Goal: Task Accomplishment & Management: Manage account settings

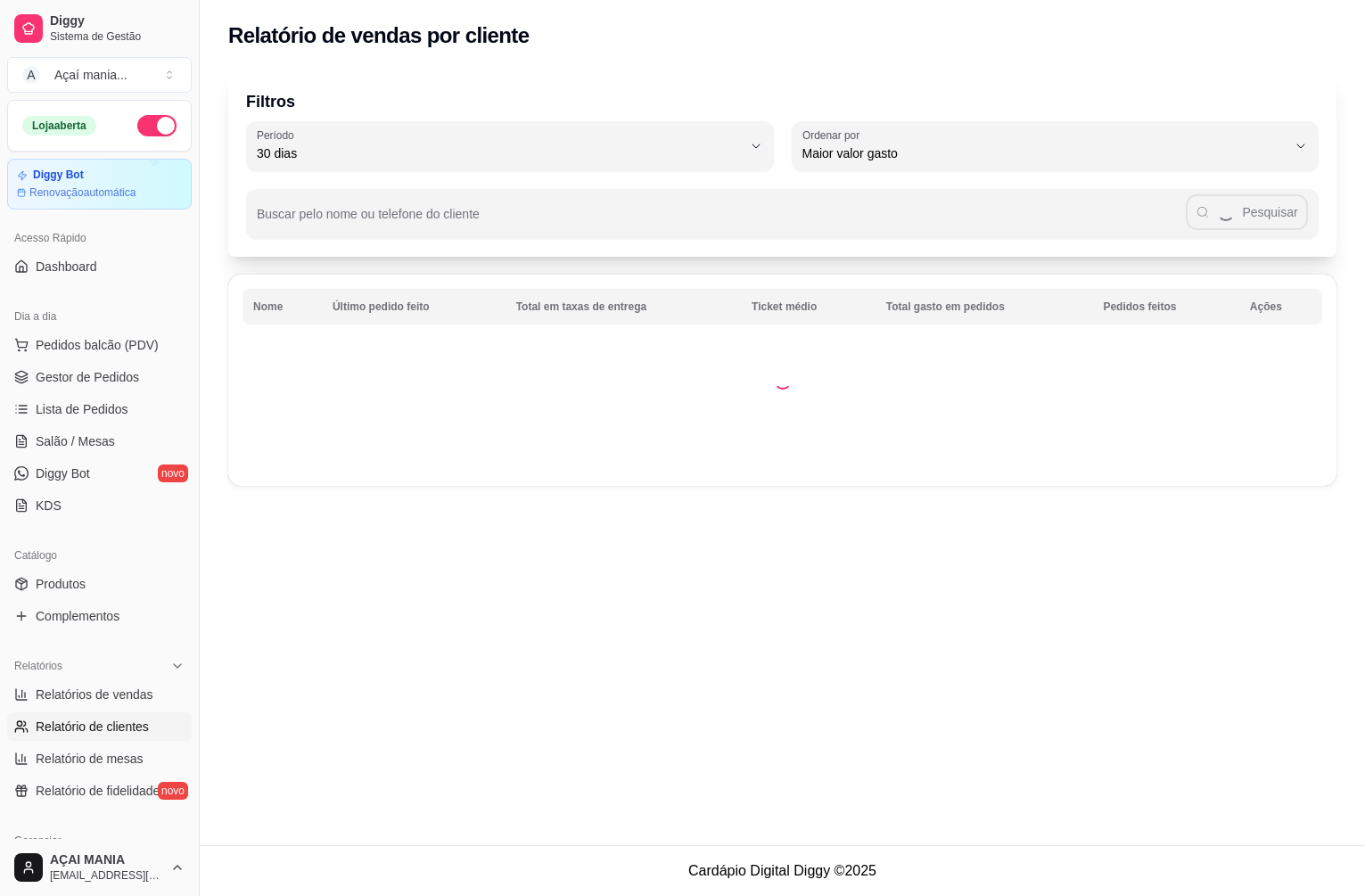
select select "30"
select select "HIGHEST_TOTAL_SPENT_WITH_ORDERS"
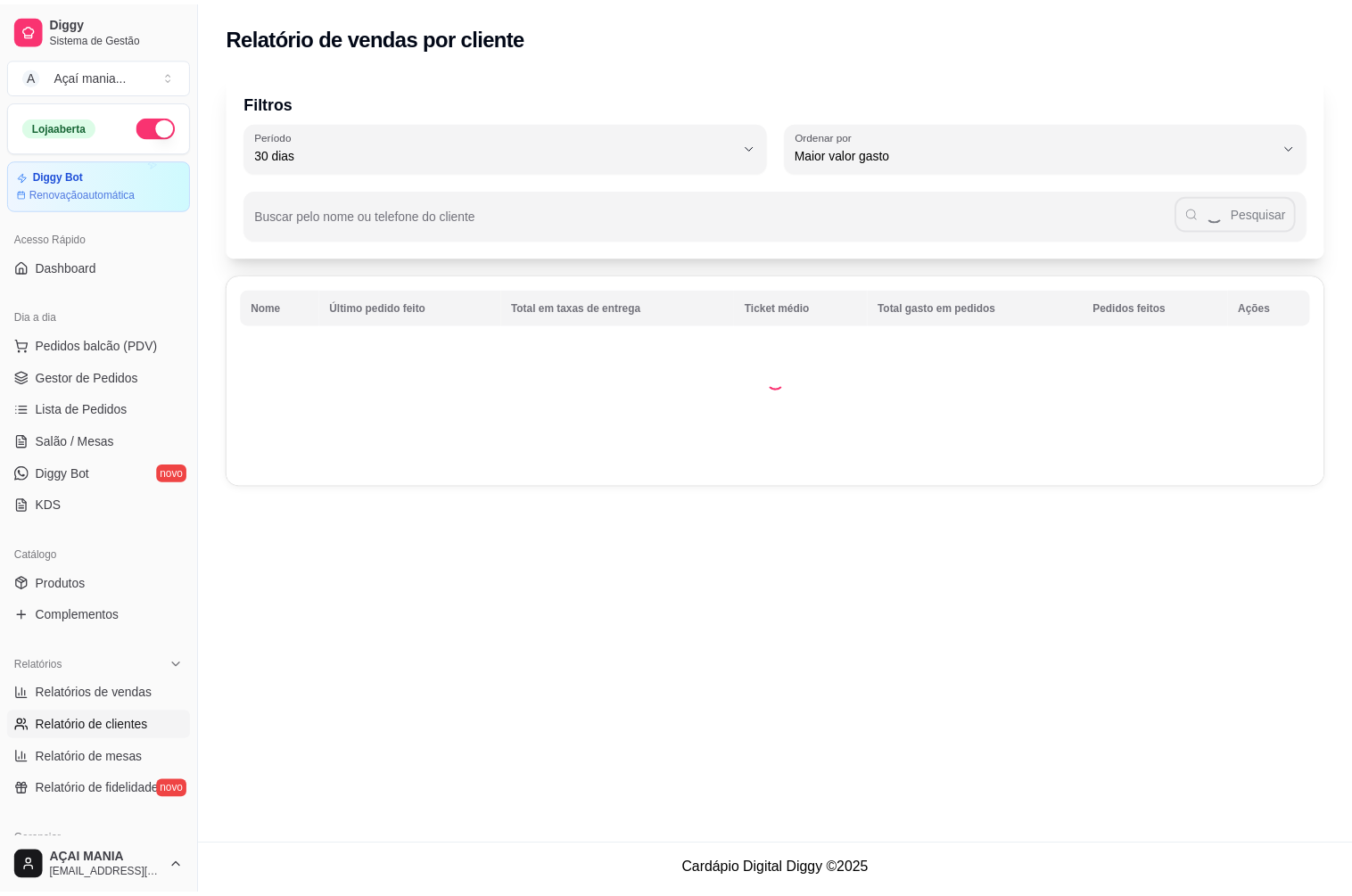
scroll to position [178, 0]
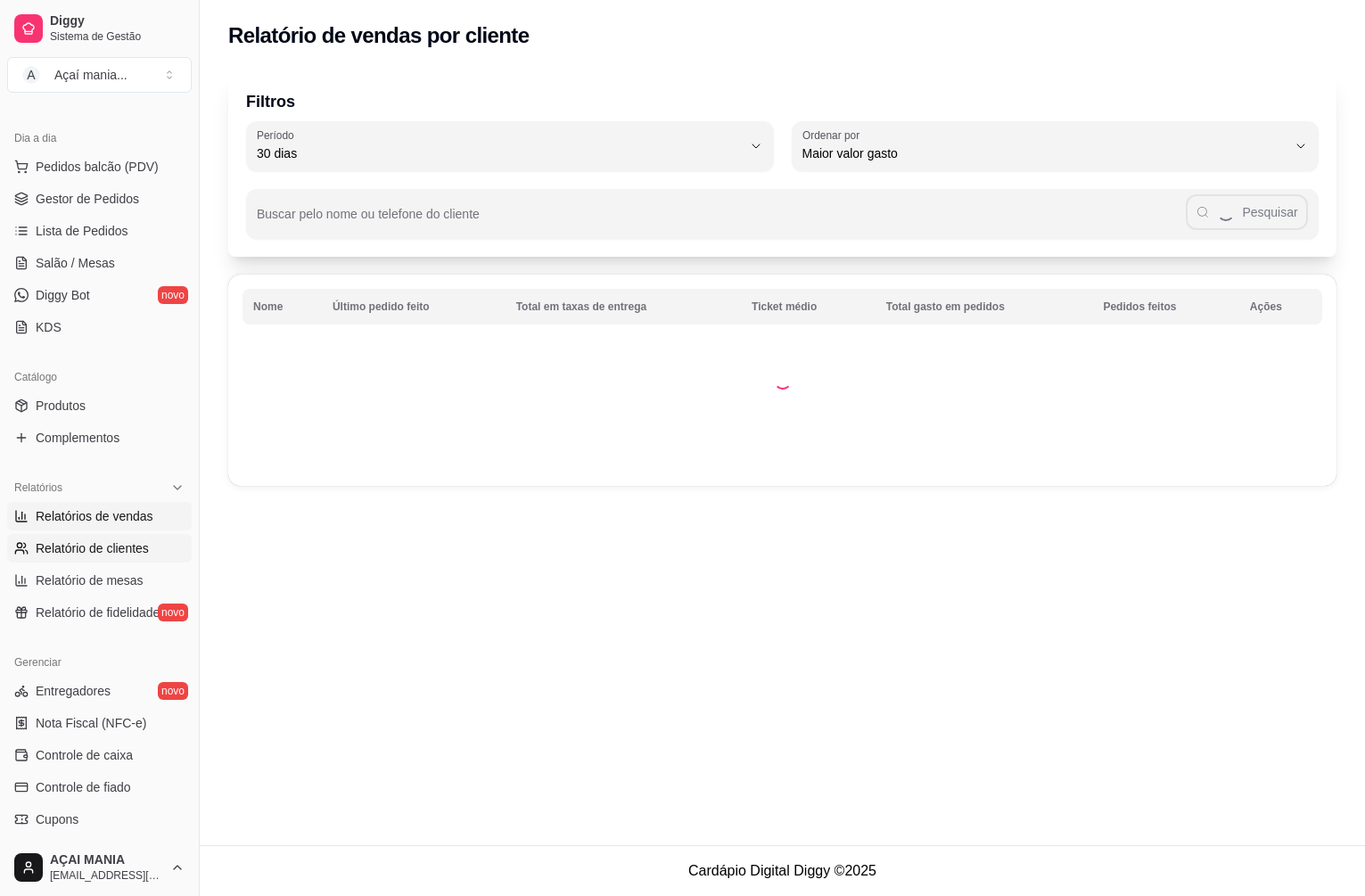
click at [110, 515] on span "Relatórios de vendas" at bounding box center [94, 515] width 118 height 18
select select "ALL"
select select "0"
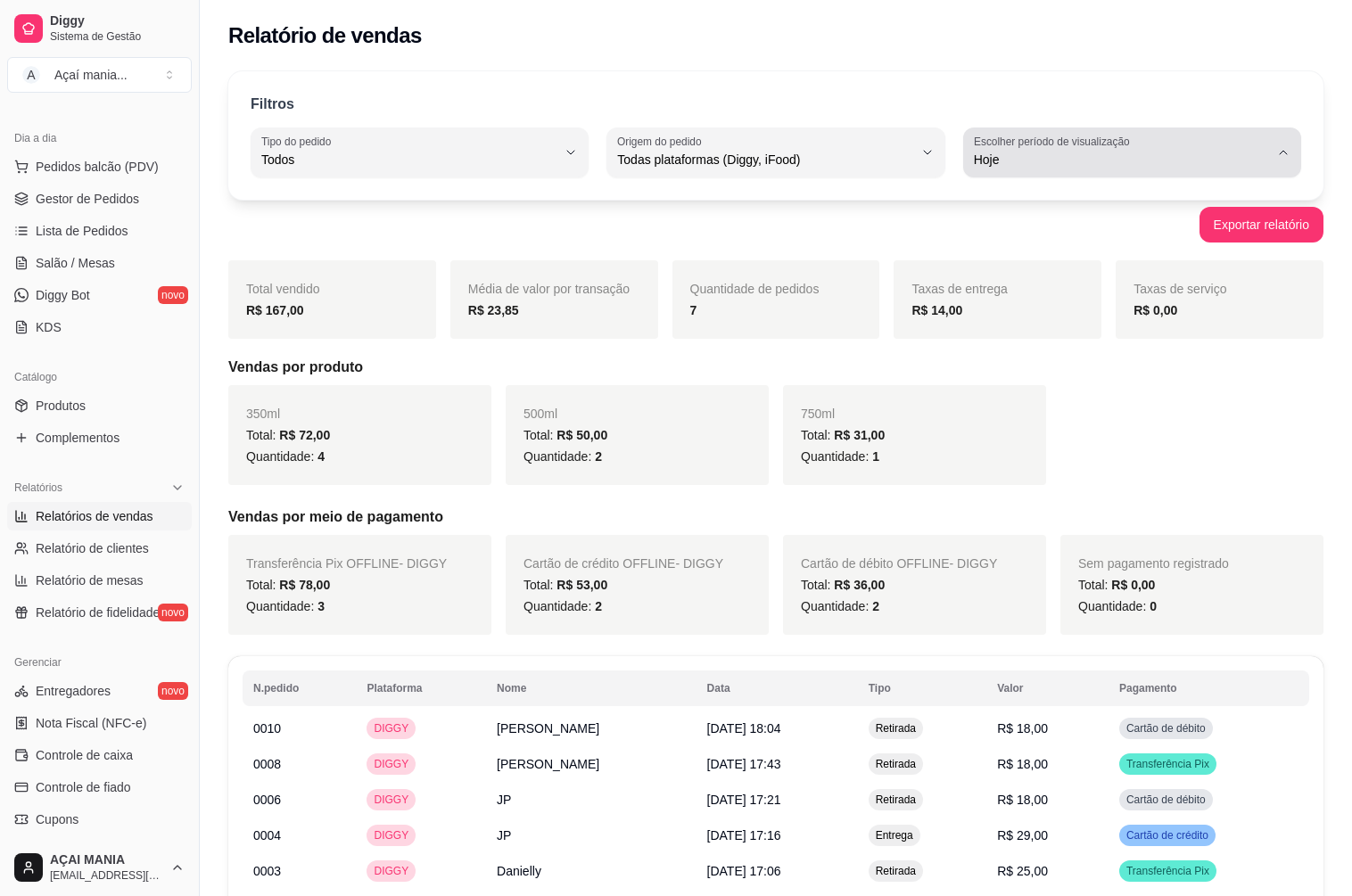
click at [1275, 150] on button "Escolher período de visualização Hoje" at bounding box center [1132, 152] width 338 height 49
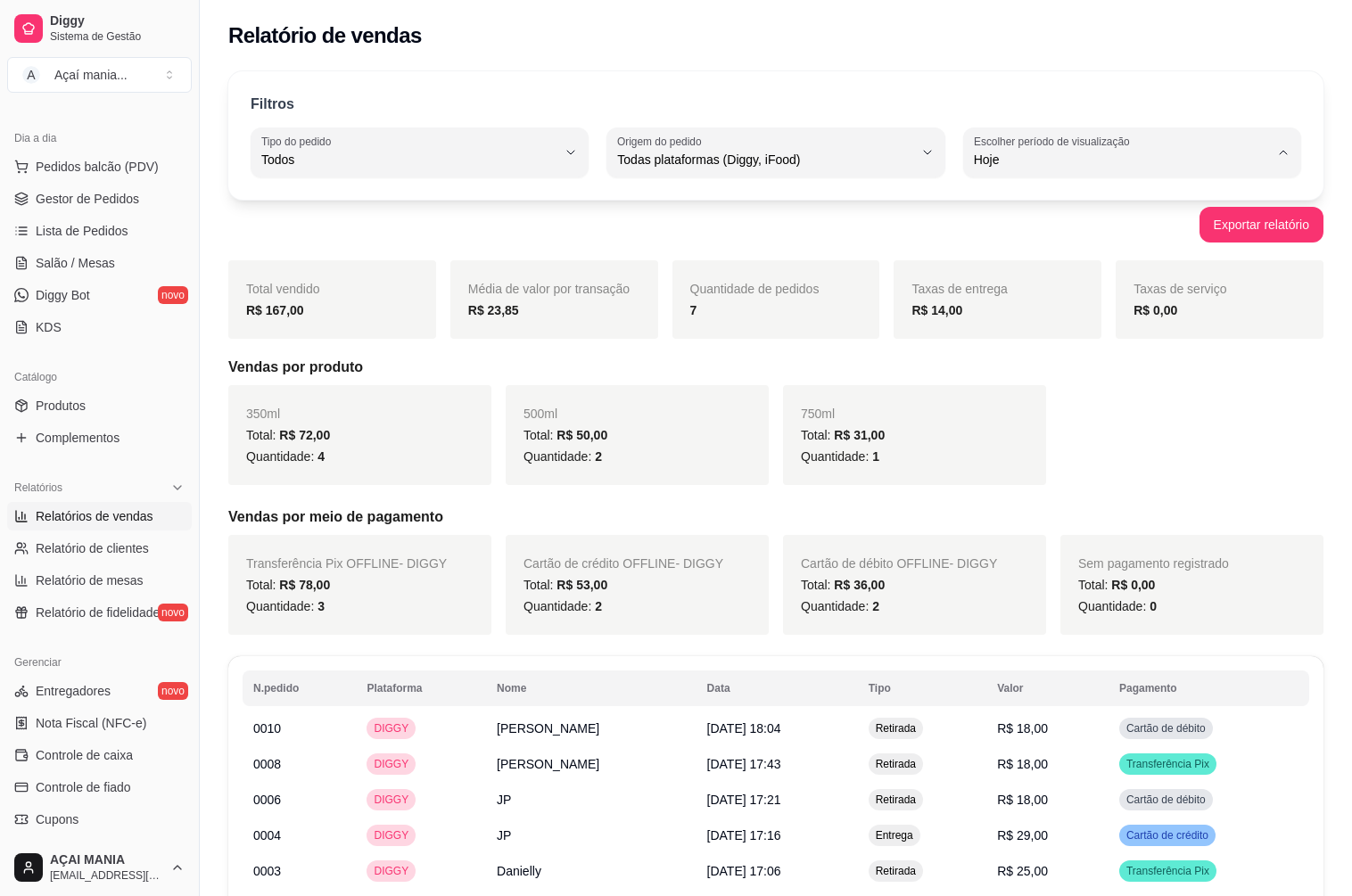
click at [1018, 228] on span "Ontem" at bounding box center [1123, 231] width 280 height 17
type input "1"
select select "1"
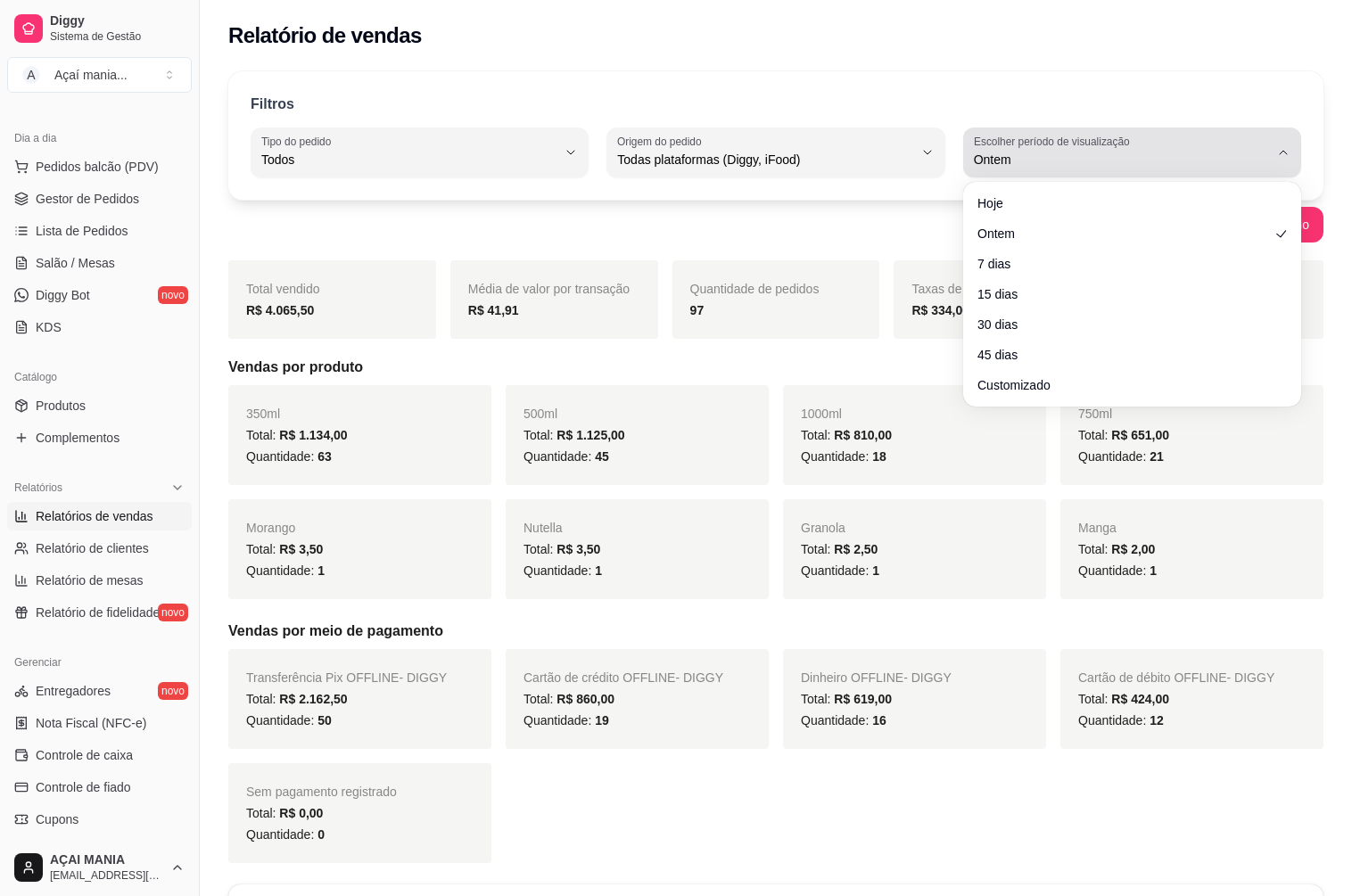
click at [1225, 146] on div "Ontem" at bounding box center [1121, 152] width 295 height 35
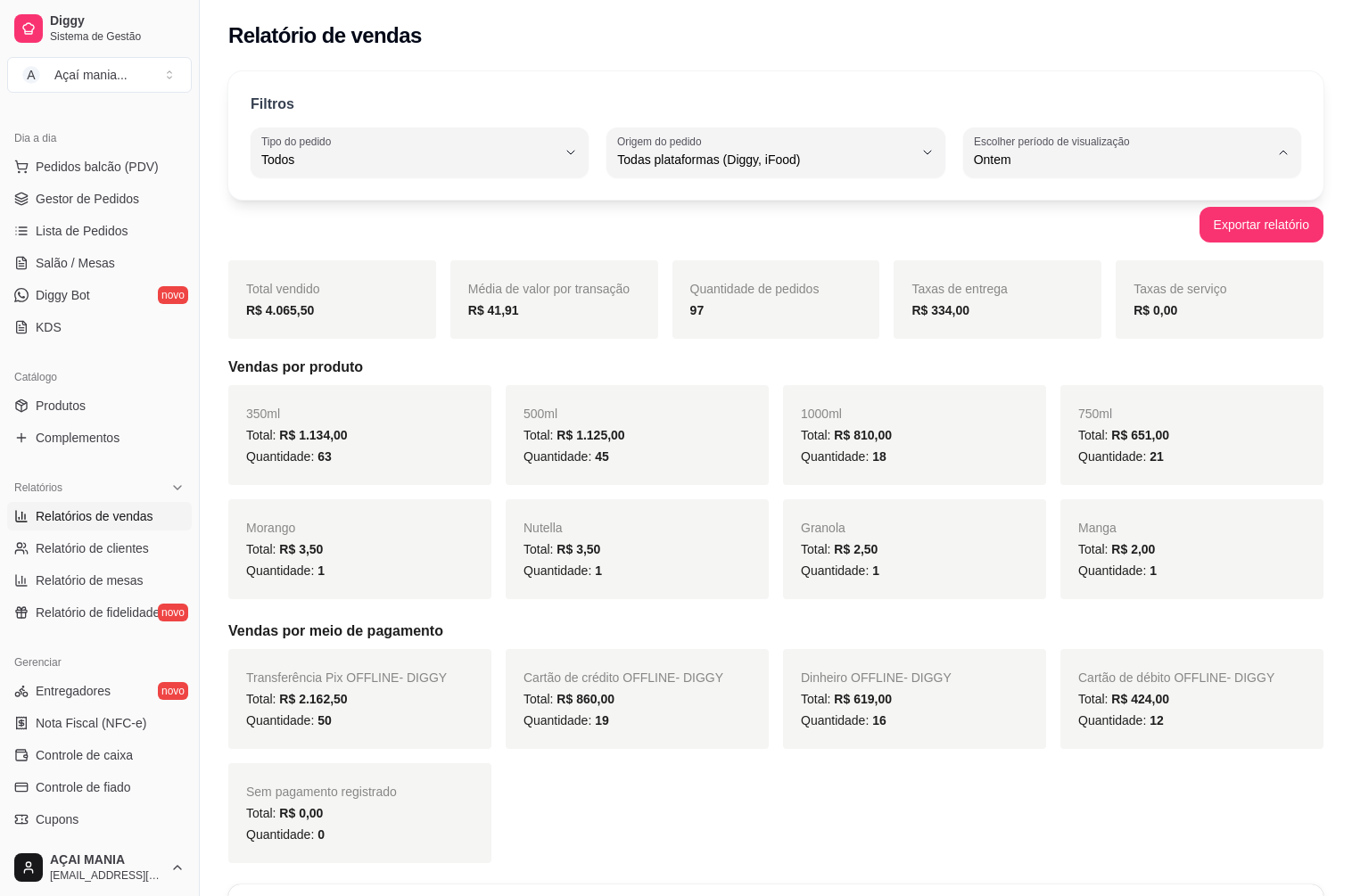
click at [993, 377] on span "Customizado" at bounding box center [1123, 376] width 280 height 17
type input "-1"
select select "-1"
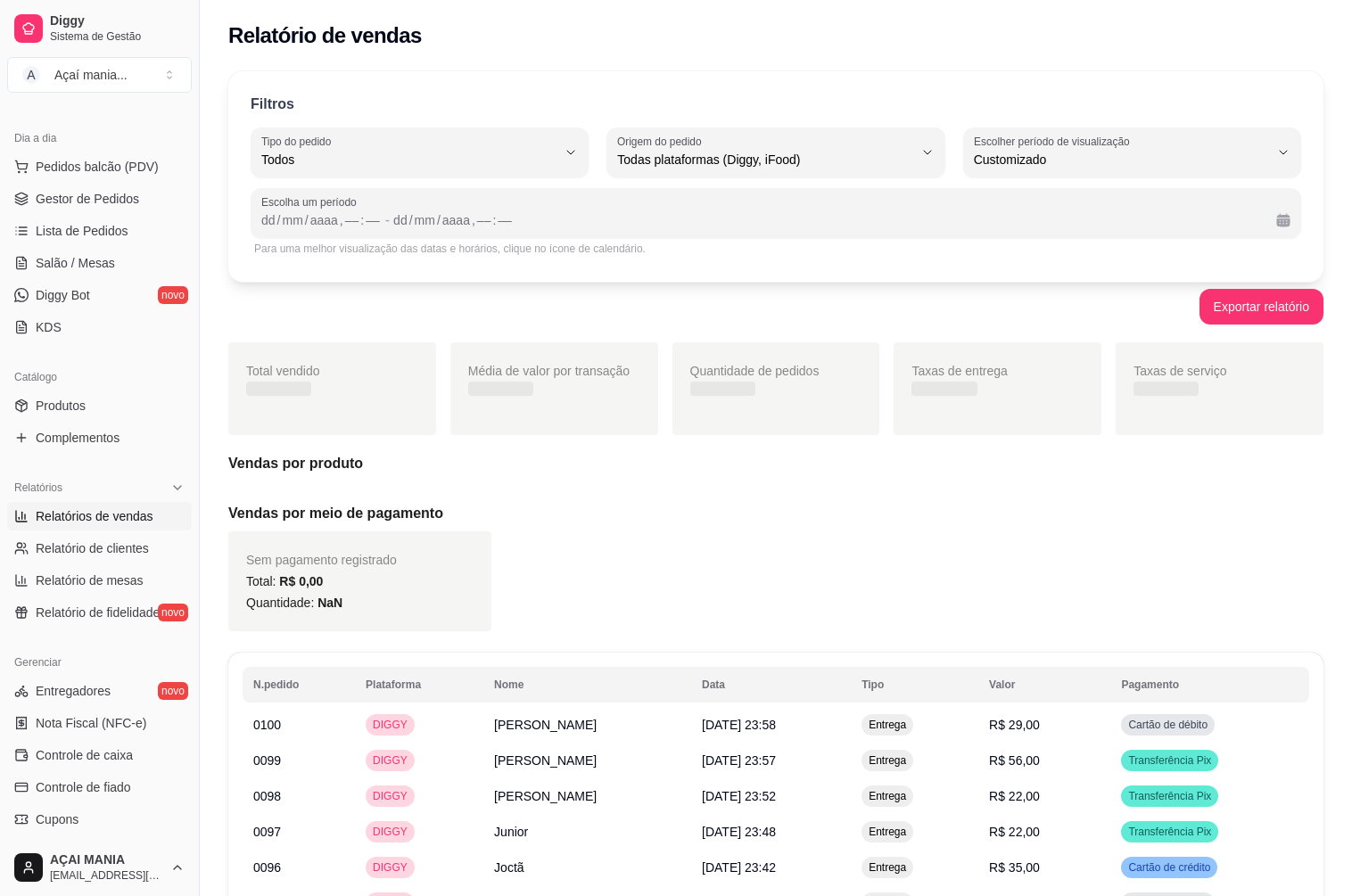
scroll to position [17, 0]
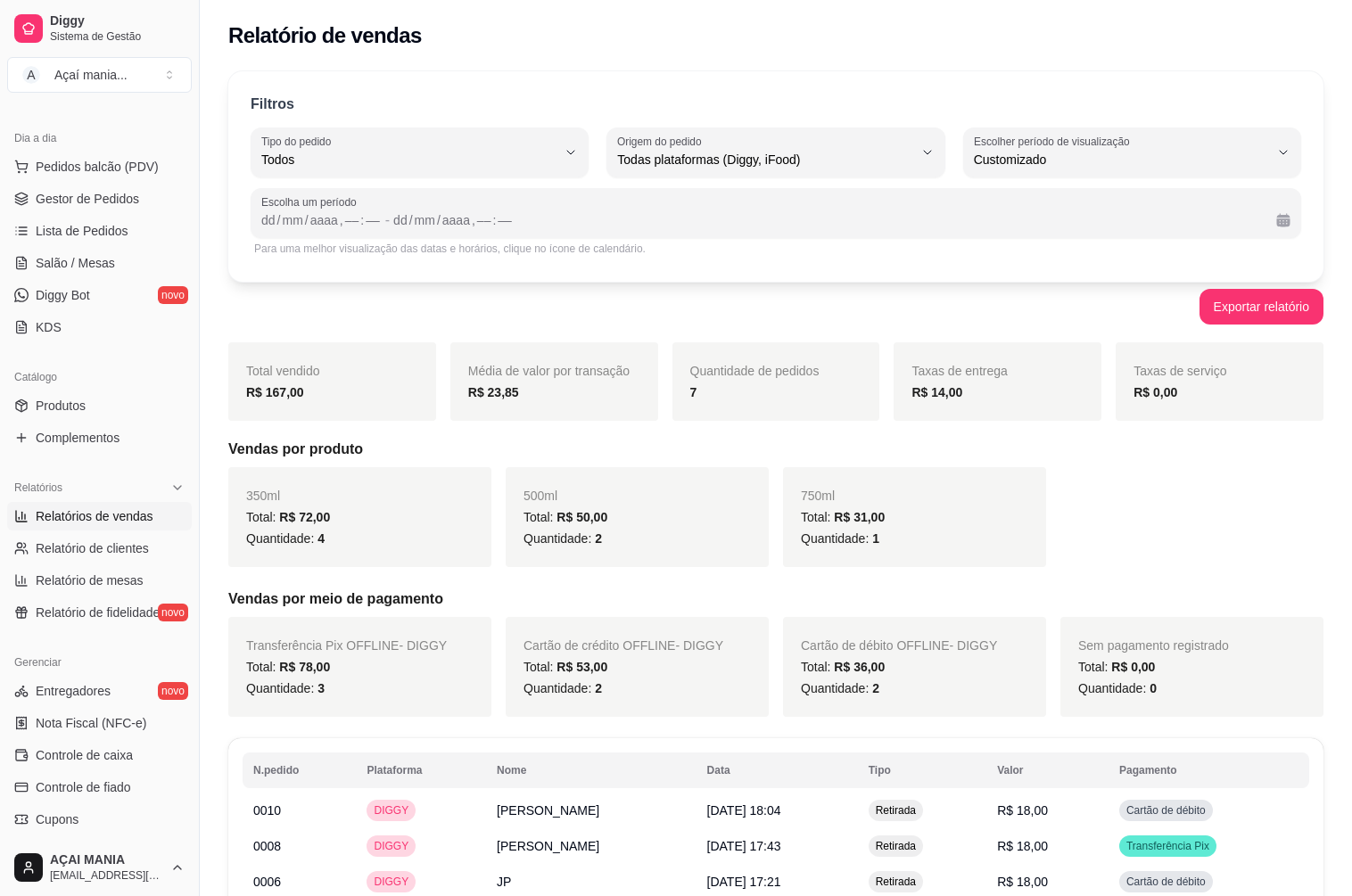
drag, startPoint x: 837, startPoint y: 338, endPoint x: 991, endPoint y: 238, distance: 183.6
click at [837, 337] on div "Filtros ALL Tipo do pedido Todos Entrega Retirada Mesa Consumo local Tipo do pe…" at bounding box center [776, 590] width 1152 height 1059
click at [1256, 214] on div "dd / mm / aaaa , –– : ––" at bounding box center [827, 219] width 868 height 21
click at [275, 224] on div "dd" at bounding box center [268, 219] width 18 height 18
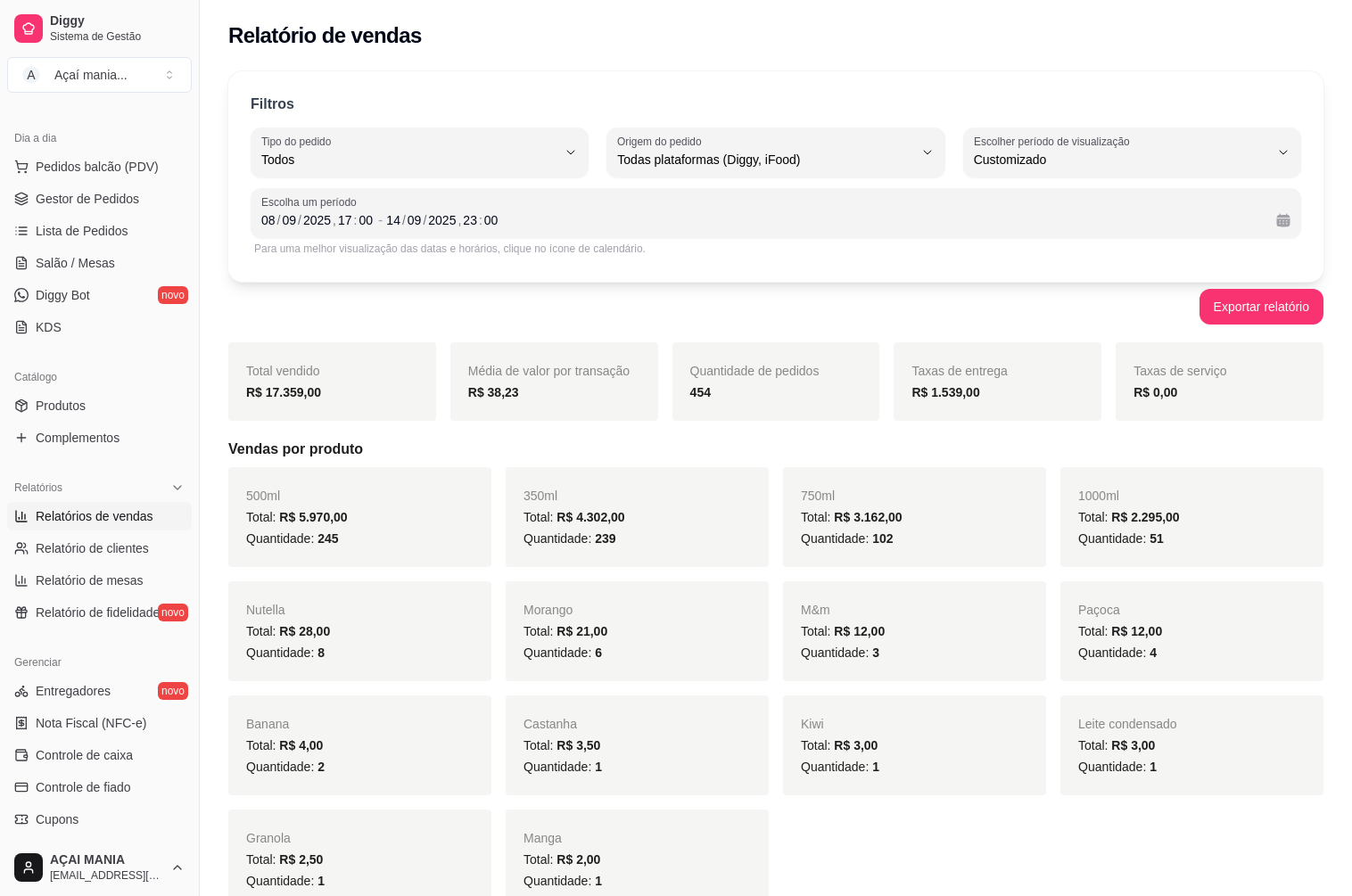
drag, startPoint x: 1309, startPoint y: 165, endPoint x: 1288, endPoint y: 152, distance: 24.7
click at [1295, 157] on div "Filtros ALL Tipo do pedido Todos Entrega Retirada Mesa Consumo local Tipo do pe…" at bounding box center [775, 175] width 1095 height 210
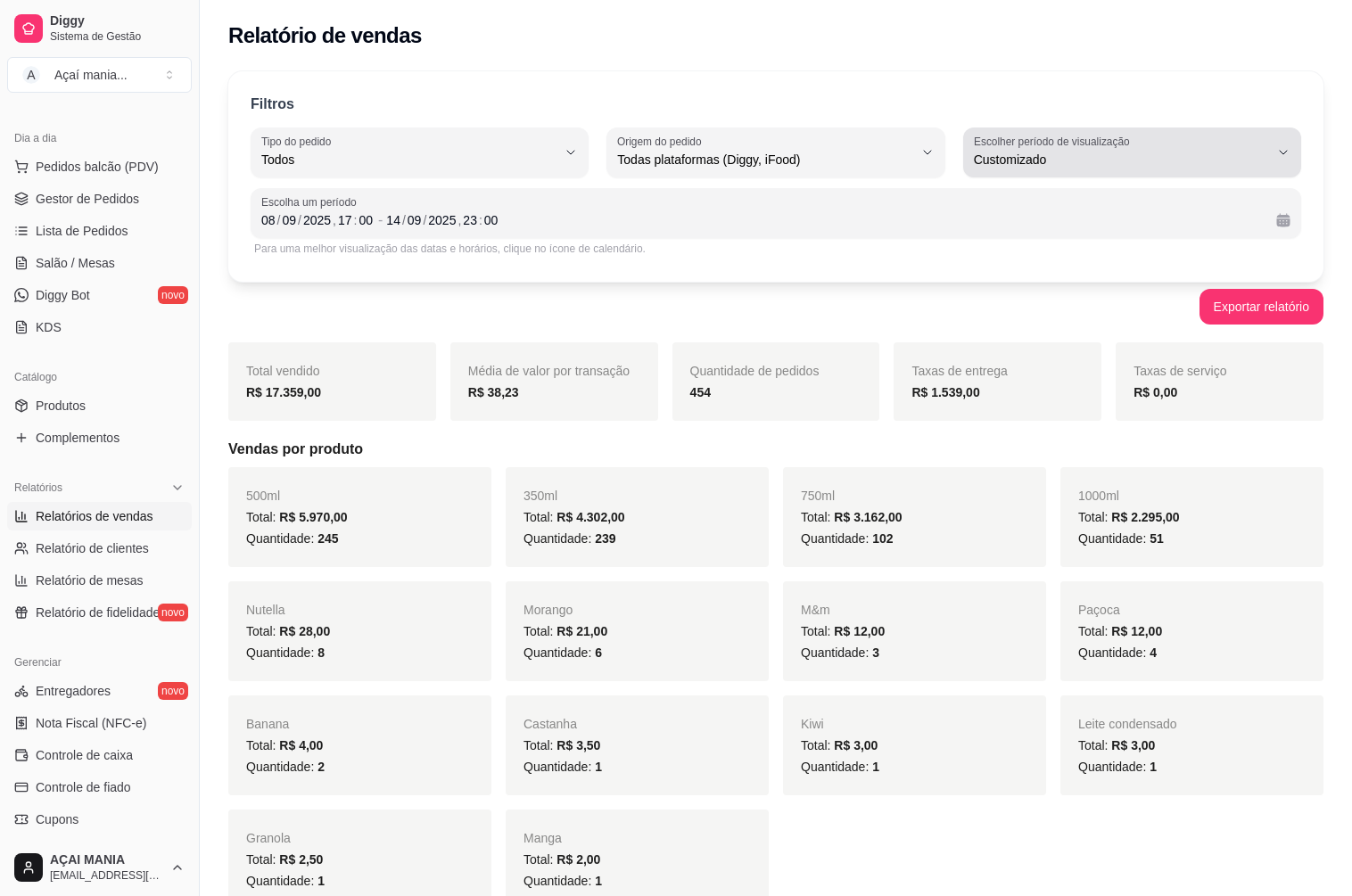
click at [1287, 151] on icon "button" at bounding box center [1282, 152] width 14 height 14
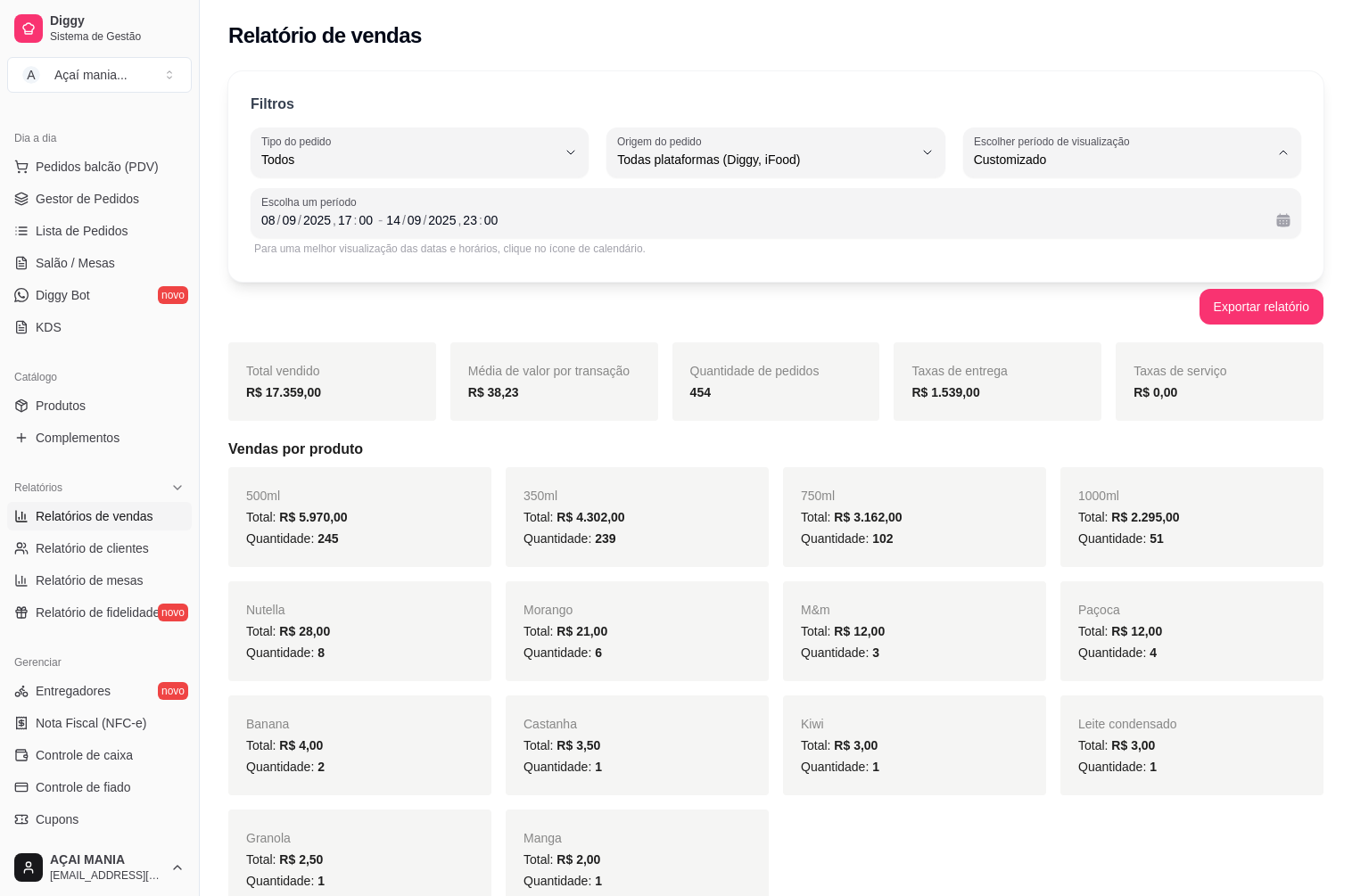
click at [1021, 200] on span "Hoje" at bounding box center [1123, 202] width 280 height 17
type input "0"
select select "0"
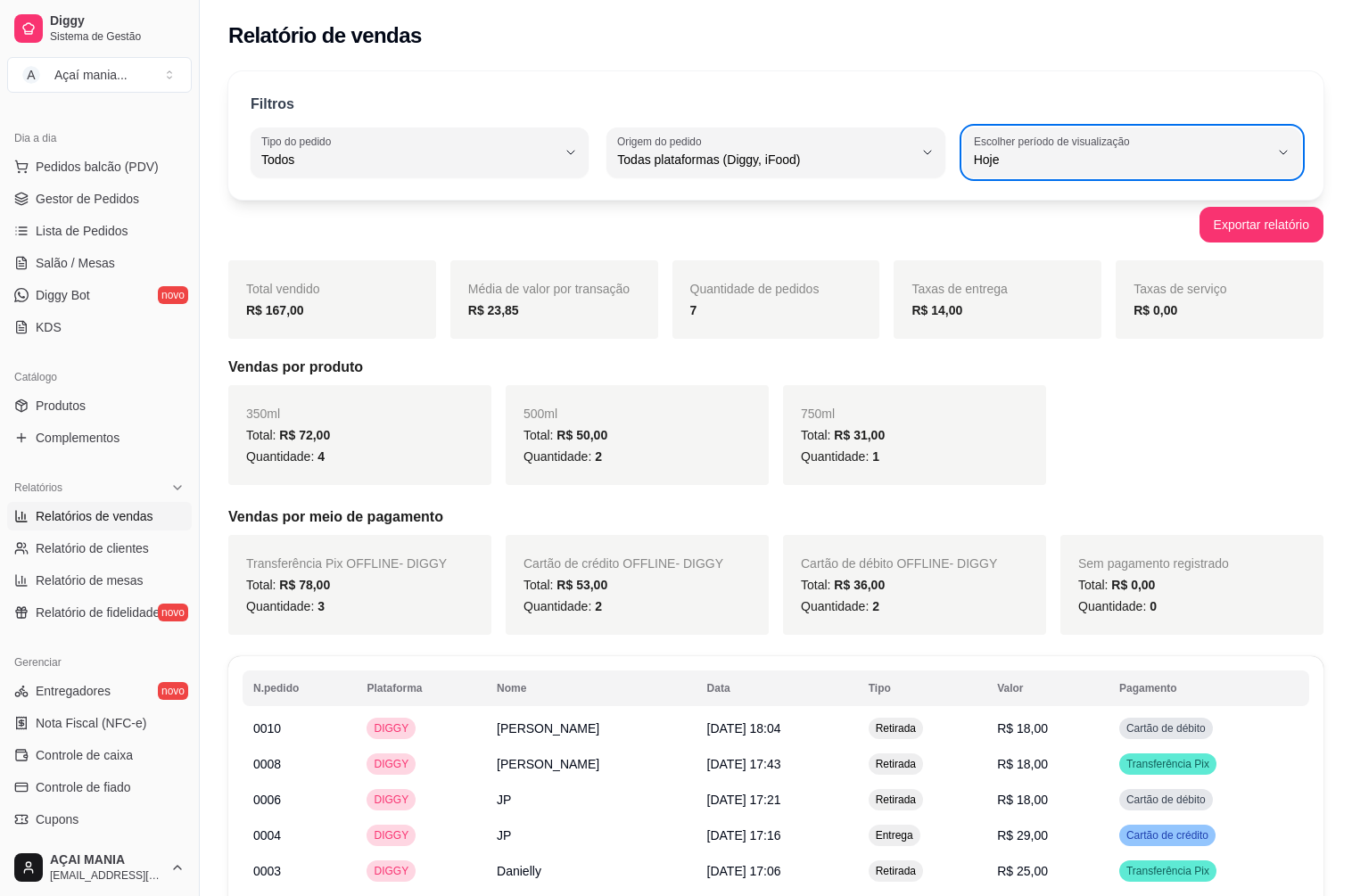
scroll to position [0, 0]
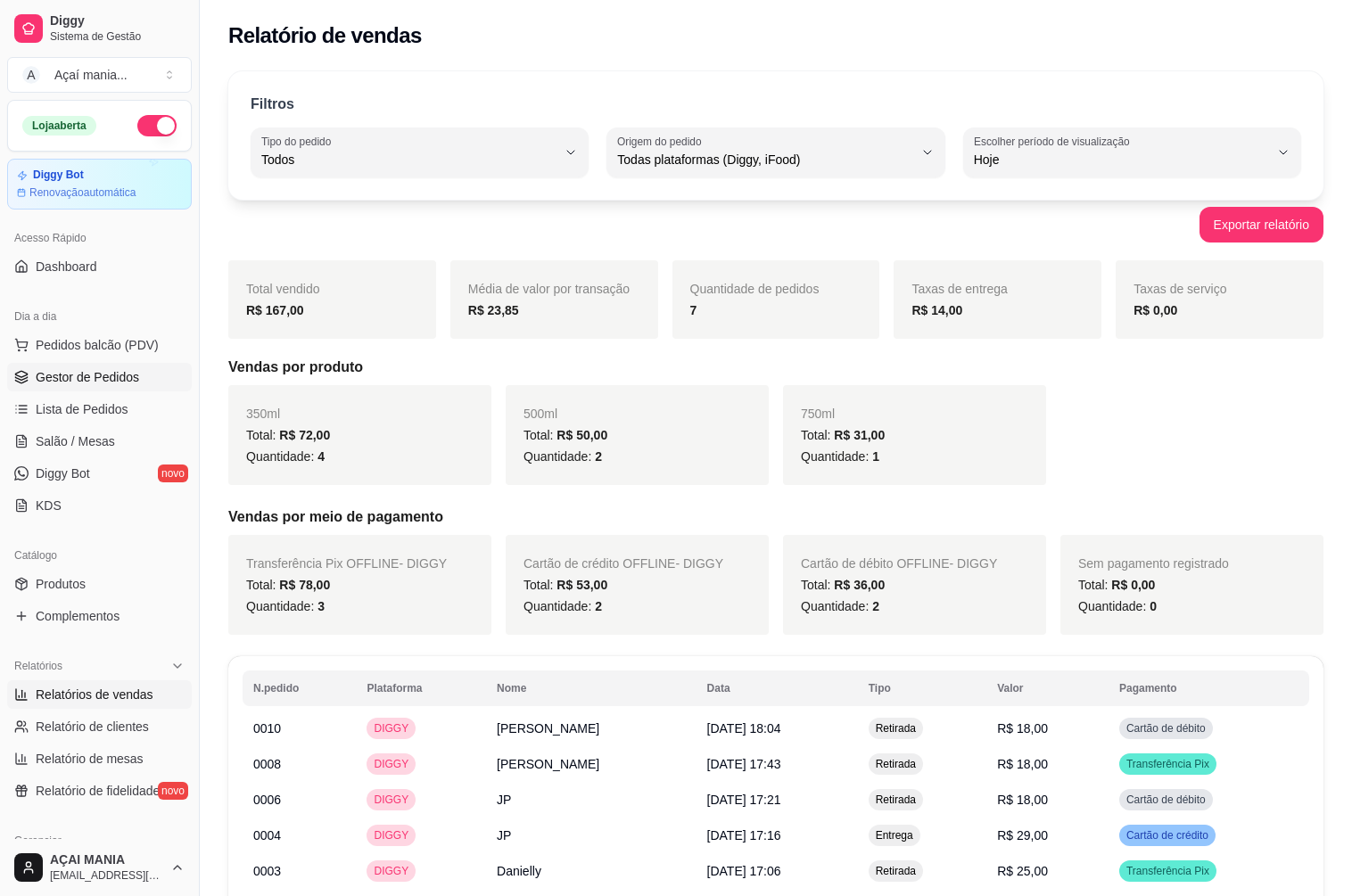
click at [71, 390] on link "Gestor de Pedidos" at bounding box center [100, 377] width 185 height 29
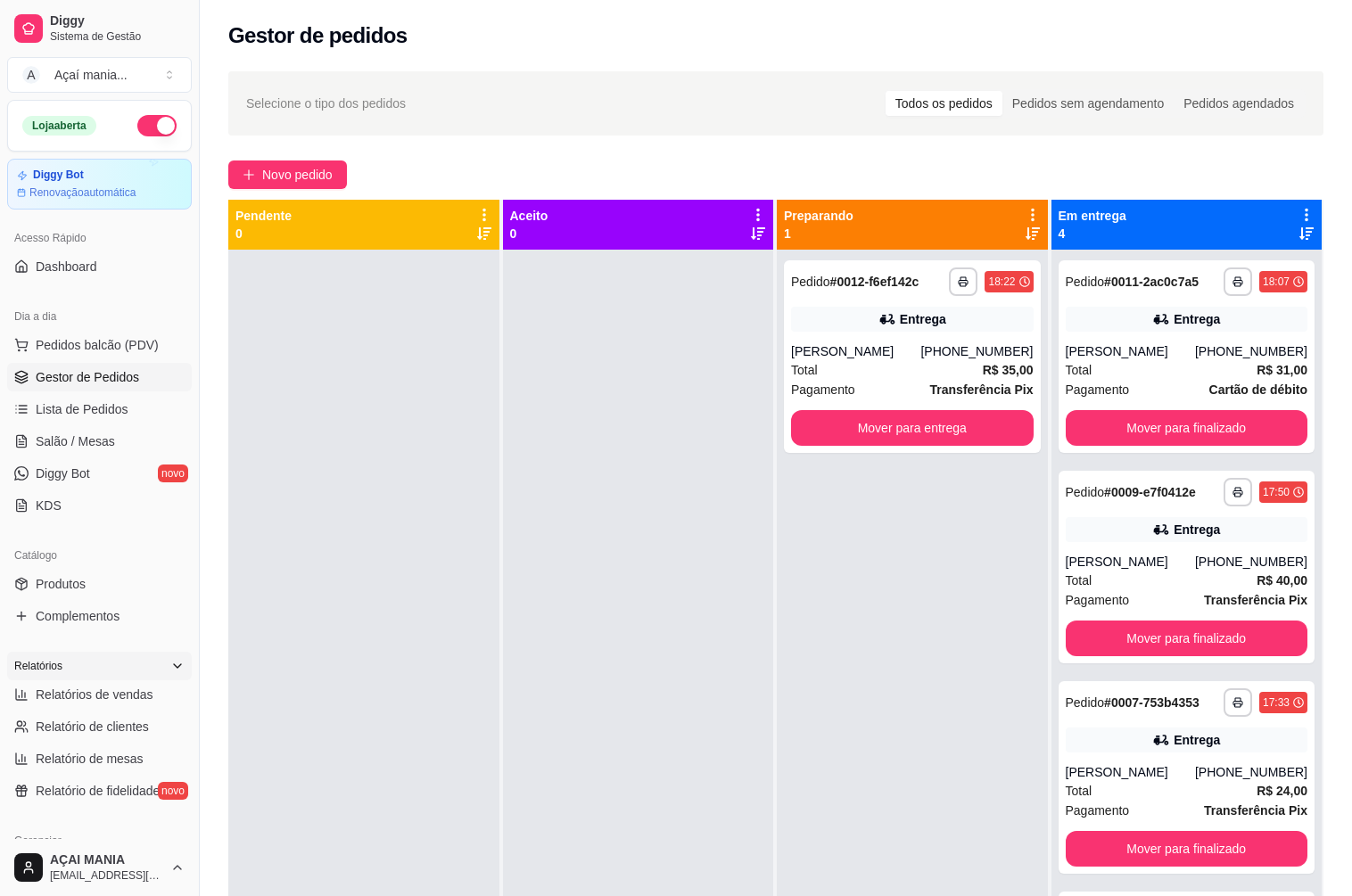
scroll to position [89, 0]
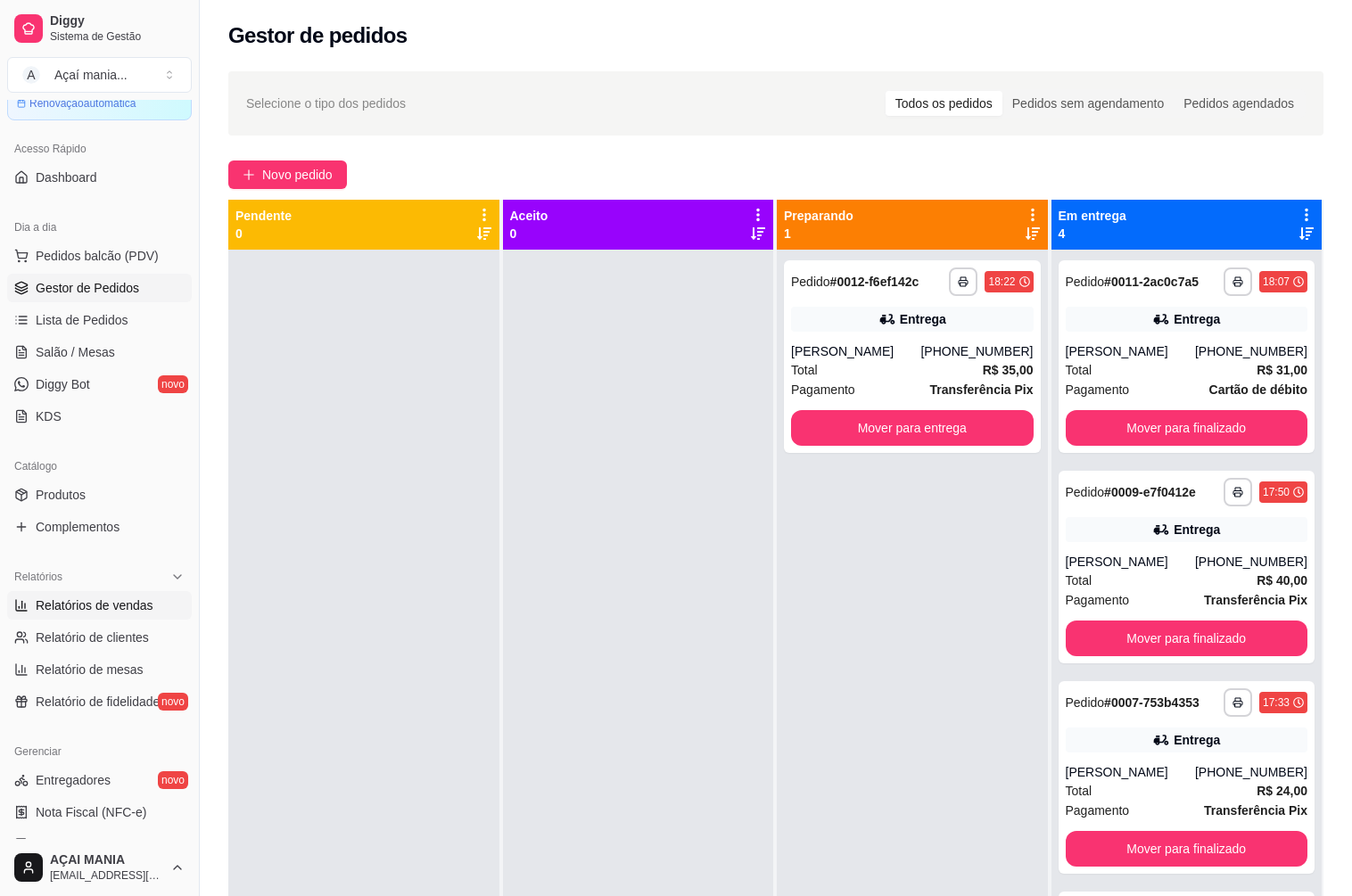
click at [95, 601] on span "Relatórios de vendas" at bounding box center [94, 605] width 118 height 18
select select "ALL"
select select "0"
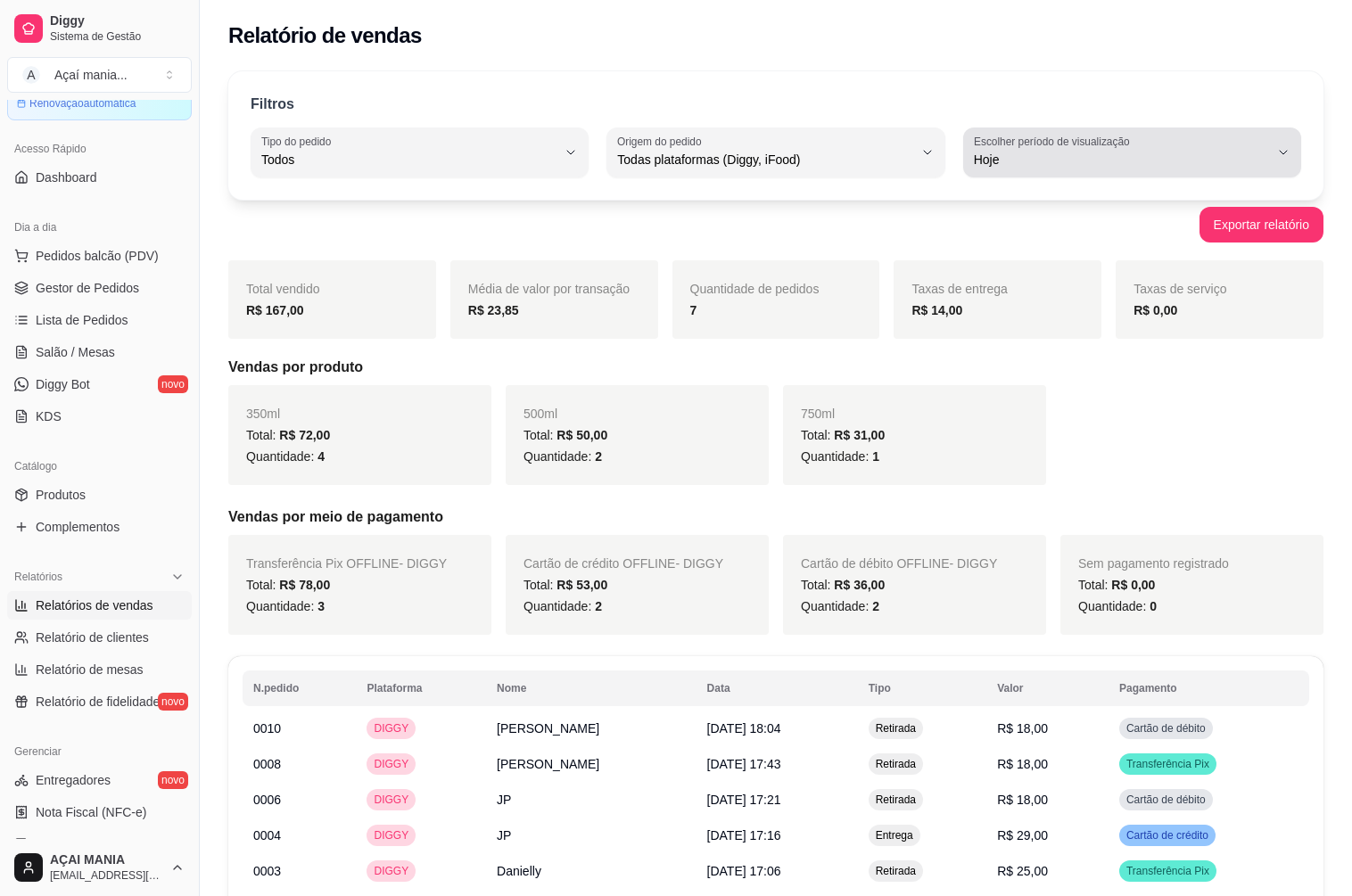
click at [1167, 145] on div "Hoje" at bounding box center [1121, 152] width 295 height 35
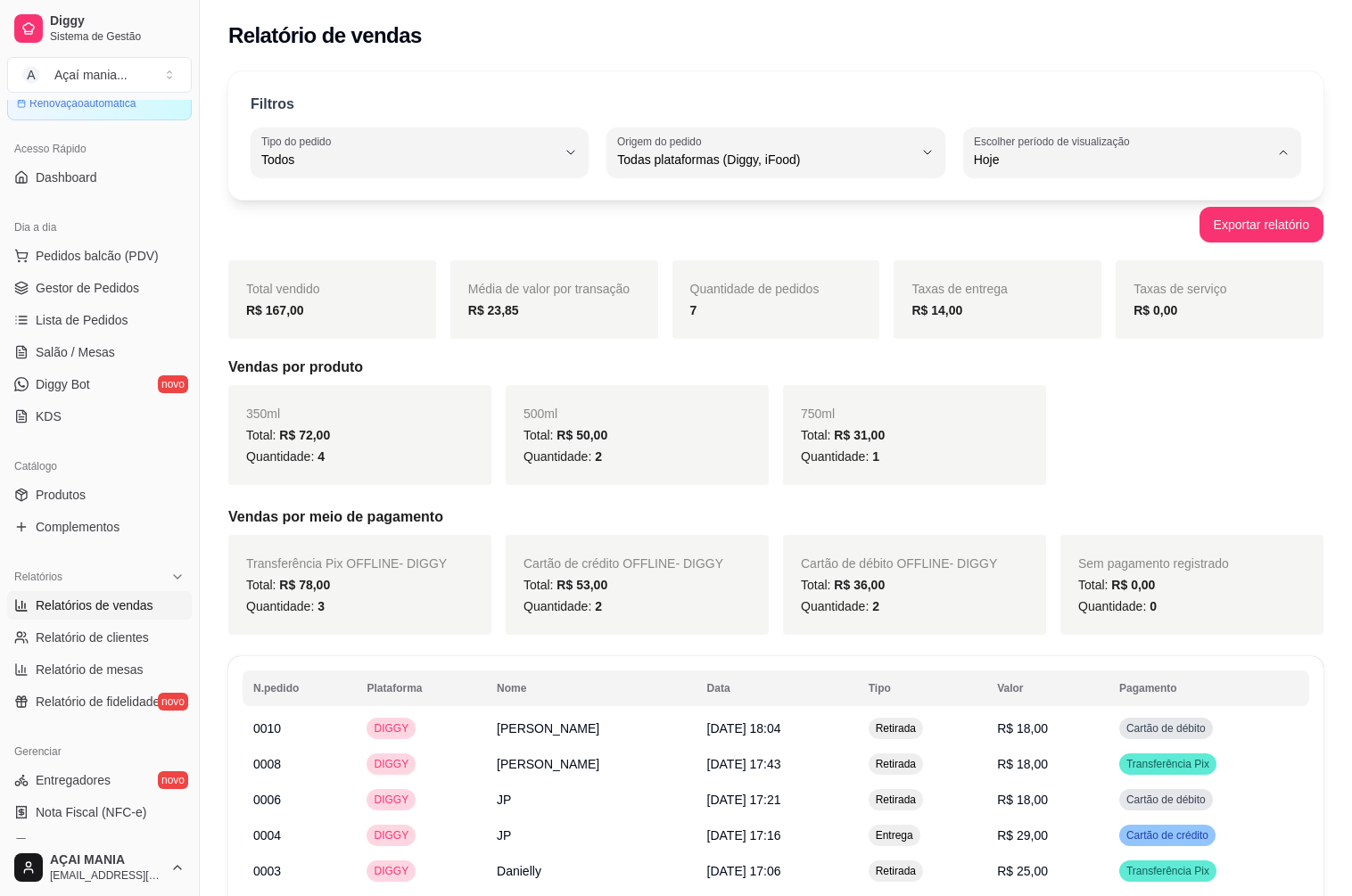
click at [1024, 222] on li "Ontem" at bounding box center [1132, 231] width 311 height 28
type input "1"
select select "1"
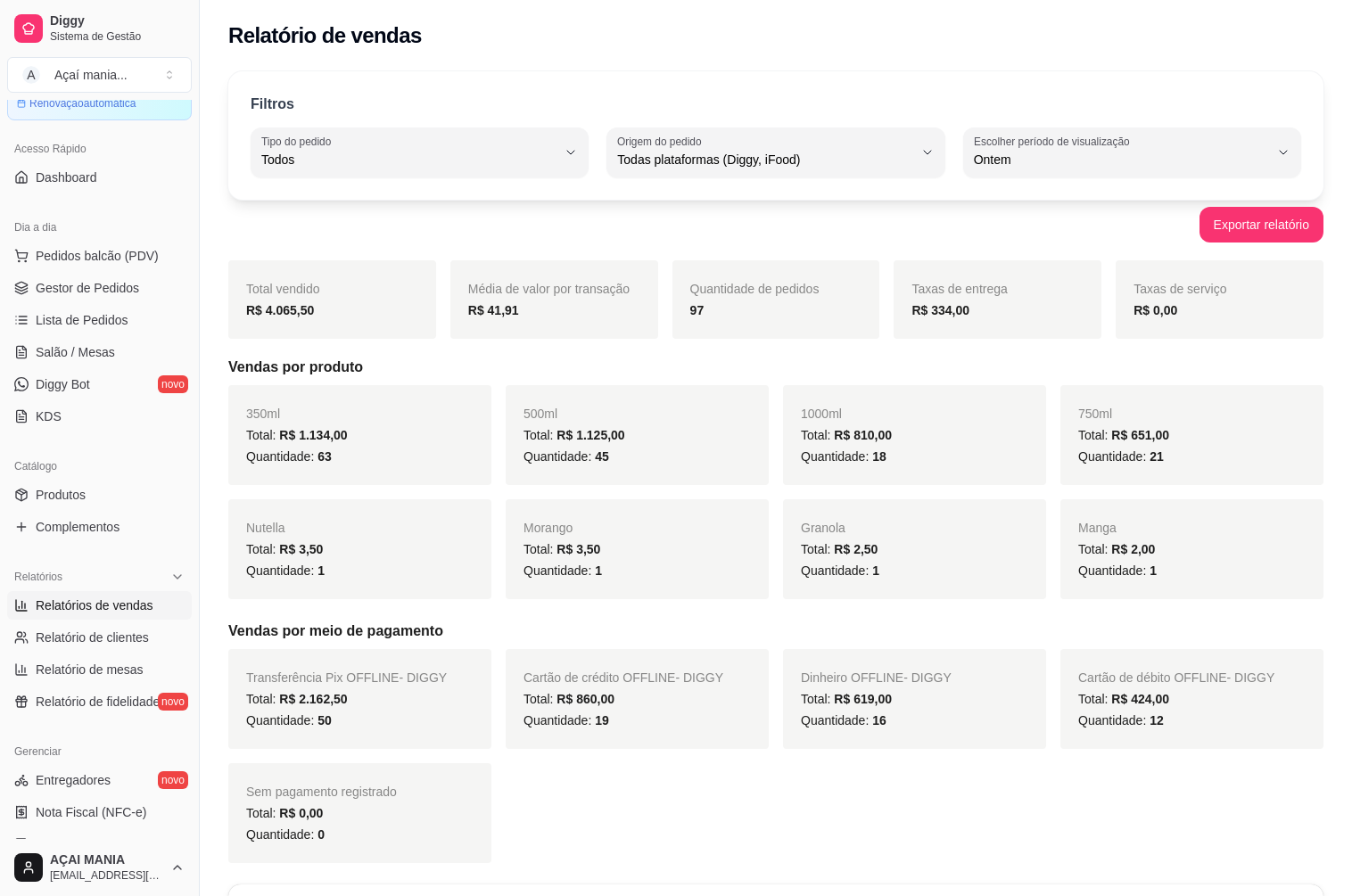
click at [545, 833] on div "Transferência Pix OFFLINE - DIGGY Total: R$ 2.162,50 Quantidade: 50 Cartão de c…" at bounding box center [775, 755] width 1095 height 214
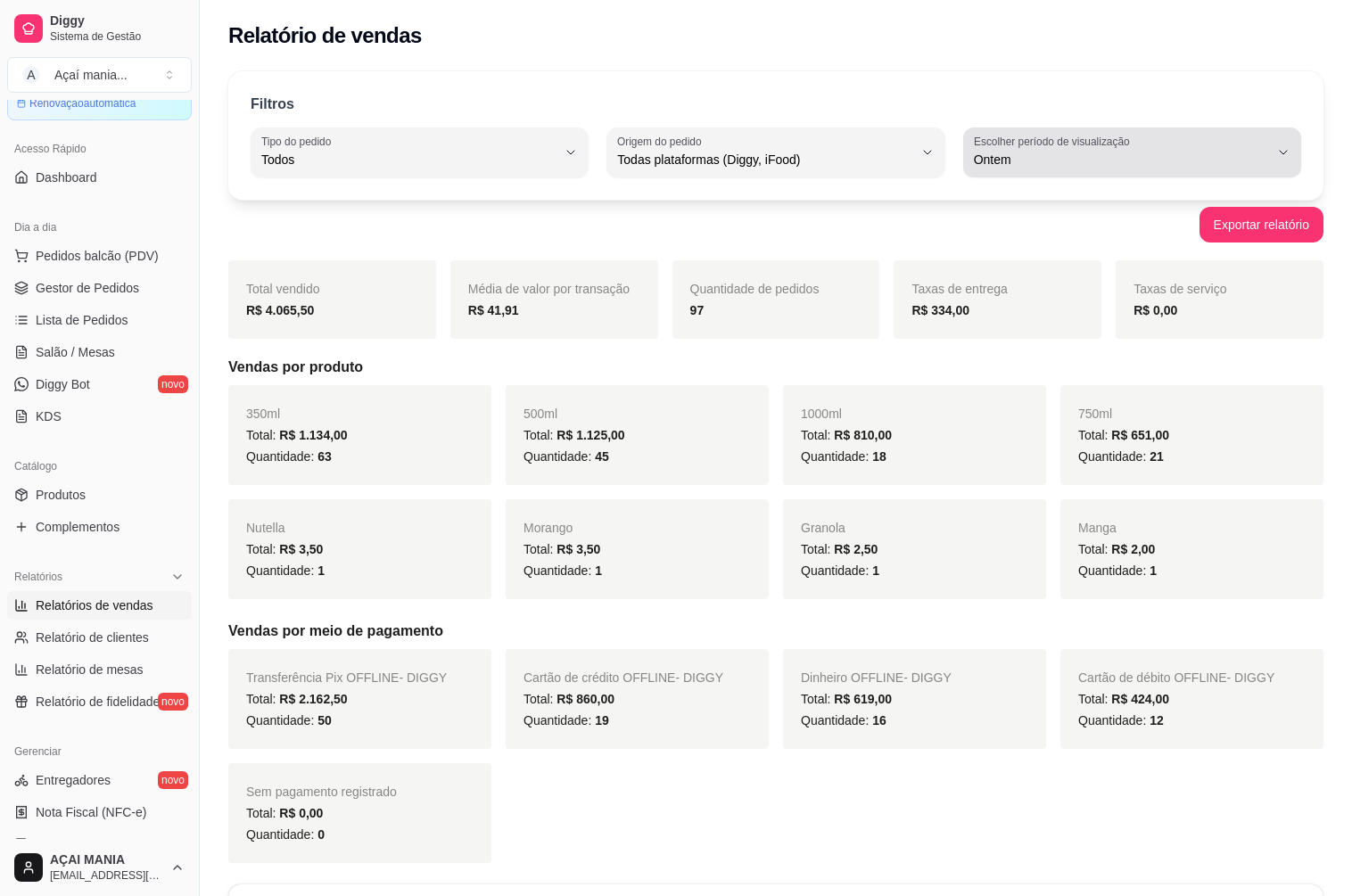
click at [1149, 143] on div "Ontem" at bounding box center [1121, 152] width 295 height 35
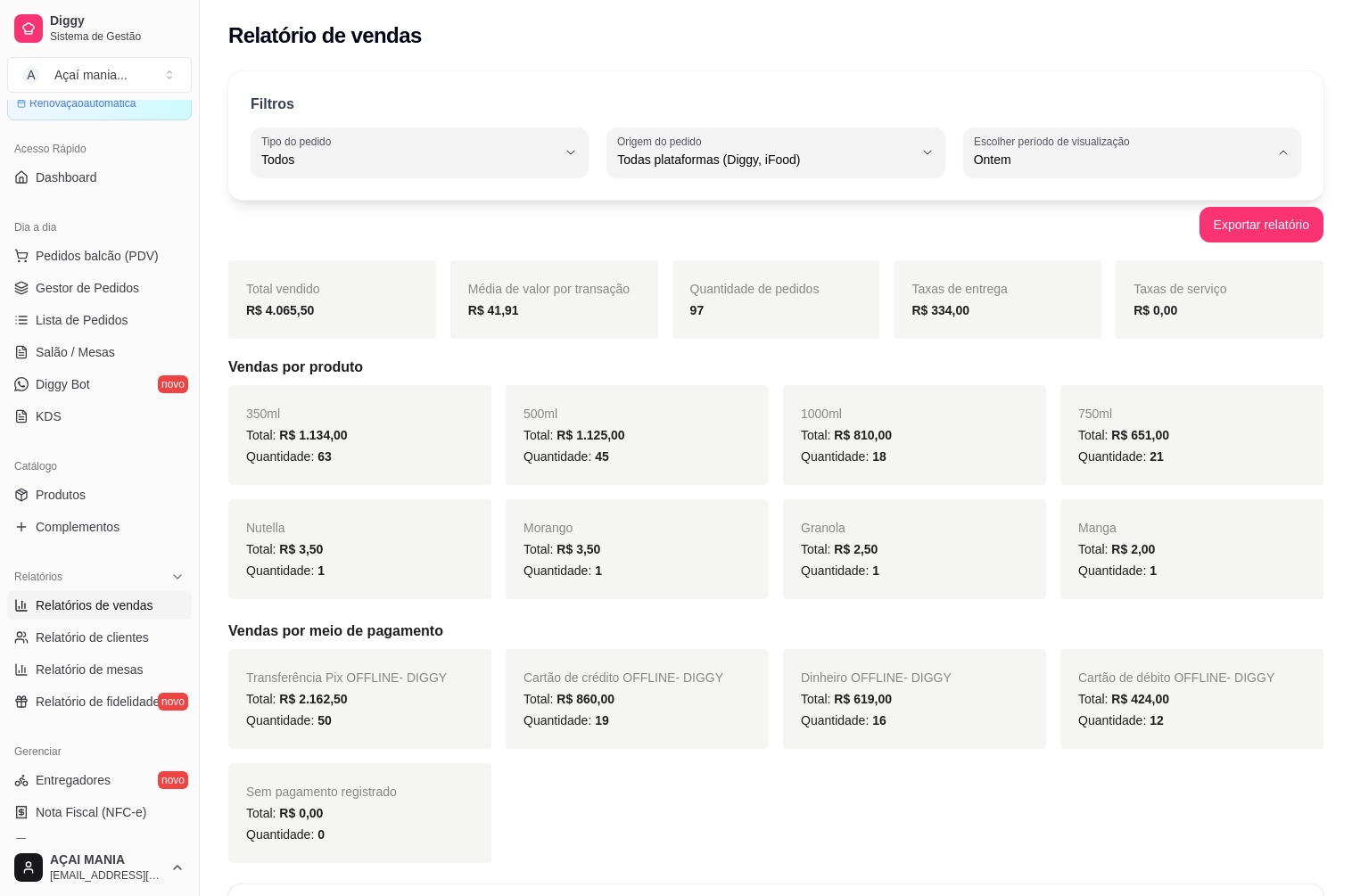
click at [1067, 210] on span "Hoje" at bounding box center [1123, 202] width 280 height 17
type input "0"
select select "0"
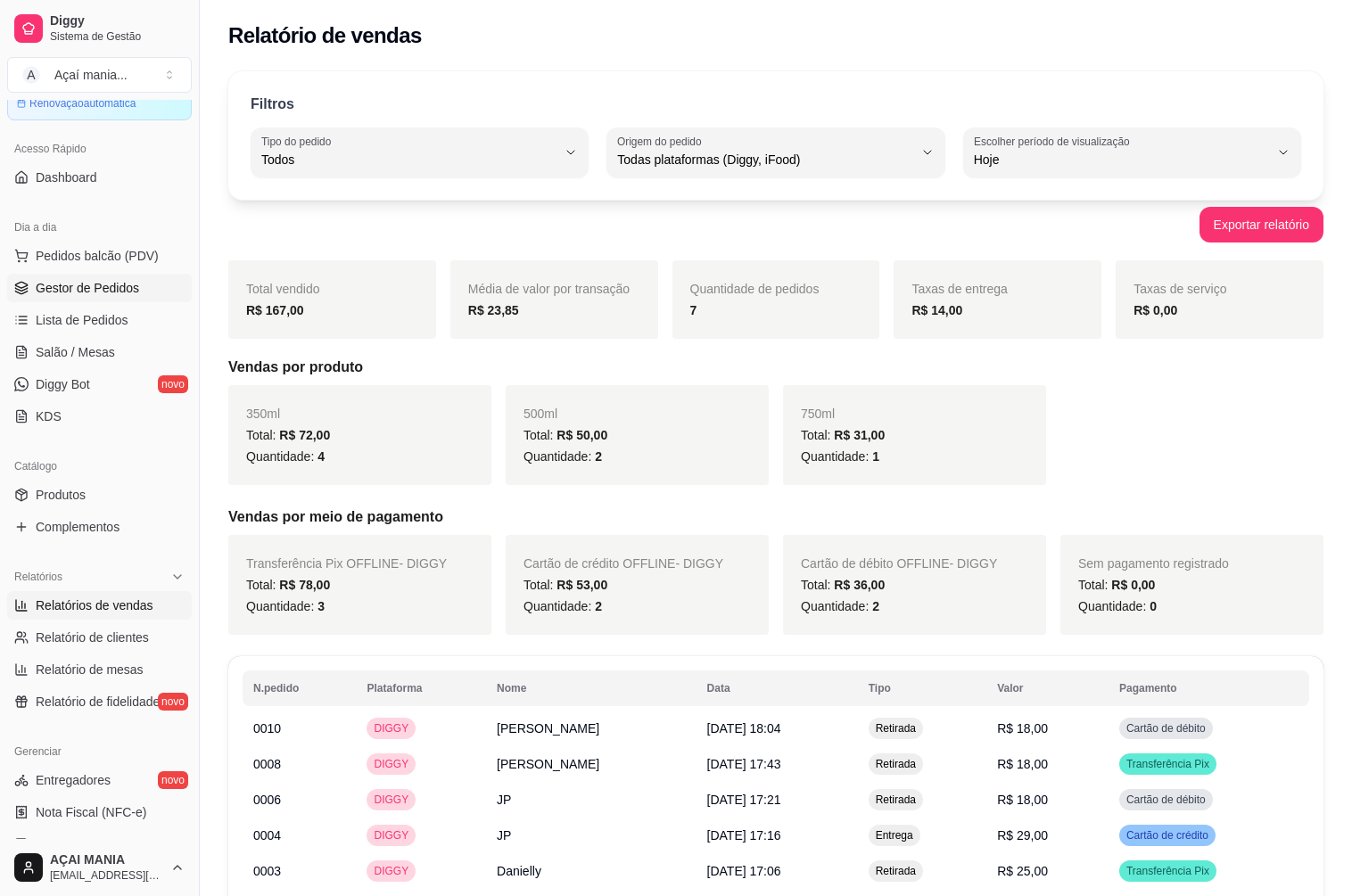
click at [99, 286] on span "Gestor de Pedidos" at bounding box center [87, 287] width 104 height 18
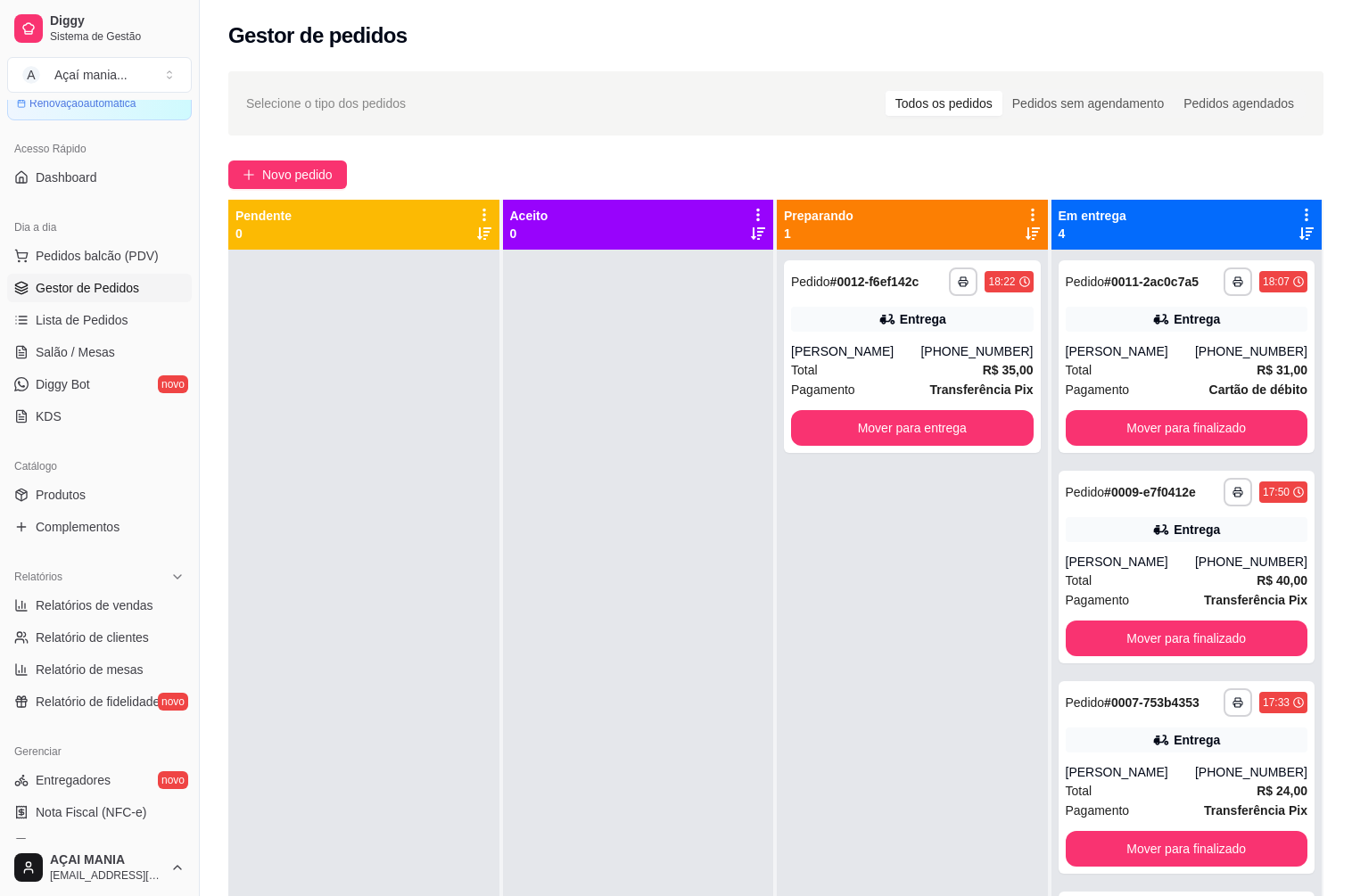
click at [723, 686] on div at bounding box center [639, 697] width 271 height 896
click at [386, 495] on div at bounding box center [363, 697] width 271 height 896
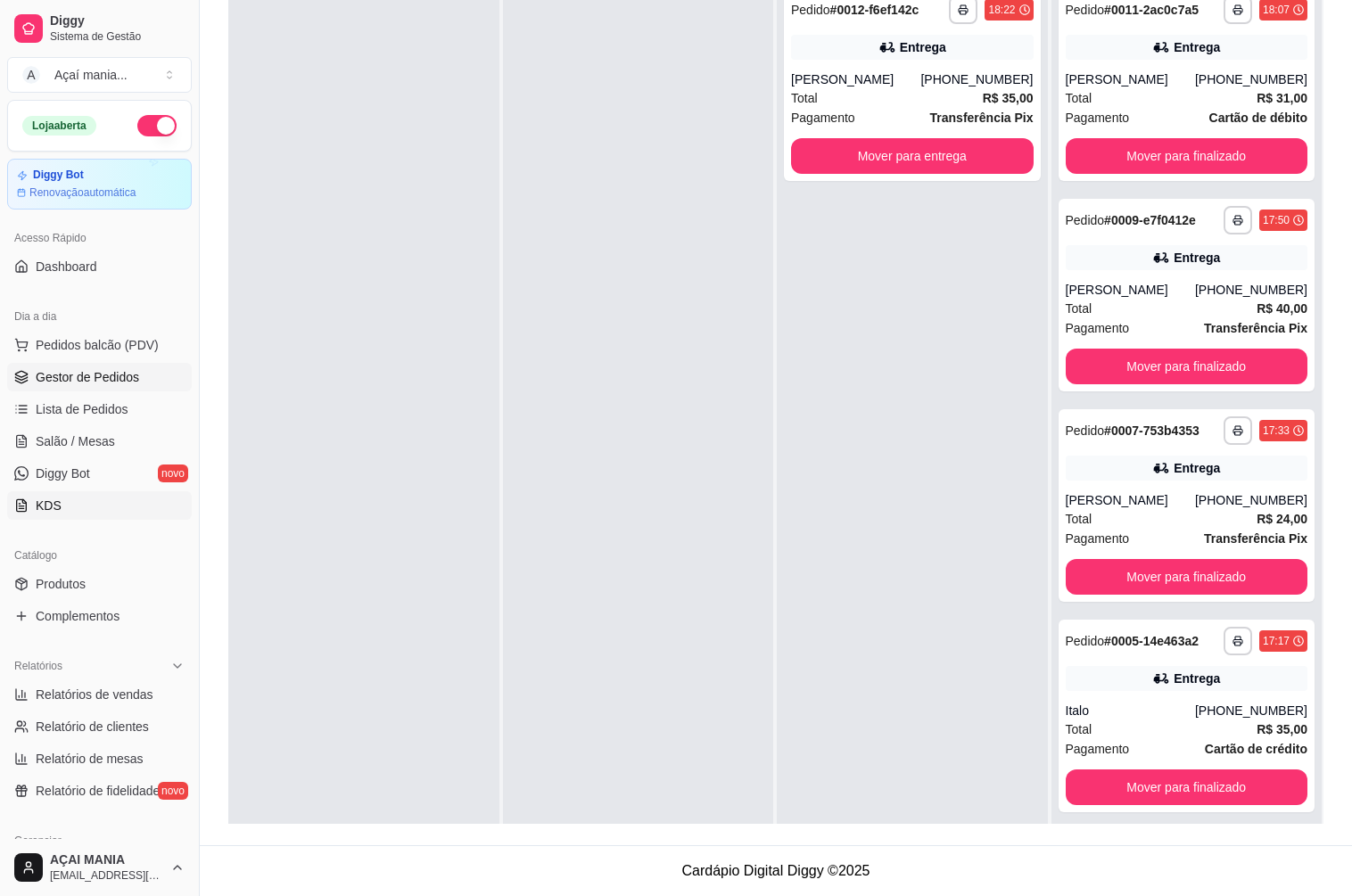
click at [76, 509] on link "KDS" at bounding box center [100, 505] width 185 height 29
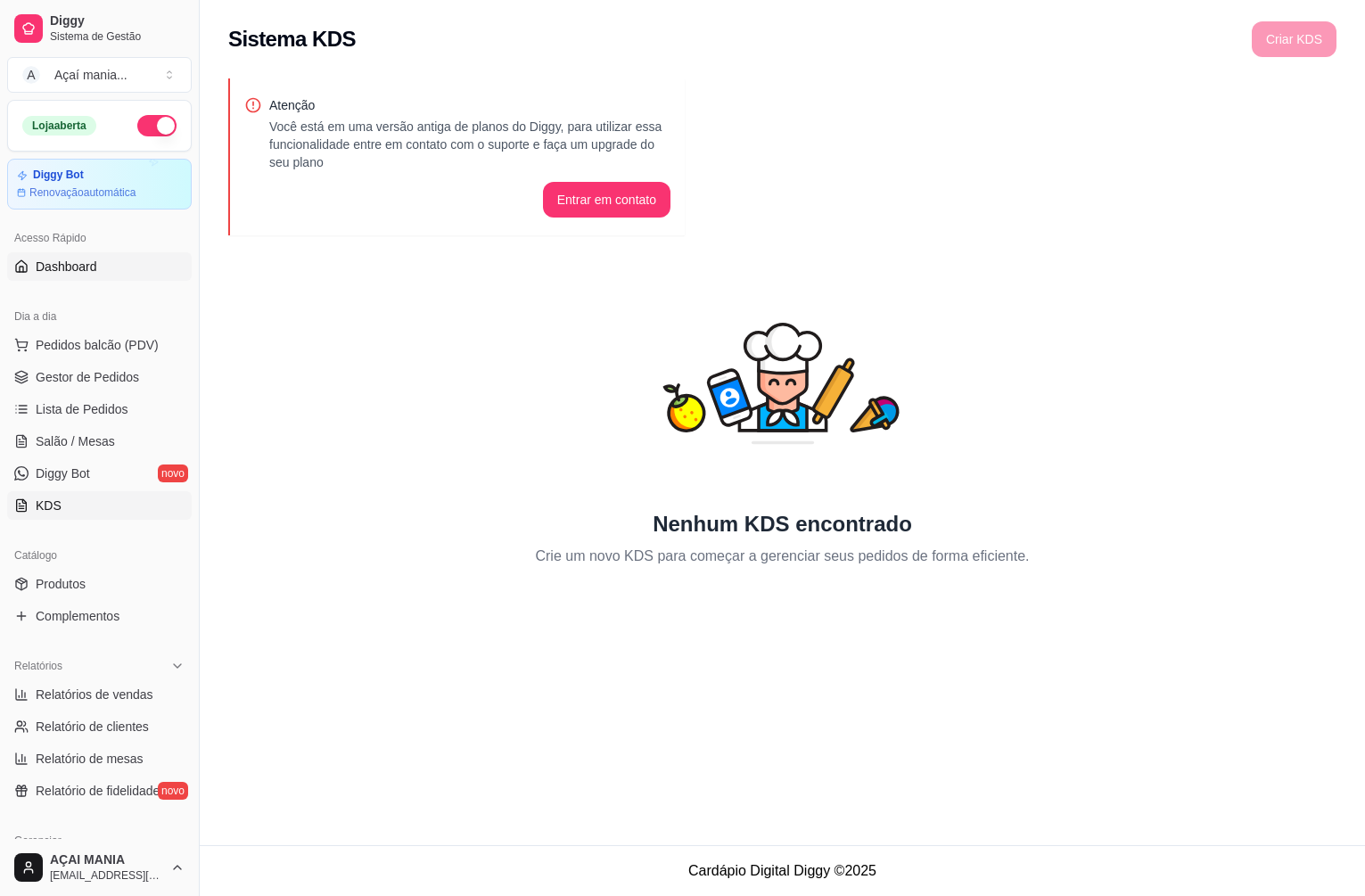
click at [76, 261] on span "Dashboard" at bounding box center [66, 266] width 62 height 18
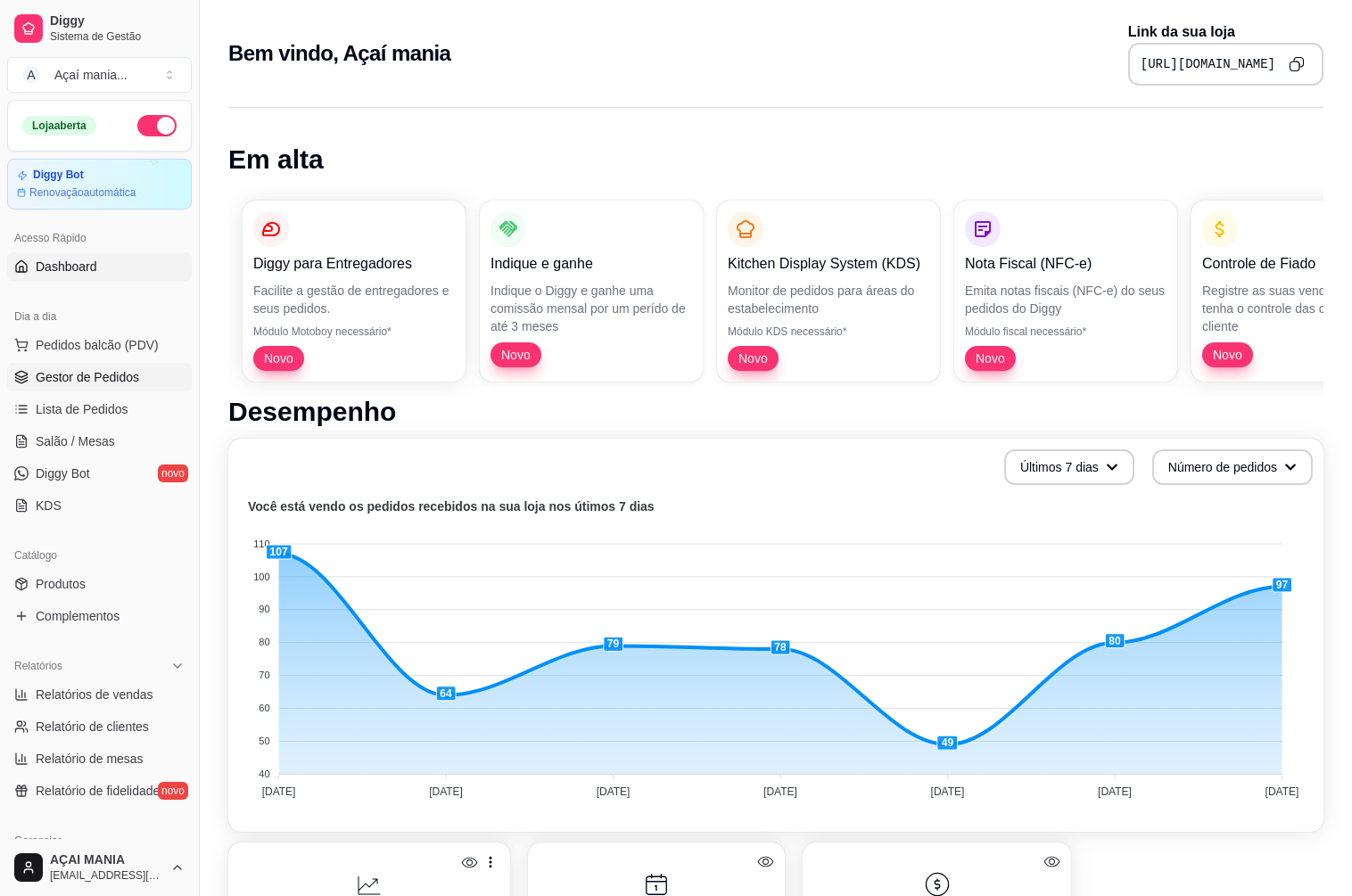
click at [67, 369] on span "Gestor de Pedidos" at bounding box center [87, 376] width 104 height 18
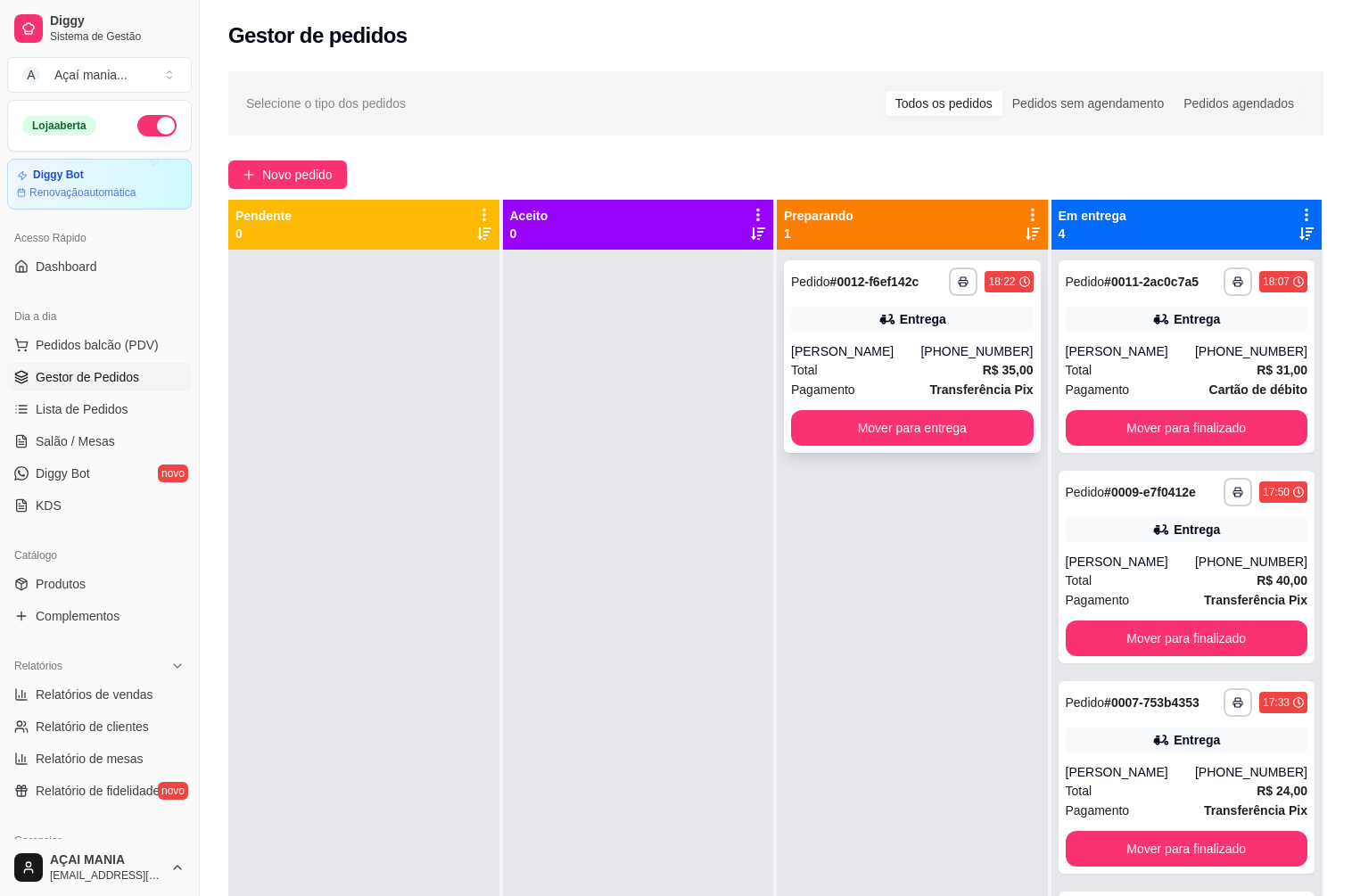
click at [861, 334] on div "**********" at bounding box center [911, 357] width 257 height 192
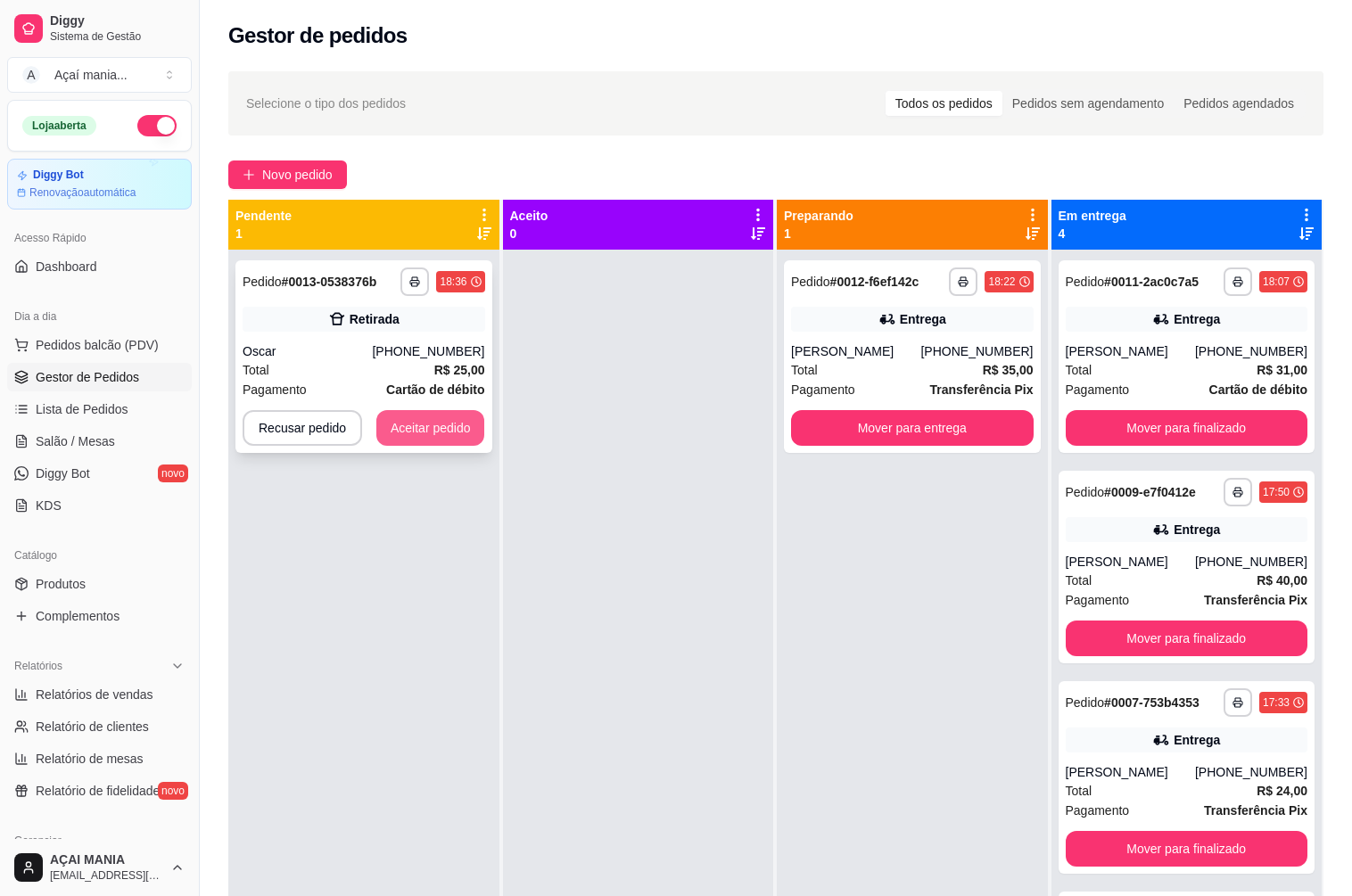
click at [419, 434] on button "Aceitar pedido" at bounding box center [430, 427] width 108 height 35
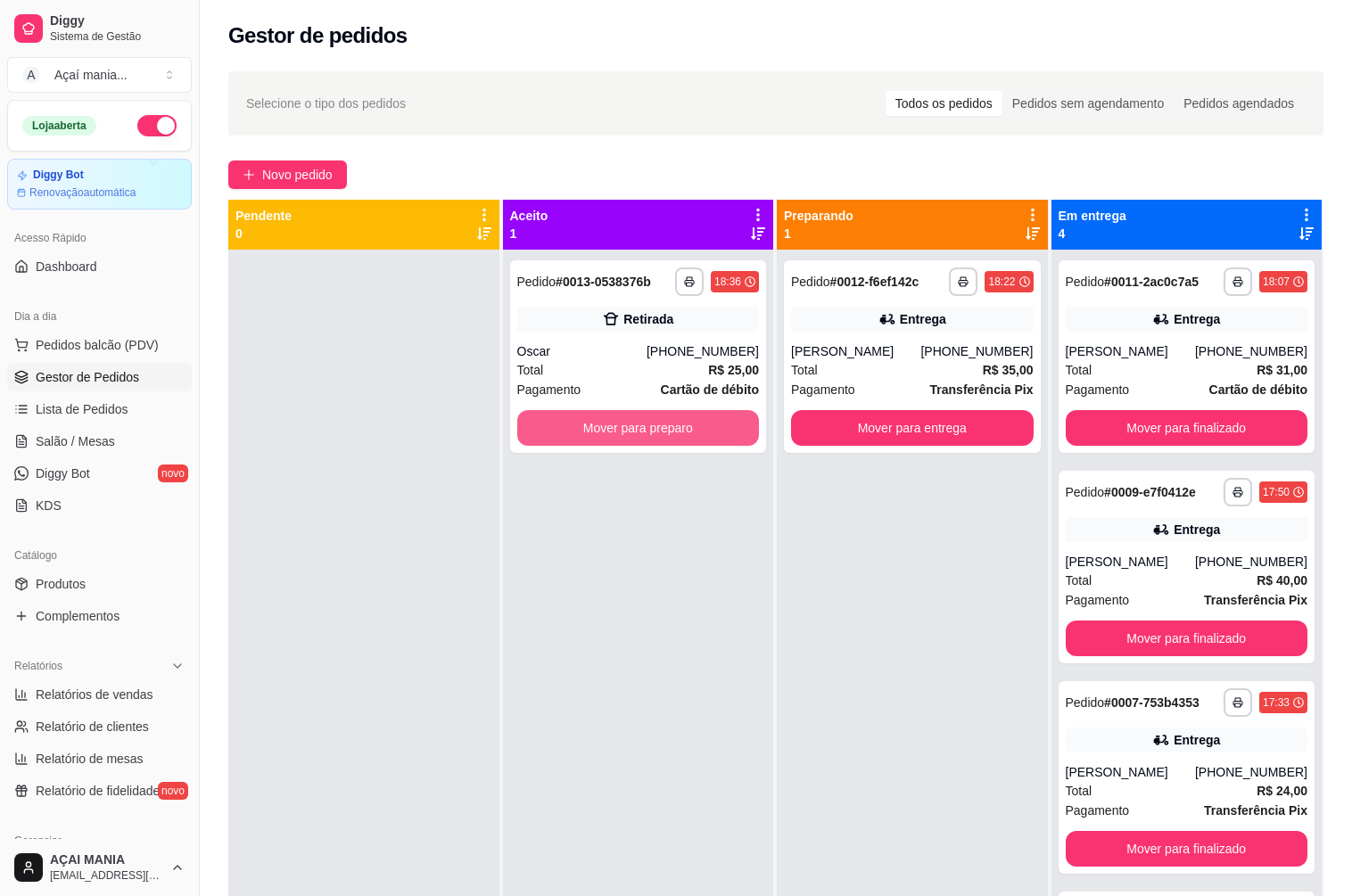
click at [680, 431] on button "Mover para preparo" at bounding box center [639, 427] width 243 height 35
click at [680, 431] on button "Mover para preparo" at bounding box center [638, 427] width 234 height 35
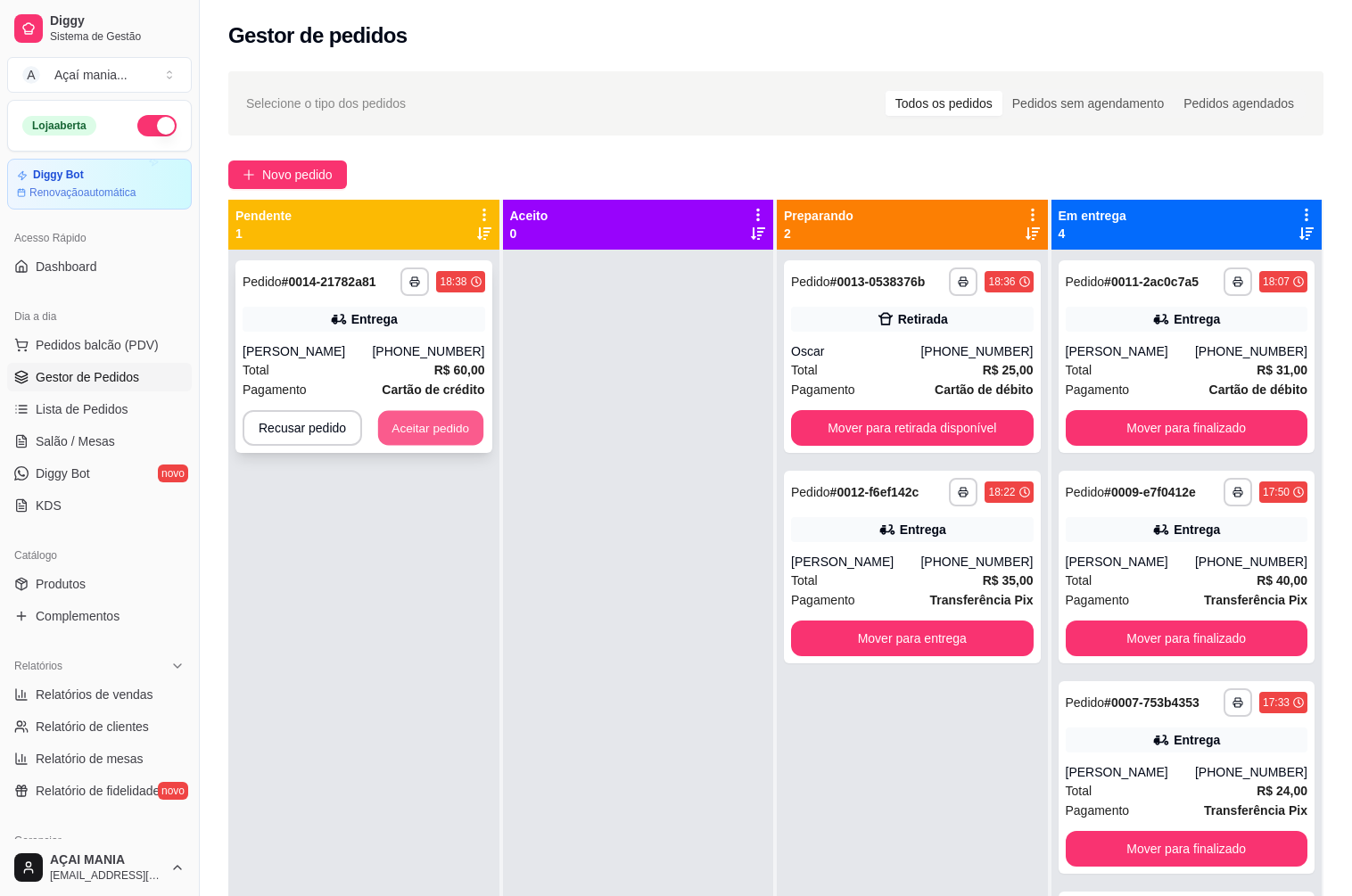
click at [456, 428] on button "Aceitar pedido" at bounding box center [430, 427] width 106 height 35
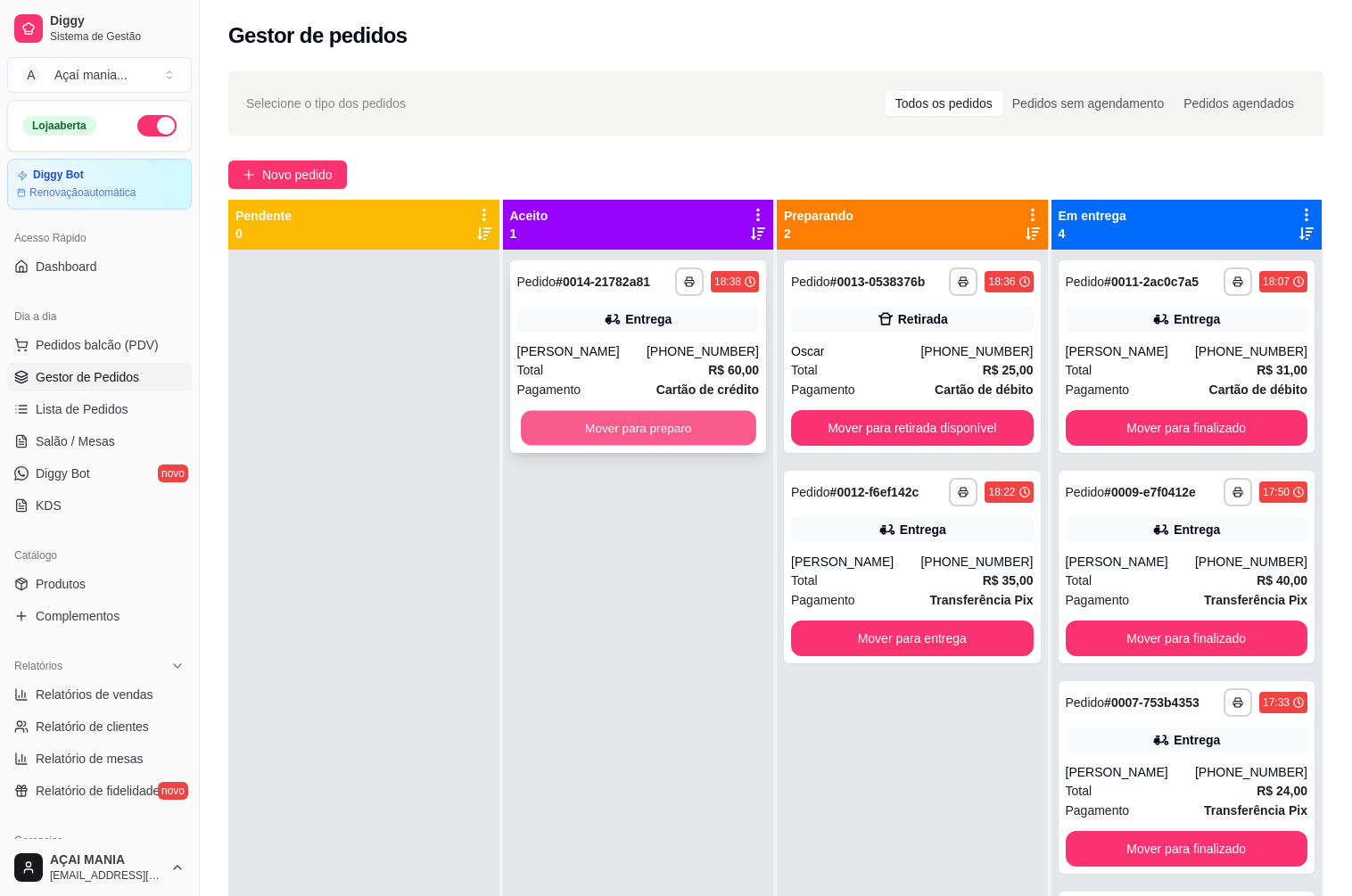
click at [563, 420] on button "Mover para preparo" at bounding box center [638, 427] width 234 height 35
click at [603, 424] on button "Mover para preparo" at bounding box center [639, 427] width 243 height 35
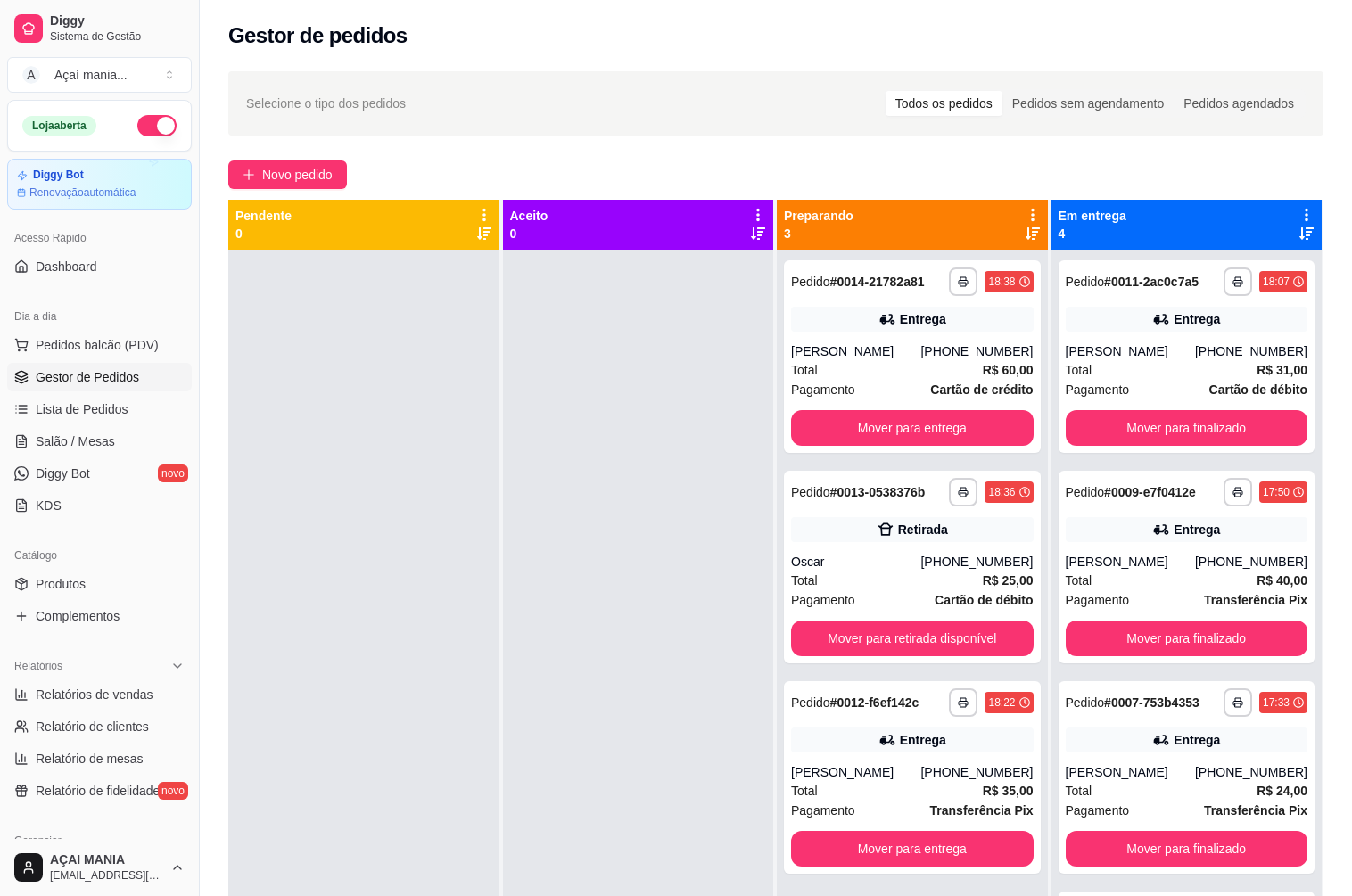
drag, startPoint x: 624, startPoint y: 541, endPoint x: 618, endPoint y: 524, distance: 18.0
click at [624, 538] on div at bounding box center [639, 697] width 271 height 896
click at [836, 645] on button "Mover para retirada disponível" at bounding box center [912, 638] width 243 height 35
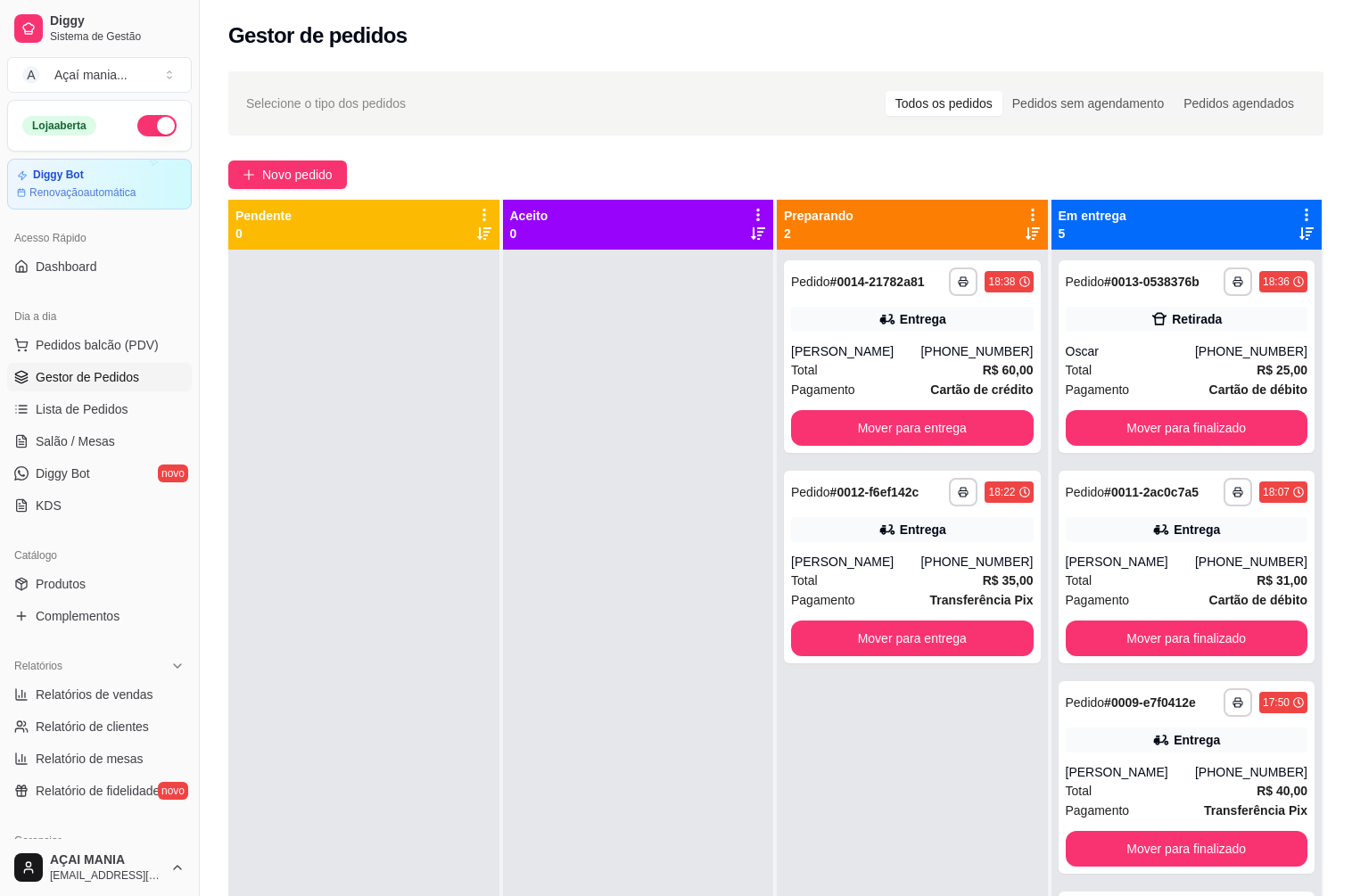
click at [372, 426] on div at bounding box center [363, 697] width 271 height 896
drag, startPoint x: 554, startPoint y: 392, endPoint x: 567, endPoint y: 385, distance: 14.8
click at [551, 391] on div at bounding box center [639, 697] width 271 height 896
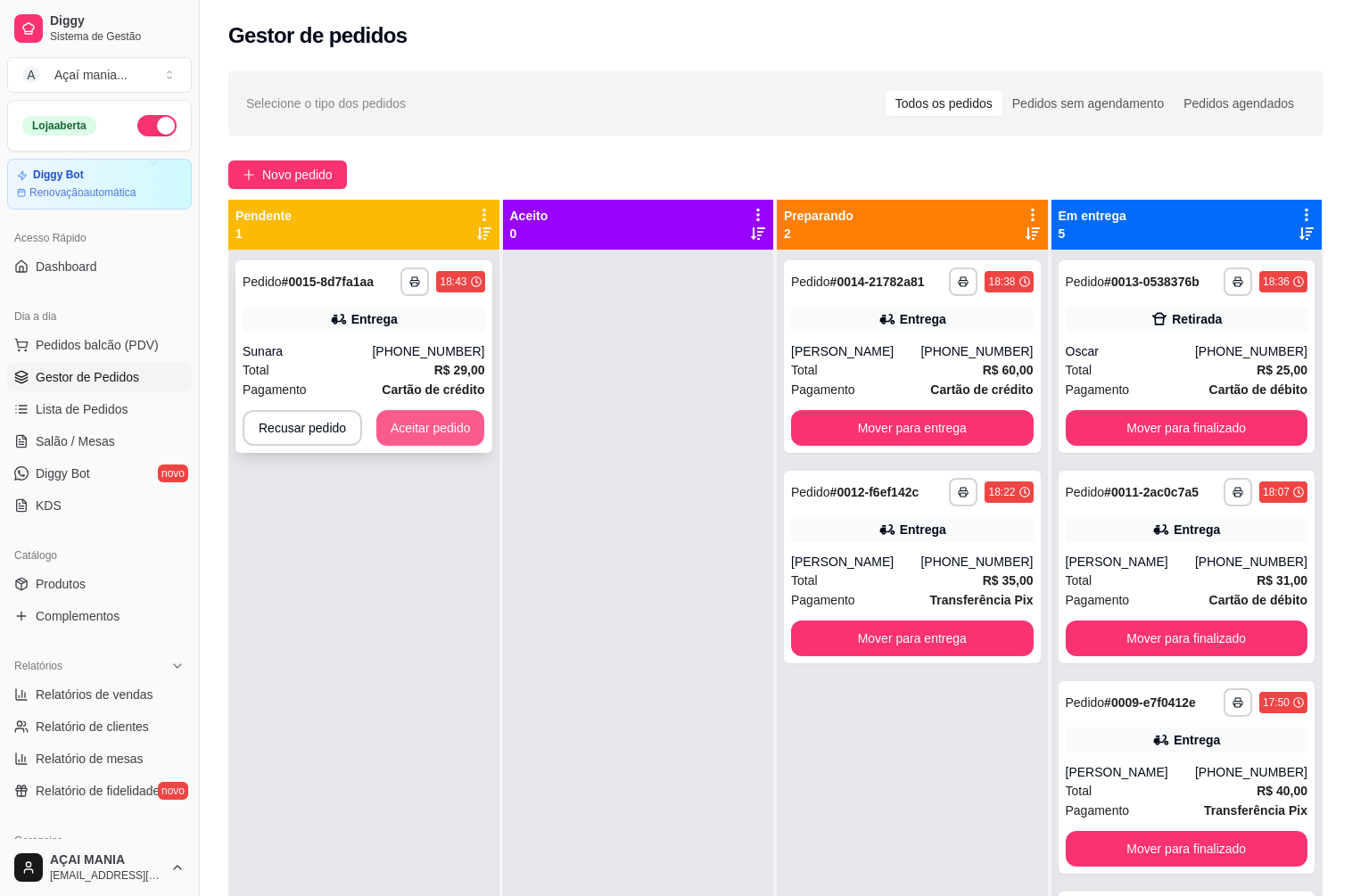
click at [427, 435] on button "Aceitar pedido" at bounding box center [430, 427] width 108 height 35
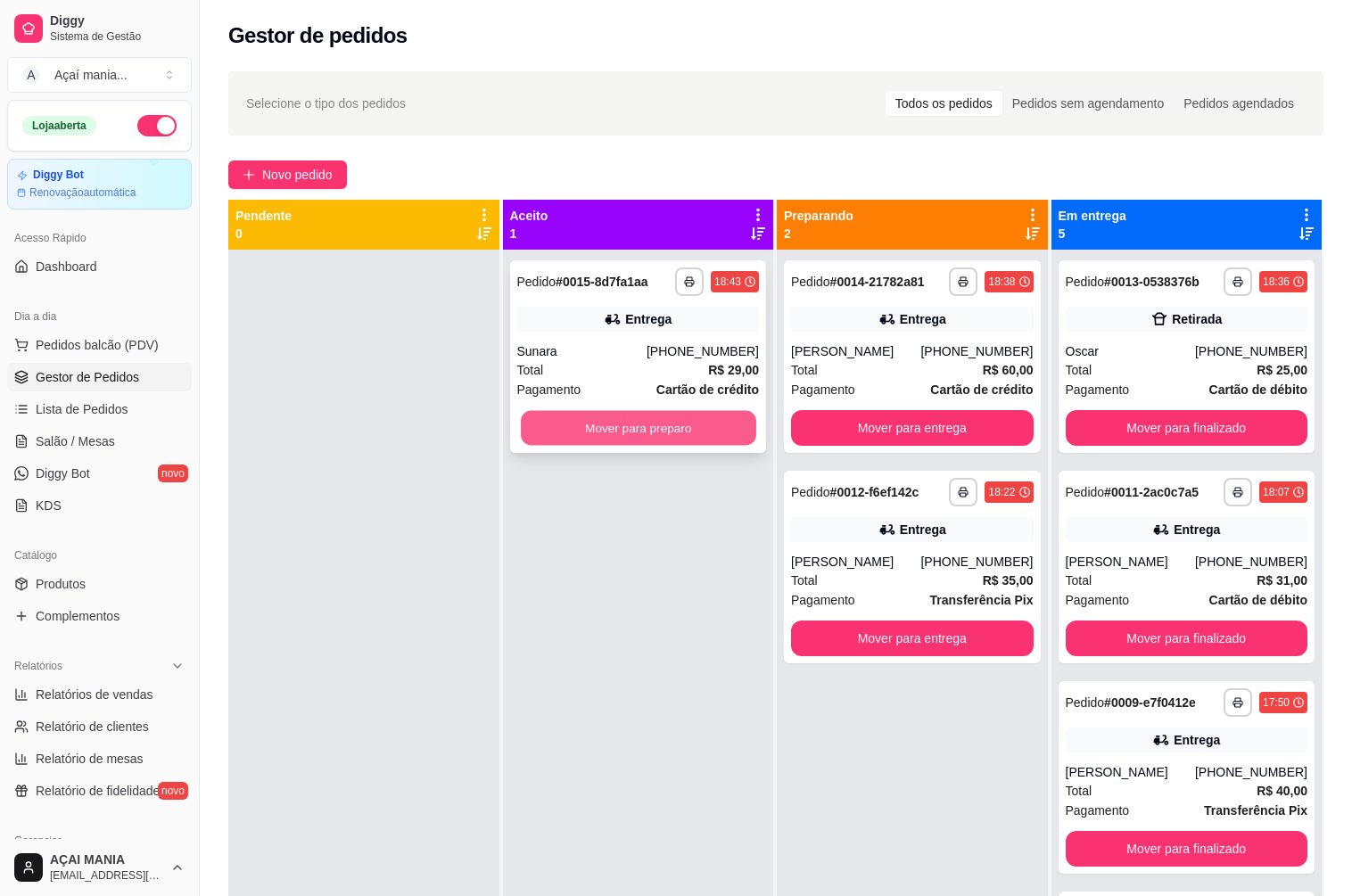
click at [604, 426] on button "Mover para preparo" at bounding box center [638, 427] width 234 height 35
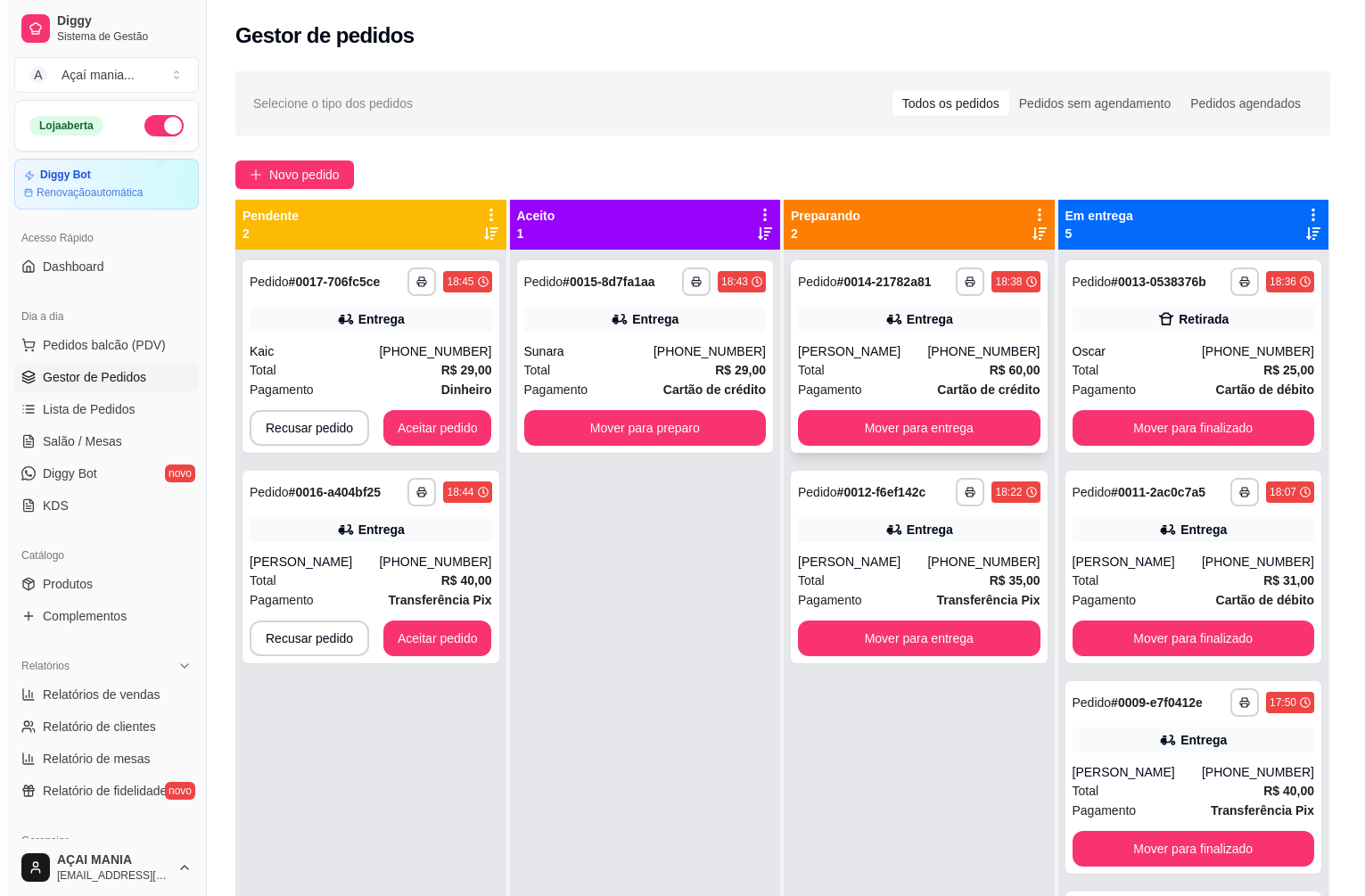
scroll to position [49, 0]
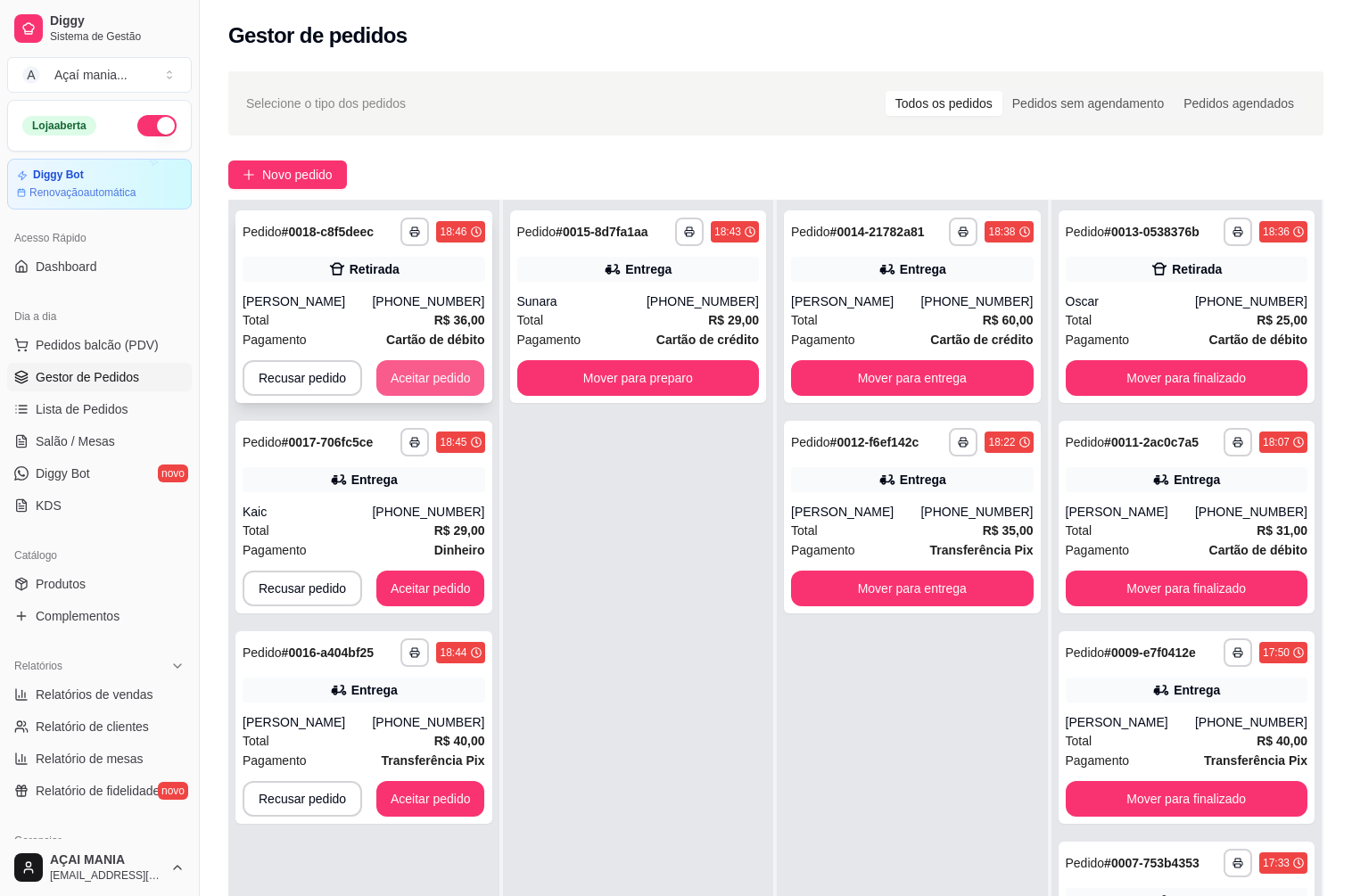
click at [462, 378] on button "Aceitar pedido" at bounding box center [430, 378] width 108 height 35
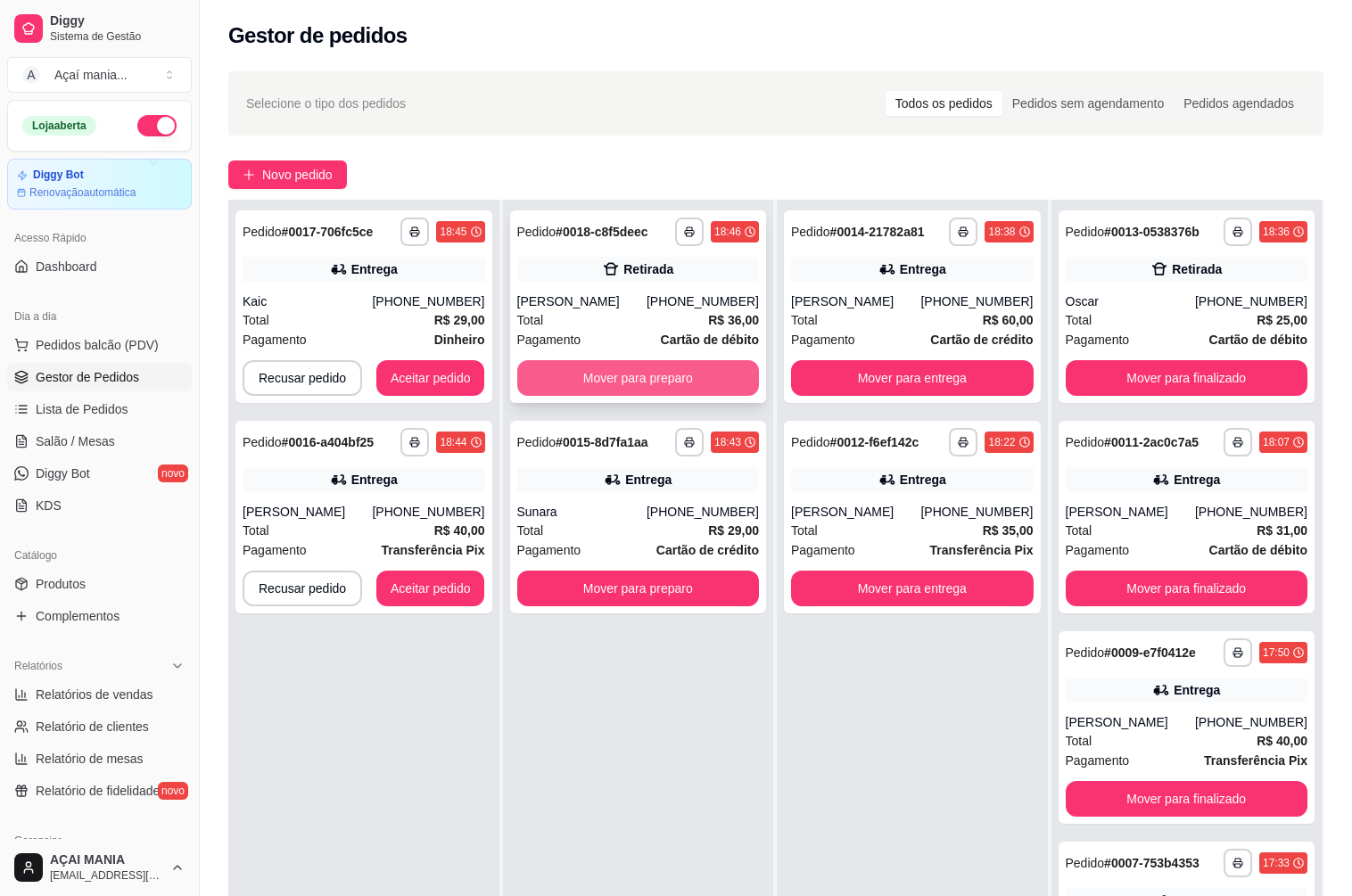
click at [639, 378] on button "Mover para preparo" at bounding box center [639, 378] width 243 height 35
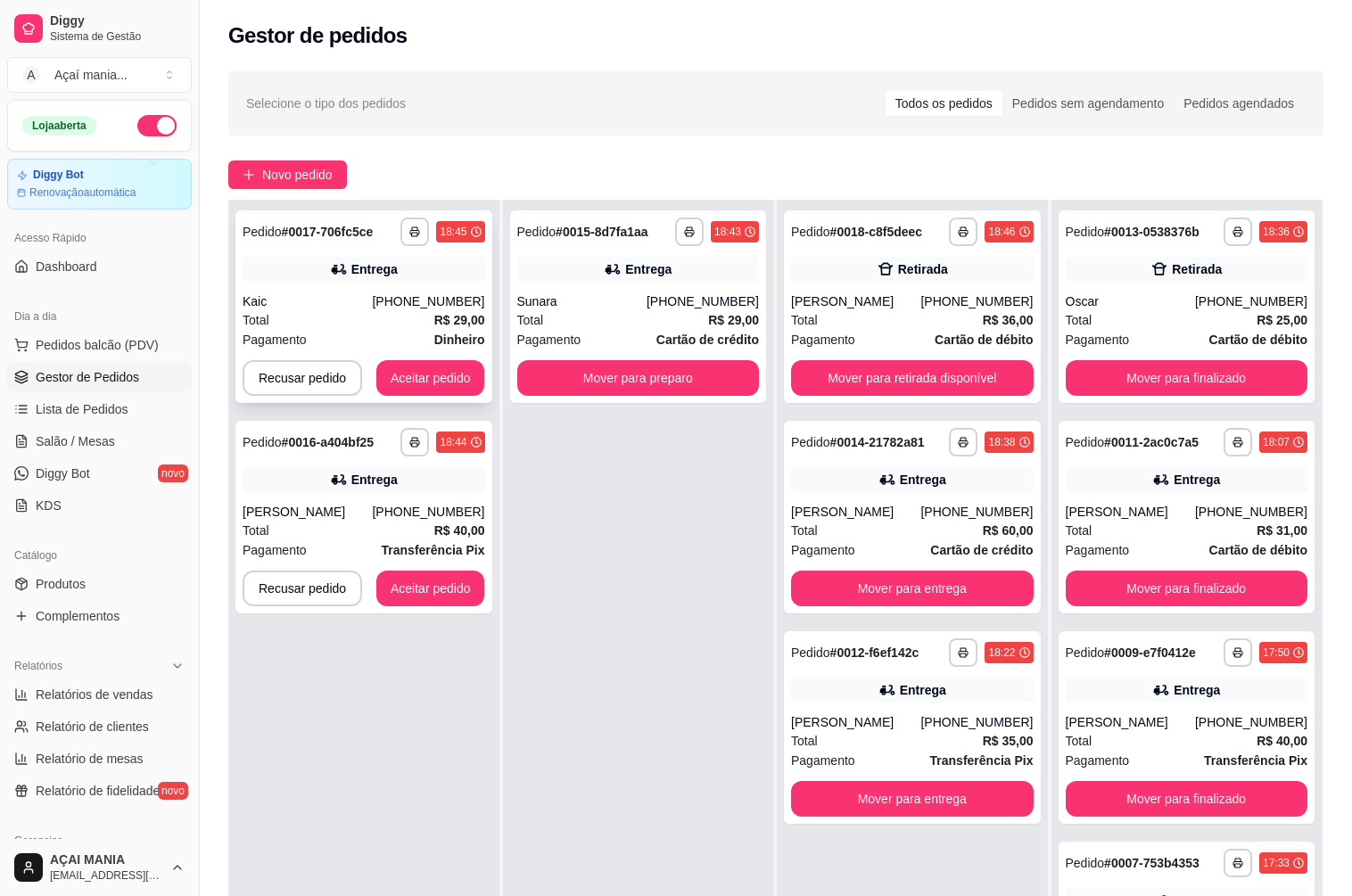
click at [360, 316] on div "Total R$ 29,00" at bounding box center [364, 319] width 243 height 20
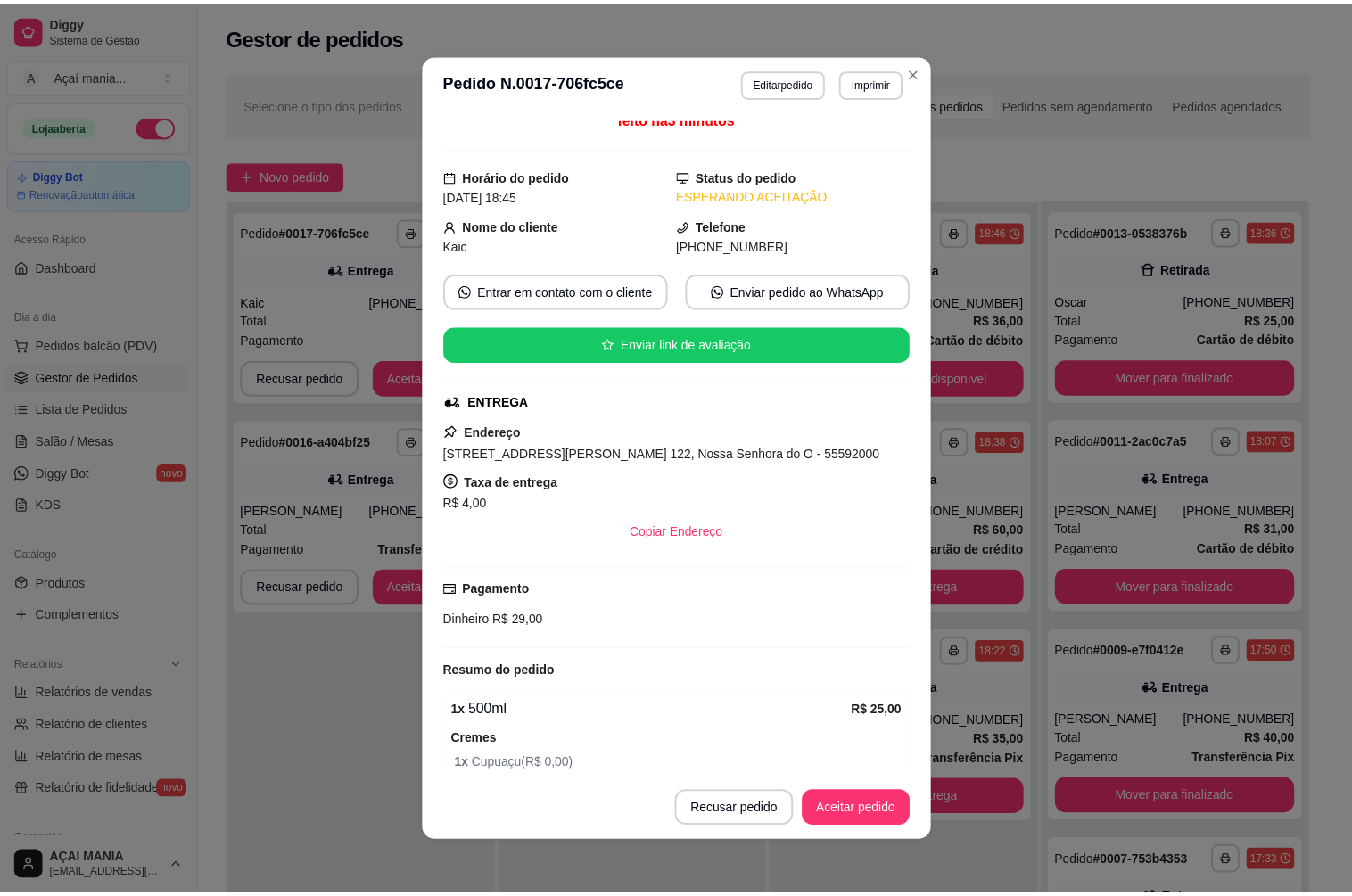
scroll to position [0, 0]
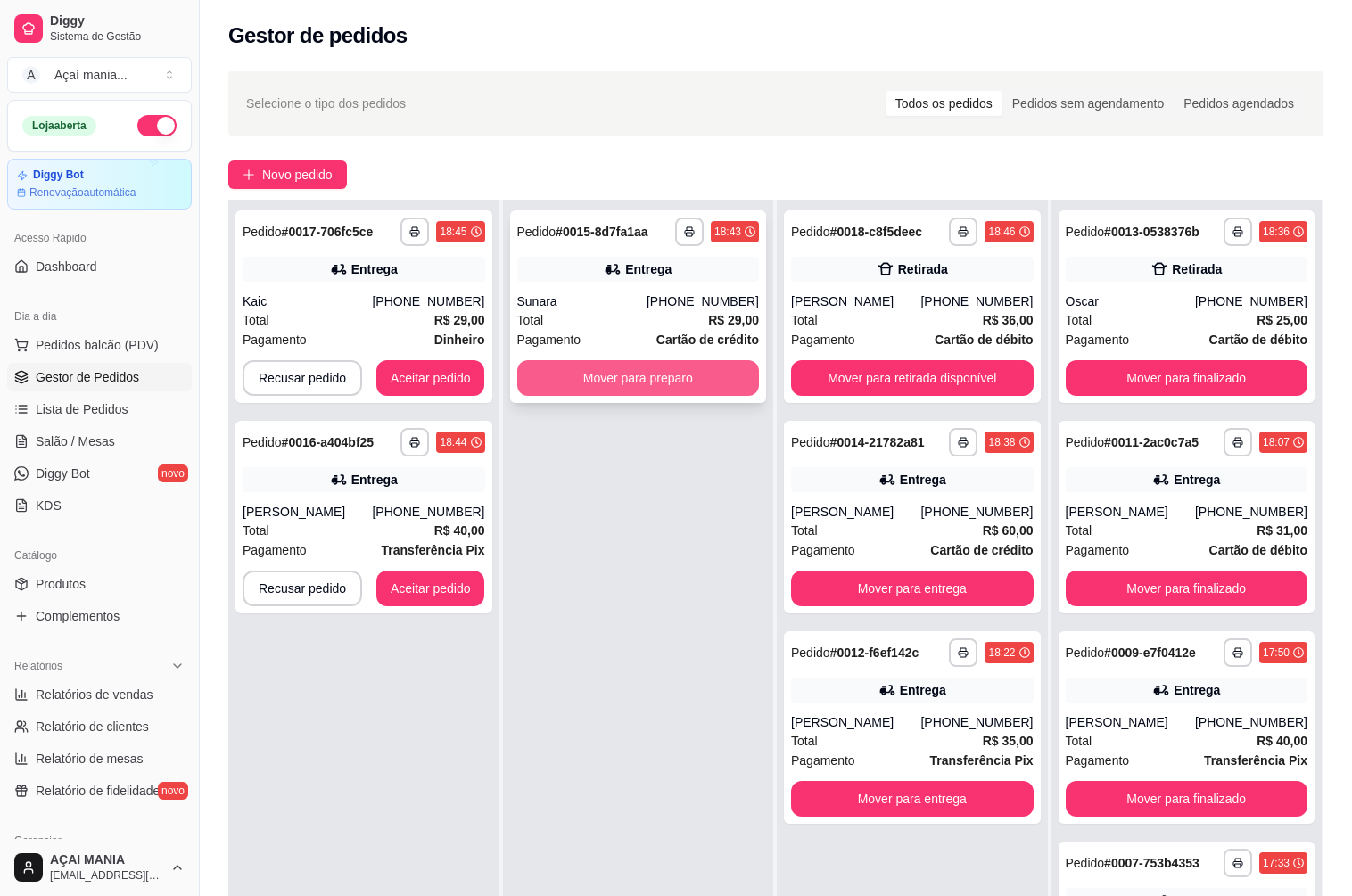
click at [675, 371] on button "Mover para preparo" at bounding box center [639, 378] width 243 height 35
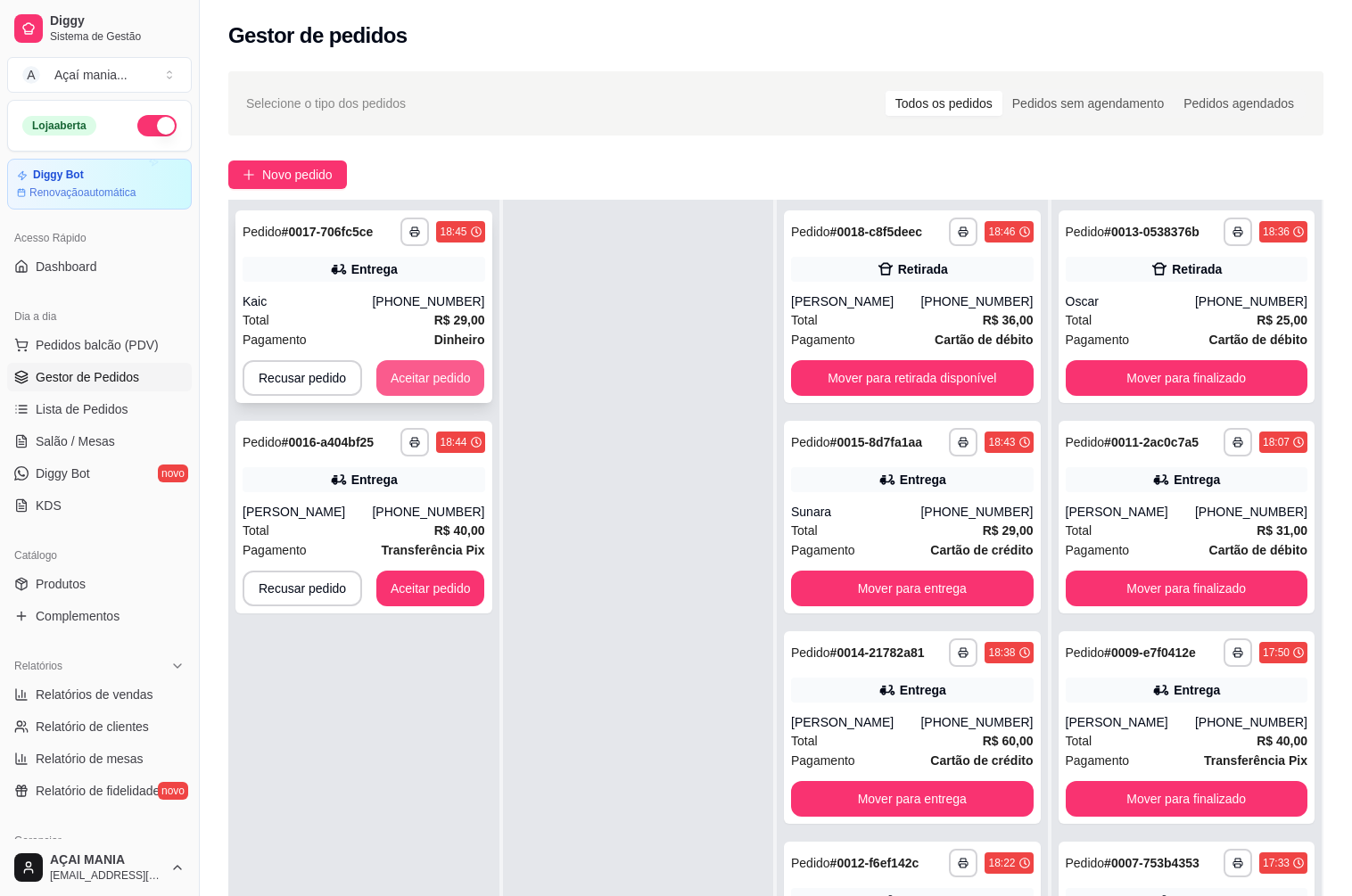
click at [416, 385] on button "Aceitar pedido" at bounding box center [430, 378] width 108 height 35
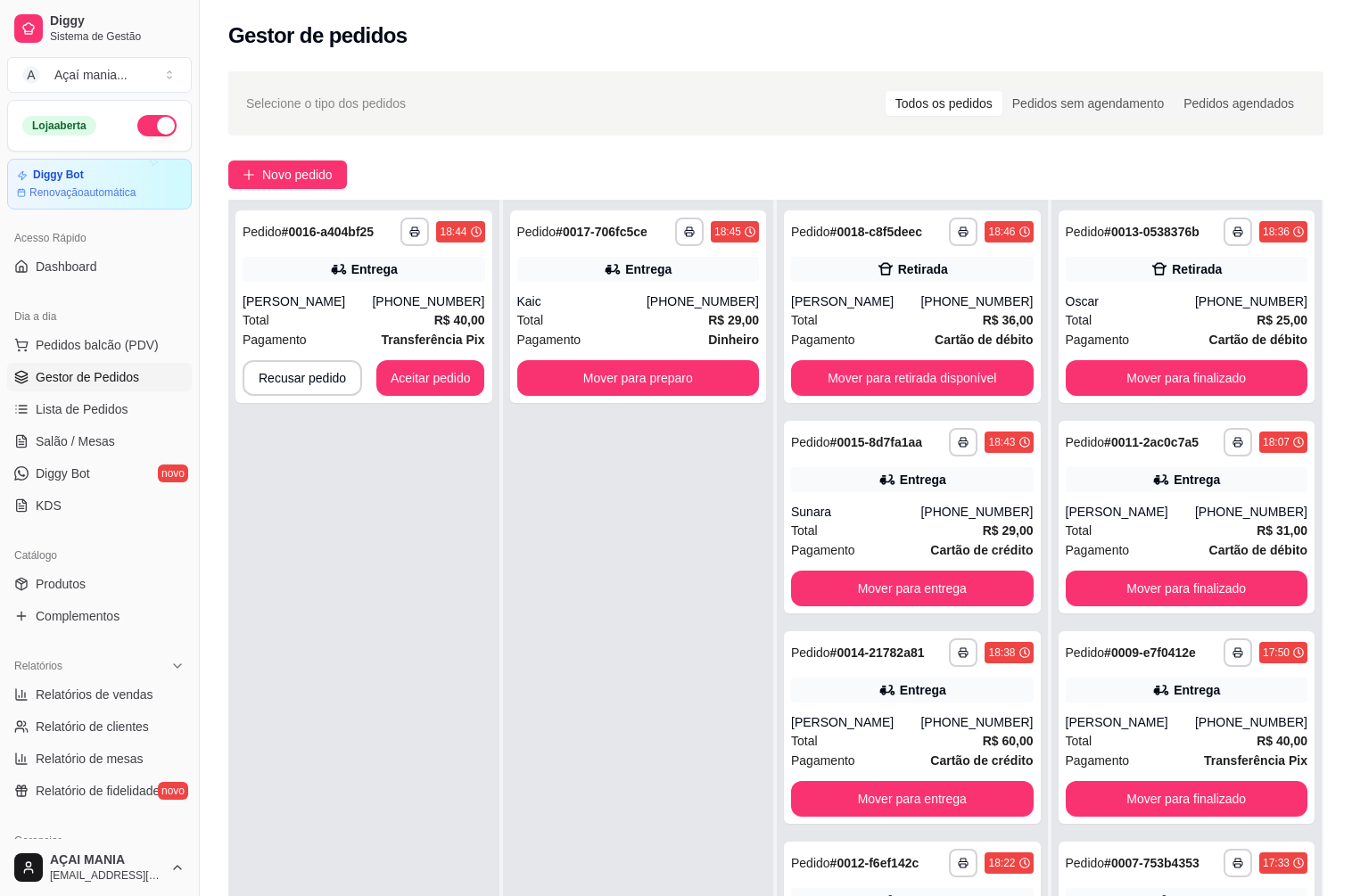
click at [592, 747] on div "**********" at bounding box center [639, 648] width 271 height 896
click at [389, 383] on button "Aceitar pedido" at bounding box center [430, 378] width 108 height 35
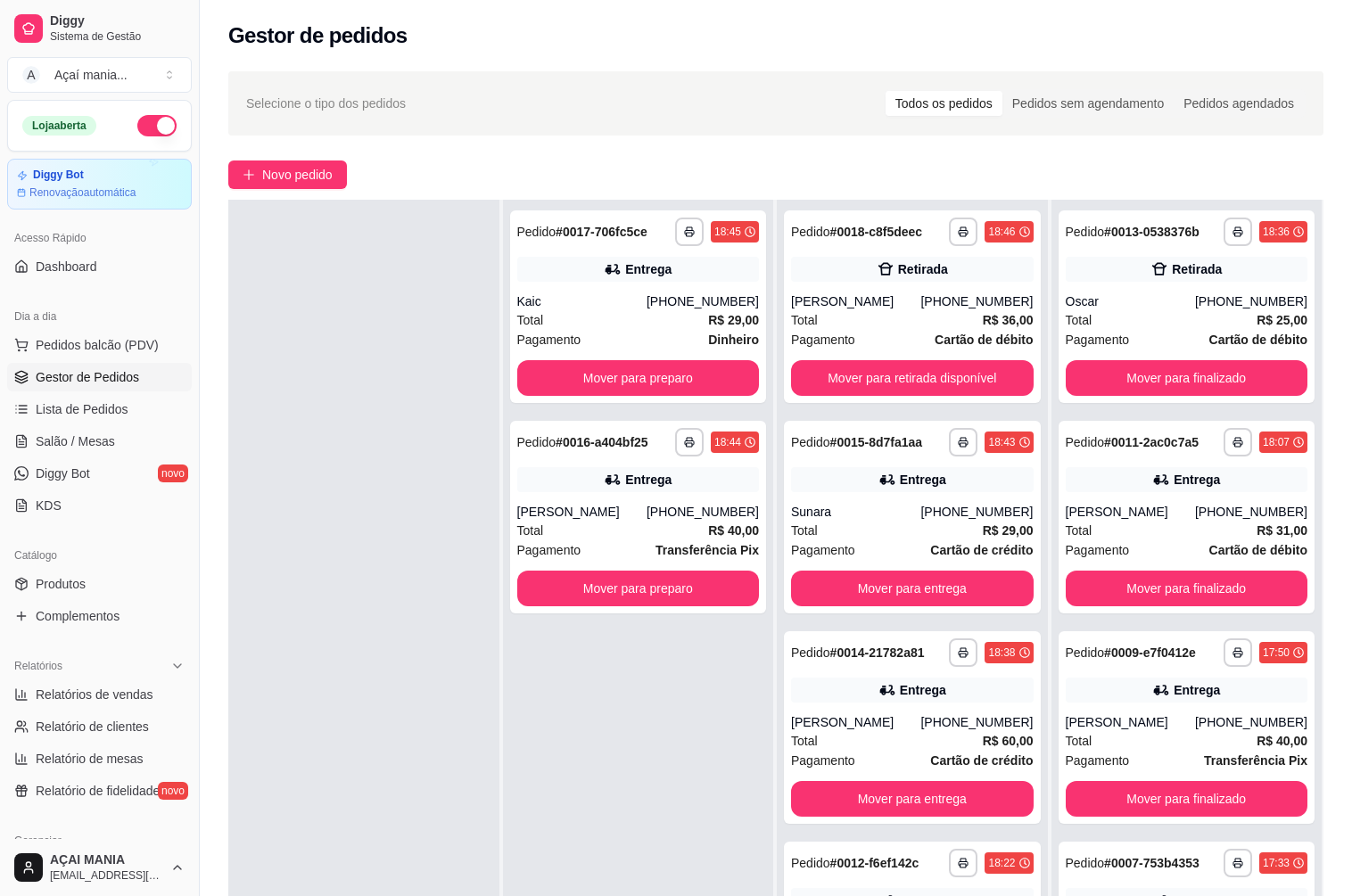
click at [669, 787] on div "**********" at bounding box center [639, 648] width 271 height 896
click at [300, 412] on div at bounding box center [363, 648] width 271 height 896
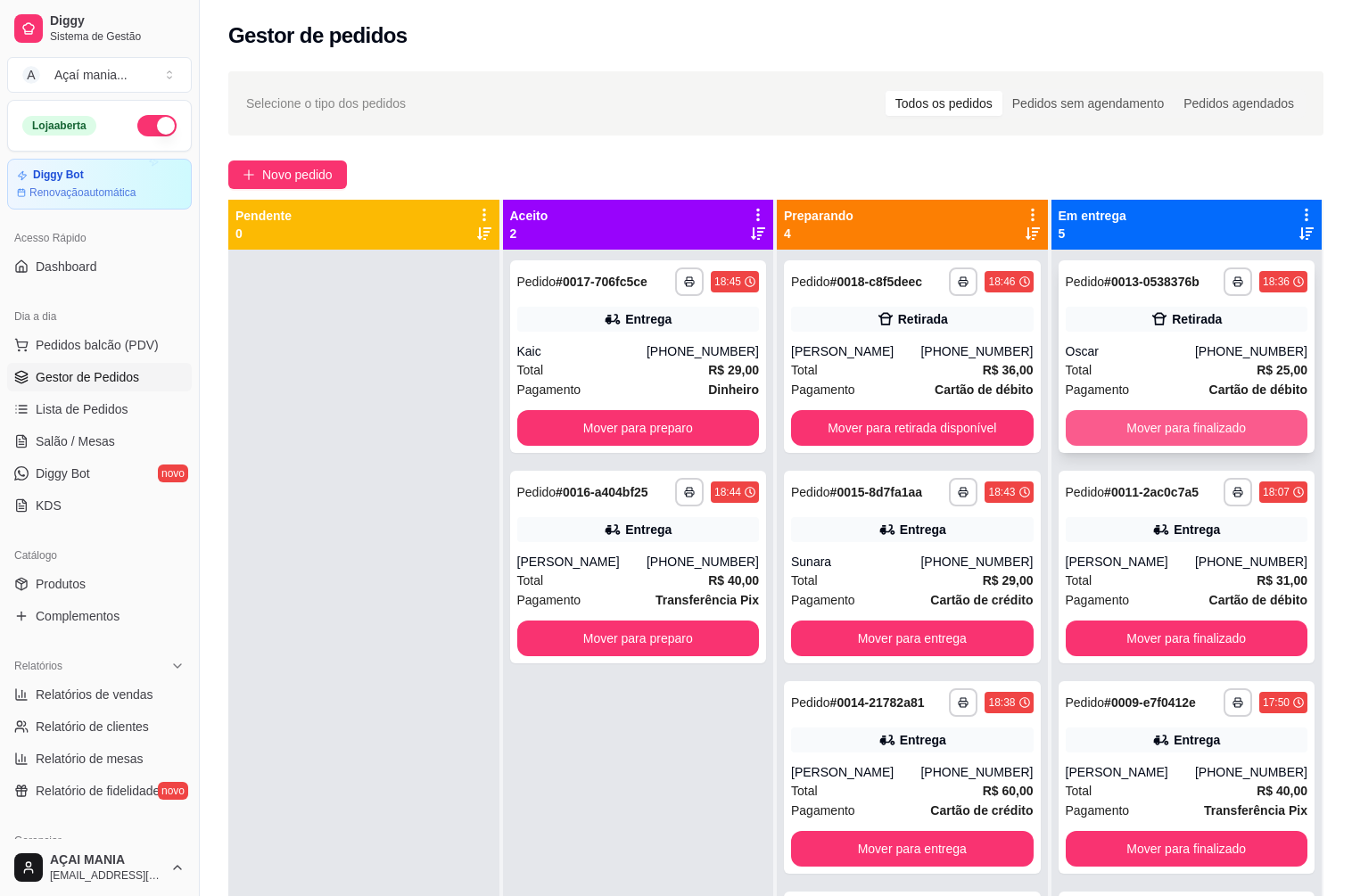
click at [1089, 425] on button "Mover para finalizado" at bounding box center [1187, 427] width 243 height 35
click at [387, 616] on div at bounding box center [363, 697] width 271 height 896
click at [377, 512] on div at bounding box center [363, 697] width 271 height 896
click at [440, 419] on div at bounding box center [363, 697] width 271 height 896
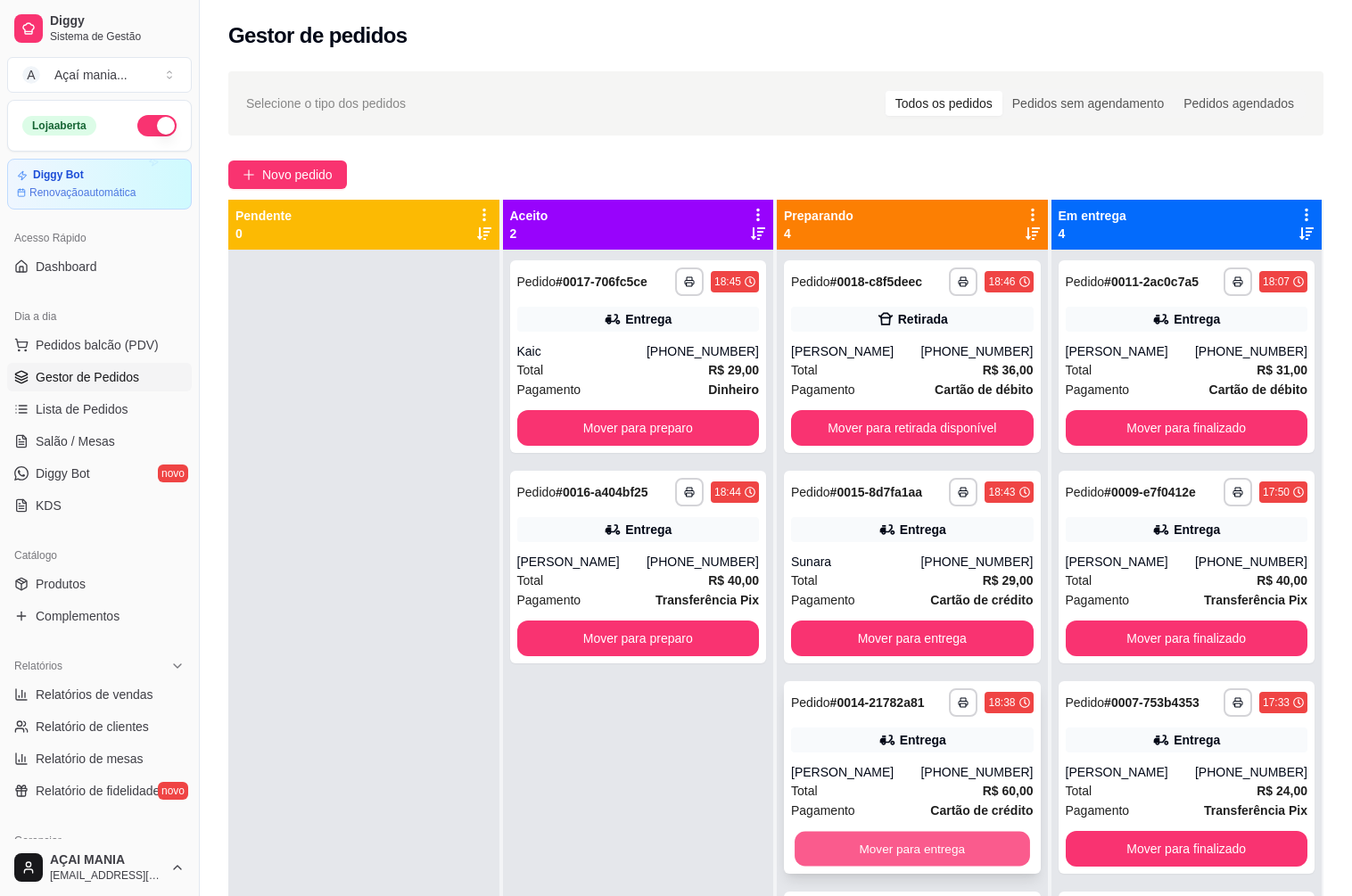
click at [854, 847] on button "Mover para entrega" at bounding box center [911, 848] width 234 height 35
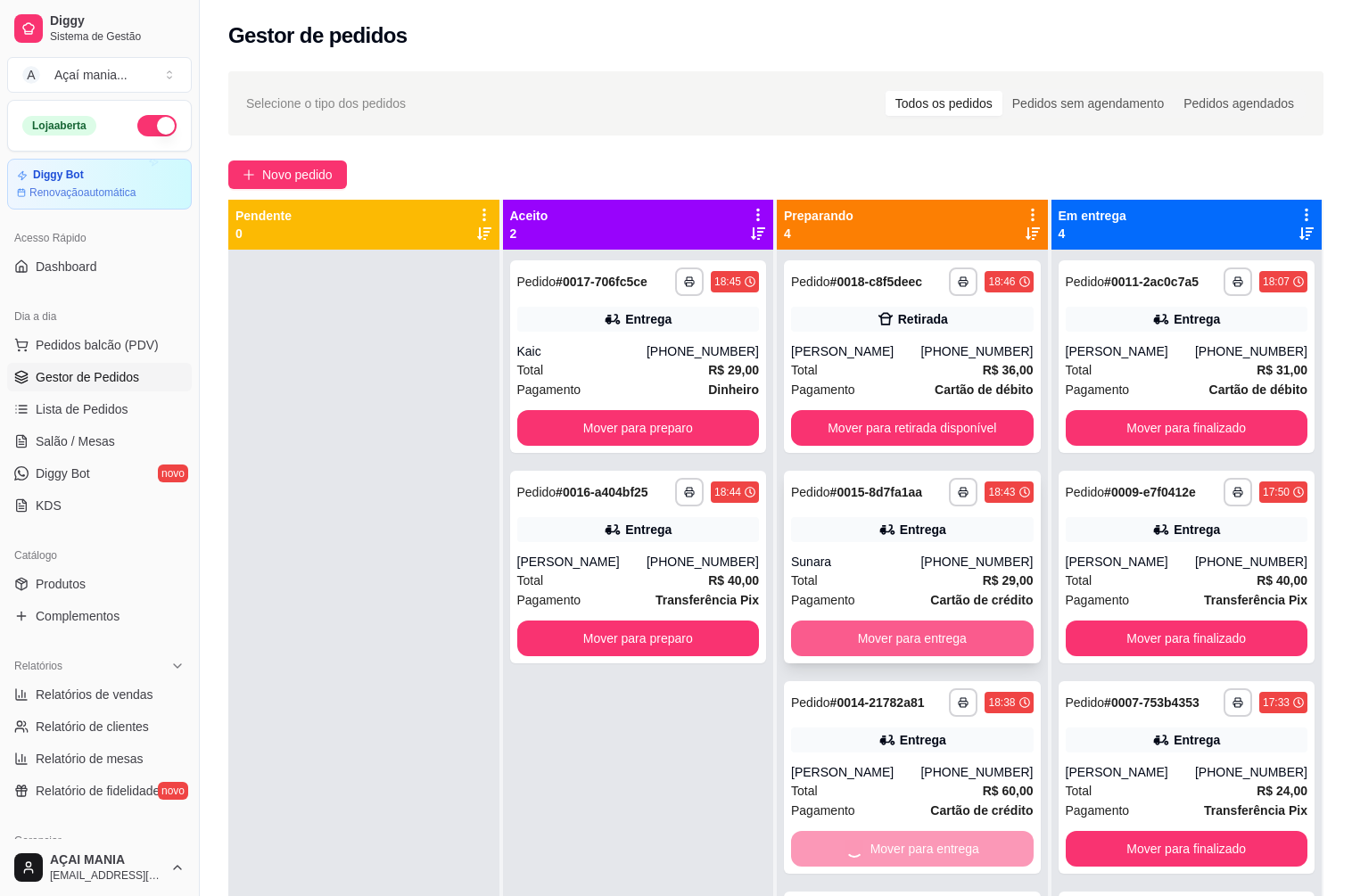
click at [878, 642] on button "Mover para entrega" at bounding box center [912, 638] width 243 height 35
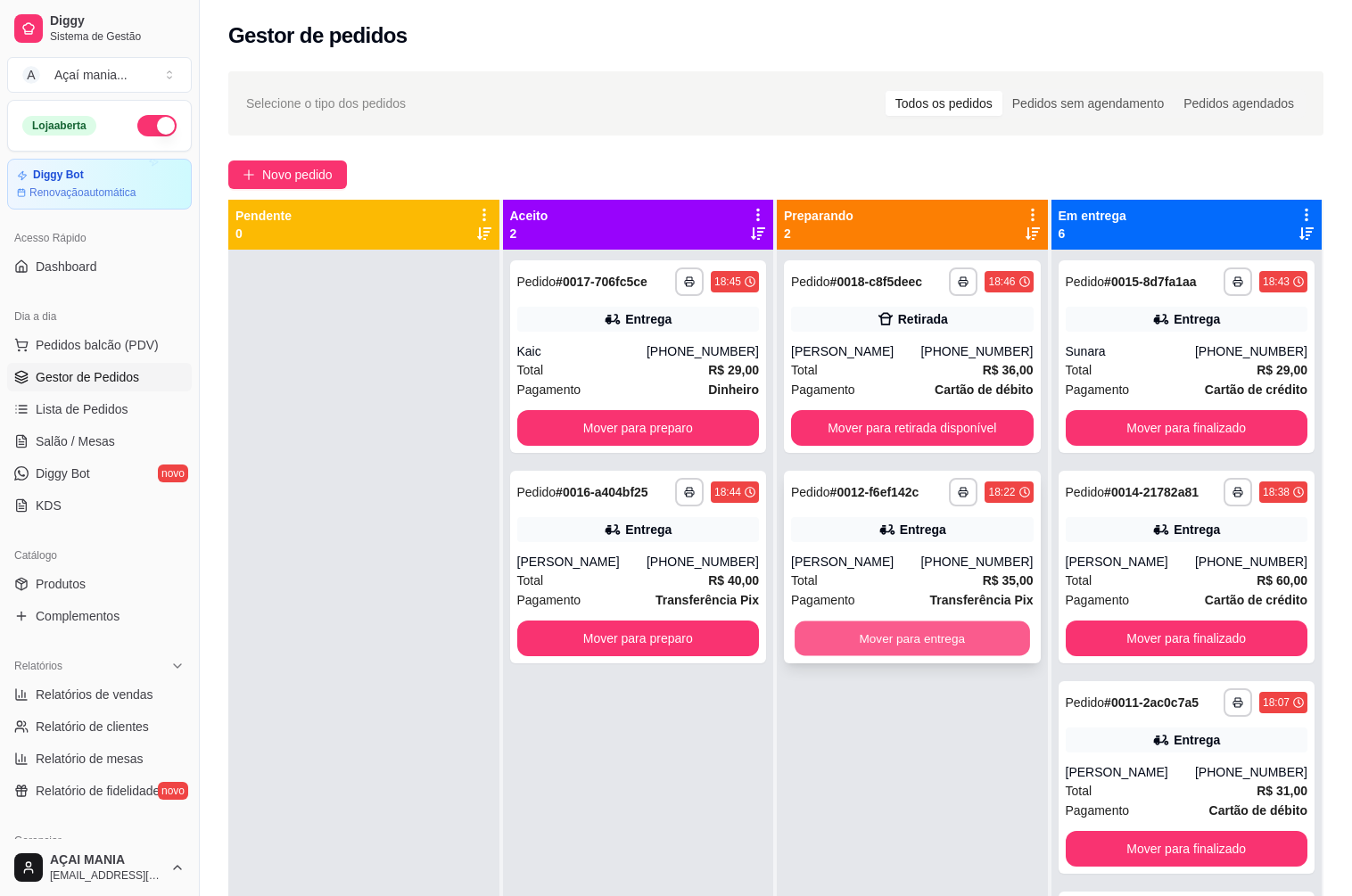
click at [854, 631] on button "Mover para entrega" at bounding box center [911, 638] width 234 height 35
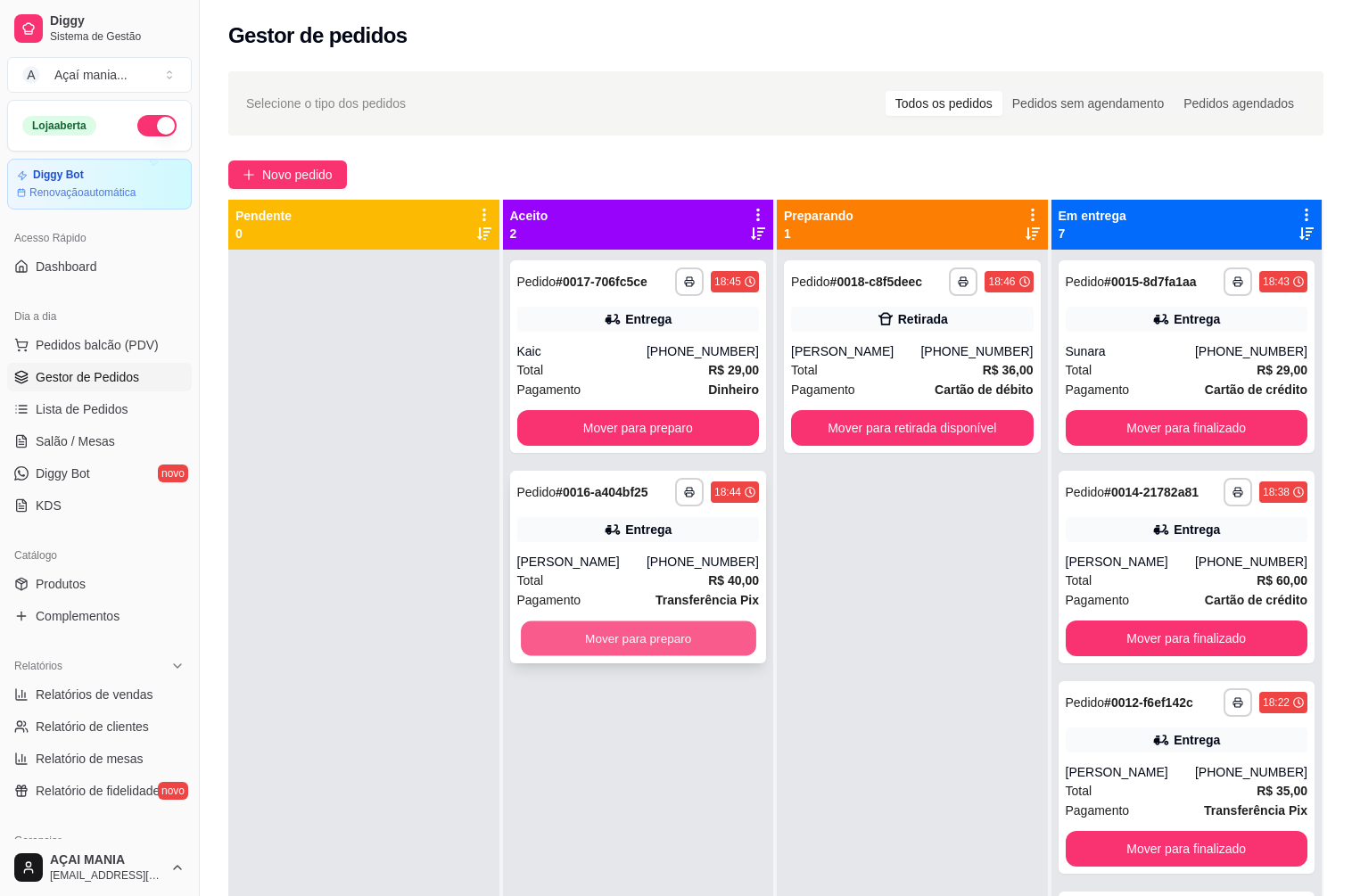
click at [713, 650] on button "Mover para preparo" at bounding box center [638, 638] width 234 height 35
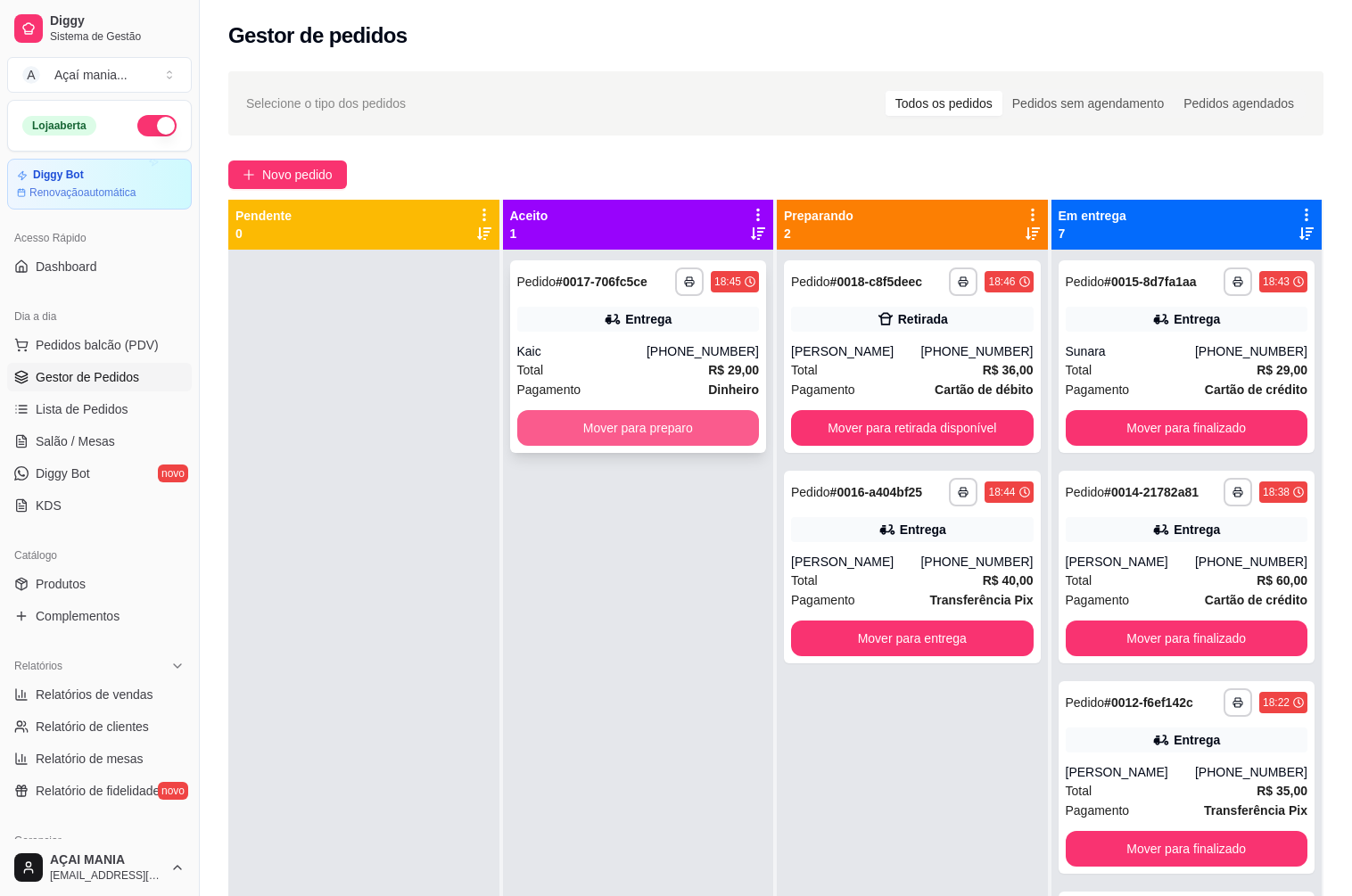
click at [705, 430] on button "Mover para preparo" at bounding box center [639, 427] width 243 height 35
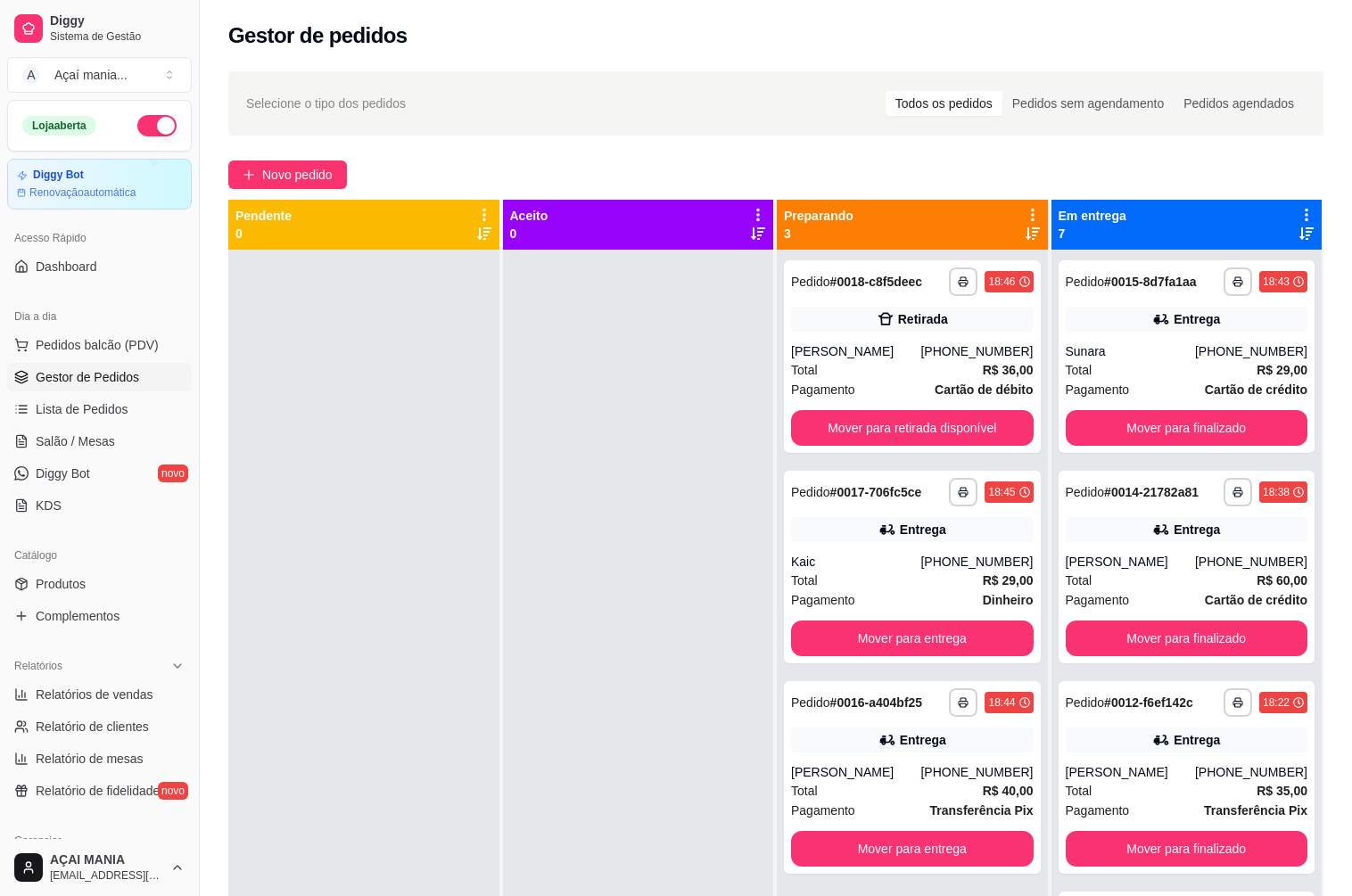
click at [456, 652] on div at bounding box center [363, 697] width 271 height 896
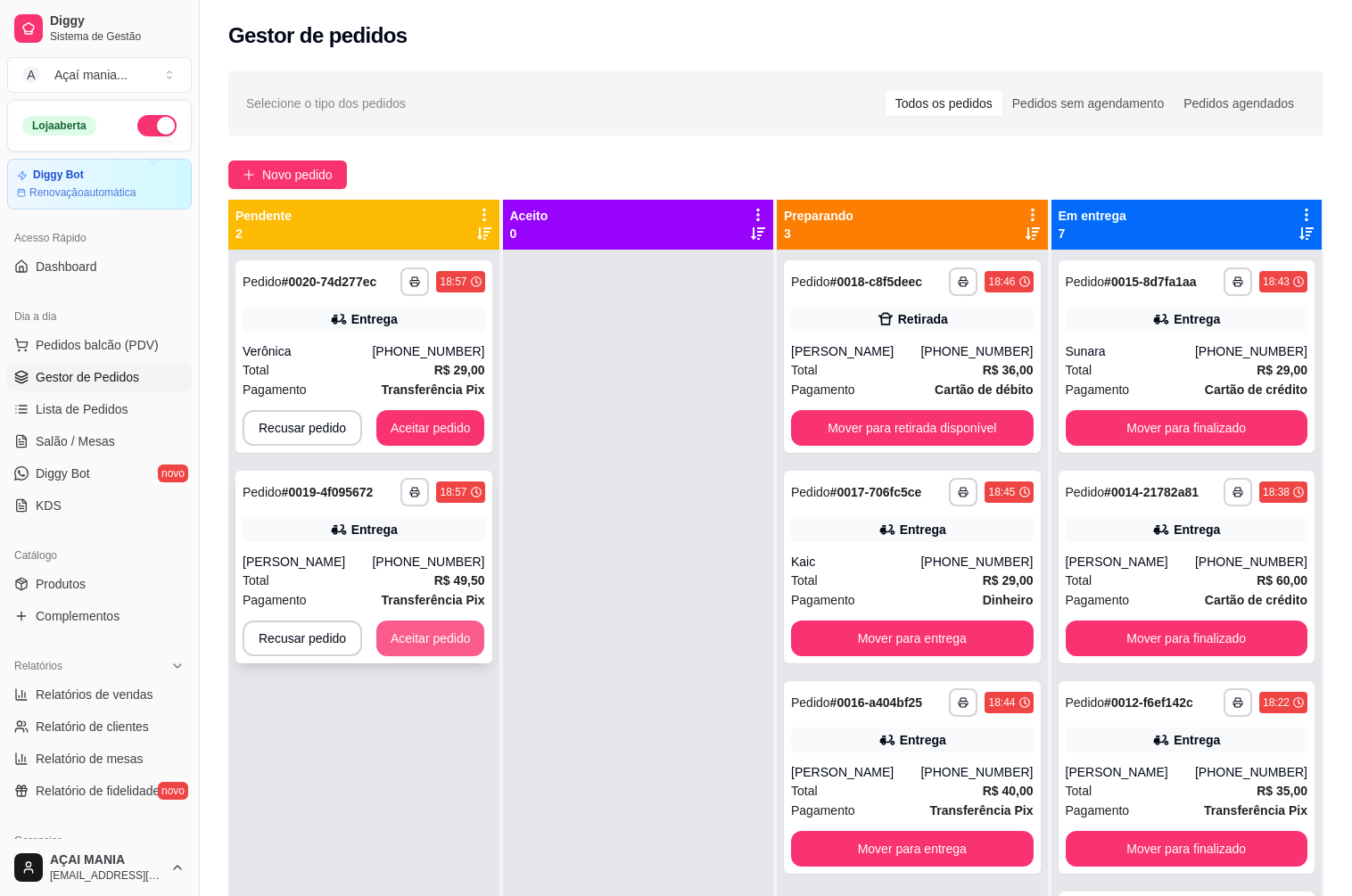
click at [443, 641] on button "Aceitar pedido" at bounding box center [430, 638] width 108 height 35
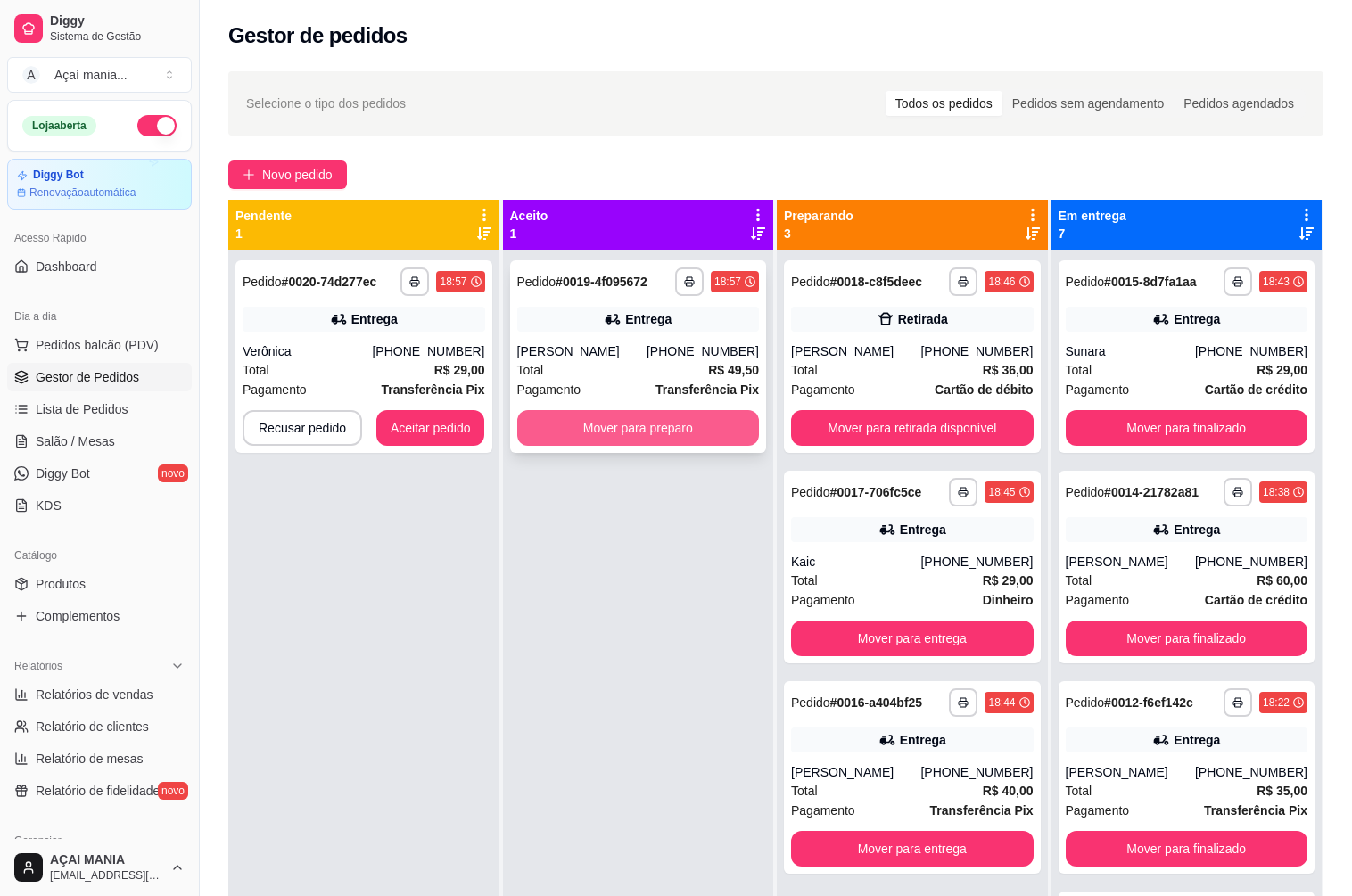
click at [696, 426] on button "Mover para preparo" at bounding box center [639, 427] width 243 height 35
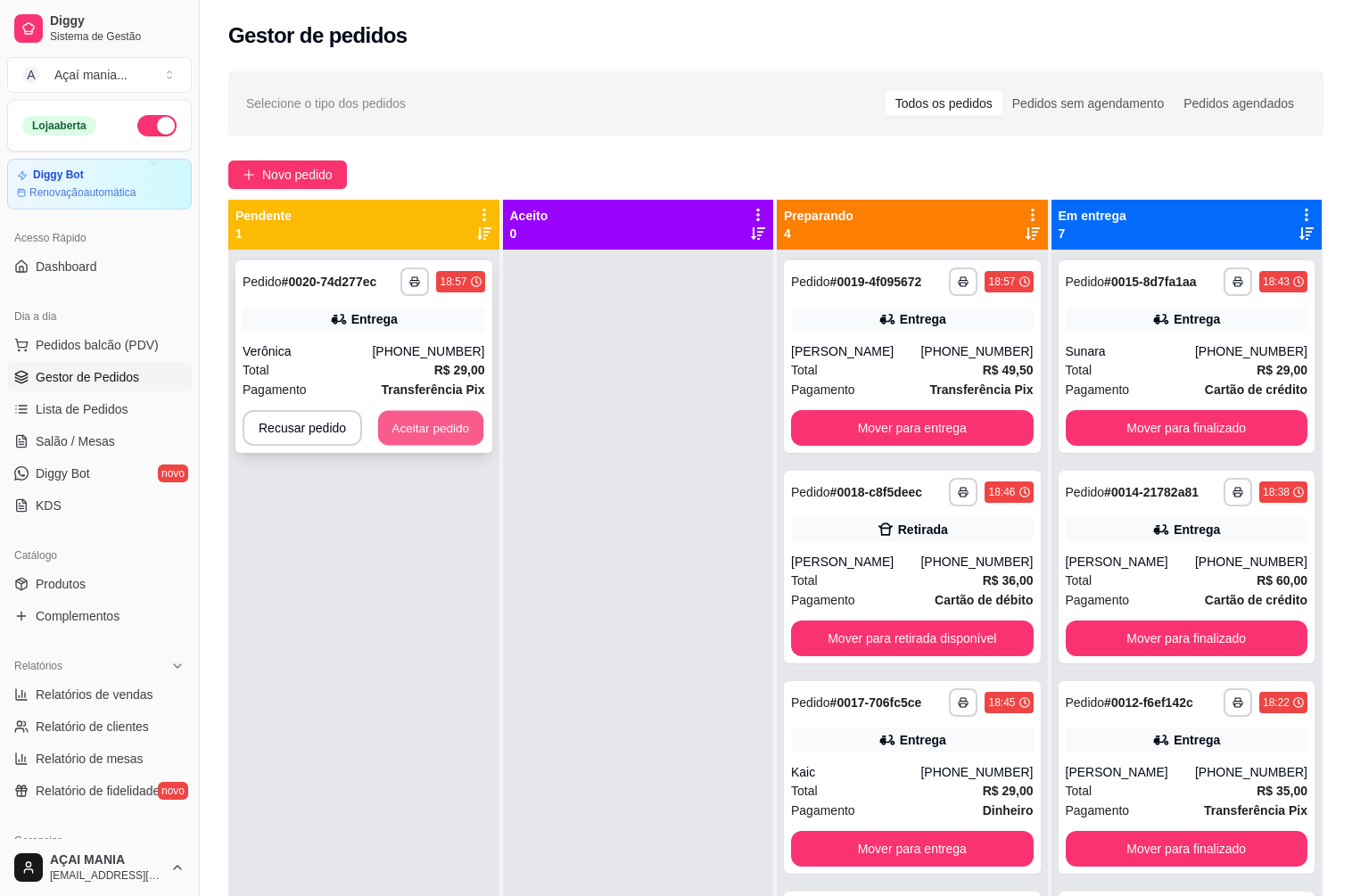
click at [434, 421] on button "Aceitar pedido" at bounding box center [430, 427] width 106 height 35
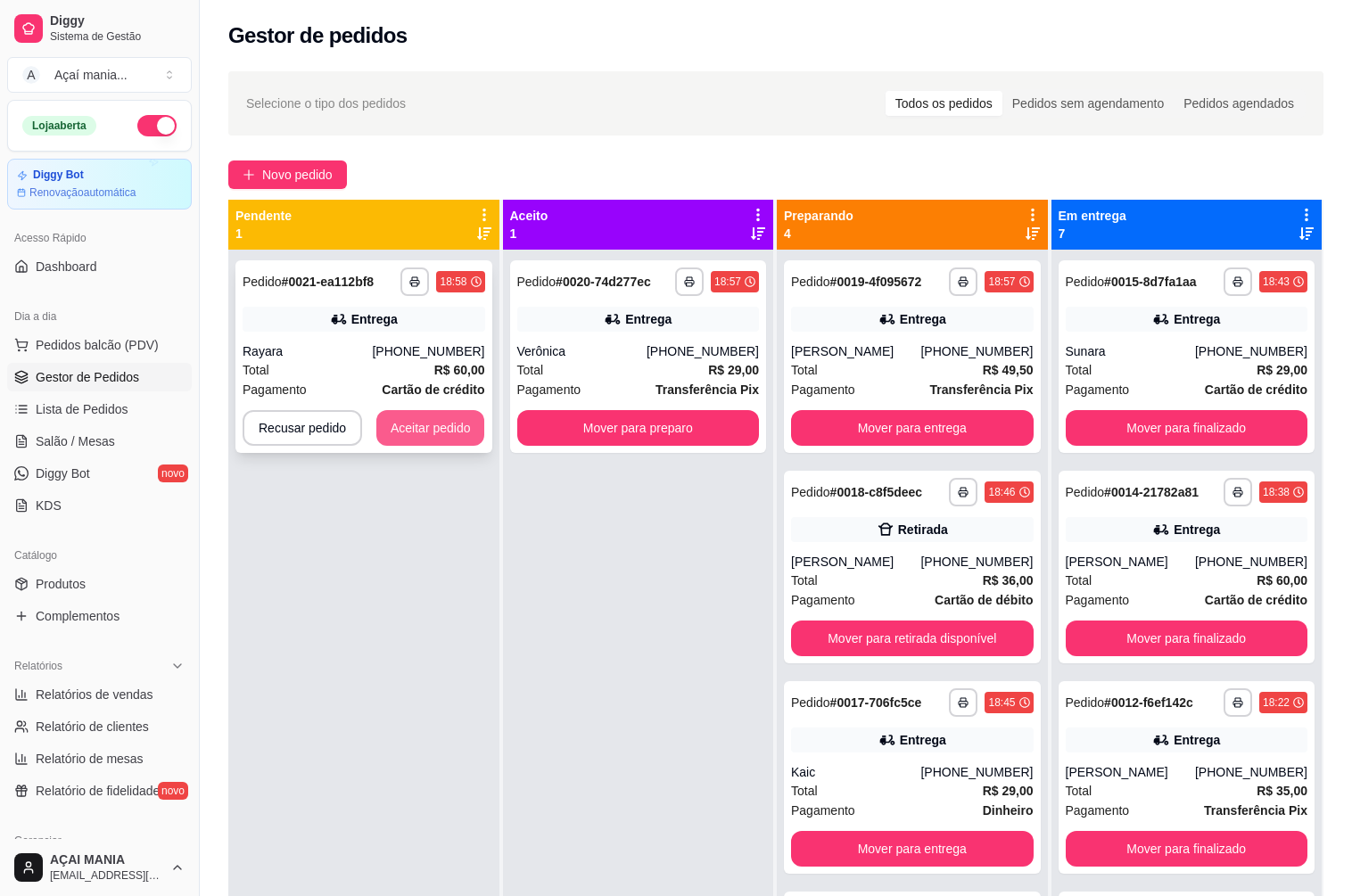
click at [430, 421] on button "Aceitar pedido" at bounding box center [430, 427] width 108 height 35
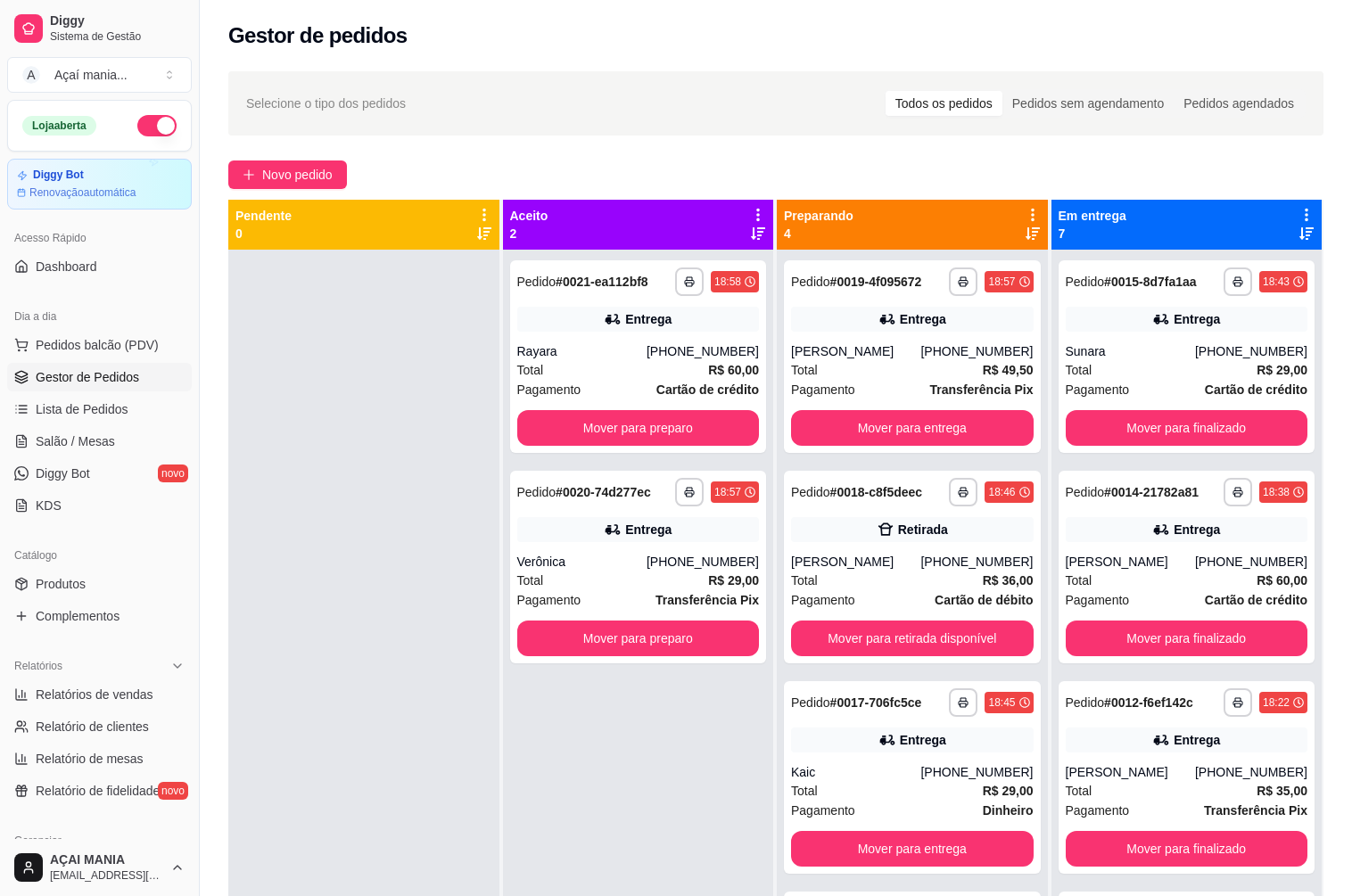
click at [413, 603] on div at bounding box center [363, 697] width 271 height 896
click at [323, 448] on div at bounding box center [363, 697] width 271 height 896
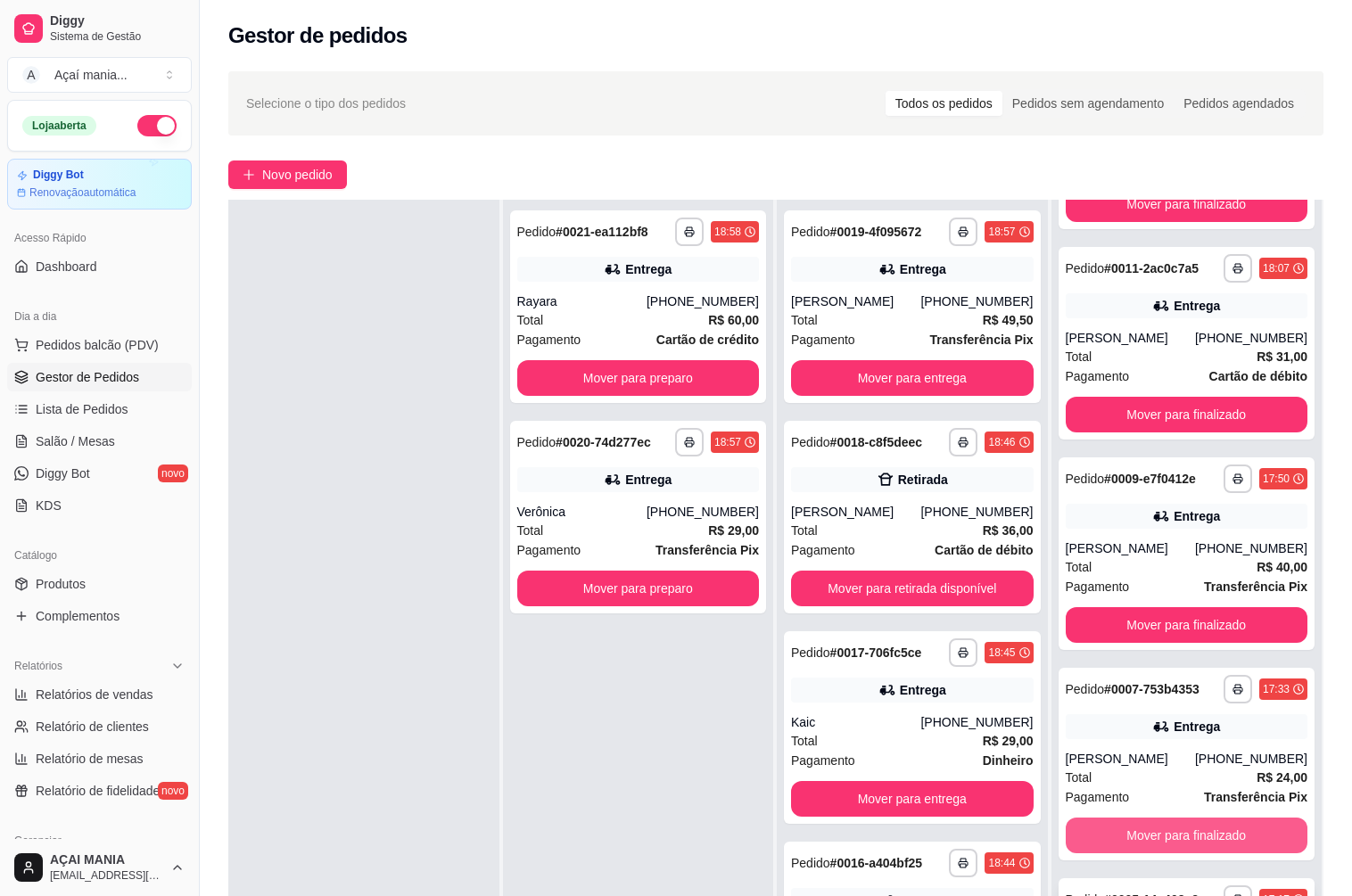
scroll to position [272, 0]
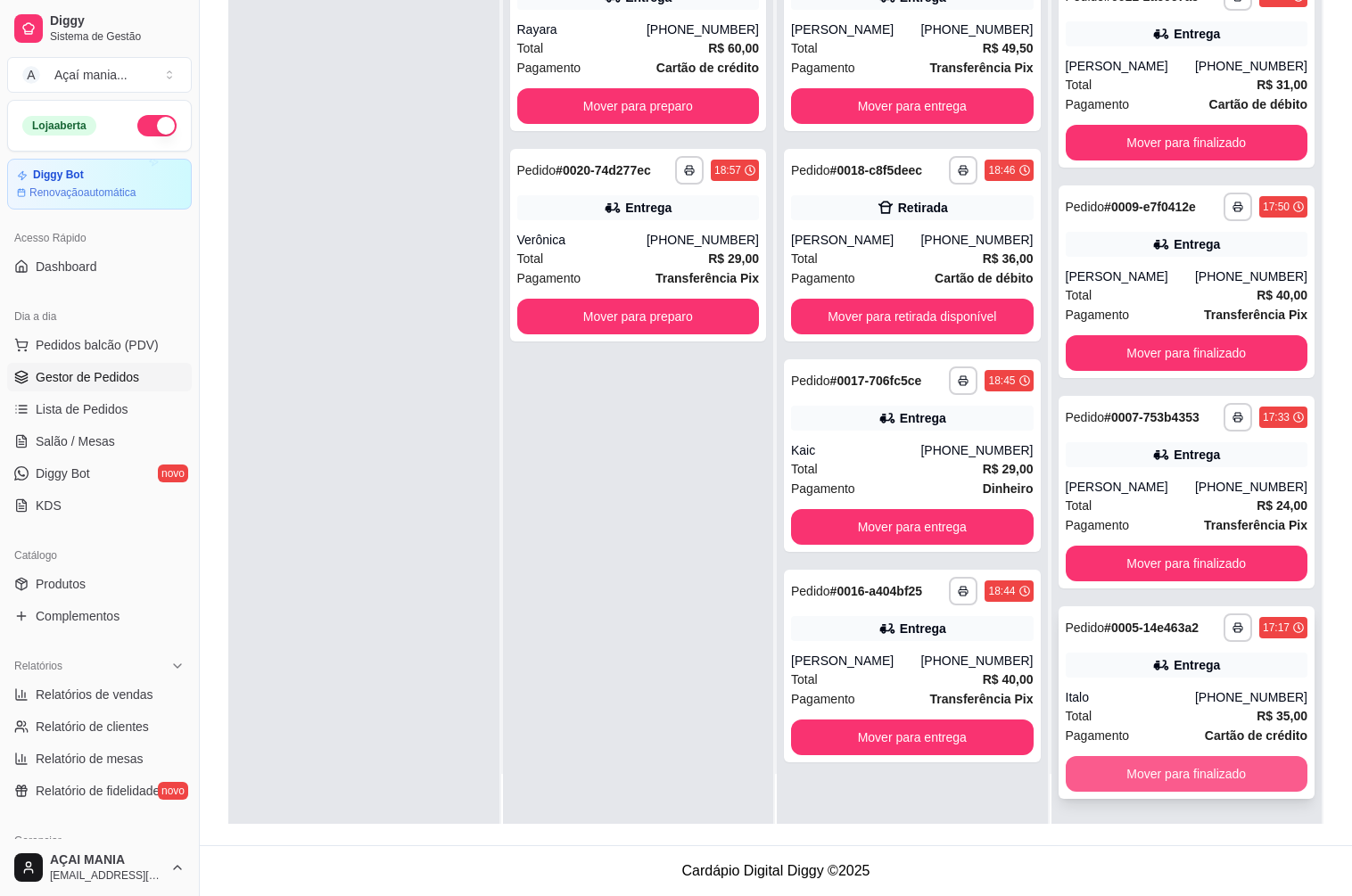
click at [1166, 777] on button "Mover para finalizado" at bounding box center [1187, 774] width 243 height 35
click at [1162, 771] on button "Mover para finalizado" at bounding box center [1186, 774] width 234 height 35
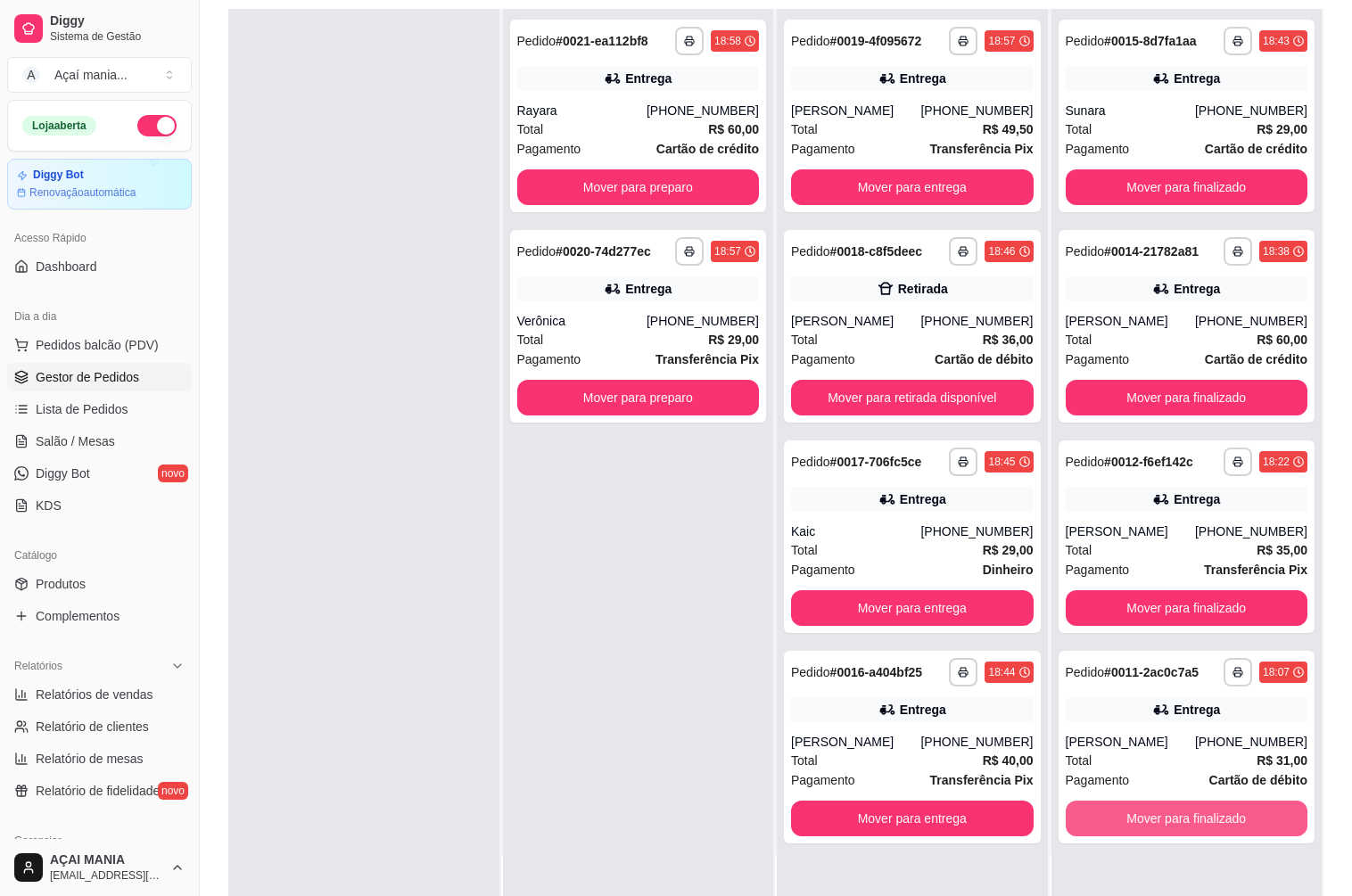
scroll to position [272, 0]
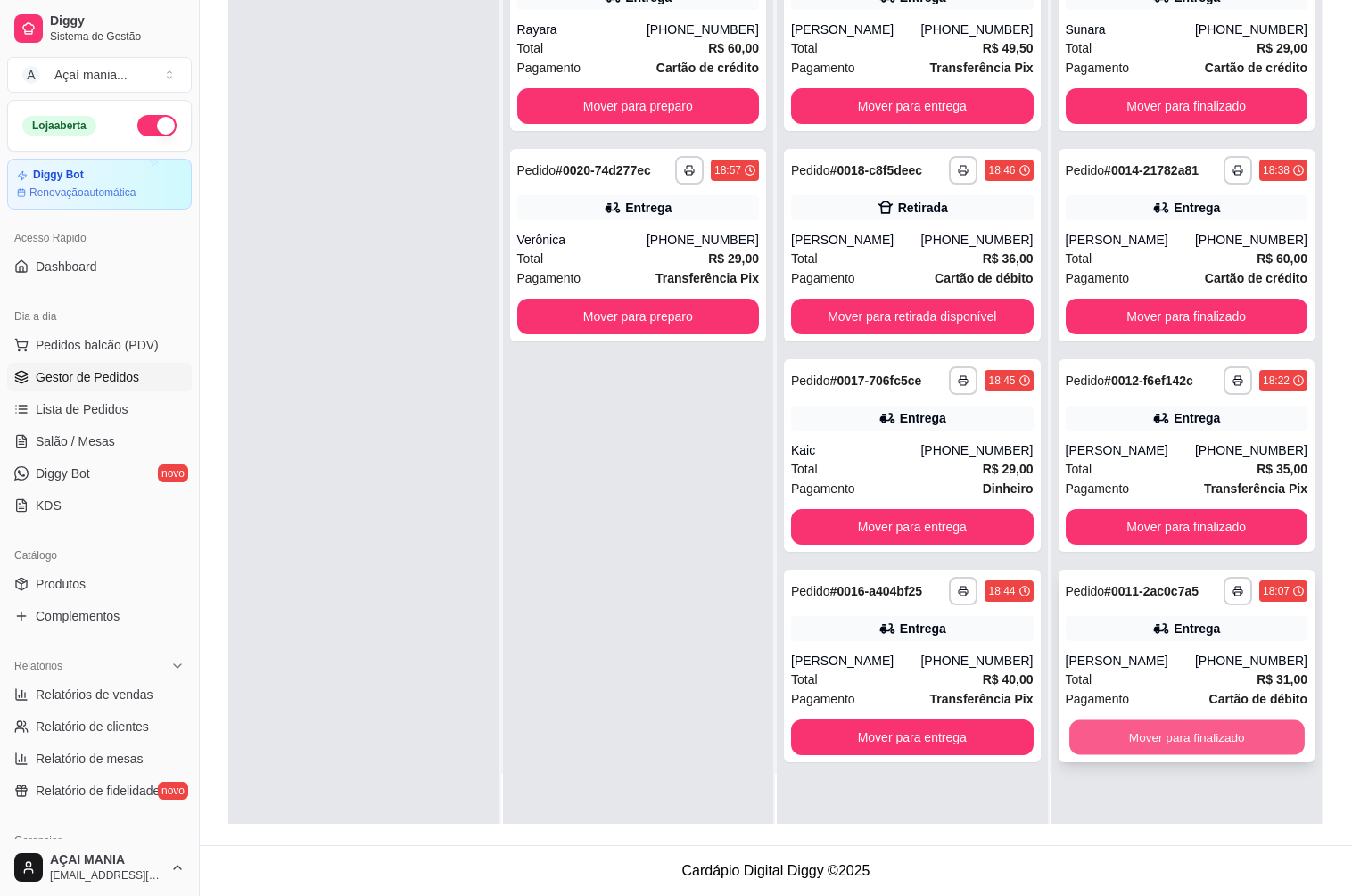
click at [1221, 735] on button "Mover para finalizado" at bounding box center [1186, 737] width 234 height 35
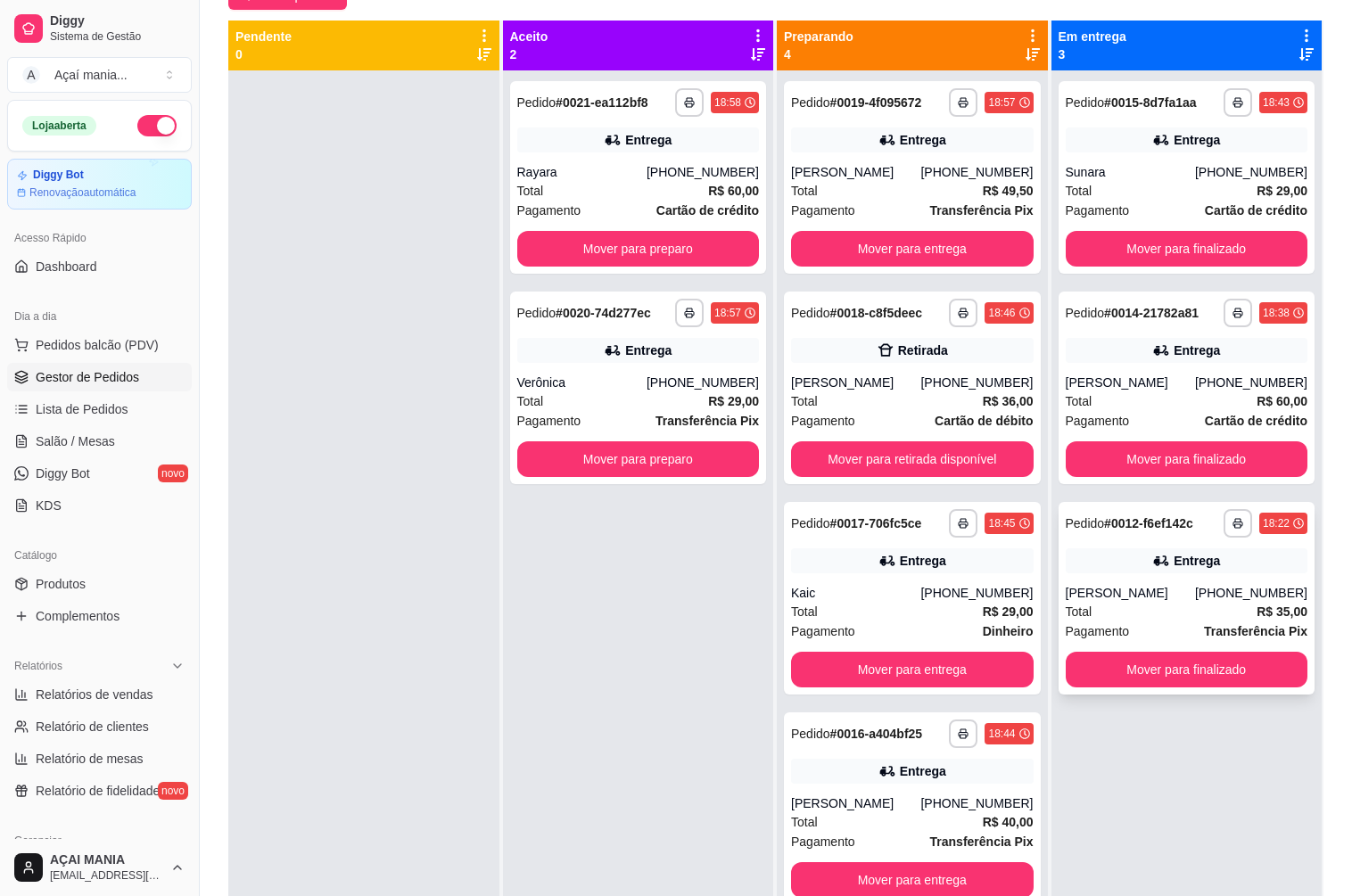
scroll to position [0, 0]
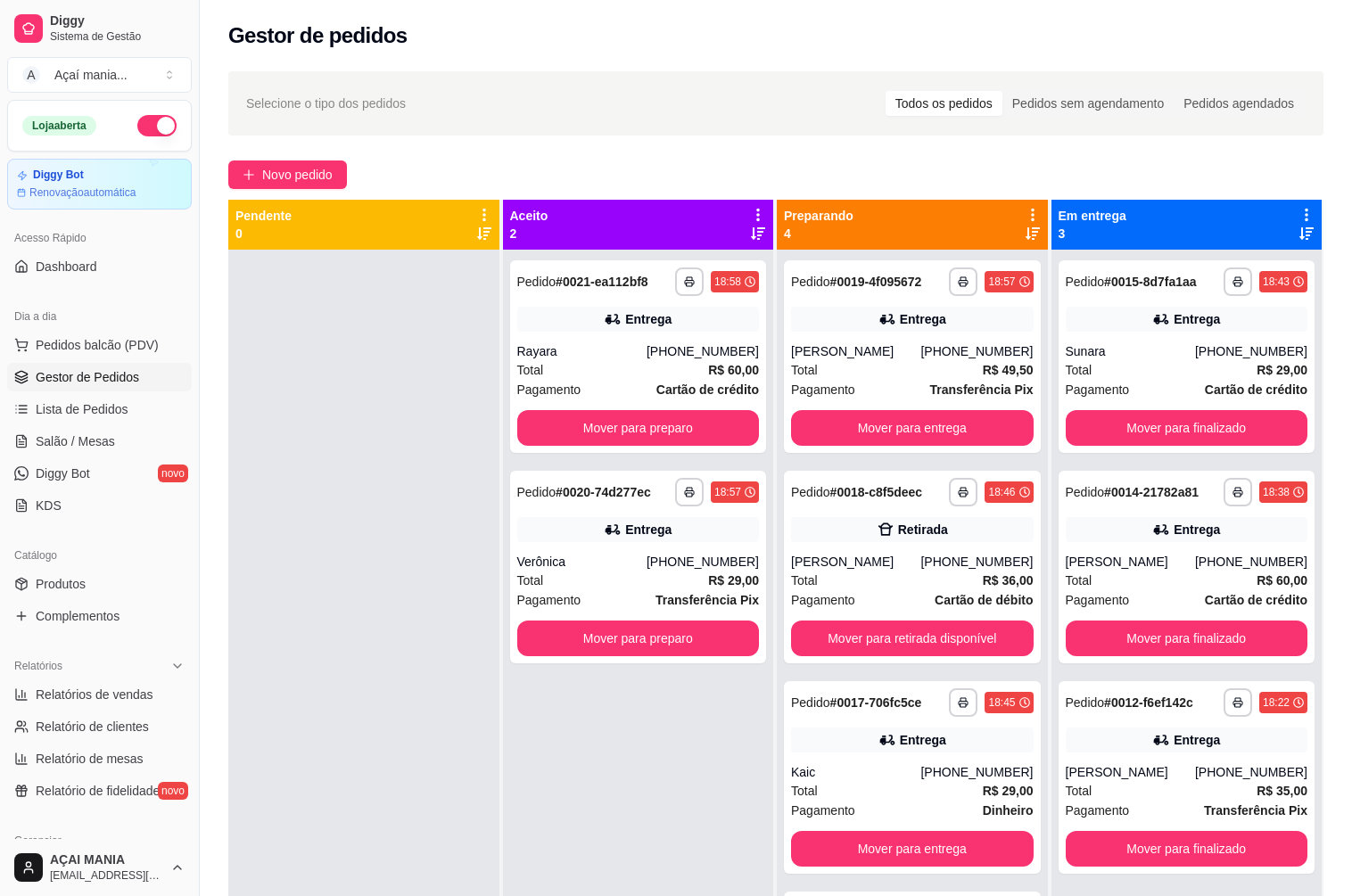
click at [590, 724] on div "**********" at bounding box center [639, 697] width 271 height 896
click at [340, 385] on div at bounding box center [363, 697] width 271 height 896
click at [396, 702] on div at bounding box center [363, 697] width 271 height 896
click at [362, 651] on div at bounding box center [363, 697] width 271 height 896
drag, startPoint x: 387, startPoint y: 416, endPoint x: 353, endPoint y: 428, distance: 36.1
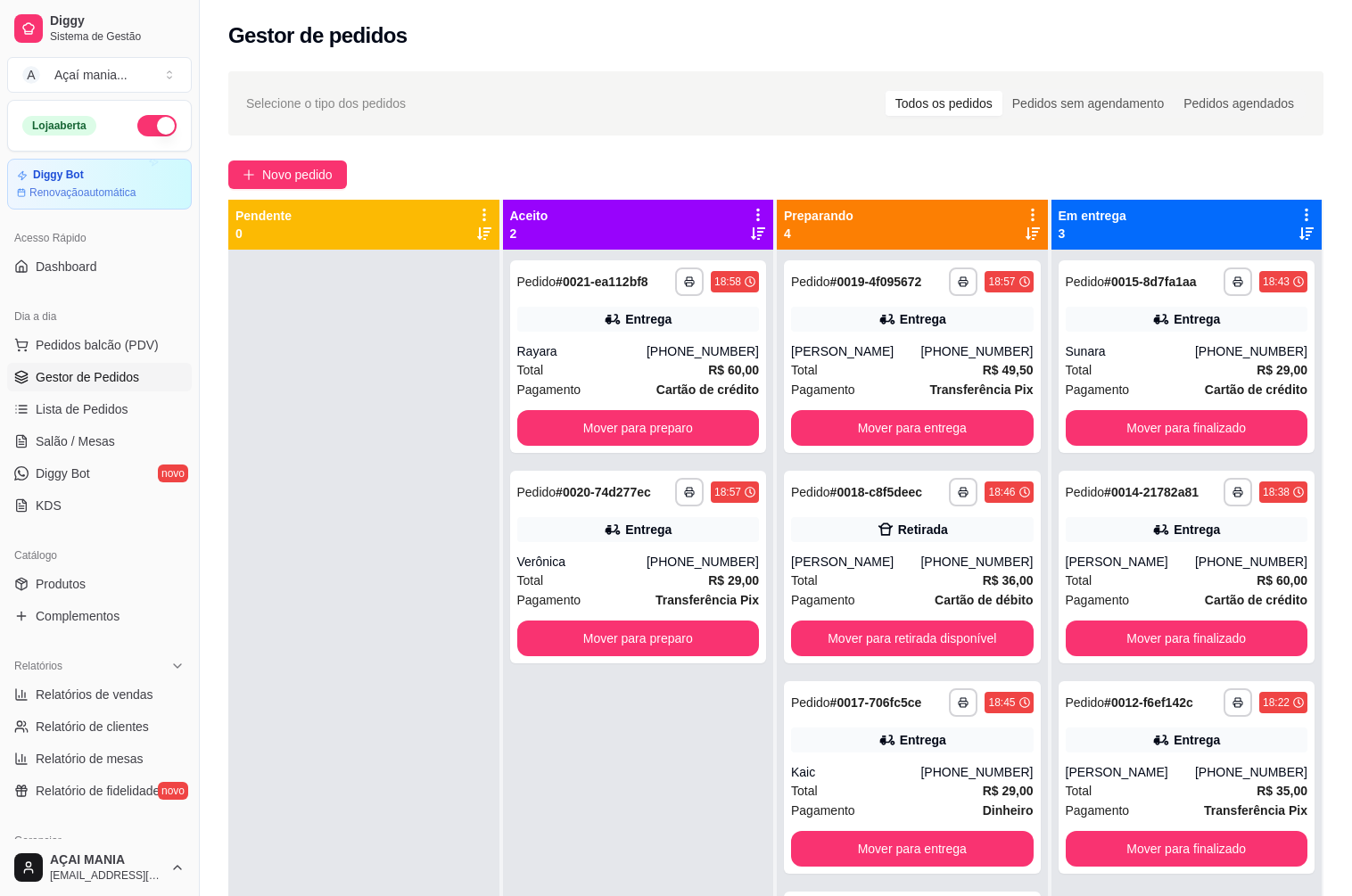
click at [387, 416] on div at bounding box center [363, 697] width 271 height 896
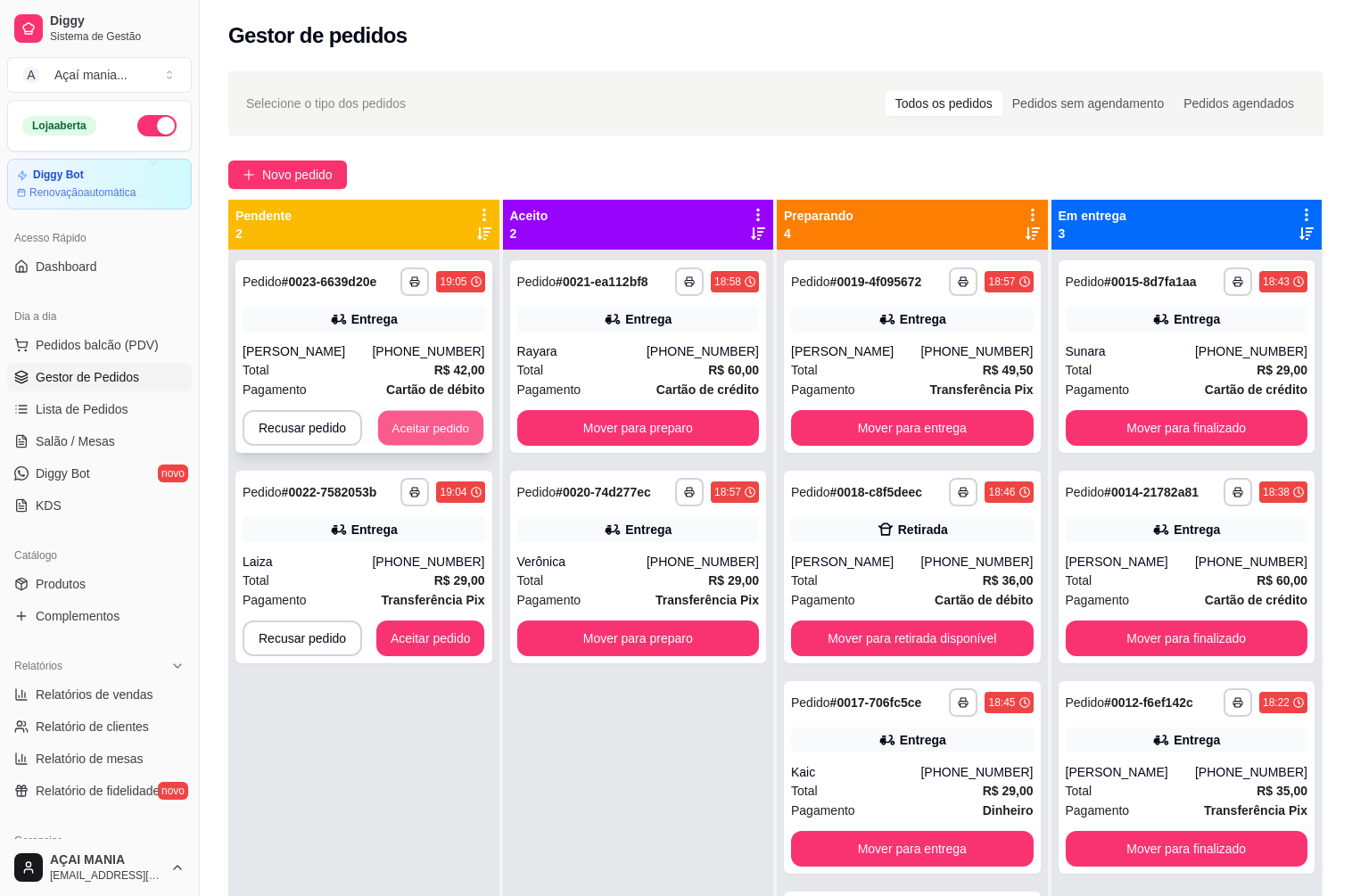
click at [424, 422] on button "Aceitar pedido" at bounding box center [430, 427] width 106 height 35
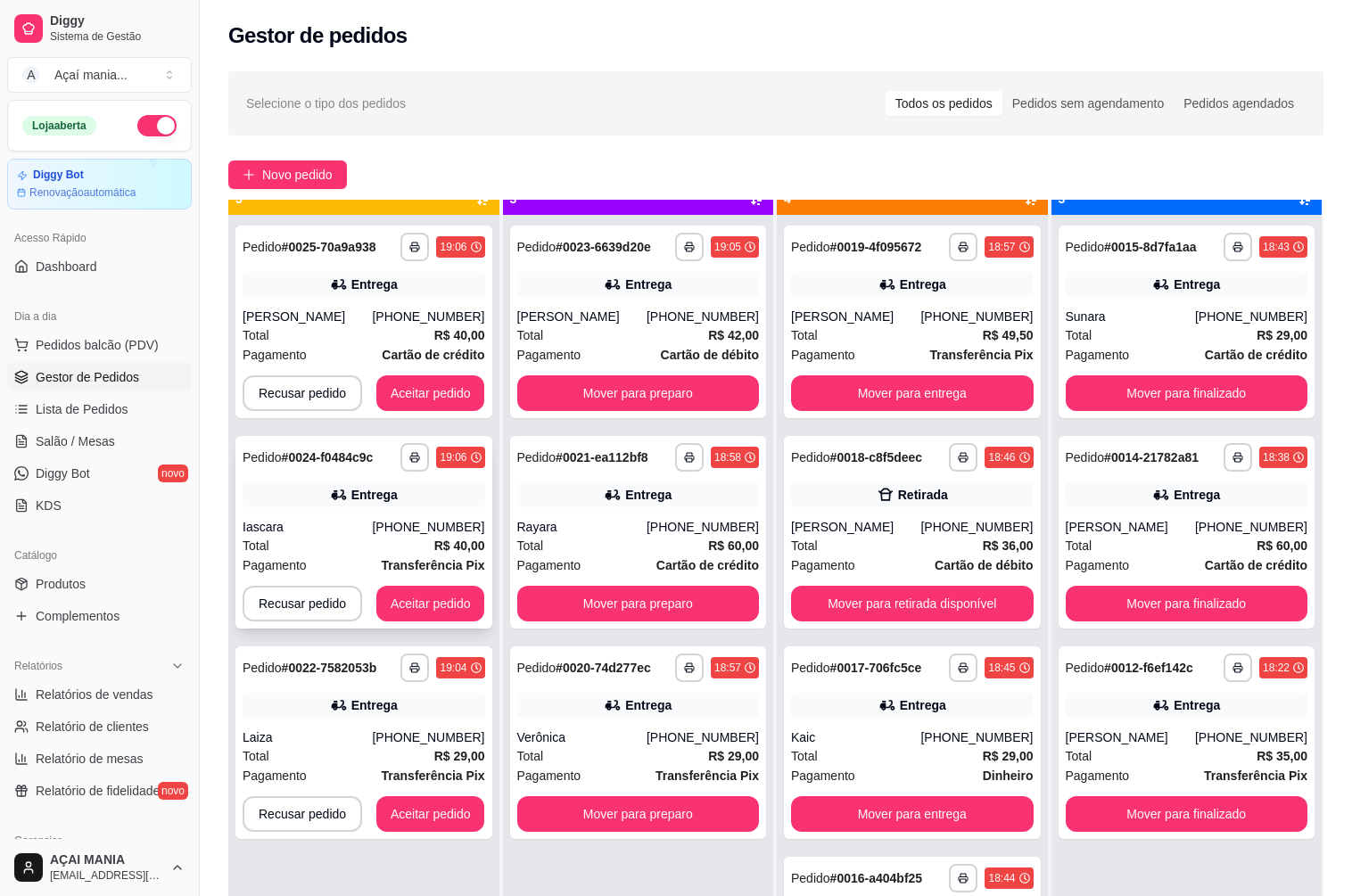
scroll to position [49, 0]
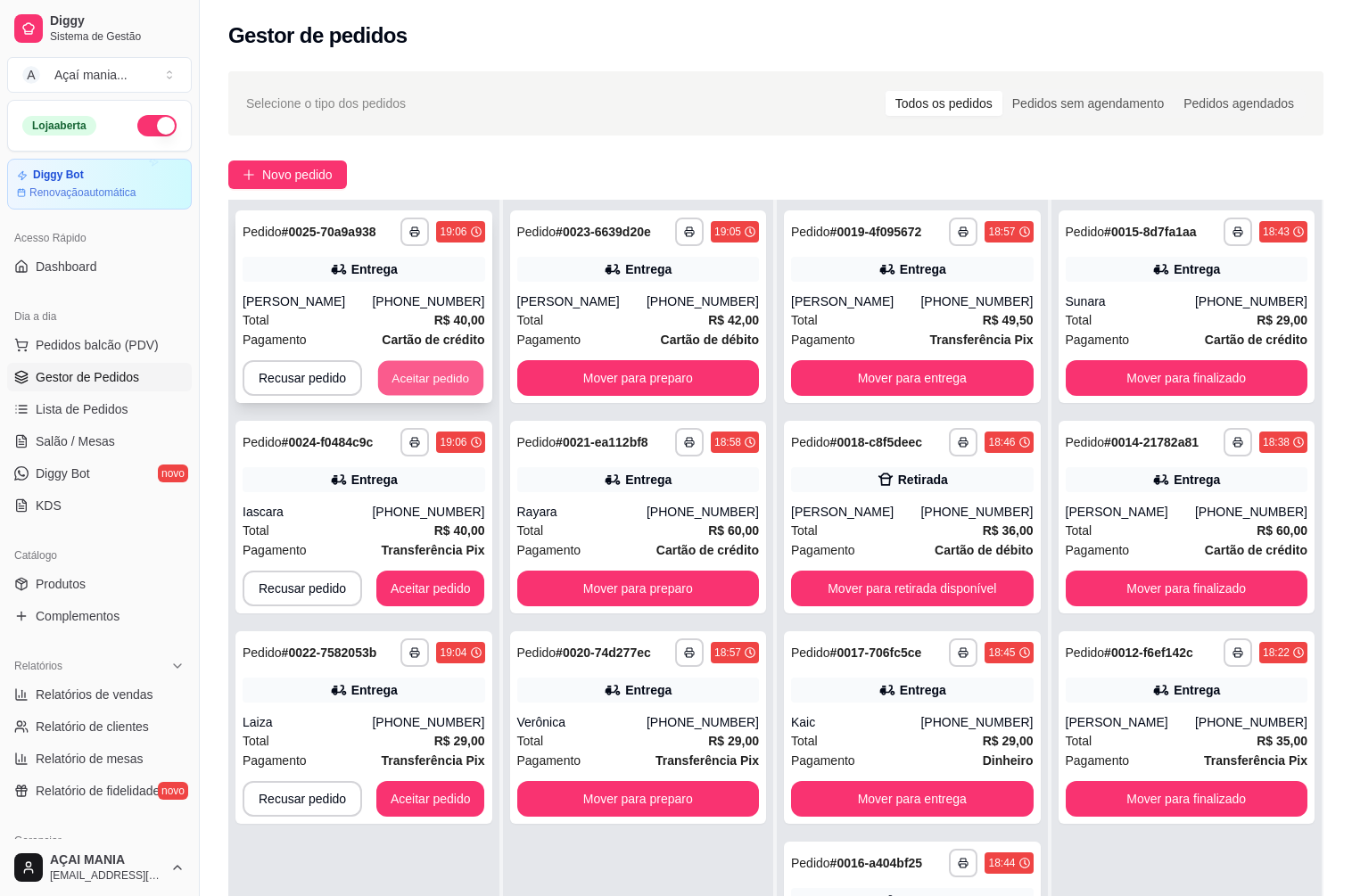
click at [401, 378] on button "Aceitar pedido" at bounding box center [430, 378] width 106 height 35
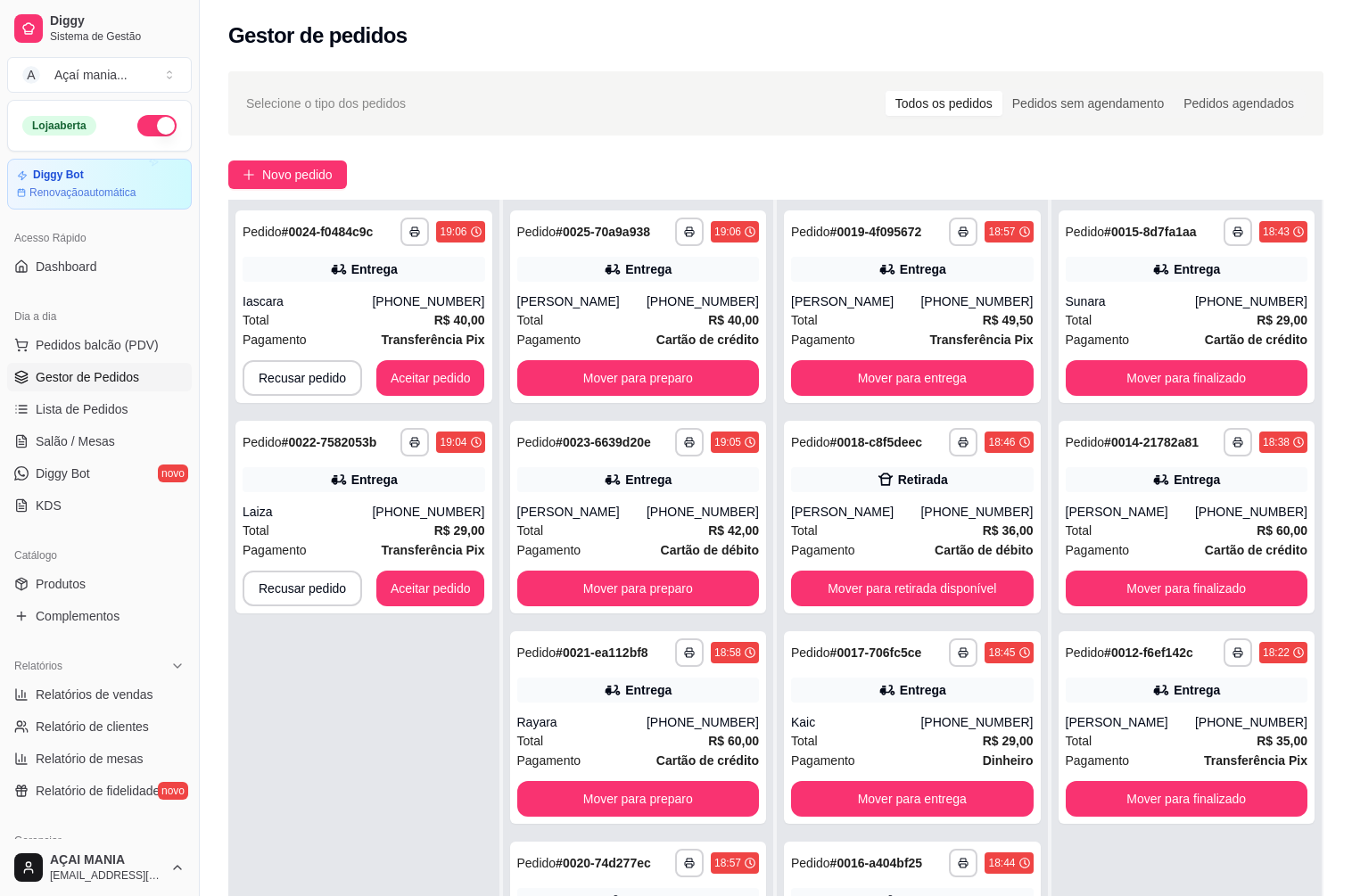
scroll to position [24, 0]
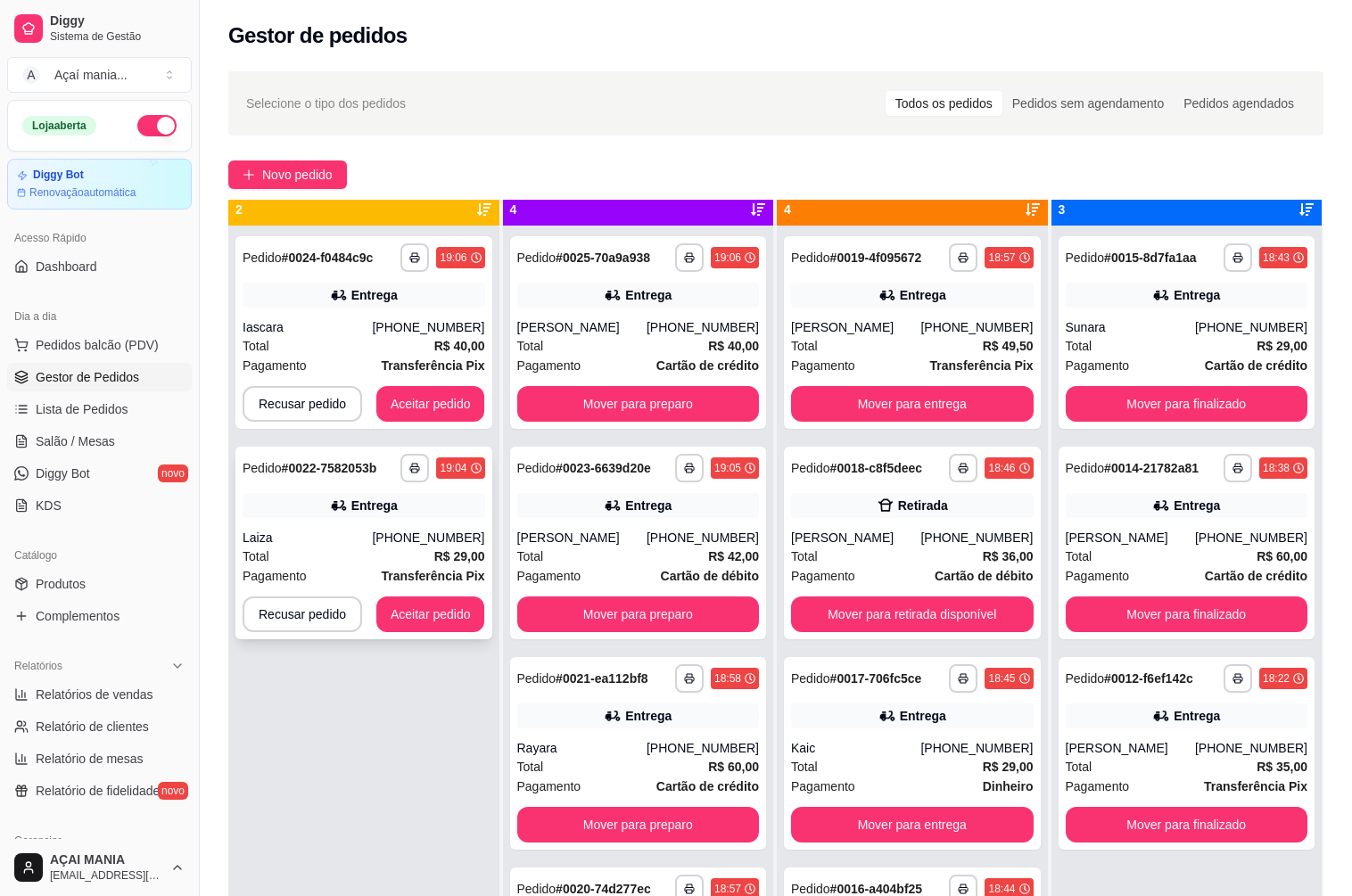
drag, startPoint x: 316, startPoint y: 642, endPoint x: 306, endPoint y: 653, distance: 14.9
click at [314, 643] on div "**********" at bounding box center [363, 674] width 271 height 896
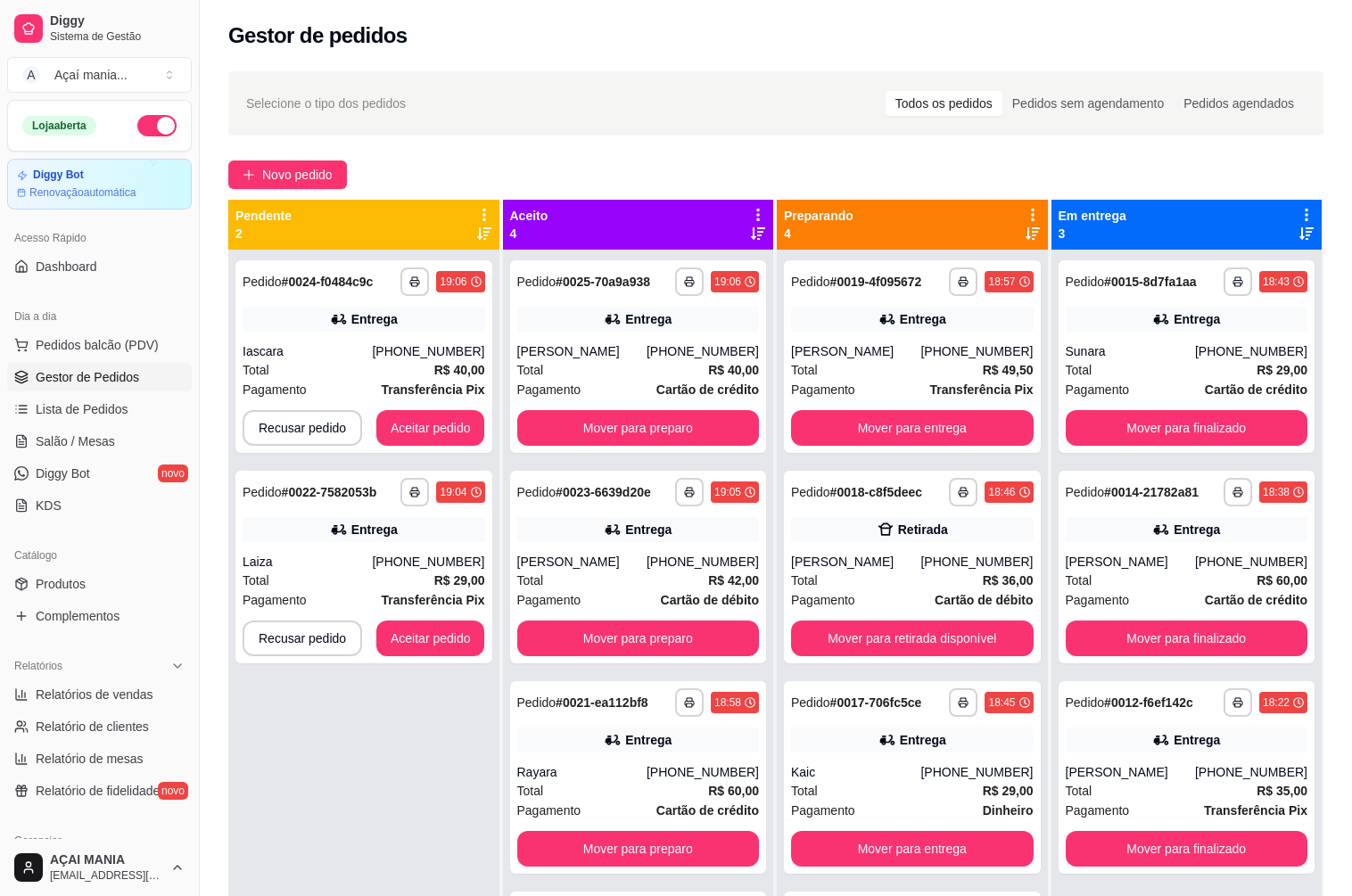
click at [276, 778] on div "**********" at bounding box center [363, 697] width 271 height 896
click at [874, 623] on button "Mover para retirada disponível" at bounding box center [912, 638] width 243 height 35
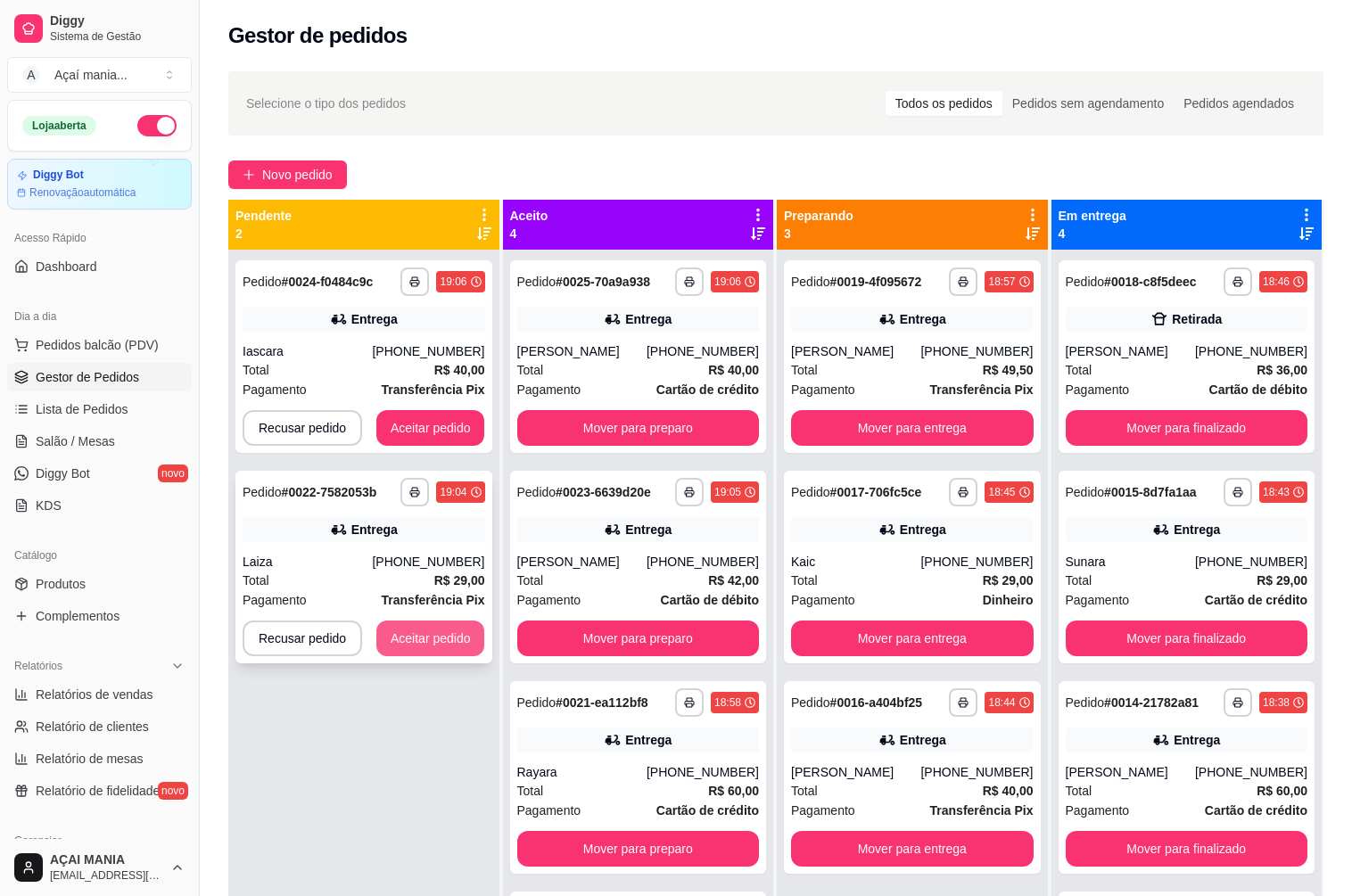
click at [402, 639] on button "Aceitar pedido" at bounding box center [430, 638] width 108 height 35
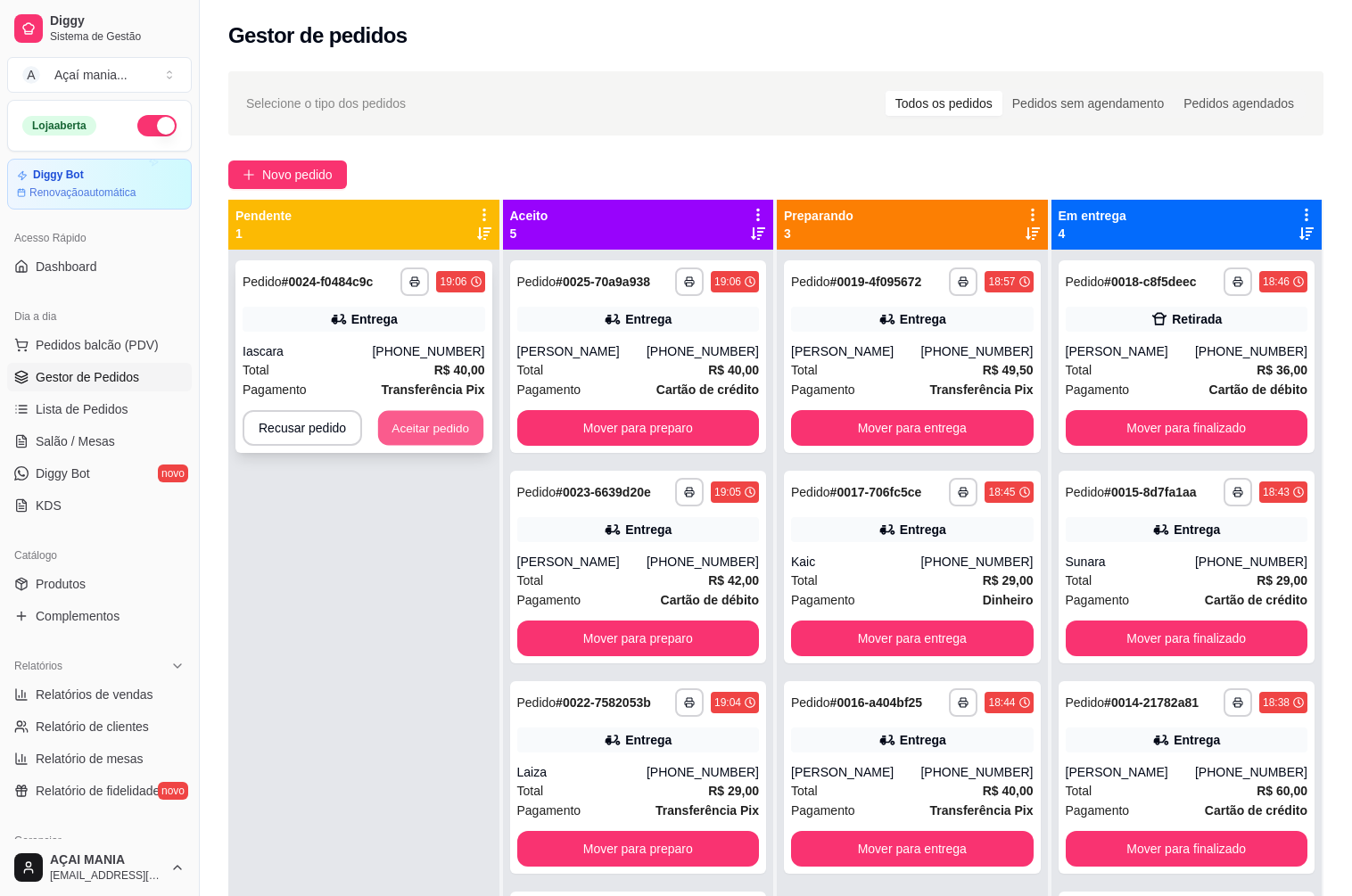
click at [412, 418] on button "Aceitar pedido" at bounding box center [430, 427] width 106 height 35
click at [439, 425] on button "Aceitar pedido" at bounding box center [430, 427] width 106 height 35
click at [442, 421] on button "Aceitar pedido" at bounding box center [430, 427] width 106 height 35
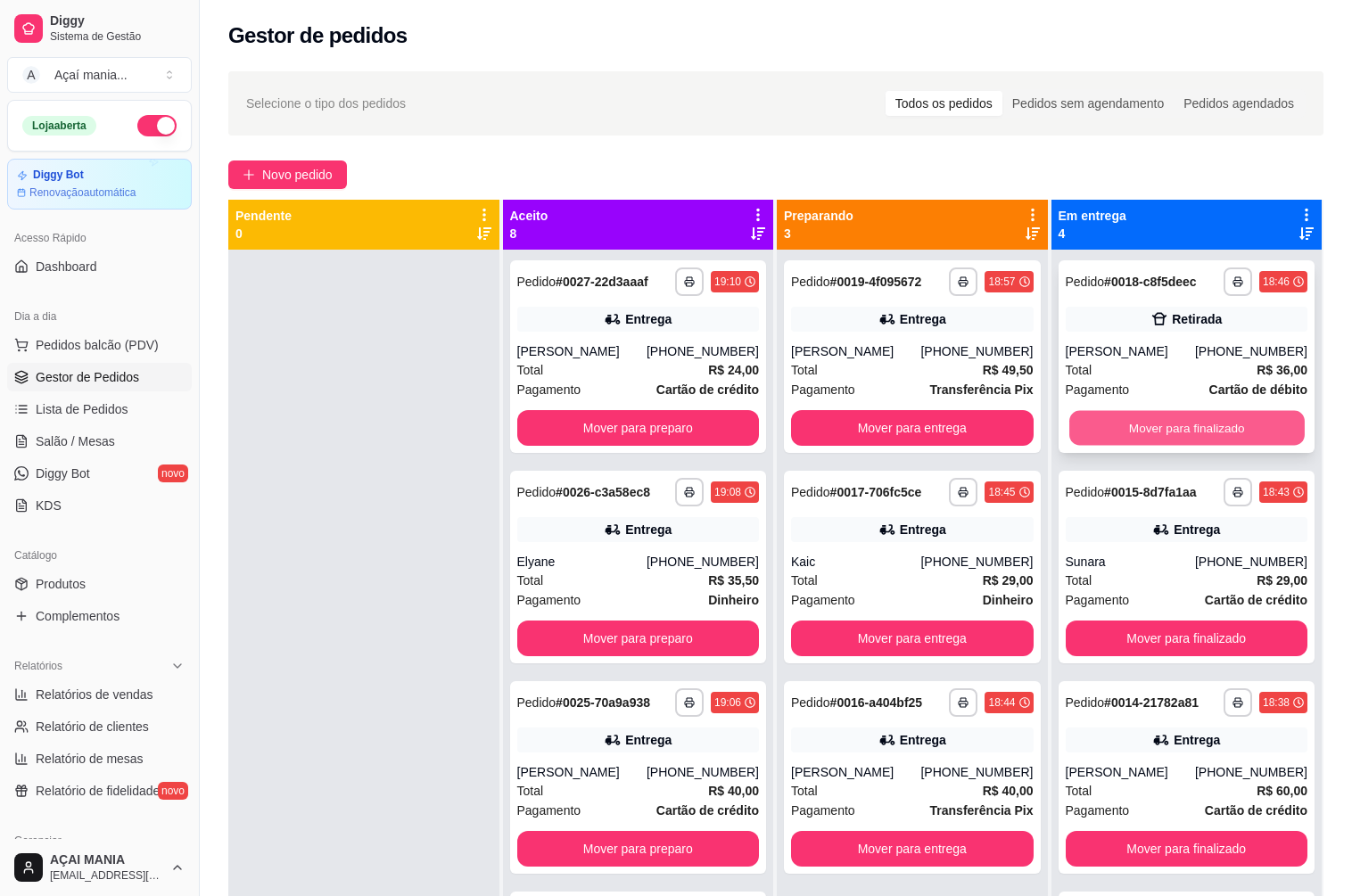
click at [1204, 425] on button "Mover para finalizado" at bounding box center [1186, 427] width 234 height 35
click at [458, 669] on div at bounding box center [363, 697] width 271 height 896
click at [325, 492] on div at bounding box center [363, 697] width 271 height 896
click at [332, 637] on div at bounding box center [363, 697] width 271 height 896
click at [353, 396] on div at bounding box center [363, 697] width 271 height 896
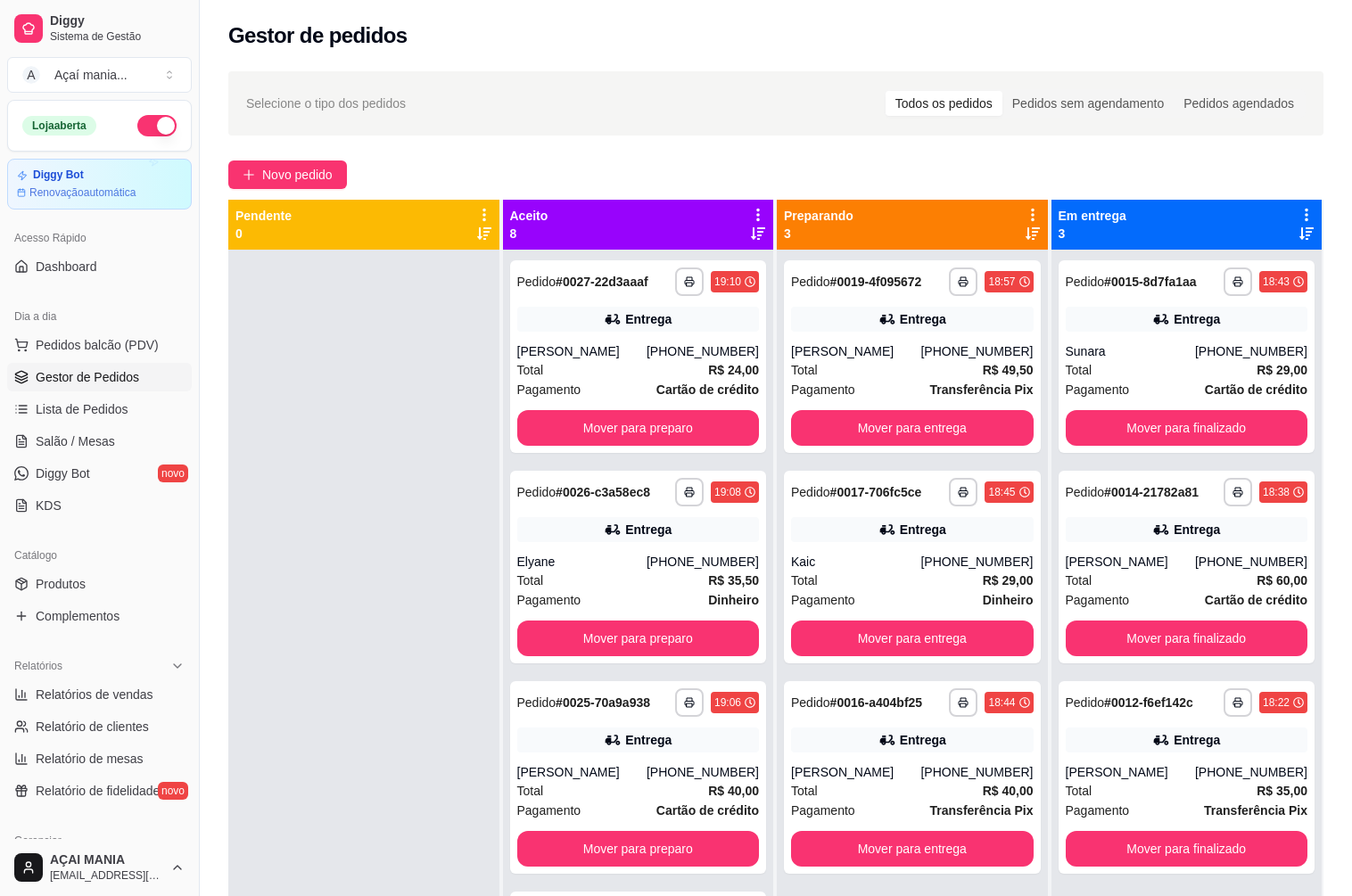
click at [359, 764] on div at bounding box center [363, 697] width 271 height 896
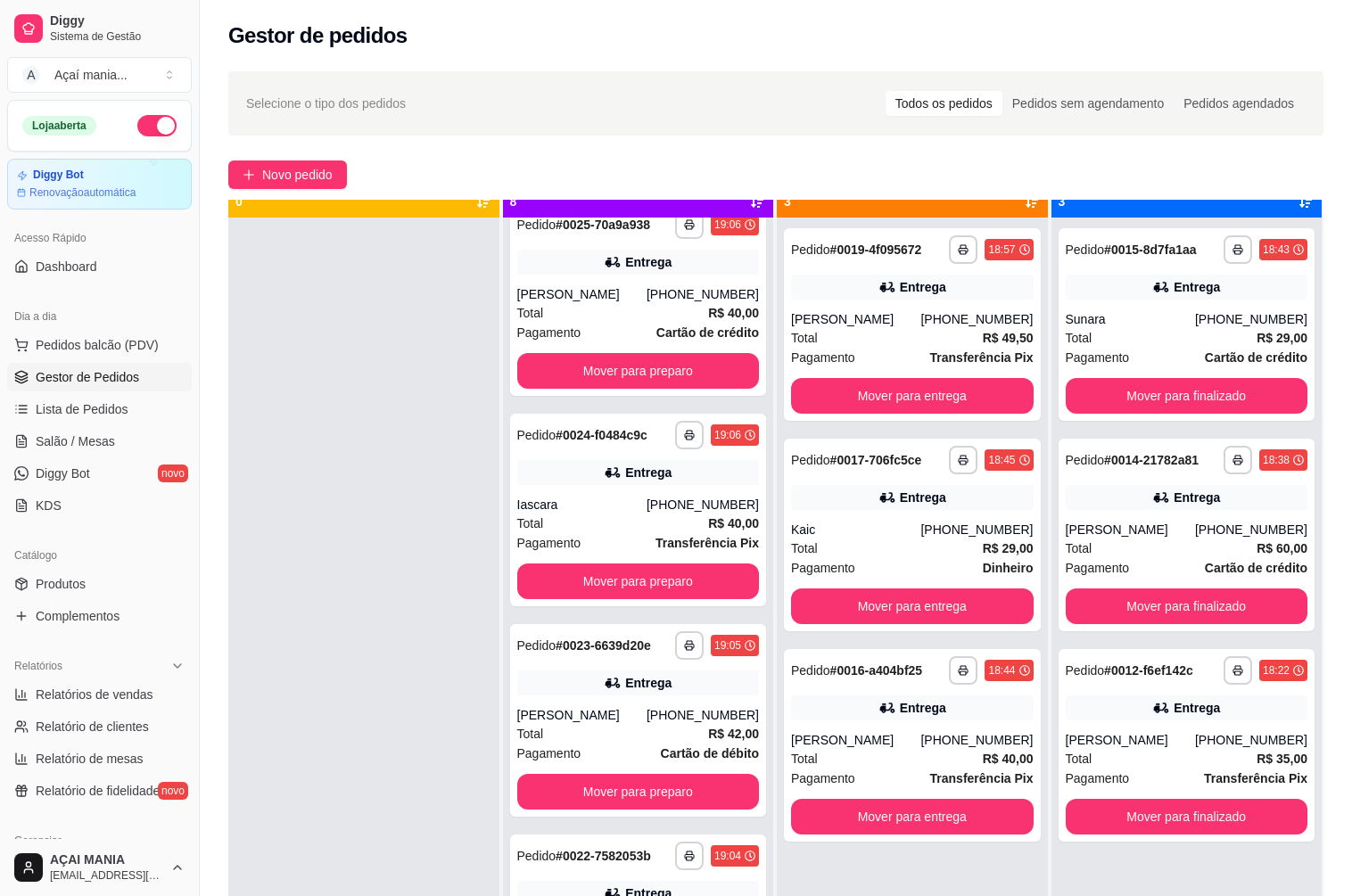
scroll to position [49, 0]
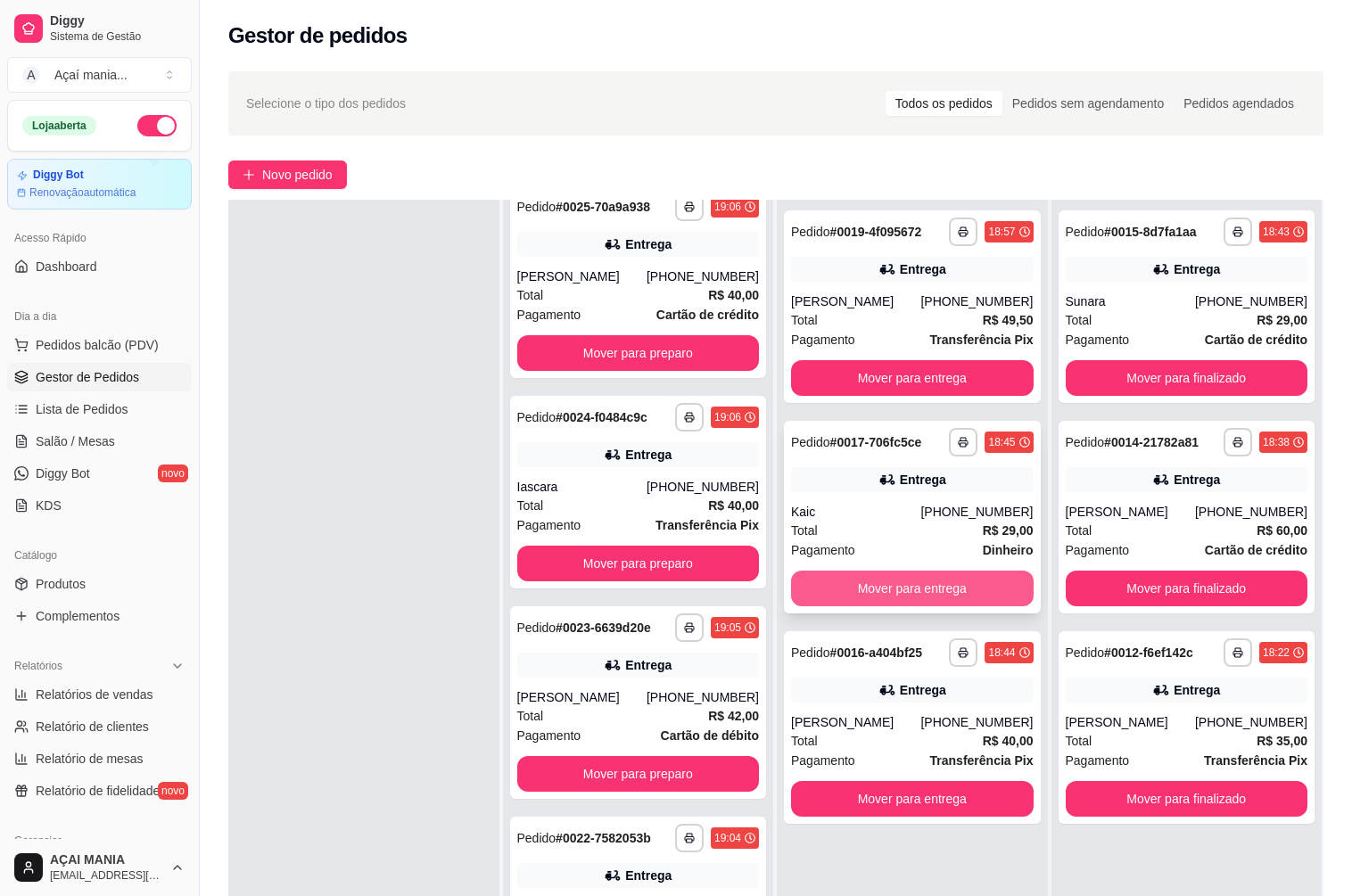
click at [913, 591] on button "Mover para entrega" at bounding box center [912, 588] width 243 height 35
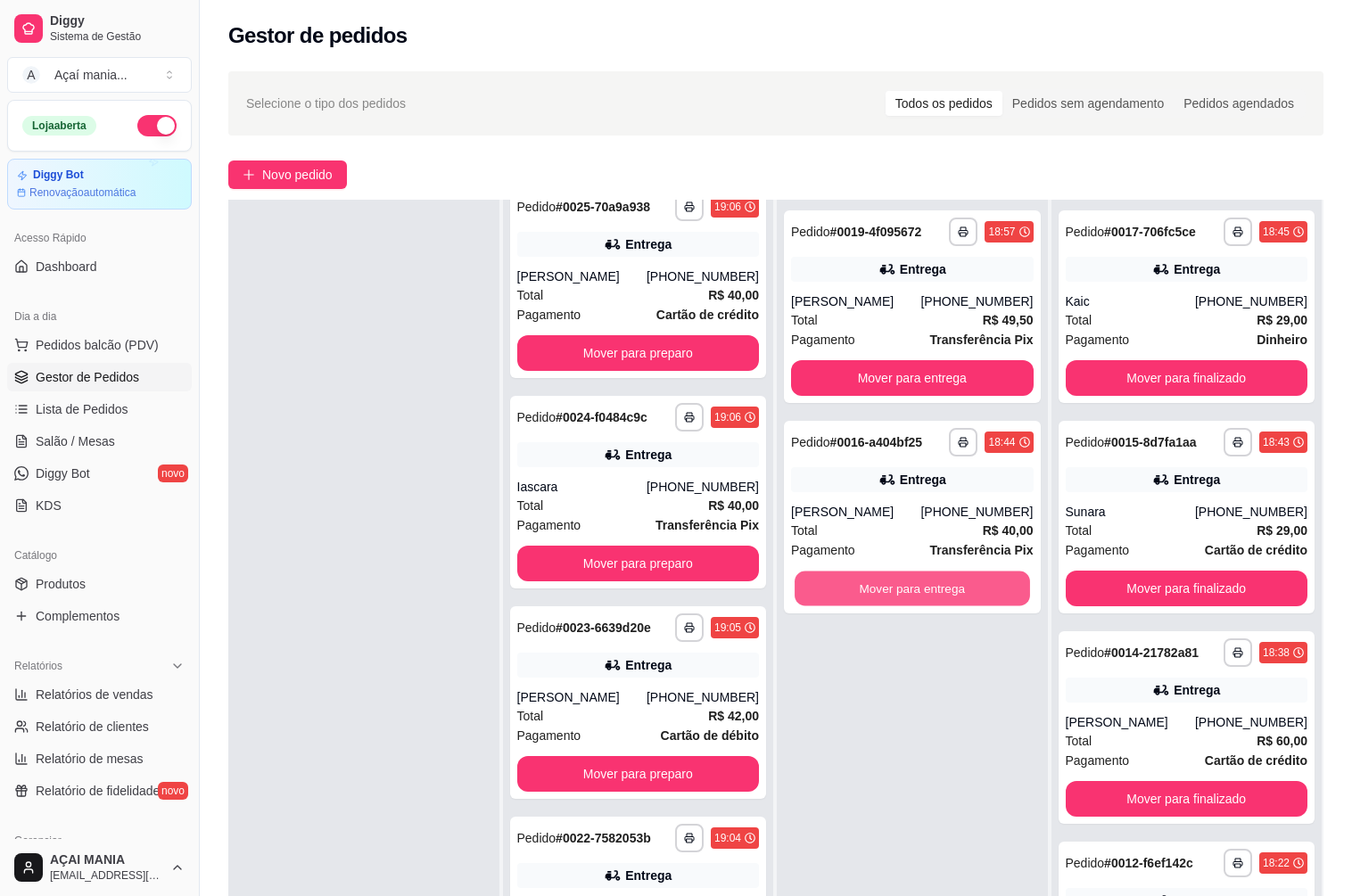
click at [913, 591] on button "Mover para entrega" at bounding box center [911, 588] width 234 height 35
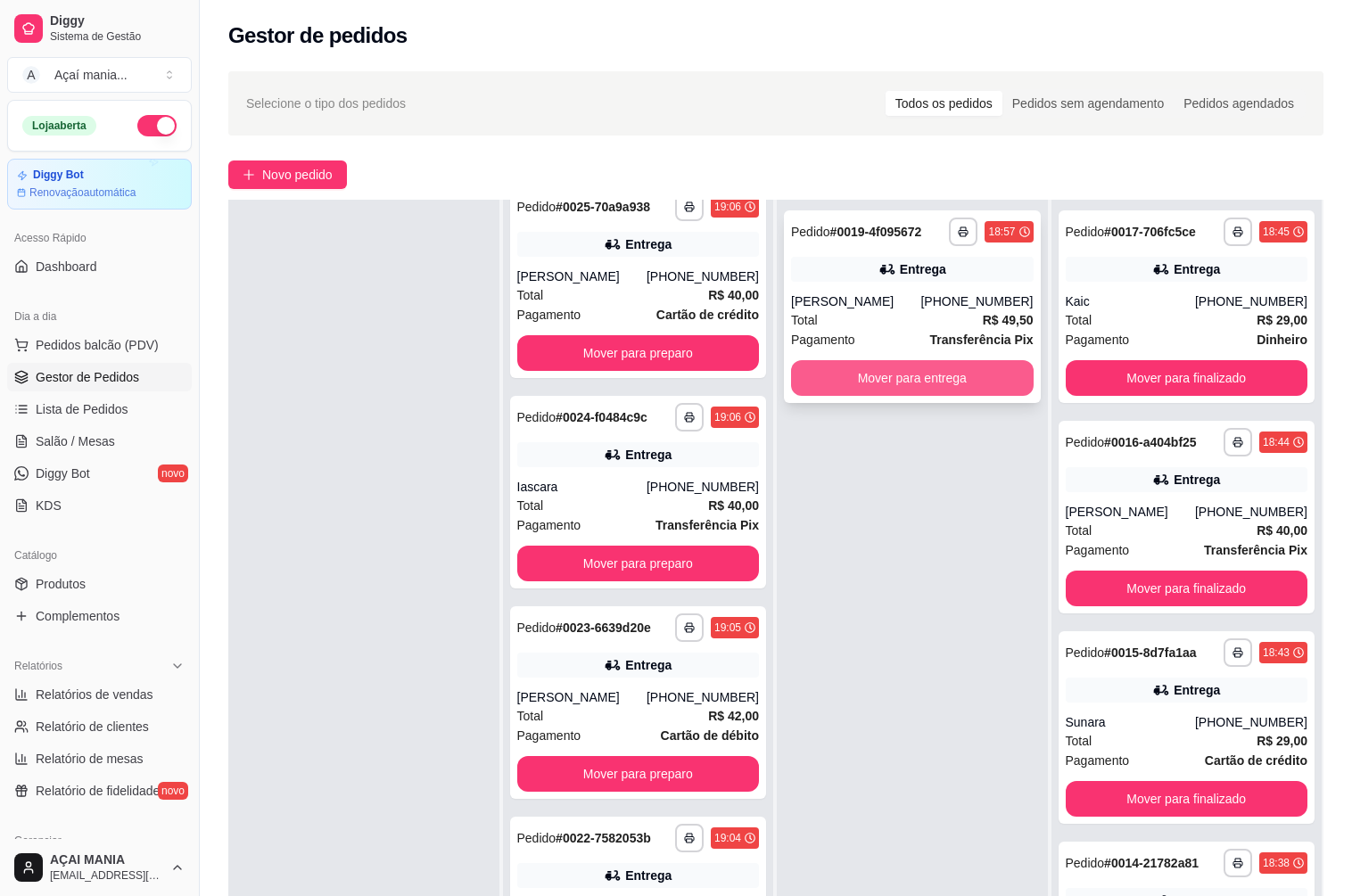
click at [958, 379] on button "Mover para entrega" at bounding box center [912, 378] width 243 height 35
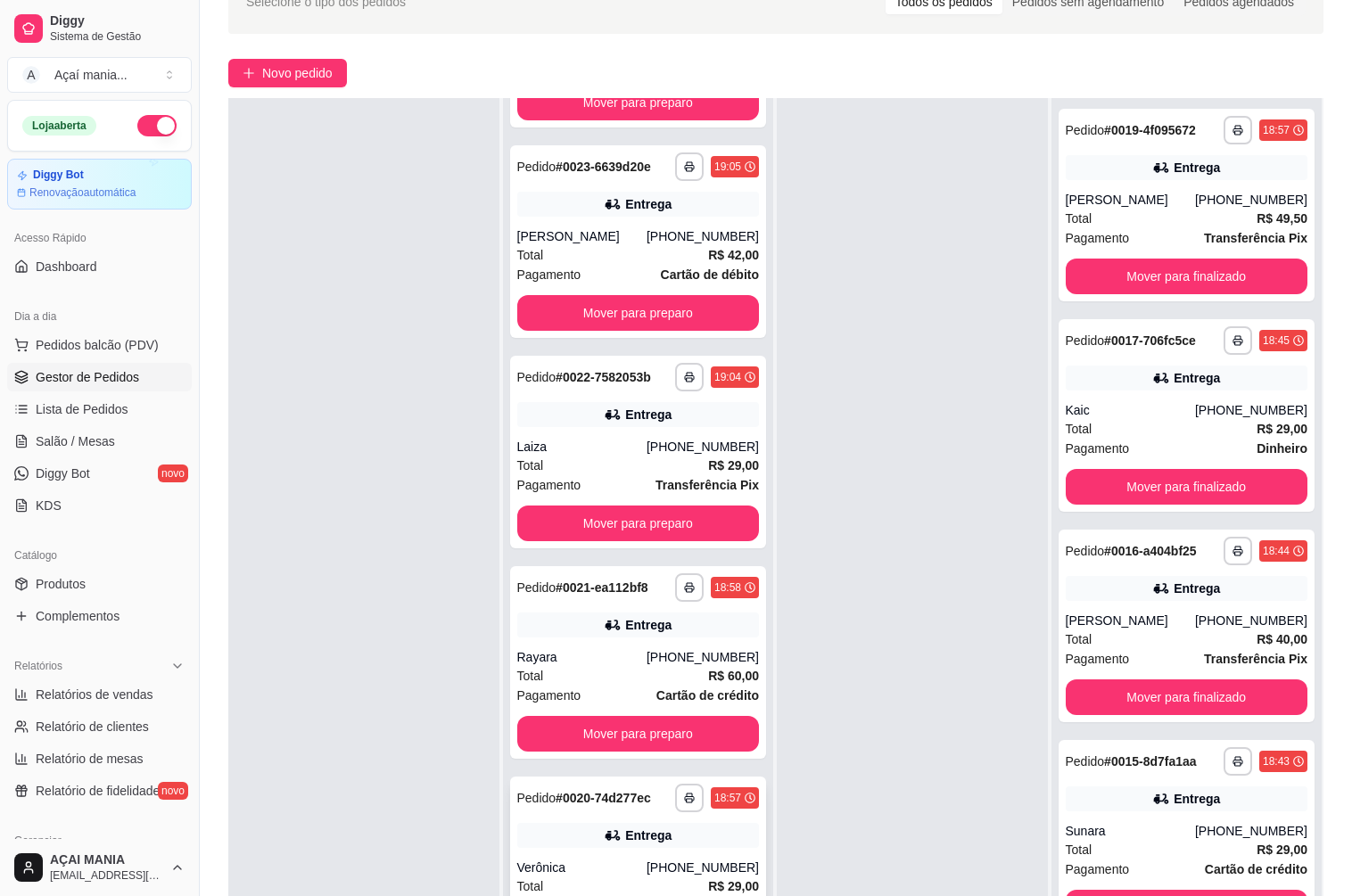
scroll to position [272, 0]
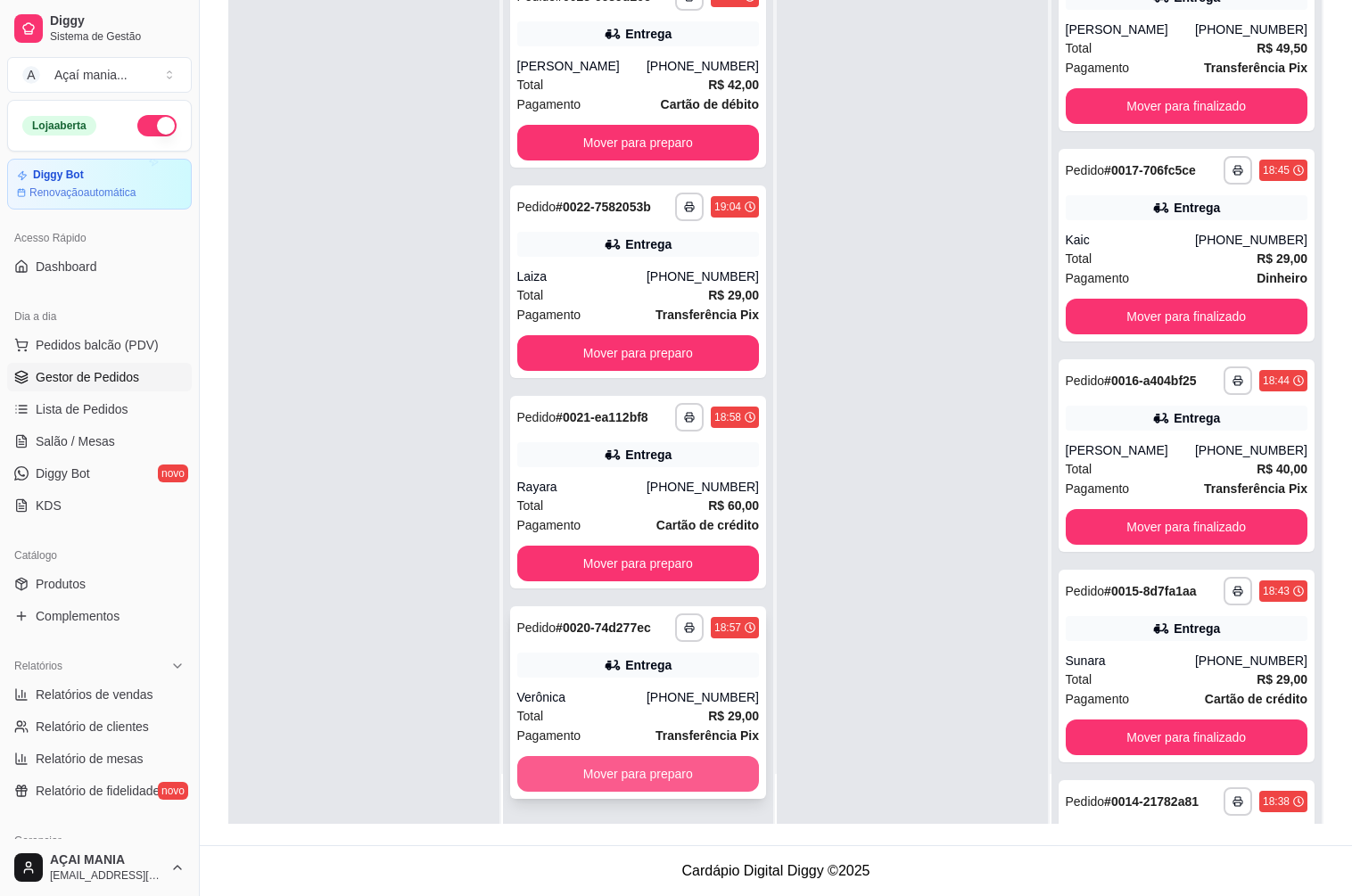
click at [556, 772] on button "Mover para preparo" at bounding box center [639, 774] width 243 height 35
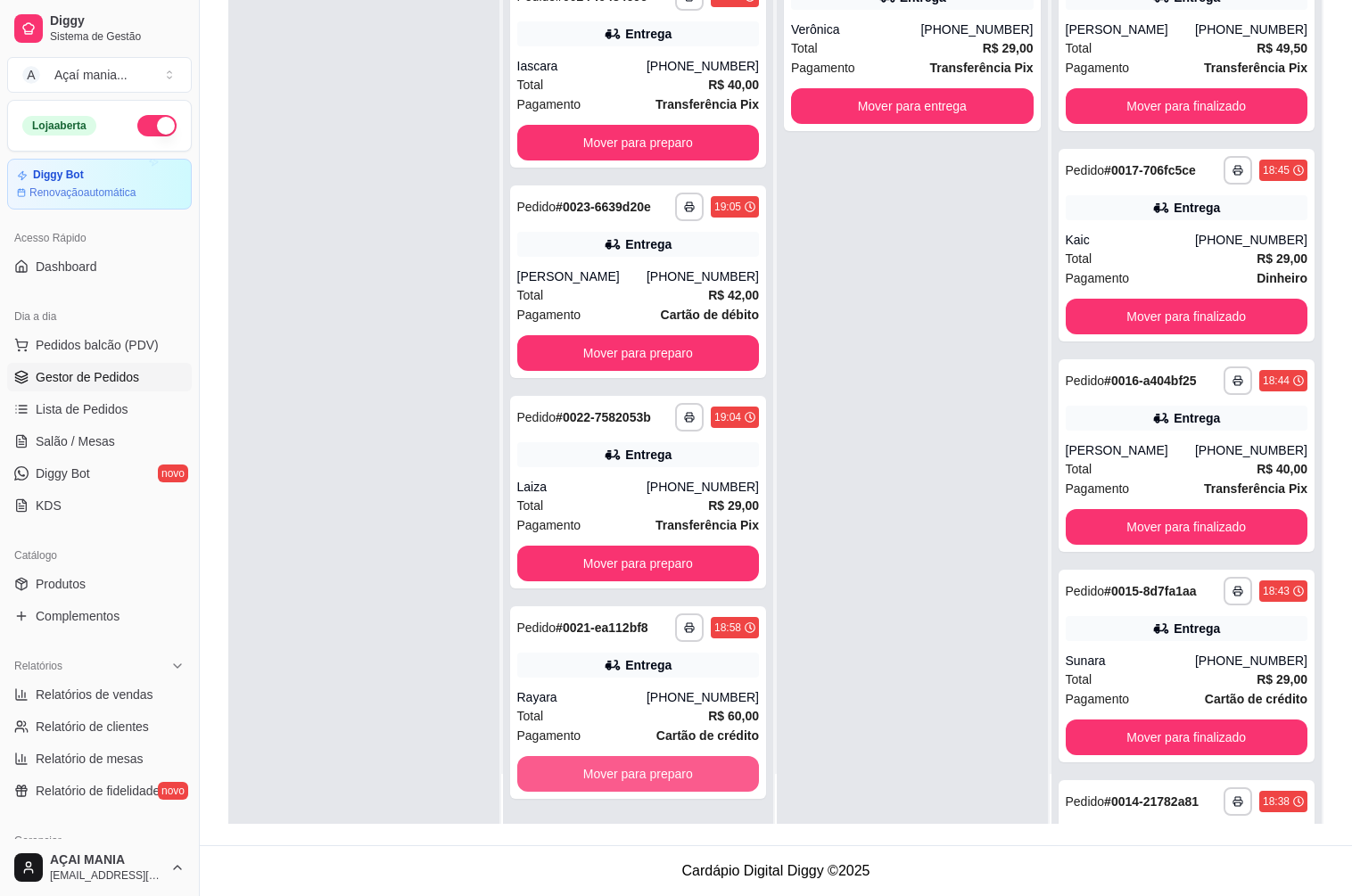
scroll to position [595, 0]
click at [562, 769] on button "Mover para preparo" at bounding box center [639, 774] width 243 height 35
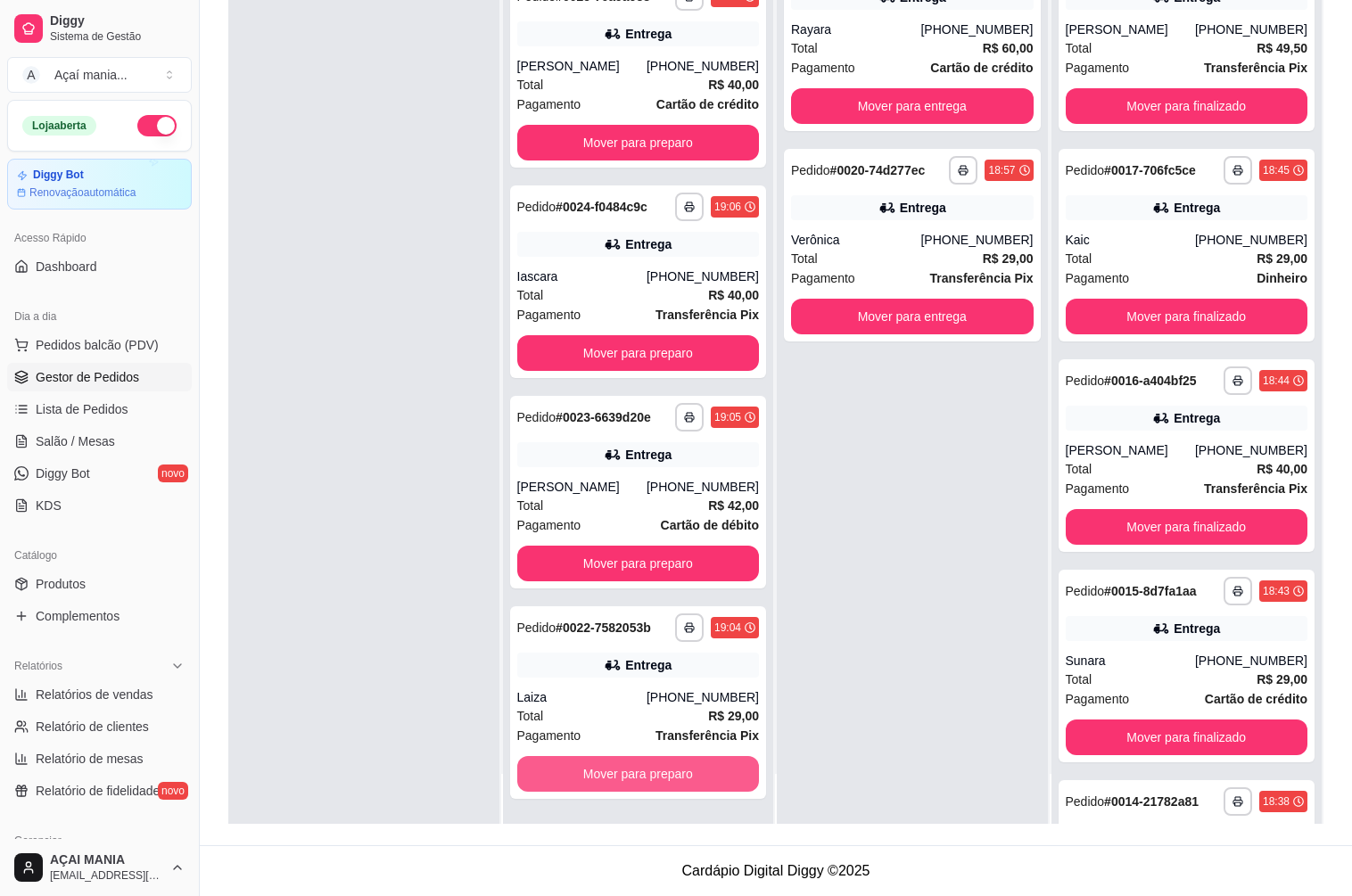
scroll to position [385, 0]
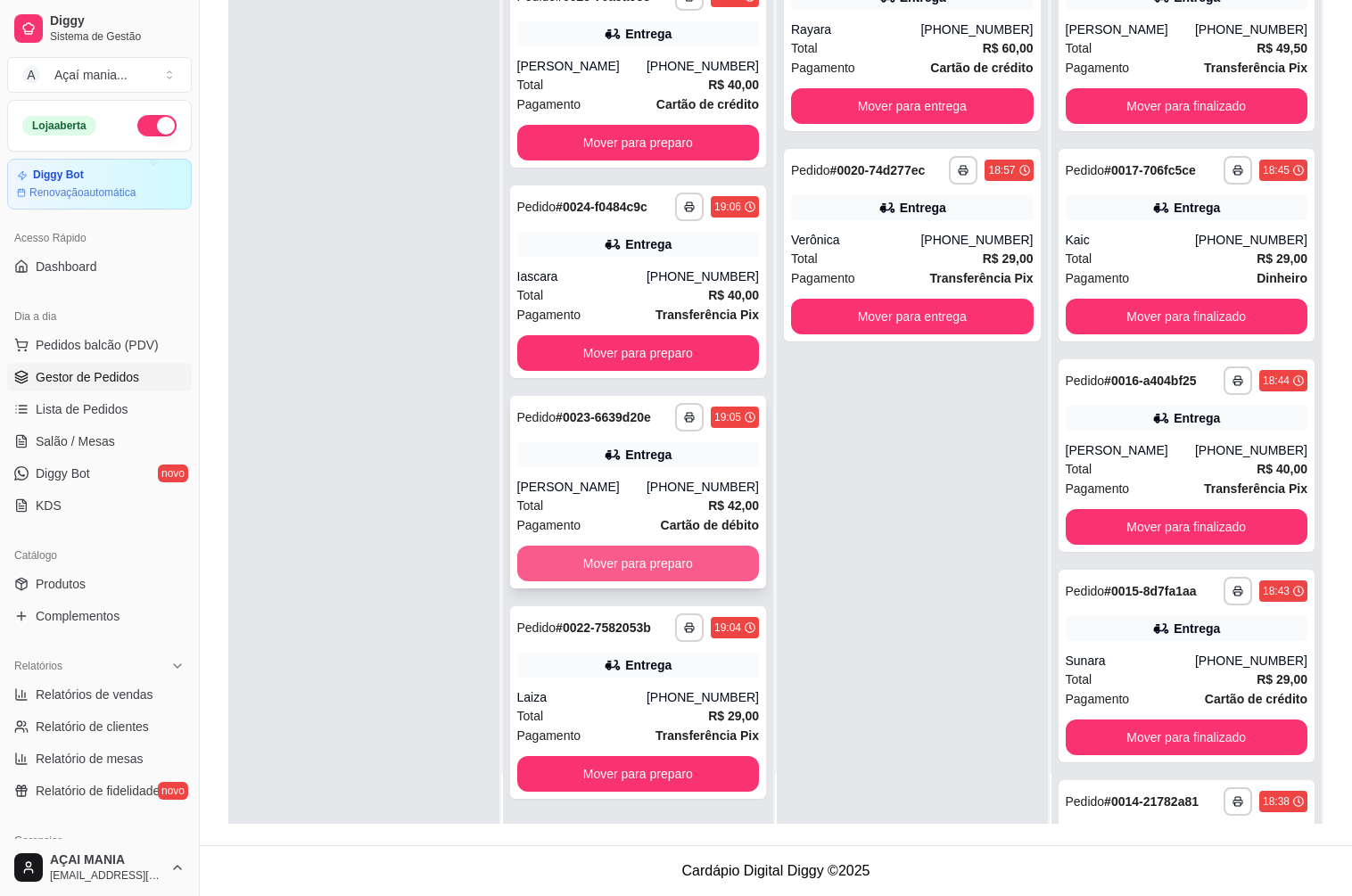
click at [612, 565] on button "Mover para preparo" at bounding box center [639, 563] width 243 height 35
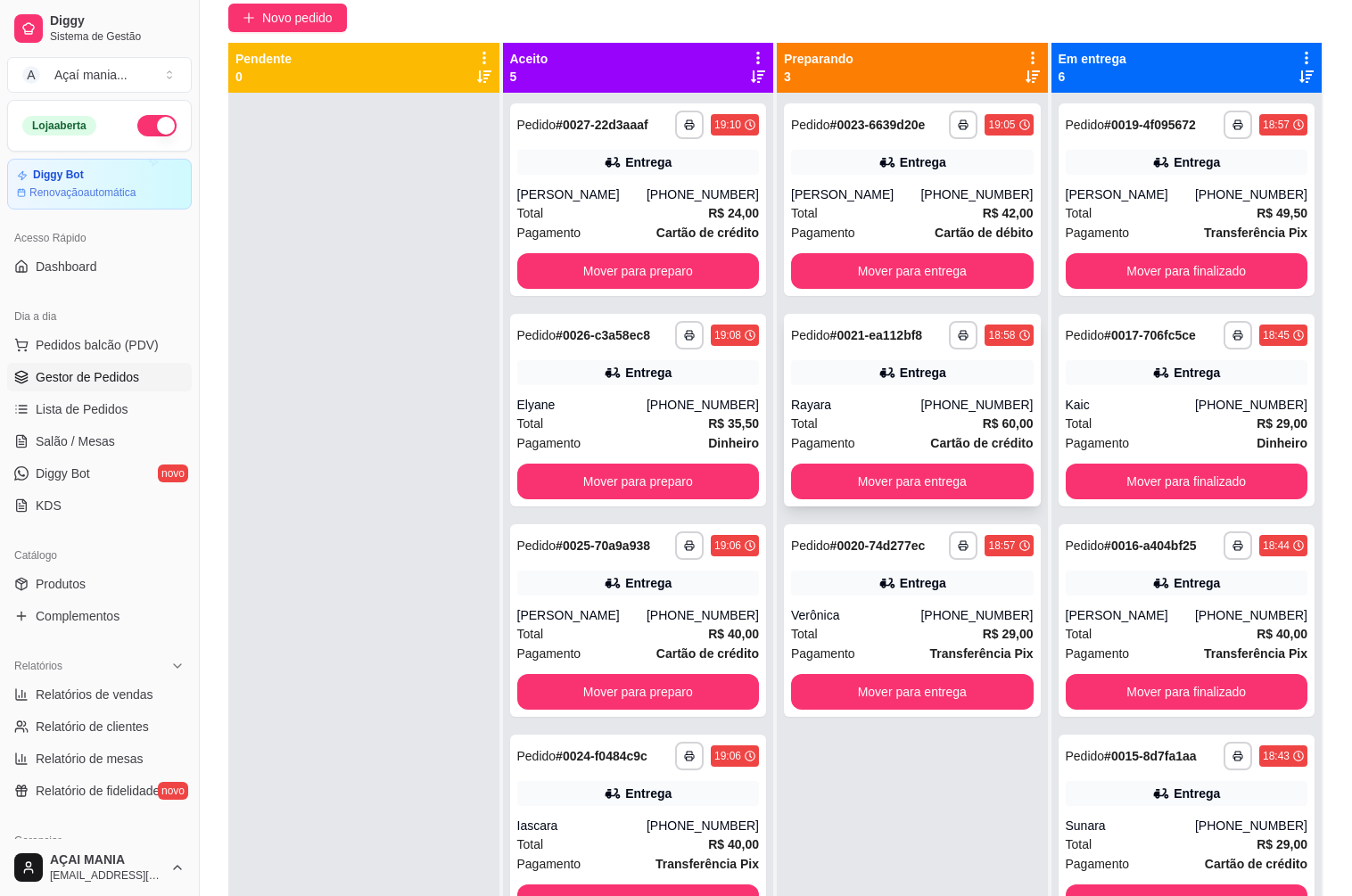
scroll to position [0, 0]
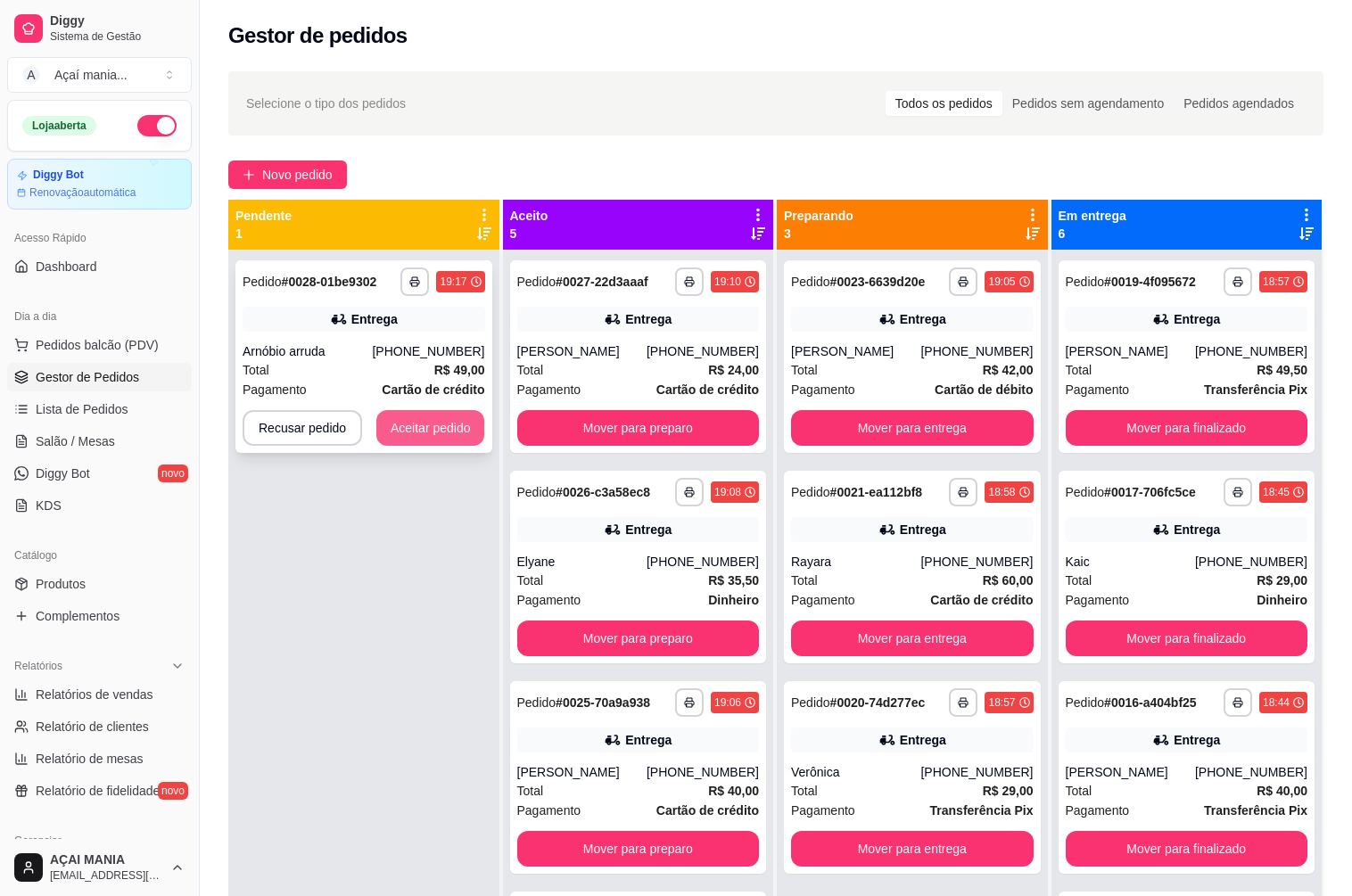
click at [450, 433] on button "Aceitar pedido" at bounding box center [430, 427] width 108 height 35
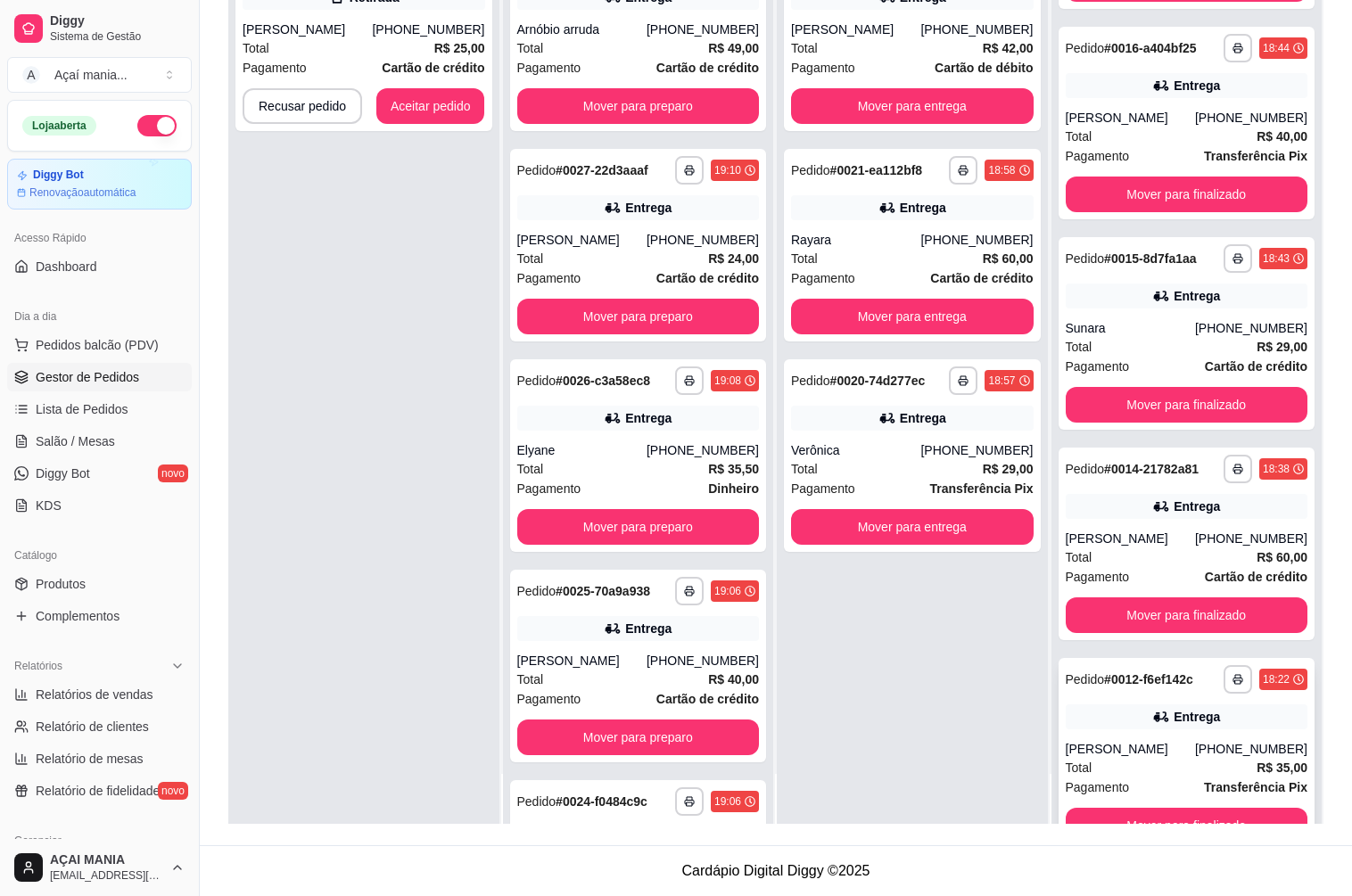
scroll to position [385, 0]
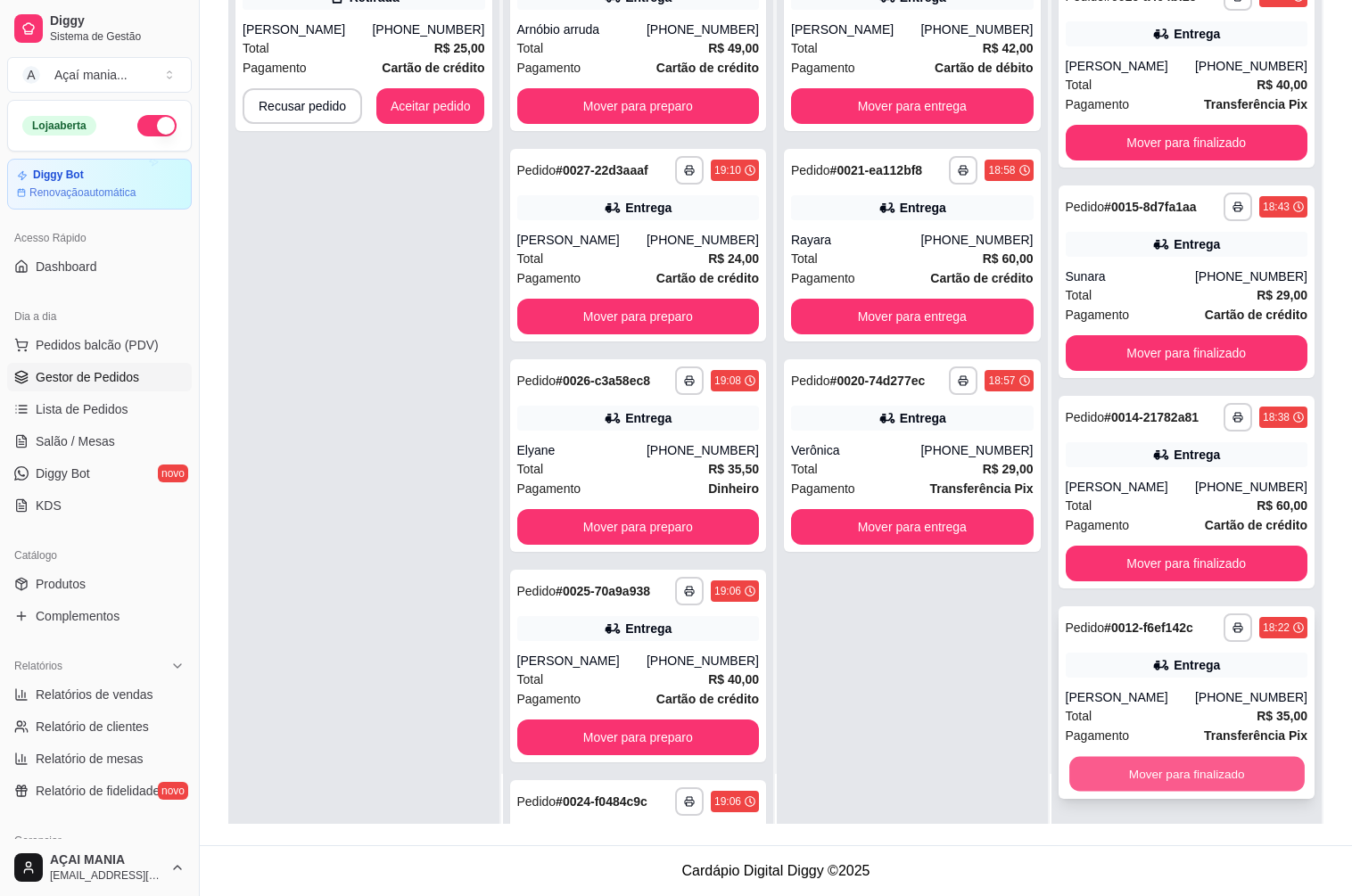
click at [1195, 774] on button "Mover para finalizado" at bounding box center [1186, 774] width 234 height 35
click at [1195, 774] on button "Mover para finalizado" at bounding box center [1187, 774] width 243 height 35
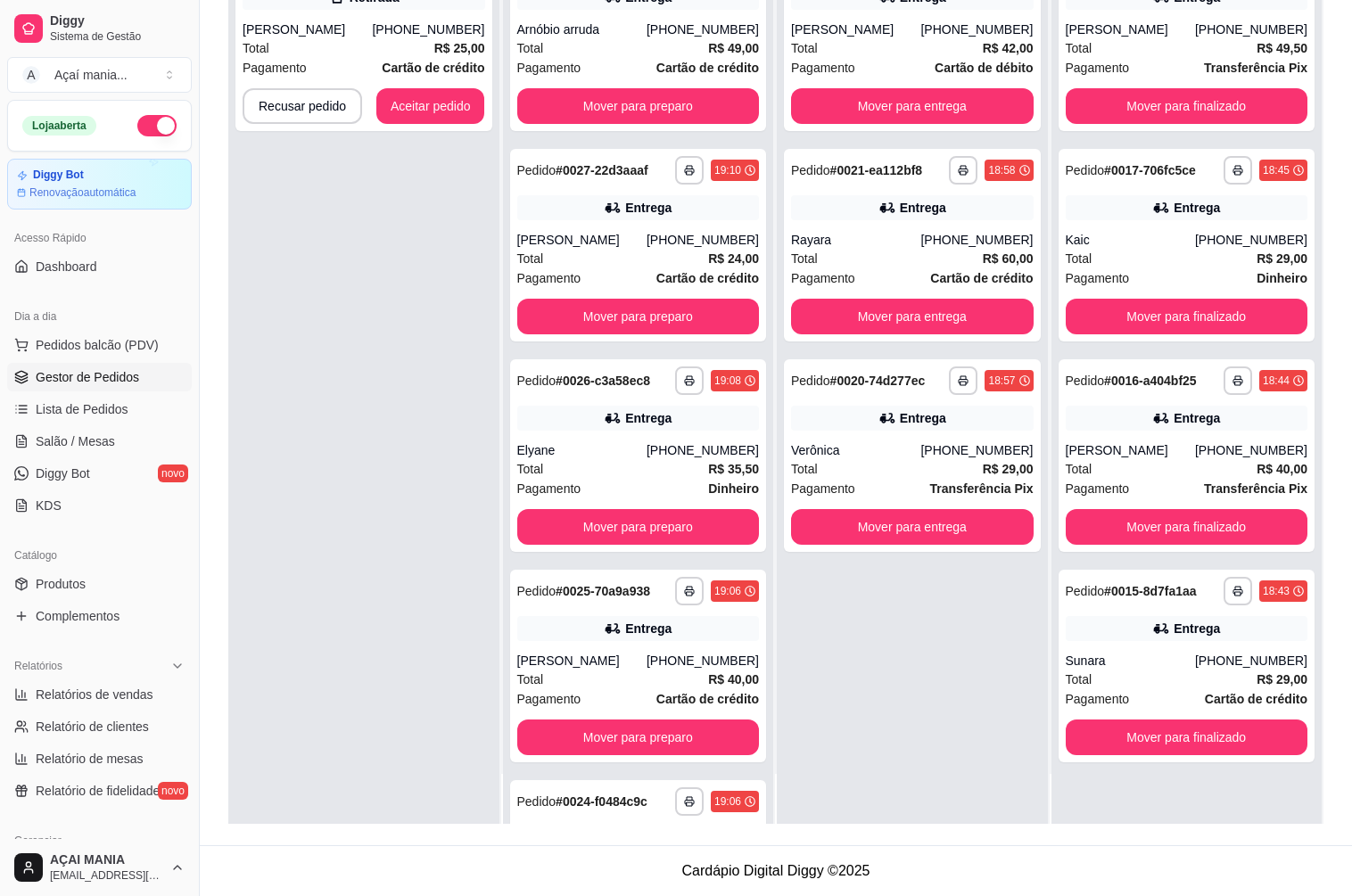
scroll to position [0, 0]
click at [1194, 748] on button "Mover para finalizado" at bounding box center [1187, 737] width 243 height 35
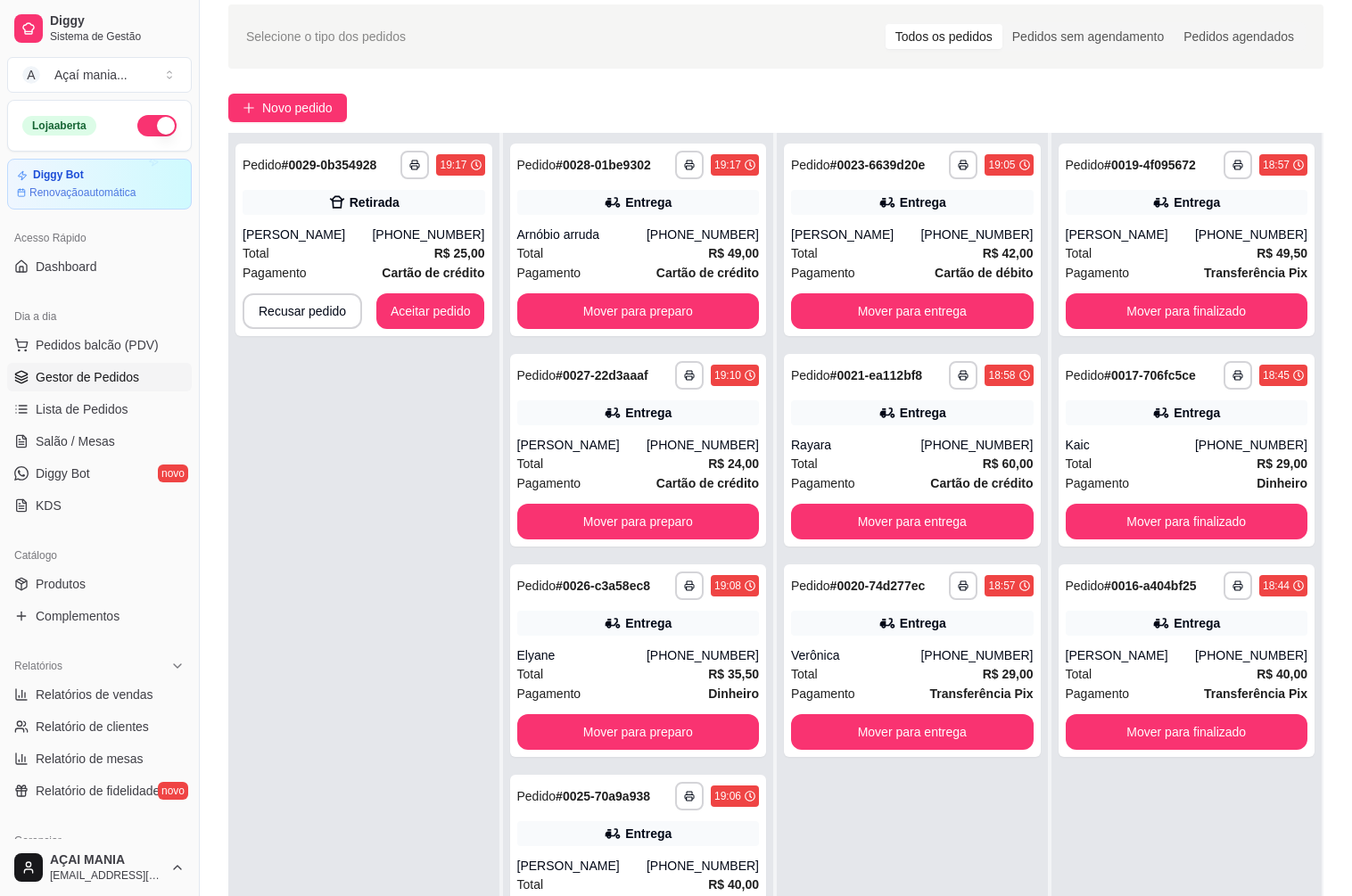
scroll to position [272, 0]
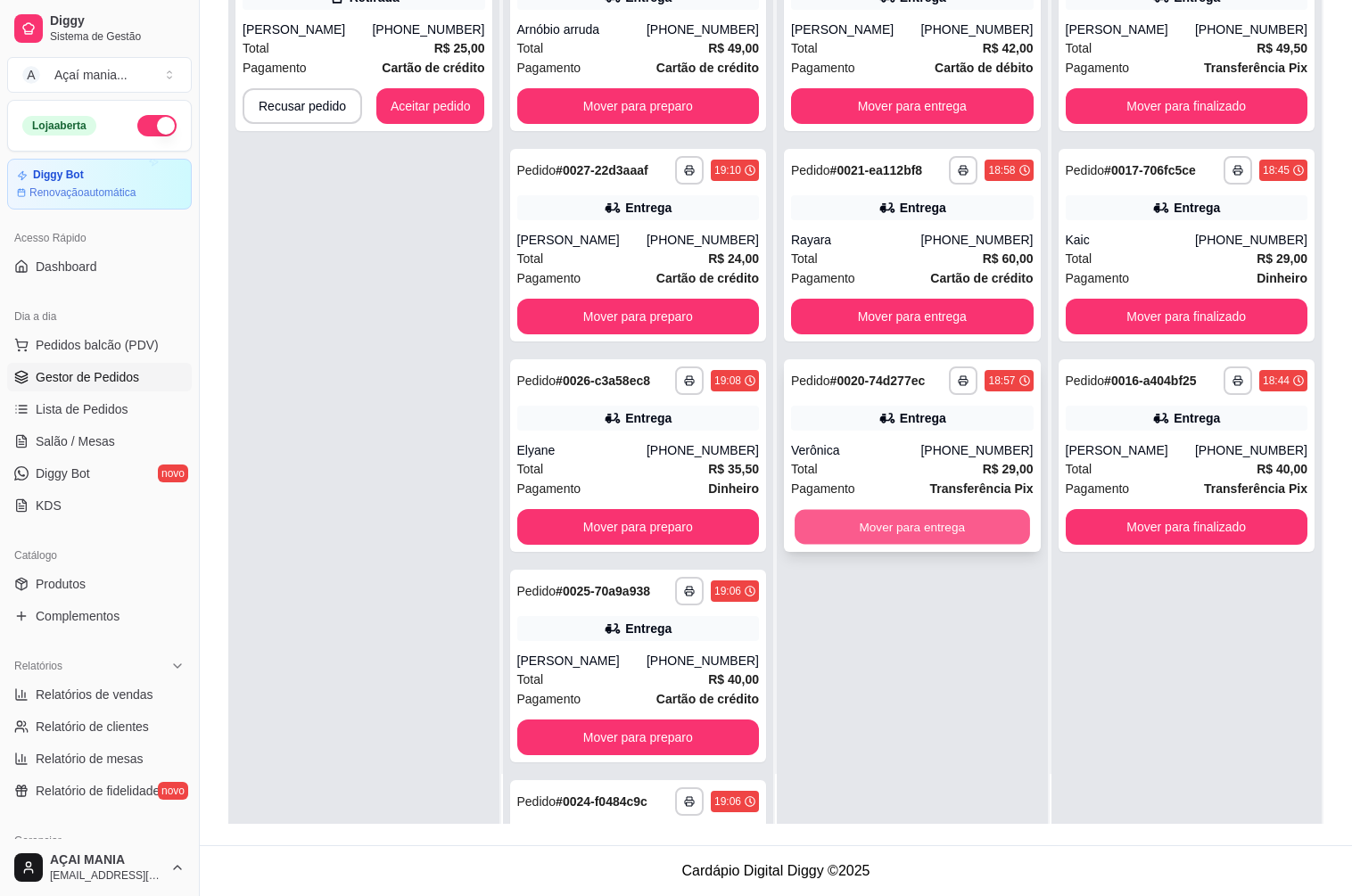
click at [853, 528] on button "Mover para entrega" at bounding box center [911, 526] width 234 height 35
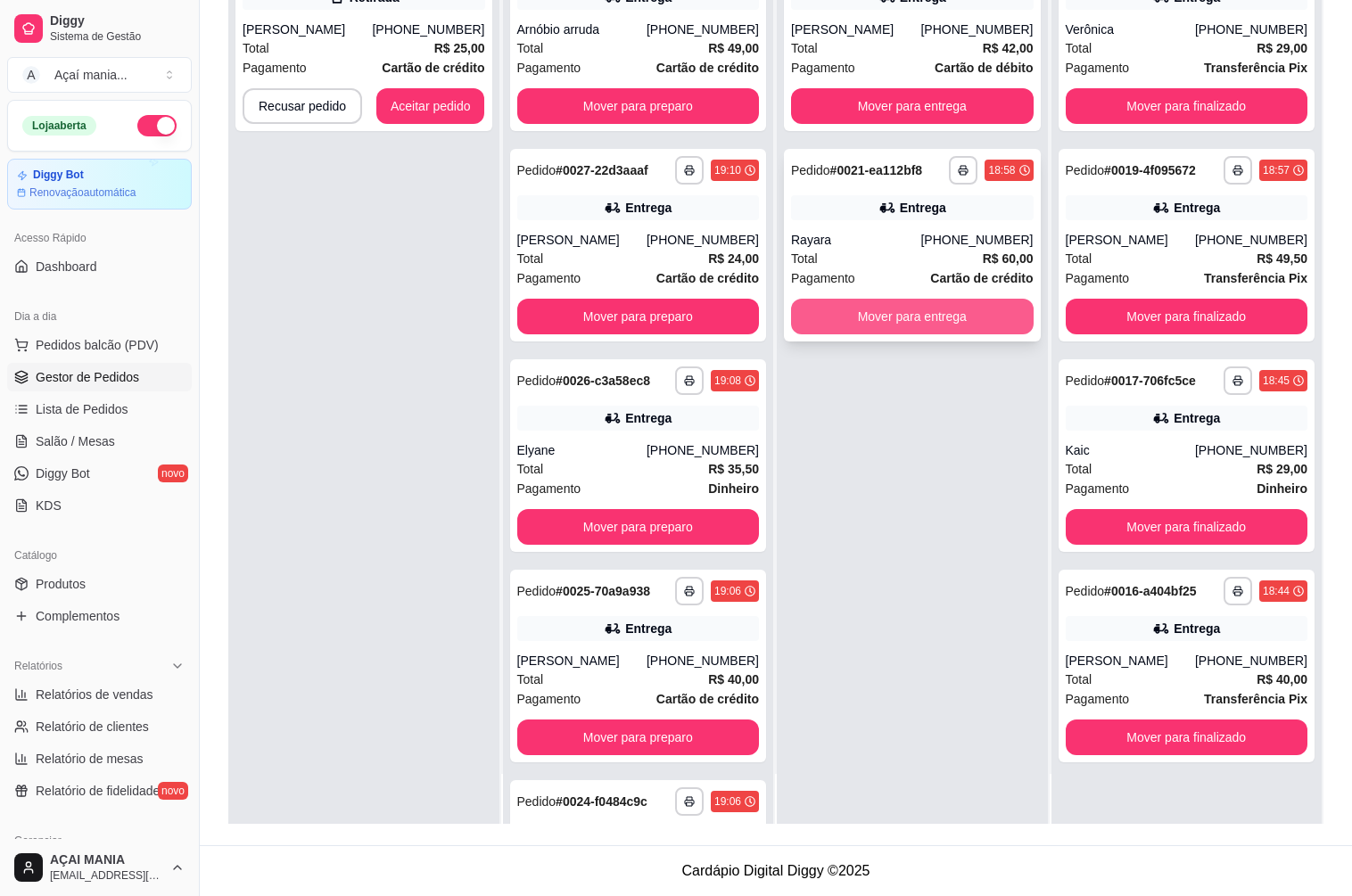
click at [846, 318] on button "Mover para entrega" at bounding box center [912, 316] width 243 height 35
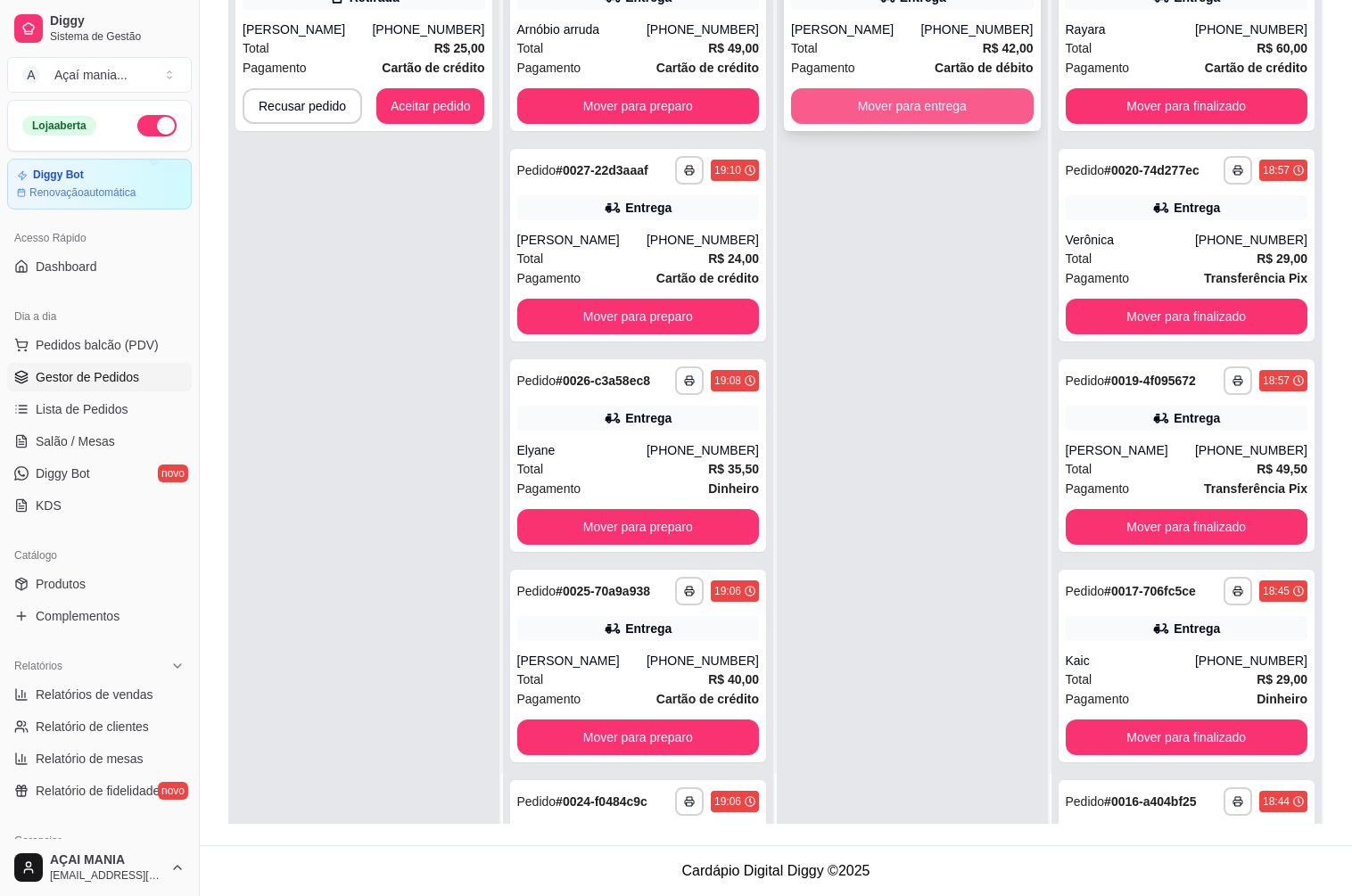
click at [832, 107] on button "Mover para entrega" at bounding box center [912, 106] width 243 height 35
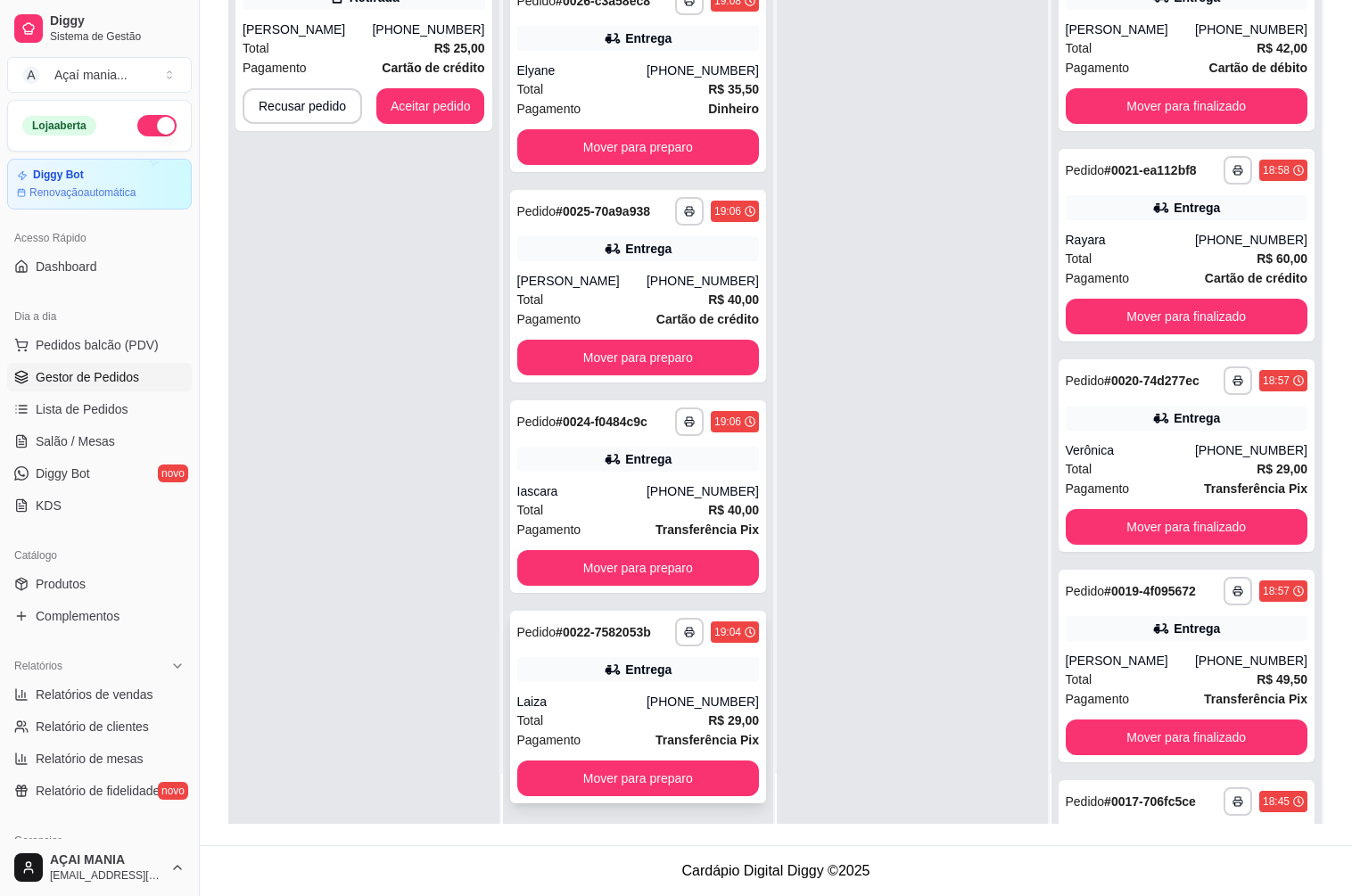
scroll to position [385, 0]
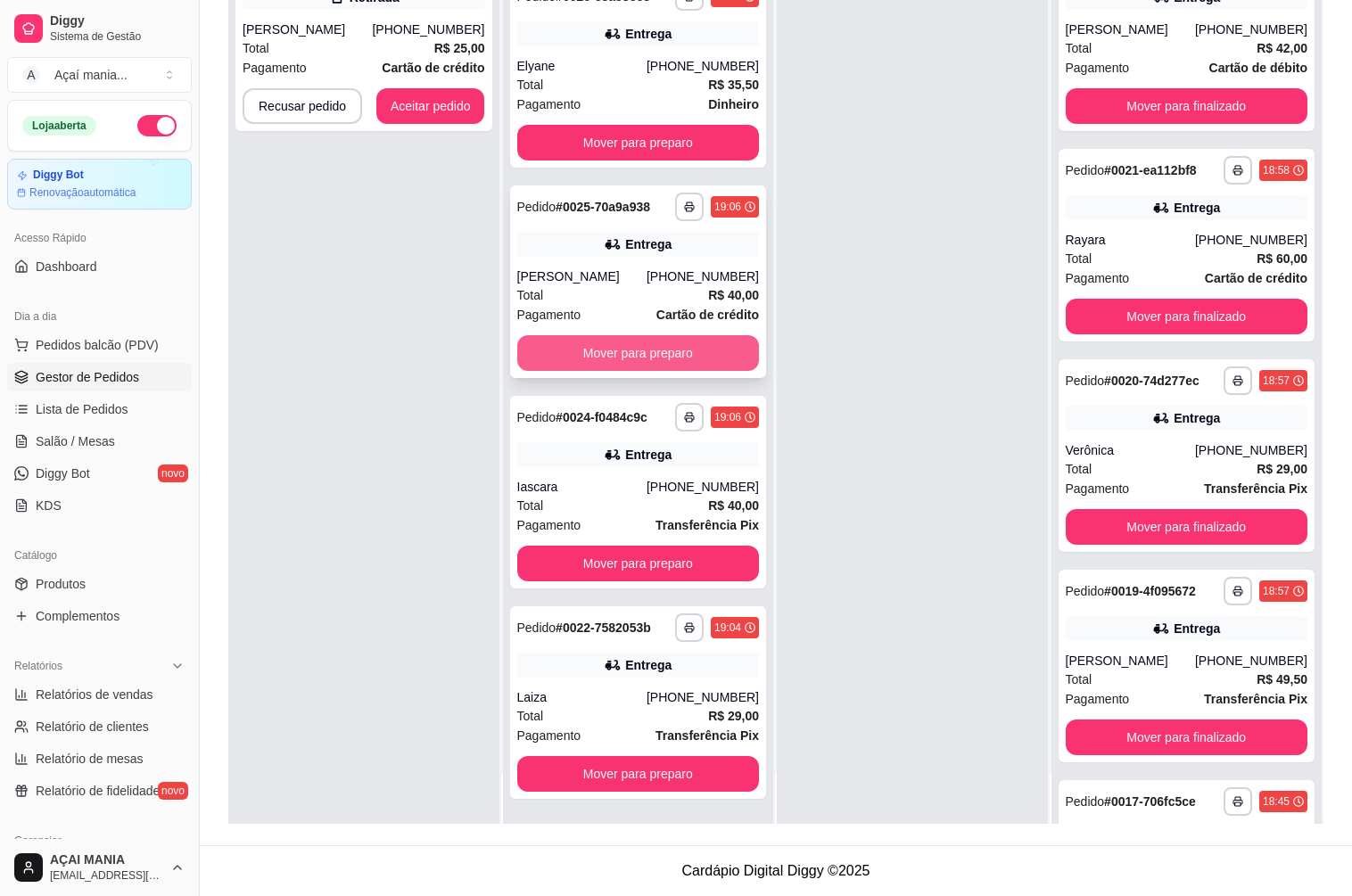
click at [653, 343] on button "Mover para preparo" at bounding box center [639, 353] width 243 height 35
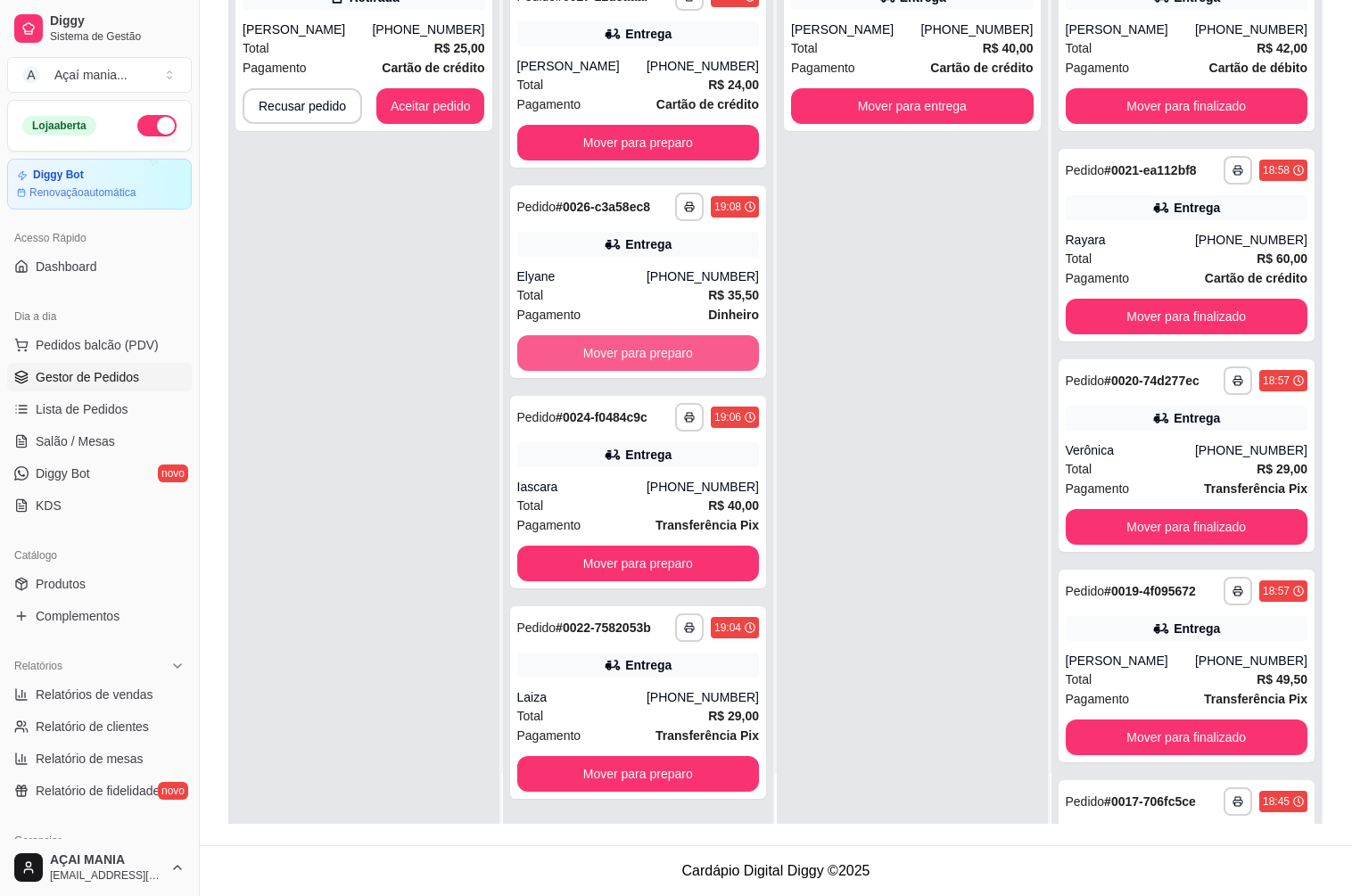
scroll to position [174, 0]
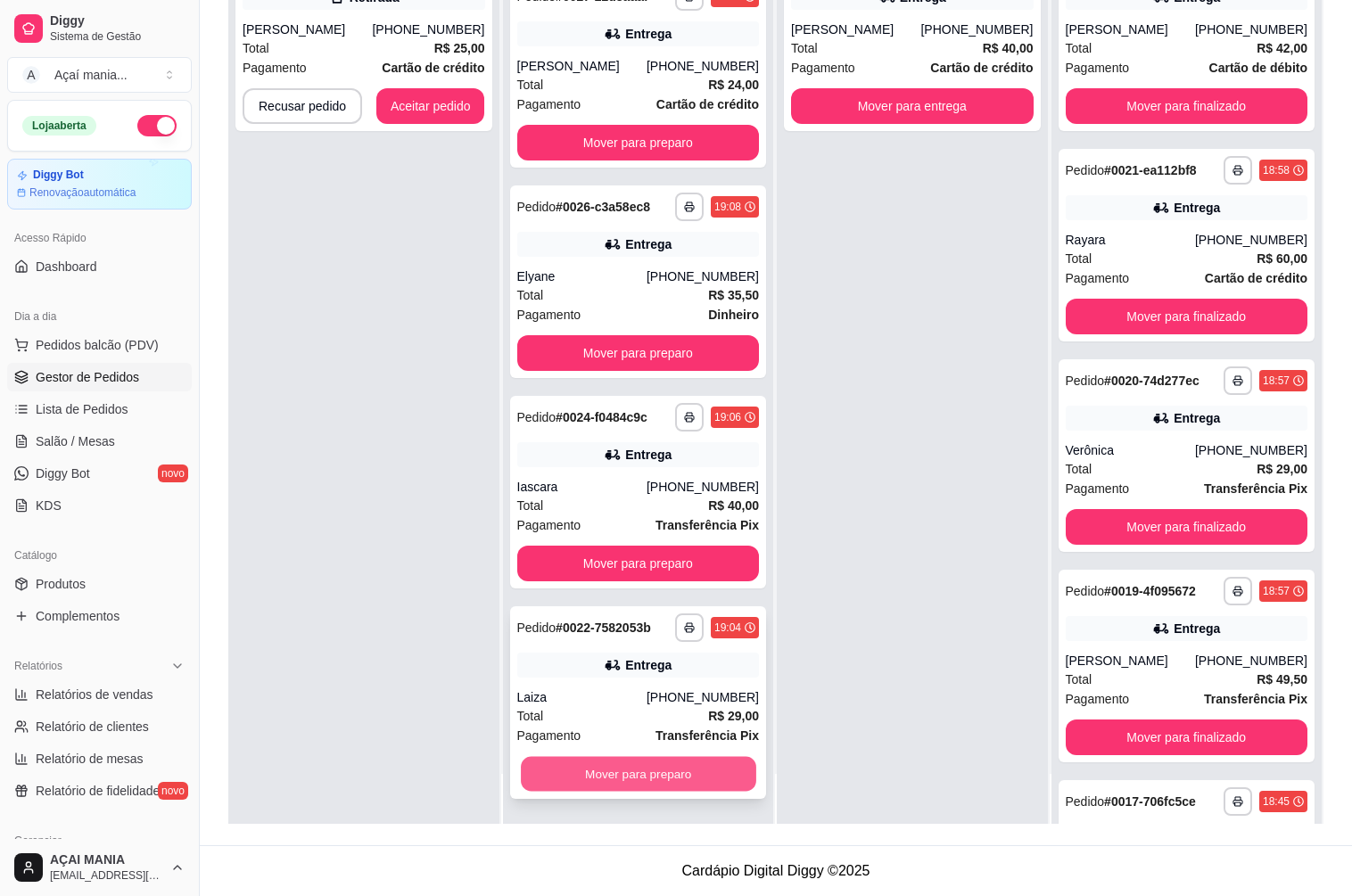
click at [600, 777] on button "Mover para preparo" at bounding box center [638, 774] width 234 height 35
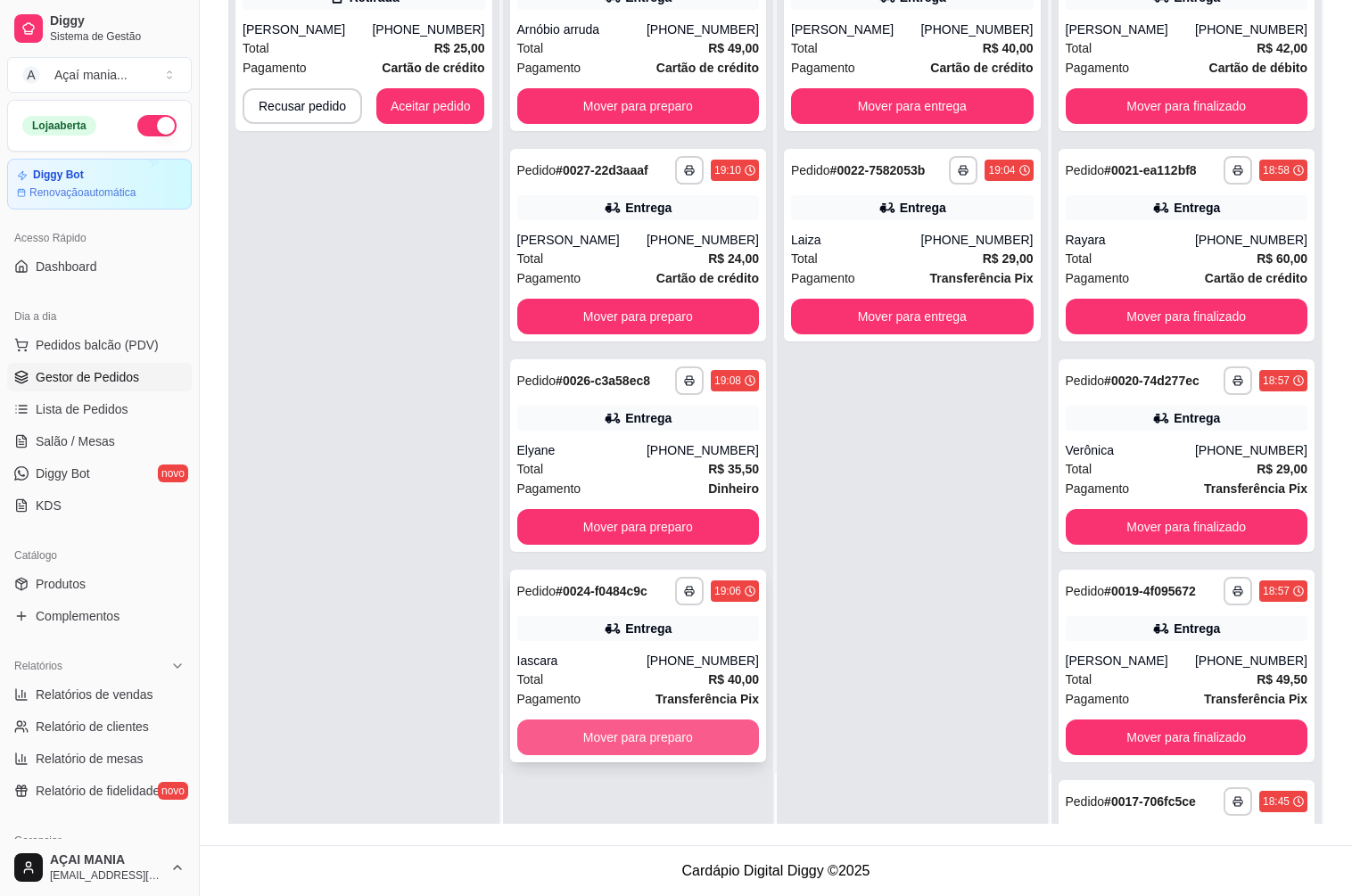
click at [599, 737] on button "Mover para preparo" at bounding box center [639, 737] width 243 height 35
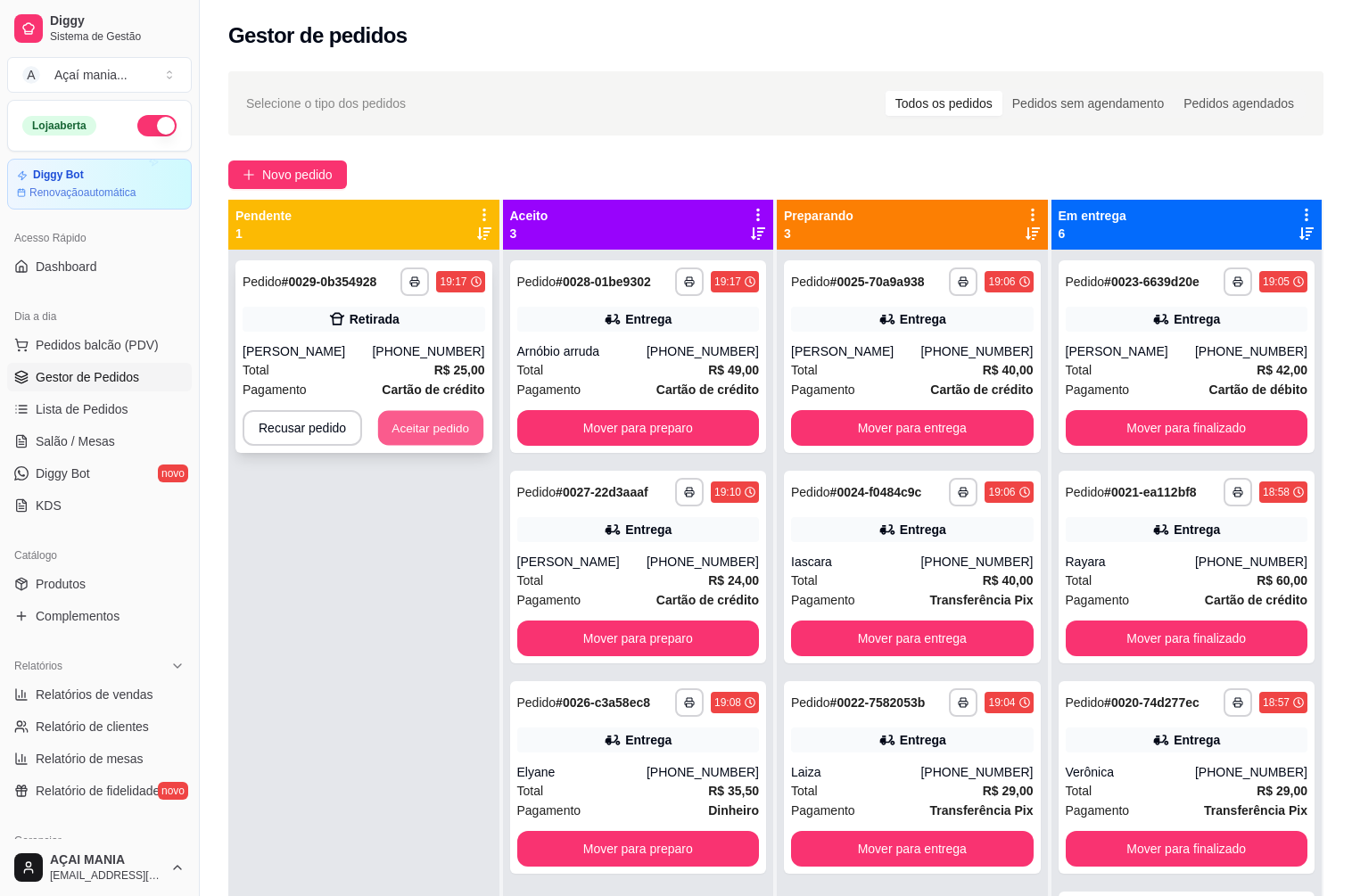
click at [401, 431] on button "Aceitar pedido" at bounding box center [430, 427] width 106 height 35
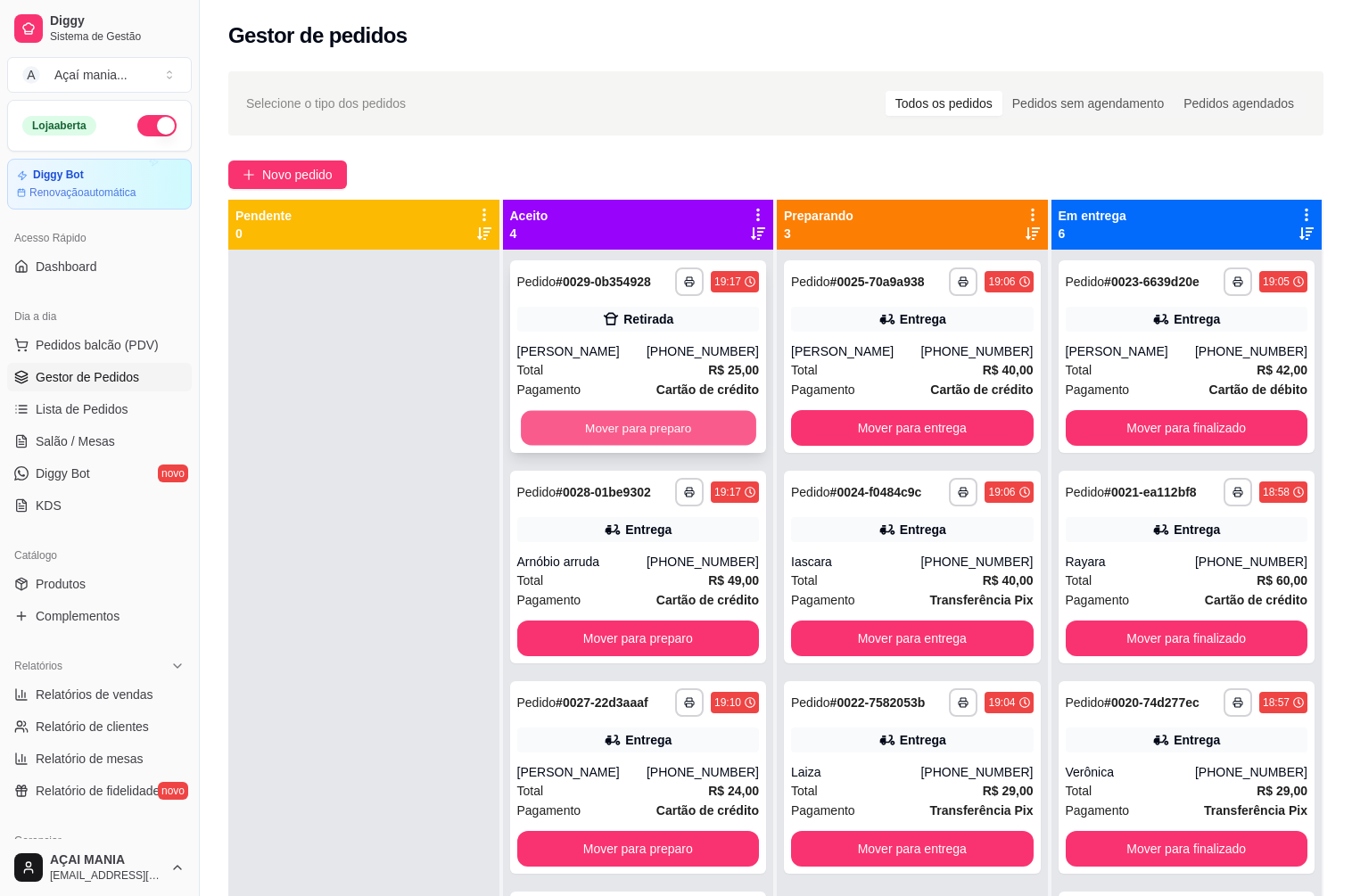
click at [589, 429] on button "Mover para preparo" at bounding box center [638, 427] width 234 height 35
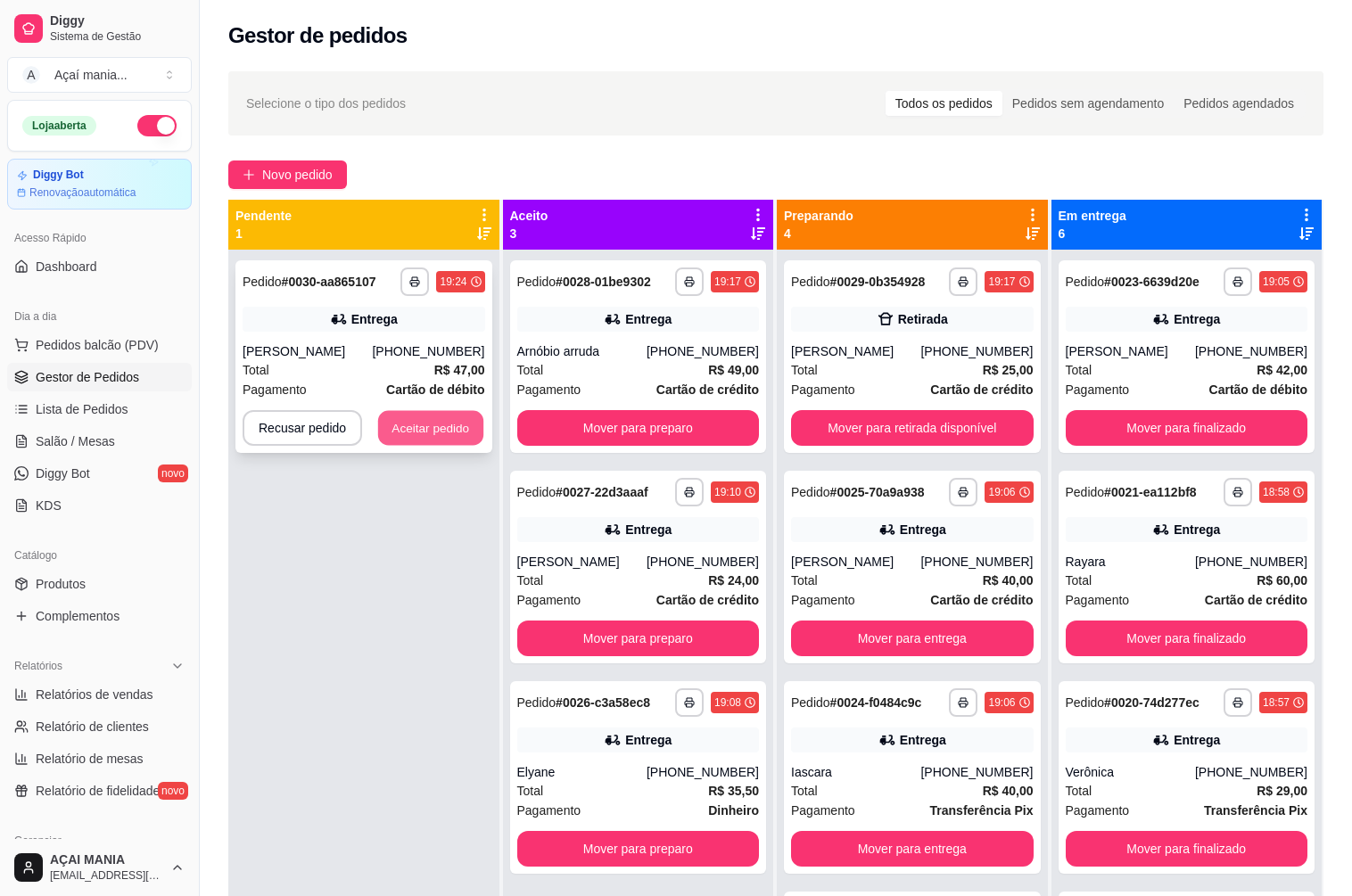
click at [440, 424] on button "Aceitar pedido" at bounding box center [430, 427] width 106 height 35
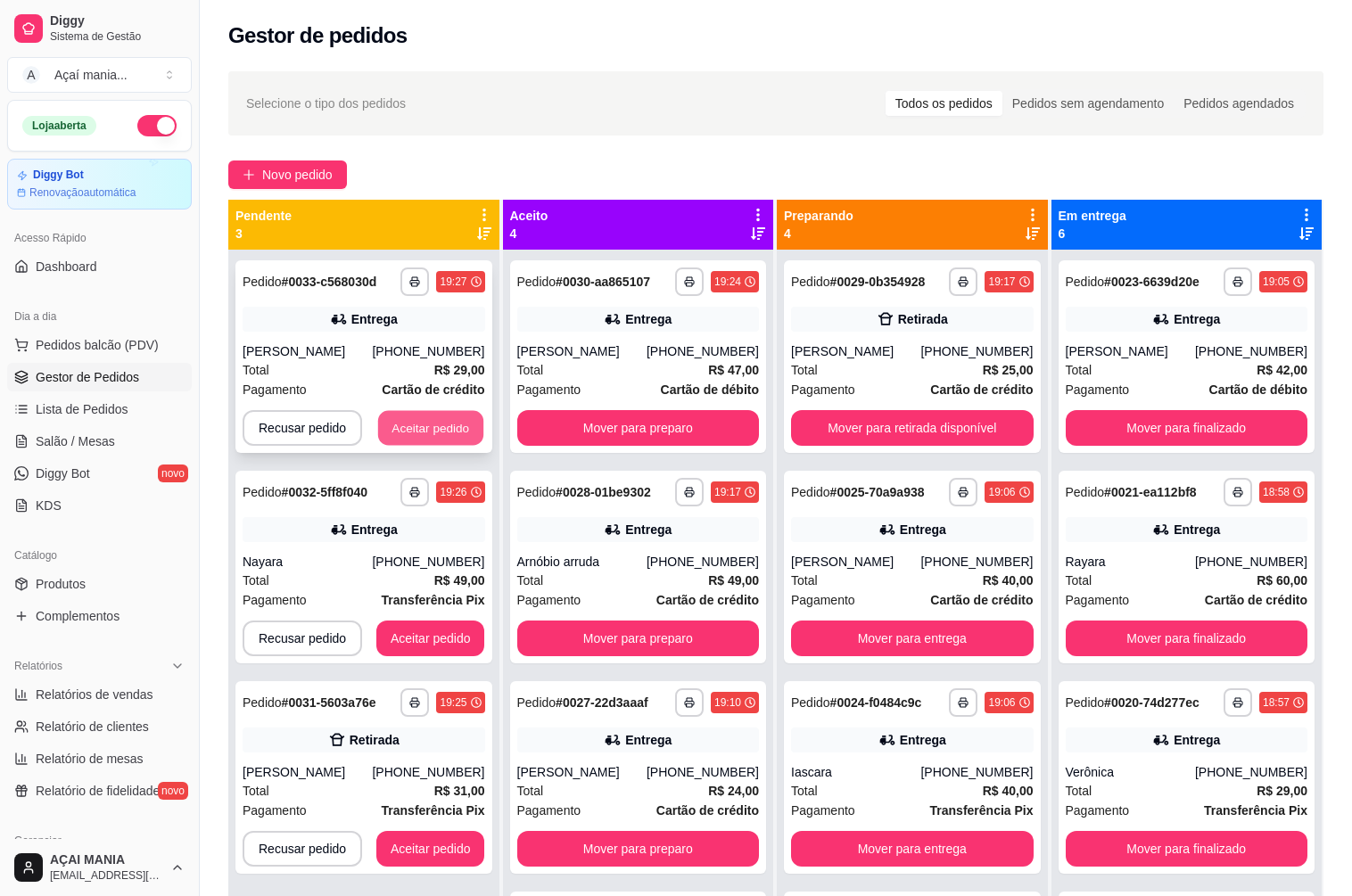
click at [439, 423] on button "Aceitar pedido" at bounding box center [430, 427] width 106 height 35
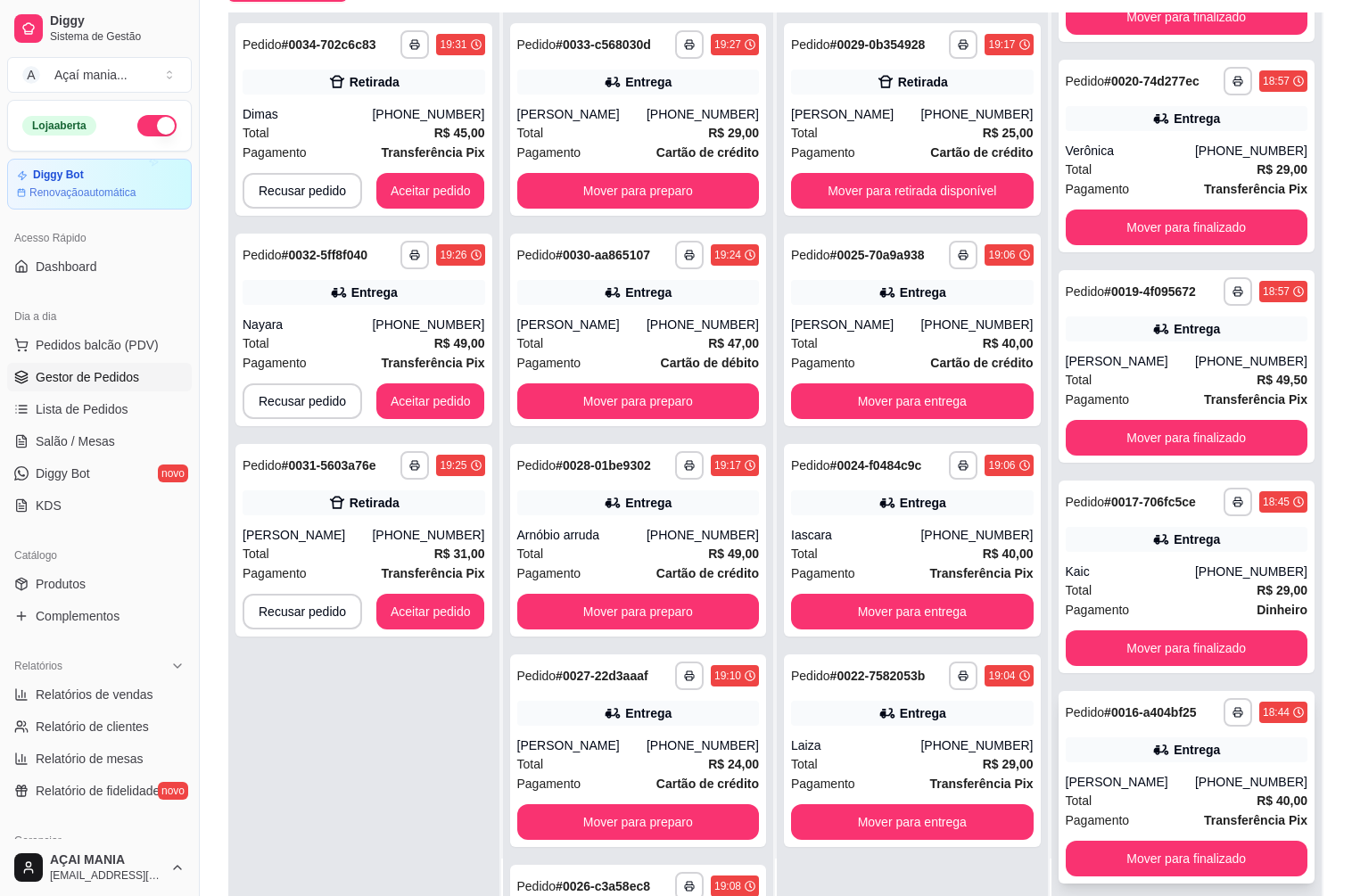
scroll to position [272, 0]
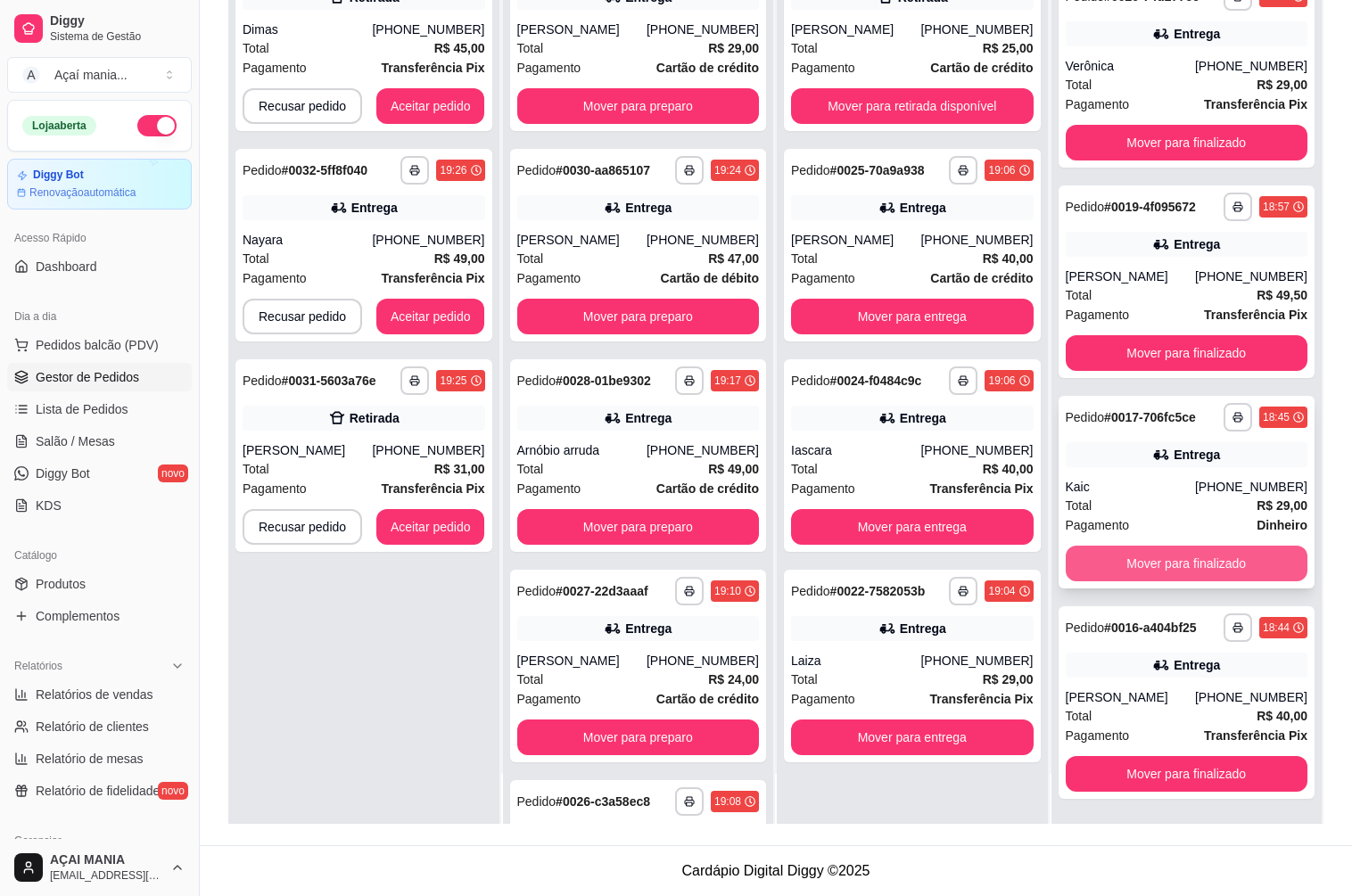
click at [1139, 579] on button "Mover para finalizado" at bounding box center [1187, 563] width 243 height 35
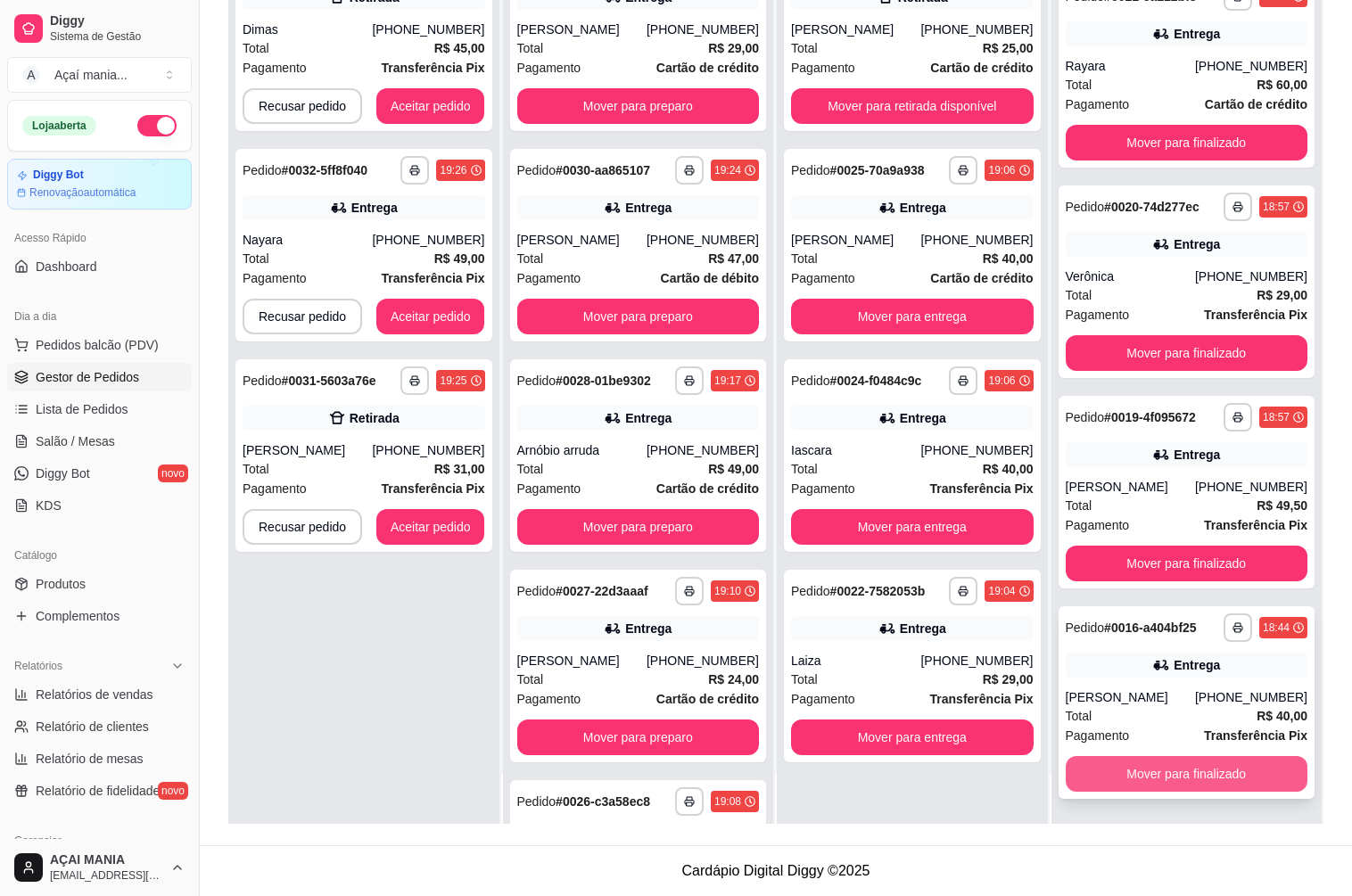
click at [1176, 775] on button "Mover para finalizado" at bounding box center [1187, 774] width 243 height 35
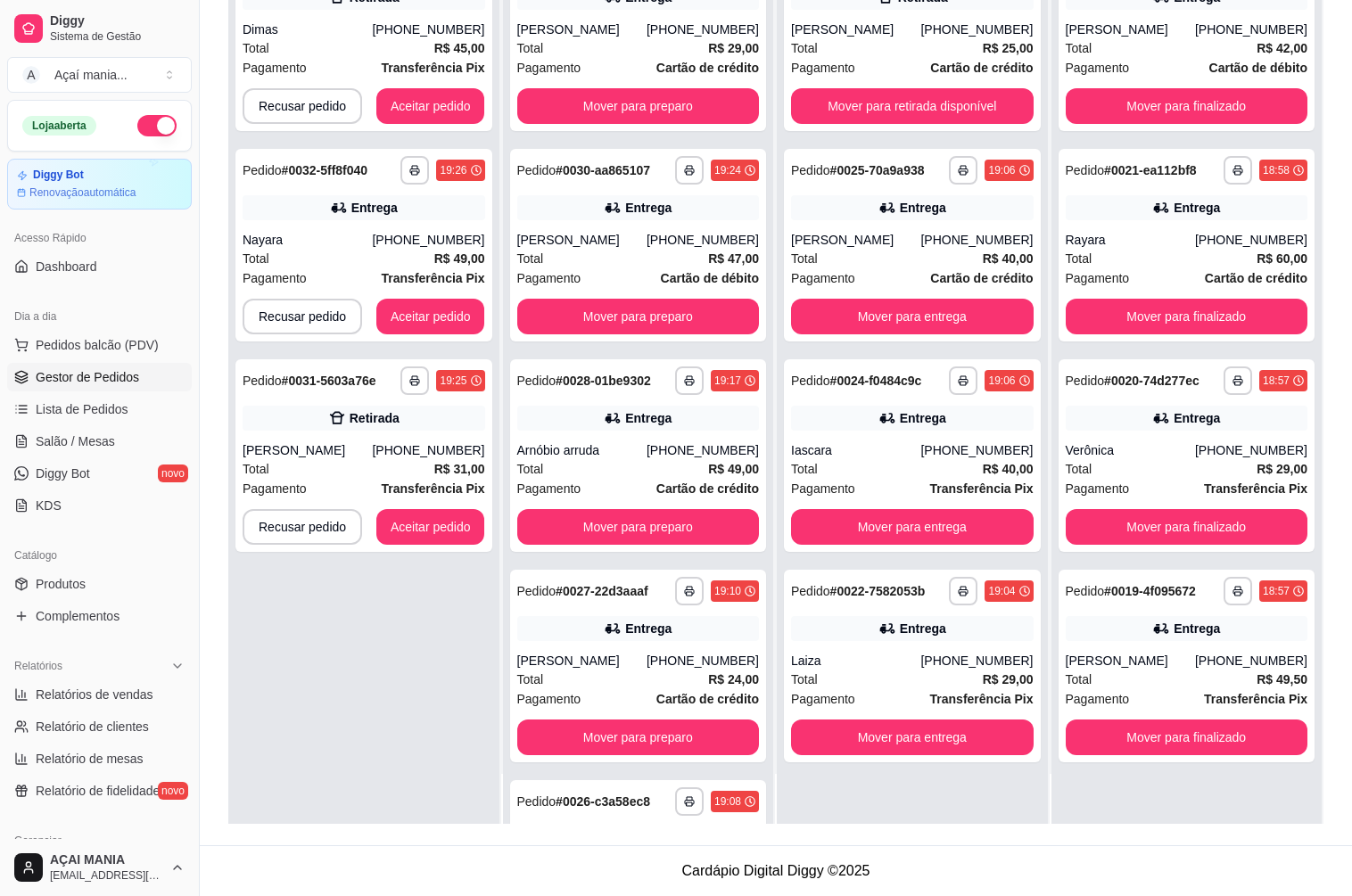
scroll to position [0, 0]
click at [1169, 736] on button "Mover para finalizado" at bounding box center [1186, 737] width 234 height 35
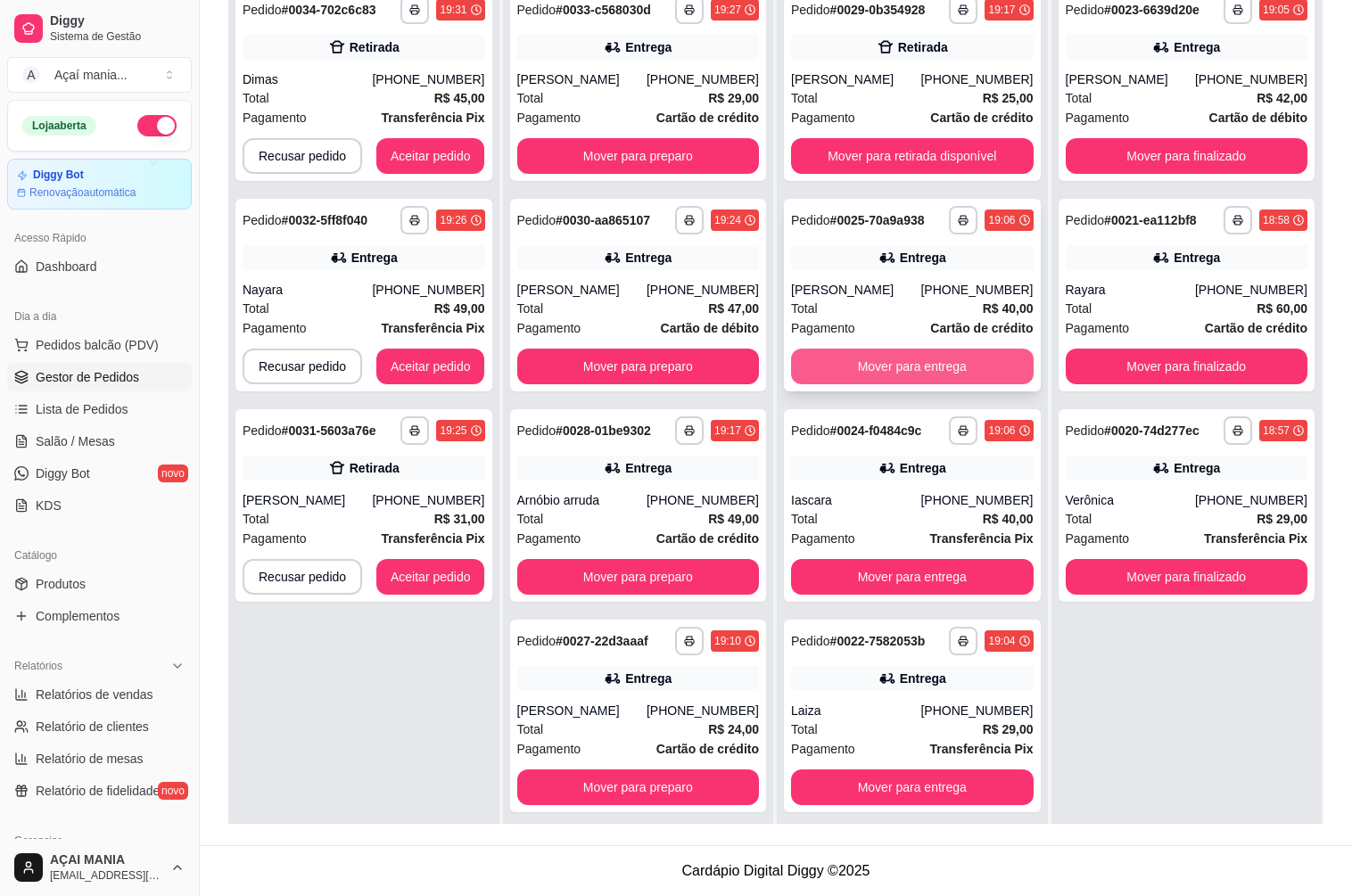
click at [892, 362] on button "Mover para entrega" at bounding box center [912, 366] width 243 height 35
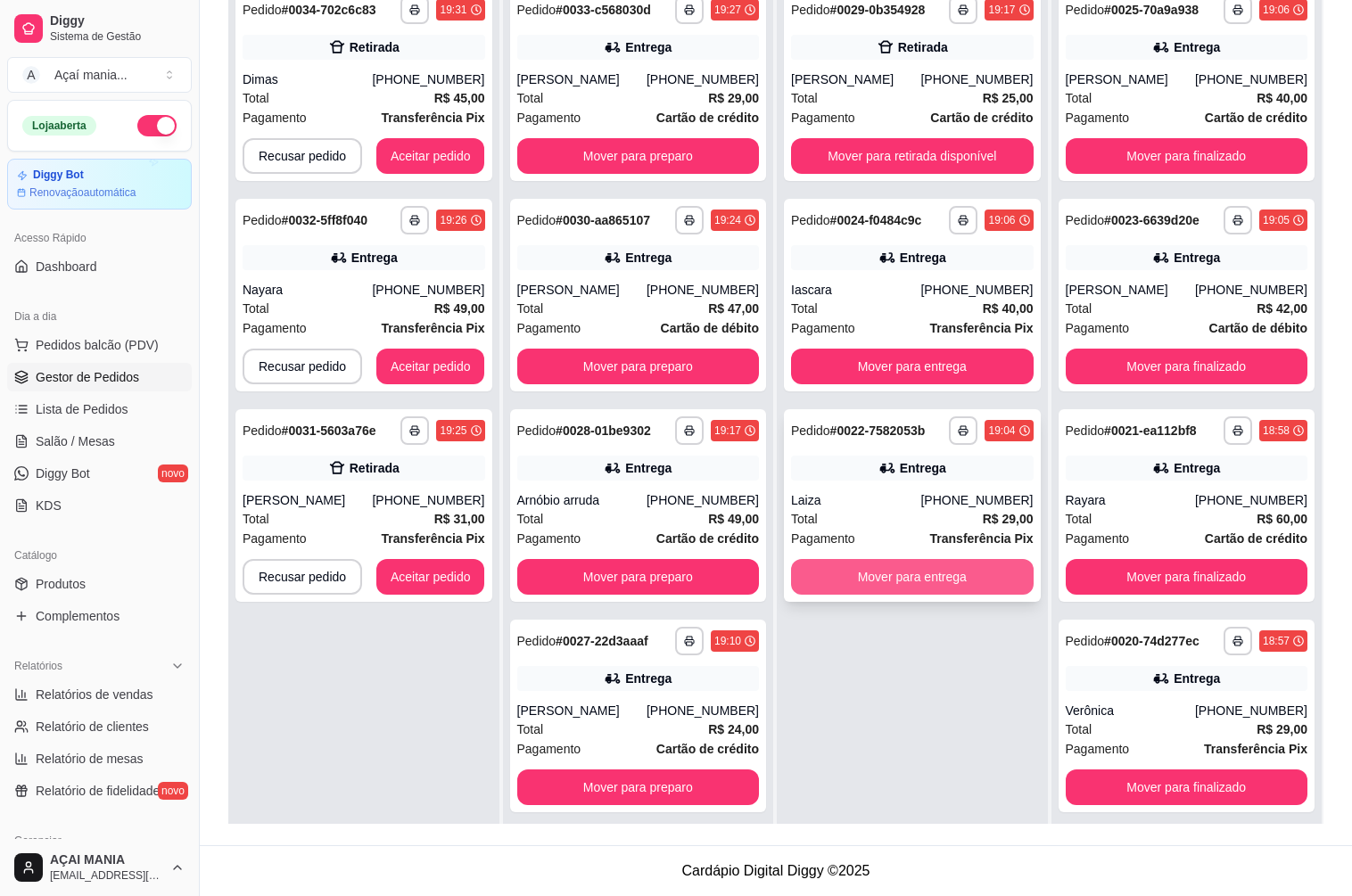
click at [905, 576] on button "Mover para entrega" at bounding box center [912, 577] width 243 height 35
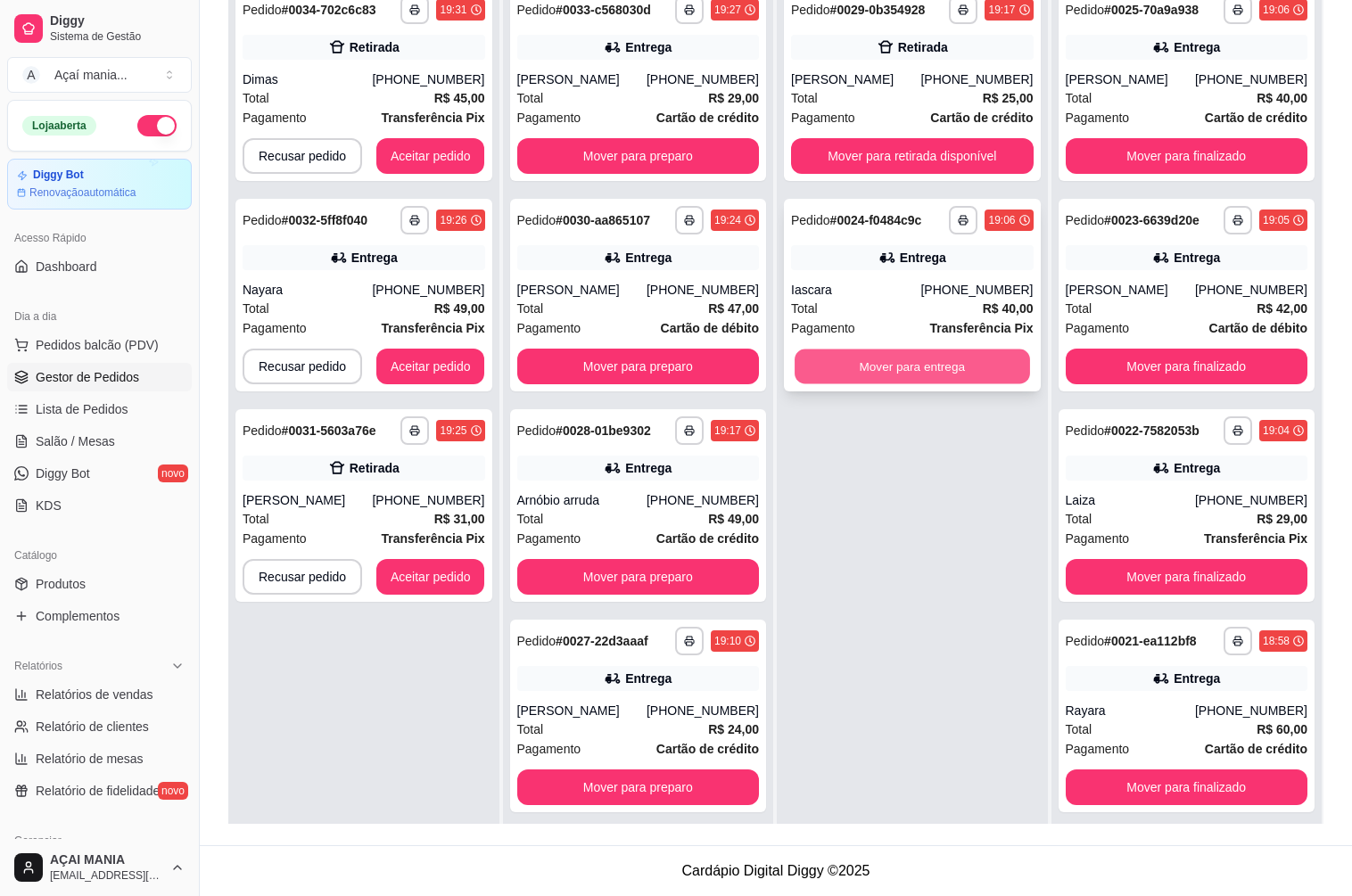
click at [857, 358] on button "Mover para entrega" at bounding box center [911, 366] width 234 height 35
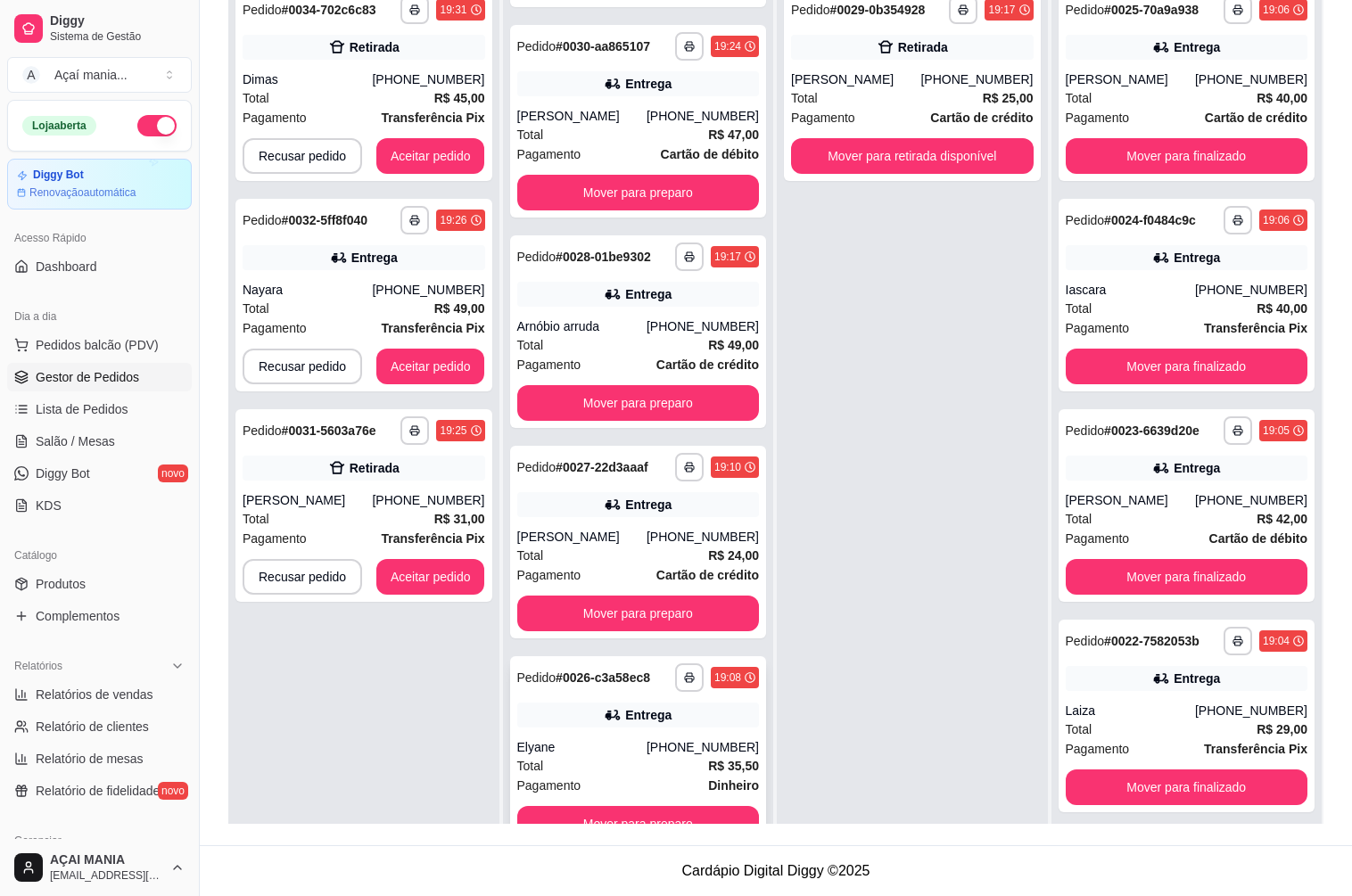
scroll to position [49, 0]
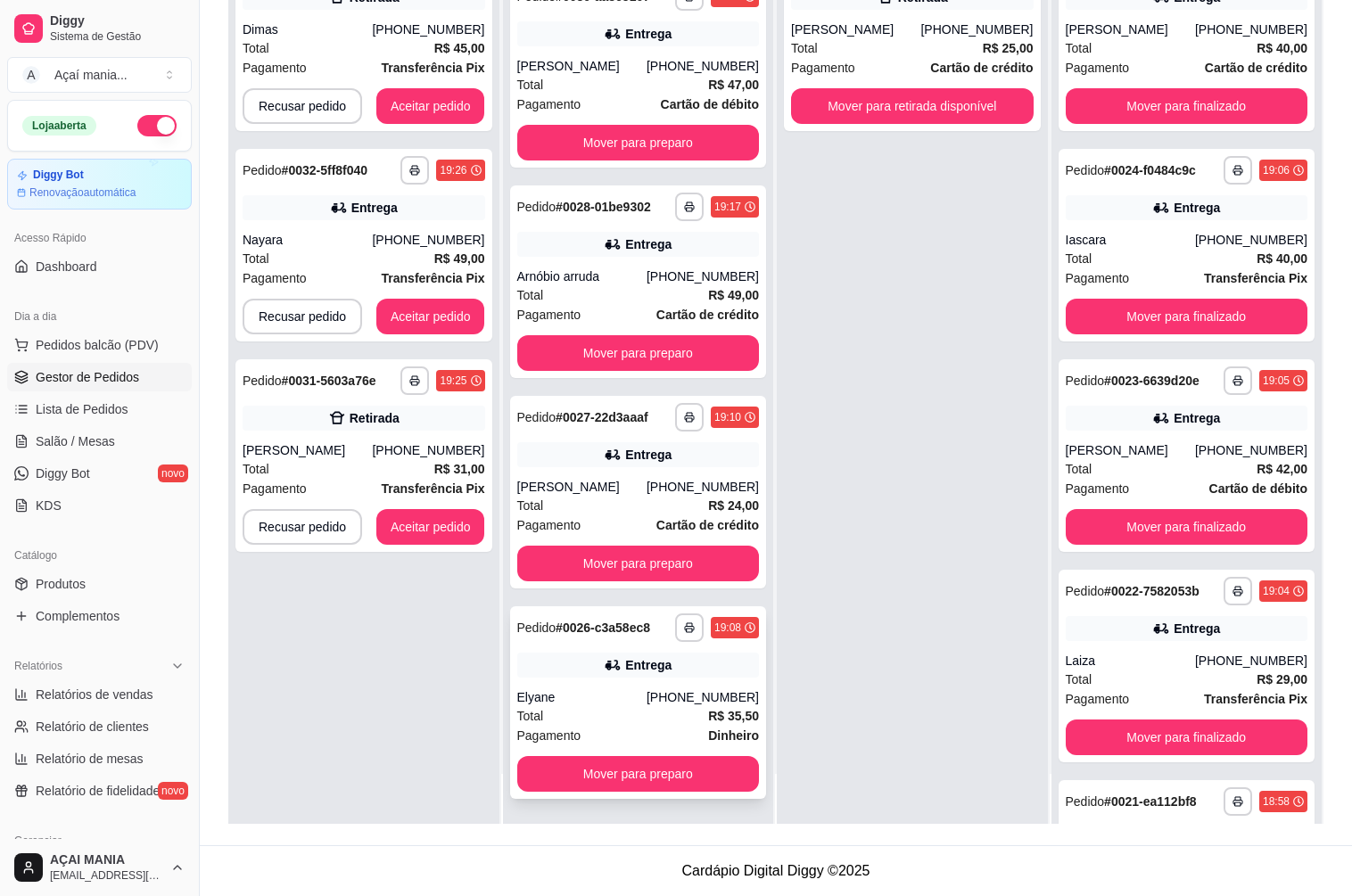
click at [613, 682] on div "**********" at bounding box center [638, 702] width 257 height 192
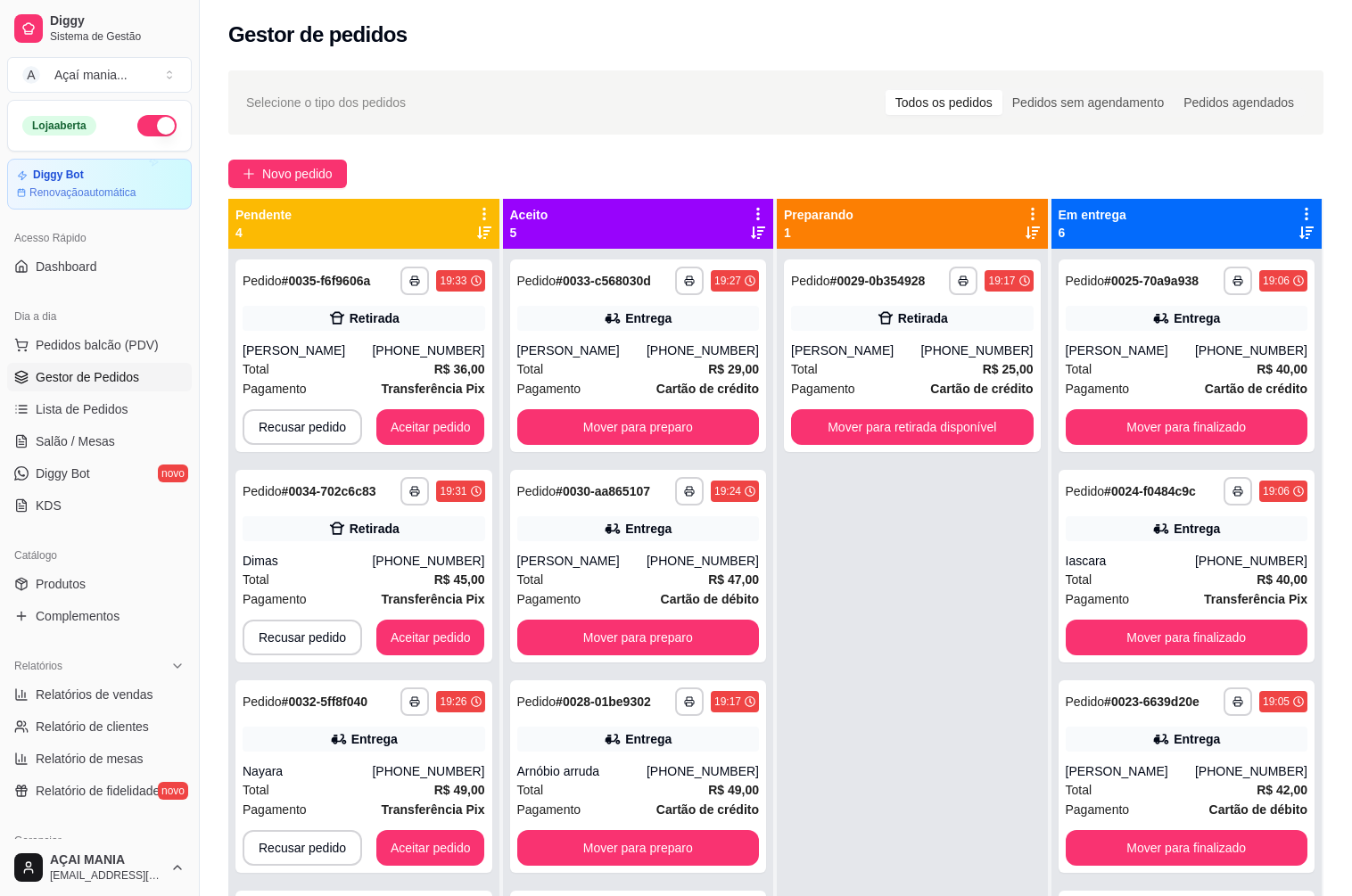
scroll to position [0, 0]
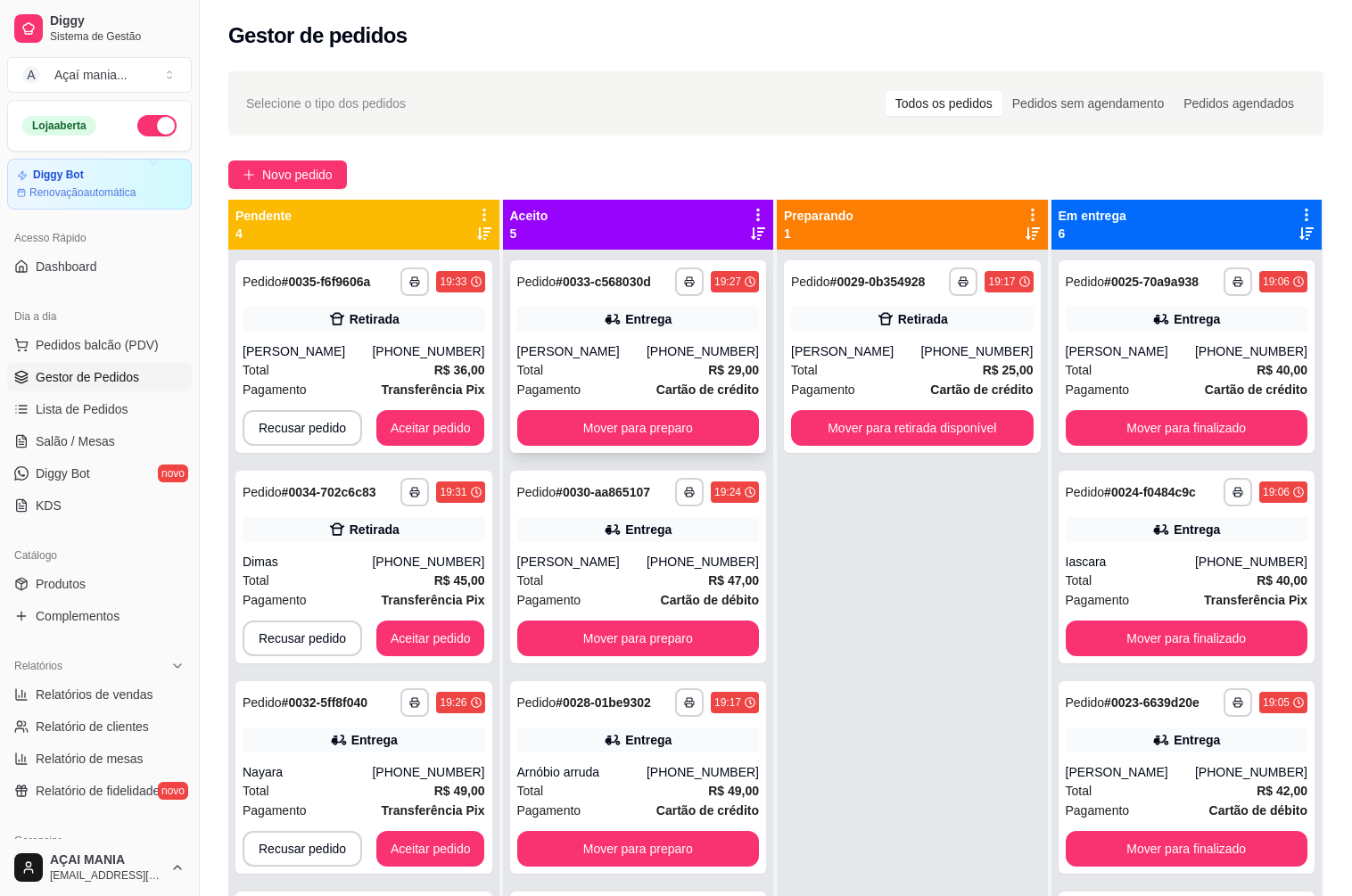
click at [573, 285] on strong "# 0033-c568030d" at bounding box center [603, 281] width 95 height 14
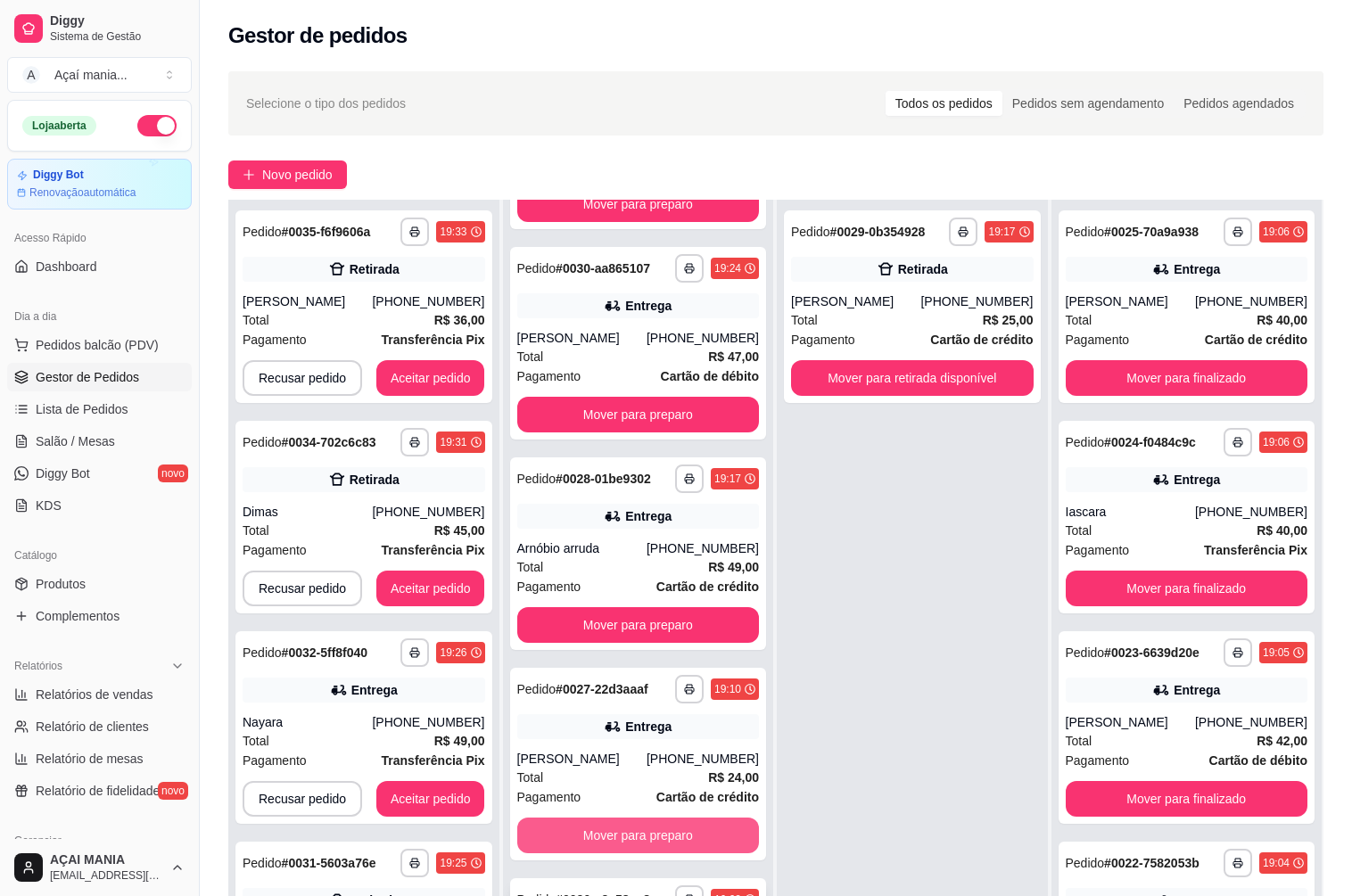
scroll to position [272, 0]
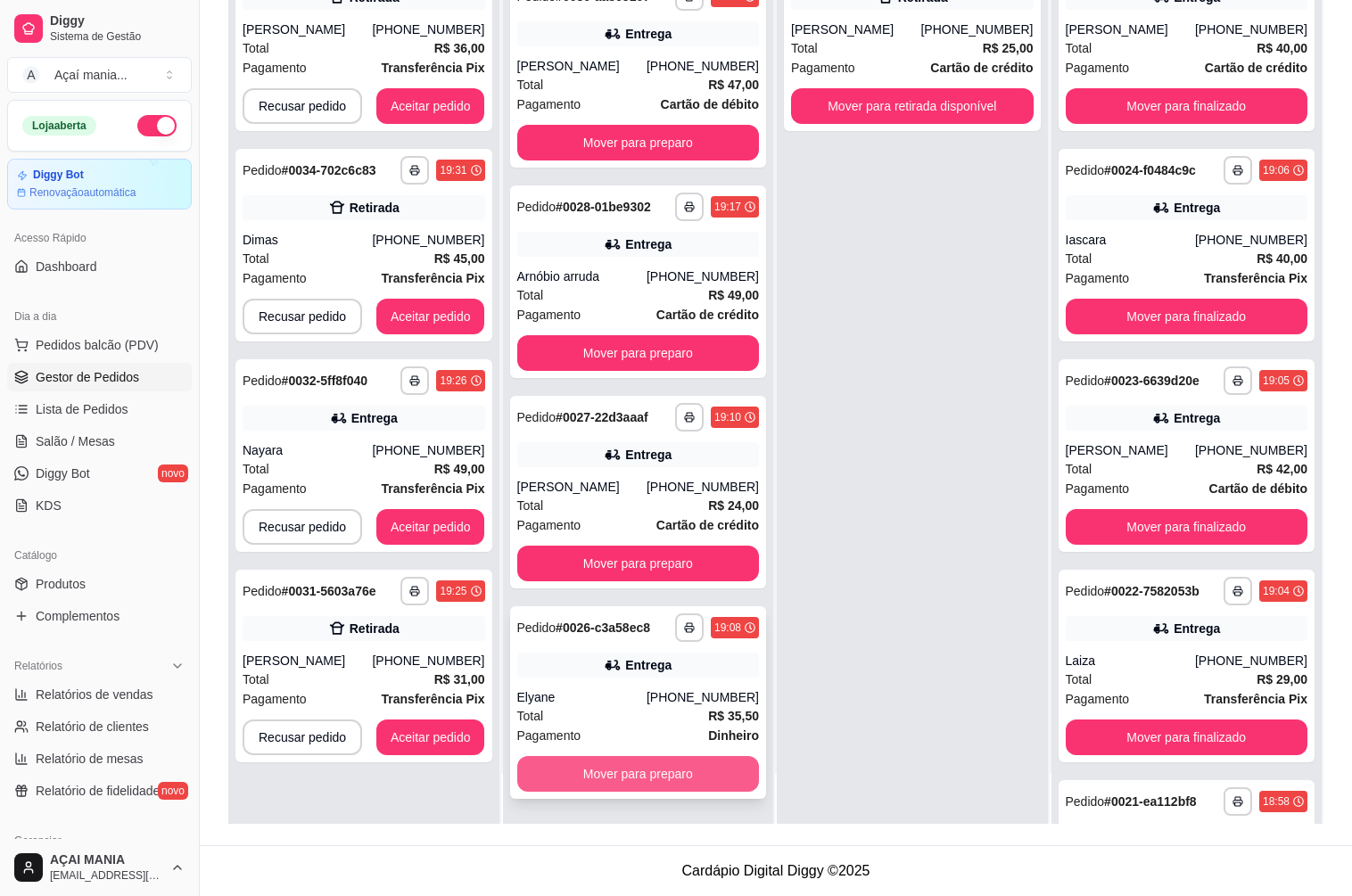
click at [614, 773] on button "Mover para preparo" at bounding box center [639, 774] width 243 height 35
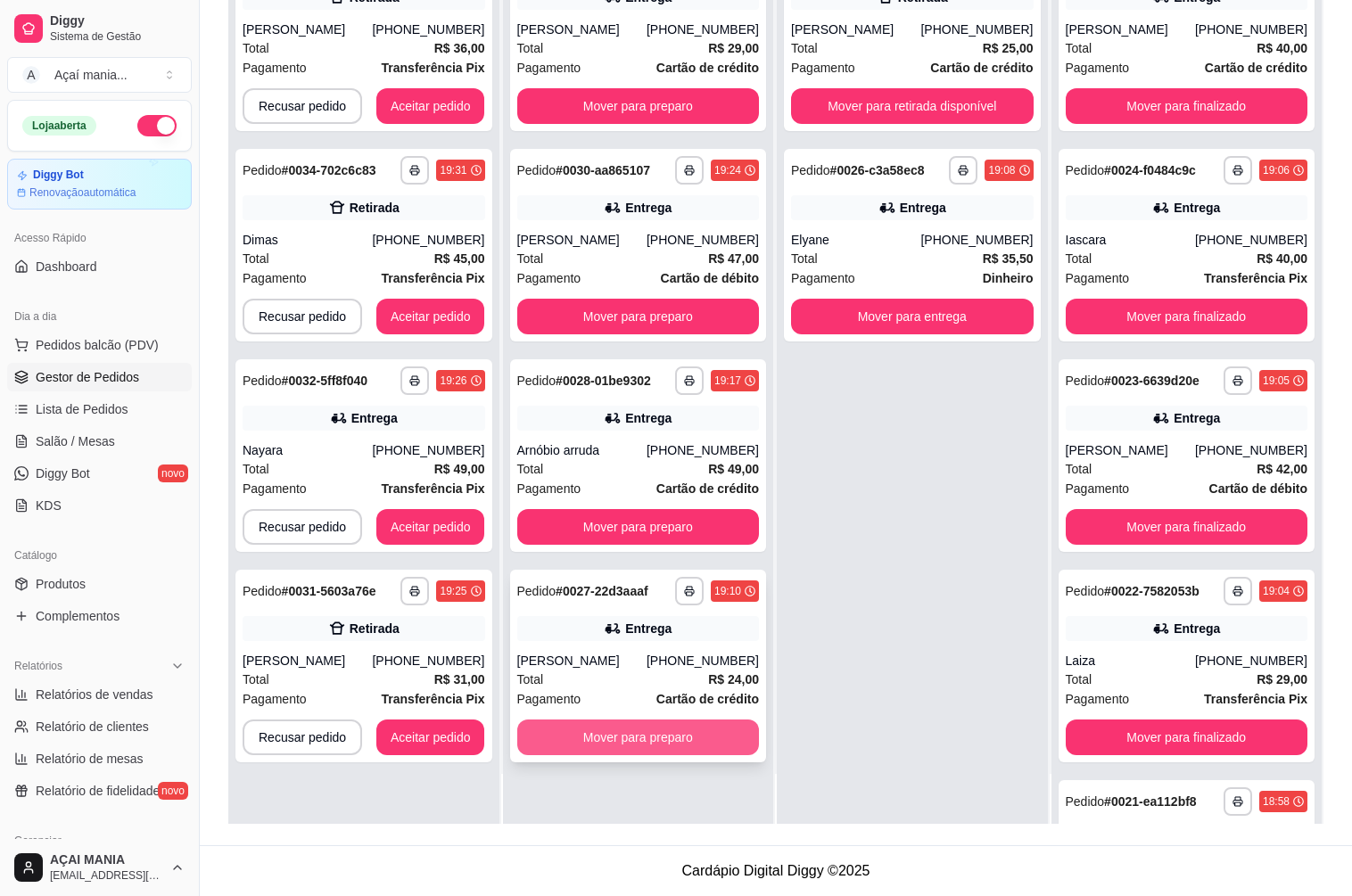
scroll to position [0, 0]
click at [603, 750] on button "Mover para preparo" at bounding box center [639, 737] width 243 height 35
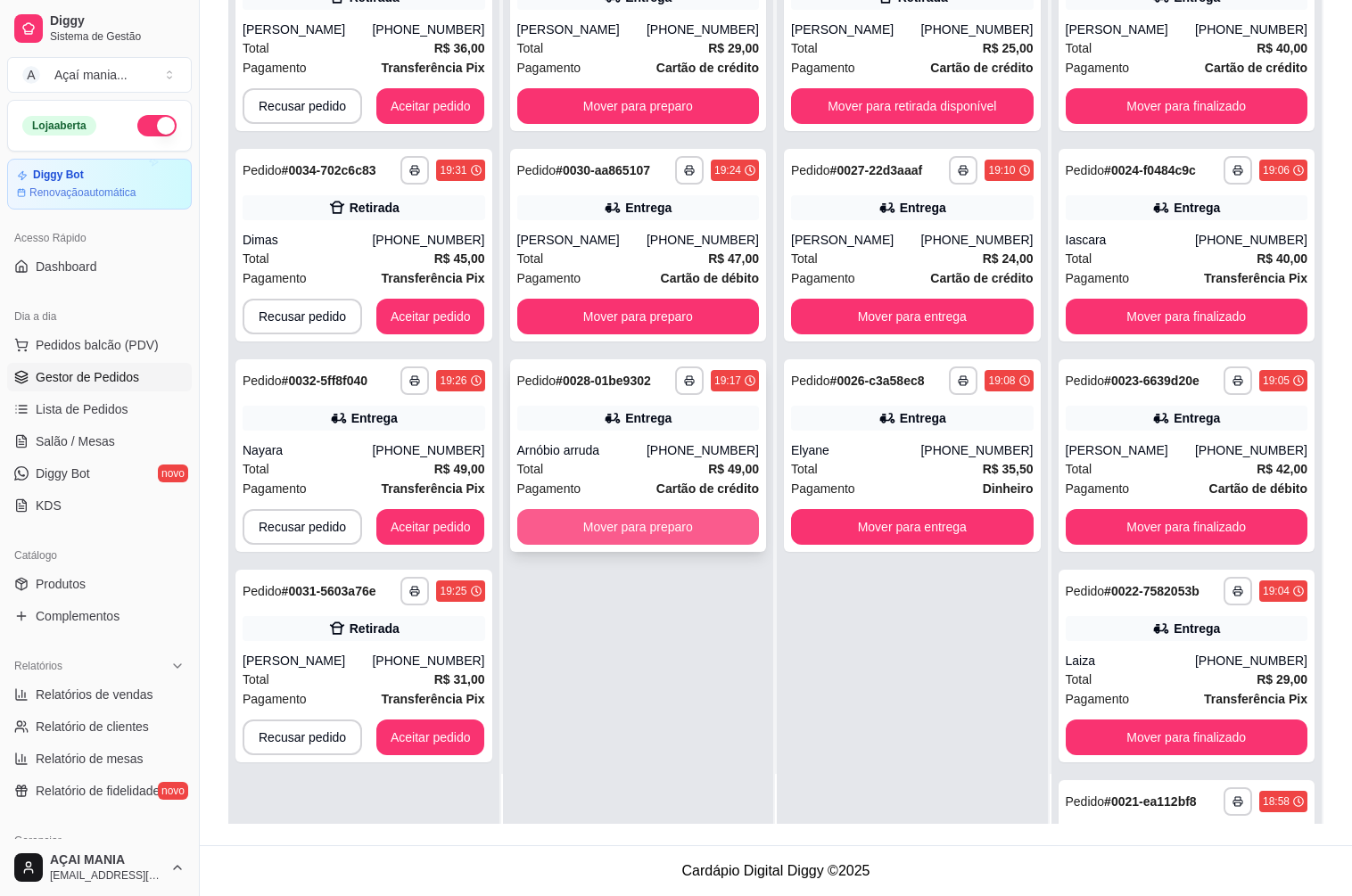
click at [658, 530] on button "Mover para preparo" at bounding box center [639, 526] width 243 height 35
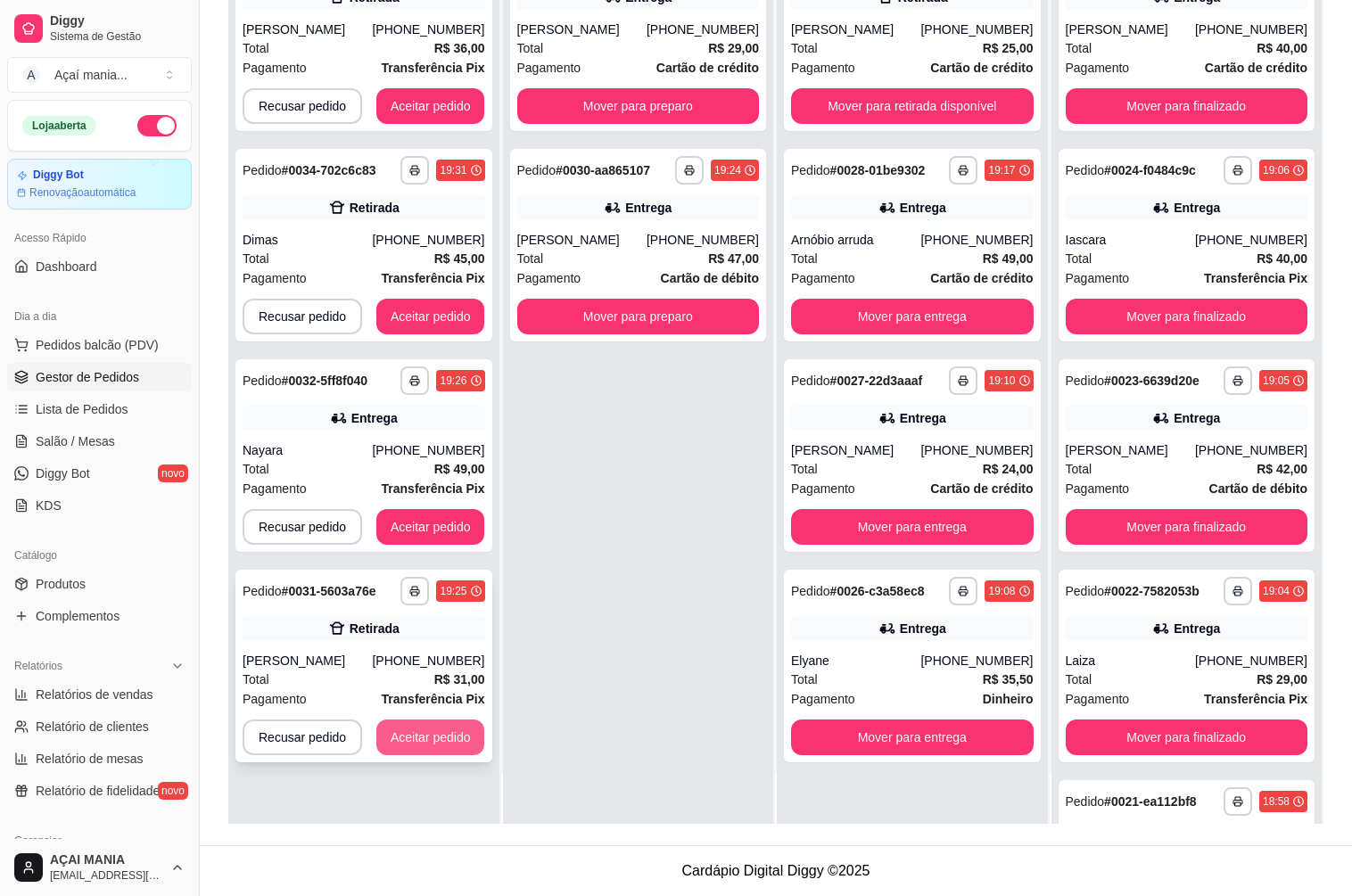
click at [448, 729] on button "Aceitar pedido" at bounding box center [430, 737] width 108 height 35
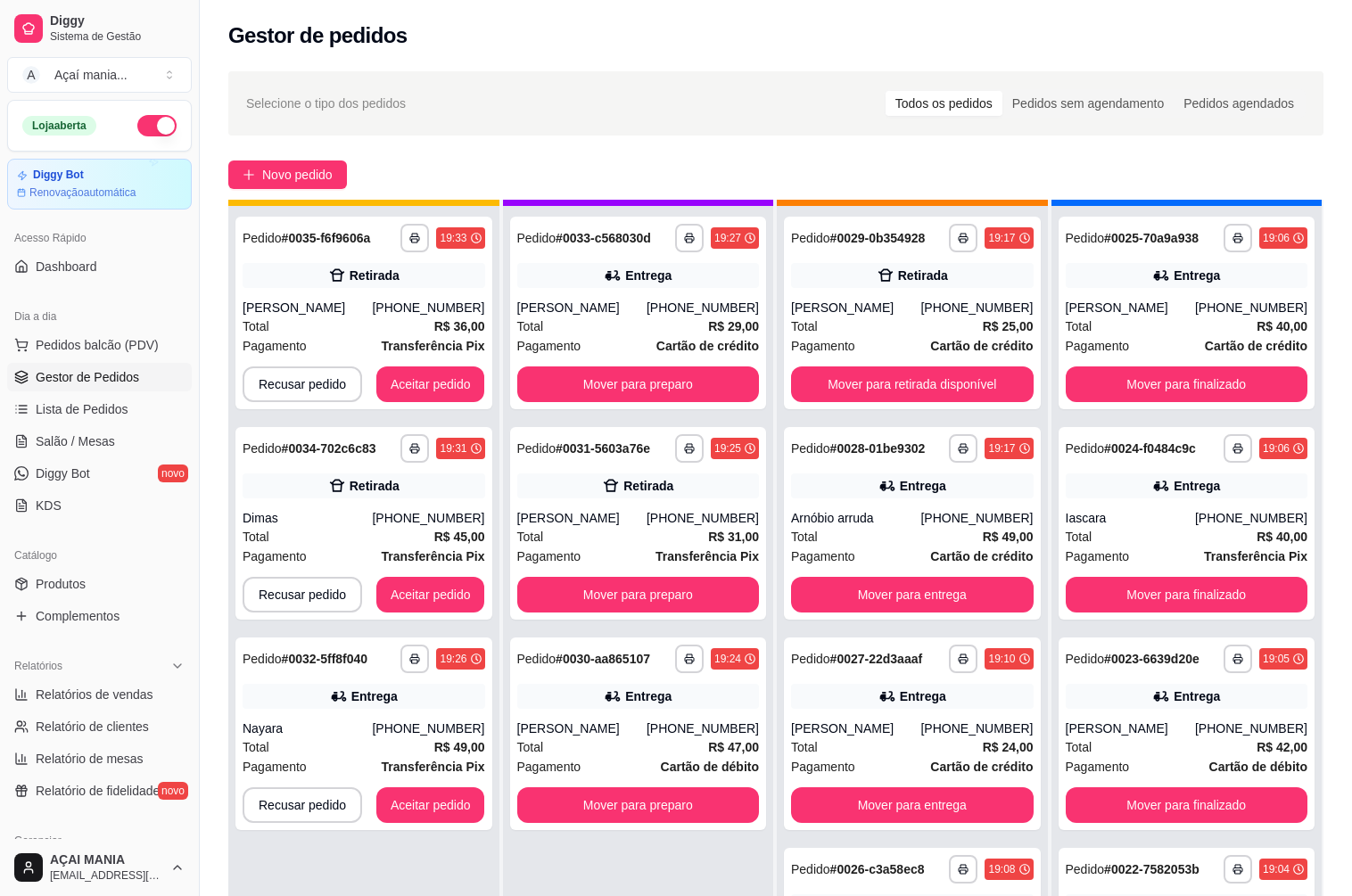
scroll to position [49, 0]
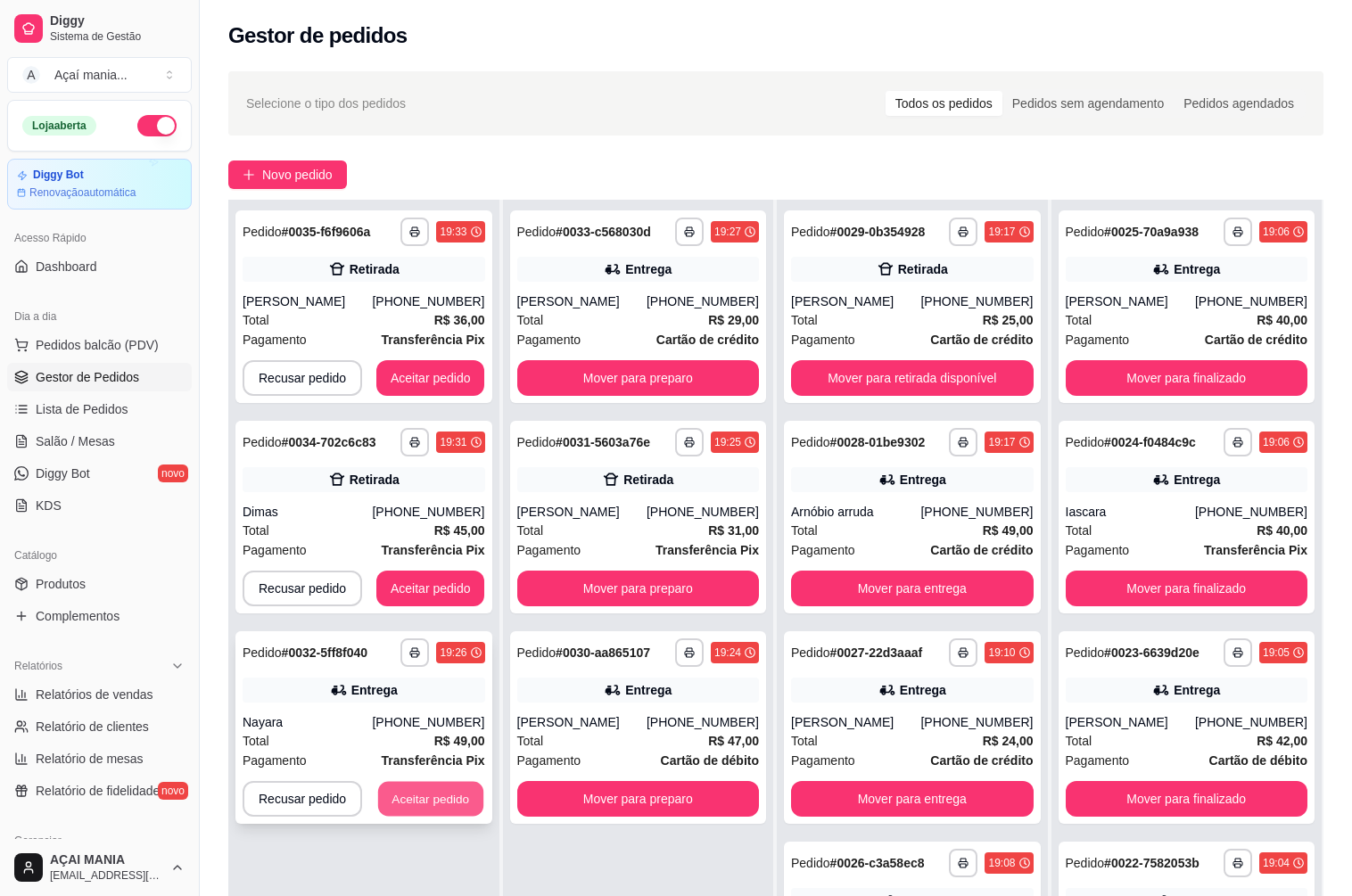
click at [447, 805] on button "Aceitar pedido" at bounding box center [430, 798] width 106 height 35
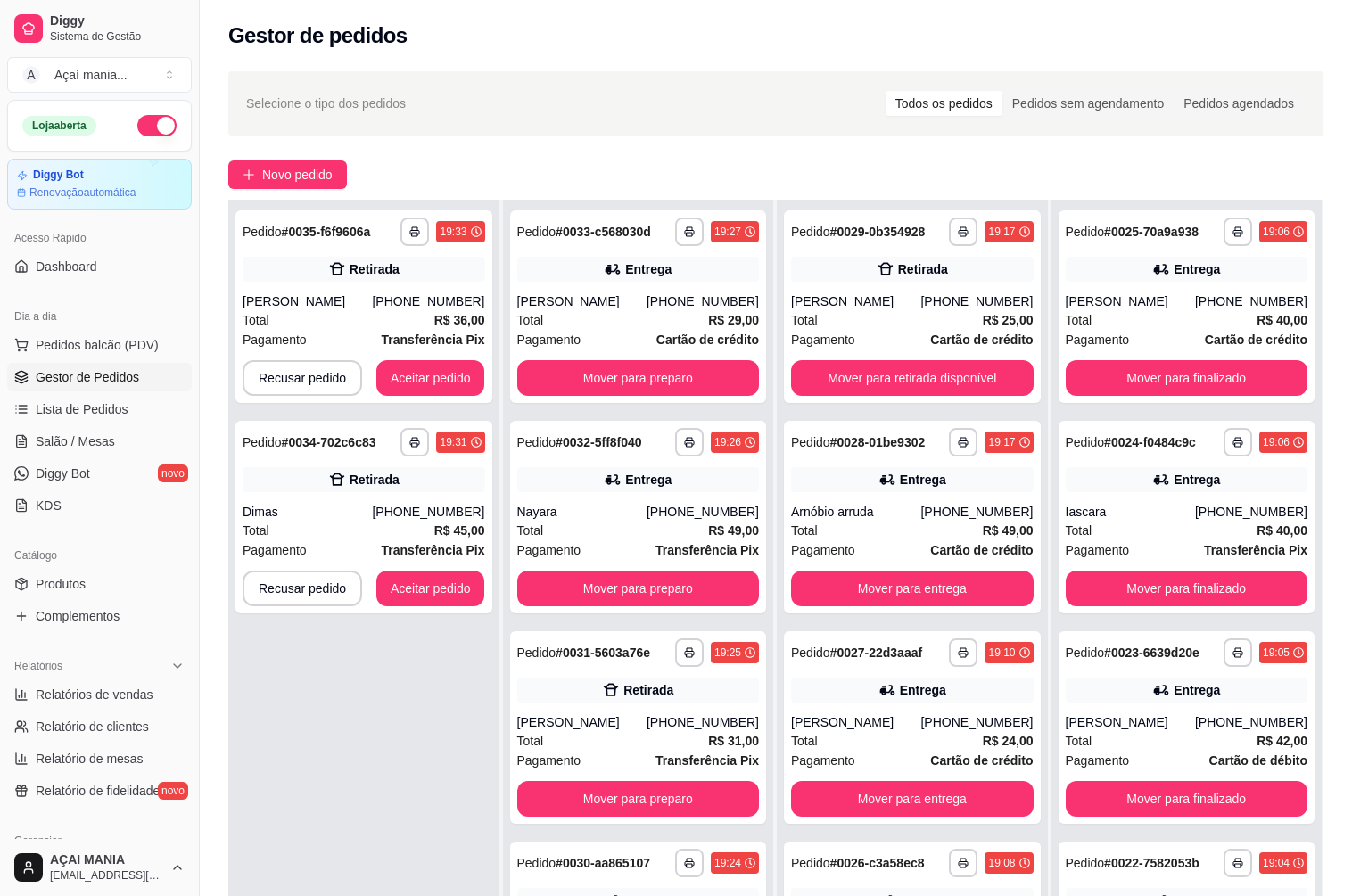
scroll to position [0, 0]
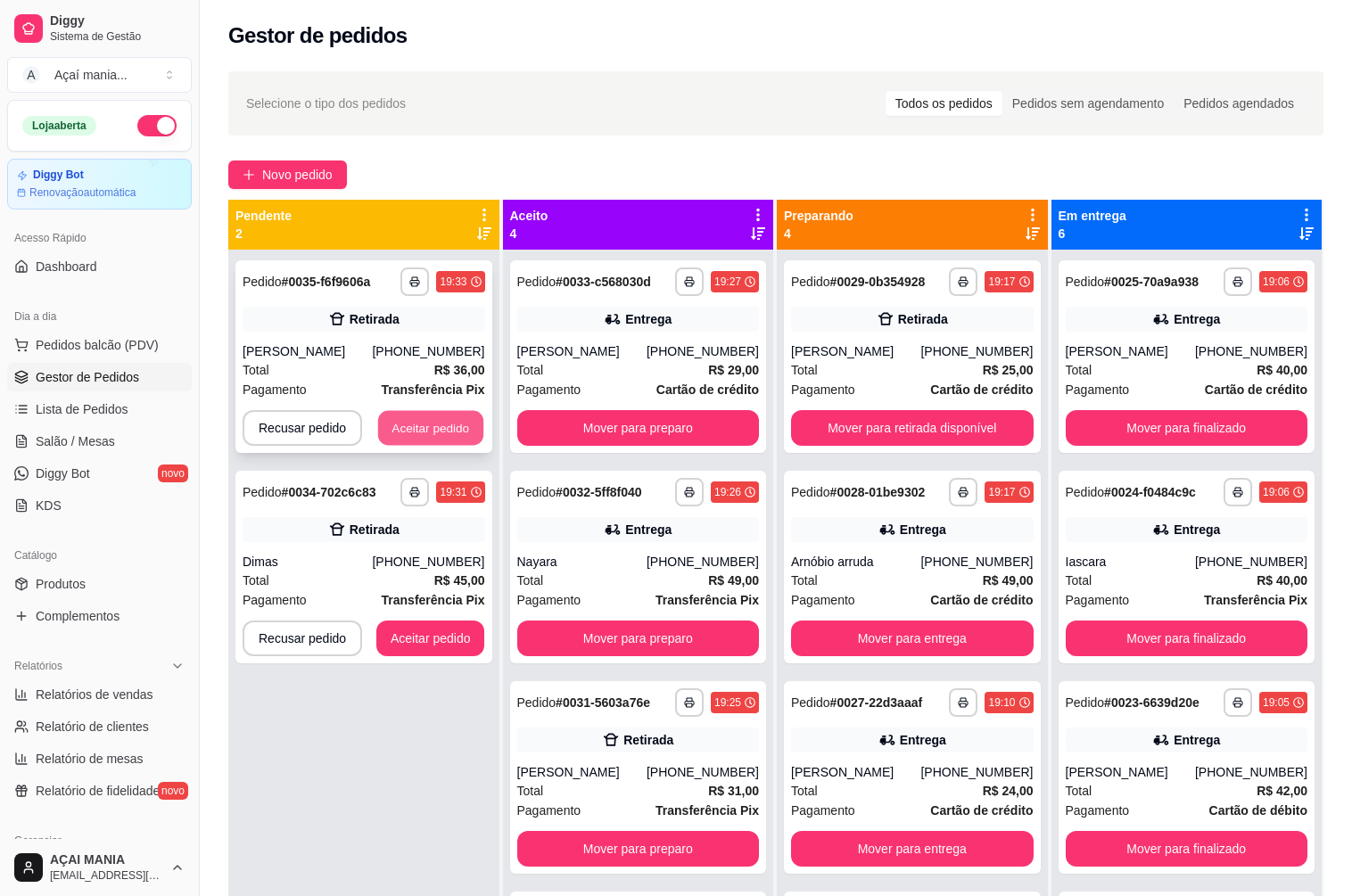
click at [442, 422] on button "Aceitar pedido" at bounding box center [430, 427] width 106 height 35
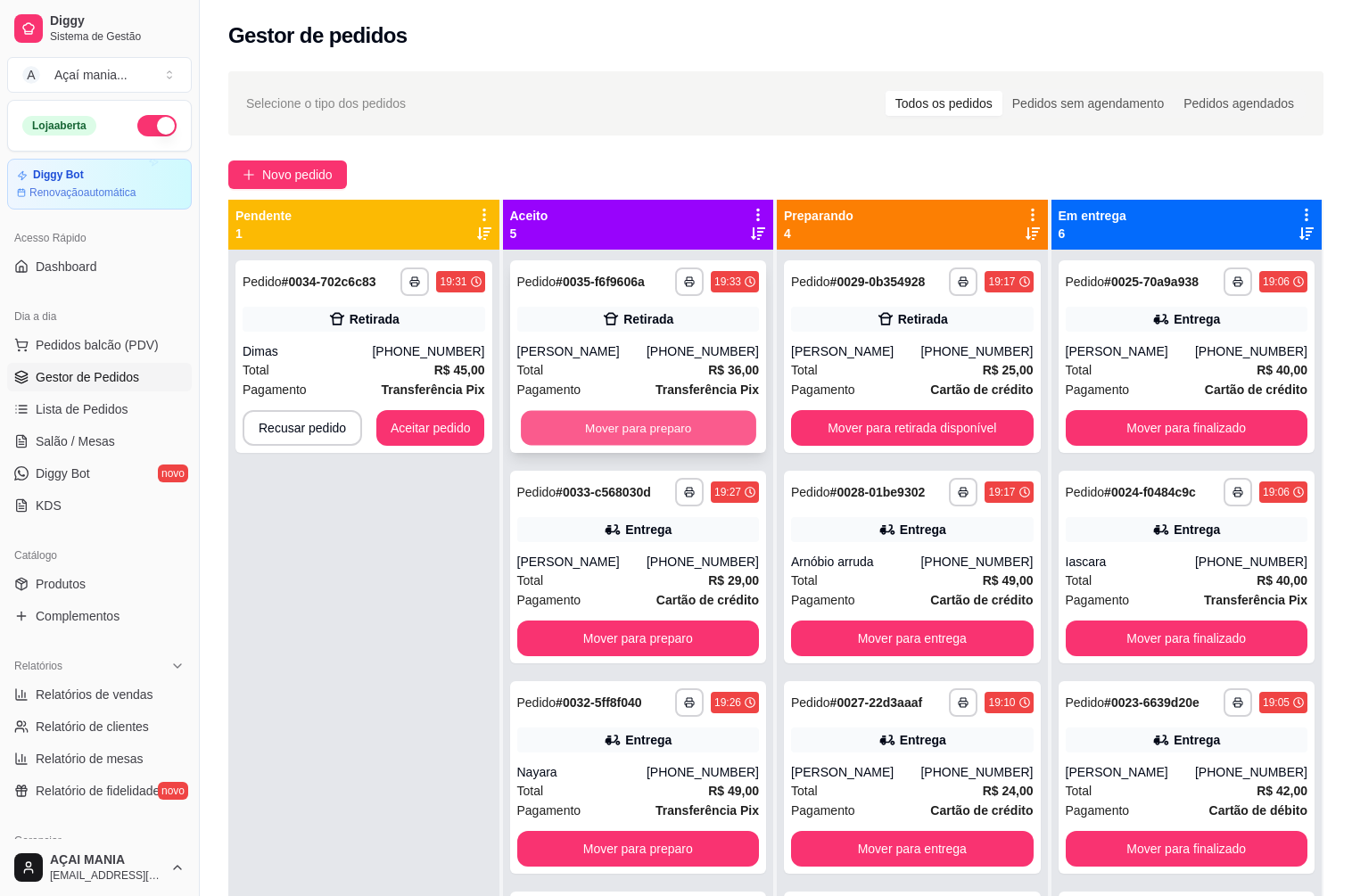
click at [630, 423] on button "Mover para preparo" at bounding box center [638, 427] width 234 height 35
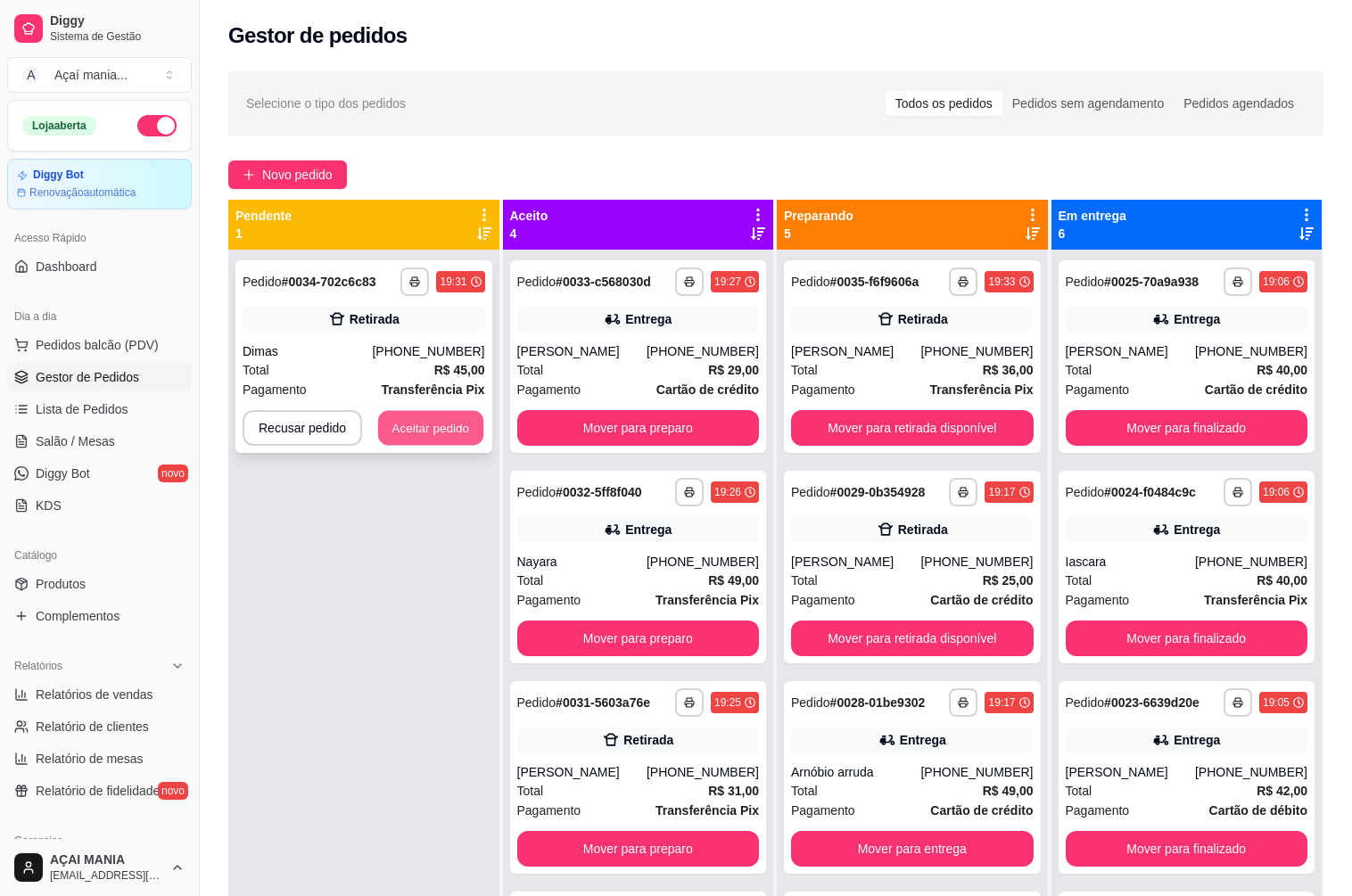
click at [402, 432] on button "Aceitar pedido" at bounding box center [430, 427] width 106 height 35
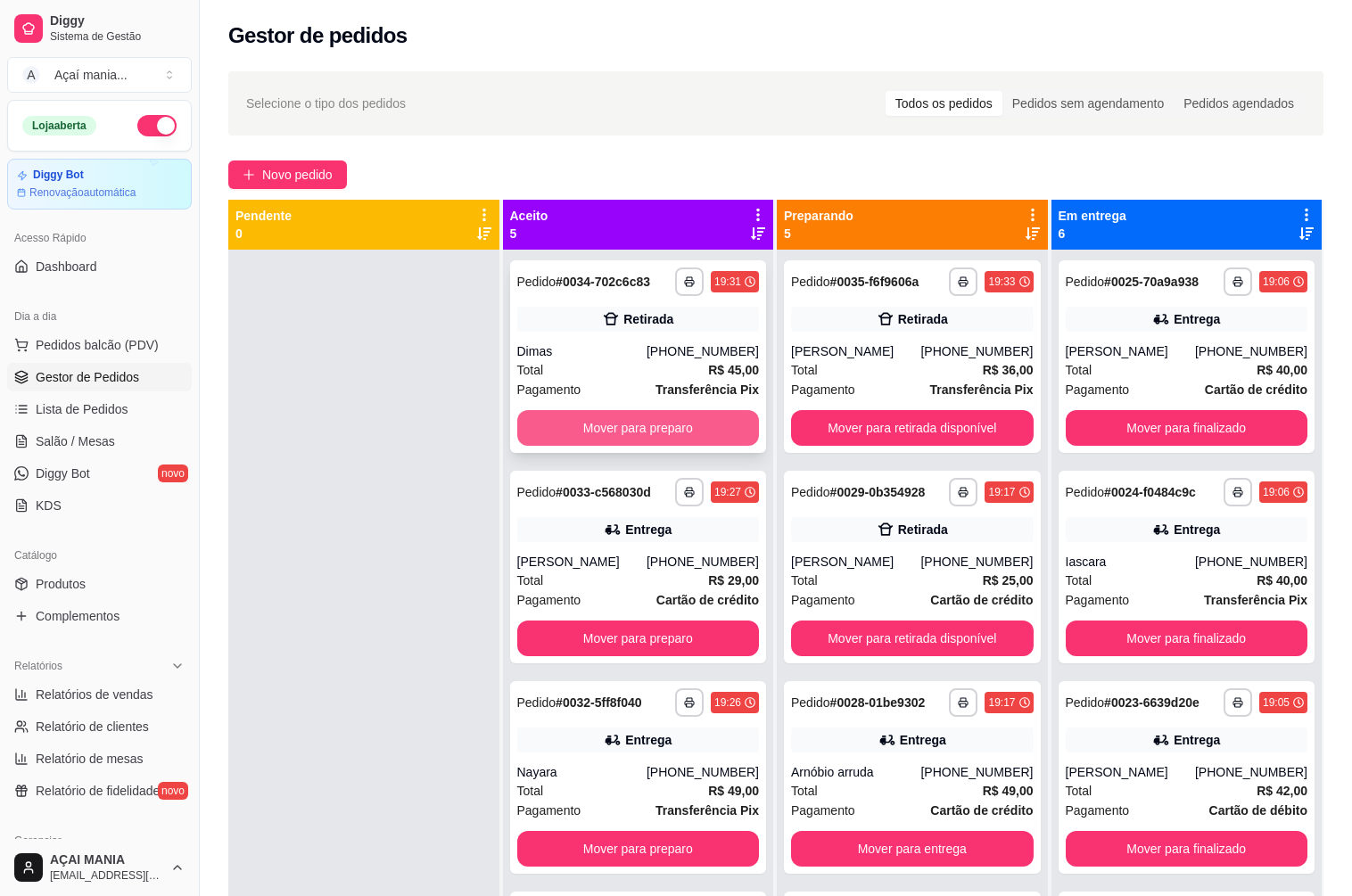
click at [589, 427] on button "Mover para preparo" at bounding box center [639, 427] width 243 height 35
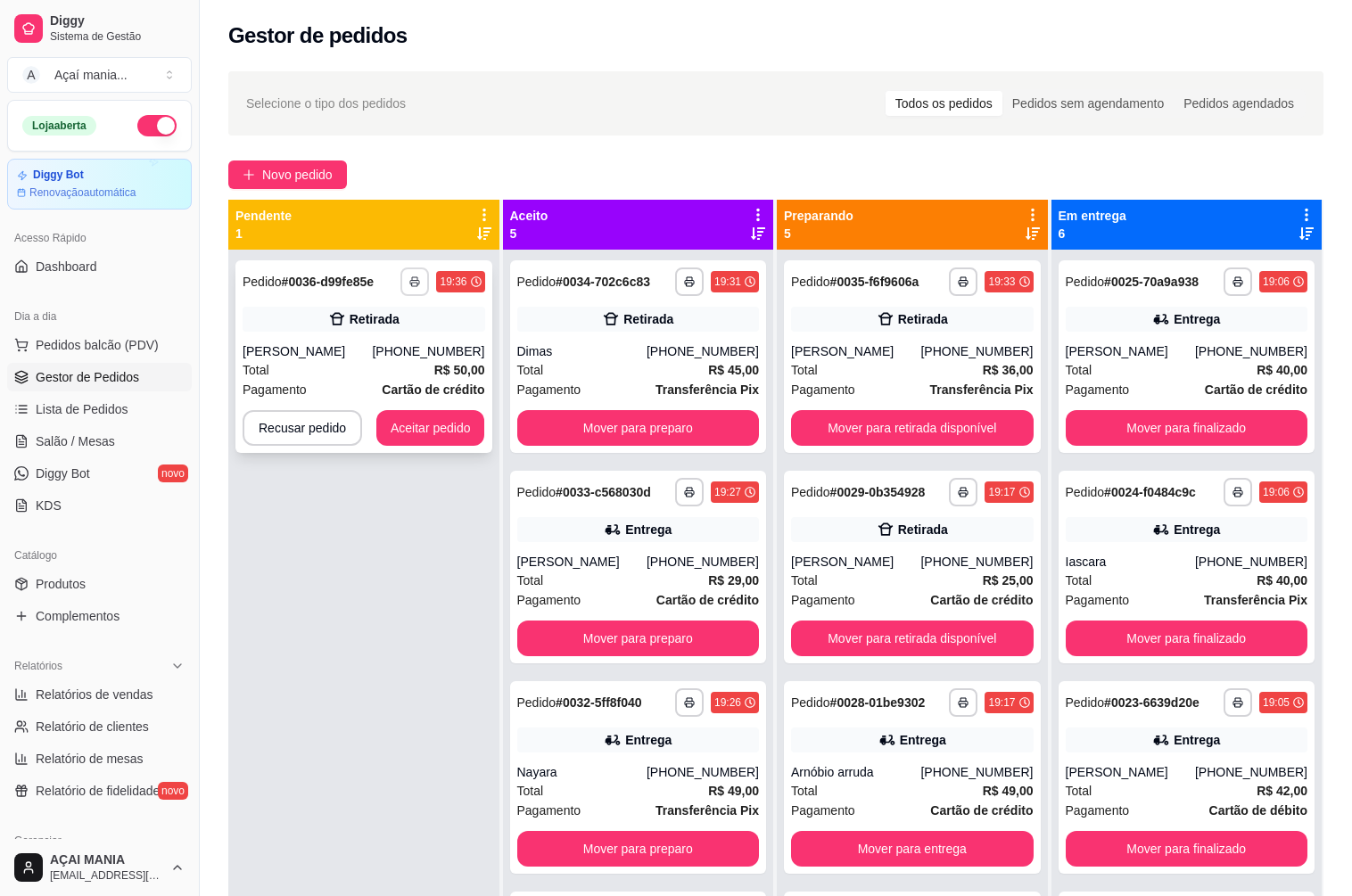
click at [418, 278] on button "button" at bounding box center [415, 281] width 29 height 29
click at [387, 343] on button "IMPRESSORA" at bounding box center [365, 343] width 129 height 29
click at [423, 428] on button "Aceitar pedido" at bounding box center [430, 427] width 108 height 35
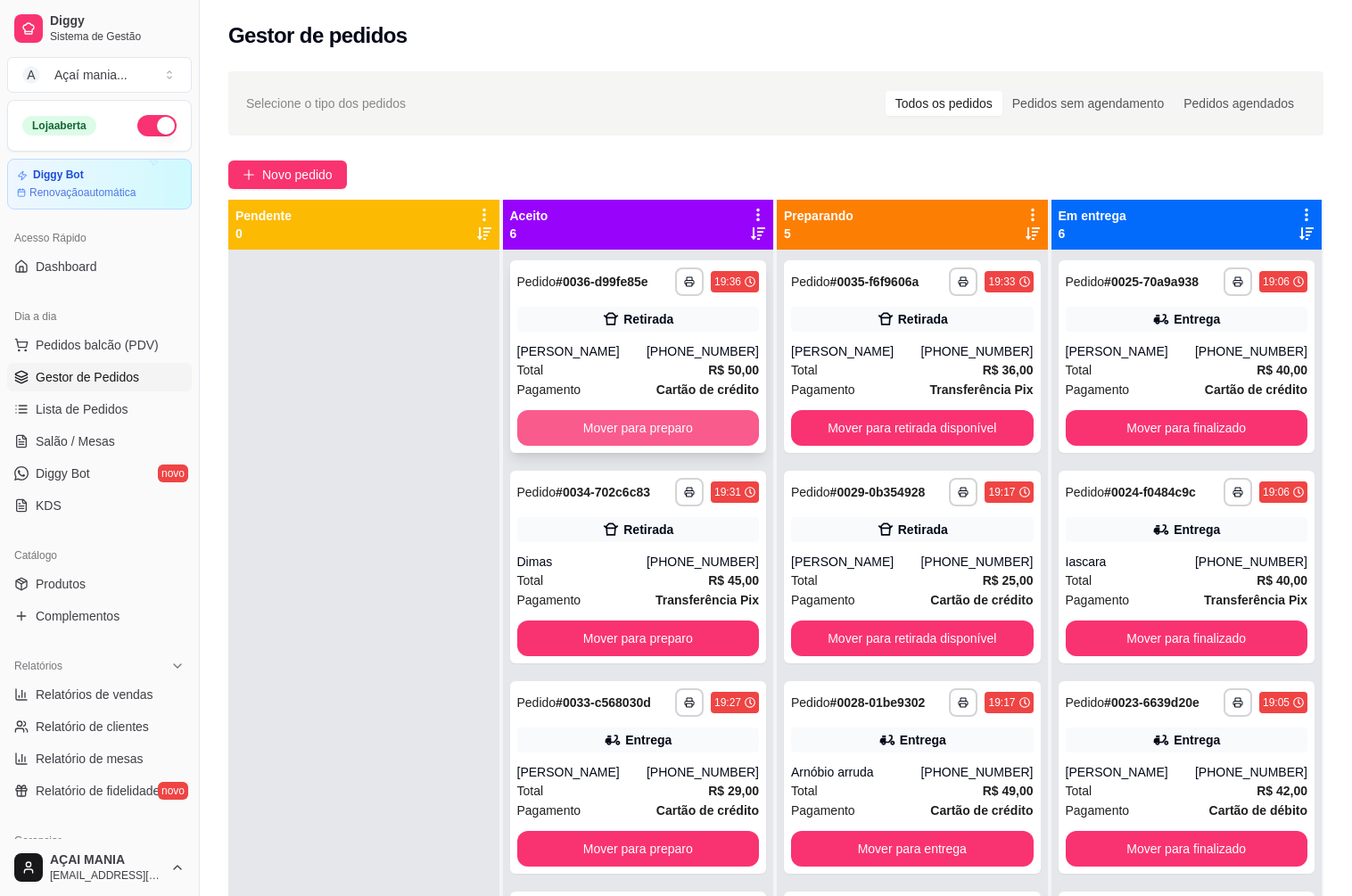
click at [657, 430] on button "Mover para preparo" at bounding box center [639, 427] width 243 height 35
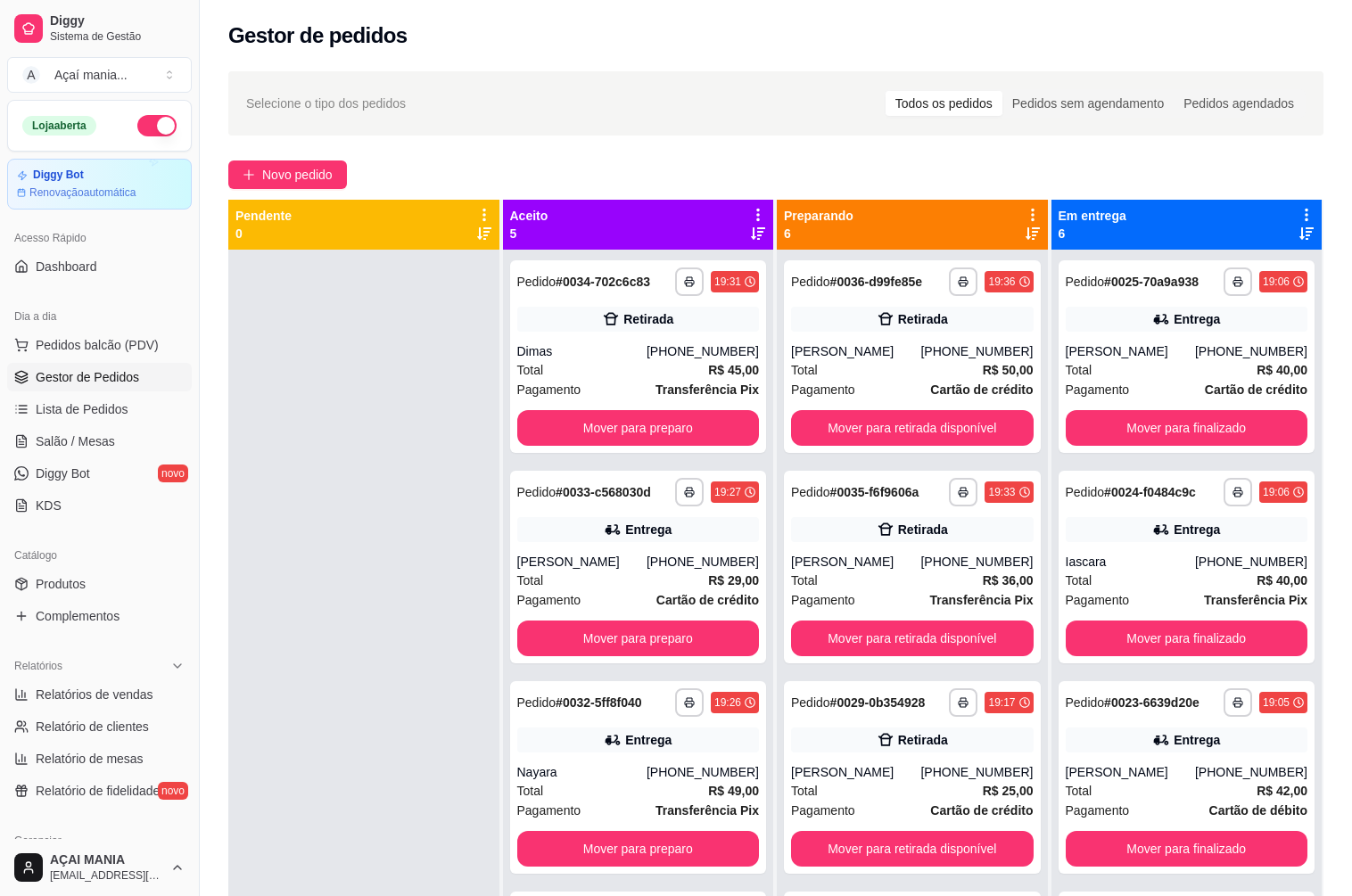
click at [430, 587] on div at bounding box center [363, 697] width 271 height 896
click at [609, 431] on button "Mover para preparo" at bounding box center [639, 427] width 243 height 35
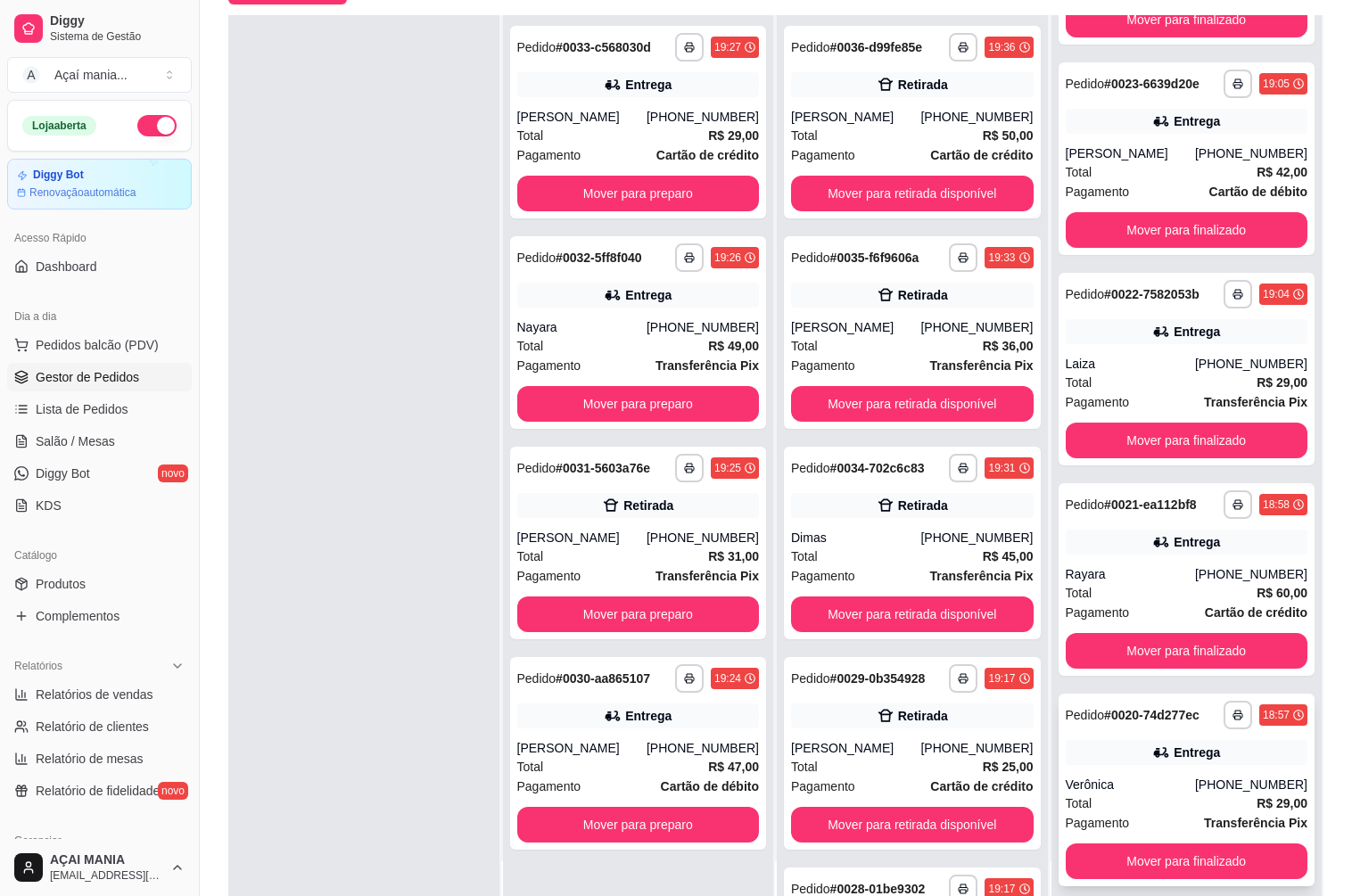
scroll to position [272, 0]
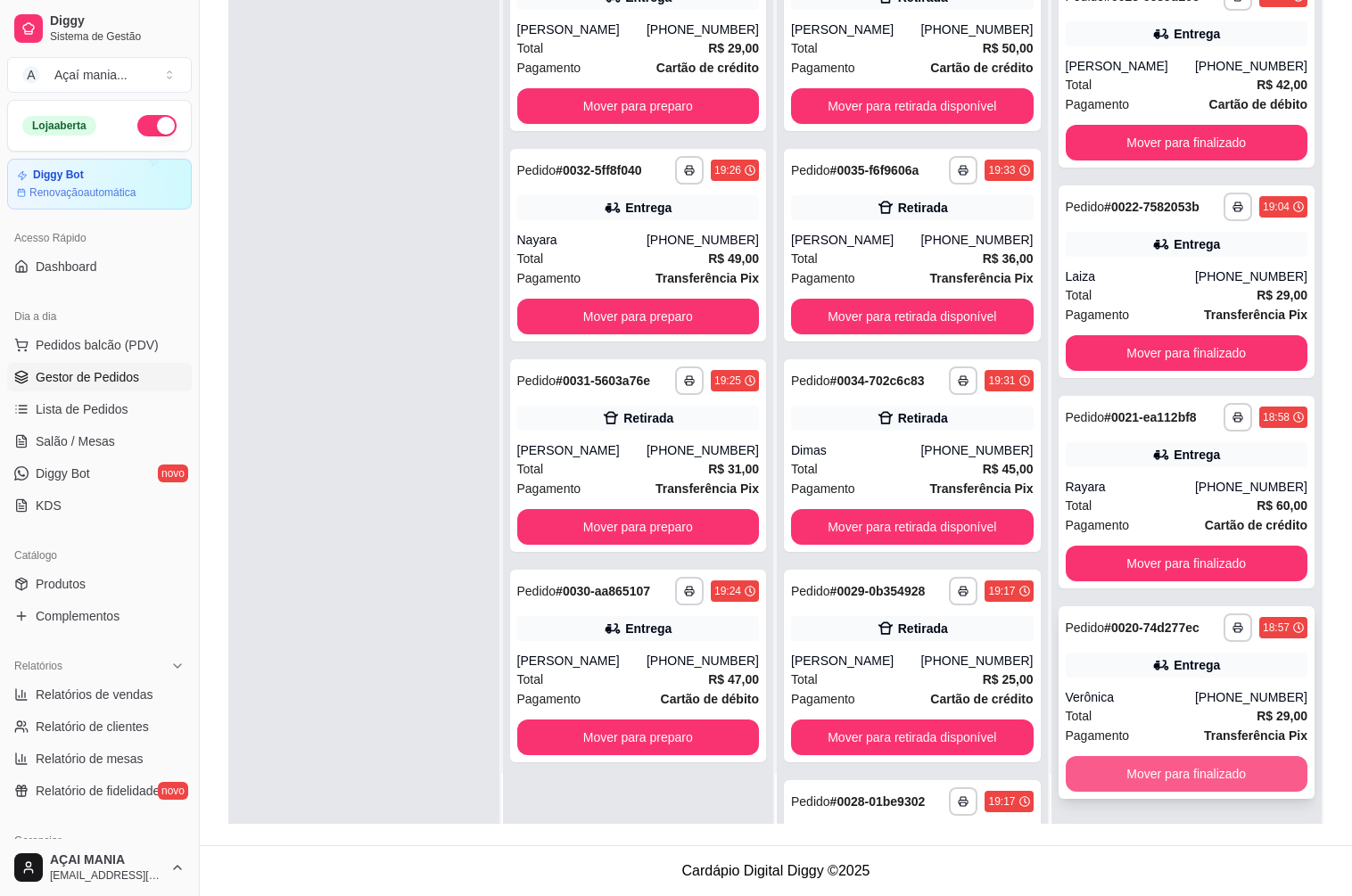
click at [1170, 773] on button "Mover para finalizado" at bounding box center [1187, 774] width 243 height 35
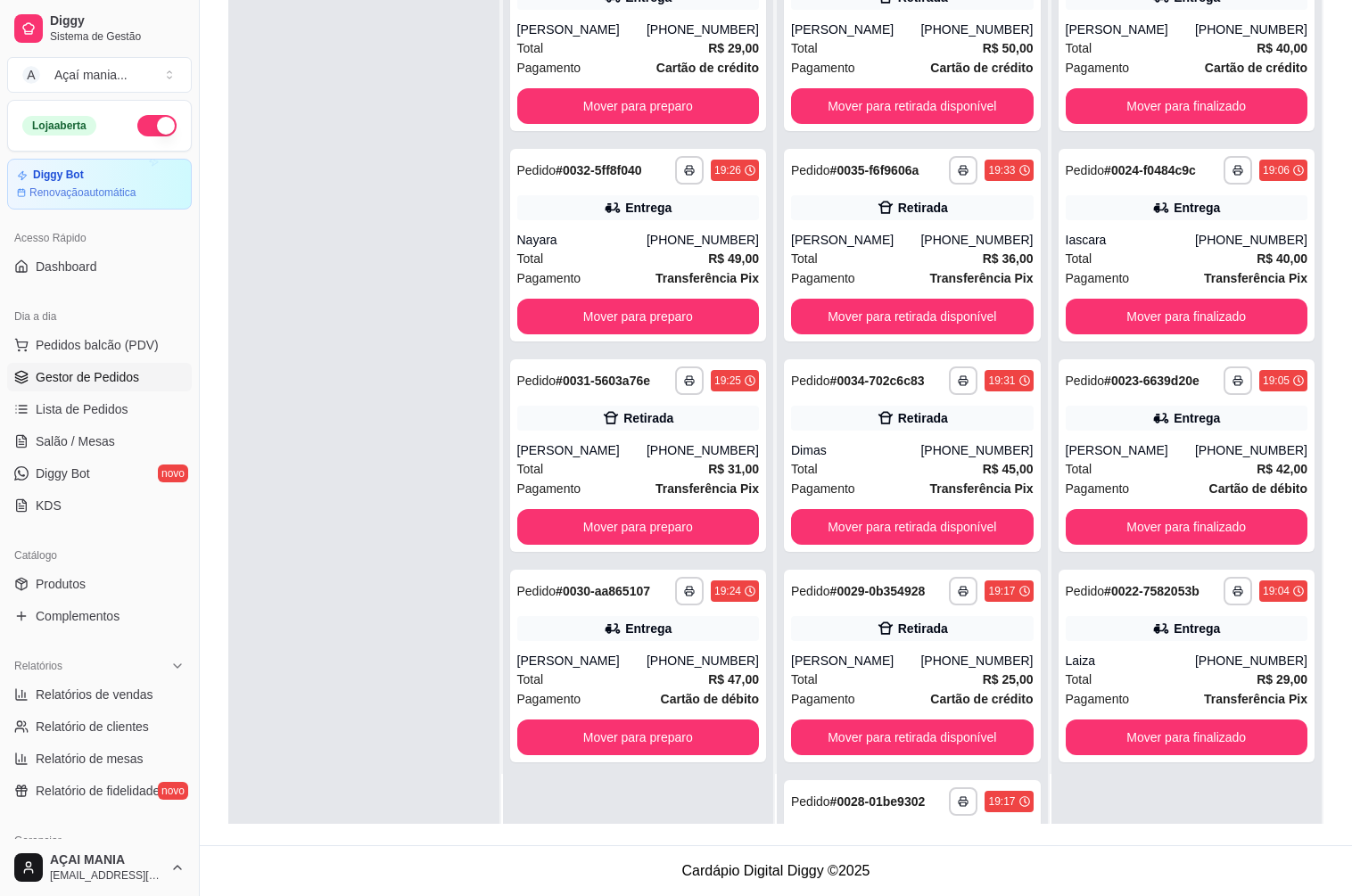
scroll to position [0, 0]
click at [1165, 736] on button "Mover para finalizado" at bounding box center [1187, 737] width 243 height 35
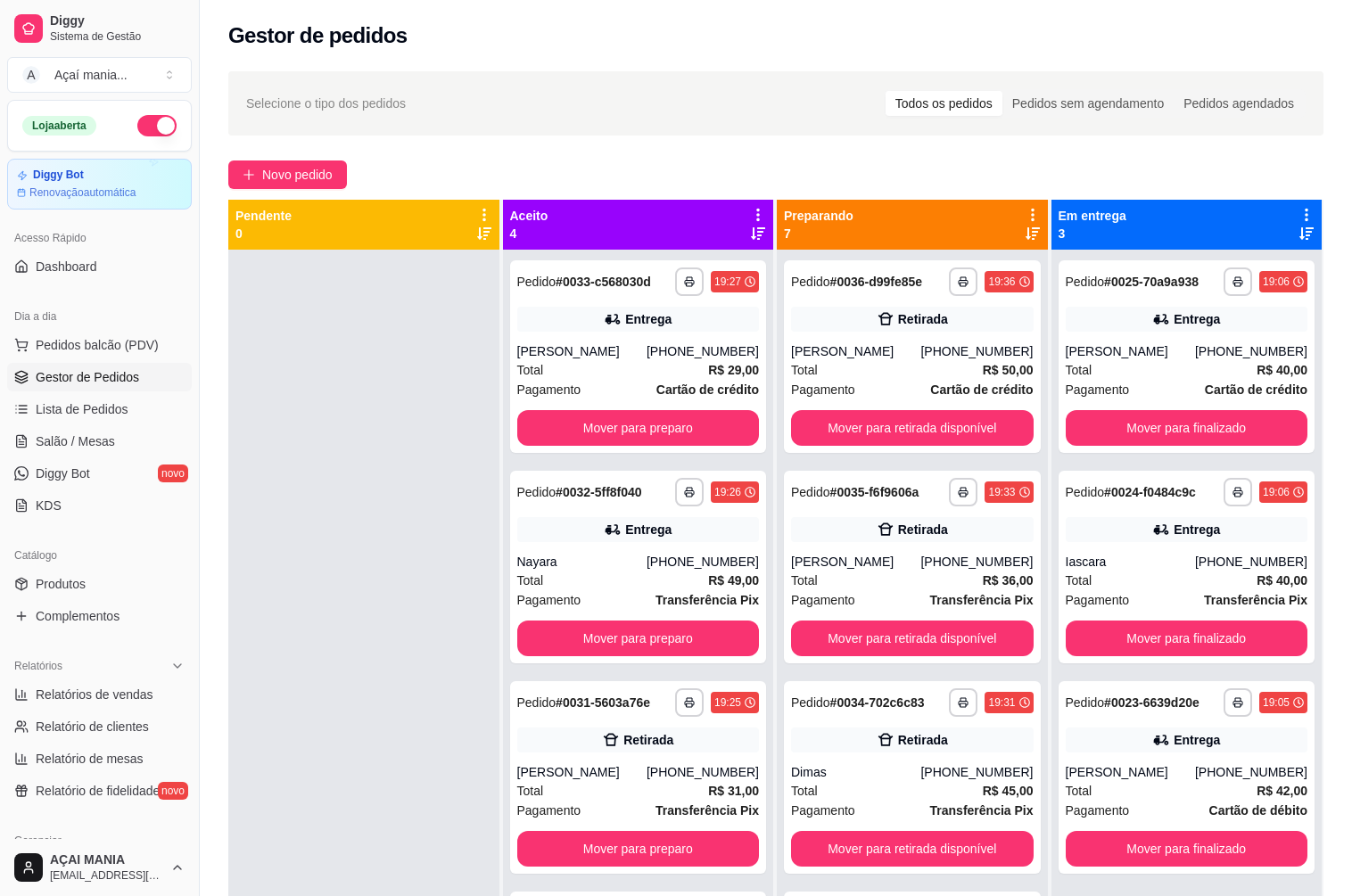
drag, startPoint x: 465, startPoint y: 706, endPoint x: 388, endPoint y: 494, distance: 225.6
click at [389, 492] on div at bounding box center [363, 697] width 271 height 896
click at [375, 790] on div at bounding box center [363, 697] width 271 height 896
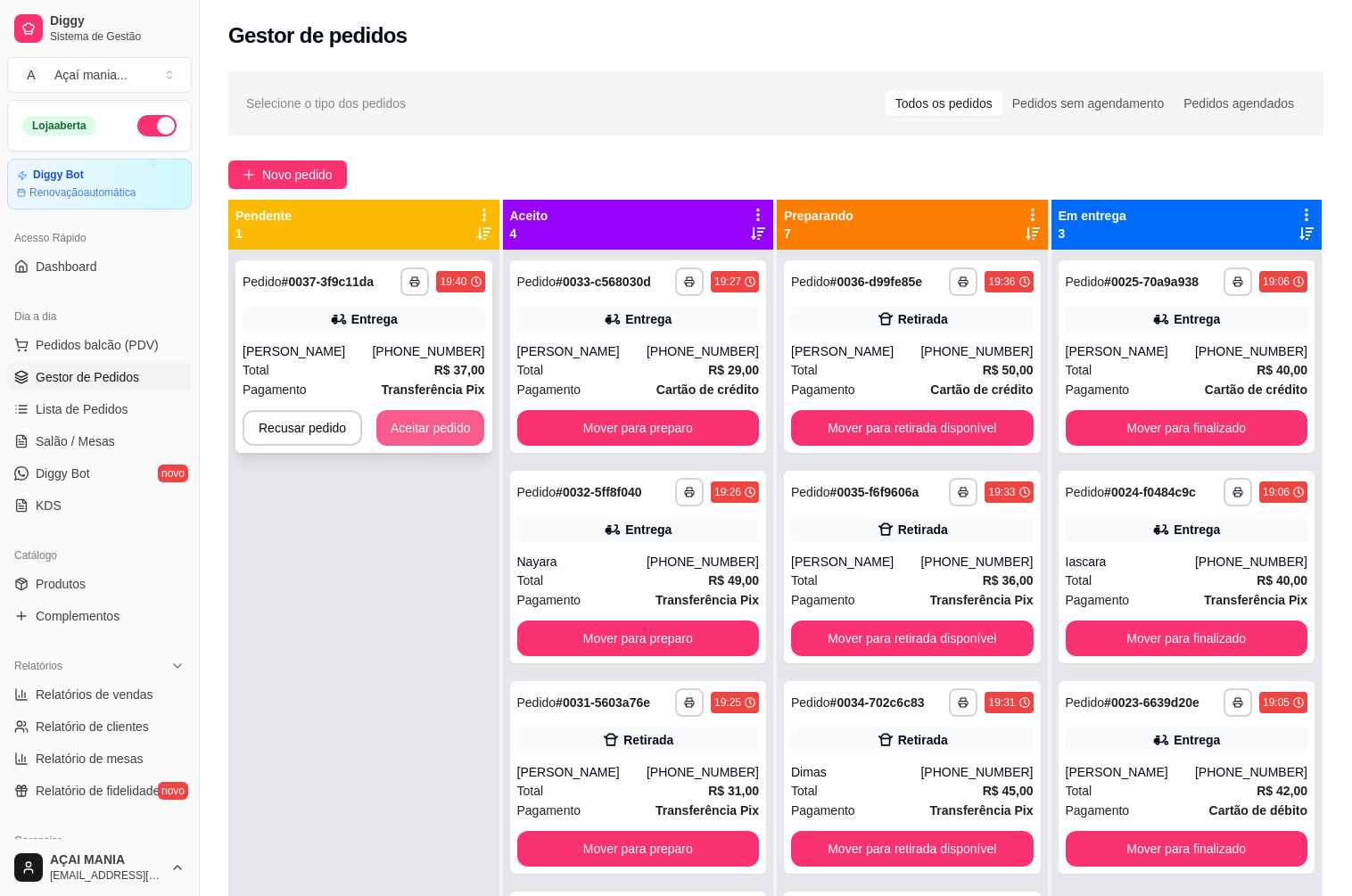
click at [437, 431] on button "Aceitar pedido" at bounding box center [430, 427] width 108 height 35
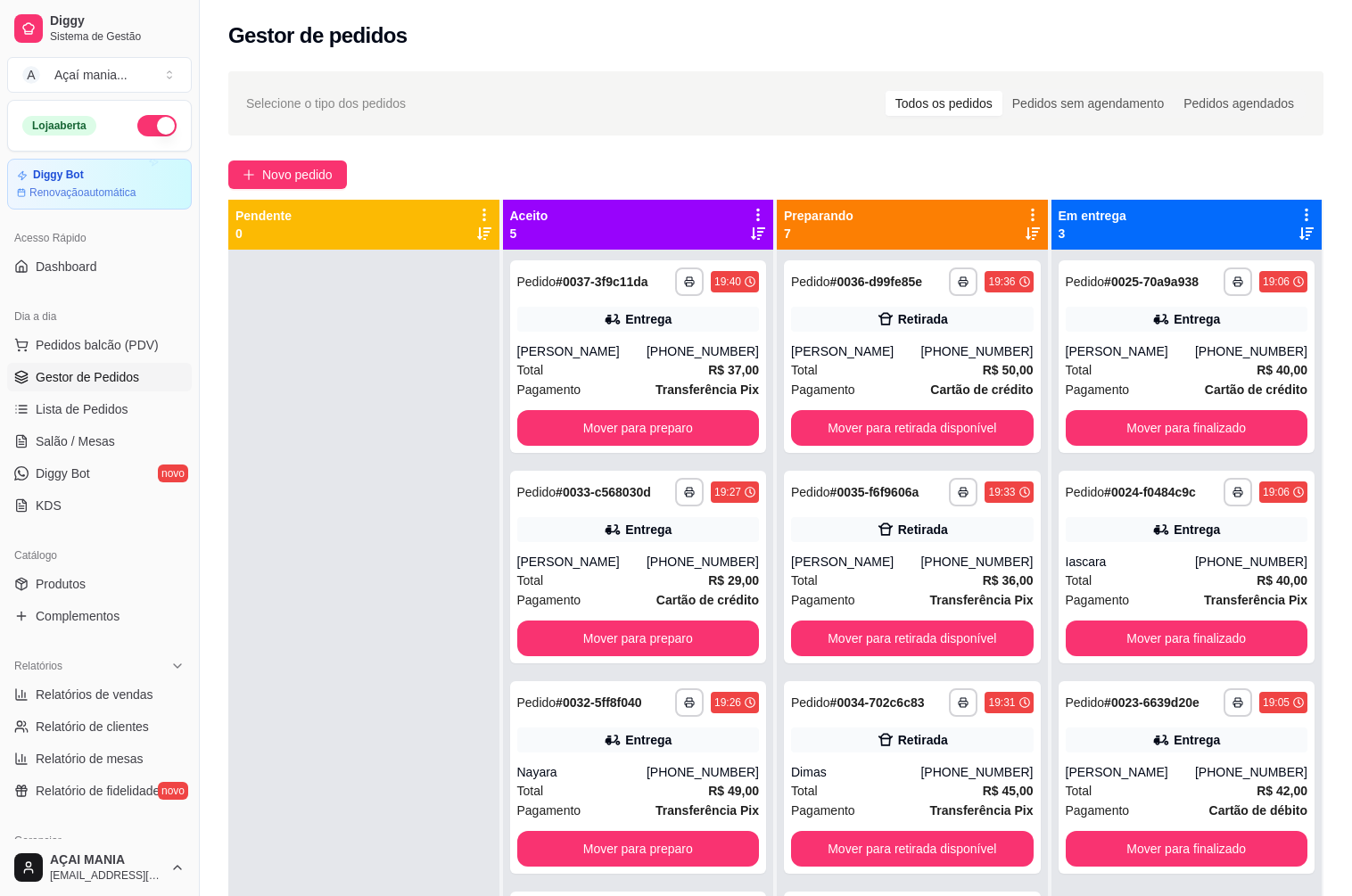
click at [340, 700] on div at bounding box center [363, 697] width 271 height 896
click at [412, 532] on div at bounding box center [363, 697] width 271 height 896
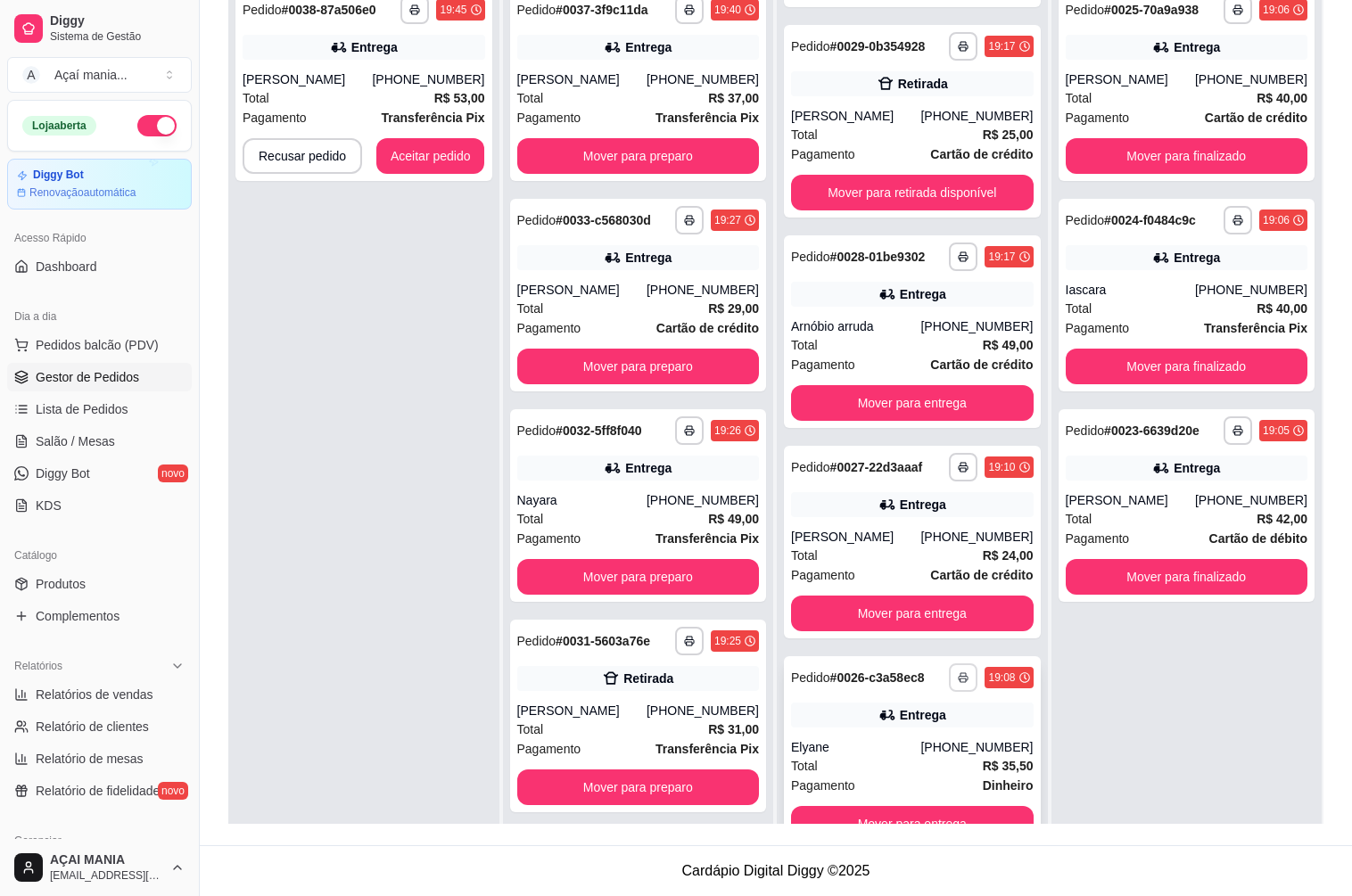
scroll to position [49, 0]
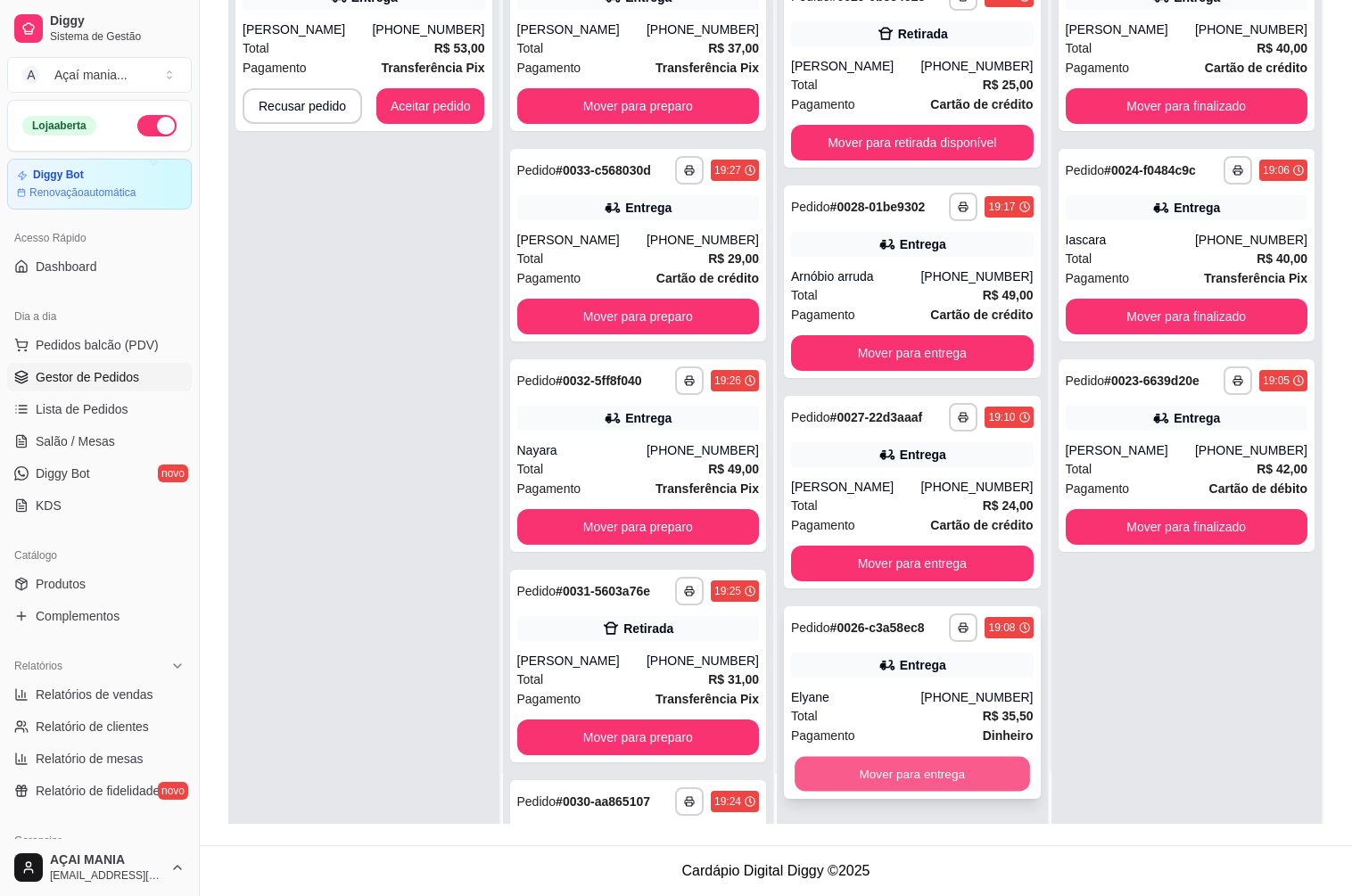
click at [886, 770] on button "Mover para entrega" at bounding box center [911, 774] width 234 height 35
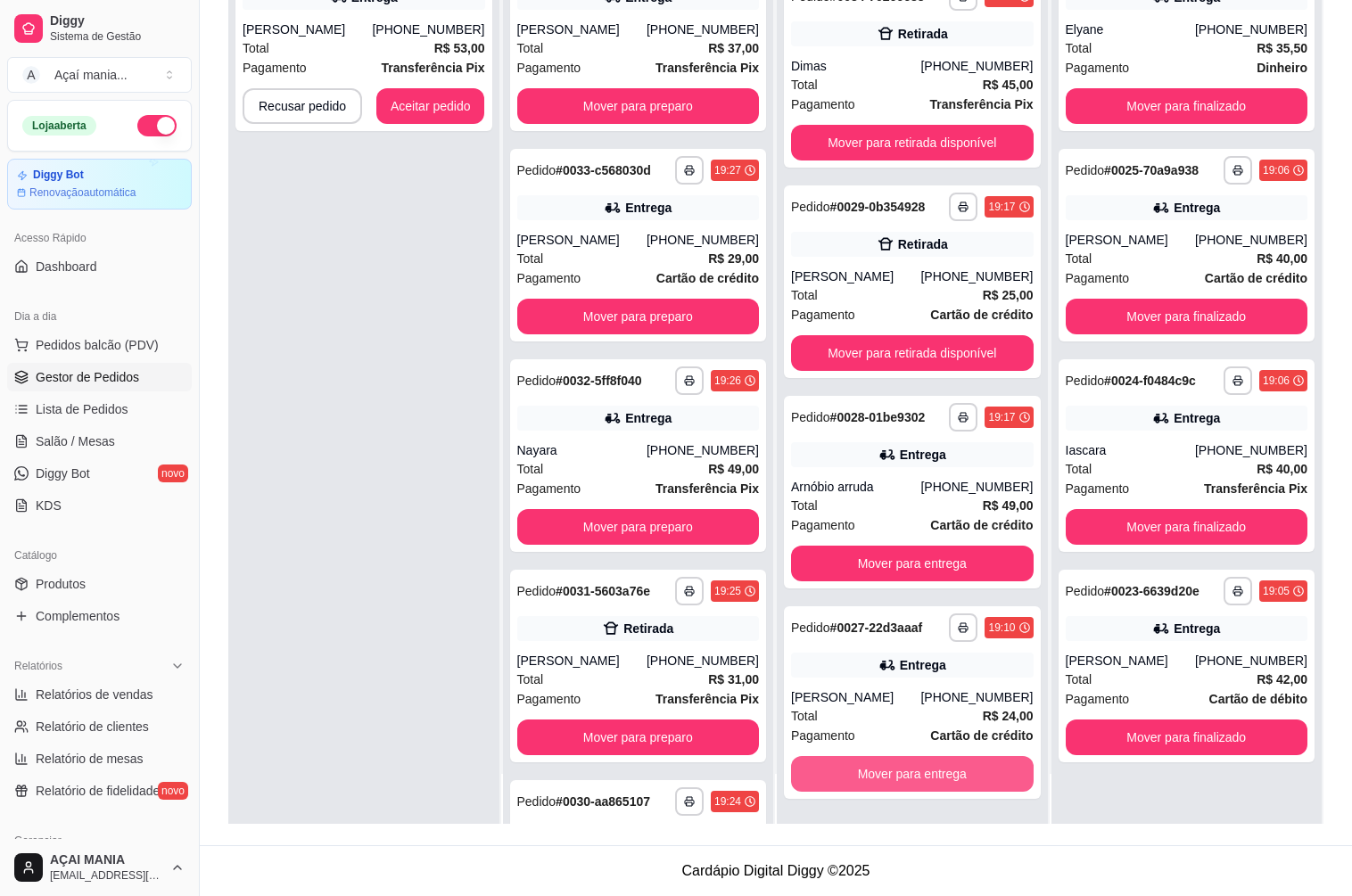
scroll to position [385, 0]
click at [886, 770] on button "Mover para entrega" at bounding box center [912, 774] width 243 height 35
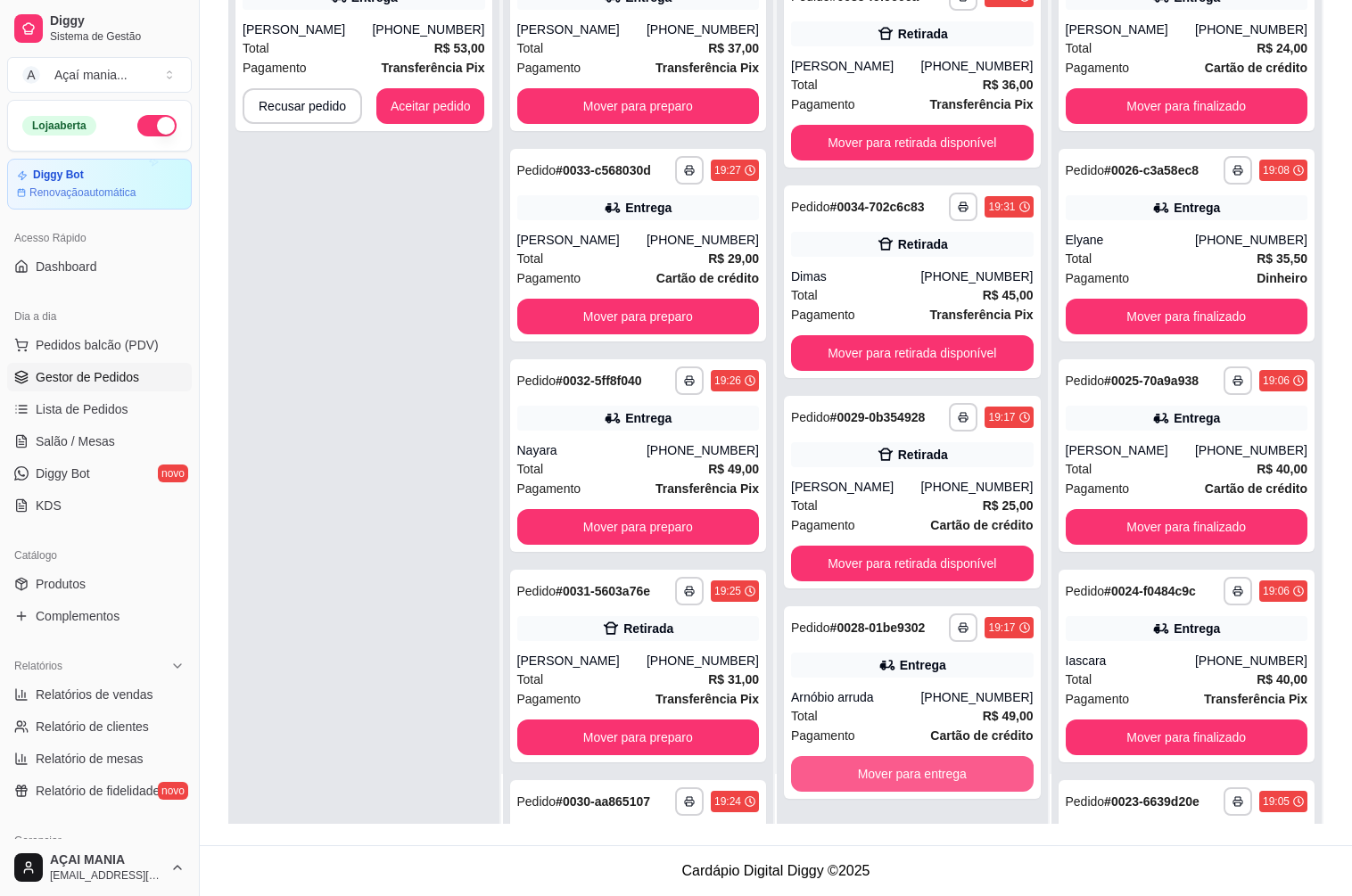
scroll to position [174, 0]
click at [886, 770] on button "Mover para entrega" at bounding box center [912, 774] width 243 height 35
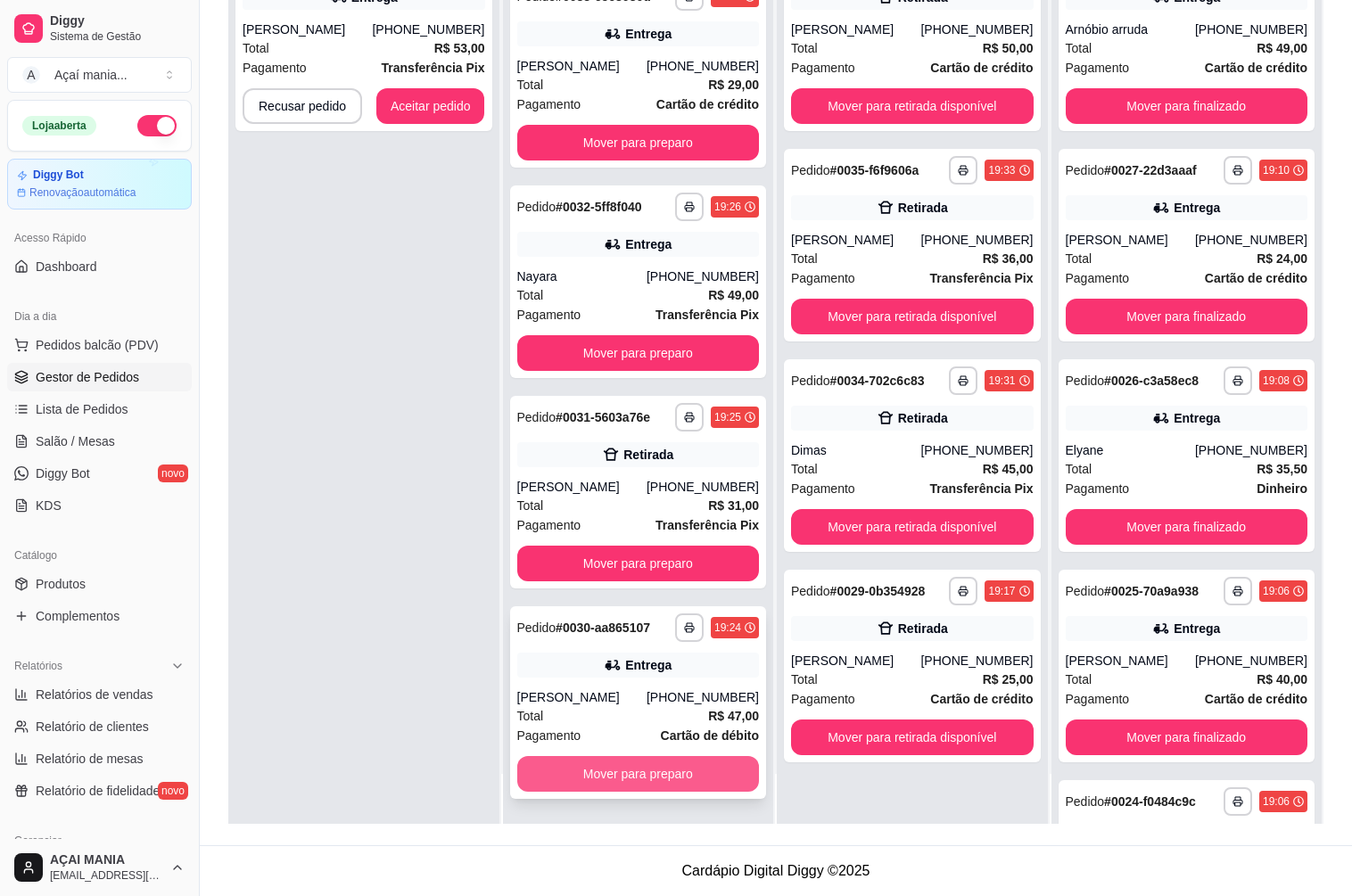
click at [628, 780] on button "Mover para preparo" at bounding box center [639, 774] width 243 height 35
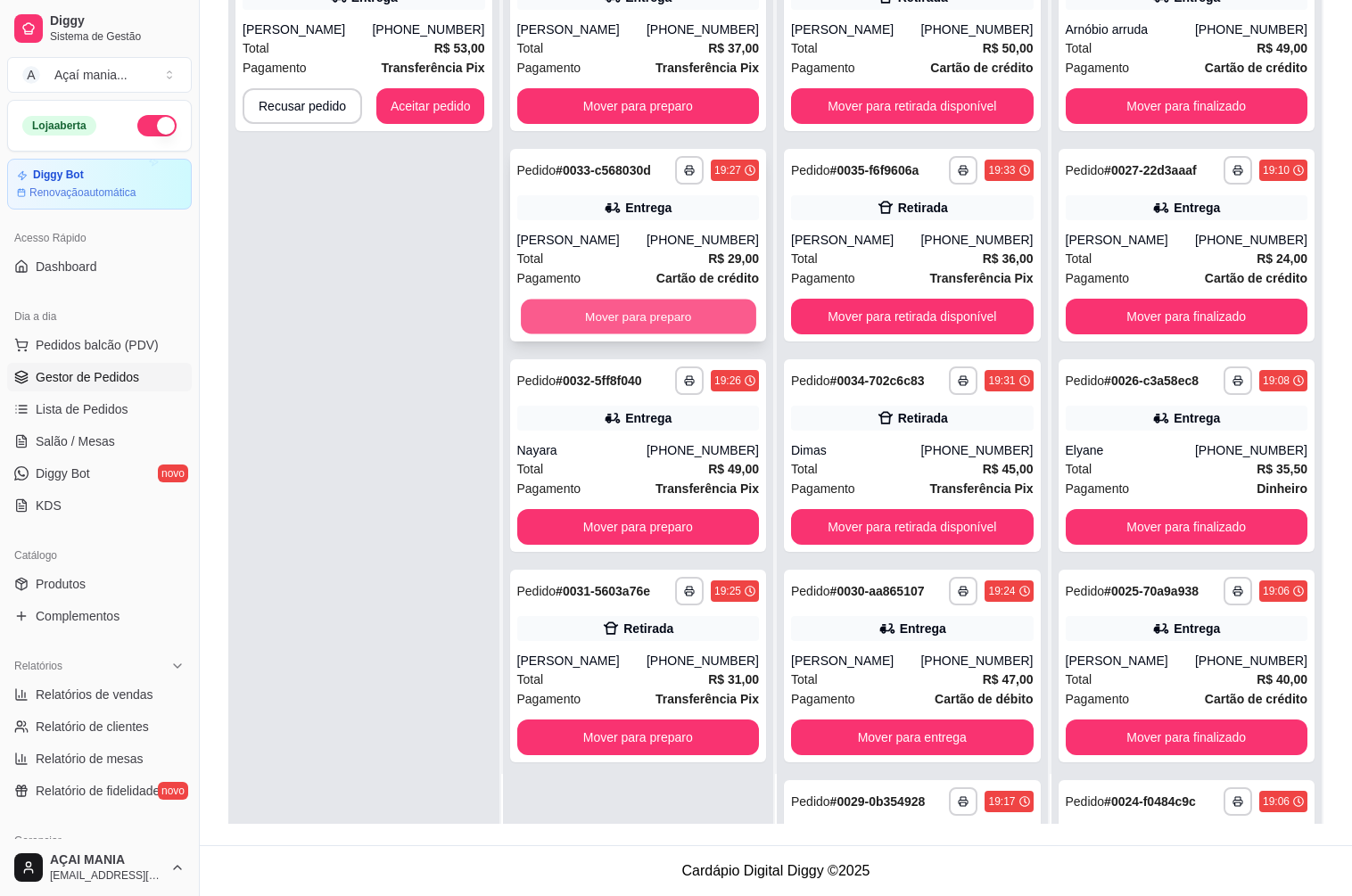
click at [633, 324] on button "Mover para preparo" at bounding box center [638, 316] width 234 height 35
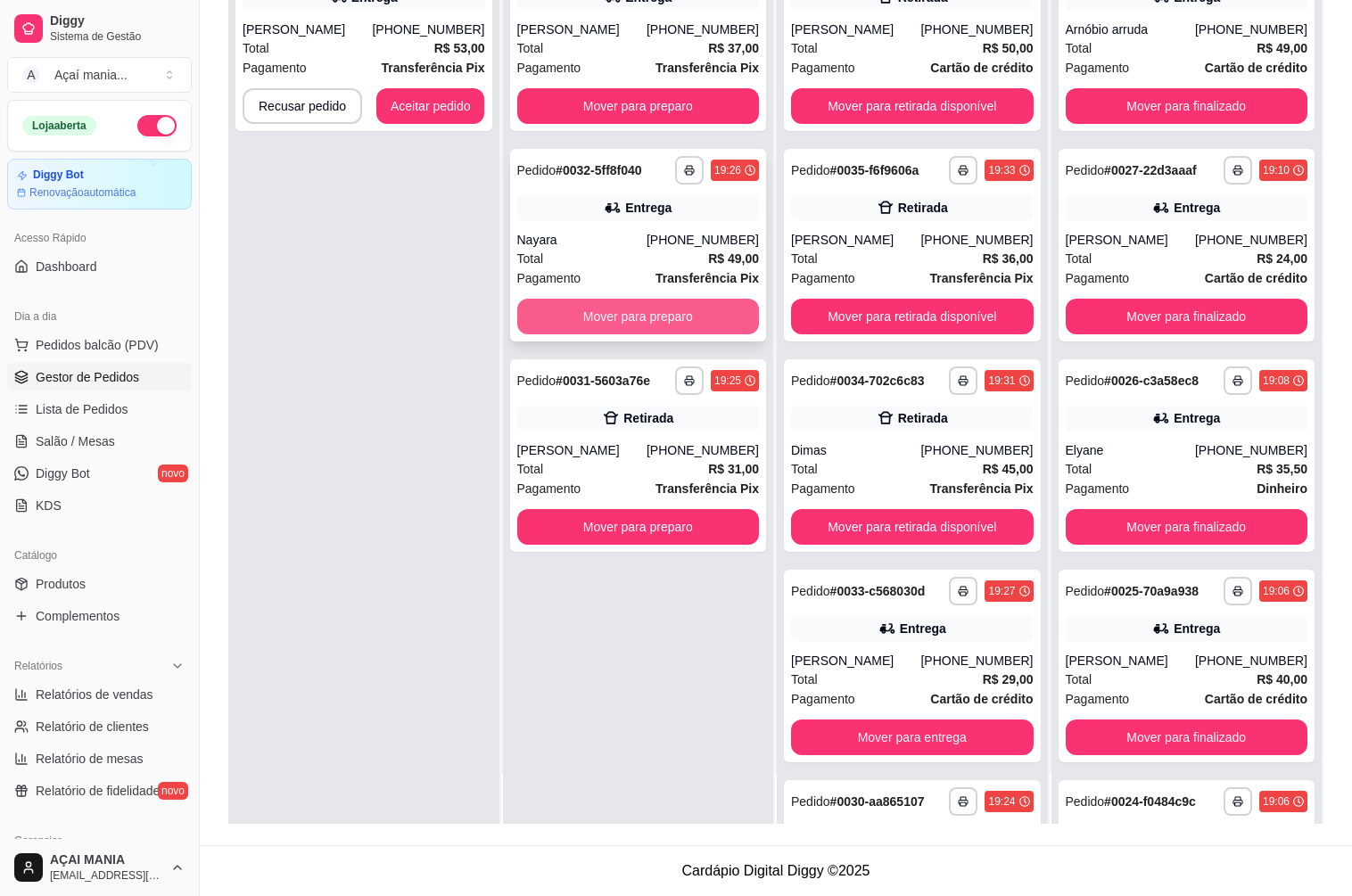
click at [616, 309] on button "Mover para preparo" at bounding box center [639, 316] width 243 height 35
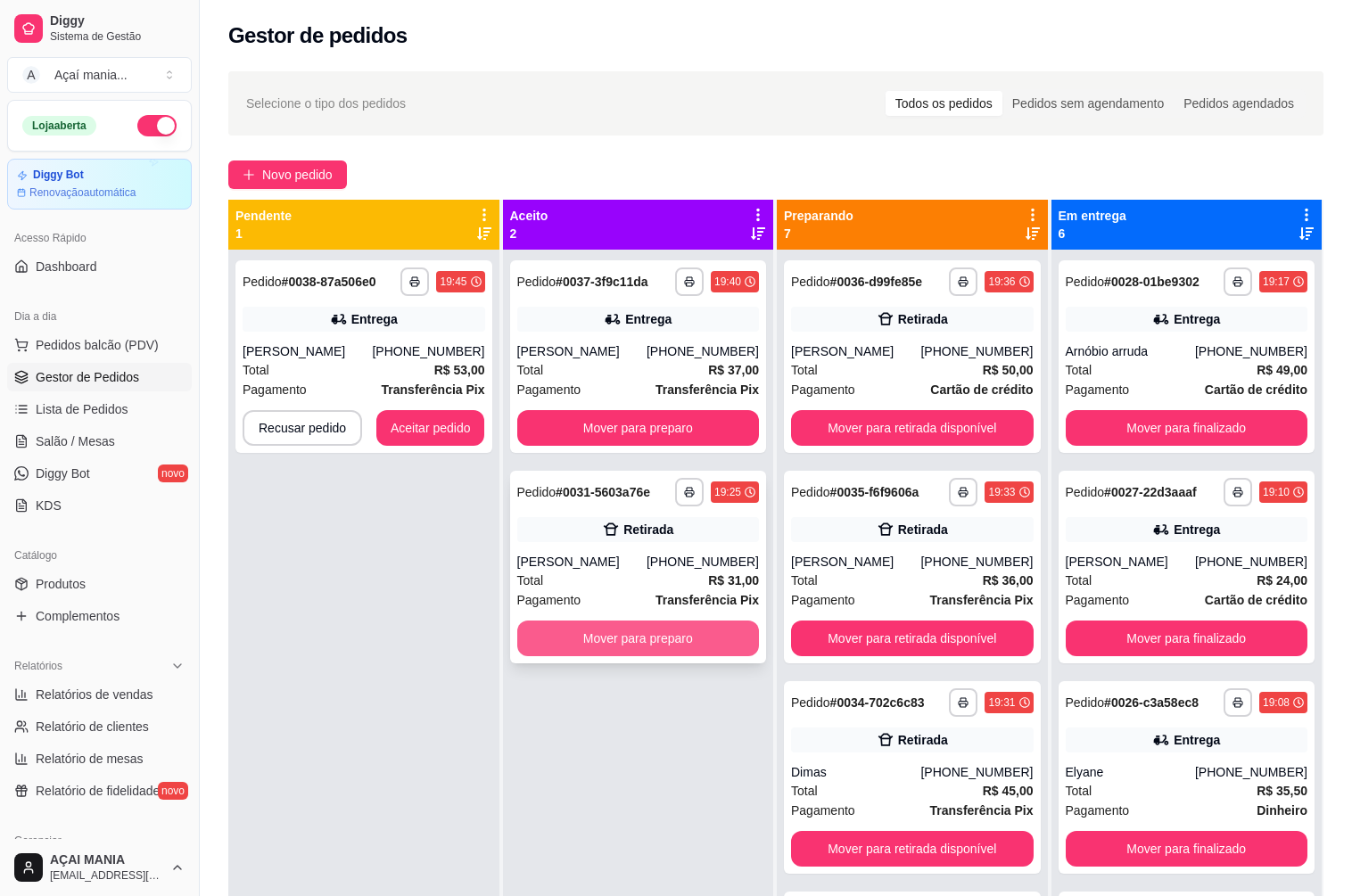
click at [633, 636] on button "Mover para preparo" at bounding box center [639, 638] width 243 height 35
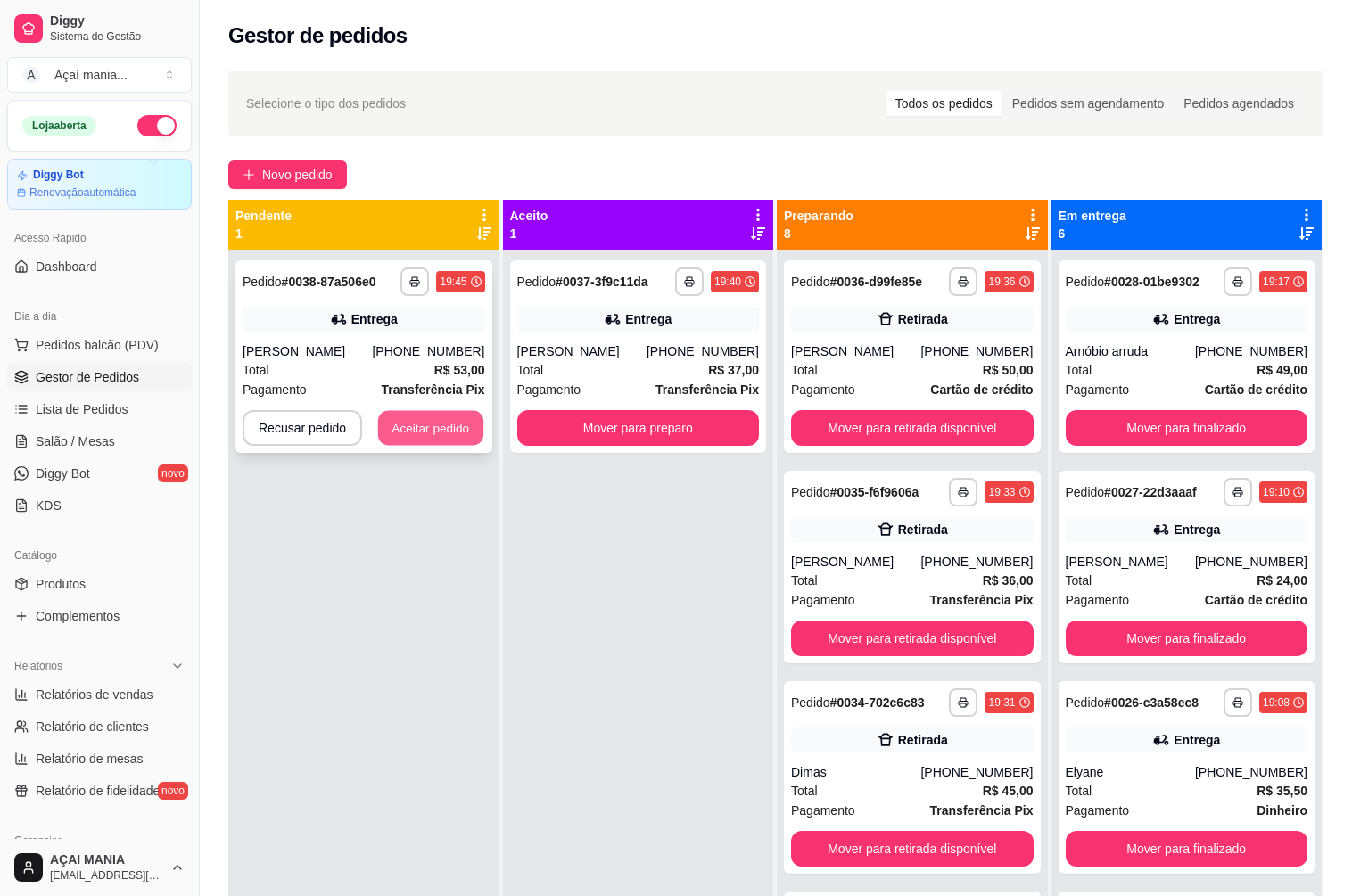
click at [463, 428] on button "Aceitar pedido" at bounding box center [430, 427] width 106 height 35
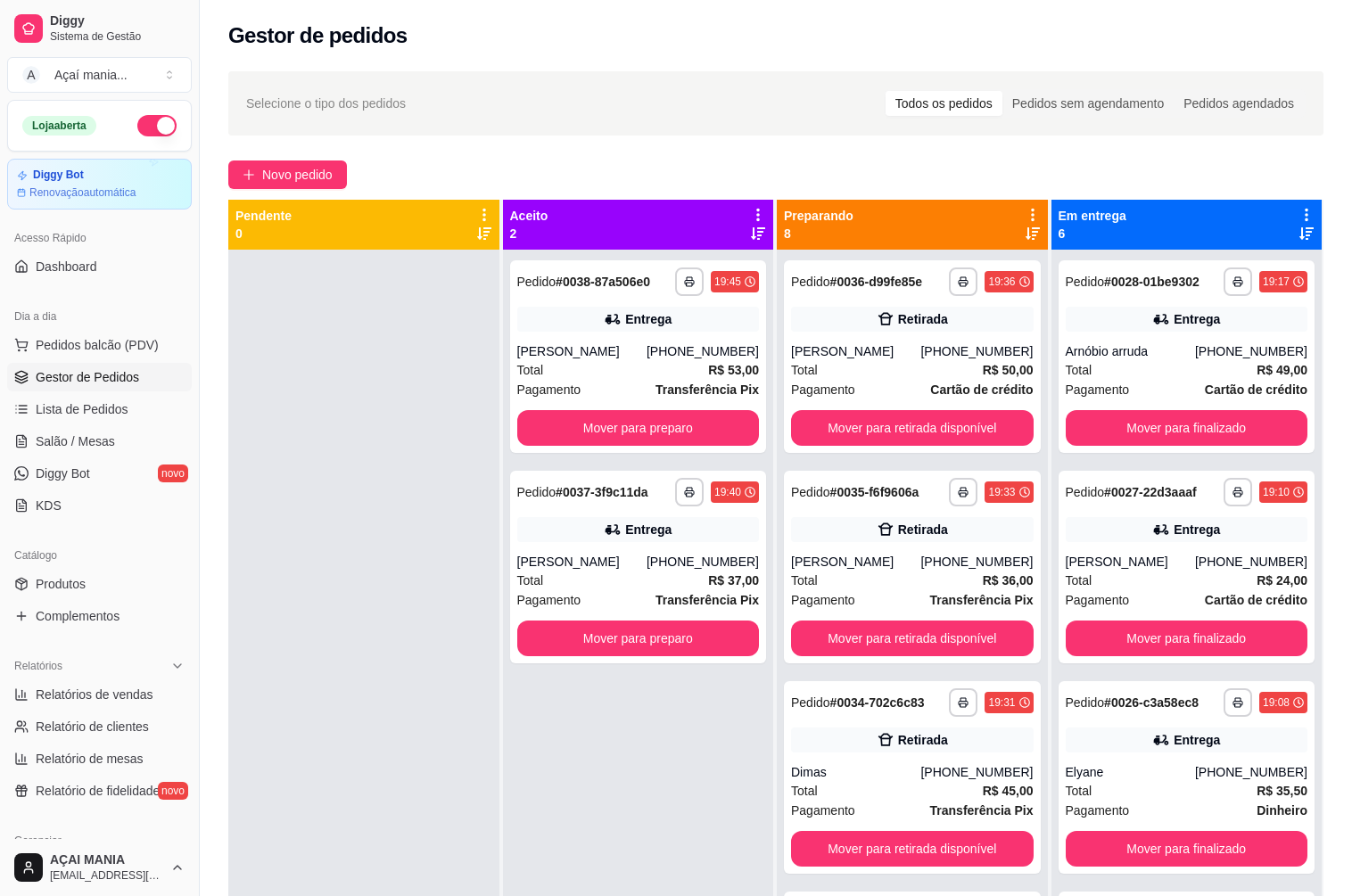
click at [346, 726] on div at bounding box center [363, 697] width 271 height 896
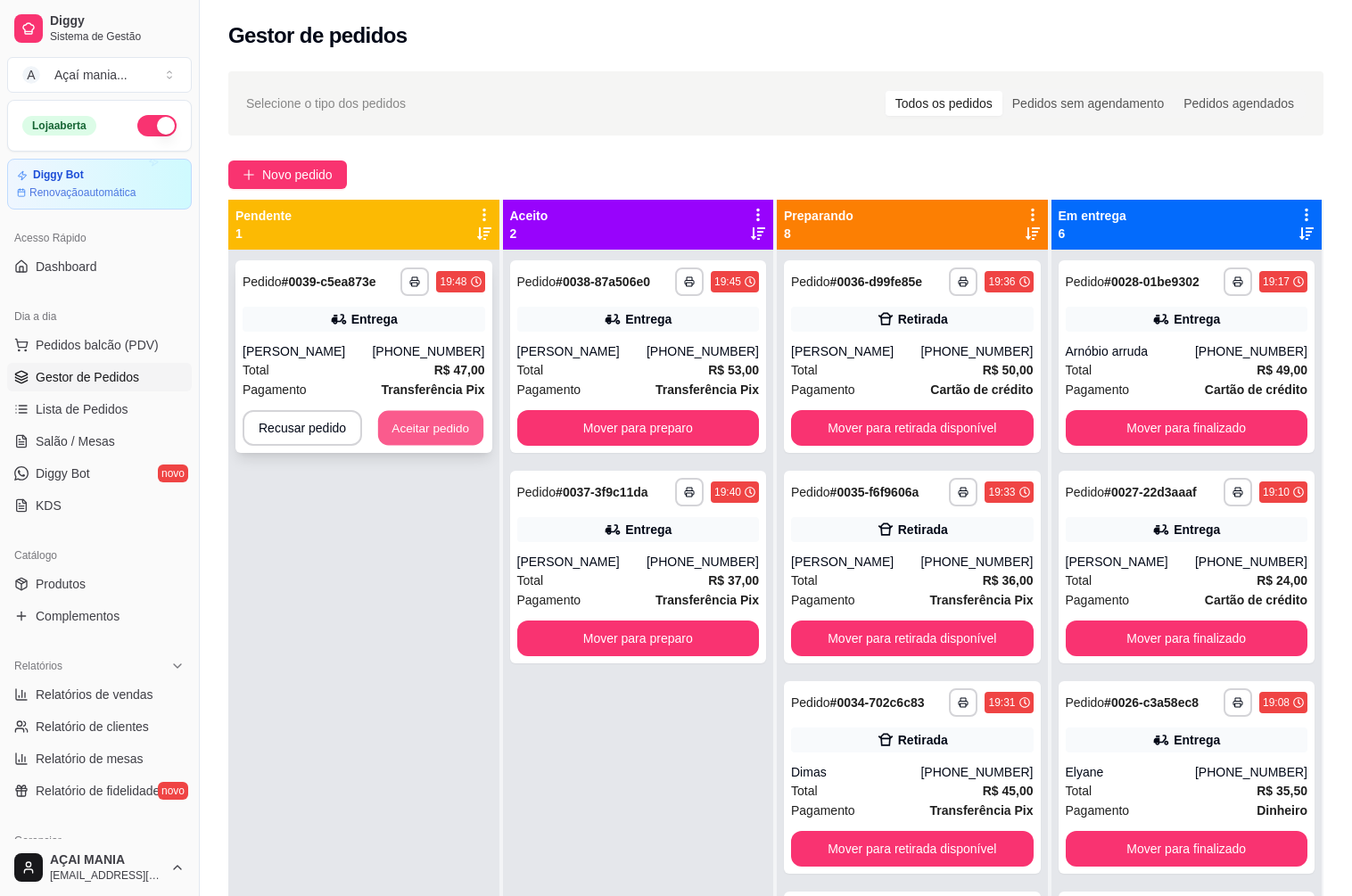
click at [378, 424] on button "Aceitar pedido" at bounding box center [430, 427] width 106 height 35
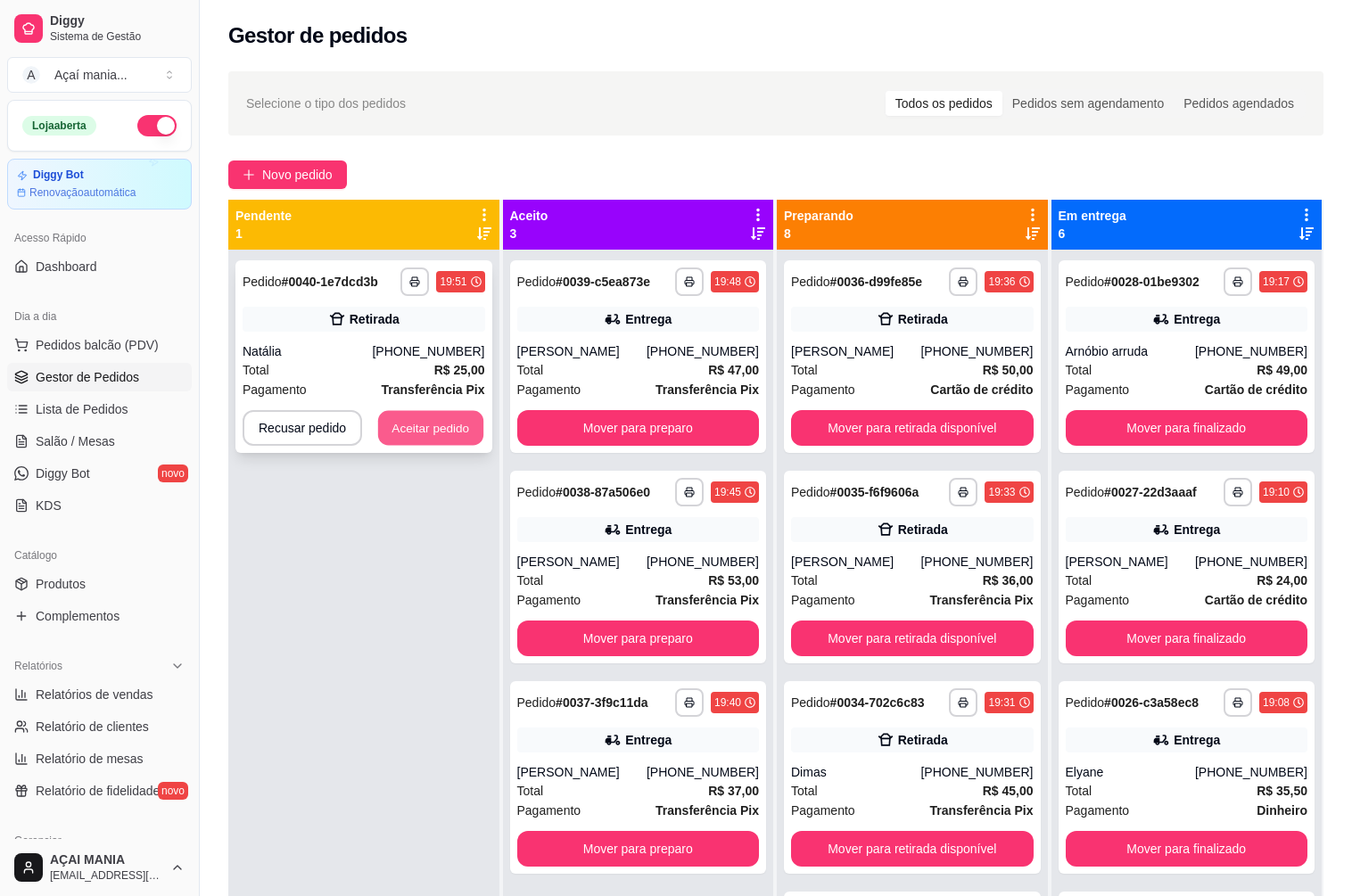
click at [413, 425] on button "Aceitar pedido" at bounding box center [430, 427] width 106 height 35
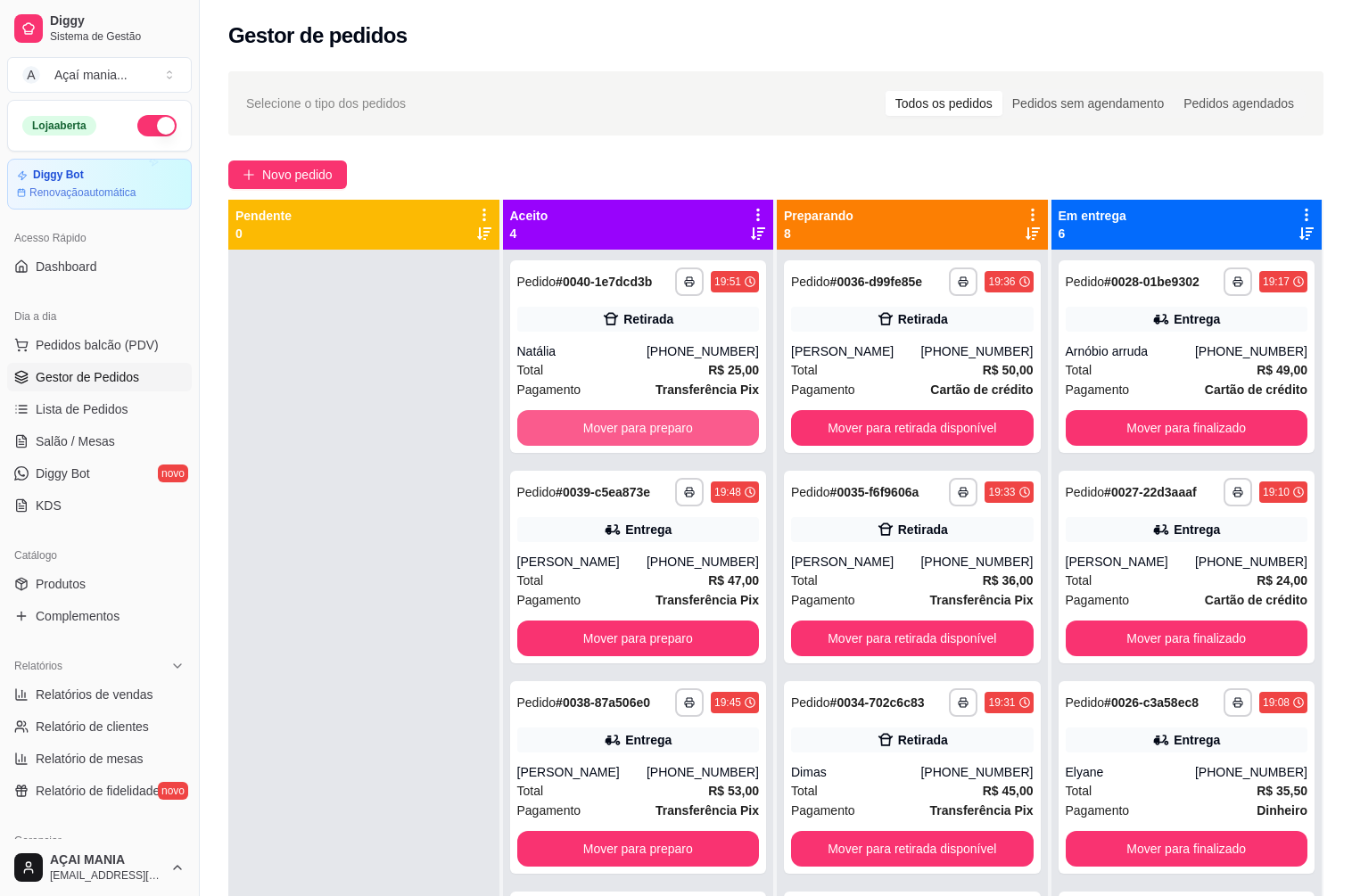
click at [585, 429] on button "Mover para preparo" at bounding box center [639, 427] width 243 height 35
click at [604, 422] on button "Mover para preparo" at bounding box center [638, 427] width 234 height 35
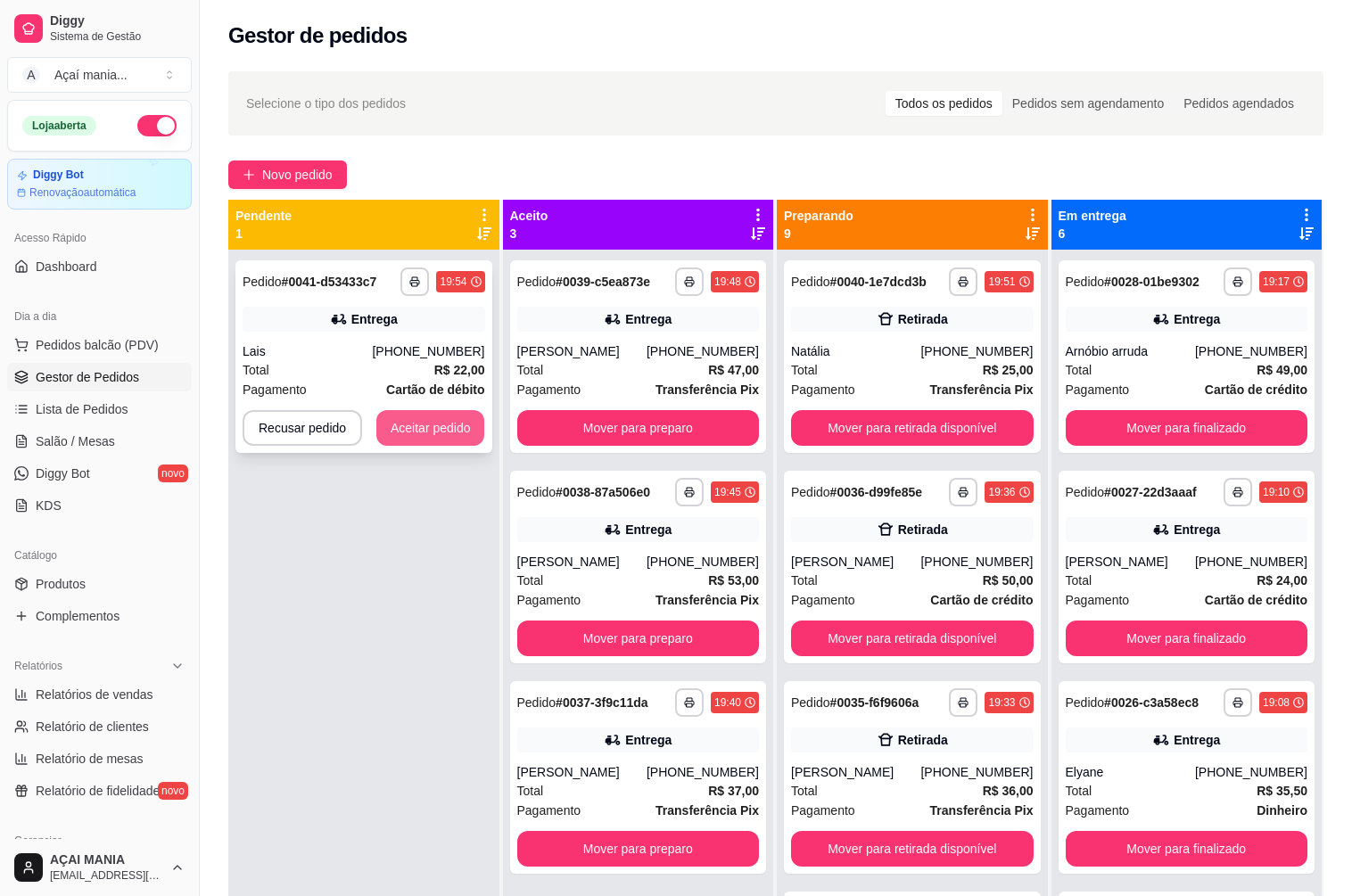
click at [430, 415] on button "Aceitar pedido" at bounding box center [430, 427] width 108 height 35
click at [423, 289] on button "button" at bounding box center [415, 281] width 28 height 28
click at [384, 343] on button "IMPRESSORA" at bounding box center [365, 343] width 125 height 28
click at [412, 433] on button "Aceitar pedido" at bounding box center [430, 427] width 108 height 35
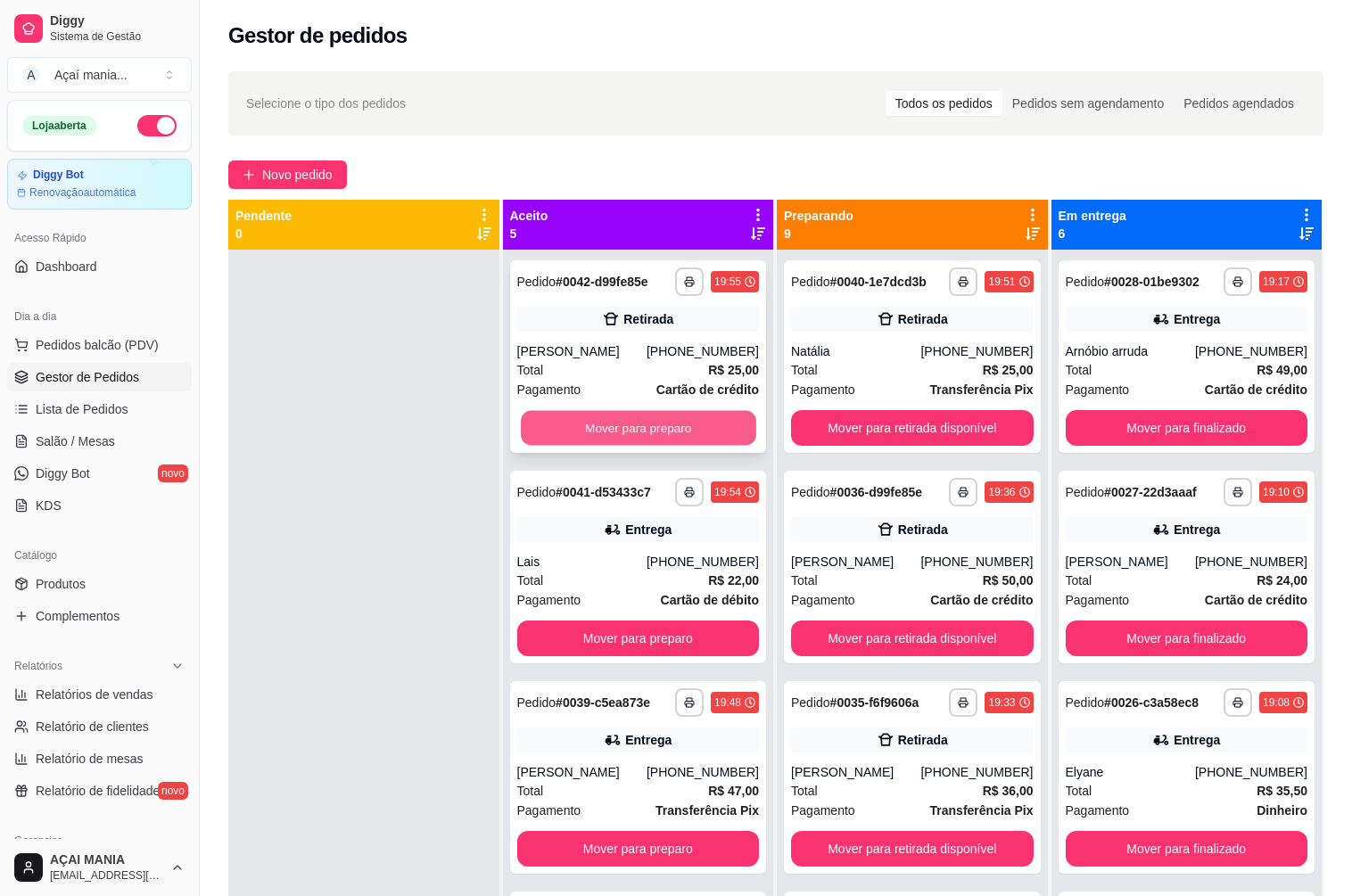
click at [627, 422] on button "Mover para preparo" at bounding box center [638, 427] width 234 height 35
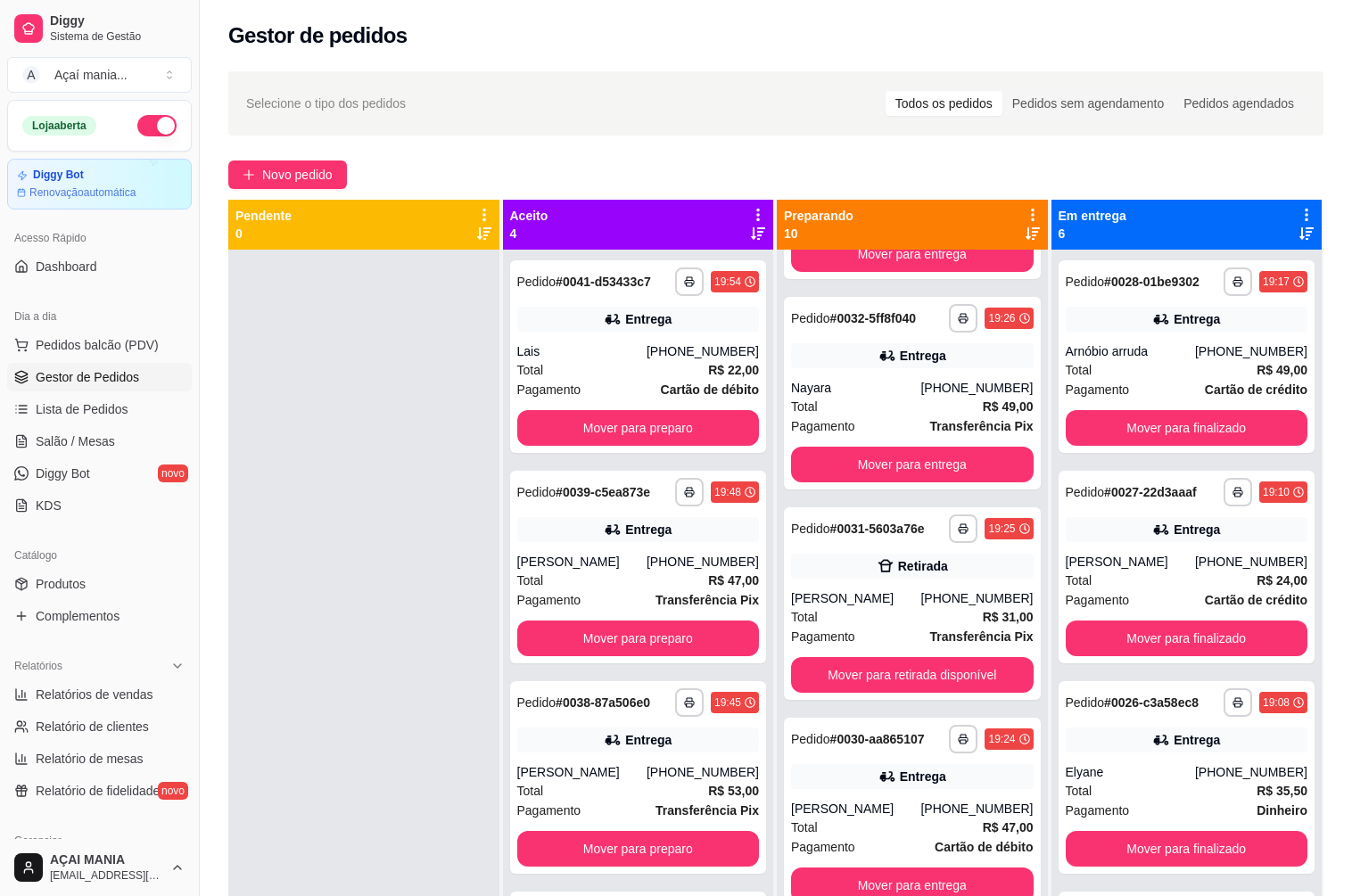
click at [484, 722] on div at bounding box center [363, 697] width 271 height 896
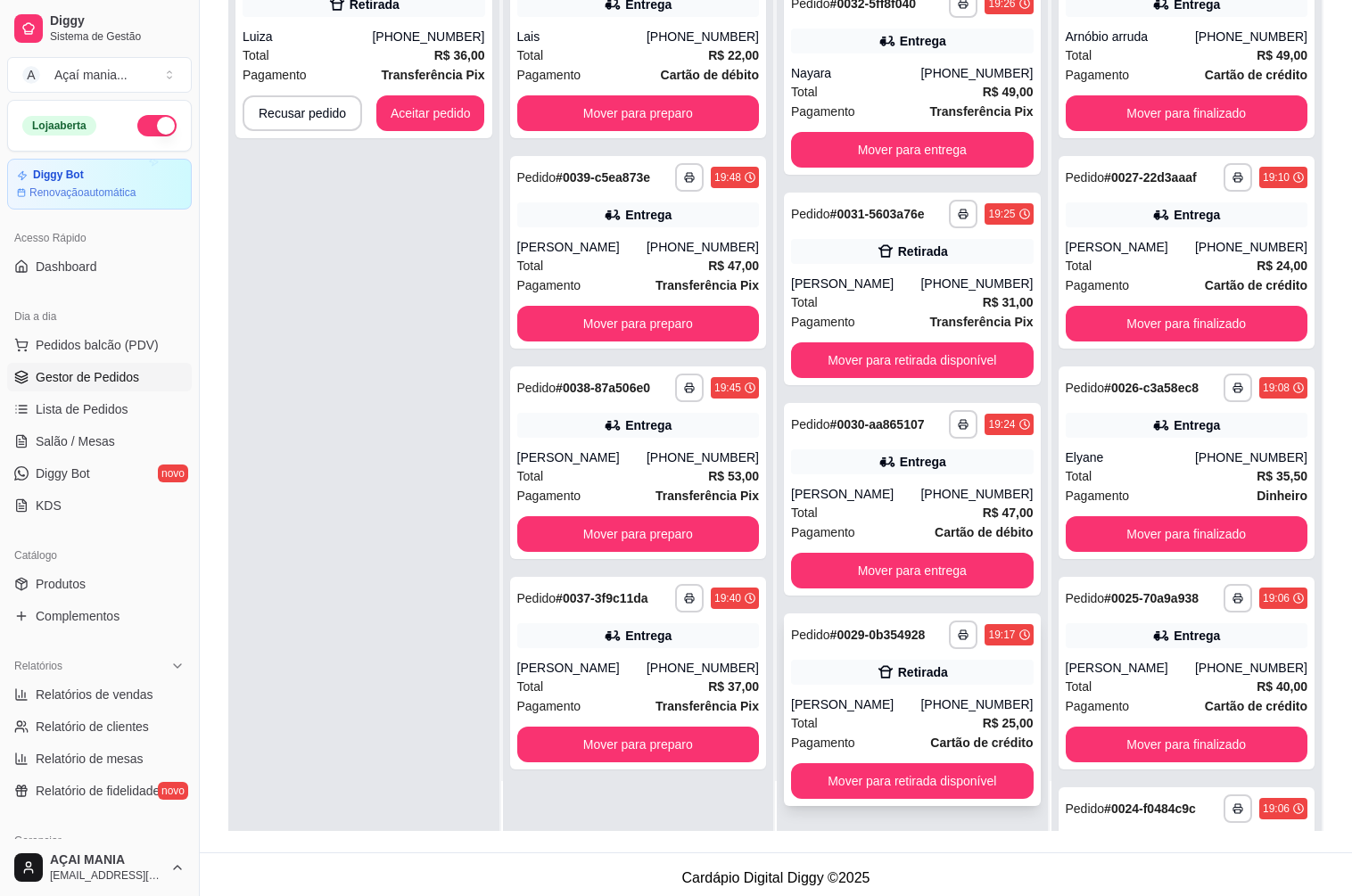
scroll to position [272, 0]
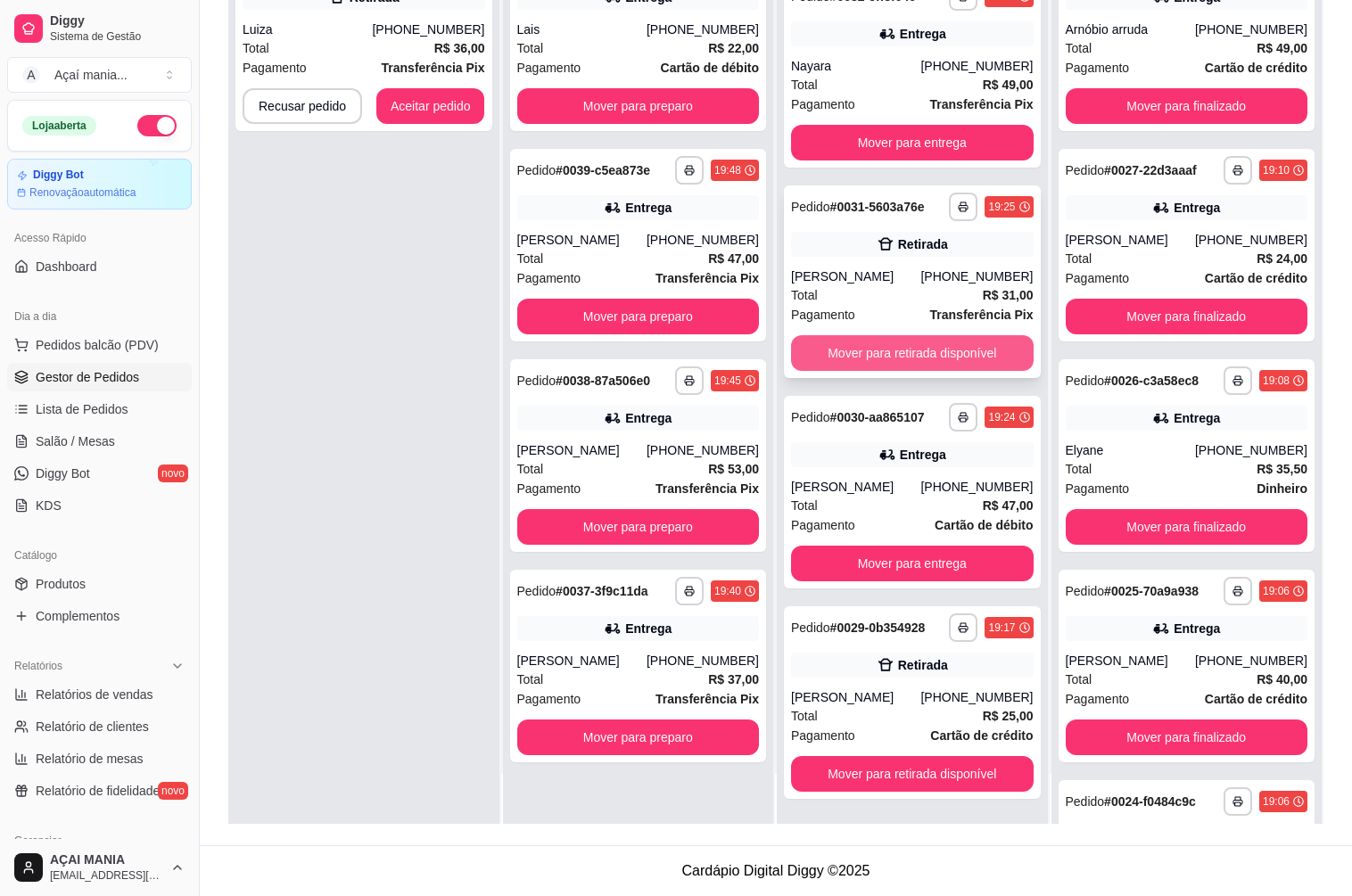
click at [868, 357] on button "Mover para retirada disponível" at bounding box center [912, 353] width 243 height 35
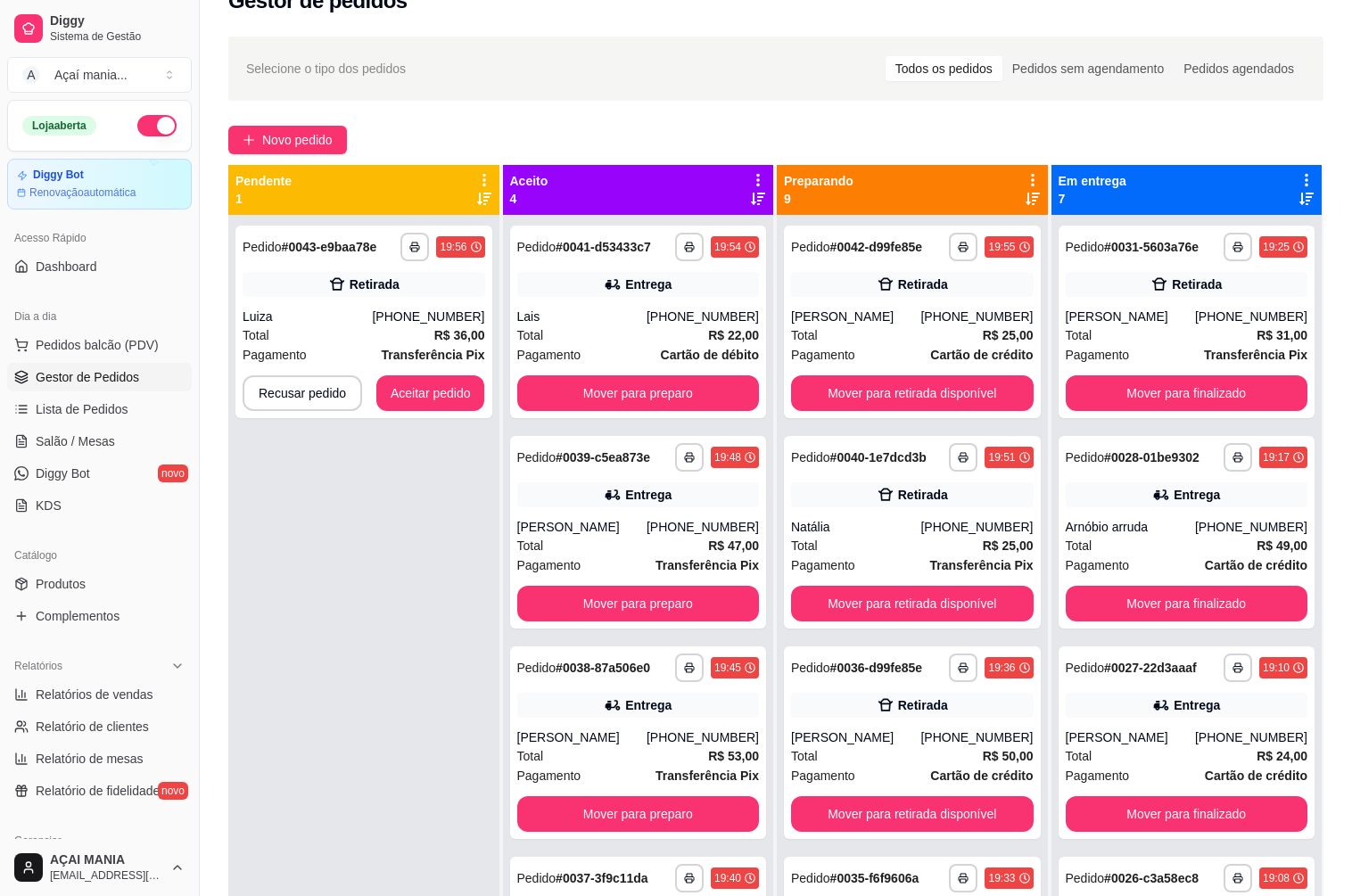
scroll to position [0, 0]
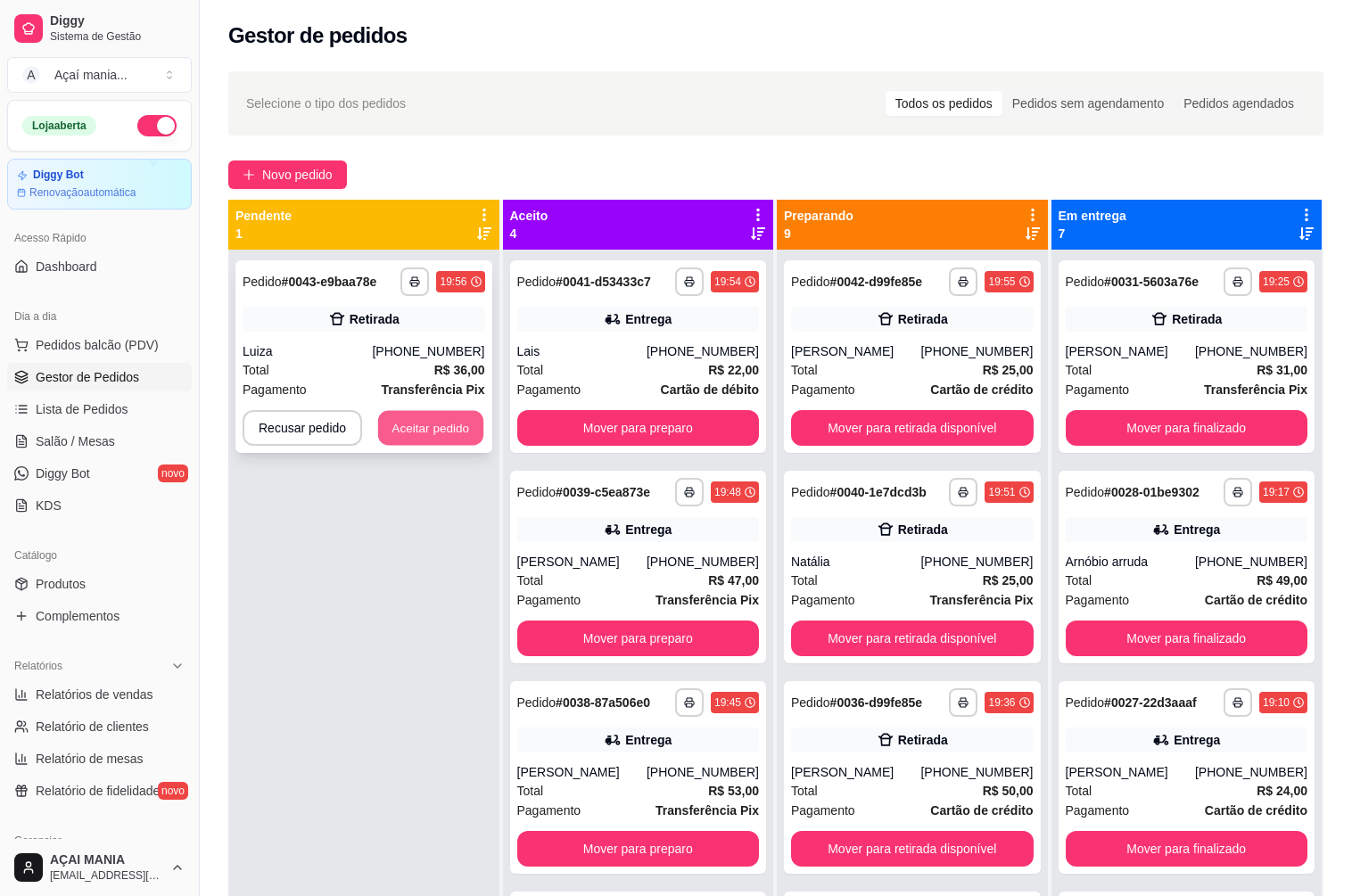
click at [448, 427] on button "Aceitar pedido" at bounding box center [430, 427] width 106 height 35
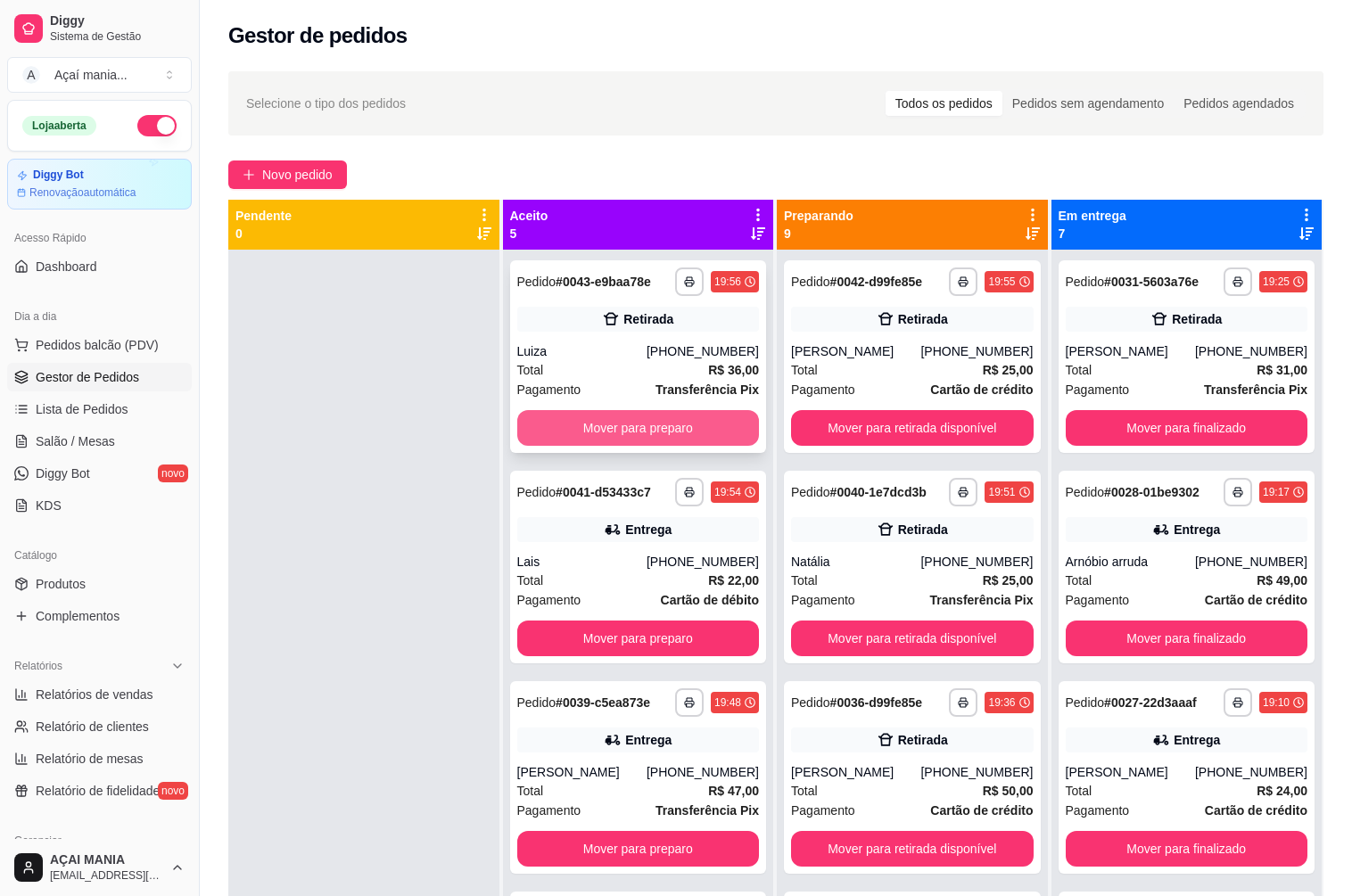
click at [578, 417] on button "Mover para preparo" at bounding box center [639, 427] width 243 height 35
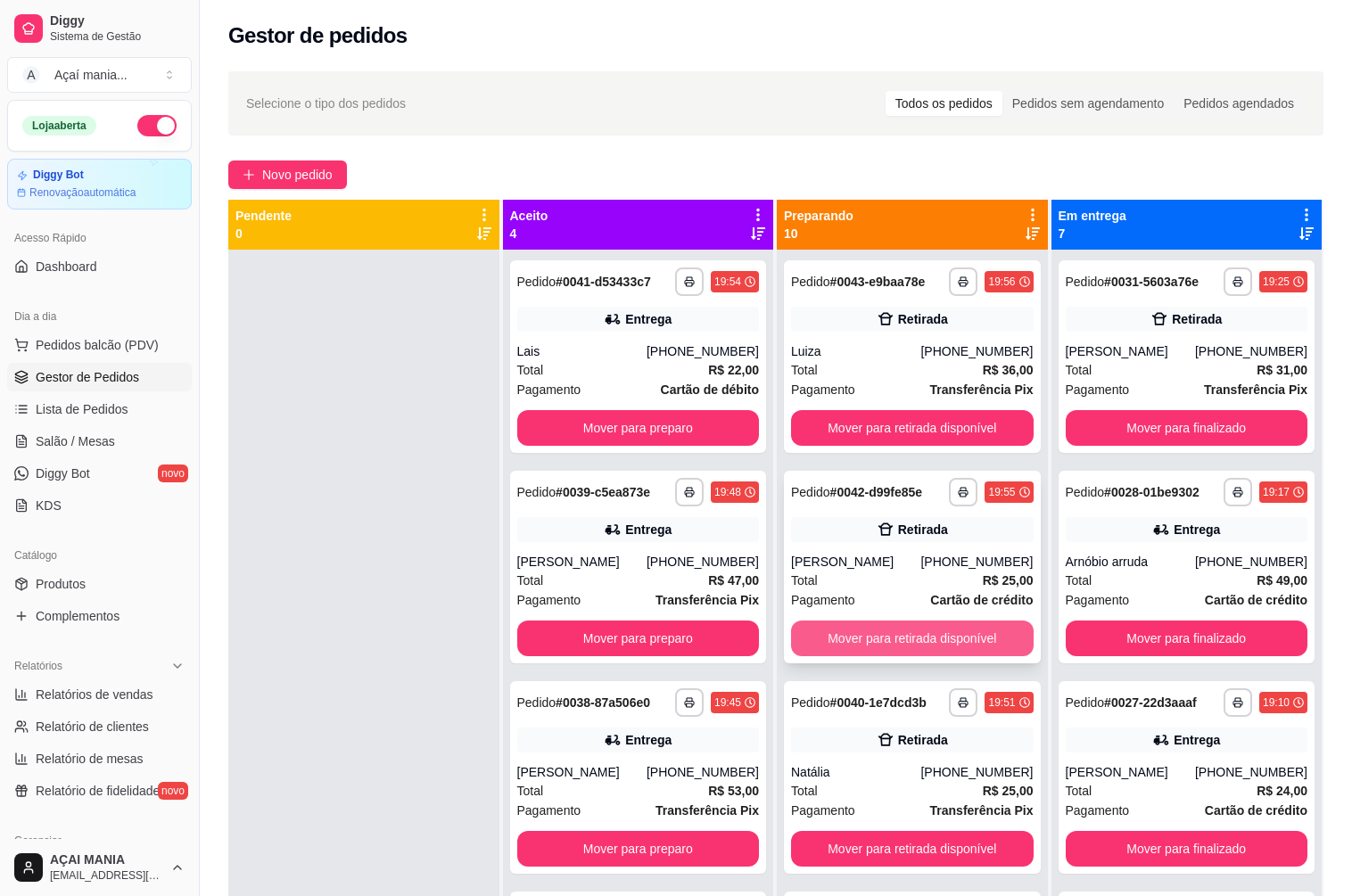
click at [910, 638] on button "Mover para retirada disponível" at bounding box center [912, 638] width 243 height 35
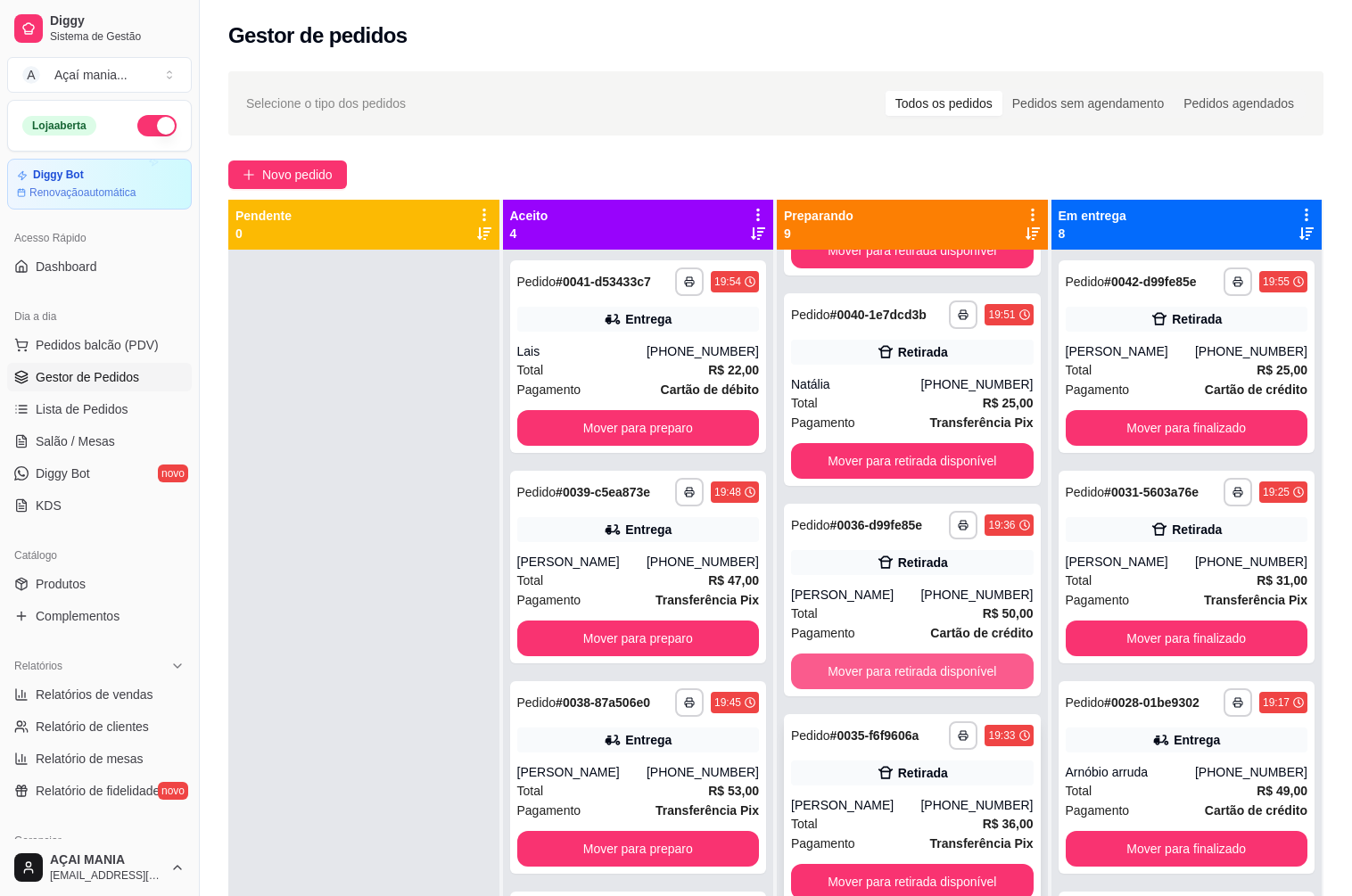
scroll to position [178, 0]
click at [890, 669] on button "Mover para retirada disponível" at bounding box center [912, 670] width 243 height 35
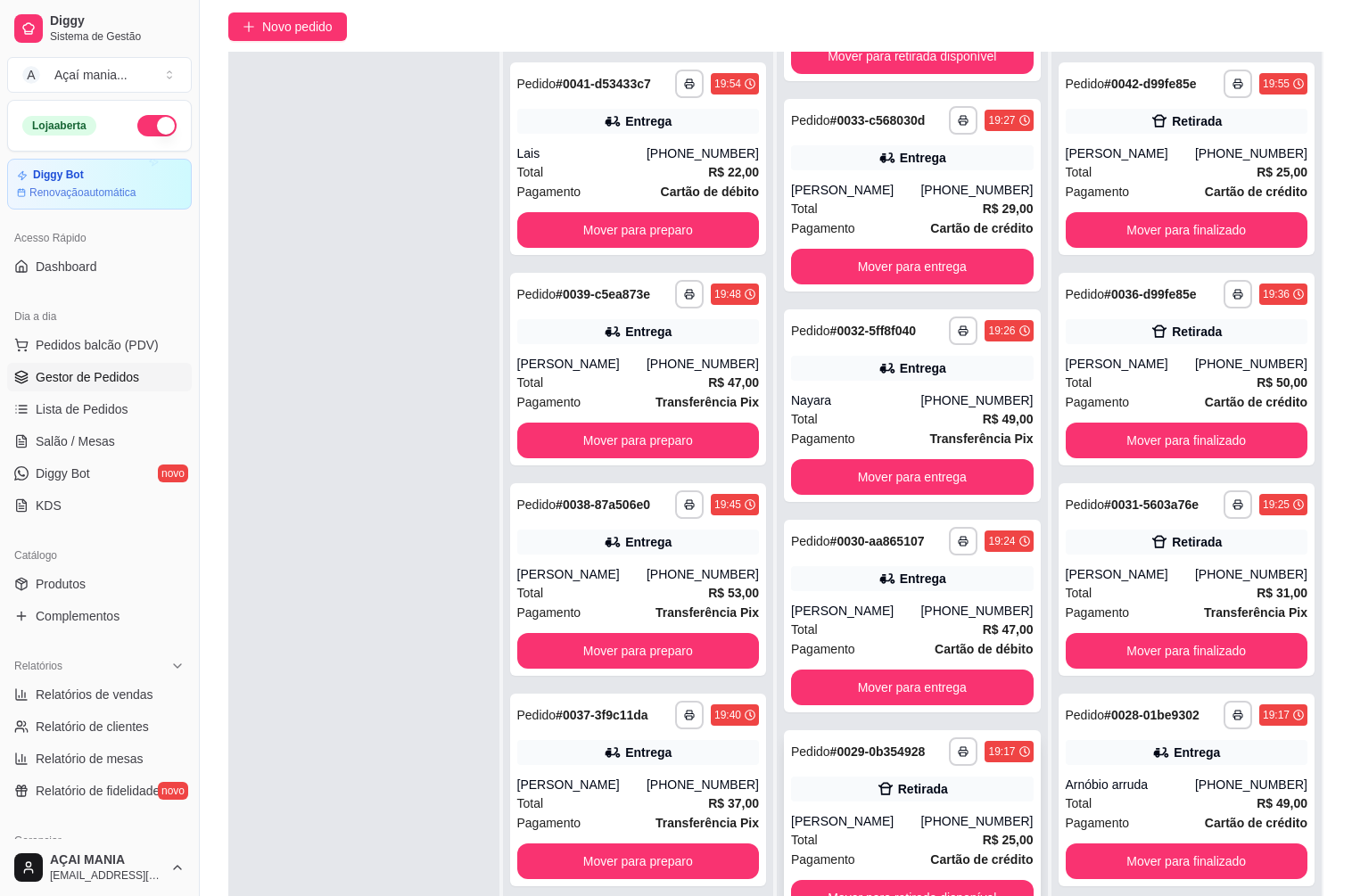
scroll to position [272, 0]
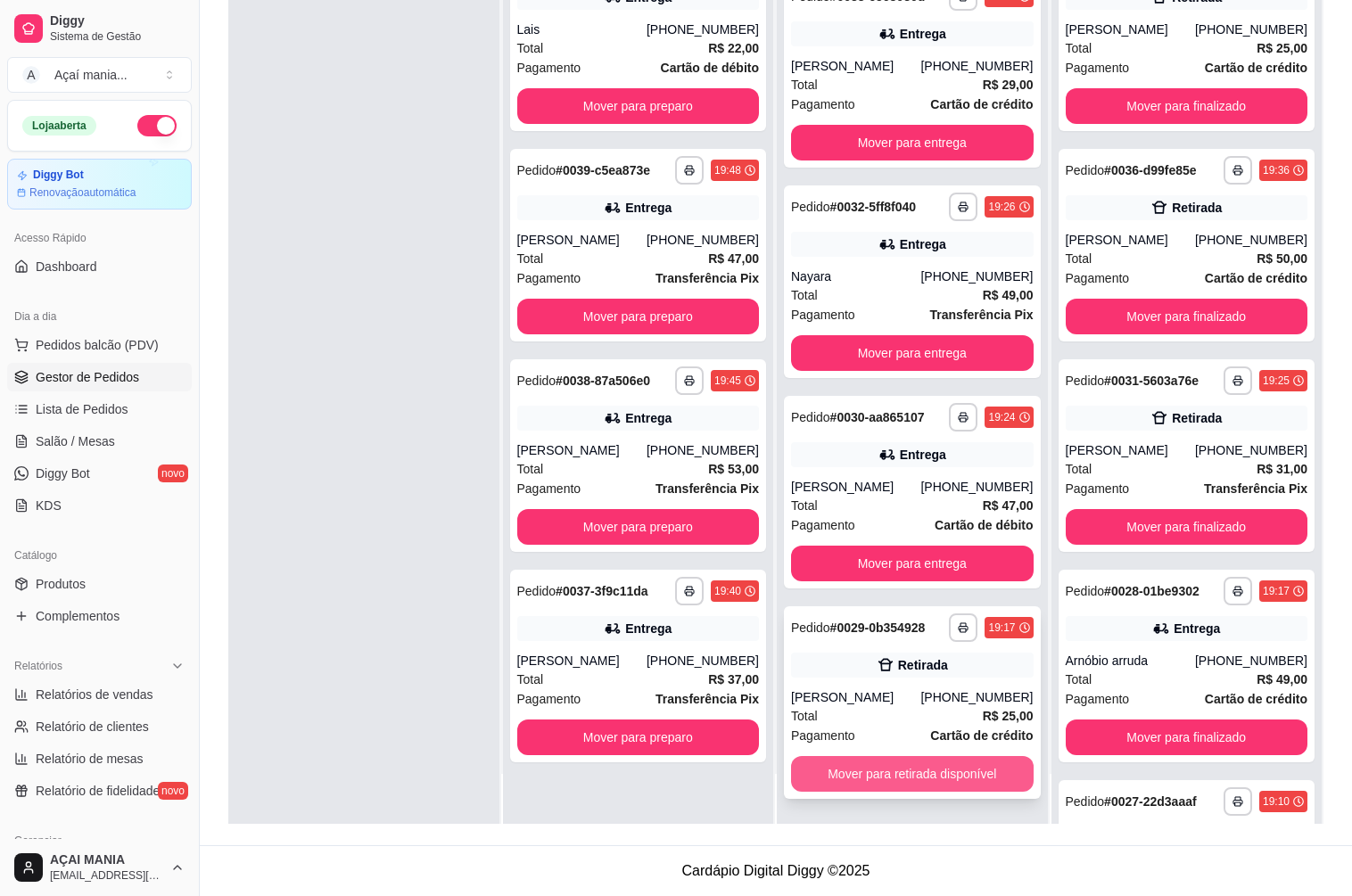
click at [871, 761] on button "Mover para retirada disponível" at bounding box center [912, 774] width 243 height 35
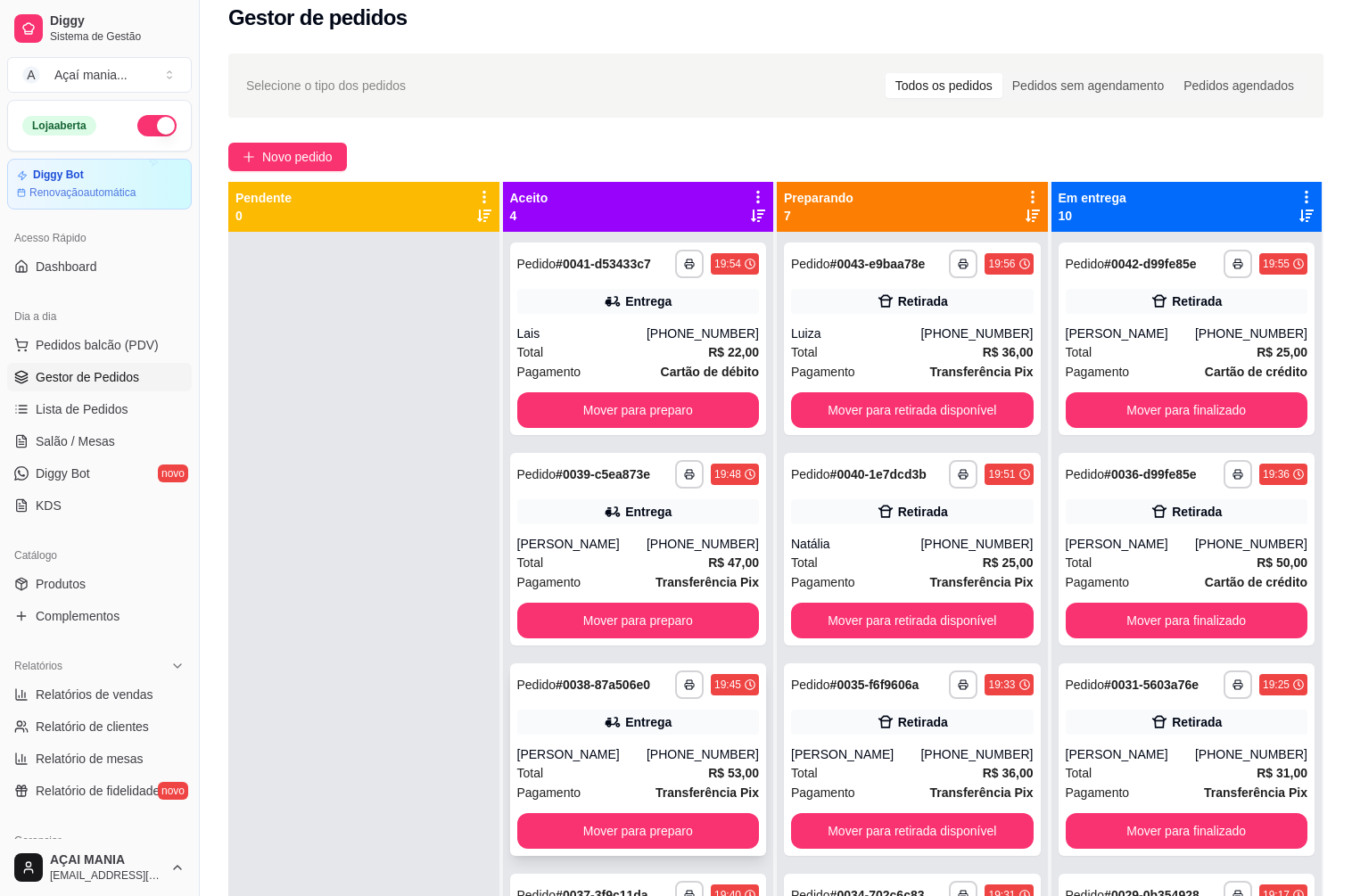
scroll to position [0, 0]
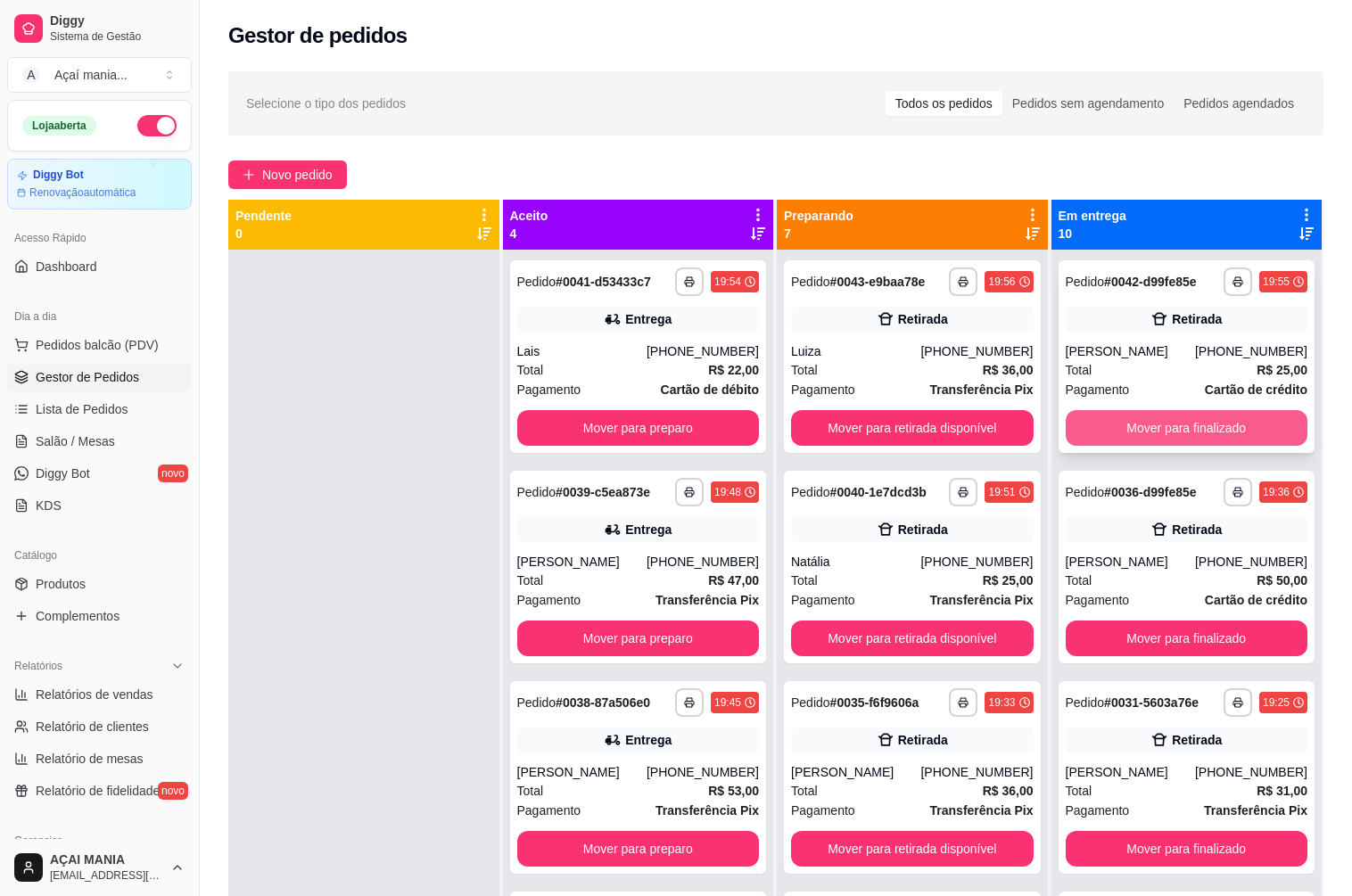
click at [1189, 418] on button "Mover para finalizado" at bounding box center [1187, 427] width 243 height 35
click at [1187, 423] on button "Mover para finalizado" at bounding box center [1186, 427] width 234 height 35
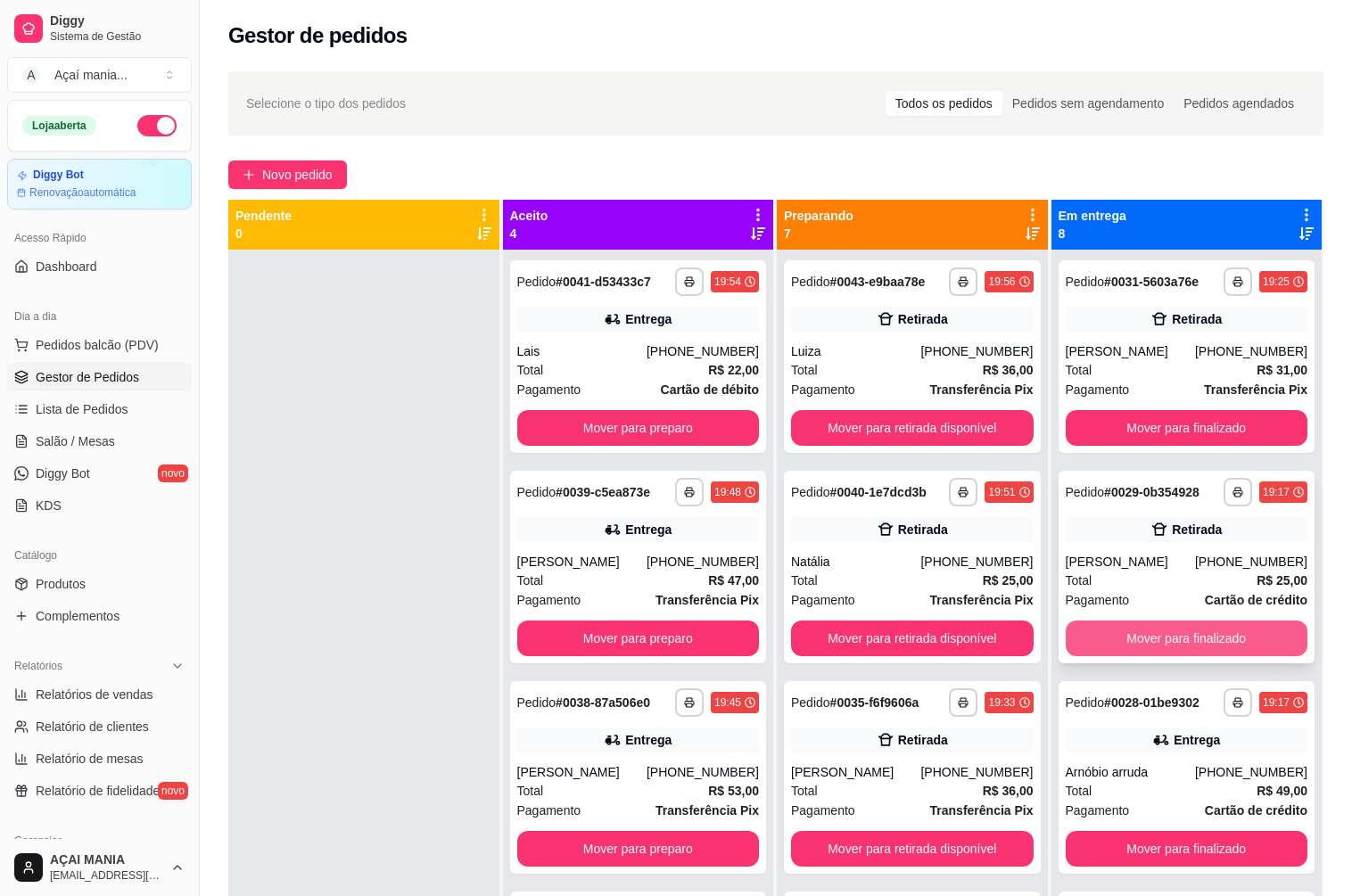
click at [1163, 631] on button "Mover para finalizado" at bounding box center [1187, 638] width 243 height 35
drag, startPoint x: 376, startPoint y: 476, endPoint x: 343, endPoint y: 487, distance: 34.8
click at [375, 475] on div at bounding box center [363, 697] width 271 height 896
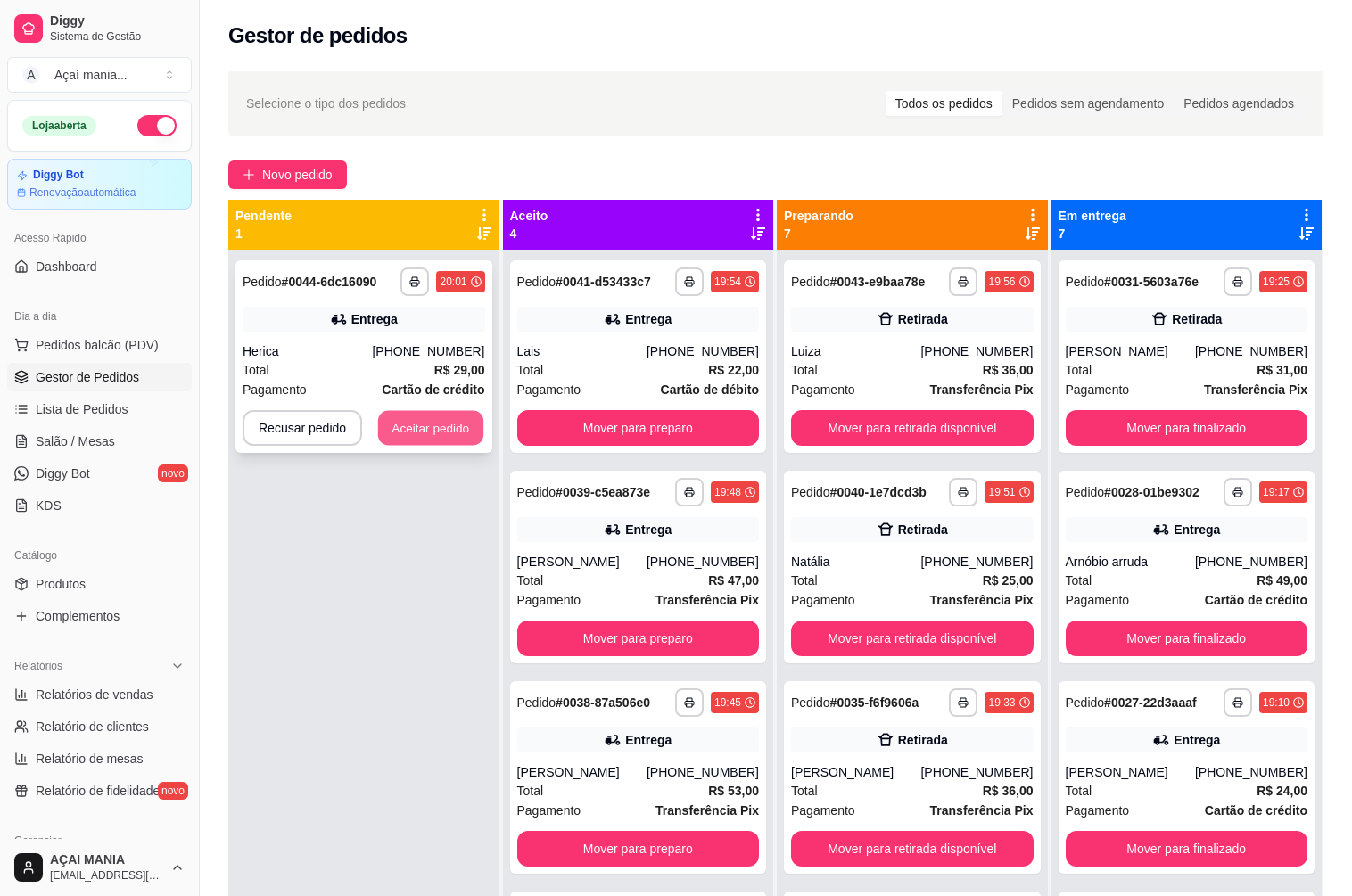
click at [399, 421] on button "Aceitar pedido" at bounding box center [430, 427] width 106 height 35
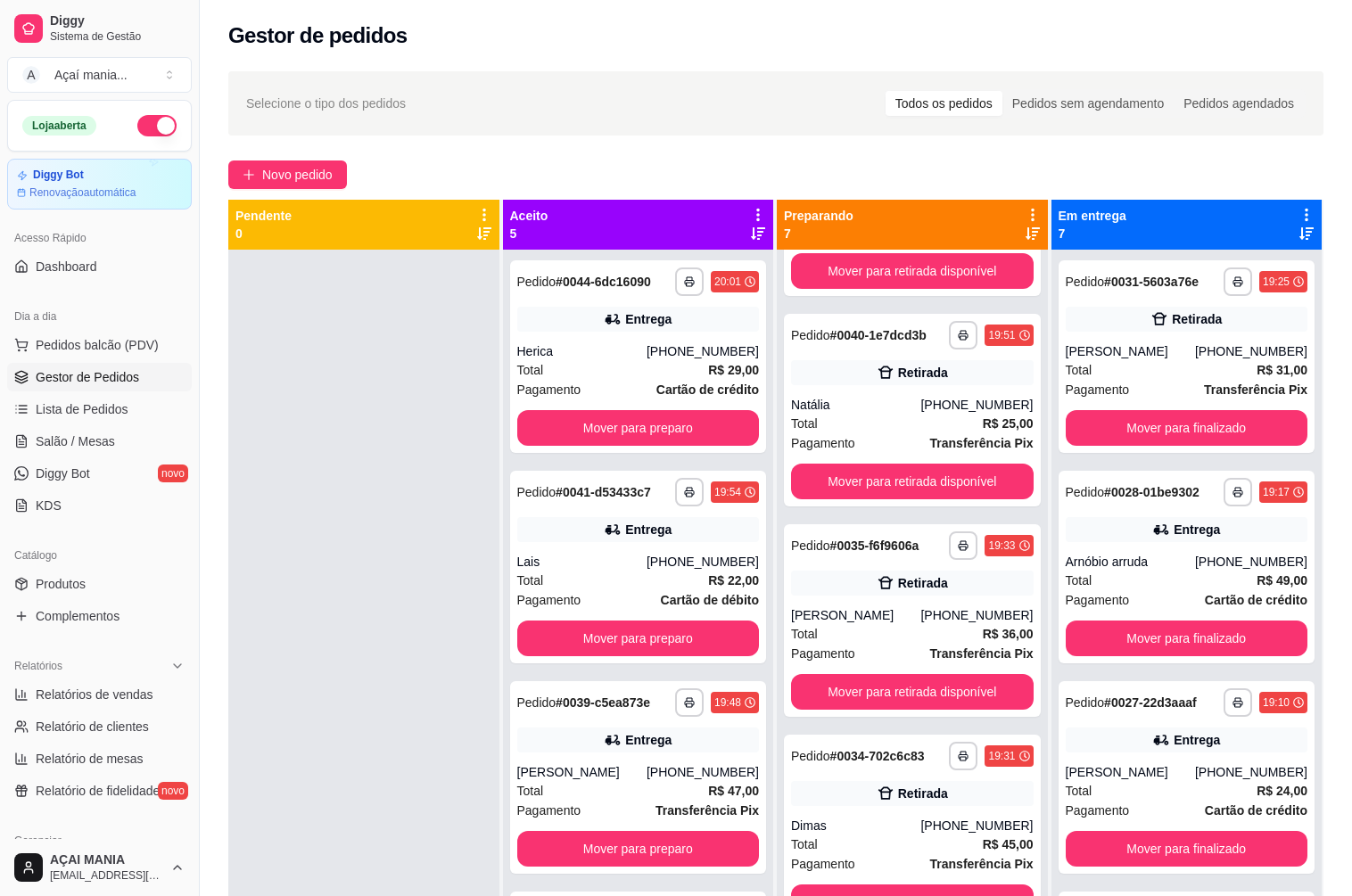
scroll to position [445, 0]
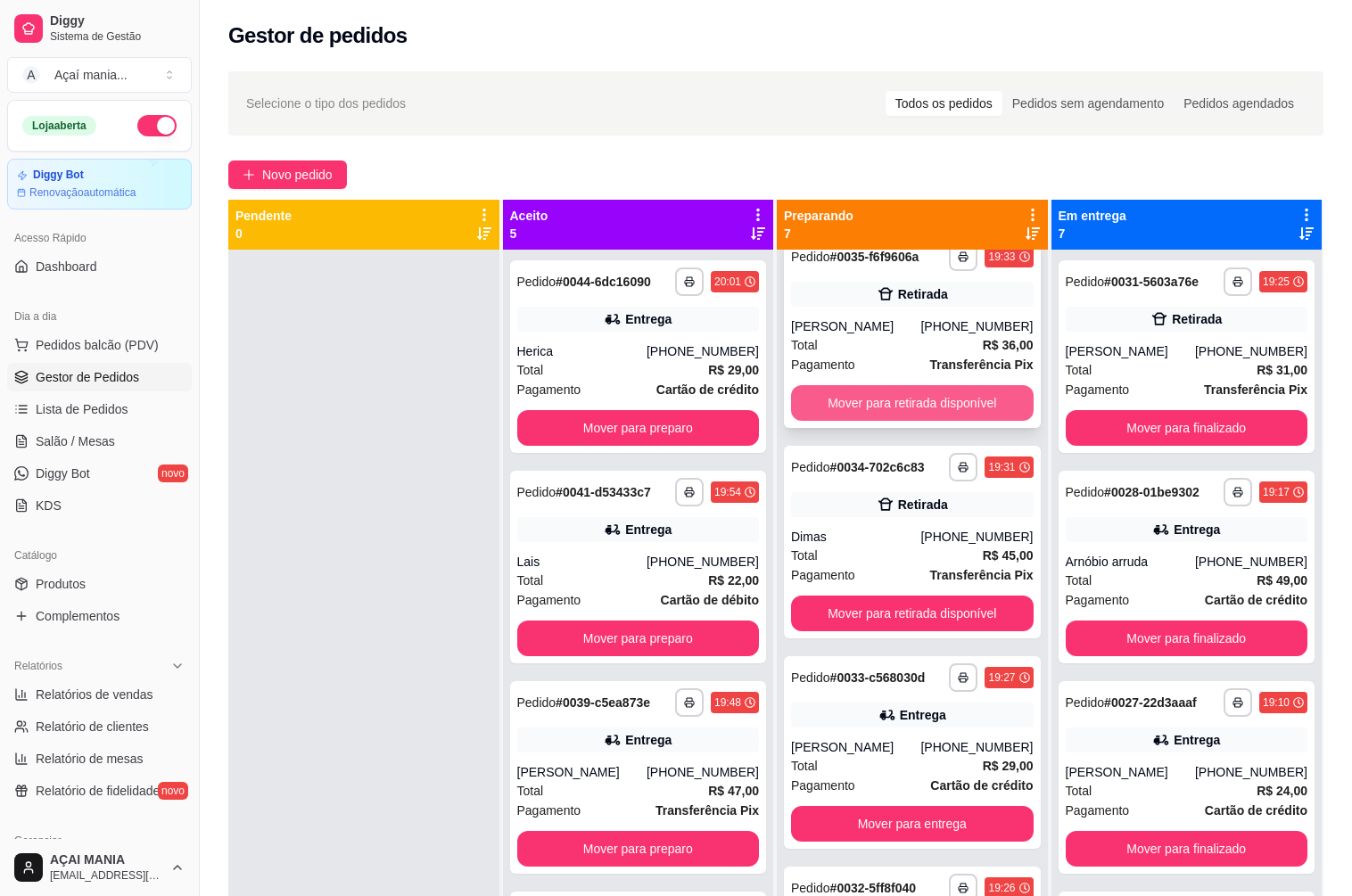
click at [879, 403] on button "Mover para retirada disponível" at bounding box center [912, 403] width 243 height 35
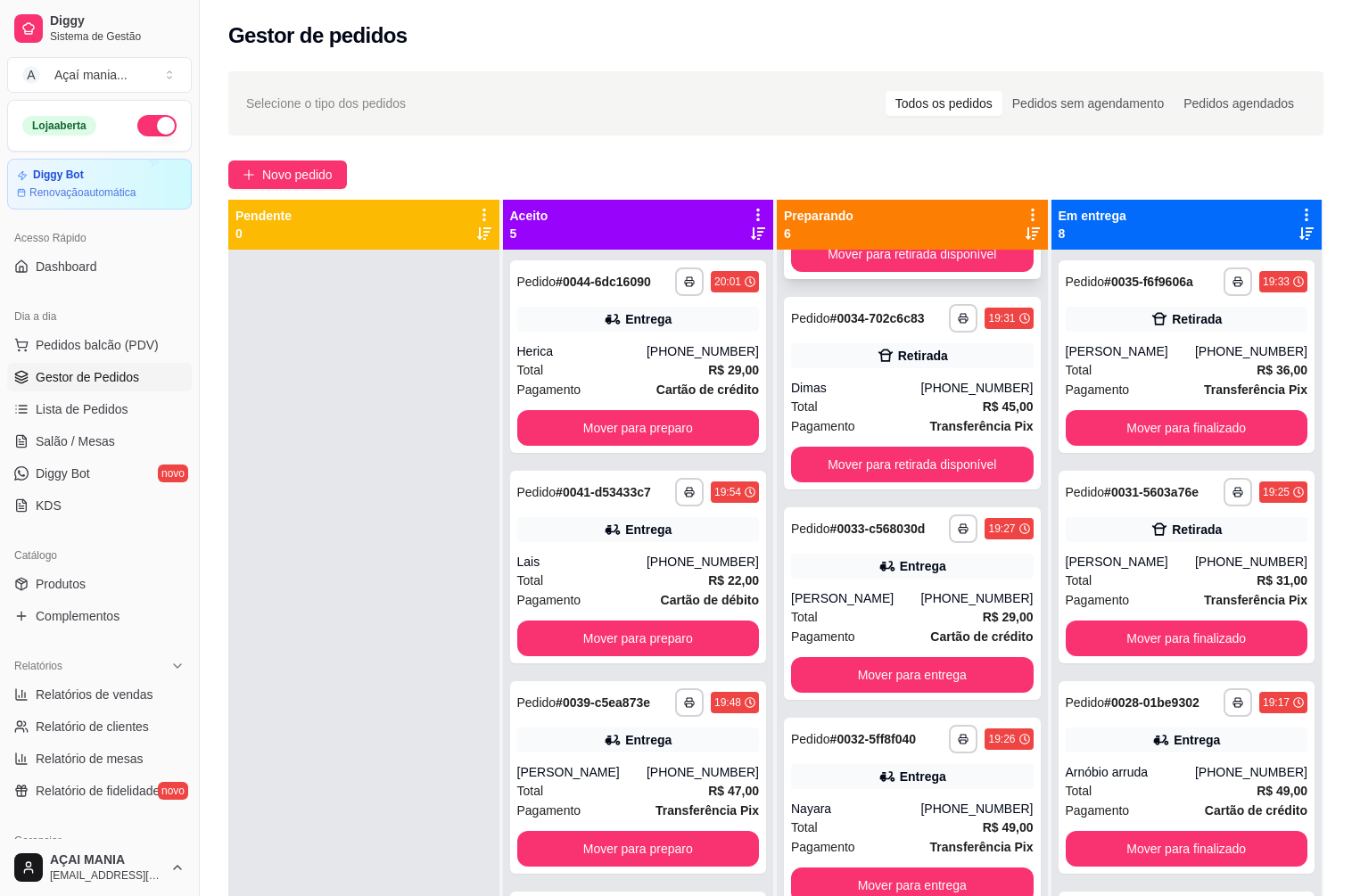
scroll to position [0, 0]
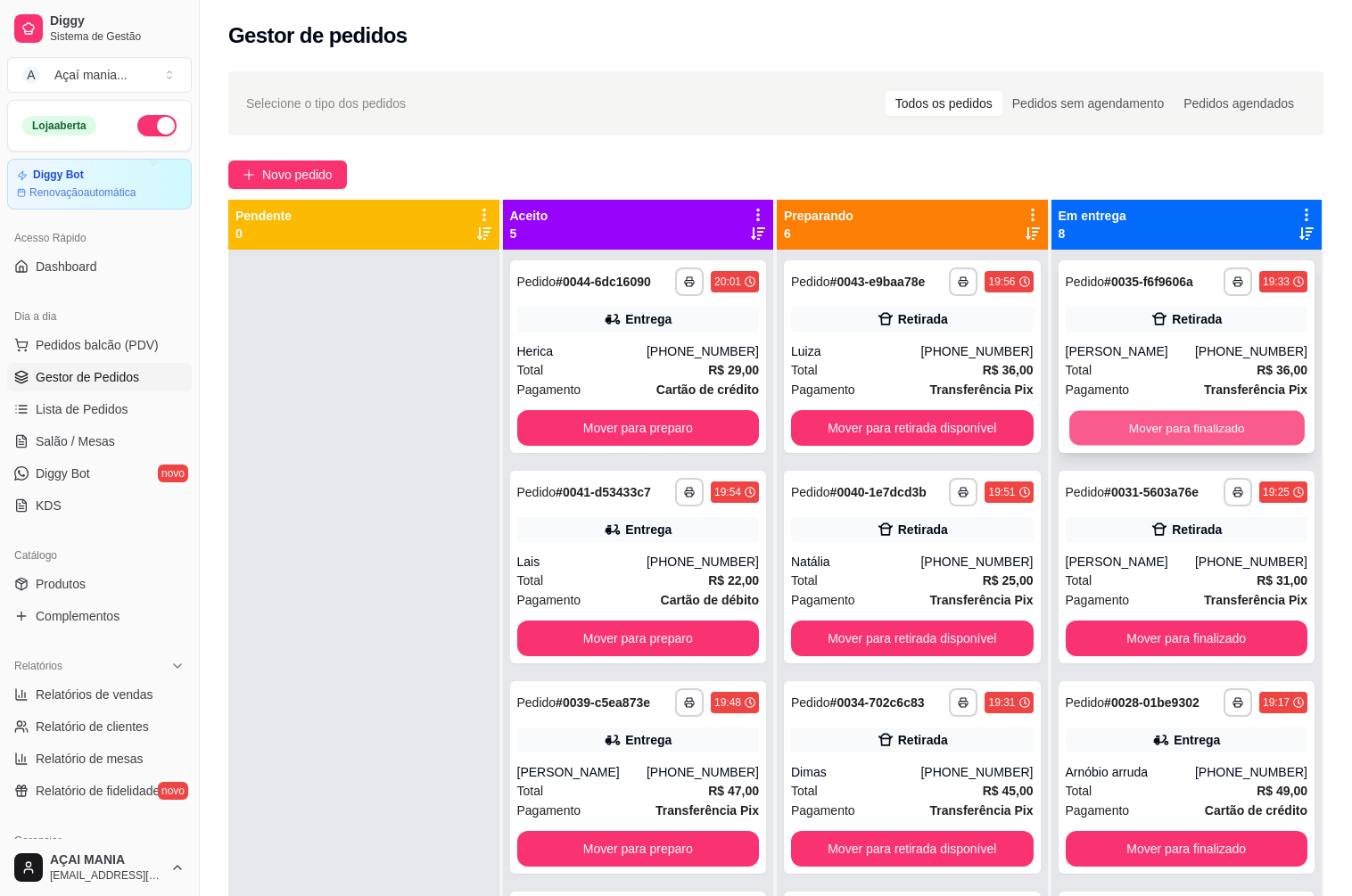
click at [1140, 422] on button "Mover para finalizado" at bounding box center [1186, 427] width 234 height 35
click at [380, 424] on div at bounding box center [363, 697] width 271 height 896
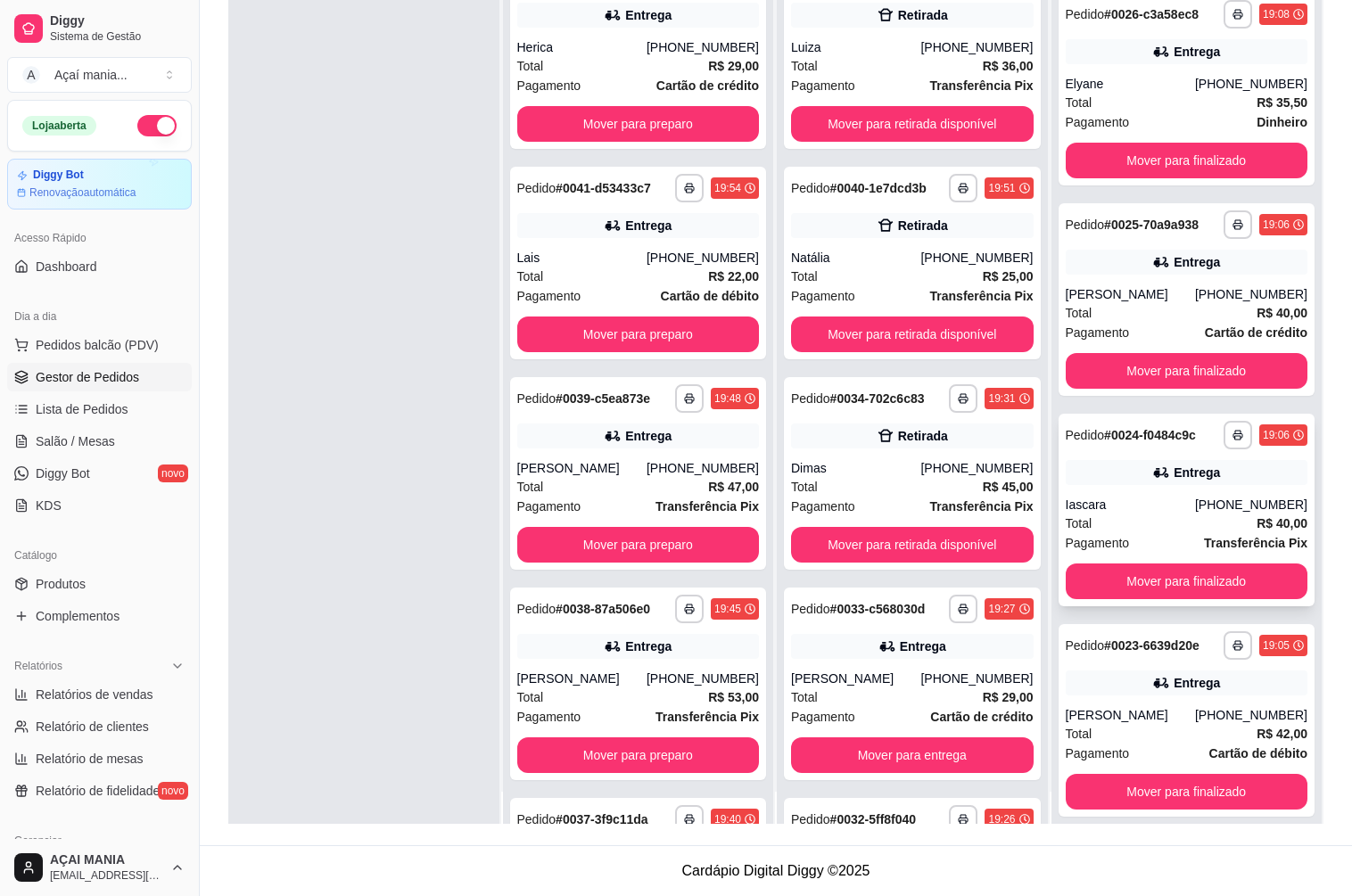
scroll to position [49, 0]
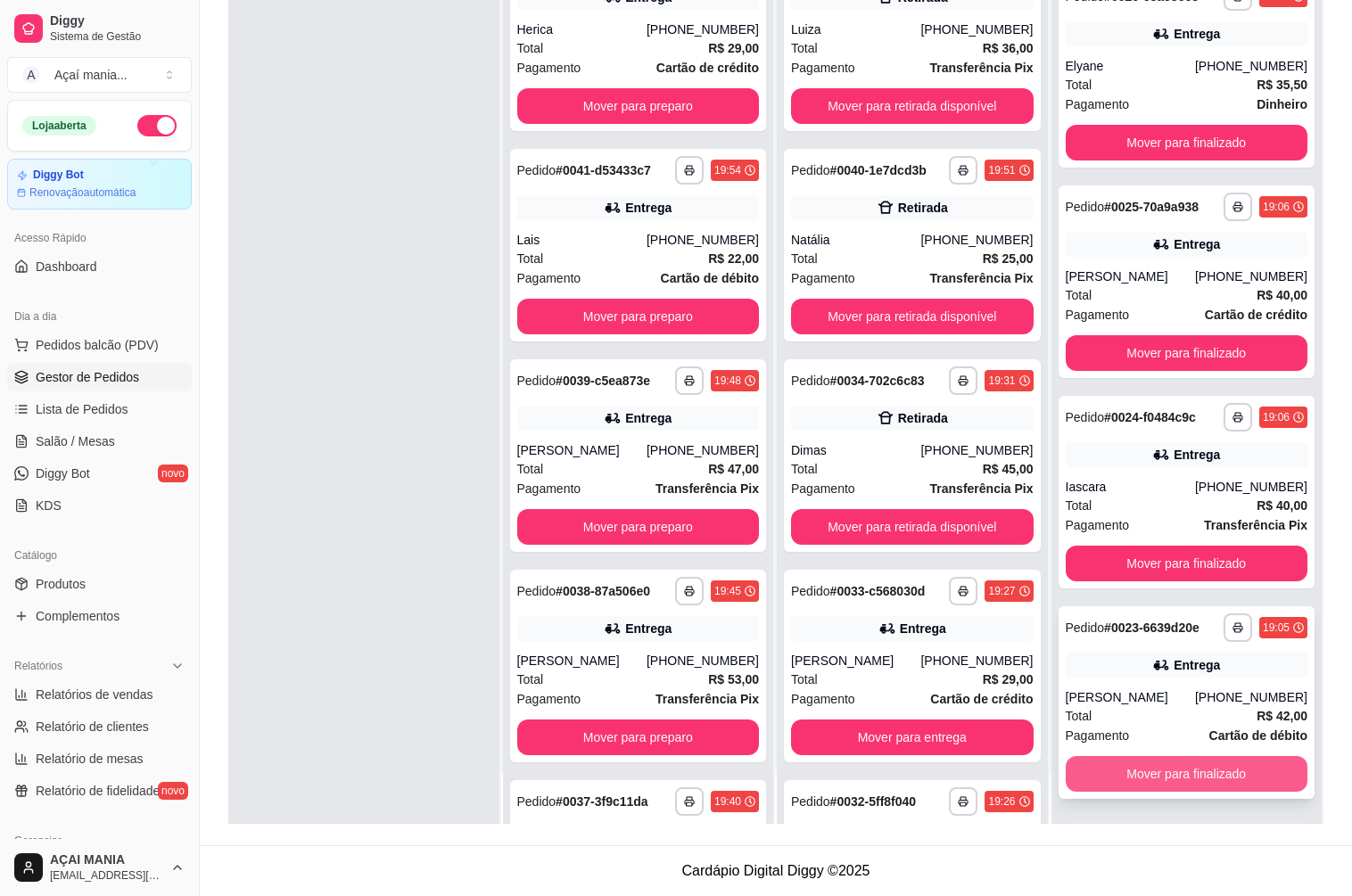
click at [1121, 771] on button "Mover para finalizado" at bounding box center [1187, 774] width 243 height 35
click at [1123, 770] on button "Mover para finalizado" at bounding box center [1186, 774] width 234 height 35
click at [1125, 770] on button "Mover para finalizado" at bounding box center [1187, 774] width 243 height 35
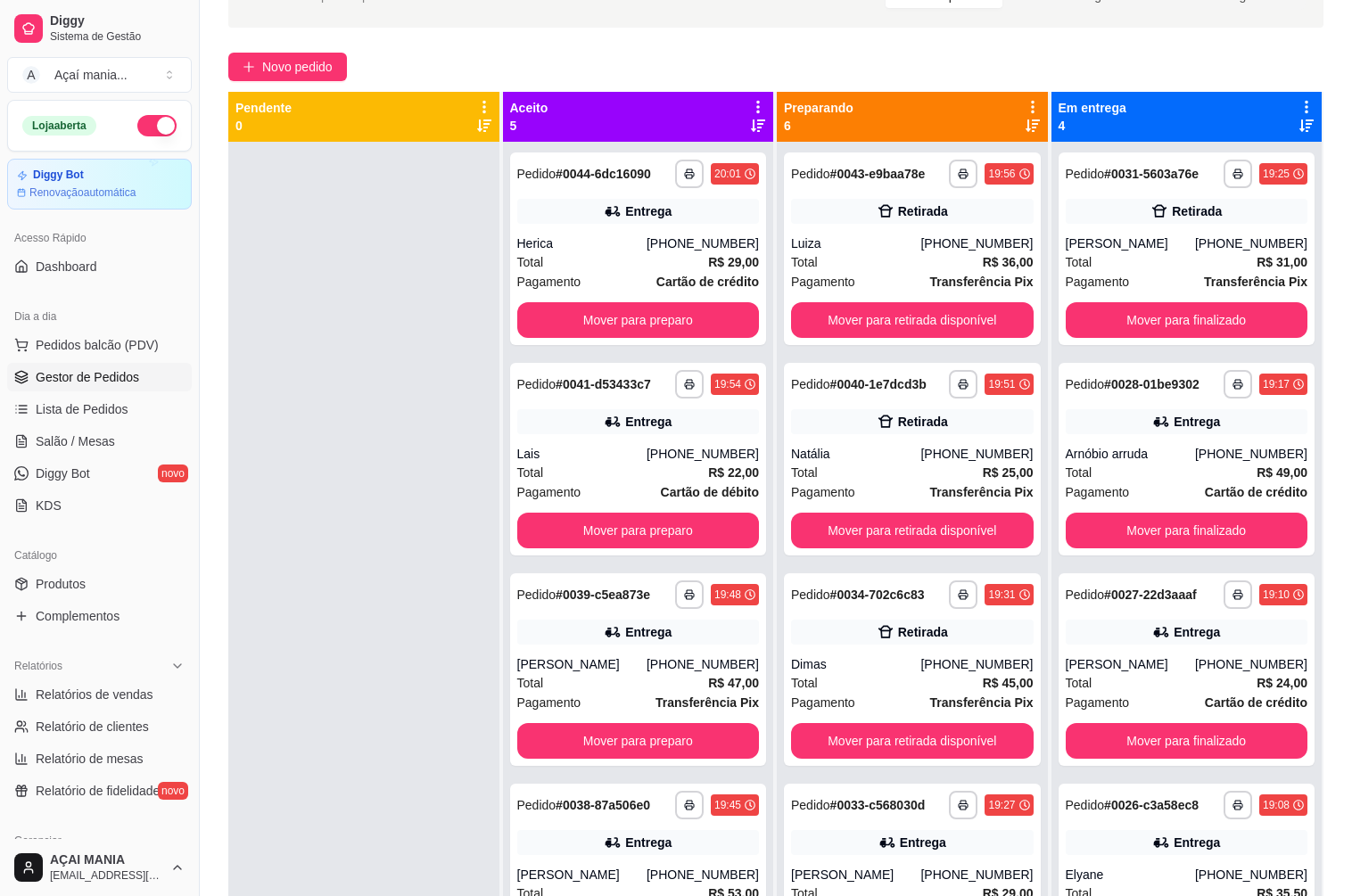
scroll to position [0, 0]
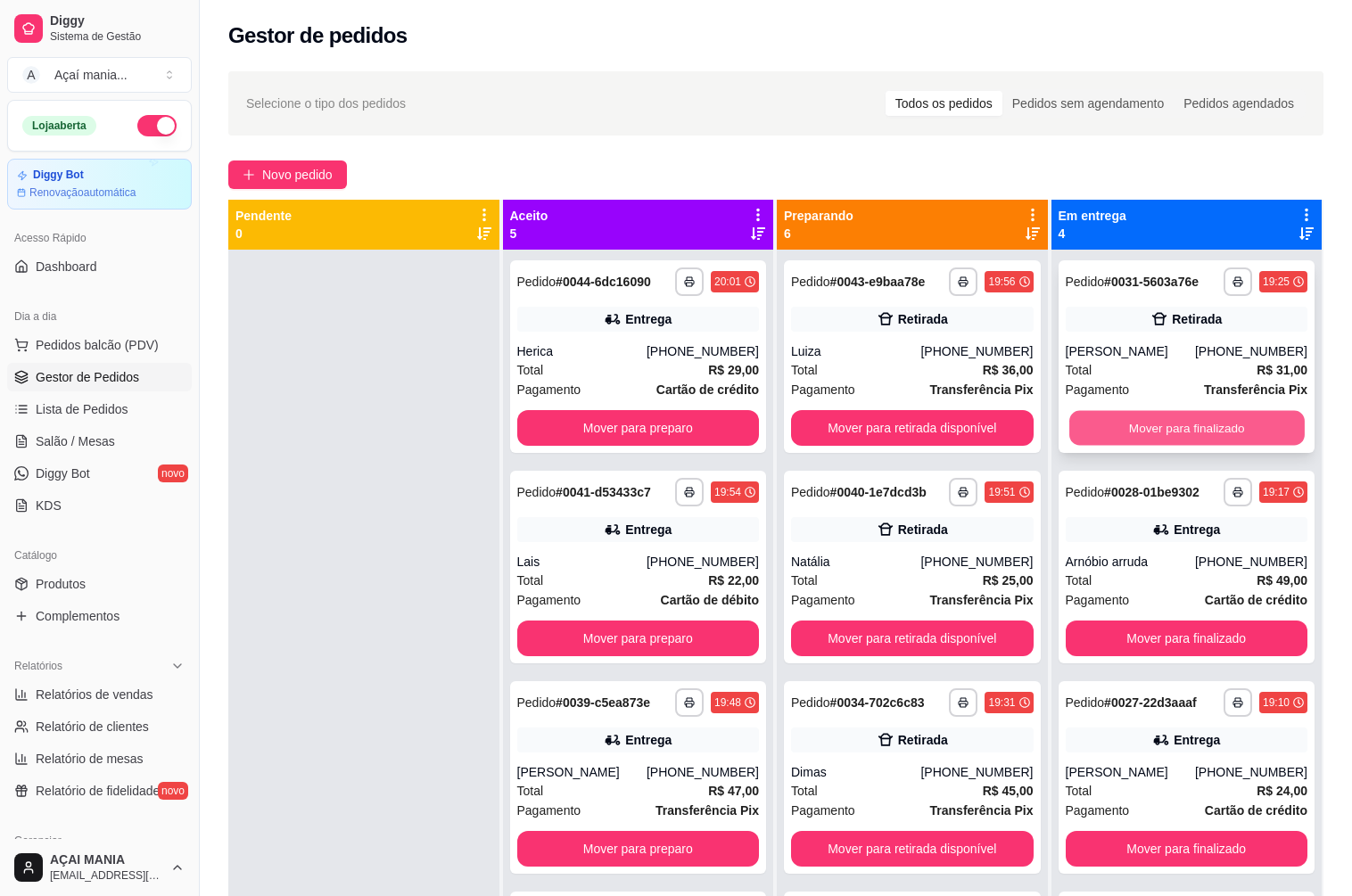
click at [1171, 413] on button "Mover para finalizado" at bounding box center [1186, 427] width 234 height 35
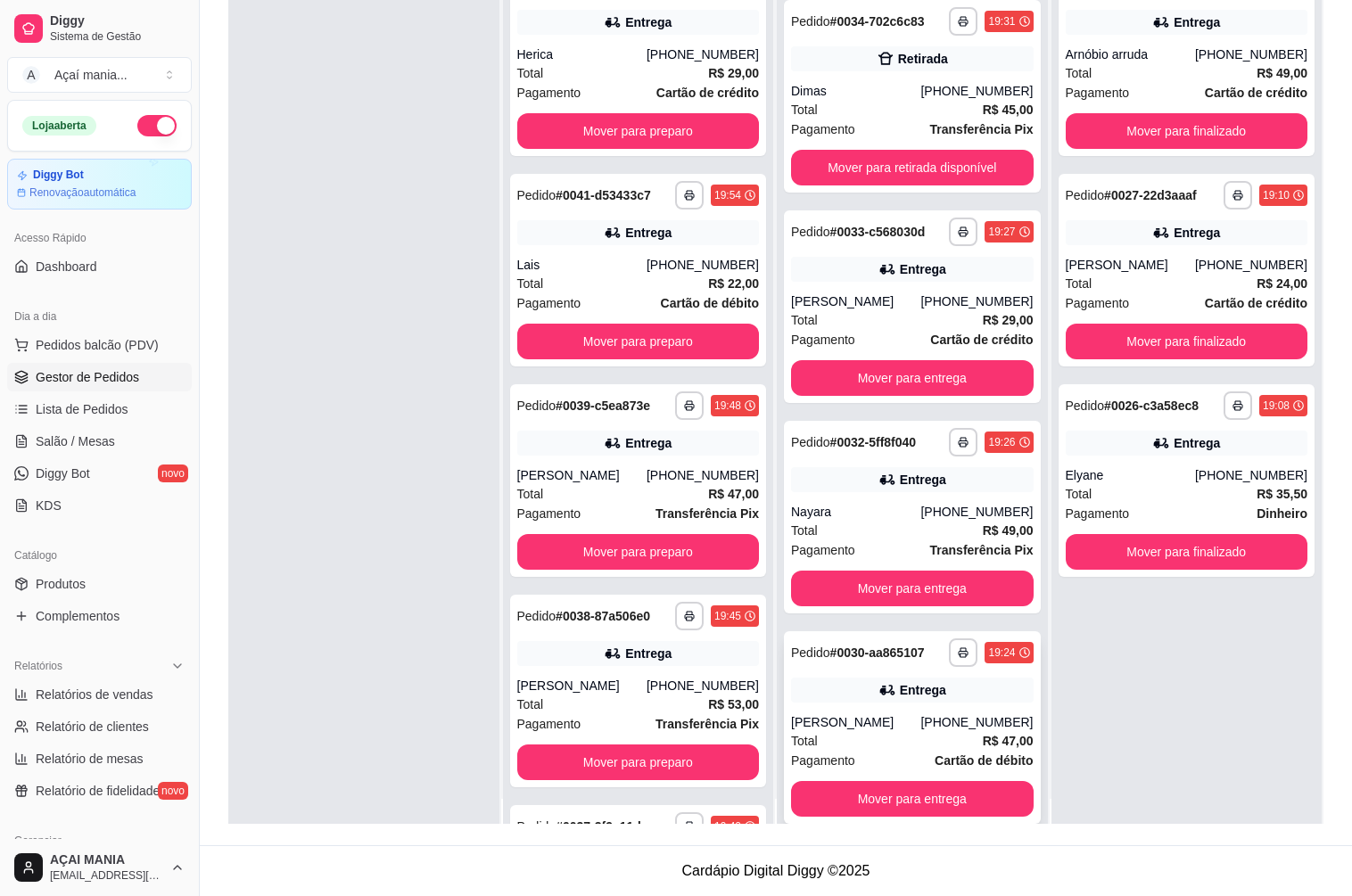
scroll to position [49, 0]
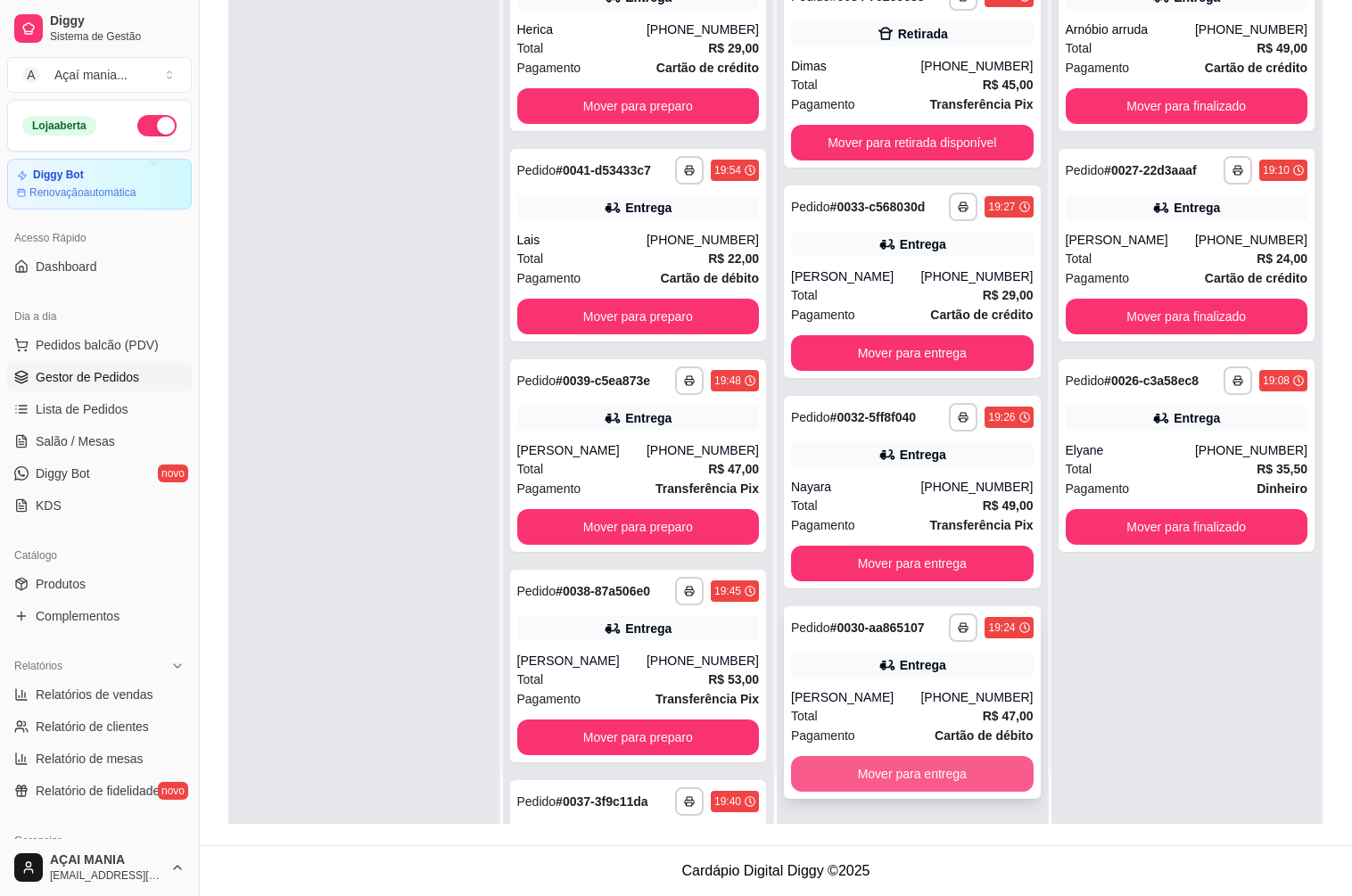
click at [895, 765] on button "Mover para entrega" at bounding box center [912, 774] width 243 height 35
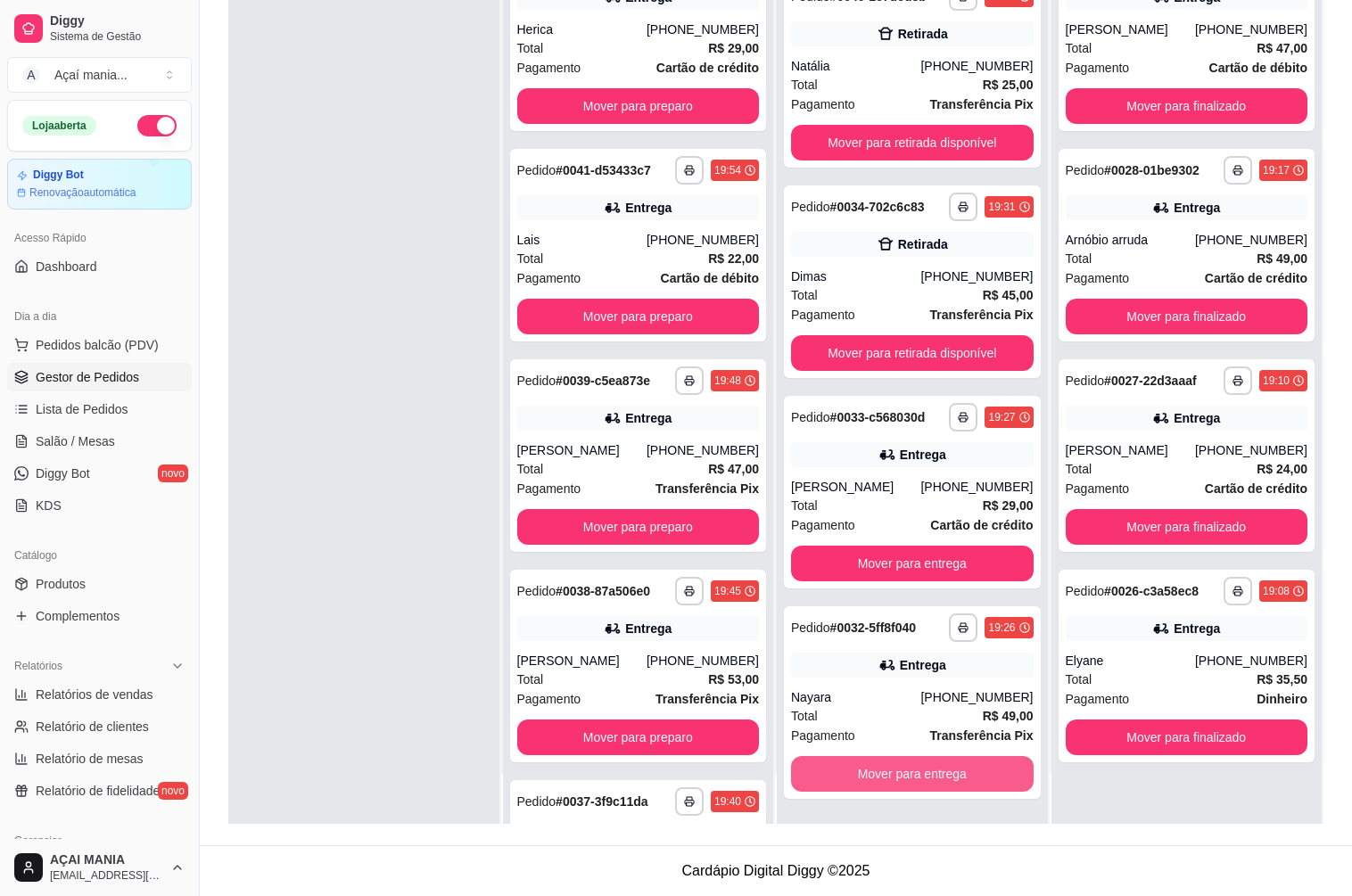
scroll to position [174, 0]
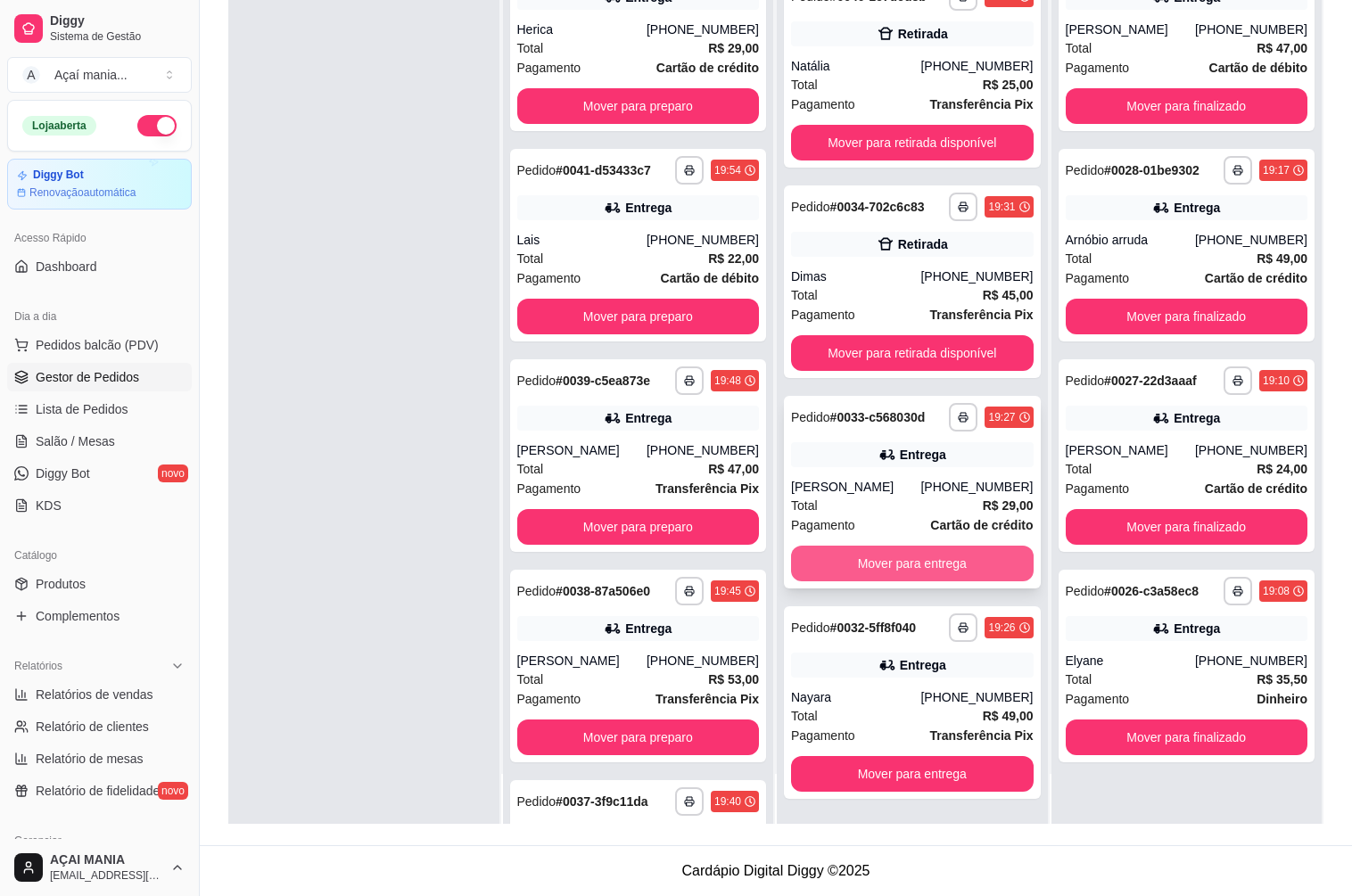
click at [894, 572] on button "Mover para entrega" at bounding box center [912, 563] width 243 height 35
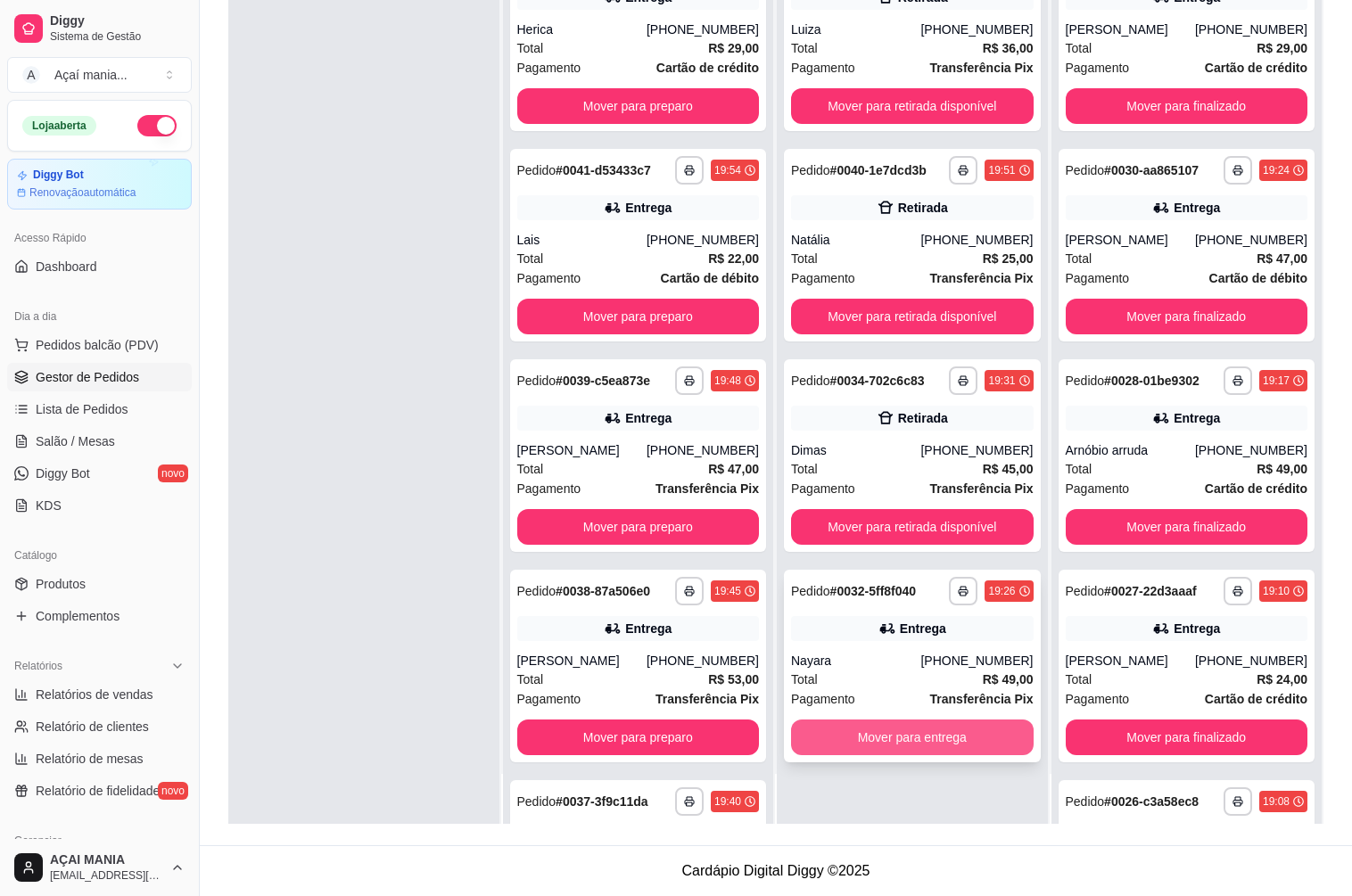
click at [857, 730] on button "Mover para entrega" at bounding box center [912, 737] width 243 height 35
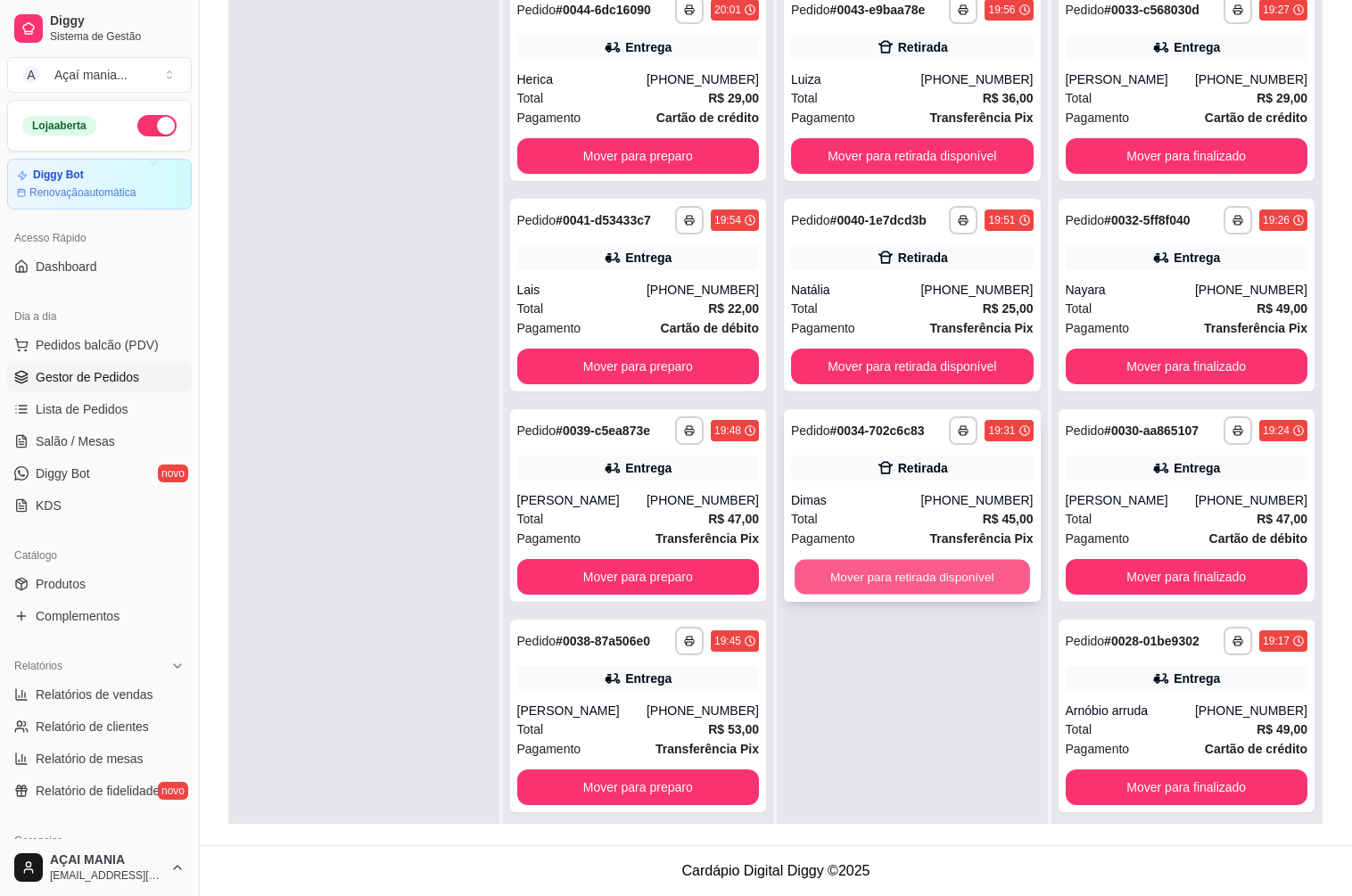
click at [879, 579] on button "Mover para retirada disponível" at bounding box center [911, 577] width 234 height 35
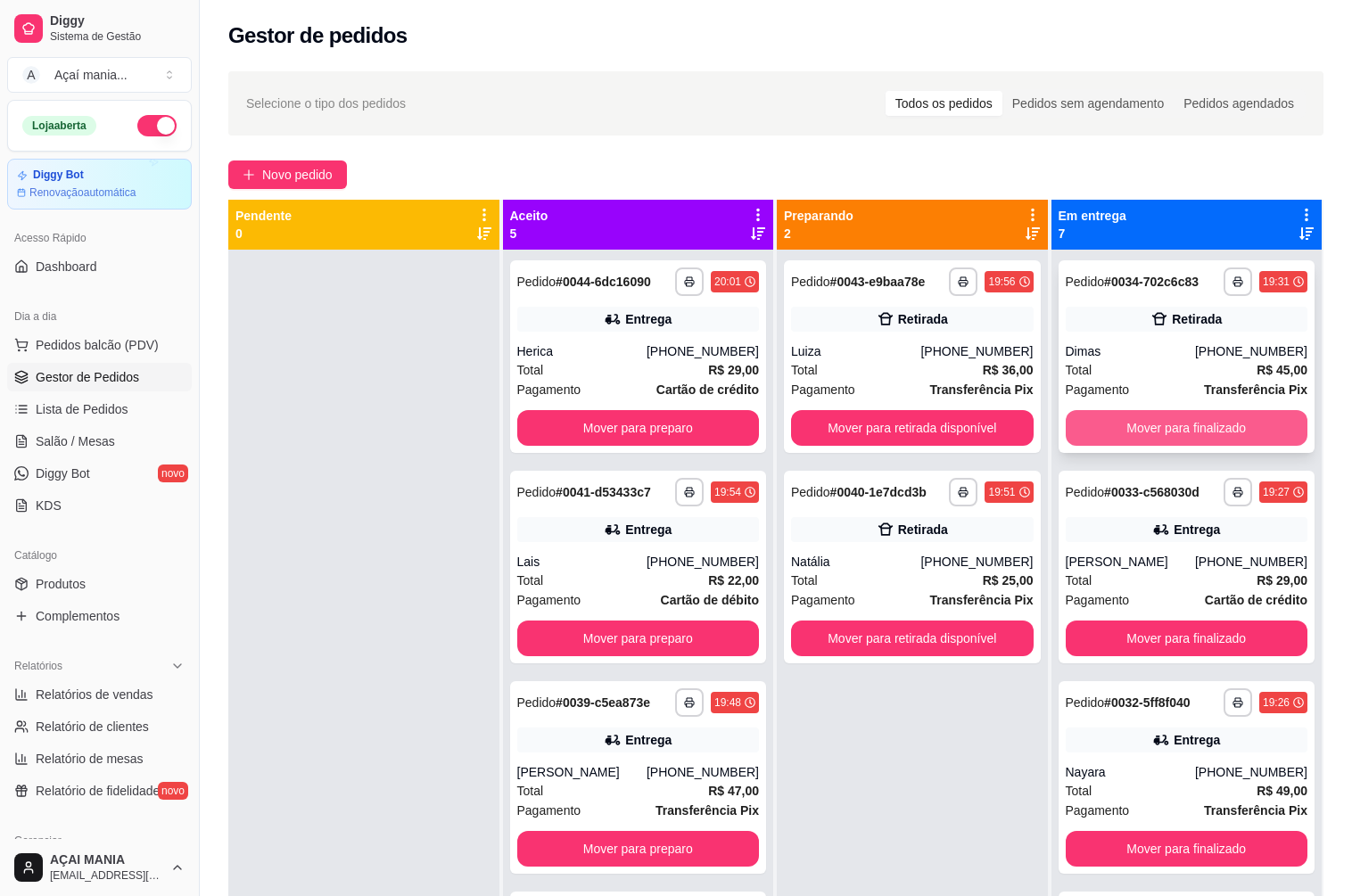
click at [1113, 429] on button "Mover para finalizado" at bounding box center [1187, 427] width 243 height 35
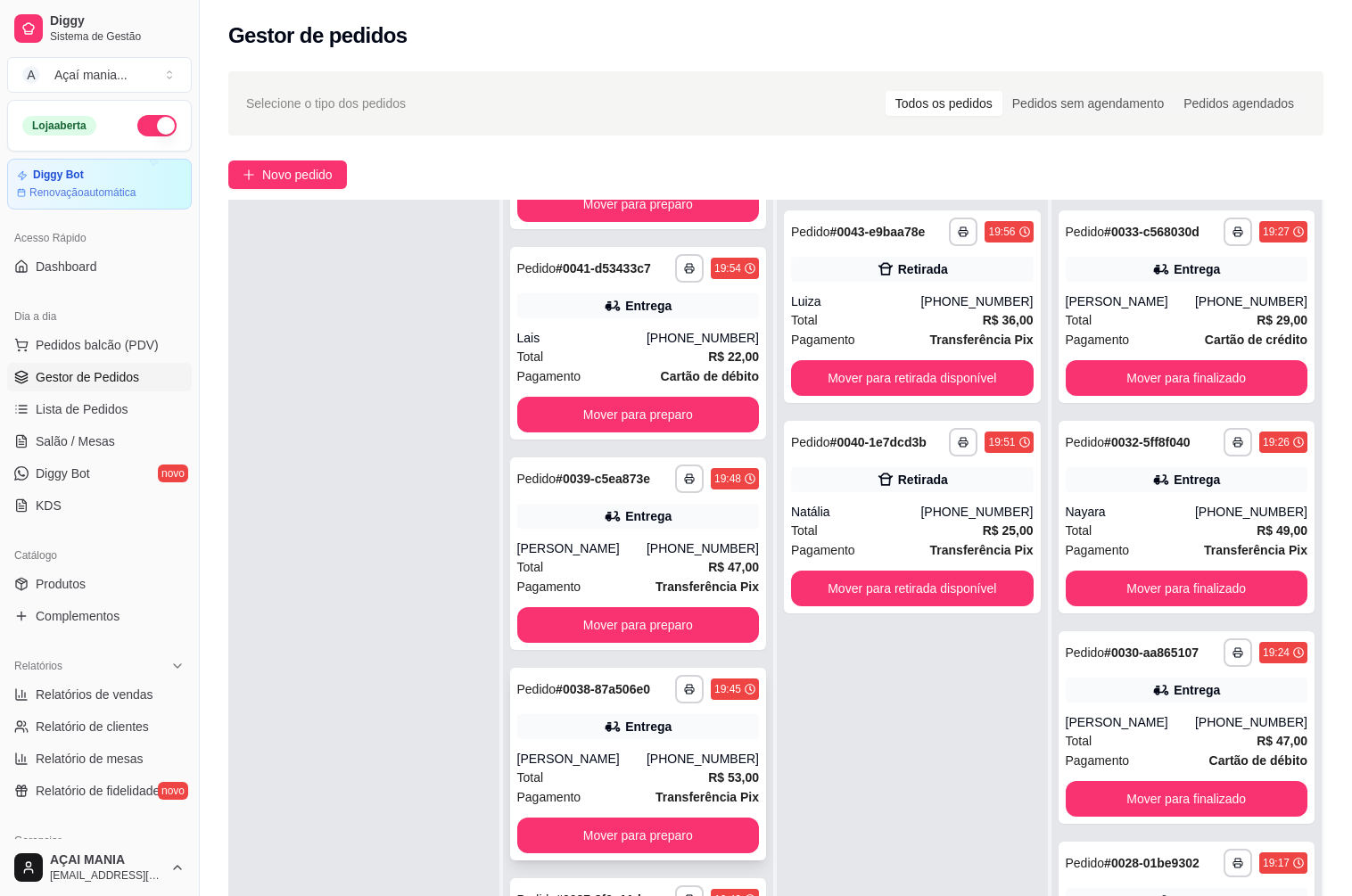
scroll to position [272, 0]
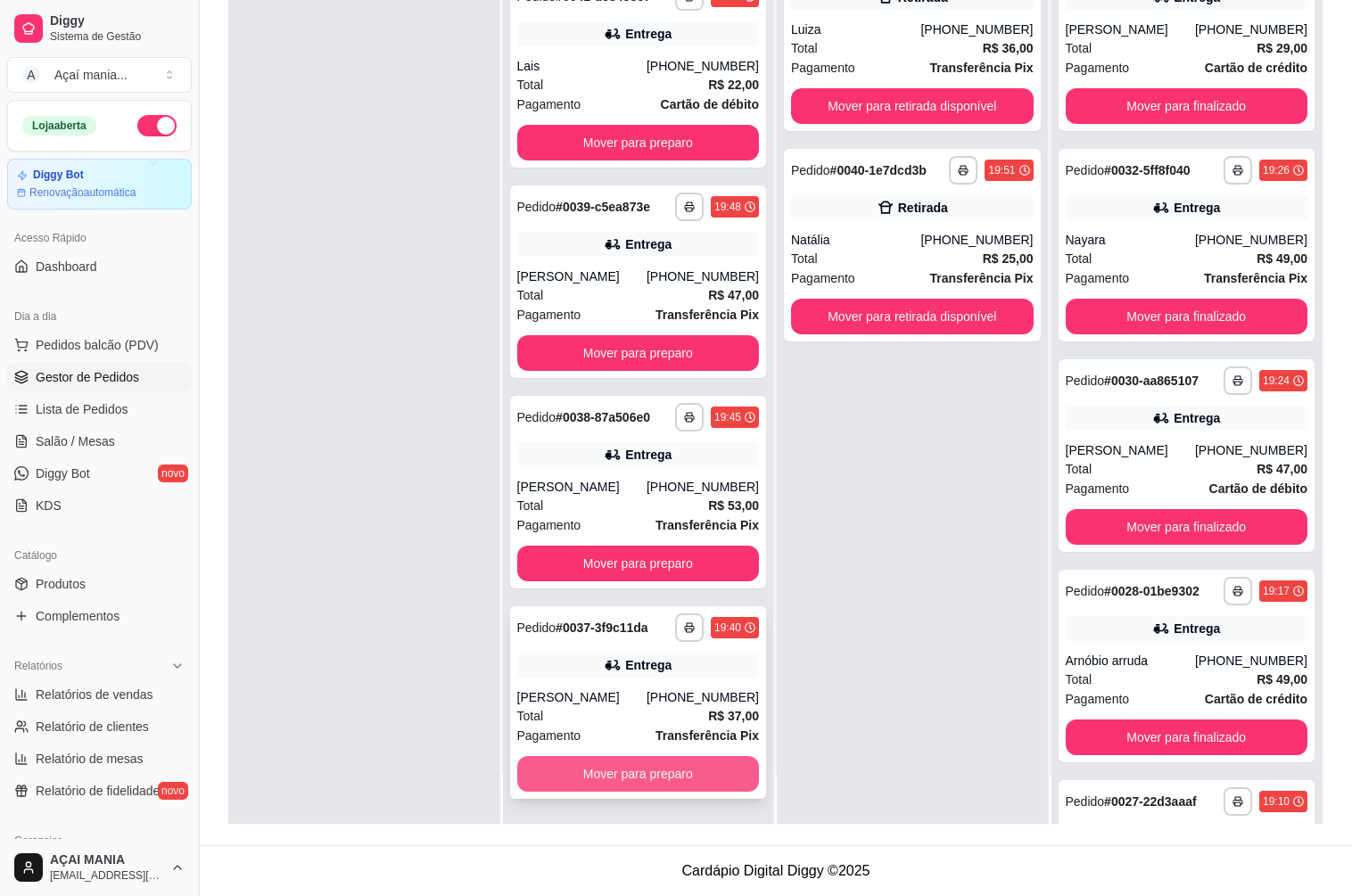
click at [574, 785] on button "Mover para preparo" at bounding box center [639, 774] width 243 height 35
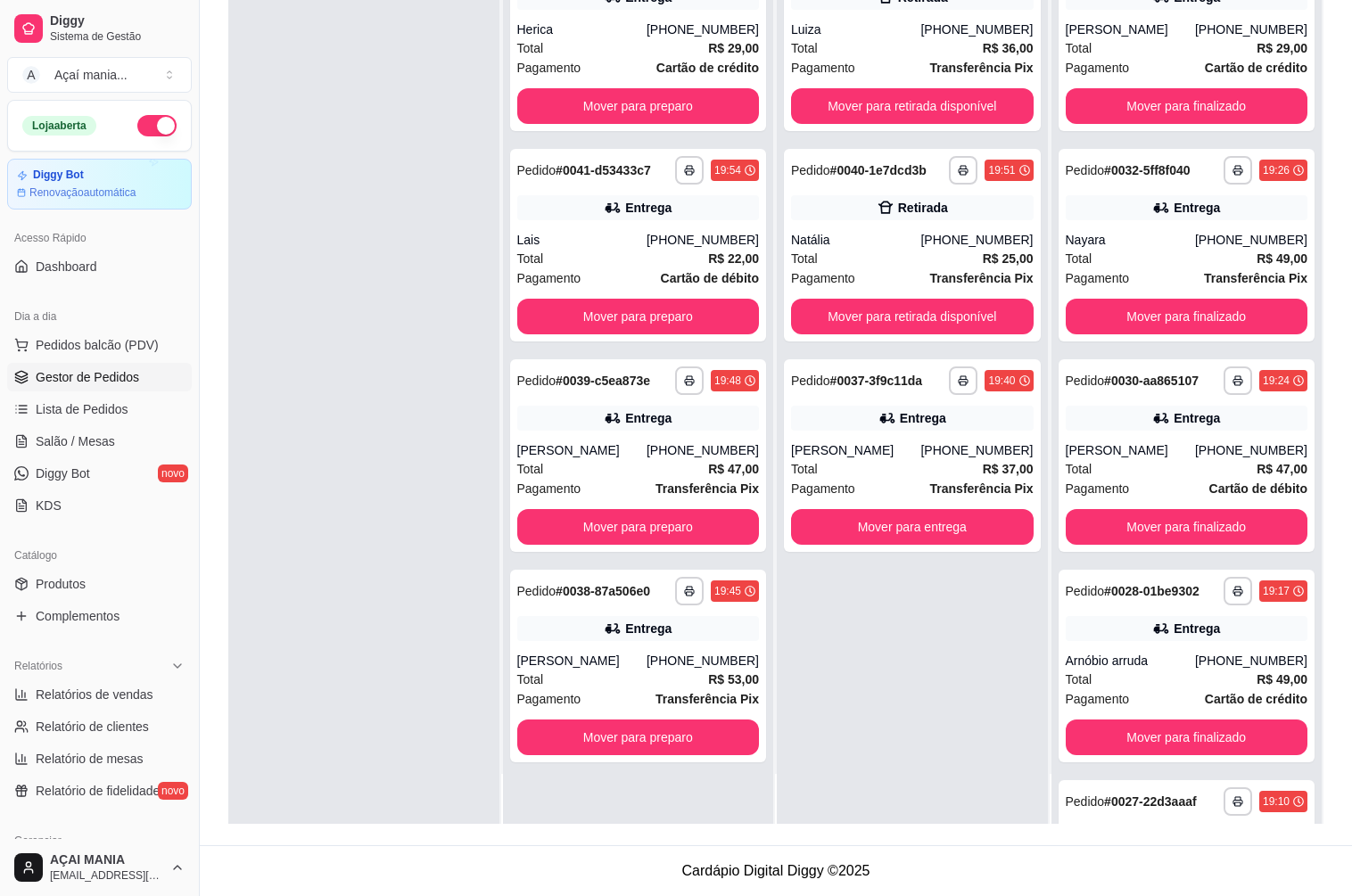
scroll to position [0, 0]
click at [596, 735] on button "Mover para preparo" at bounding box center [639, 737] width 243 height 35
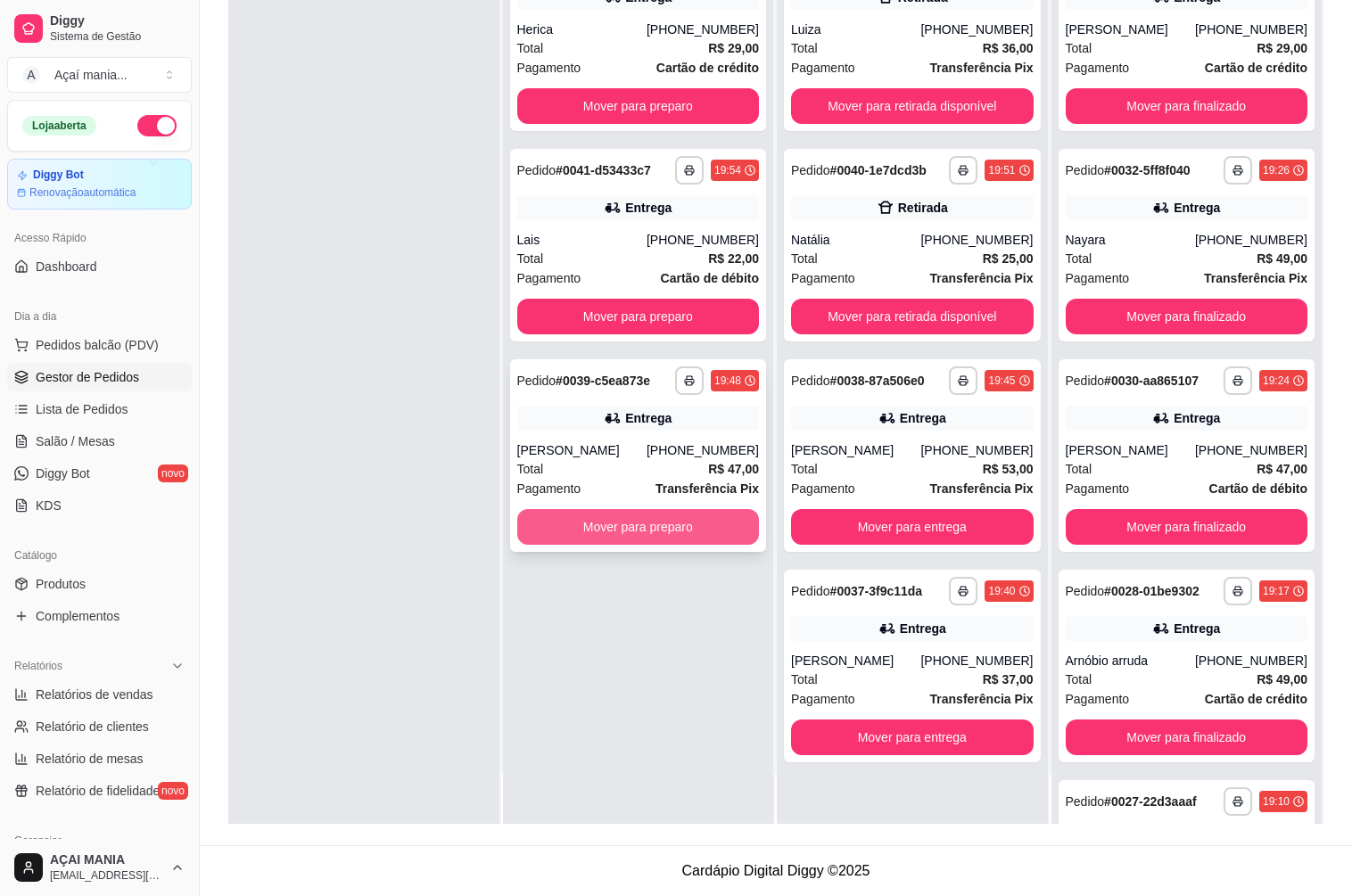
click at [642, 526] on button "Mover para preparo" at bounding box center [639, 526] width 243 height 35
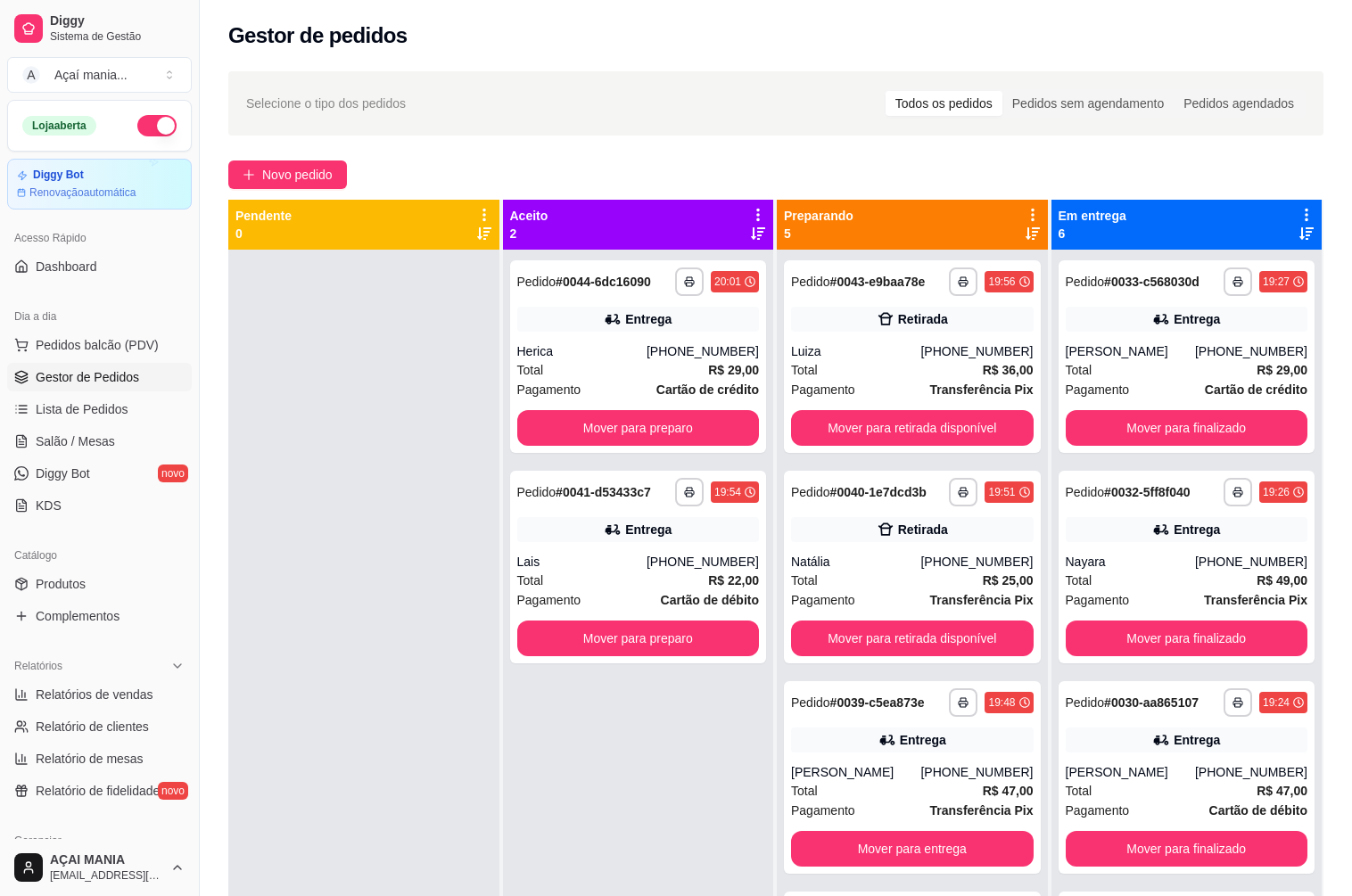
click at [539, 717] on div "**********" at bounding box center [639, 697] width 271 height 896
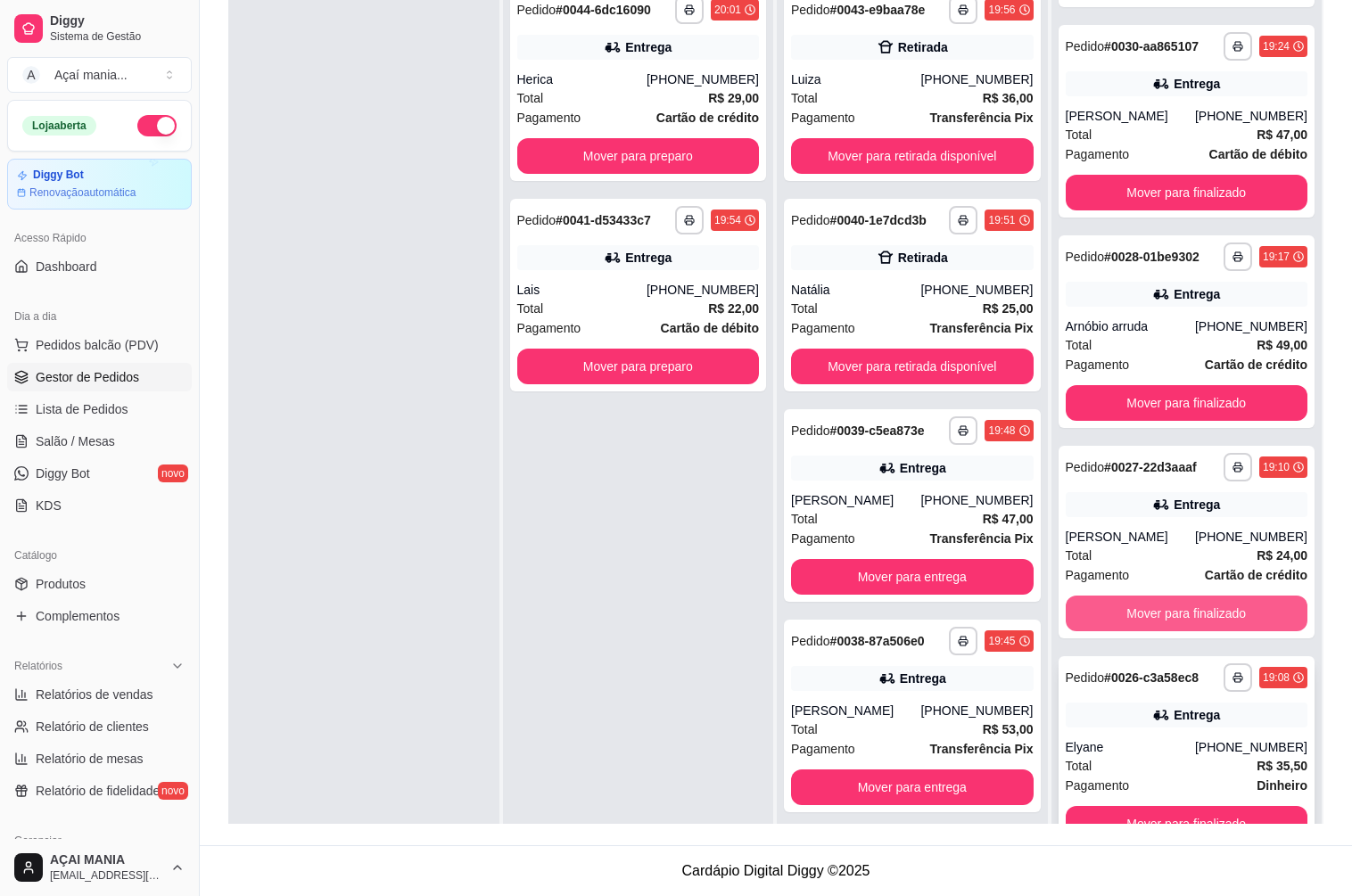
scroll to position [49, 0]
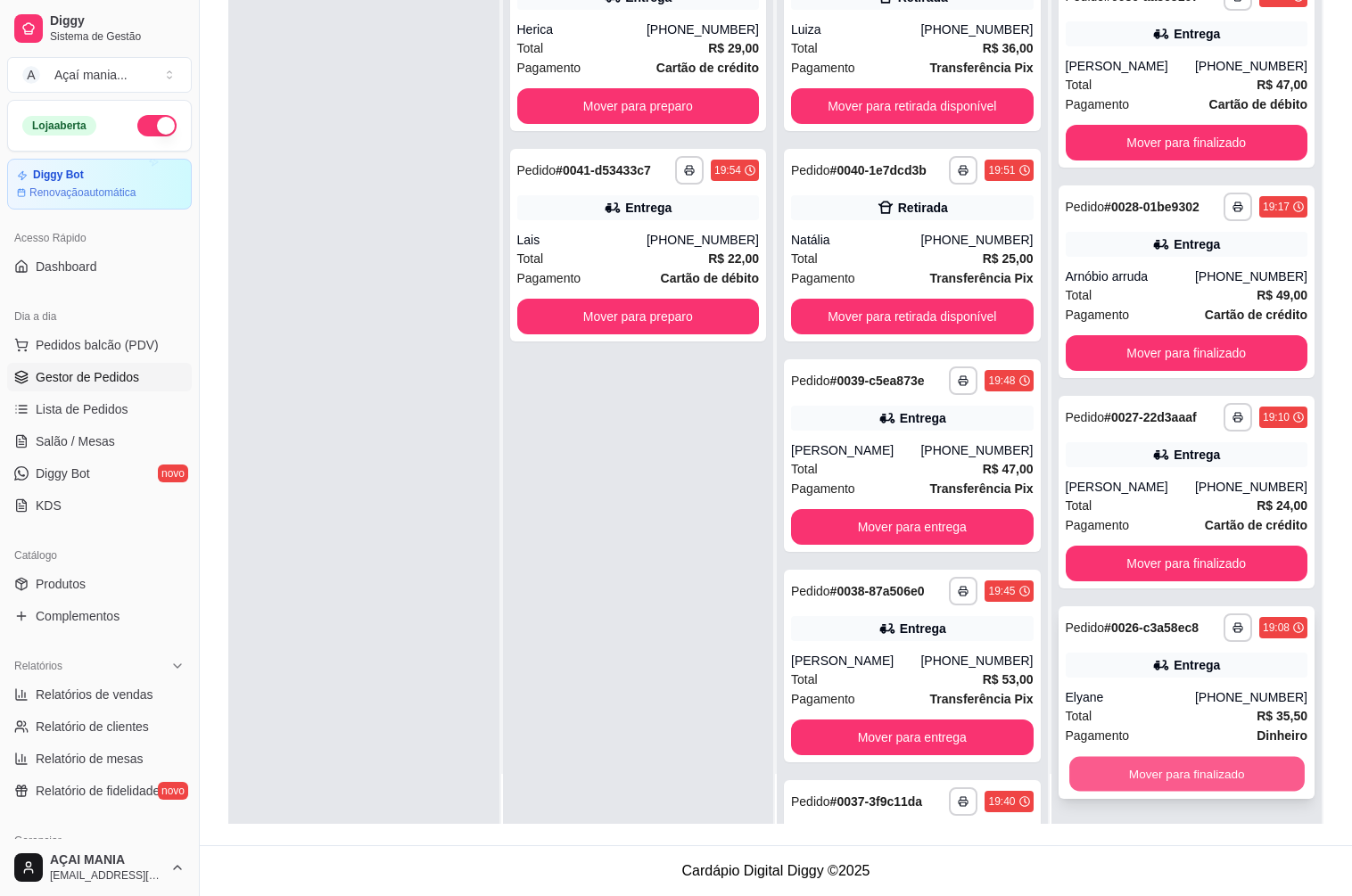
click at [1204, 763] on button "Mover para finalizado" at bounding box center [1186, 774] width 234 height 35
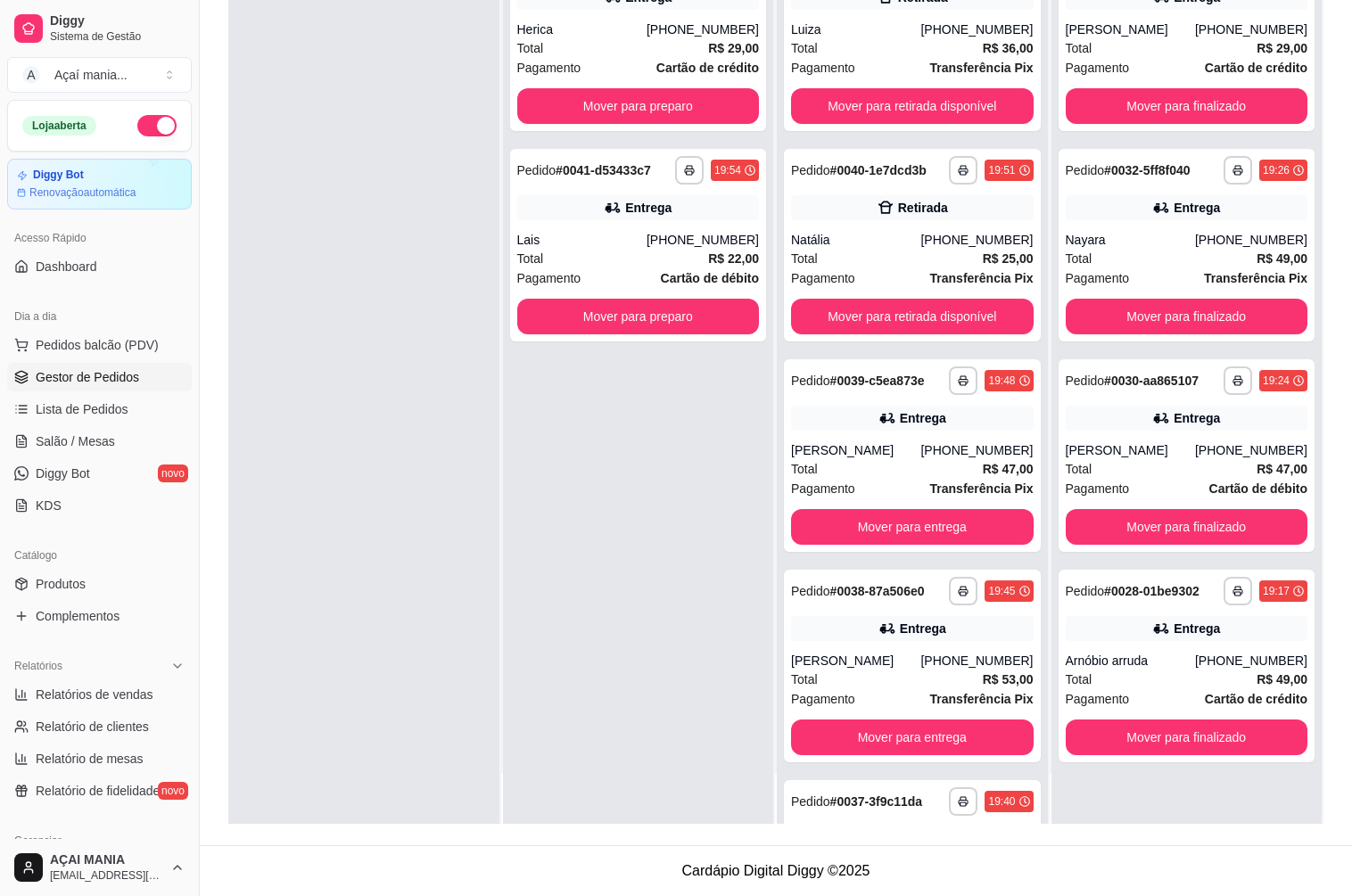
scroll to position [0, 0]
click at [1204, 763] on div "**********" at bounding box center [1187, 376] width 271 height 896
click at [1216, 742] on button "Mover para finalizado" at bounding box center [1186, 737] width 234 height 35
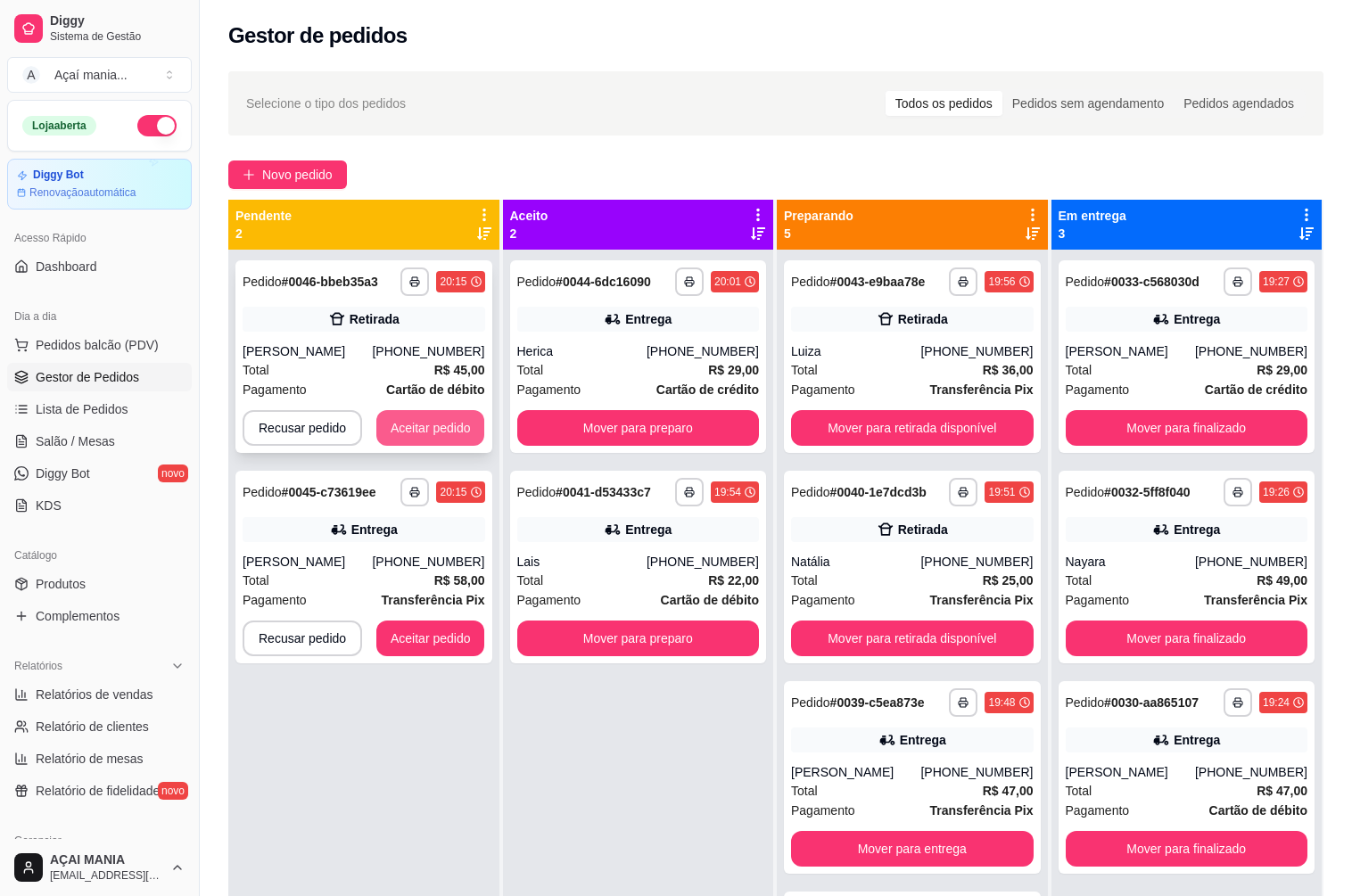
click at [452, 425] on button "Aceitar pedido" at bounding box center [430, 427] width 108 height 35
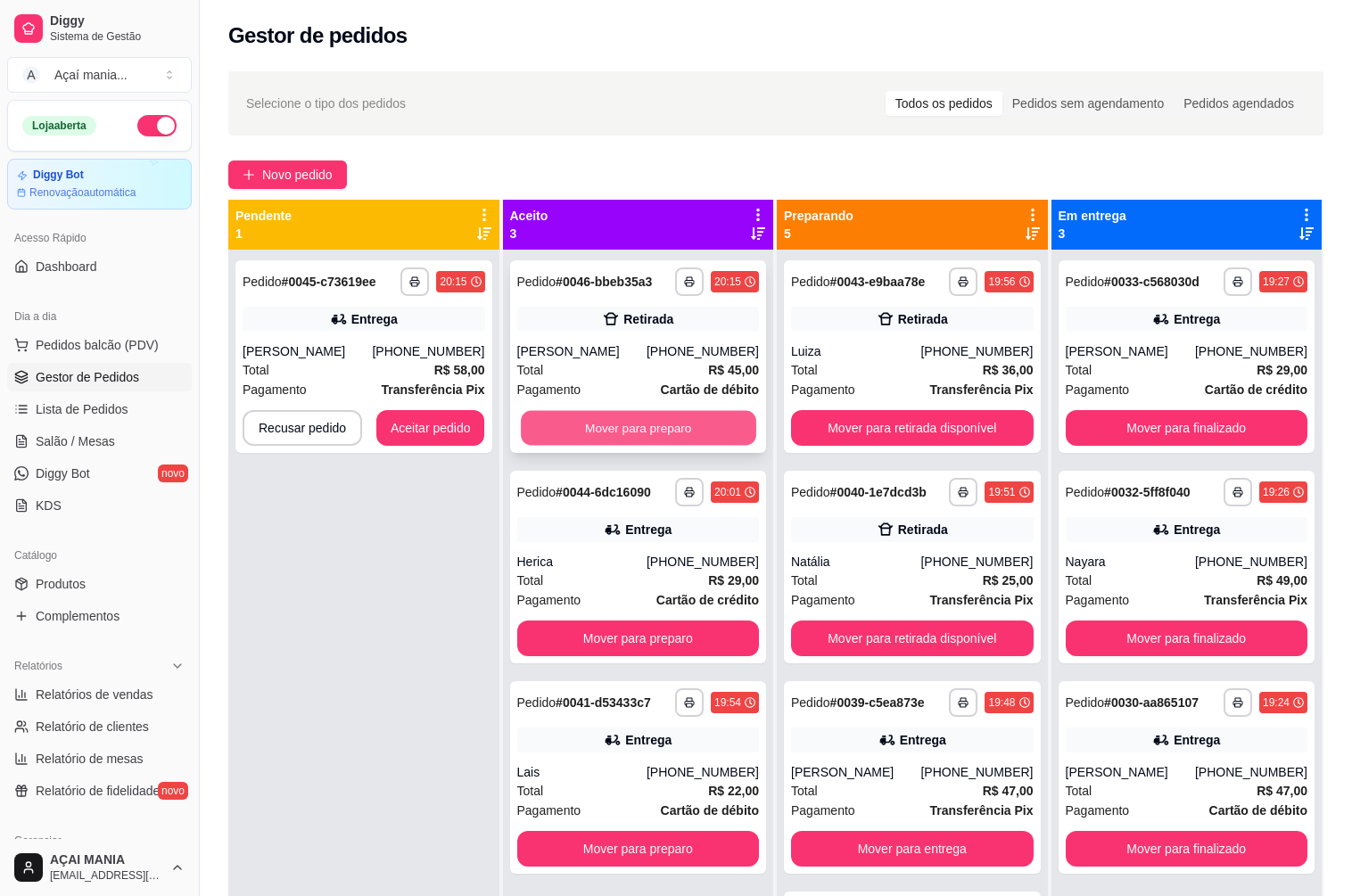
click at [688, 427] on button "Mover para preparo" at bounding box center [638, 427] width 234 height 35
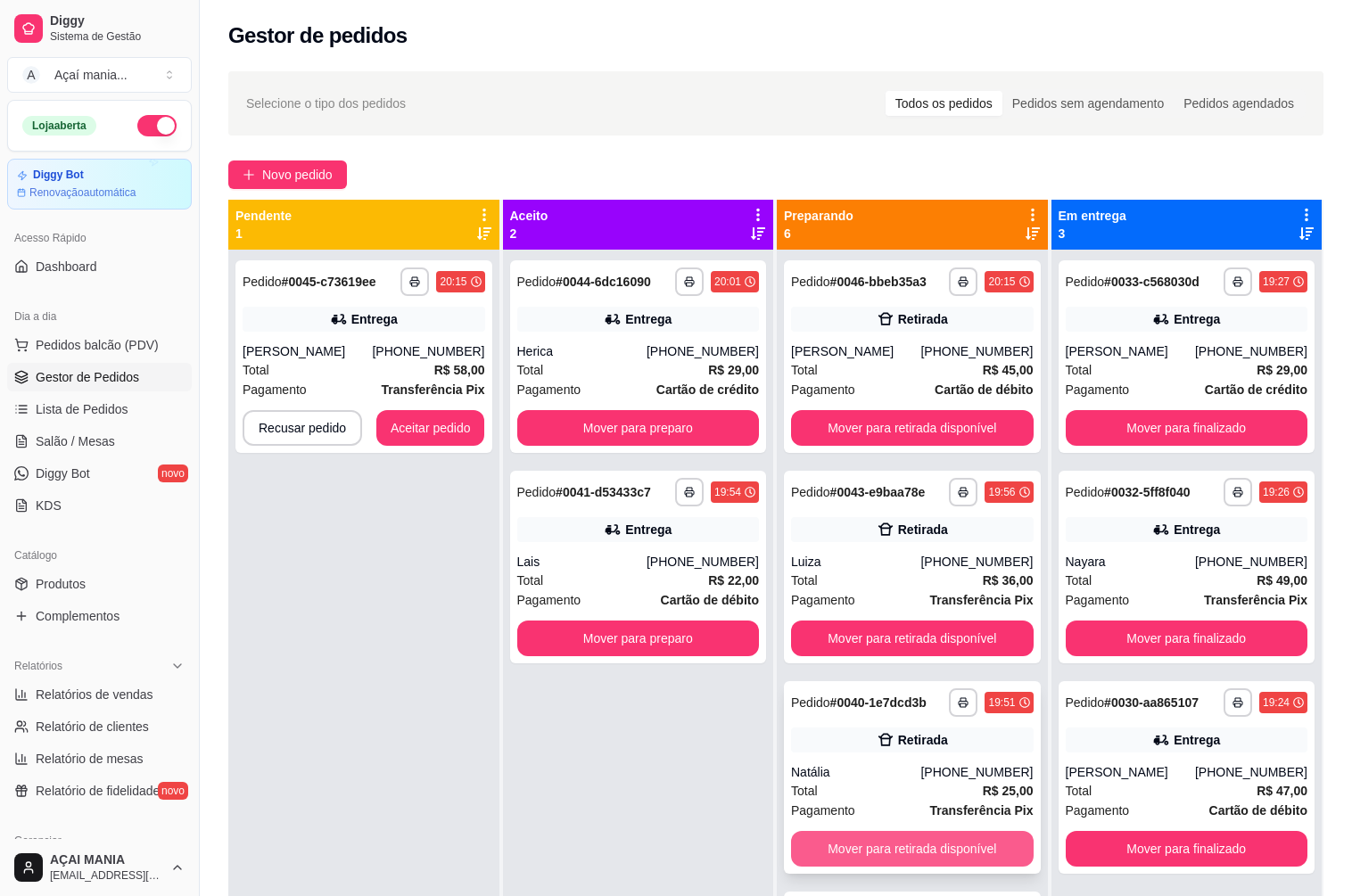
click at [880, 848] on button "Mover para retirada disponível" at bounding box center [912, 848] width 243 height 35
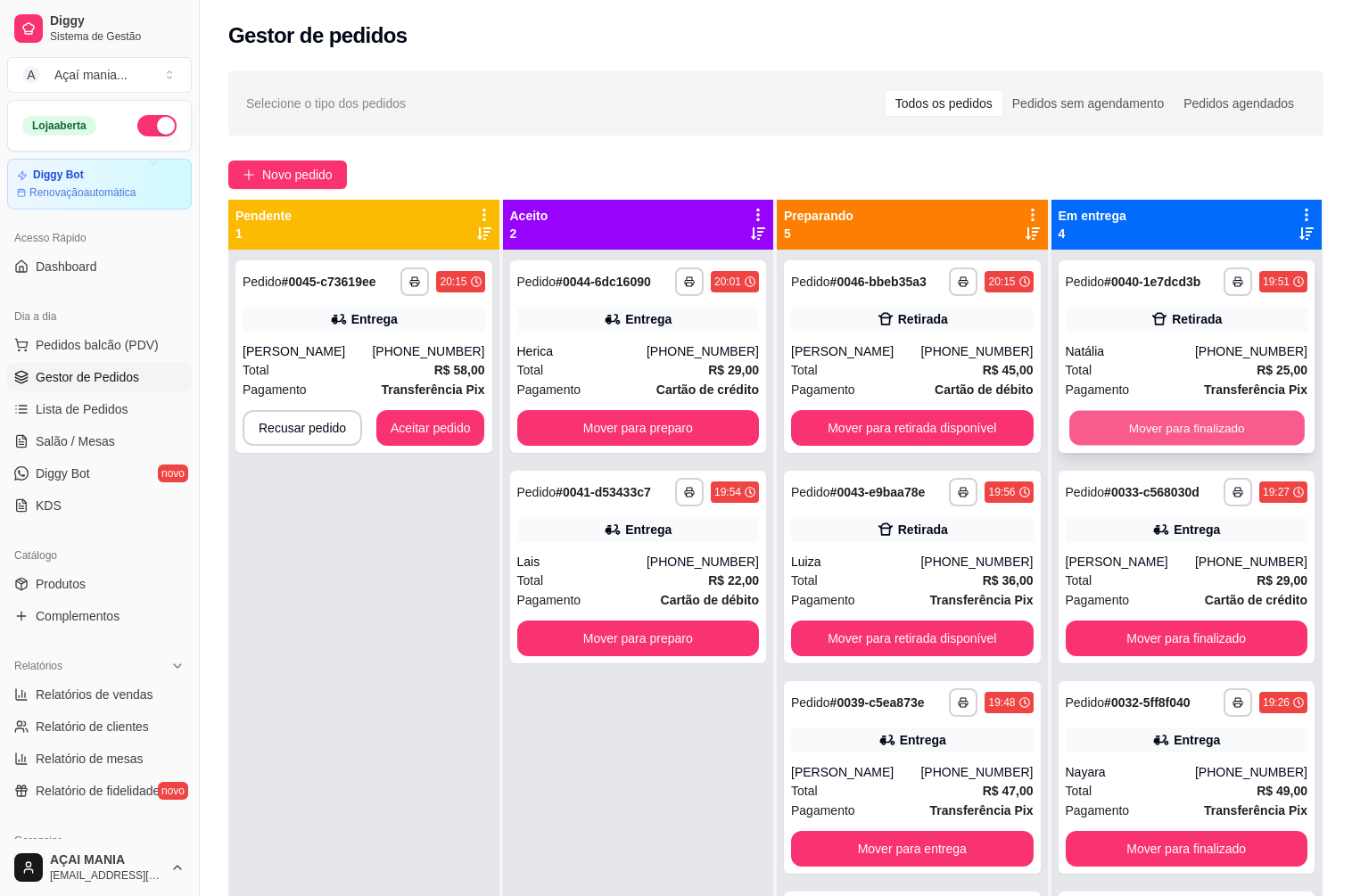
click at [1199, 433] on button "Mover para finalizado" at bounding box center [1186, 427] width 234 height 35
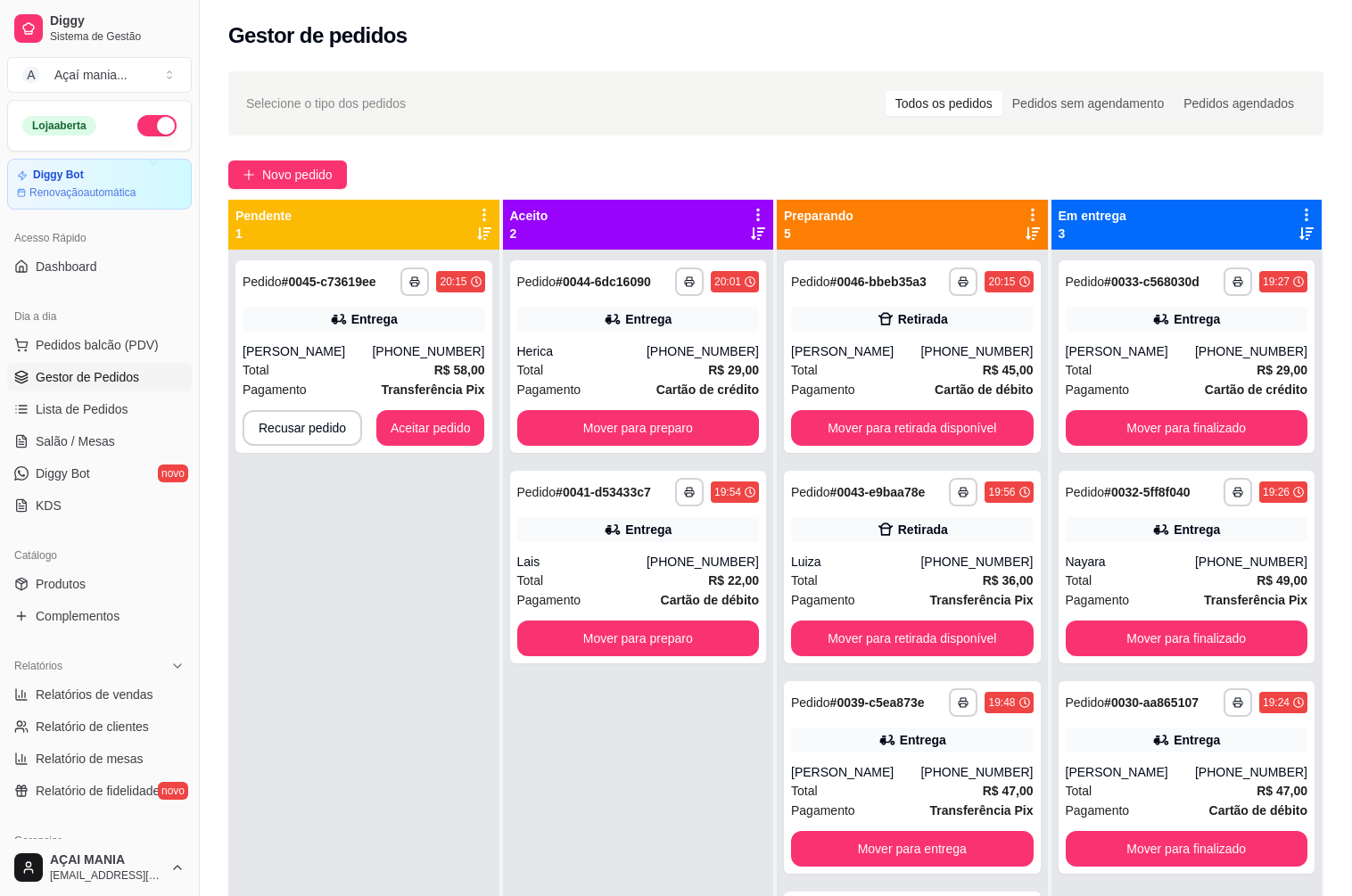
click at [295, 532] on div "**********" at bounding box center [363, 697] width 271 height 896
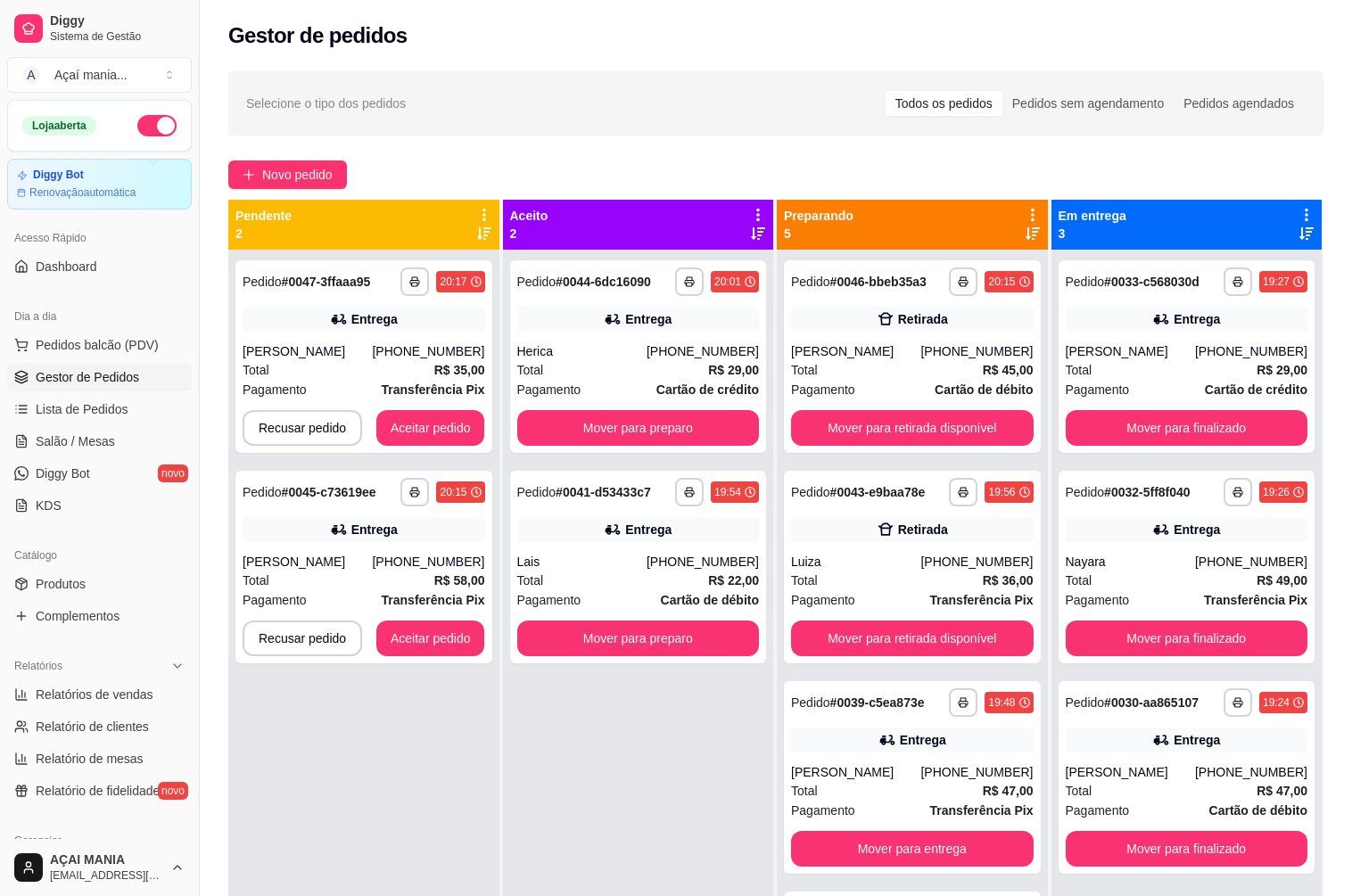
click at [494, 725] on div "**********" at bounding box center [363, 697] width 271 height 896
drag, startPoint x: 415, startPoint y: 836, endPoint x: 419, endPoint y: 821, distance: 15.5
click at [415, 836] on div "**********" at bounding box center [363, 697] width 271 height 896
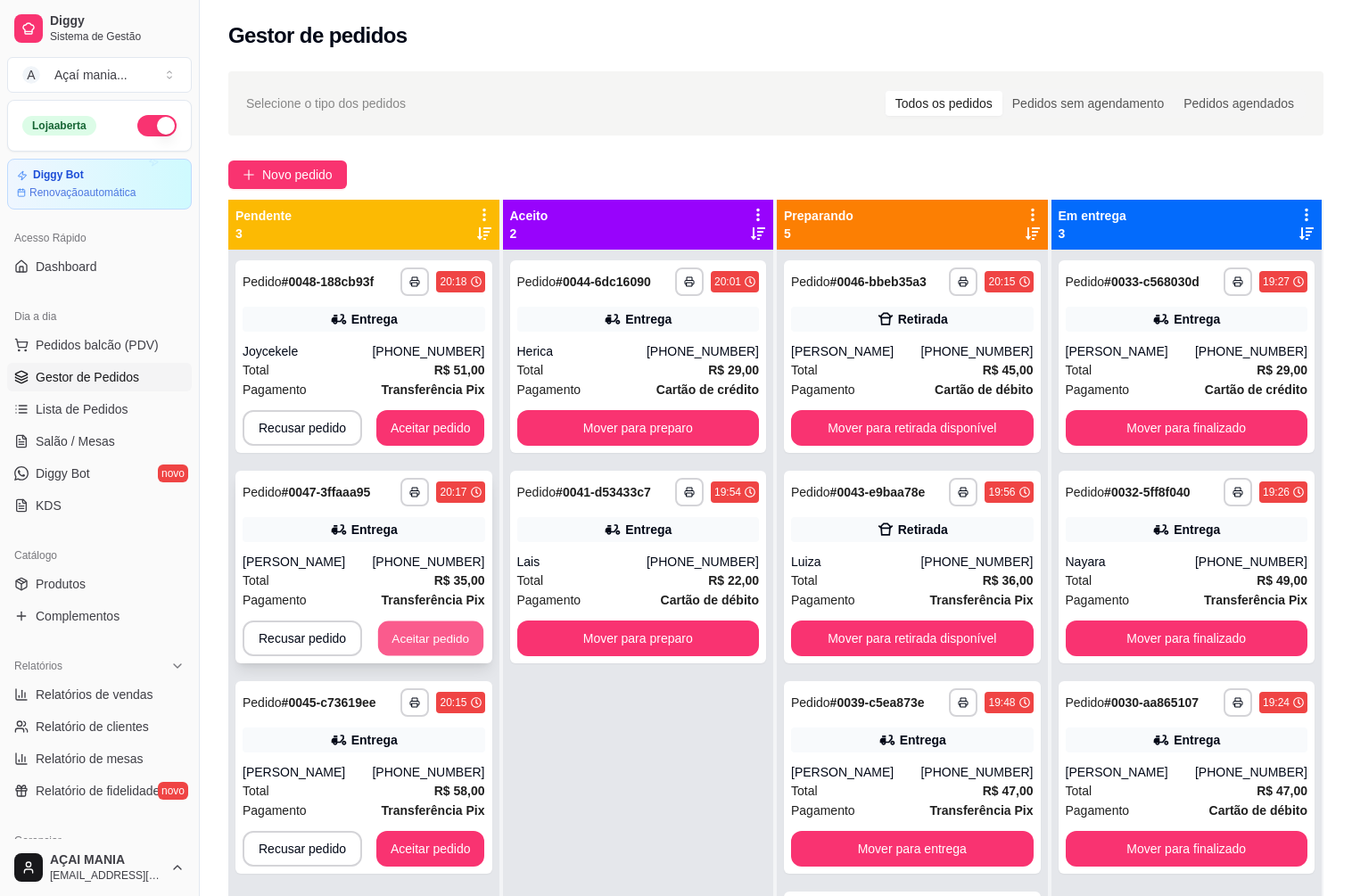
click at [436, 633] on button "Aceitar pedido" at bounding box center [430, 638] width 106 height 35
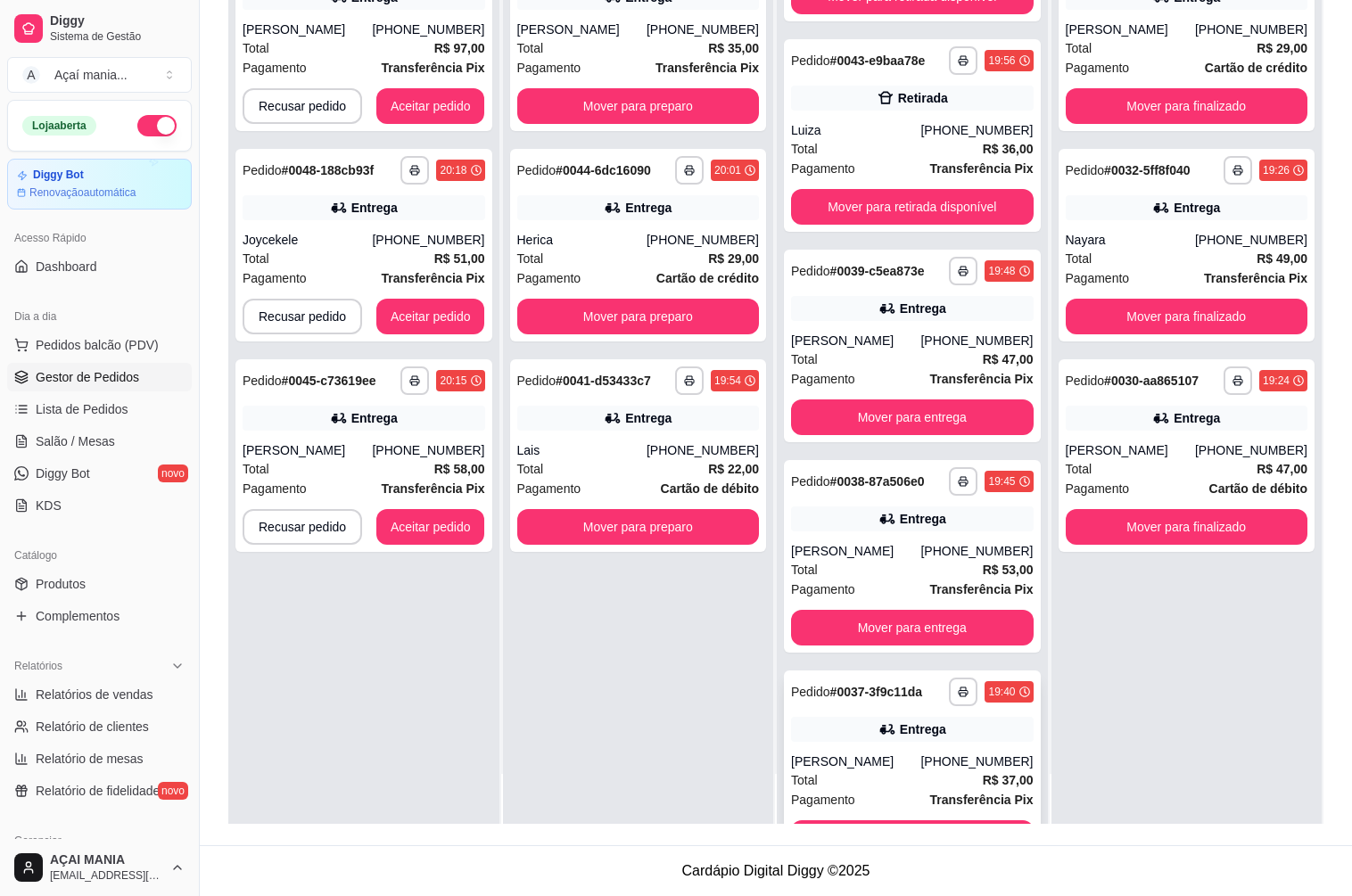
scroll to position [174, 0]
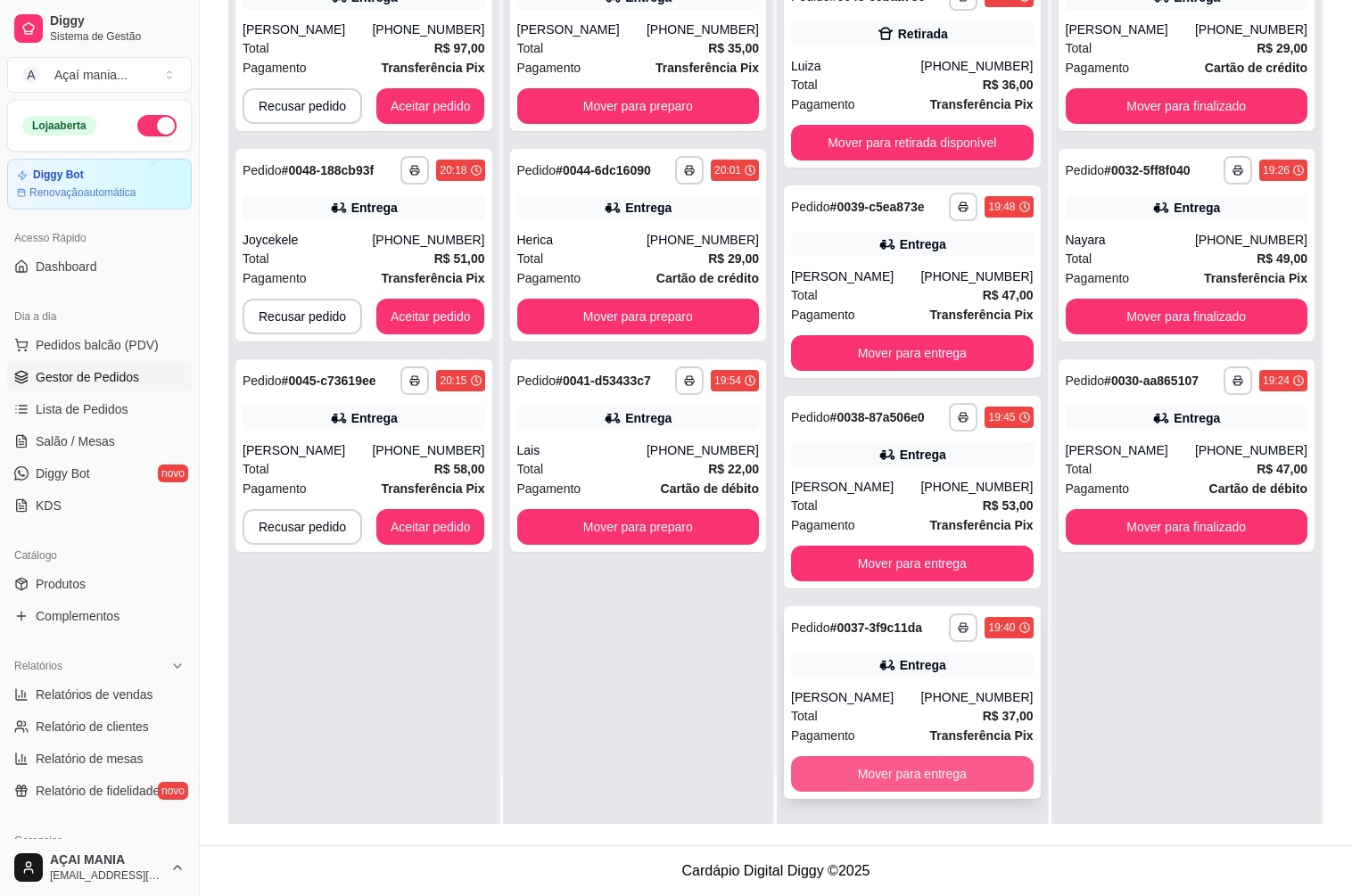
click at [844, 765] on button "Mover para entrega" at bounding box center [912, 774] width 243 height 35
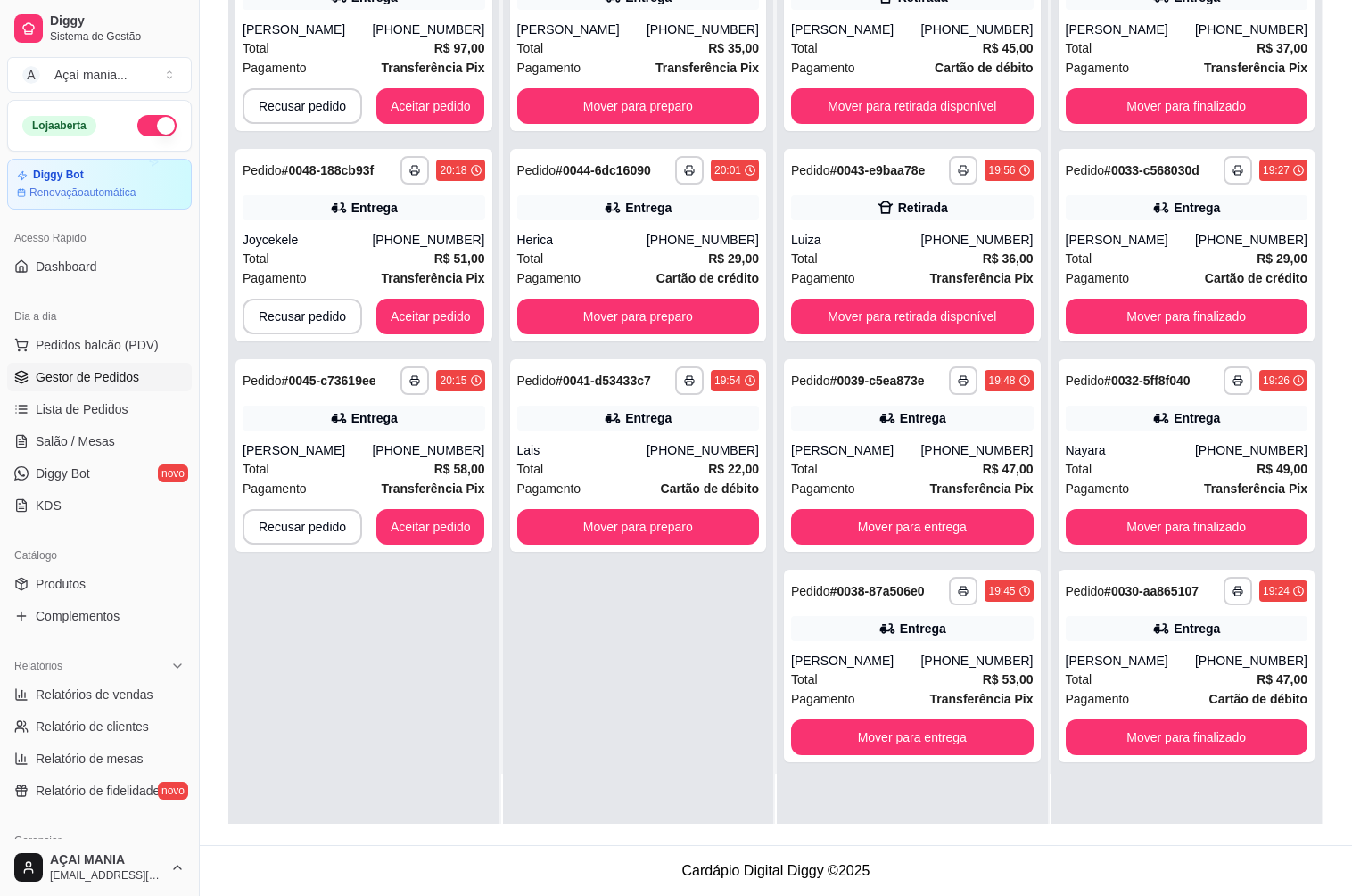
scroll to position [0, 0]
click at [877, 728] on button "Mover para entrega" at bounding box center [912, 737] width 243 height 35
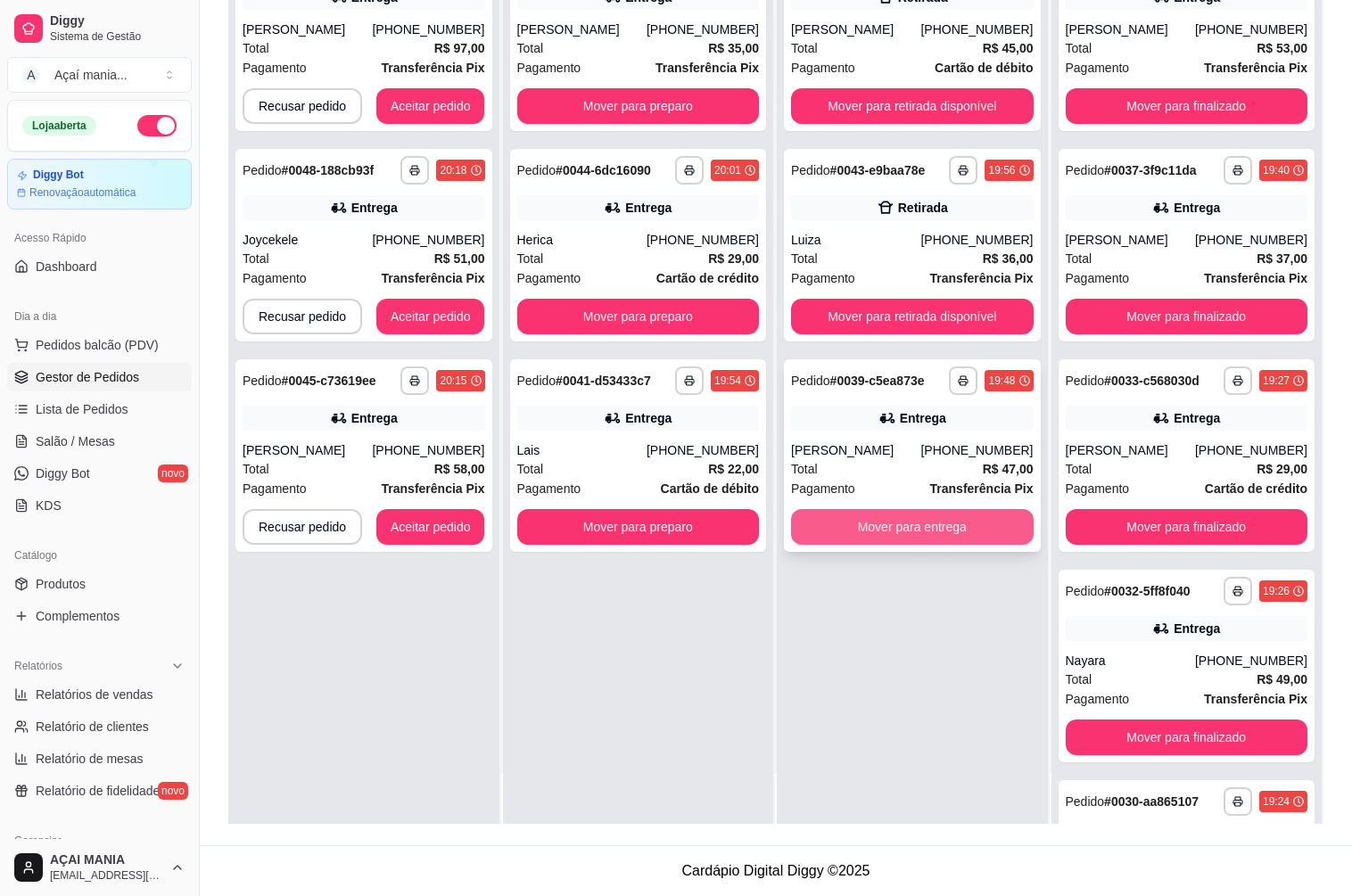
click at [865, 525] on button "Mover para entrega" at bounding box center [912, 526] width 243 height 35
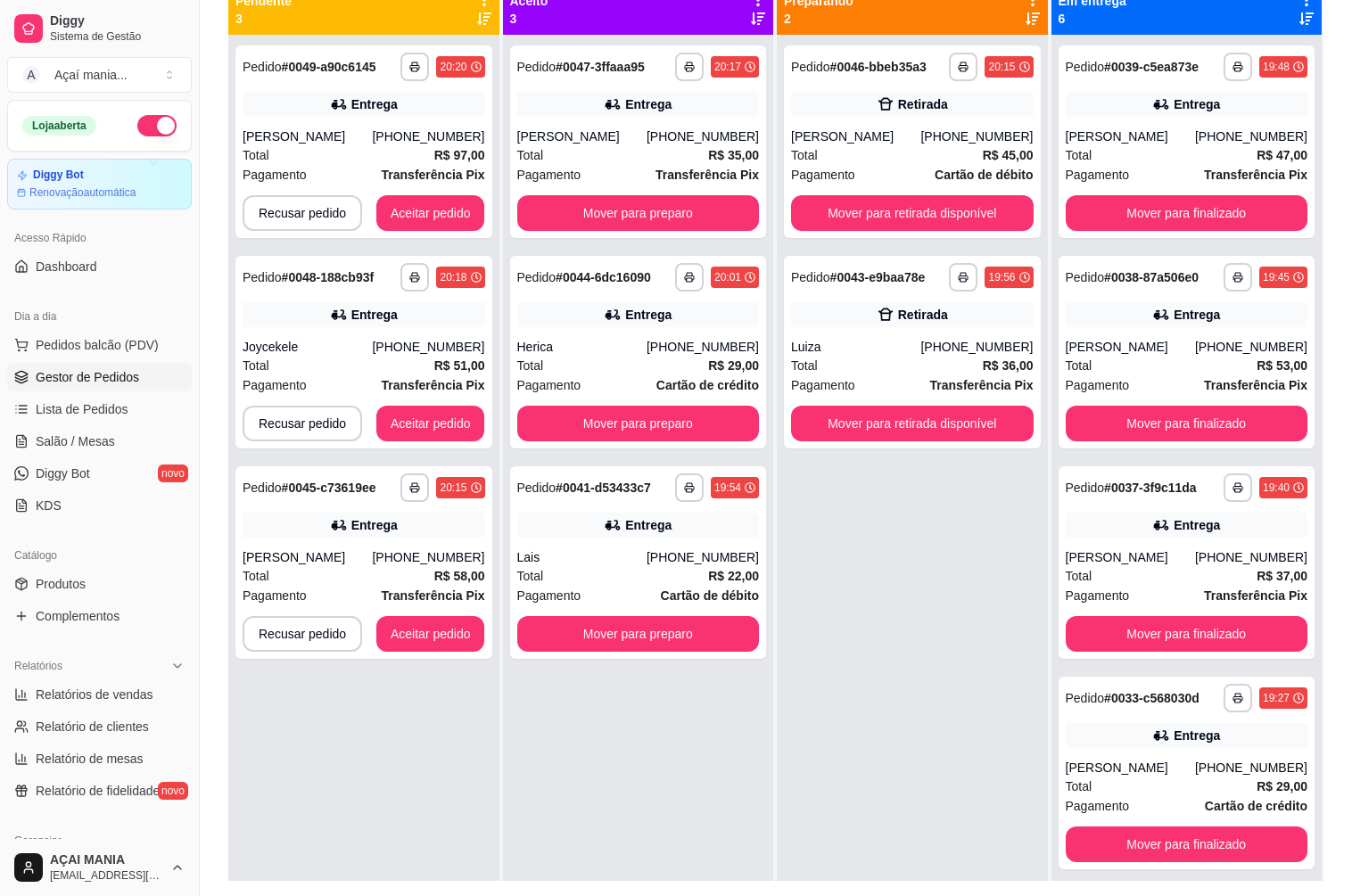
scroll to position [183, 0]
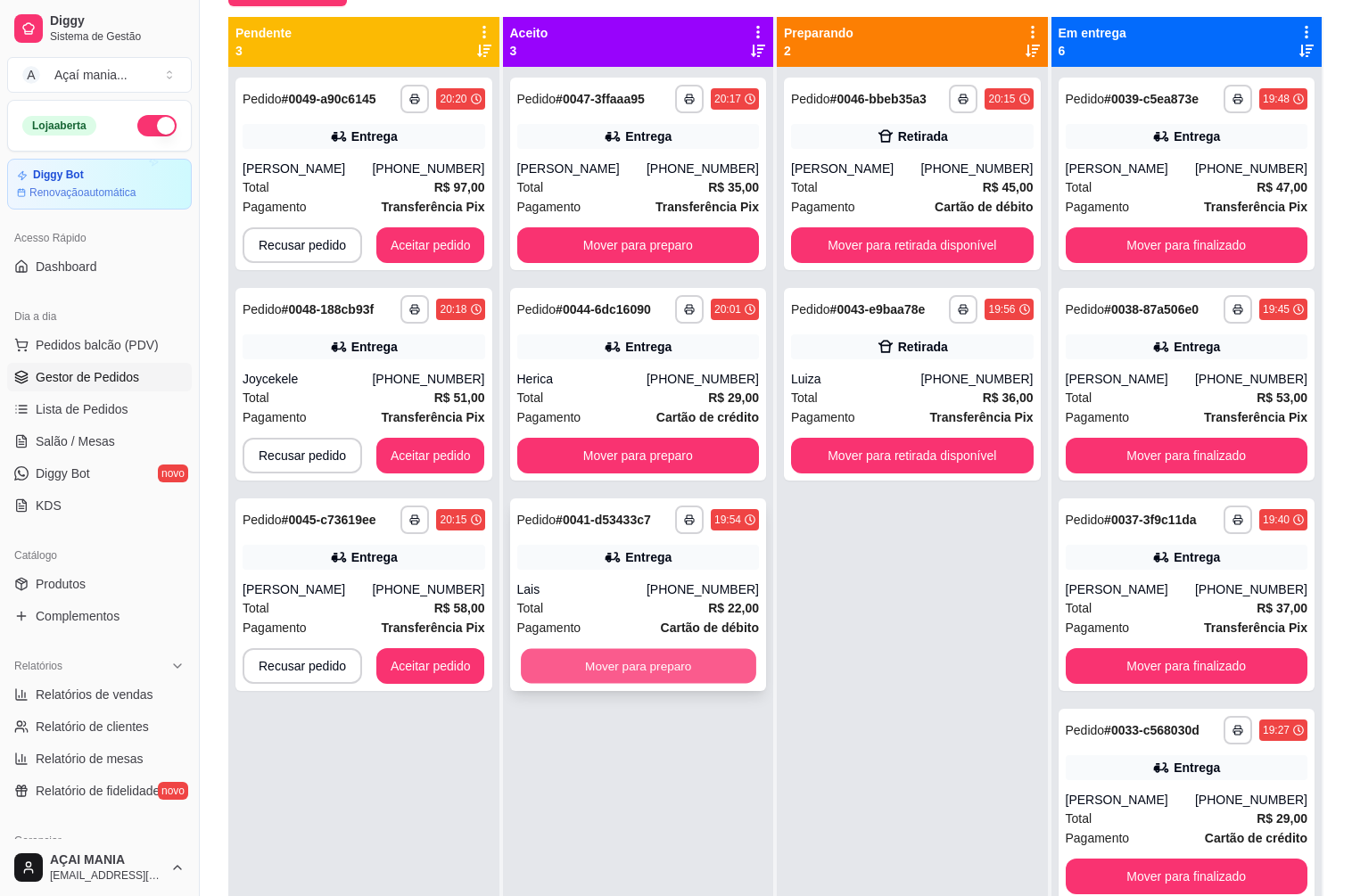
click at [645, 668] on button "Mover para preparo" at bounding box center [638, 665] width 234 height 35
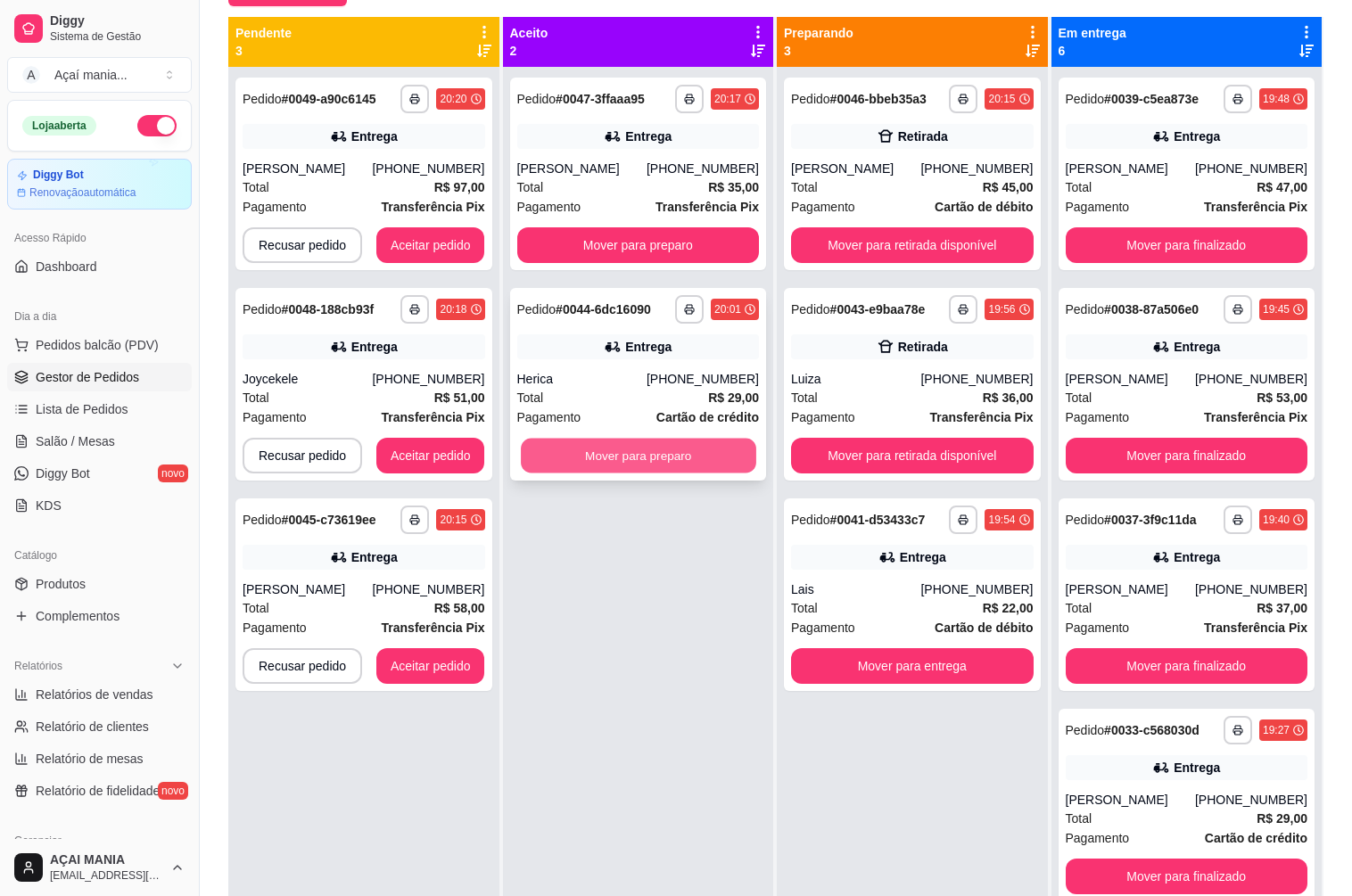
click at [654, 451] on button "Mover para preparo" at bounding box center [638, 455] width 234 height 35
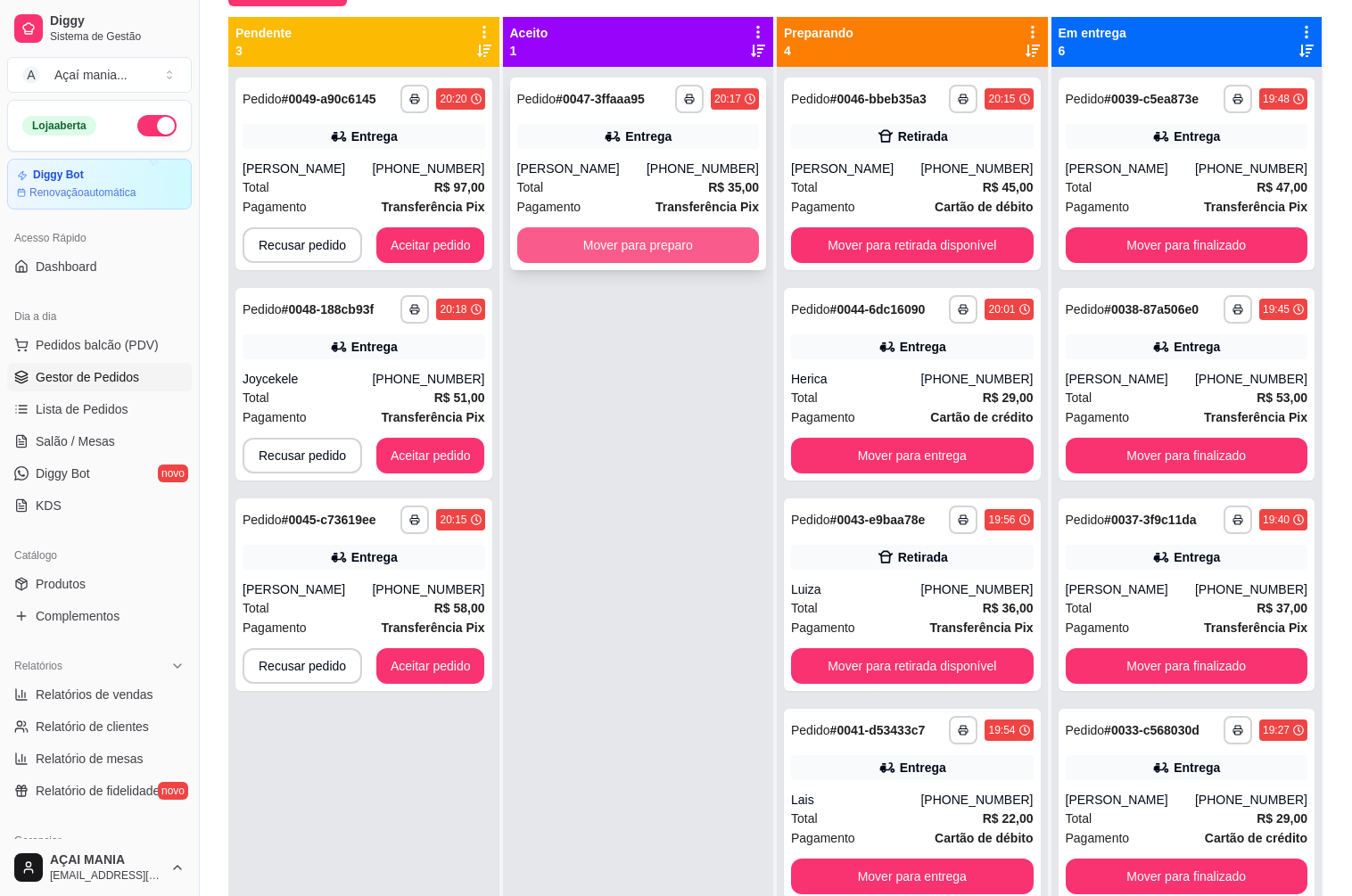
click at [637, 239] on button "Mover para preparo" at bounding box center [639, 245] width 243 height 35
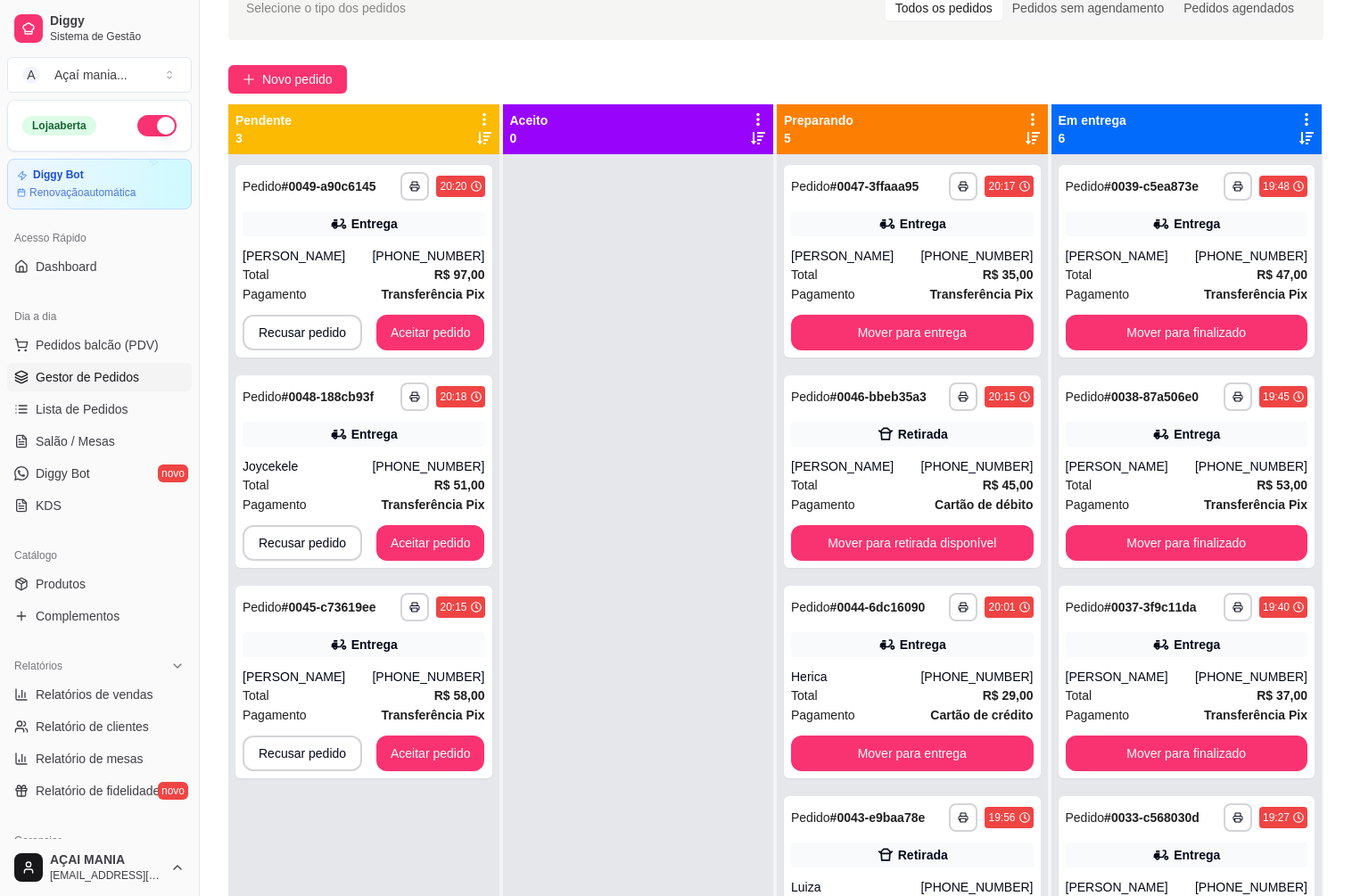
scroll to position [0, 0]
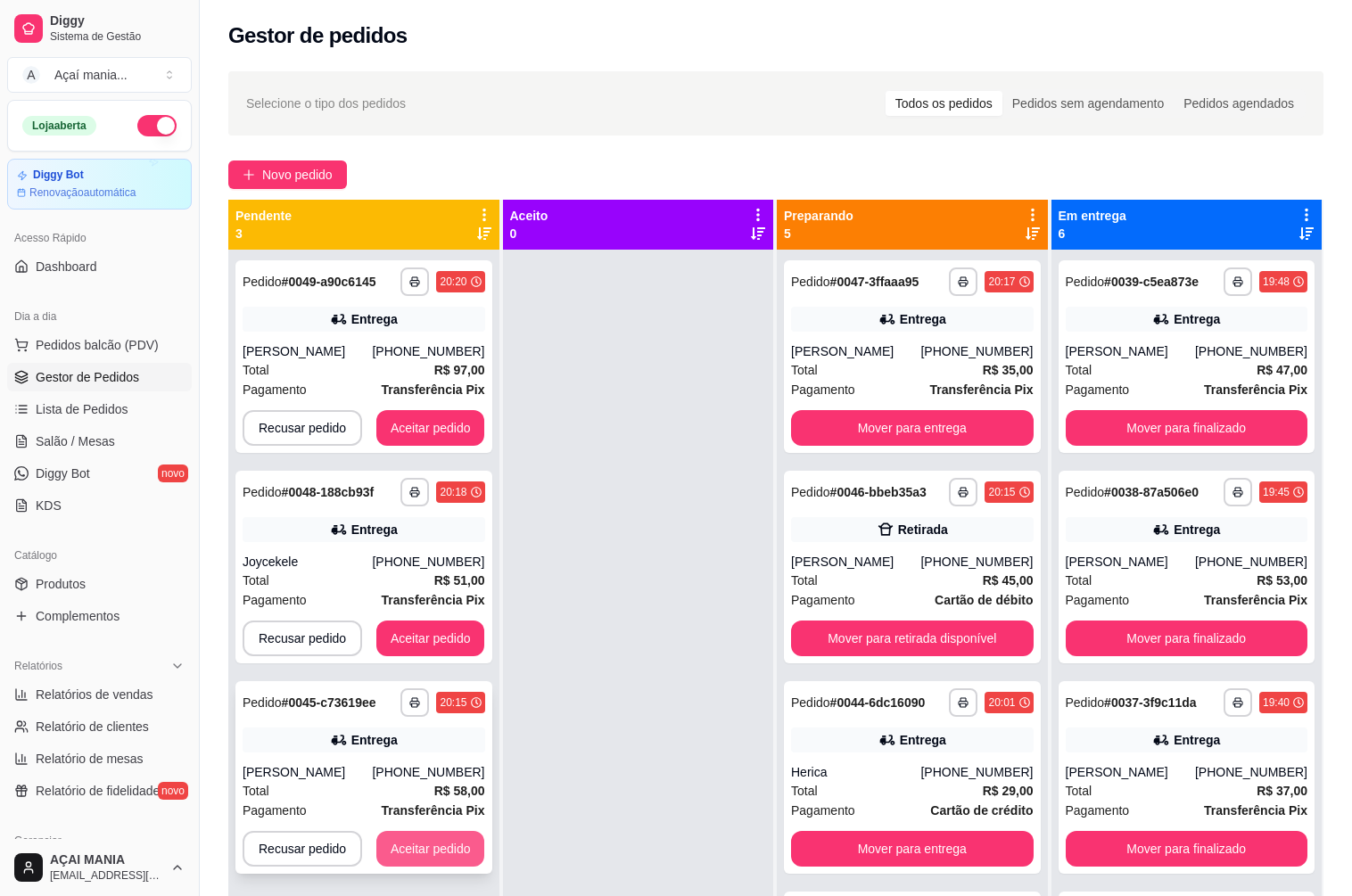
click at [431, 835] on button "Aceitar pedido" at bounding box center [430, 848] width 108 height 35
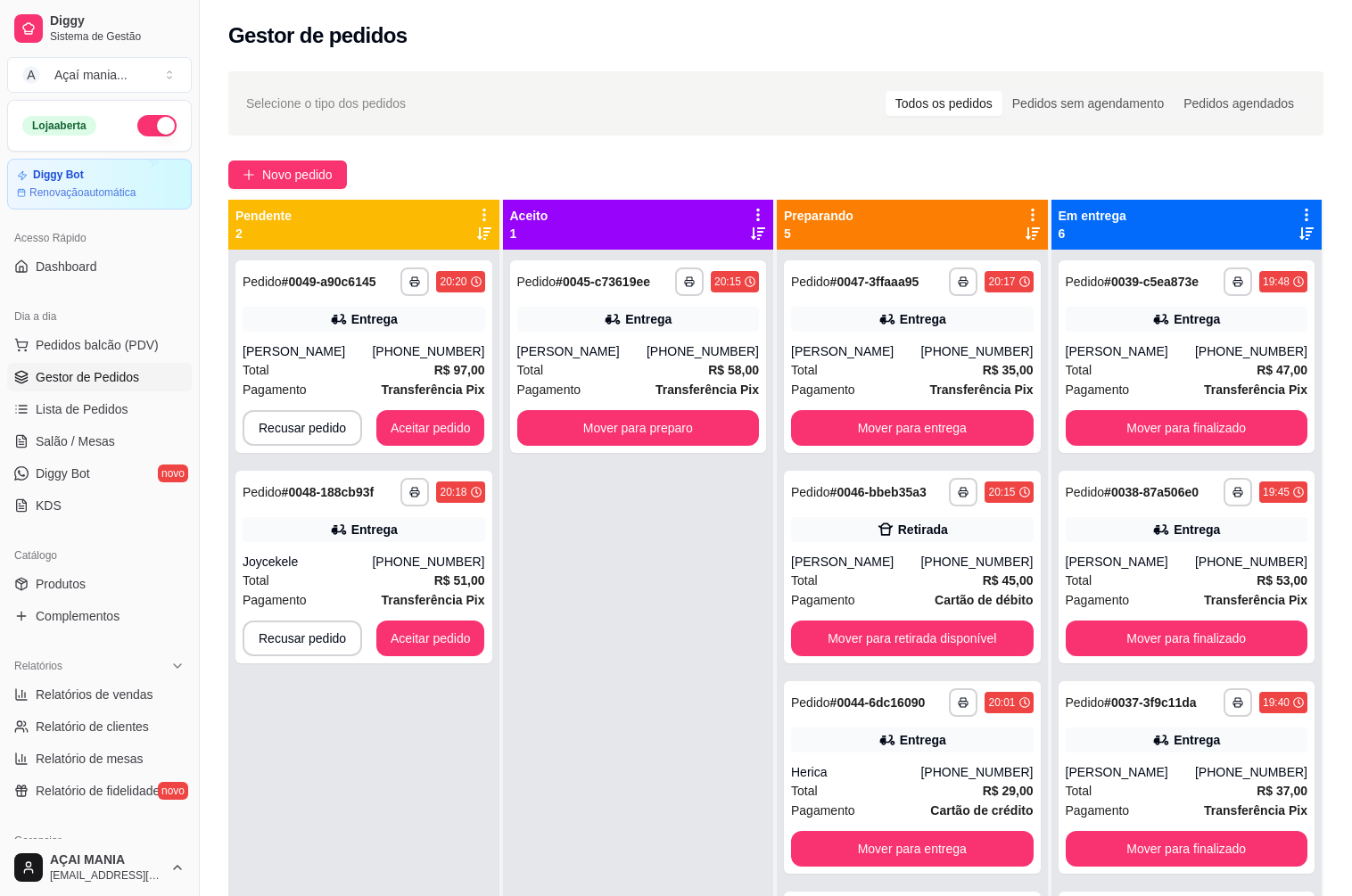
scroll to position [49, 0]
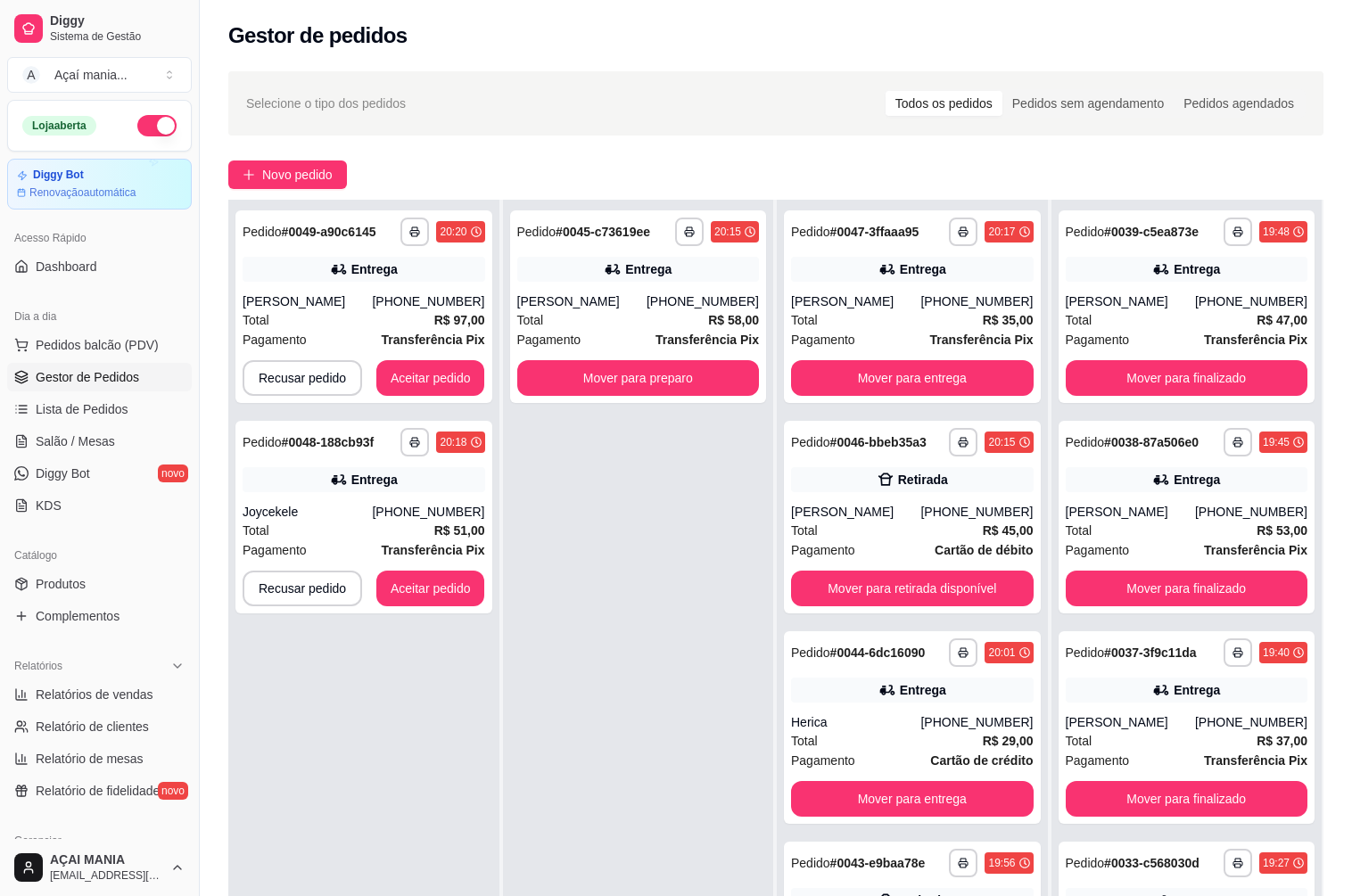
click at [510, 686] on div "**********" at bounding box center [639, 648] width 271 height 896
click at [581, 297] on div "[PERSON_NAME]" at bounding box center [582, 301] width 129 height 18
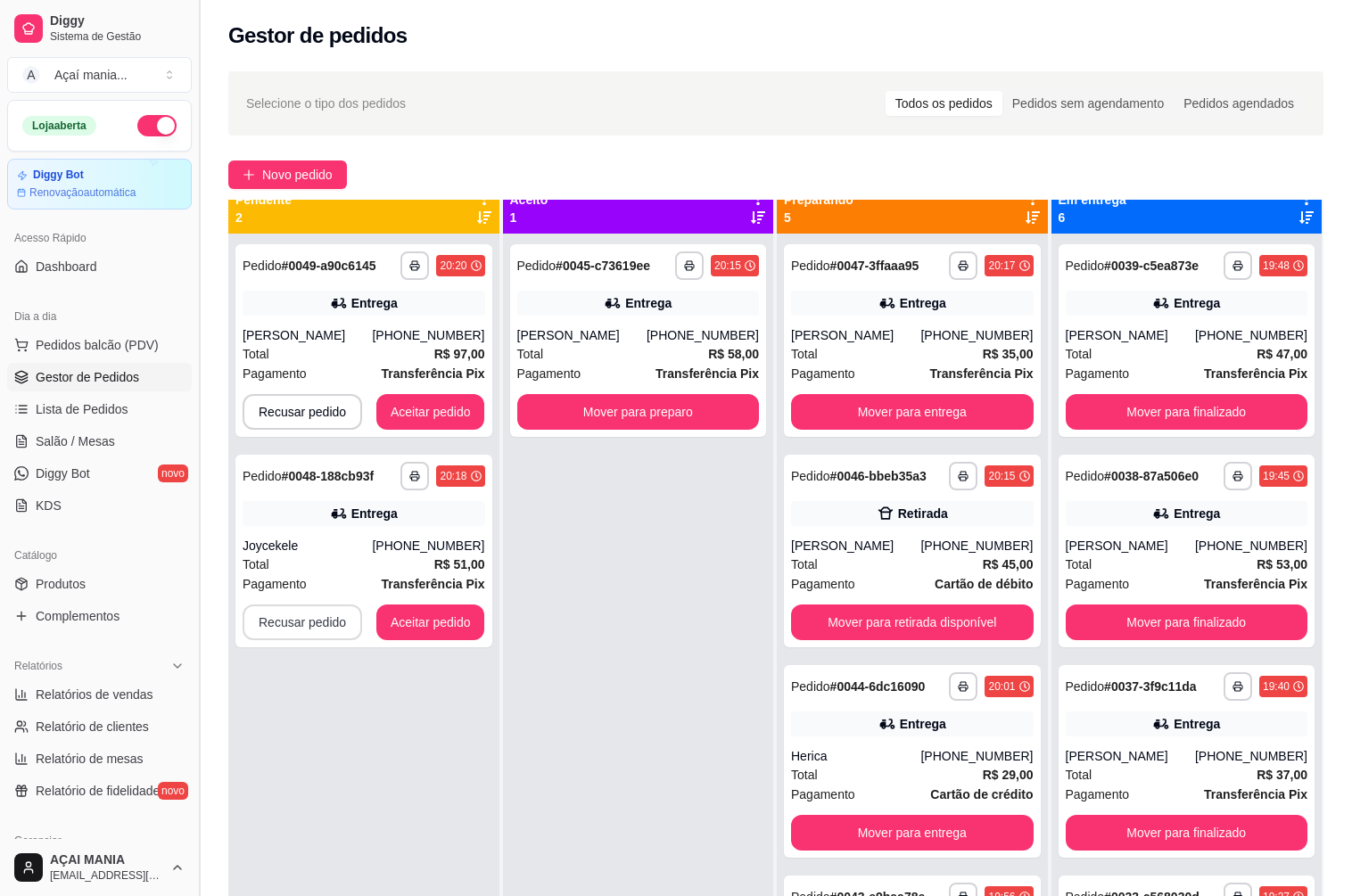
scroll to position [0, 0]
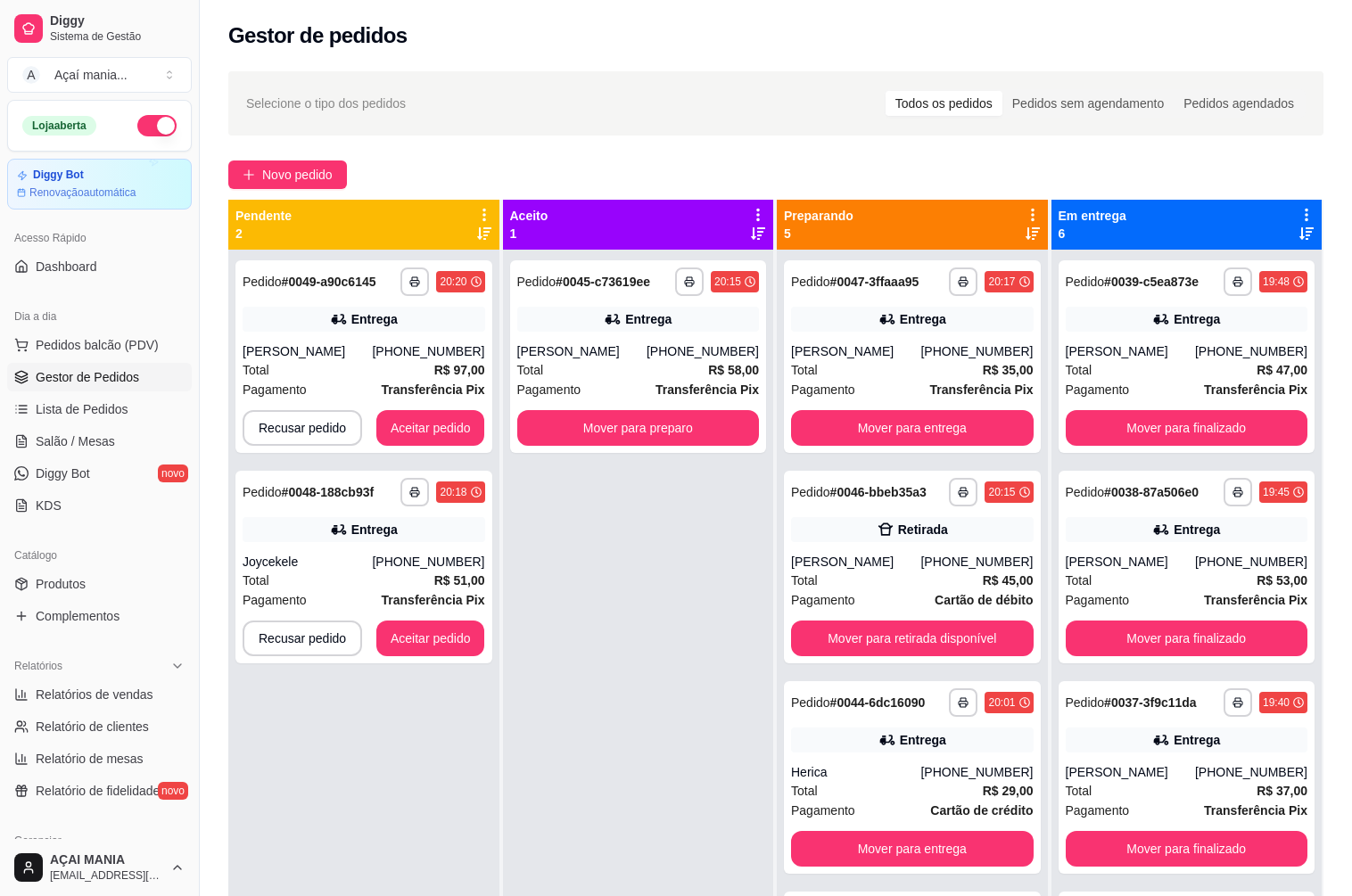
click at [596, 664] on div "**********" at bounding box center [639, 697] width 271 height 896
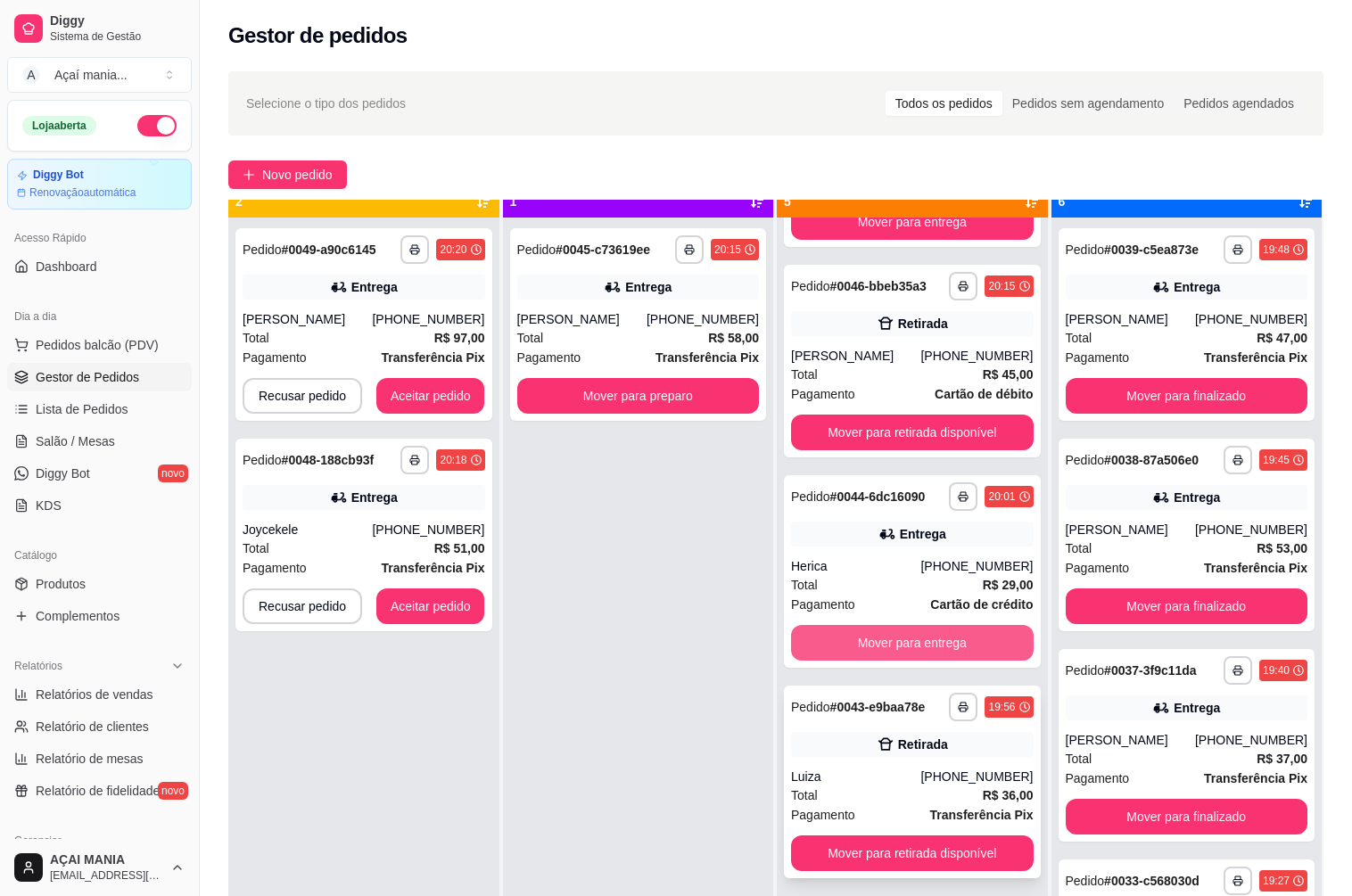
scroll to position [49, 0]
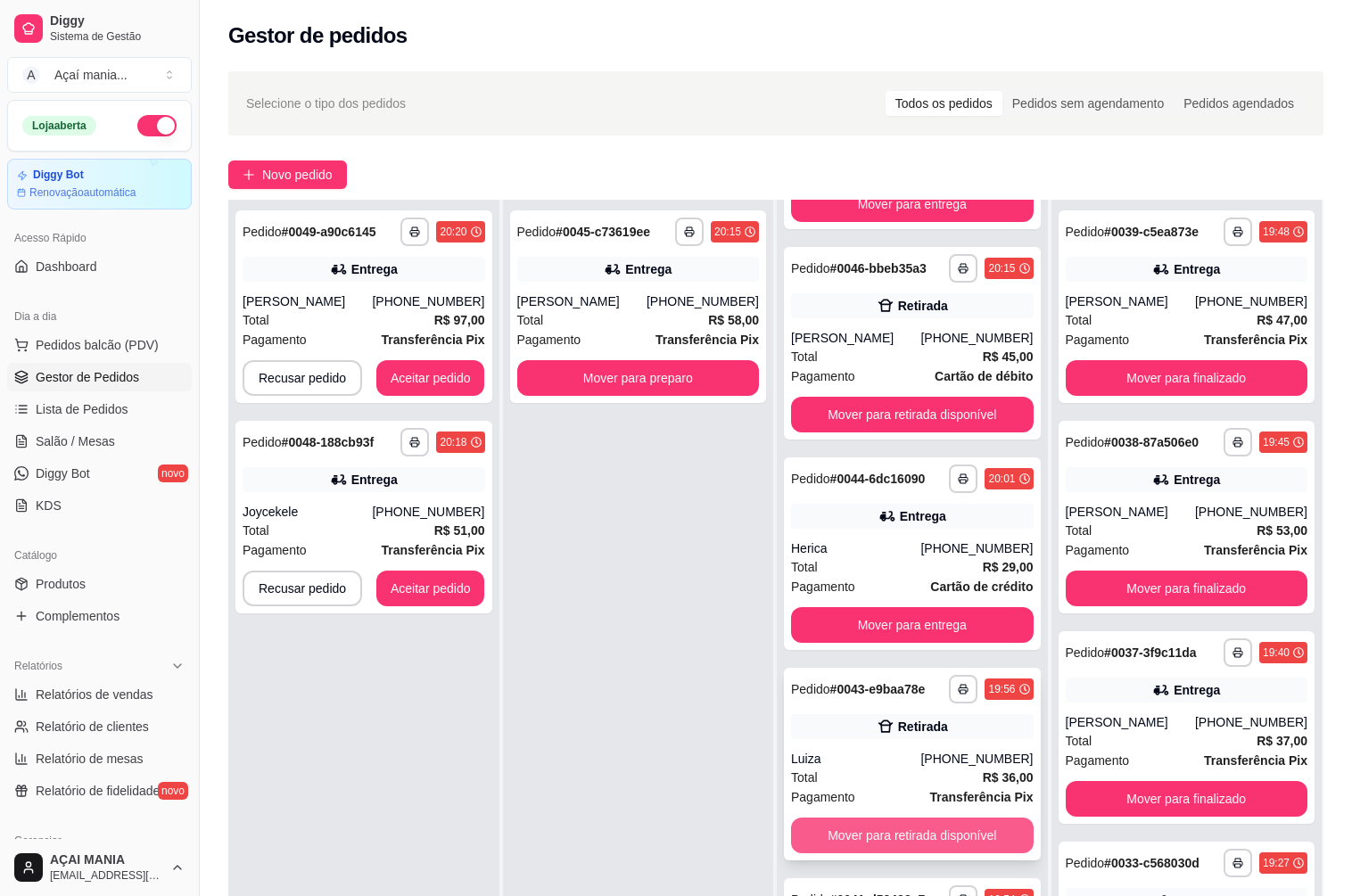
click at [899, 830] on button "Mover para retirada disponível" at bounding box center [912, 835] width 243 height 35
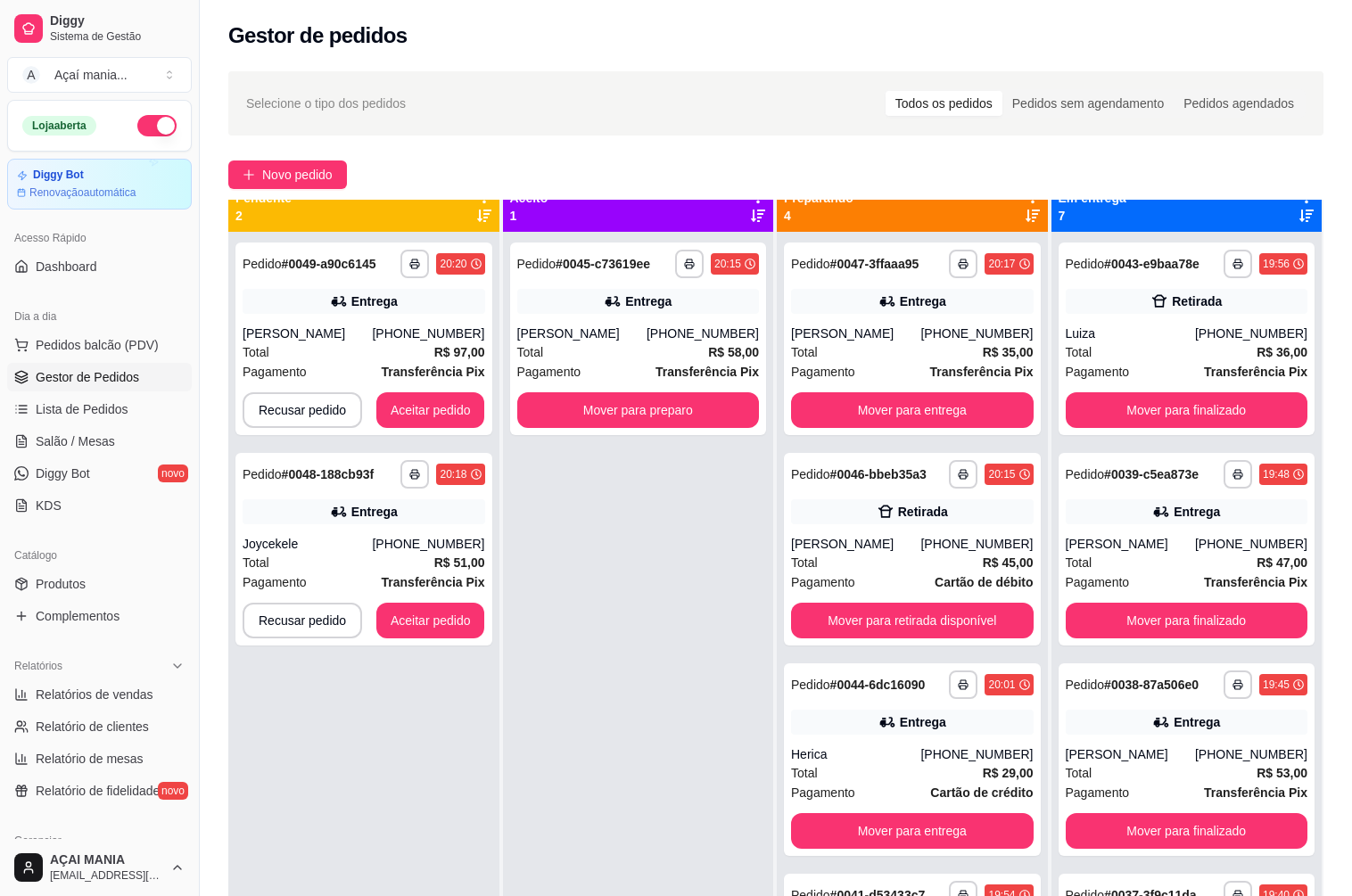
scroll to position [0, 0]
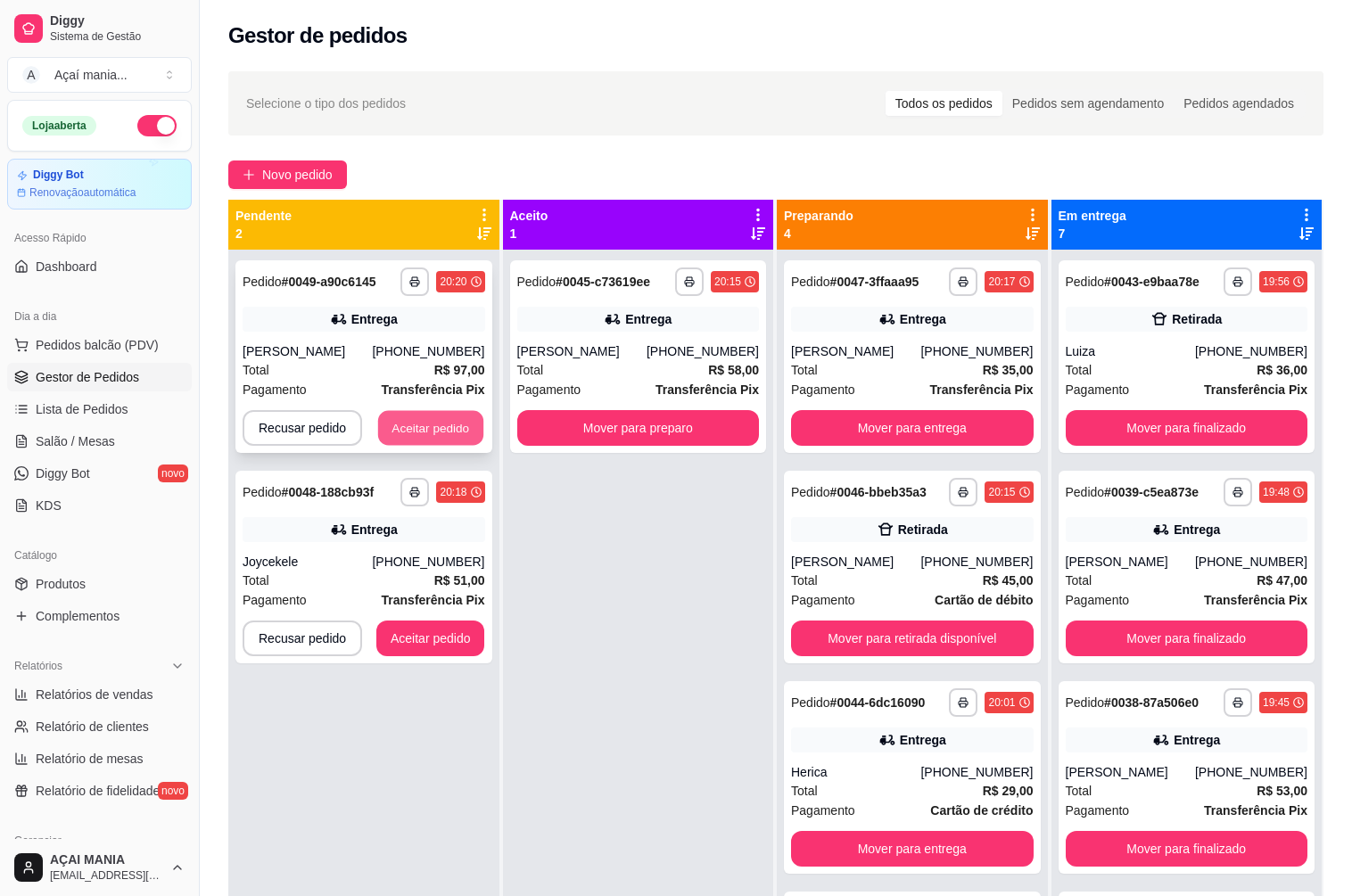
click at [458, 441] on button "Aceitar pedido" at bounding box center [430, 427] width 106 height 35
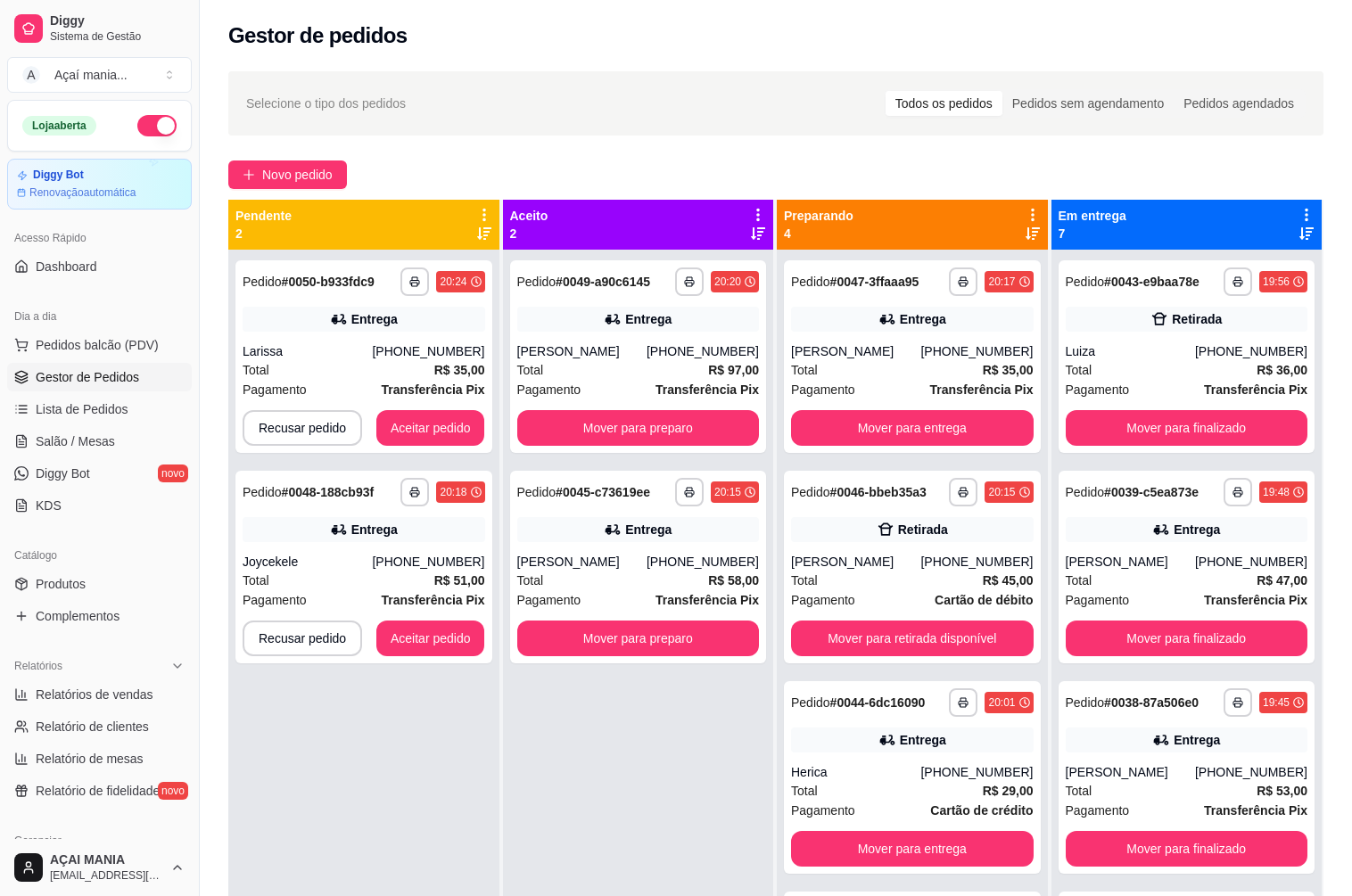
click at [698, 775] on div "**********" at bounding box center [639, 697] width 271 height 896
click at [528, 791] on div "**********" at bounding box center [639, 697] width 271 height 896
click at [899, 637] on button "Mover para retirada disponível" at bounding box center [912, 638] width 243 height 35
click at [398, 784] on div "**********" at bounding box center [363, 697] width 271 height 896
click at [397, 723] on div "**********" at bounding box center [363, 697] width 271 height 896
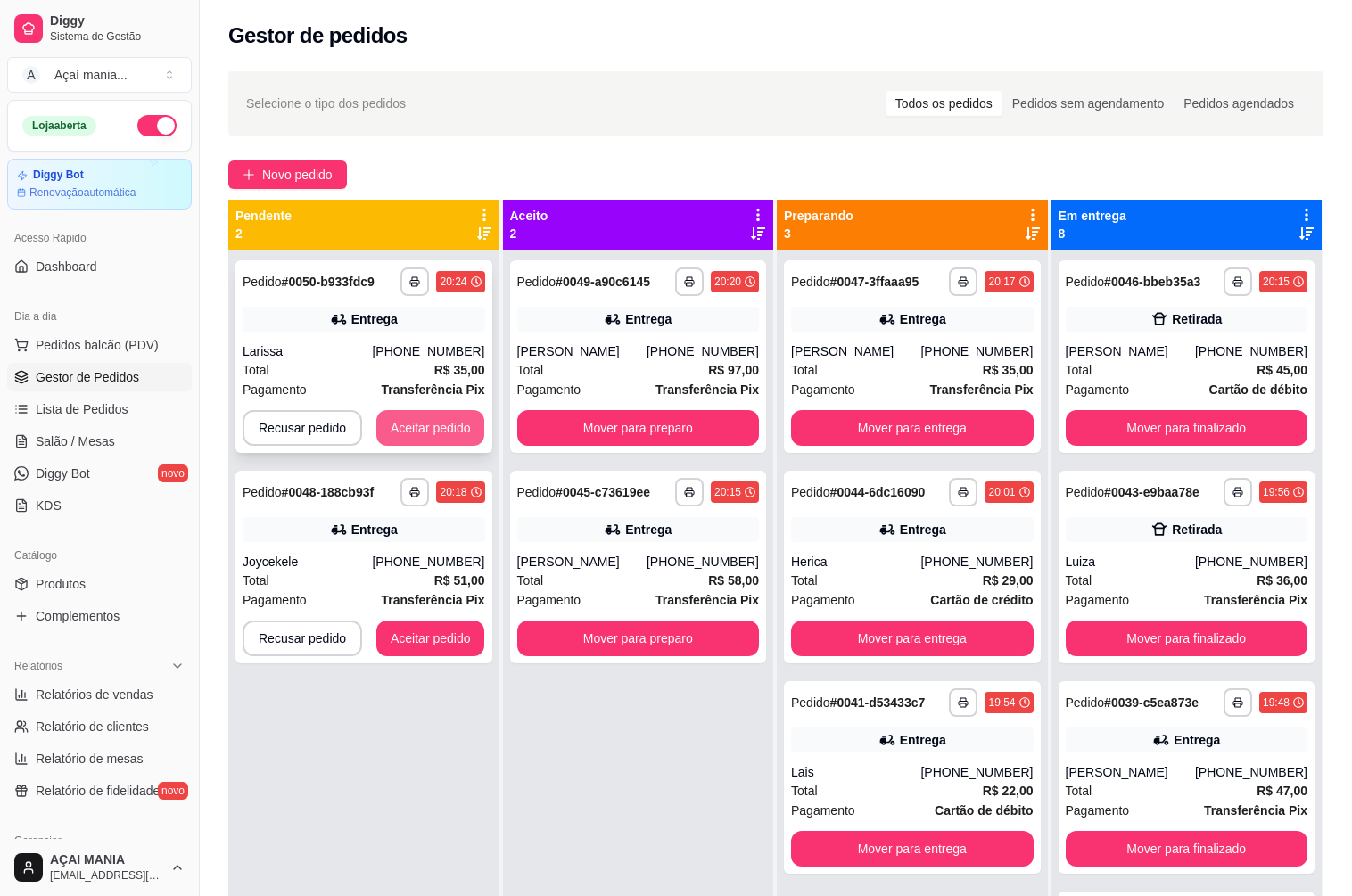
click at [424, 432] on button "Aceitar pedido" at bounding box center [430, 427] width 108 height 35
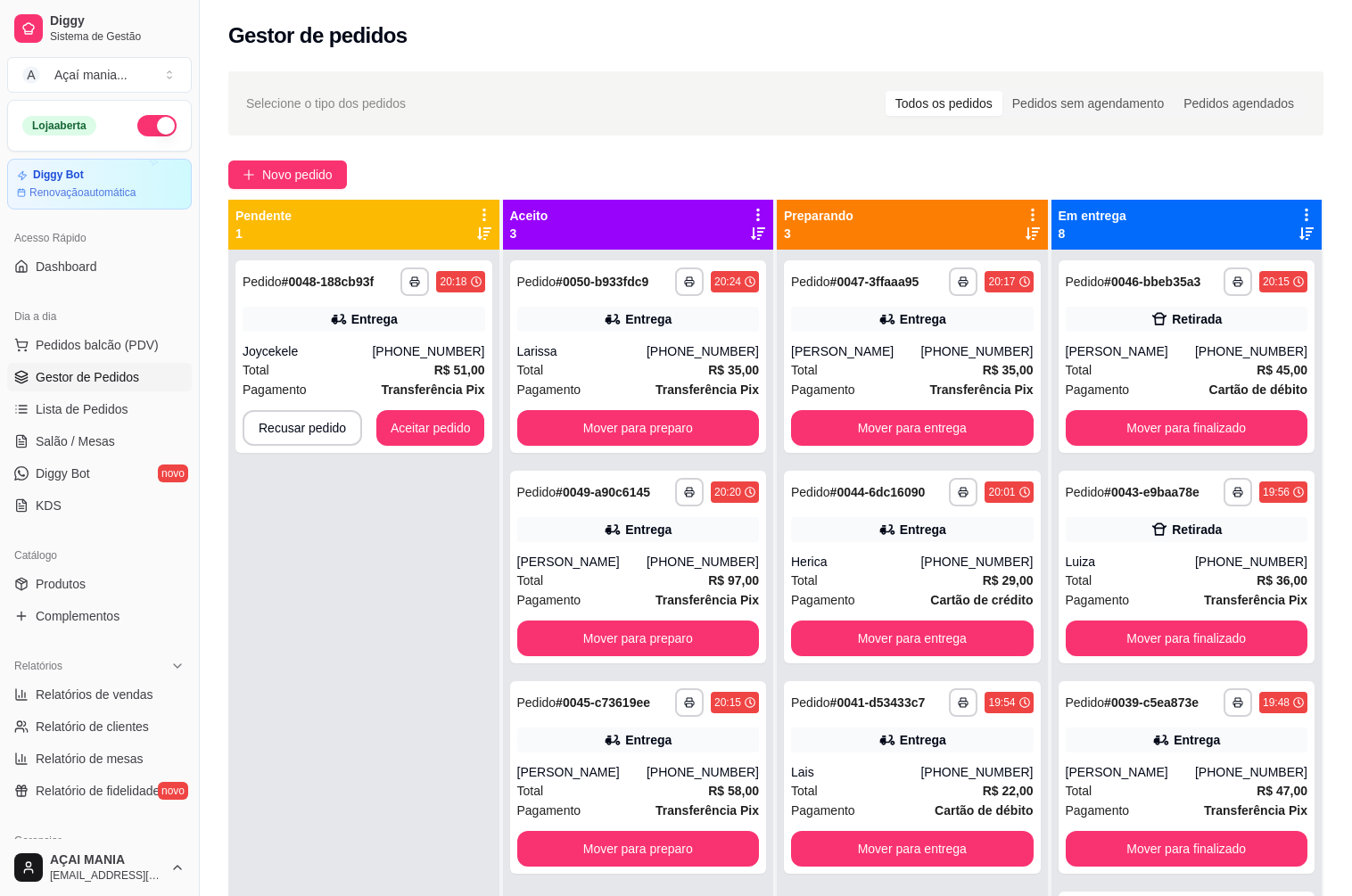
click at [320, 514] on div "**********" at bounding box center [363, 697] width 271 height 896
click at [418, 414] on button "Aceitar pedido" at bounding box center [430, 427] width 106 height 35
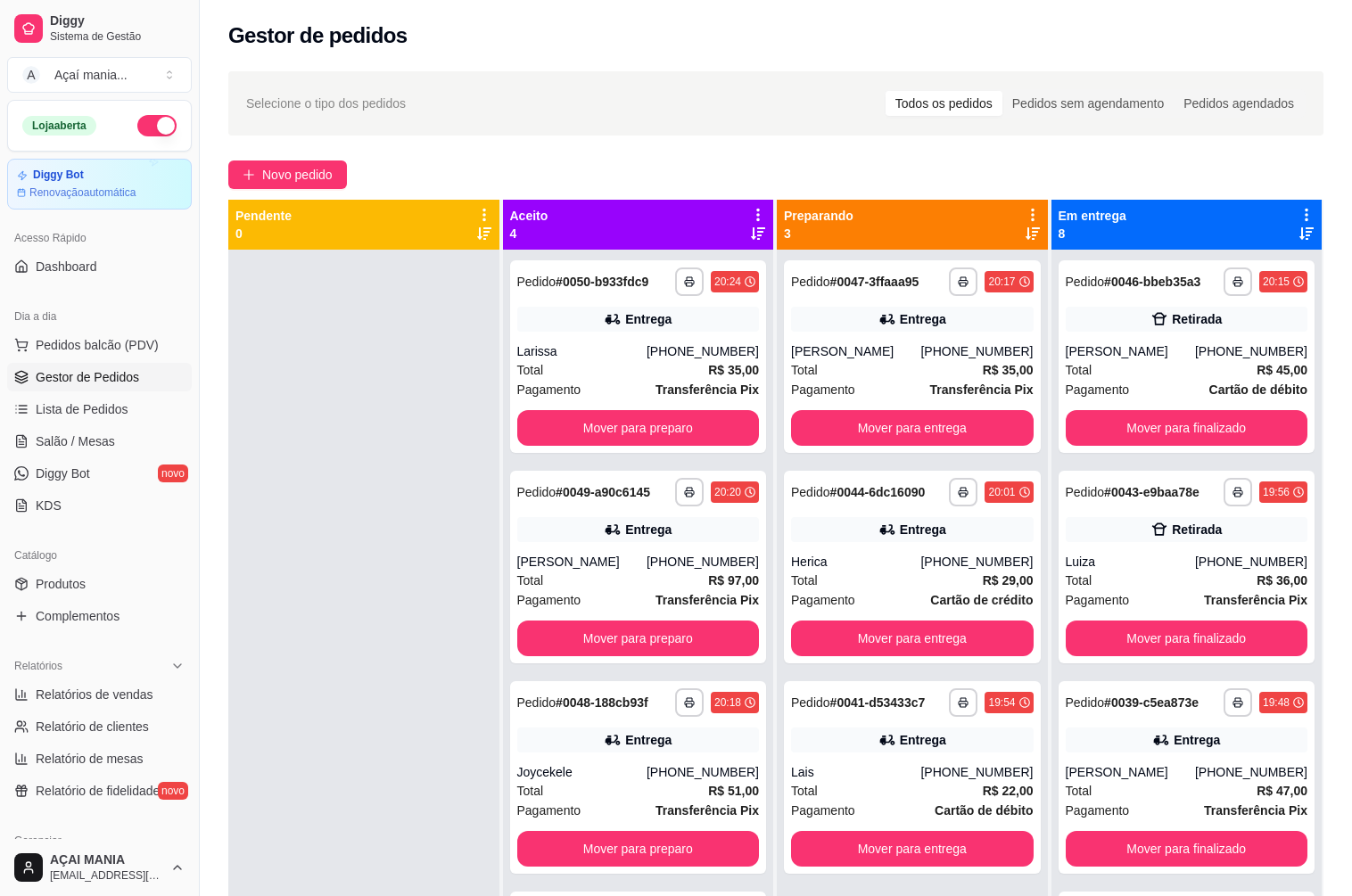
click at [436, 511] on div at bounding box center [363, 697] width 271 height 896
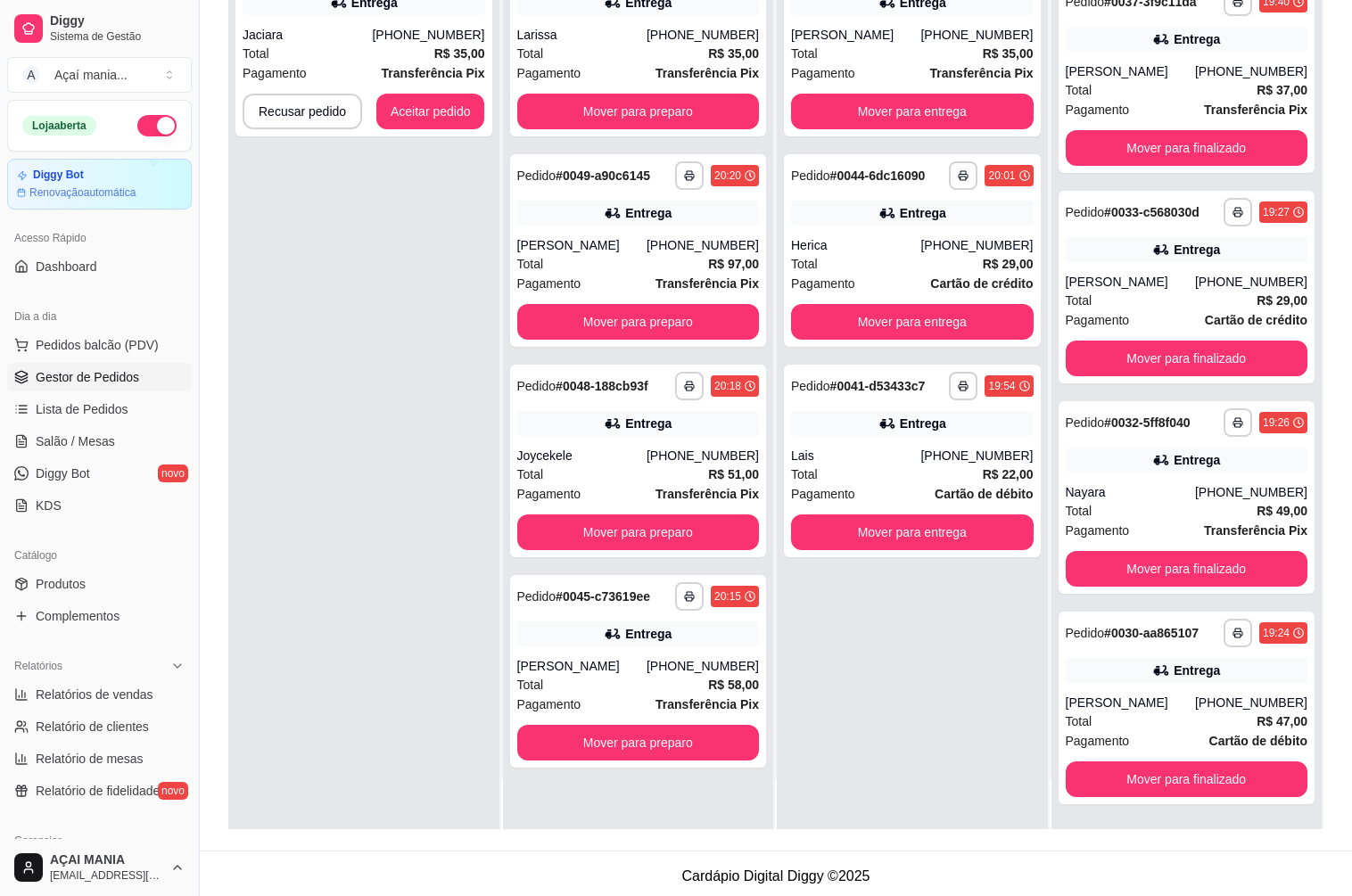
scroll to position [272, 0]
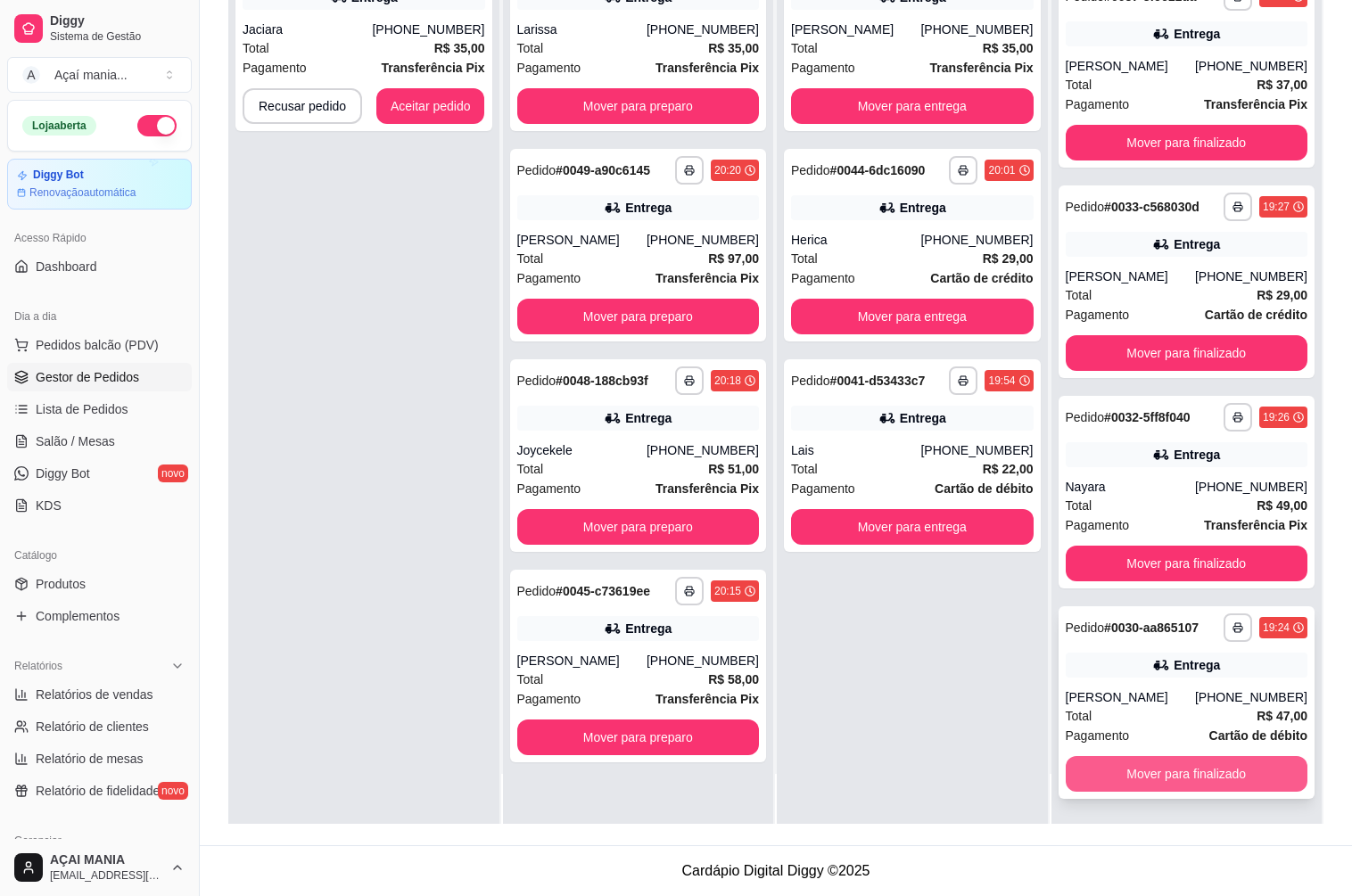
click at [1201, 780] on button "Mover para finalizado" at bounding box center [1187, 774] width 243 height 35
click at [1202, 777] on button "Mover para finalizado" at bounding box center [1187, 774] width 243 height 35
click at [1204, 772] on button "Mover para finalizado" at bounding box center [1186, 774] width 234 height 35
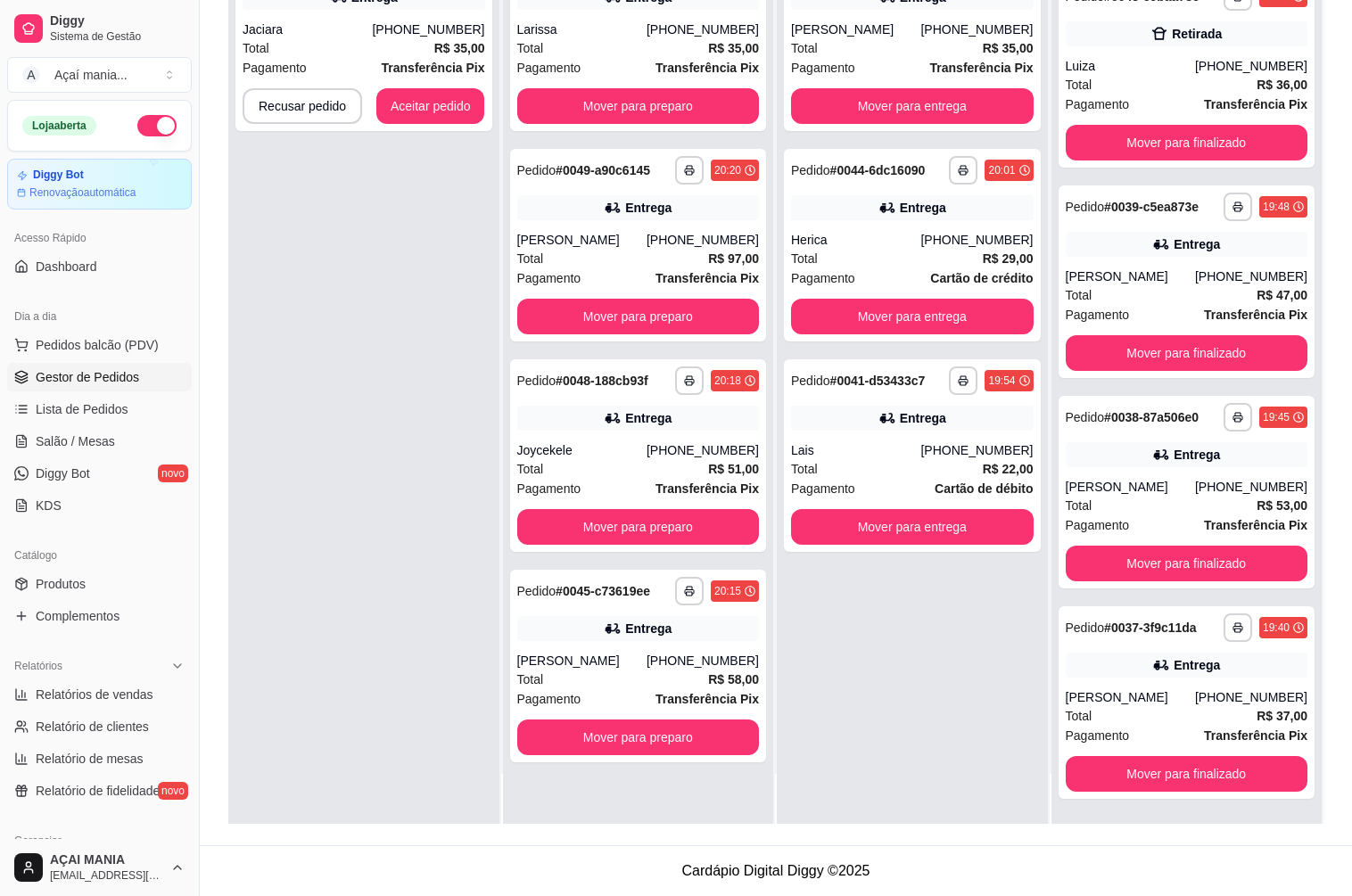
scroll to position [174, 0]
click at [327, 741] on div "**********" at bounding box center [363, 376] width 271 height 896
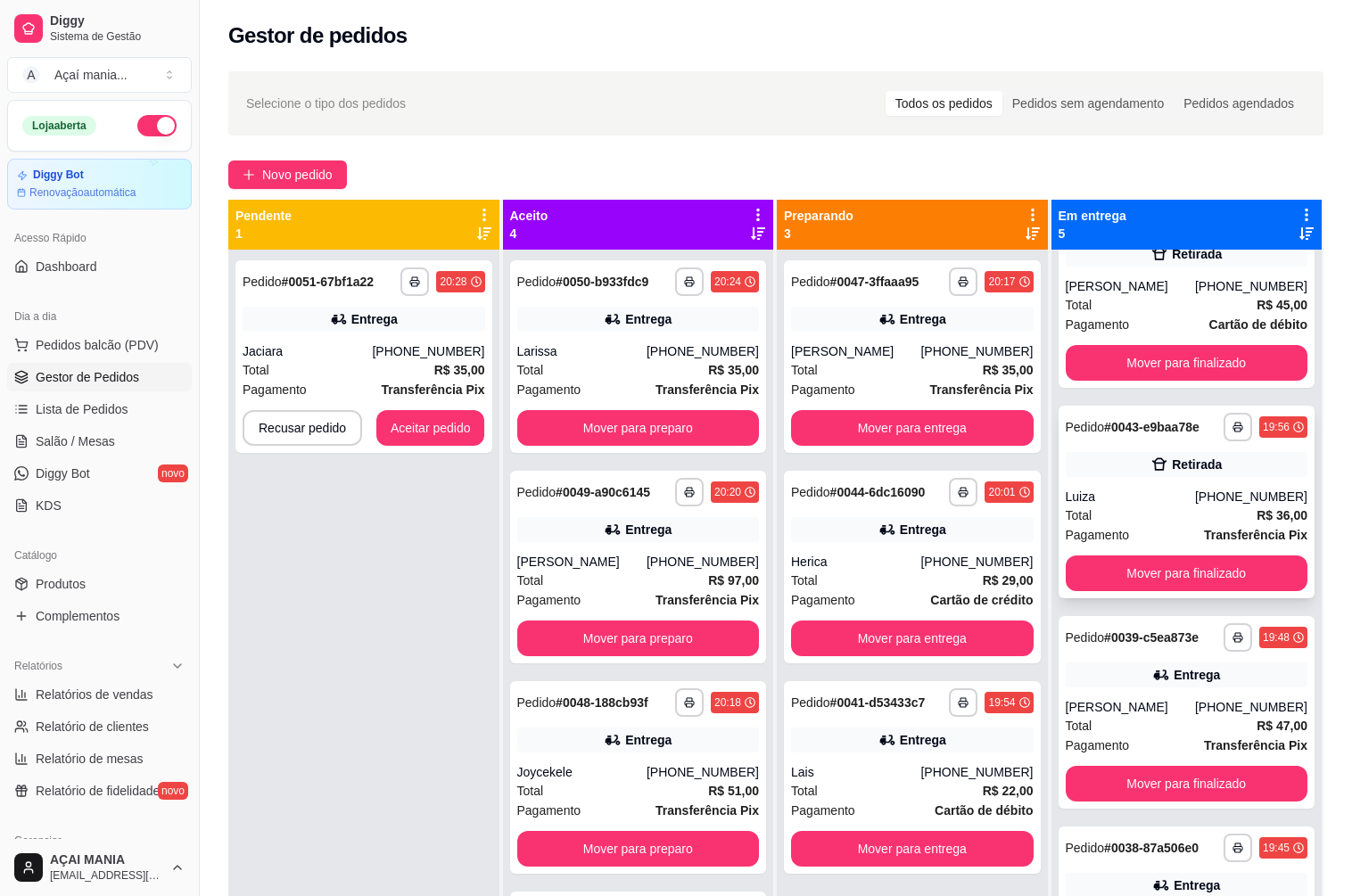
scroll to position [0, 0]
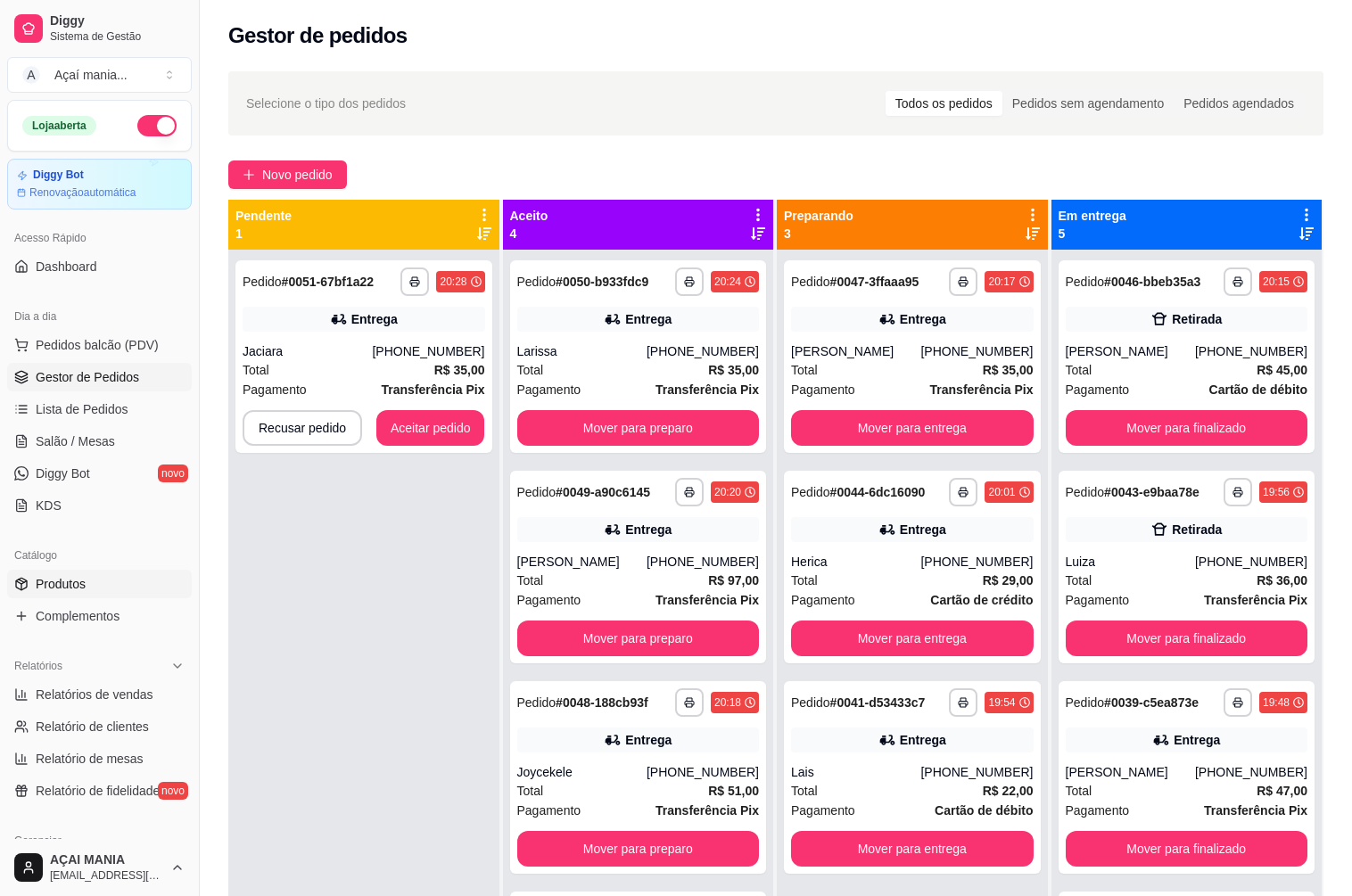
drag, startPoint x: 312, startPoint y: 662, endPoint x: 27, endPoint y: 595, distance: 292.8
click at [312, 662] on div "**********" at bounding box center [363, 697] width 271 height 896
click at [341, 651] on div "**********" at bounding box center [363, 697] width 271 height 896
click at [345, 774] on div "**********" at bounding box center [363, 697] width 271 height 896
click at [398, 417] on button "Aceitar pedido" at bounding box center [430, 427] width 108 height 35
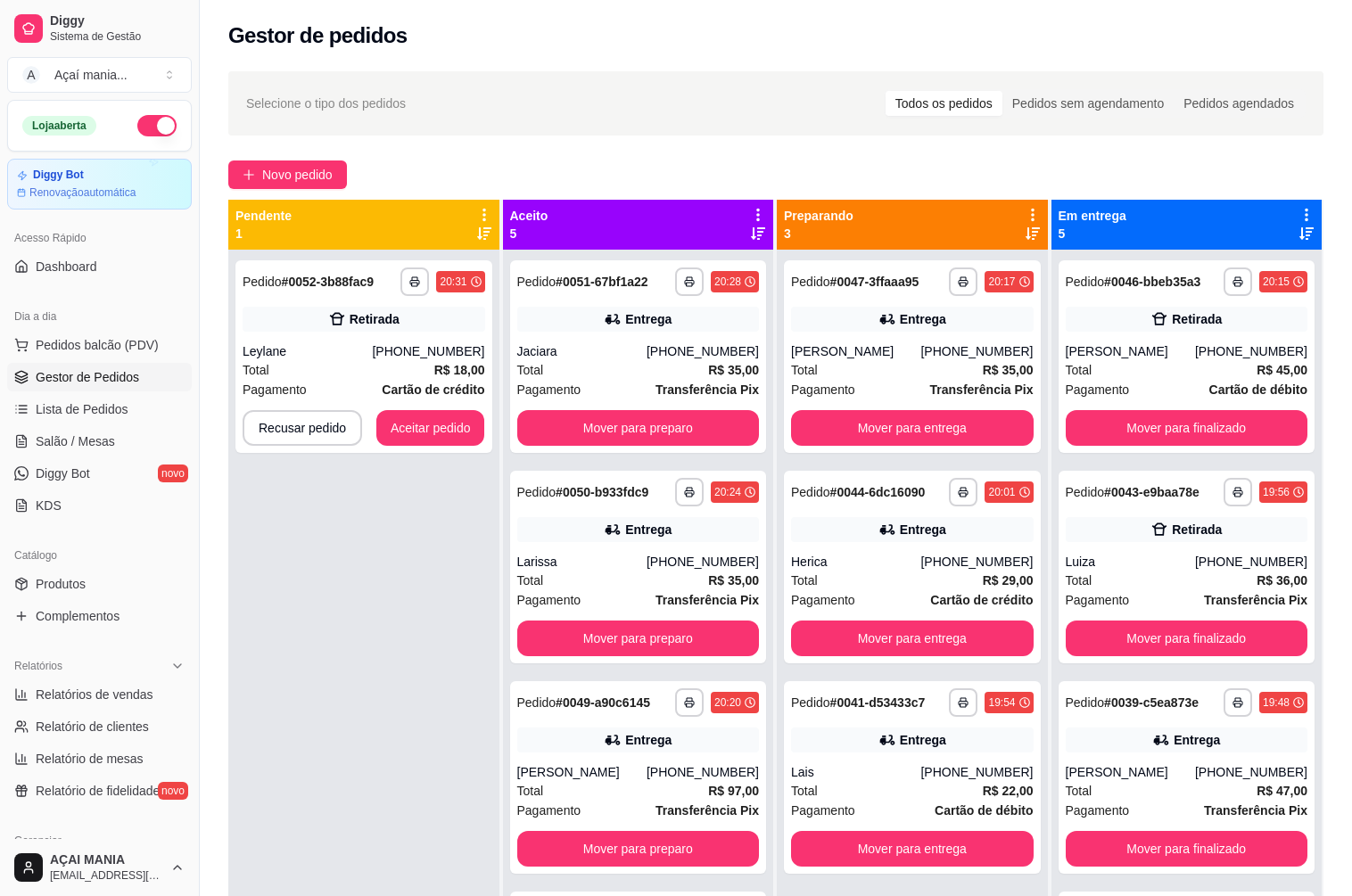
click at [278, 623] on div "**********" at bounding box center [363, 697] width 271 height 896
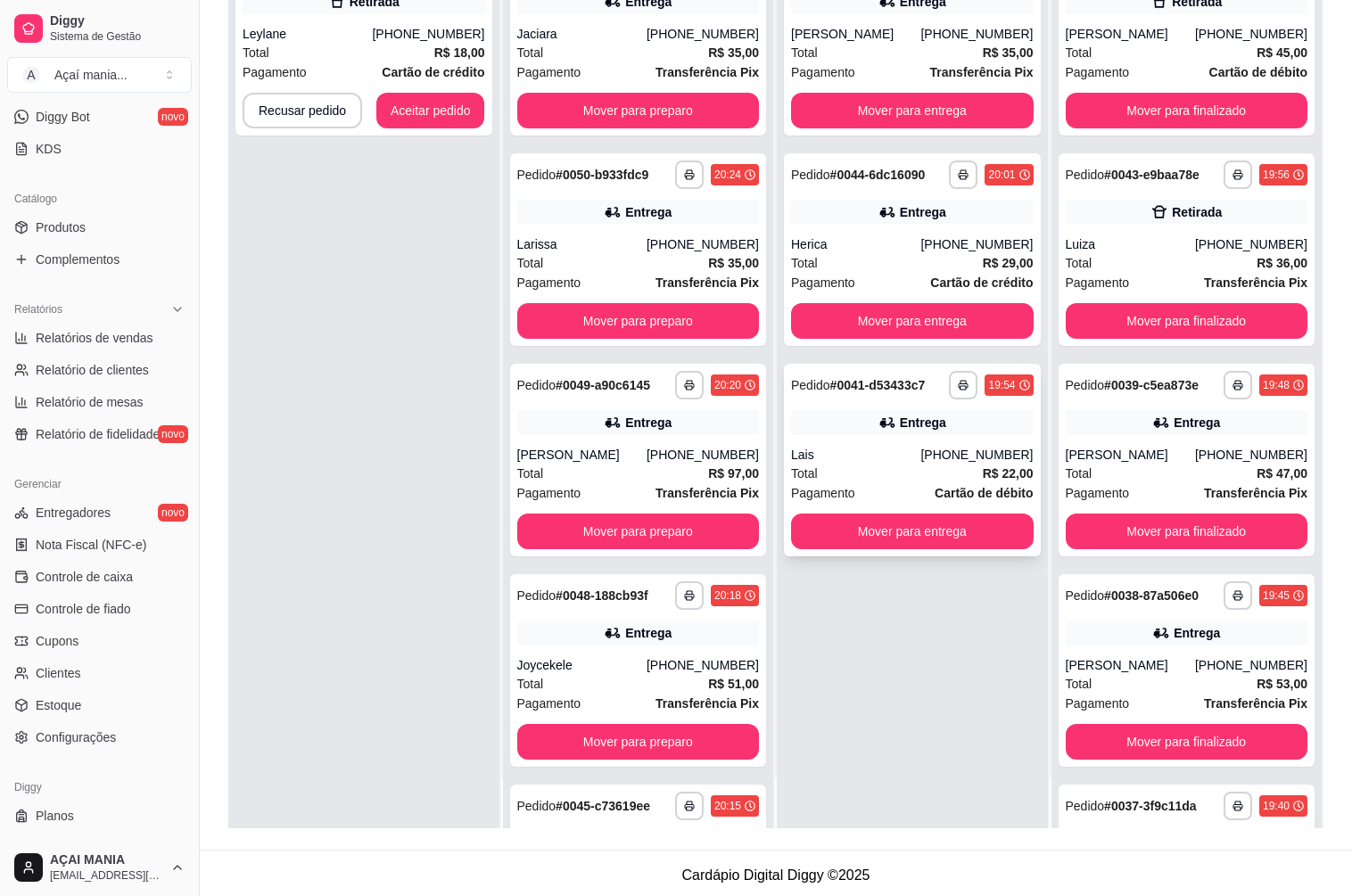
scroll to position [272, 0]
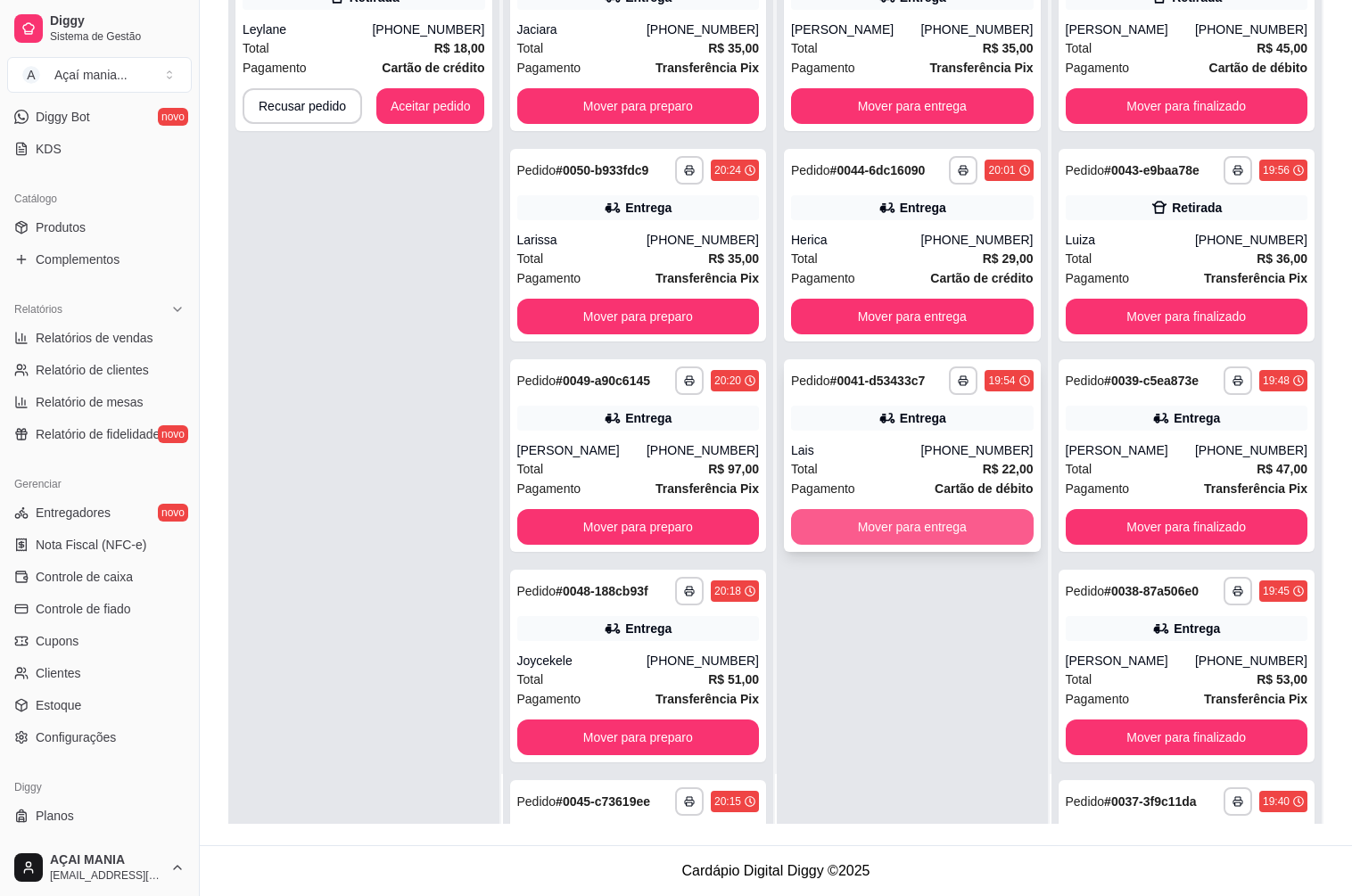
click at [857, 526] on button "Mover para entrega" at bounding box center [912, 526] width 243 height 35
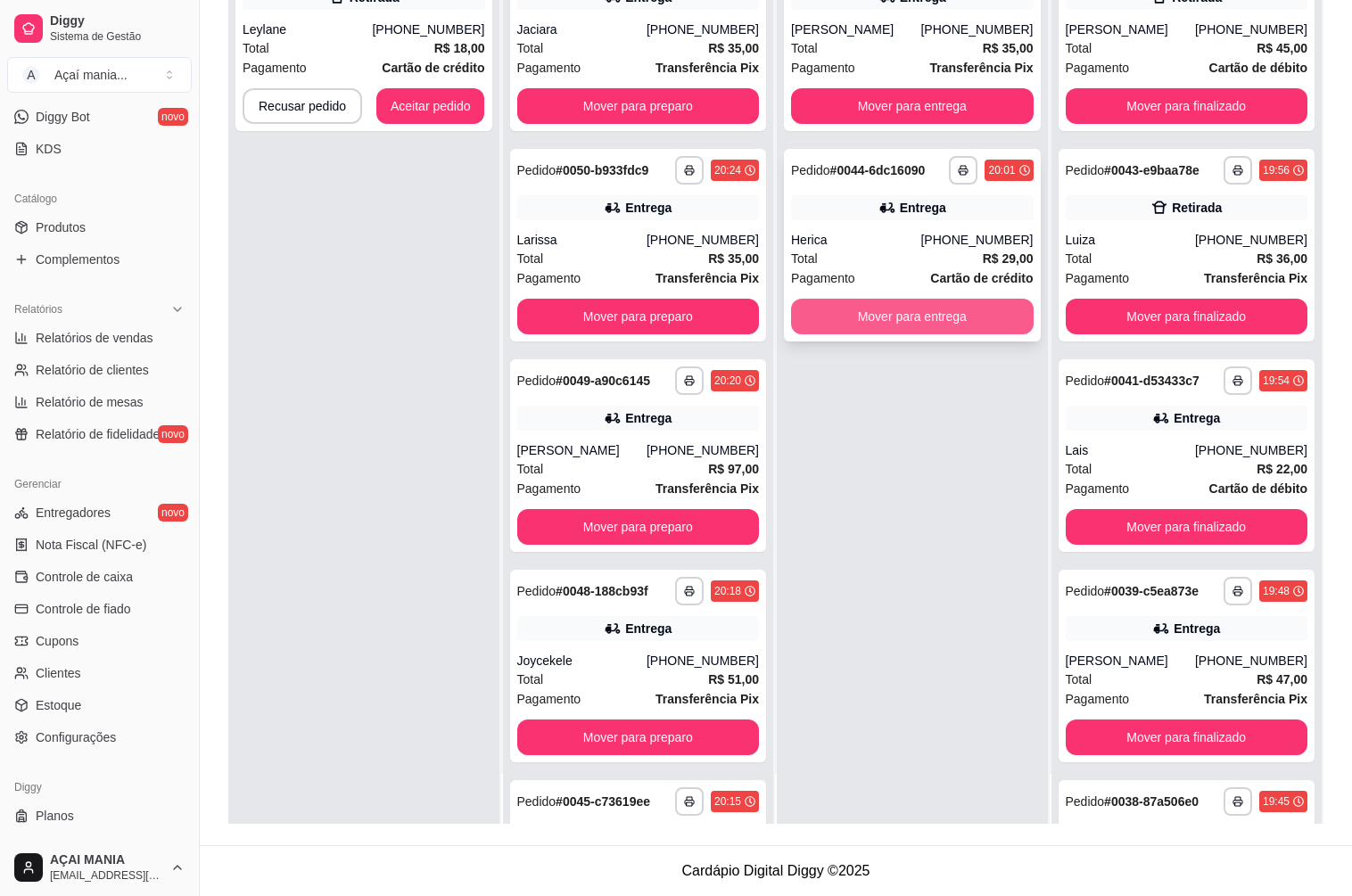
click at [814, 324] on button "Mover para entrega" at bounding box center [912, 316] width 243 height 35
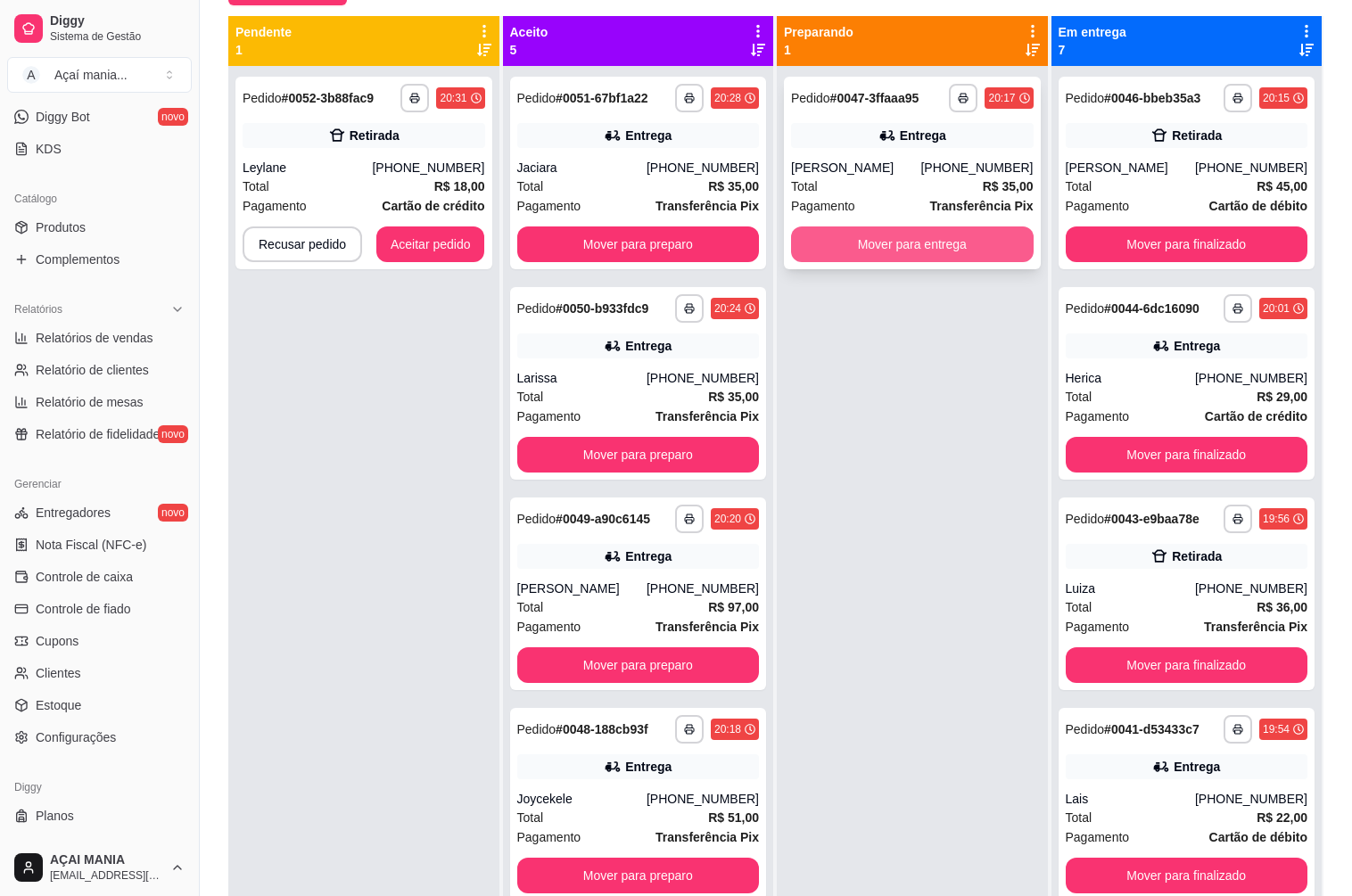
scroll to position [183, 0]
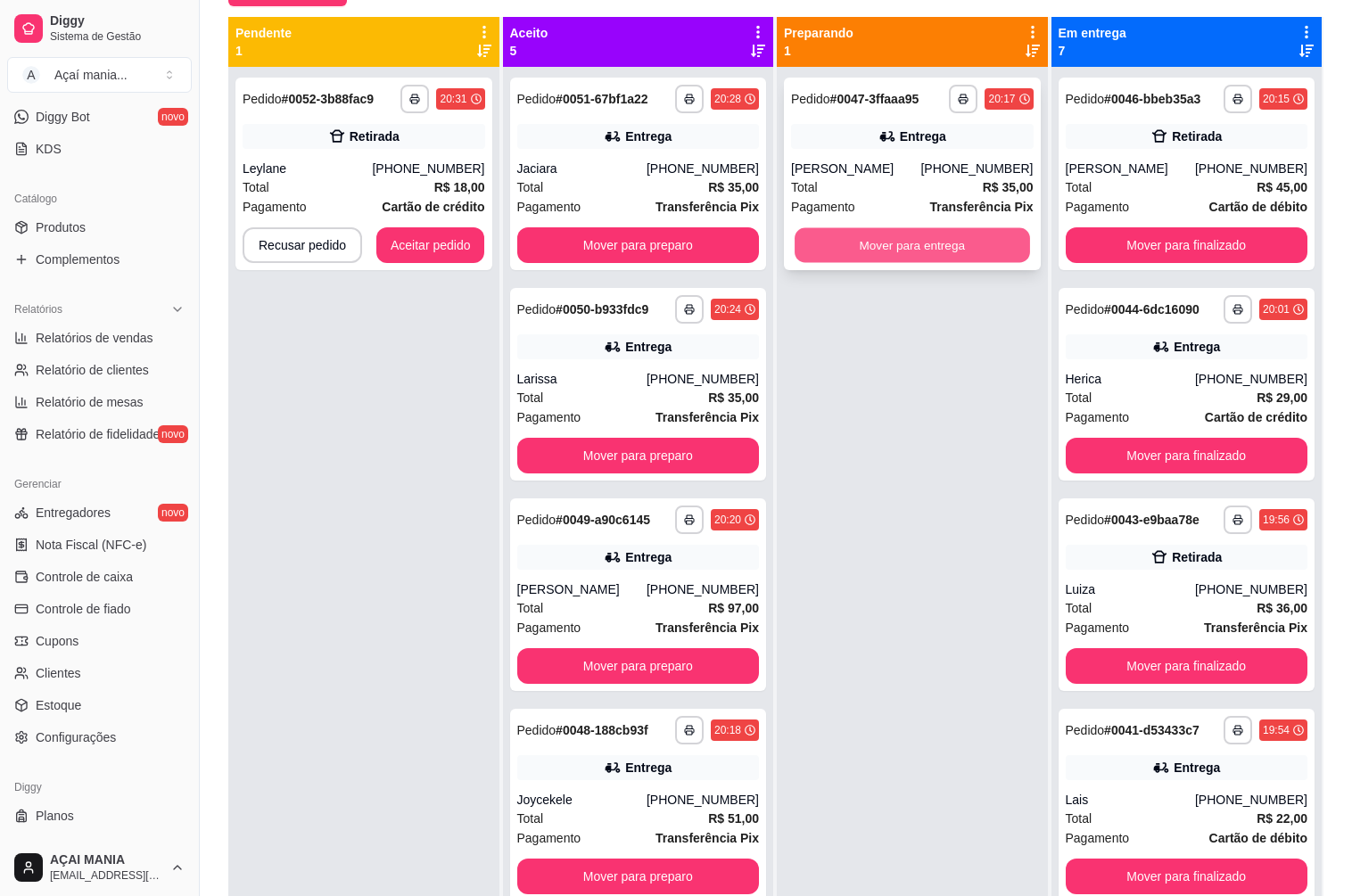
click at [824, 235] on button "Mover para entrega" at bounding box center [911, 245] width 234 height 35
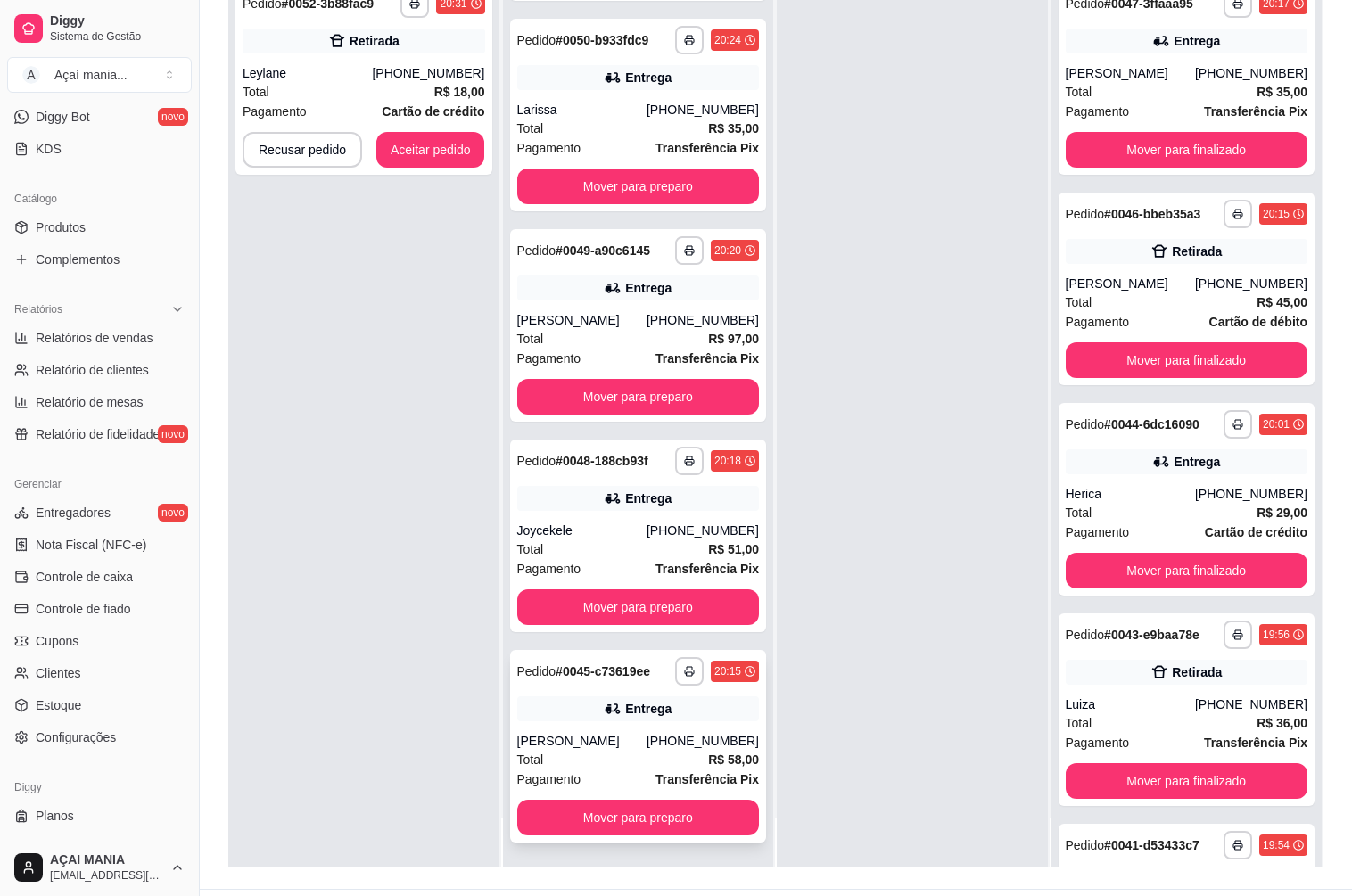
scroll to position [272, 0]
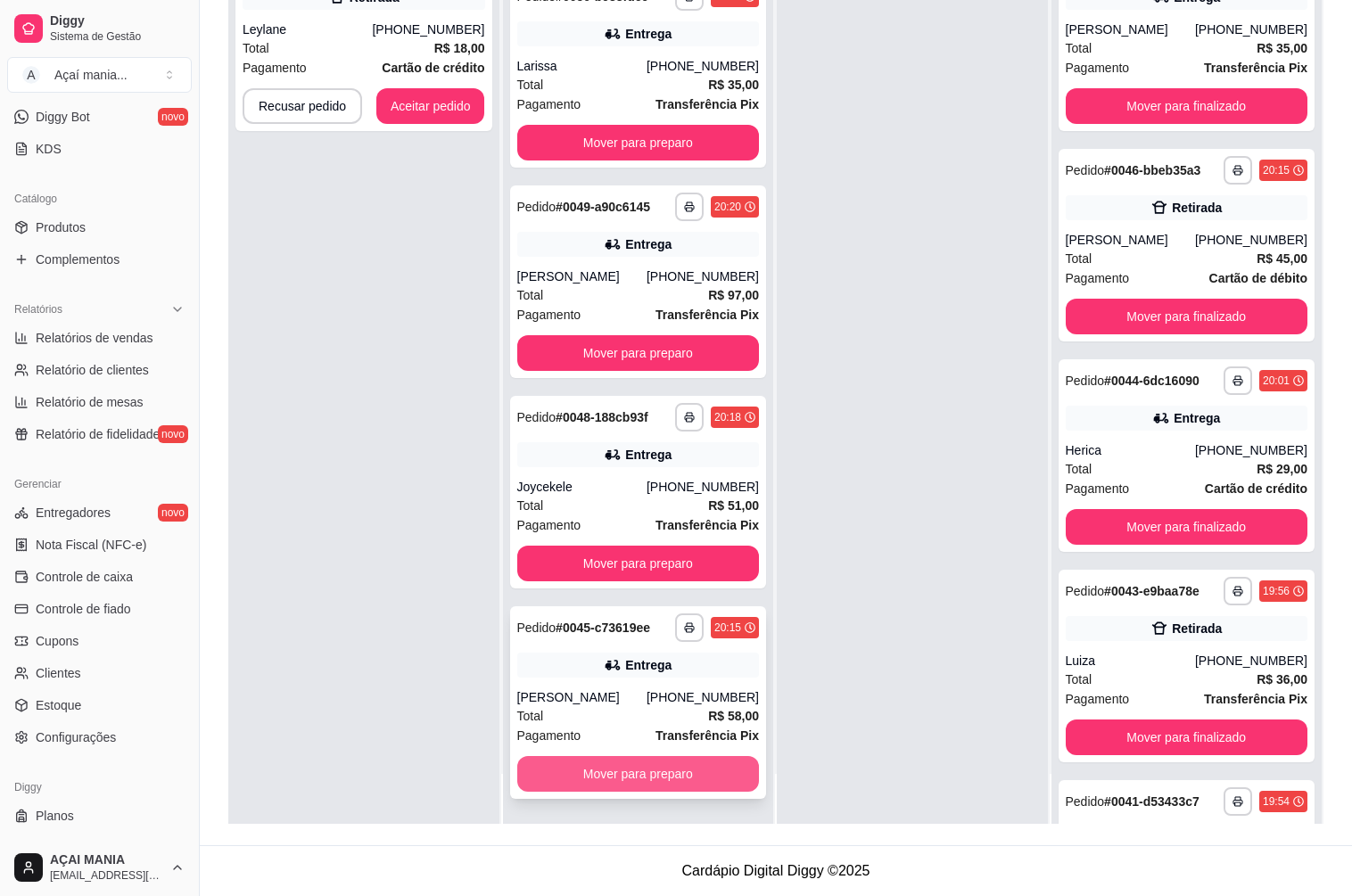
click at [600, 765] on button "Mover para preparo" at bounding box center [639, 774] width 243 height 35
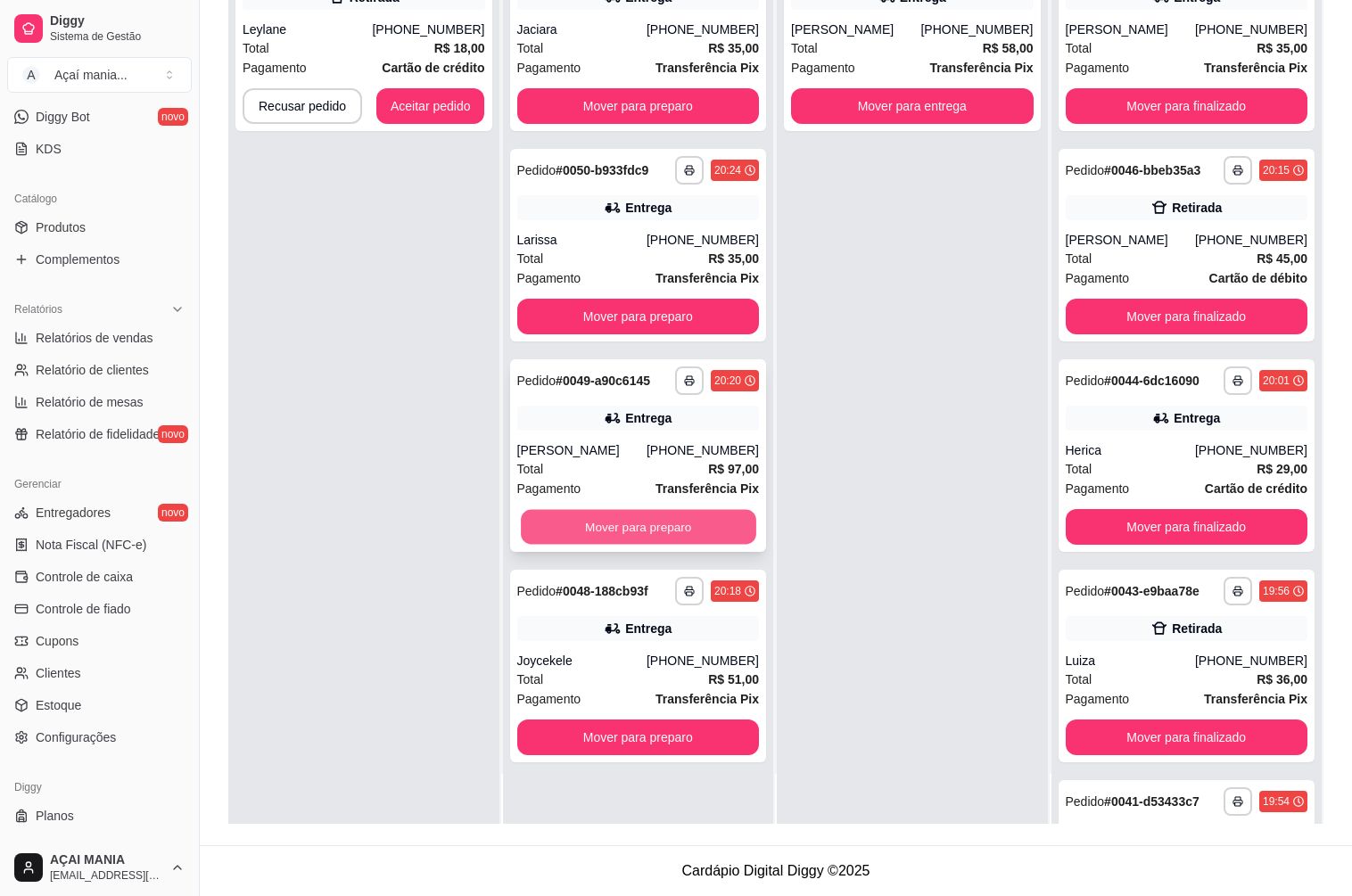
click at [598, 521] on button "Mover para preparo" at bounding box center [638, 526] width 234 height 35
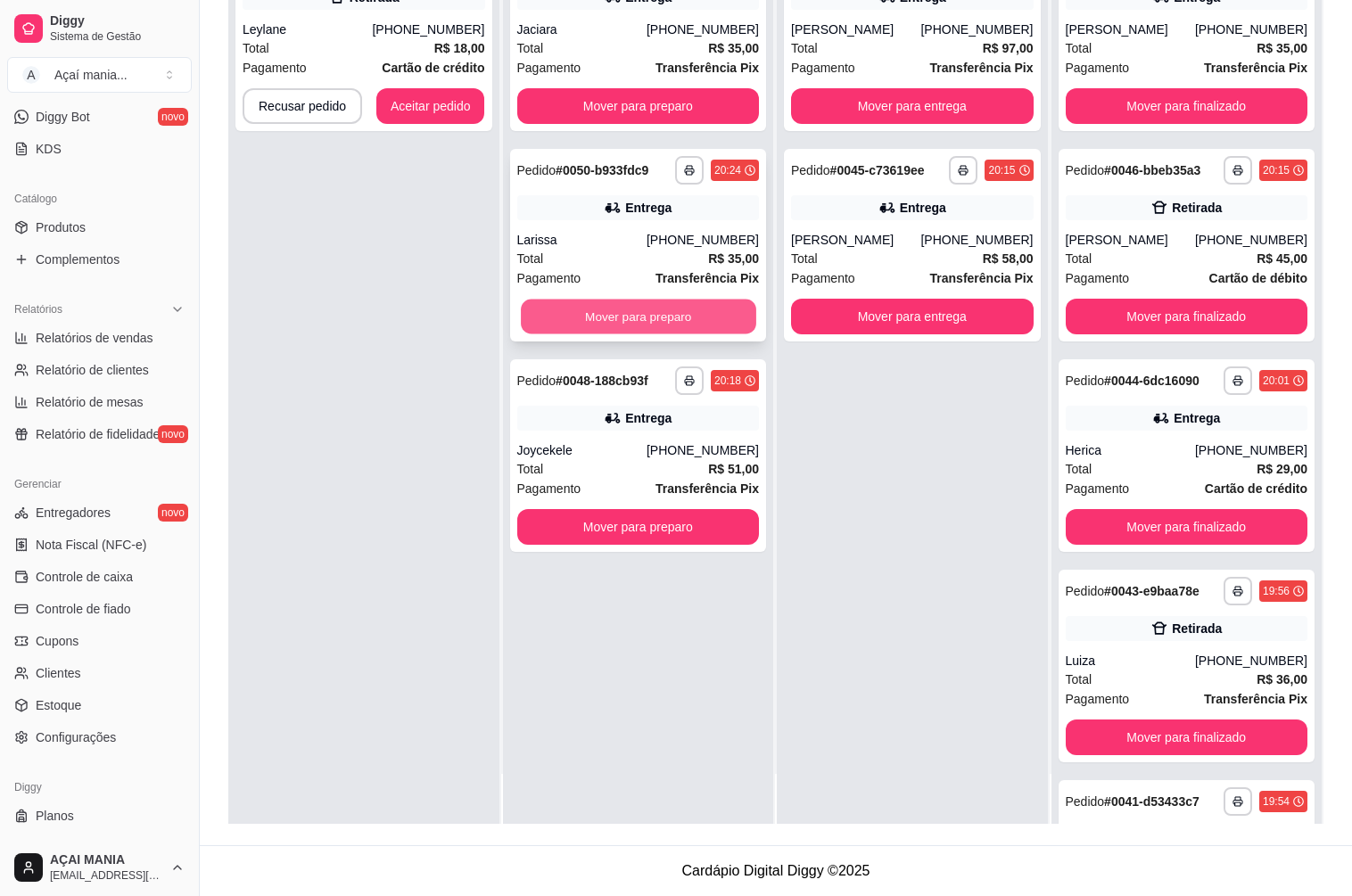
click at [562, 312] on button "Mover para preparo" at bounding box center [638, 316] width 234 height 35
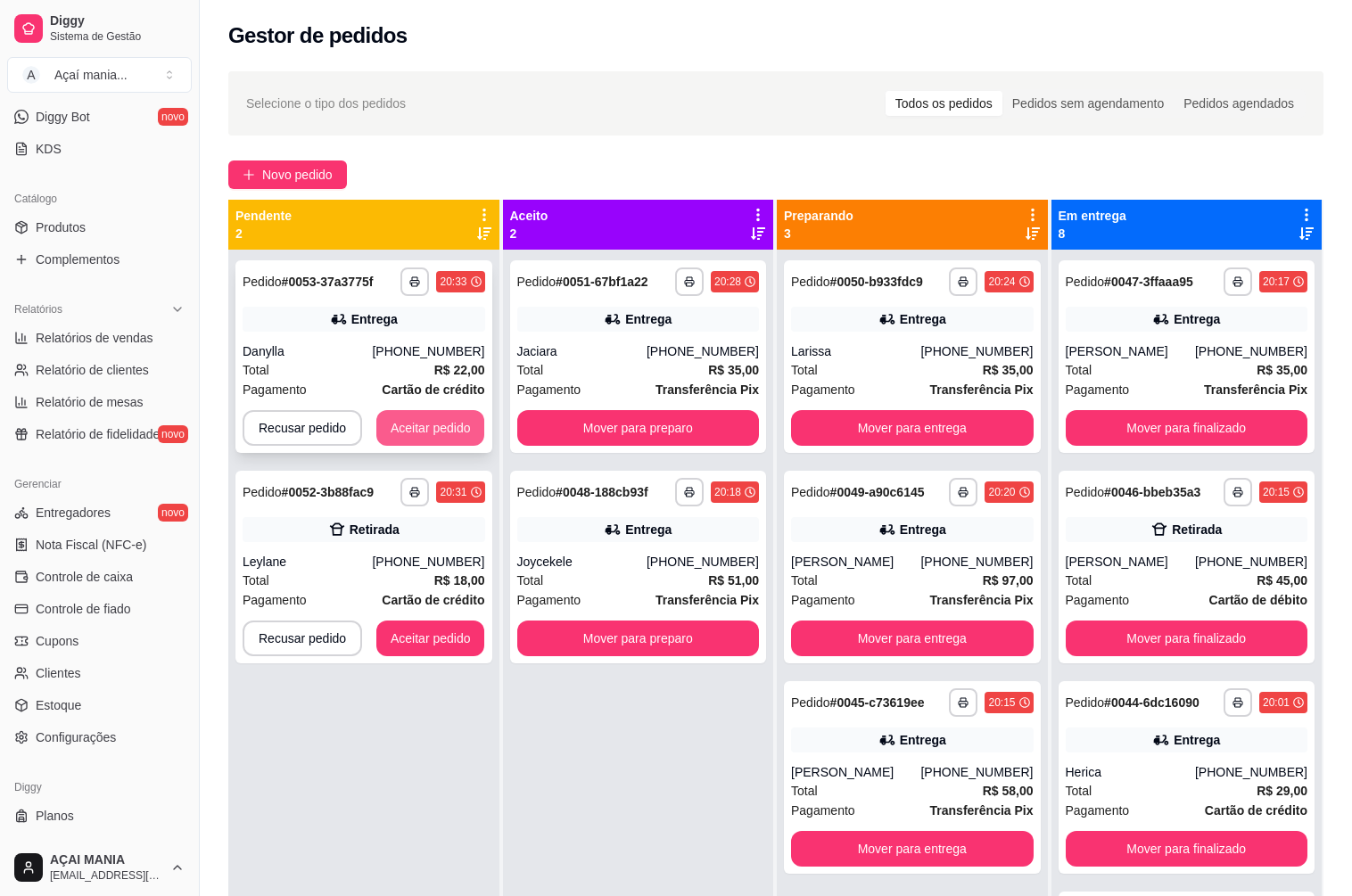
click at [451, 427] on button "Aceitar pedido" at bounding box center [430, 427] width 108 height 35
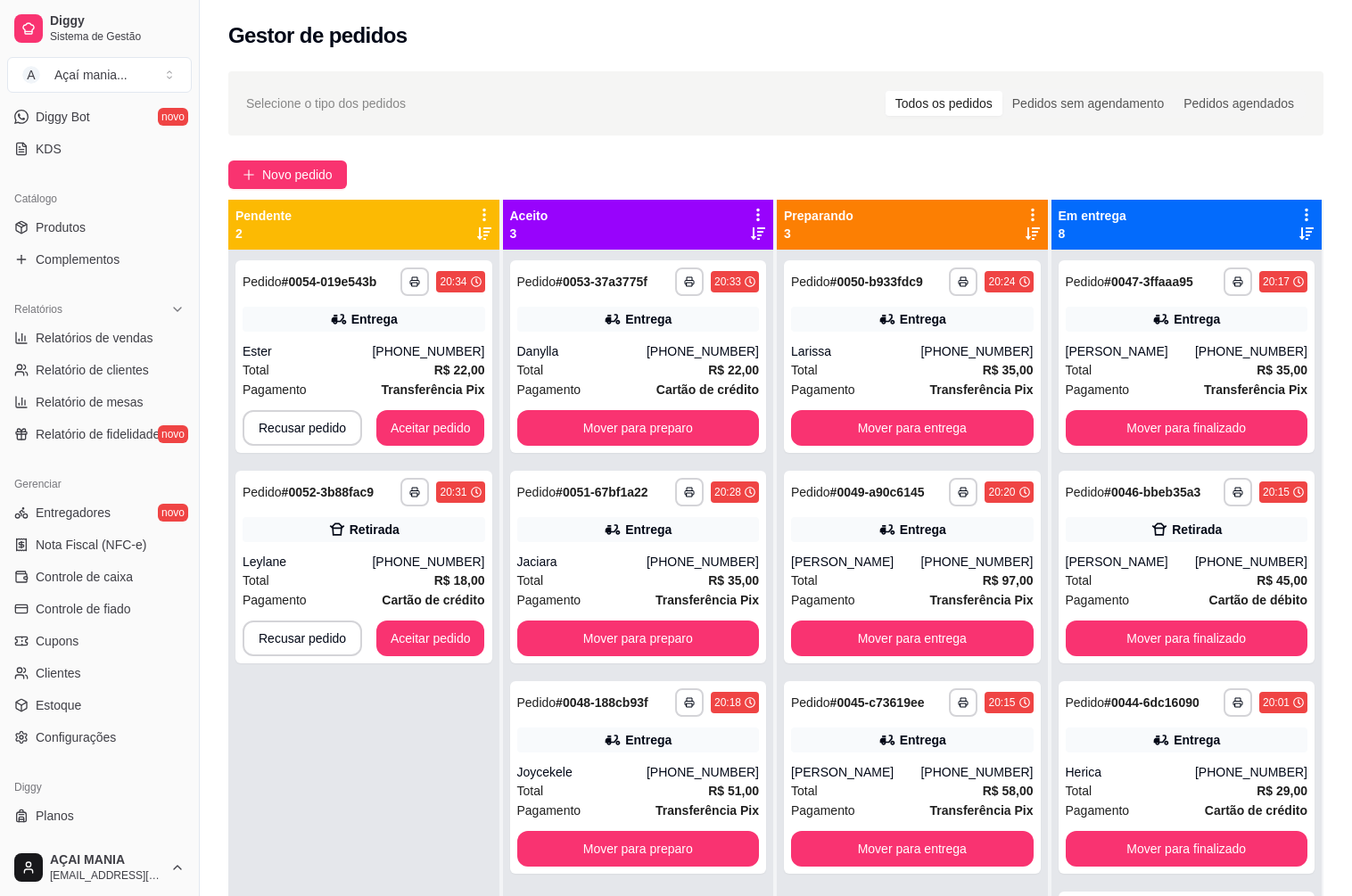
drag, startPoint x: 444, startPoint y: 755, endPoint x: 433, endPoint y: 755, distance: 11.0
click at [443, 755] on div "**********" at bounding box center [363, 697] width 271 height 896
click at [368, 791] on div "**********" at bounding box center [363, 697] width 271 height 896
click at [354, 718] on div "**********" at bounding box center [363, 697] width 271 height 896
click at [399, 634] on button "Aceitar pedido" at bounding box center [430, 638] width 108 height 35
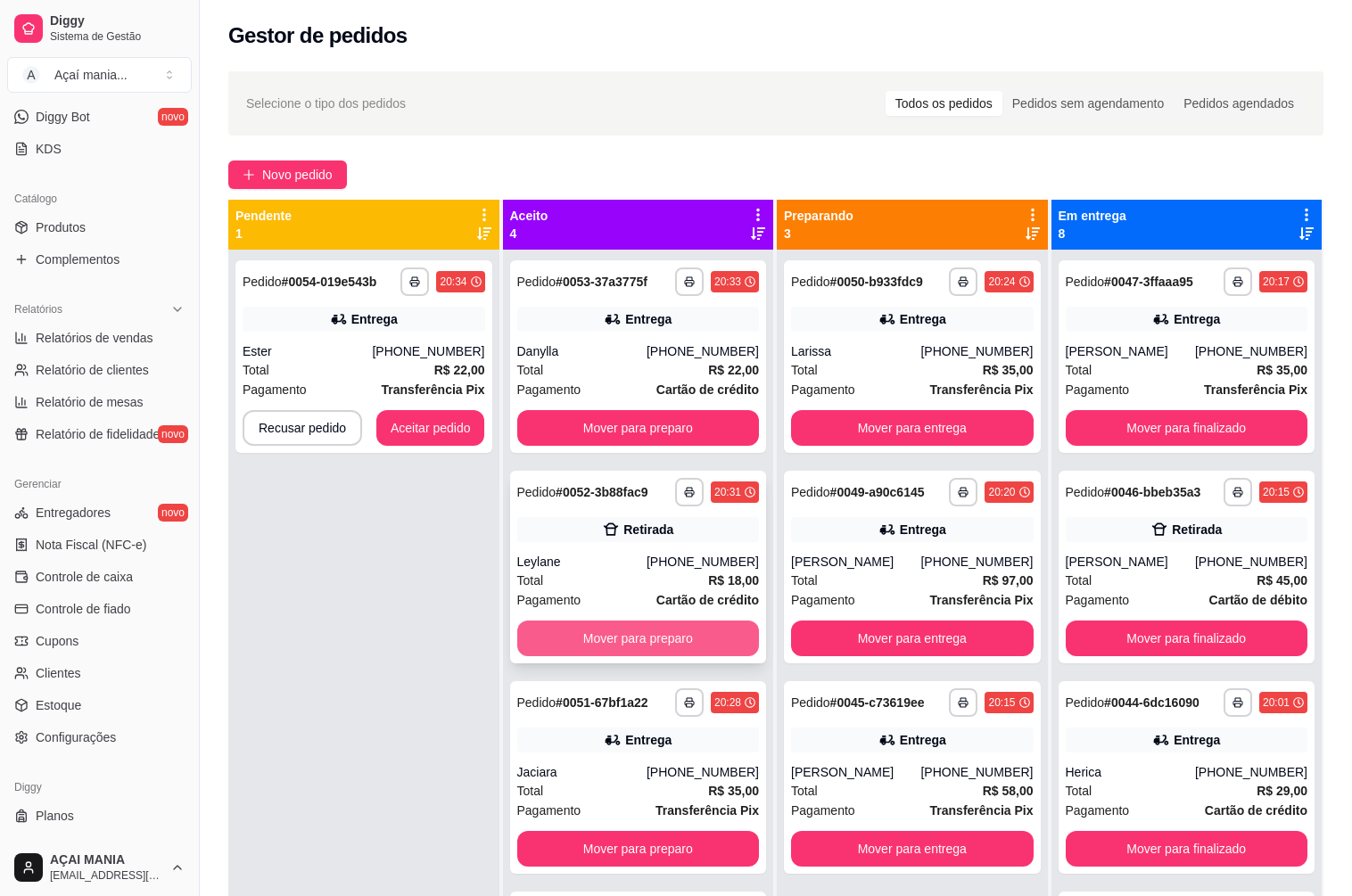
click at [625, 633] on button "Mover para preparo" at bounding box center [639, 638] width 243 height 35
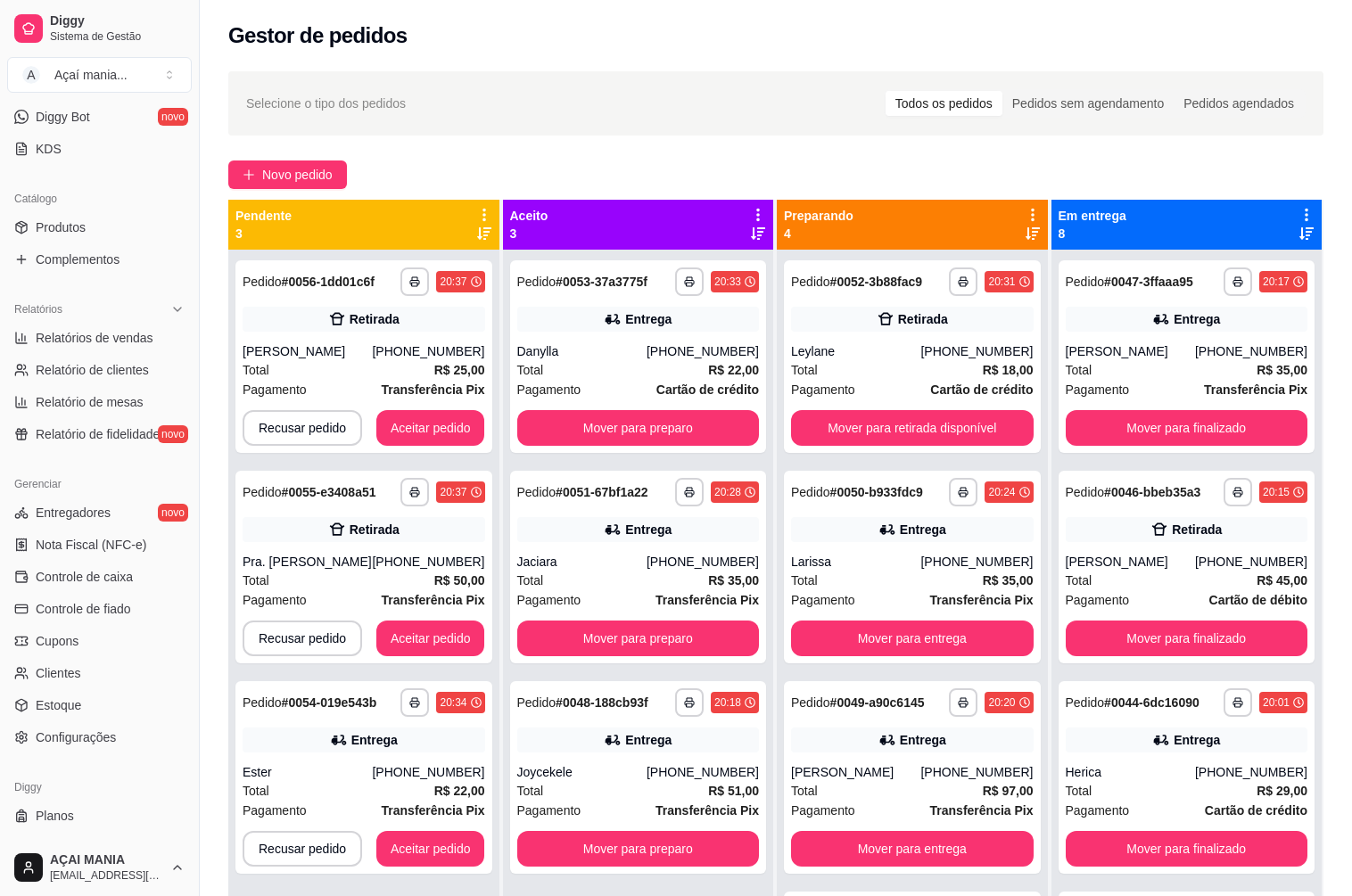
click at [511, 143] on div "**********" at bounding box center [776, 589] width 1152 height 1057
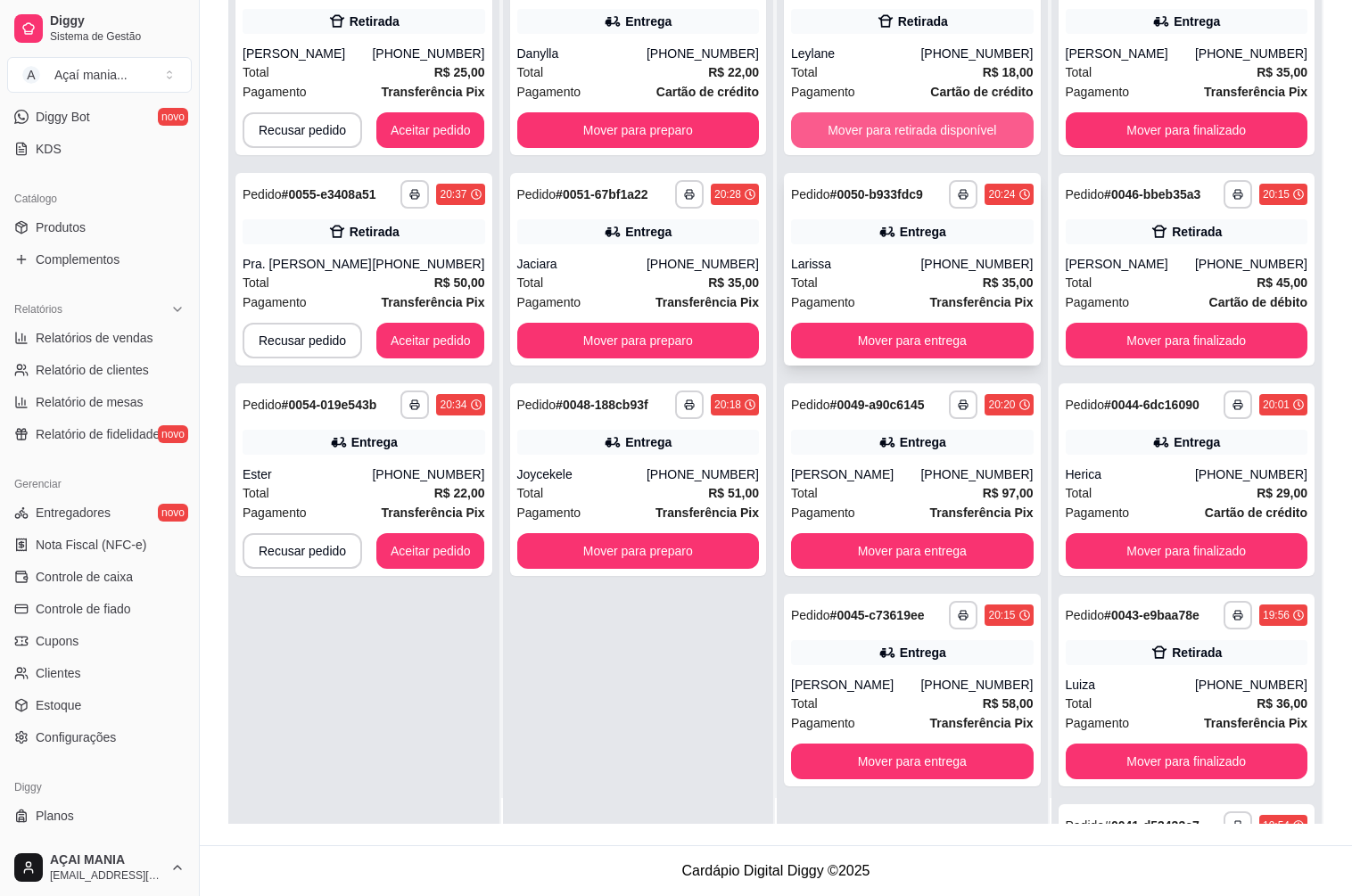
scroll to position [49, 0]
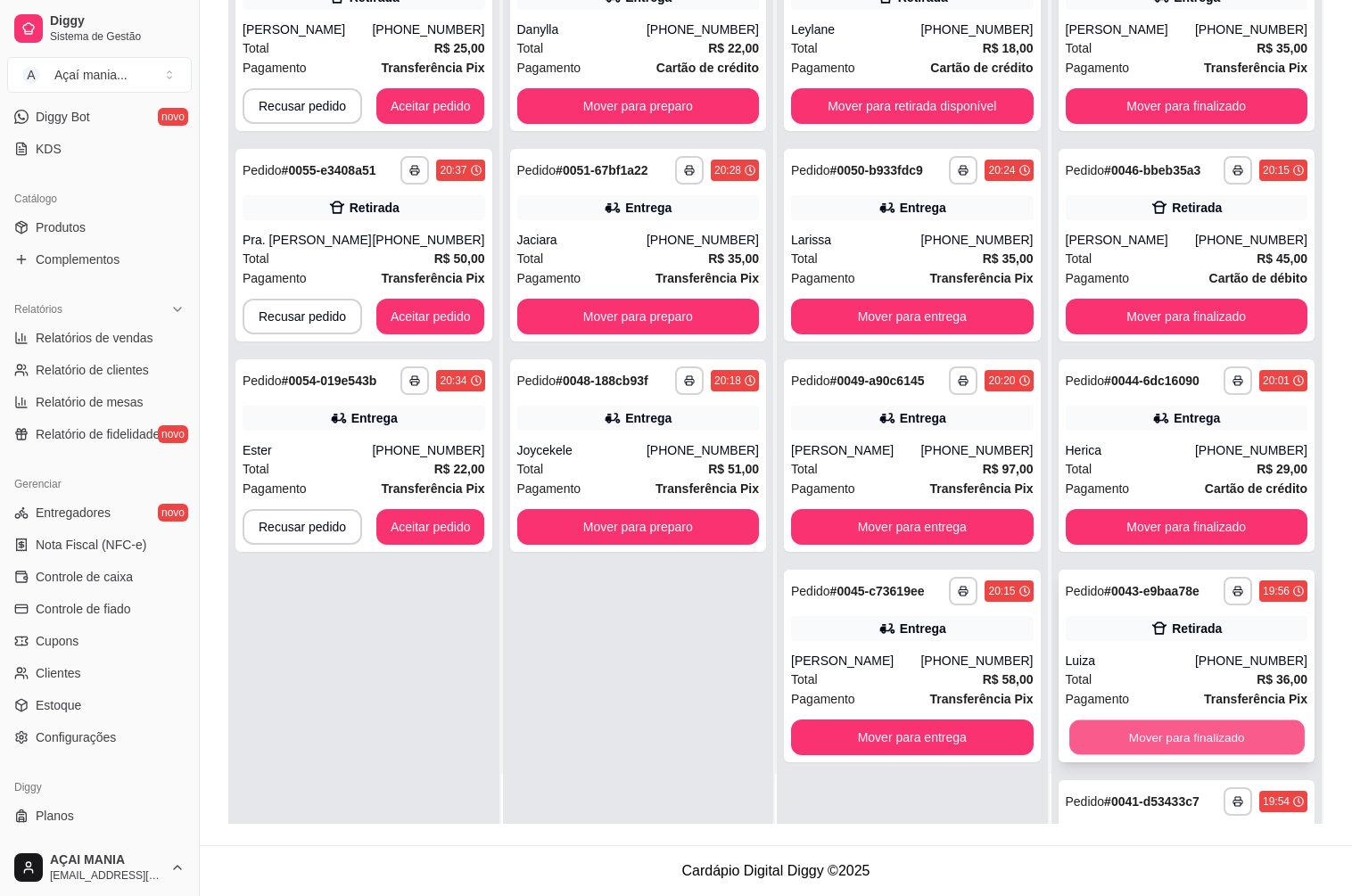
click at [1157, 738] on button "Mover para finalizado" at bounding box center [1186, 737] width 234 height 35
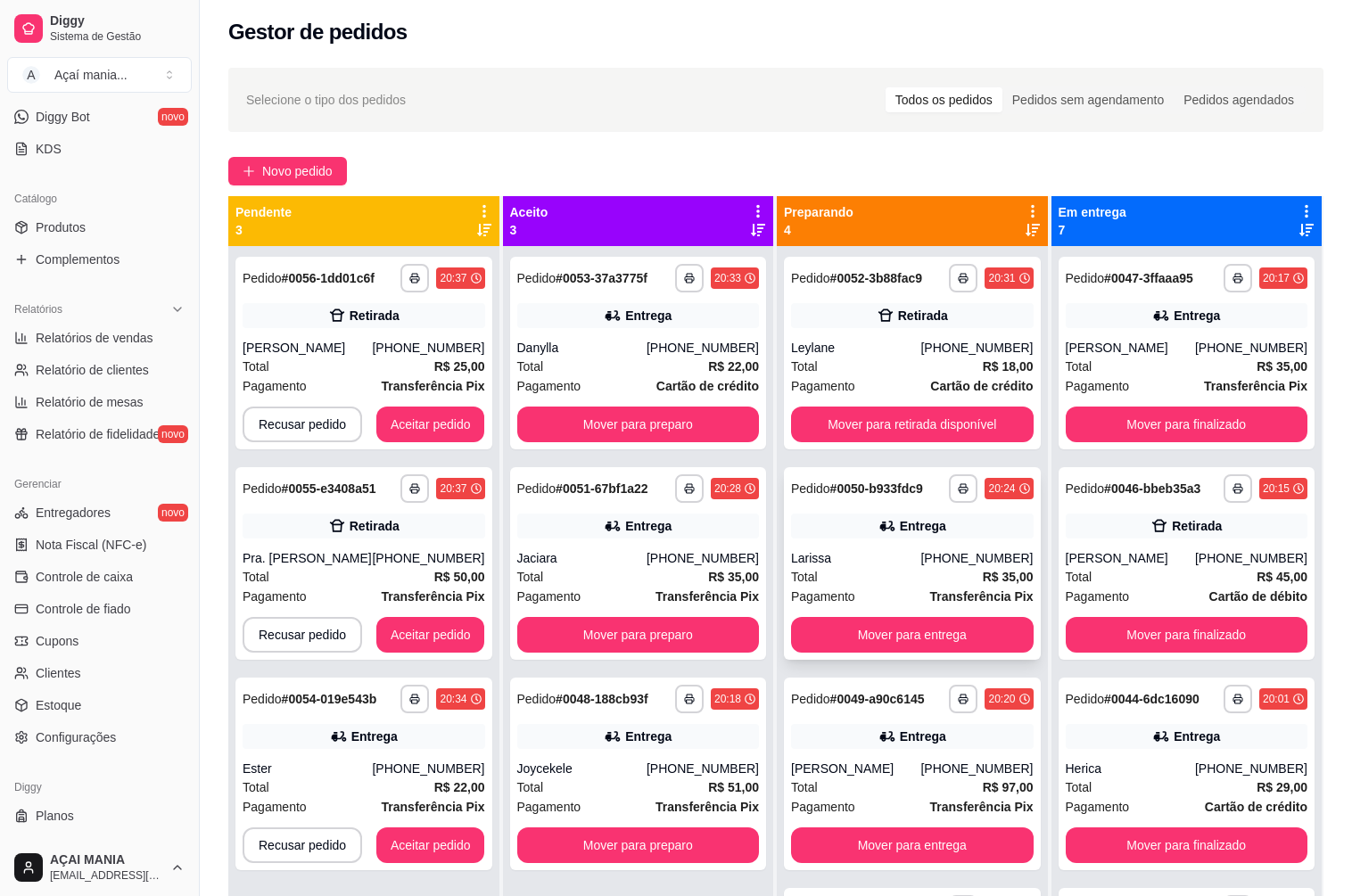
scroll to position [0, 0]
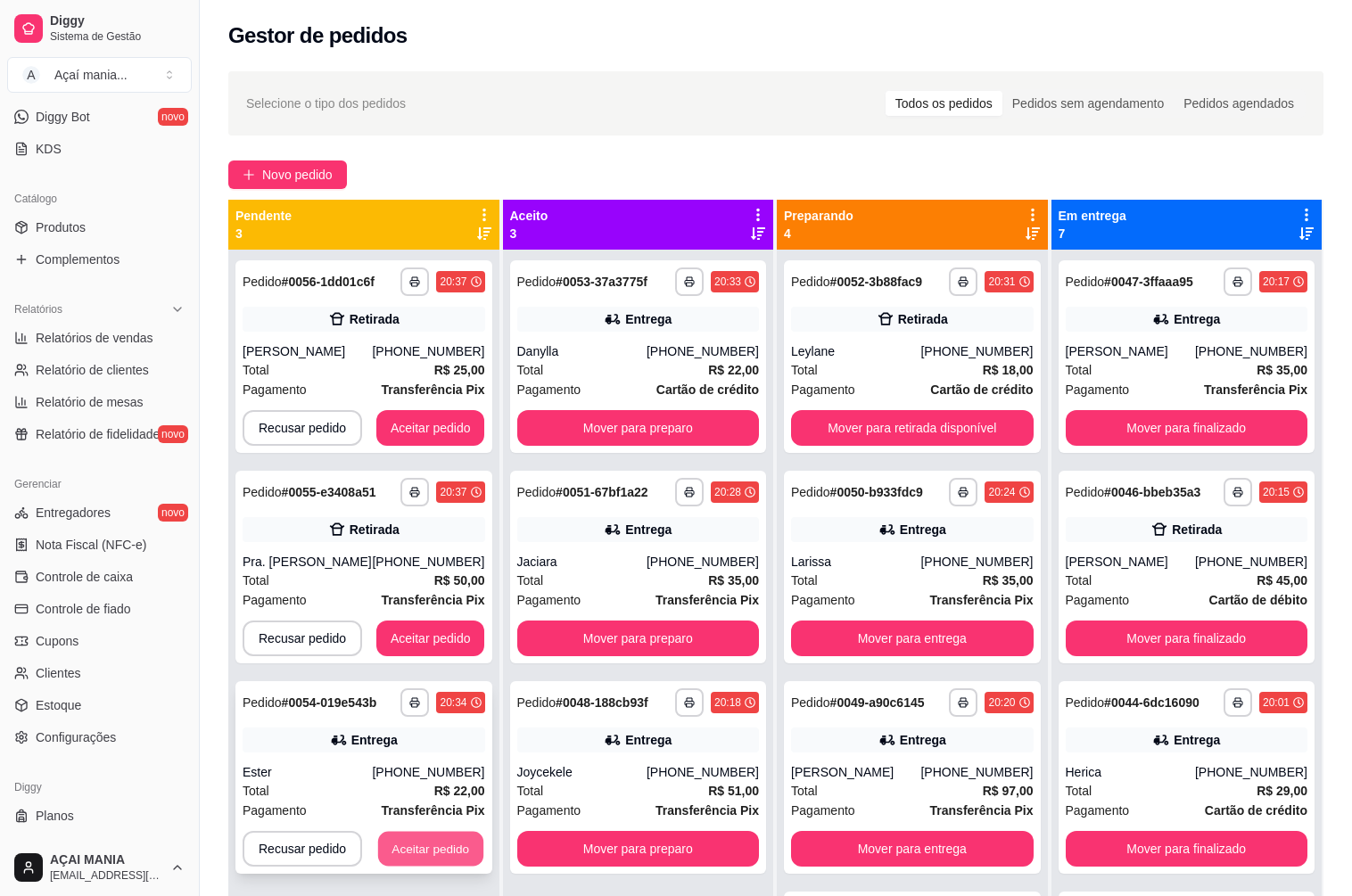
click at [437, 859] on button "Aceitar pedido" at bounding box center [430, 848] width 106 height 35
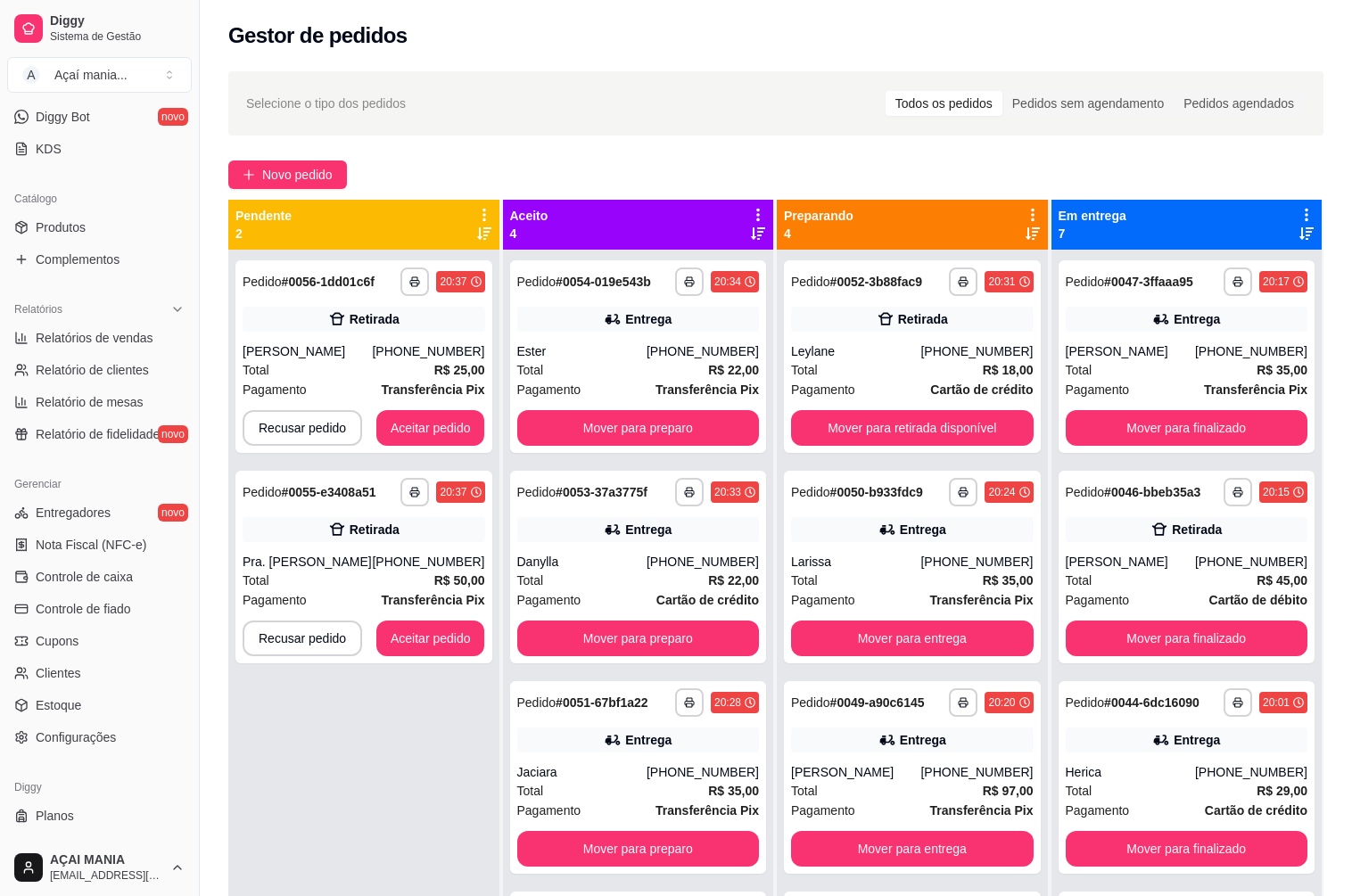
click at [425, 784] on div "**********" at bounding box center [363, 697] width 271 height 896
click at [431, 642] on button "Aceitar pedido" at bounding box center [430, 638] width 108 height 35
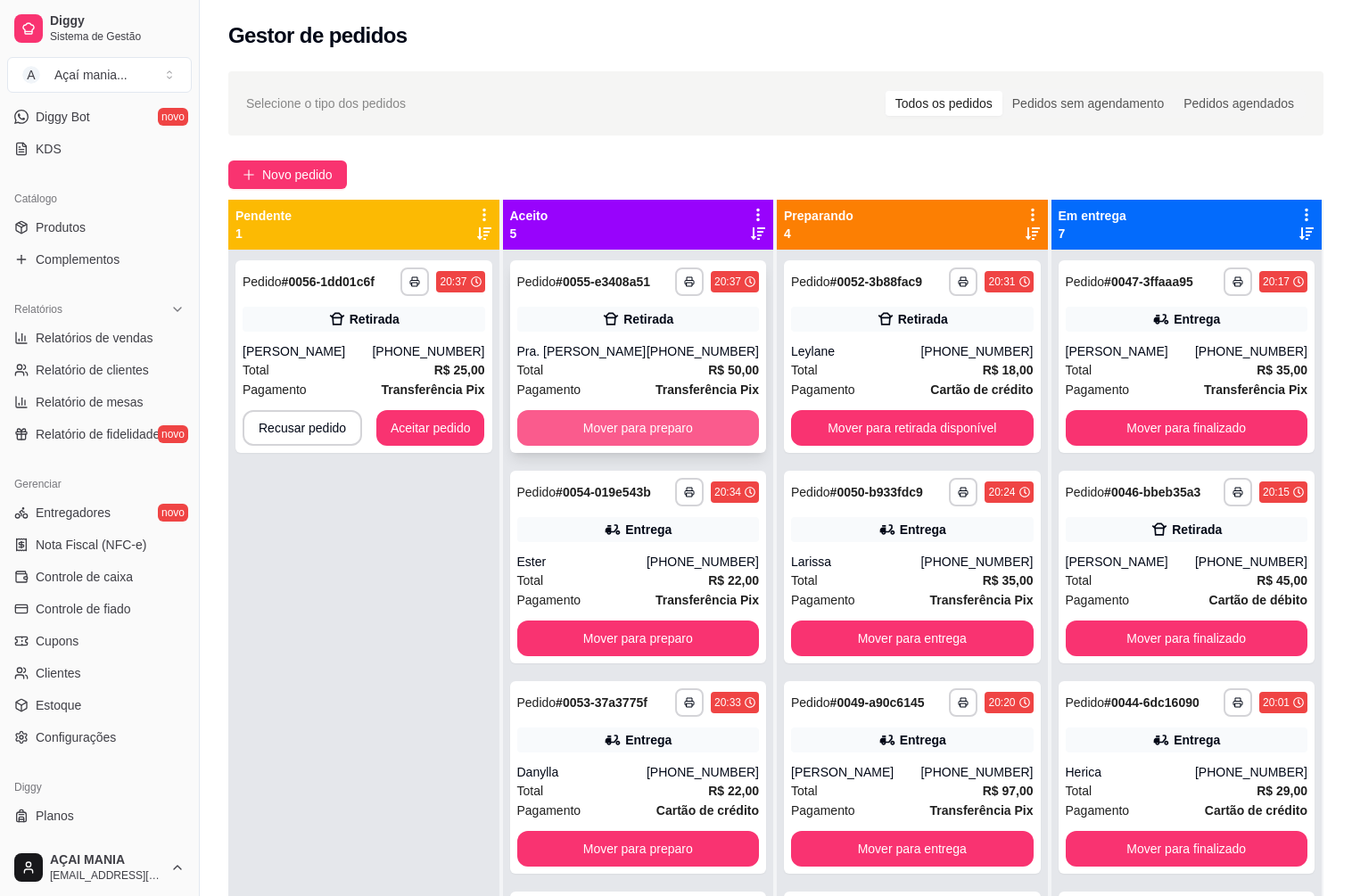
click at [593, 438] on button "Mover para preparo" at bounding box center [639, 427] width 243 height 35
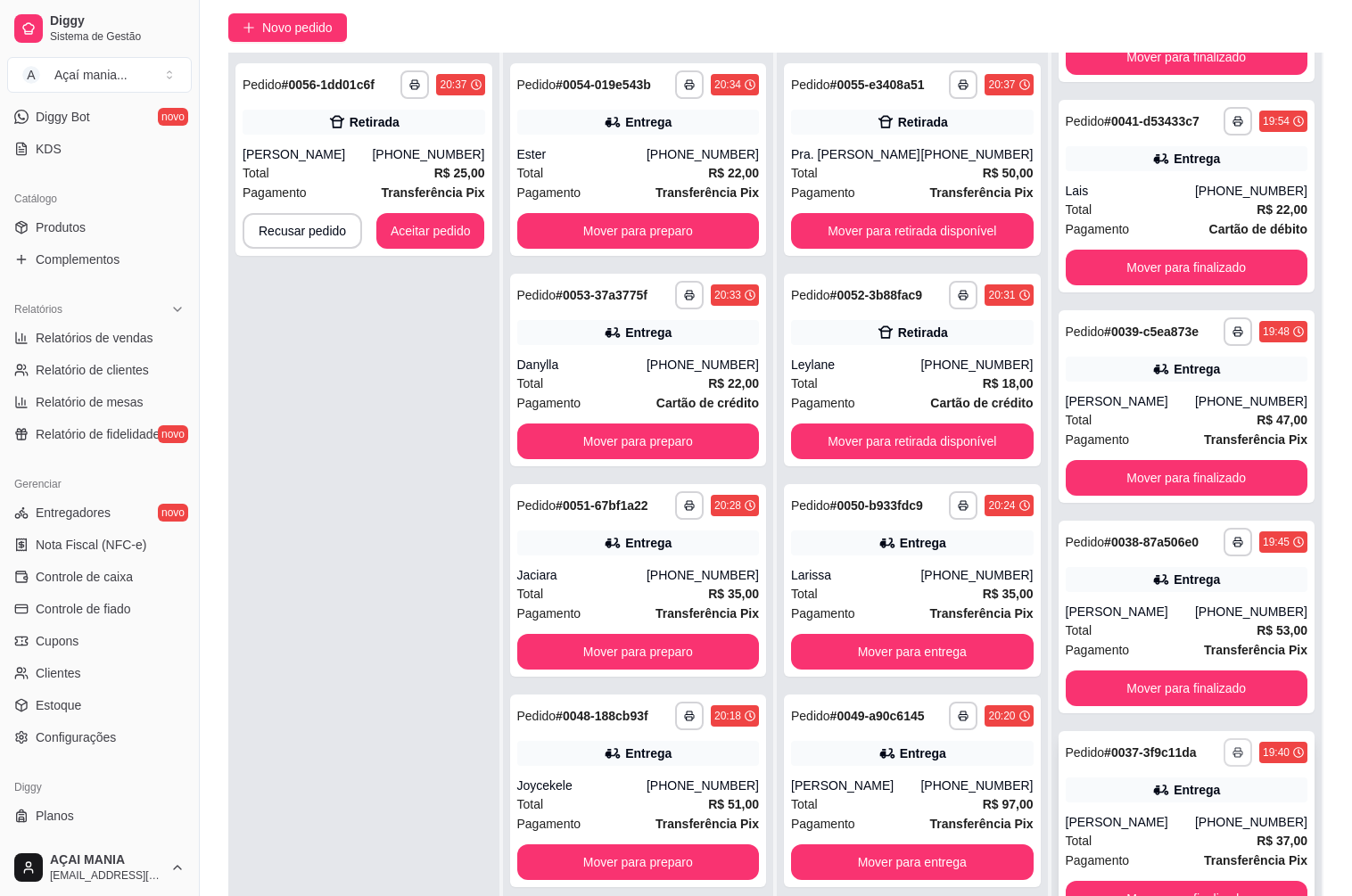
scroll to position [272, 0]
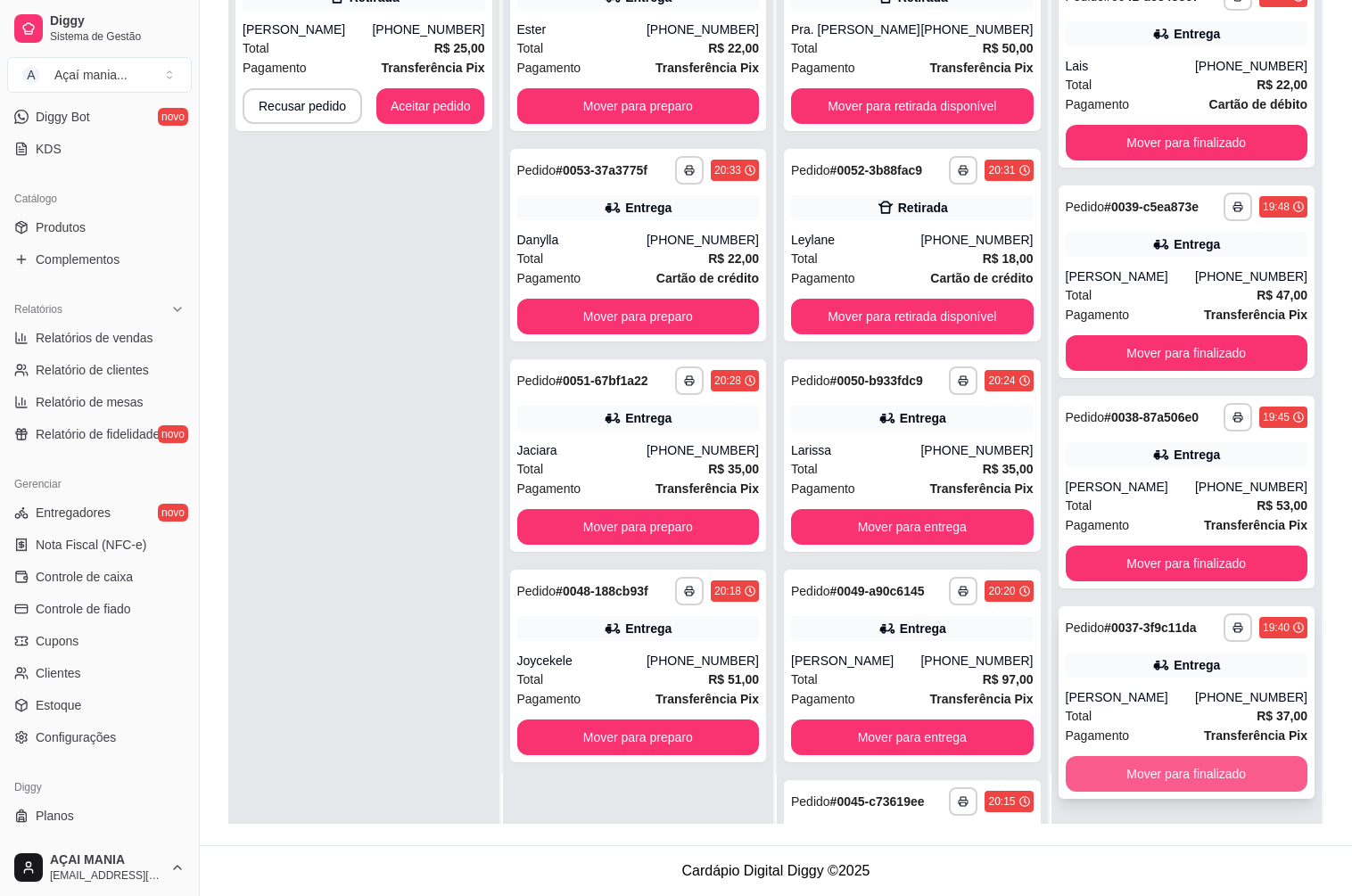
click at [1188, 761] on button "Mover para finalizado" at bounding box center [1187, 774] width 243 height 35
click at [1187, 762] on button "Mover para finalizado" at bounding box center [1187, 774] width 243 height 35
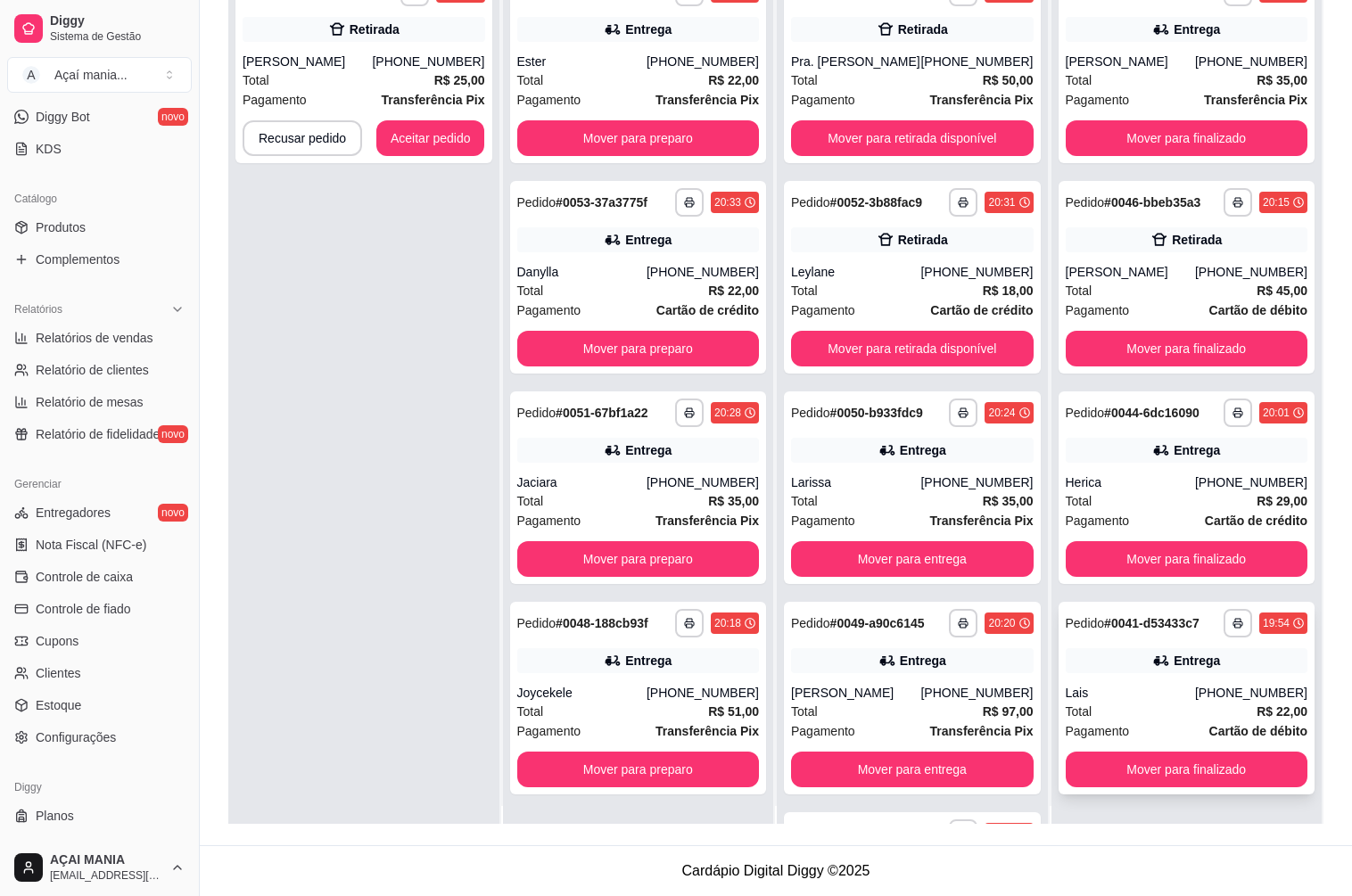
scroll to position [0, 0]
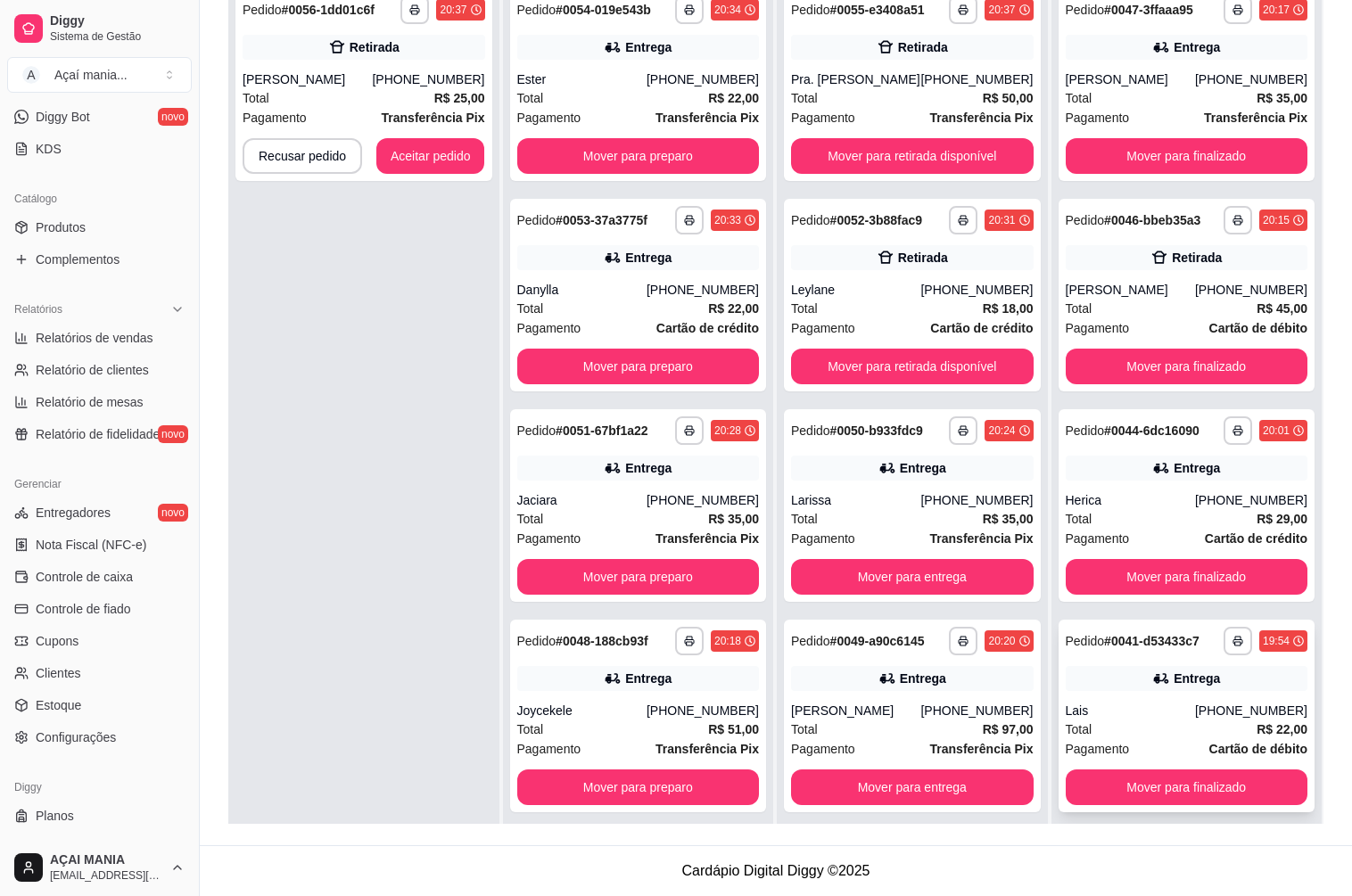
click at [1132, 716] on div "Lais" at bounding box center [1130, 710] width 129 height 18
click at [1129, 513] on div "Total R$ 29,00" at bounding box center [1187, 518] width 243 height 20
click at [1154, 80] on div "[PERSON_NAME]" at bounding box center [1130, 78] width 129 height 18
click at [1175, 714] on div "Lais" at bounding box center [1130, 710] width 129 height 18
click at [1166, 786] on button "Mover para finalizado" at bounding box center [1187, 787] width 243 height 35
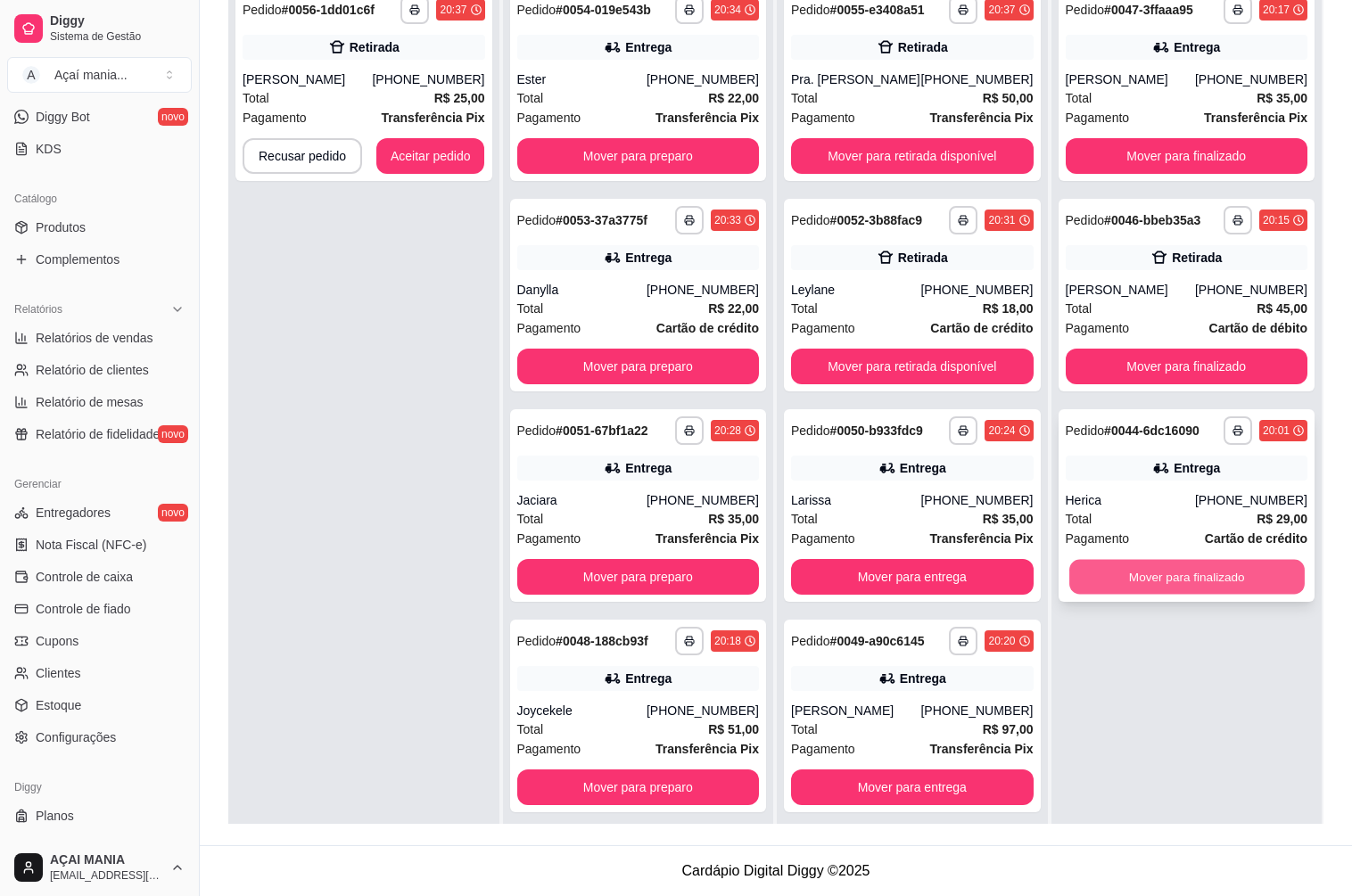
click at [1145, 582] on button "Mover para finalizado" at bounding box center [1186, 577] width 234 height 35
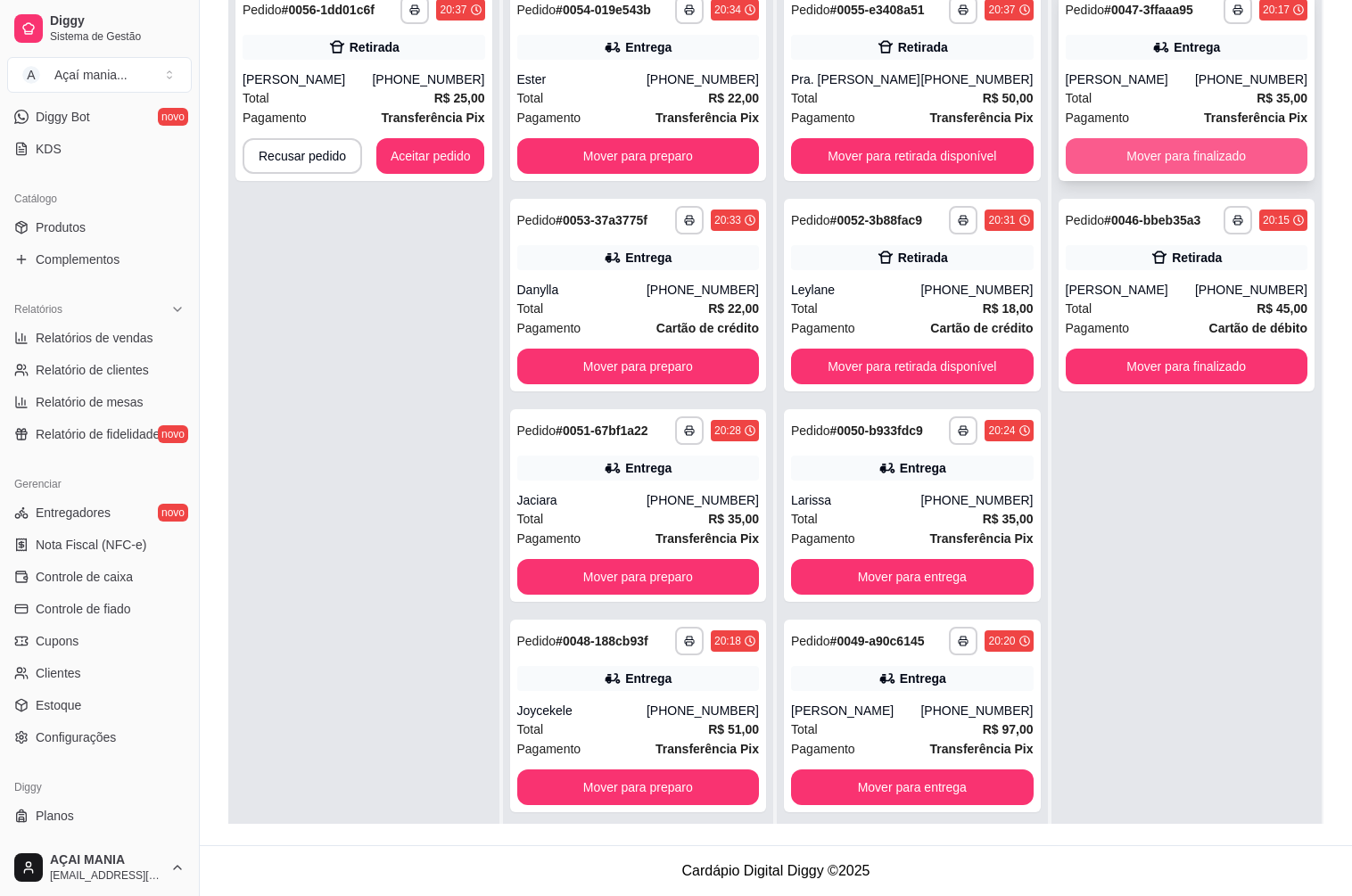
click at [1150, 161] on button "Mover para finalizado" at bounding box center [1187, 156] width 243 height 35
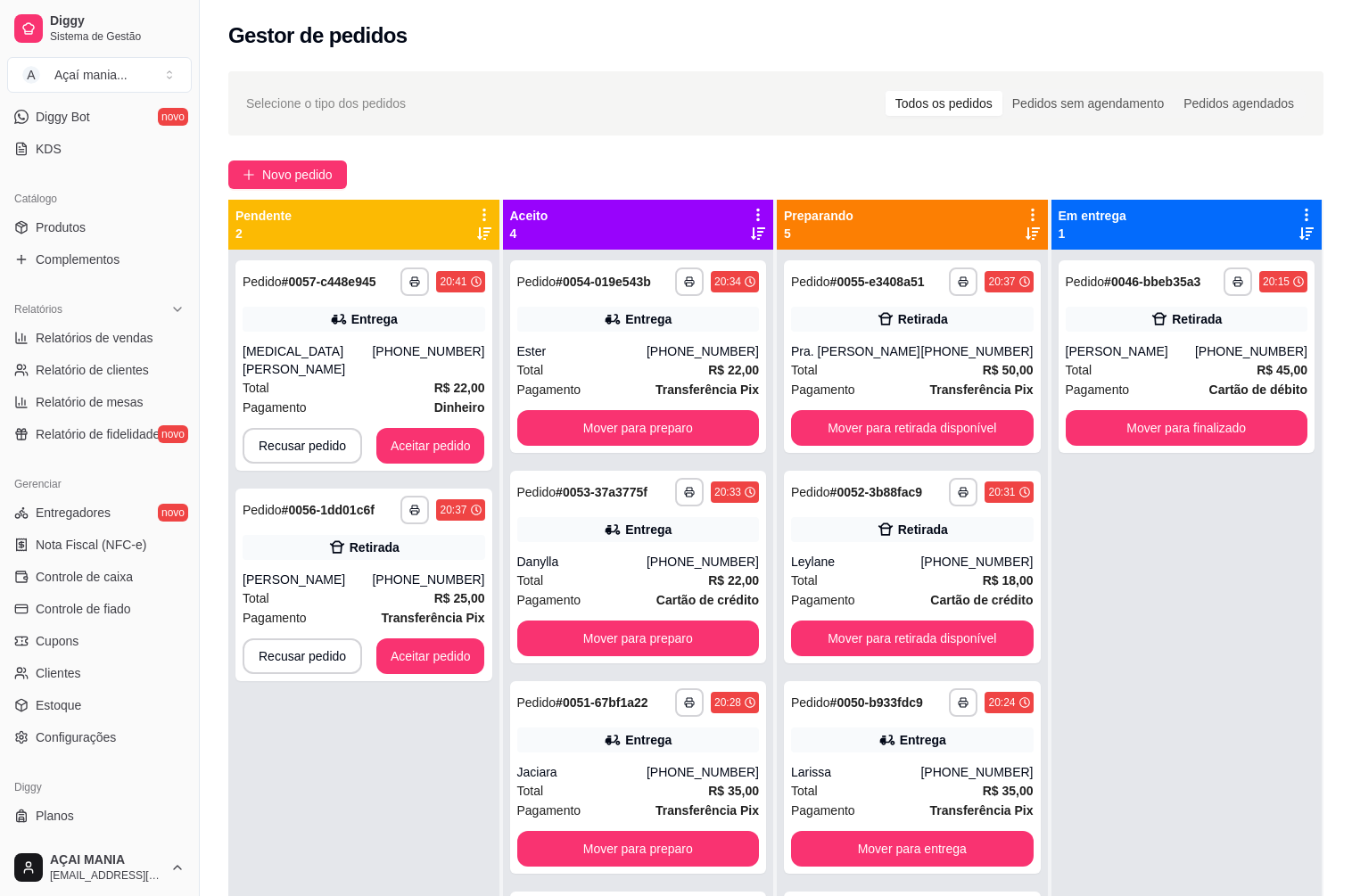
click at [311, 850] on div "**********" at bounding box center [363, 697] width 271 height 896
drag, startPoint x: 1093, startPoint y: 827, endPoint x: 1177, endPoint y: 860, distance: 90.2
click at [1177, 860] on div "**********" at bounding box center [1187, 697] width 271 height 896
click at [430, 430] on button "Aceitar pedido" at bounding box center [430, 445] width 108 height 35
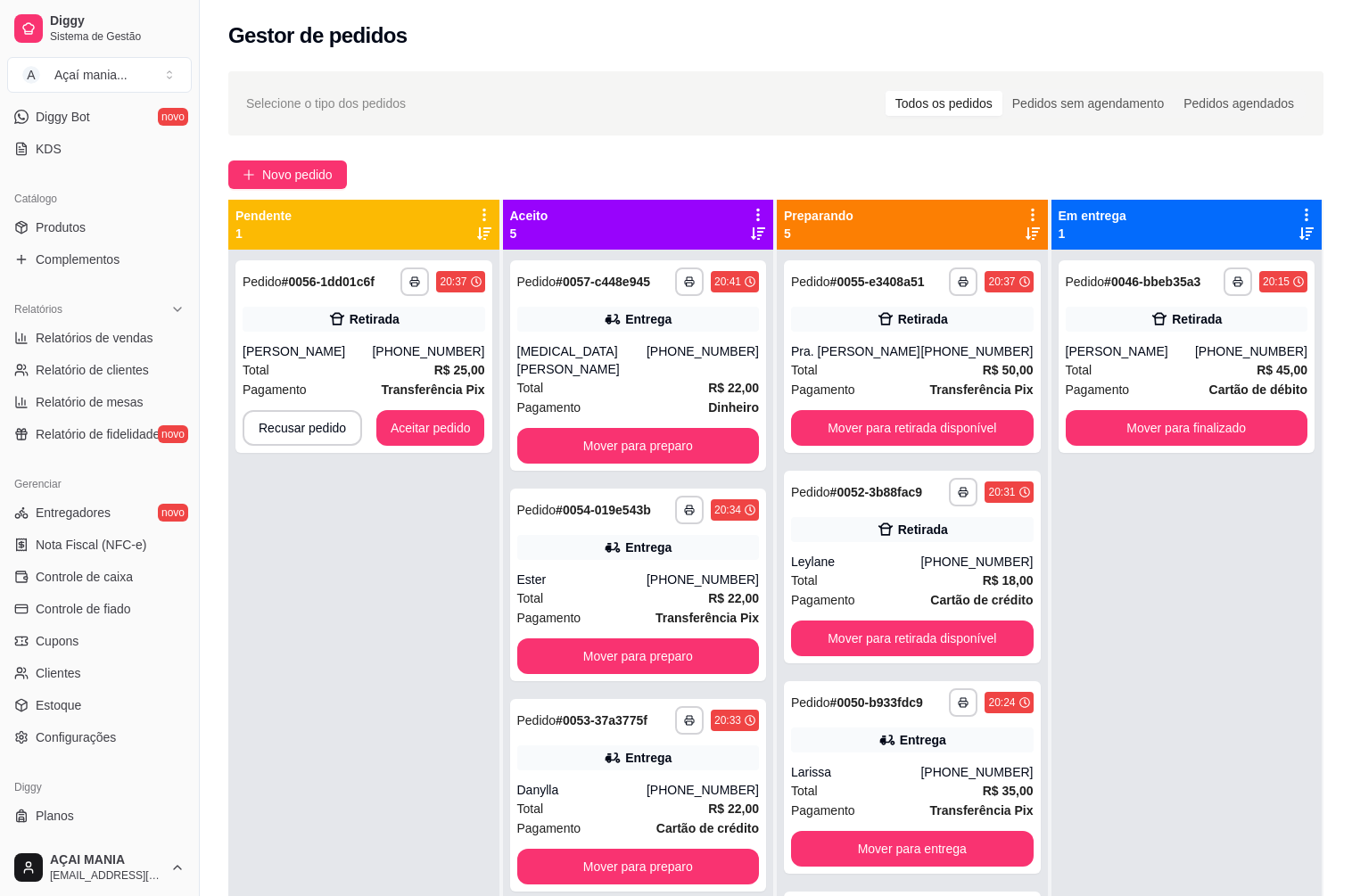
click at [334, 556] on div "**********" at bounding box center [363, 697] width 271 height 896
click at [278, 626] on div "**********" at bounding box center [363, 697] width 271 height 896
click at [469, 701] on div "**********" at bounding box center [363, 697] width 271 height 896
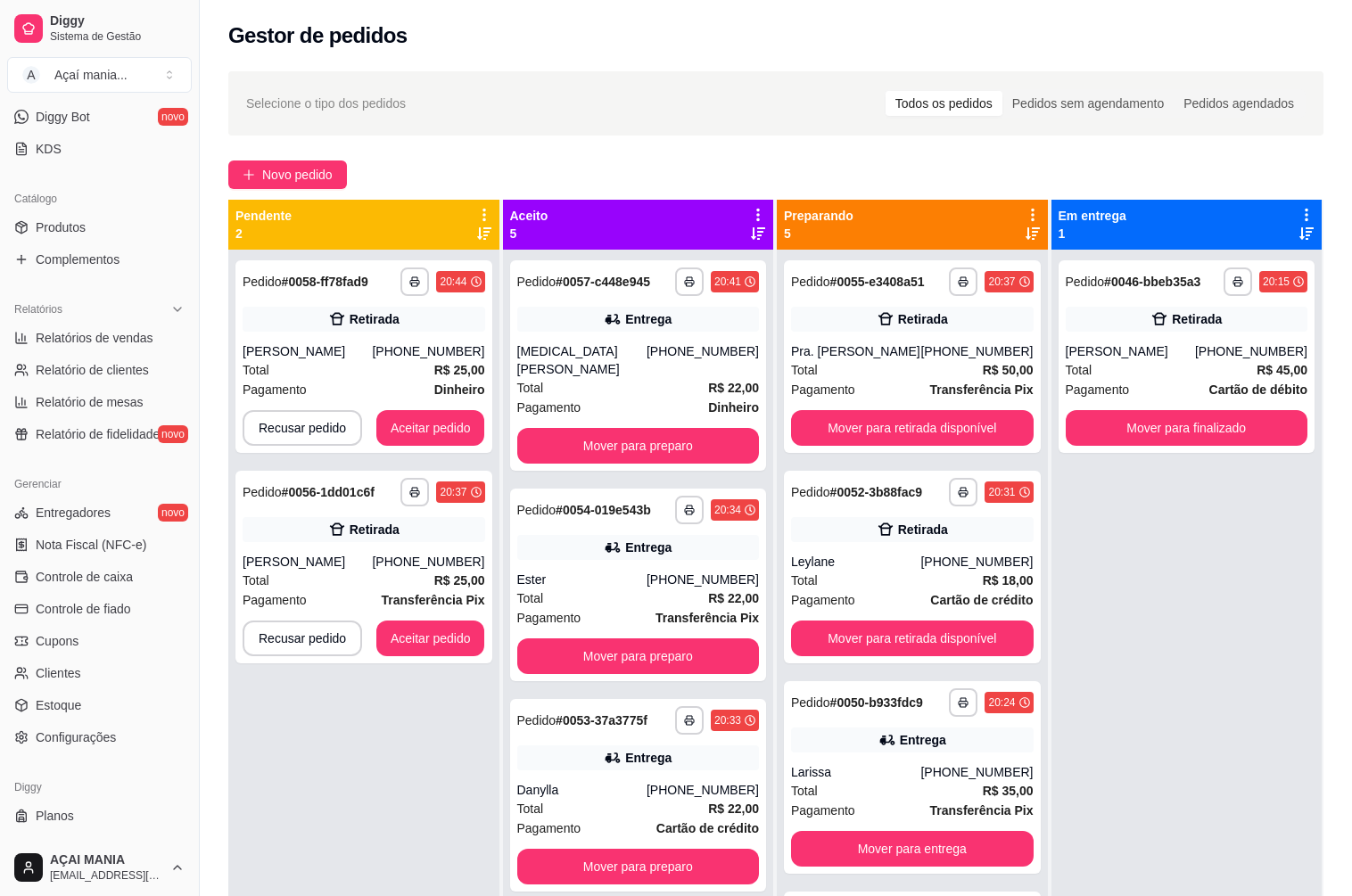
click at [292, 702] on div "**********" at bounding box center [363, 697] width 271 height 896
click at [424, 425] on button "Aceitar pedido" at bounding box center [430, 427] width 108 height 35
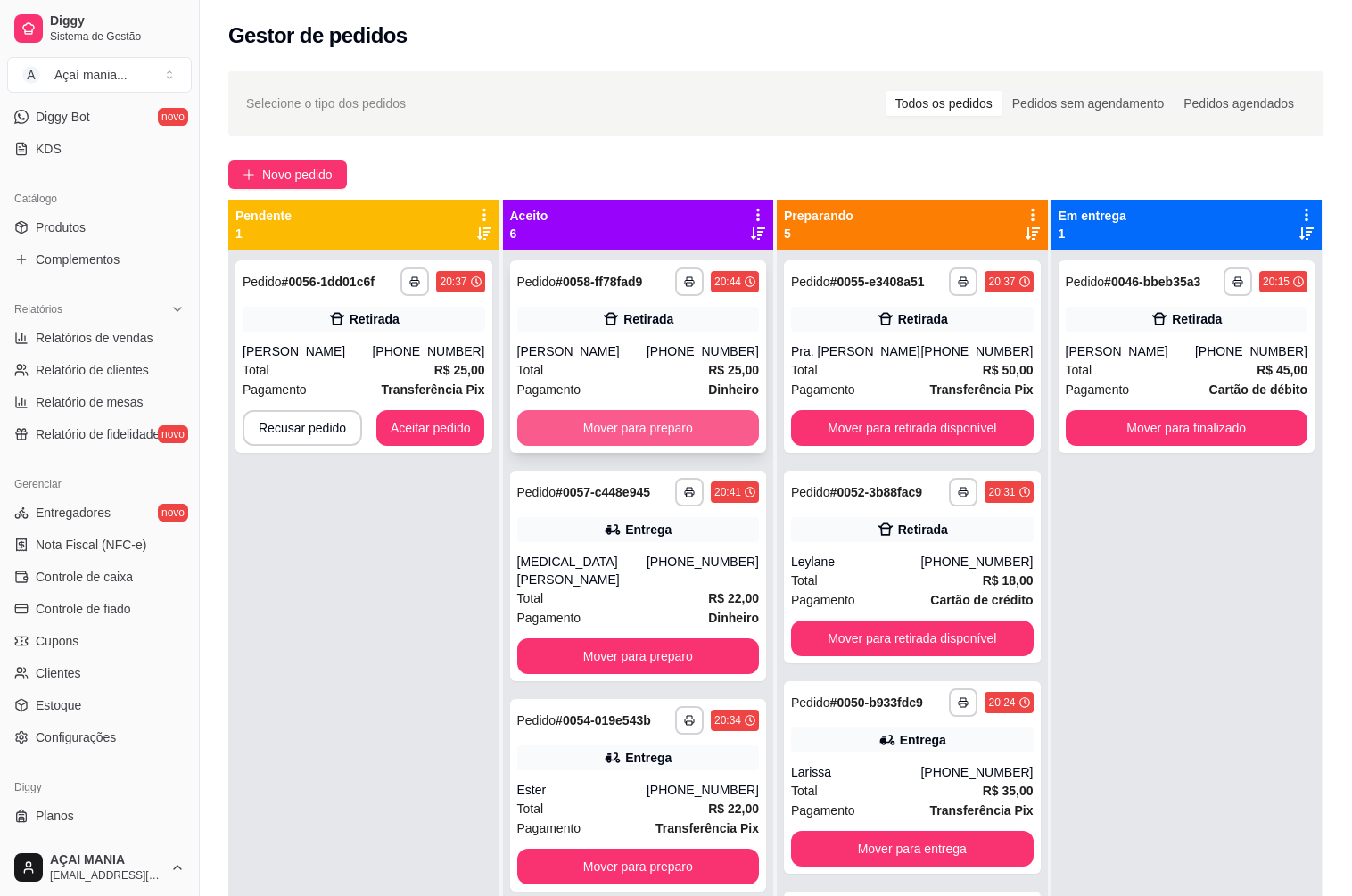
click at [568, 423] on button "Mover para preparo" at bounding box center [639, 427] width 243 height 35
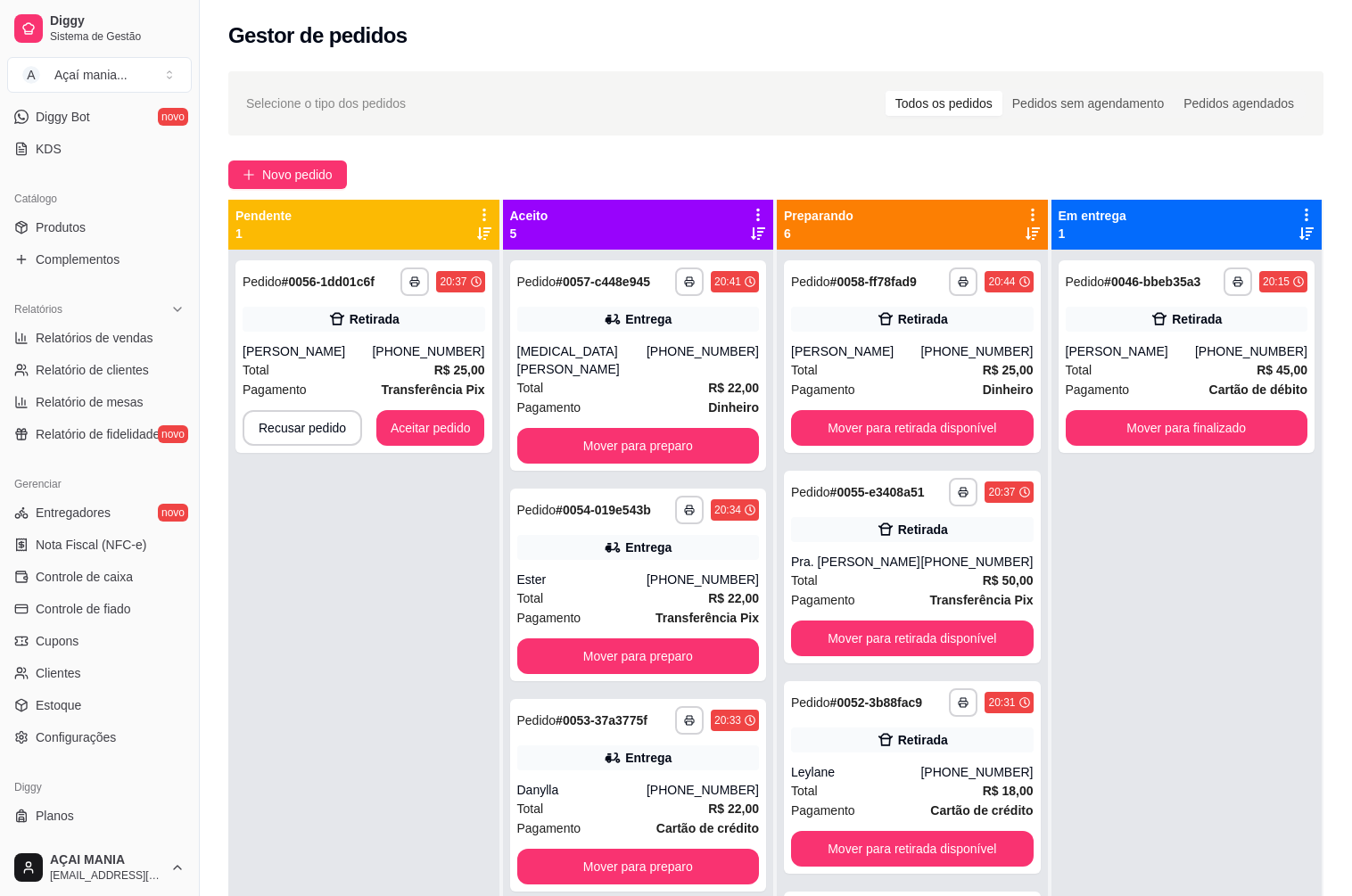
click at [336, 706] on div "**********" at bounding box center [363, 697] width 271 height 896
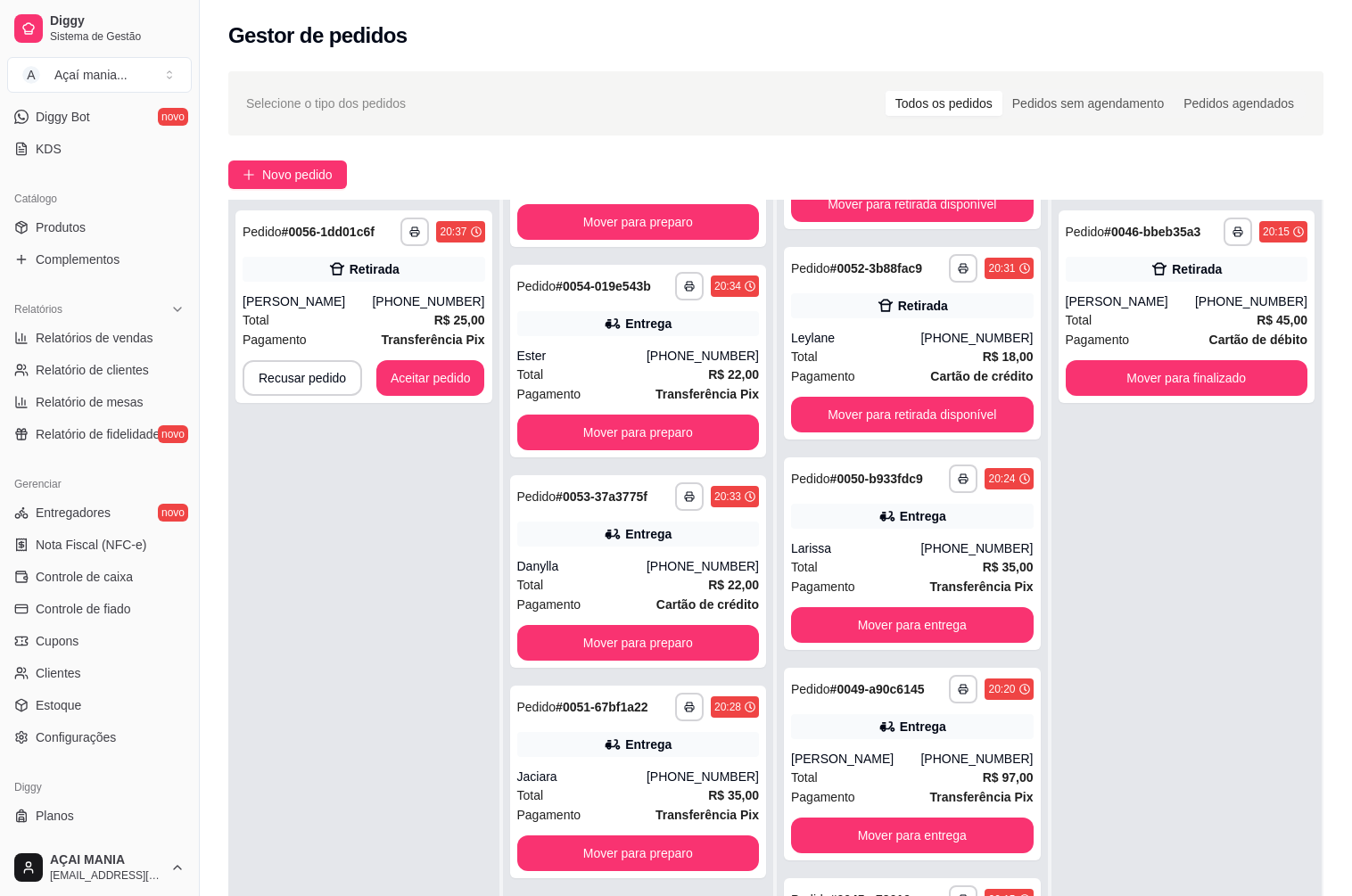
scroll to position [272, 0]
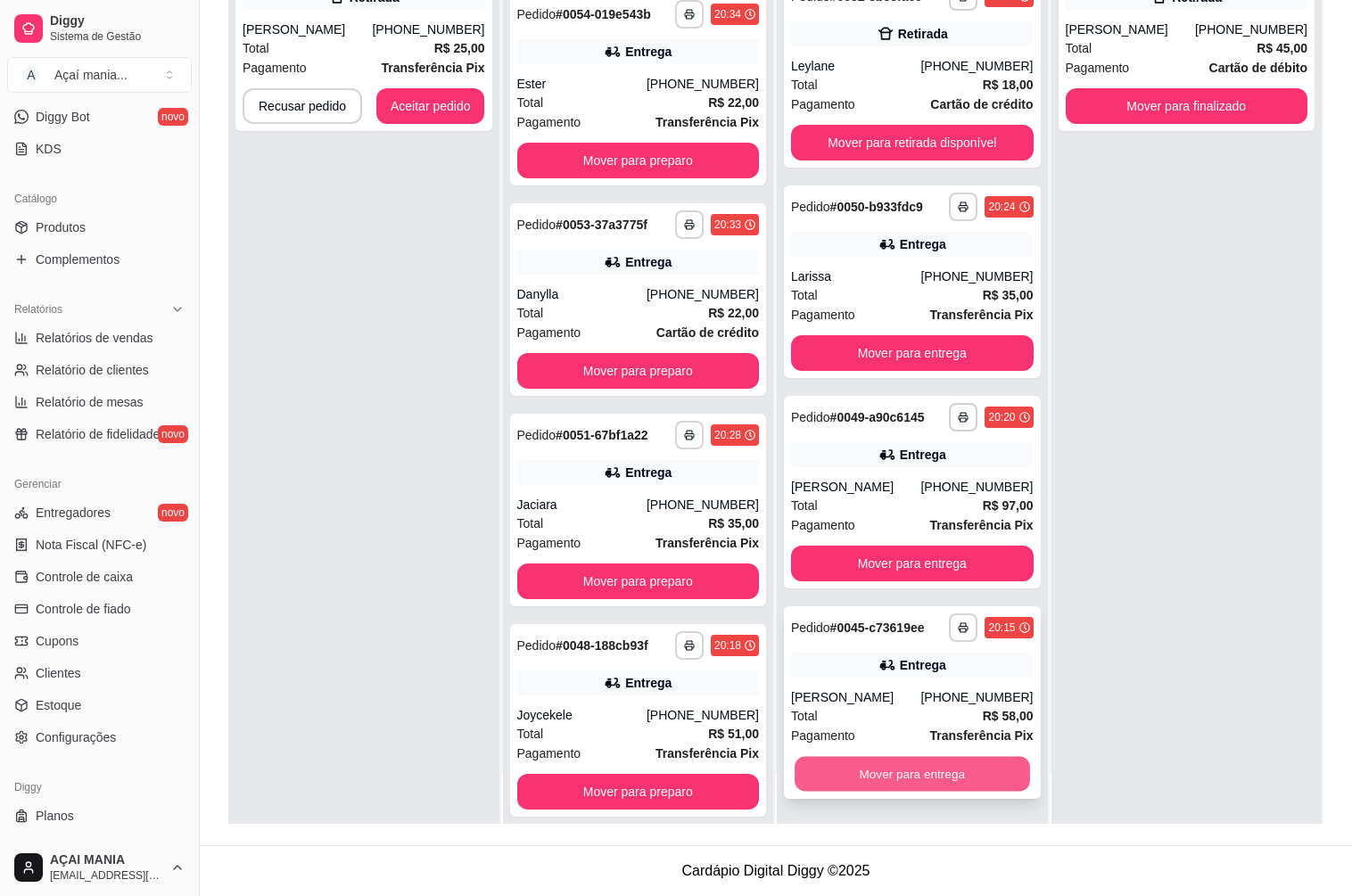
click at [877, 778] on button "Mover para entrega" at bounding box center [911, 774] width 234 height 35
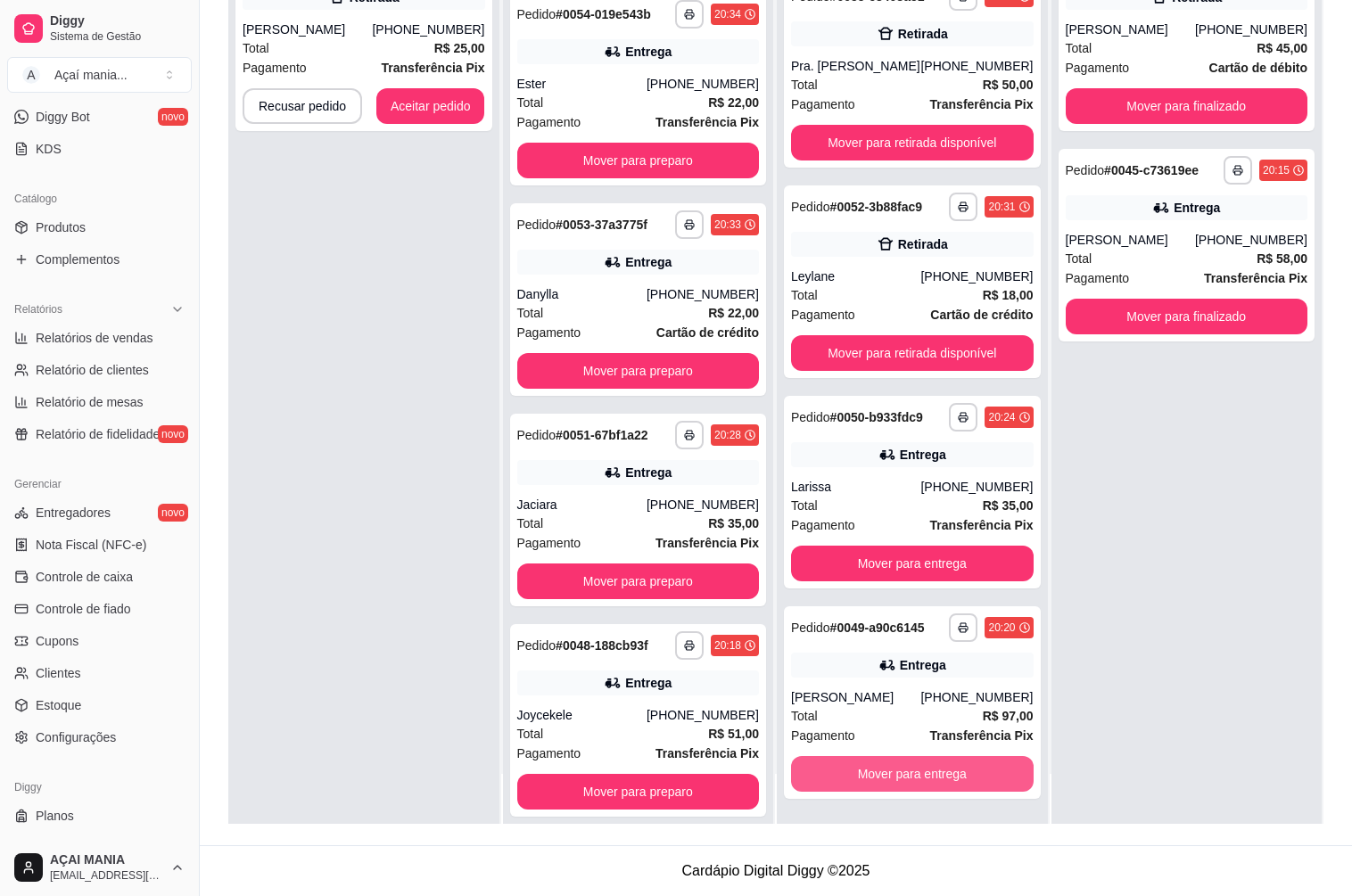
scroll to position [174, 0]
click at [869, 766] on button "Mover para entrega" at bounding box center [912, 774] width 243 height 35
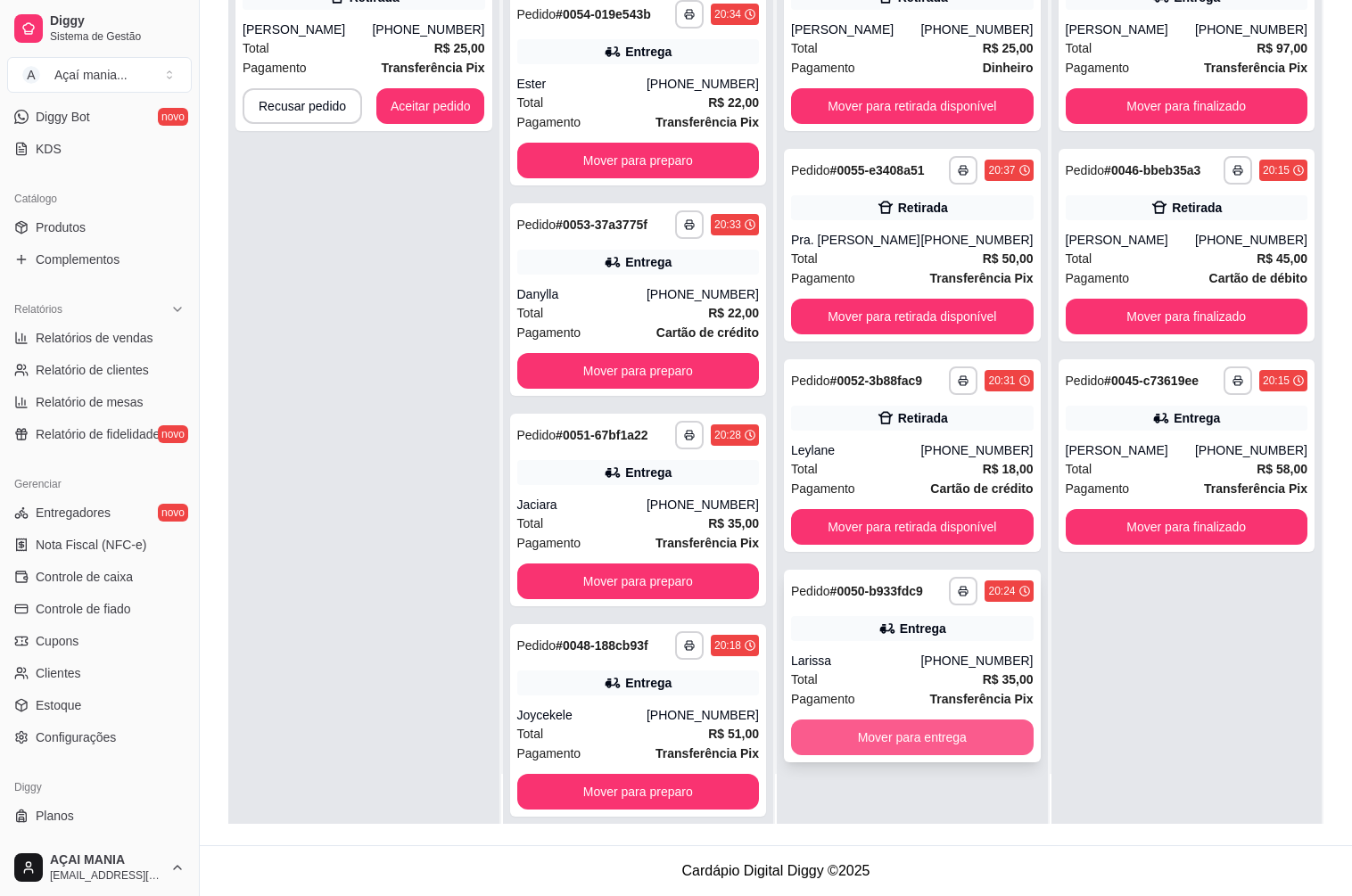
click at [880, 738] on button "Mover para entrega" at bounding box center [912, 737] width 243 height 35
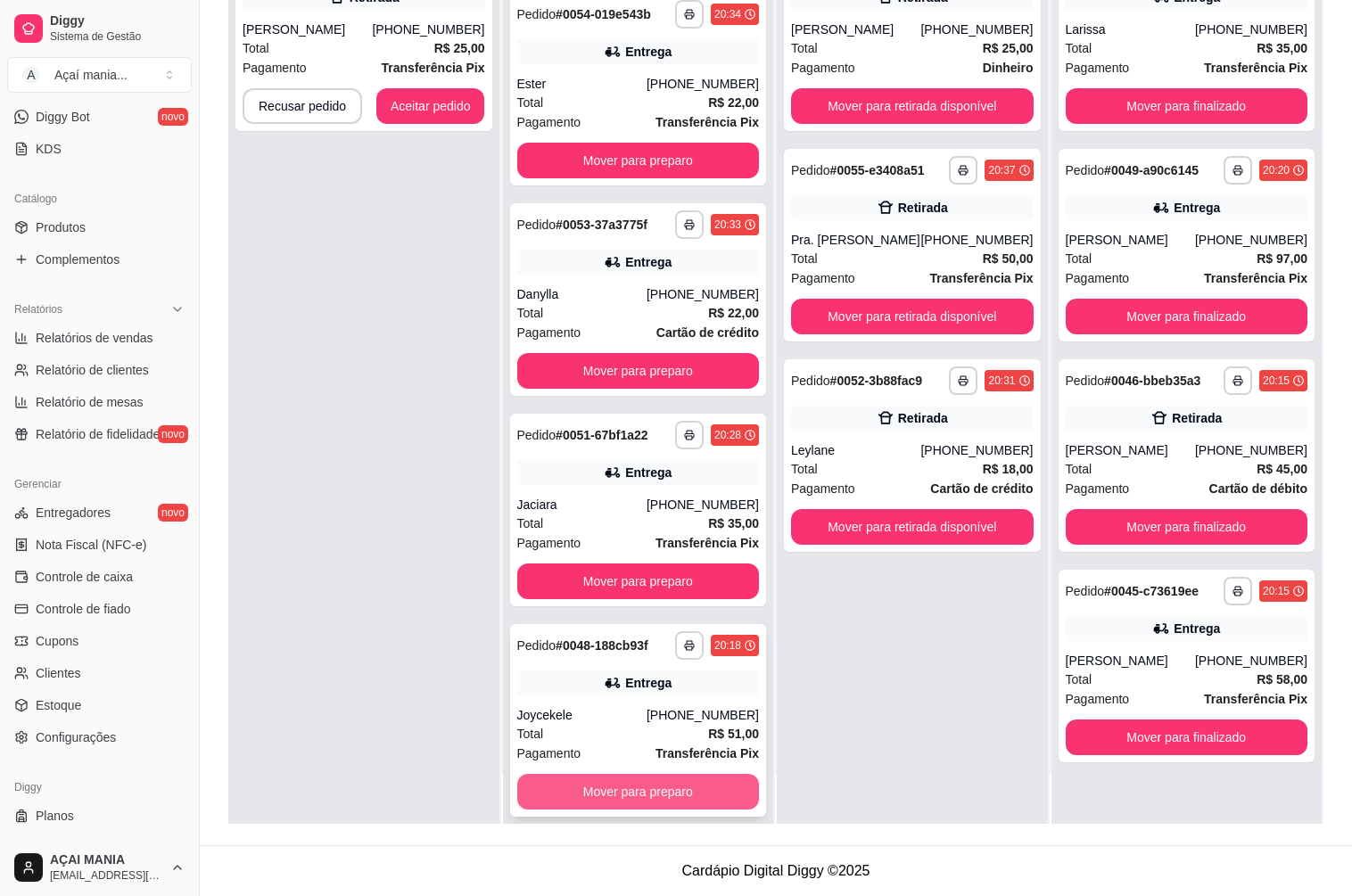
click at [614, 774] on button "Mover para preparo" at bounding box center [639, 791] width 243 height 35
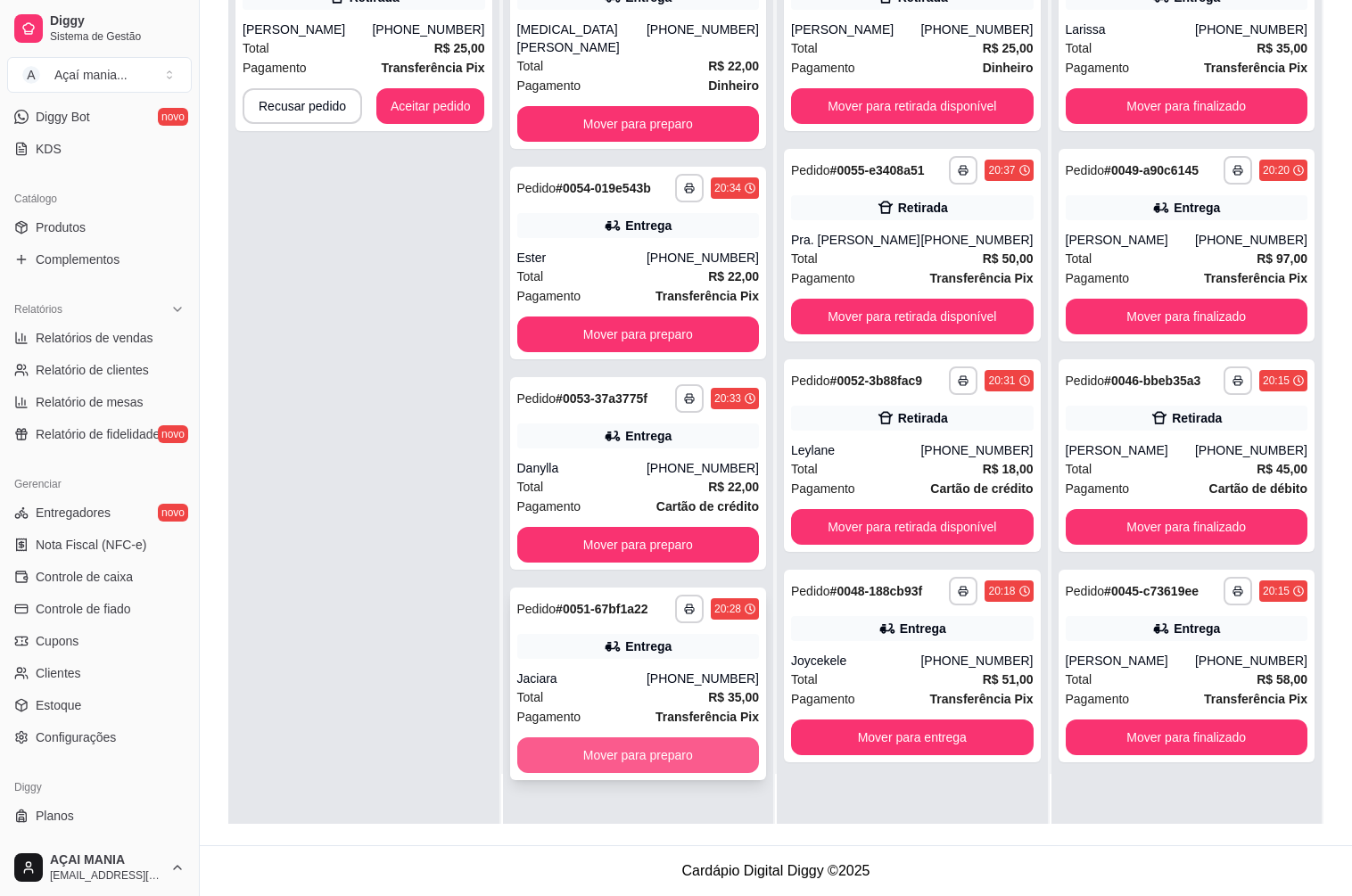
click at [605, 737] on button "Mover para preparo" at bounding box center [639, 755] width 243 height 35
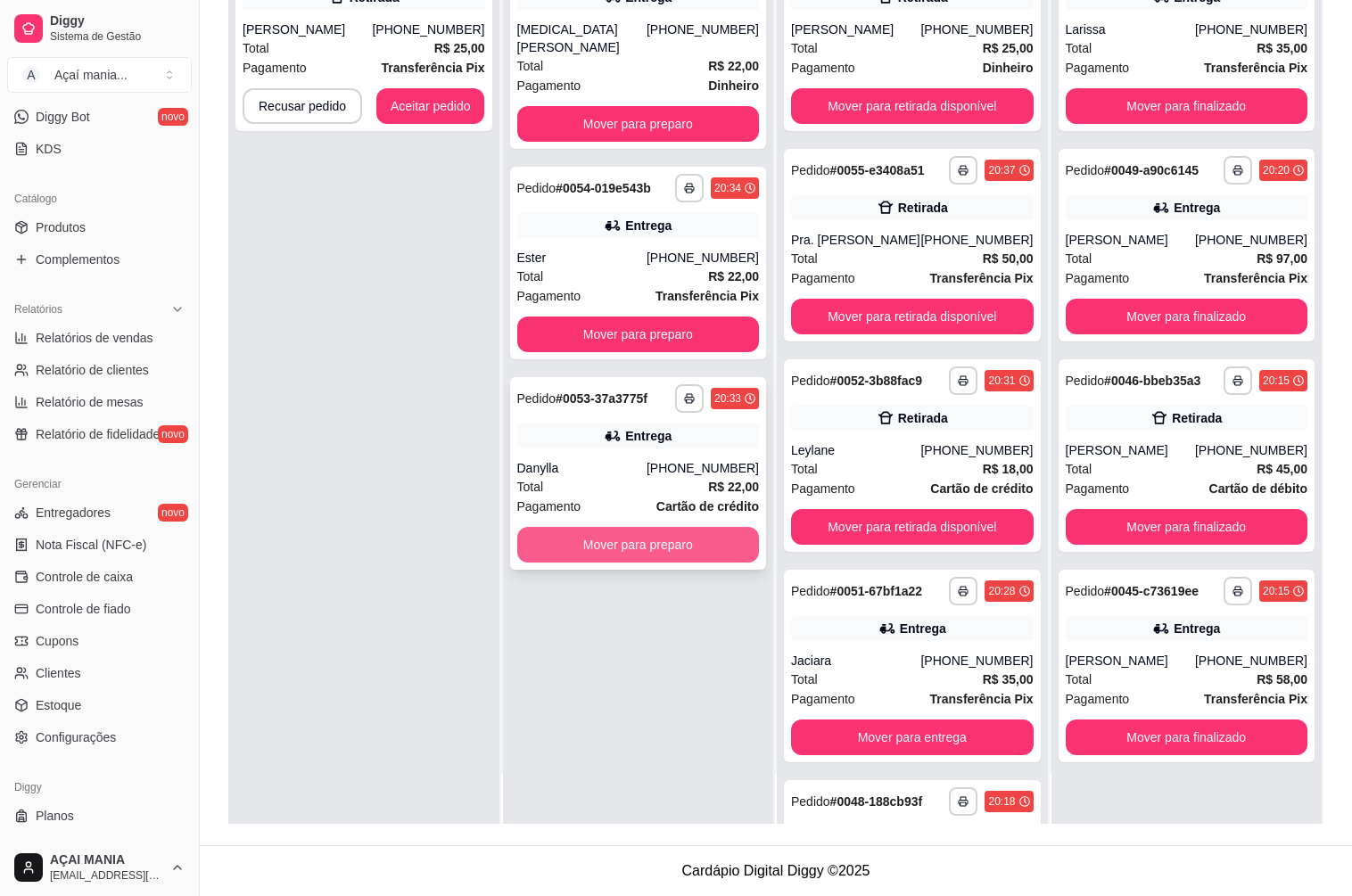
click at [595, 526] on button "Mover para preparo" at bounding box center [639, 544] width 243 height 35
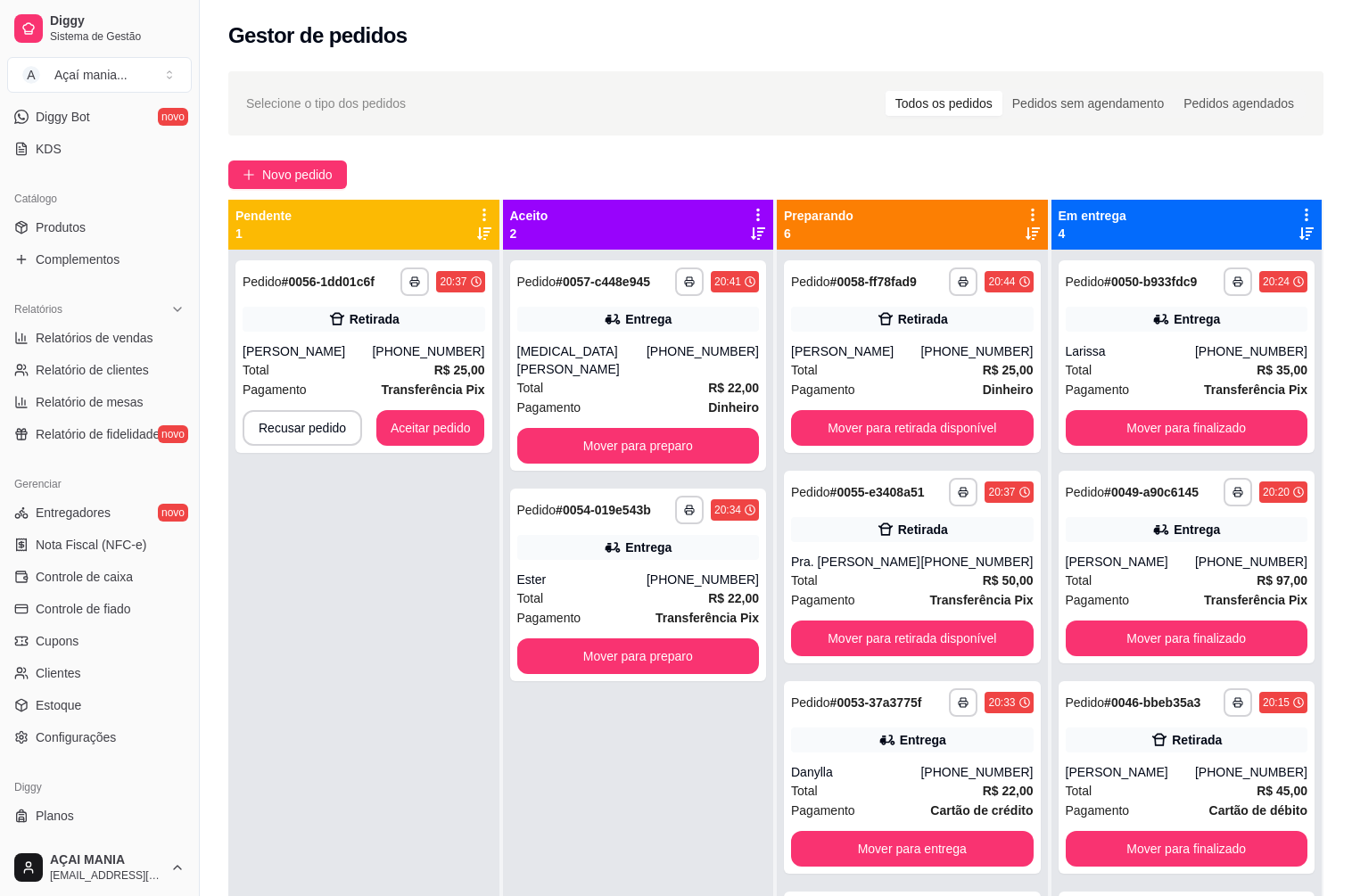
drag, startPoint x: 430, startPoint y: 697, endPoint x: 416, endPoint y: 695, distance: 14.1
click at [430, 697] on div "**********" at bounding box center [363, 697] width 271 height 896
drag, startPoint x: 472, startPoint y: 735, endPoint x: 615, endPoint y: 784, distance: 151.2
click at [472, 739] on div "**********" at bounding box center [363, 697] width 271 height 896
click at [485, 817] on div "**********" at bounding box center [363, 697] width 271 height 896
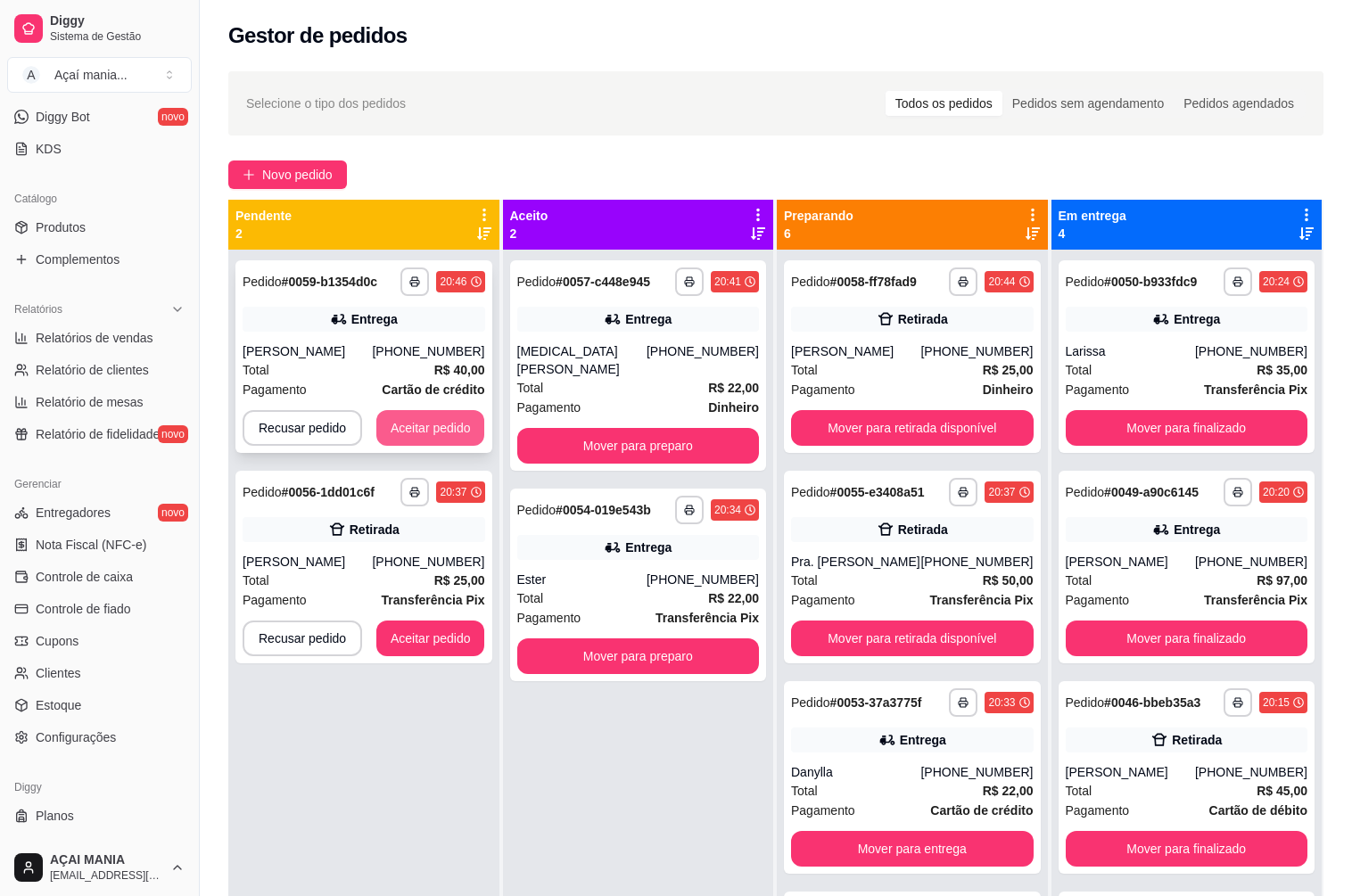
click at [392, 423] on button "Aceitar pedido" at bounding box center [430, 427] width 108 height 35
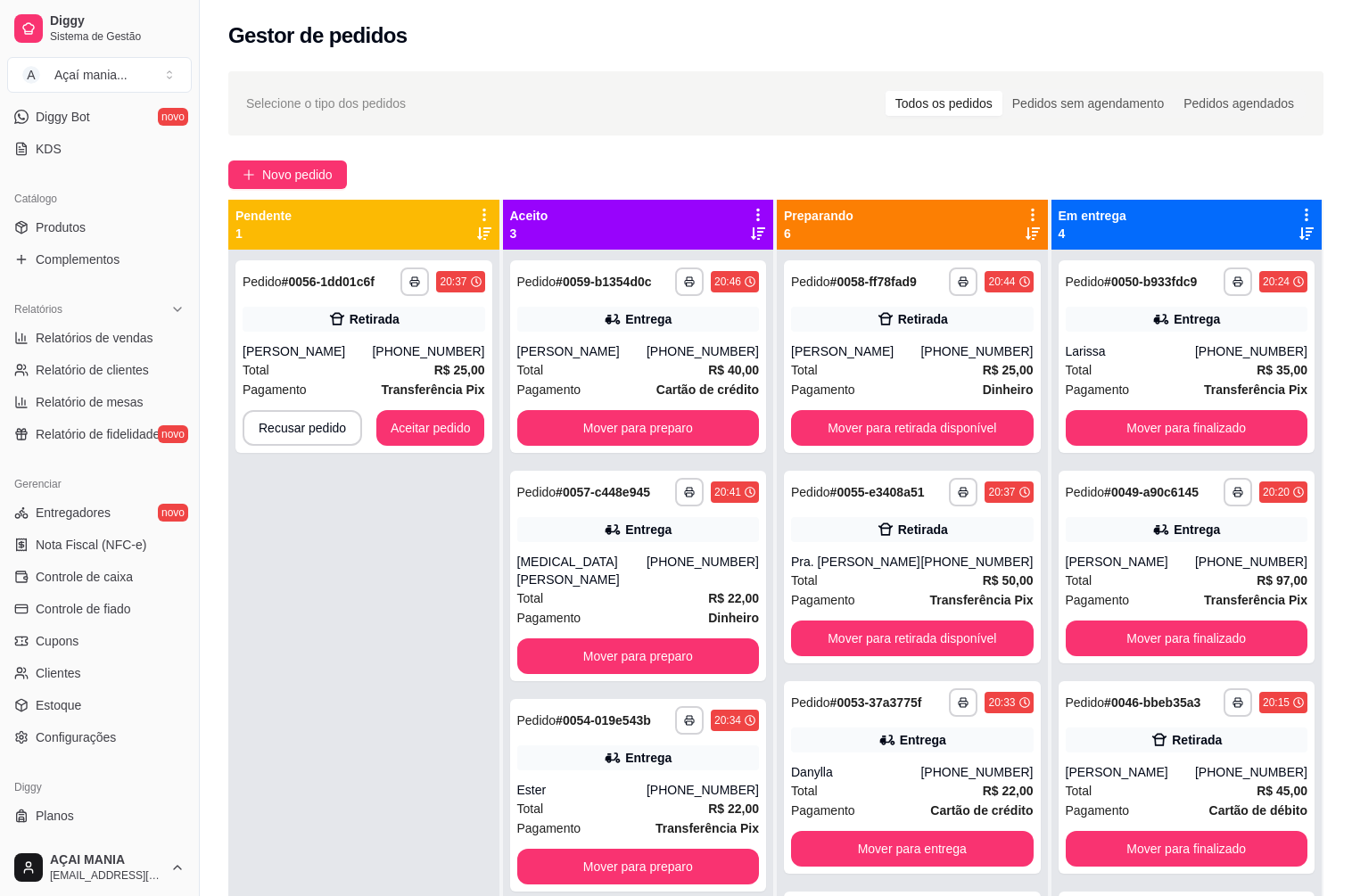
click at [326, 752] on div "**********" at bounding box center [363, 697] width 271 height 896
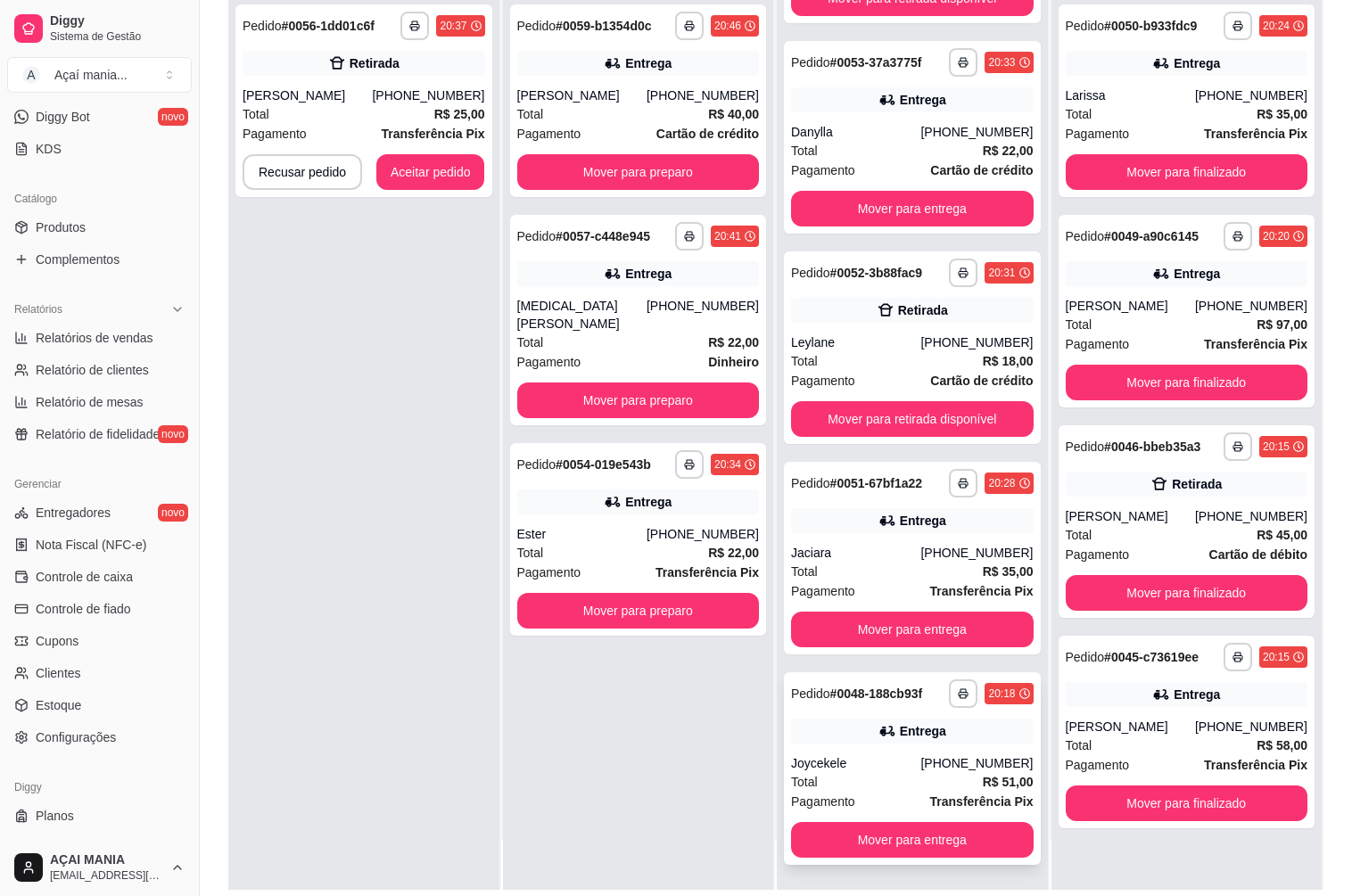
scroll to position [272, 0]
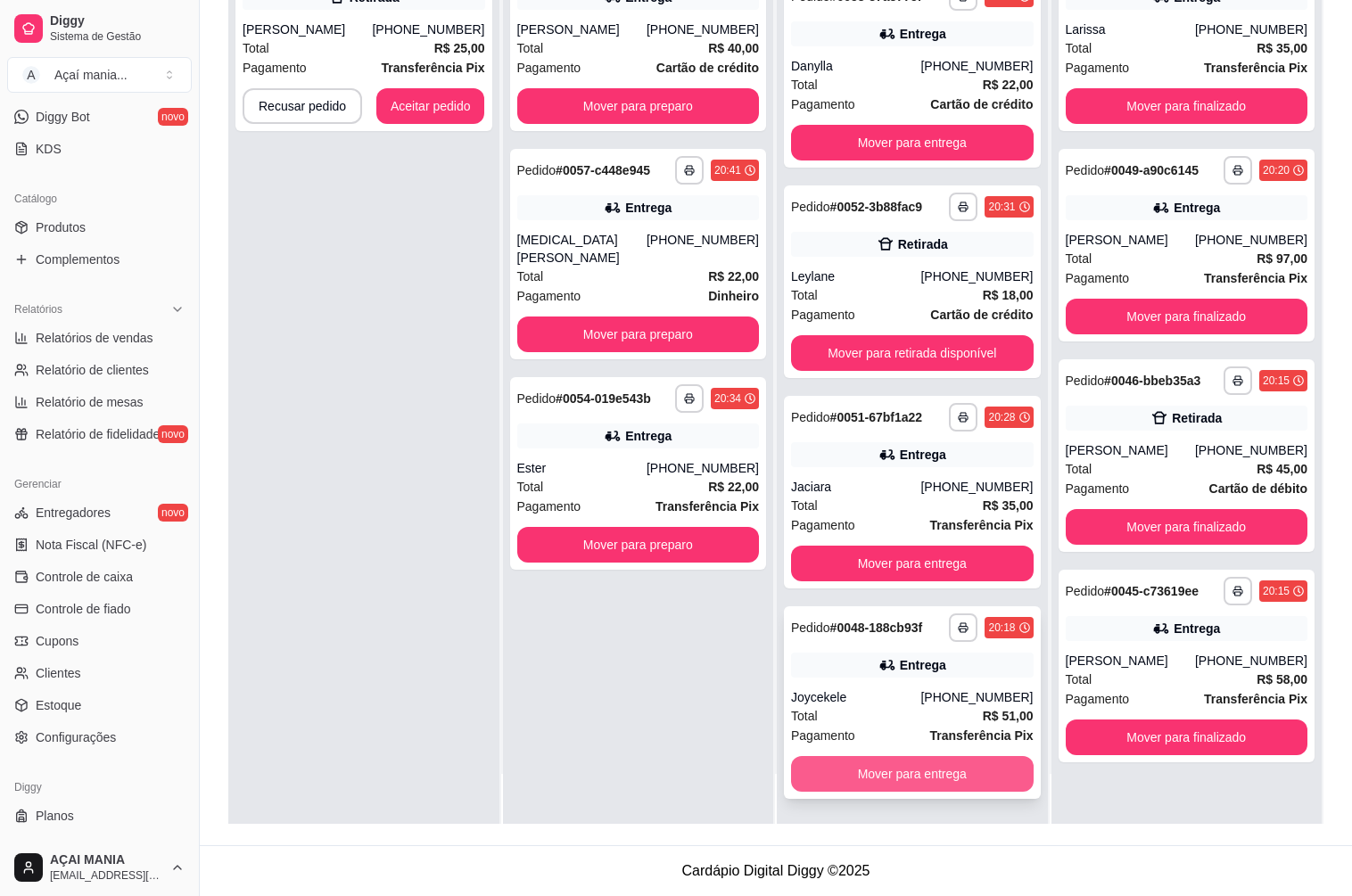
click at [865, 765] on button "Mover para entrega" at bounding box center [912, 774] width 243 height 35
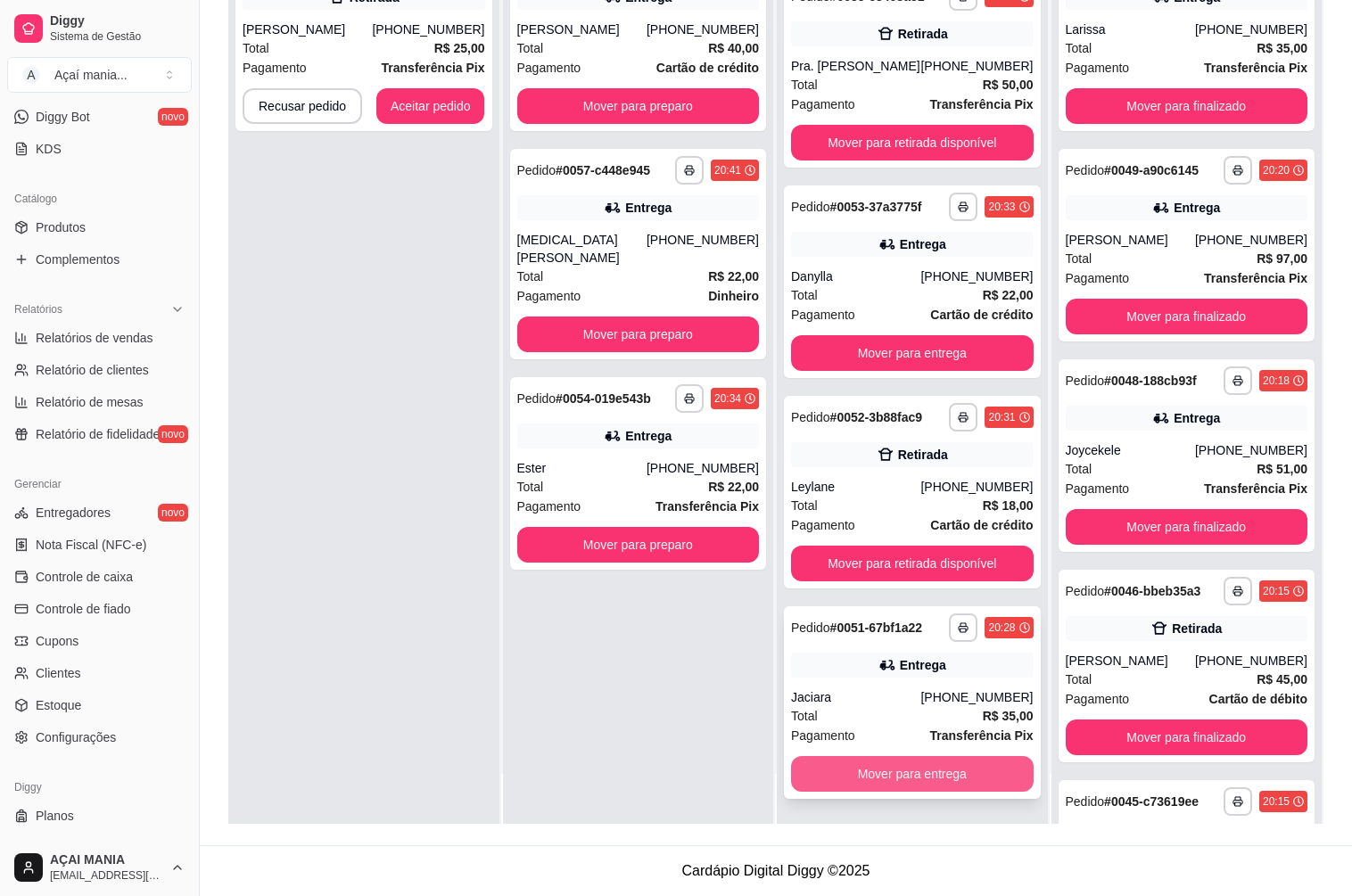
scroll to position [174, 0]
click at [851, 775] on button "Mover para entrega" at bounding box center [911, 774] width 234 height 35
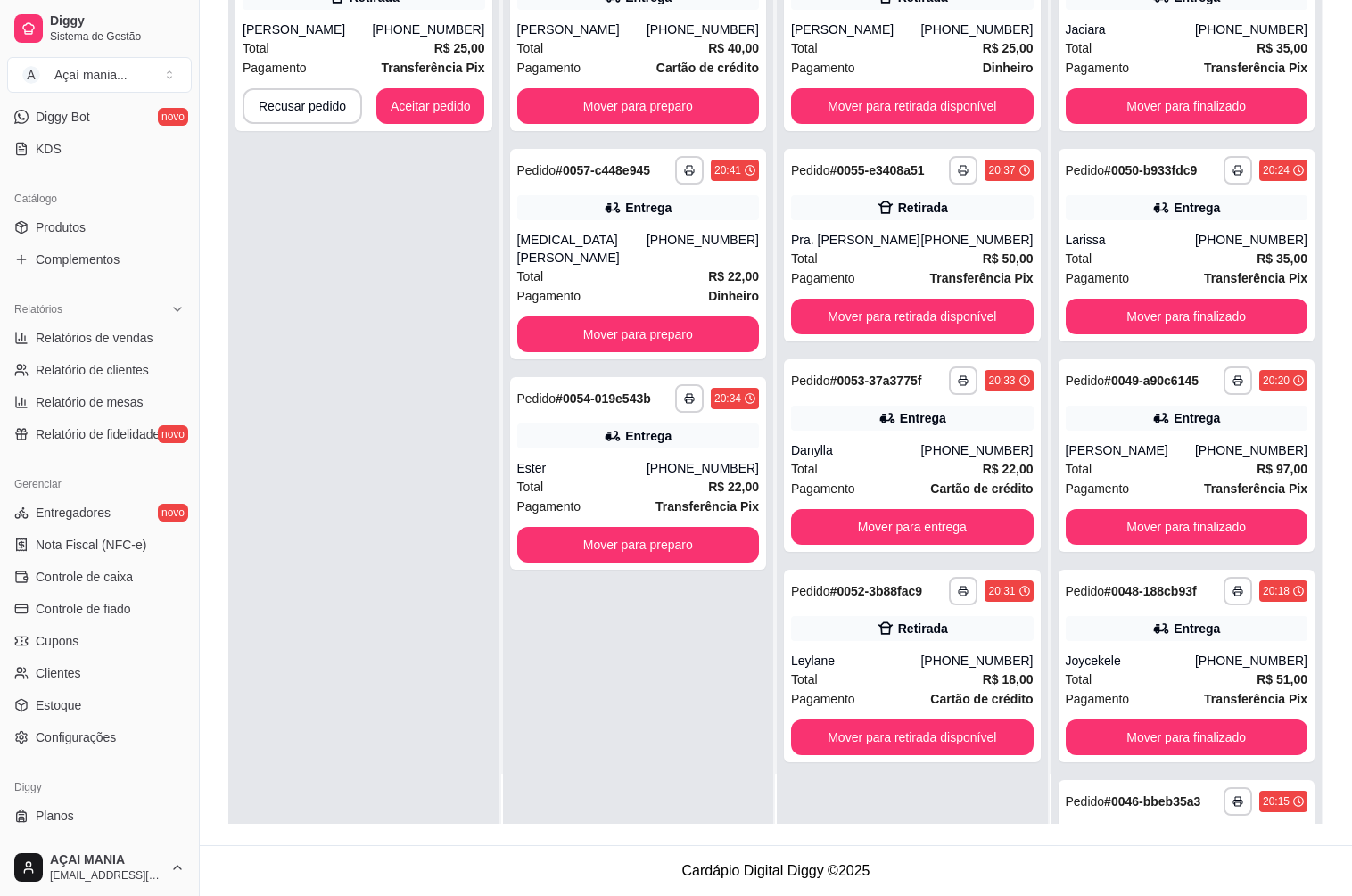
scroll to position [0, 0]
click at [855, 522] on button "Mover para entrega" at bounding box center [912, 526] width 243 height 35
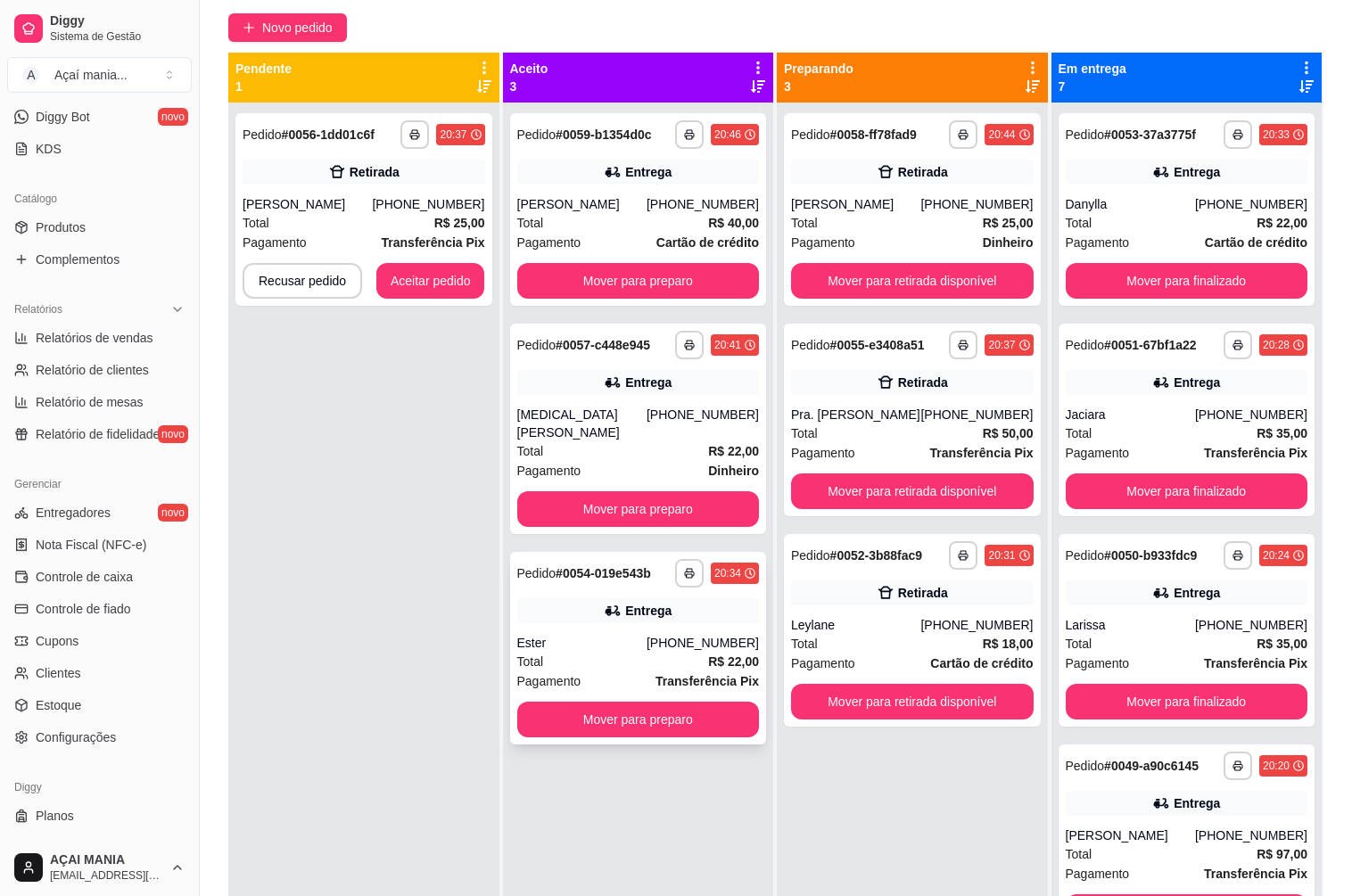
scroll to position [93, 0]
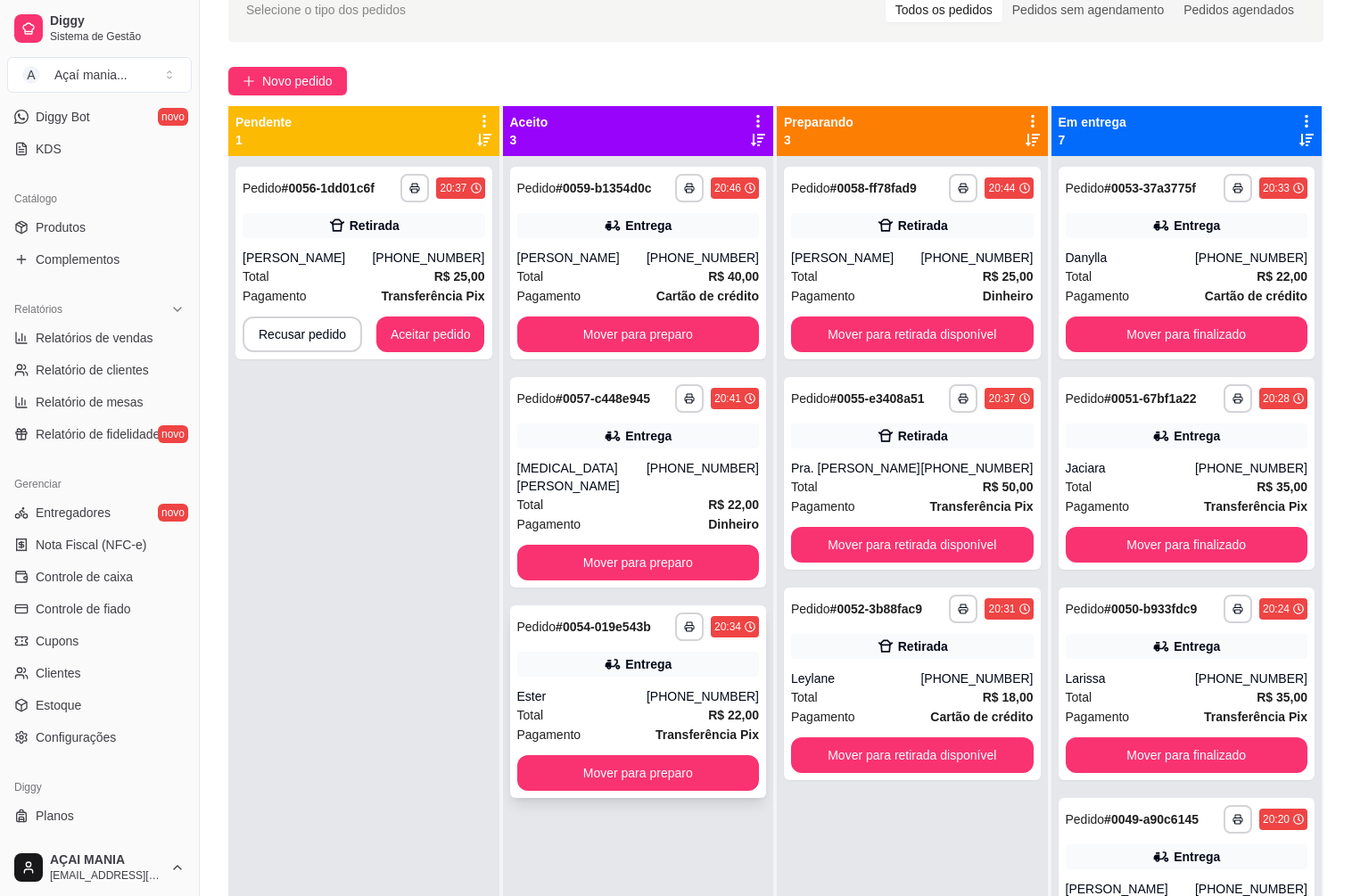
click at [670, 737] on div "**********" at bounding box center [638, 701] width 257 height 192
click at [620, 758] on button "Mover para preparo" at bounding box center [639, 773] width 243 height 35
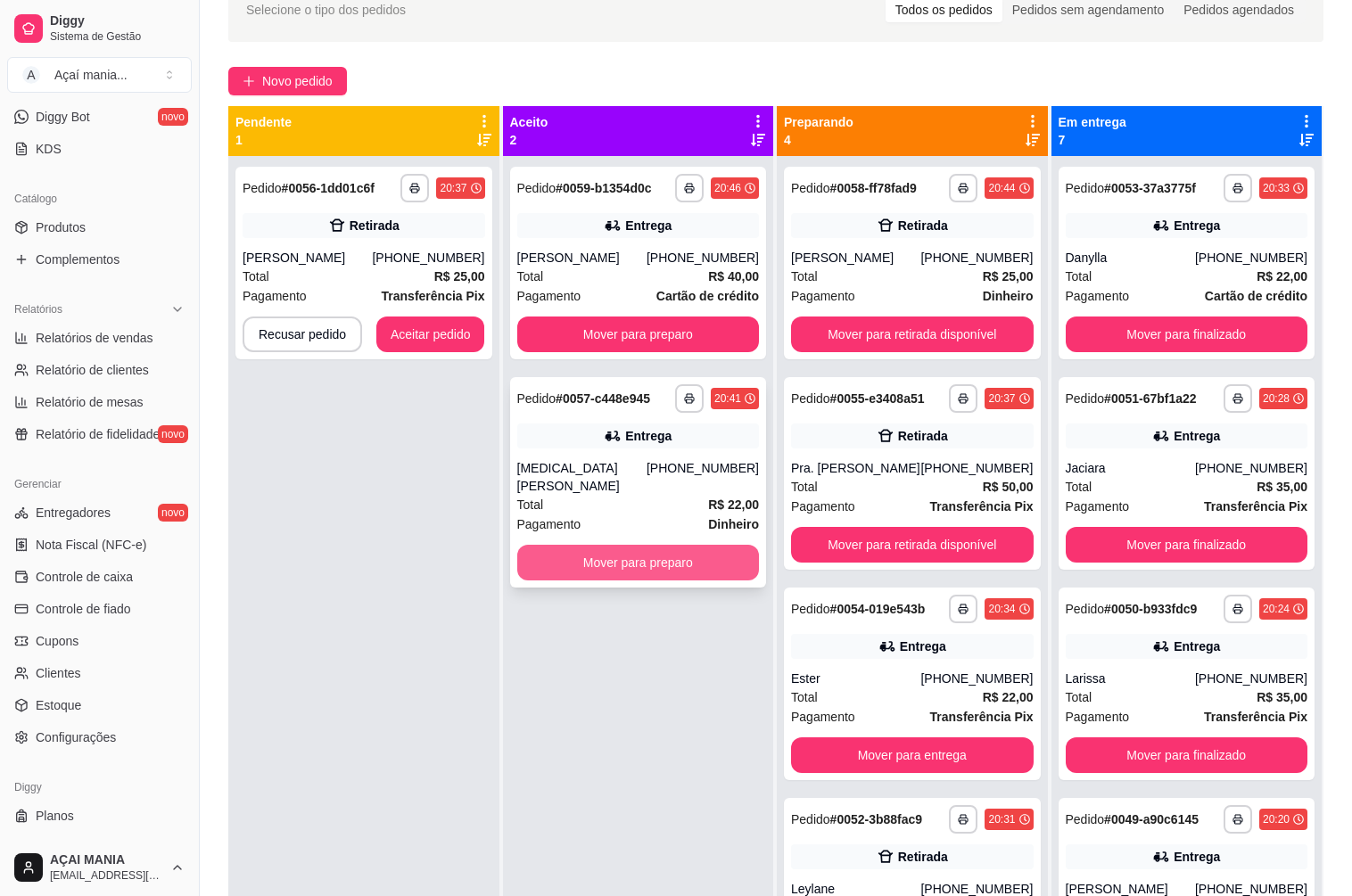
click at [587, 553] on button "Mover para preparo" at bounding box center [639, 562] width 243 height 35
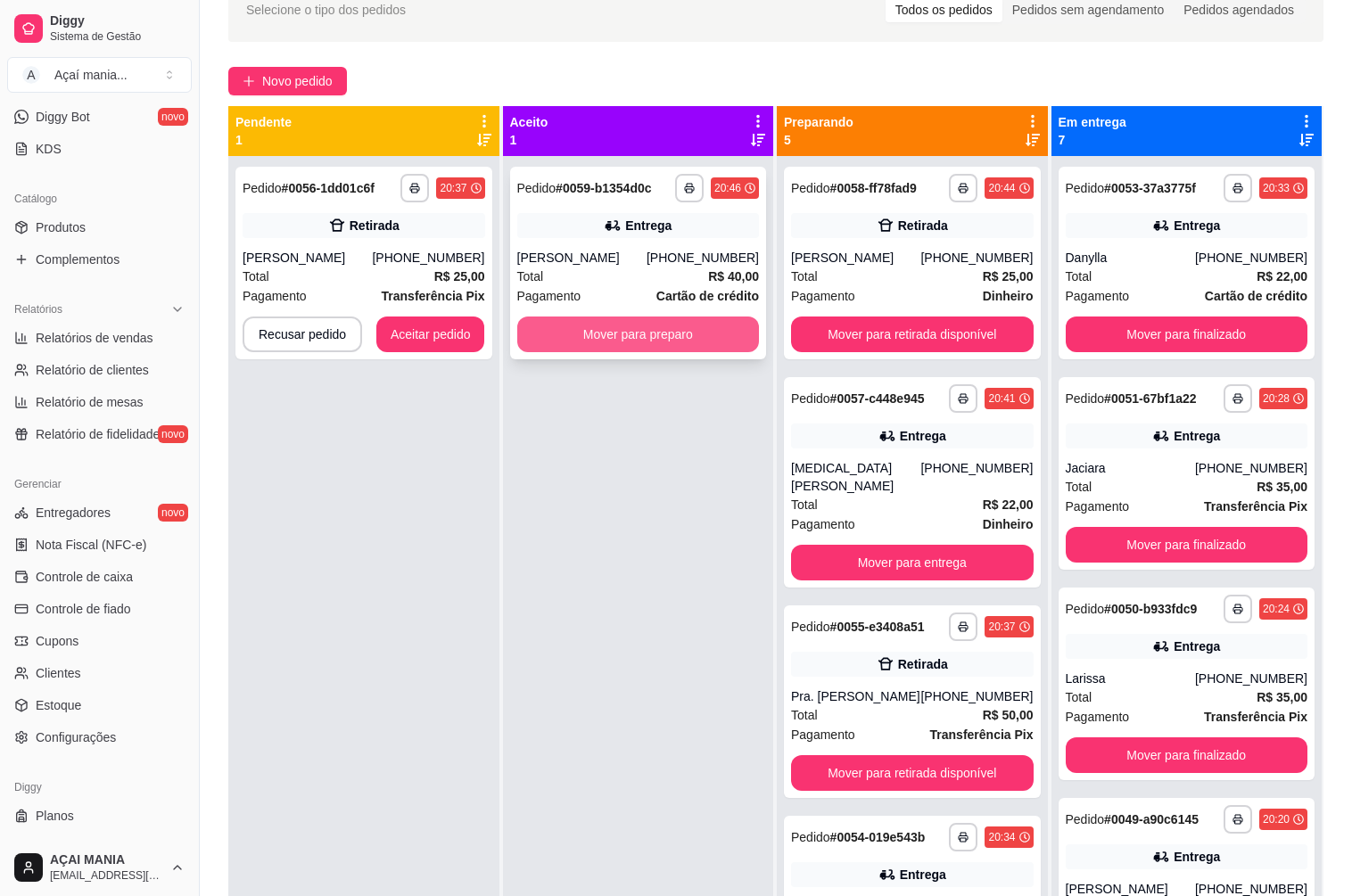
click at [594, 343] on button "Mover para preparo" at bounding box center [639, 334] width 243 height 35
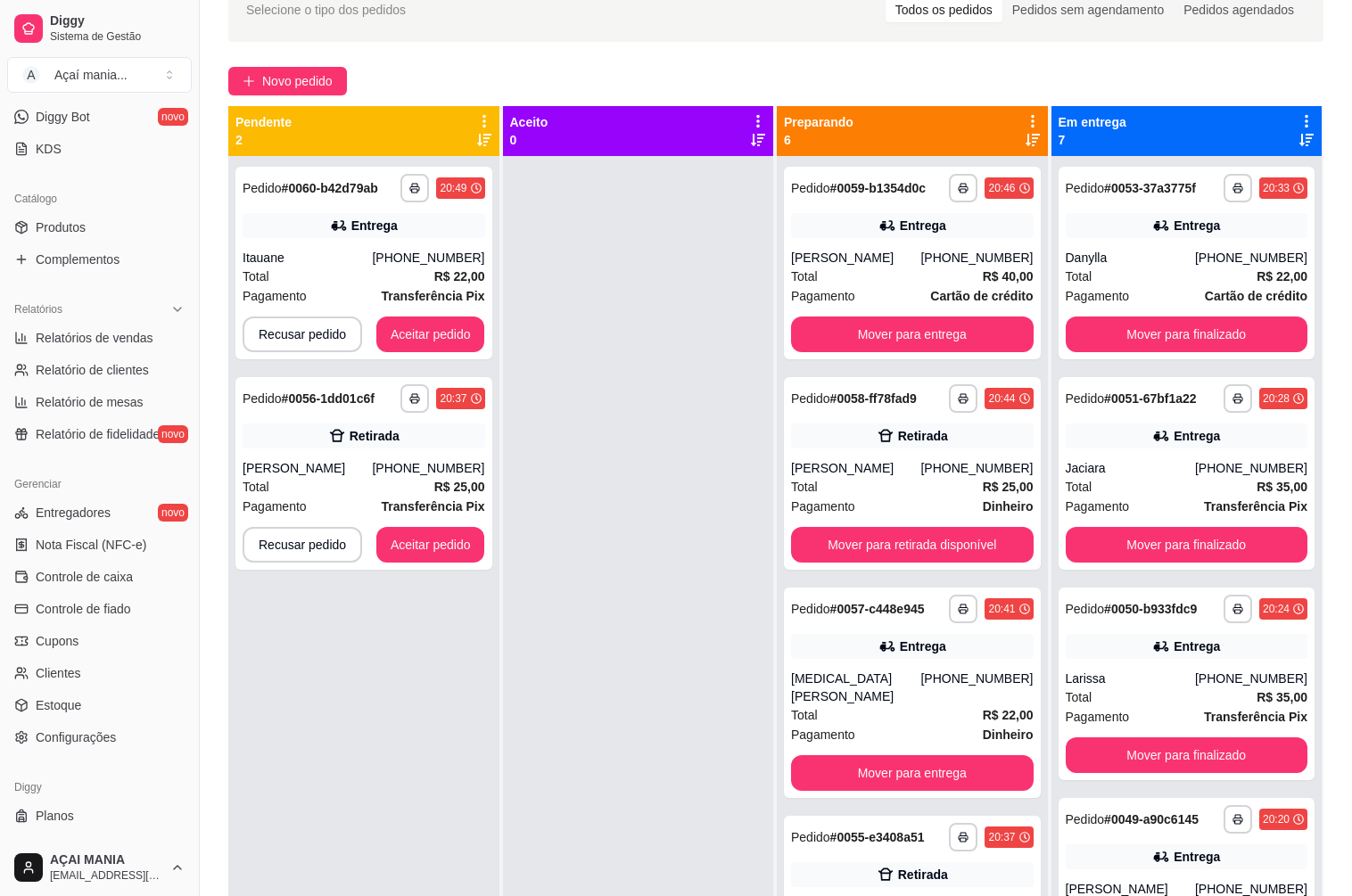
scroll to position [178, 0]
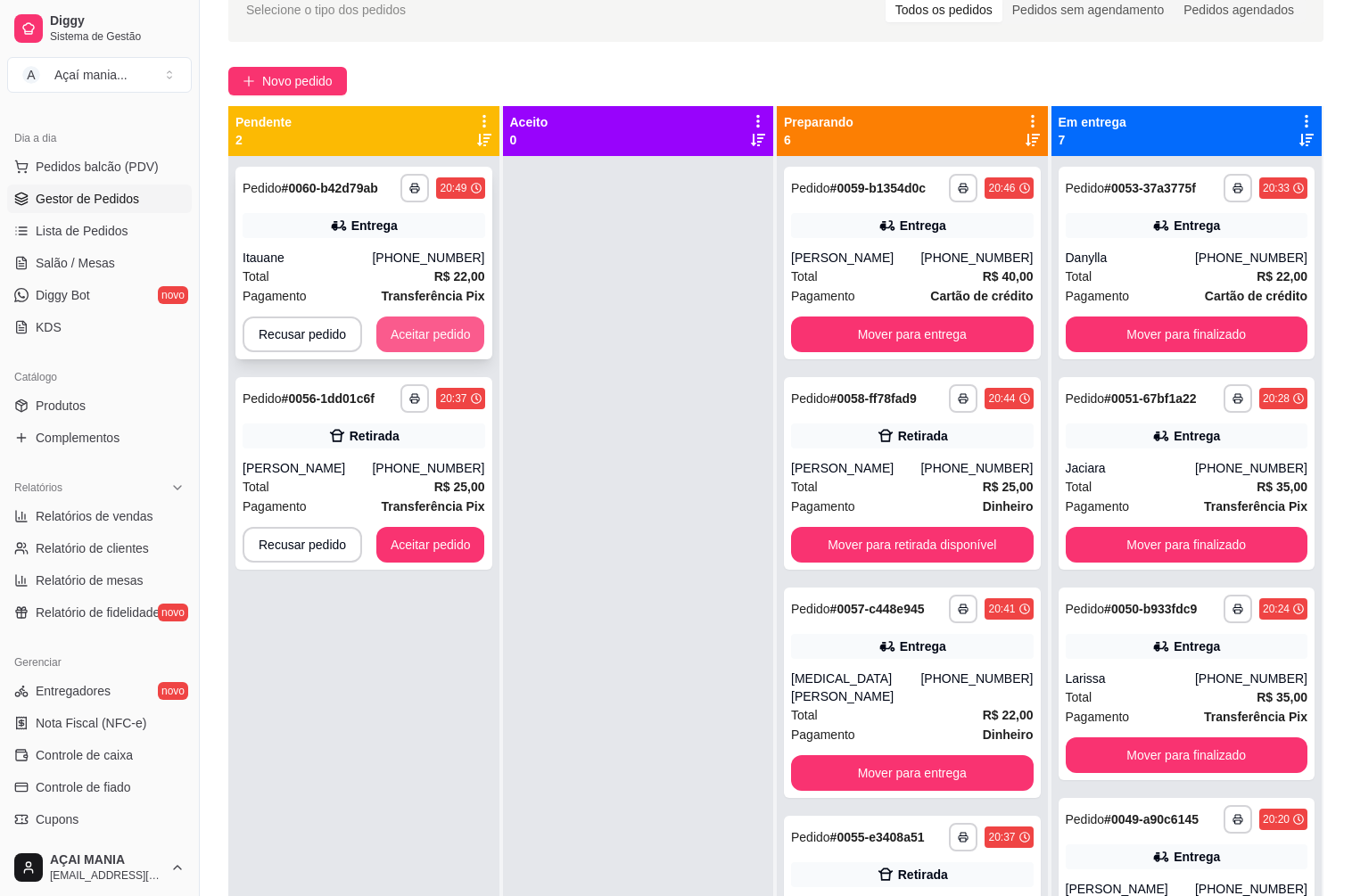
click at [444, 333] on button "Aceitar pedido" at bounding box center [430, 334] width 108 height 35
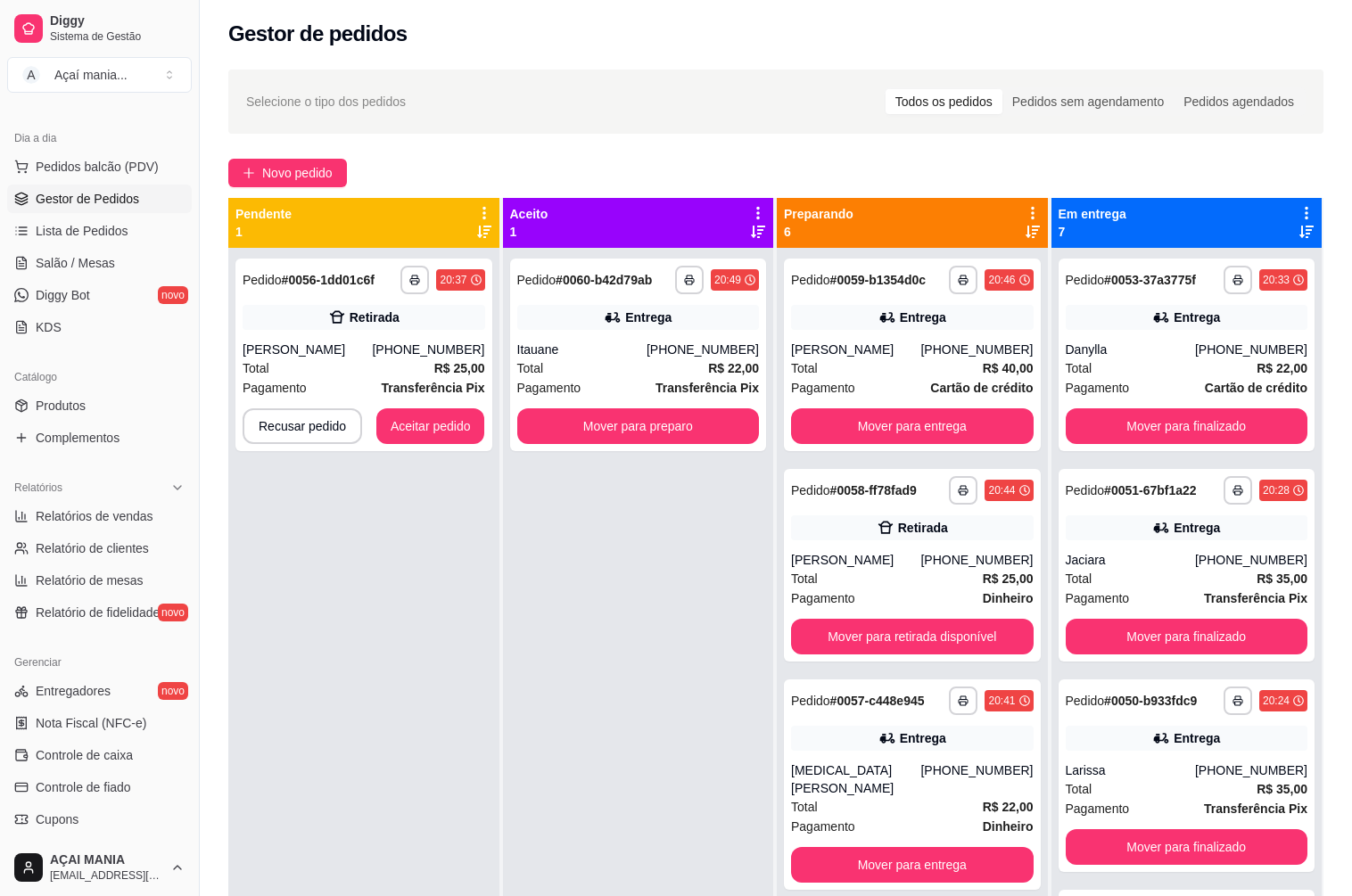
scroll to position [0, 0]
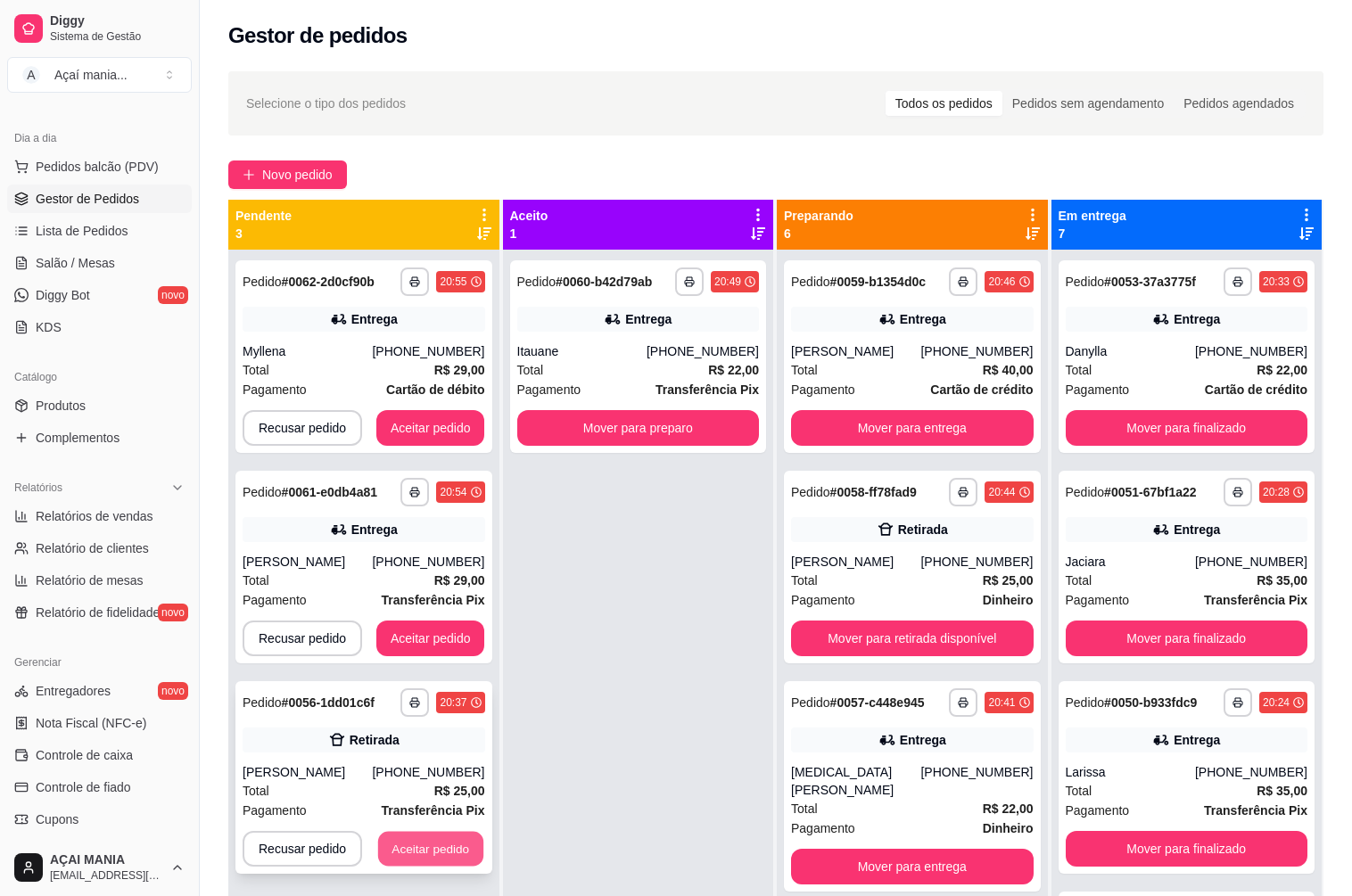
click at [441, 852] on button "Aceitar pedido" at bounding box center [430, 848] width 106 height 35
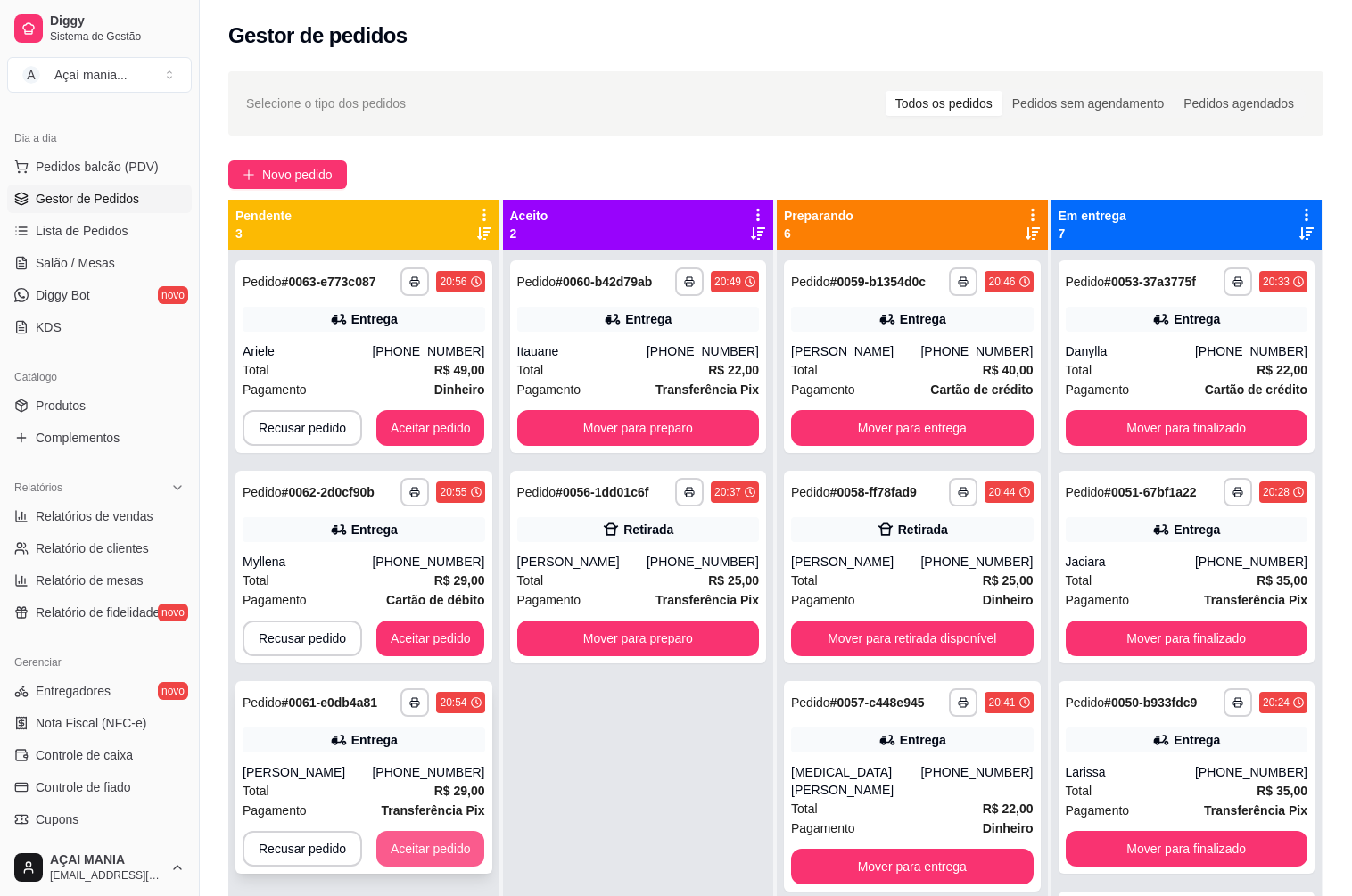
click at [410, 846] on button "Aceitar pedido" at bounding box center [430, 848] width 108 height 35
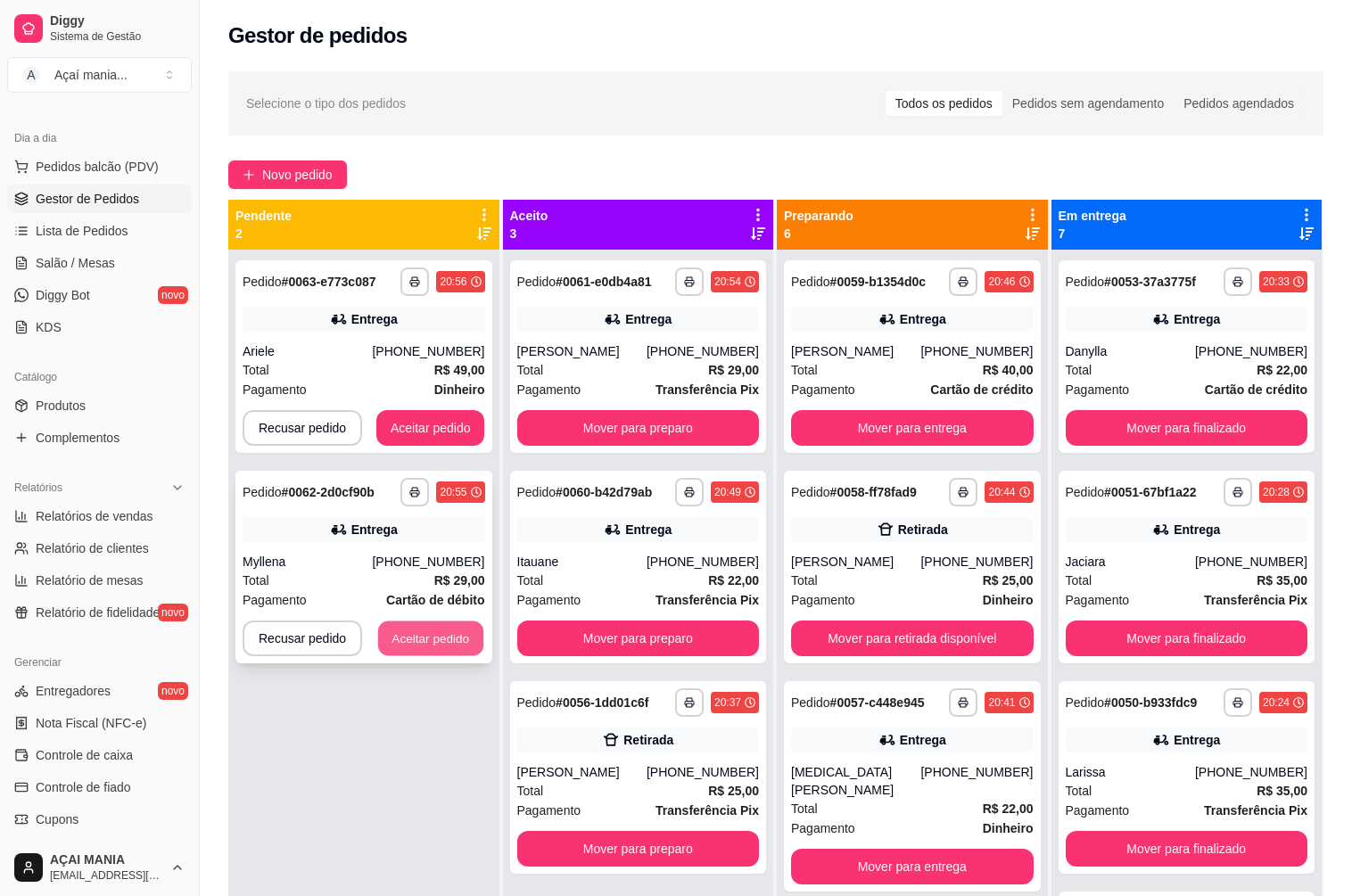
click at [412, 637] on button "Aceitar pedido" at bounding box center [430, 638] width 106 height 35
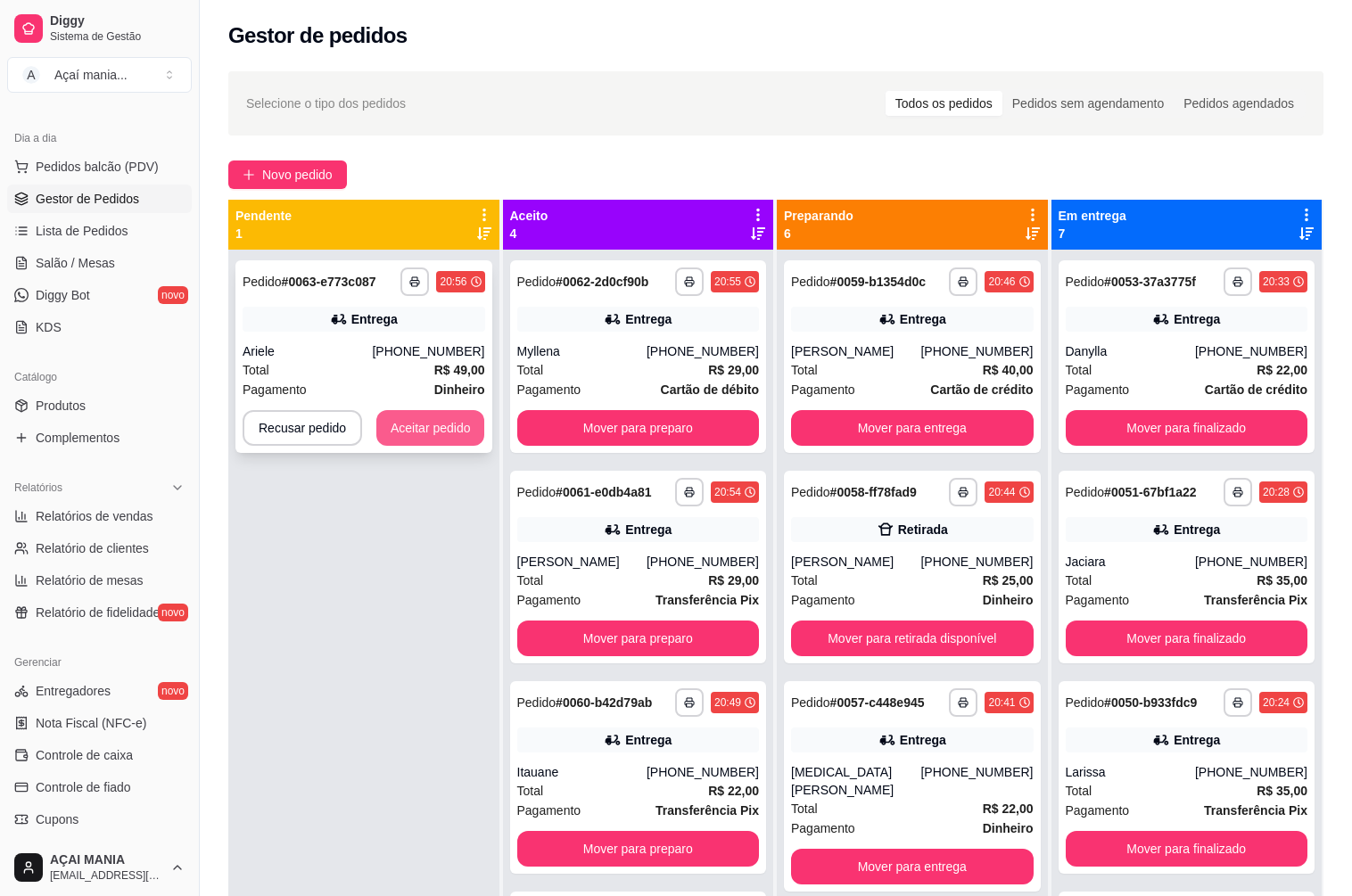
click at [404, 423] on button "Aceitar pedido" at bounding box center [430, 427] width 108 height 35
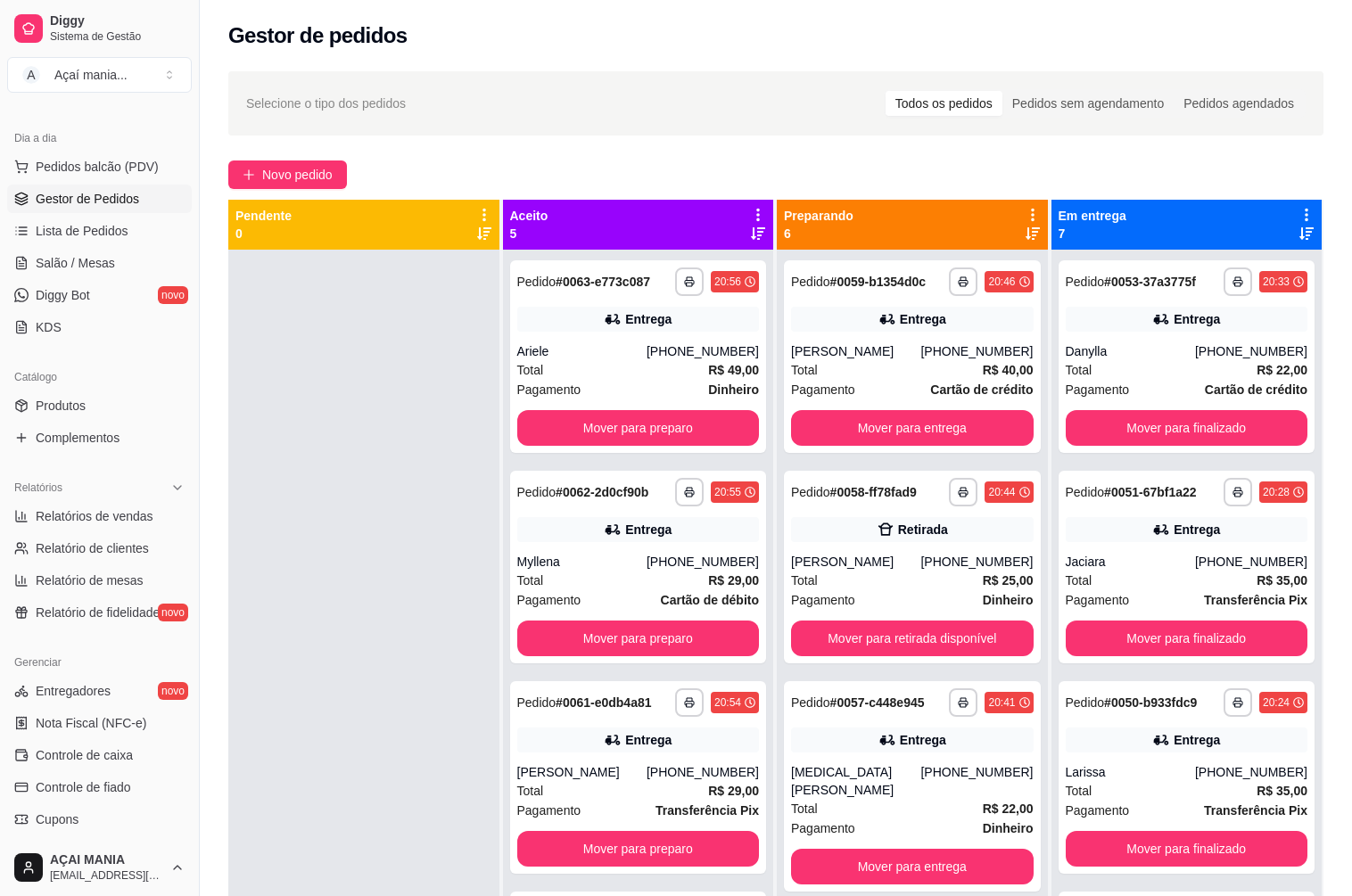
click at [417, 676] on div at bounding box center [363, 697] width 271 height 896
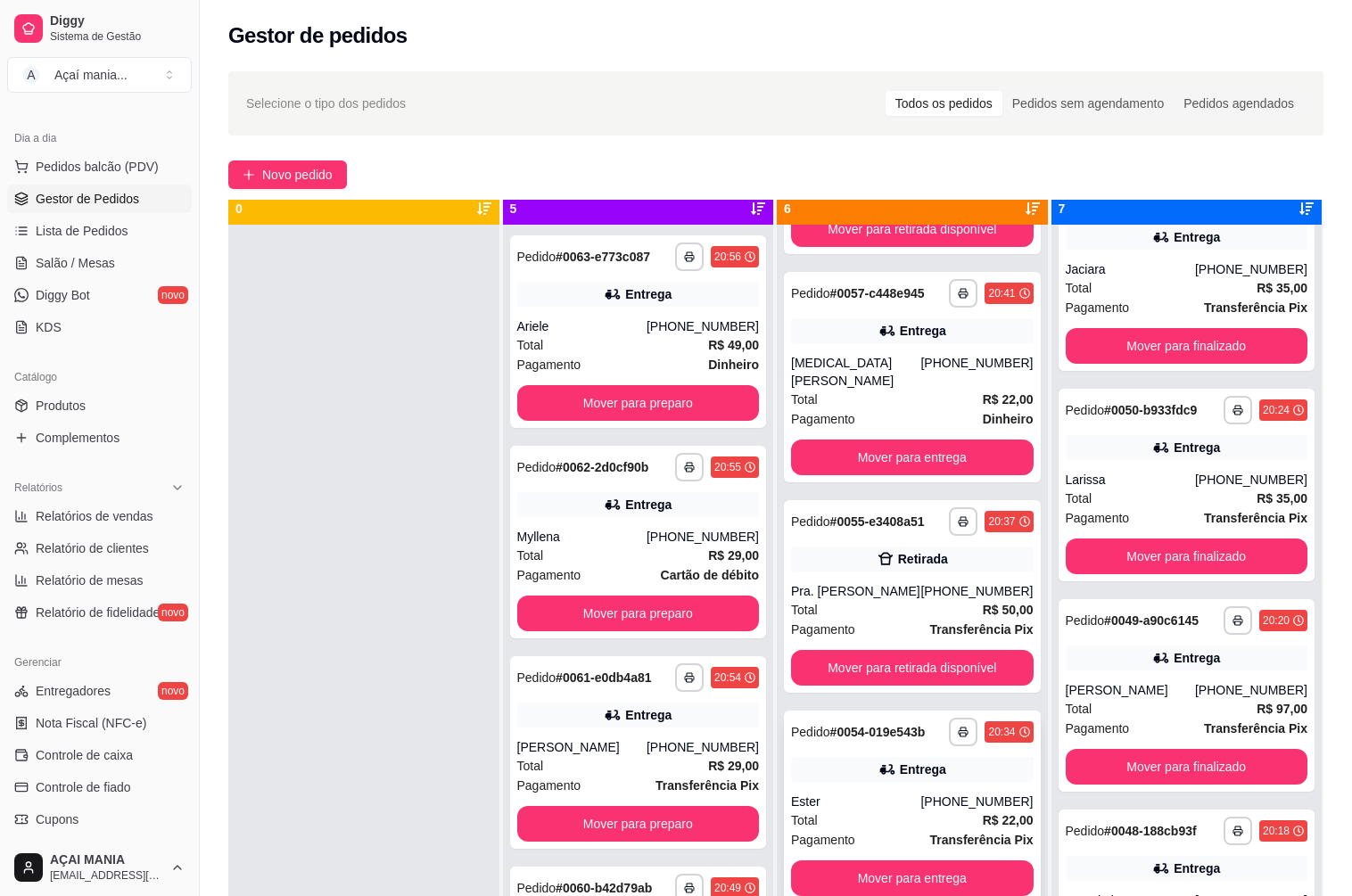
scroll to position [49, 0]
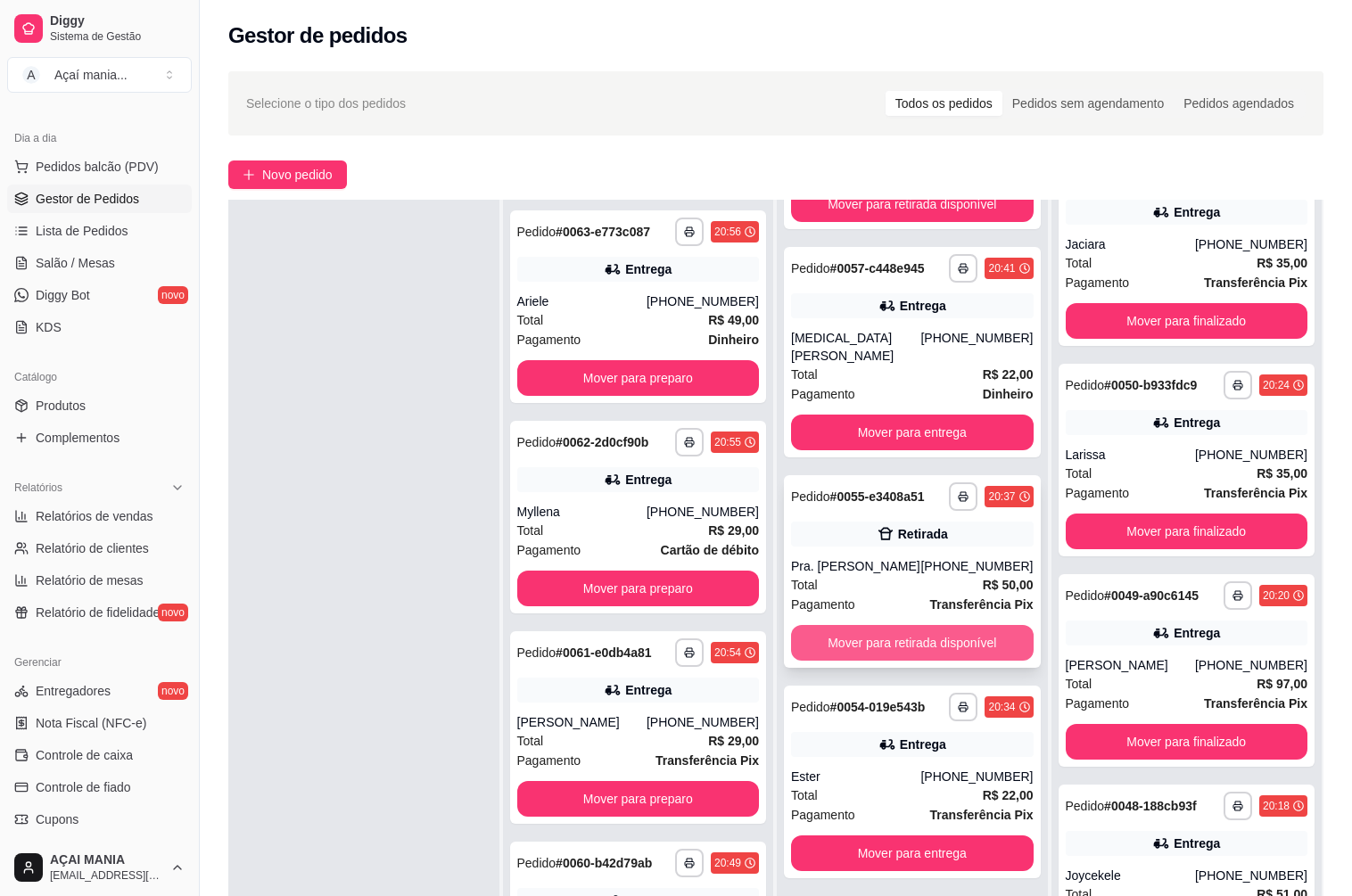
click at [845, 641] on button "Mover para retirada disponível" at bounding box center [912, 642] width 243 height 35
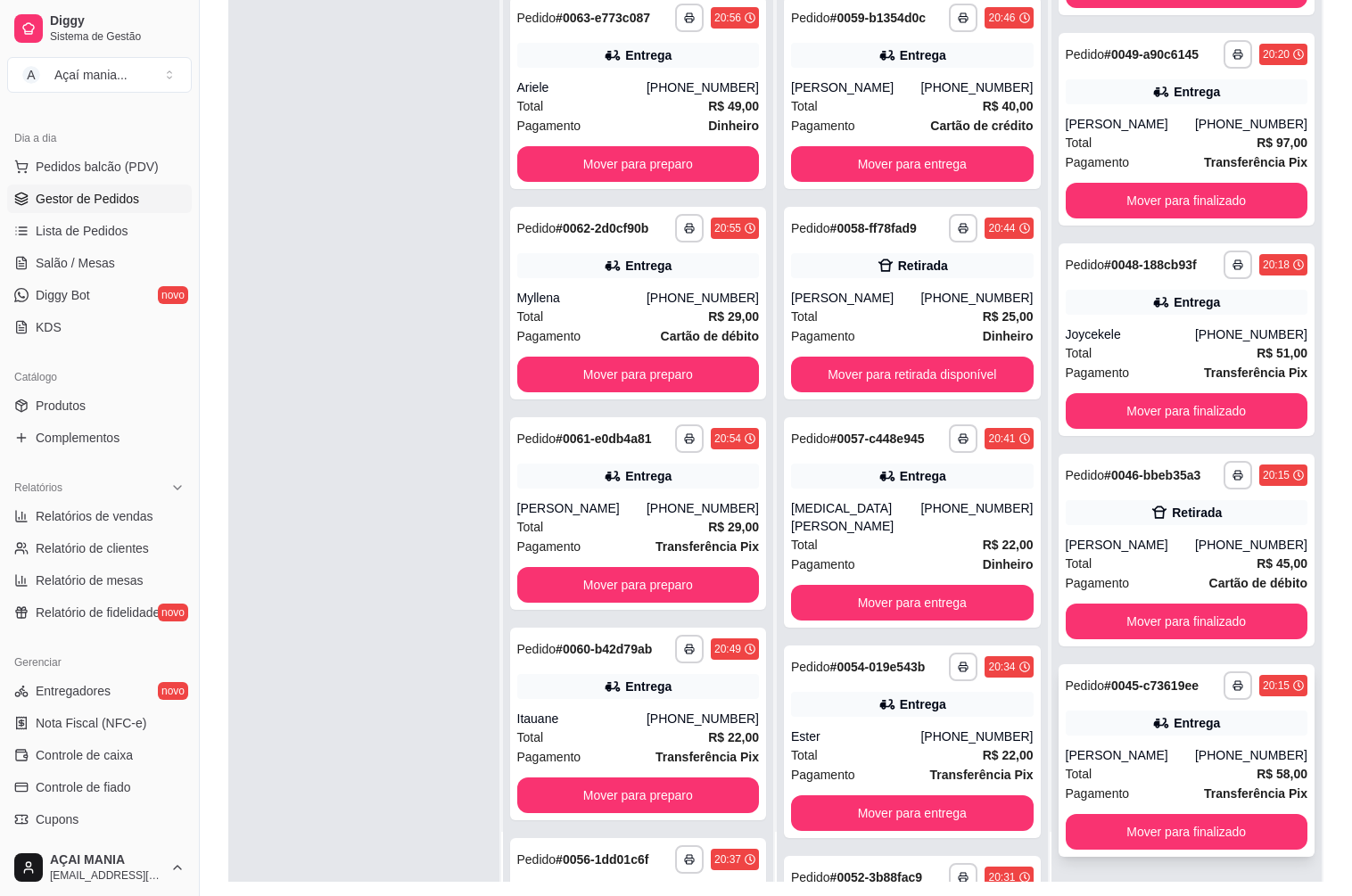
scroll to position [272, 0]
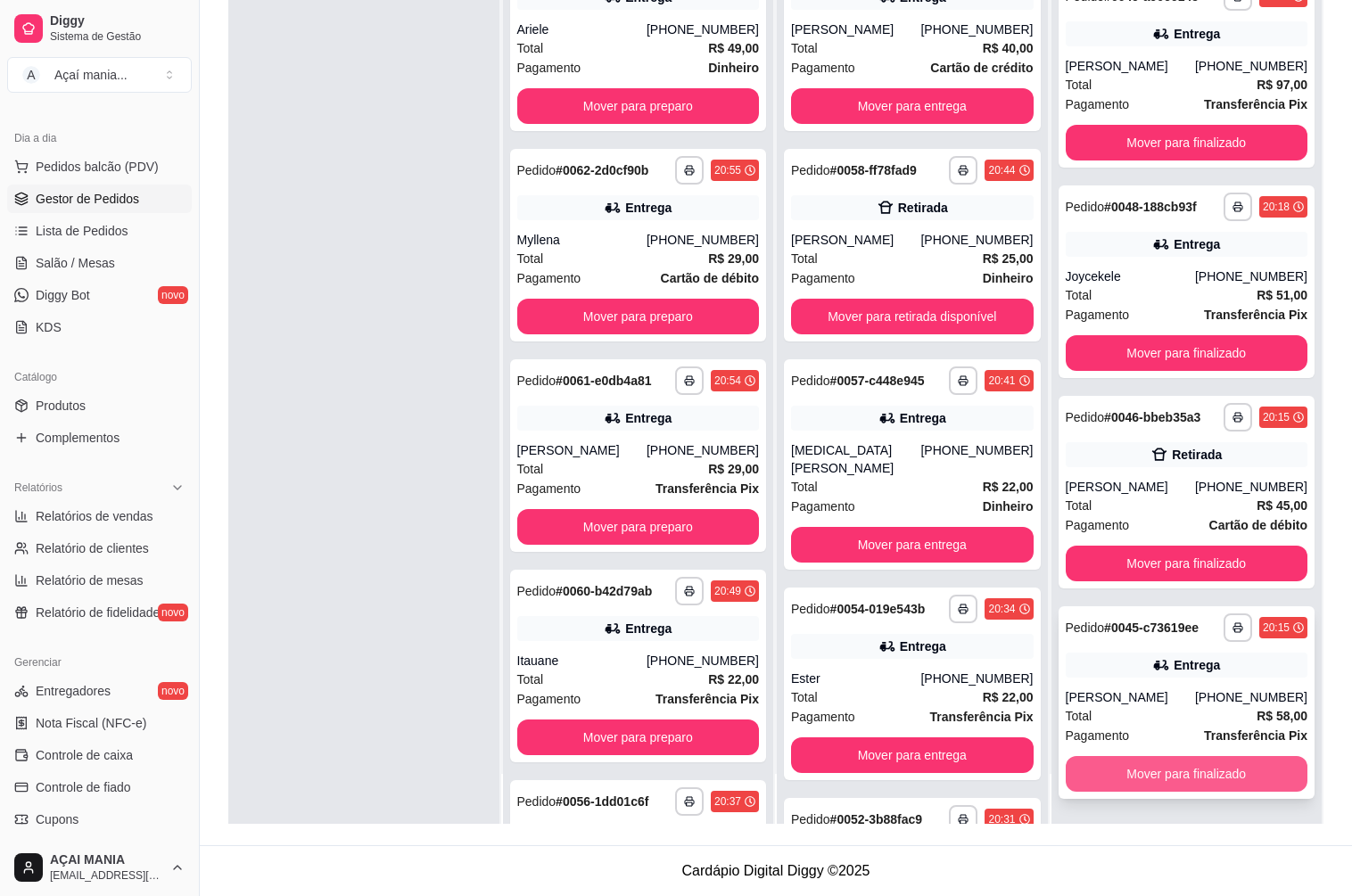
click at [1163, 770] on button "Mover para finalizado" at bounding box center [1187, 774] width 243 height 35
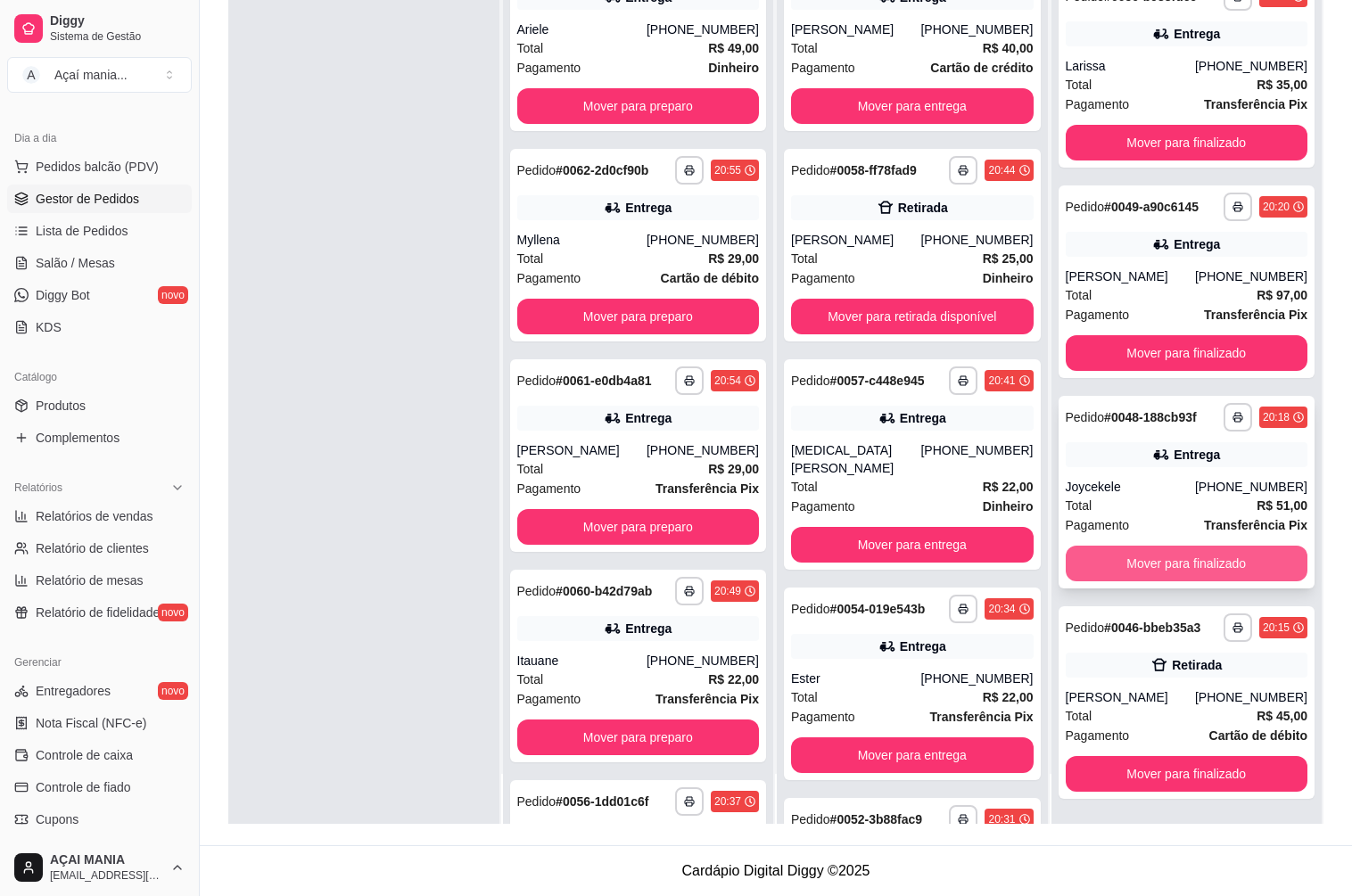
click at [1162, 562] on button "Mover para finalizado" at bounding box center [1187, 563] width 243 height 35
click at [1162, 561] on button "Mover para finalizado" at bounding box center [1187, 563] width 243 height 35
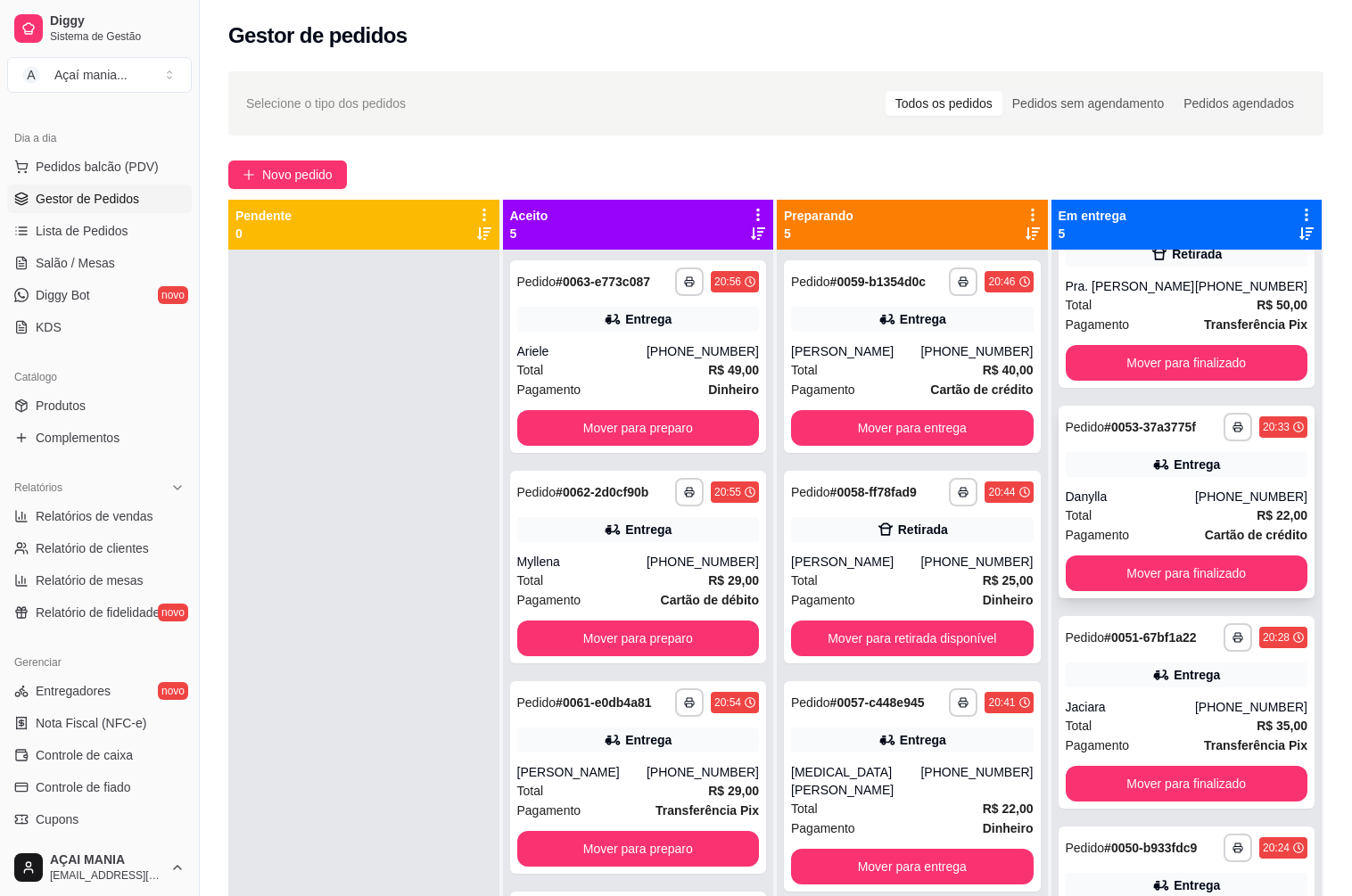
scroll to position [0, 0]
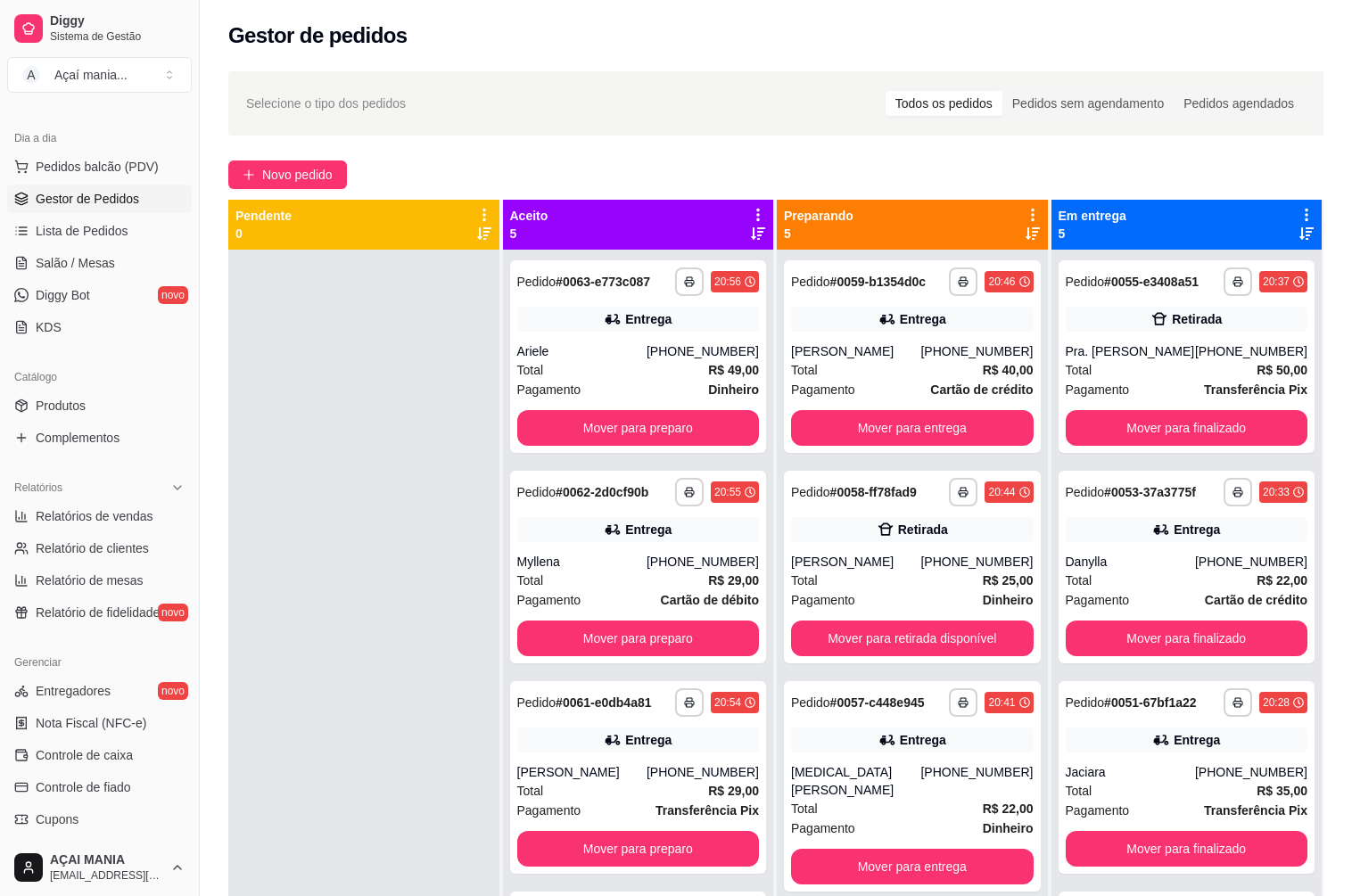
click at [348, 586] on div at bounding box center [363, 697] width 271 height 896
click at [1115, 423] on button "Mover para finalizado" at bounding box center [1186, 427] width 234 height 35
click at [412, 608] on div at bounding box center [363, 697] width 271 height 896
click at [299, 504] on div at bounding box center [363, 697] width 271 height 896
click at [359, 376] on div at bounding box center [363, 697] width 271 height 896
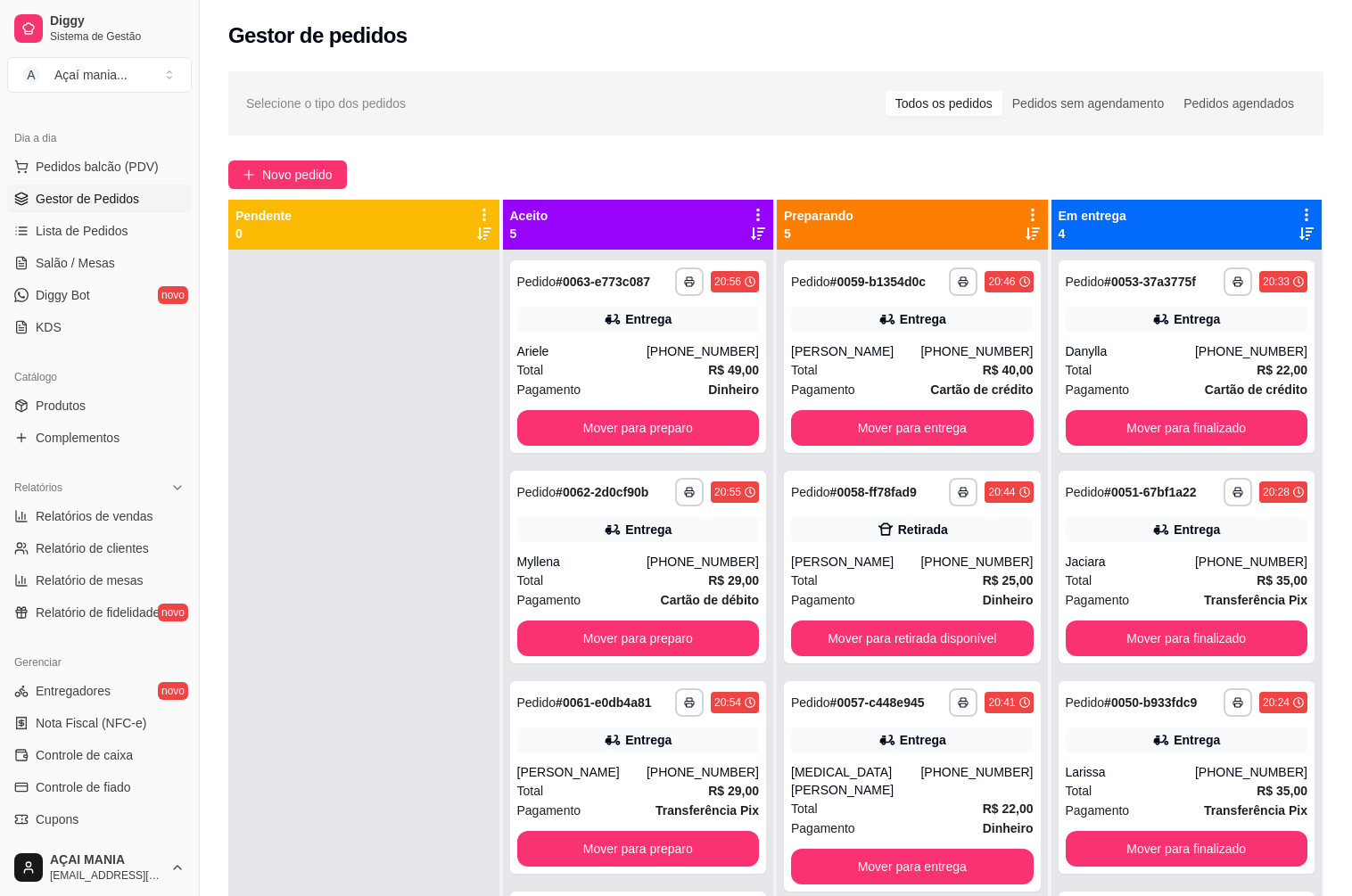
click at [344, 539] on div at bounding box center [363, 697] width 271 height 896
click at [405, 599] on div at bounding box center [363, 697] width 271 height 896
click at [386, 602] on div at bounding box center [363, 697] width 271 height 896
click at [702, 134] on div "**********" at bounding box center [776, 589] width 1152 height 1057
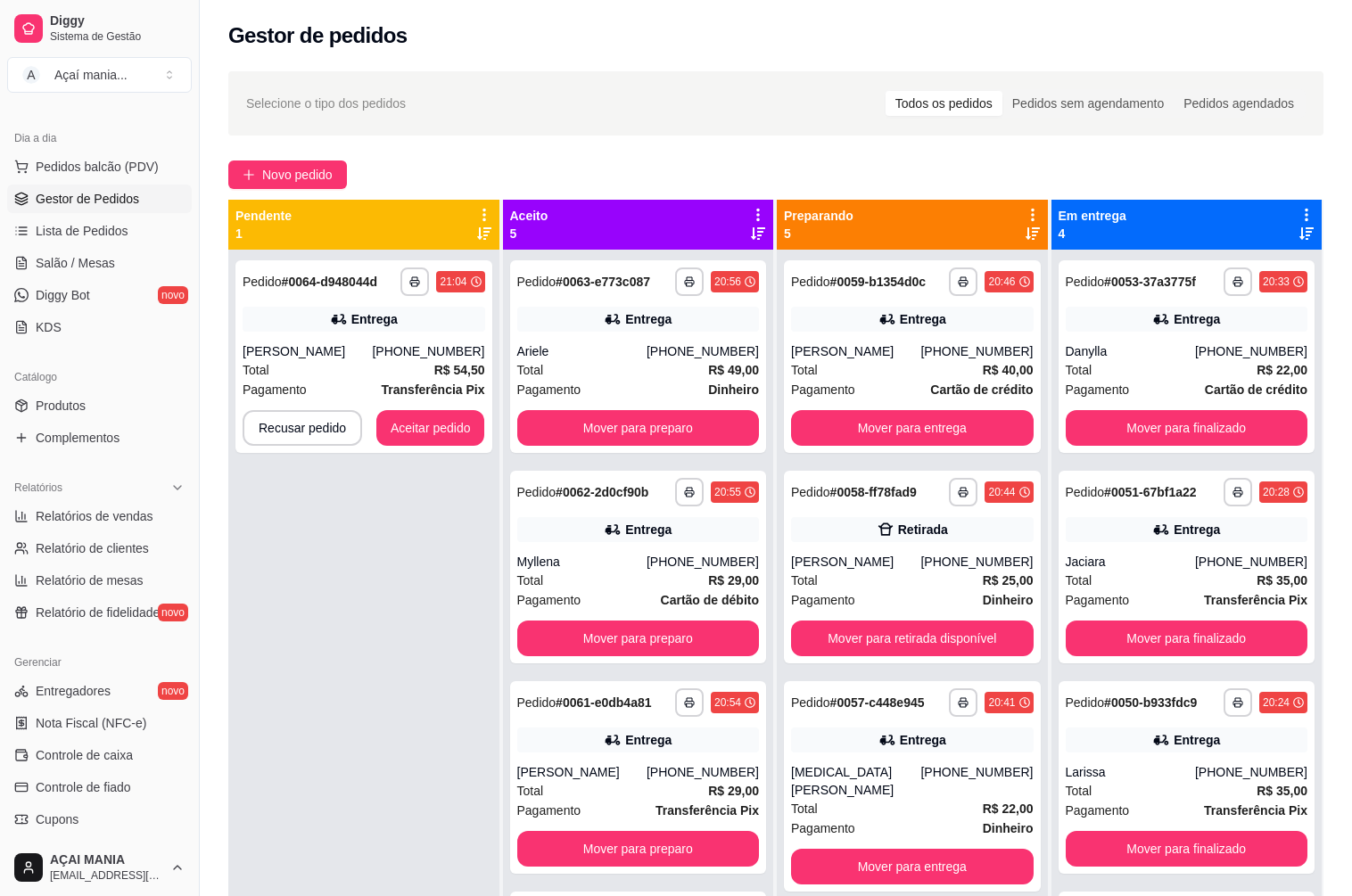
drag, startPoint x: 373, startPoint y: 597, endPoint x: 343, endPoint y: 592, distance: 30.4
click at [373, 593] on div "**********" at bounding box center [363, 697] width 271 height 896
click at [851, 624] on button "Mover para retirada disponível" at bounding box center [912, 638] width 243 height 35
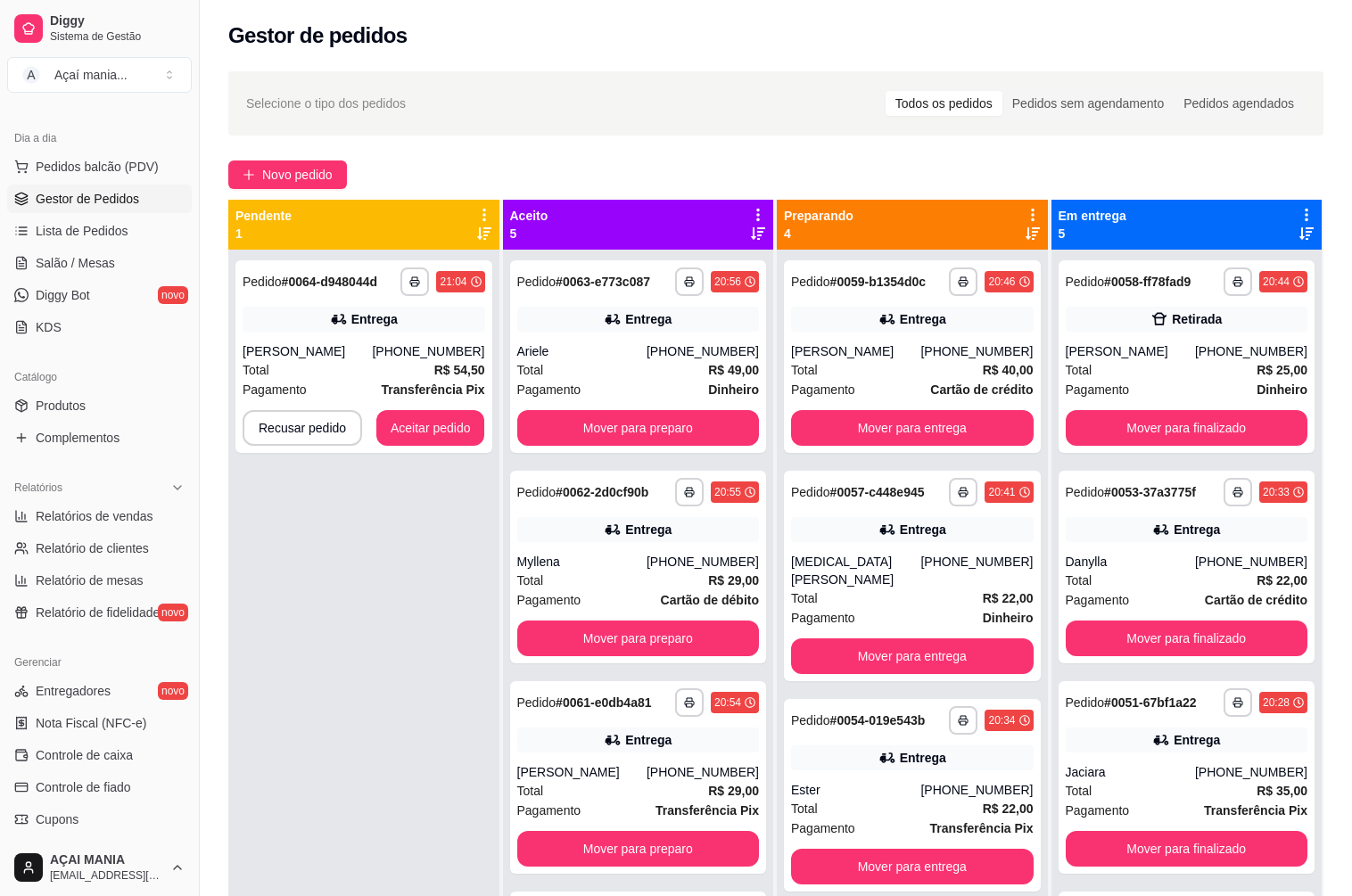
click at [352, 683] on div "**********" at bounding box center [363, 697] width 271 height 896
click at [444, 434] on button "Aceitar pedido" at bounding box center [430, 427] width 108 height 35
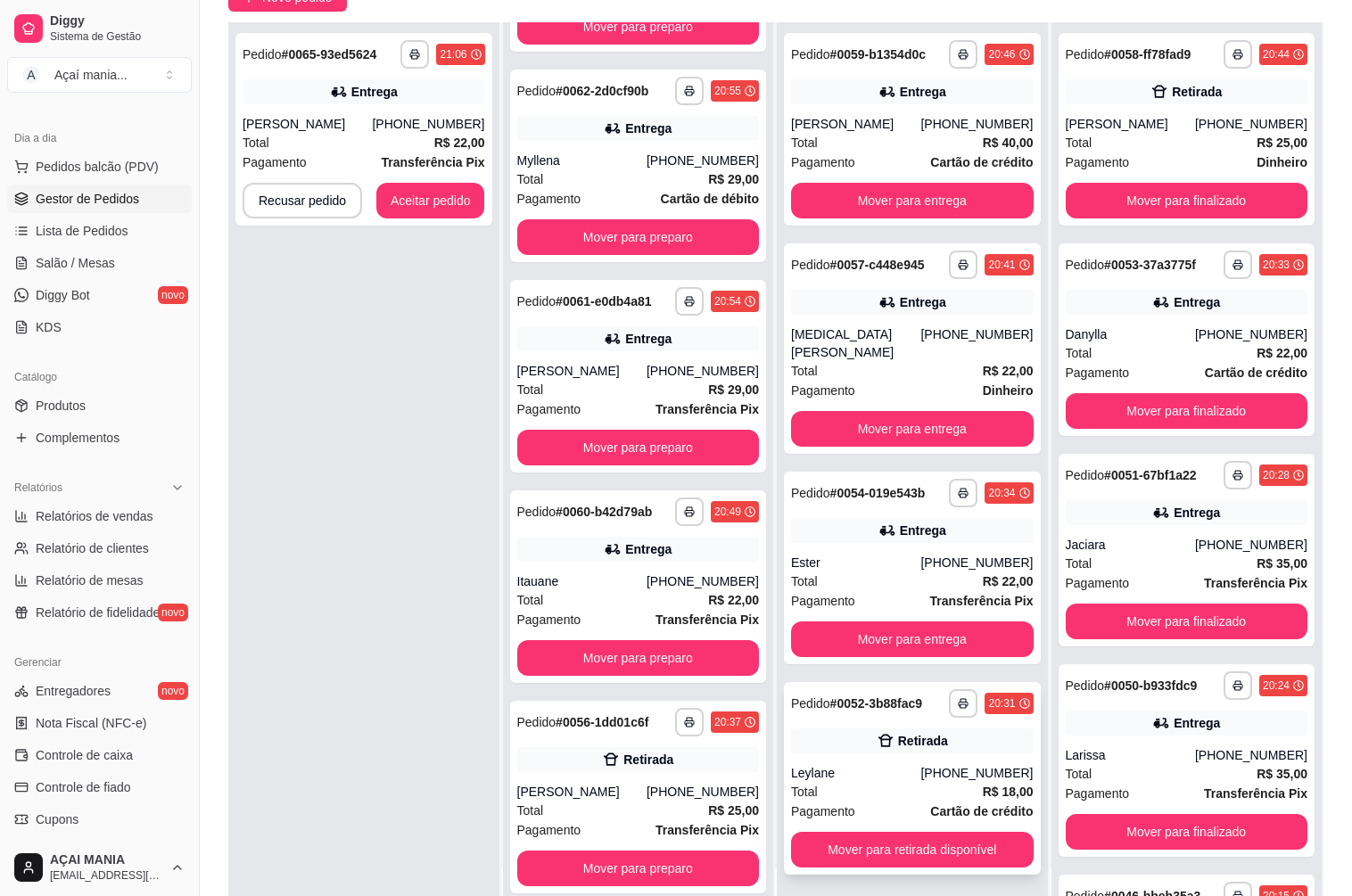
scroll to position [272, 0]
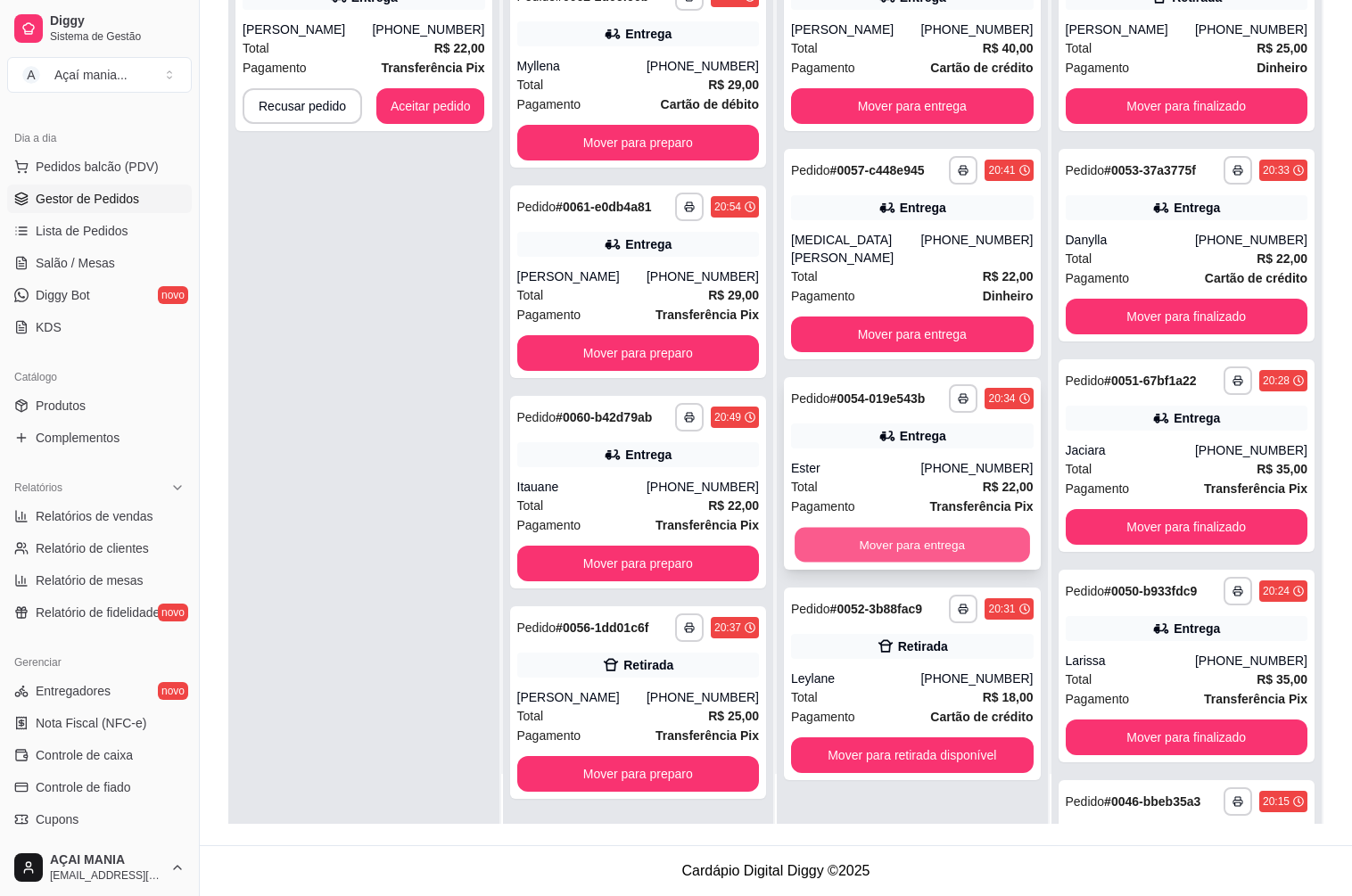
click at [840, 527] on button "Mover para entrega" at bounding box center [911, 544] width 234 height 35
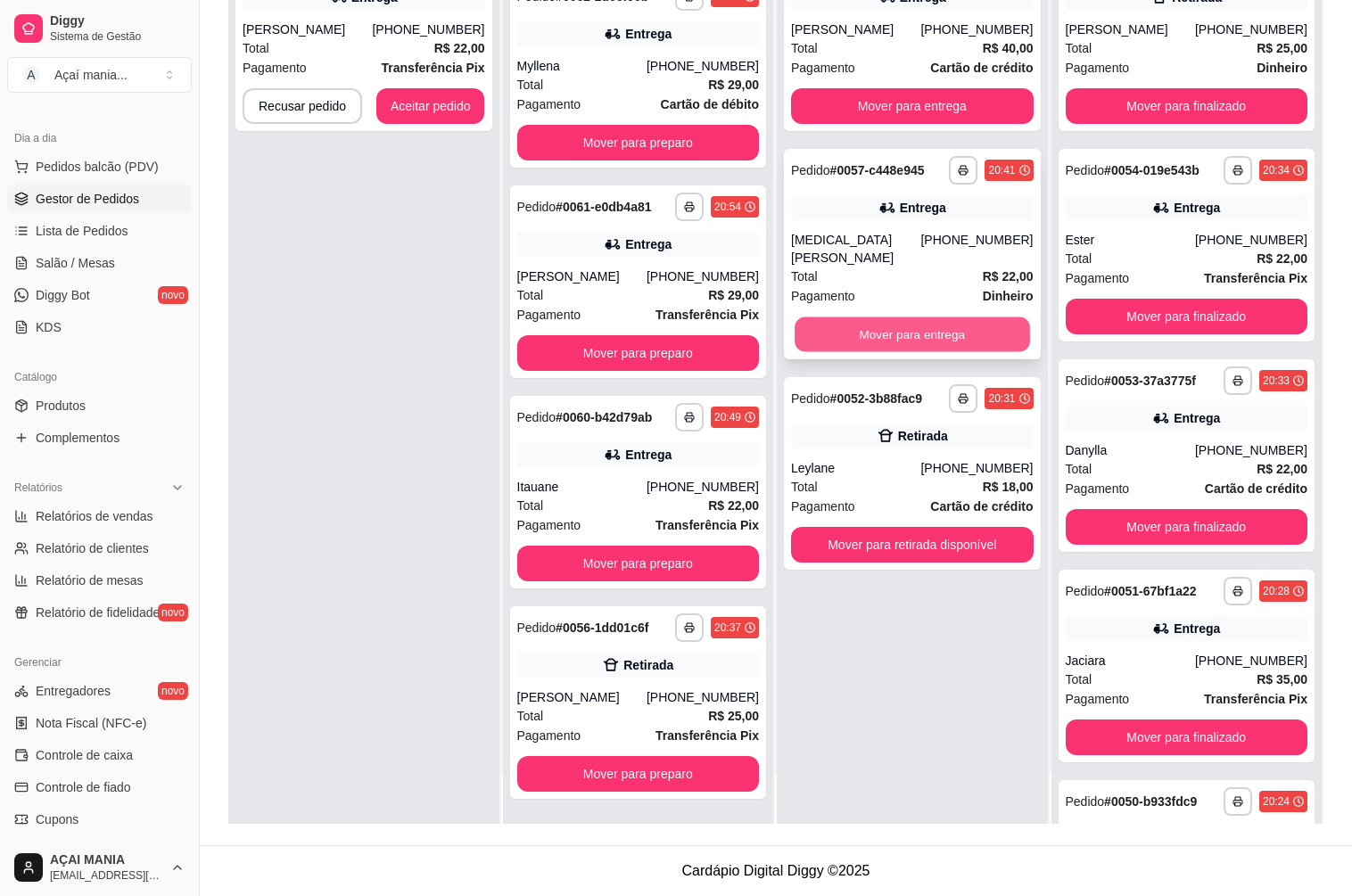
click at [892, 331] on button "Mover para entrega" at bounding box center [911, 334] width 234 height 35
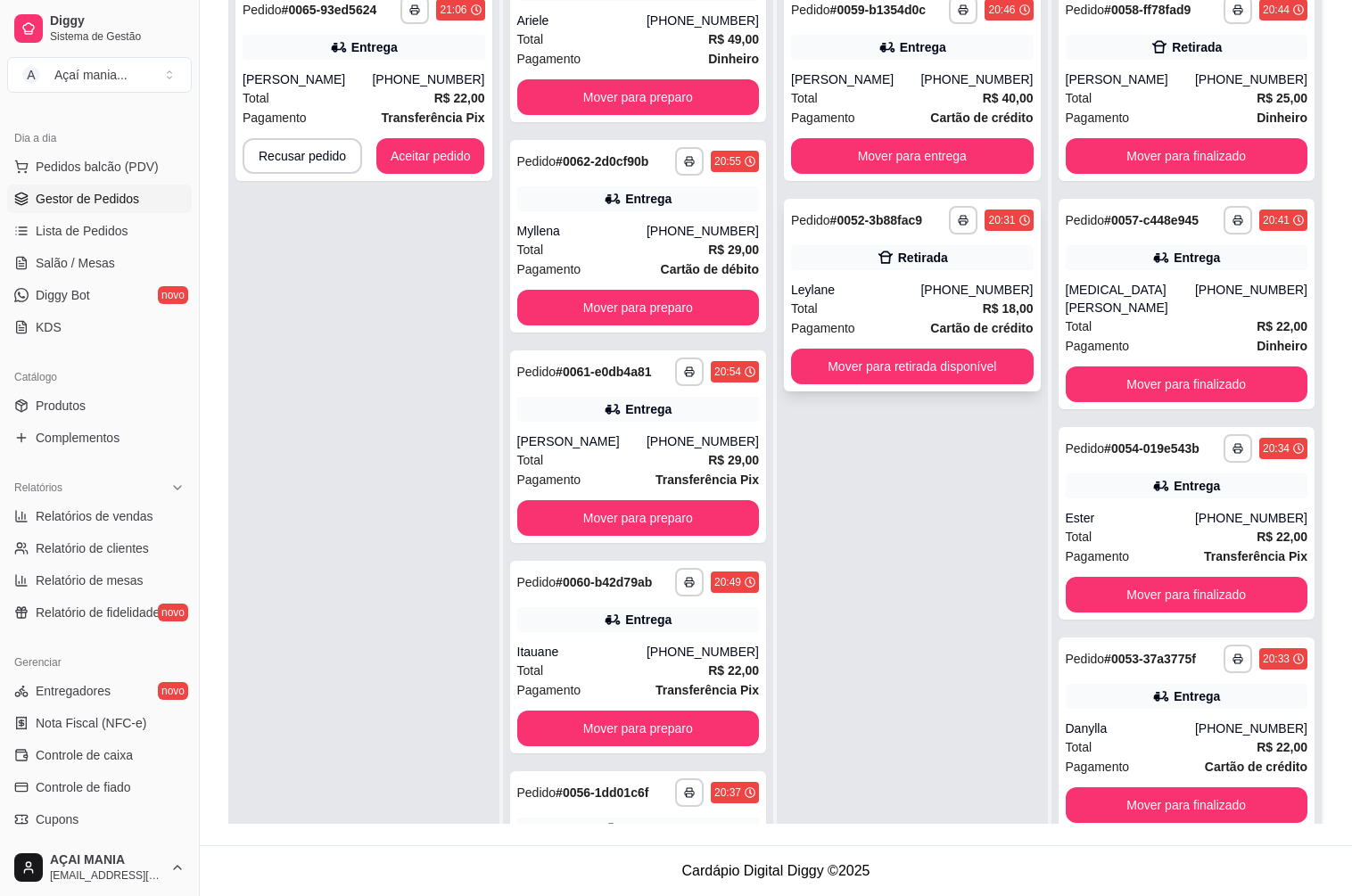
scroll to position [28, 0]
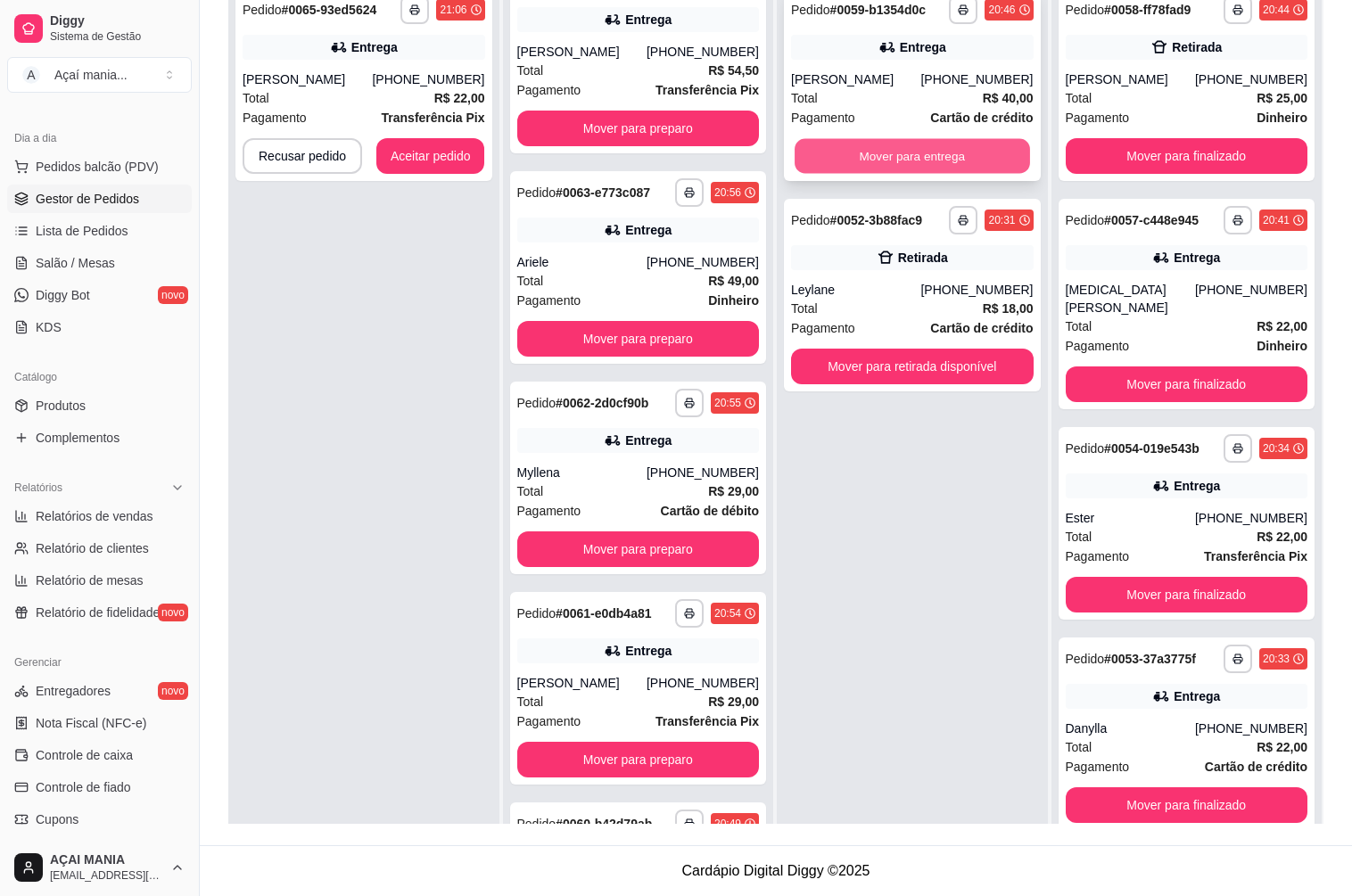
click at [840, 149] on button "Mover para entrega" at bounding box center [911, 156] width 234 height 35
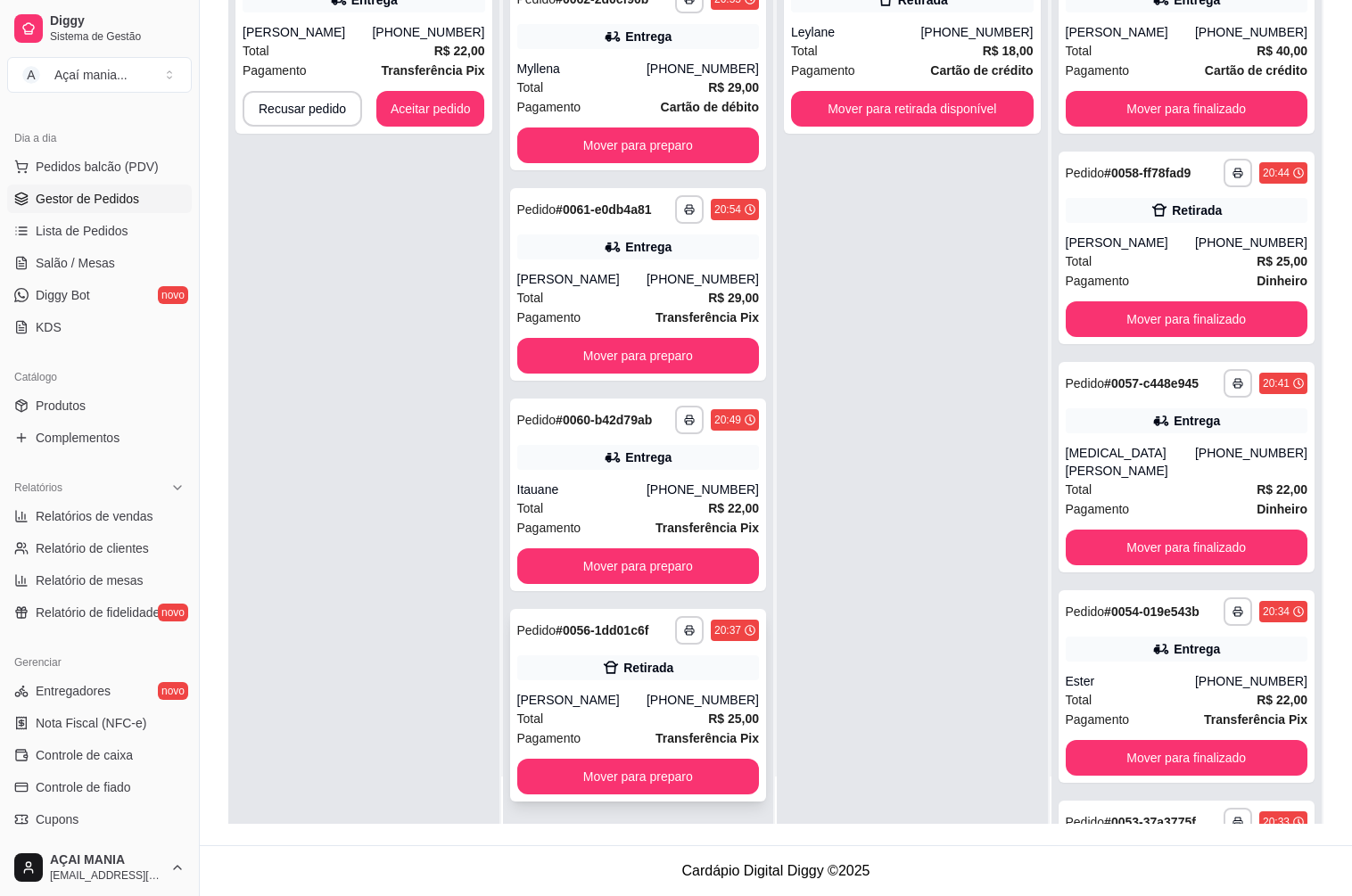
scroll to position [49, 0]
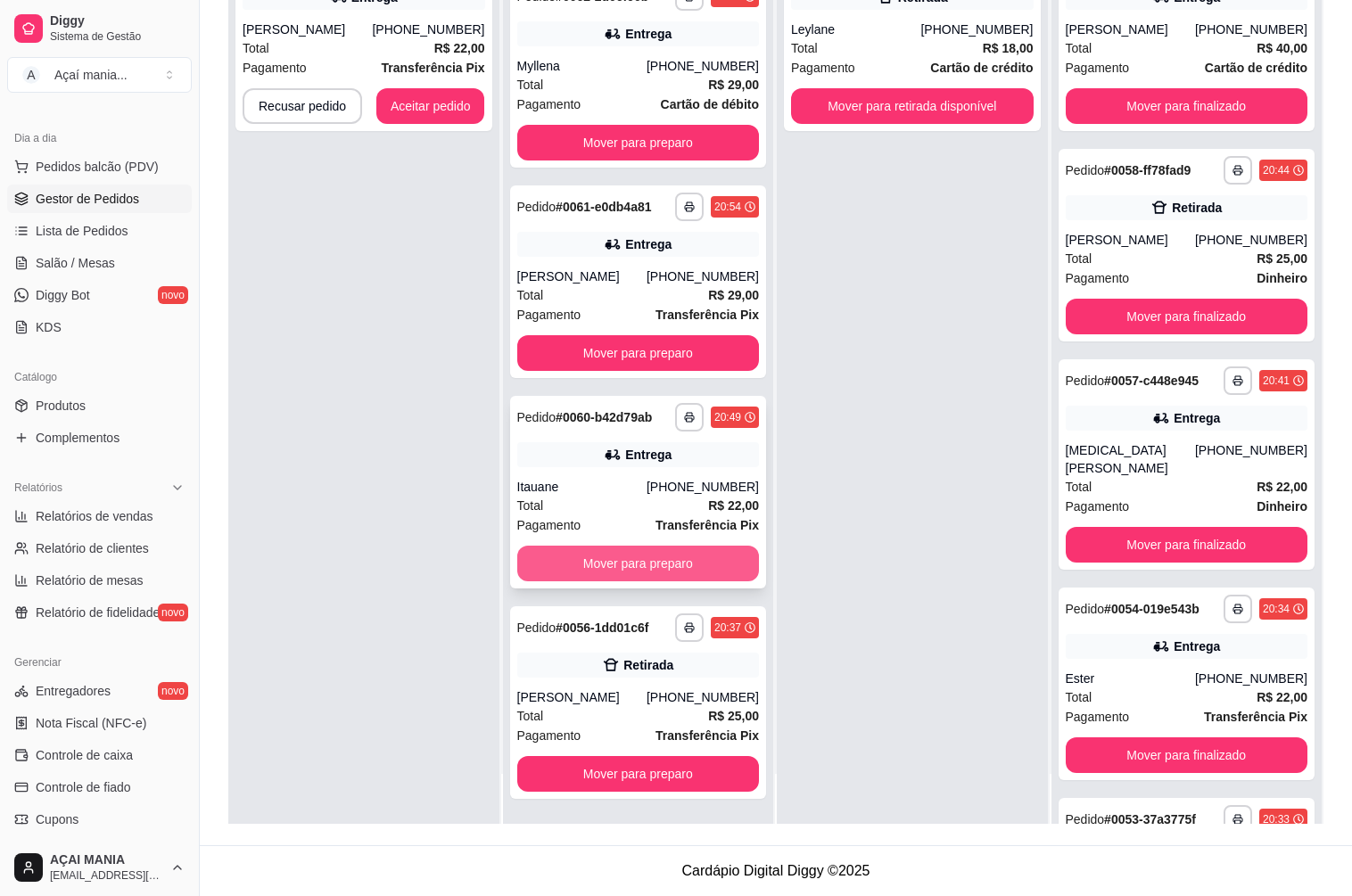
click at [589, 554] on button "Mover para preparo" at bounding box center [639, 563] width 243 height 35
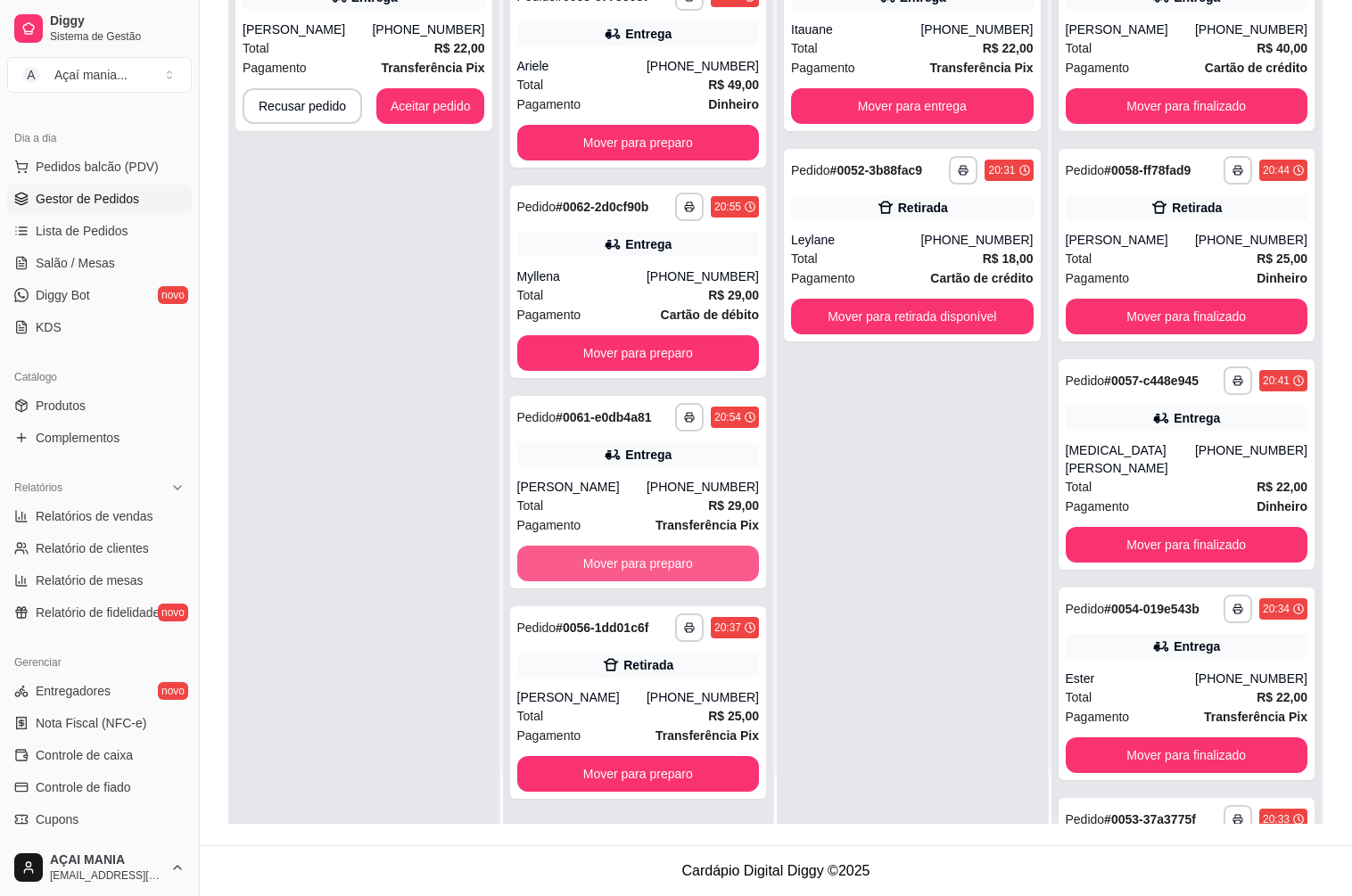
scroll to position [174, 0]
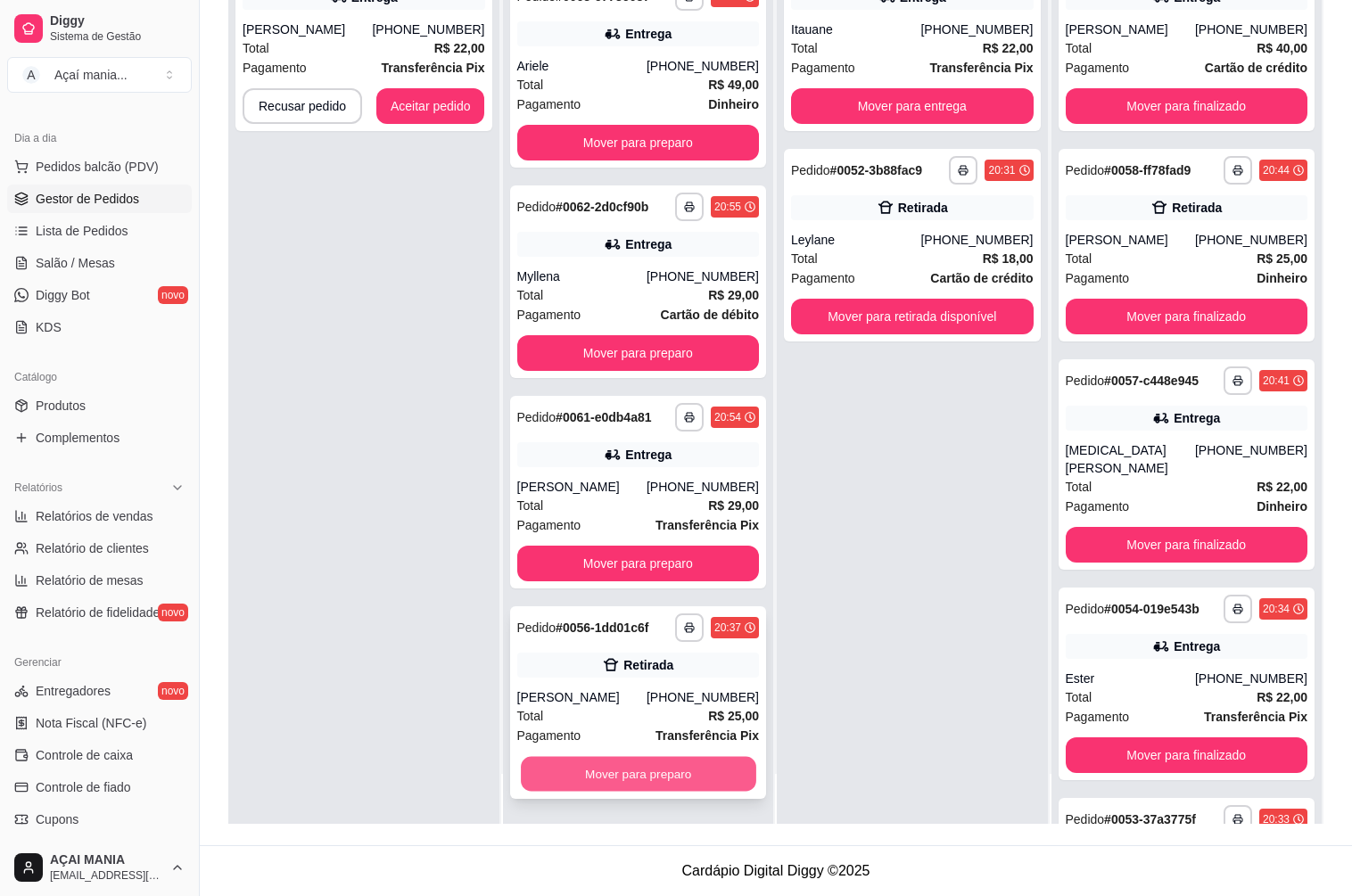
click at [596, 776] on button "Mover para preparo" at bounding box center [638, 774] width 234 height 35
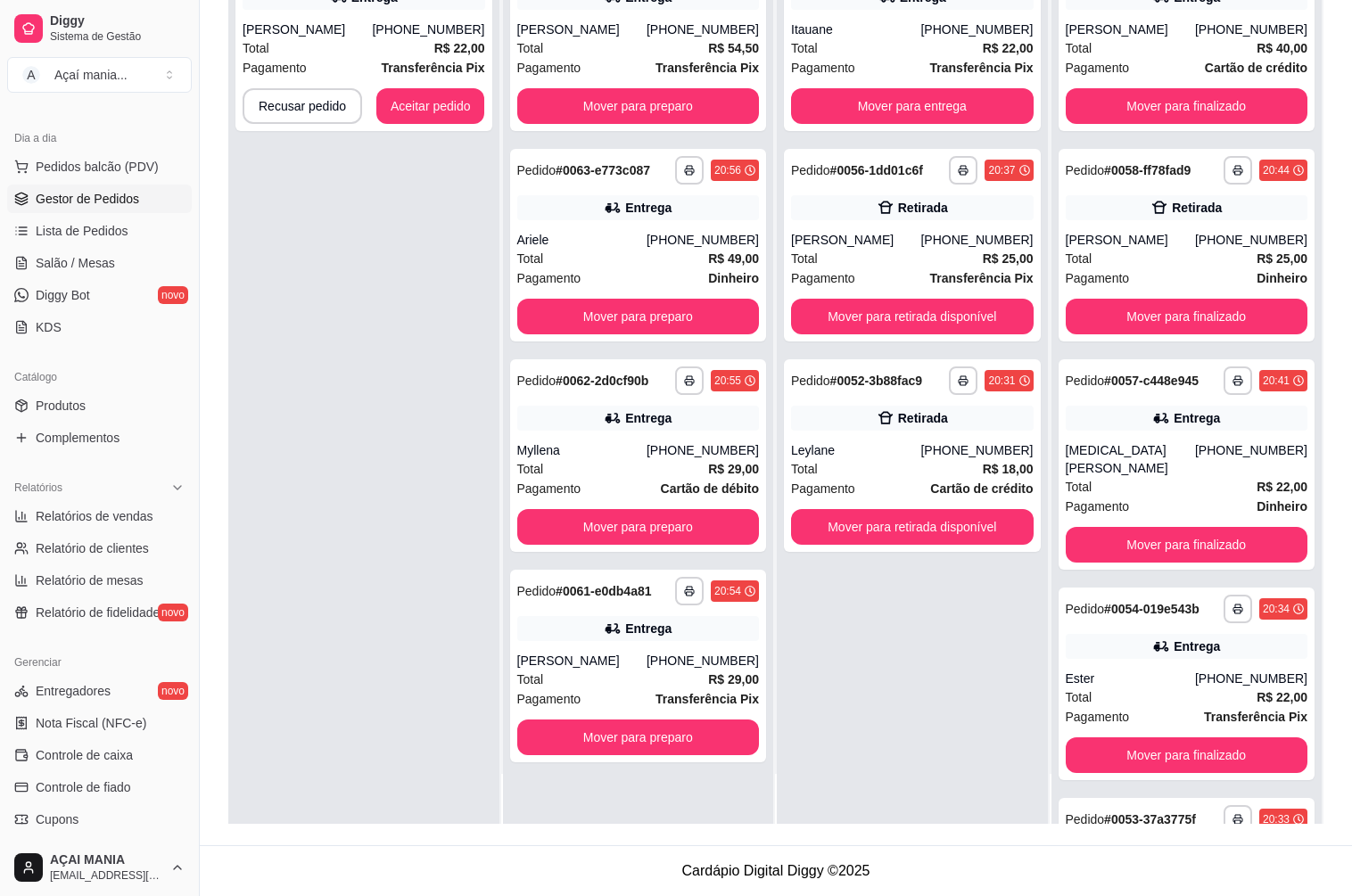
scroll to position [0, 0]
click at [616, 525] on button "Mover para preparo" at bounding box center [639, 526] width 243 height 35
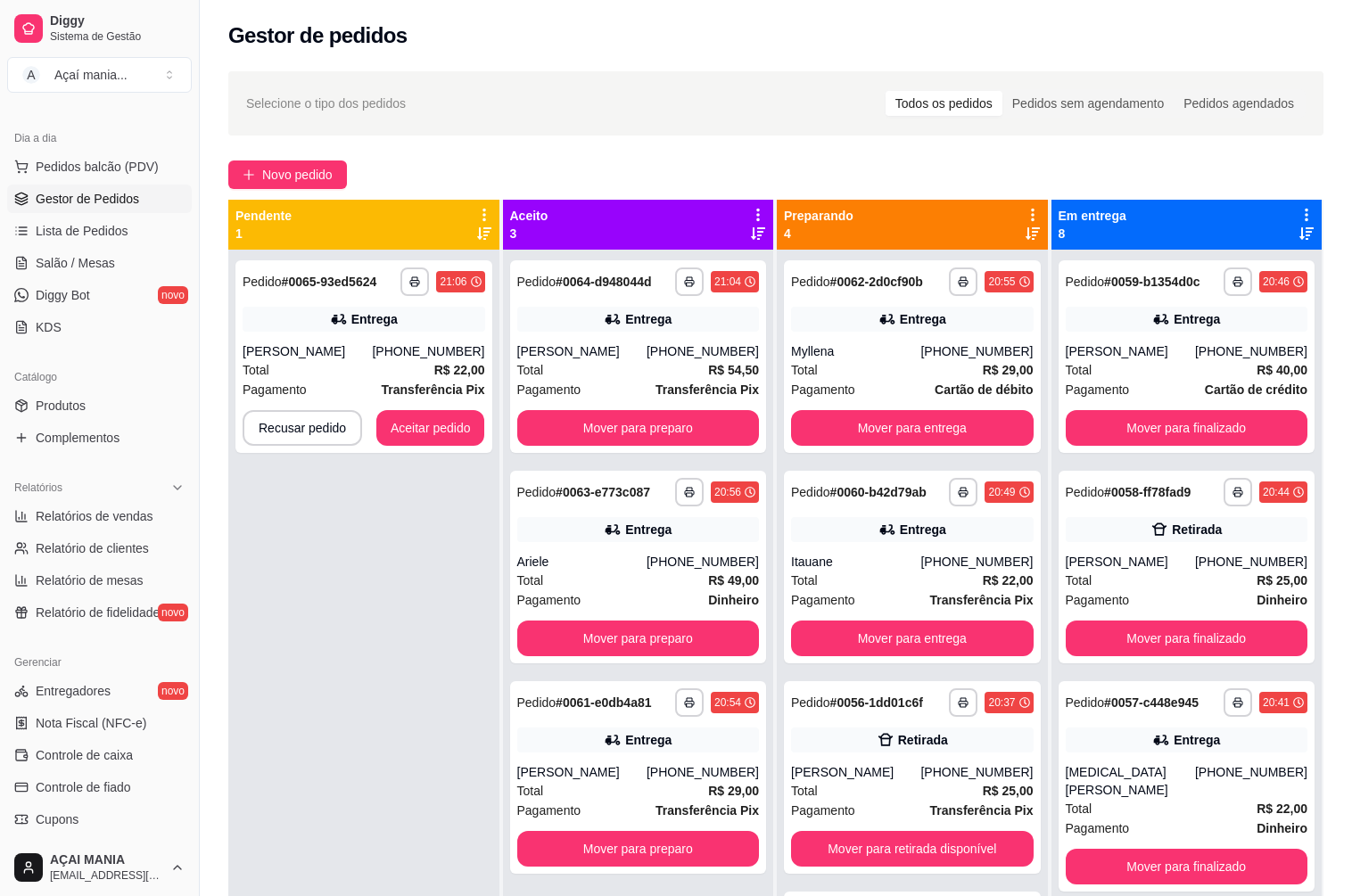
click at [423, 637] on div "**********" at bounding box center [363, 697] width 271 height 896
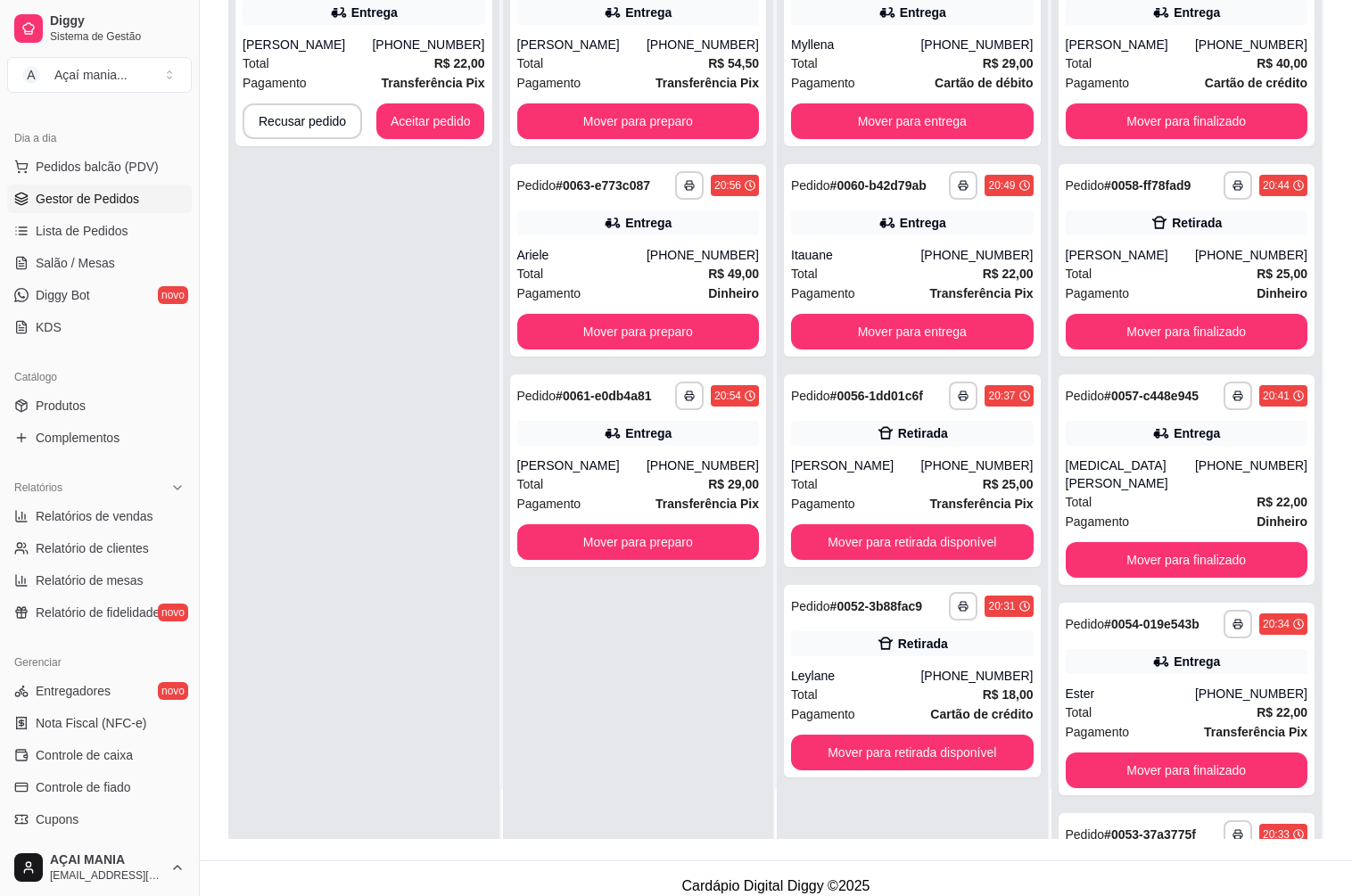
scroll to position [272, 0]
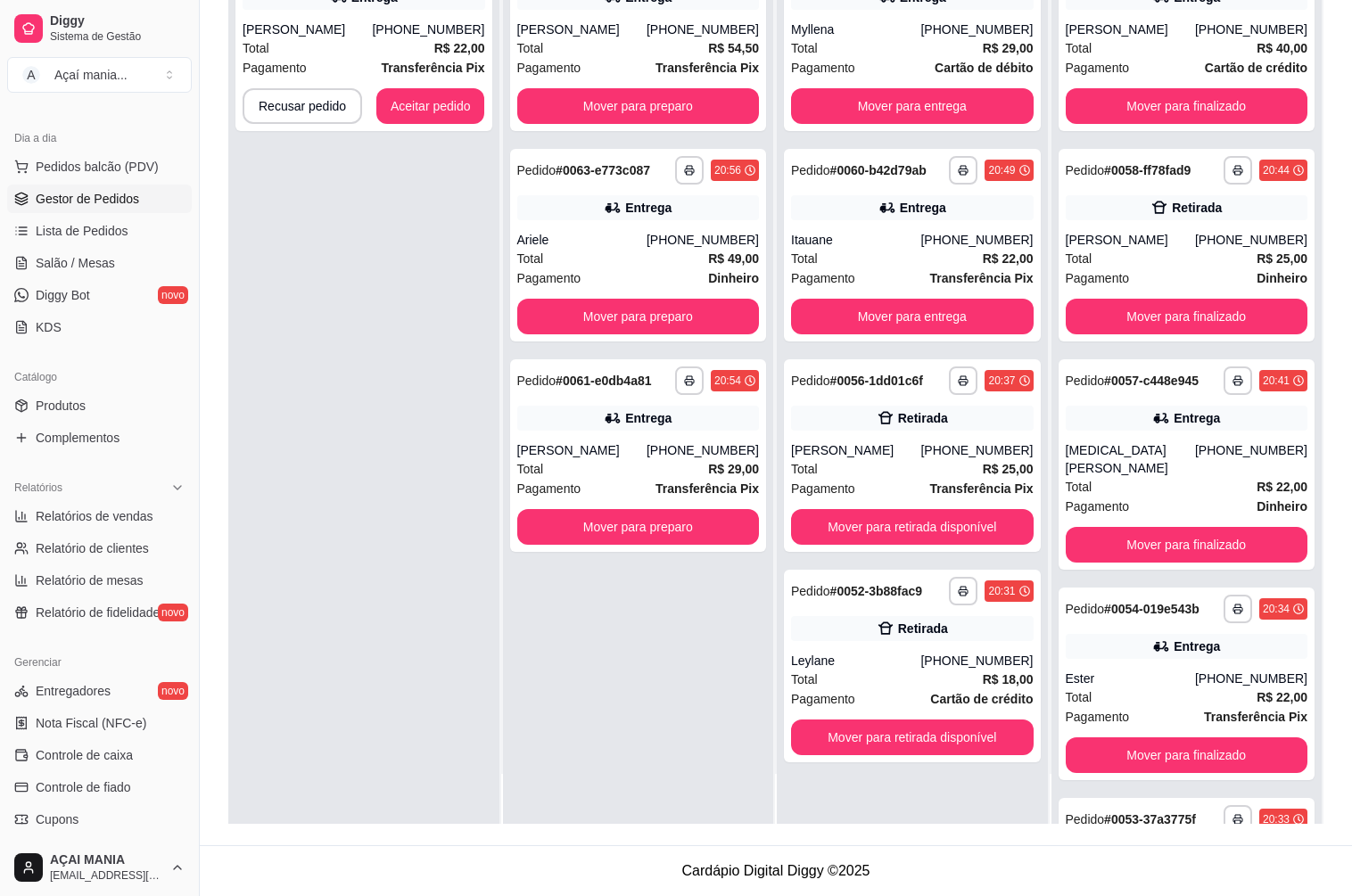
click at [411, 648] on div "**********" at bounding box center [363, 376] width 271 height 896
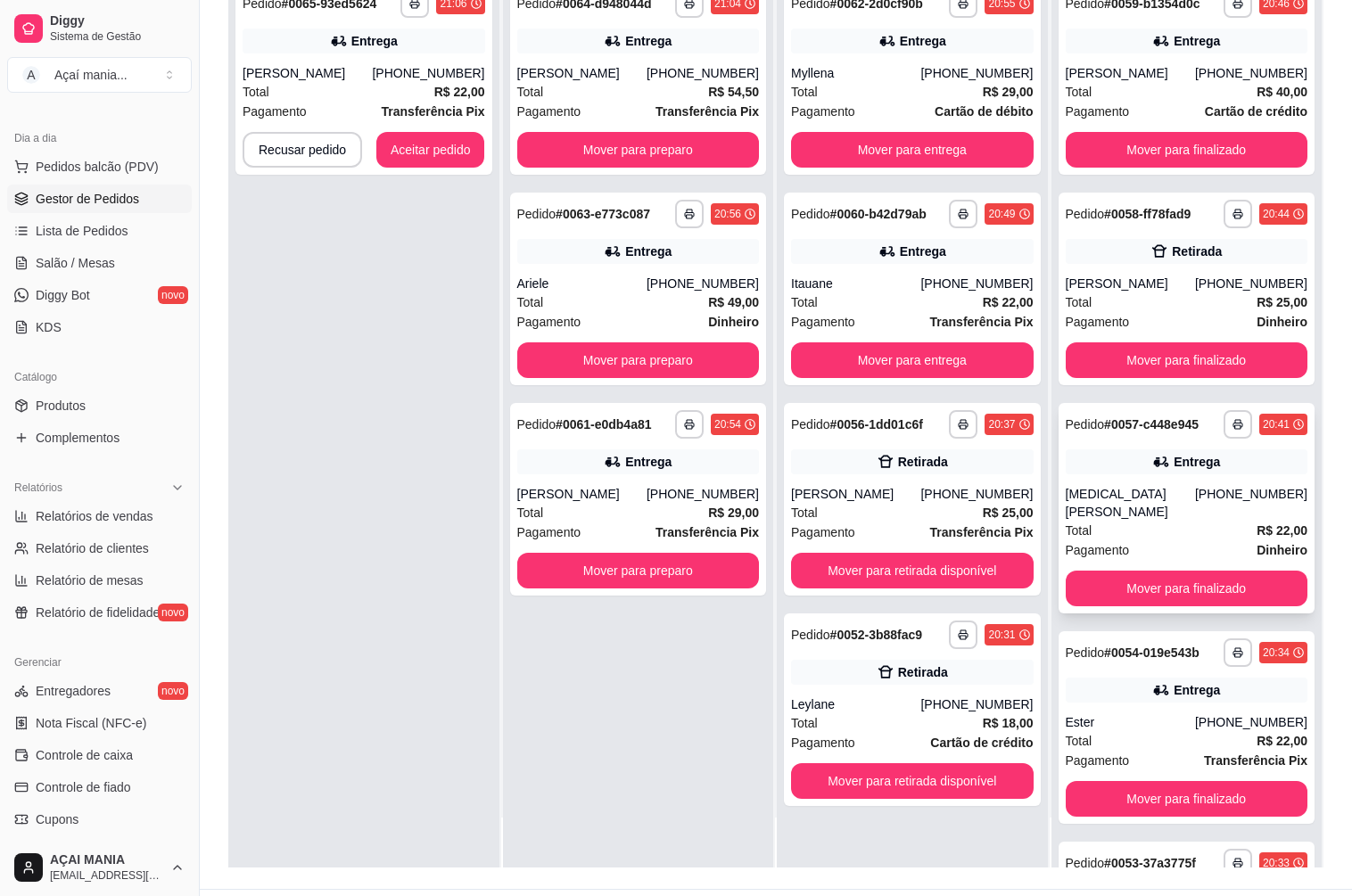
scroll to position [267, 0]
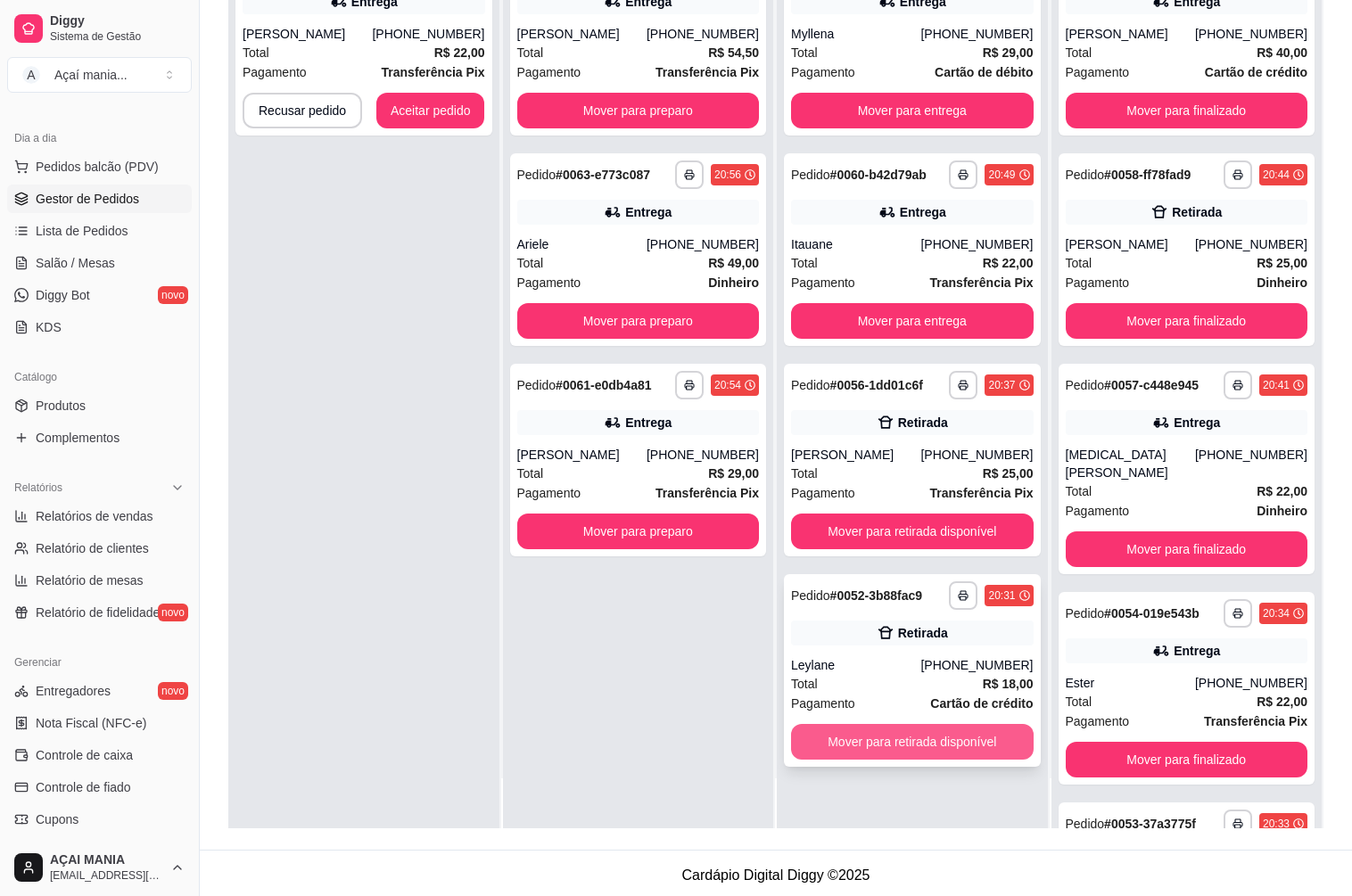
click at [977, 742] on button "Mover para retirada disponível" at bounding box center [912, 741] width 243 height 35
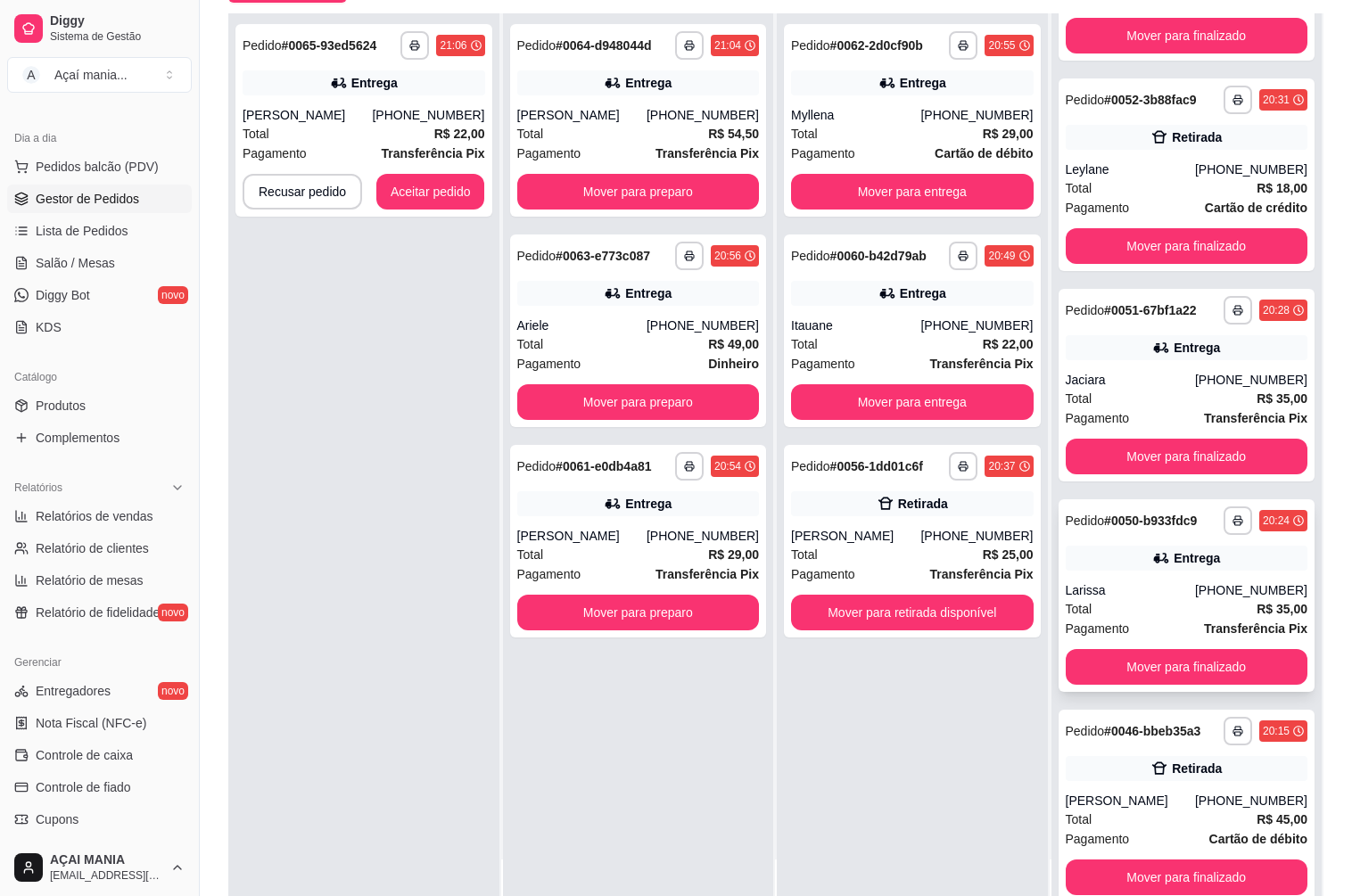
scroll to position [272, 0]
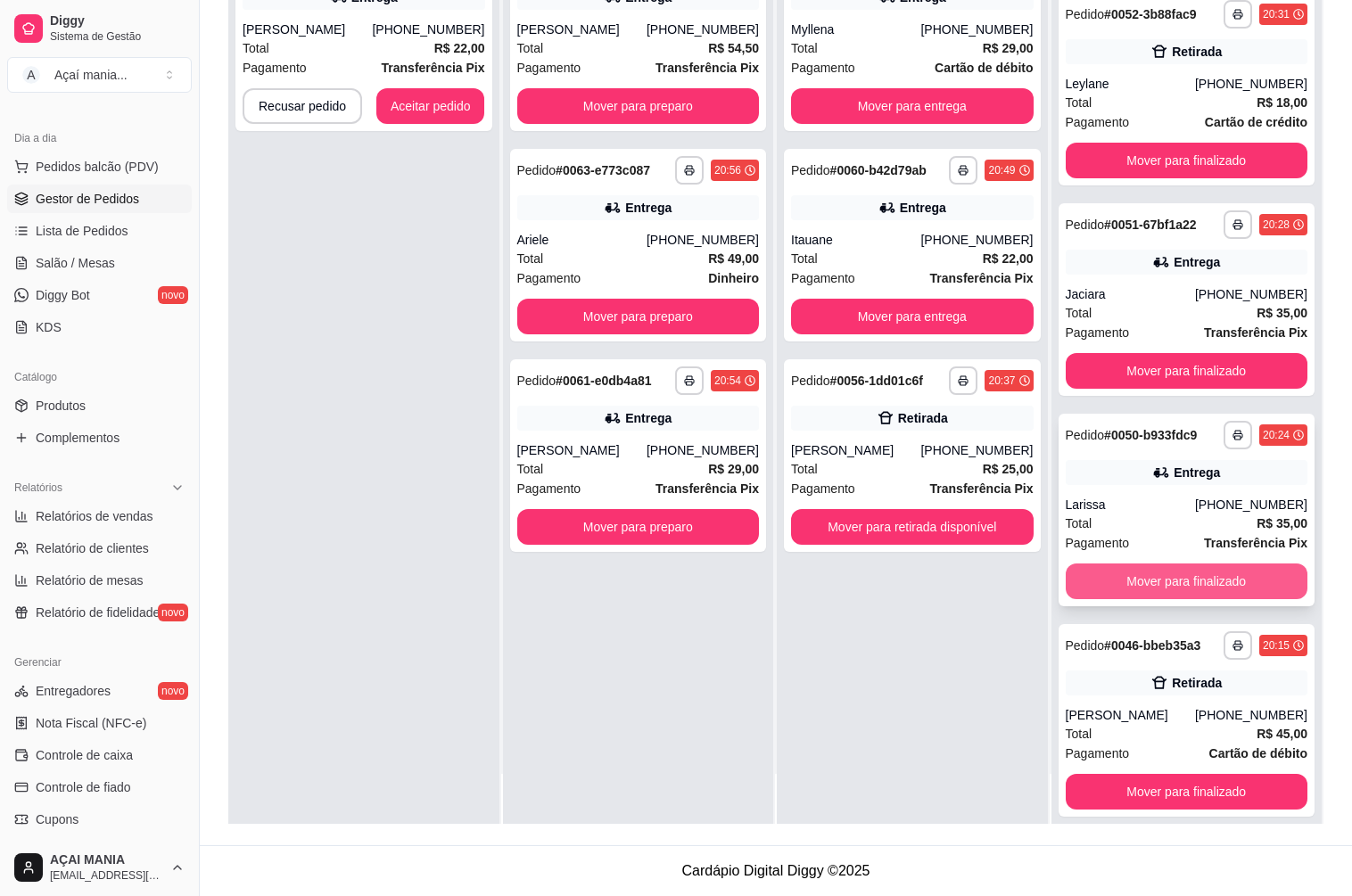
click at [1137, 567] on button "Mover para finalizado" at bounding box center [1187, 581] width 243 height 35
click at [1133, 567] on button "Mover para finalizado" at bounding box center [1186, 581] width 234 height 35
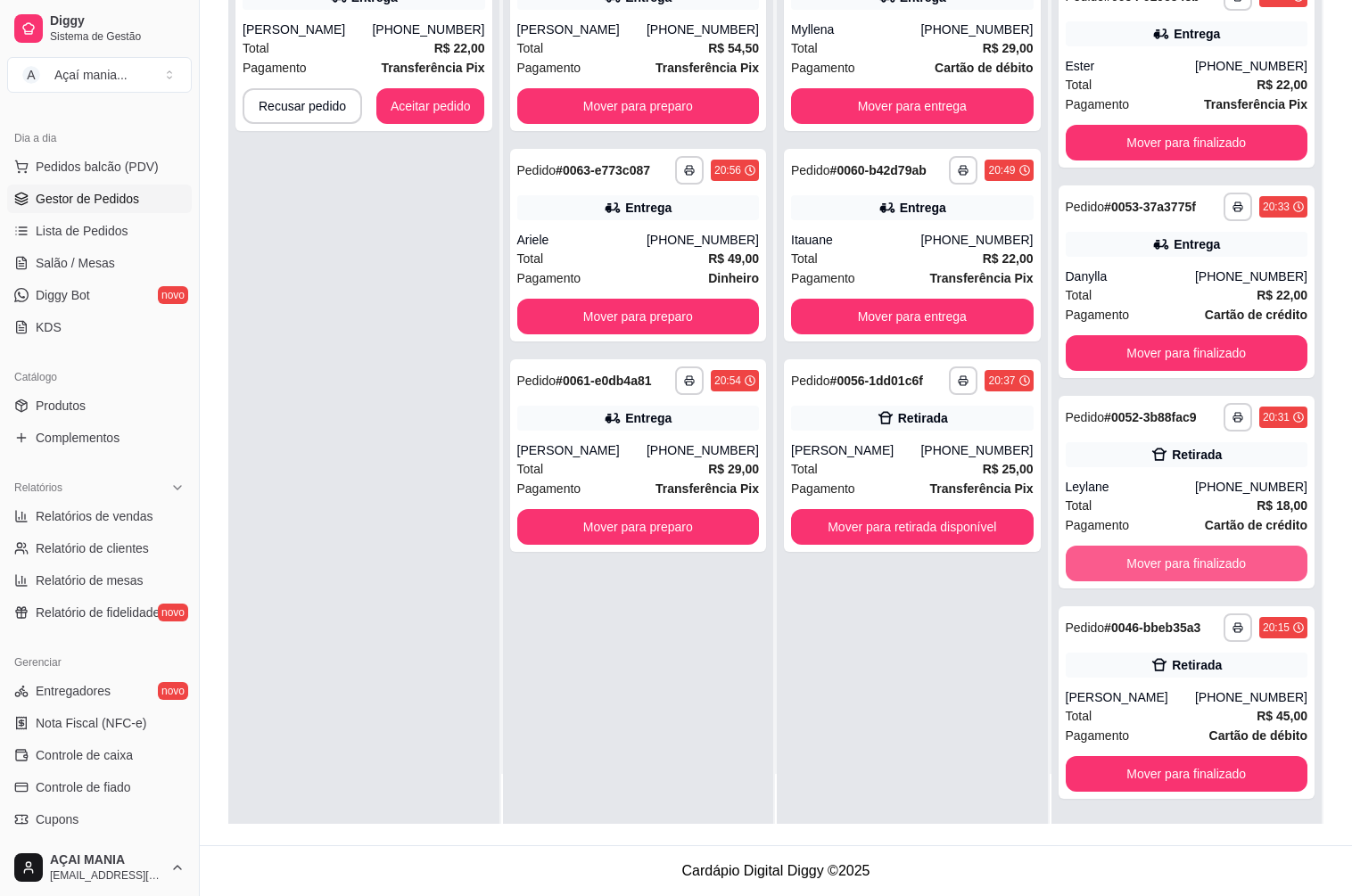
scroll to position [595, 0]
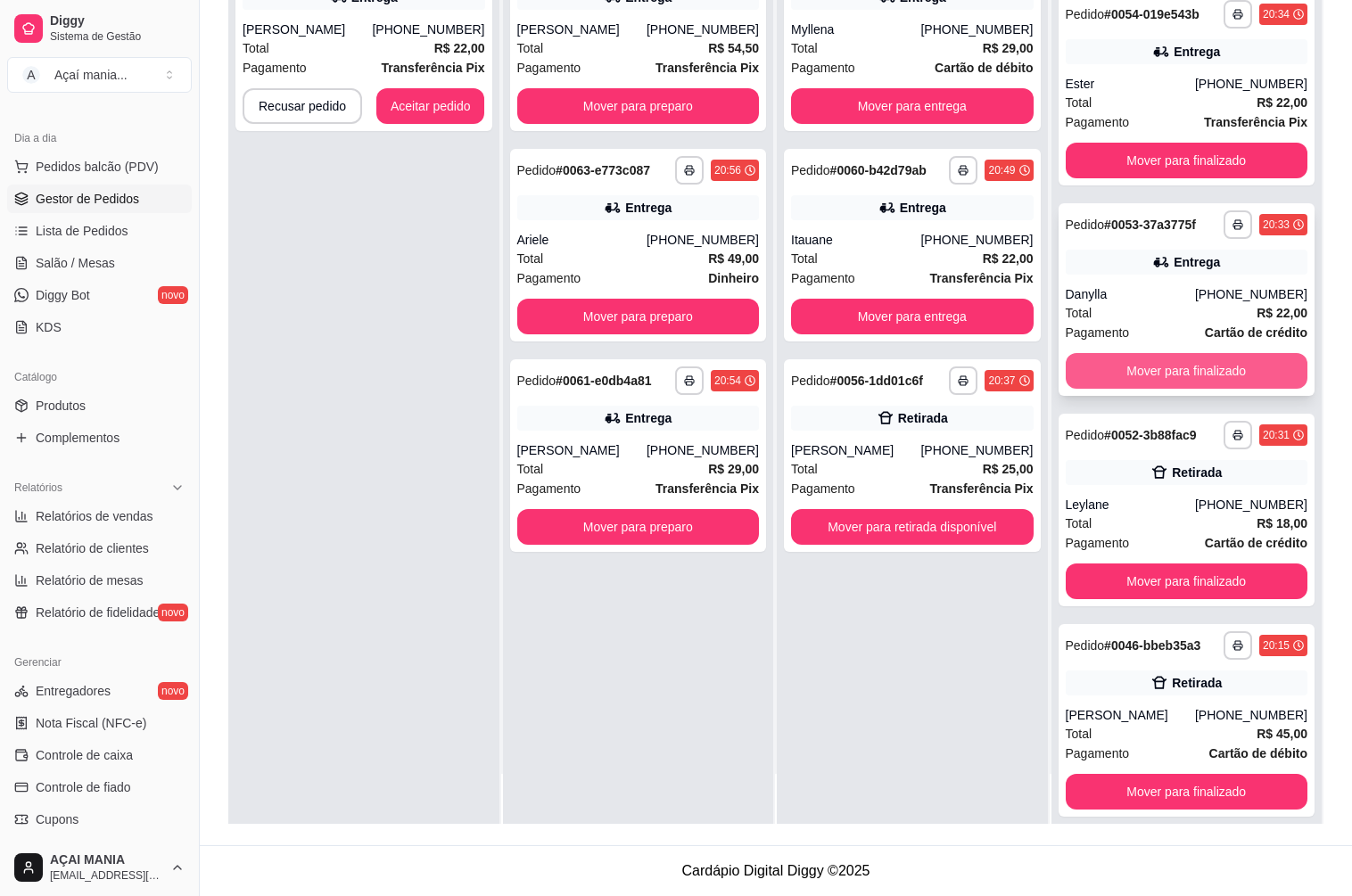
click at [1108, 355] on button "Mover para finalizado" at bounding box center [1187, 371] width 243 height 35
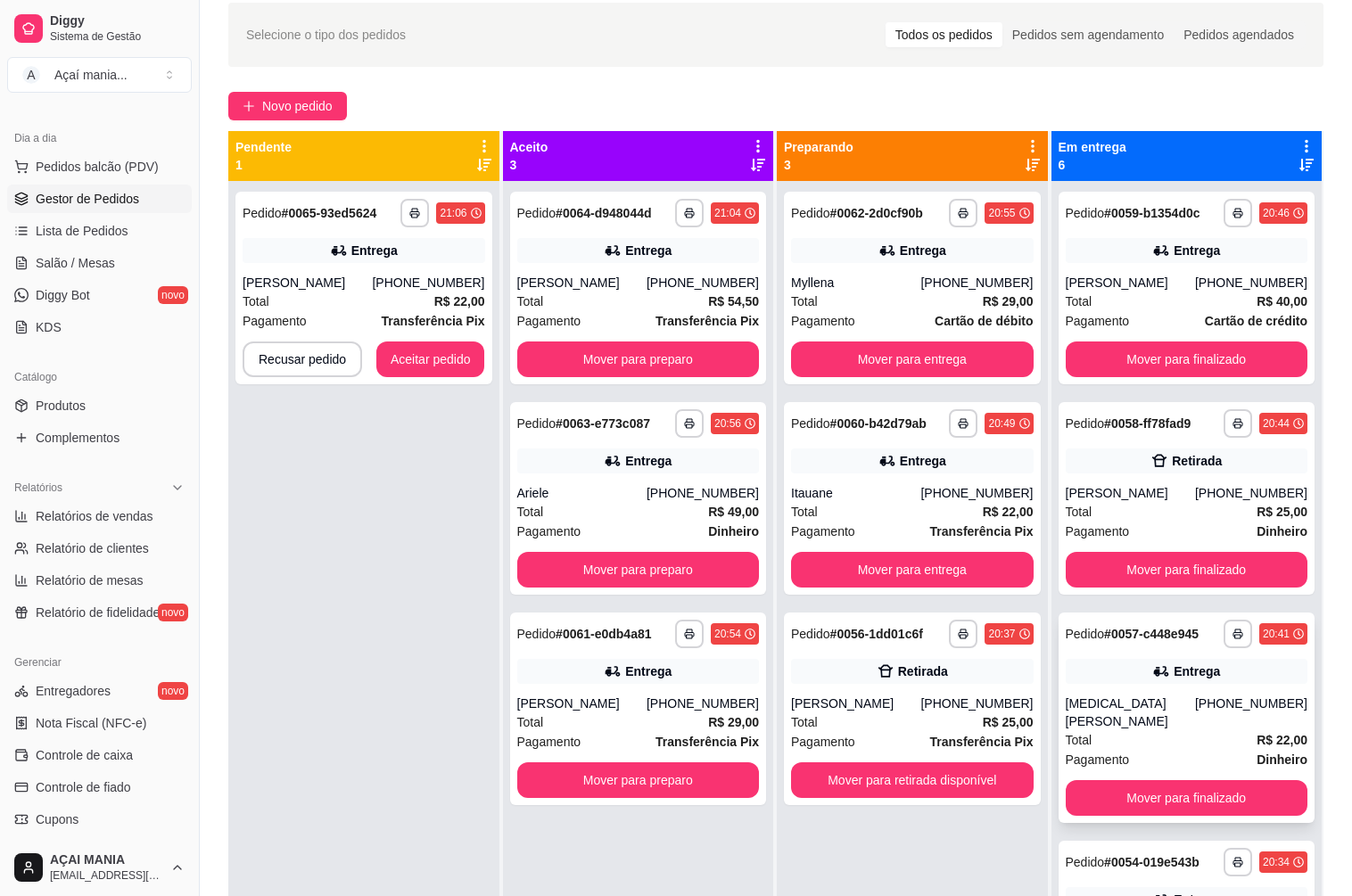
scroll to position [0, 0]
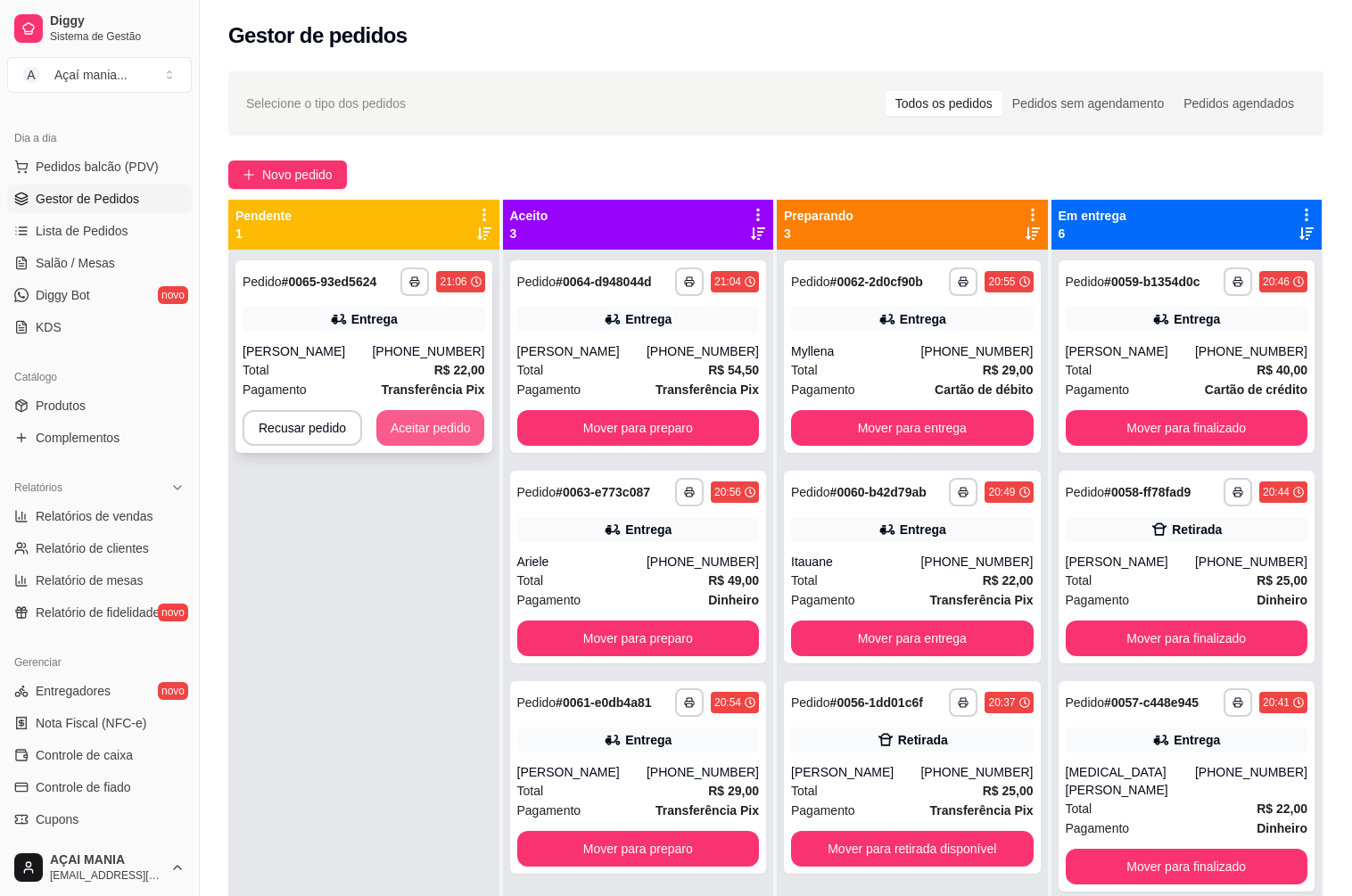
click at [418, 426] on button "Aceitar pedido" at bounding box center [430, 427] width 108 height 35
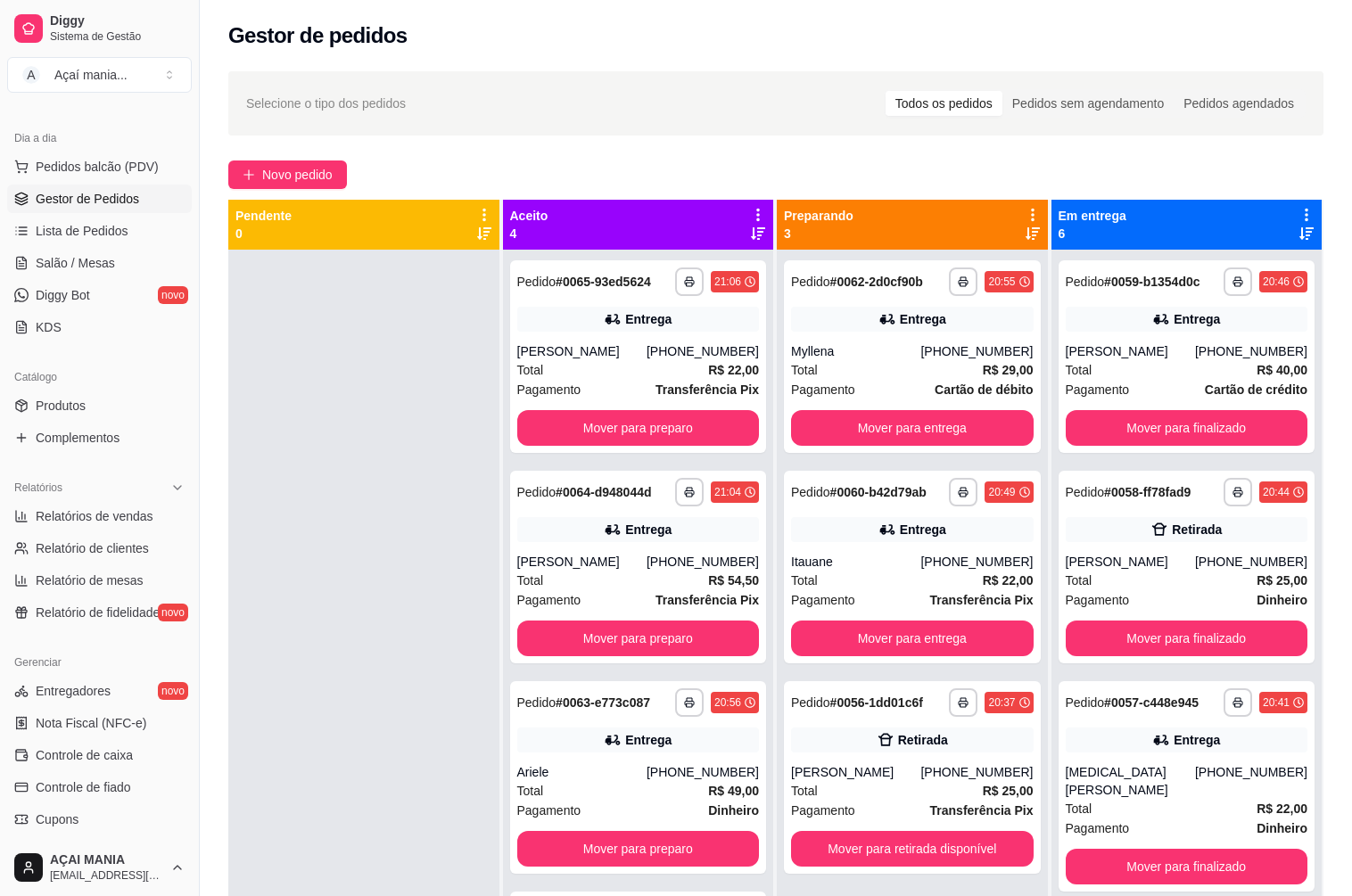
click at [392, 669] on div at bounding box center [363, 697] width 271 height 896
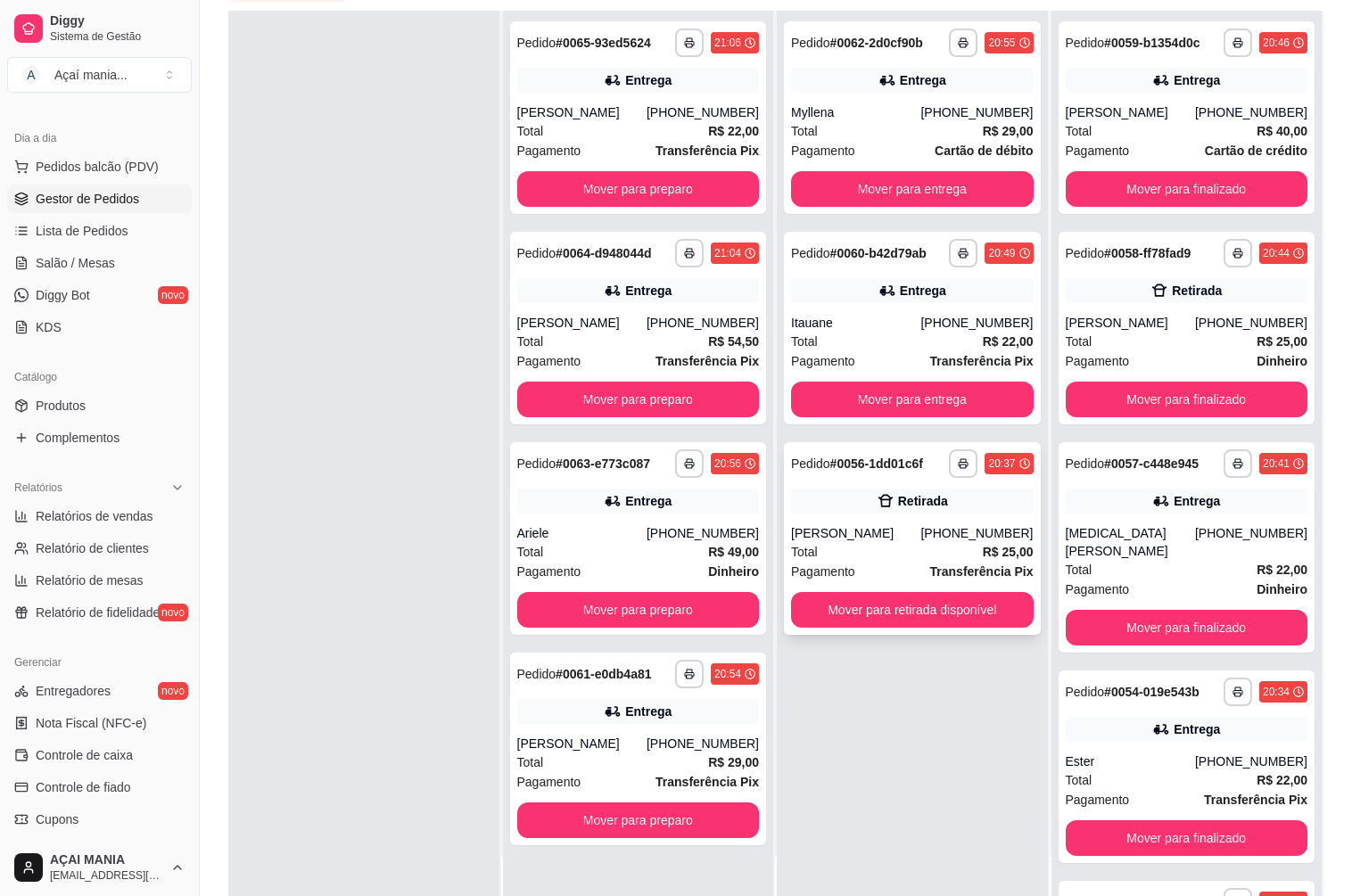
scroll to position [272, 0]
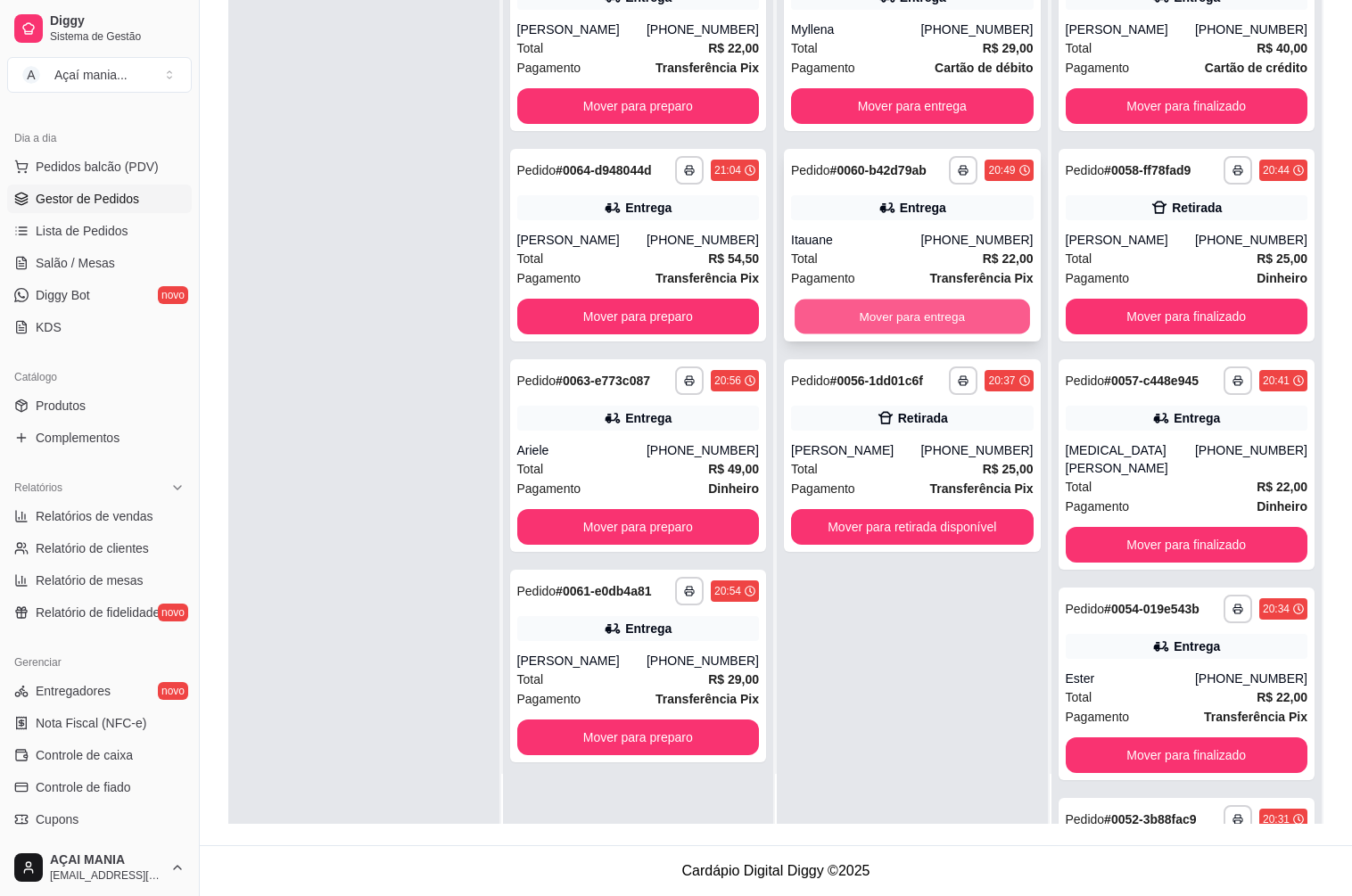
click at [871, 313] on button "Mover para entrega" at bounding box center [911, 316] width 234 height 35
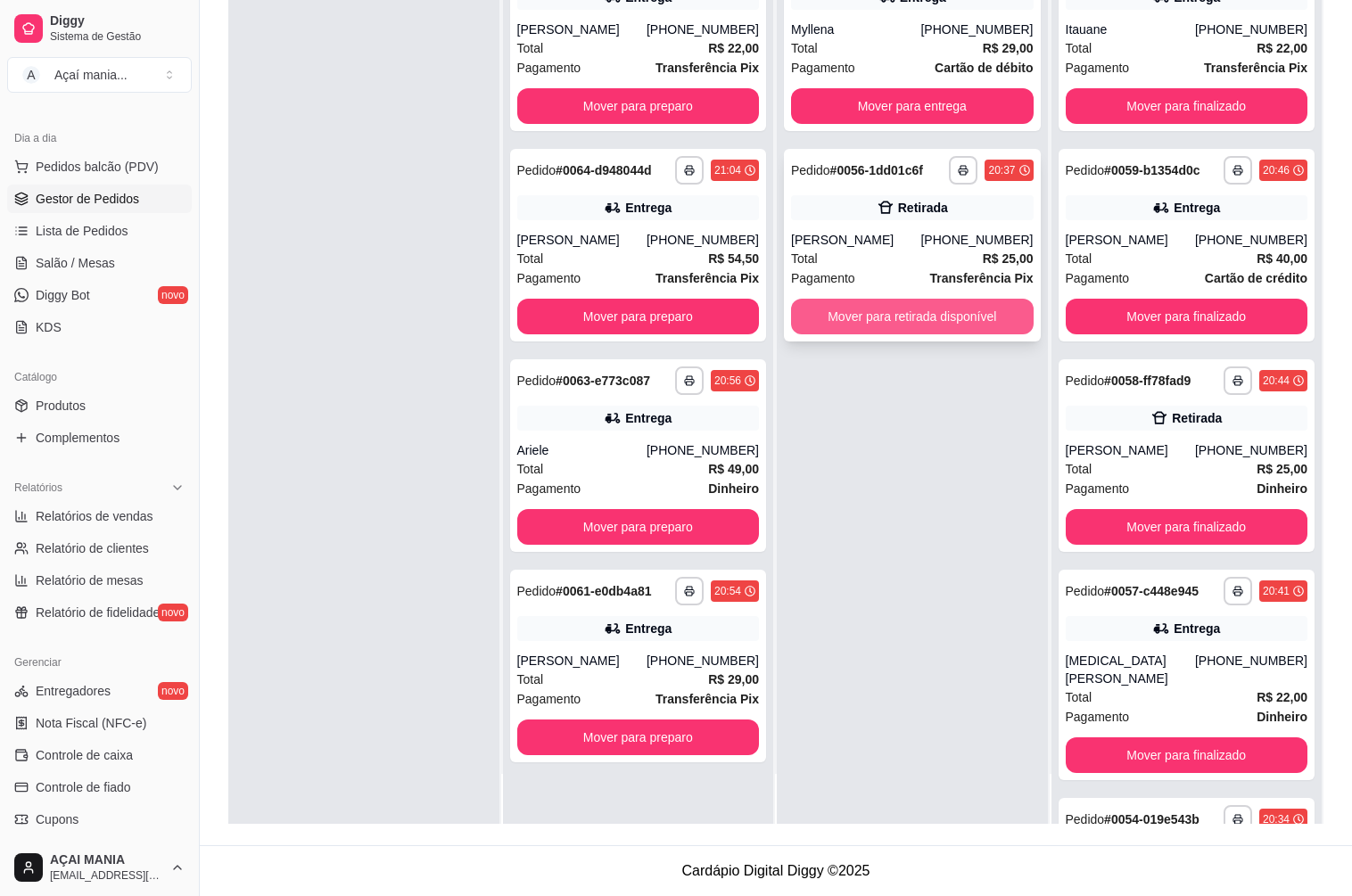
click at [870, 318] on button "Mover para retirada disponível" at bounding box center [912, 316] width 243 height 35
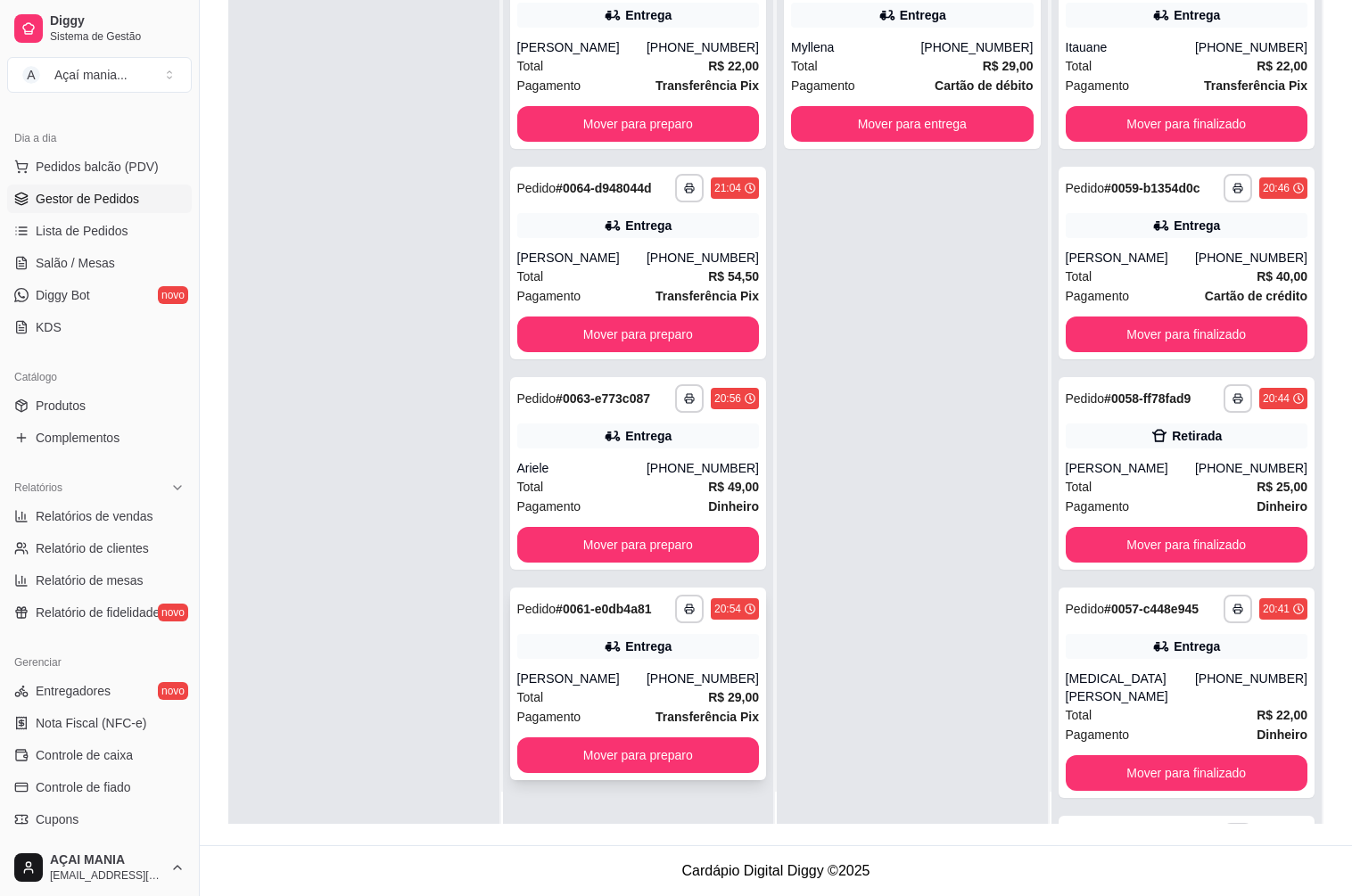
scroll to position [49, 0]
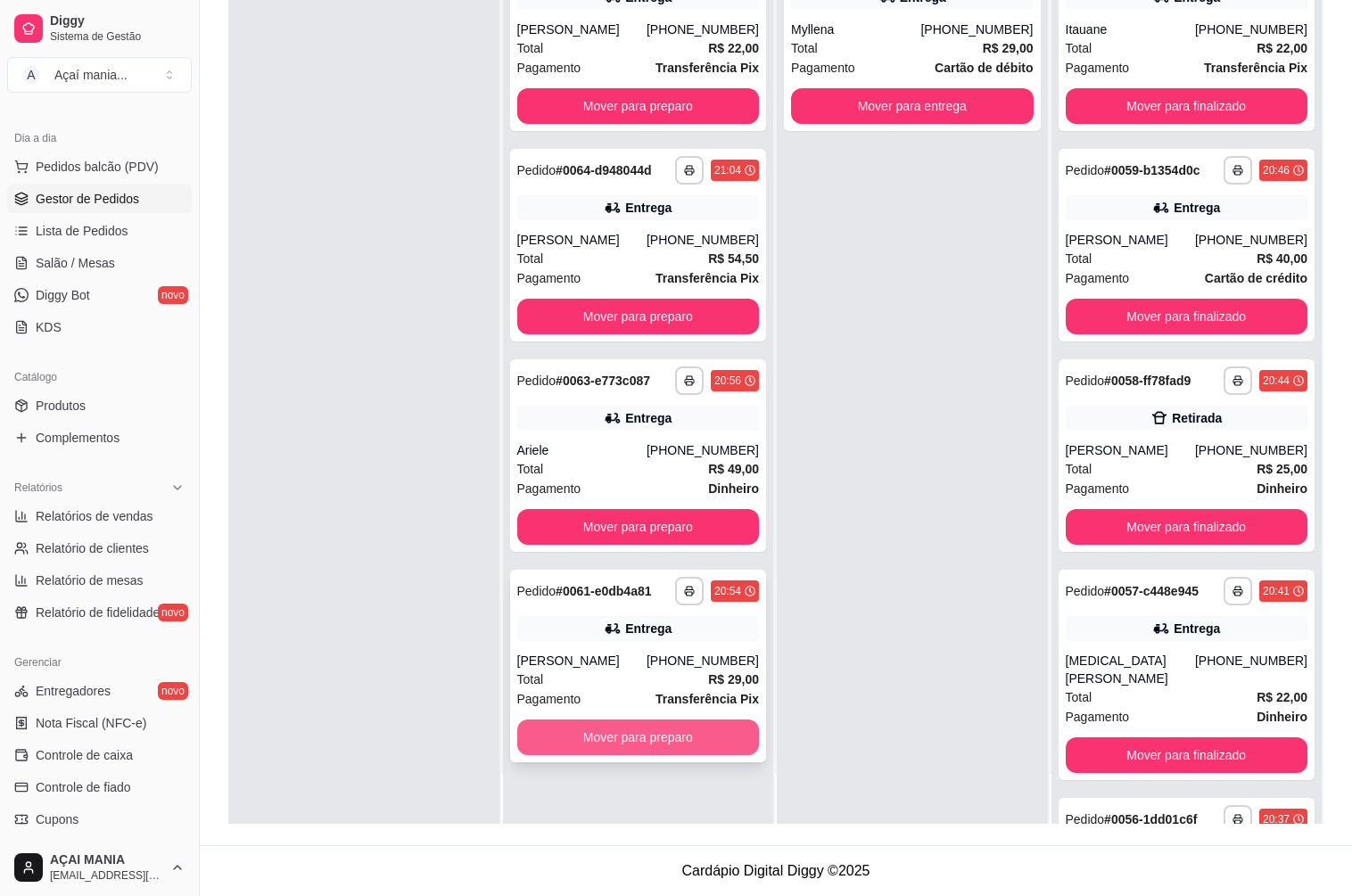
click at [659, 746] on button "Mover para preparo" at bounding box center [639, 737] width 243 height 35
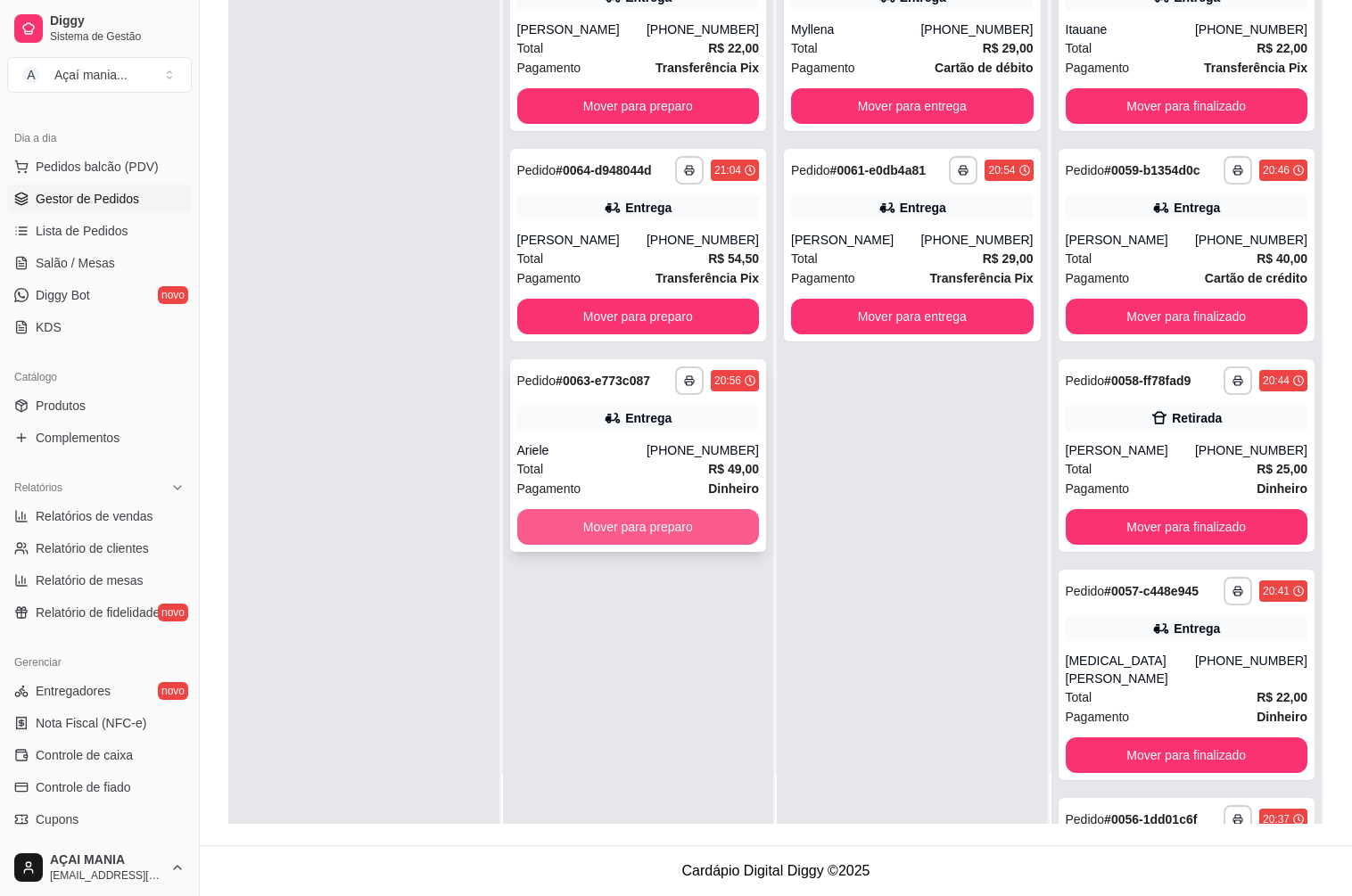
click at [659, 526] on button "Mover para preparo" at bounding box center [639, 526] width 243 height 35
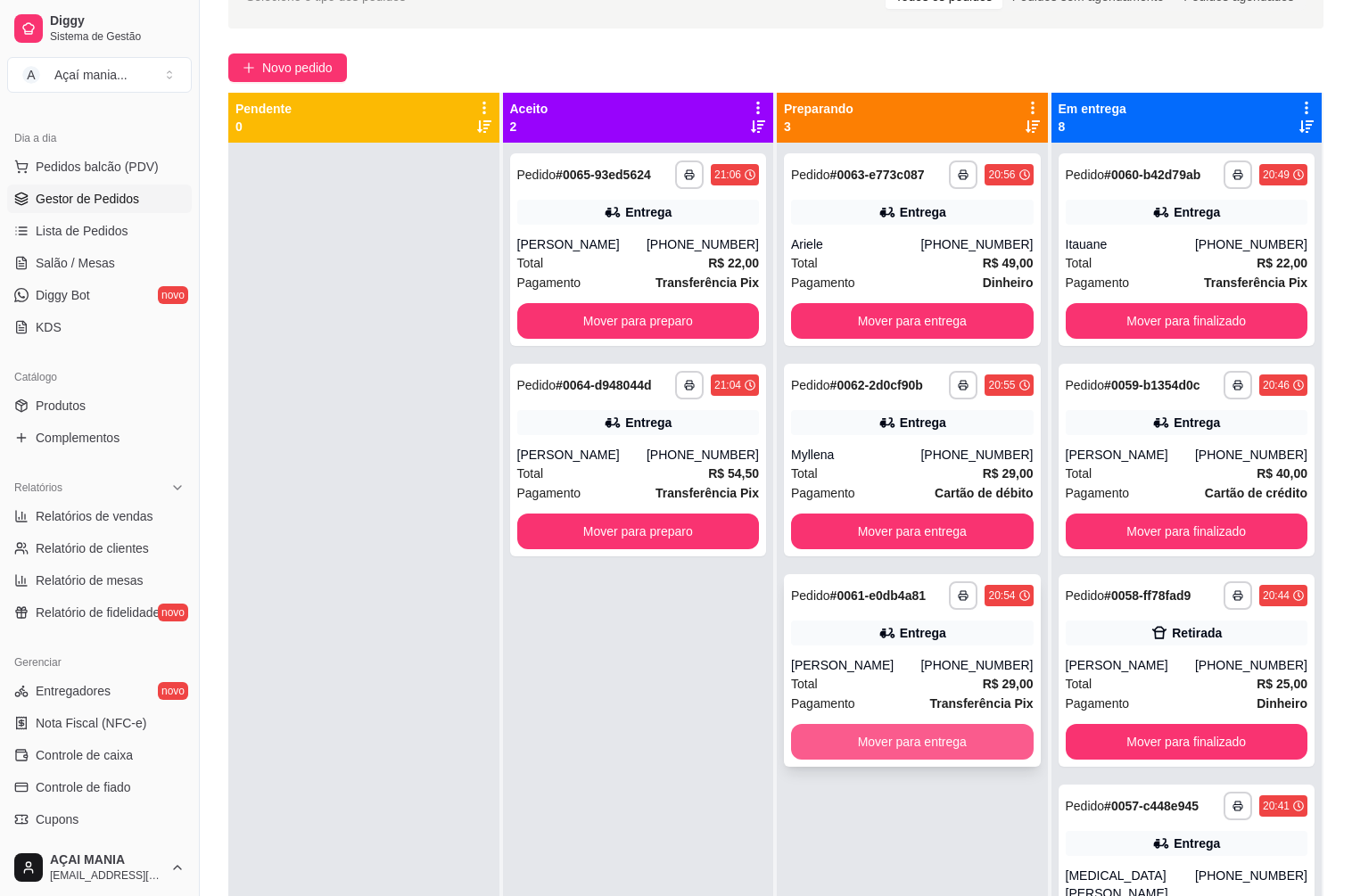
scroll to position [0, 0]
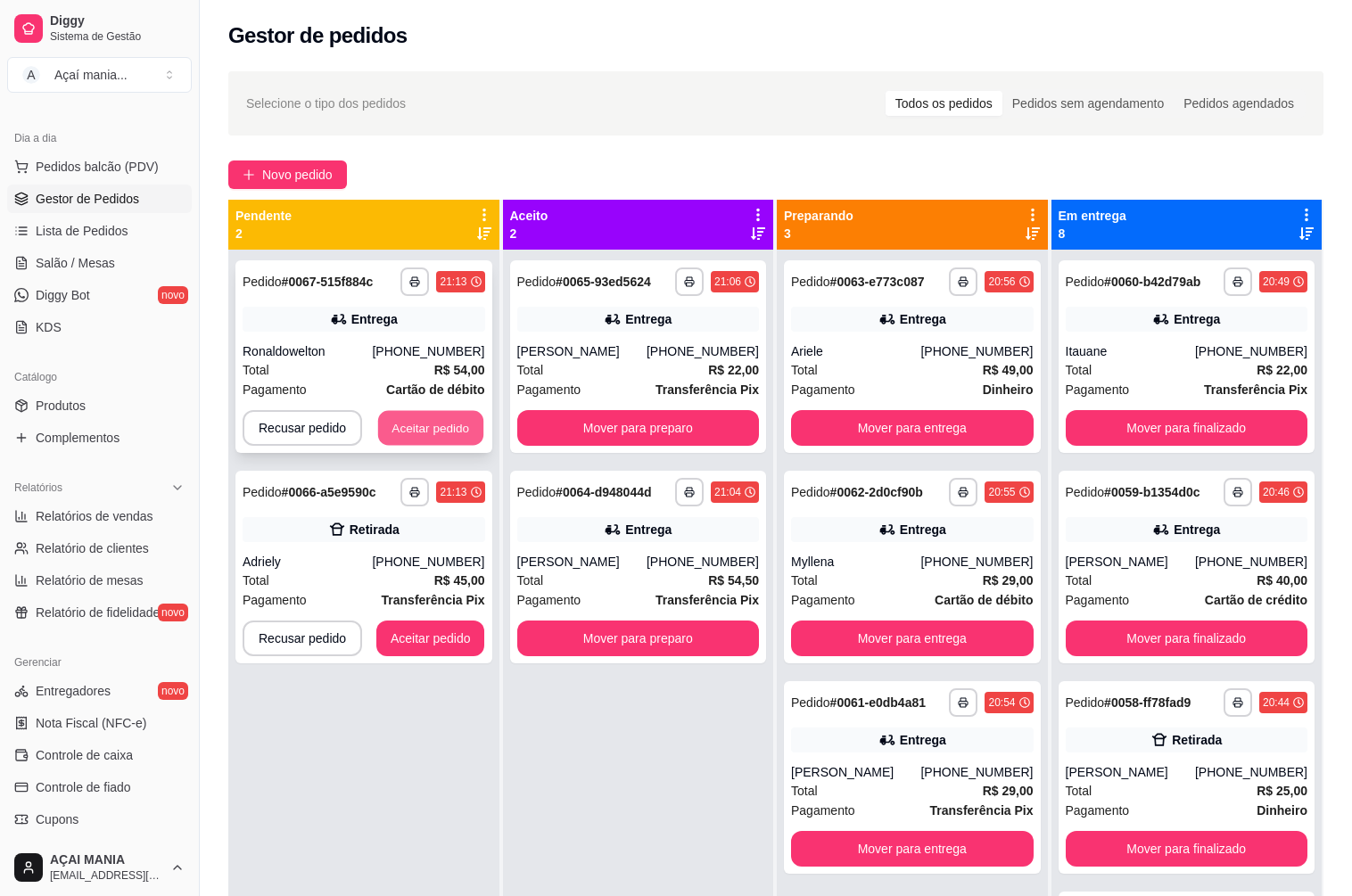
click at [441, 418] on button "Aceitar pedido" at bounding box center [430, 427] width 106 height 35
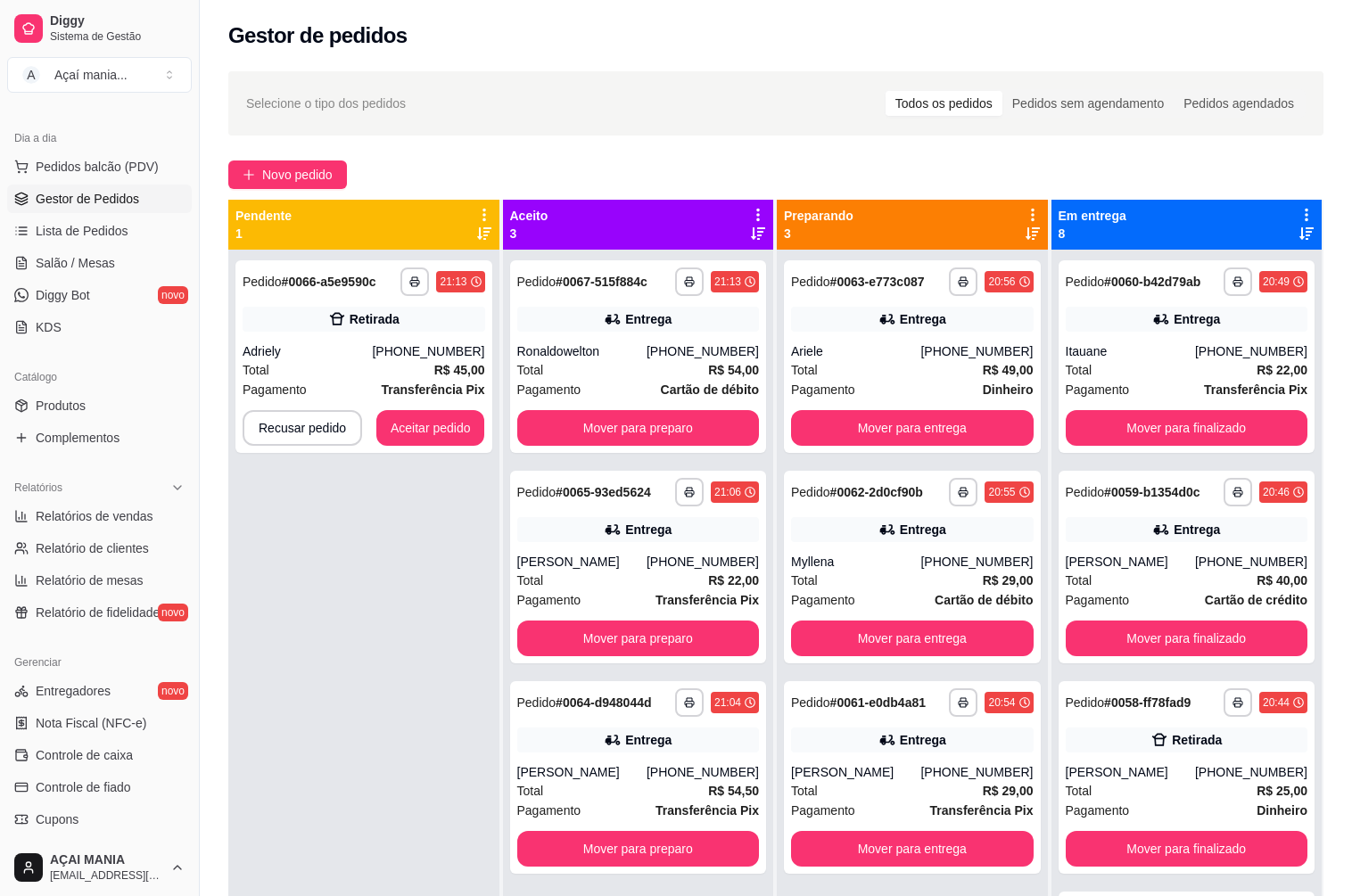
click at [403, 532] on div "**********" at bounding box center [363, 697] width 271 height 896
click at [428, 425] on button "Aceitar pedido" at bounding box center [430, 427] width 106 height 35
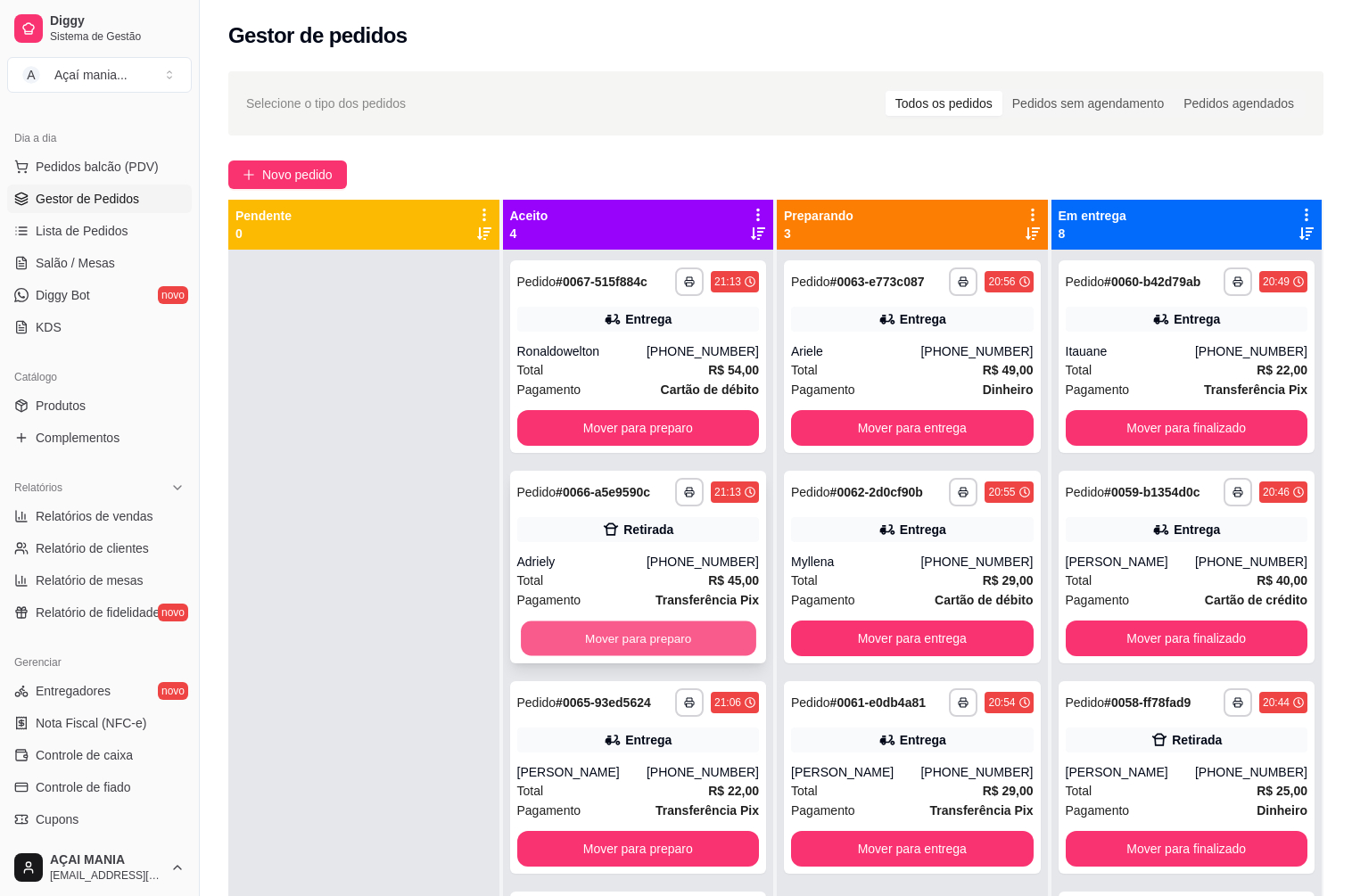
click at [646, 640] on button "Mover para preparo" at bounding box center [638, 638] width 234 height 35
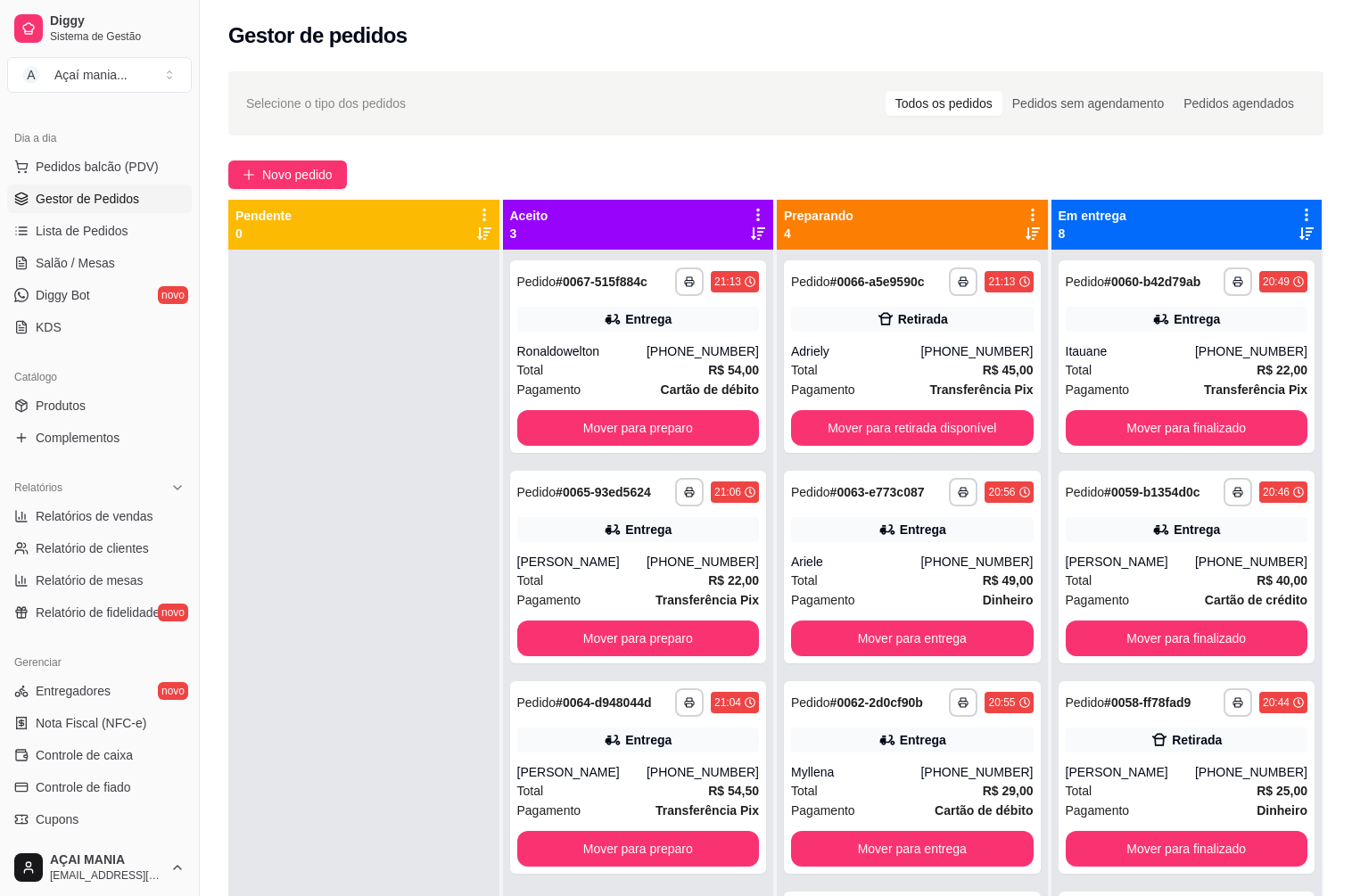
click at [325, 487] on div at bounding box center [363, 697] width 271 height 896
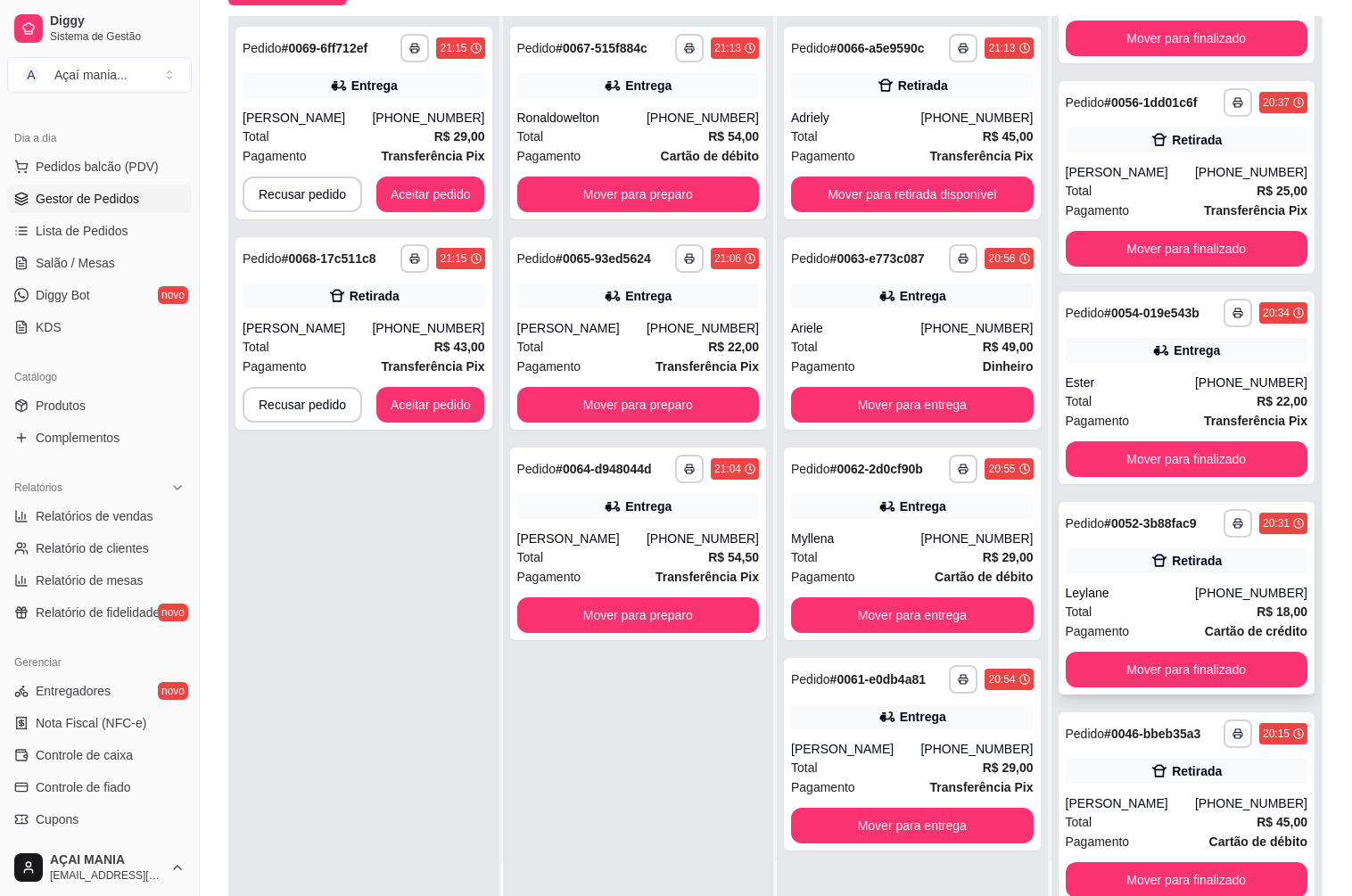
scroll to position [267, 0]
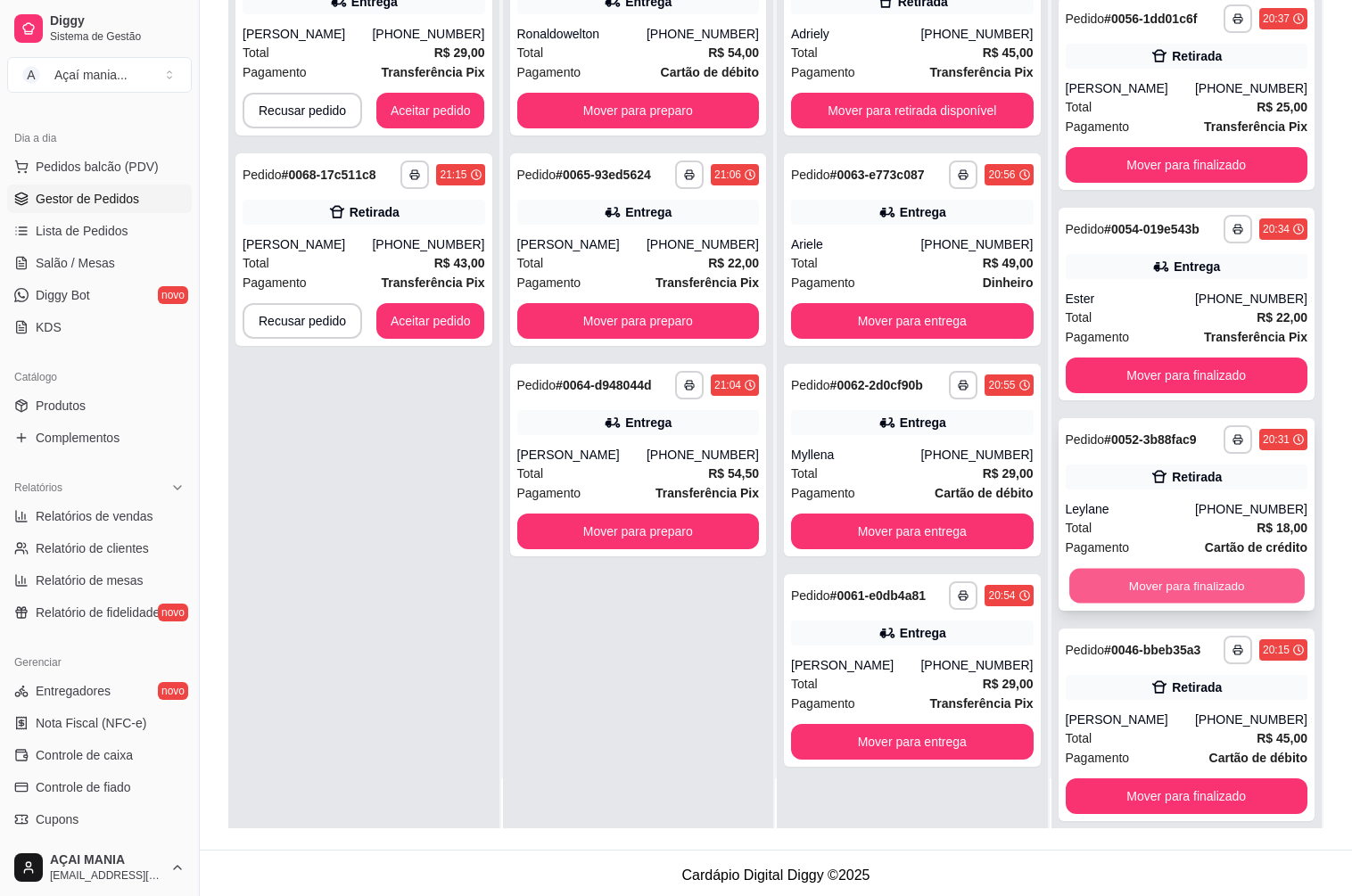
click at [1159, 568] on button "Mover para finalizado" at bounding box center [1186, 585] width 234 height 35
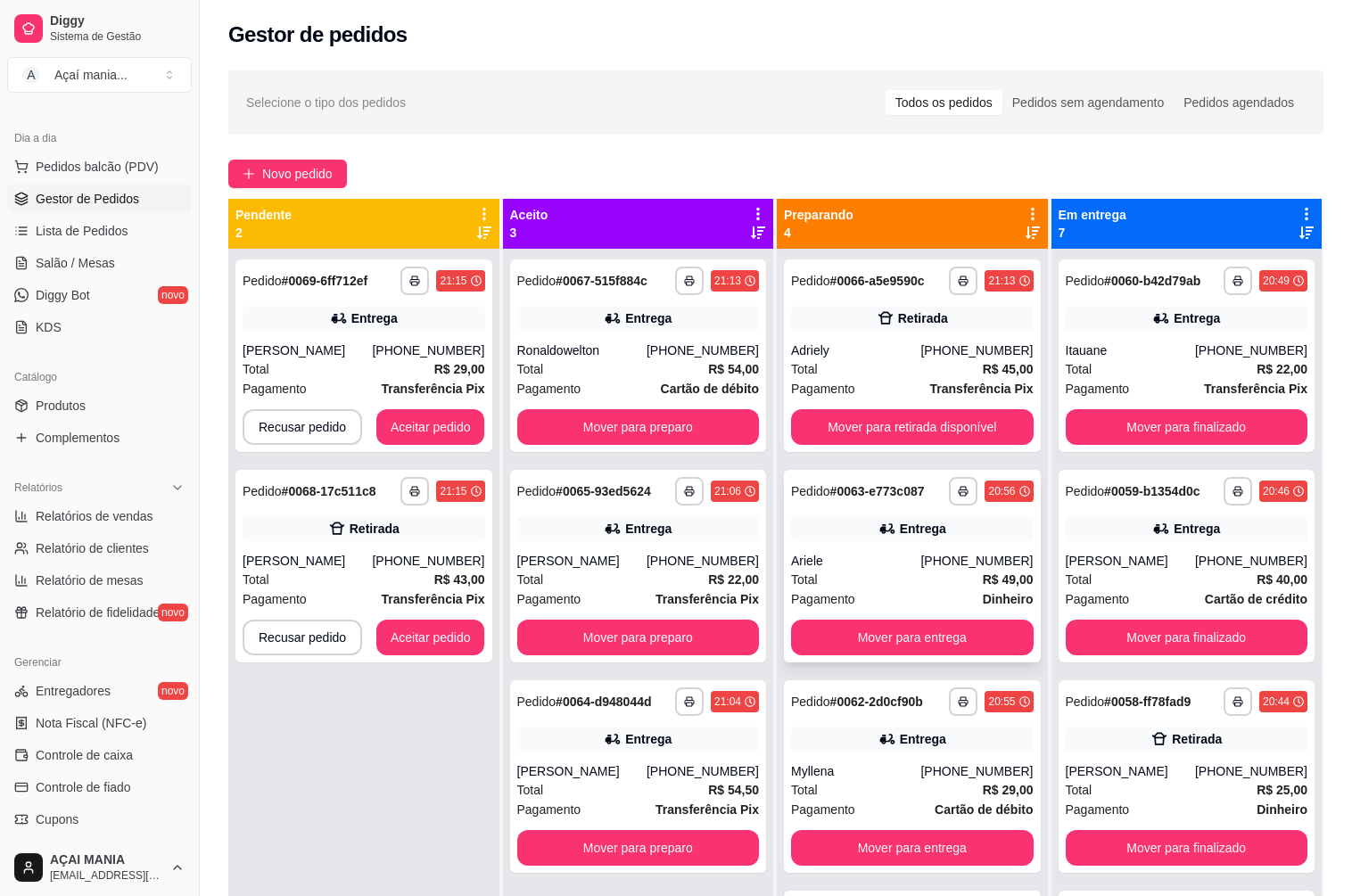
scroll to position [0, 0]
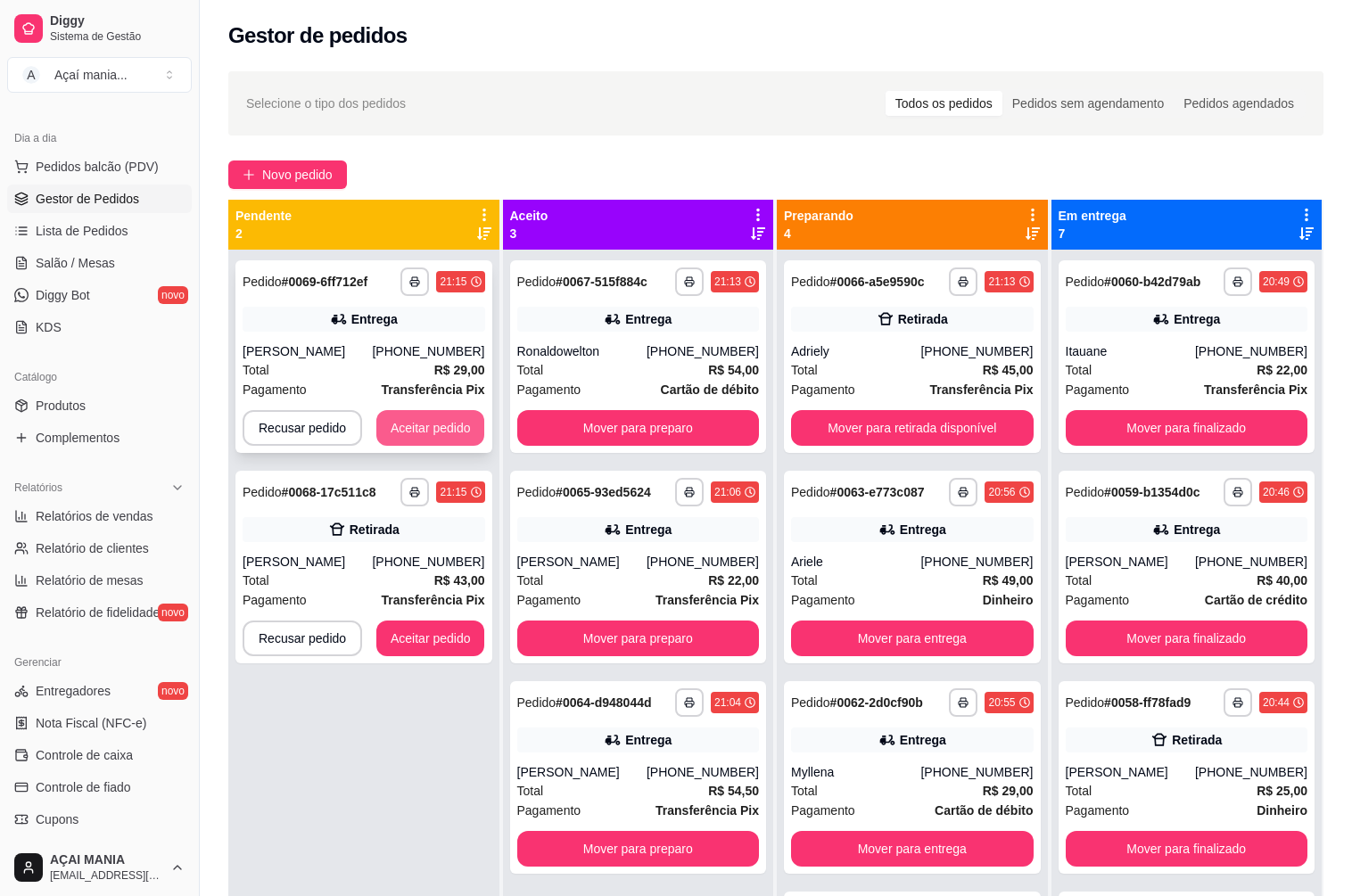
click at [450, 428] on button "Aceitar pedido" at bounding box center [430, 427] width 108 height 35
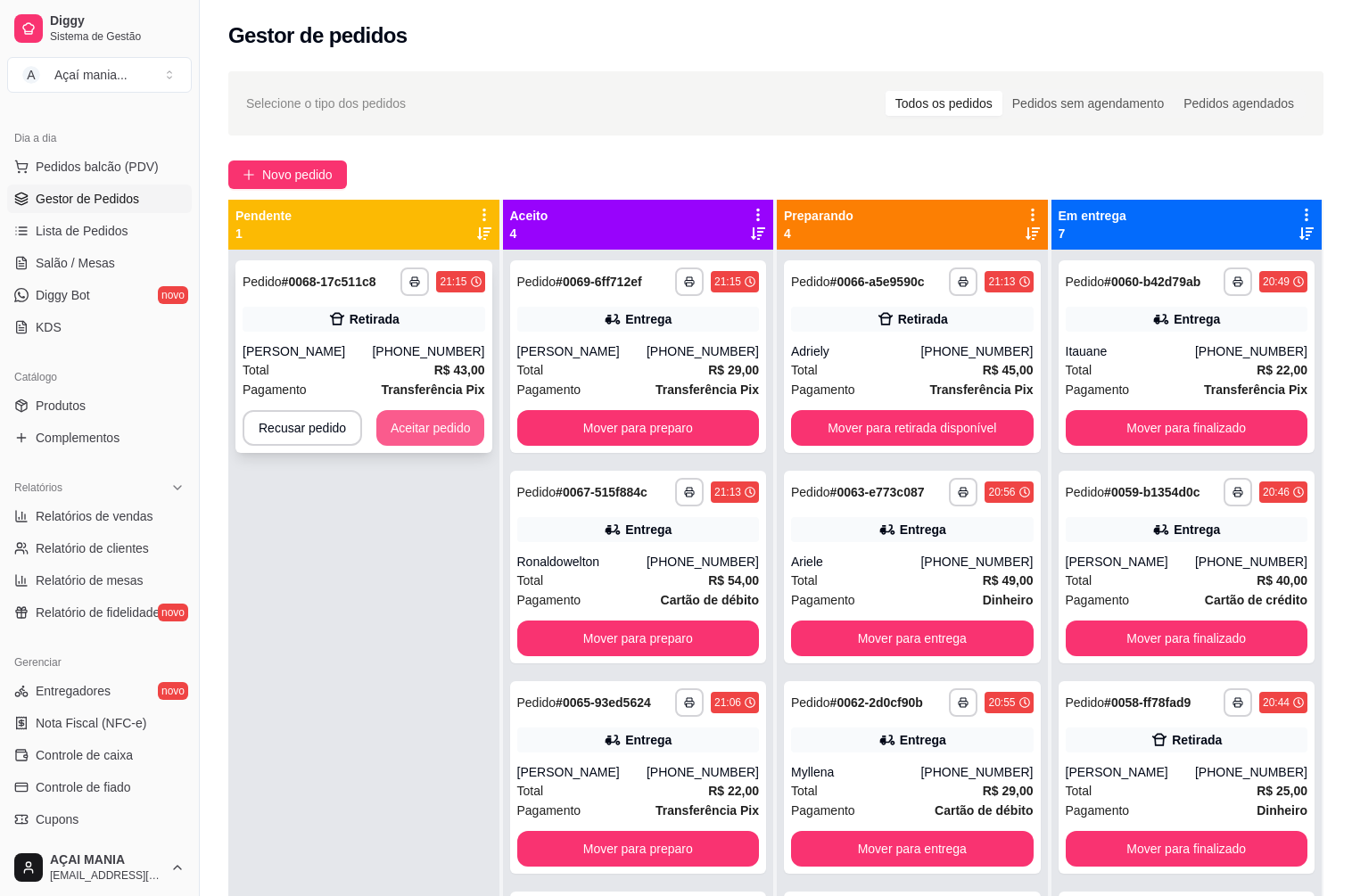
click at [456, 423] on button "Aceitar pedido" at bounding box center [430, 427] width 108 height 35
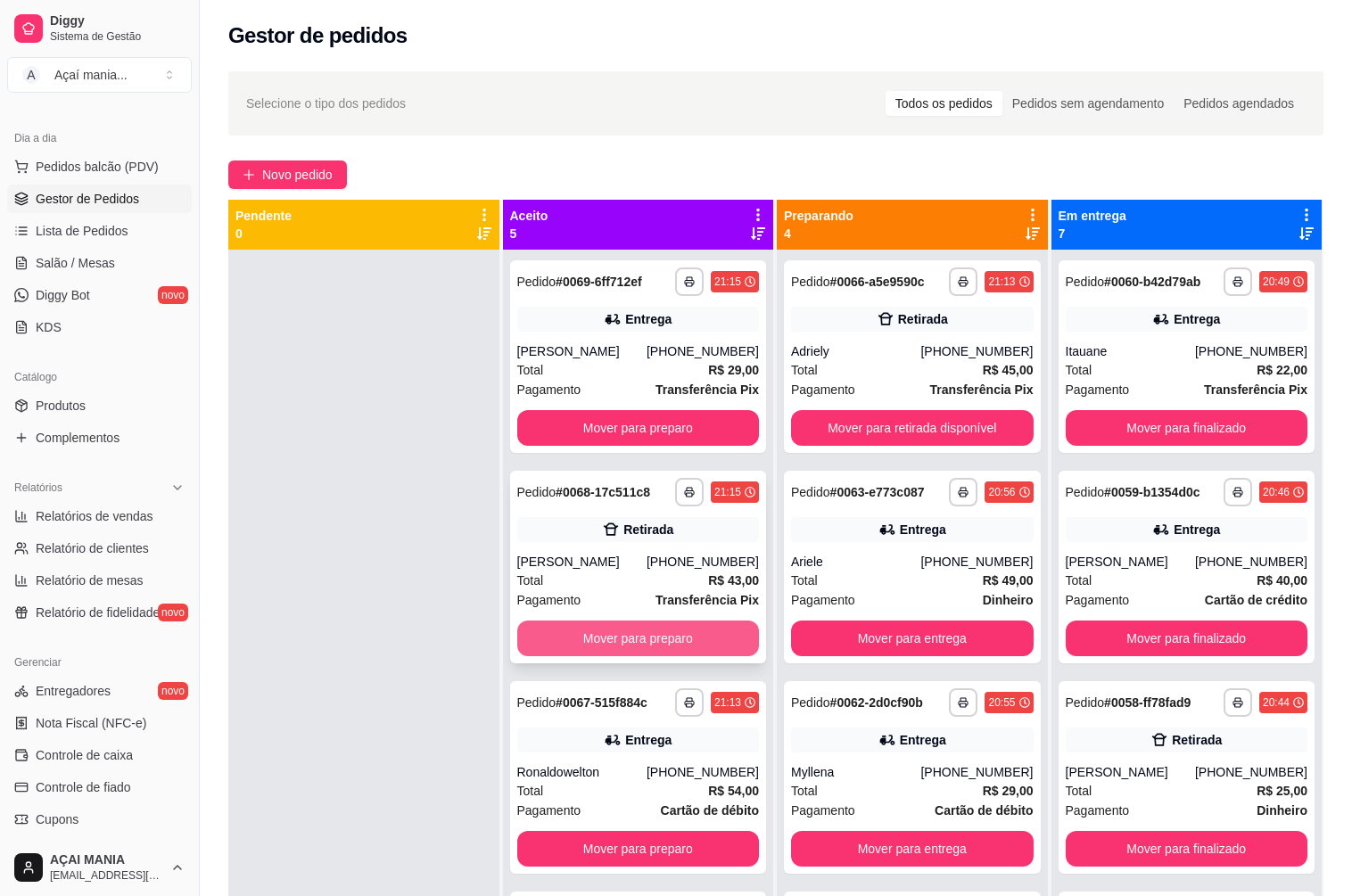
click at [627, 640] on button "Mover para preparo" at bounding box center [639, 638] width 243 height 35
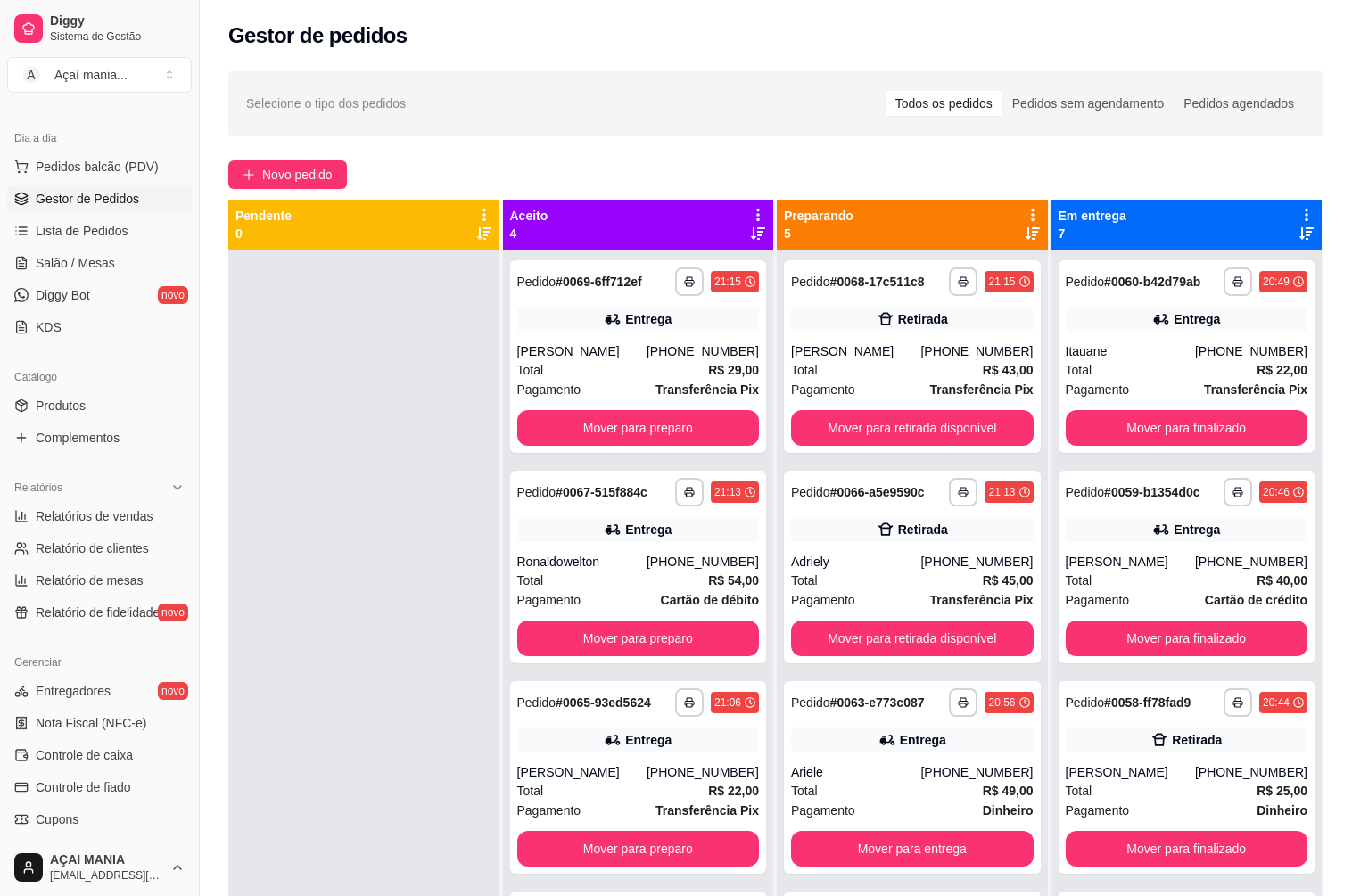
click at [392, 609] on div at bounding box center [363, 697] width 271 height 896
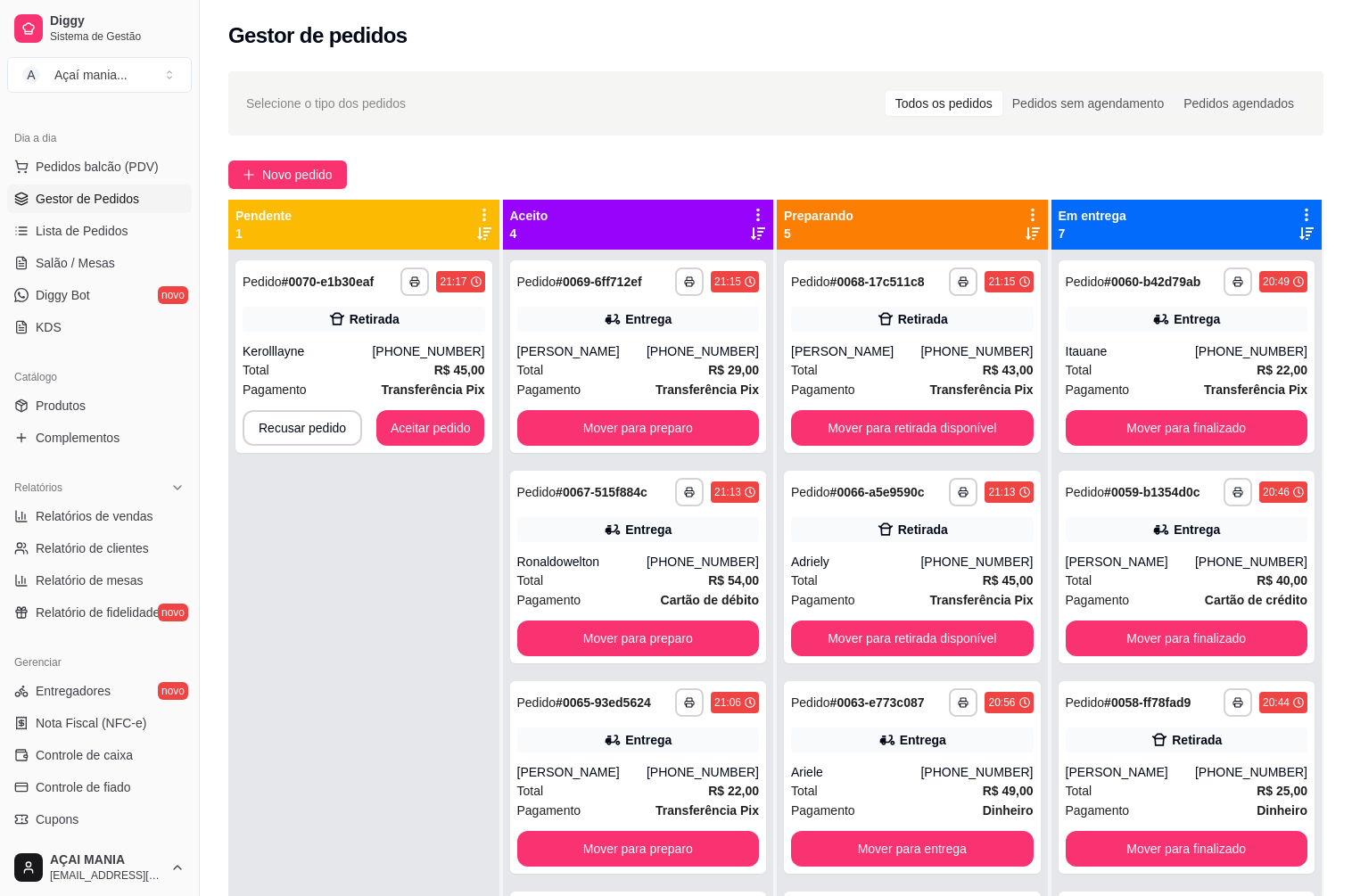
click at [386, 596] on div "**********" at bounding box center [363, 697] width 271 height 896
click at [466, 424] on button "Aceitar pedido" at bounding box center [430, 427] width 108 height 35
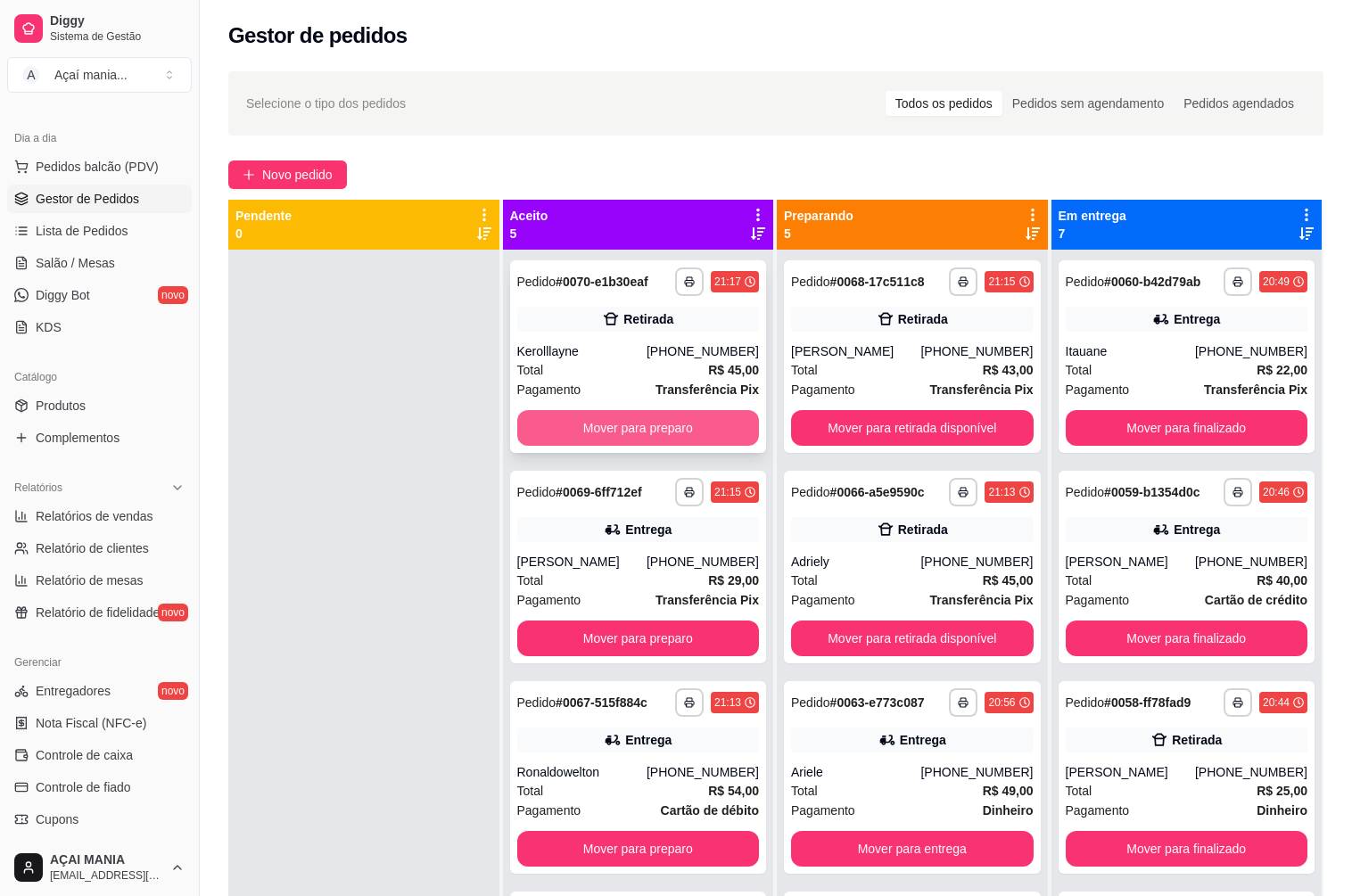
click at [681, 426] on button "Mover para preparo" at bounding box center [639, 427] width 243 height 35
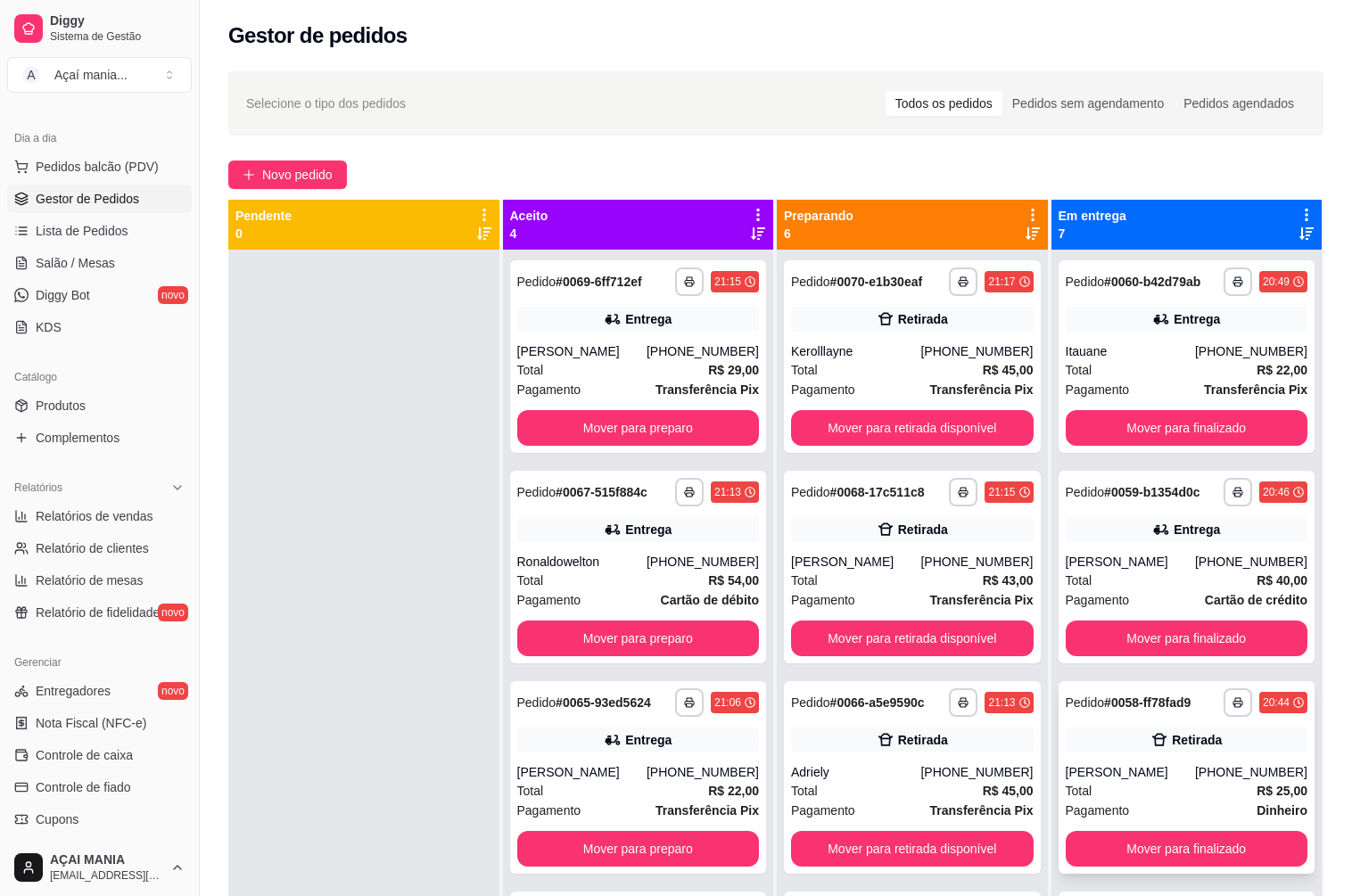
click at [1165, 790] on div "Total R$ 25,00" at bounding box center [1187, 790] width 243 height 20
click at [1138, 840] on button "Mover para finalizado" at bounding box center [1187, 848] width 243 height 35
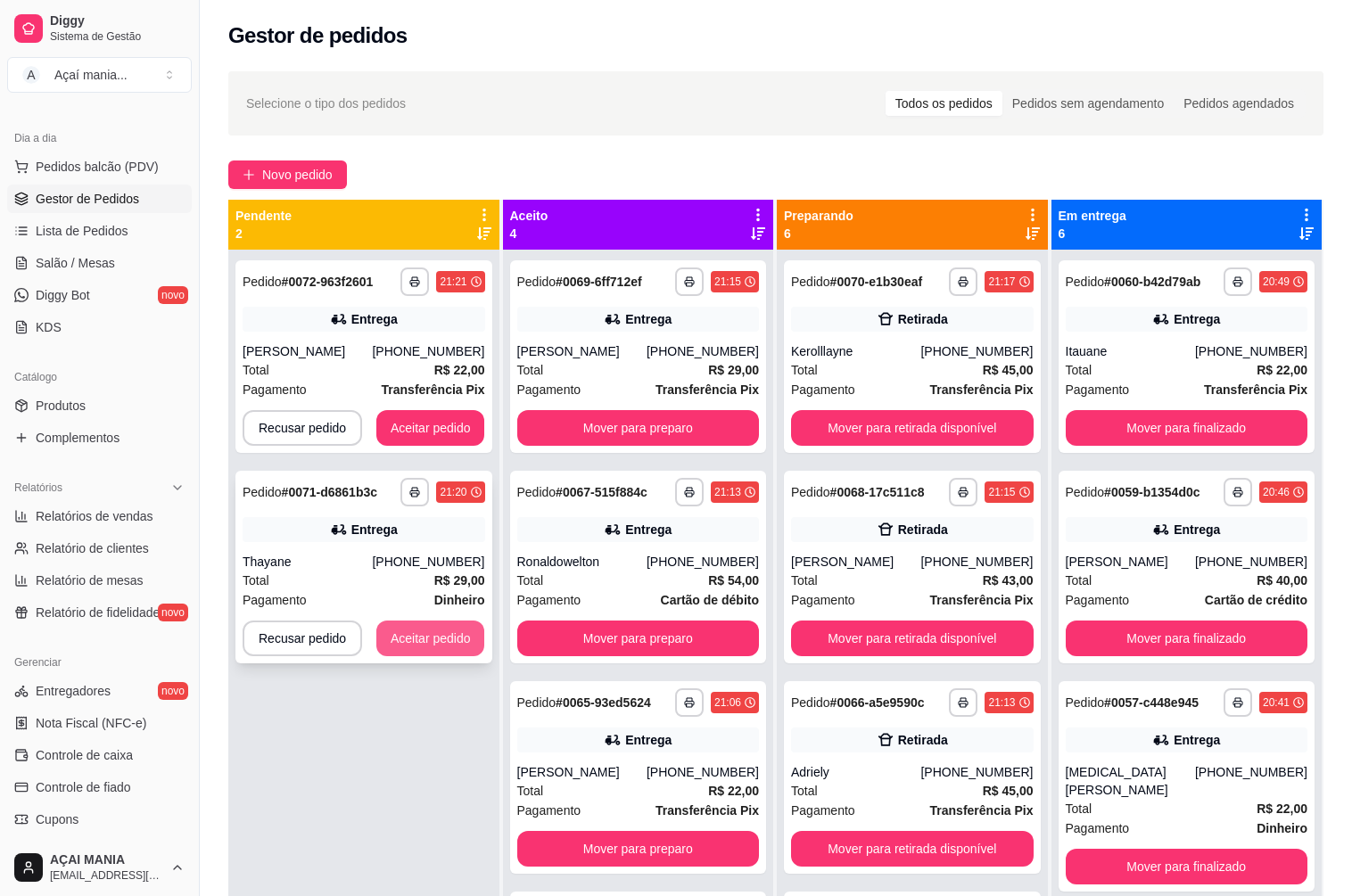
click at [430, 639] on button "Aceitar pedido" at bounding box center [430, 638] width 108 height 35
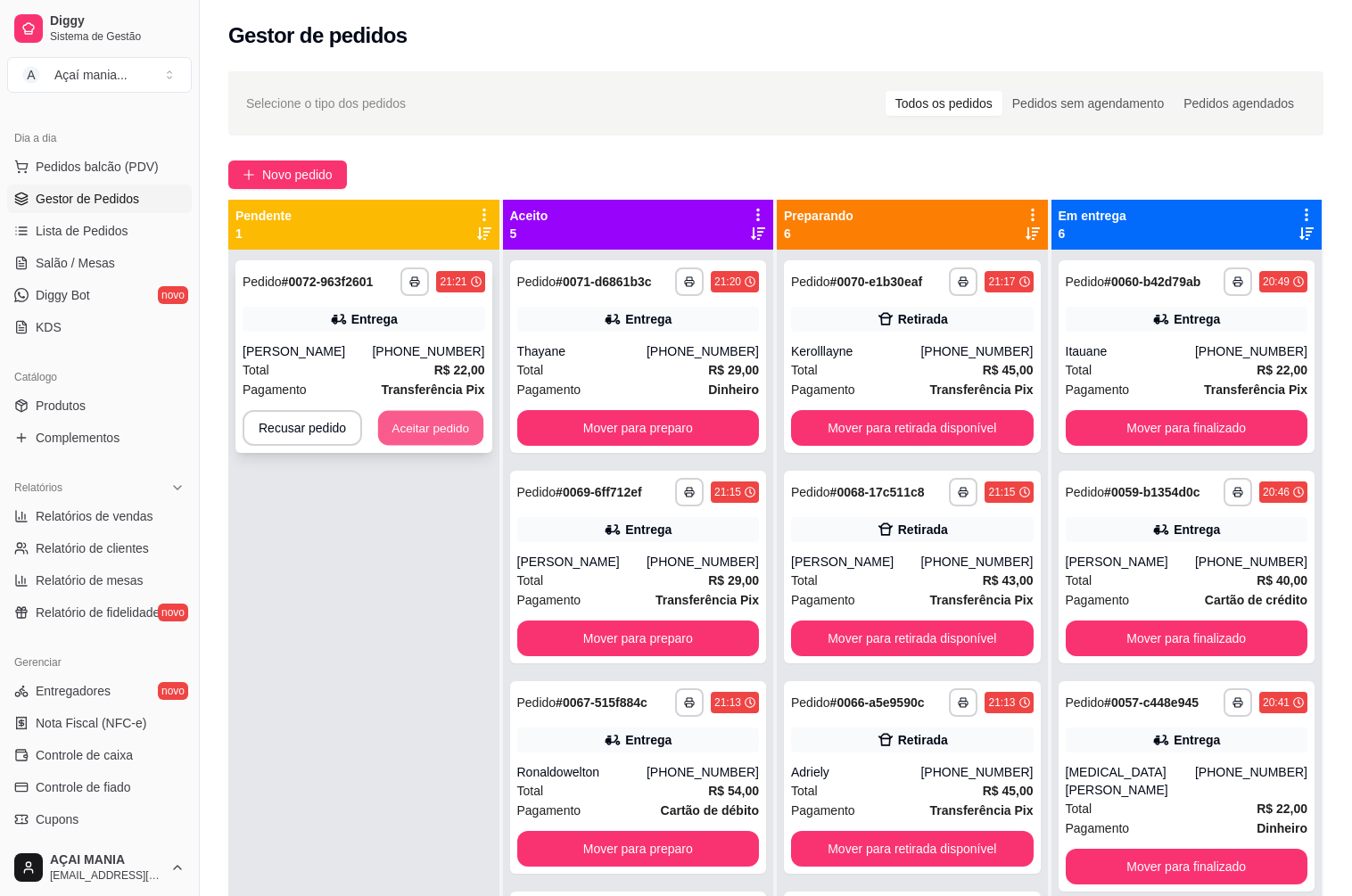
click at [463, 436] on button "Aceitar pedido" at bounding box center [430, 427] width 106 height 35
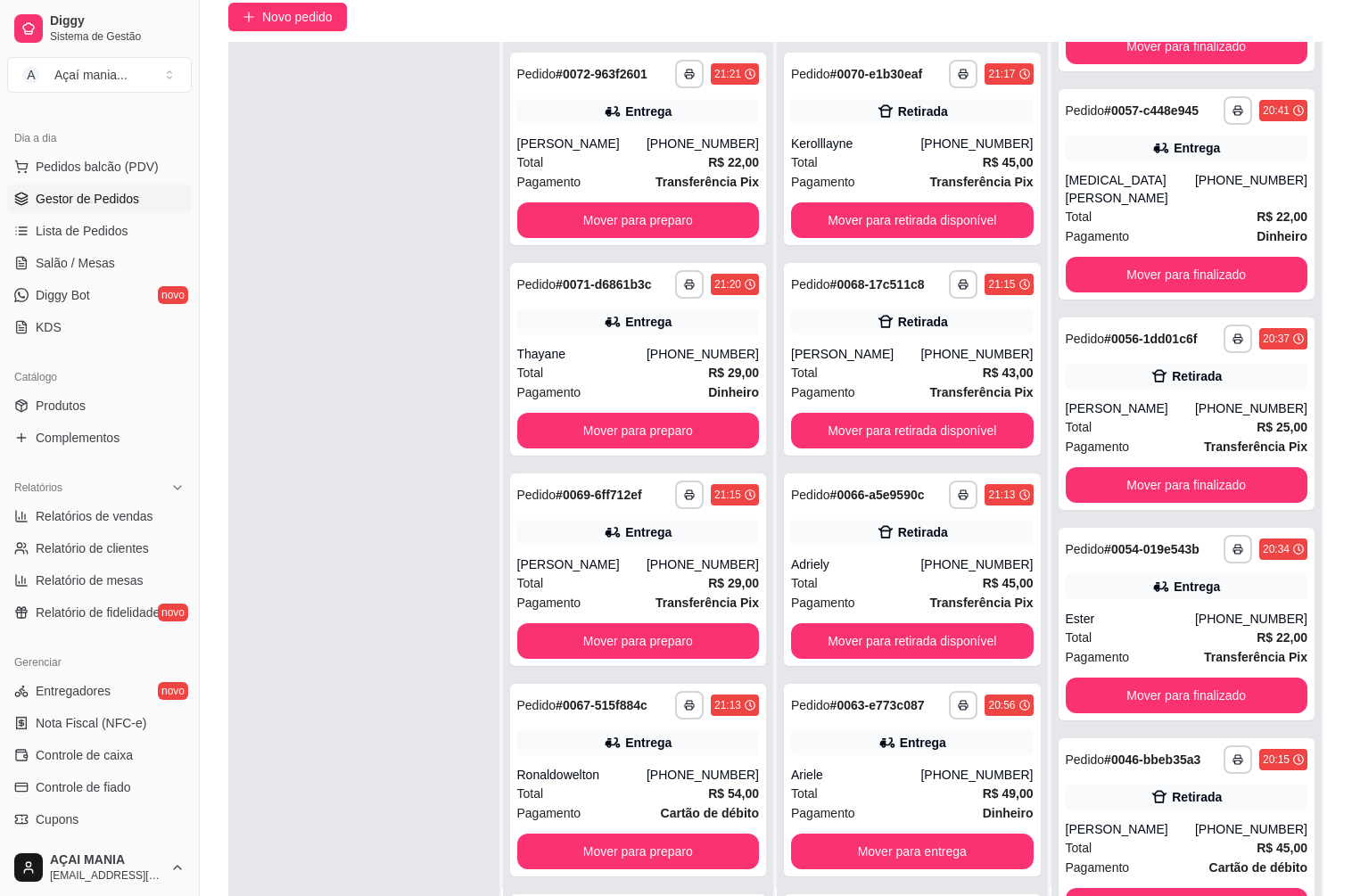
scroll to position [272, 0]
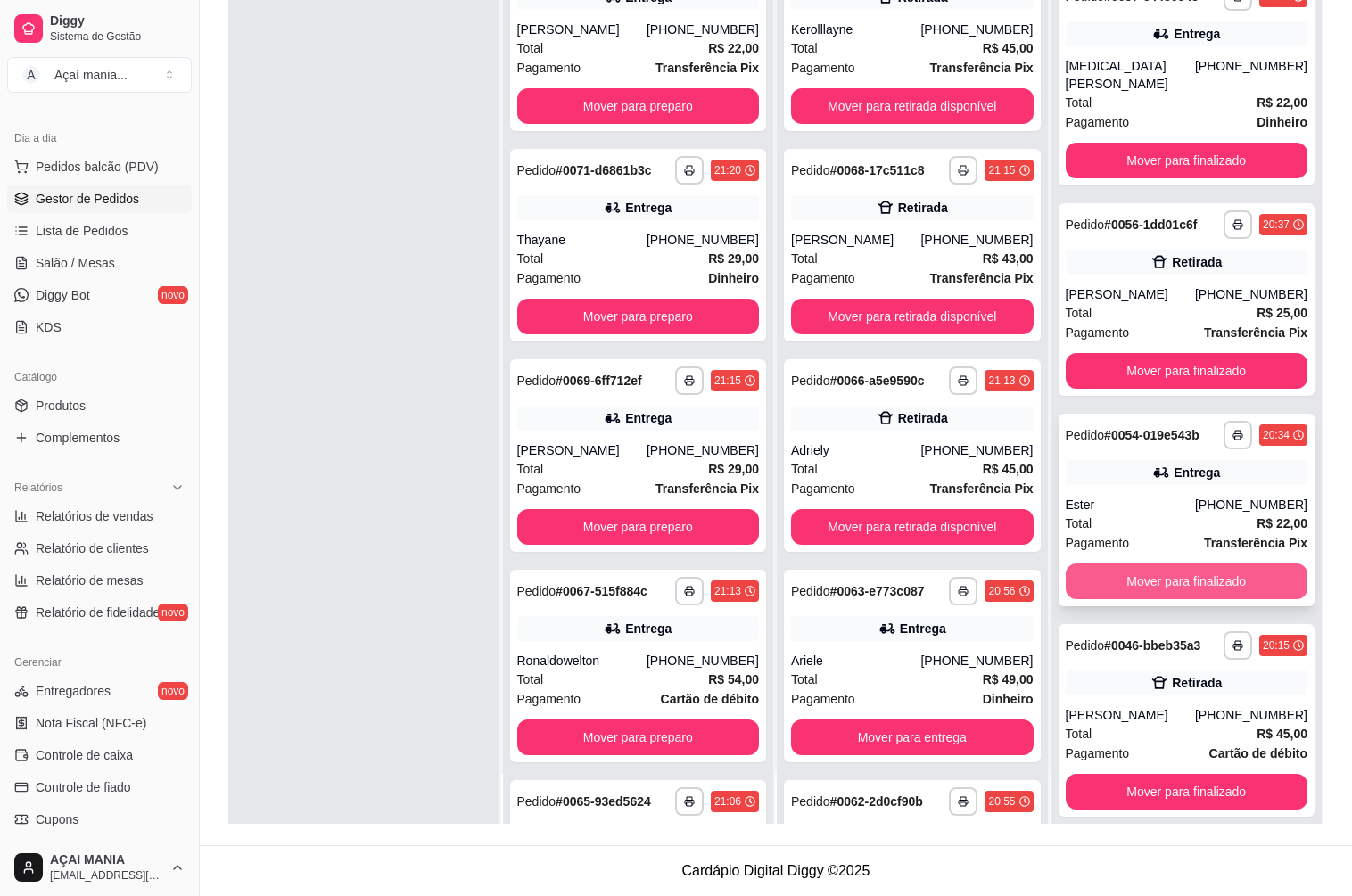
click at [1169, 573] on button "Mover para finalizado" at bounding box center [1187, 581] width 243 height 35
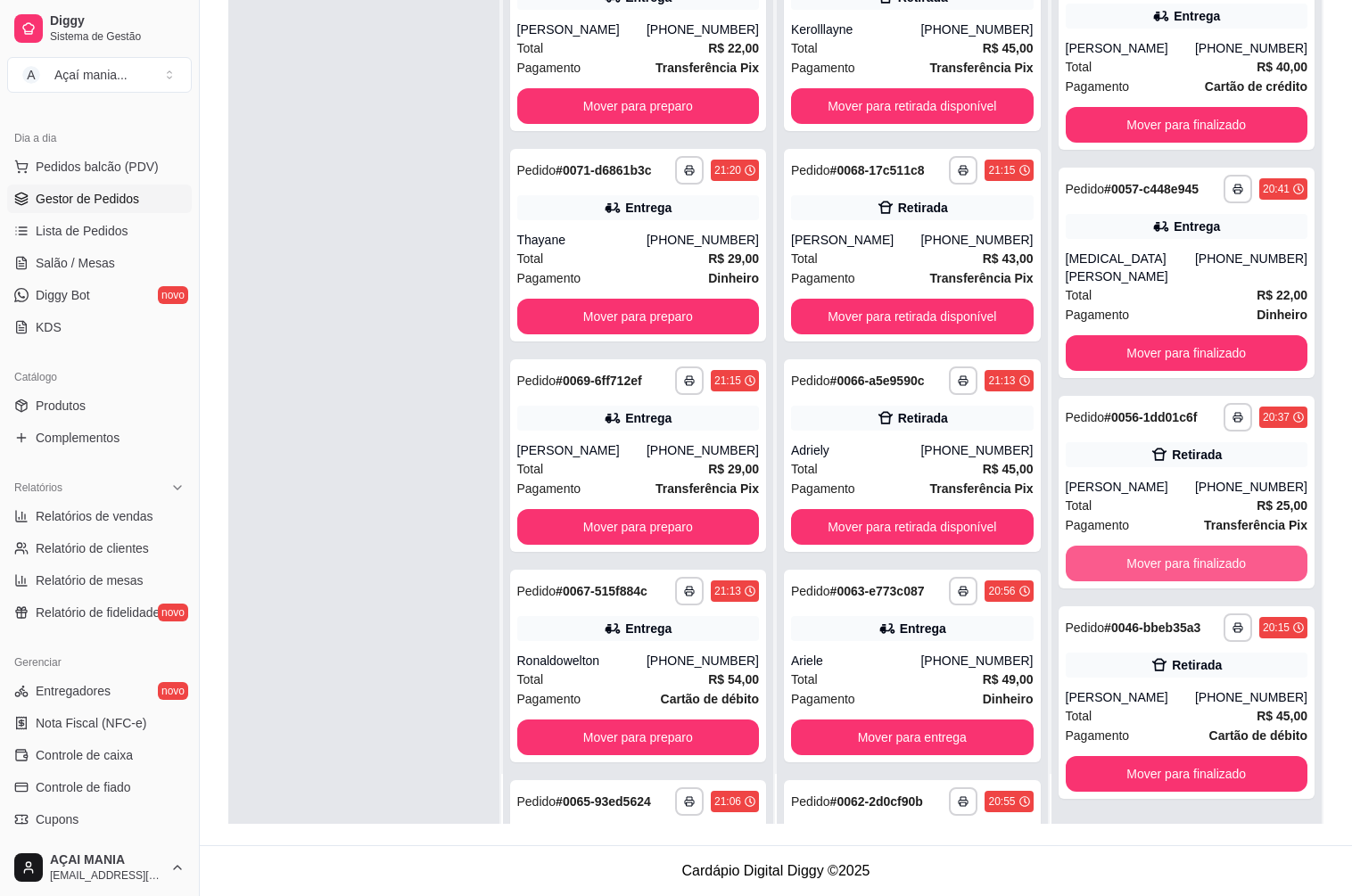
scroll to position [174, 0]
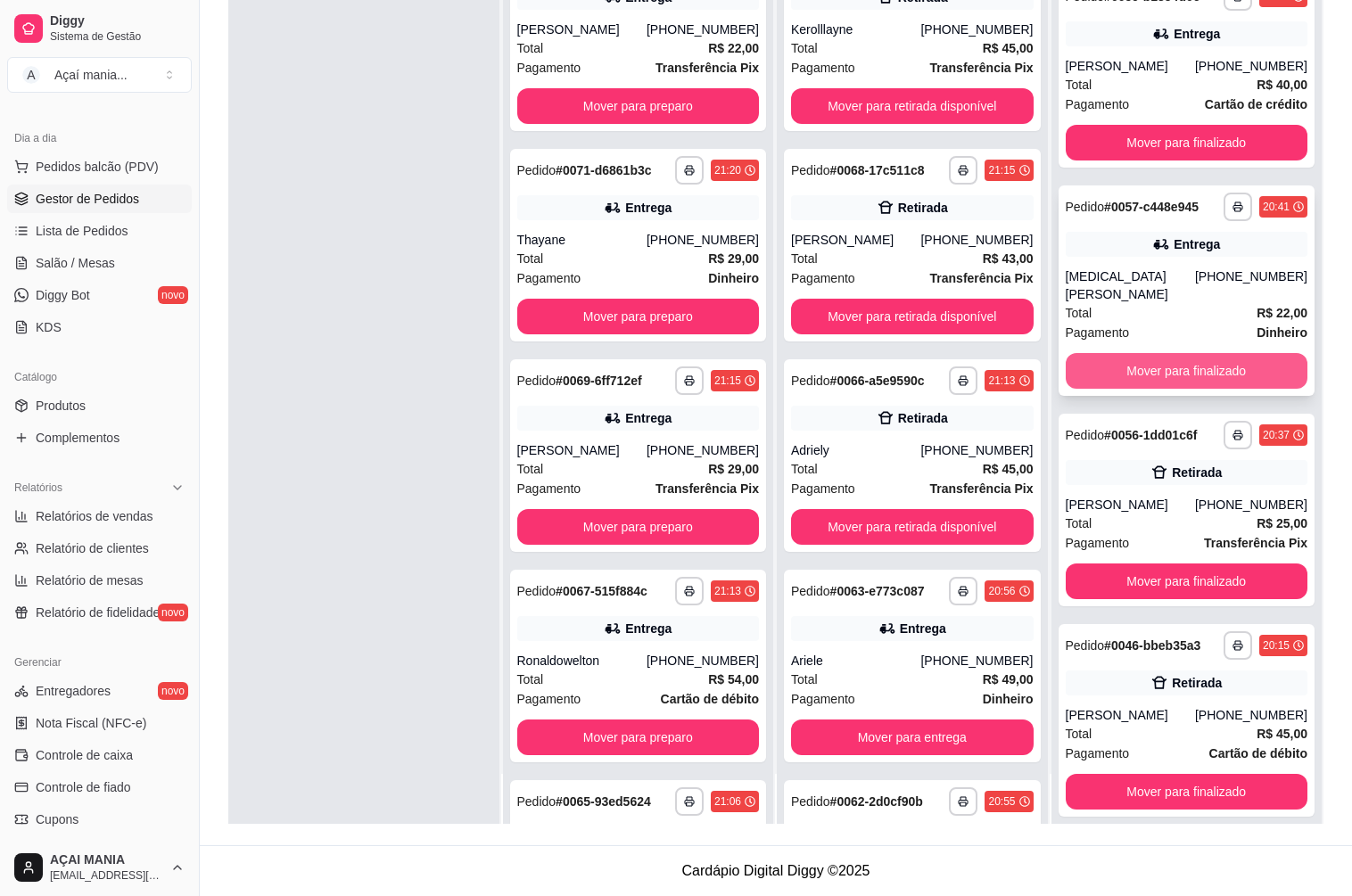
click at [1162, 354] on button "Mover para finalizado" at bounding box center [1187, 371] width 243 height 35
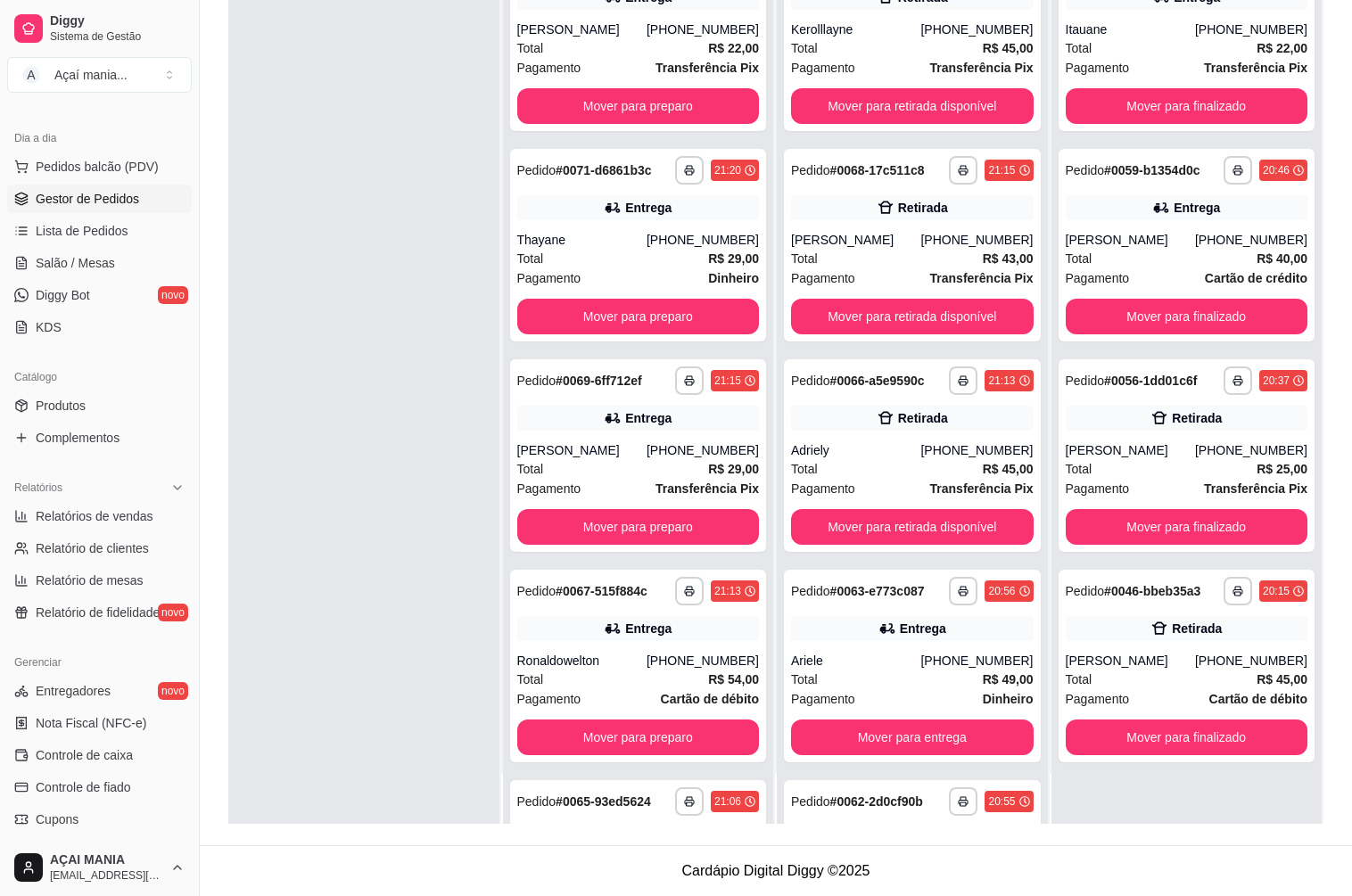
scroll to position [0, 0]
click at [1133, 312] on button "Mover para finalizado" at bounding box center [1187, 316] width 243 height 35
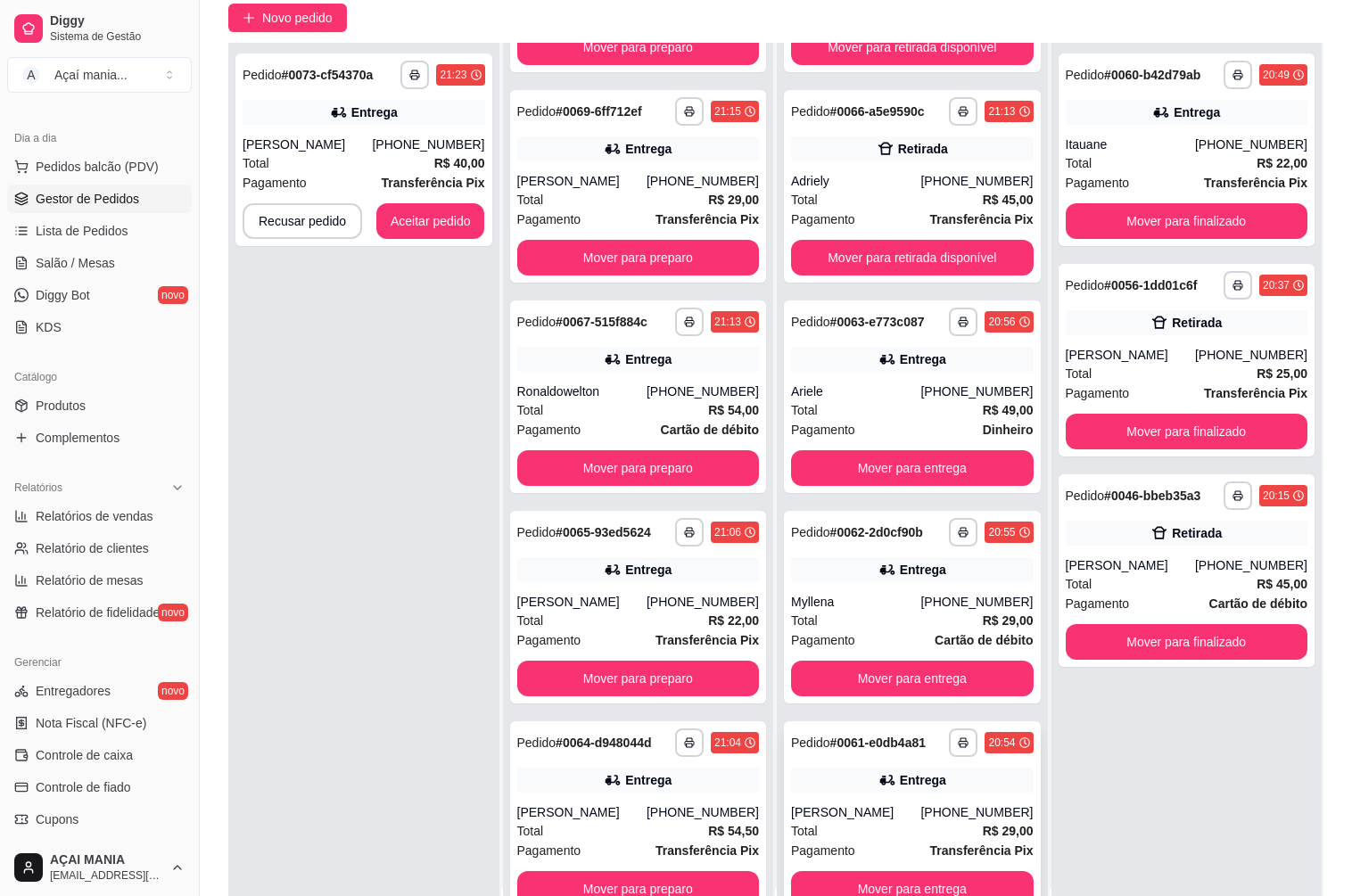
scroll to position [272, 0]
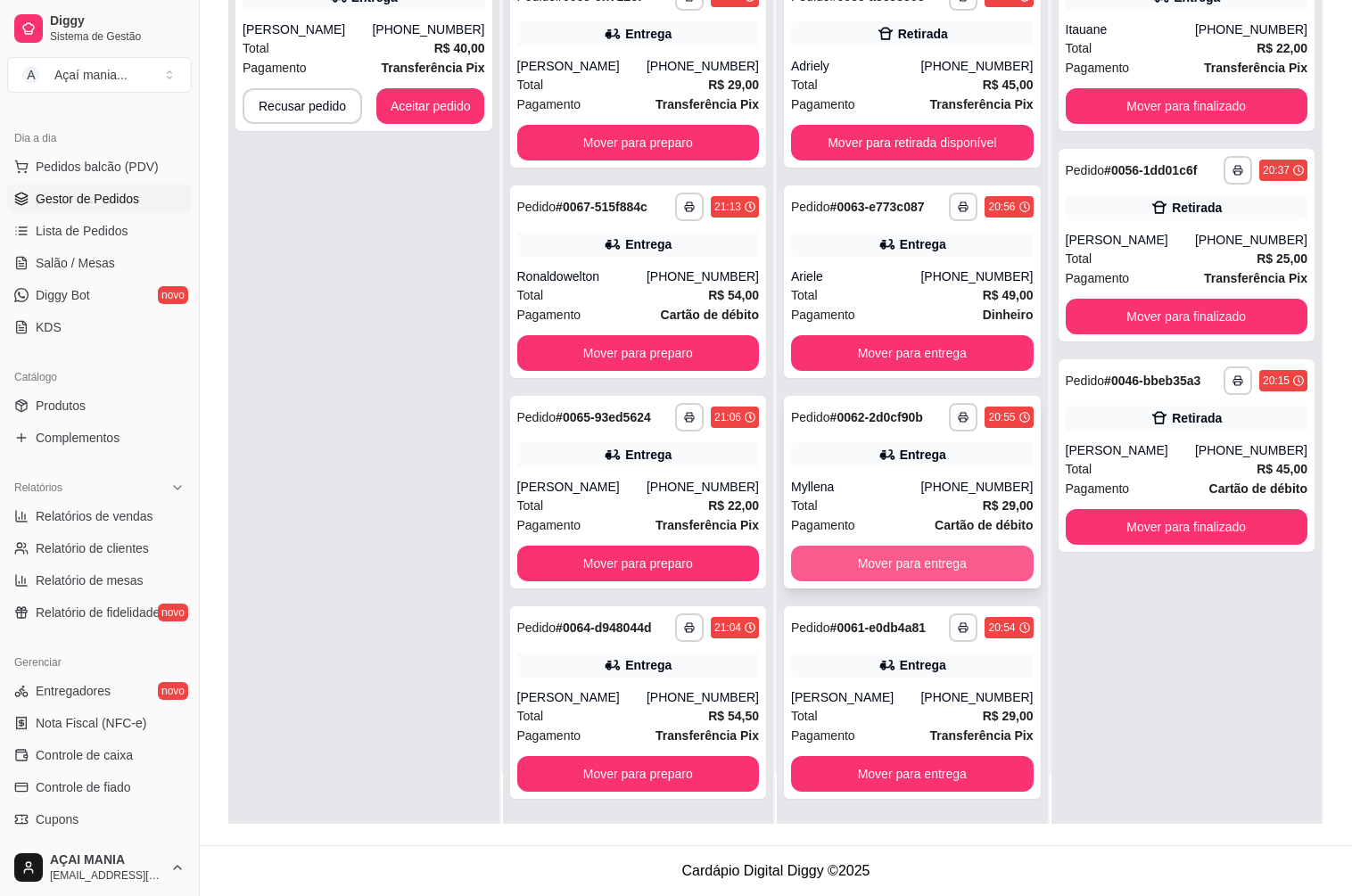
click at [860, 563] on button "Mover para entrega" at bounding box center [912, 563] width 243 height 35
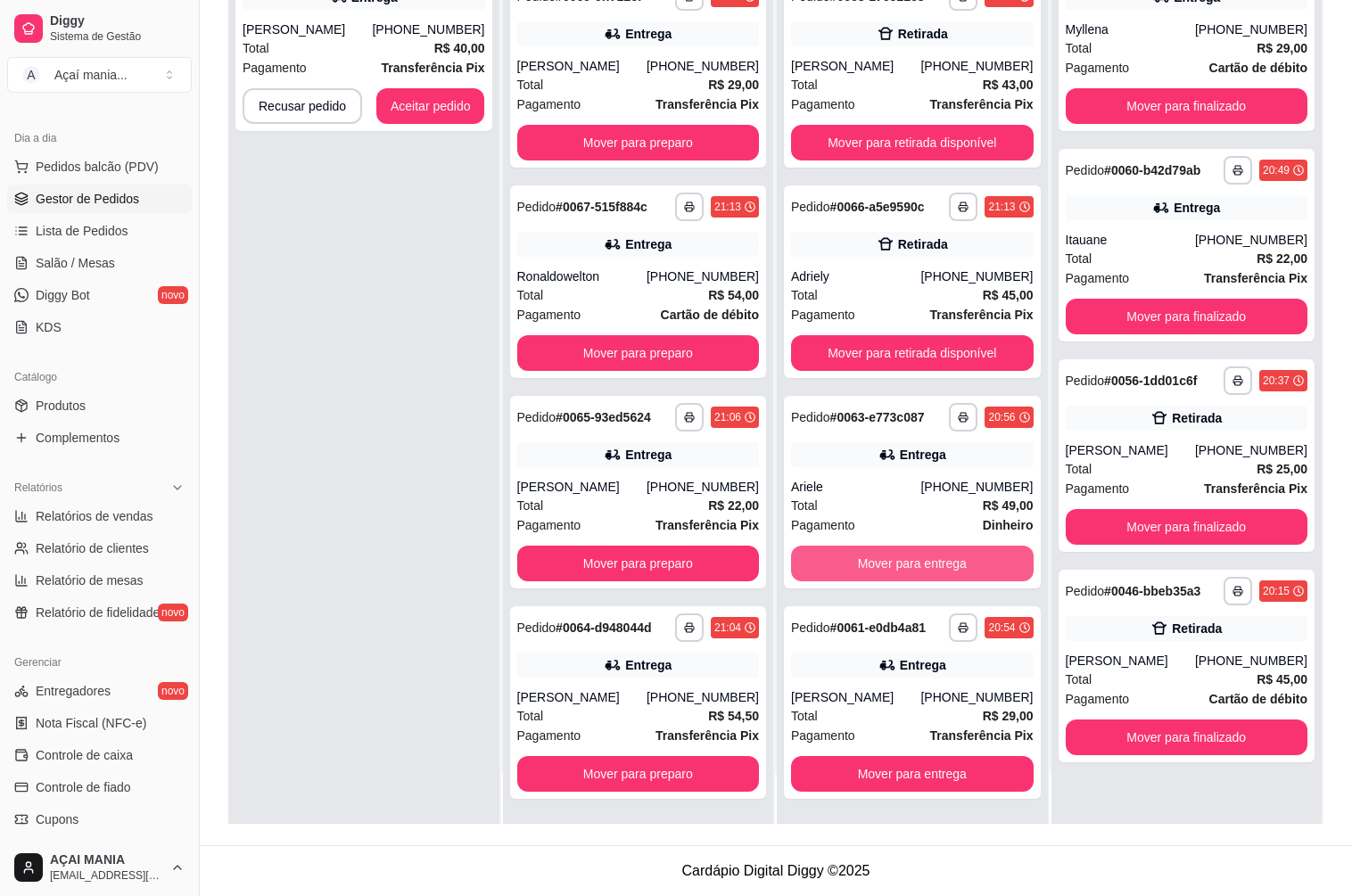
scroll to position [174, 0]
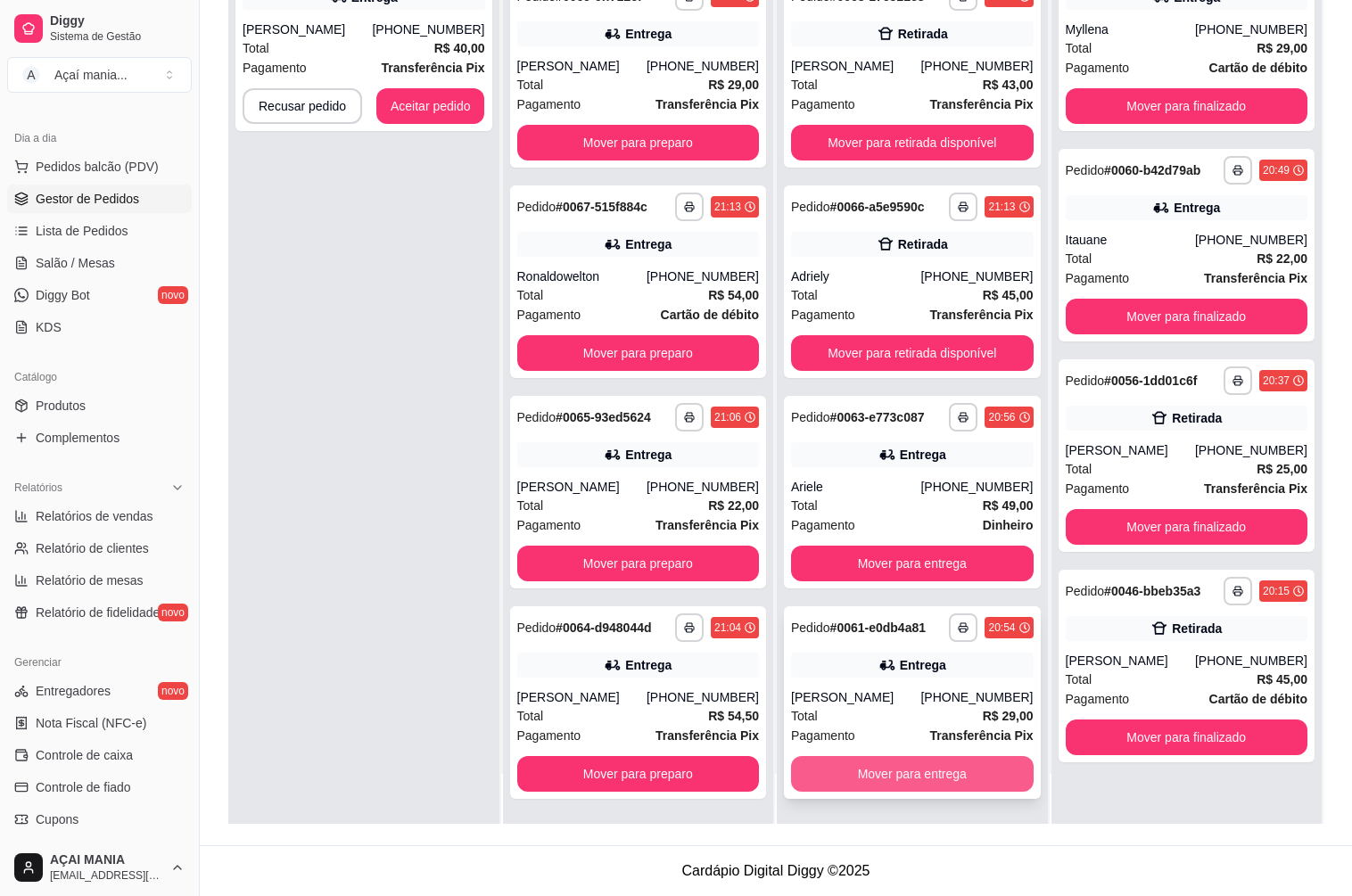
click at [840, 769] on button "Mover para entrega" at bounding box center [912, 774] width 243 height 35
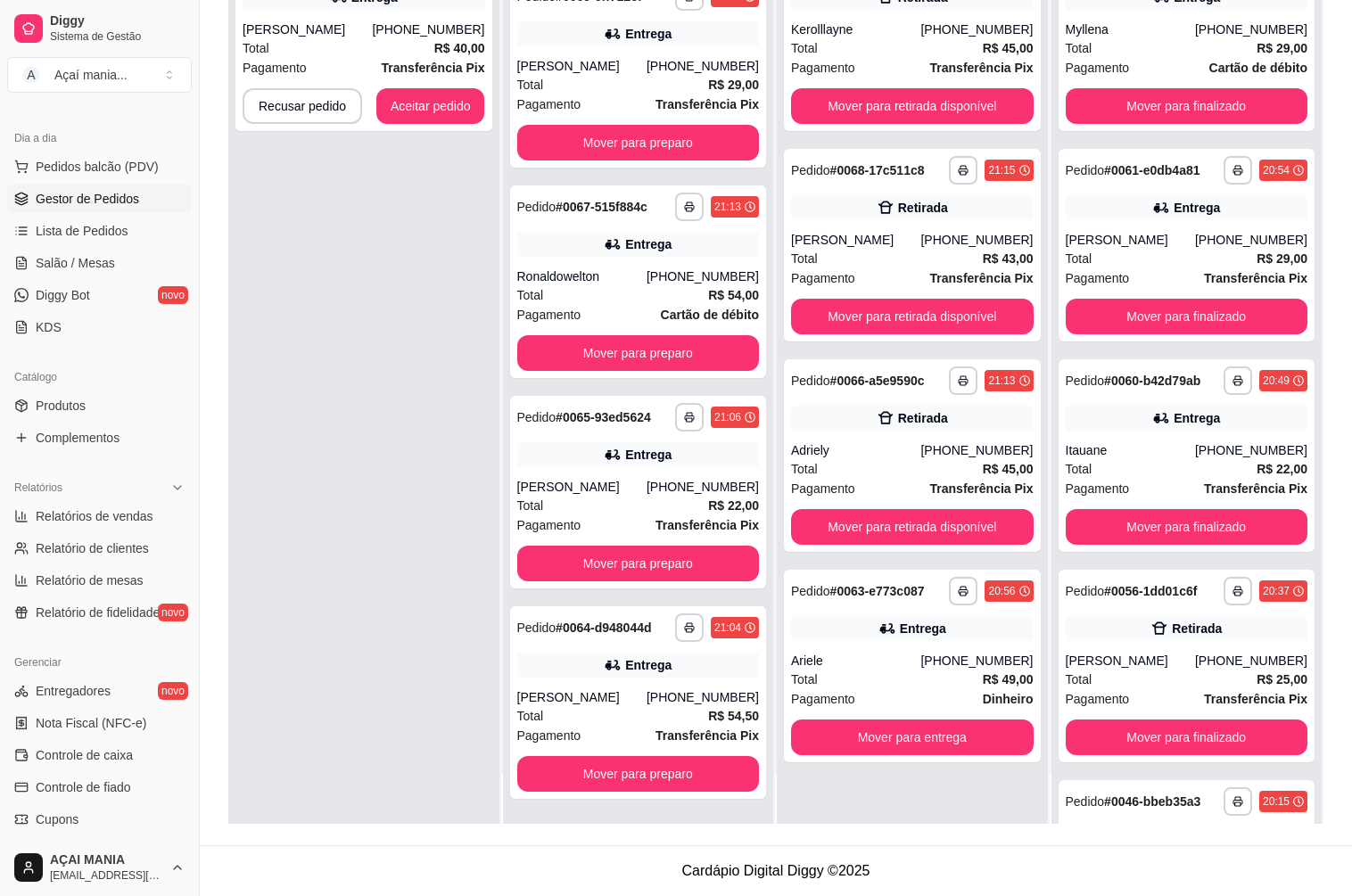
scroll to position [0, 0]
click at [821, 734] on button "Mover para entrega" at bounding box center [912, 737] width 243 height 35
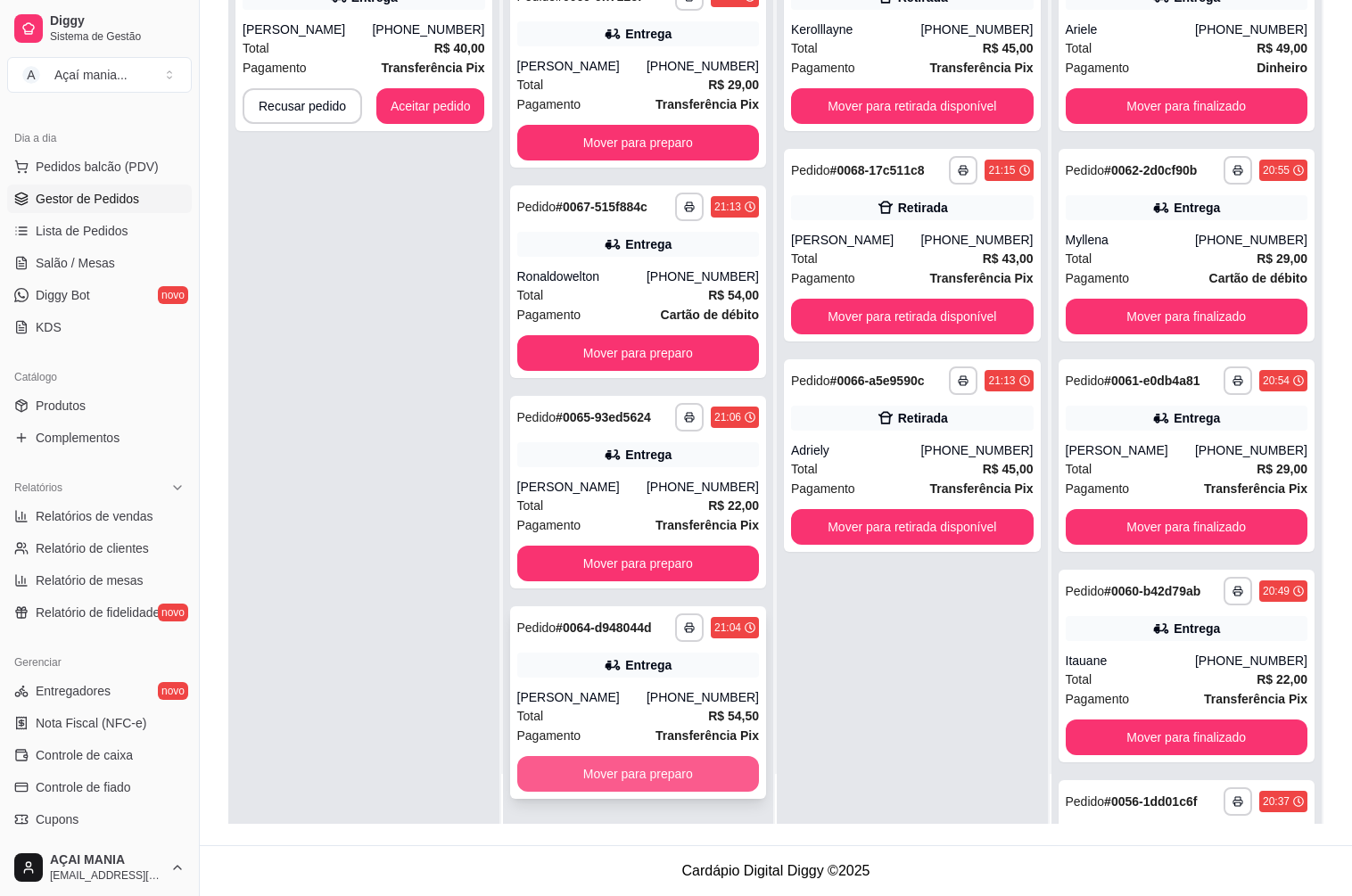
click at [607, 778] on button "Mover para preparo" at bounding box center [639, 774] width 243 height 35
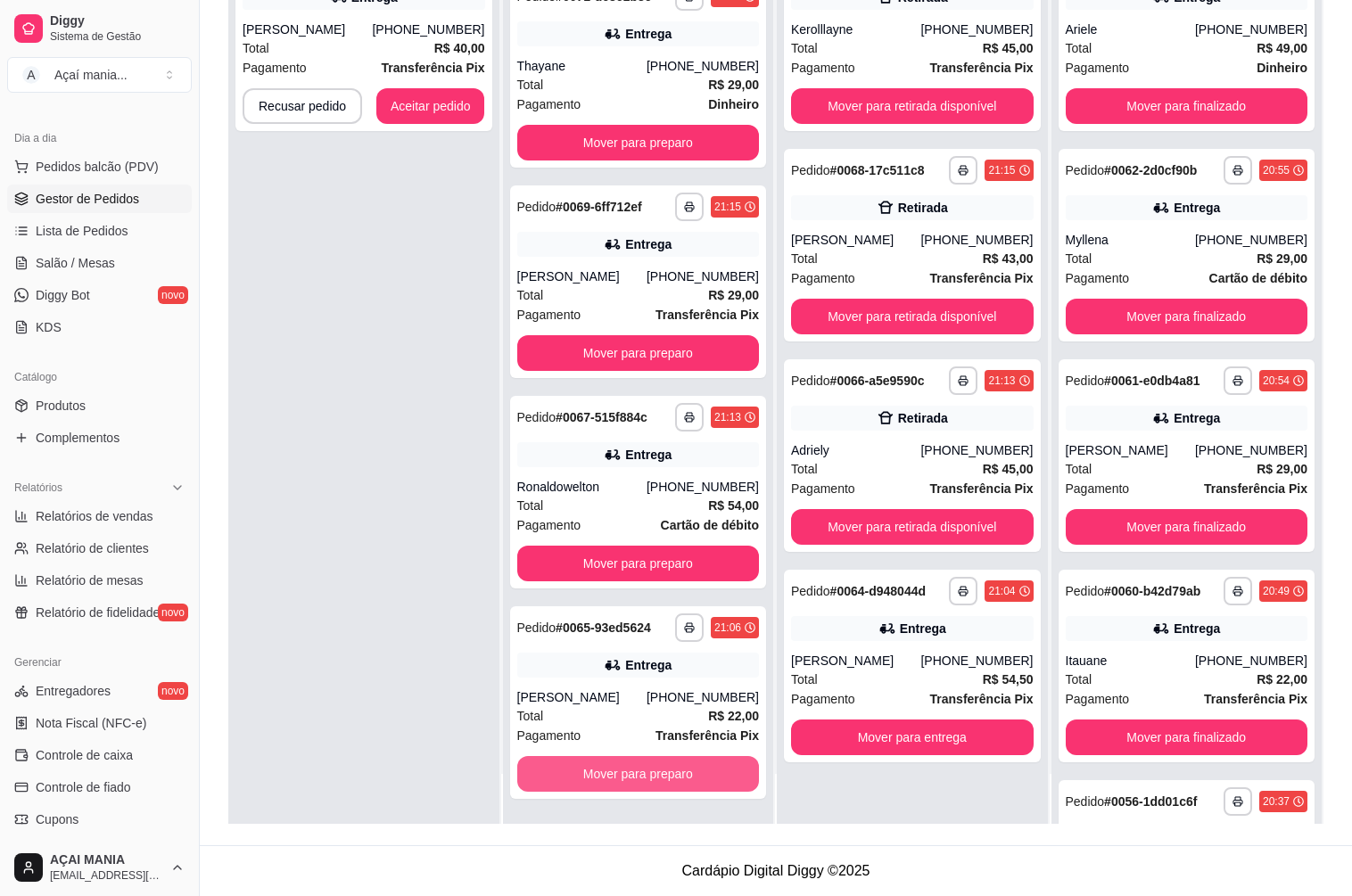
scroll to position [174, 0]
click at [604, 772] on button "Mover para preparo" at bounding box center [639, 774] width 243 height 35
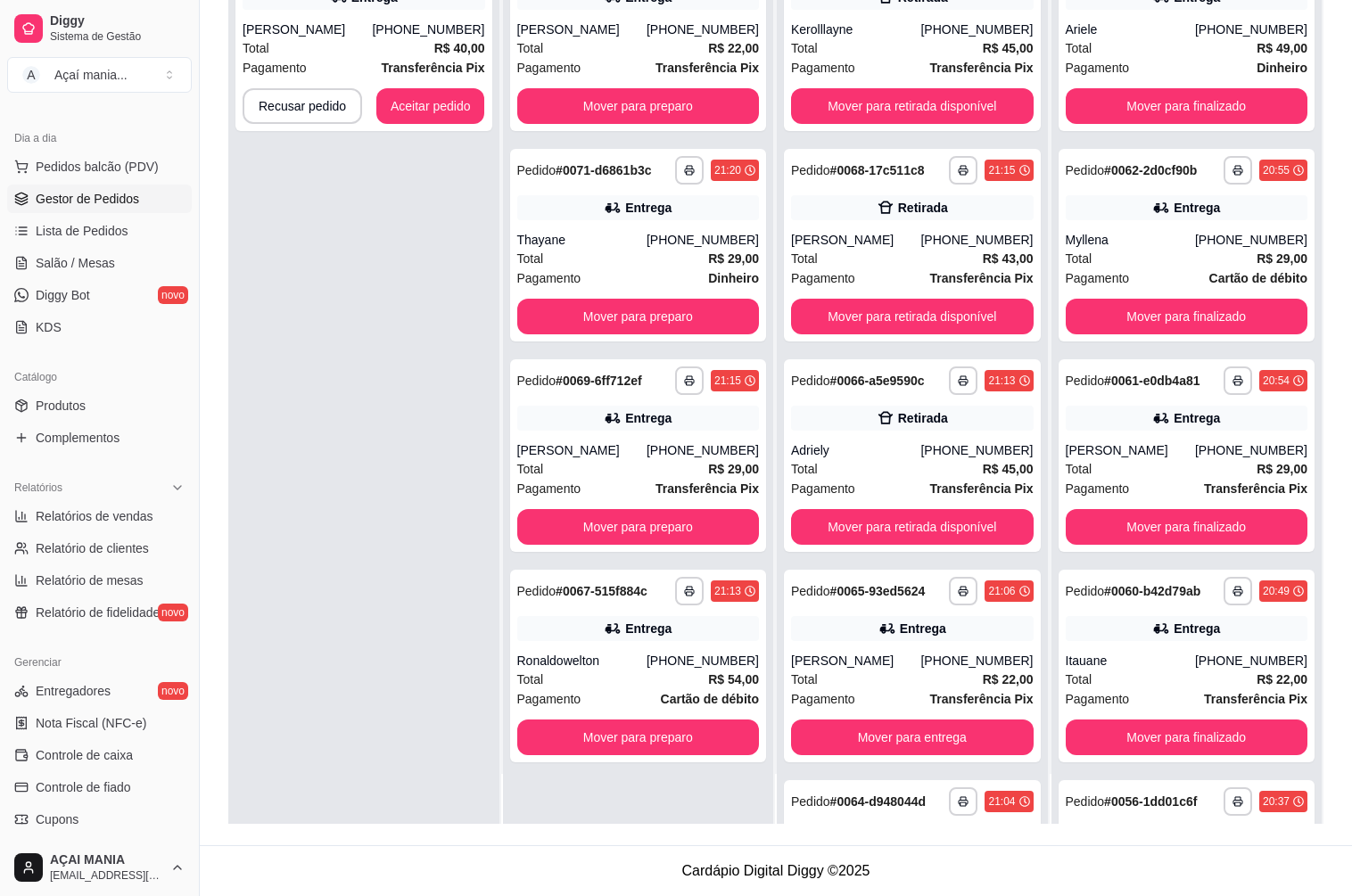
scroll to position [0, 0]
click at [598, 737] on button "Mover para preparo" at bounding box center [638, 737] width 234 height 35
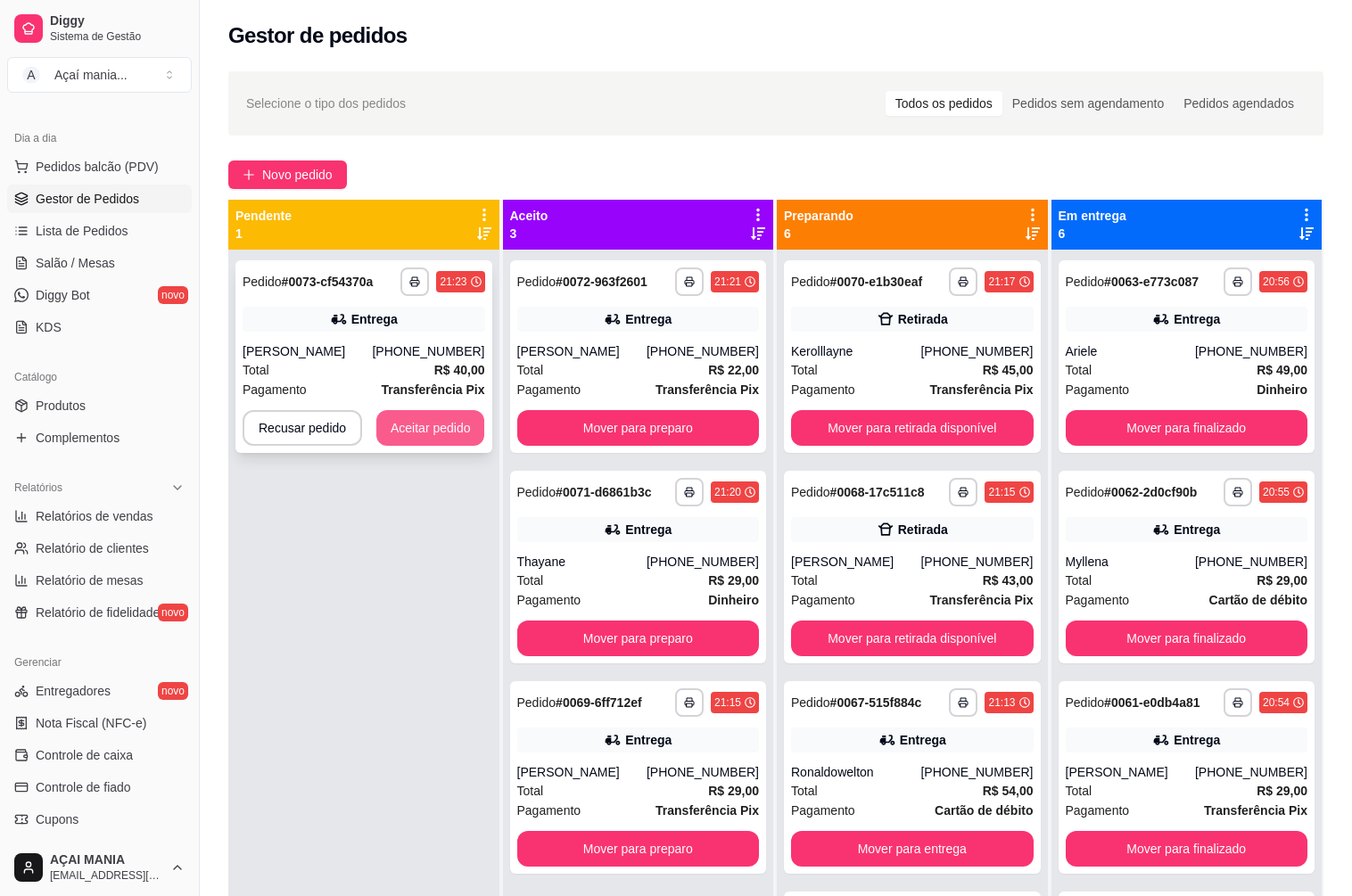
click at [392, 425] on button "Aceitar pedido" at bounding box center [430, 427] width 108 height 35
click at [436, 432] on button "Aceitar pedido" at bounding box center [430, 427] width 108 height 35
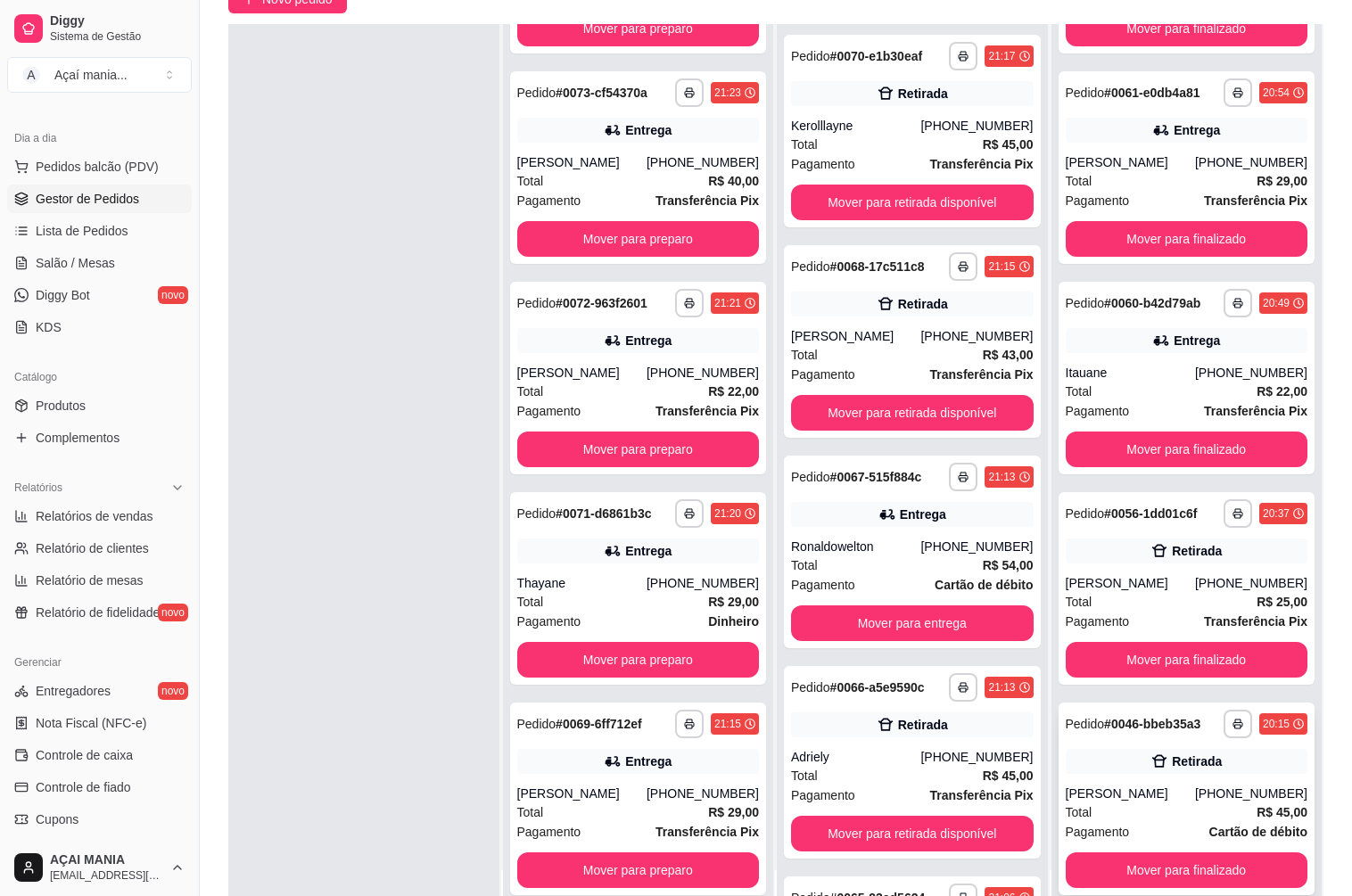
scroll to position [272, 0]
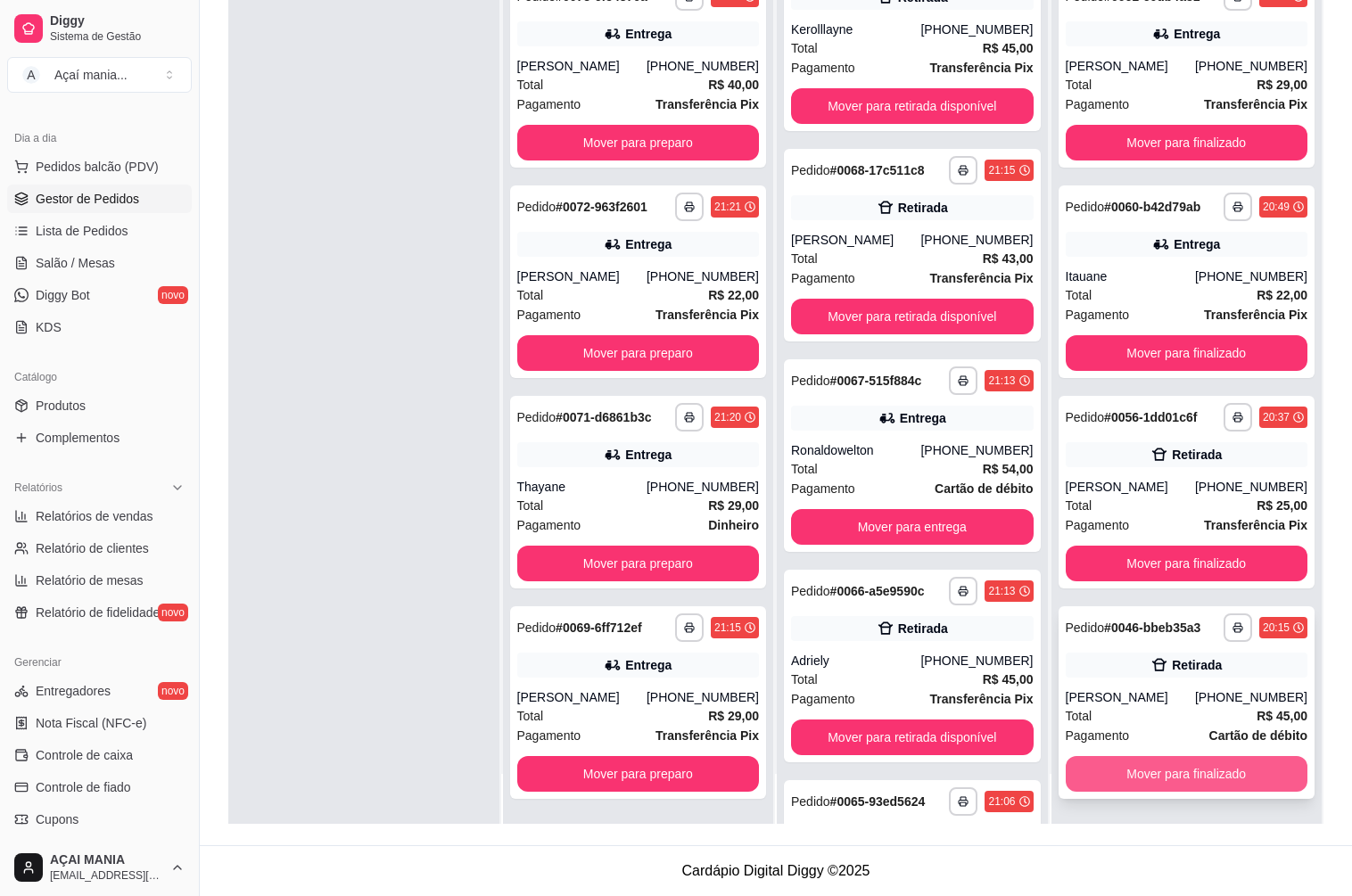
click at [1199, 762] on button "Mover para finalizado" at bounding box center [1187, 774] width 243 height 35
click at [1199, 763] on button "Mover para finalizado" at bounding box center [1186, 774] width 234 height 35
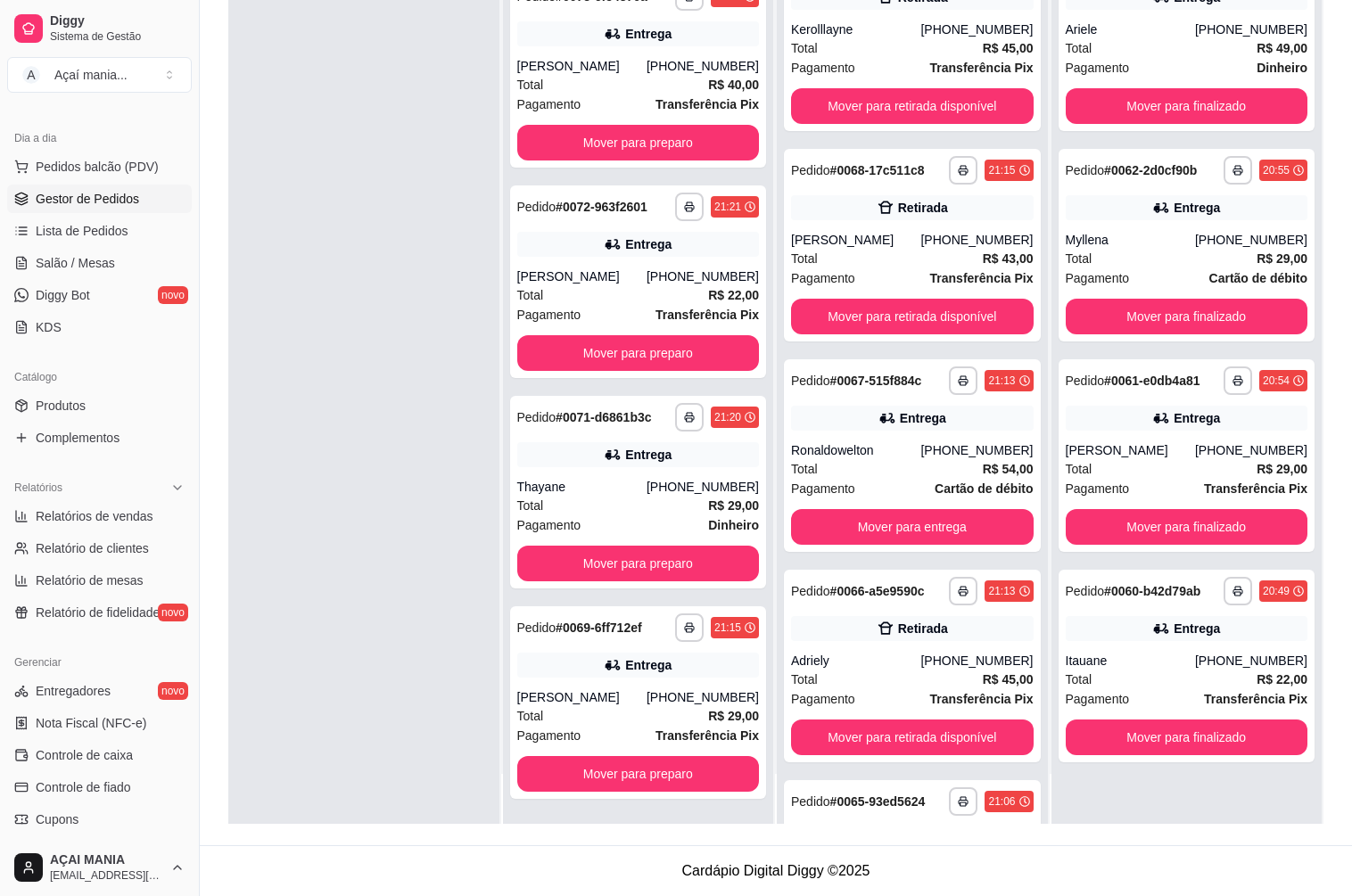
scroll to position [0, 0]
click at [1193, 736] on button "Mover para finalizado" at bounding box center [1187, 737] width 243 height 35
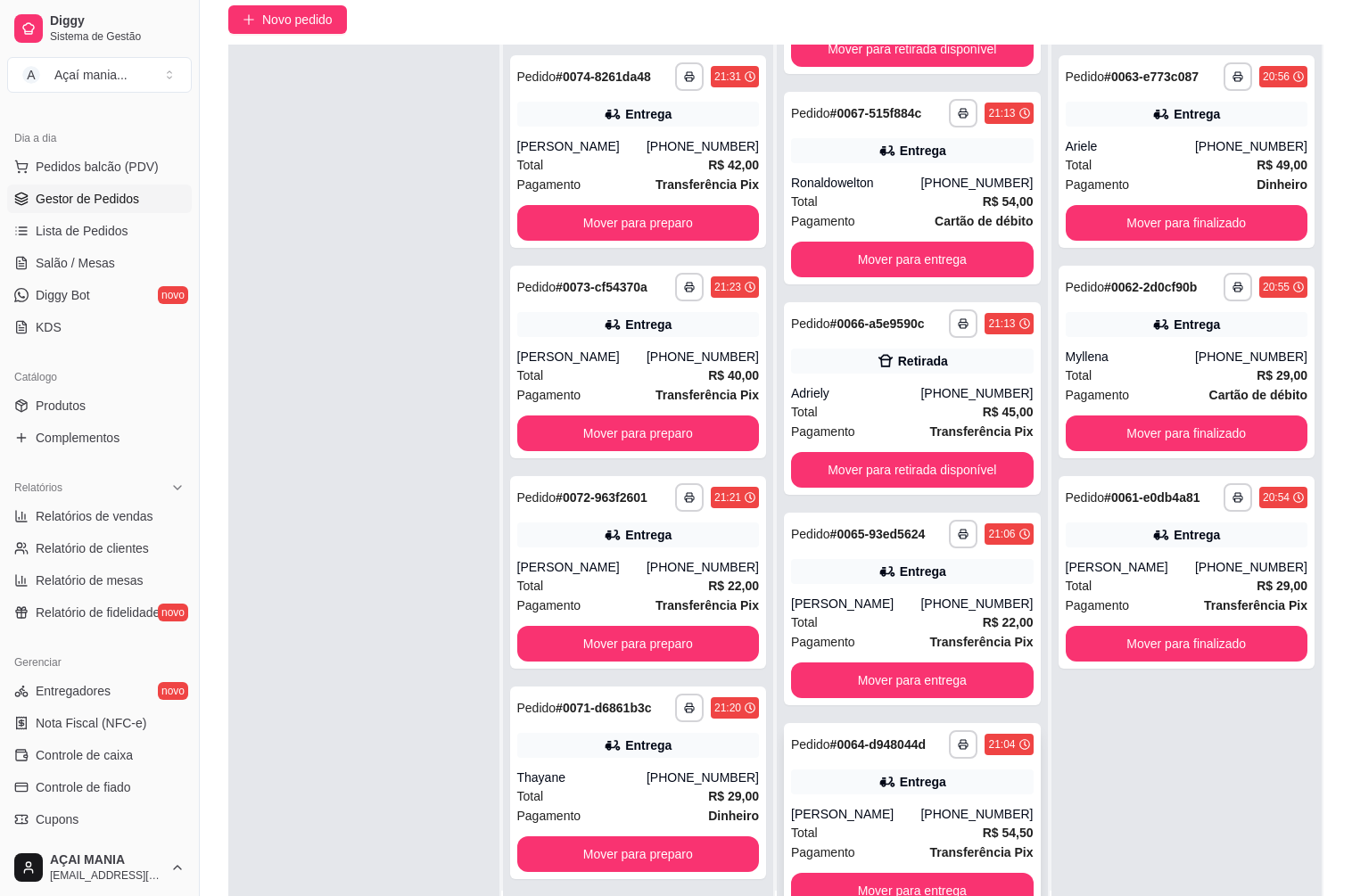
scroll to position [272, 0]
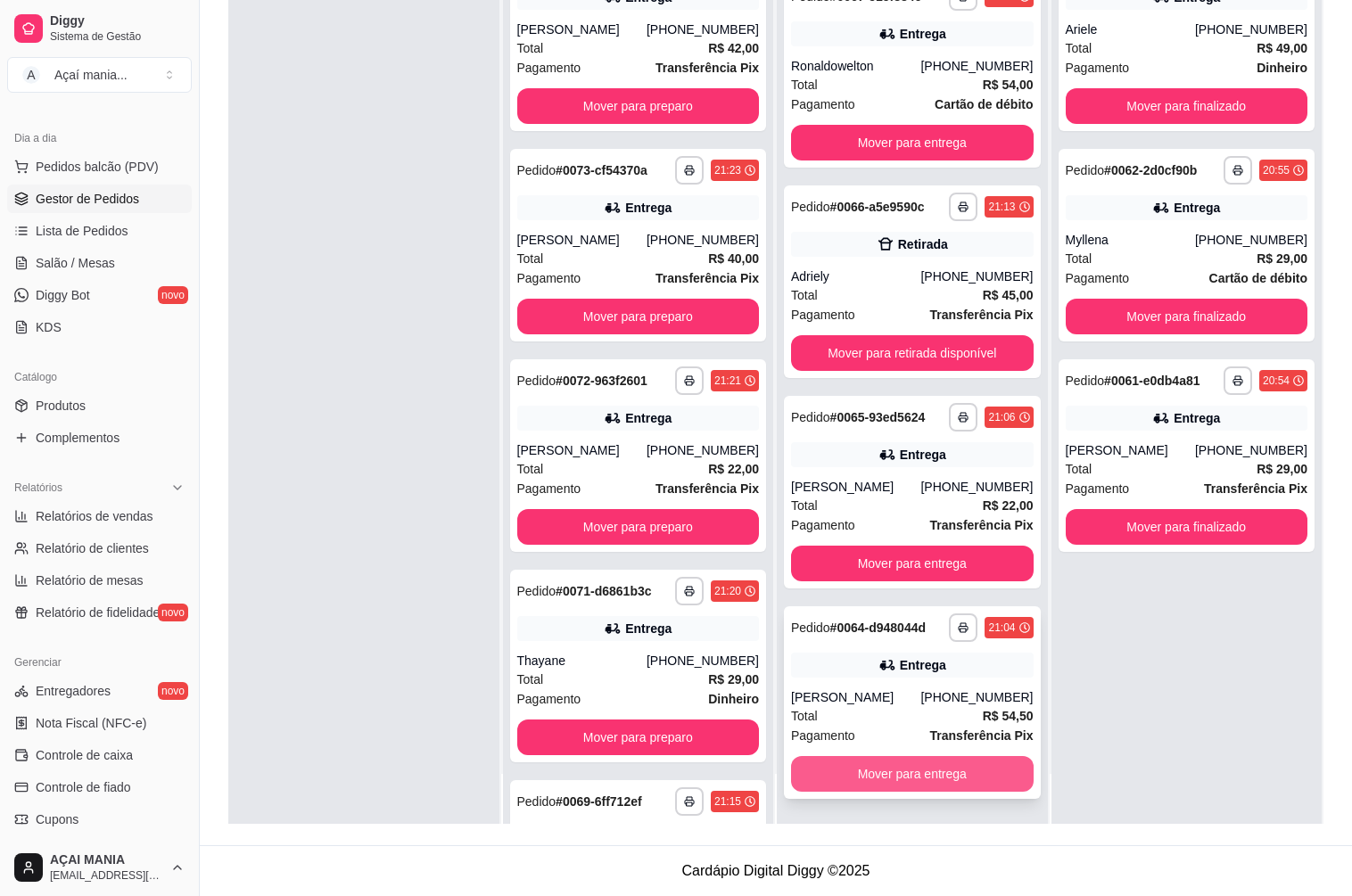
click at [861, 779] on button "Mover para entrega" at bounding box center [912, 774] width 243 height 35
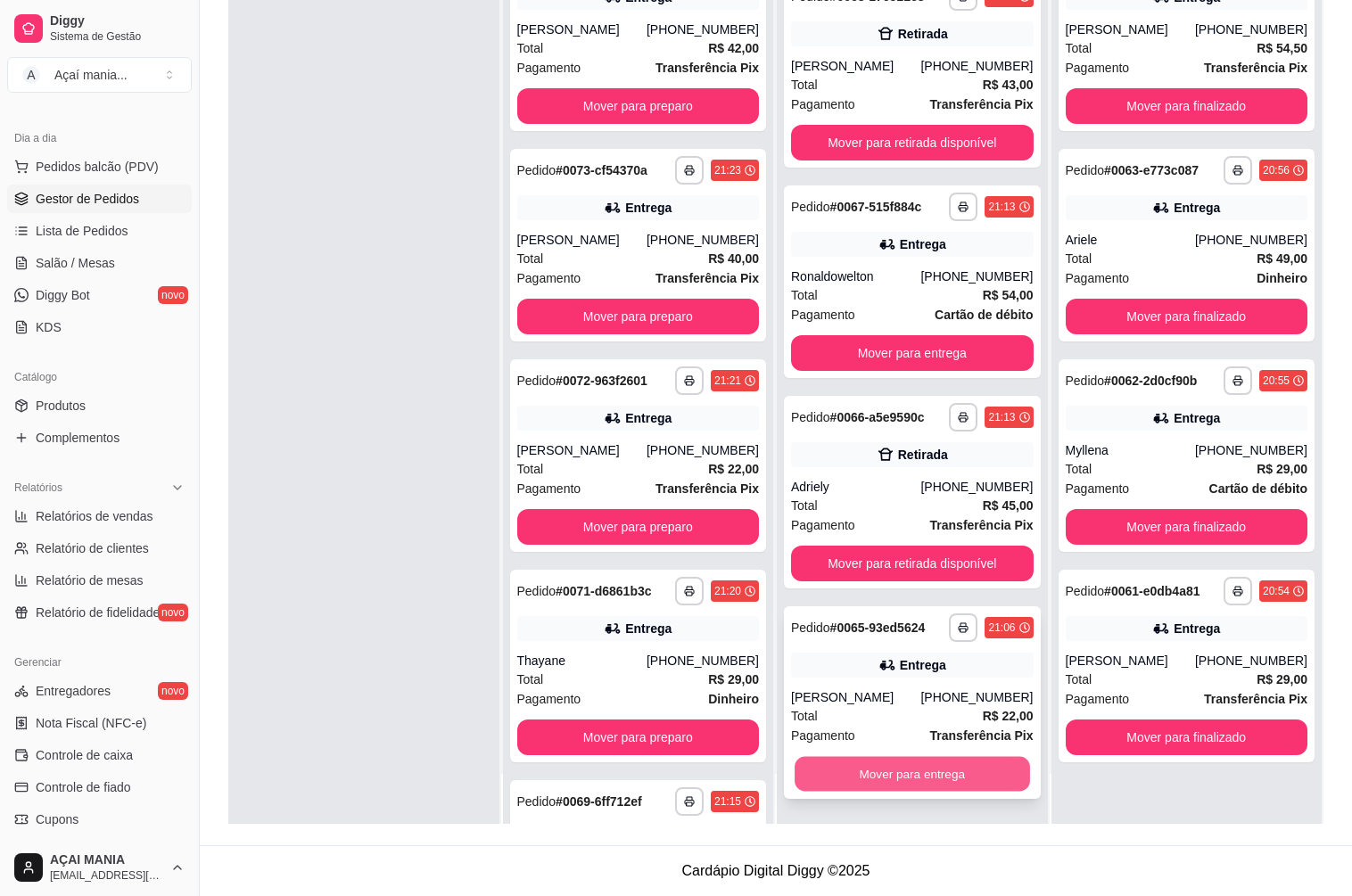
click at [861, 778] on button "Mover para entrega" at bounding box center [911, 774] width 234 height 35
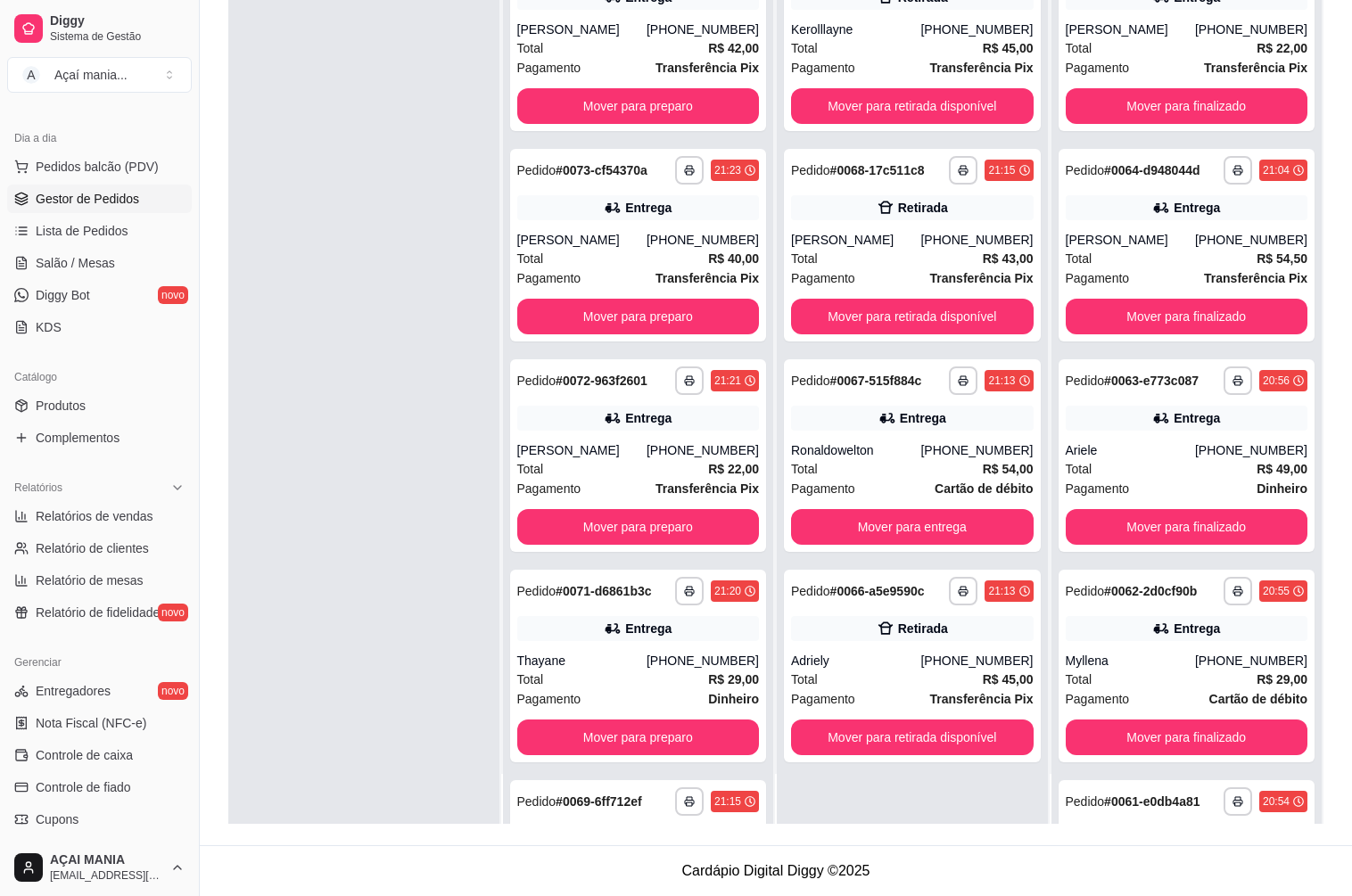
scroll to position [0, 0]
click at [843, 533] on button "Mover para entrega" at bounding box center [912, 526] width 243 height 35
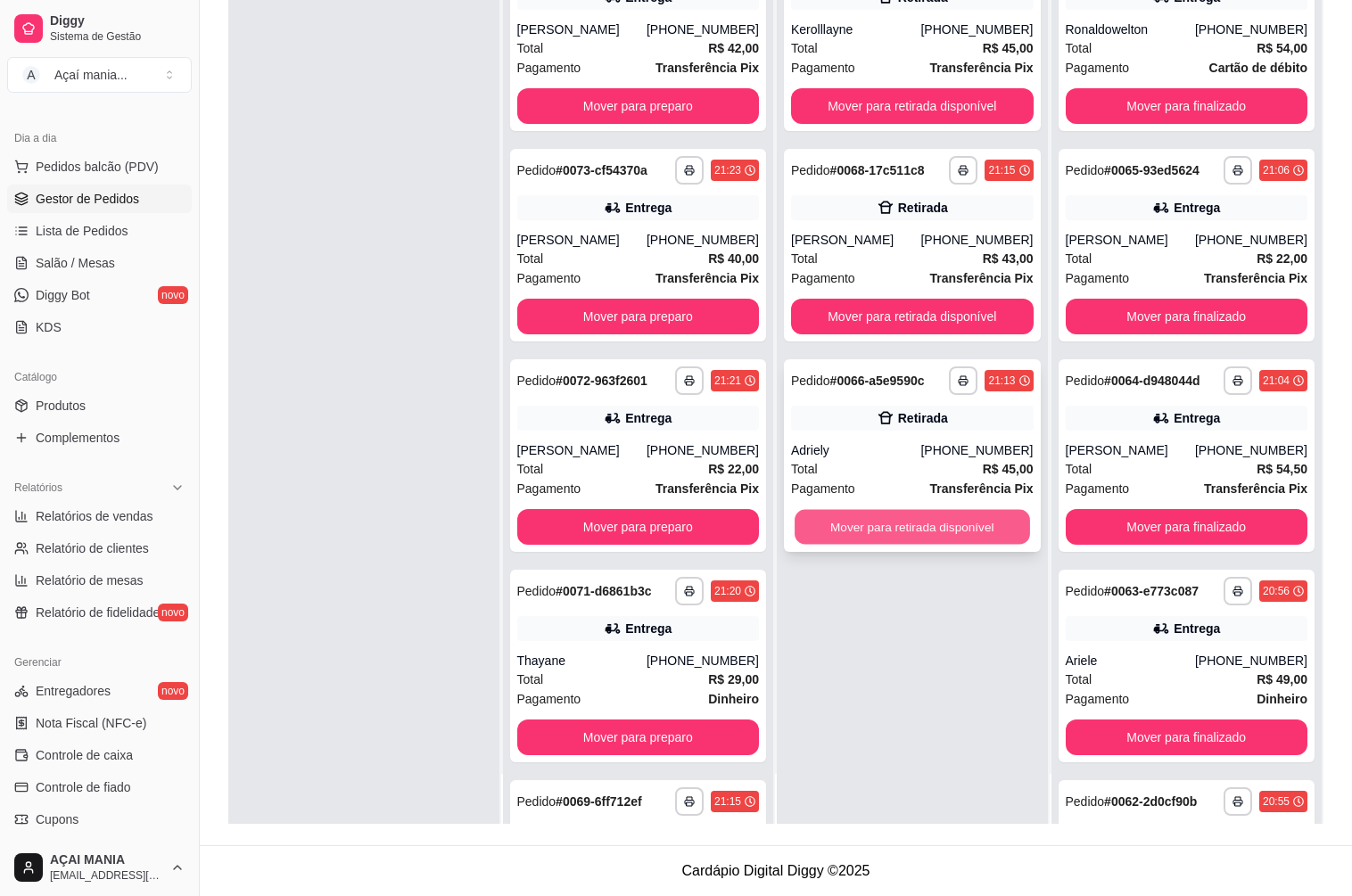
click at [858, 529] on button "Mover para retirada disponível" at bounding box center [911, 526] width 234 height 35
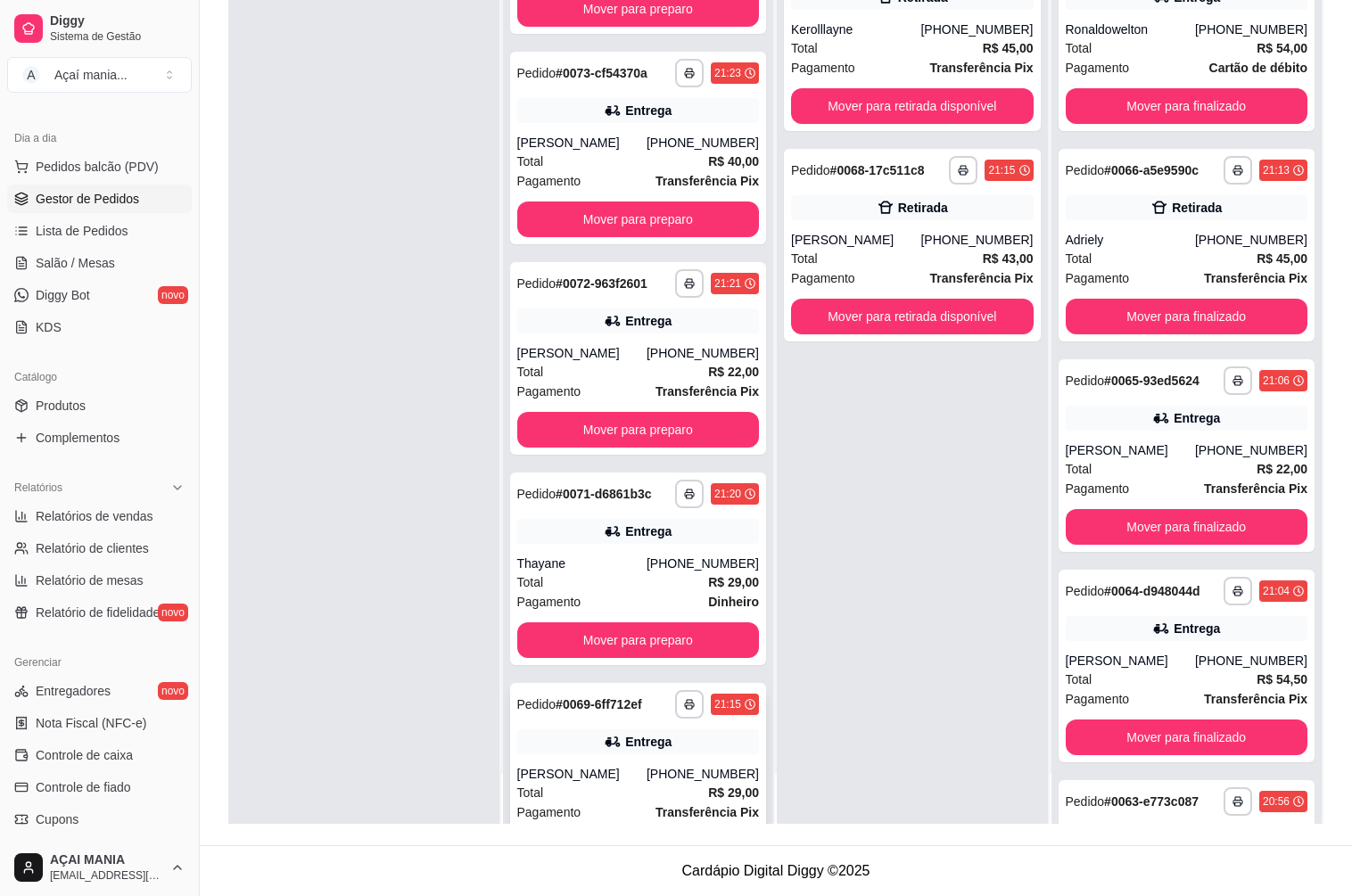
scroll to position [174, 0]
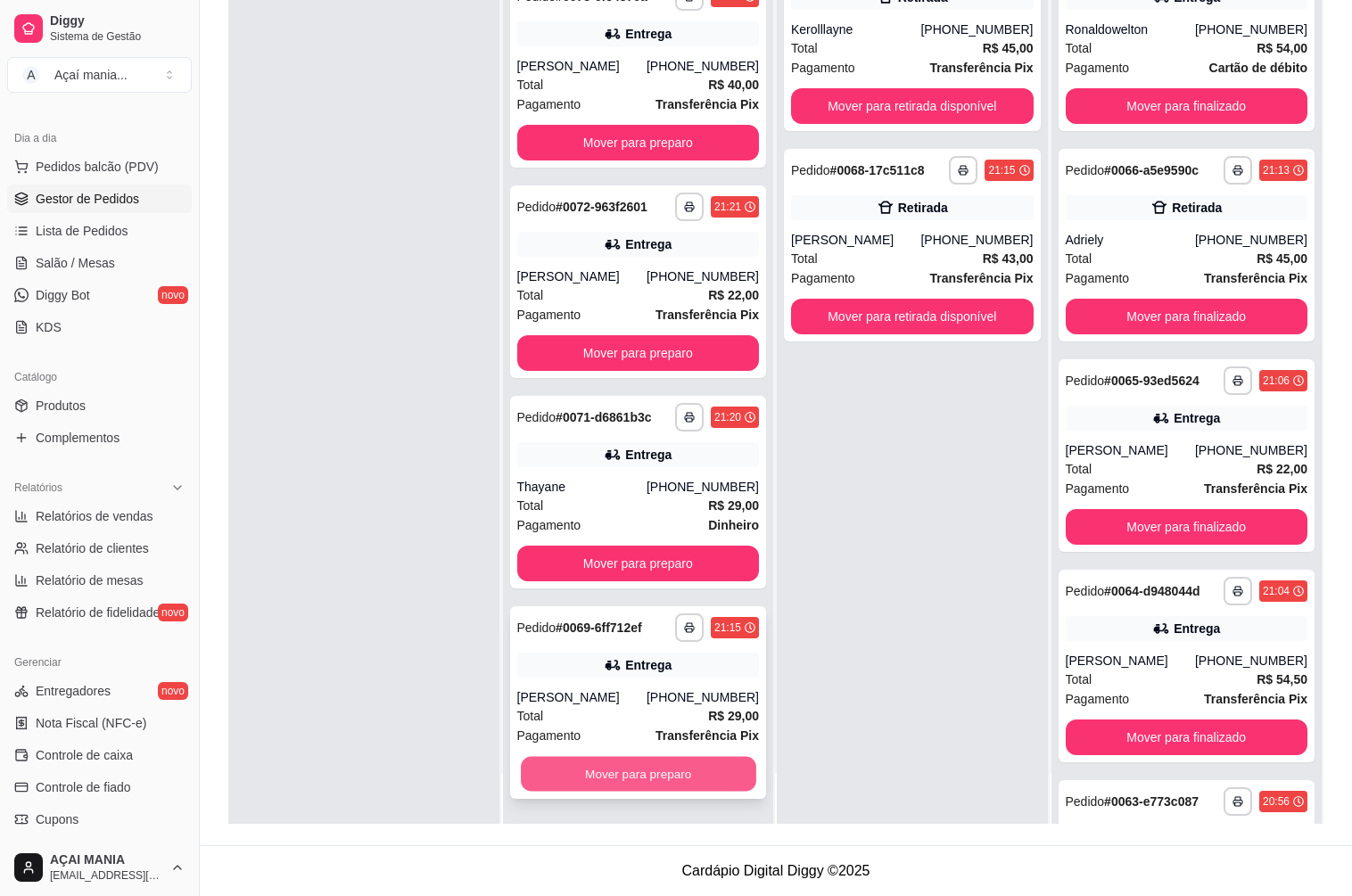
click at [607, 763] on button "Mover para preparo" at bounding box center [638, 774] width 234 height 35
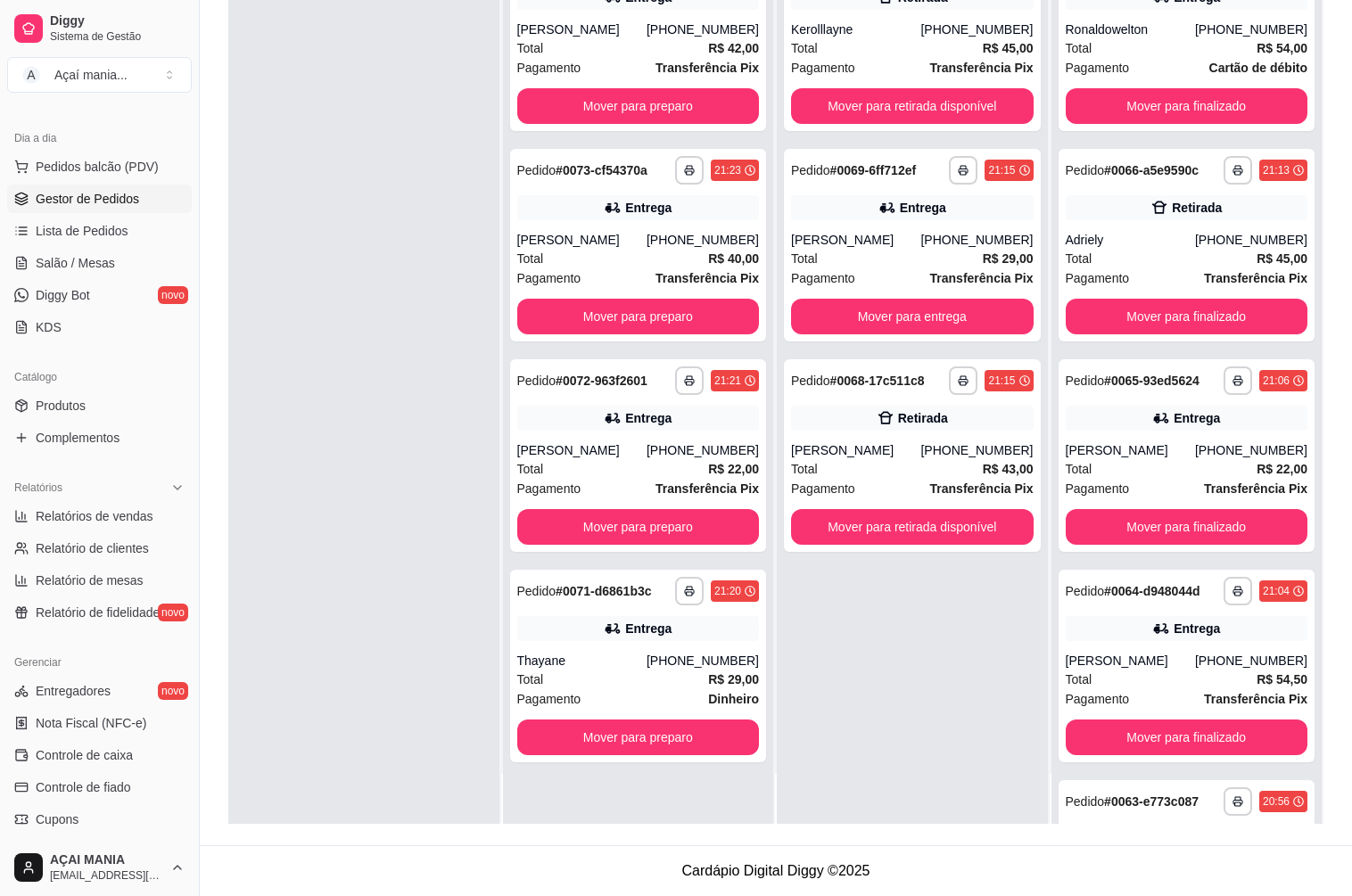
scroll to position [0, 0]
click at [623, 738] on button "Mover para preparo" at bounding box center [639, 737] width 243 height 35
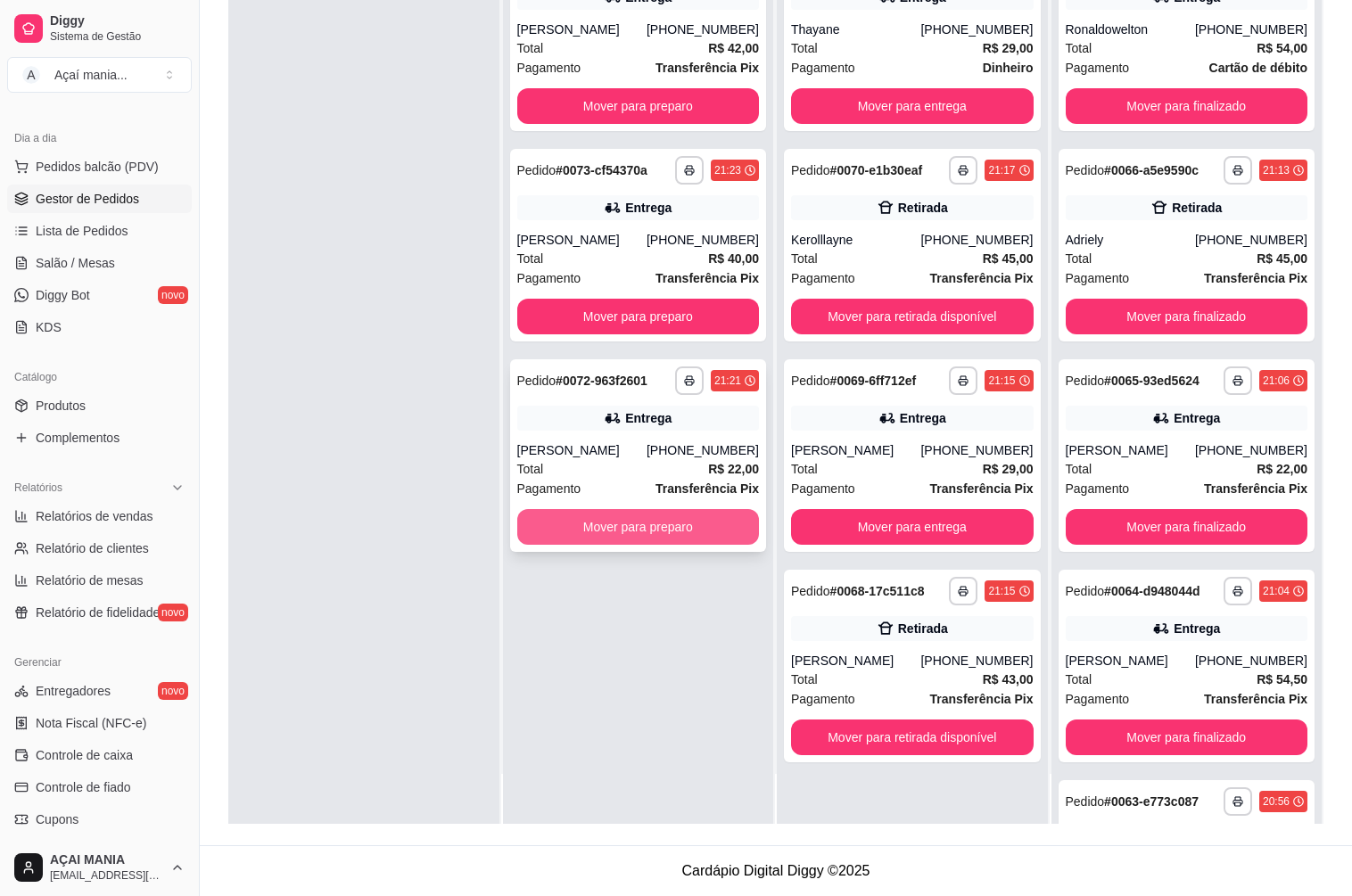
click at [582, 526] on button "Mover para preparo" at bounding box center [639, 526] width 243 height 35
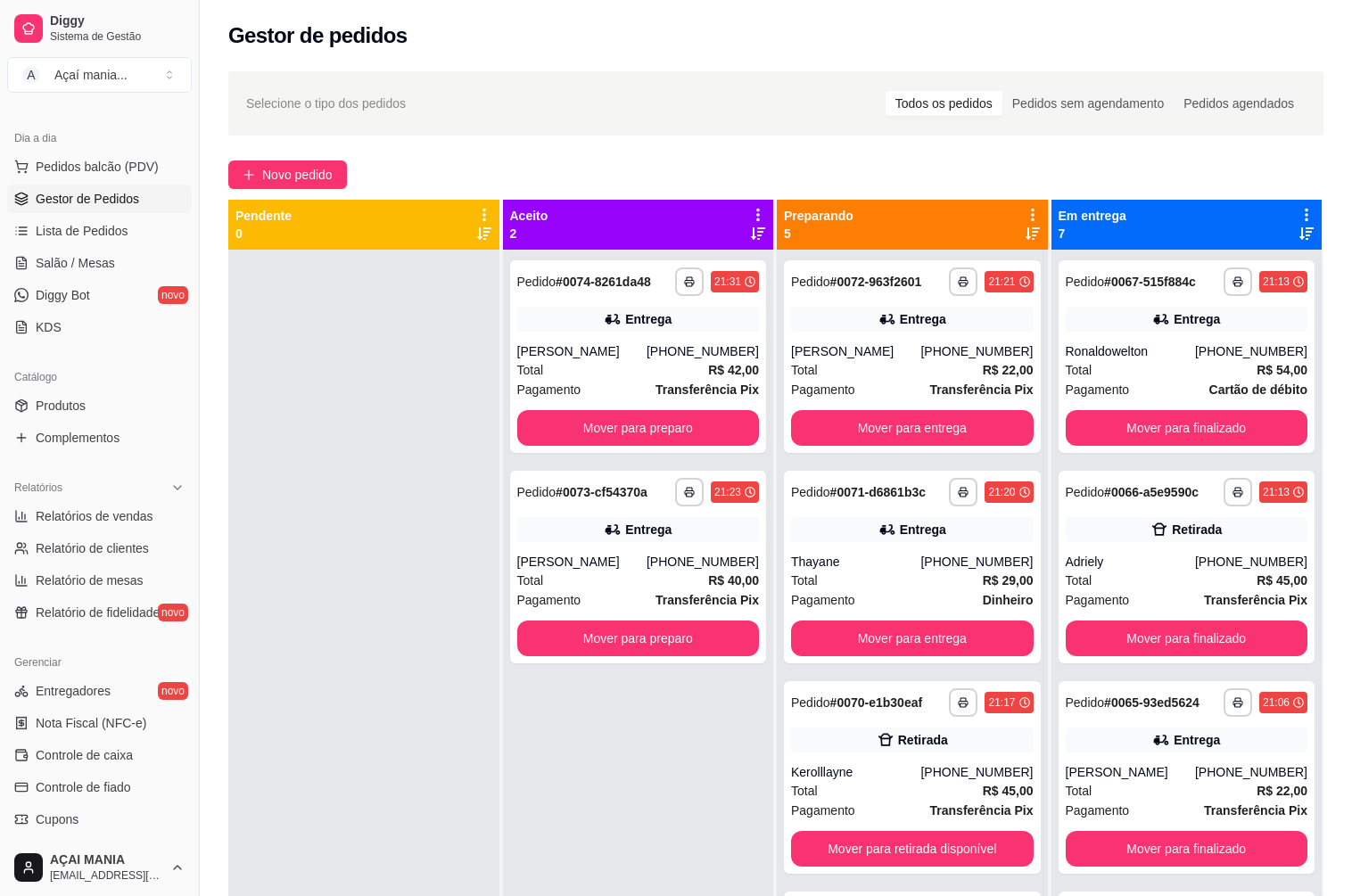
click at [443, 731] on div at bounding box center [363, 697] width 271 height 896
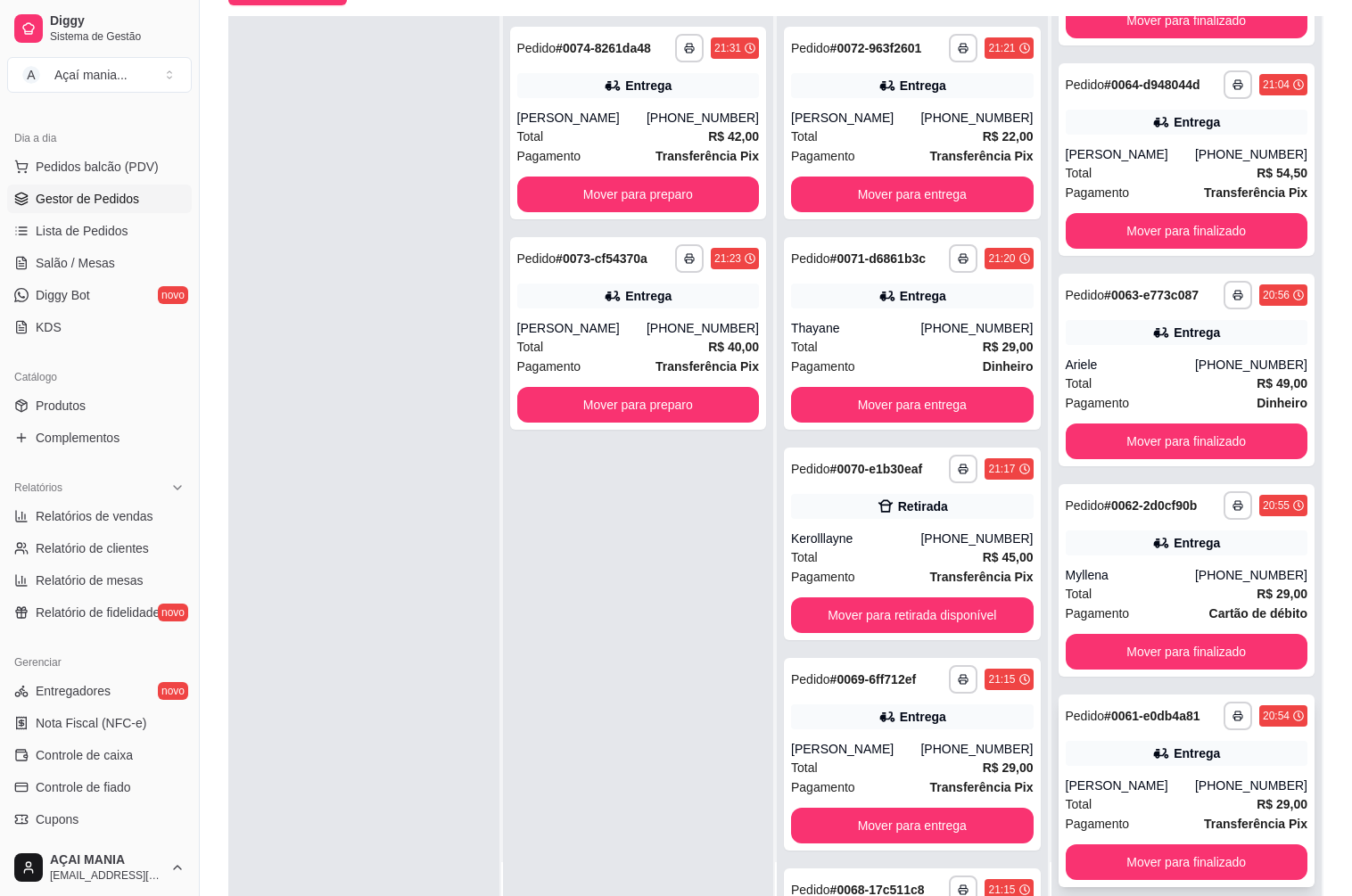
scroll to position [272, 0]
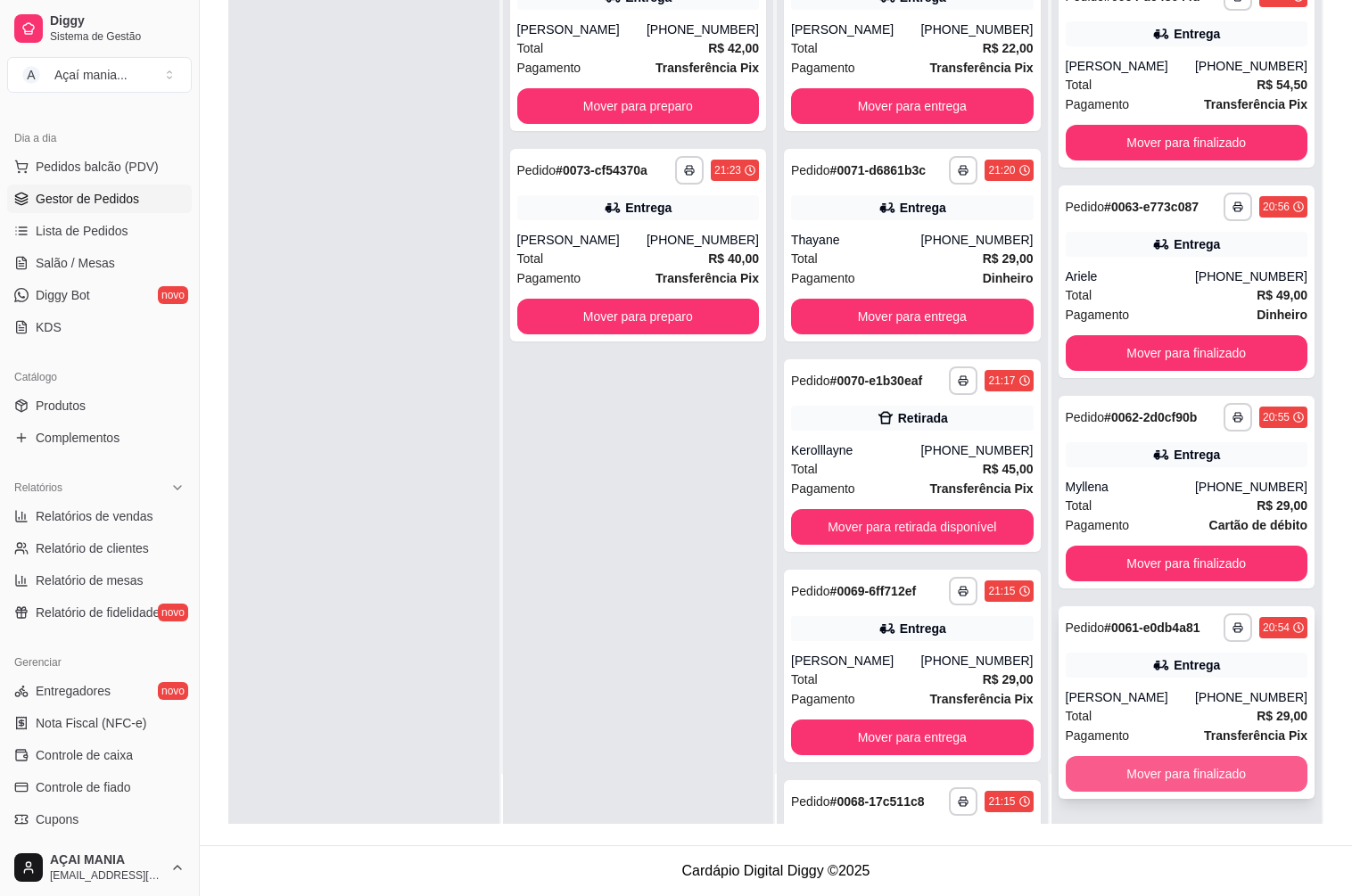
click at [1172, 763] on button "Mover para finalizado" at bounding box center [1187, 774] width 243 height 35
click at [1168, 764] on button "Mover para finalizado" at bounding box center [1187, 774] width 243 height 35
click at [1165, 767] on button "Mover para finalizado" at bounding box center [1187, 774] width 243 height 35
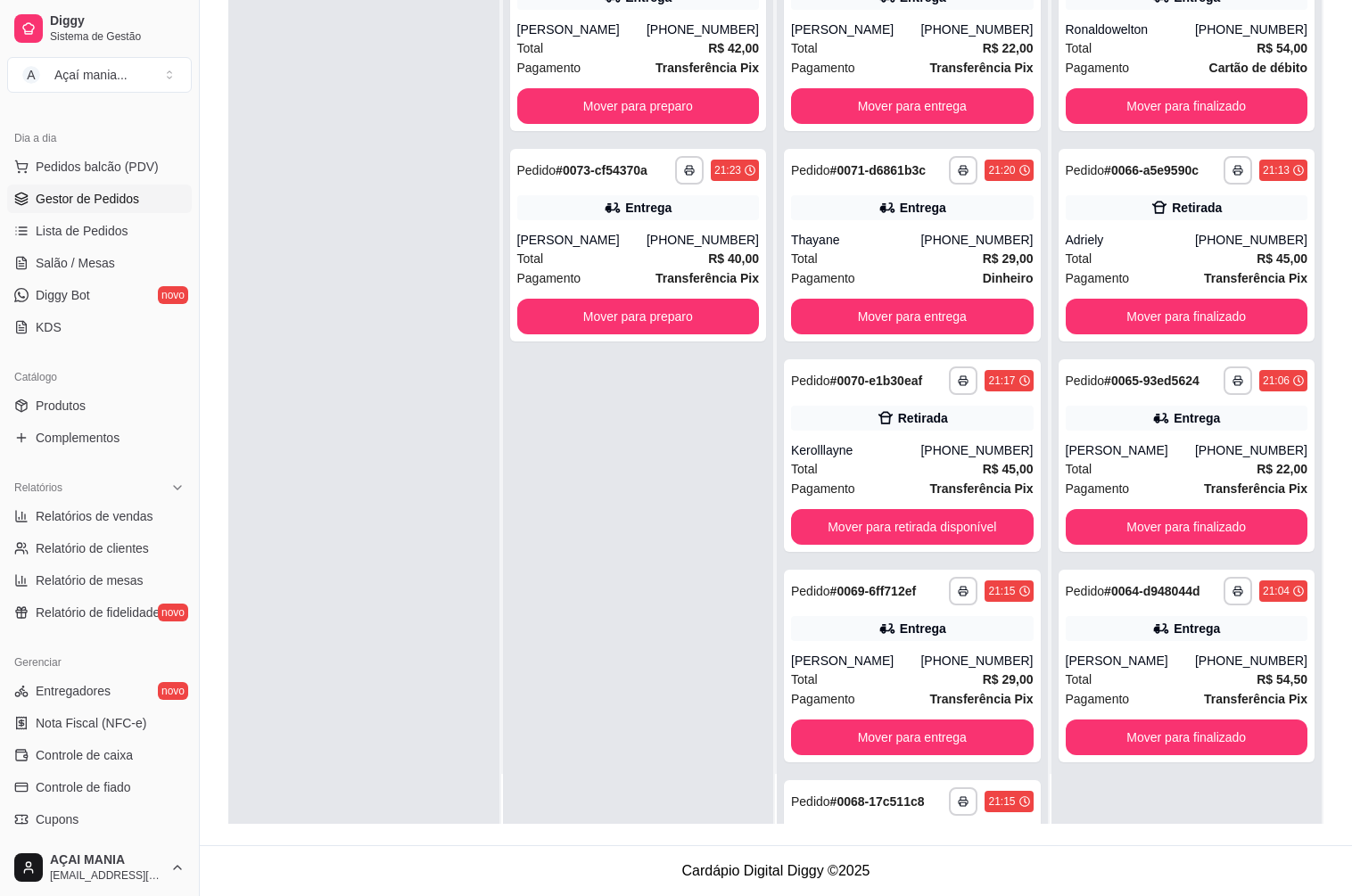
scroll to position [0, 0]
click at [683, 683] on div "**********" at bounding box center [639, 376] width 271 height 896
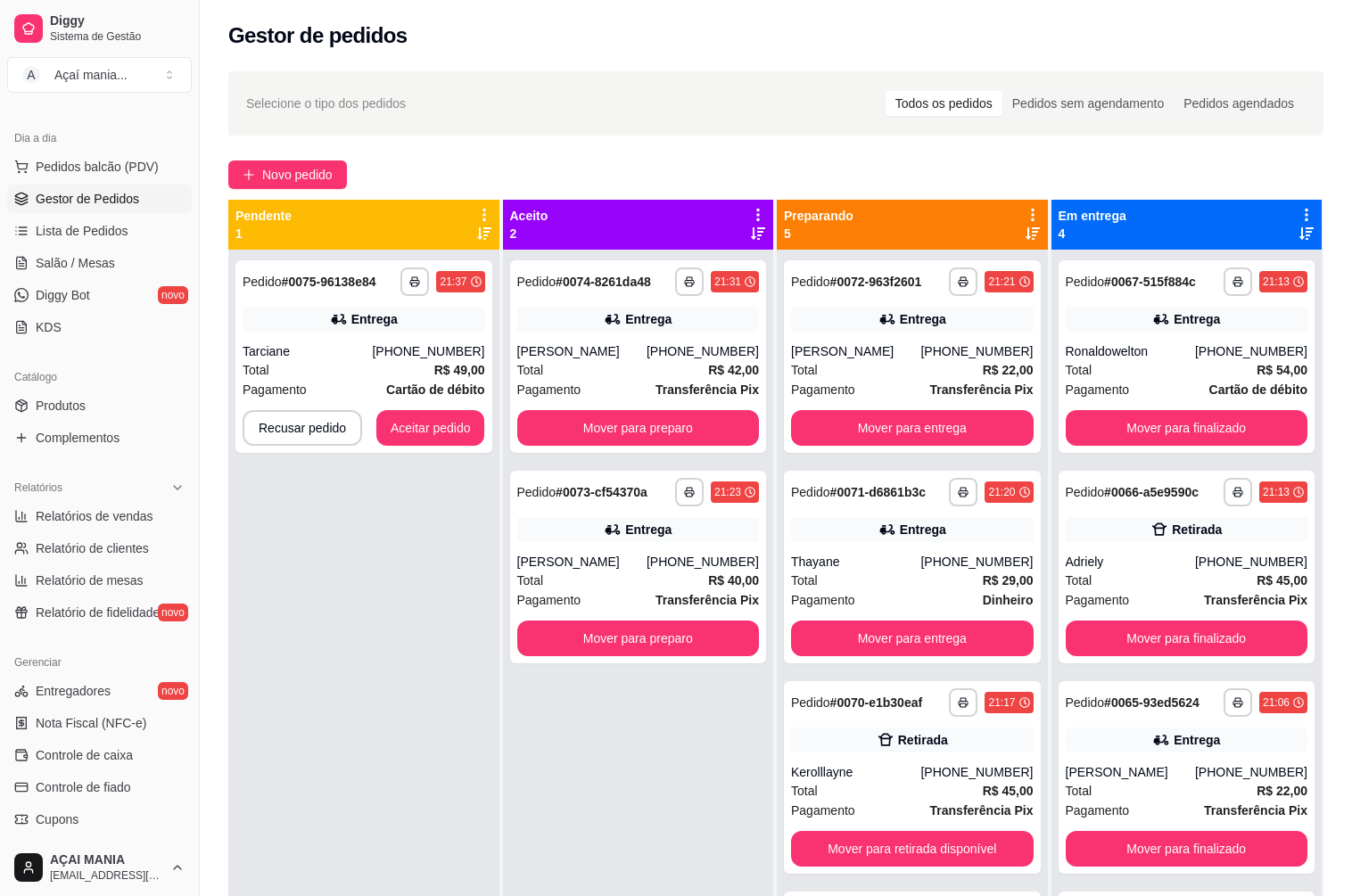
click at [503, 833] on div "**********" at bounding box center [639, 697] width 271 height 896
click at [443, 424] on button "Aceitar pedido" at bounding box center [430, 427] width 108 height 35
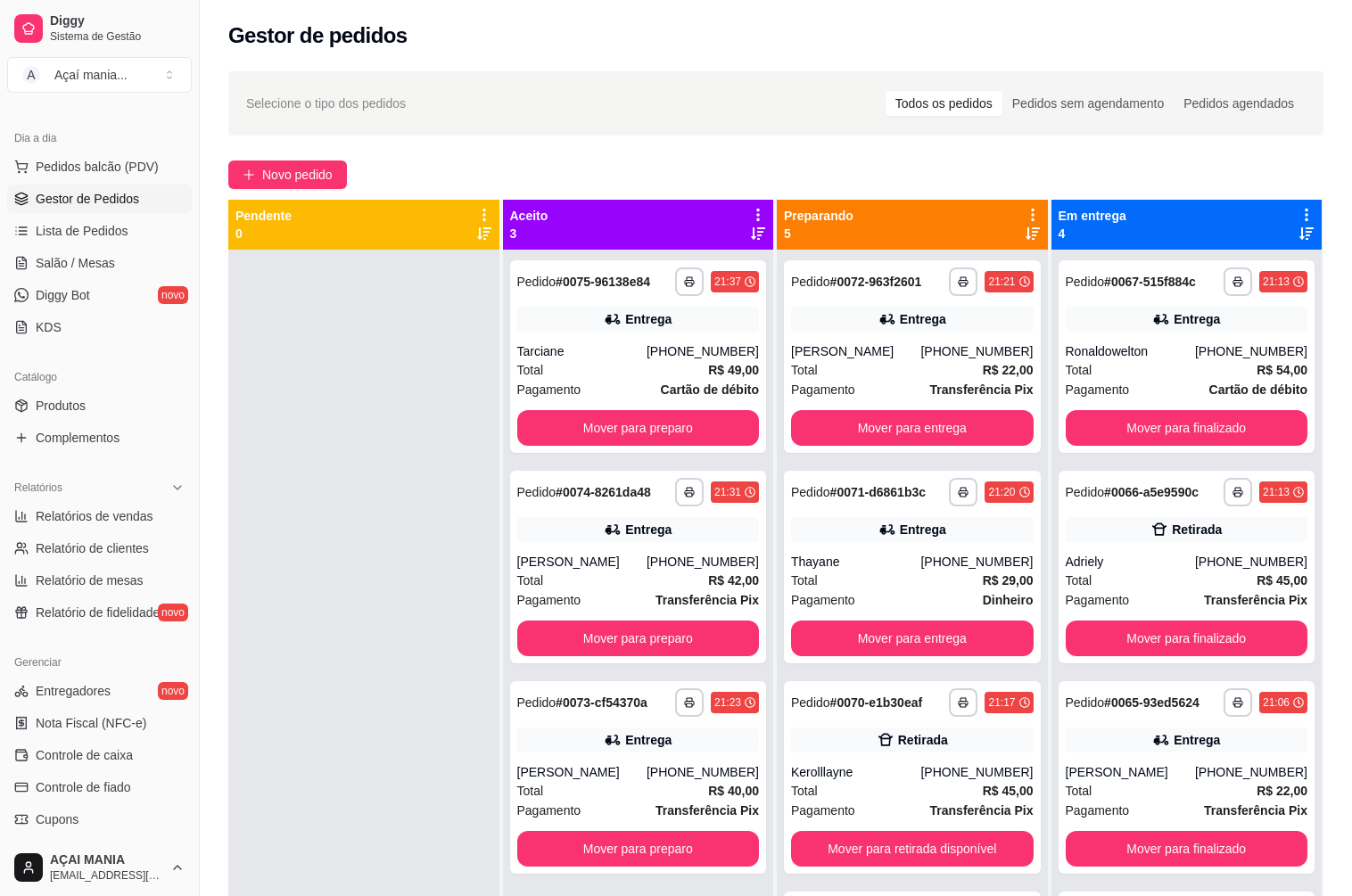
drag, startPoint x: 432, startPoint y: 554, endPoint x: 426, endPoint y: 547, distance: 9.2
click at [431, 553] on div at bounding box center [363, 697] width 271 height 896
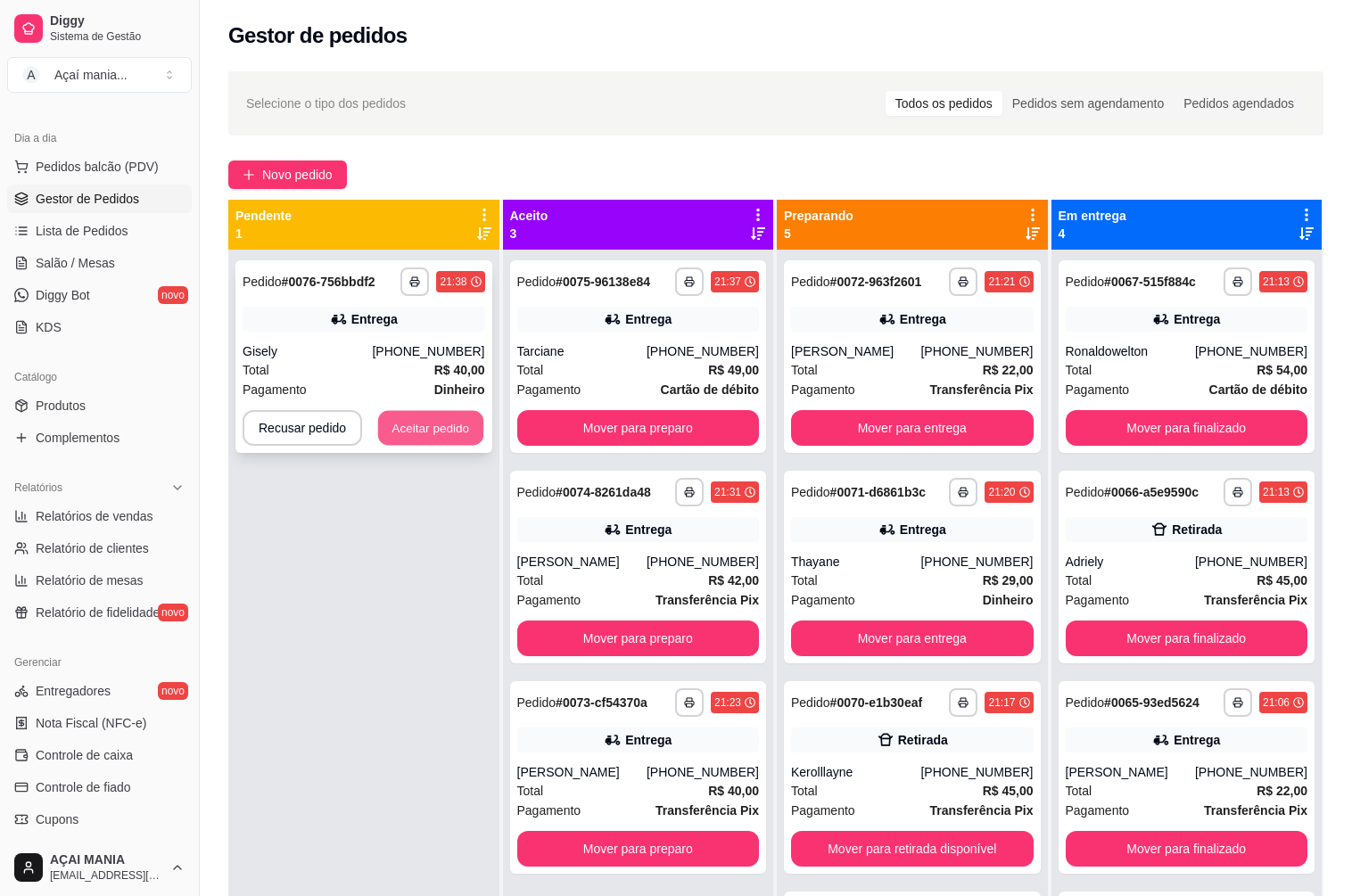
click at [409, 436] on button "Aceitar pedido" at bounding box center [430, 427] width 106 height 35
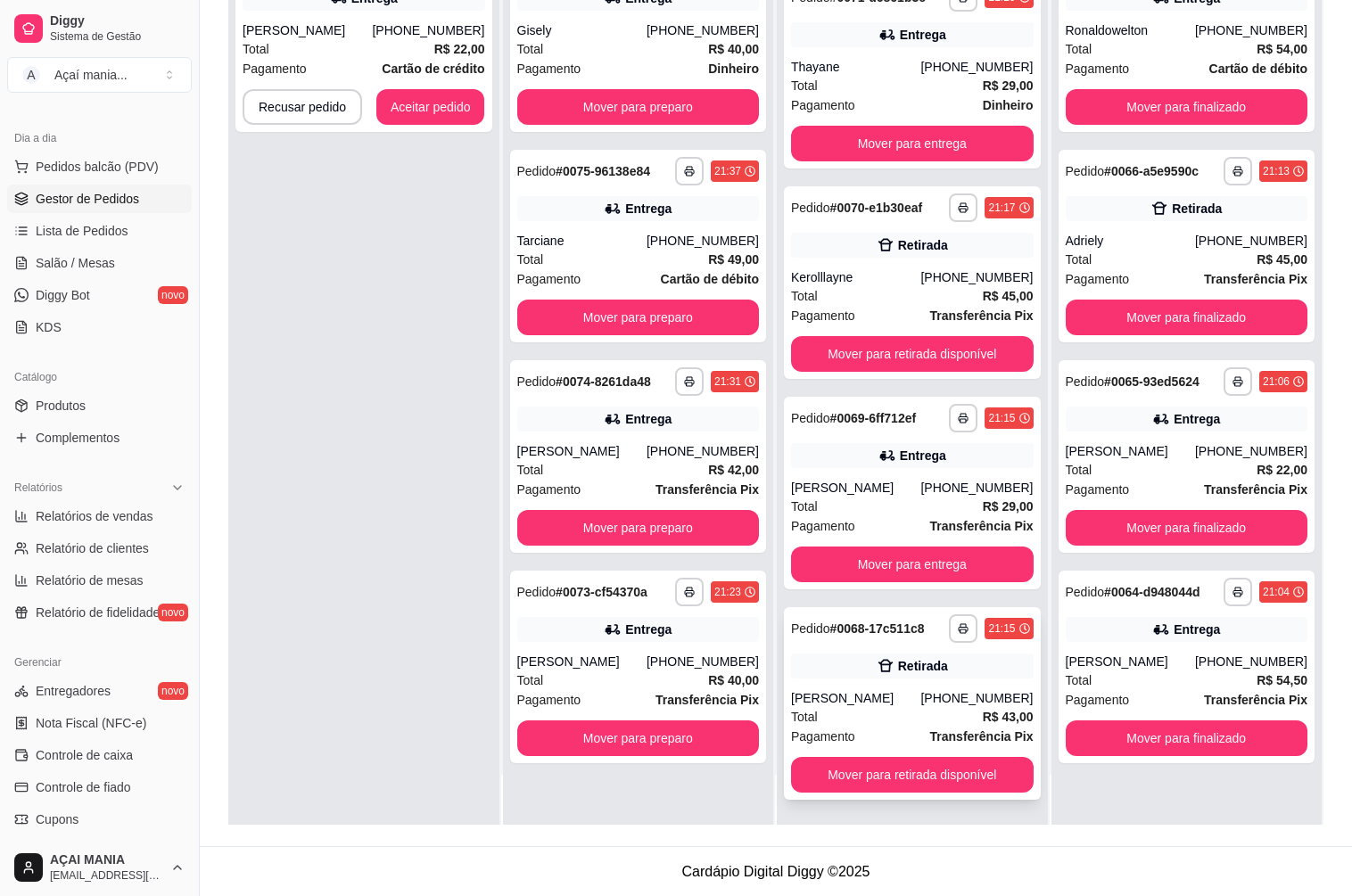
scroll to position [272, 0]
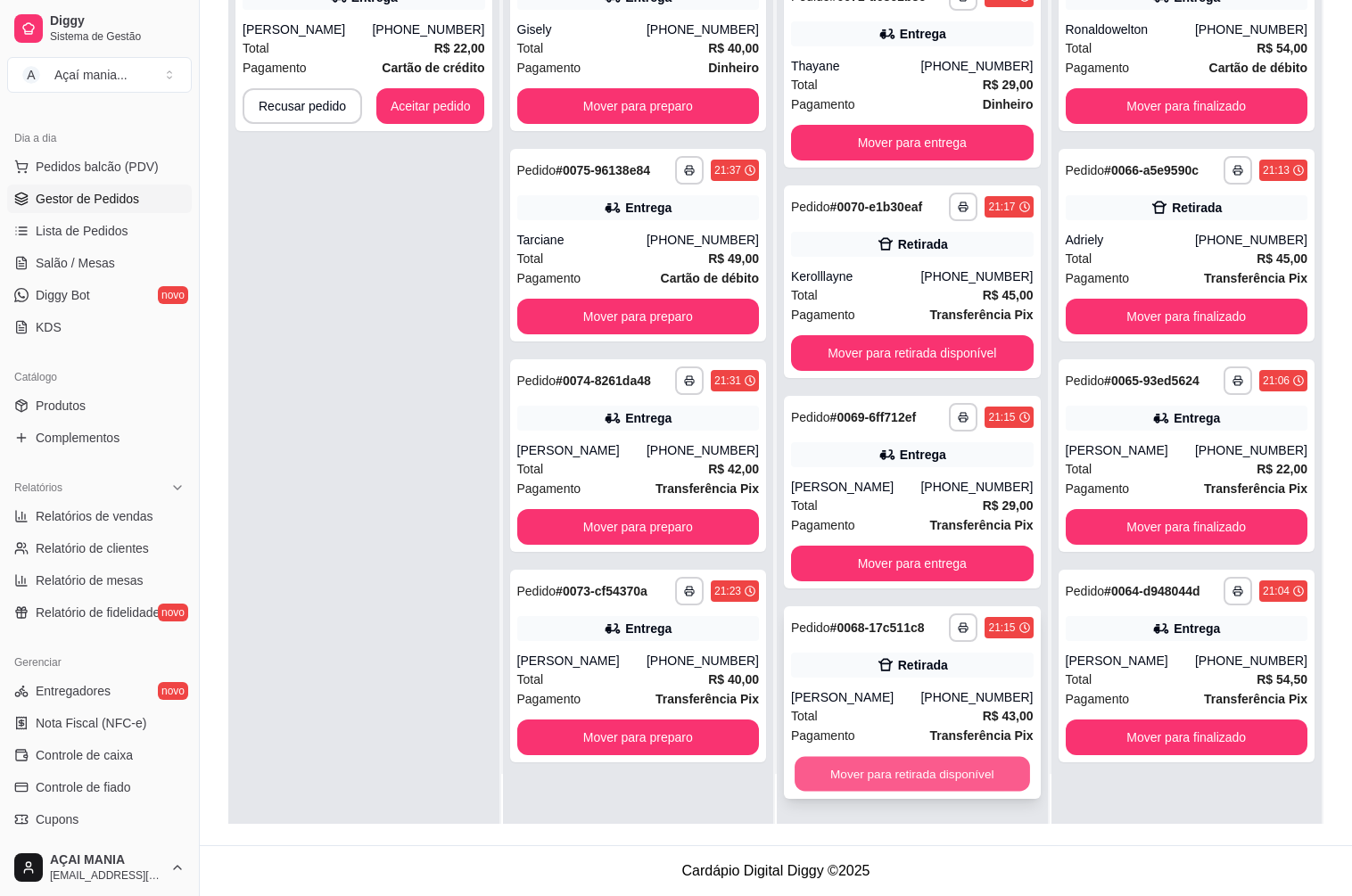
click at [843, 761] on button "Mover para retirada disponível" at bounding box center [911, 774] width 234 height 35
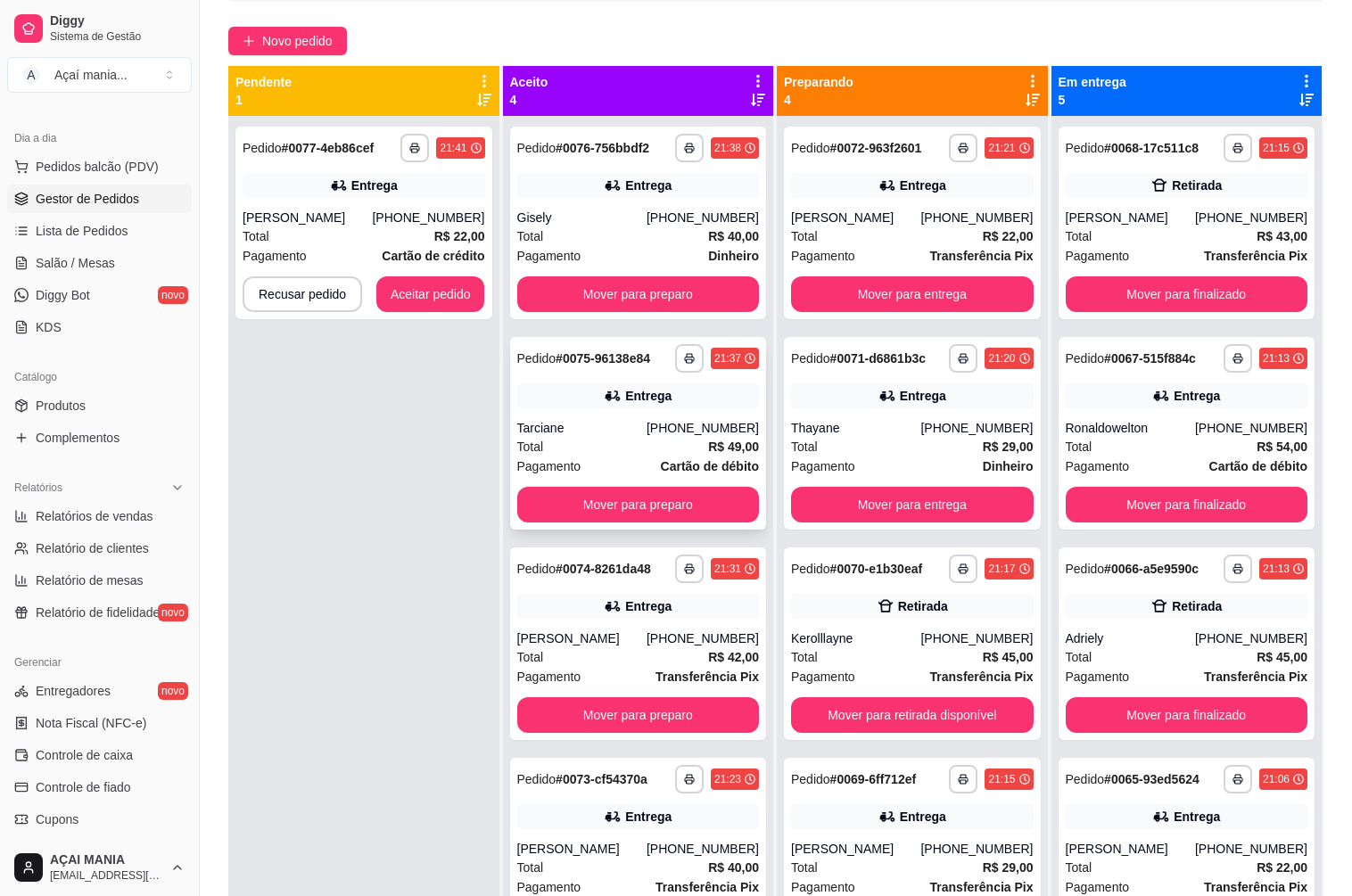
scroll to position [0, 0]
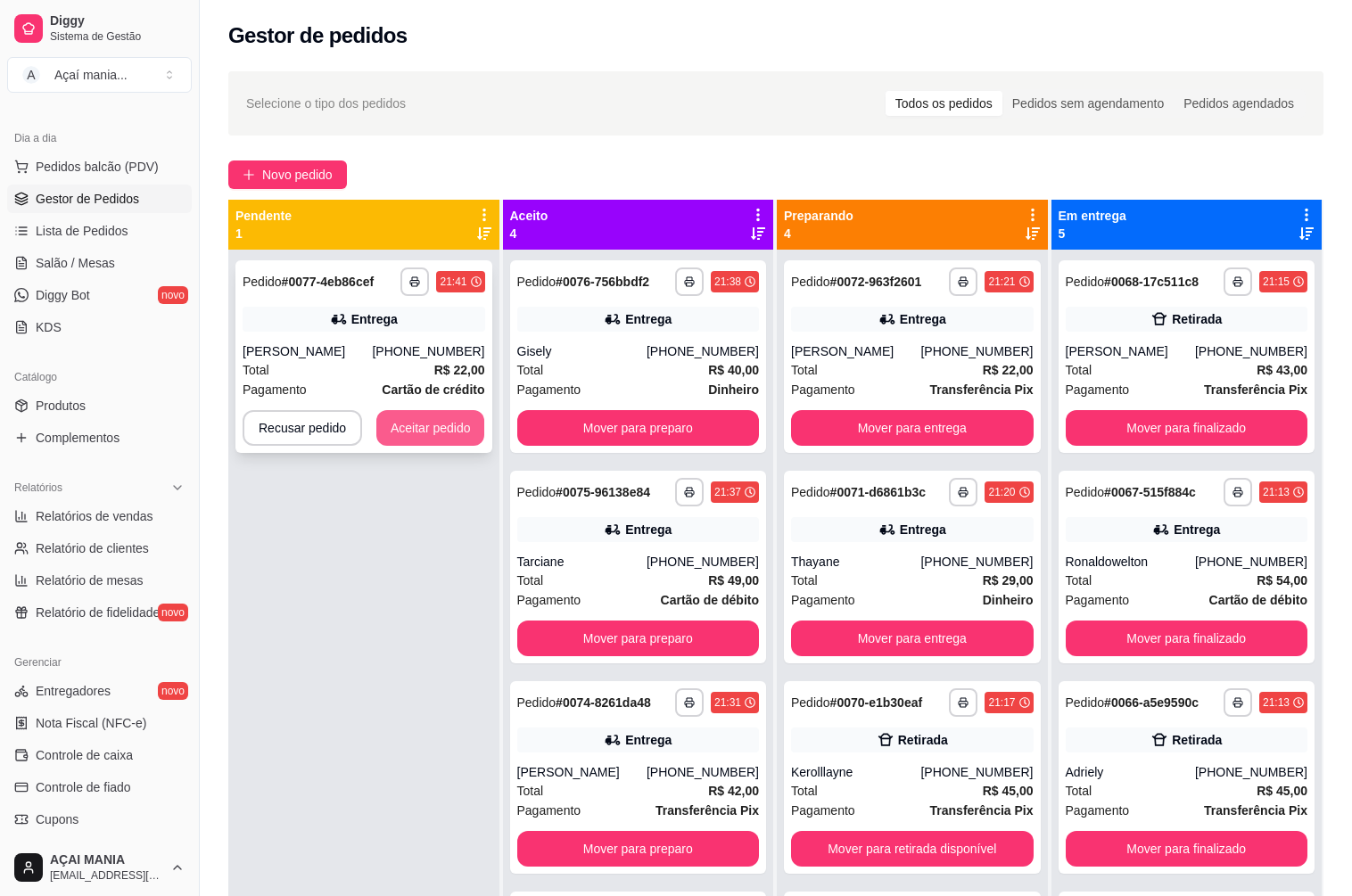
click at [425, 423] on button "Aceitar pedido" at bounding box center [430, 427] width 108 height 35
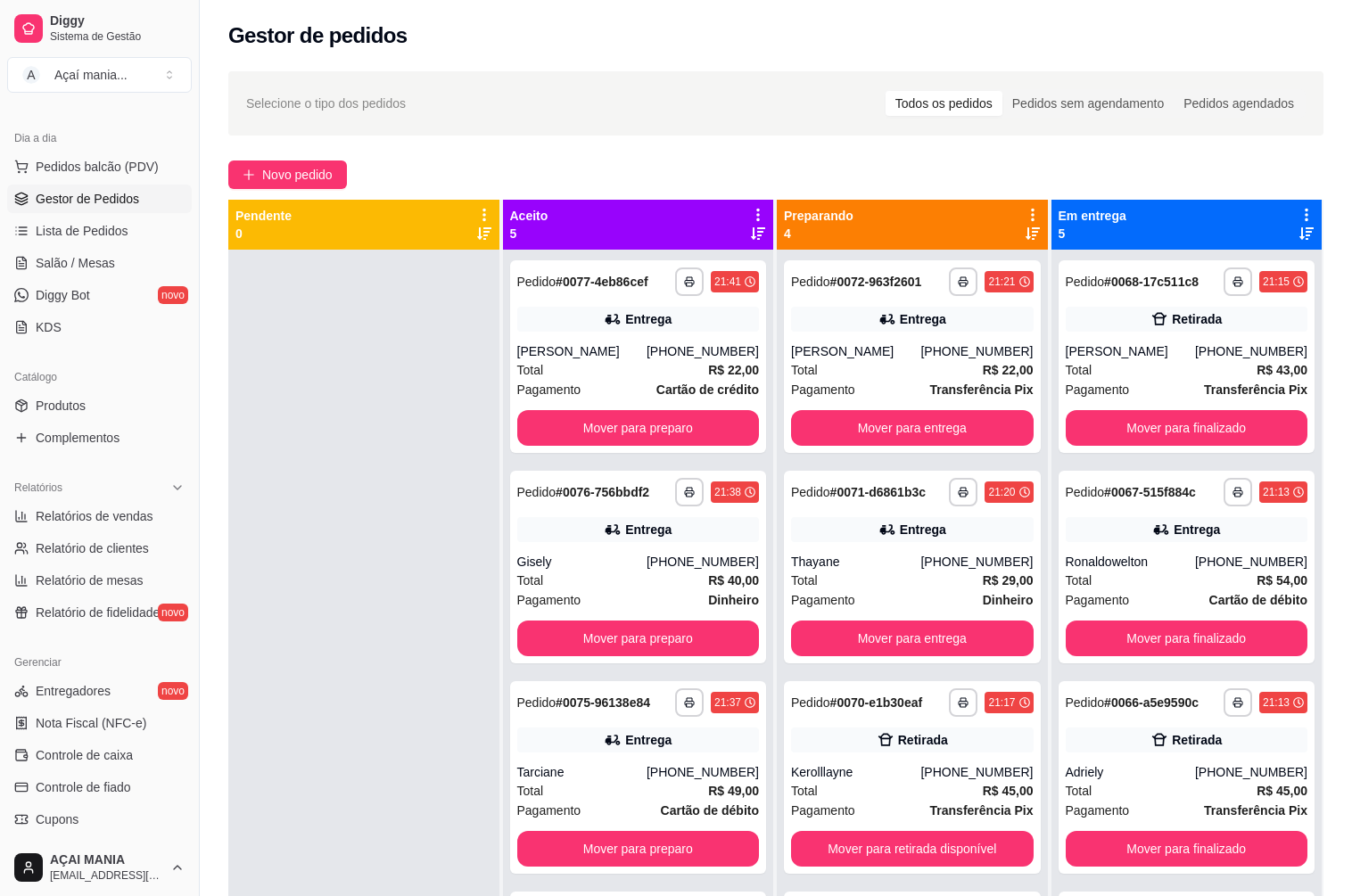
click at [386, 727] on div at bounding box center [363, 697] width 271 height 896
click at [444, 729] on div at bounding box center [363, 697] width 271 height 896
click at [435, 631] on div at bounding box center [363, 697] width 271 height 896
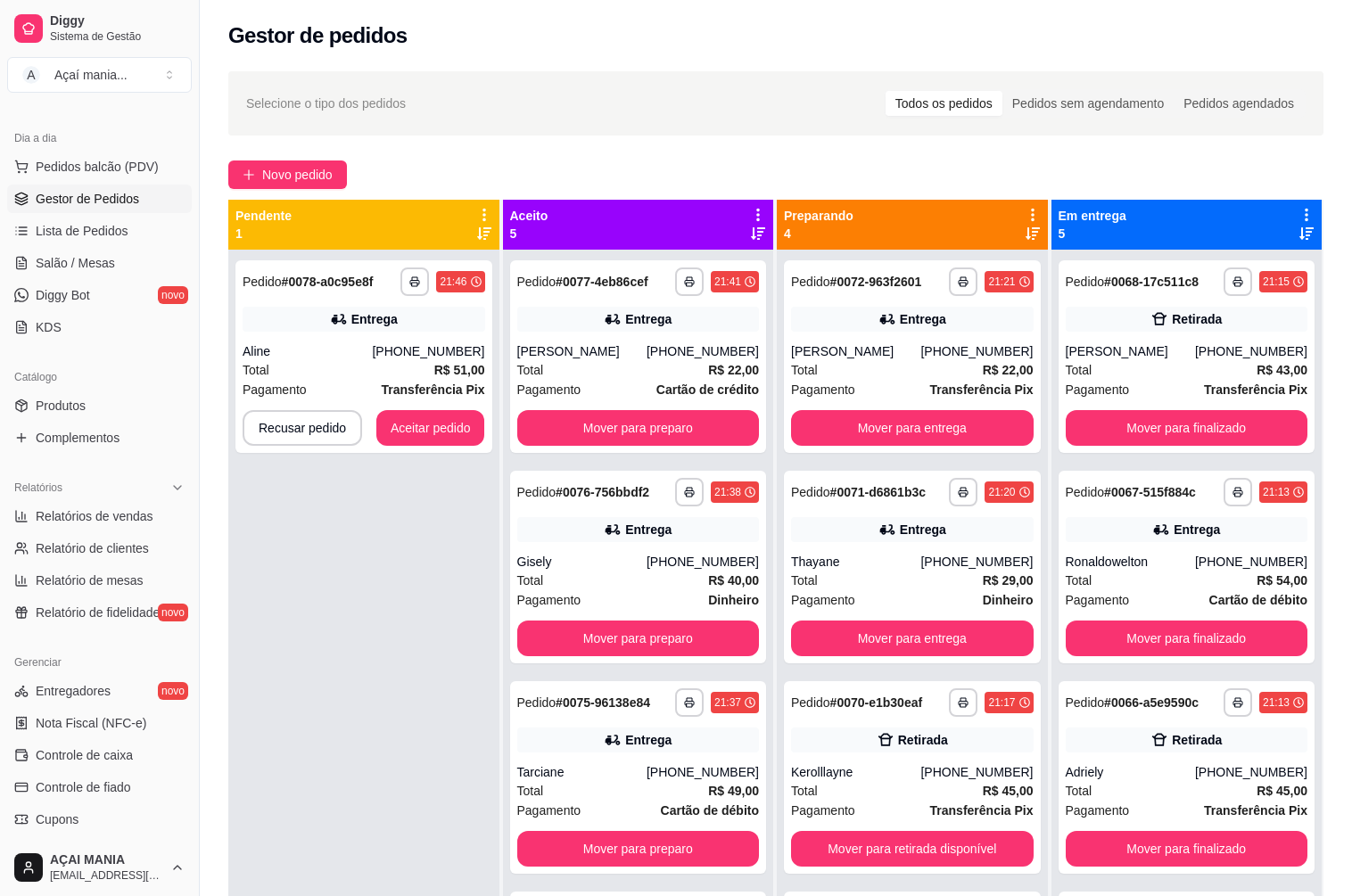
click at [346, 610] on div "**********" at bounding box center [363, 697] width 271 height 896
click at [257, 668] on div "**********" at bounding box center [363, 697] width 271 height 896
click at [427, 423] on button "Aceitar pedido" at bounding box center [430, 427] width 106 height 35
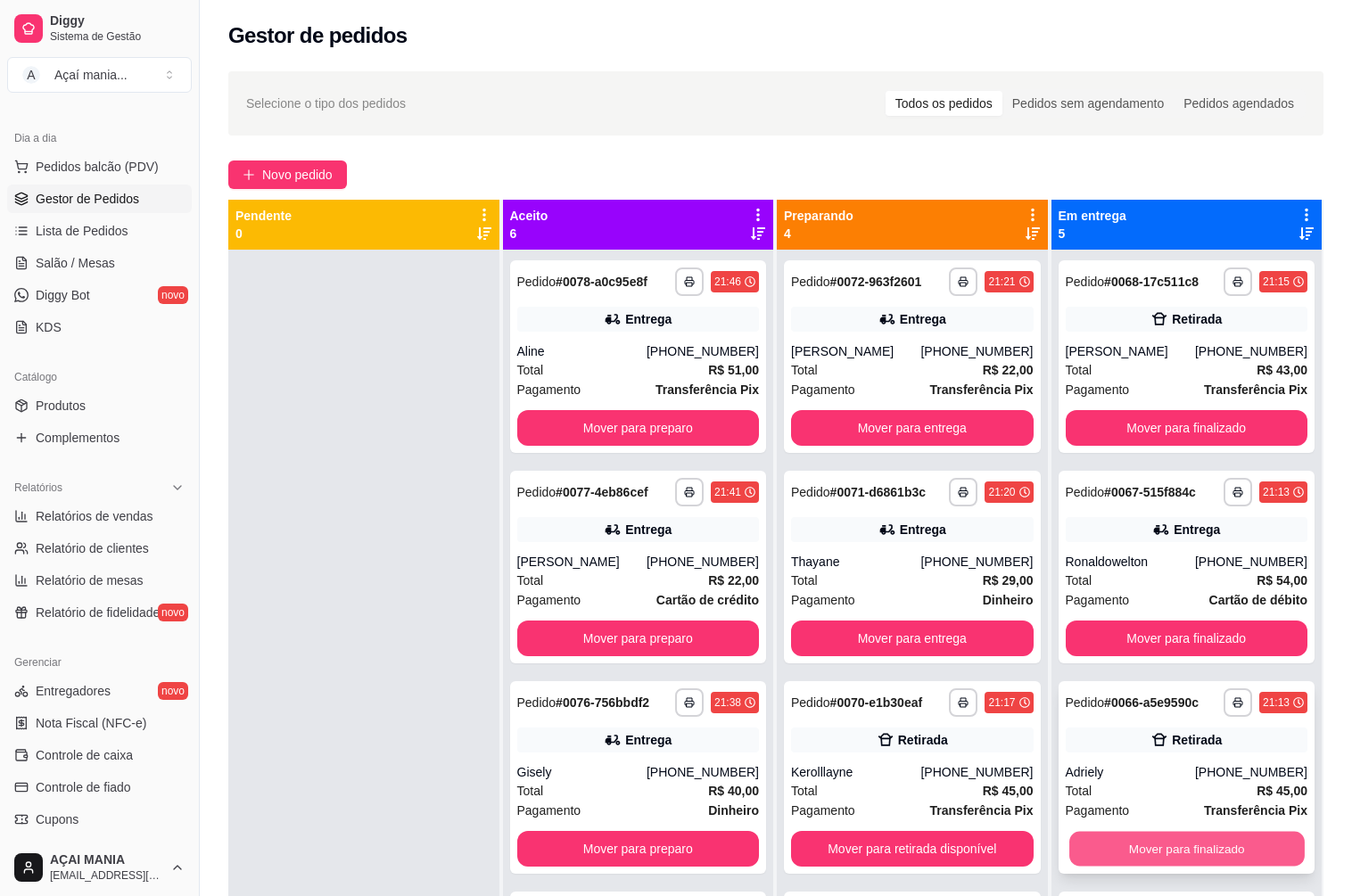
click at [1178, 846] on button "Mover para finalizado" at bounding box center [1186, 848] width 234 height 35
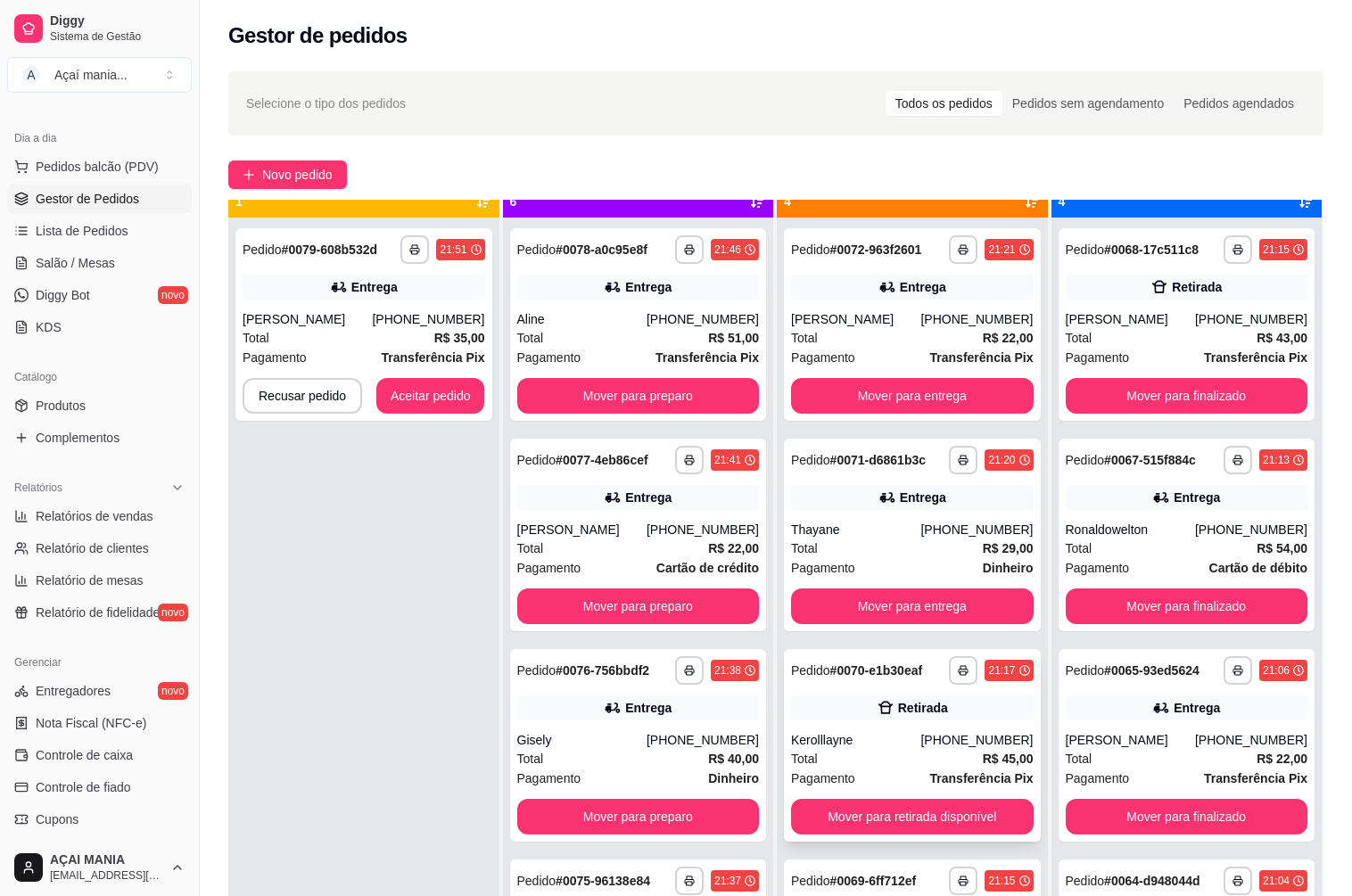
scroll to position [49, 0]
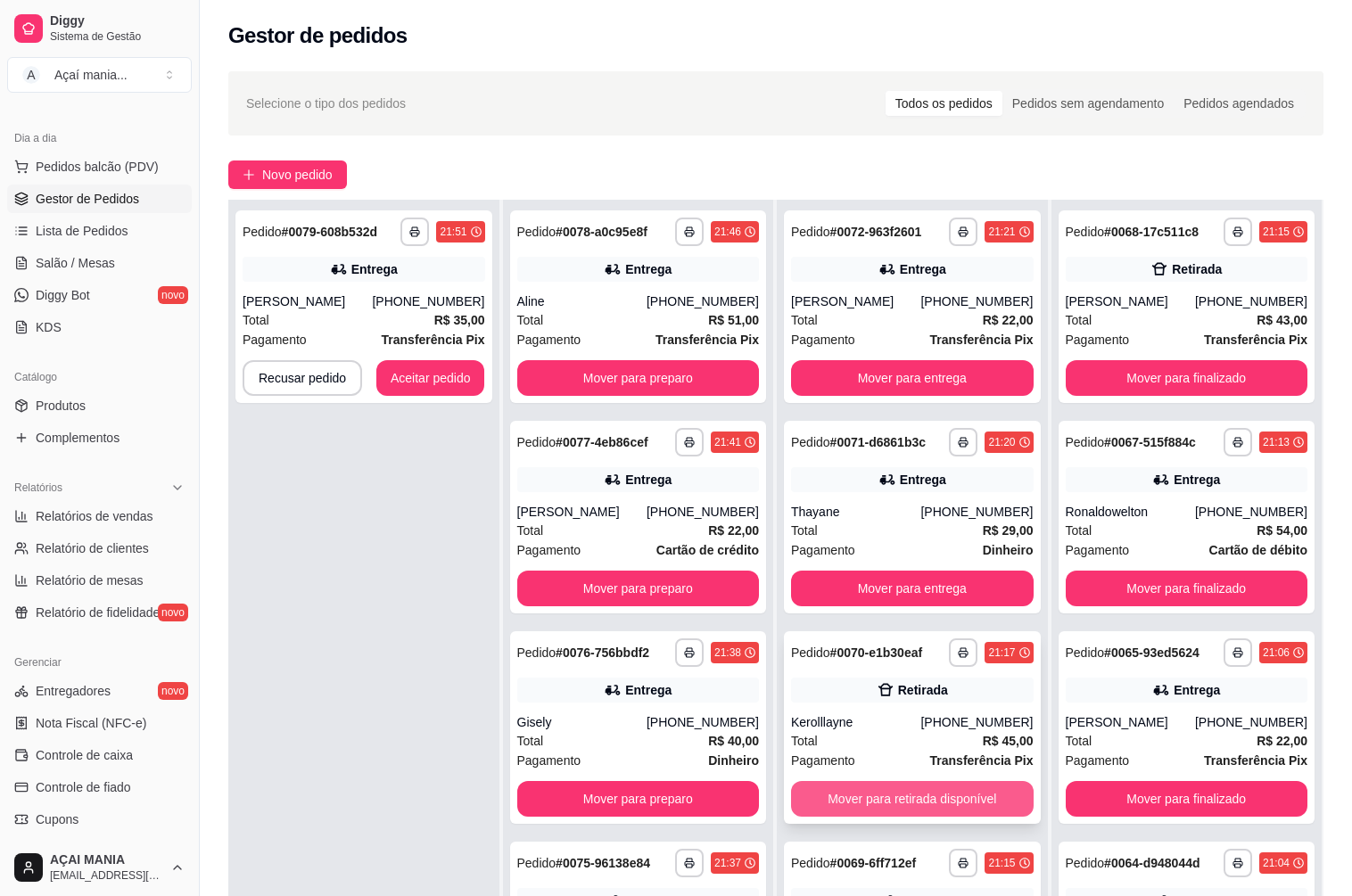
click at [890, 799] on button "Mover para retirada disponível" at bounding box center [912, 798] width 243 height 35
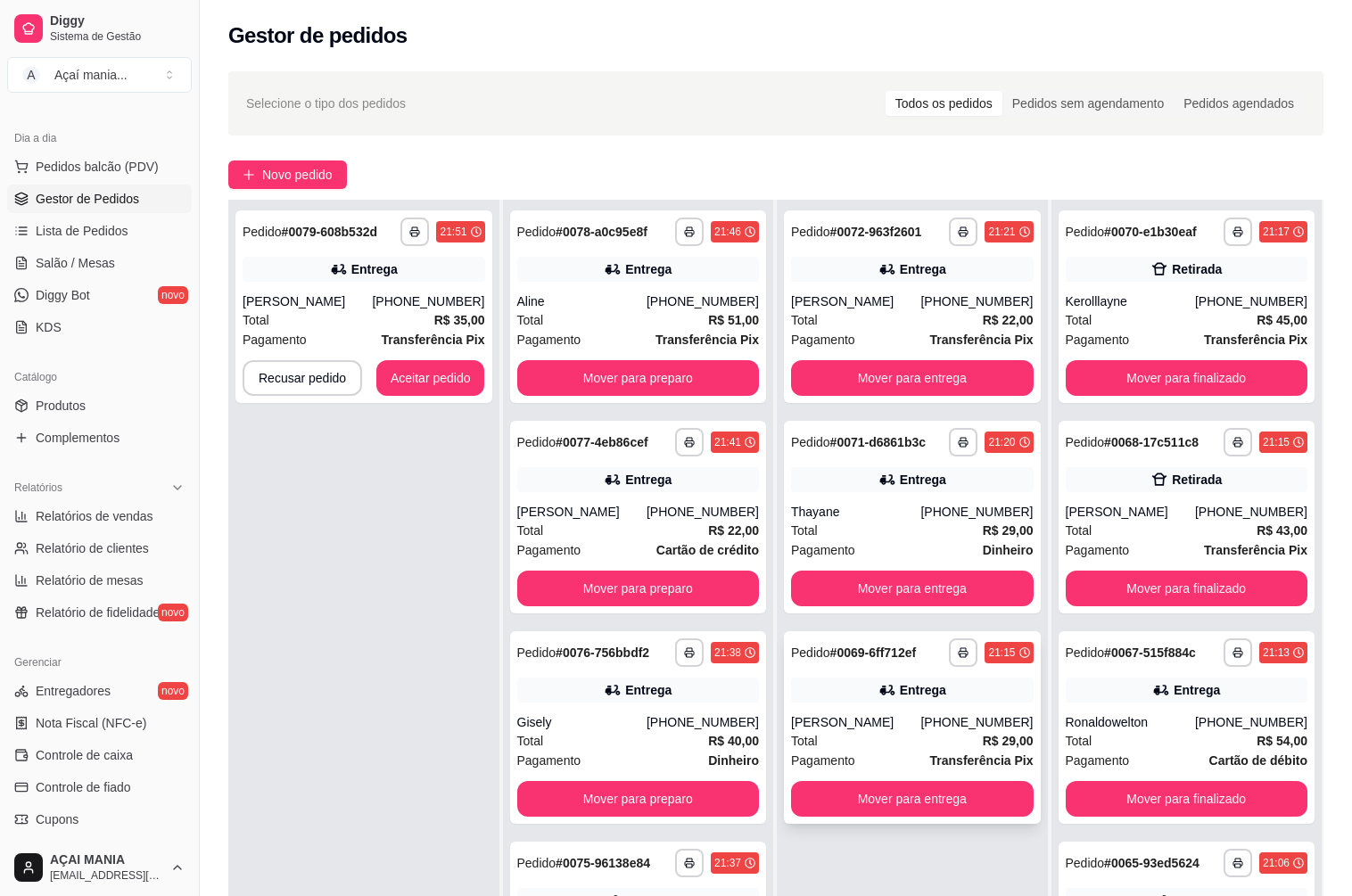
scroll to position [0, 0]
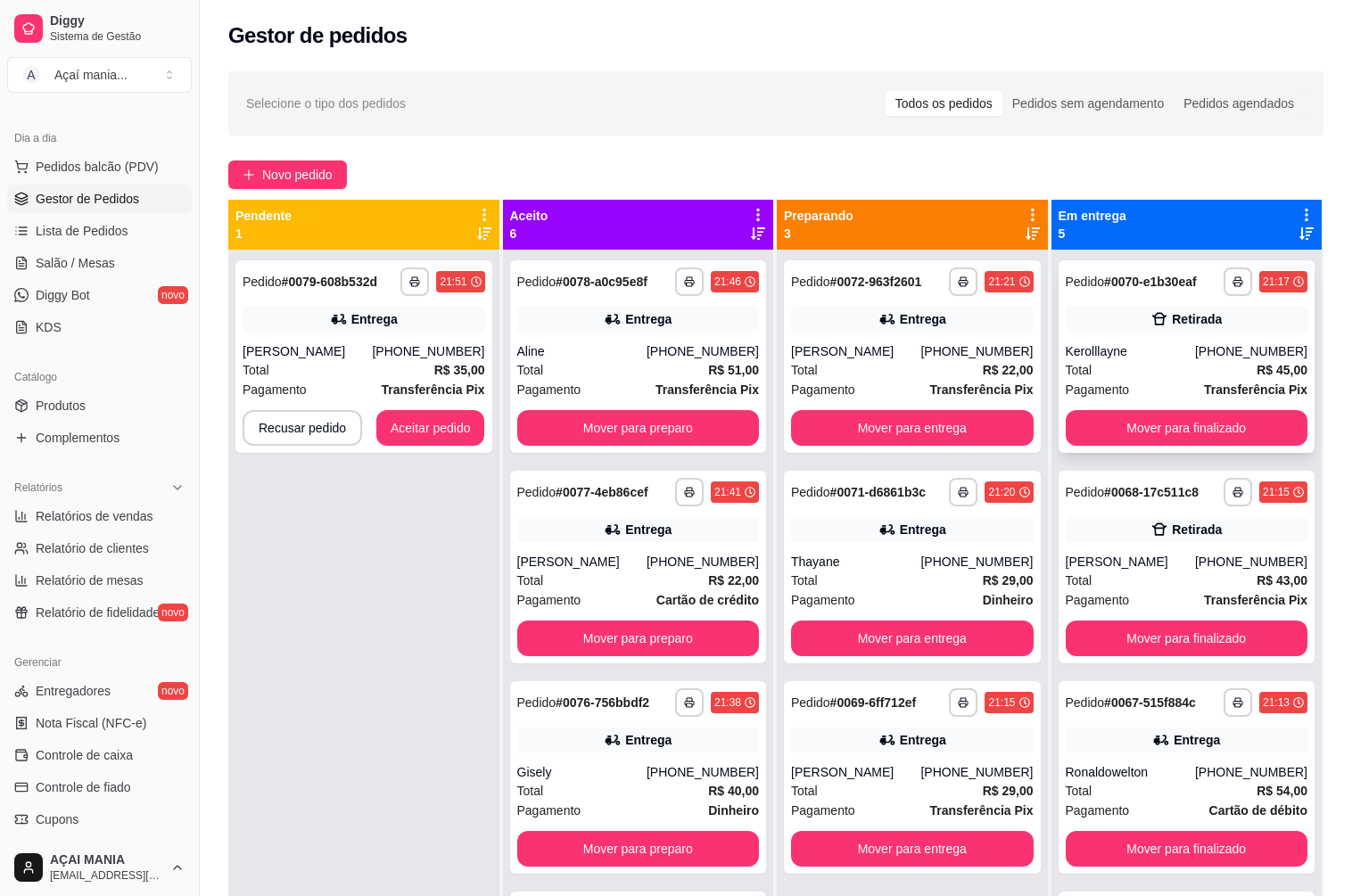
click at [1120, 366] on div "Total R$ 45,00" at bounding box center [1187, 370] width 243 height 20
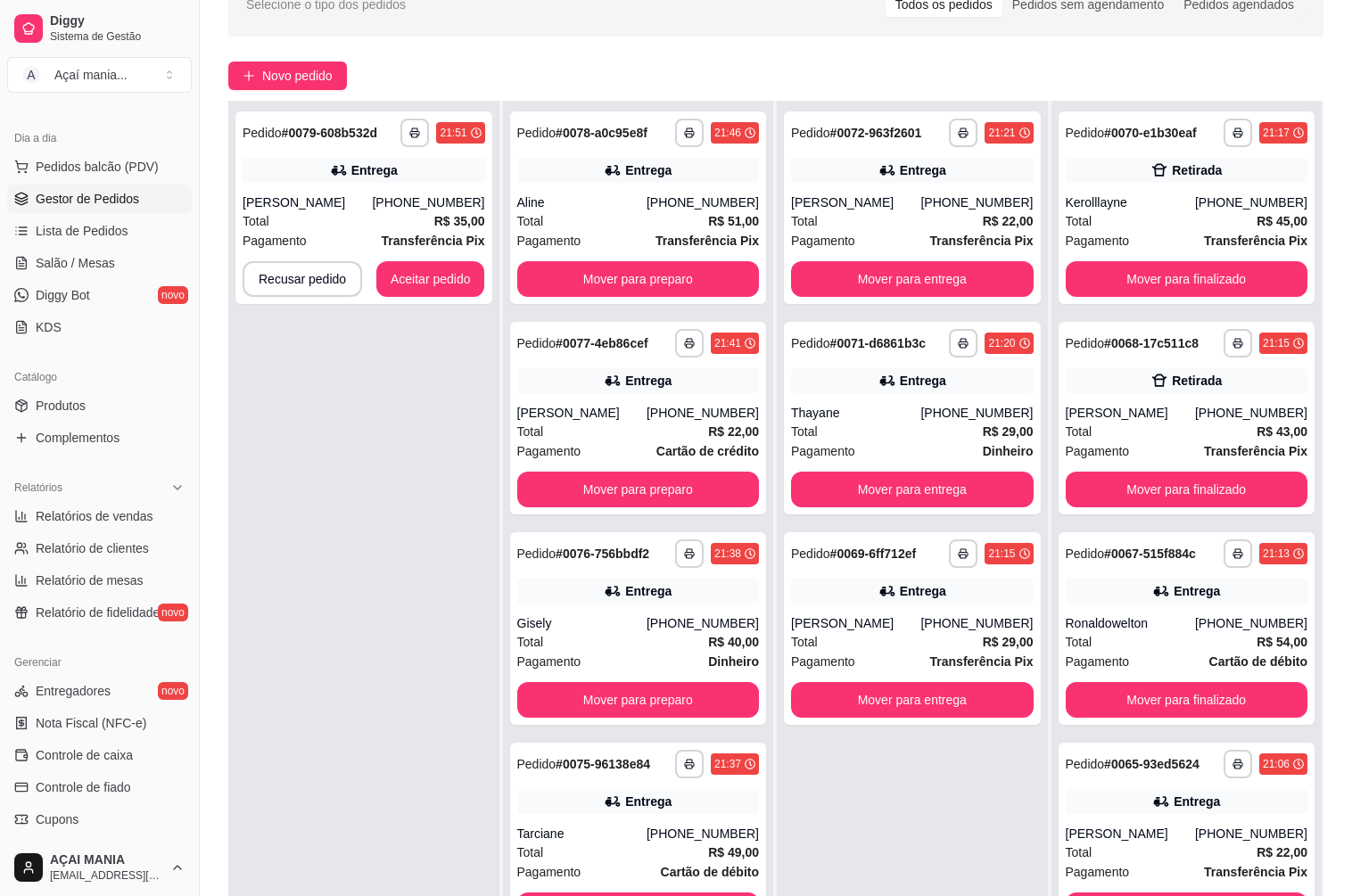
scroll to position [272, 0]
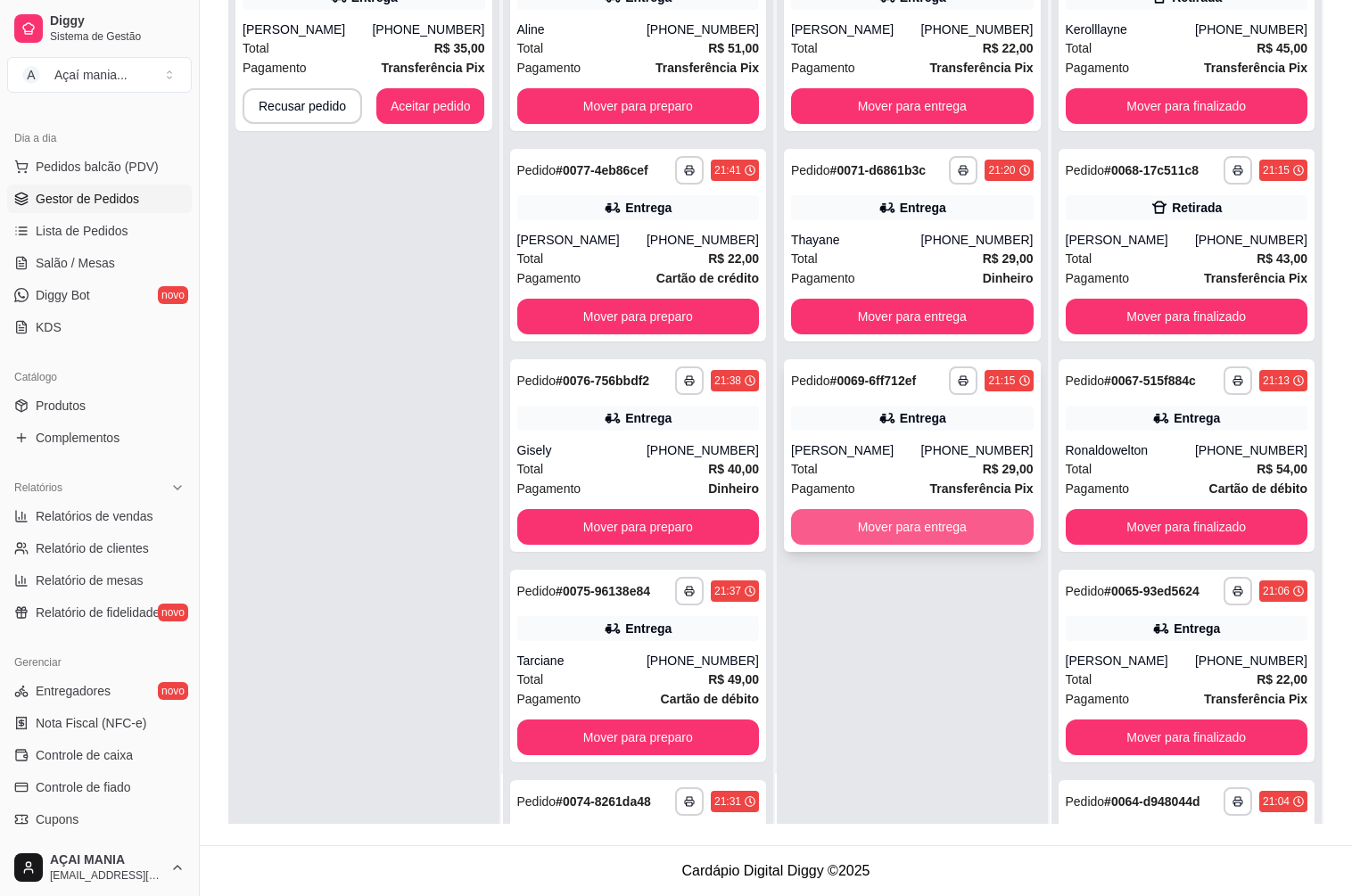
click at [901, 524] on button "Mover para entrega" at bounding box center [912, 526] width 243 height 35
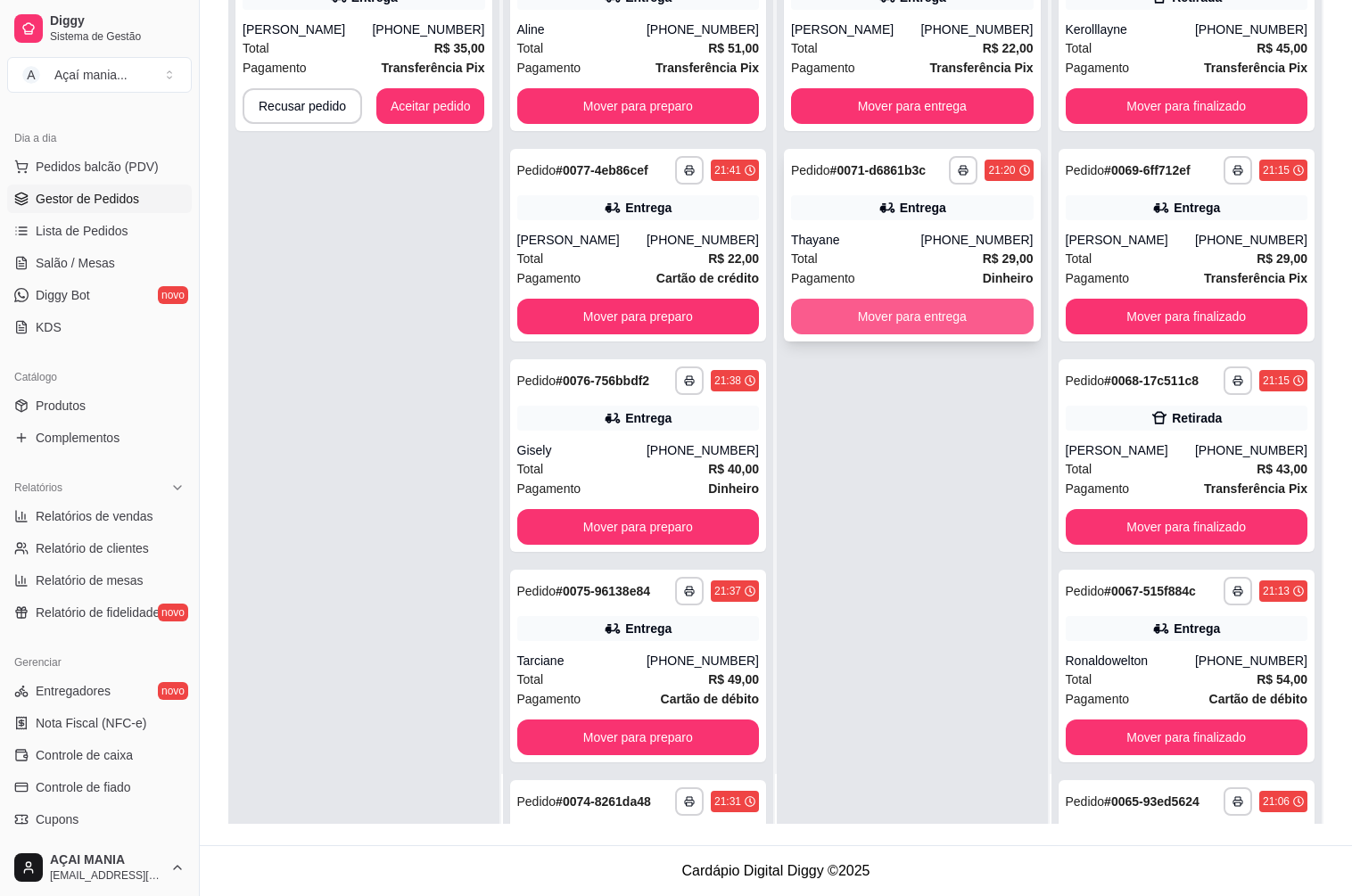
click at [861, 318] on button "Mover para entrega" at bounding box center [912, 316] width 243 height 35
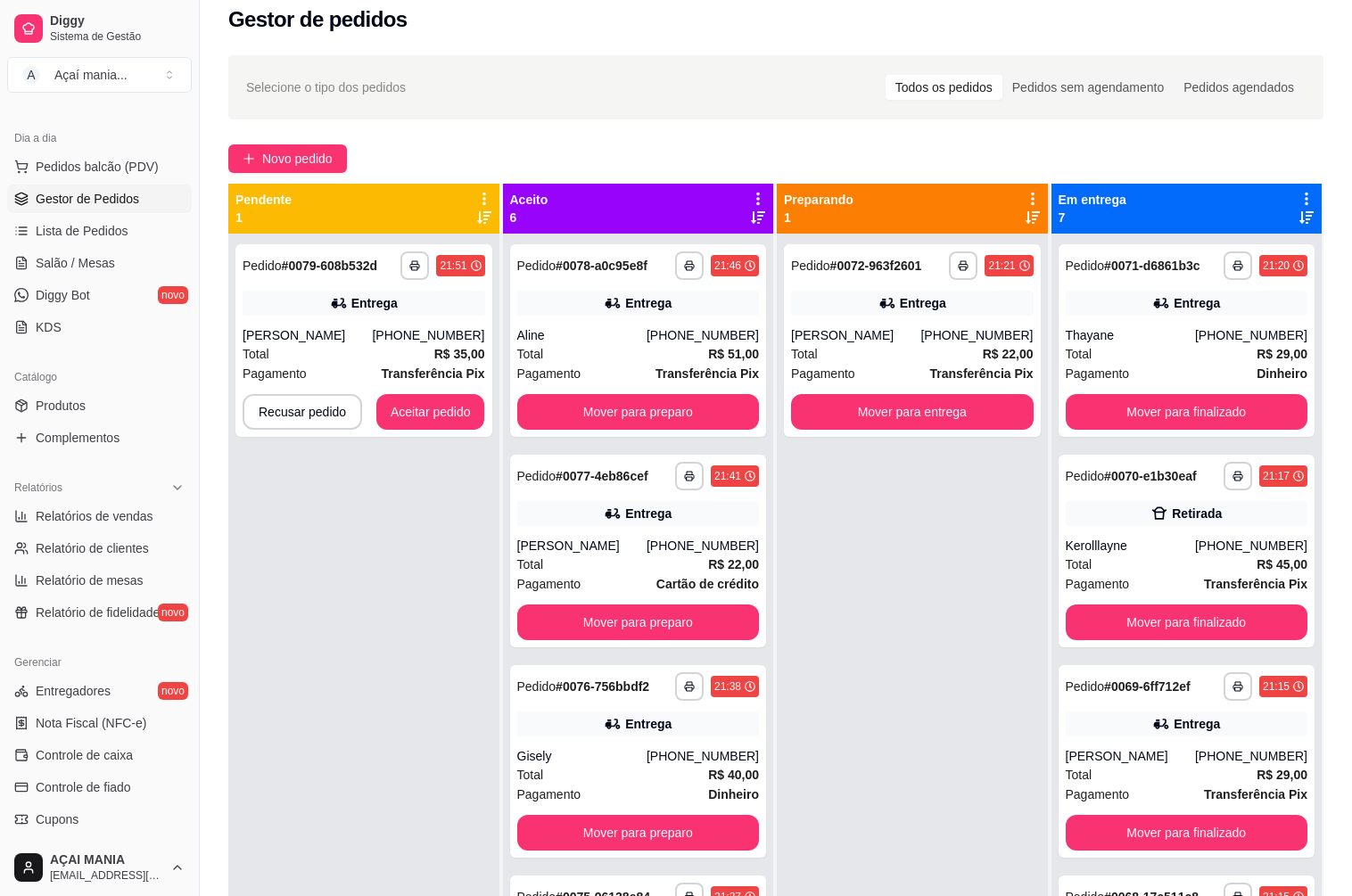
scroll to position [0, 0]
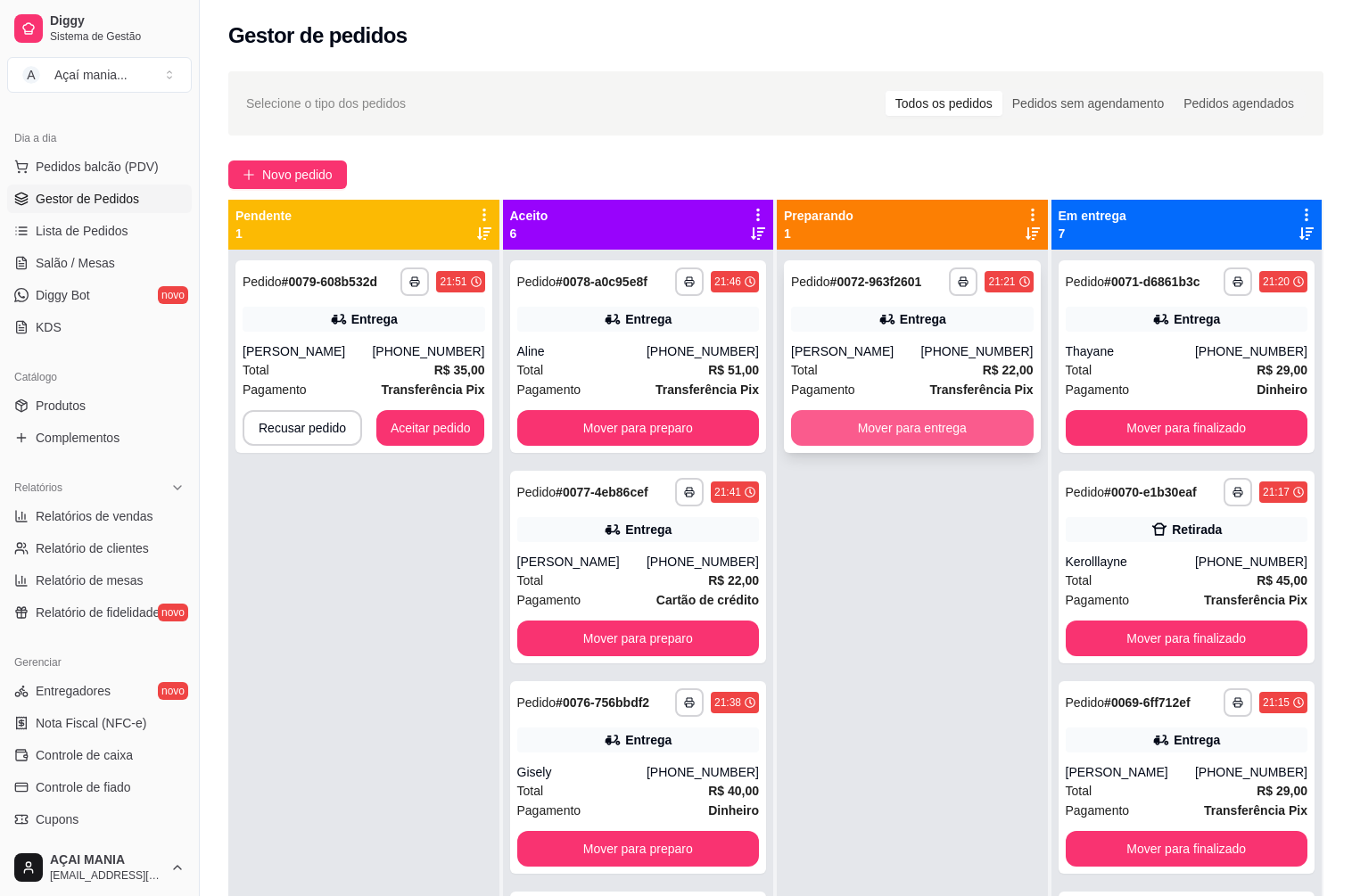
click at [852, 425] on button "Mover para entrega" at bounding box center [912, 427] width 243 height 35
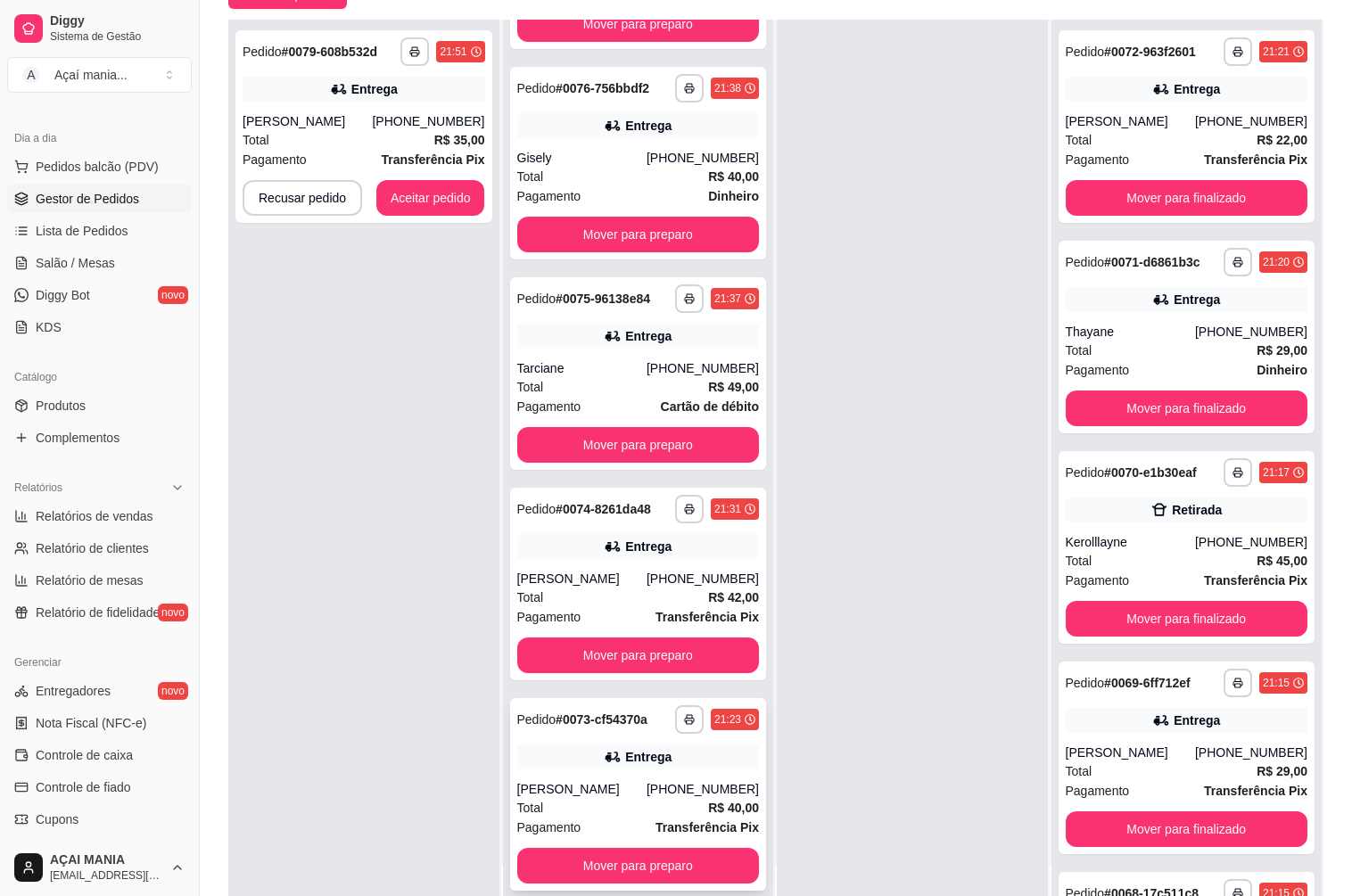
scroll to position [272, 0]
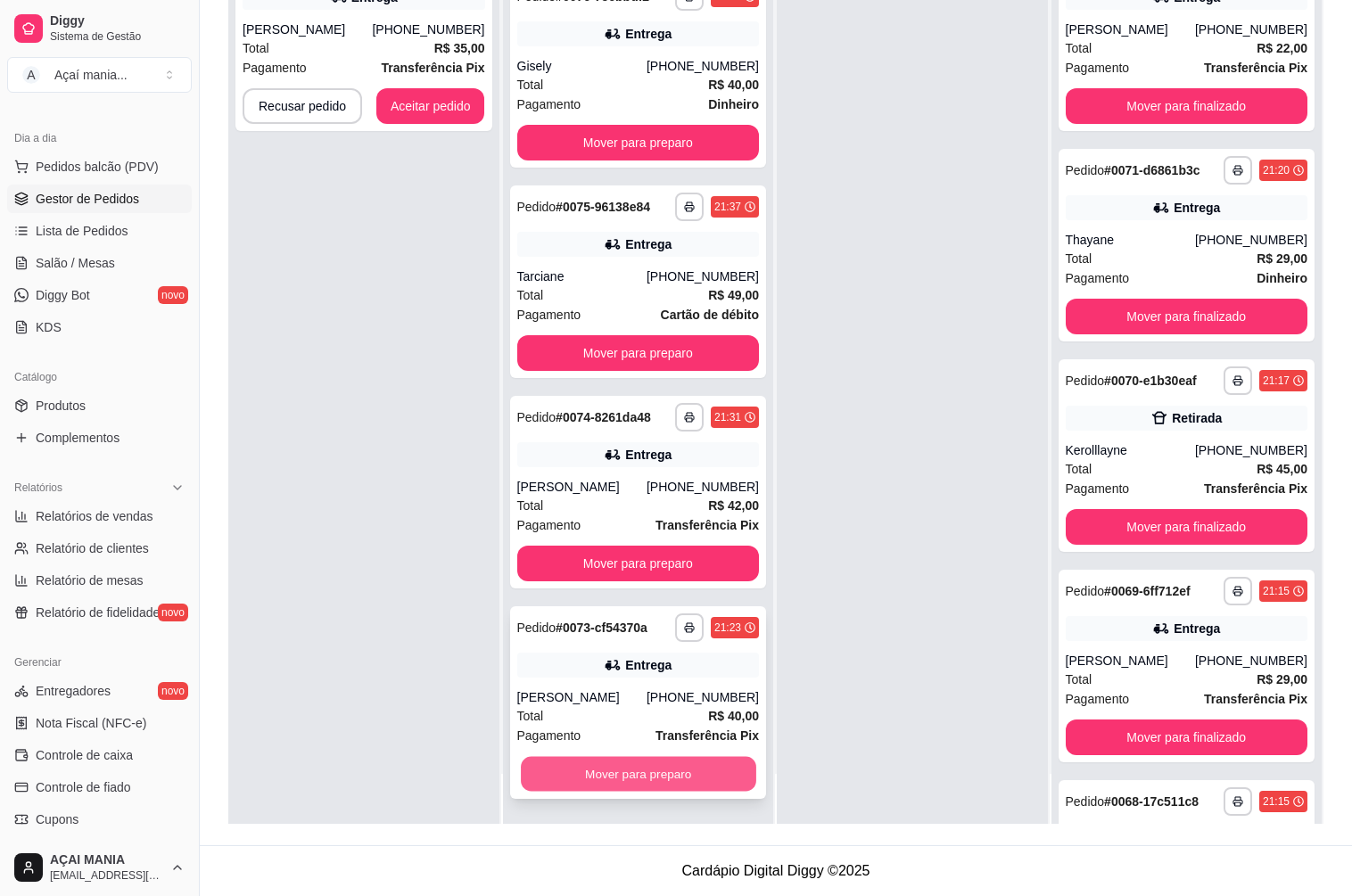
click at [565, 771] on button "Mover para preparo" at bounding box center [638, 774] width 234 height 35
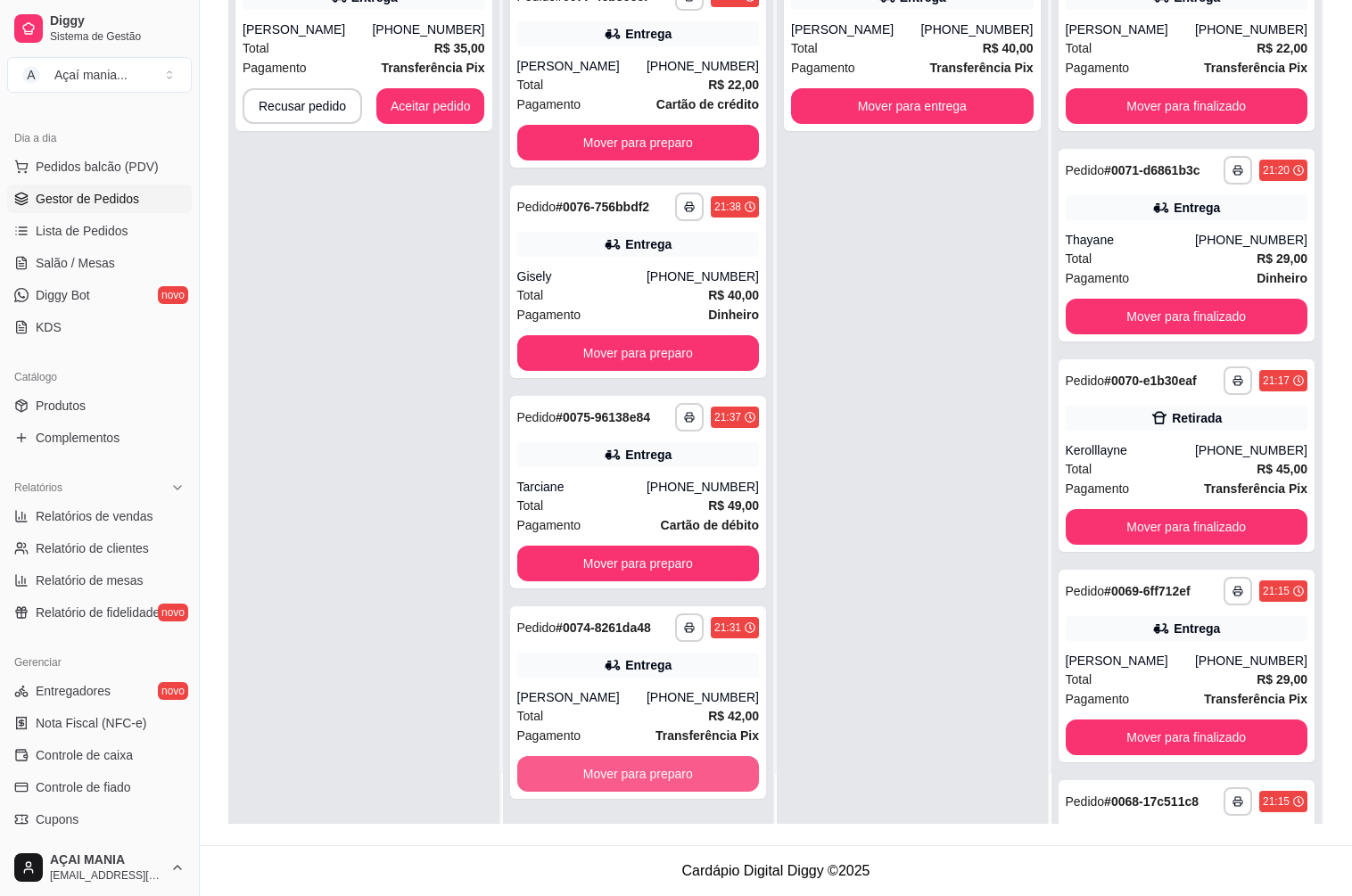
scroll to position [174, 0]
click at [565, 769] on button "Mover para preparo" at bounding box center [639, 774] width 243 height 35
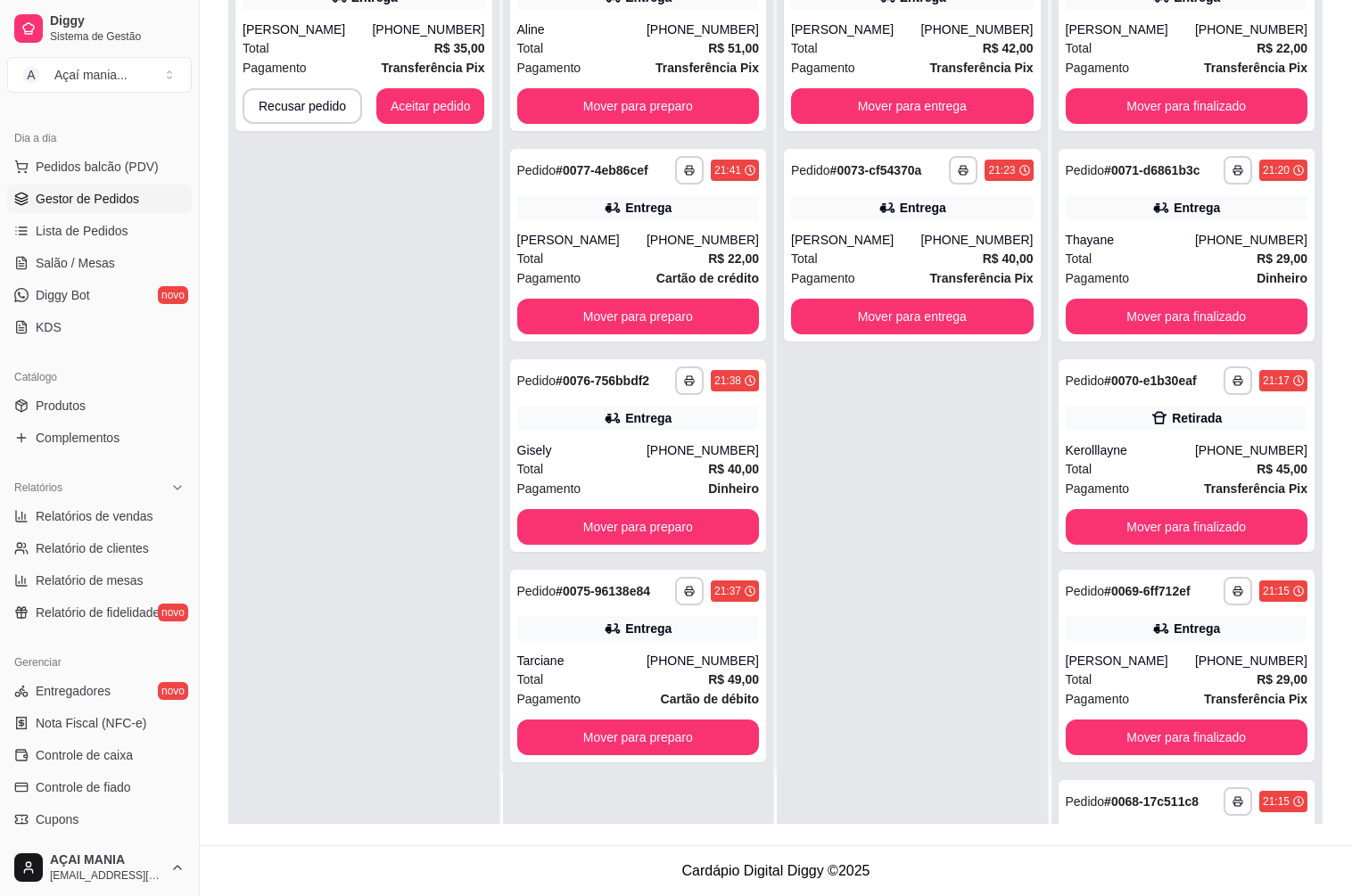
scroll to position [0, 0]
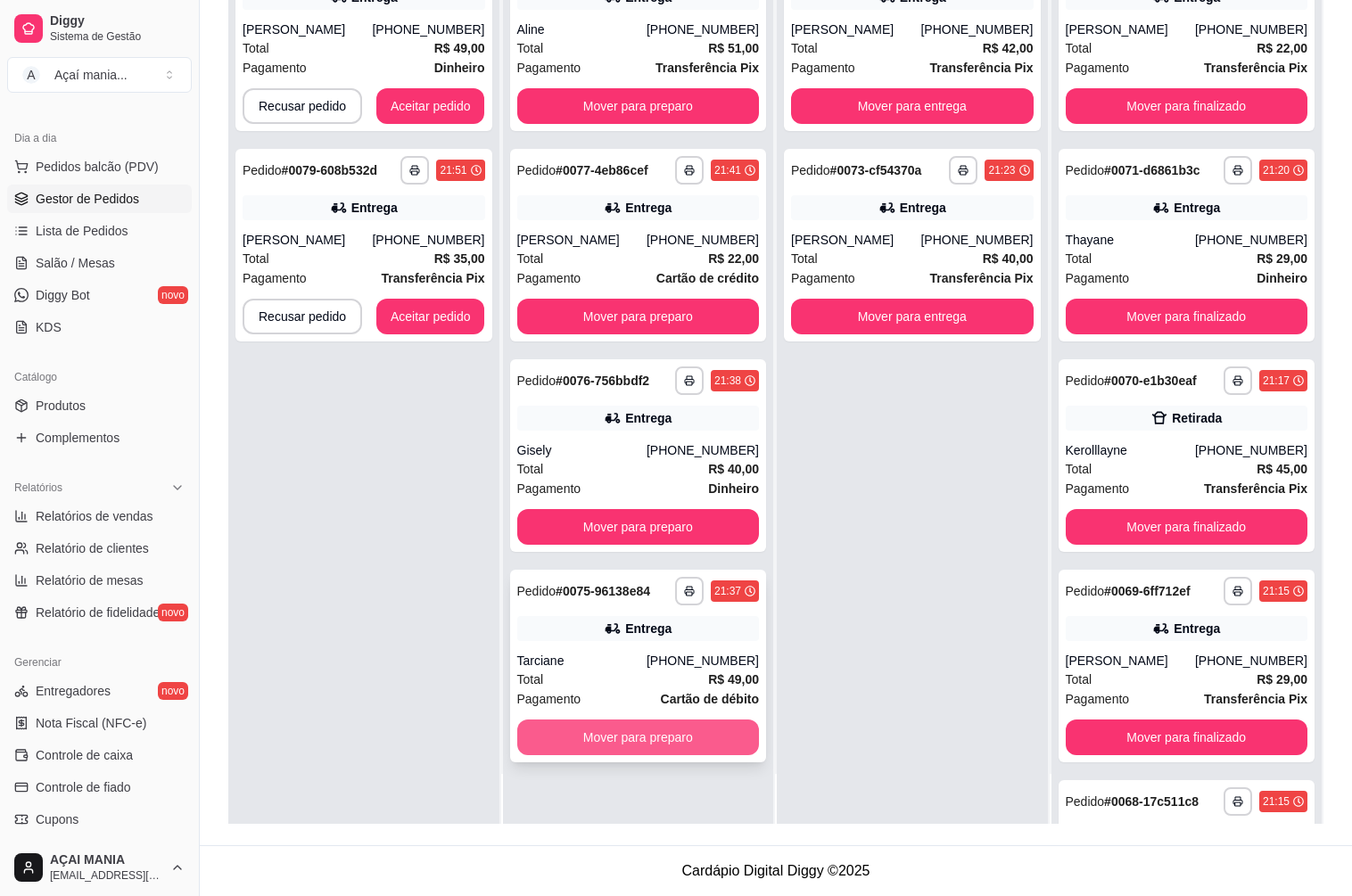
click at [570, 721] on button "Mover para preparo" at bounding box center [639, 737] width 243 height 35
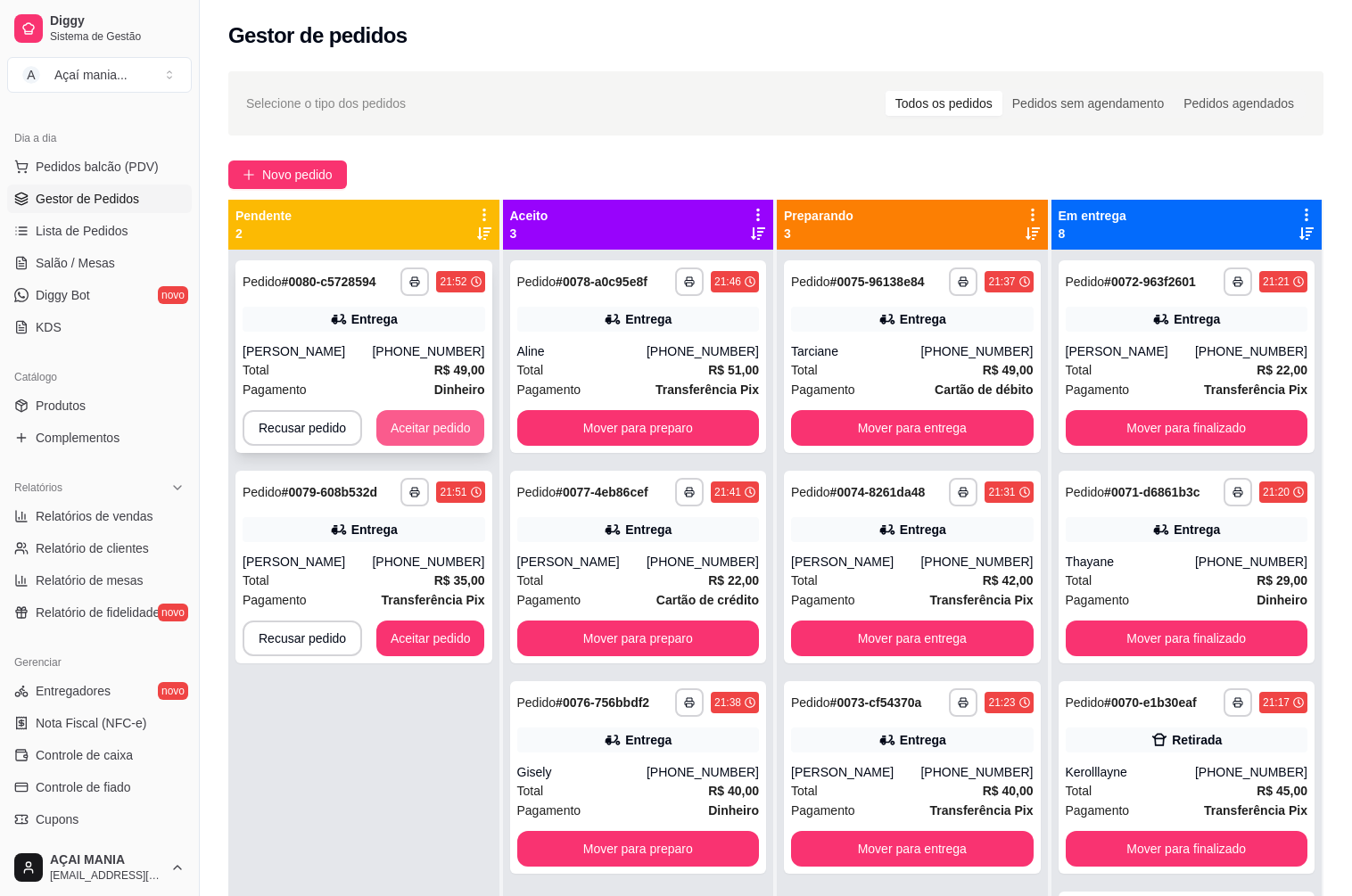
click at [419, 422] on button "Aceitar pedido" at bounding box center [430, 427] width 108 height 35
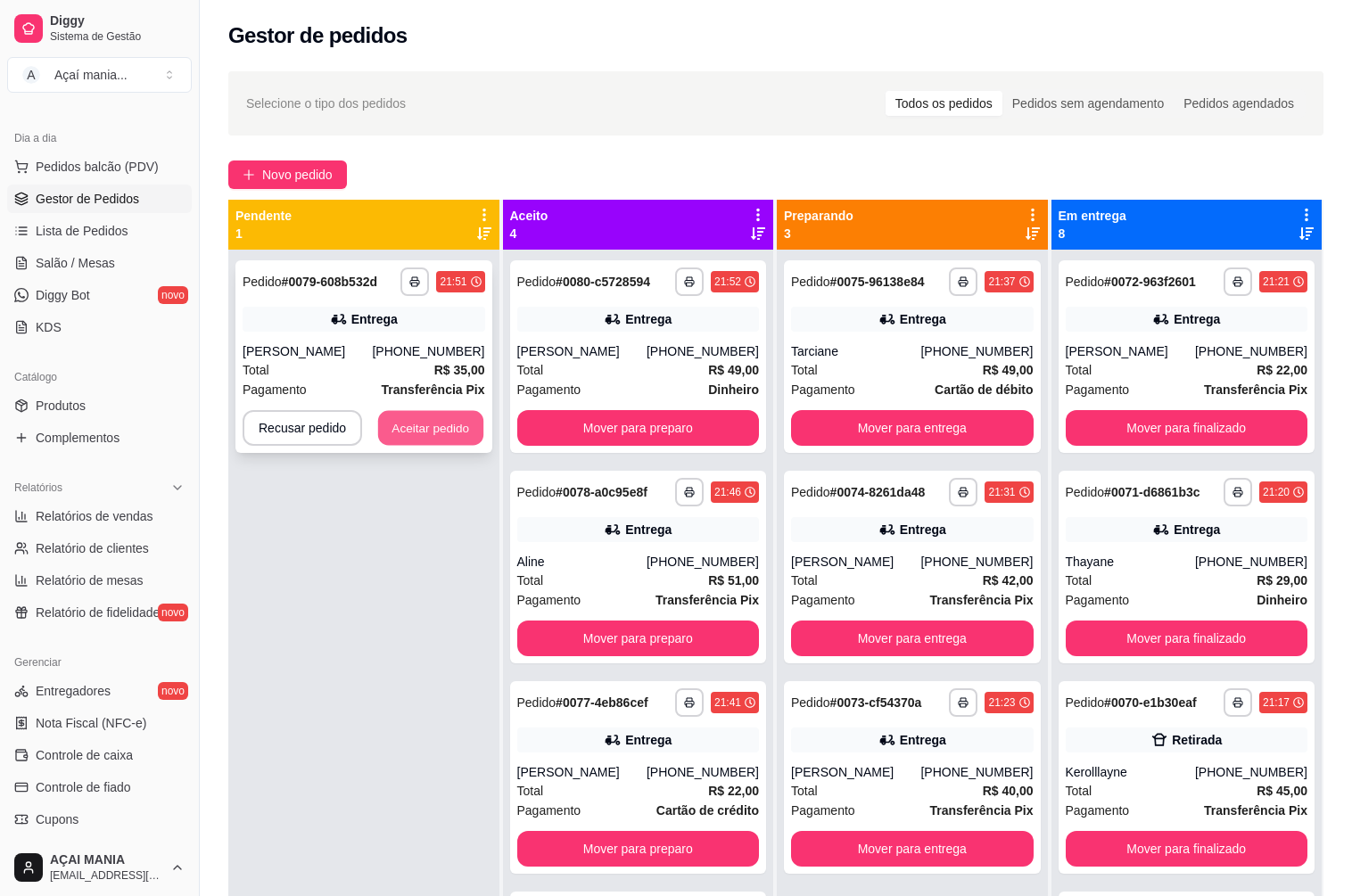
click at [433, 427] on button "Aceitar pedido" at bounding box center [430, 427] width 106 height 35
click at [436, 426] on button "Aceitar pedido" at bounding box center [430, 427] width 108 height 35
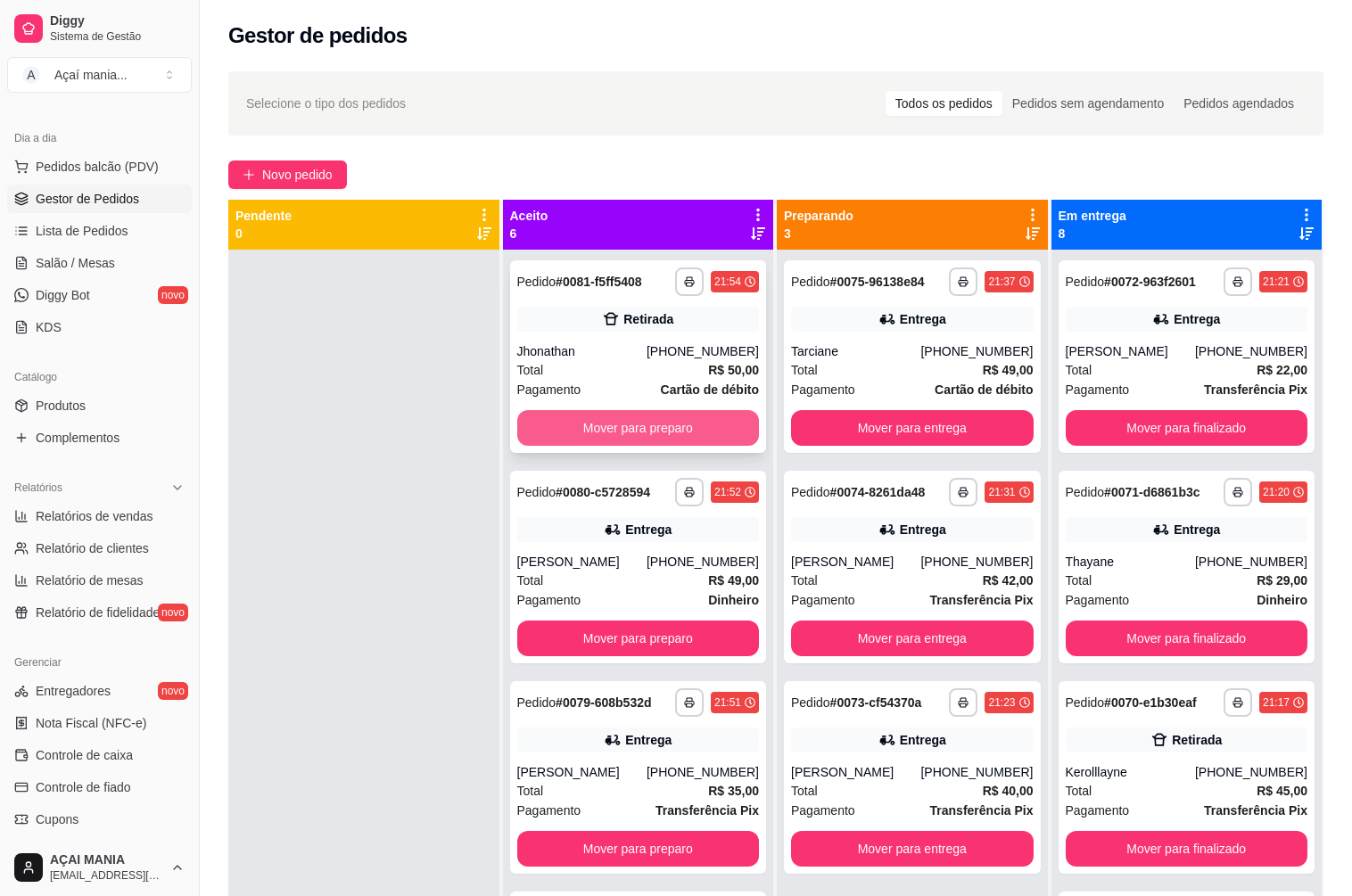
click at [605, 437] on button "Mover para preparo" at bounding box center [639, 427] width 243 height 35
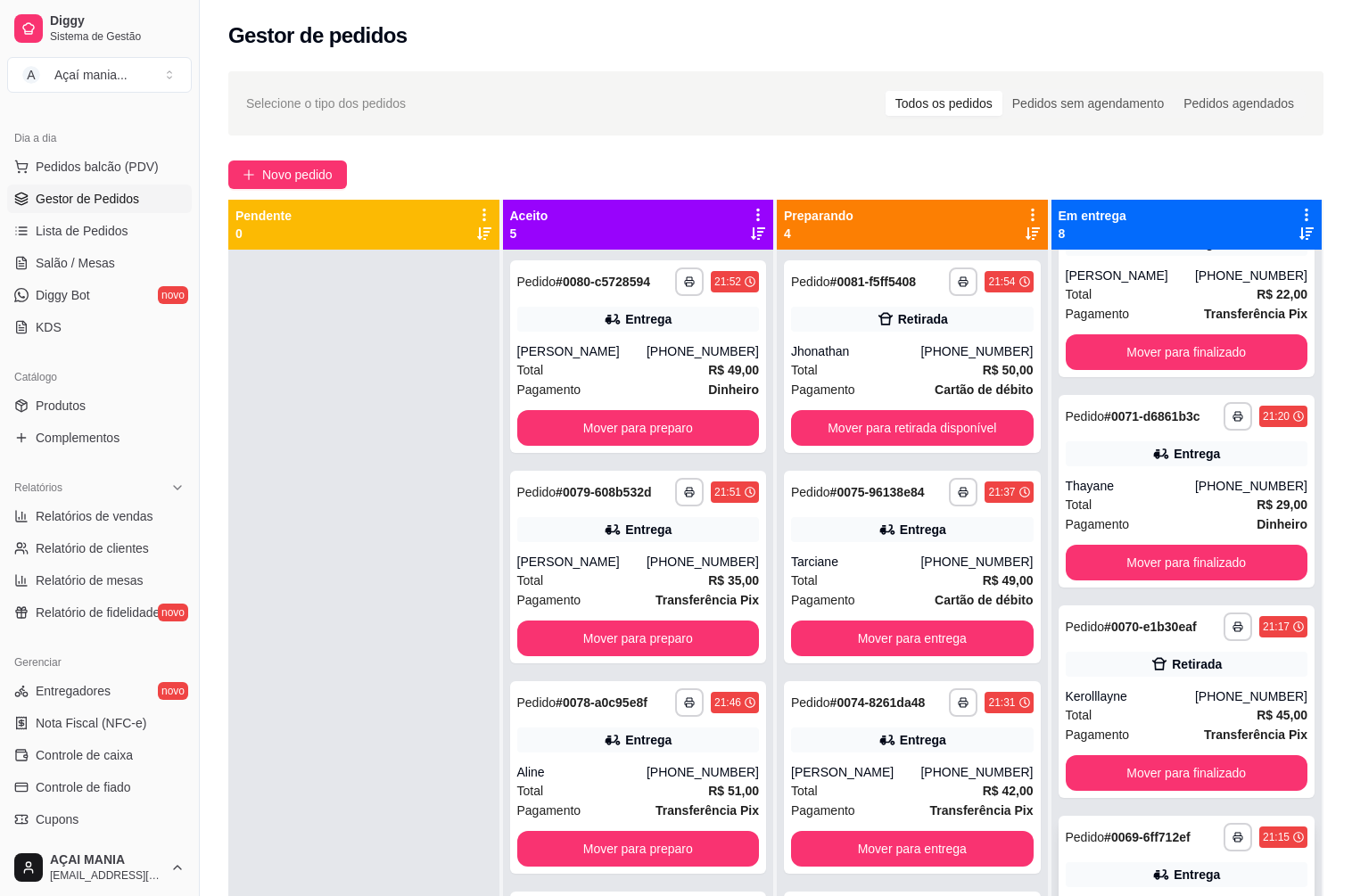
scroll to position [267, 0]
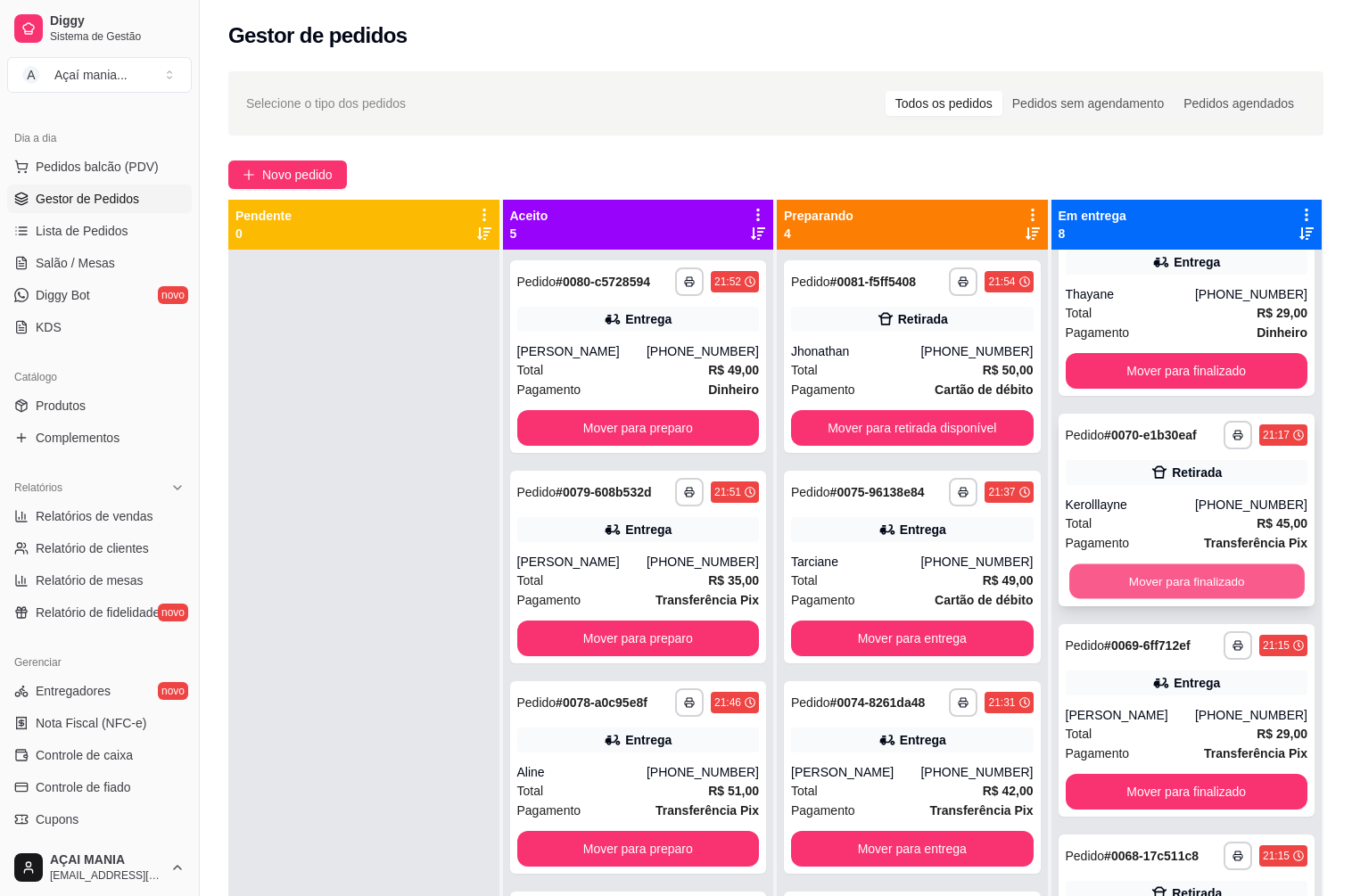
click at [1161, 575] on button "Mover para finalizado" at bounding box center [1186, 581] width 234 height 35
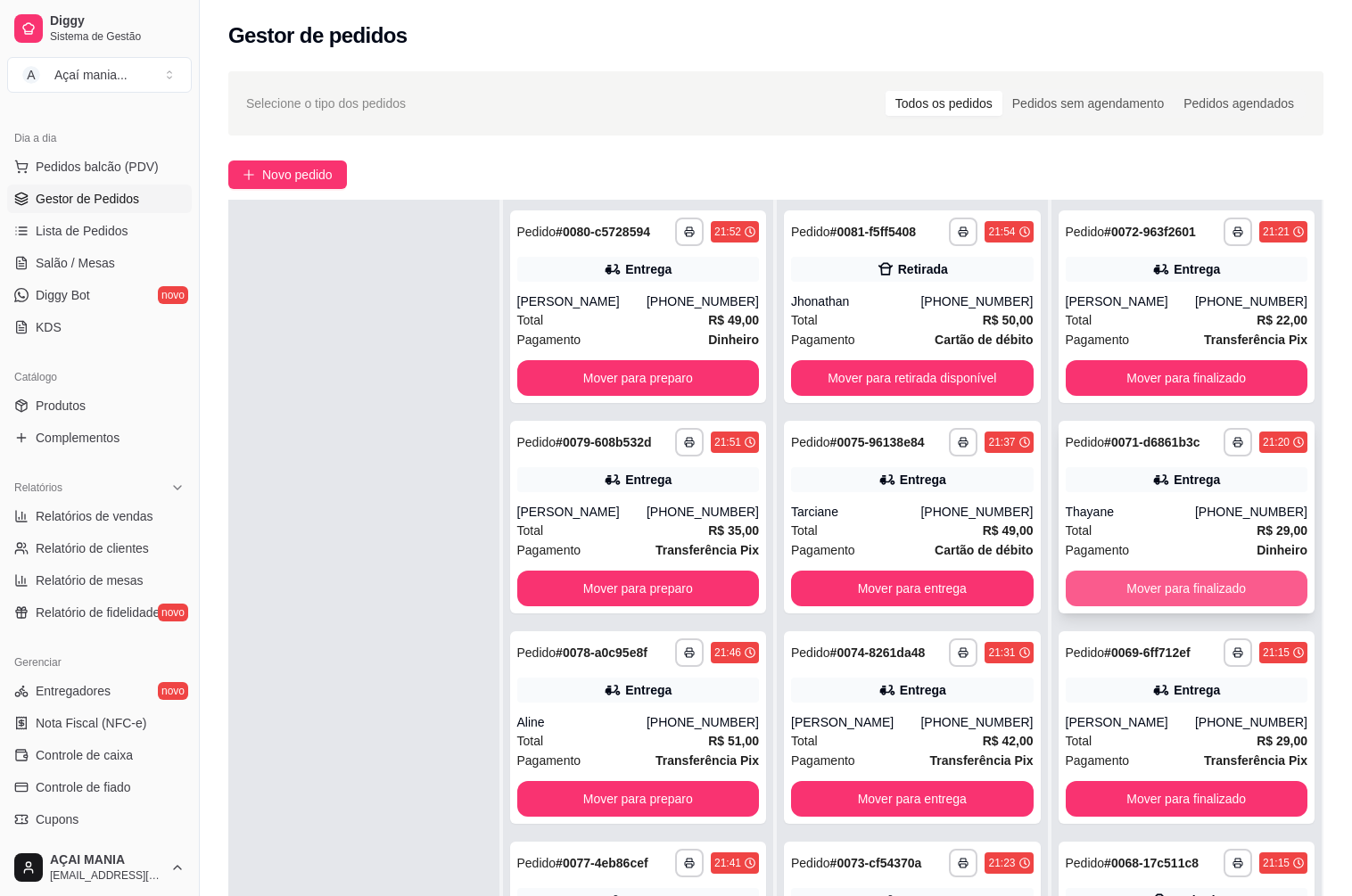
scroll to position [0, 0]
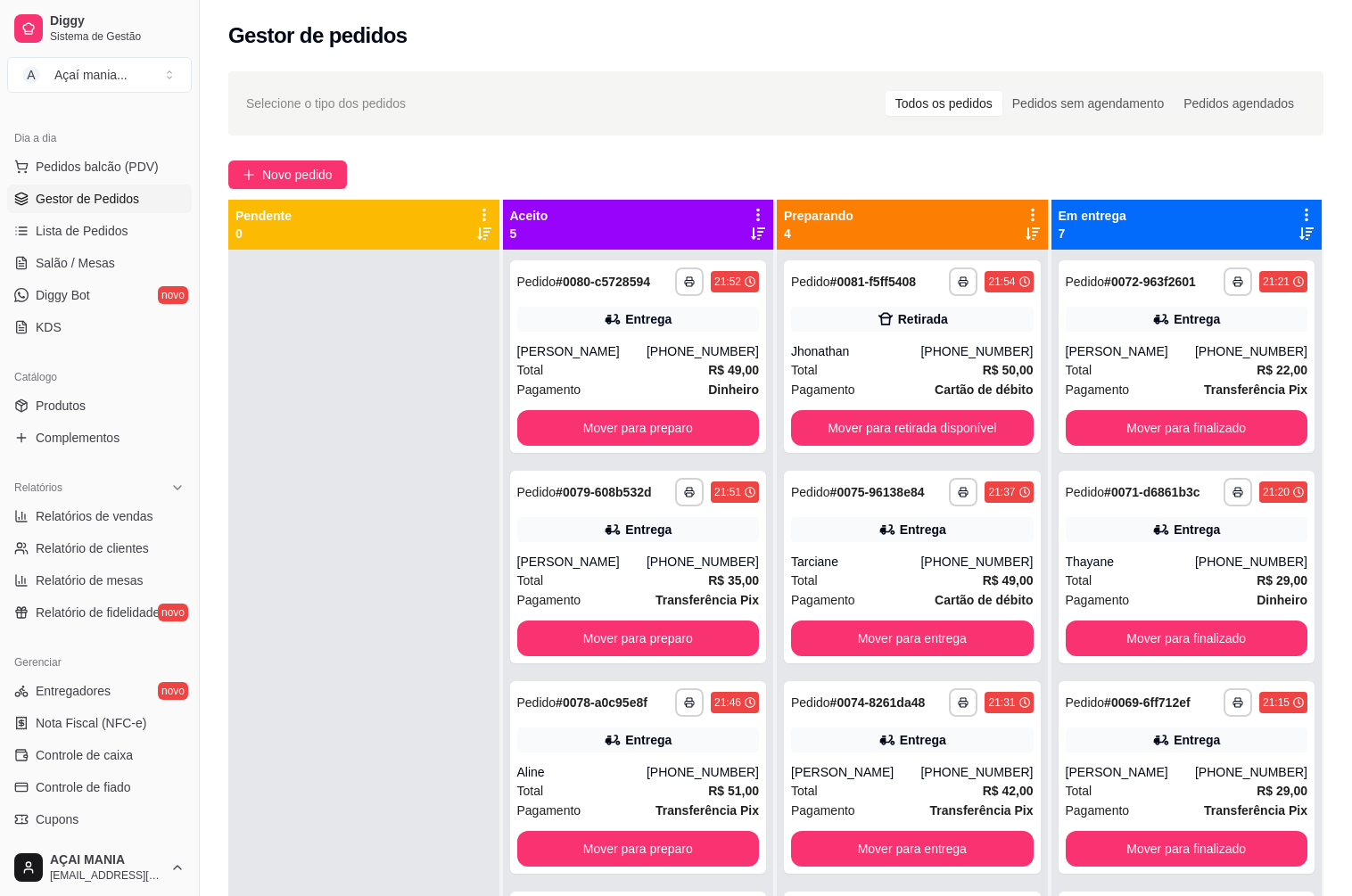
click at [298, 623] on div at bounding box center [363, 697] width 271 height 896
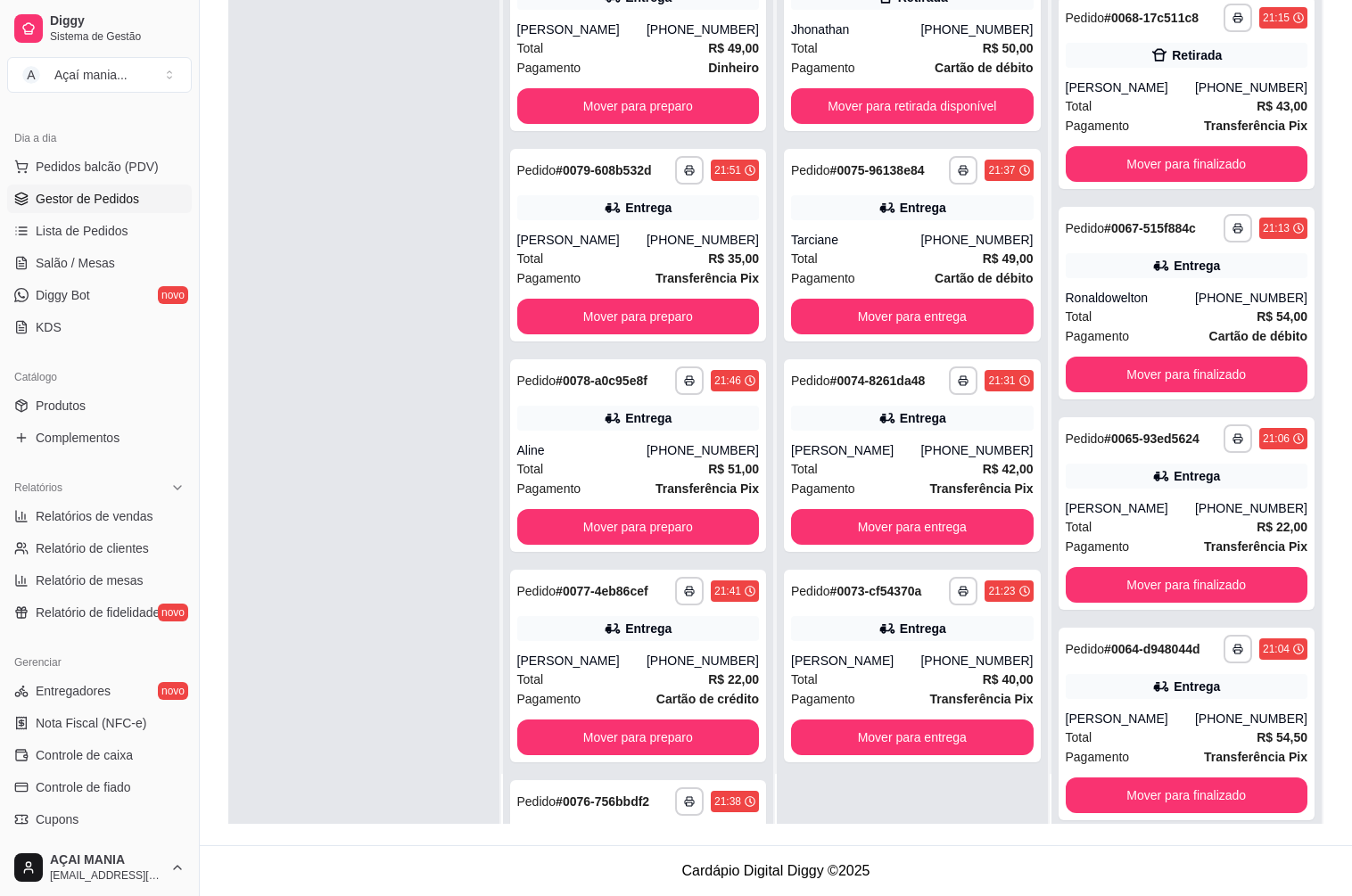
scroll to position [595, 0]
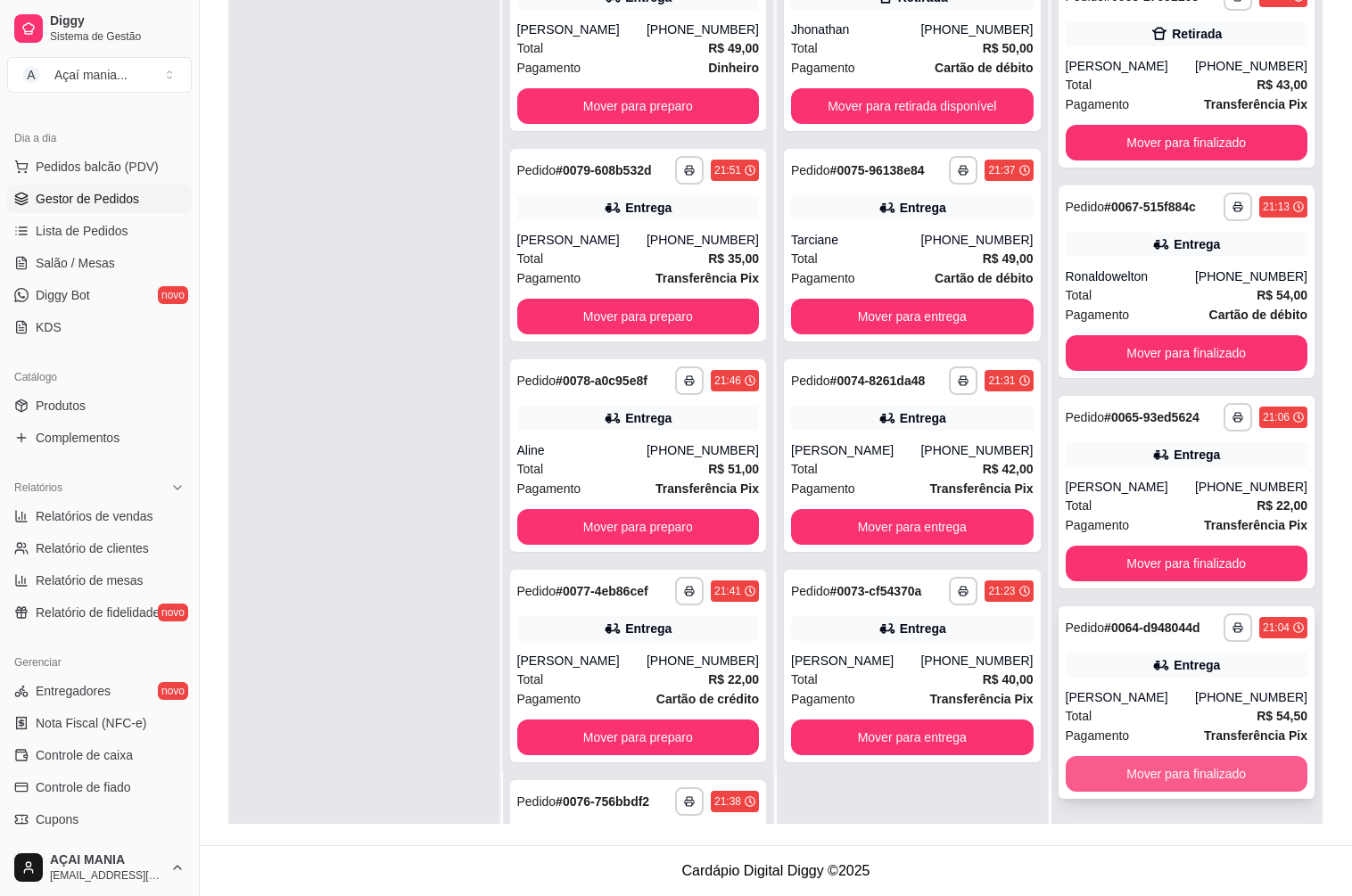
click at [1222, 765] on button "Mover para finalizado" at bounding box center [1187, 774] width 243 height 35
click at [1222, 765] on div "Mover para finalizado" at bounding box center [1187, 774] width 243 height 35
click at [1193, 778] on button "Mover para finalizado" at bounding box center [1187, 774] width 243 height 35
click at [1193, 776] on button "Mover para finalizado" at bounding box center [1187, 774] width 243 height 35
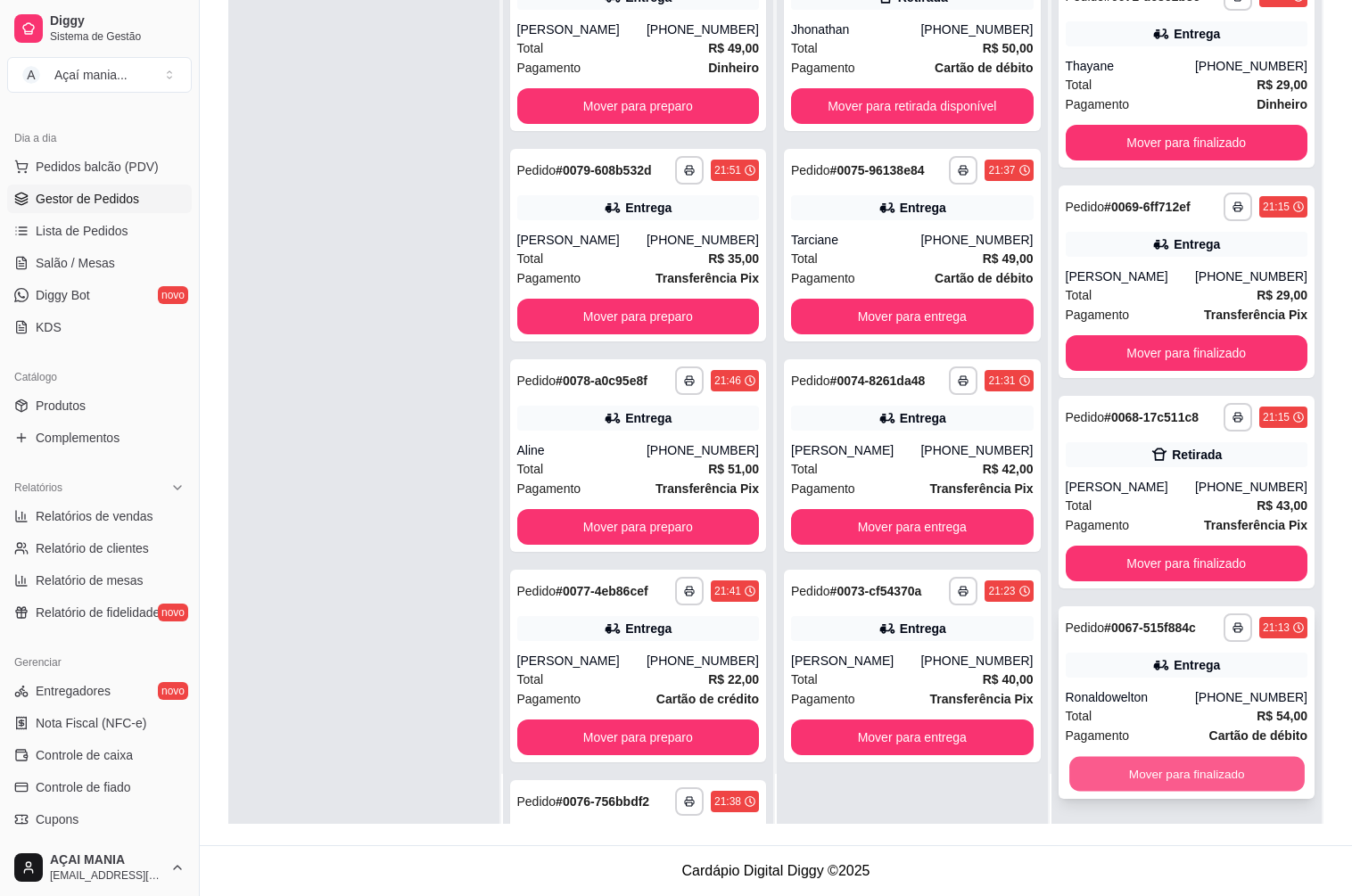
click at [1191, 770] on button "Mover para finalizado" at bounding box center [1186, 774] width 234 height 35
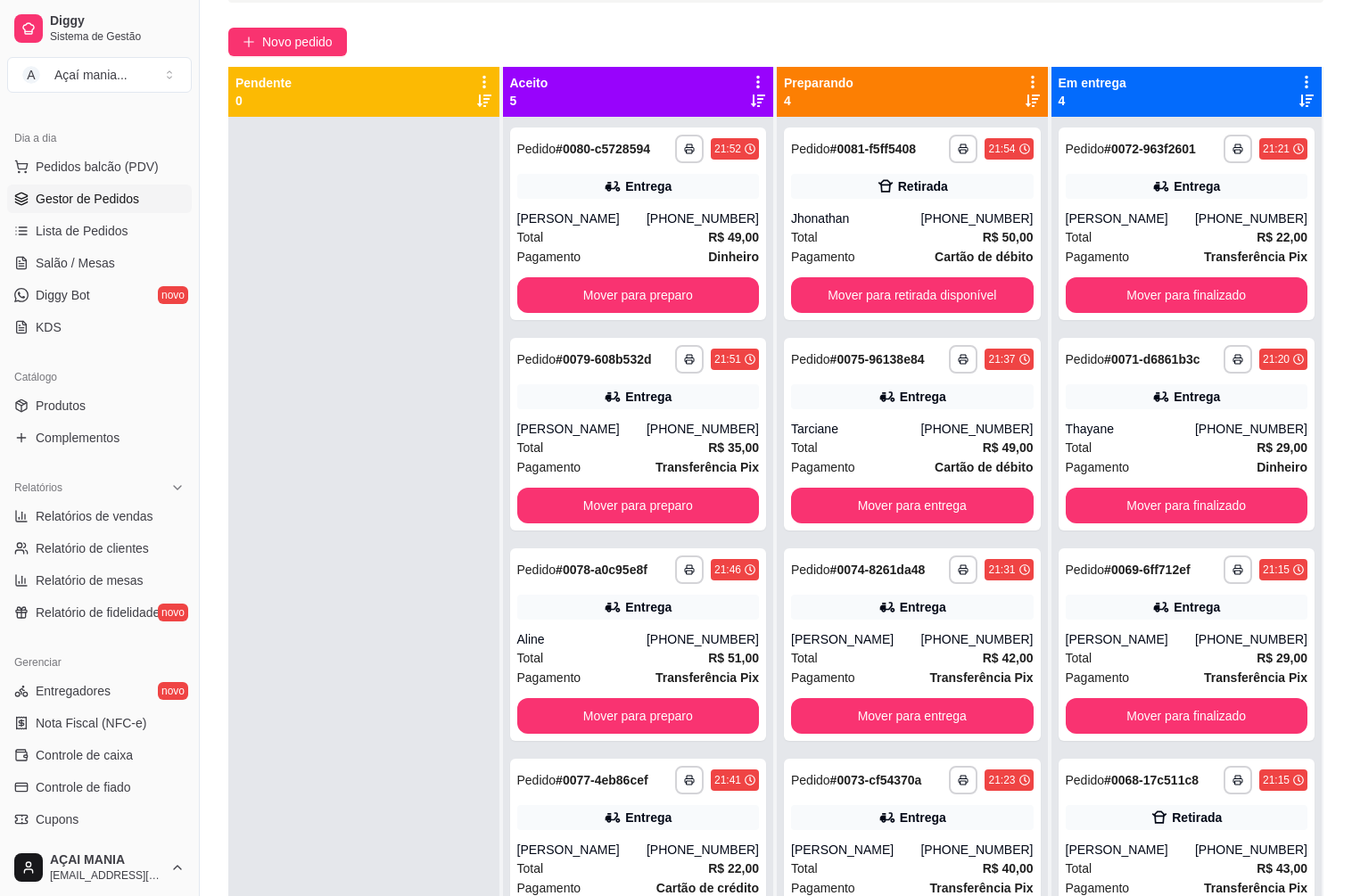
scroll to position [0, 0]
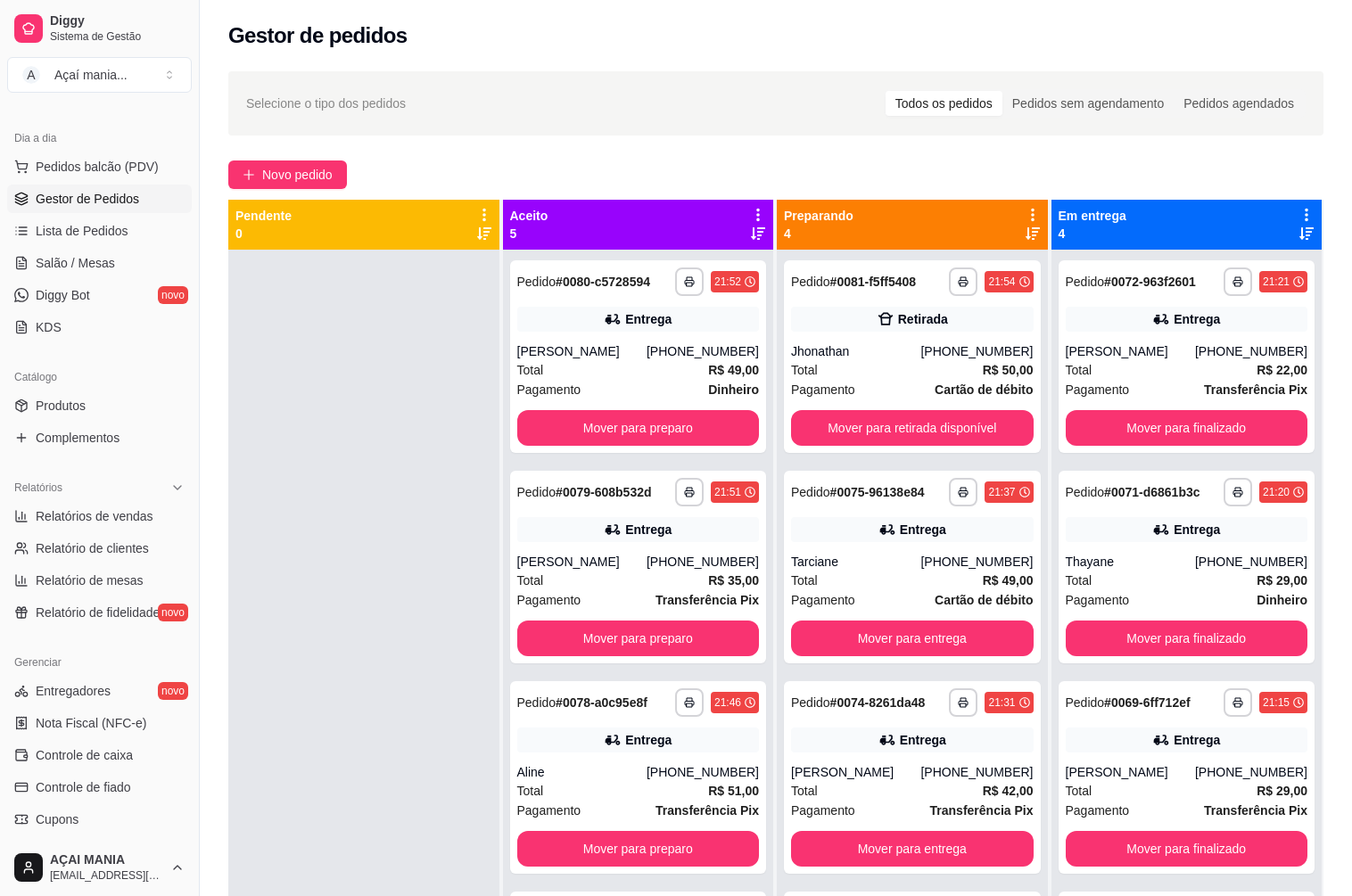
click at [319, 495] on div at bounding box center [363, 697] width 271 height 896
click at [345, 494] on div at bounding box center [363, 697] width 271 height 896
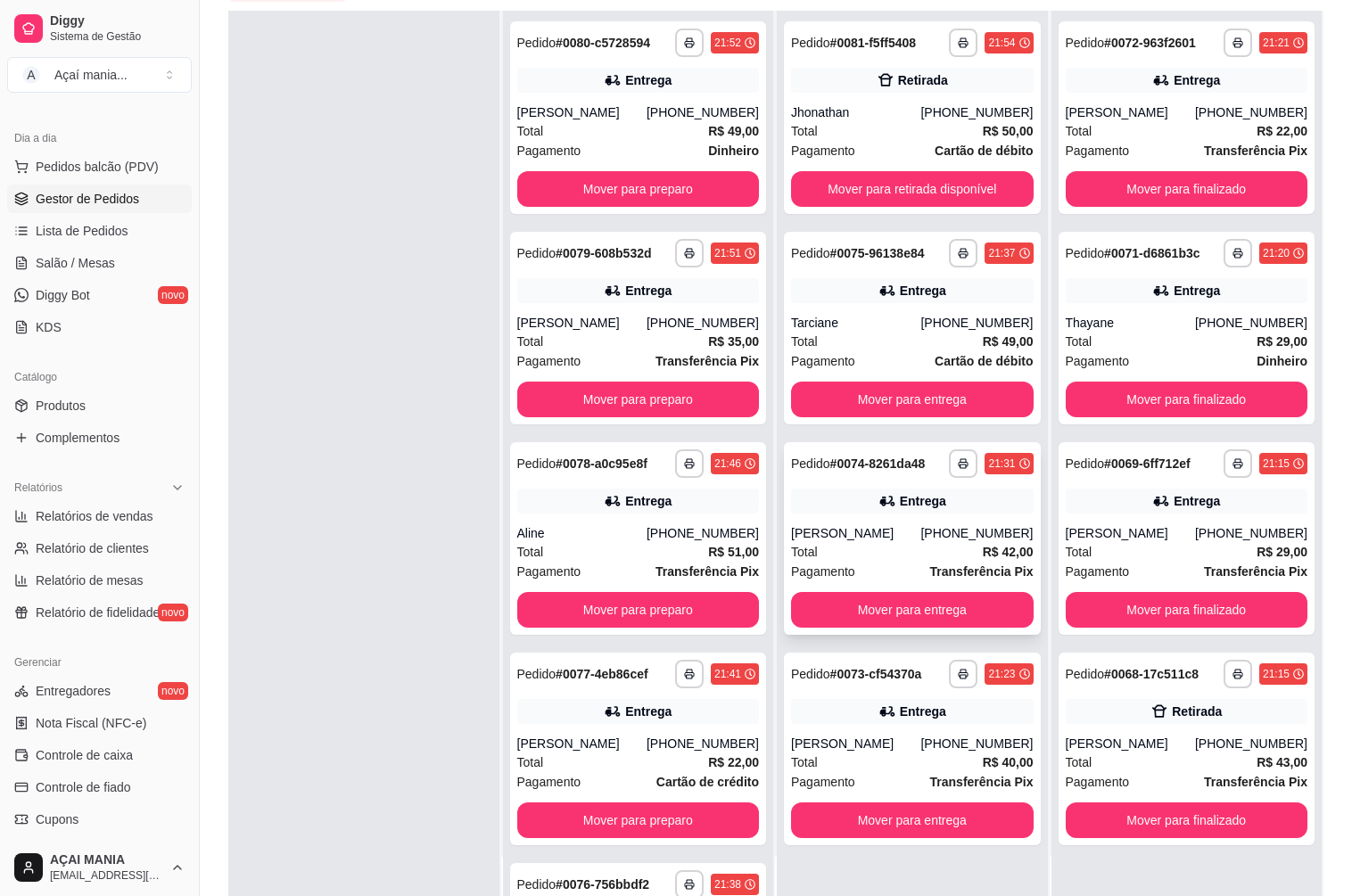
scroll to position [272, 0]
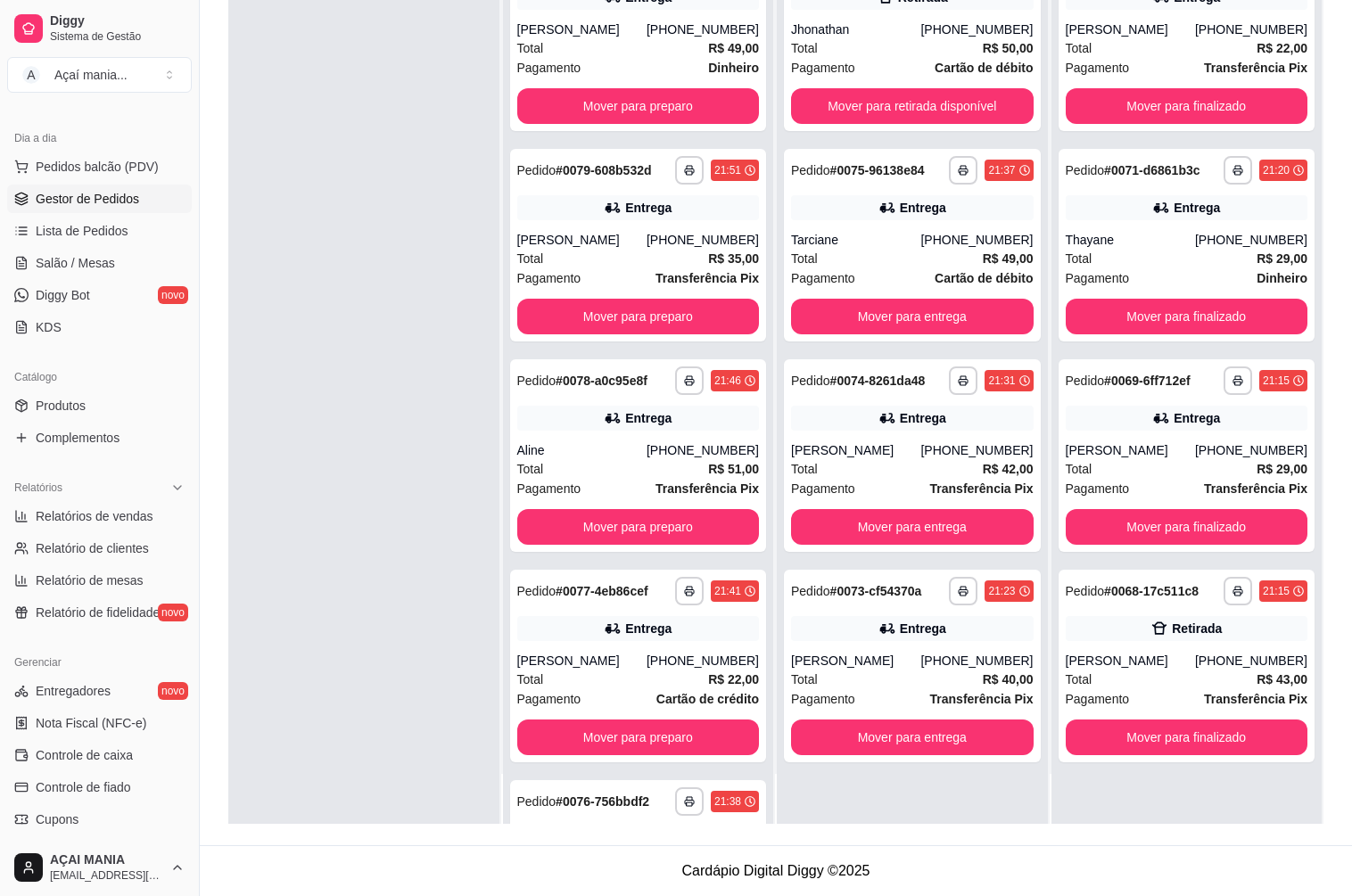
click at [352, 550] on div at bounding box center [363, 376] width 271 height 896
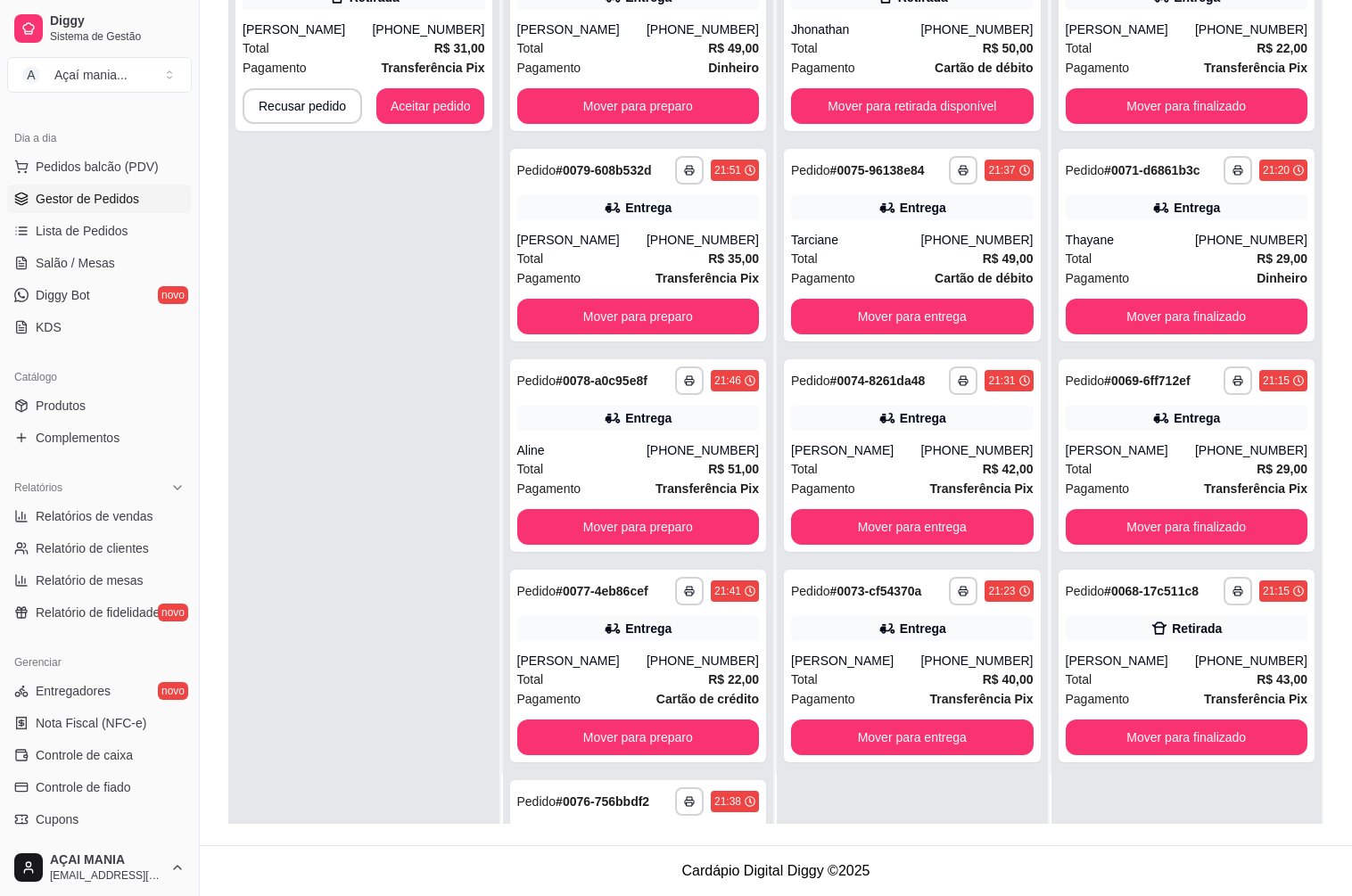
click at [421, 650] on div "**********" at bounding box center [363, 376] width 271 height 896
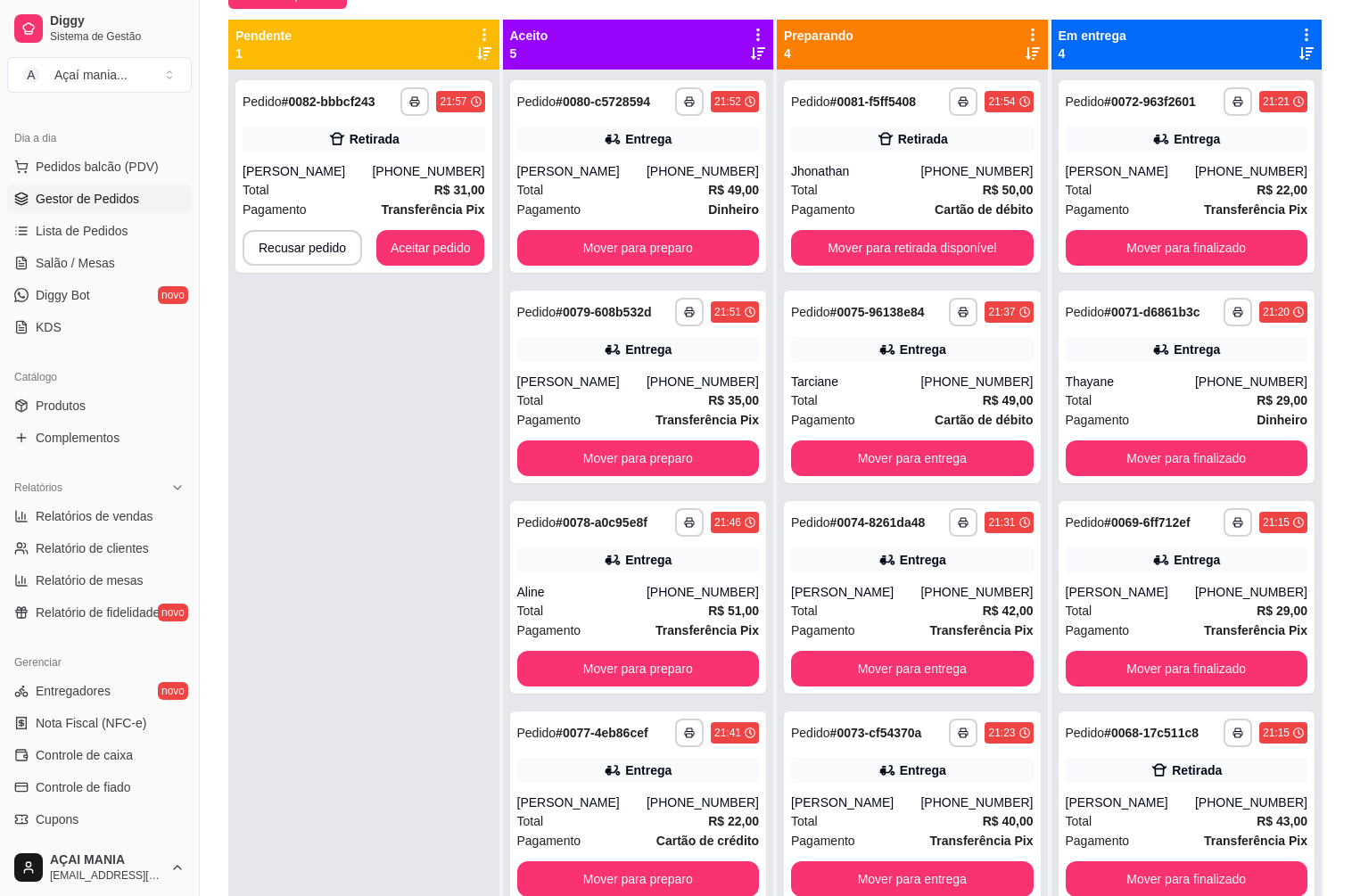
scroll to position [0, 0]
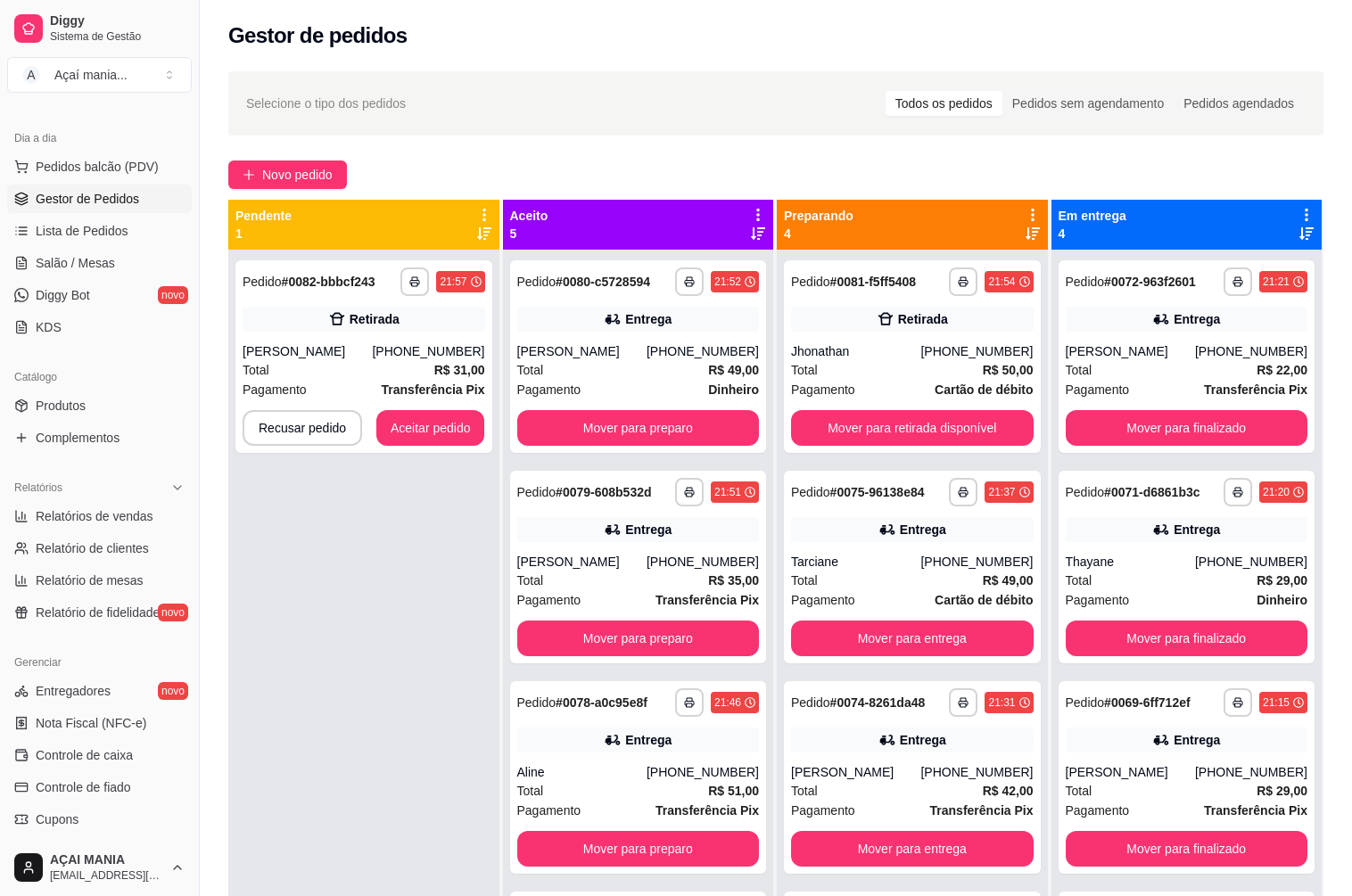
click at [333, 640] on div "**********" at bounding box center [363, 697] width 271 height 896
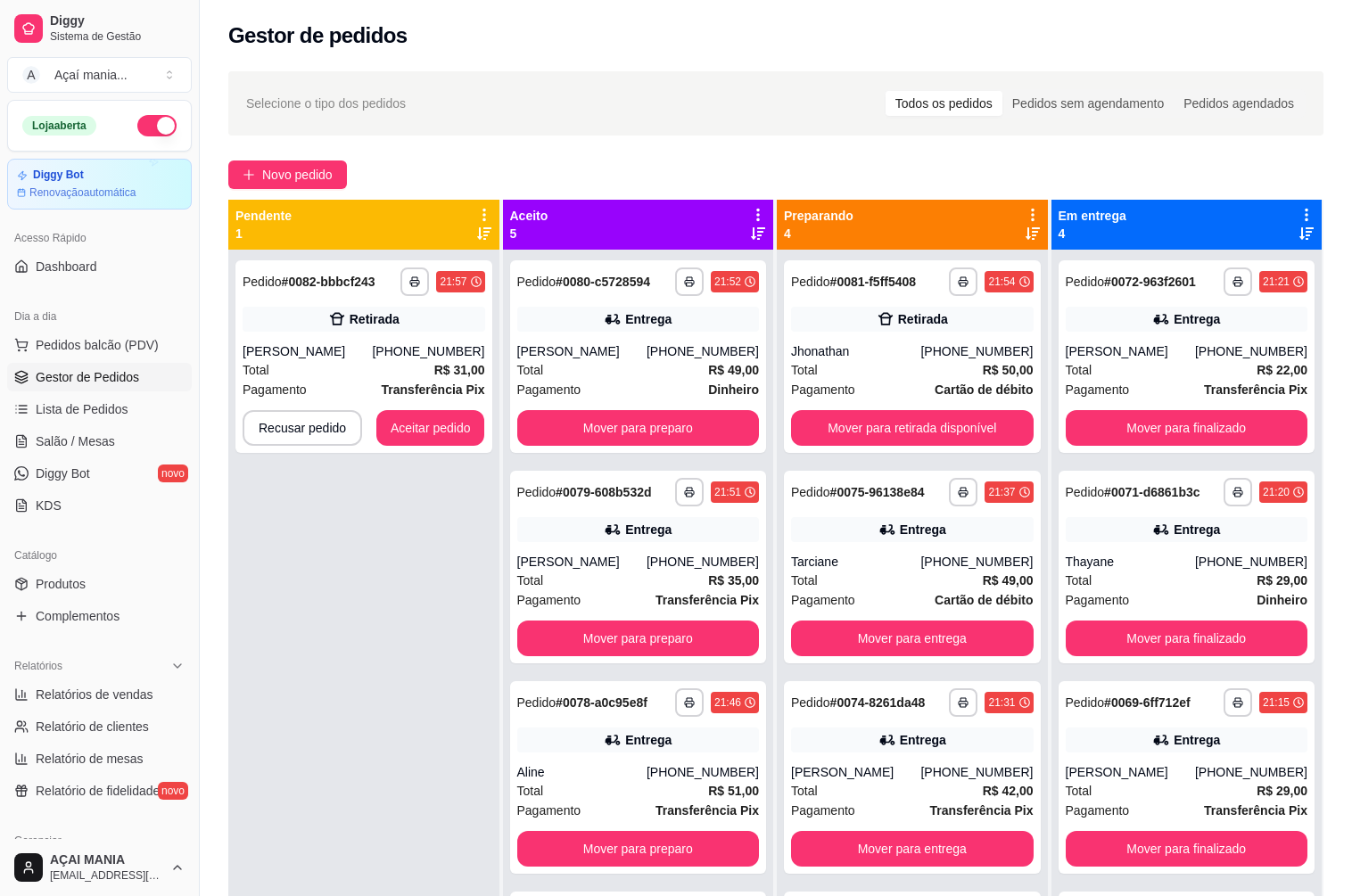
click at [348, 511] on div "**********" at bounding box center [363, 697] width 271 height 896
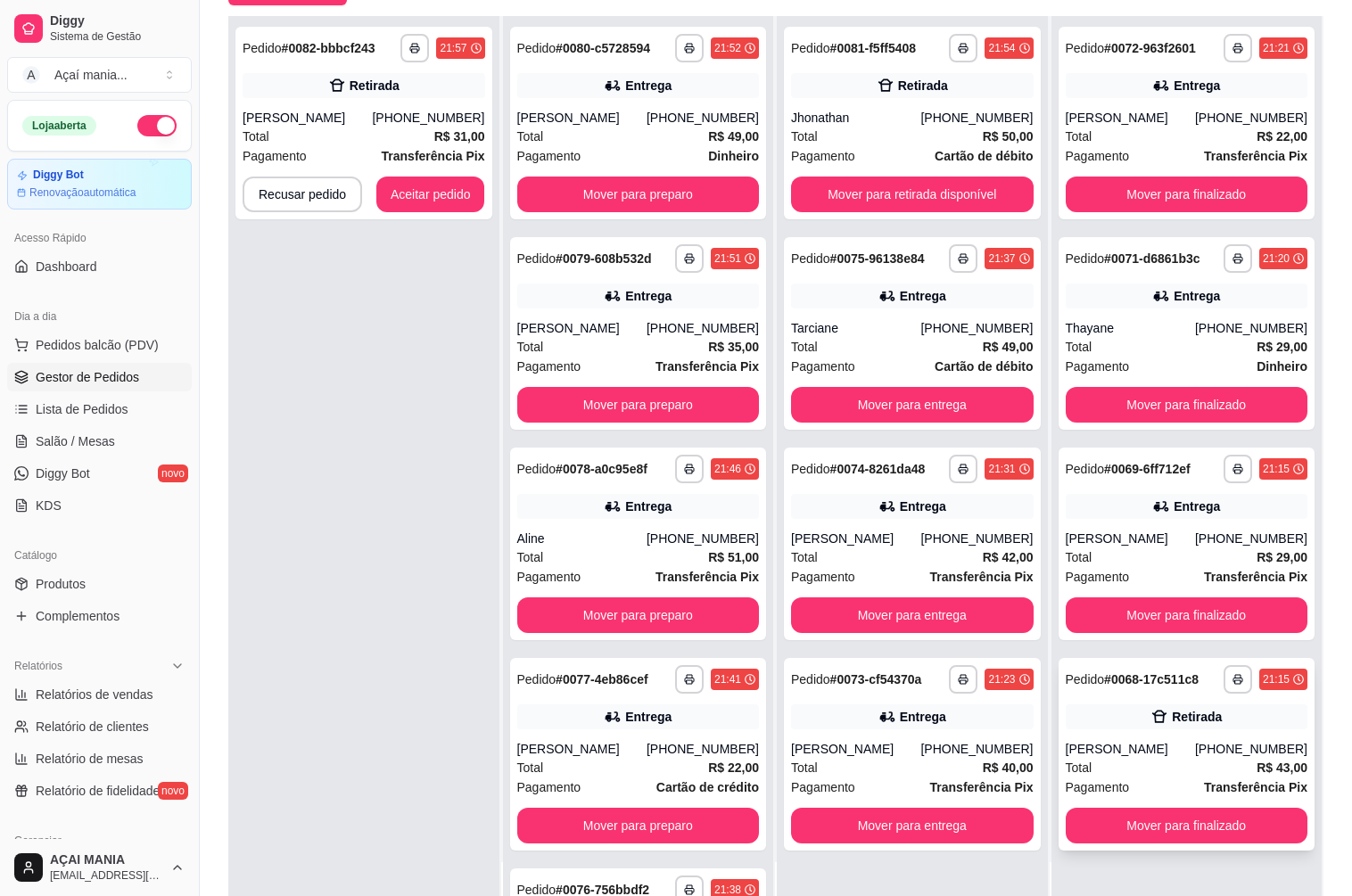
scroll to position [272, 0]
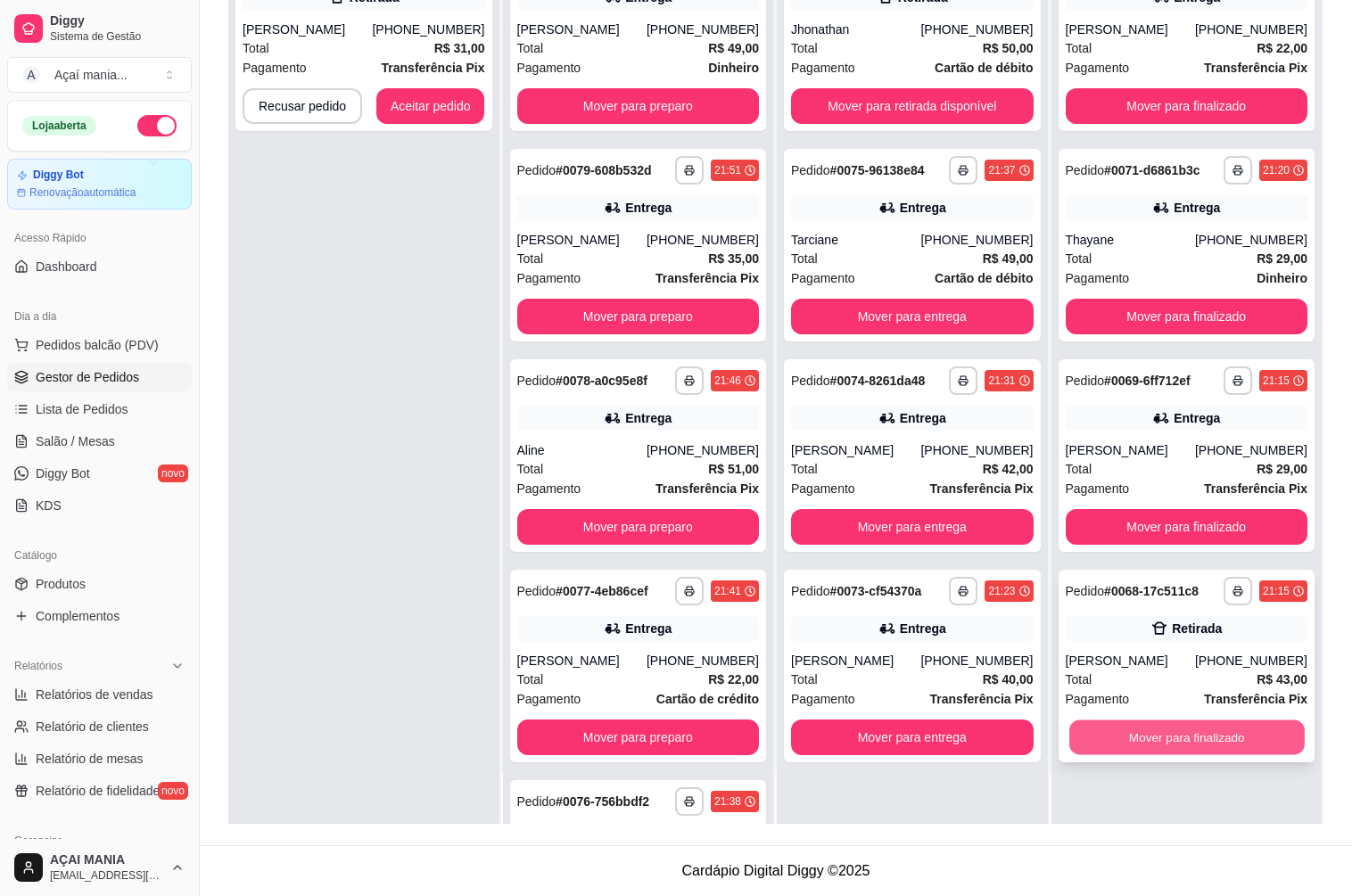
click at [1214, 739] on button "Mover para finalizado" at bounding box center [1186, 737] width 234 height 35
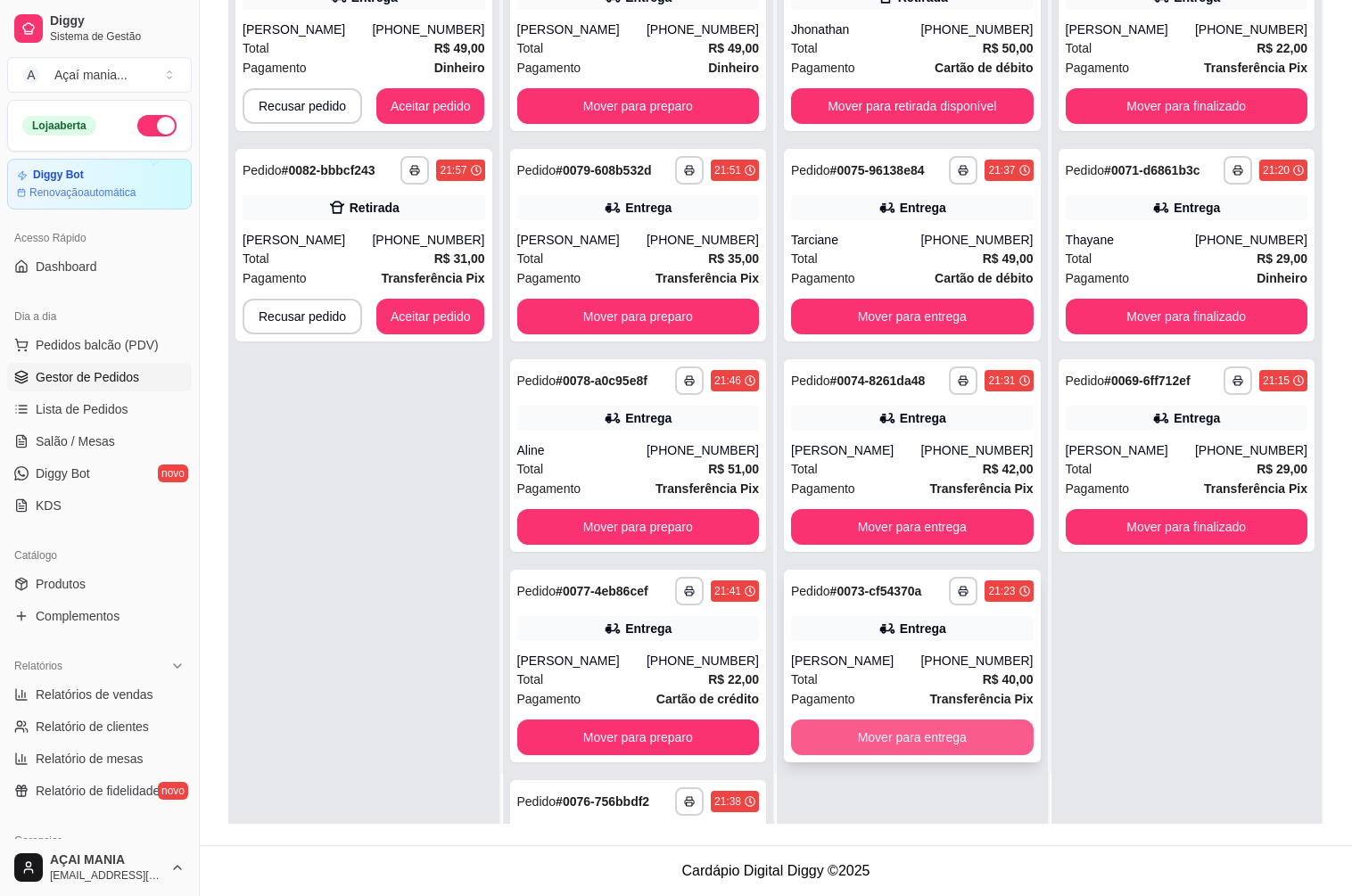
click at [970, 736] on button "Mover para entrega" at bounding box center [912, 737] width 243 height 35
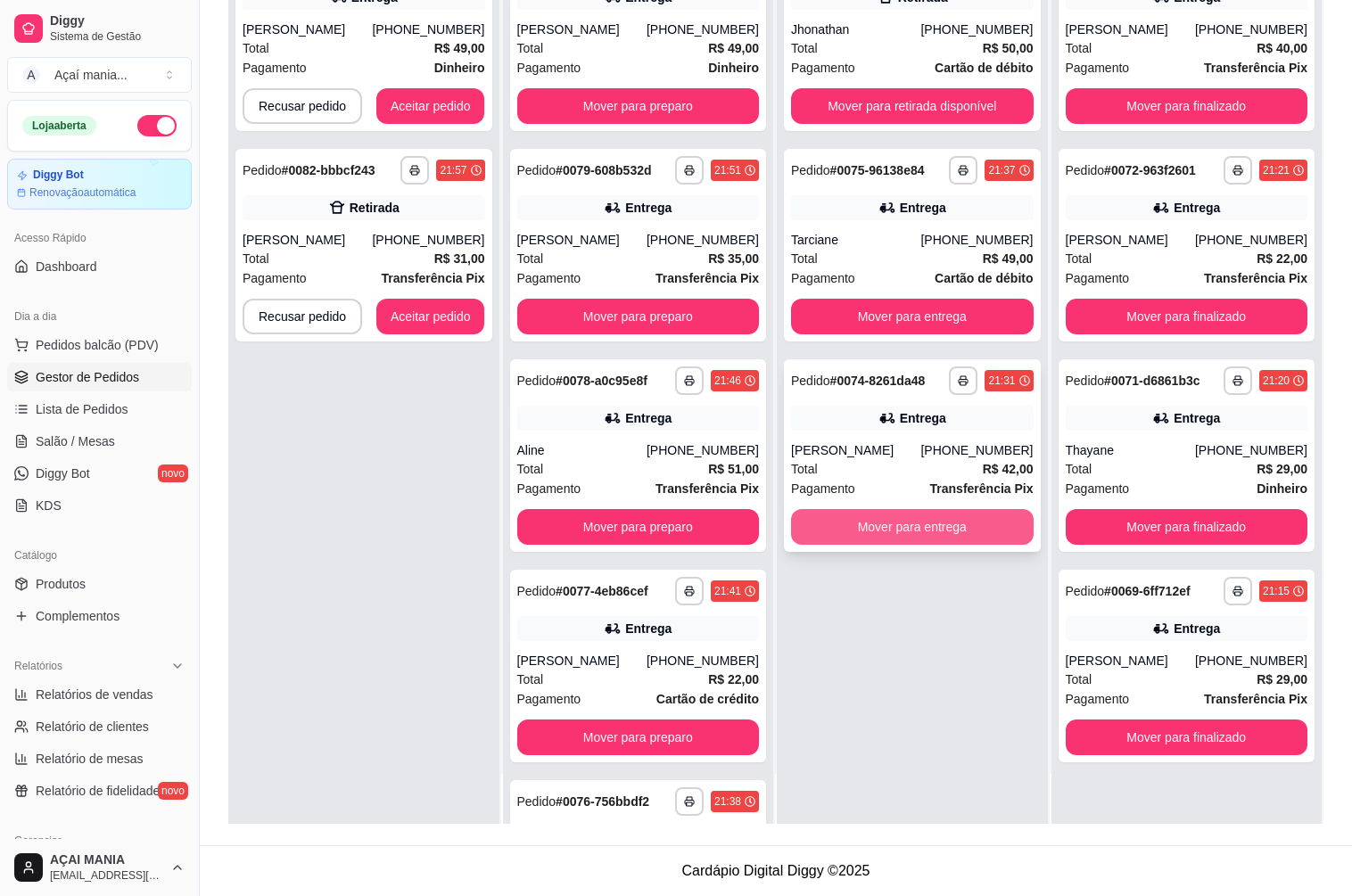
click at [952, 527] on button "Mover para entrega" at bounding box center [912, 526] width 243 height 35
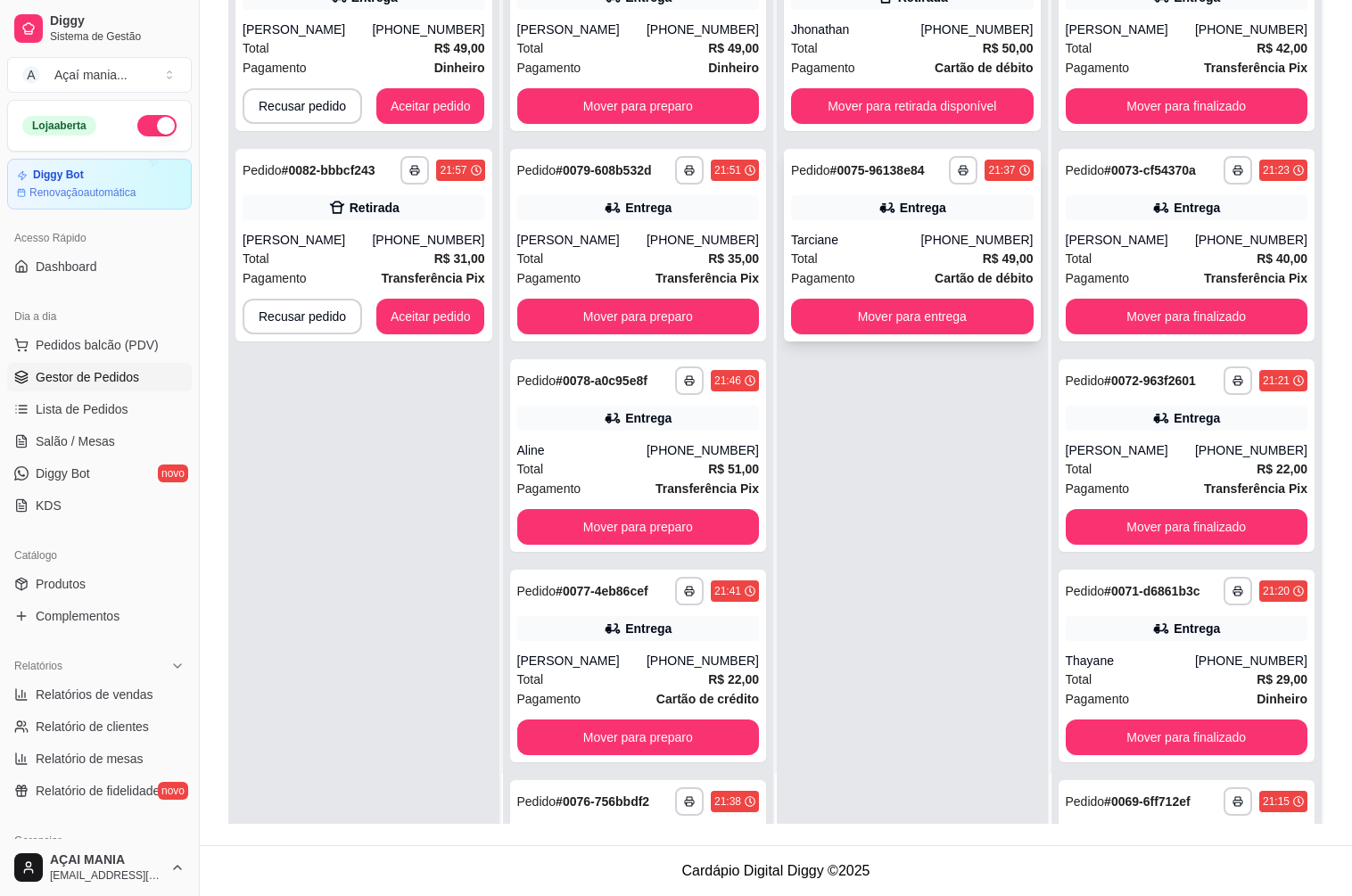
click at [966, 297] on div "**********" at bounding box center [911, 245] width 257 height 192
click at [962, 301] on button "Mover para entrega" at bounding box center [911, 316] width 234 height 35
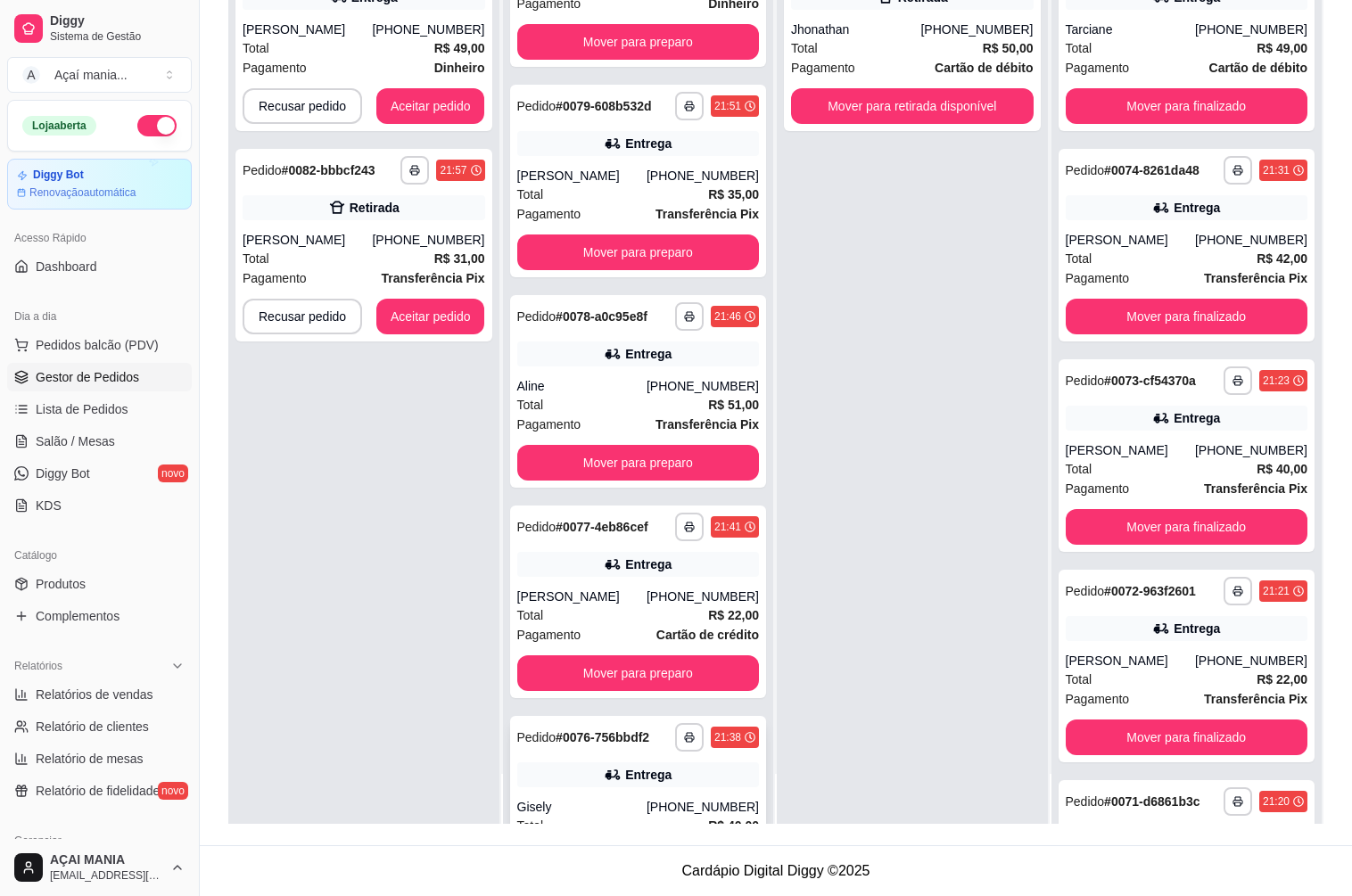
scroll to position [174, 0]
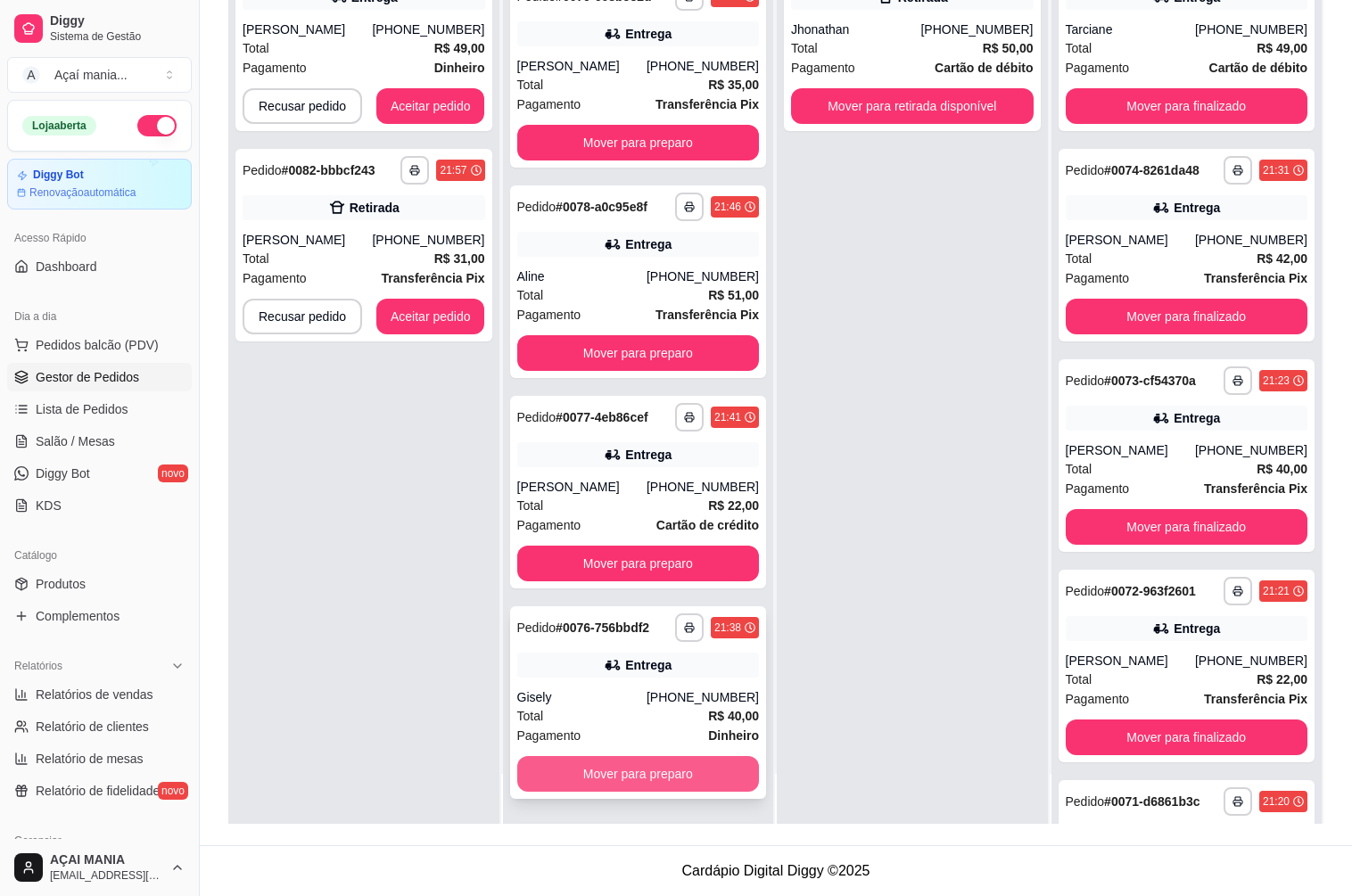
click at [590, 780] on button "Mover para preparo" at bounding box center [639, 774] width 243 height 35
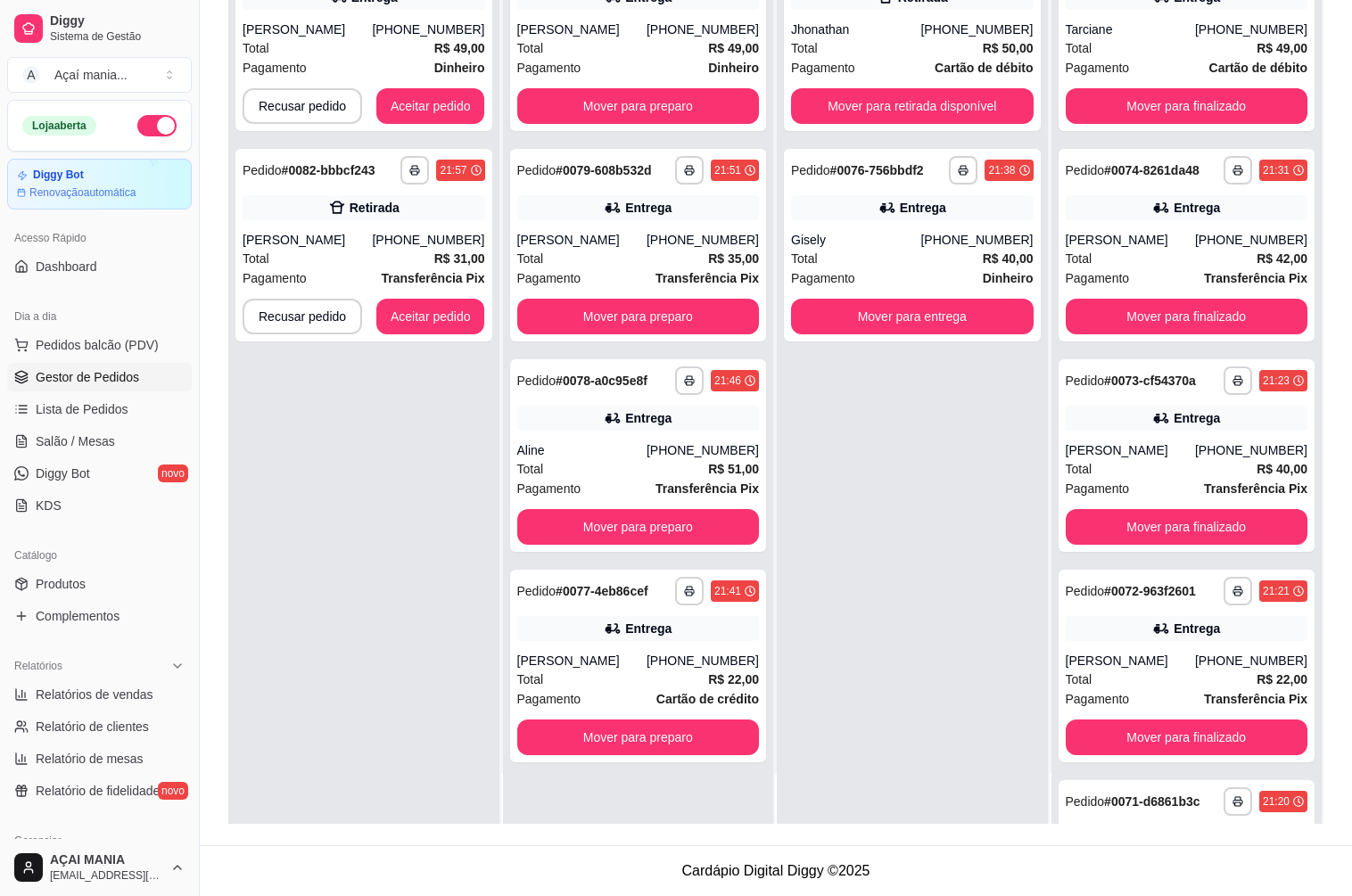
scroll to position [0, 0]
click at [606, 732] on button "Mover para preparo" at bounding box center [638, 737] width 234 height 35
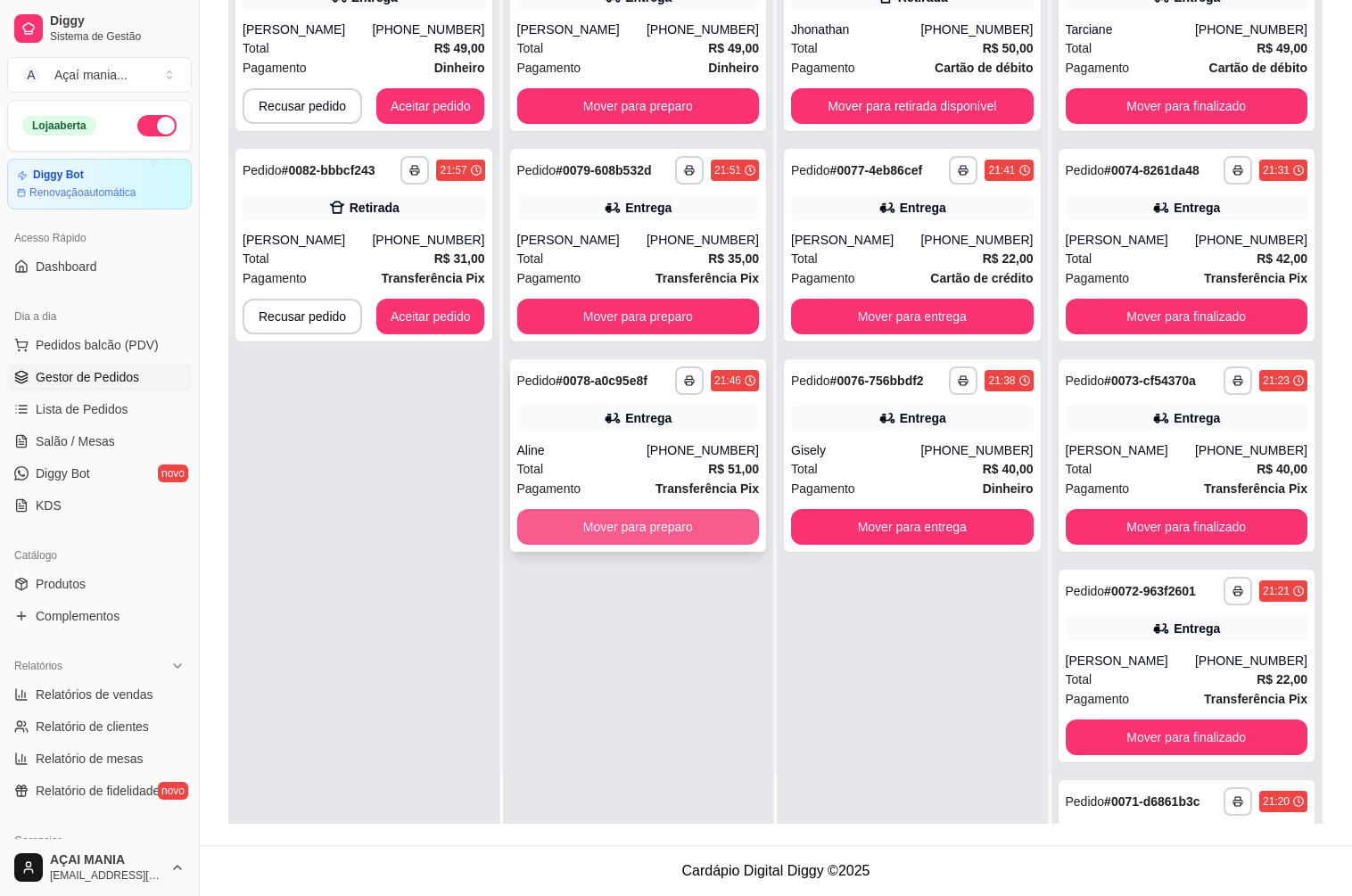
click at [618, 529] on button "Mover para preparo" at bounding box center [639, 526] width 243 height 35
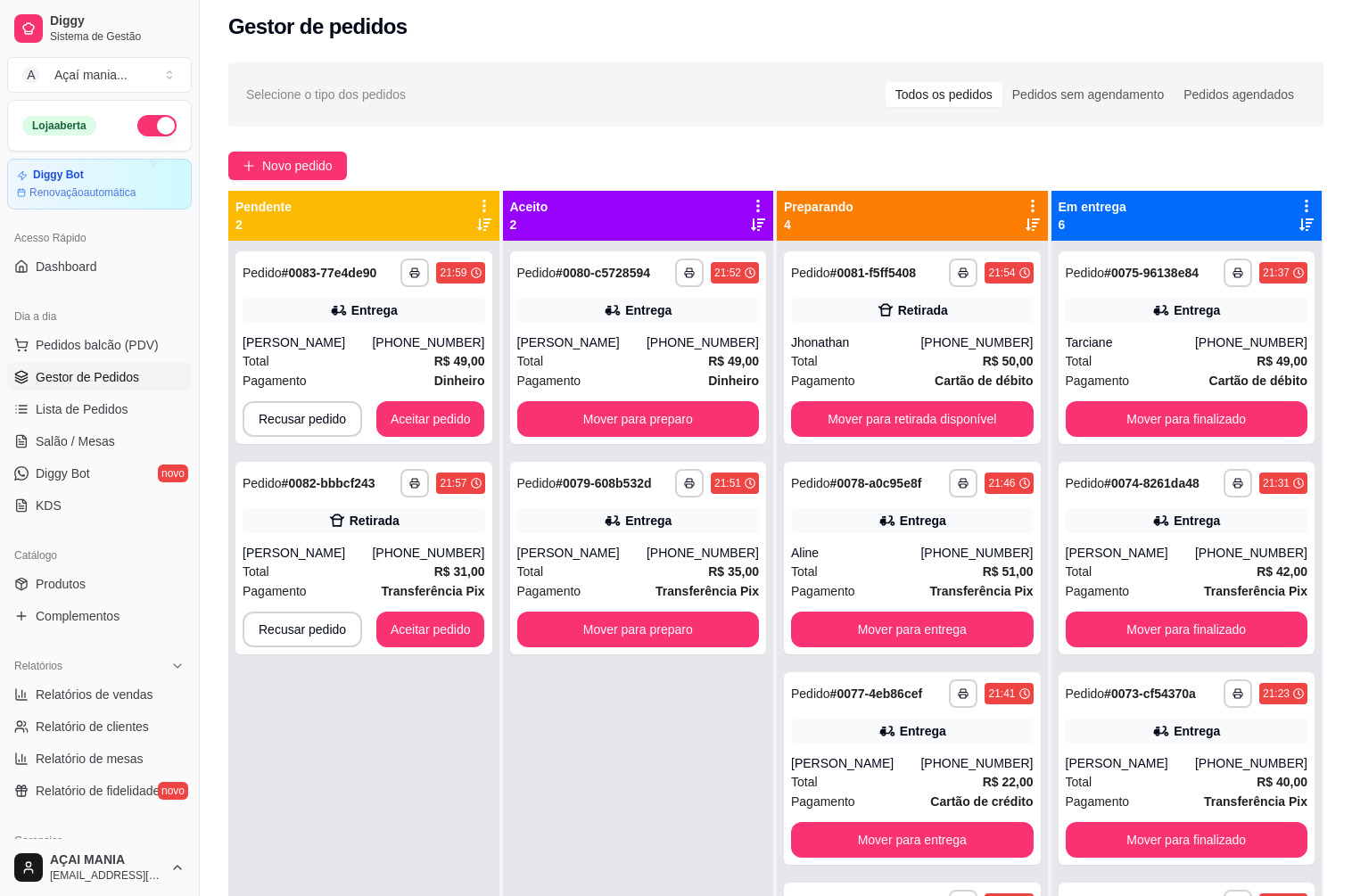
scroll to position [5, 0]
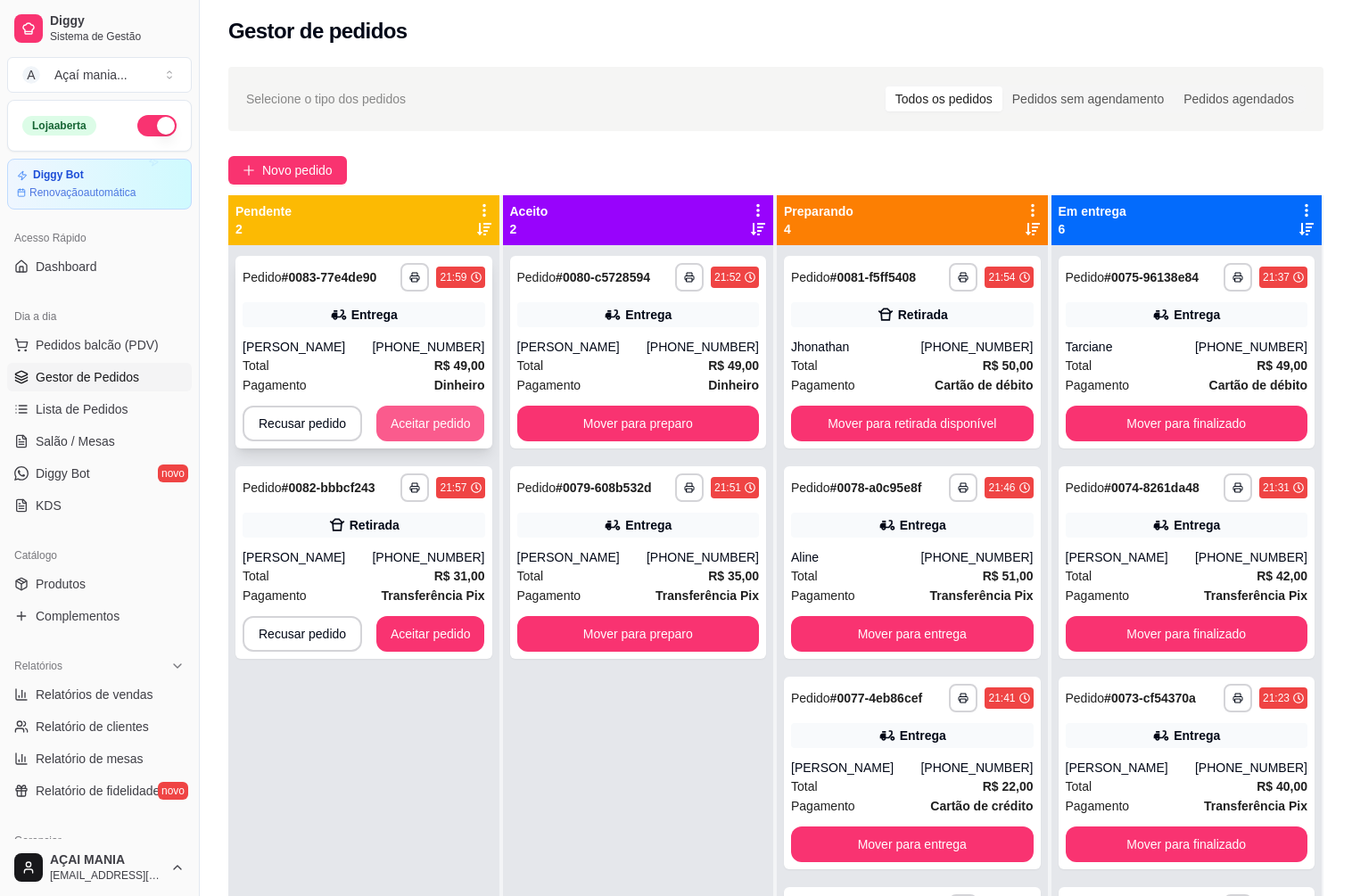
click at [418, 418] on button "Aceitar pedido" at bounding box center [430, 423] width 108 height 35
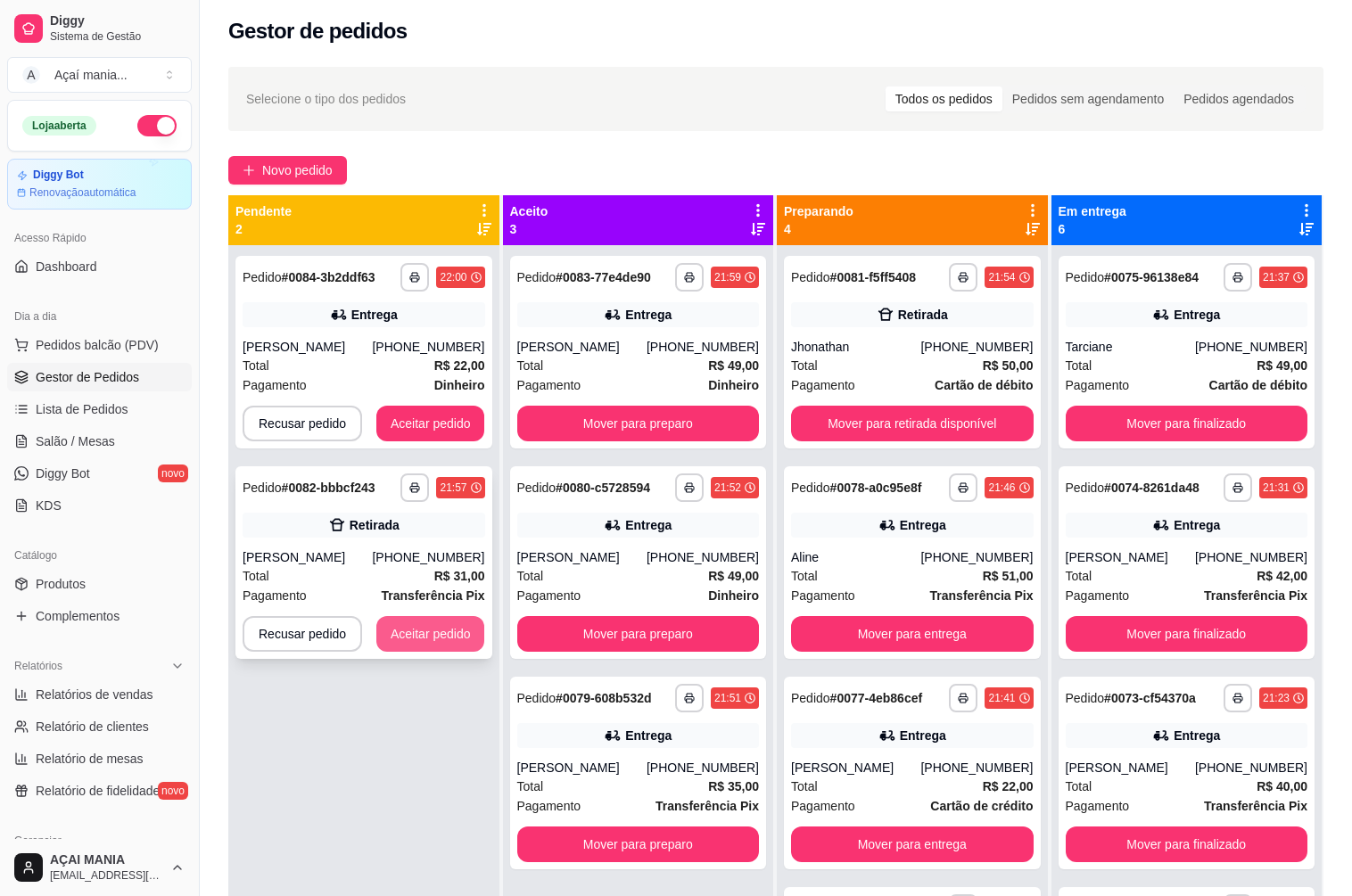
click at [397, 651] on button "Aceitar pedido" at bounding box center [430, 634] width 108 height 35
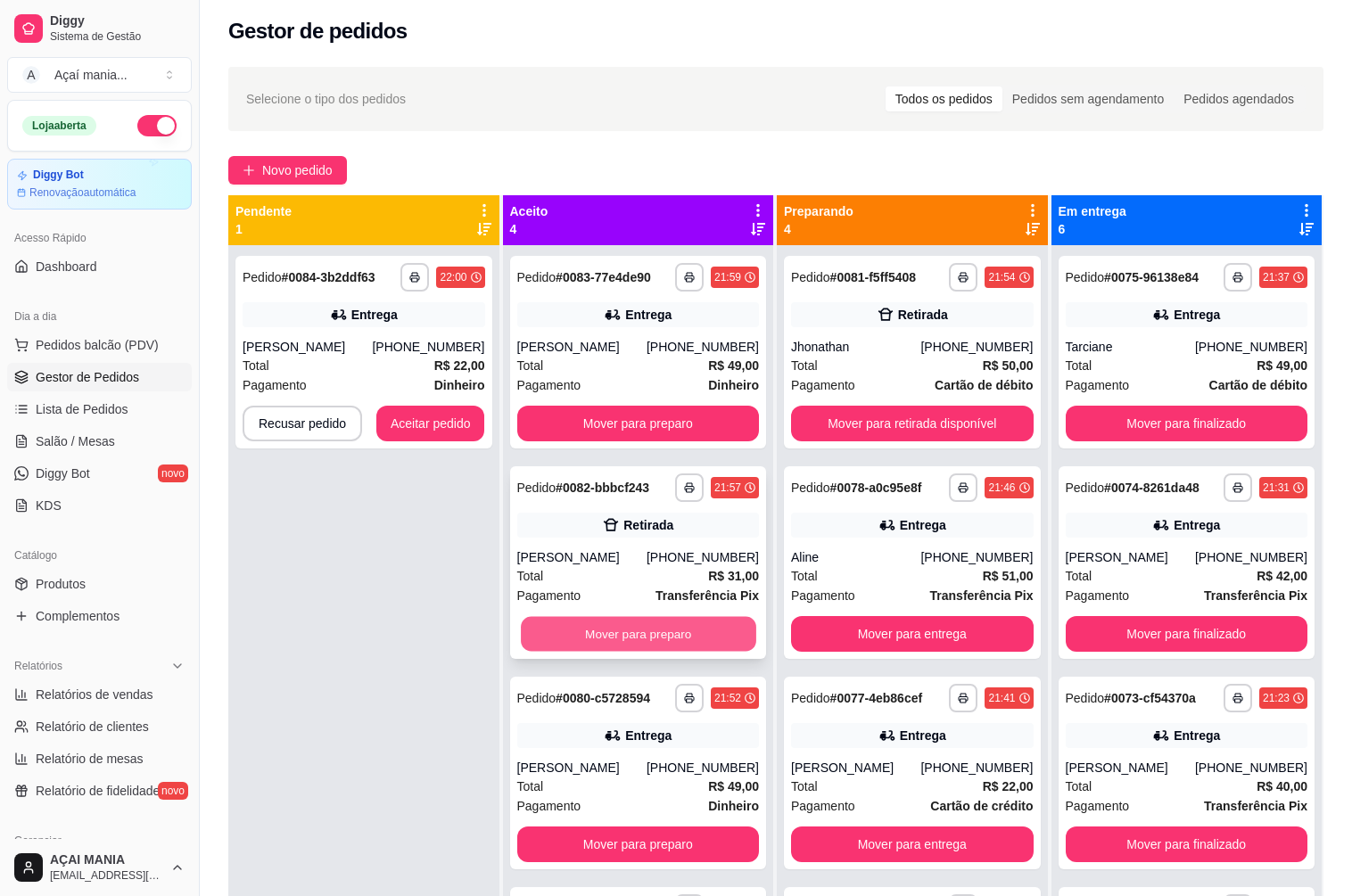
click at [614, 633] on button "Mover para preparo" at bounding box center [638, 634] width 234 height 35
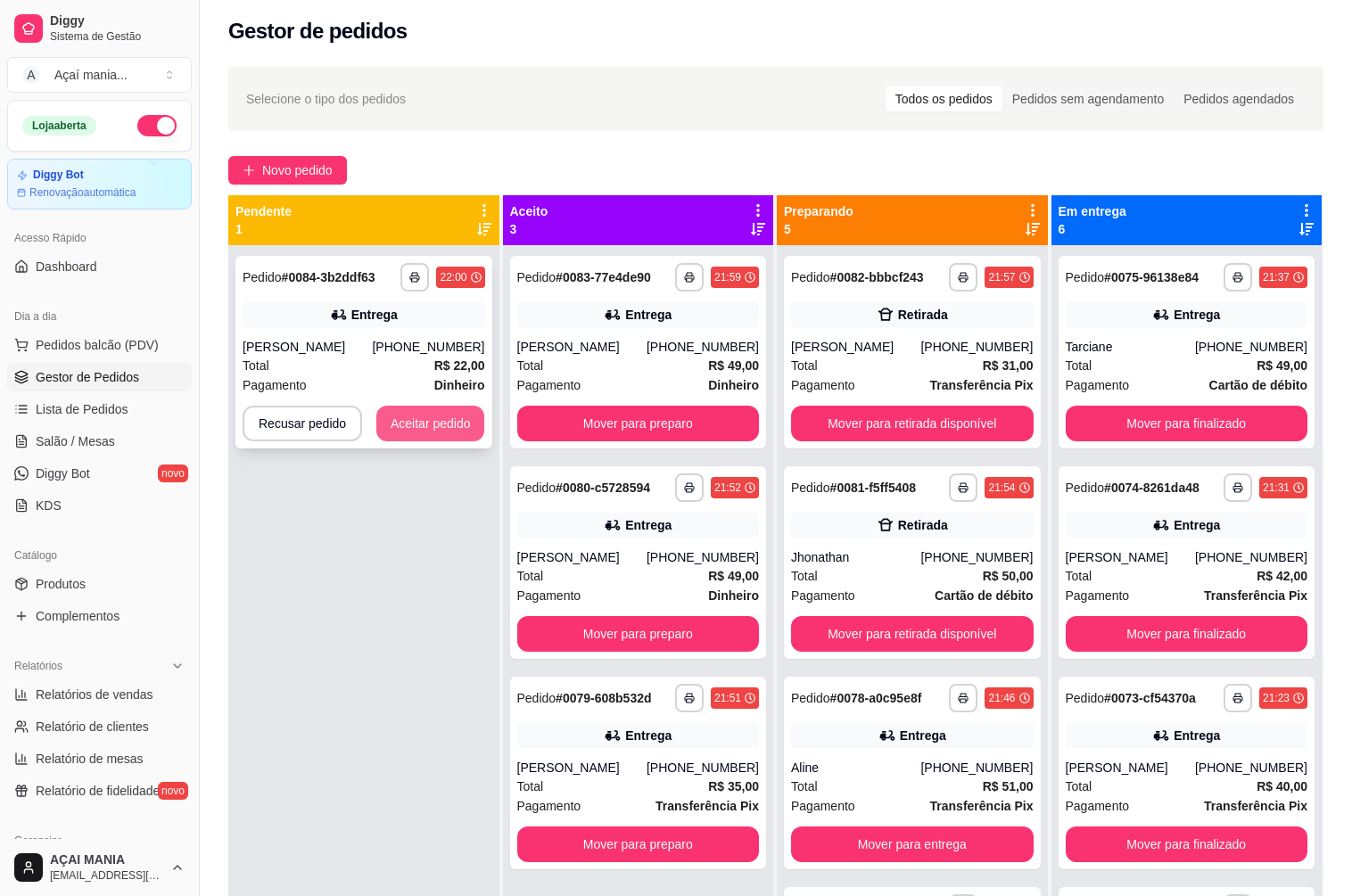
click at [426, 427] on button "Aceitar pedido" at bounding box center [430, 423] width 108 height 35
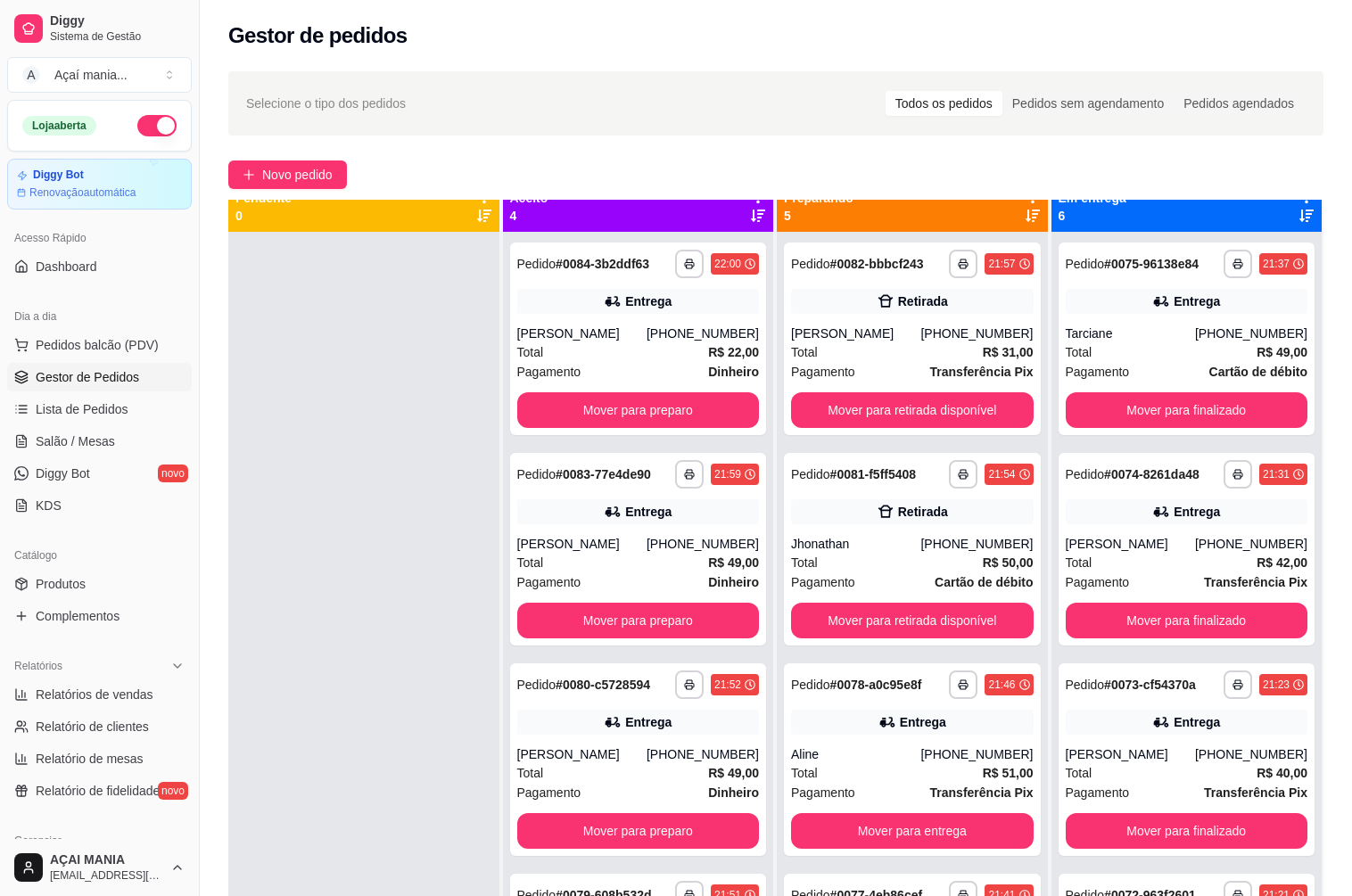
scroll to position [0, 0]
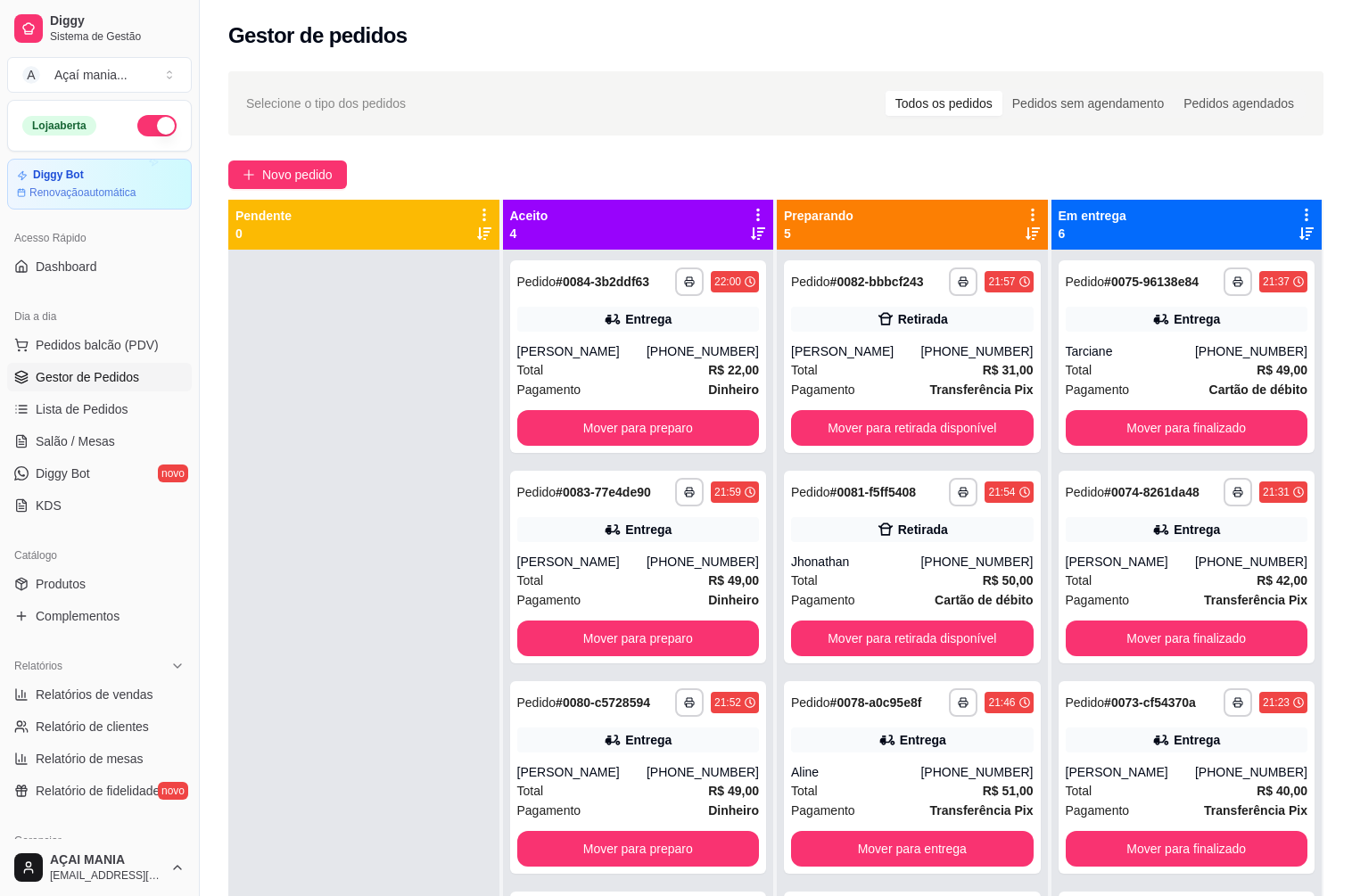
click at [326, 687] on div at bounding box center [363, 697] width 271 height 896
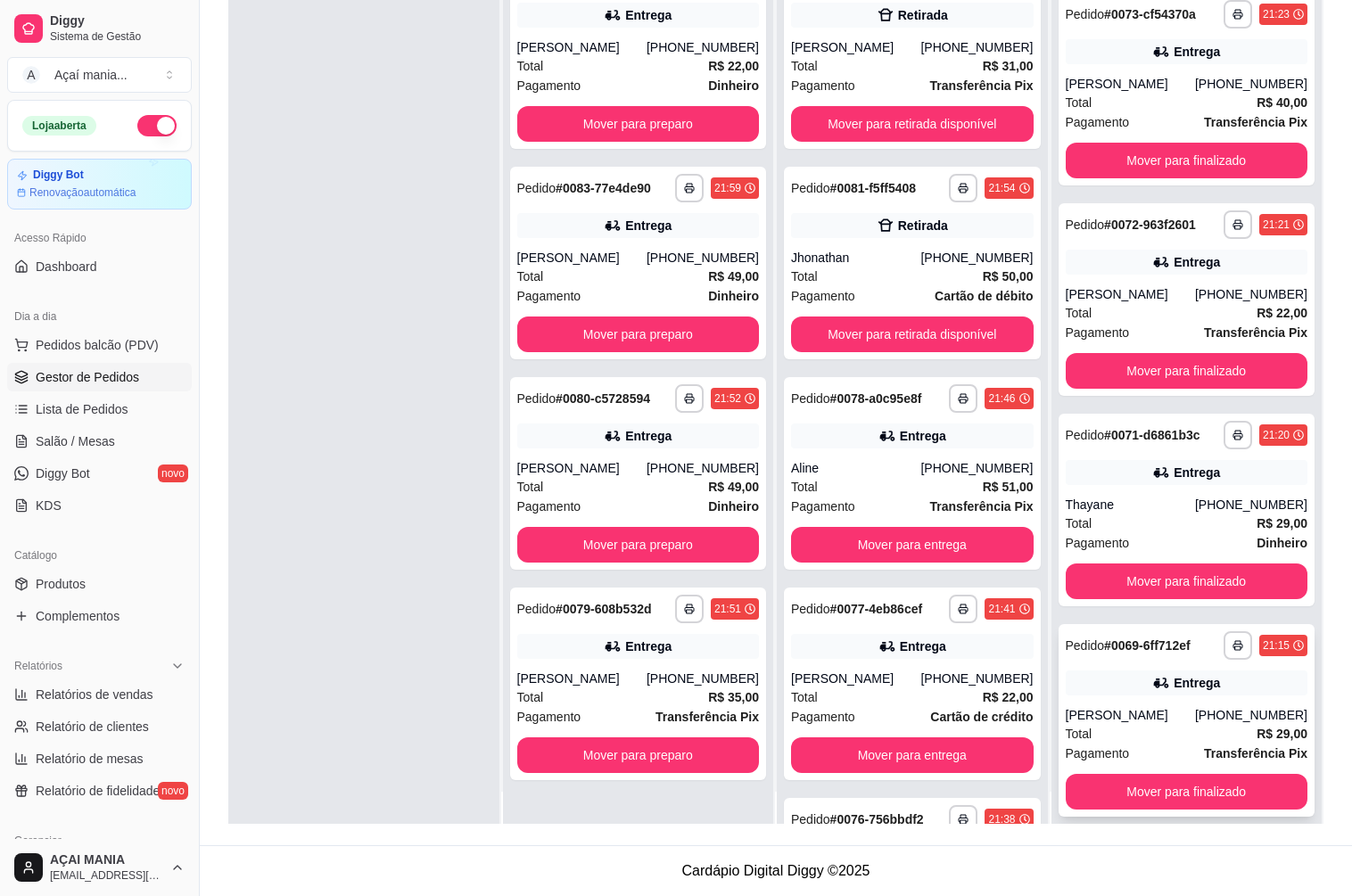
scroll to position [49, 0]
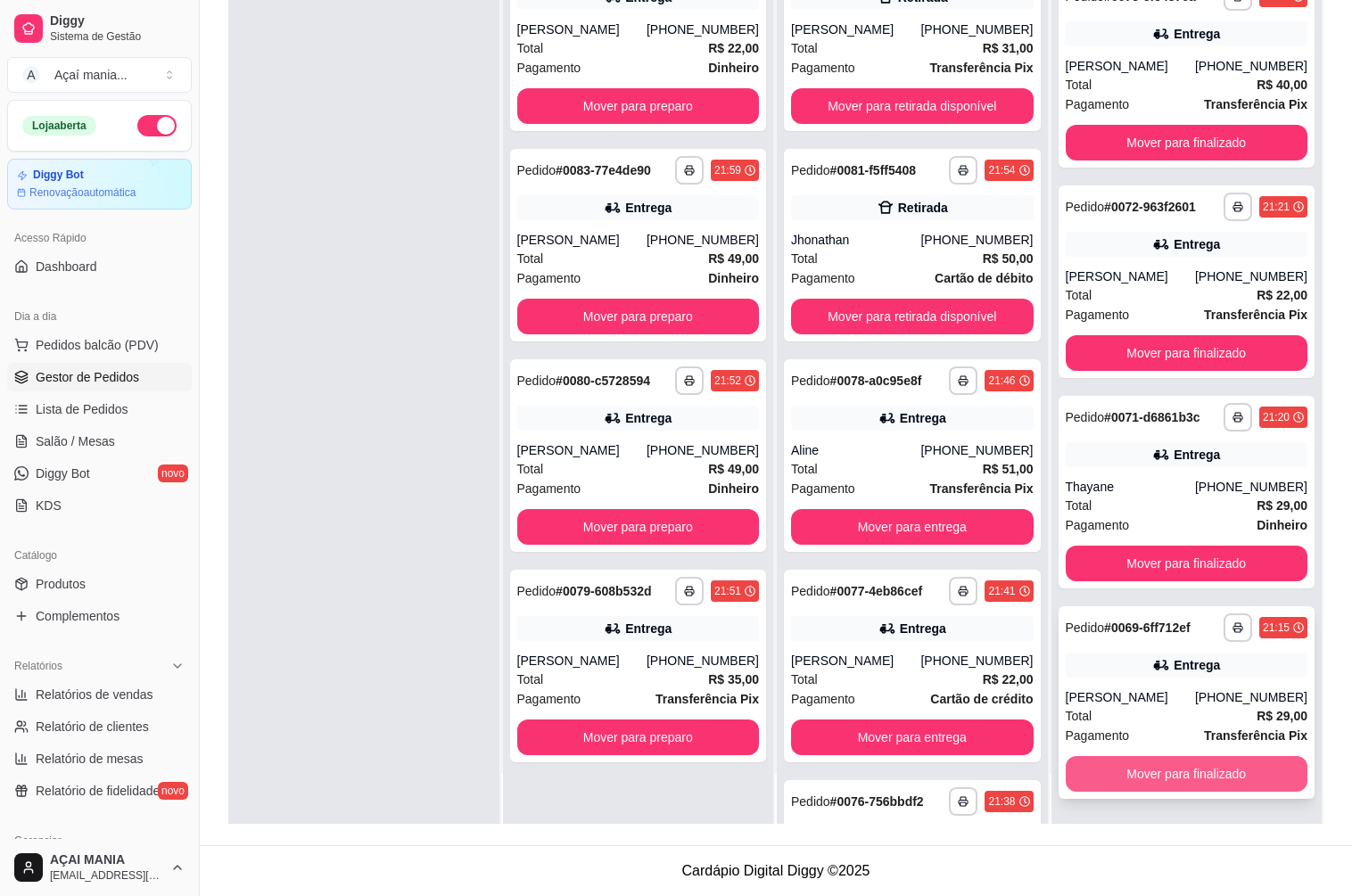
click at [1243, 764] on button "Mover para finalizado" at bounding box center [1187, 774] width 243 height 35
click at [1237, 771] on button "Mover para finalizado" at bounding box center [1187, 774] width 243 height 35
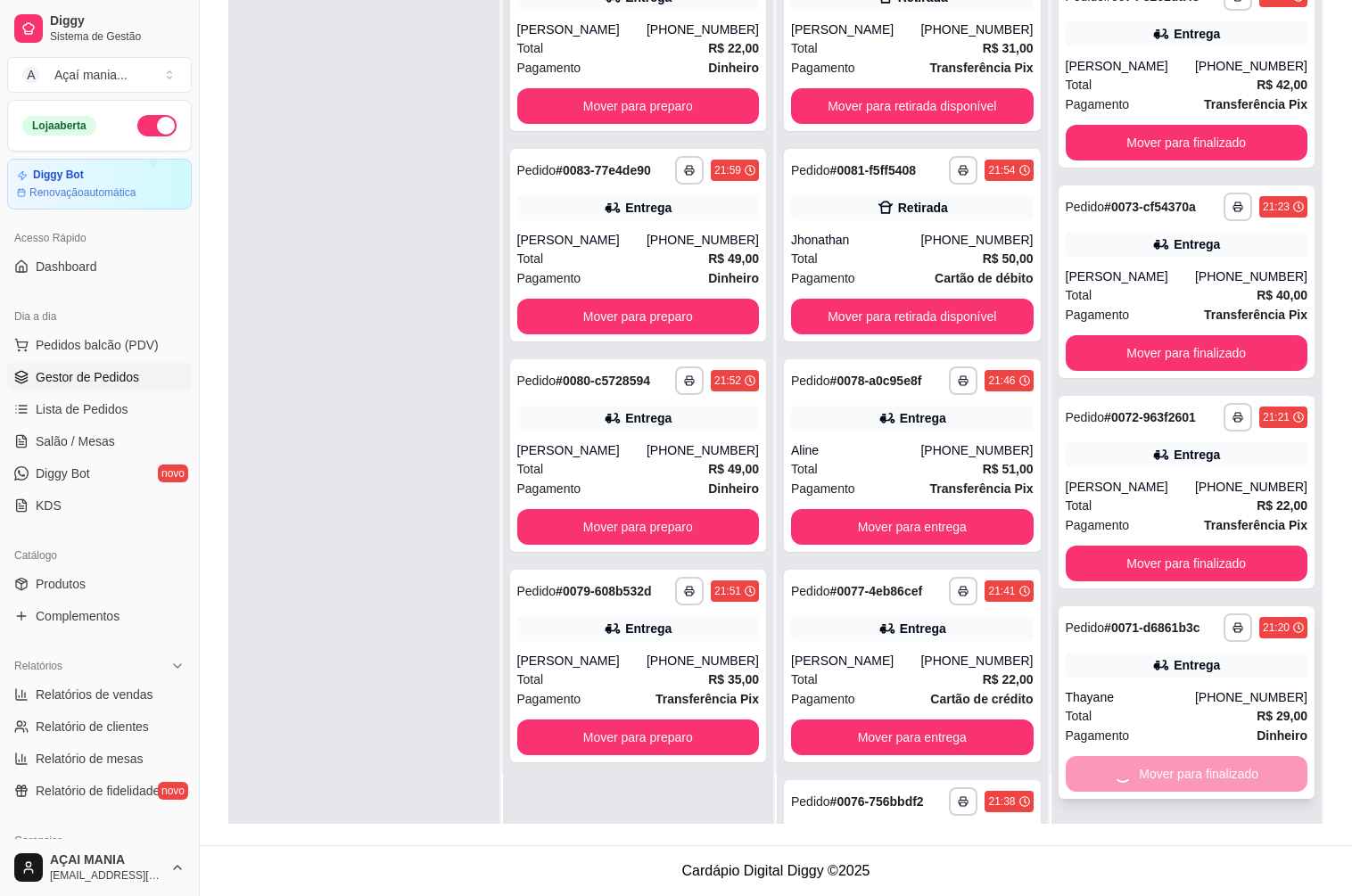
scroll to position [0, 0]
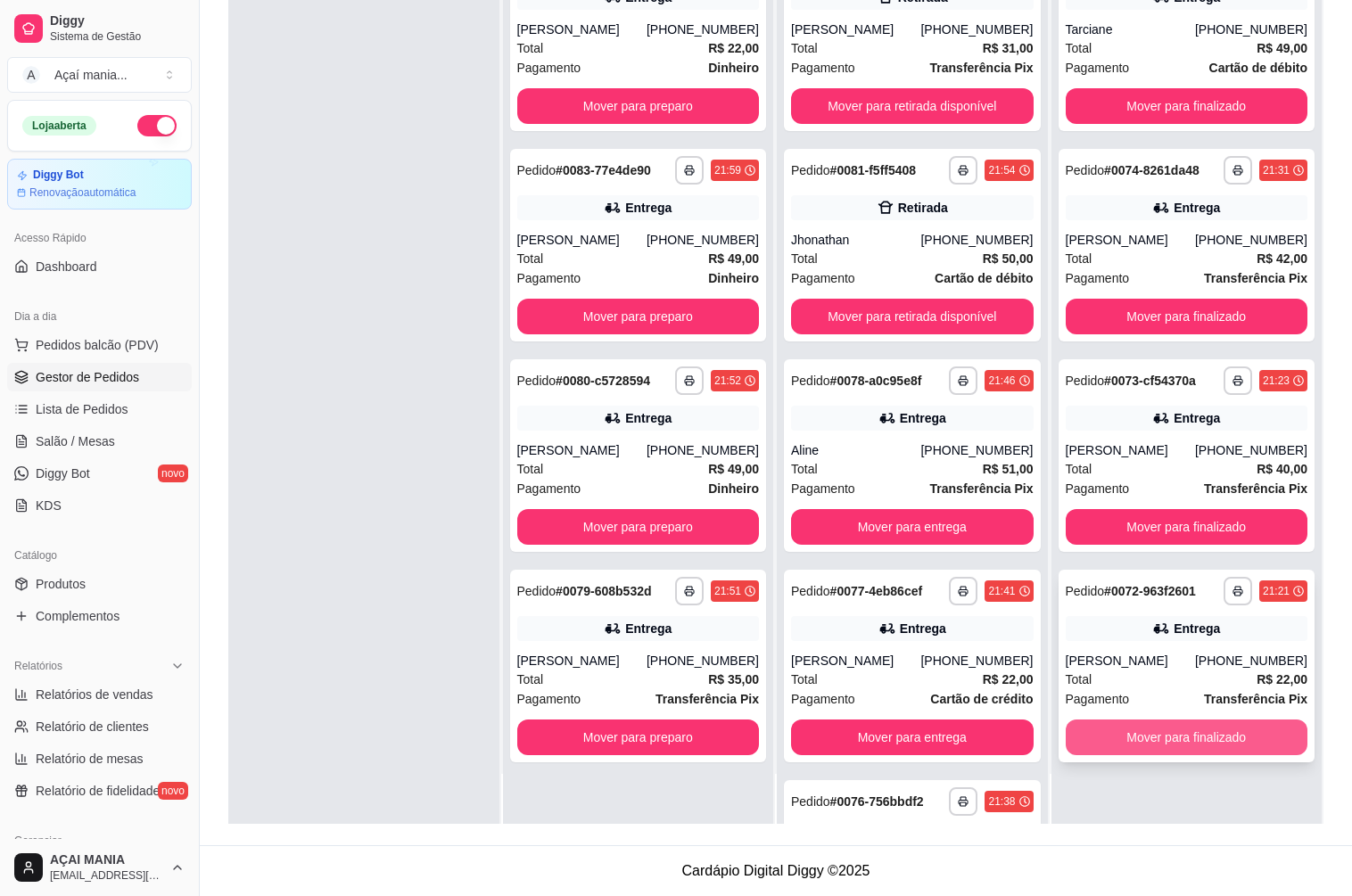
click at [1220, 753] on button "Mover para finalizado" at bounding box center [1187, 737] width 243 height 35
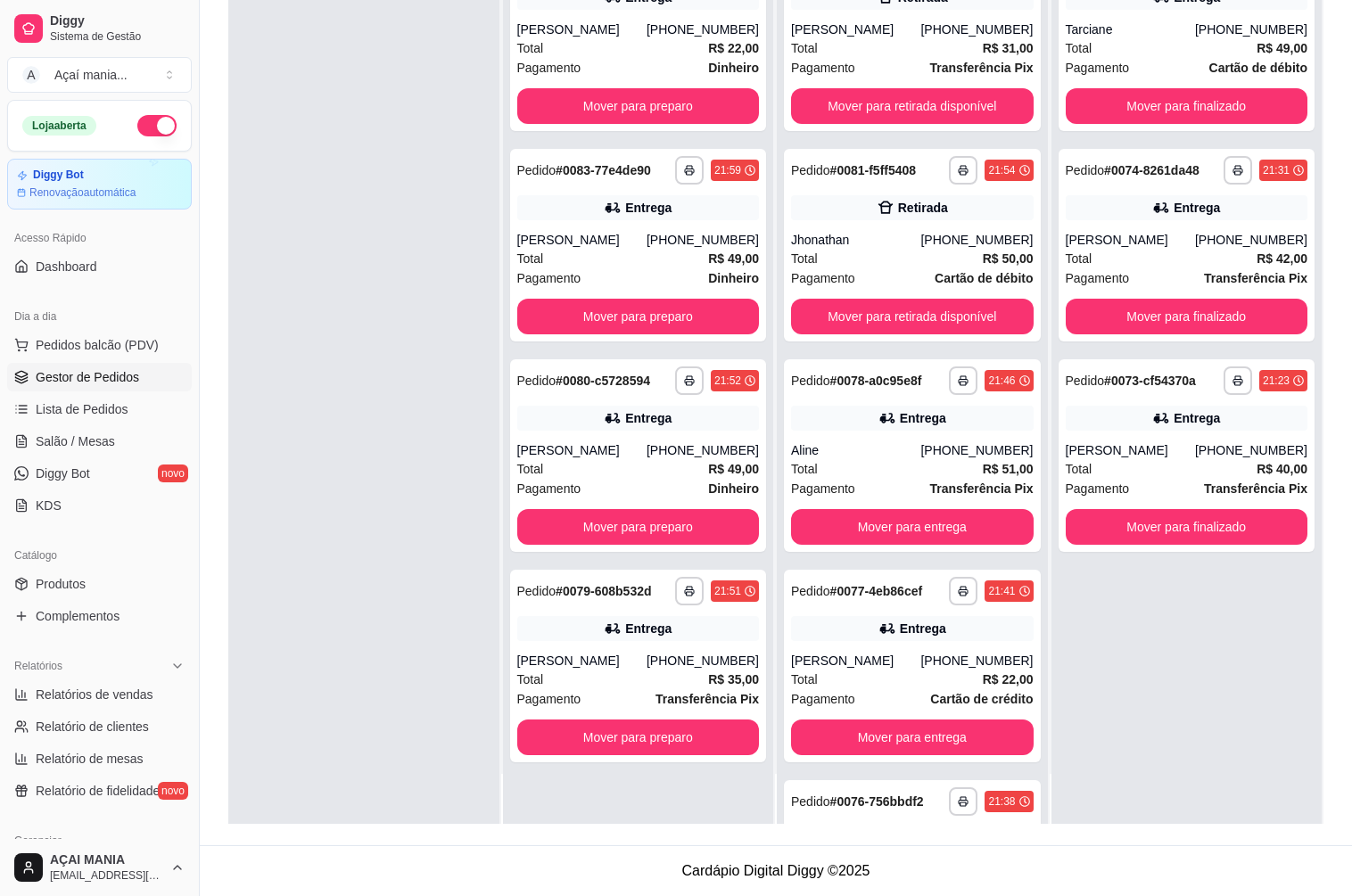
click at [405, 717] on div at bounding box center [363, 376] width 271 height 896
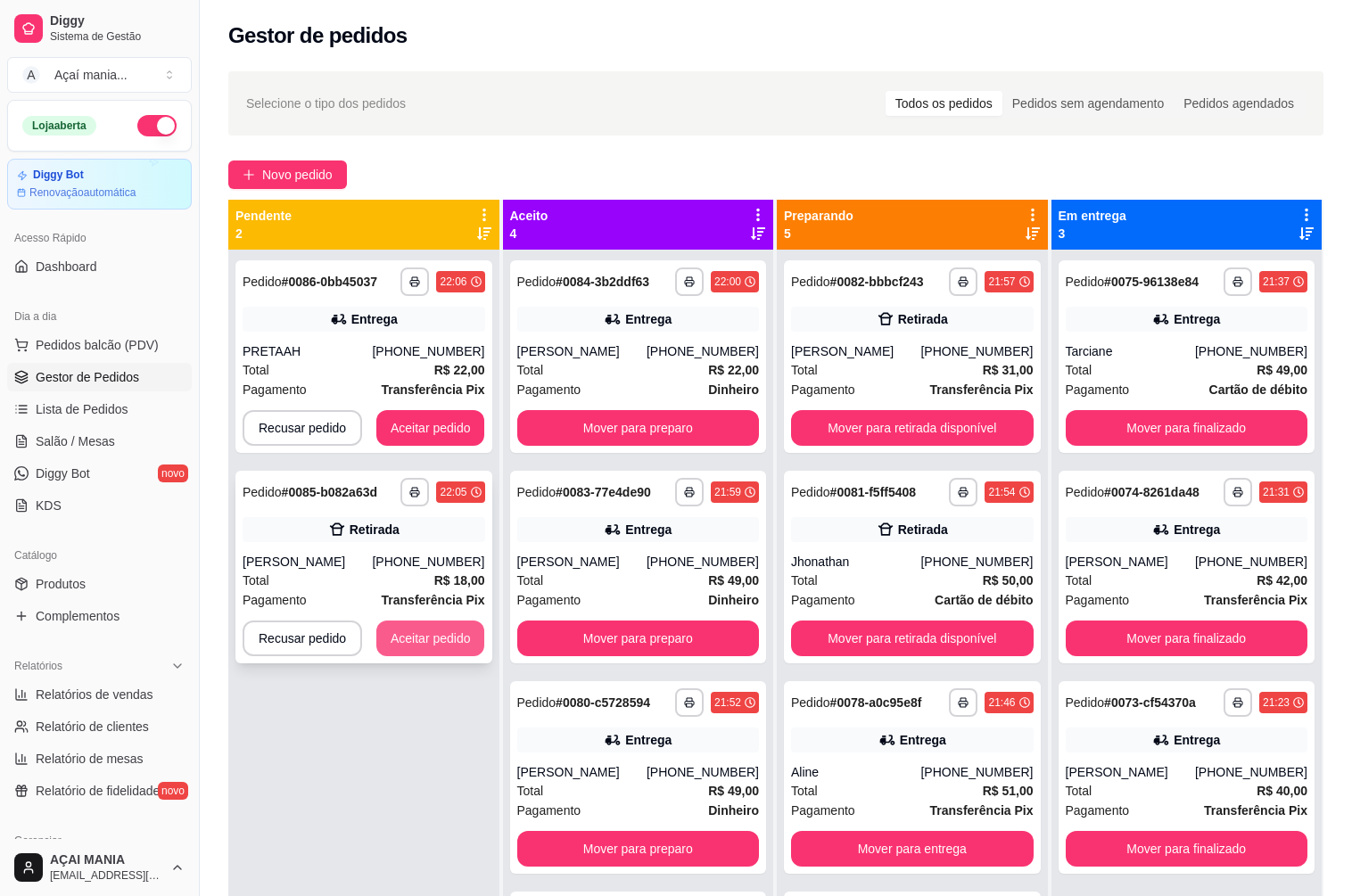
click at [424, 641] on button "Aceitar pedido" at bounding box center [430, 638] width 108 height 35
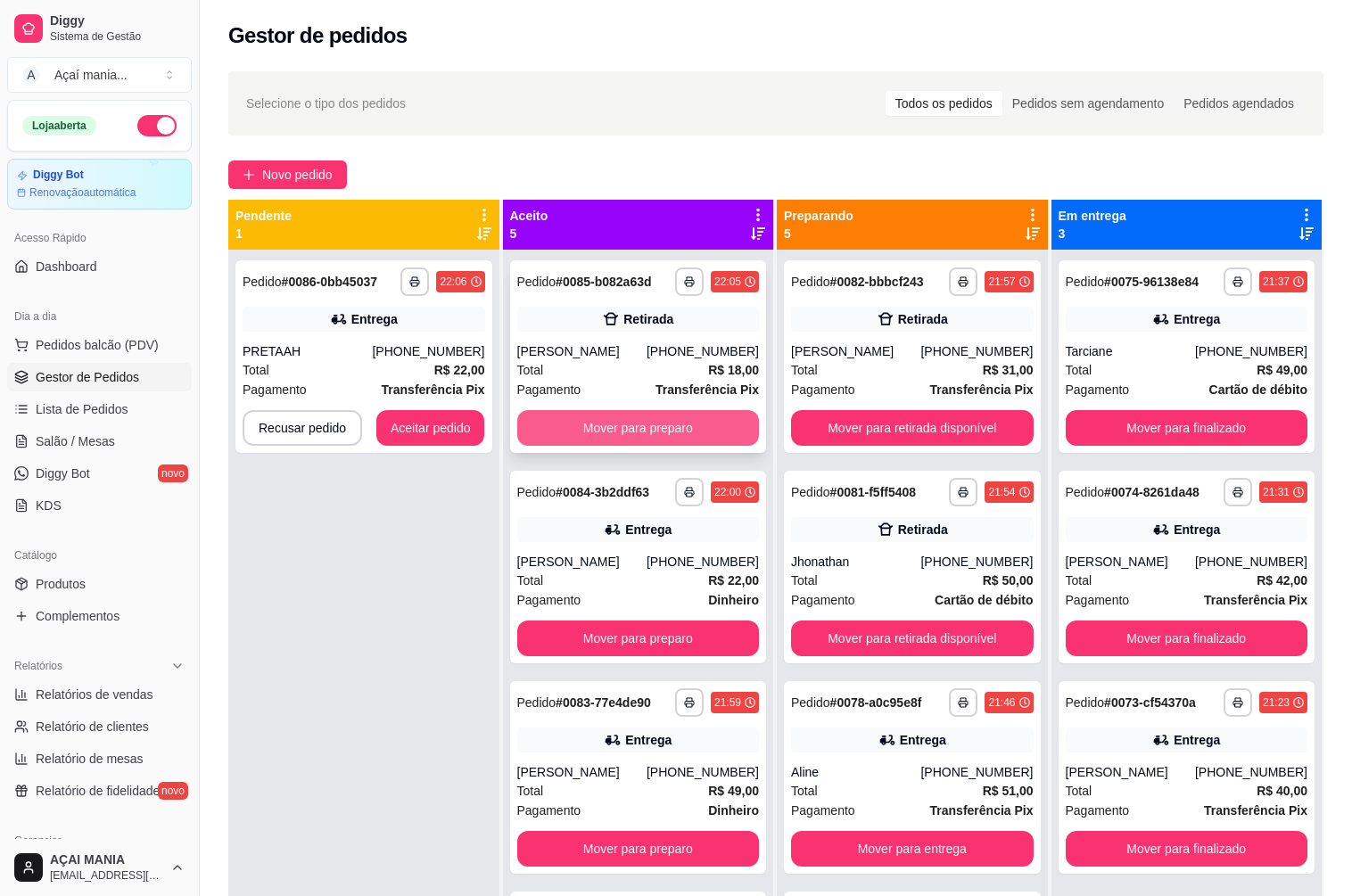
click at [623, 427] on button "Mover para preparo" at bounding box center [639, 427] width 243 height 35
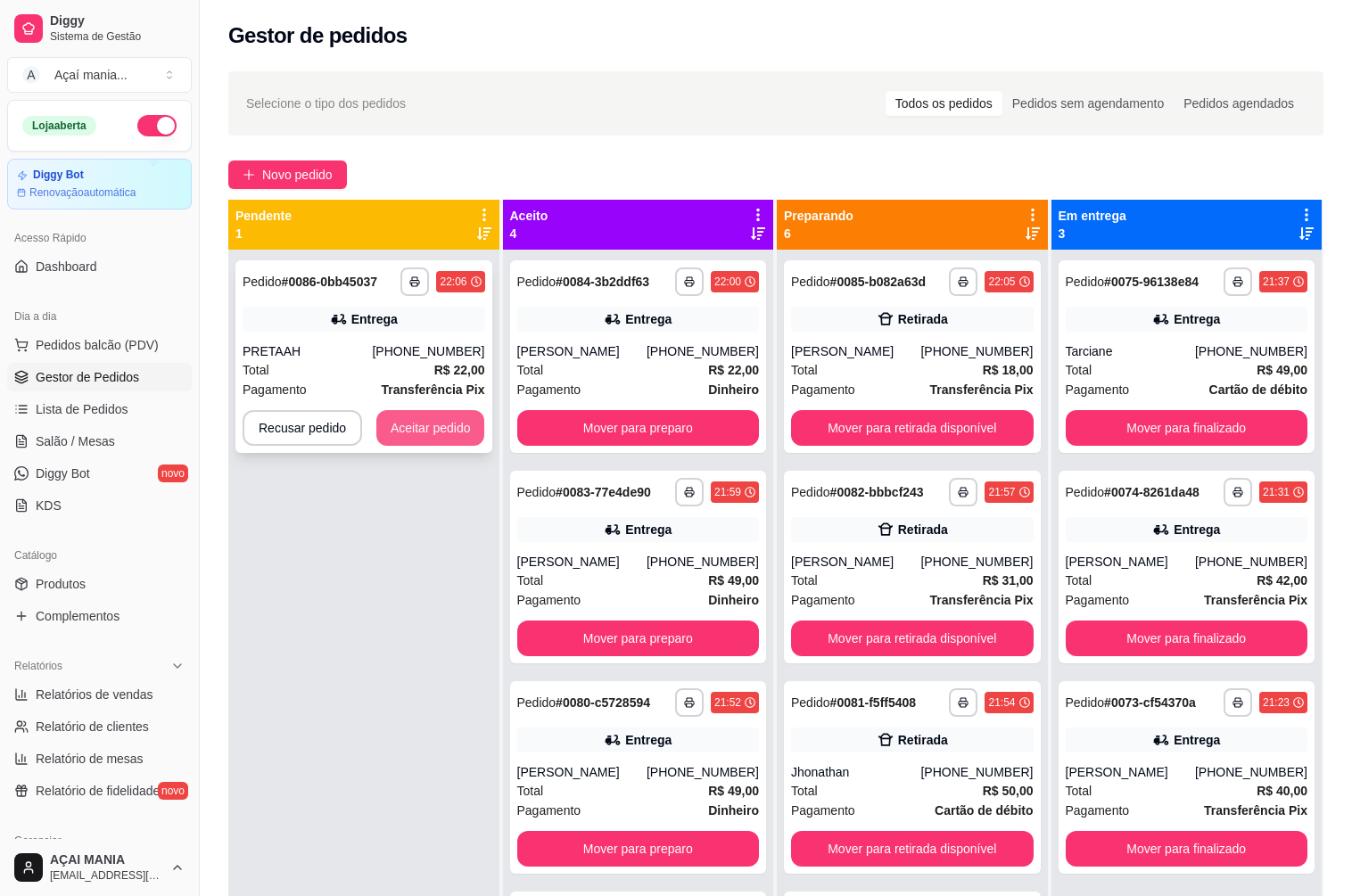
click at [385, 419] on button "Aceitar pedido" at bounding box center [430, 427] width 108 height 35
click at [403, 412] on button "Aceitar pedido" at bounding box center [430, 427] width 108 height 35
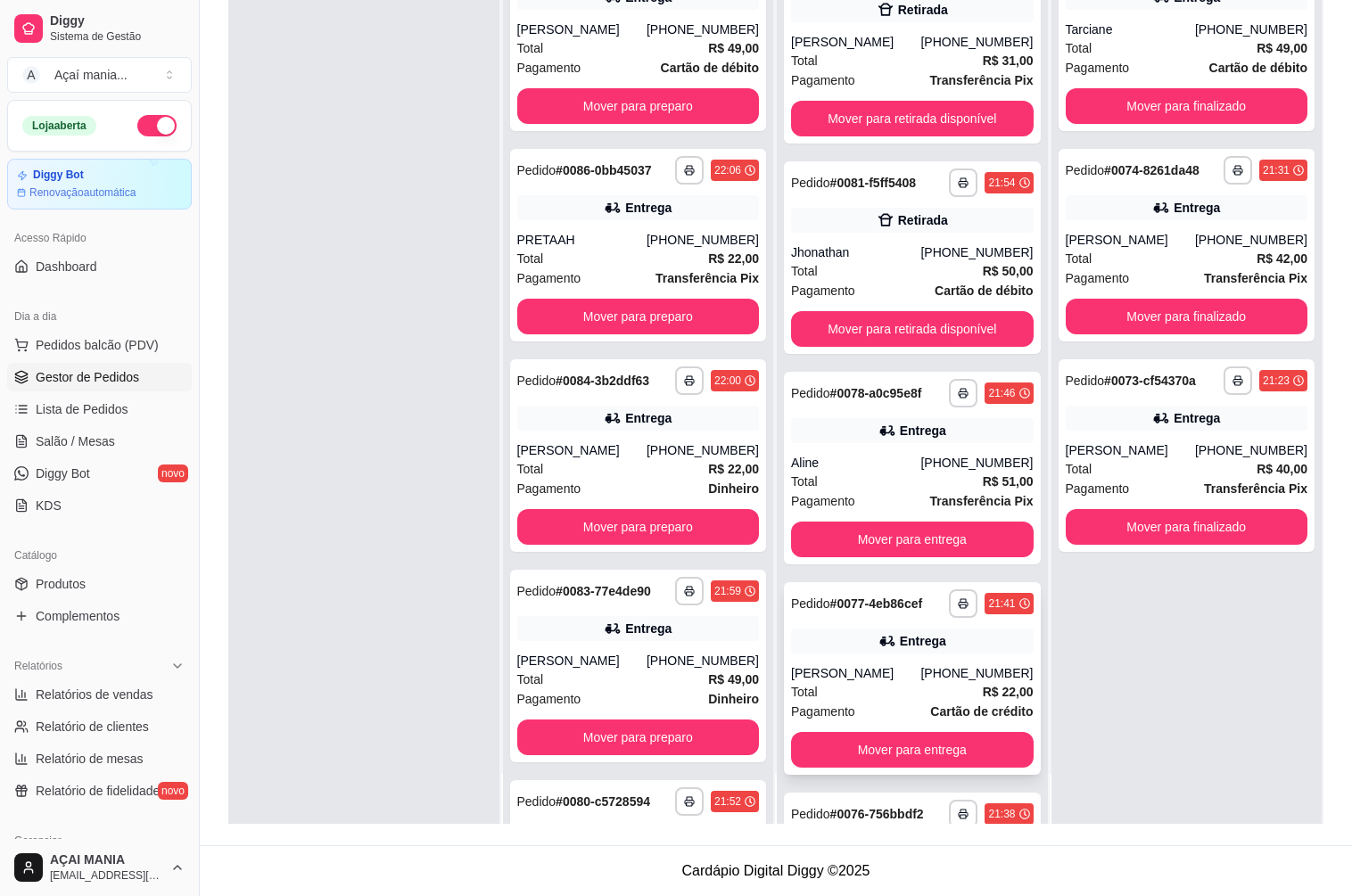
scroll to position [385, 0]
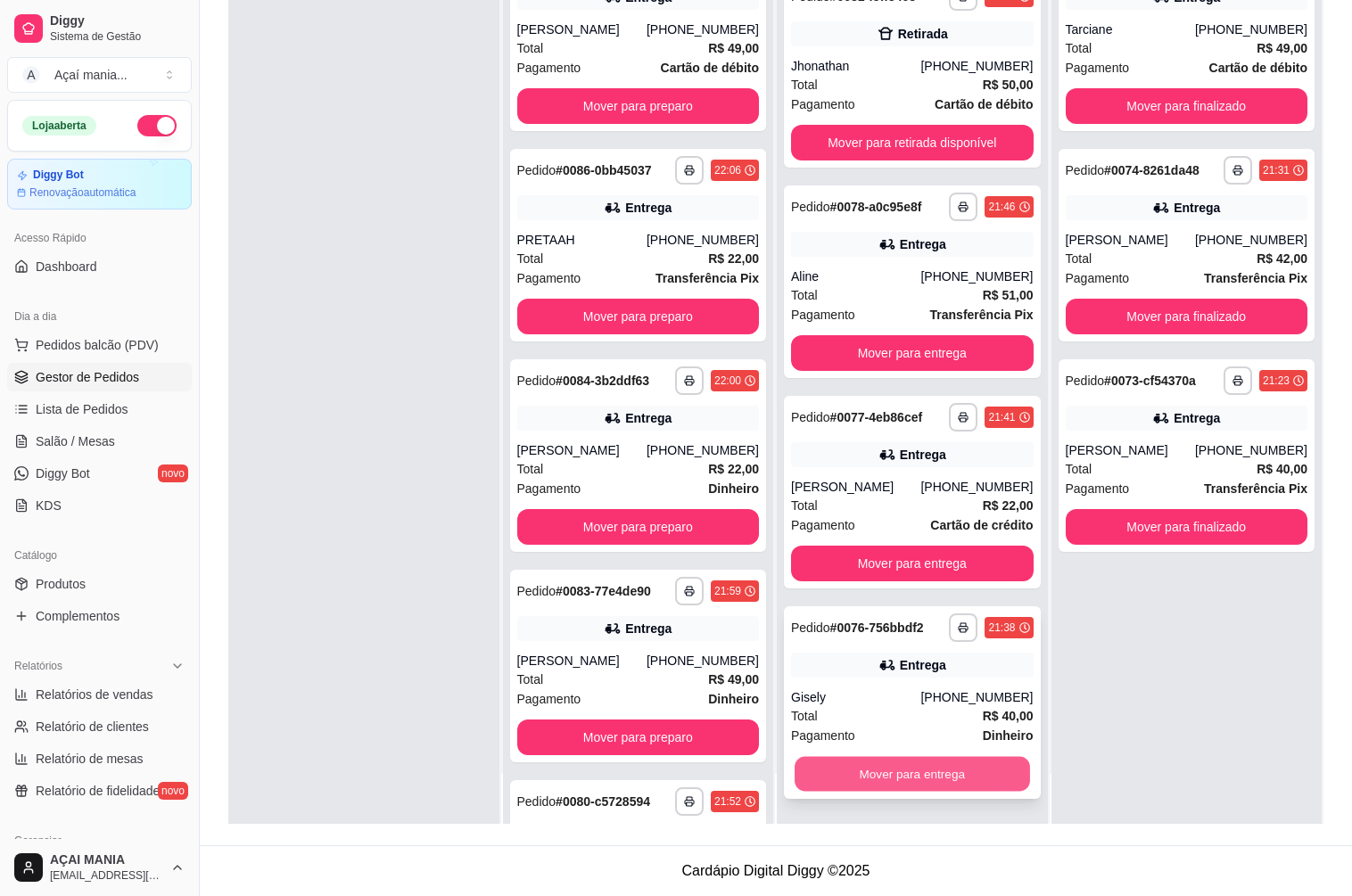
click at [817, 772] on button "Mover para entrega" at bounding box center [911, 774] width 234 height 35
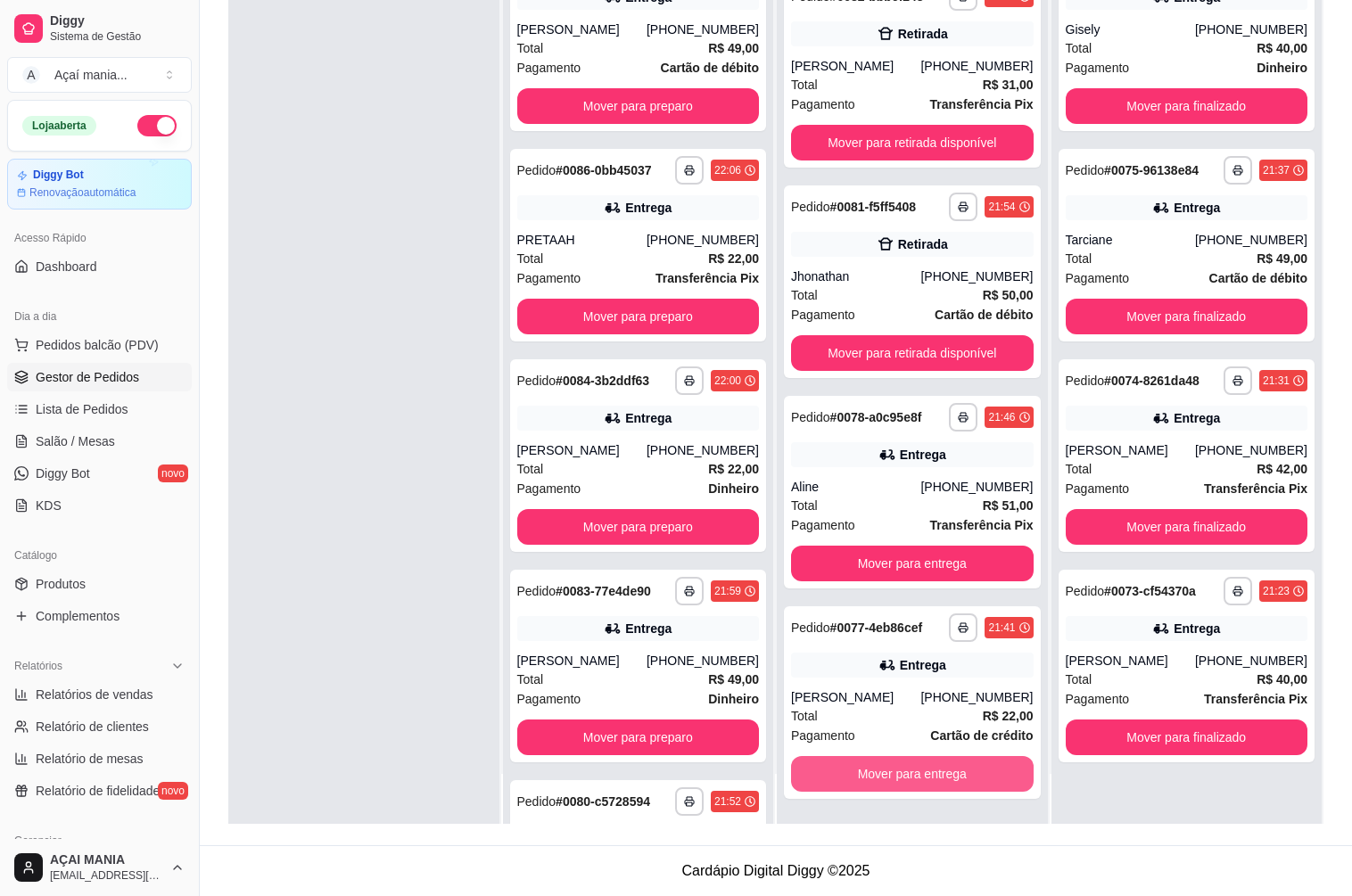
scroll to position [174, 0]
click at [818, 770] on button "Mover para entrega" at bounding box center [912, 774] width 243 height 35
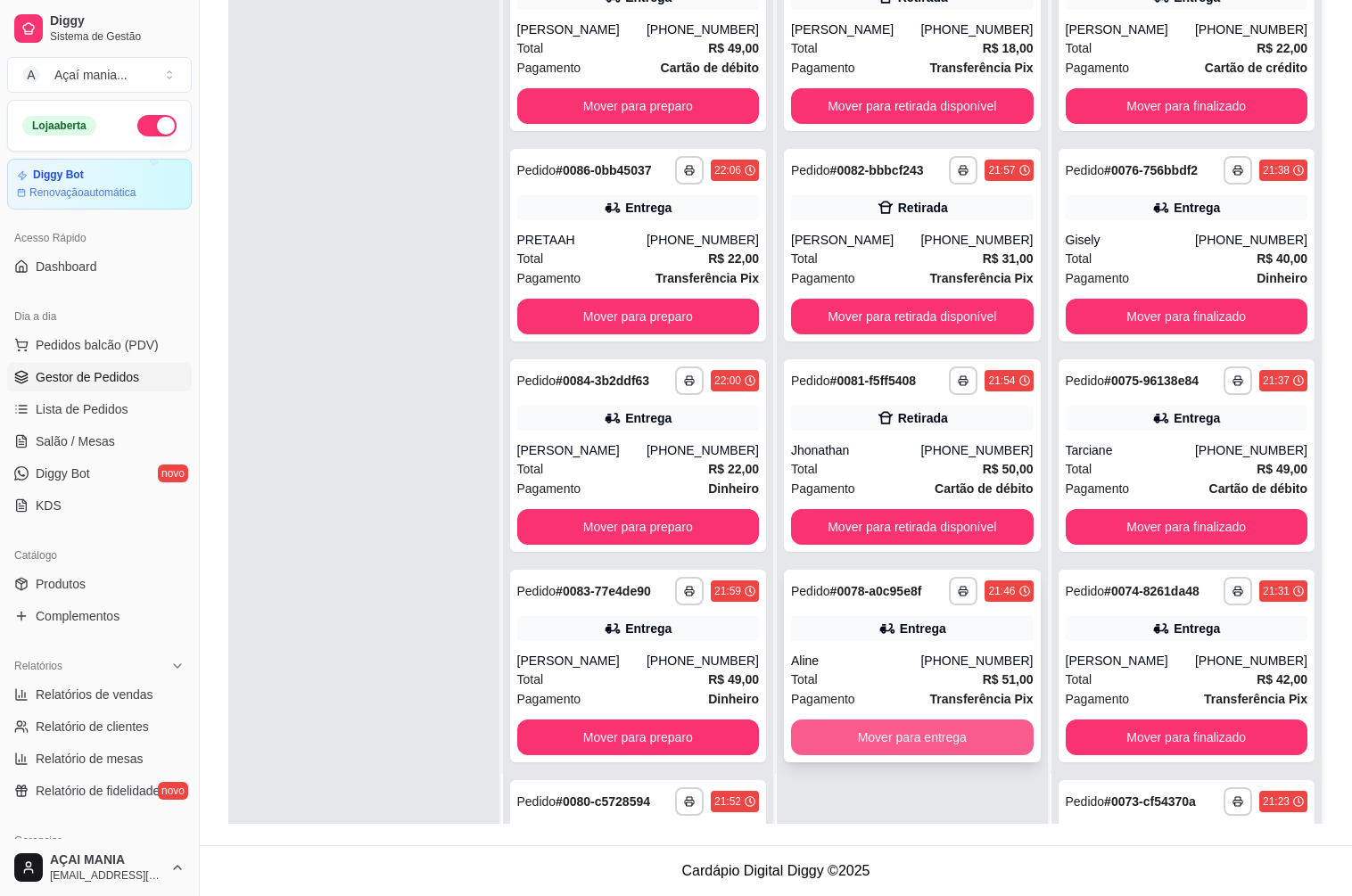
click at [828, 744] on button "Mover para entrega" at bounding box center [912, 737] width 243 height 35
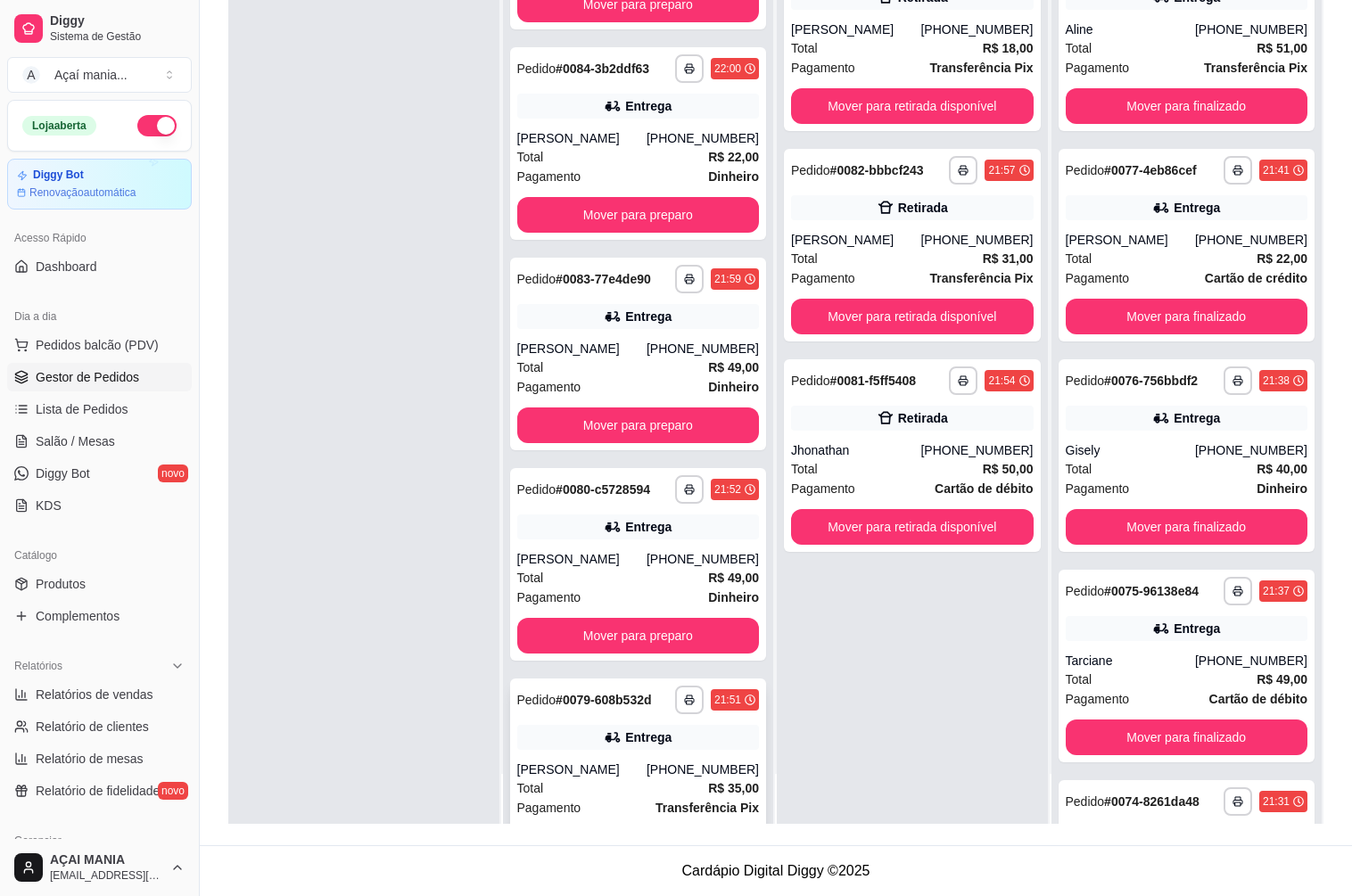
scroll to position [402, 0]
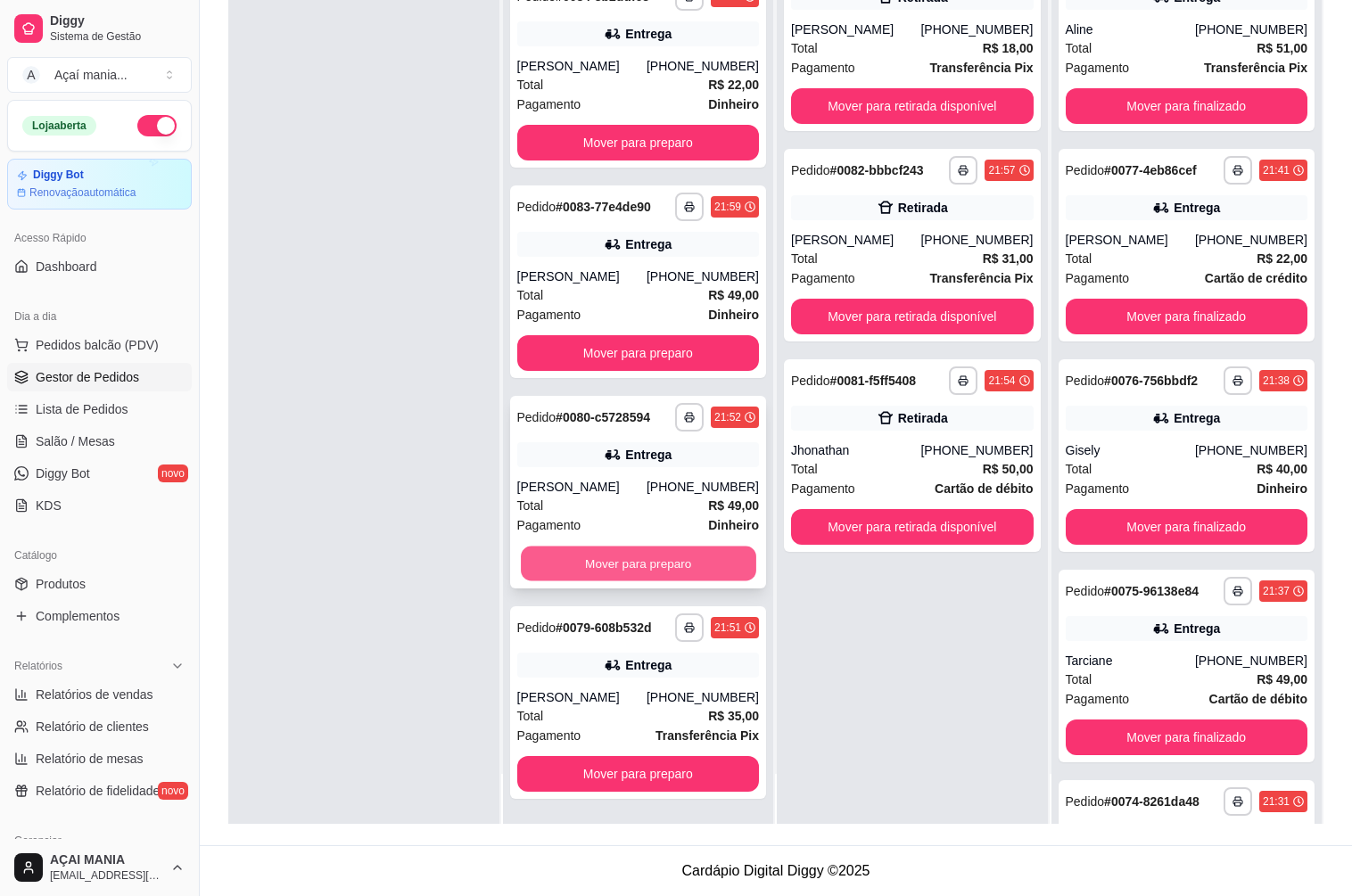
click at [634, 573] on button "Mover para preparo" at bounding box center [638, 563] width 234 height 35
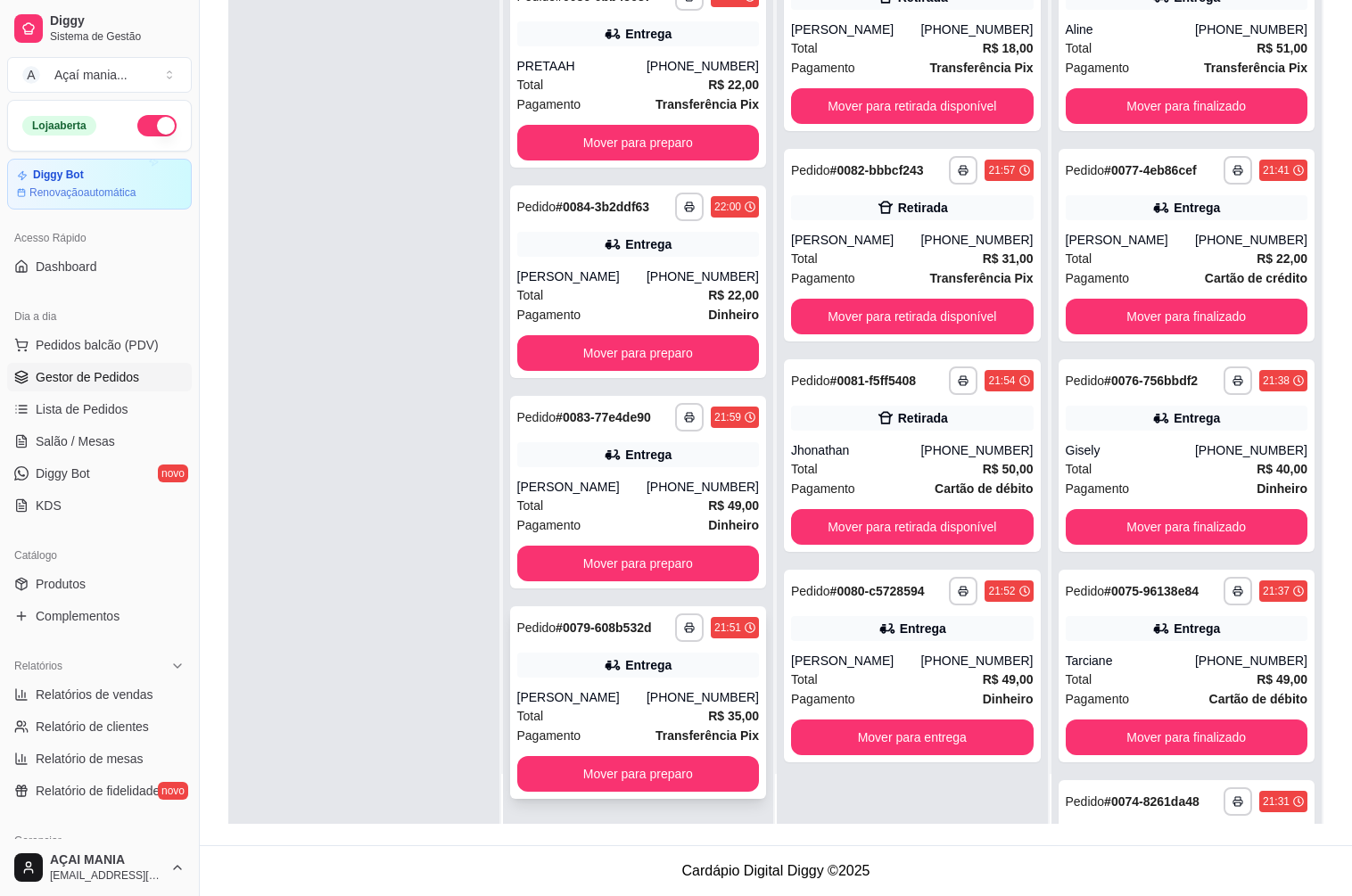
scroll to position [191, 0]
click at [577, 775] on button "Mover para preparo" at bounding box center [639, 774] width 243 height 35
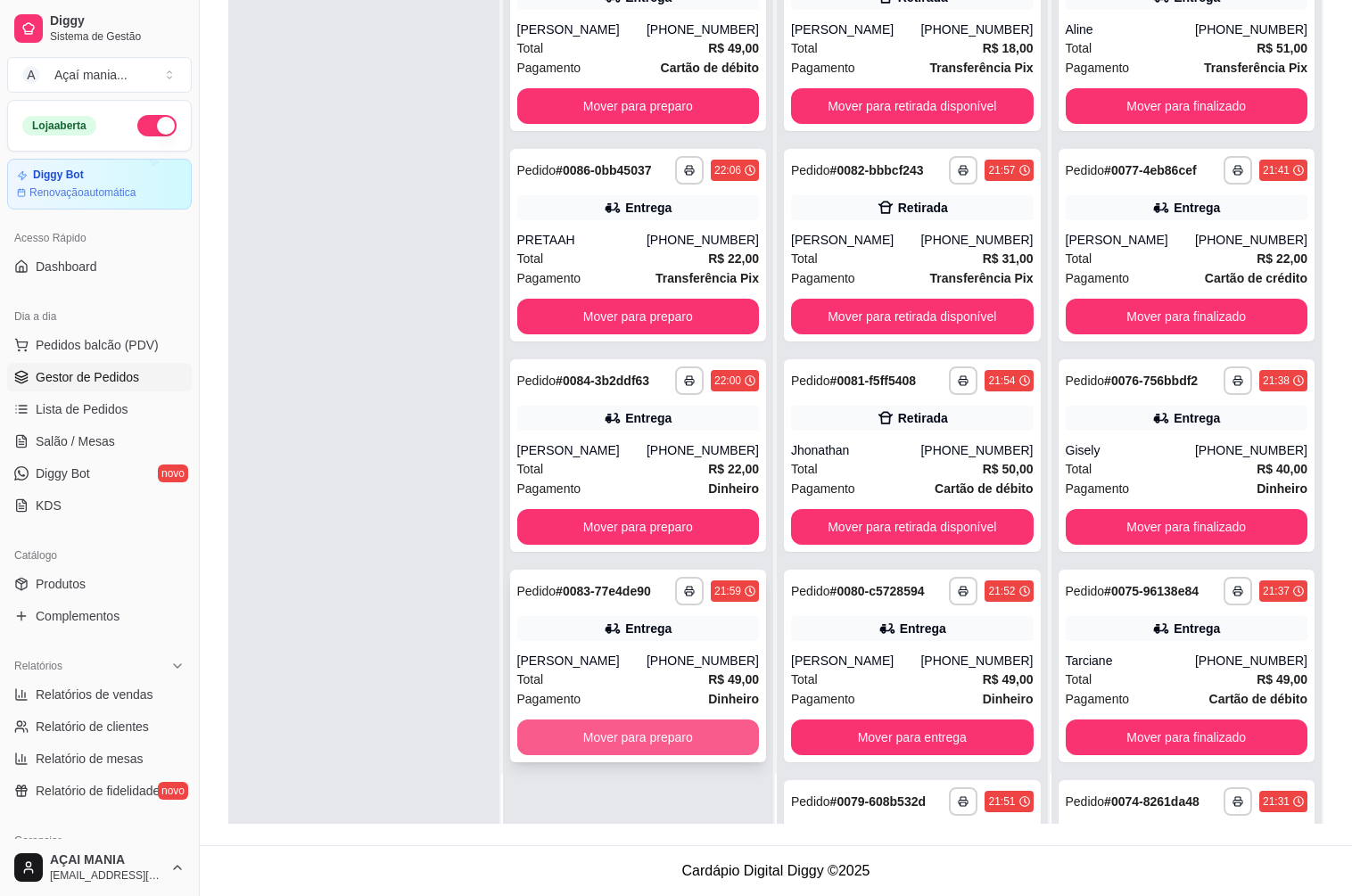
scroll to position [0, 0]
click at [608, 755] on button "Mover para preparo" at bounding box center [639, 737] width 243 height 35
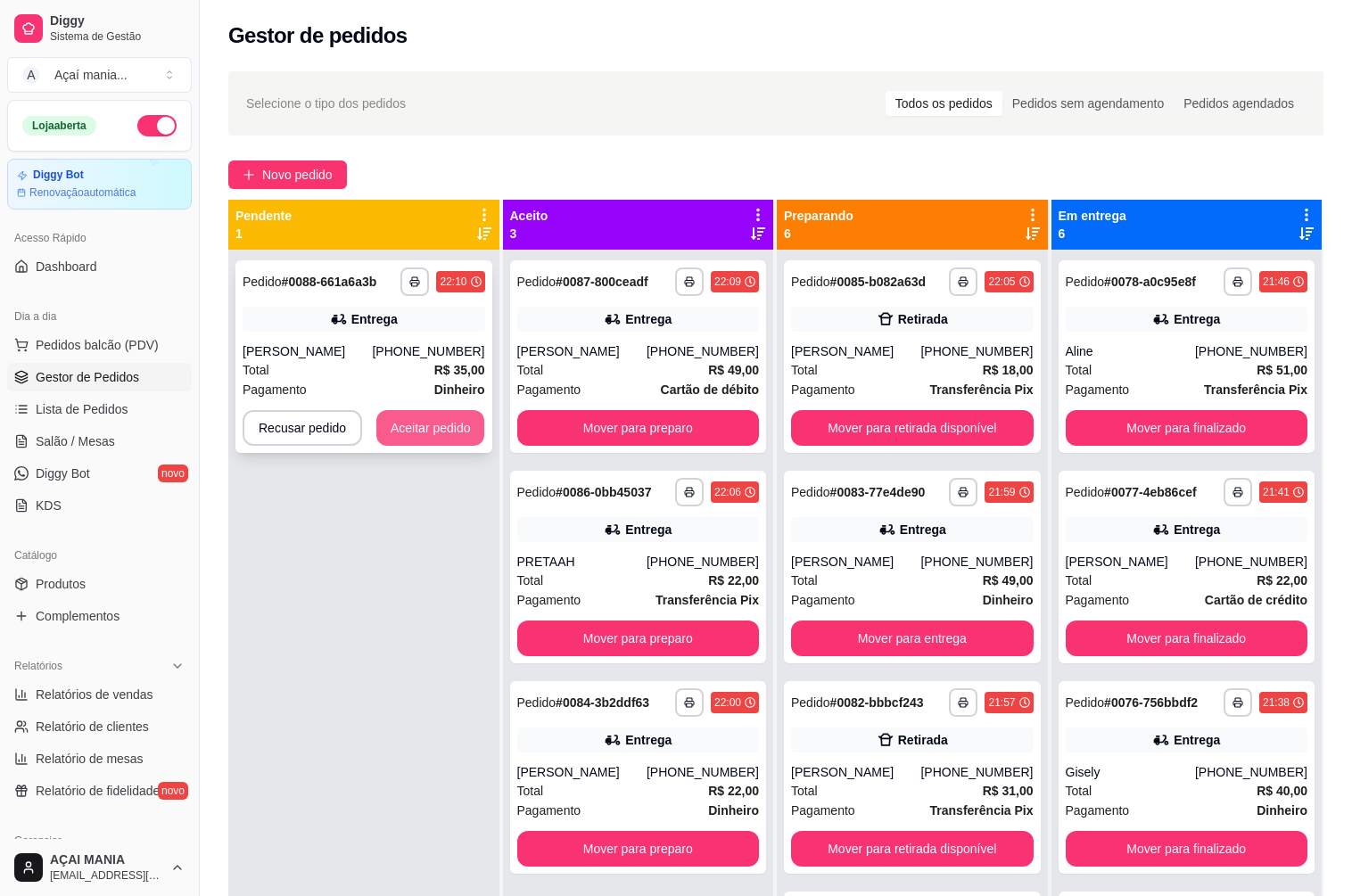
click at [447, 432] on button "Aceitar pedido" at bounding box center [430, 427] width 108 height 35
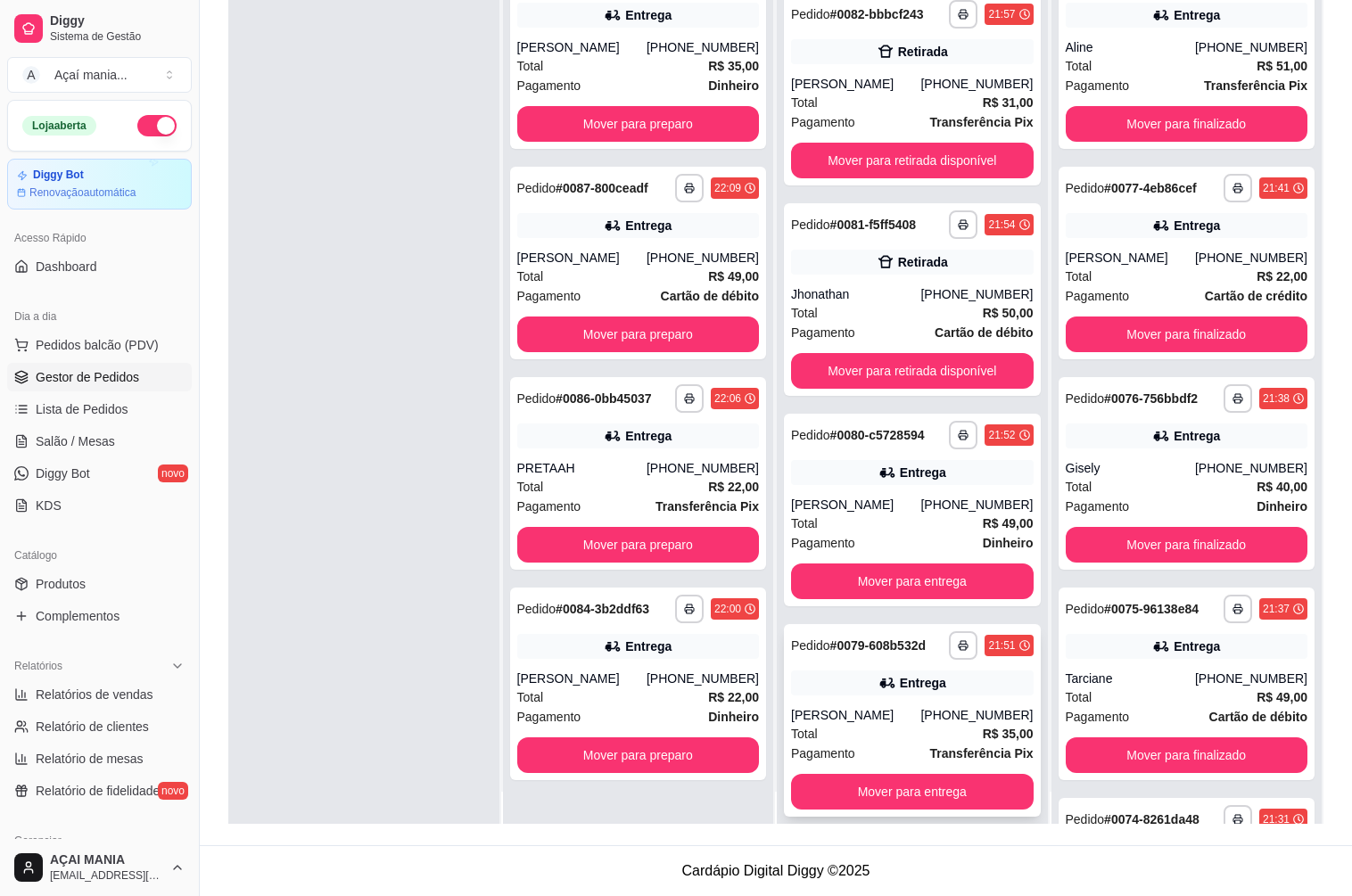
scroll to position [49, 0]
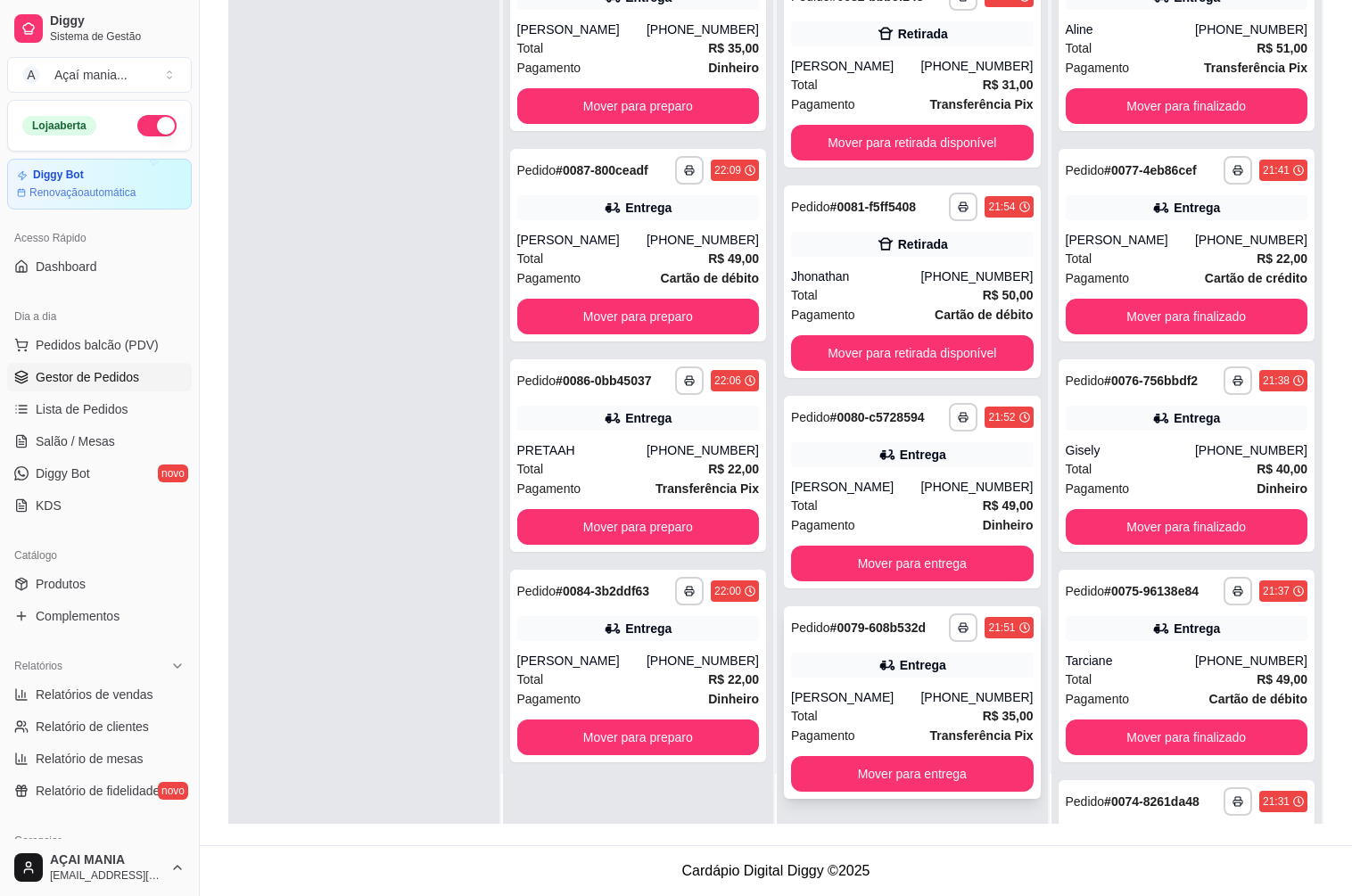
click at [869, 714] on div "Total R$ 35,00" at bounding box center [912, 715] width 243 height 20
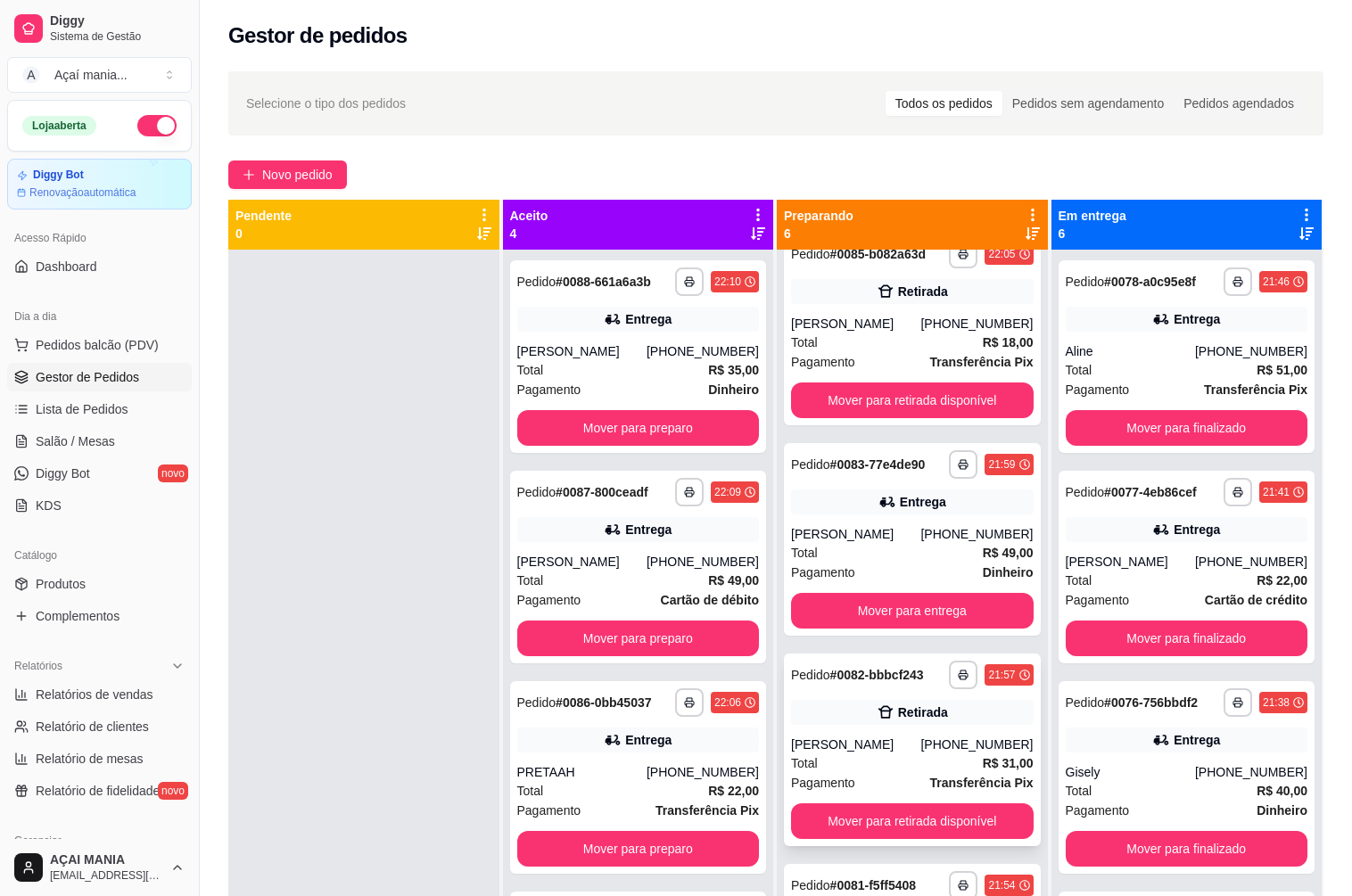
scroll to position [0, 0]
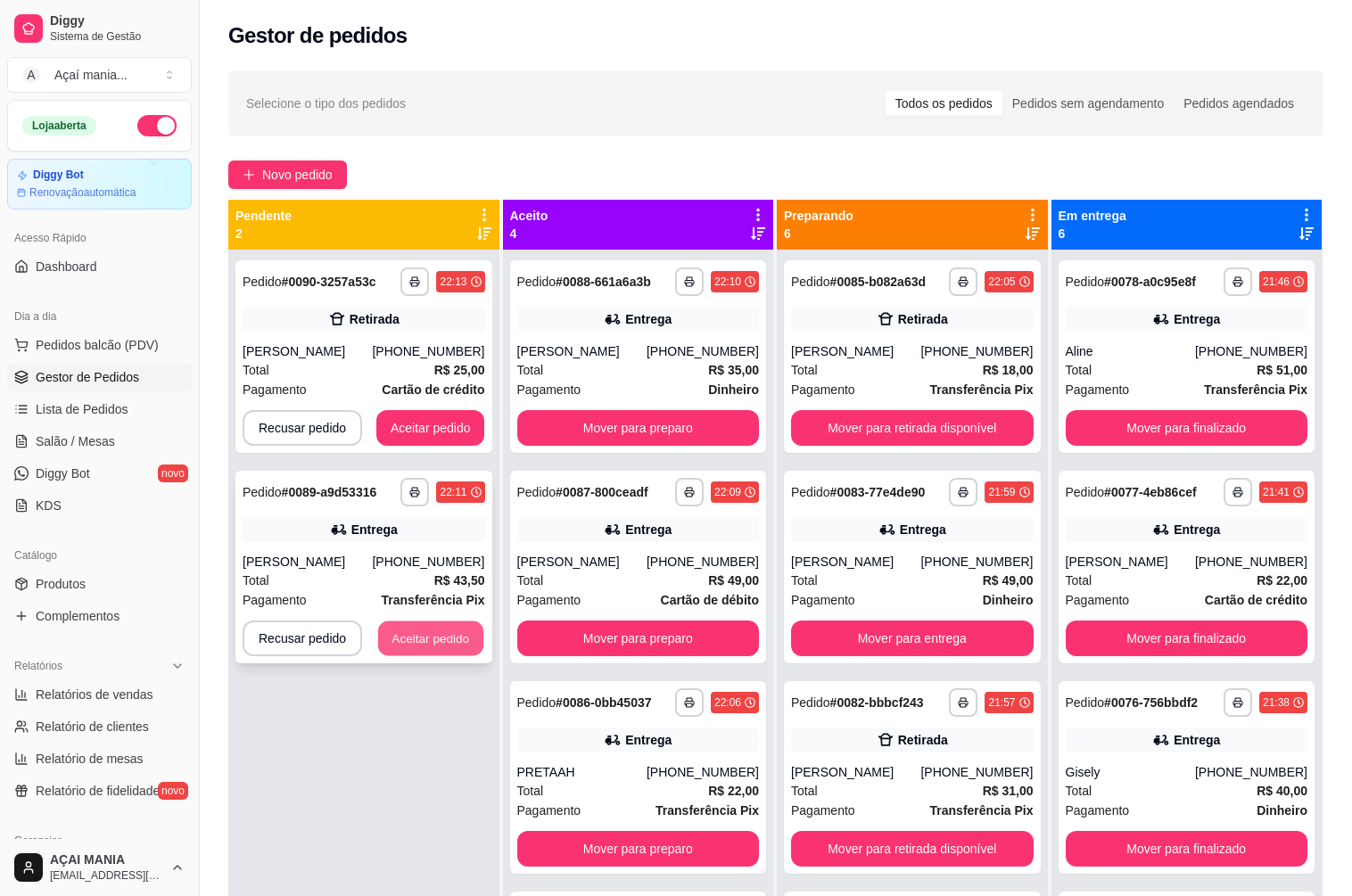
click at [389, 632] on button "Aceitar pedido" at bounding box center [430, 638] width 106 height 35
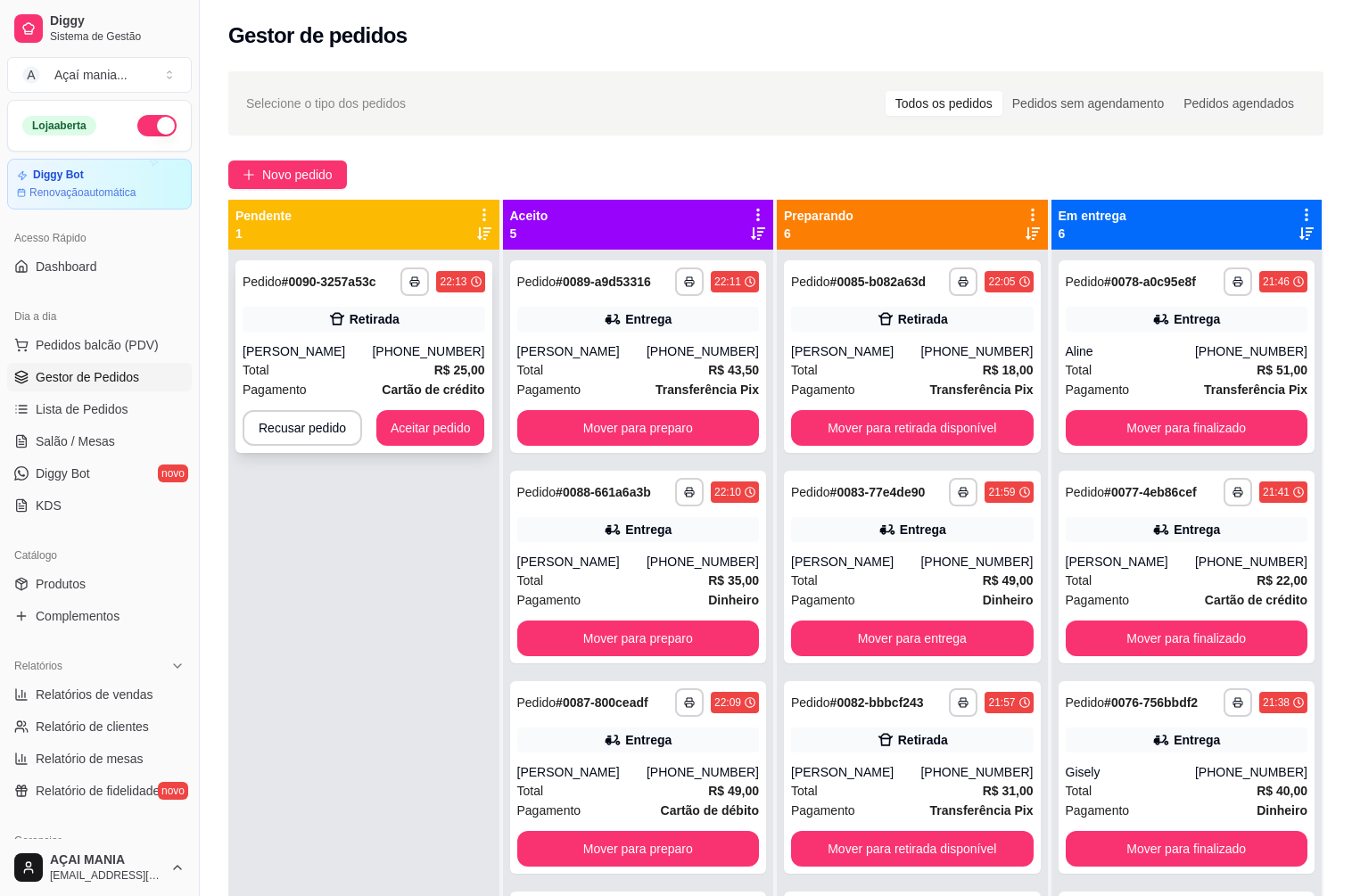
click at [454, 408] on div "**********" at bounding box center [363, 357] width 257 height 192
click at [391, 418] on button "Aceitar pedido" at bounding box center [430, 427] width 108 height 35
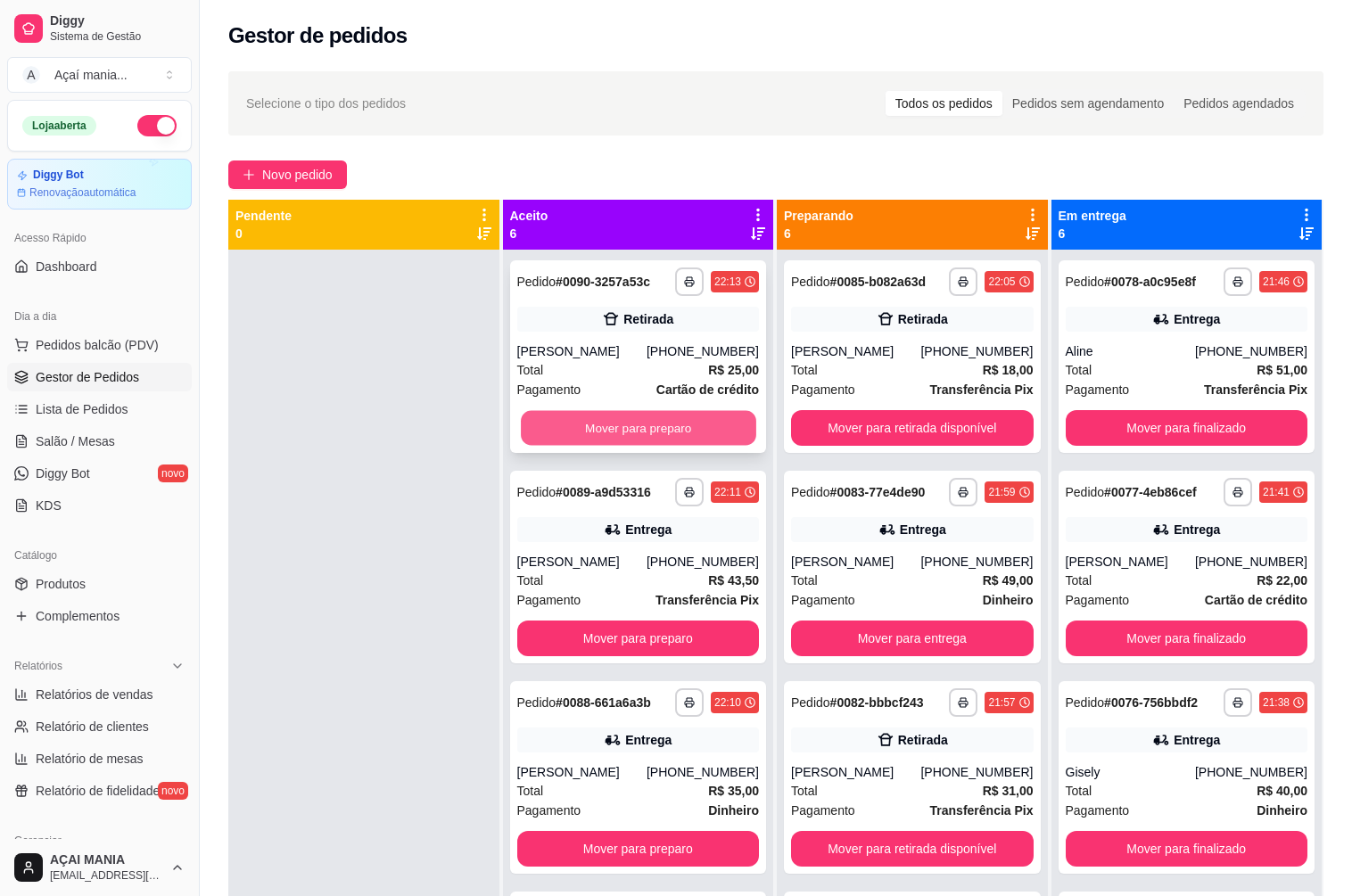
click at [706, 423] on button "Mover para preparo" at bounding box center [638, 427] width 234 height 35
click at [702, 423] on button "Mover para preparo" at bounding box center [639, 427] width 243 height 35
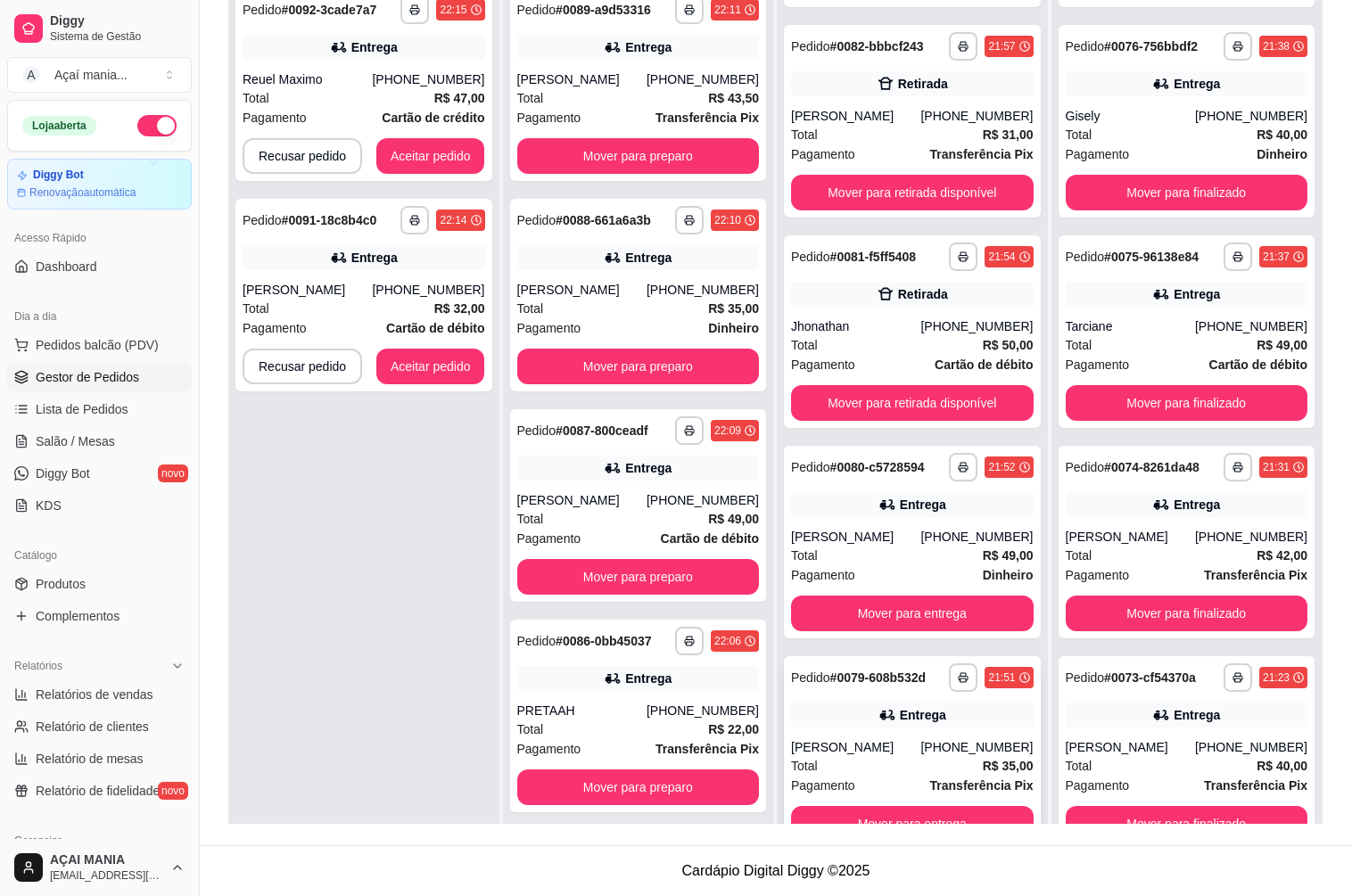
scroll to position [49, 0]
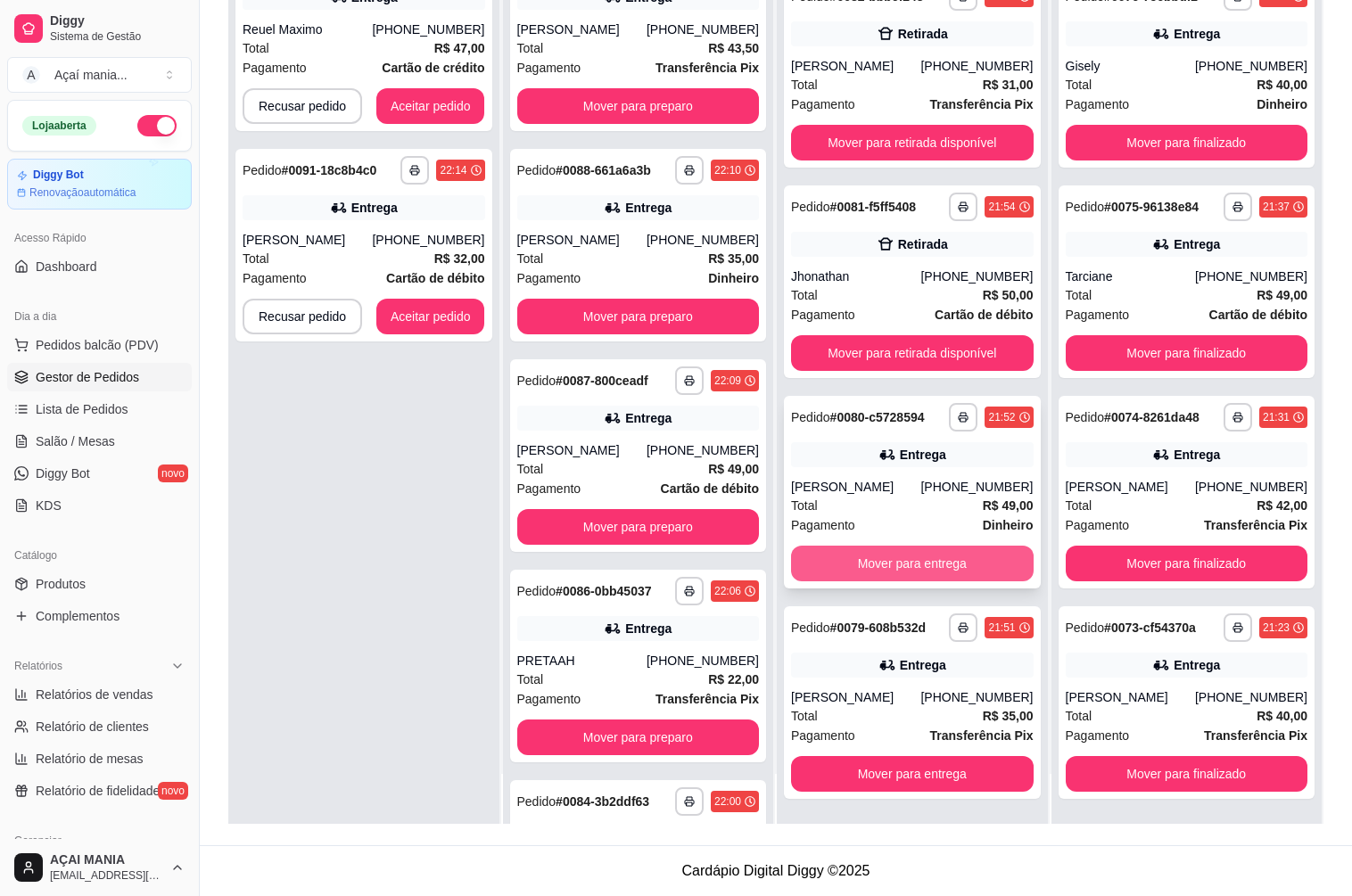
click at [874, 563] on button "Mover para entrega" at bounding box center [912, 563] width 243 height 35
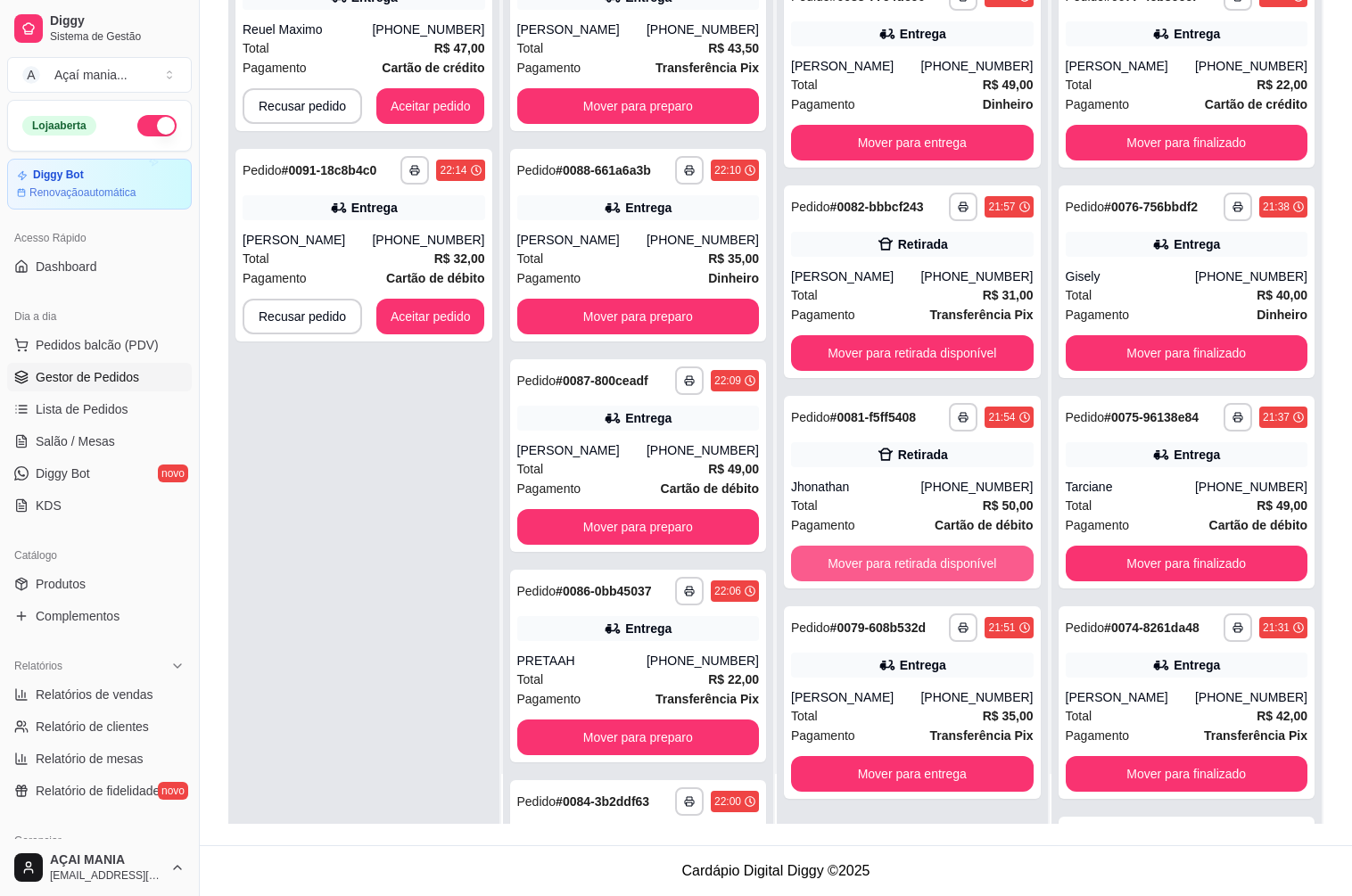
scroll to position [595, 0]
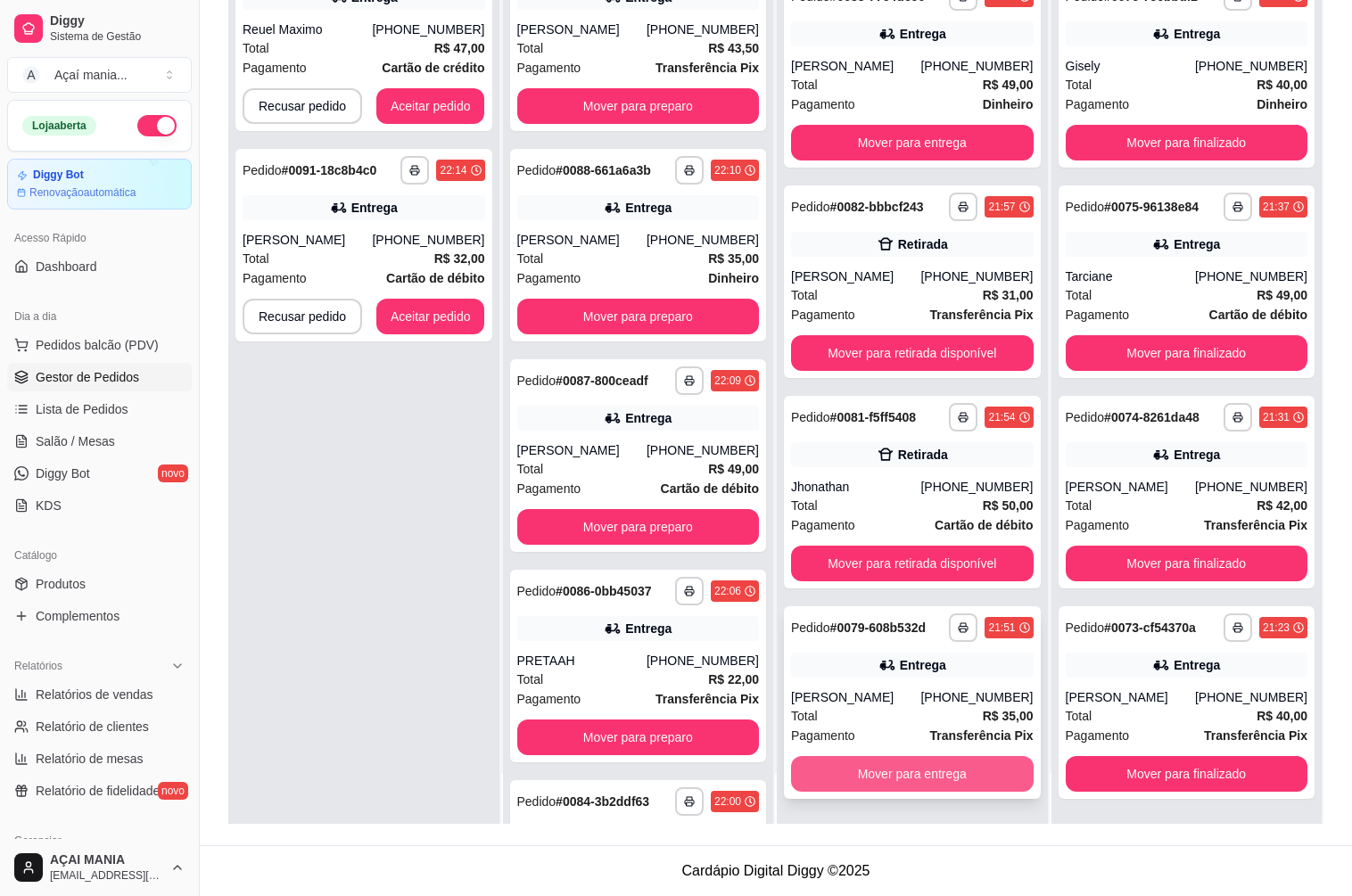
click at [853, 767] on button "Mover para entrega" at bounding box center [912, 774] width 243 height 35
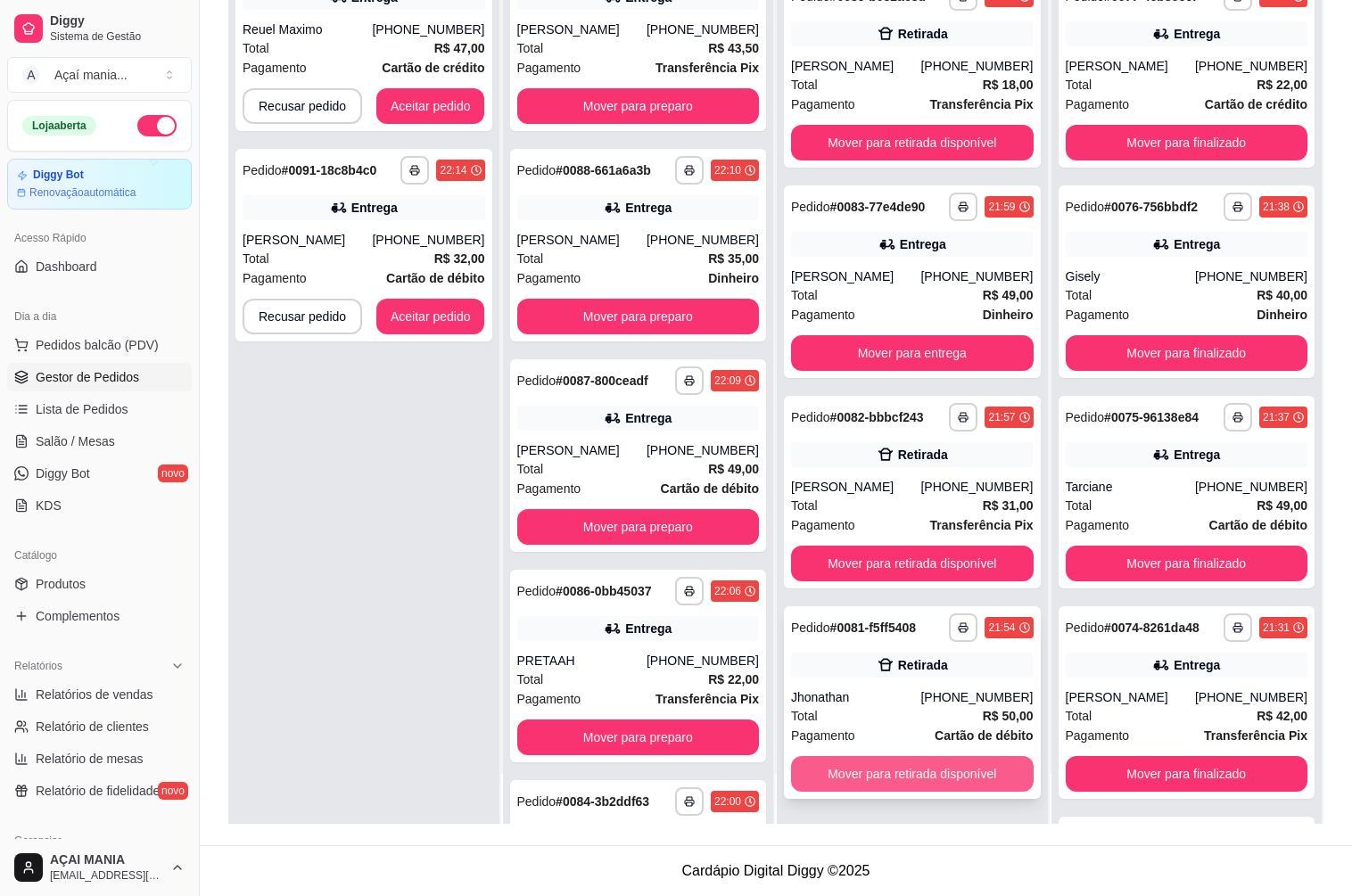
scroll to position [805, 0]
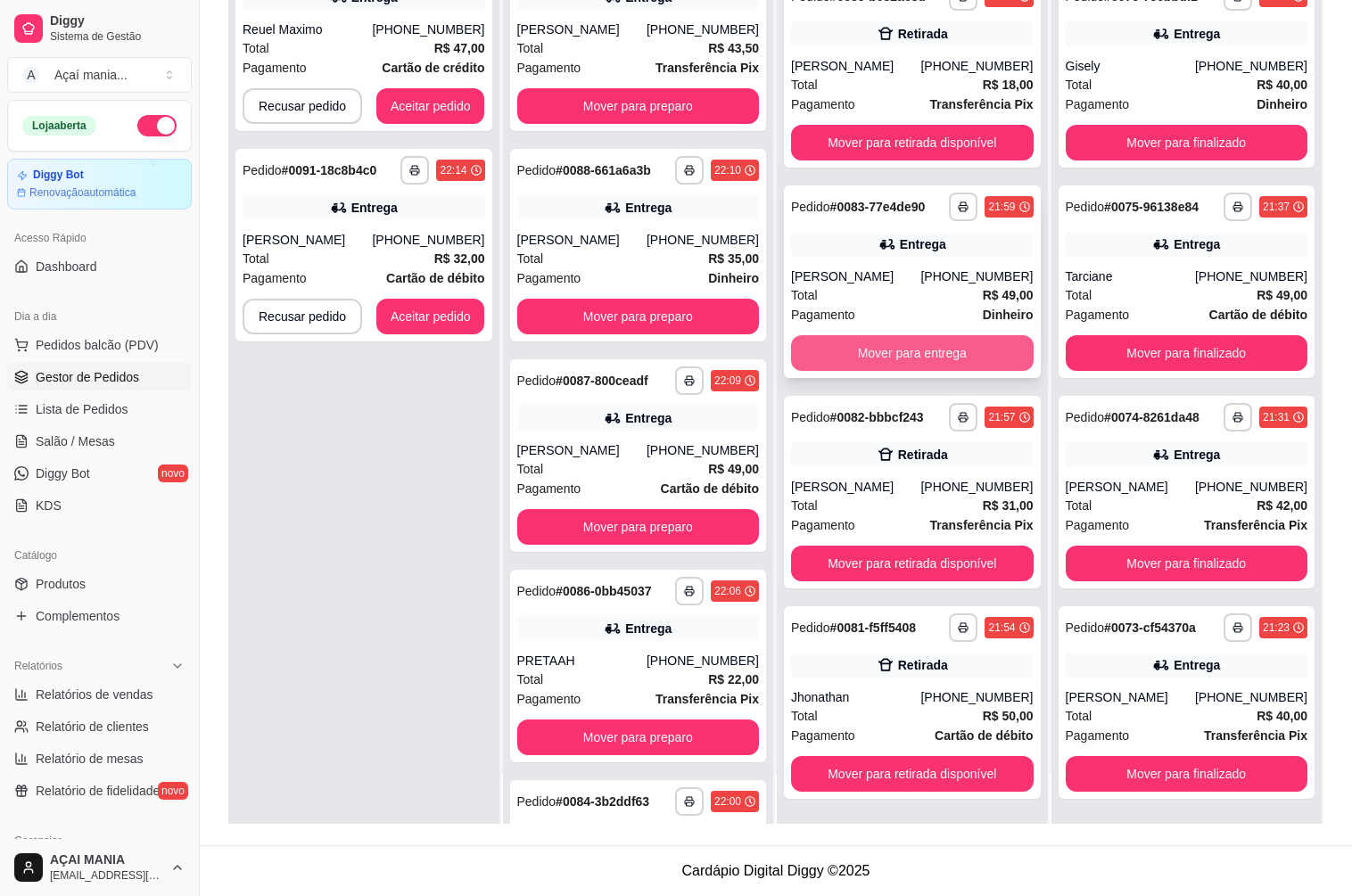
click at [878, 343] on button "Mover para entrega" at bounding box center [912, 353] width 243 height 35
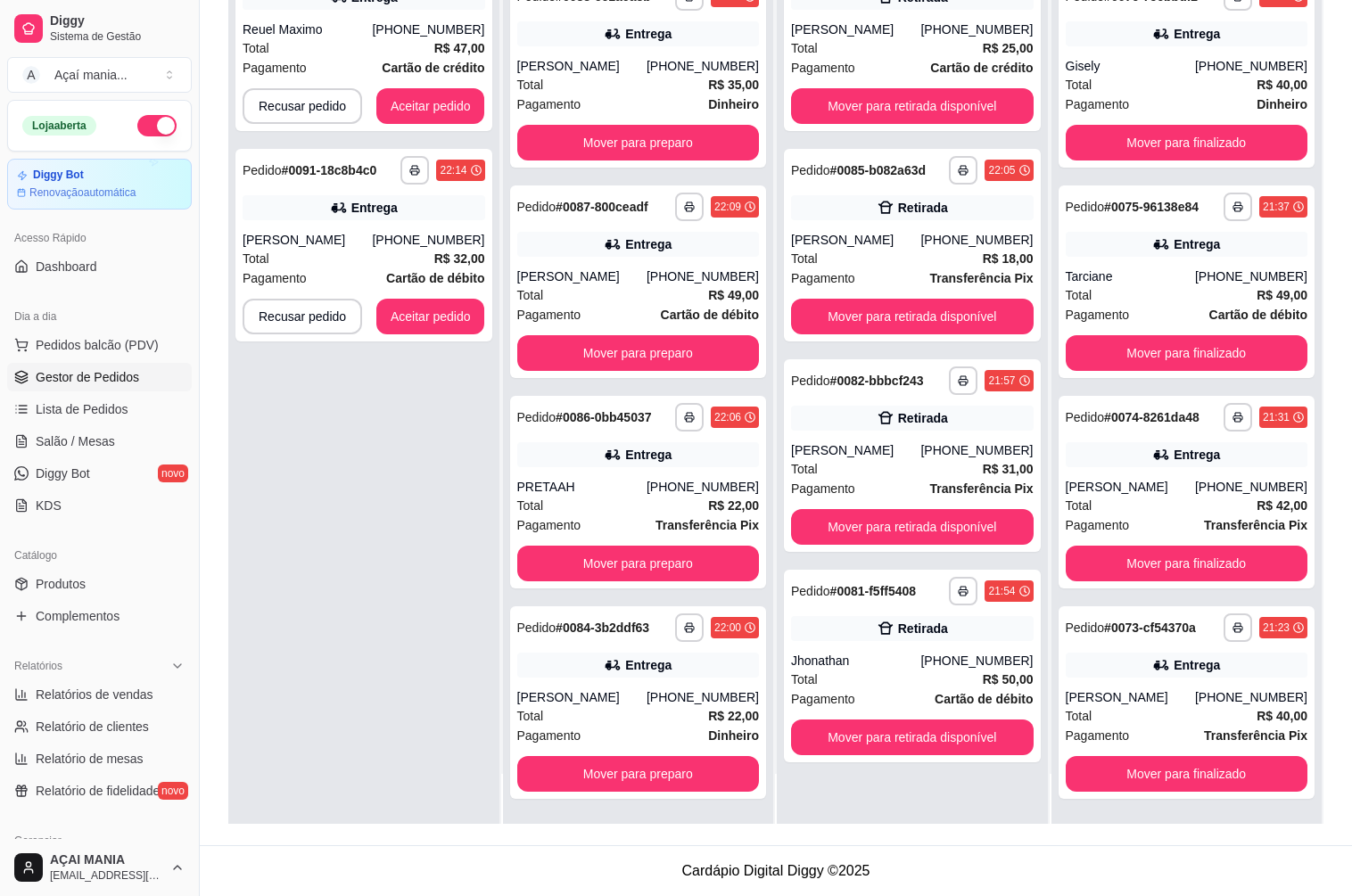
scroll to position [191, 0]
click at [547, 768] on button "Mover para preparo" at bounding box center [638, 774] width 234 height 35
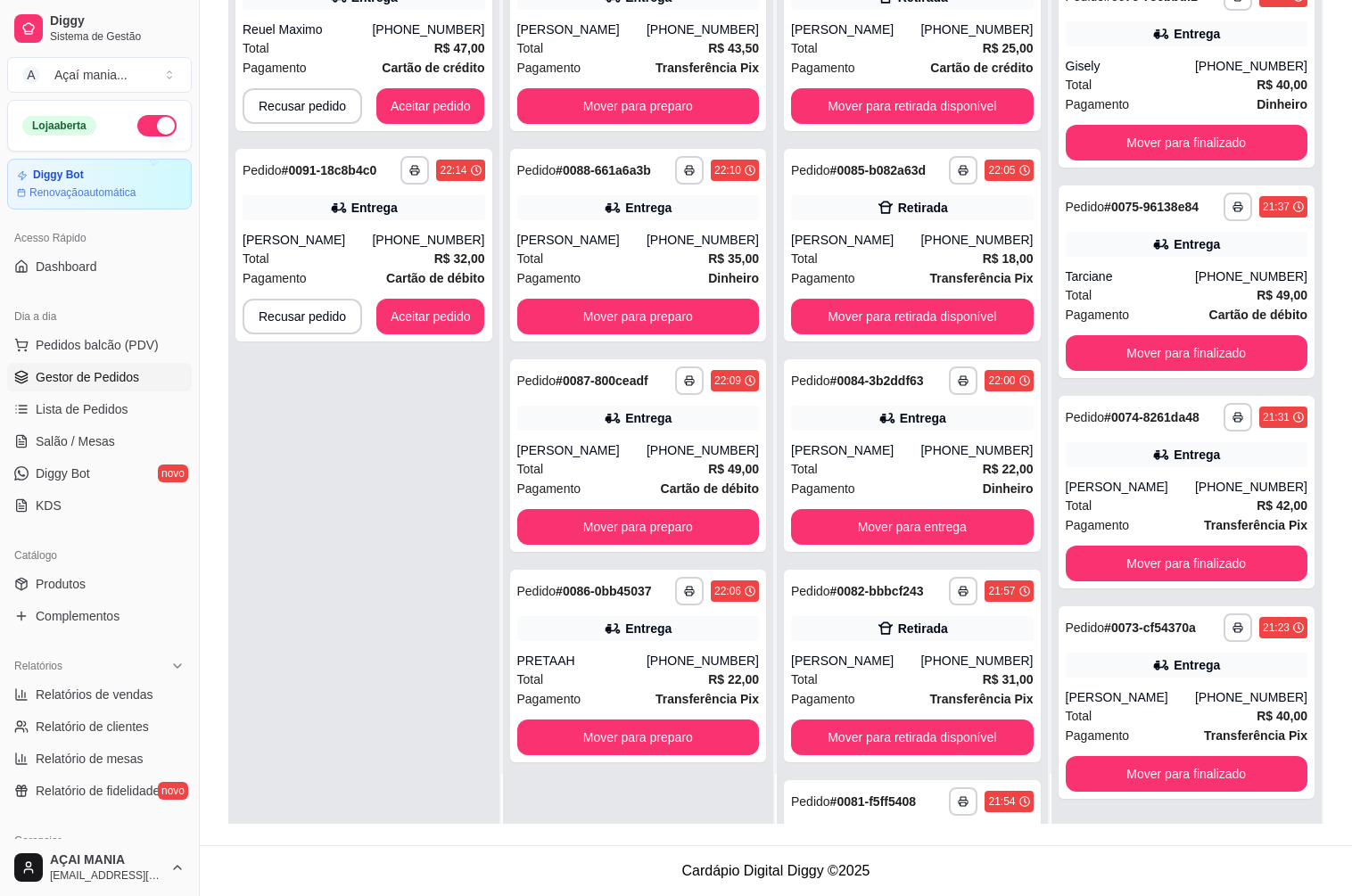
scroll to position [0, 0]
click at [553, 737] on button "Mover para preparo" at bounding box center [639, 737] width 243 height 35
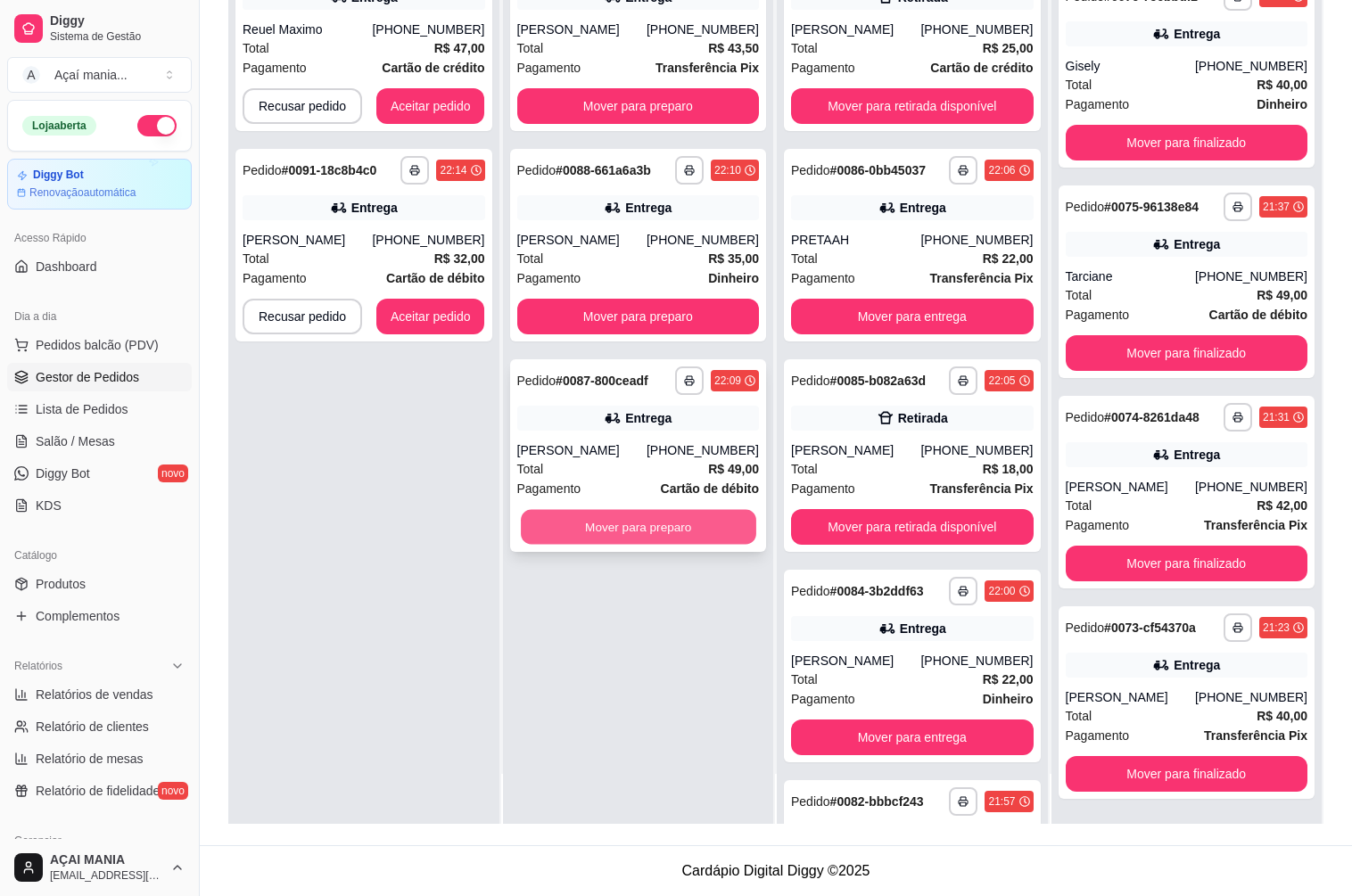
click at [602, 539] on button "Mover para preparo" at bounding box center [638, 526] width 234 height 35
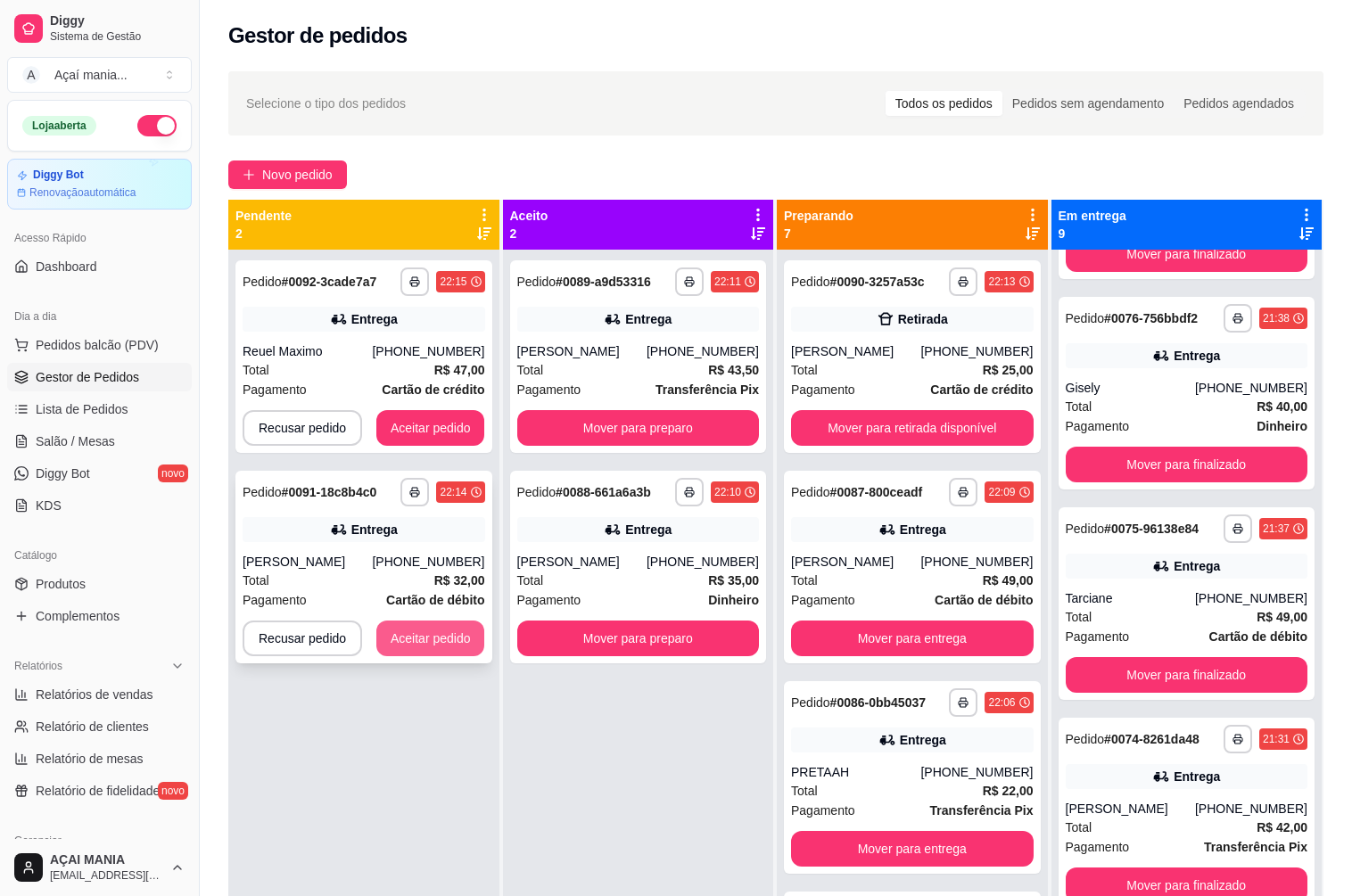
click at [447, 646] on button "Aceitar pedido" at bounding box center [430, 638] width 108 height 35
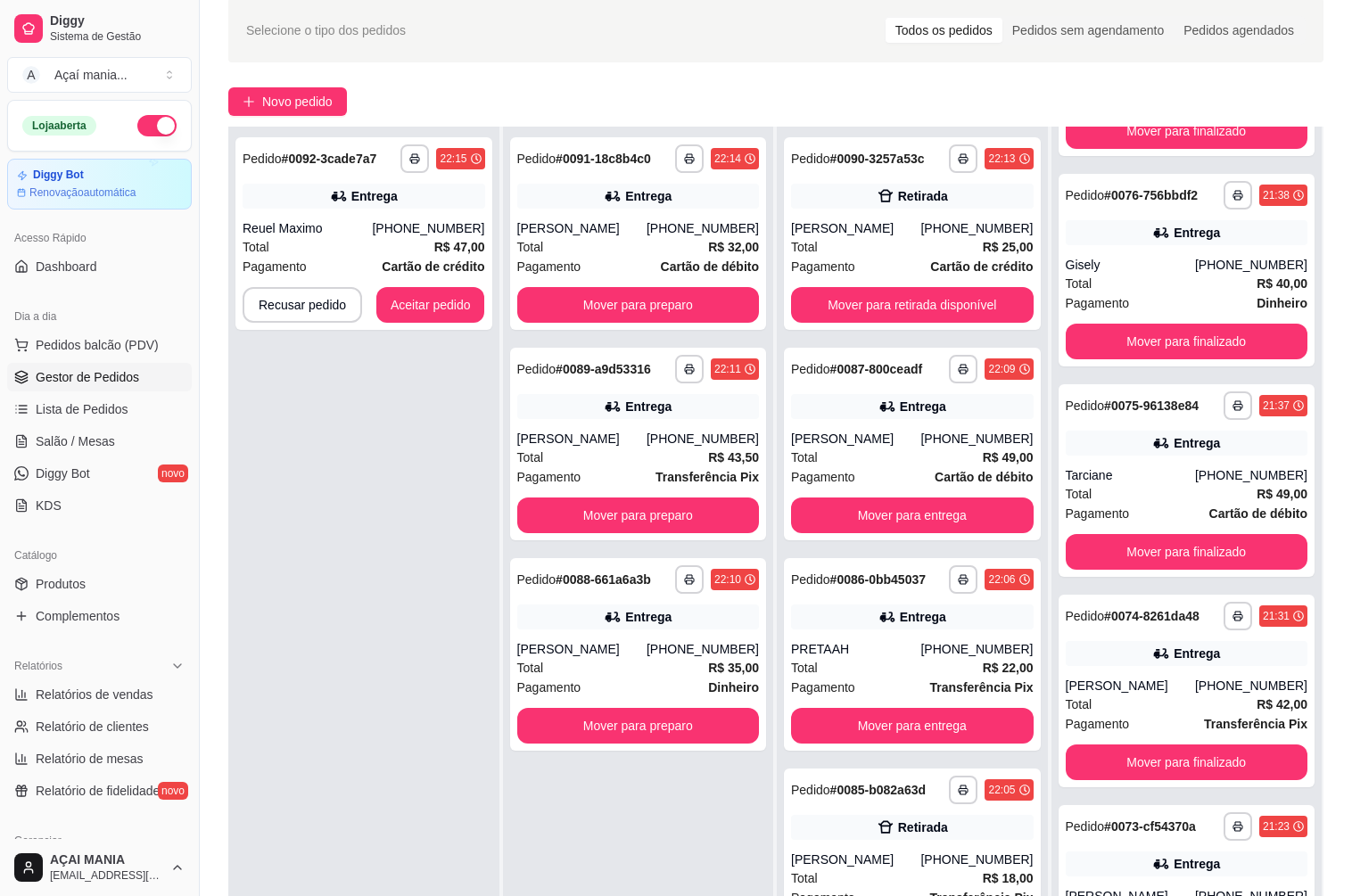
scroll to position [272, 0]
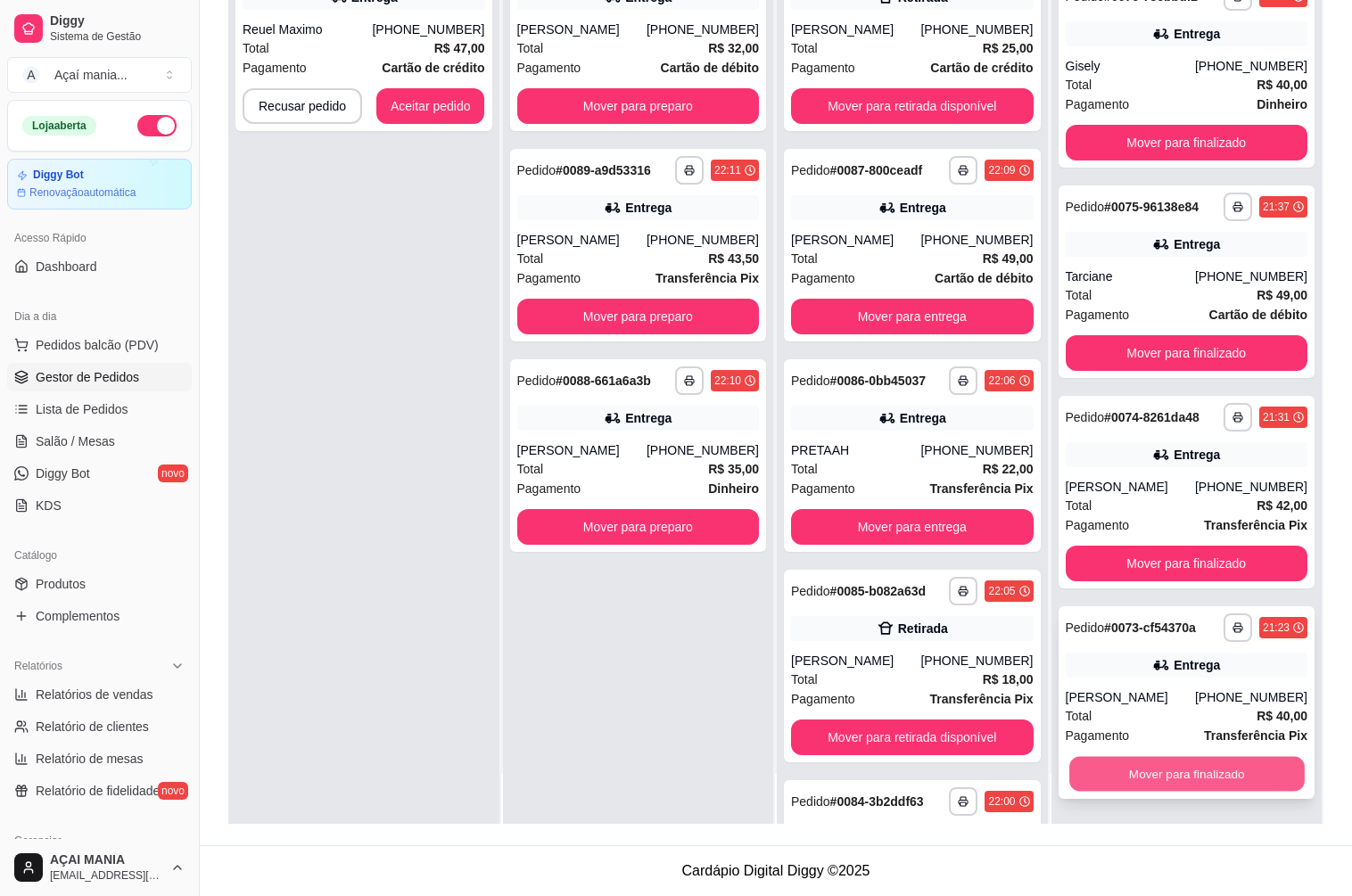
click at [1191, 764] on button "Mover para finalizado" at bounding box center [1186, 774] width 234 height 35
click at [1144, 763] on button "Mover para finalizado" at bounding box center [1187, 774] width 243 height 35
click at [1144, 763] on button "Mover para finalizado" at bounding box center [1186, 774] width 234 height 35
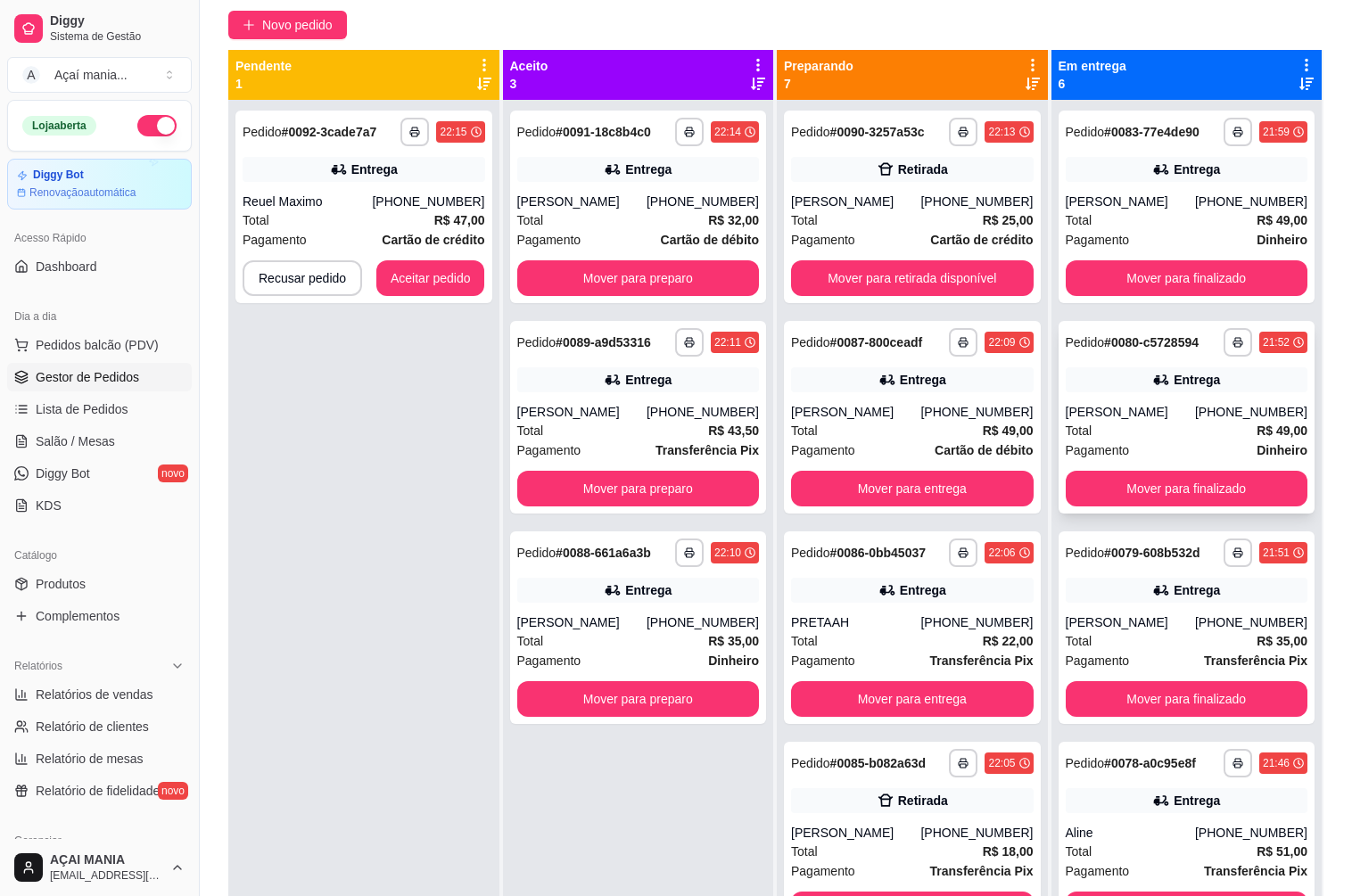
scroll to position [0, 0]
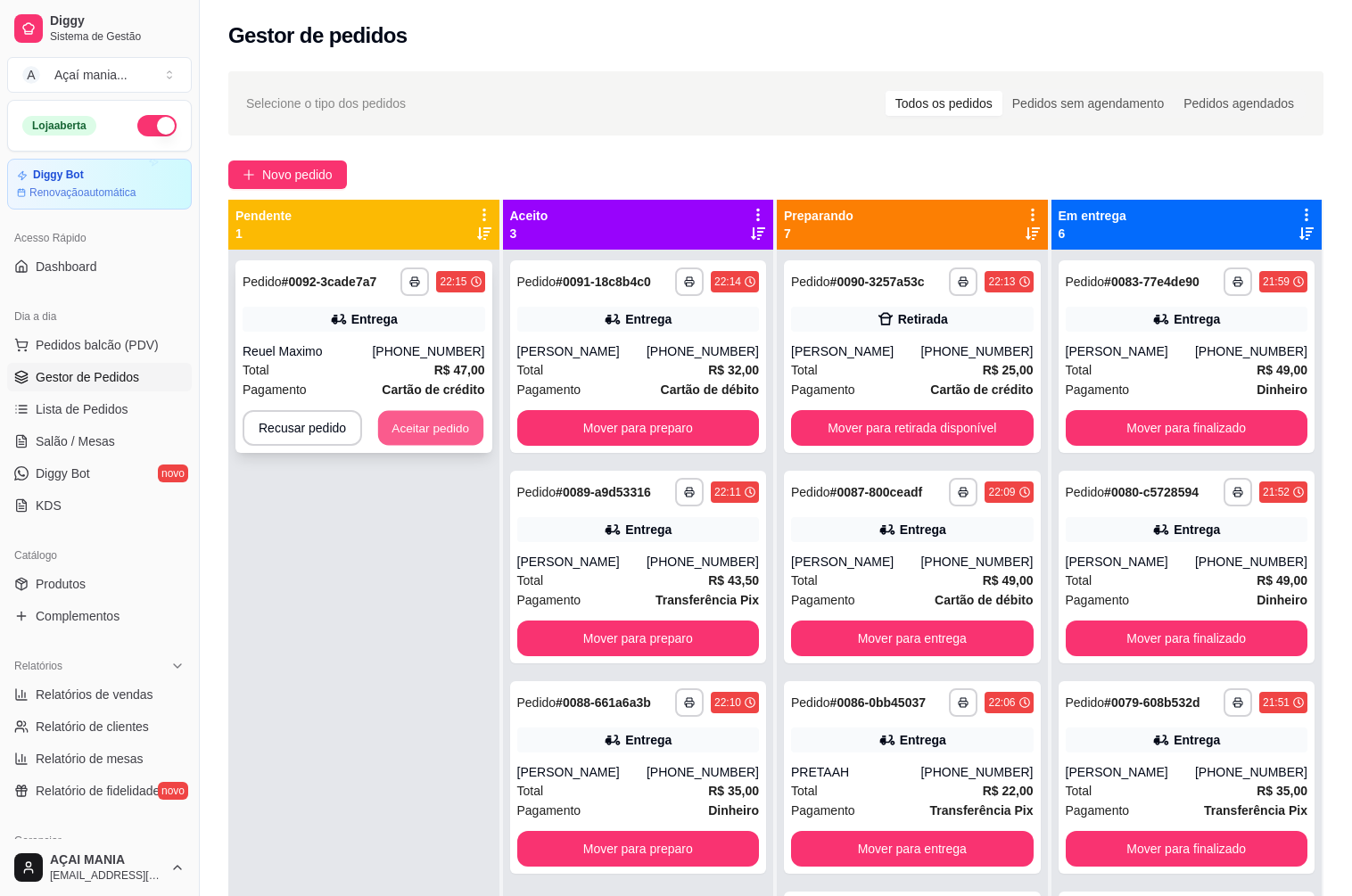
click at [452, 440] on button "Aceitar pedido" at bounding box center [430, 427] width 106 height 35
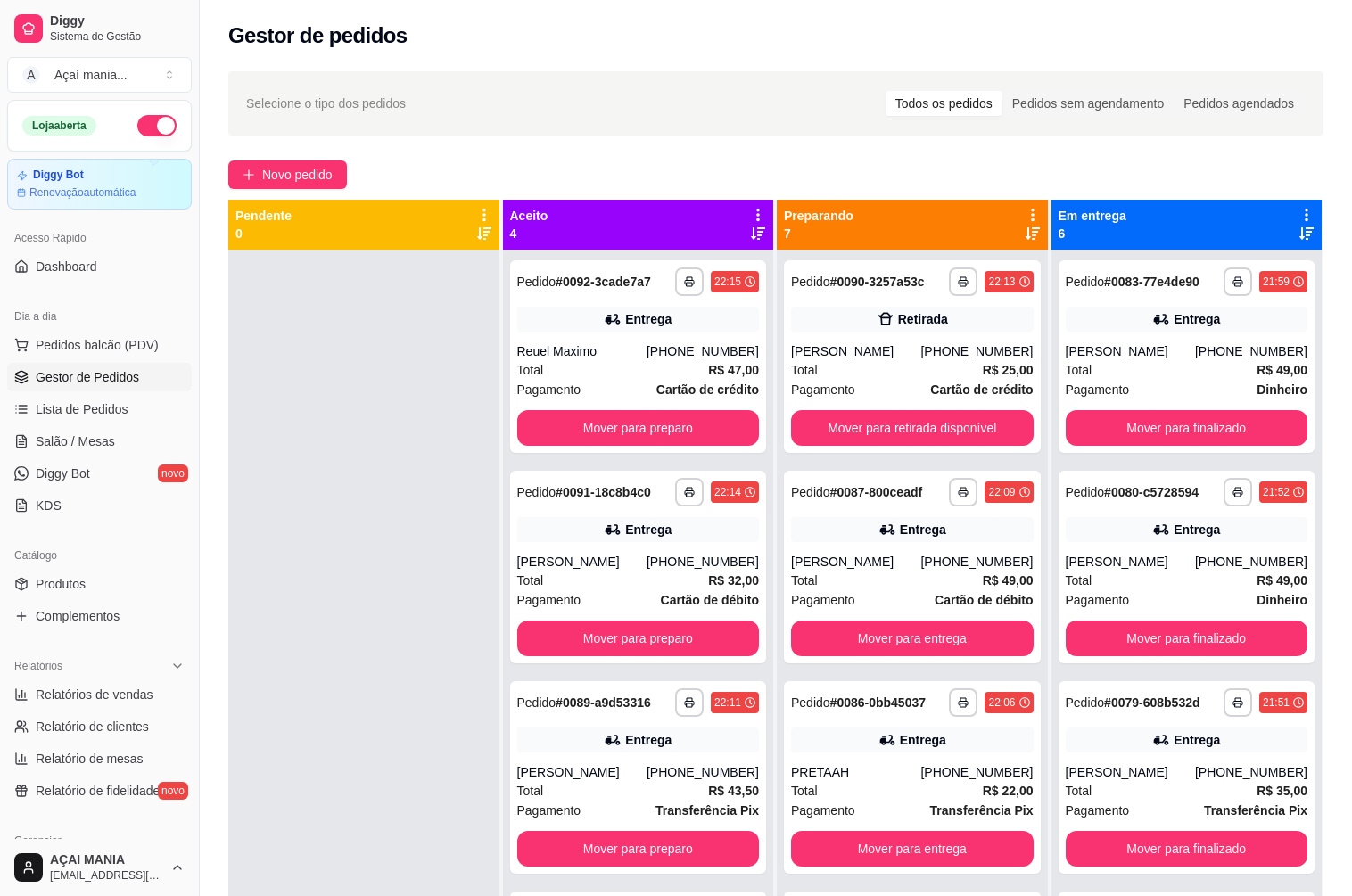
click at [370, 589] on div at bounding box center [363, 697] width 271 height 896
click at [387, 581] on div at bounding box center [363, 697] width 271 height 896
click at [234, 686] on div at bounding box center [363, 697] width 271 height 896
click at [392, 544] on div at bounding box center [363, 697] width 271 height 896
click at [386, 473] on div at bounding box center [363, 697] width 271 height 896
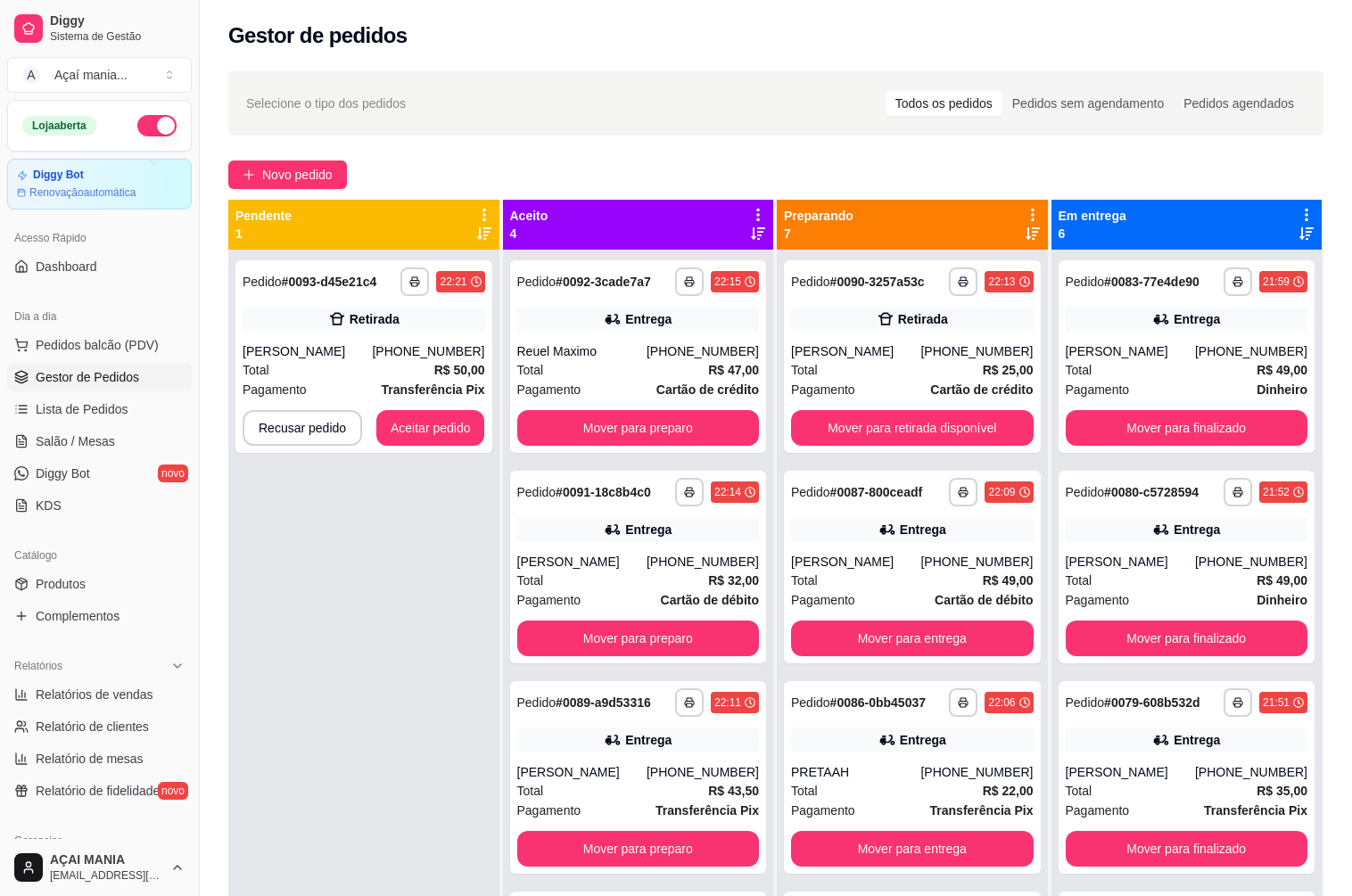
drag, startPoint x: 444, startPoint y: 611, endPoint x: 406, endPoint y: 605, distance: 38.5
click at [444, 611] on div "**********" at bounding box center [363, 697] width 271 height 896
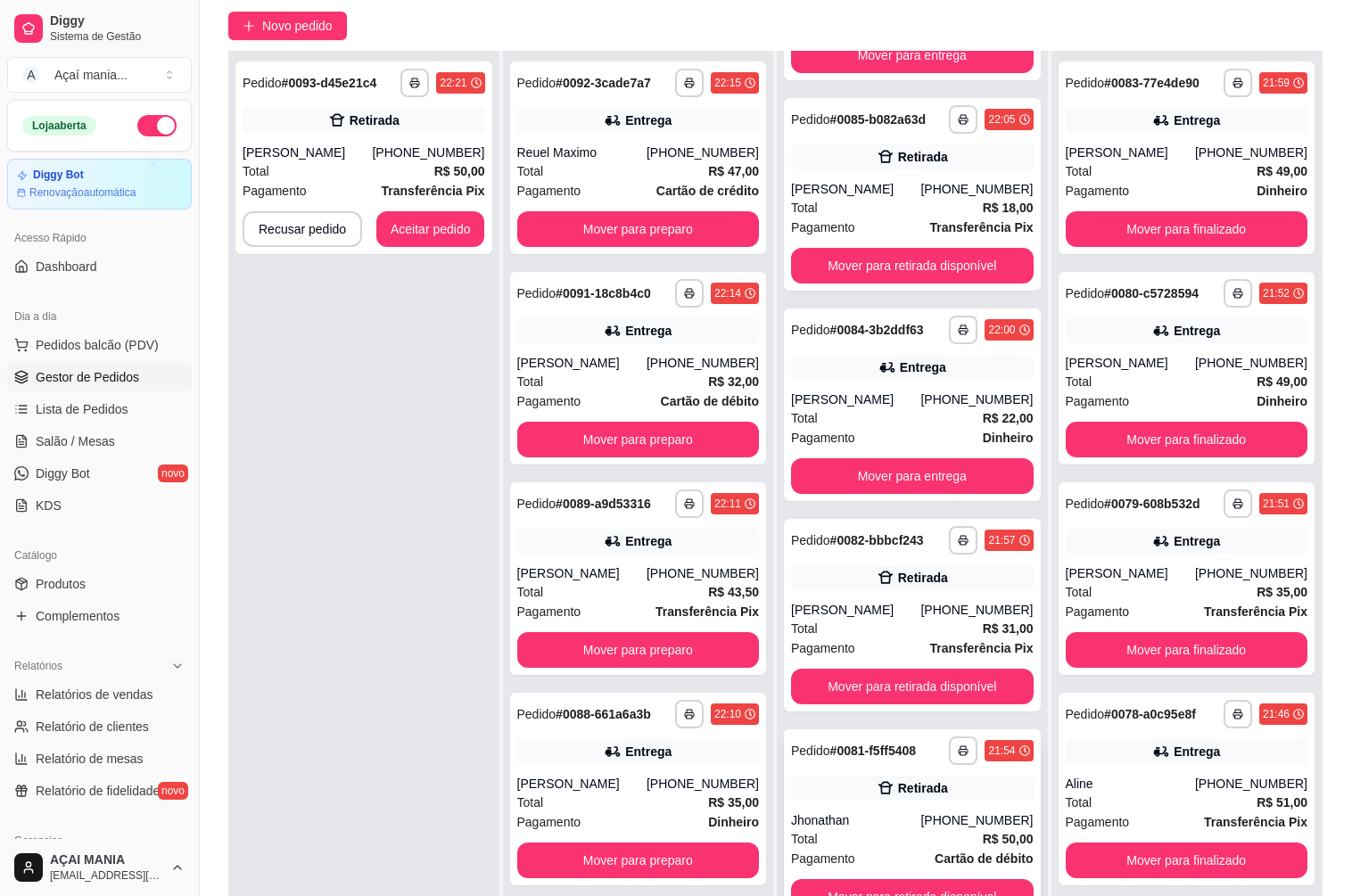
scroll to position [272, 0]
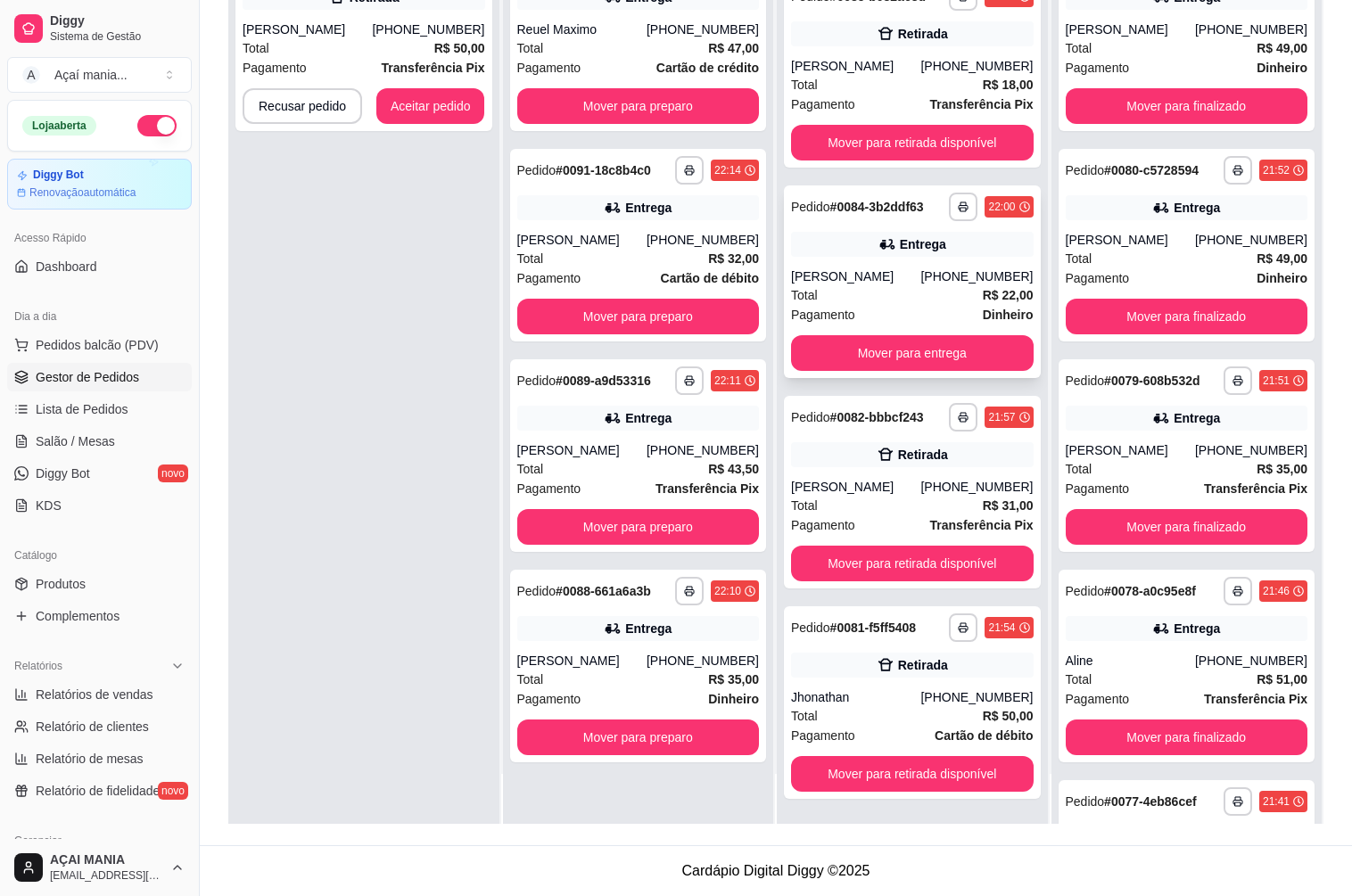
click at [855, 307] on div "Pagamento Dinheiro" at bounding box center [912, 315] width 243 height 20
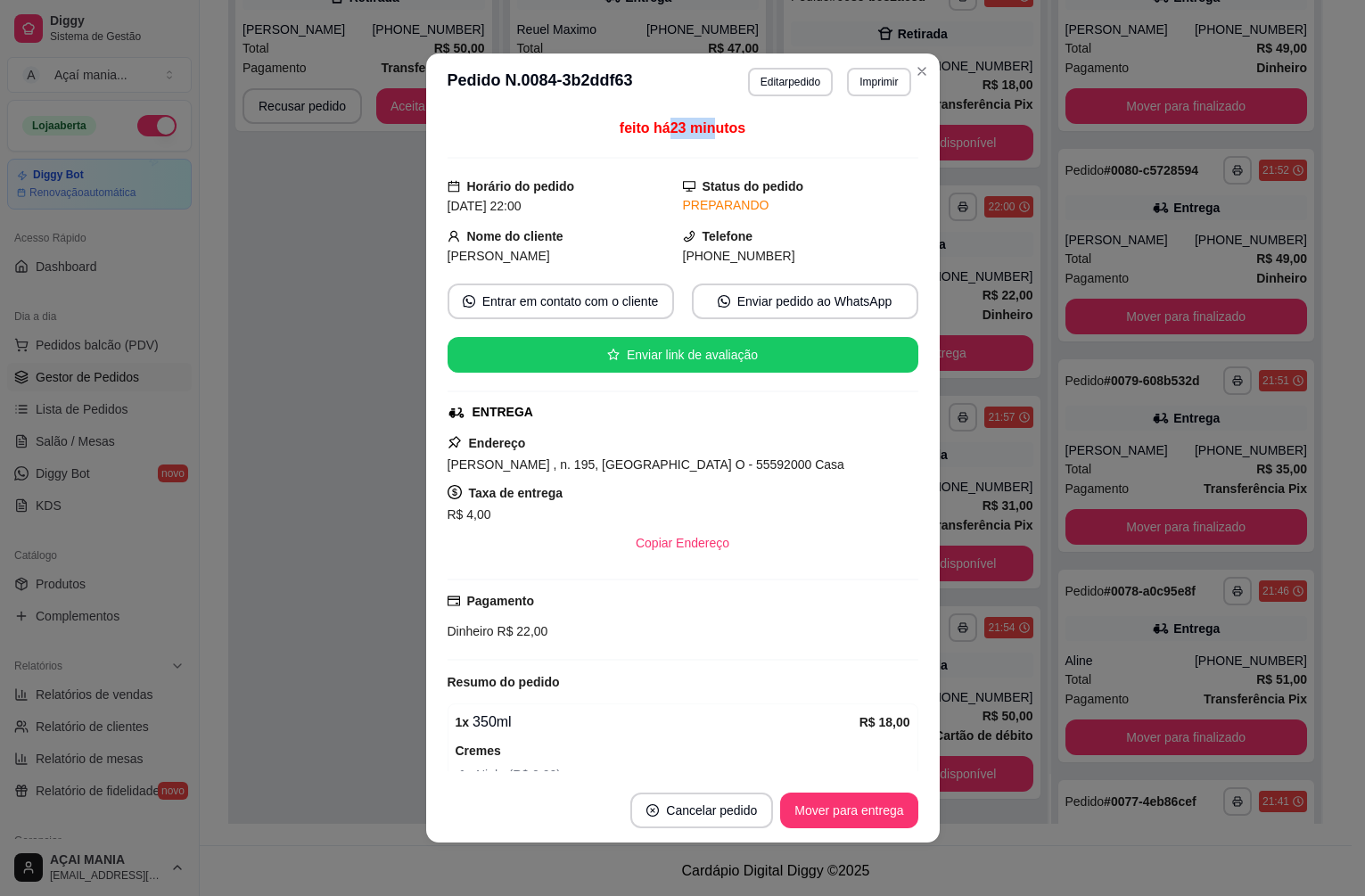
drag, startPoint x: 655, startPoint y: 127, endPoint x: 711, endPoint y: 123, distance: 56.1
click at [711, 123] on span "feito há 23 minutos" at bounding box center [682, 128] width 126 height 15
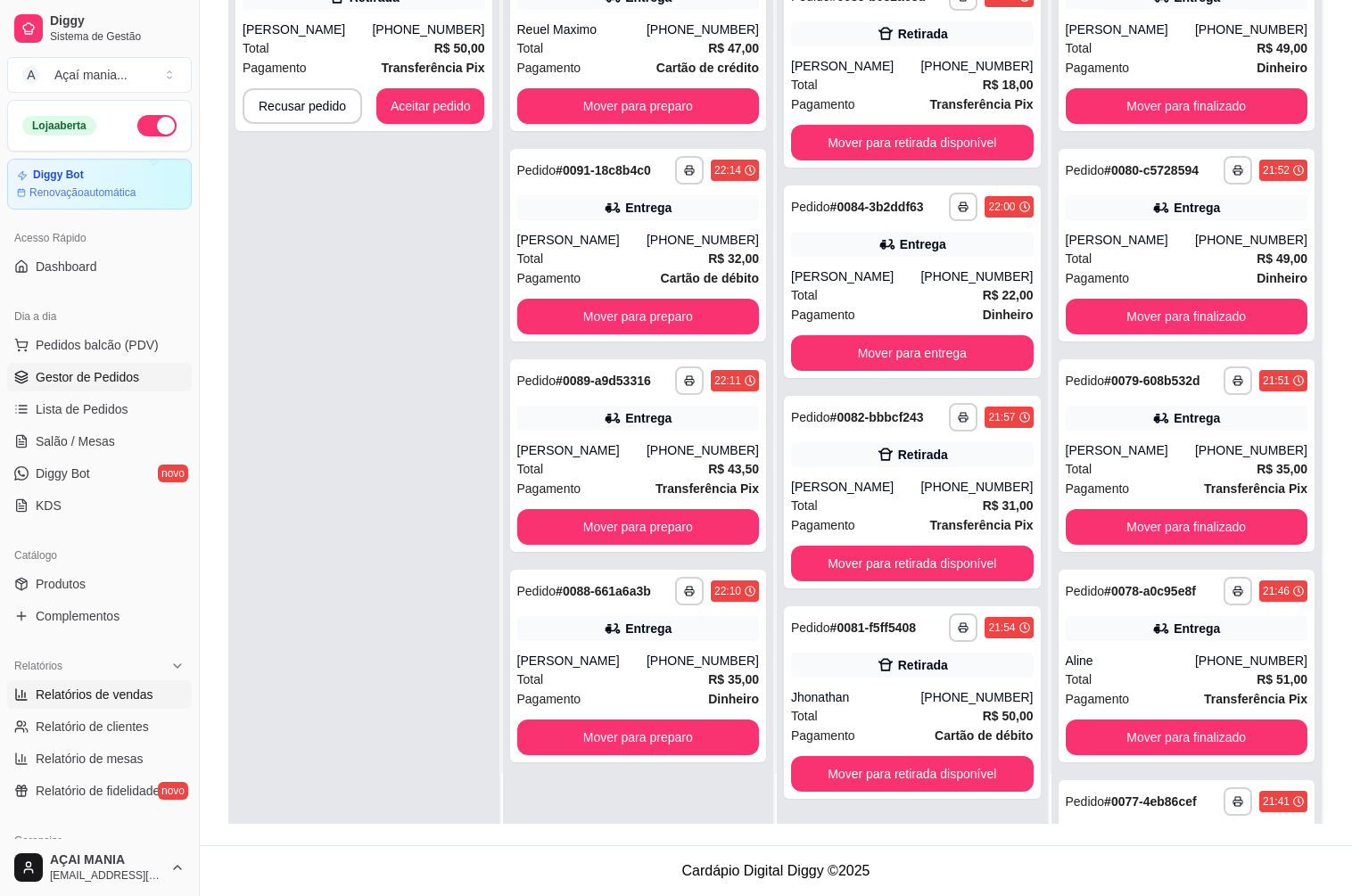
click at [117, 691] on span "Relatórios de vendas" at bounding box center [94, 693] width 118 height 18
select select "ALL"
select select "0"
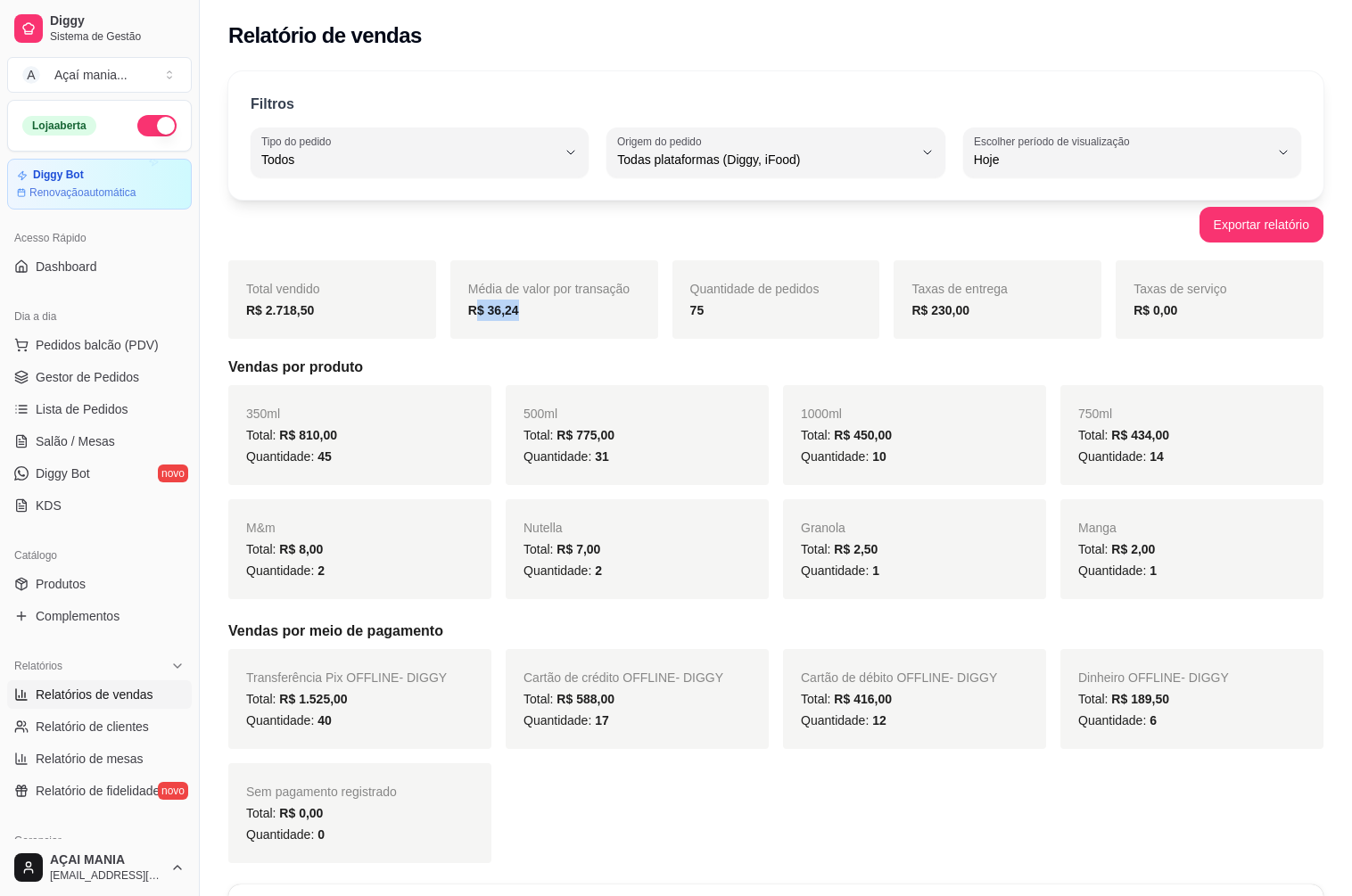
drag, startPoint x: 479, startPoint y: 306, endPoint x: 522, endPoint y: 456, distance: 156.0
click at [568, 324] on div "Média de valor por transação R$ 36,24" at bounding box center [554, 300] width 207 height 78
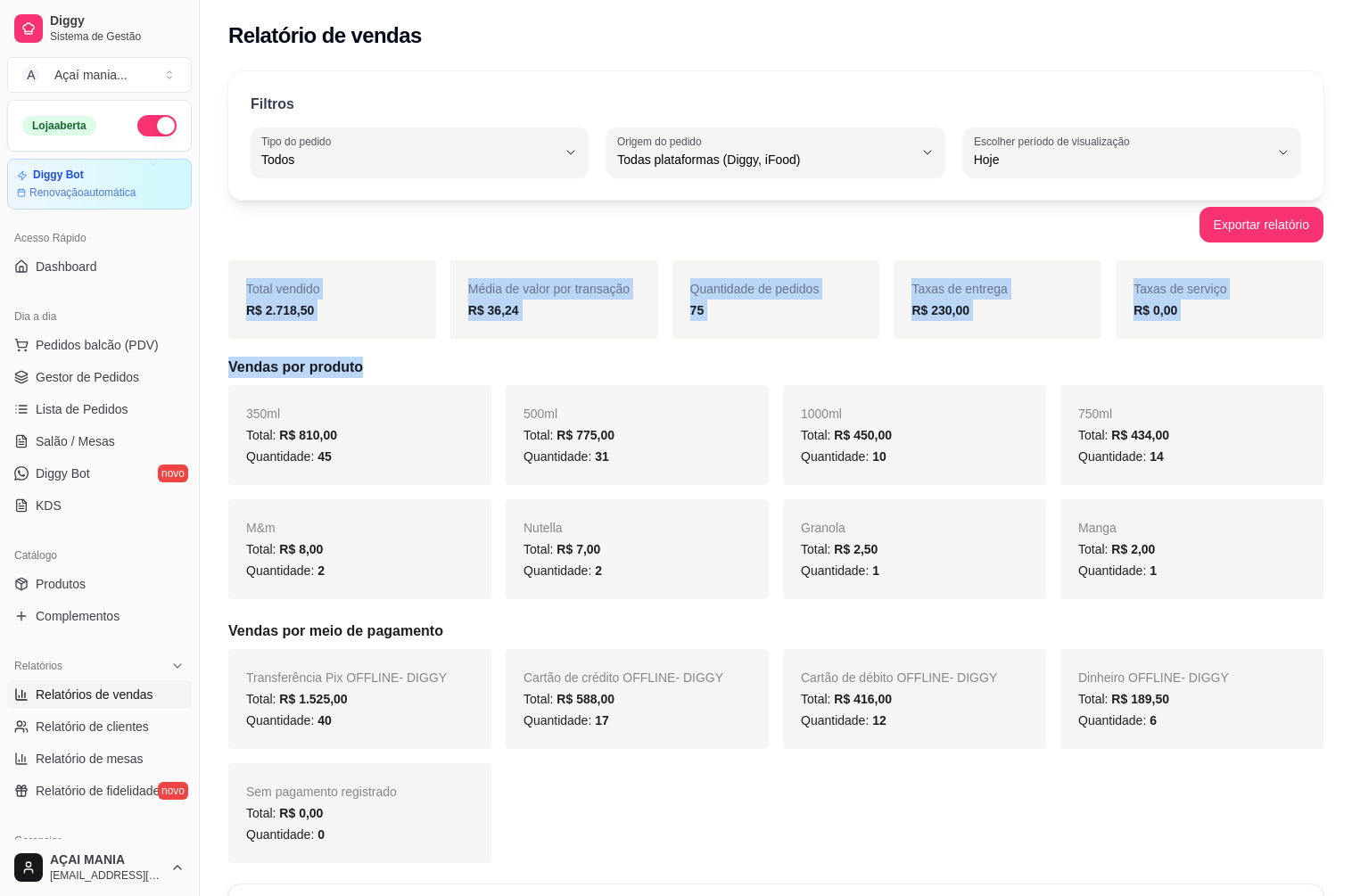
drag, startPoint x: 394, startPoint y: 286, endPoint x: 782, endPoint y: 75, distance: 441.7
click at [1198, 222] on div "Exportar relatório" at bounding box center [775, 225] width 1095 height 35
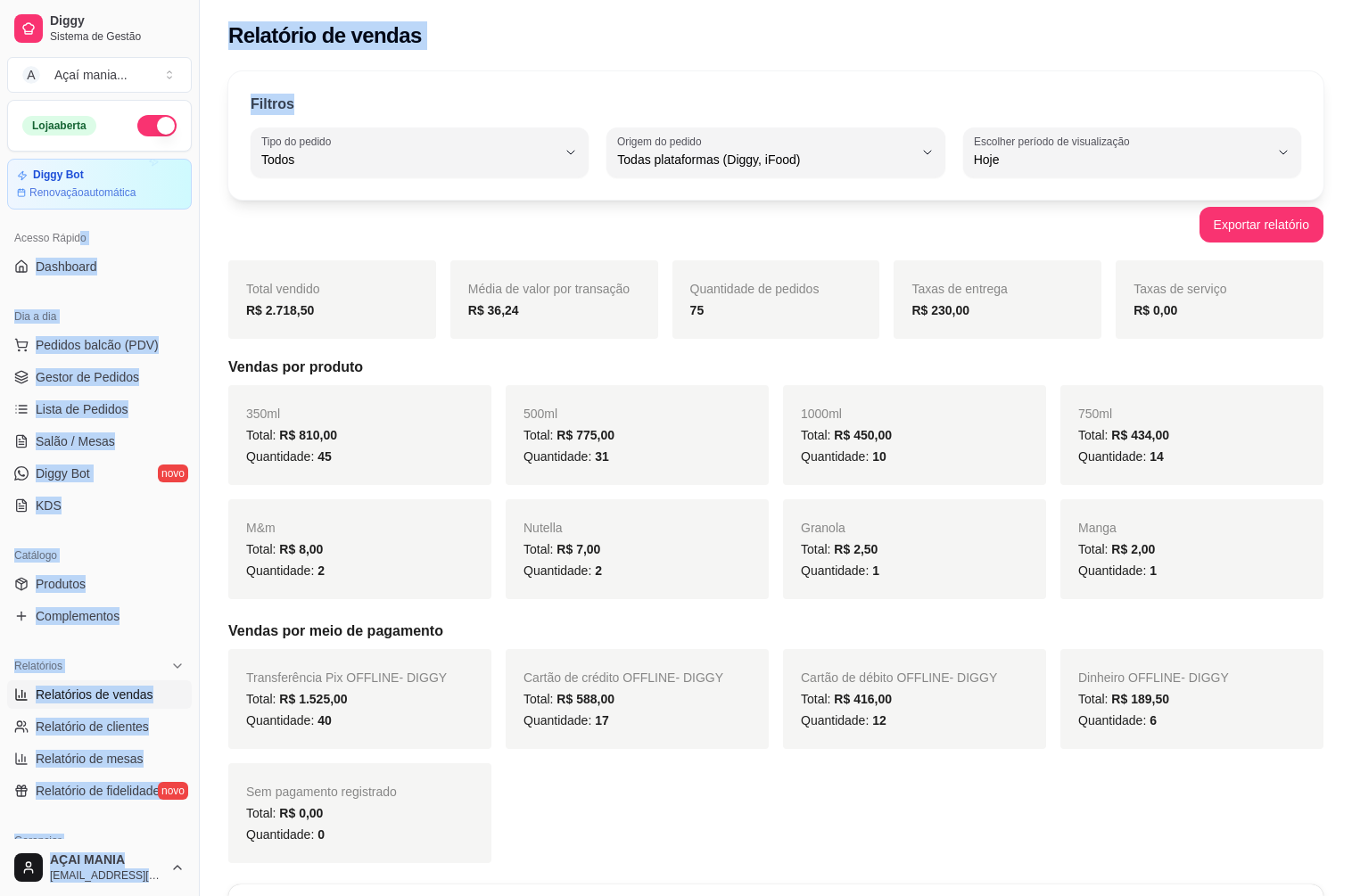
drag, startPoint x: 421, startPoint y: 245, endPoint x: 78, endPoint y: 222, distance: 343.8
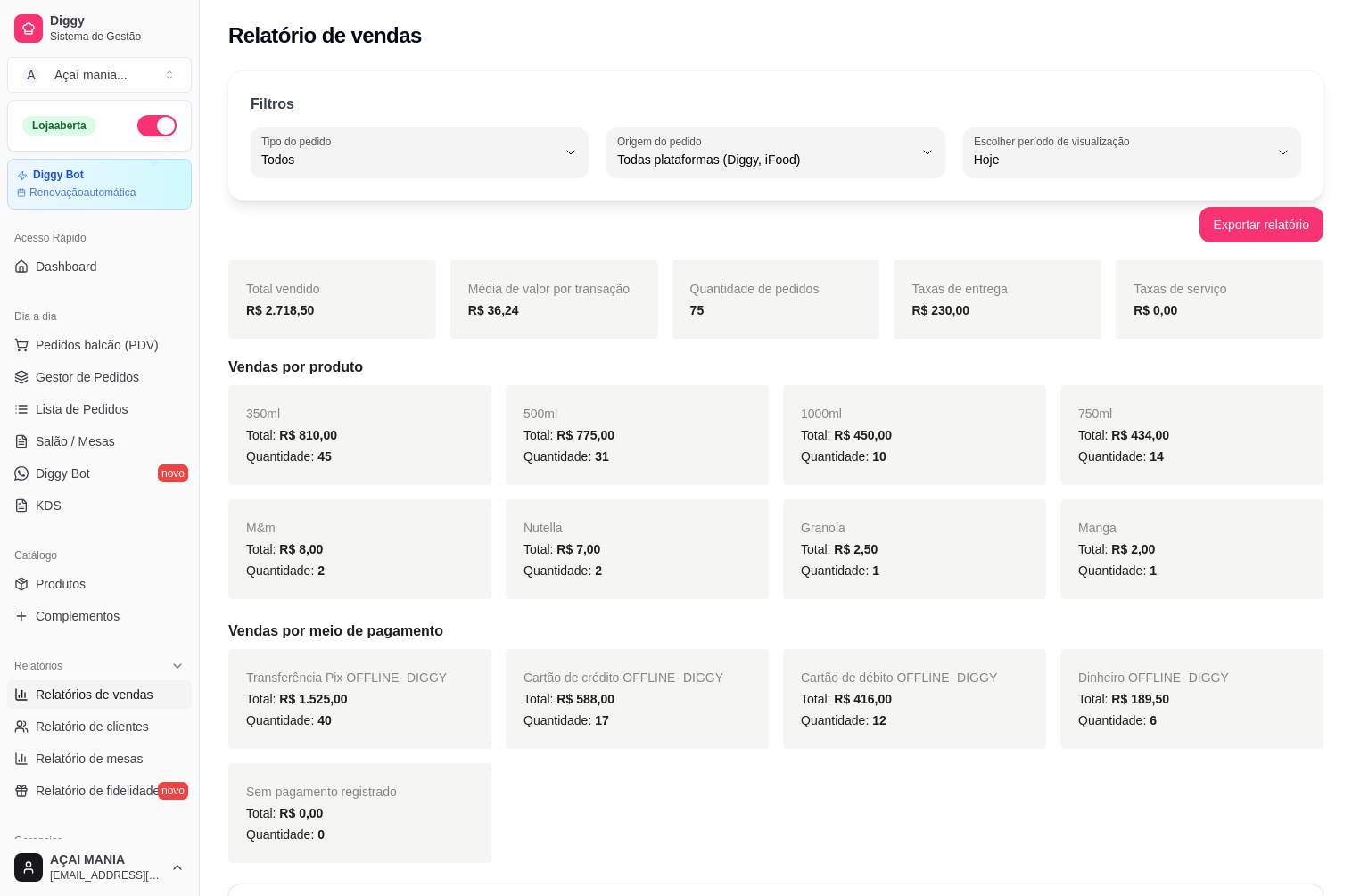
click at [362, 541] on div "Total: R$ 8,00" at bounding box center [360, 549] width 228 height 21
drag, startPoint x: 295, startPoint y: 433, endPoint x: 353, endPoint y: 445, distance: 59.2
click at [353, 445] on div "350ml Total: R$ 810,00 Quantidade: 45" at bounding box center [359, 435] width 263 height 100
drag, startPoint x: 45, startPoint y: 373, endPoint x: 35, endPoint y: 429, distance: 56.9
click at [46, 373] on span "Gestor de Pedidos" at bounding box center [87, 376] width 104 height 18
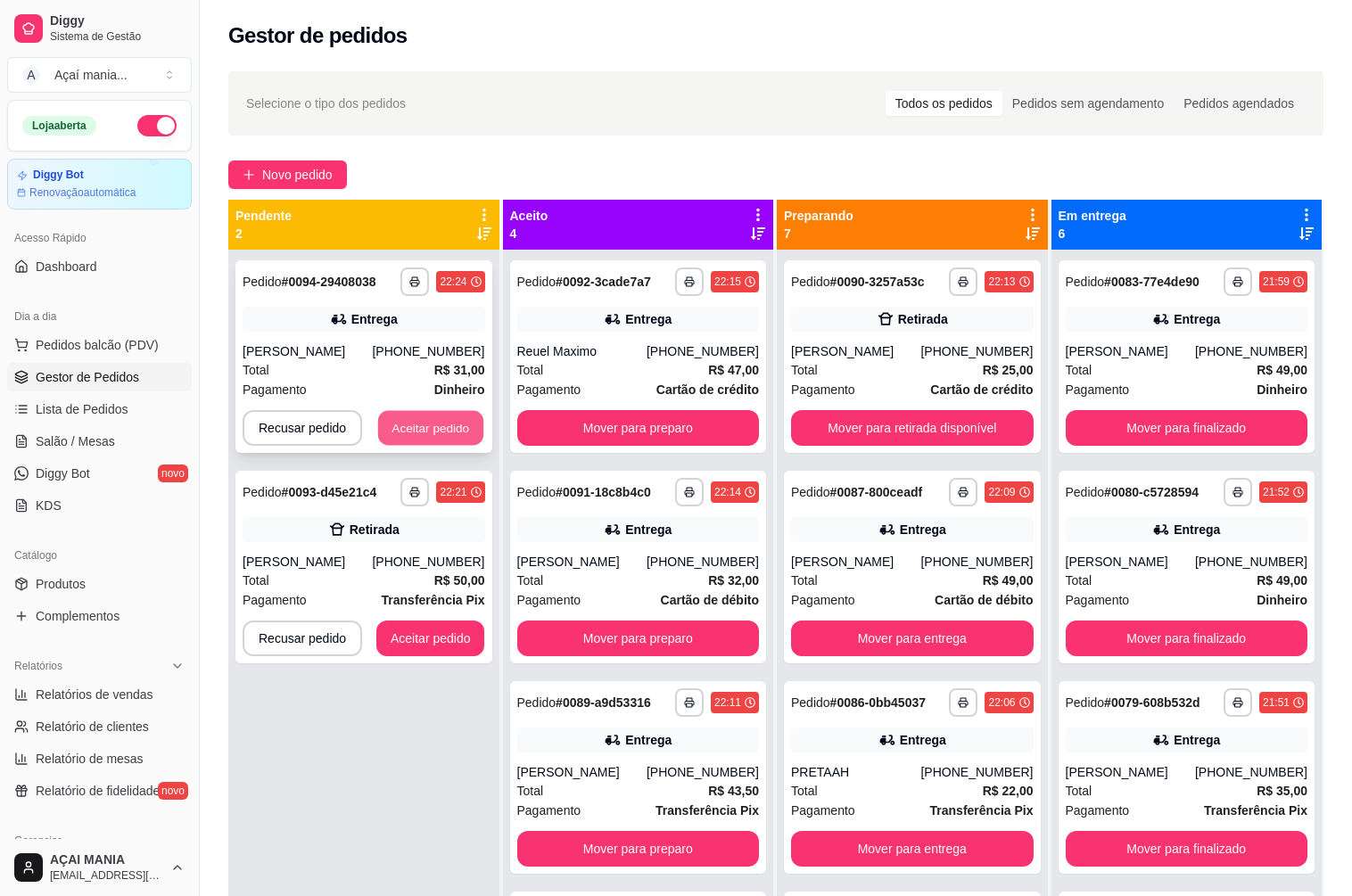
click at [395, 427] on button "Aceitar pedido" at bounding box center [430, 427] width 106 height 35
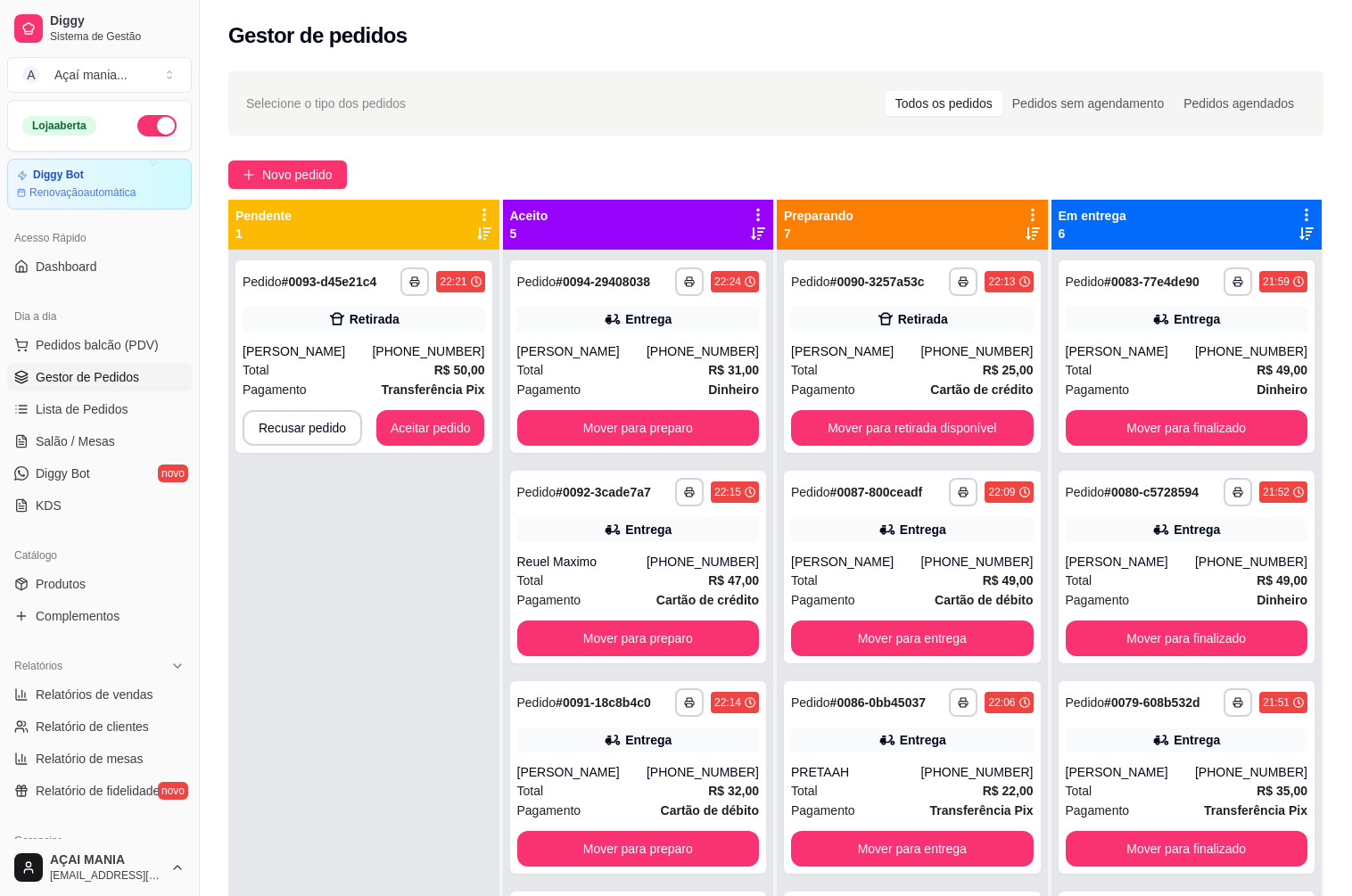
click at [473, 722] on div "**********" at bounding box center [363, 697] width 271 height 896
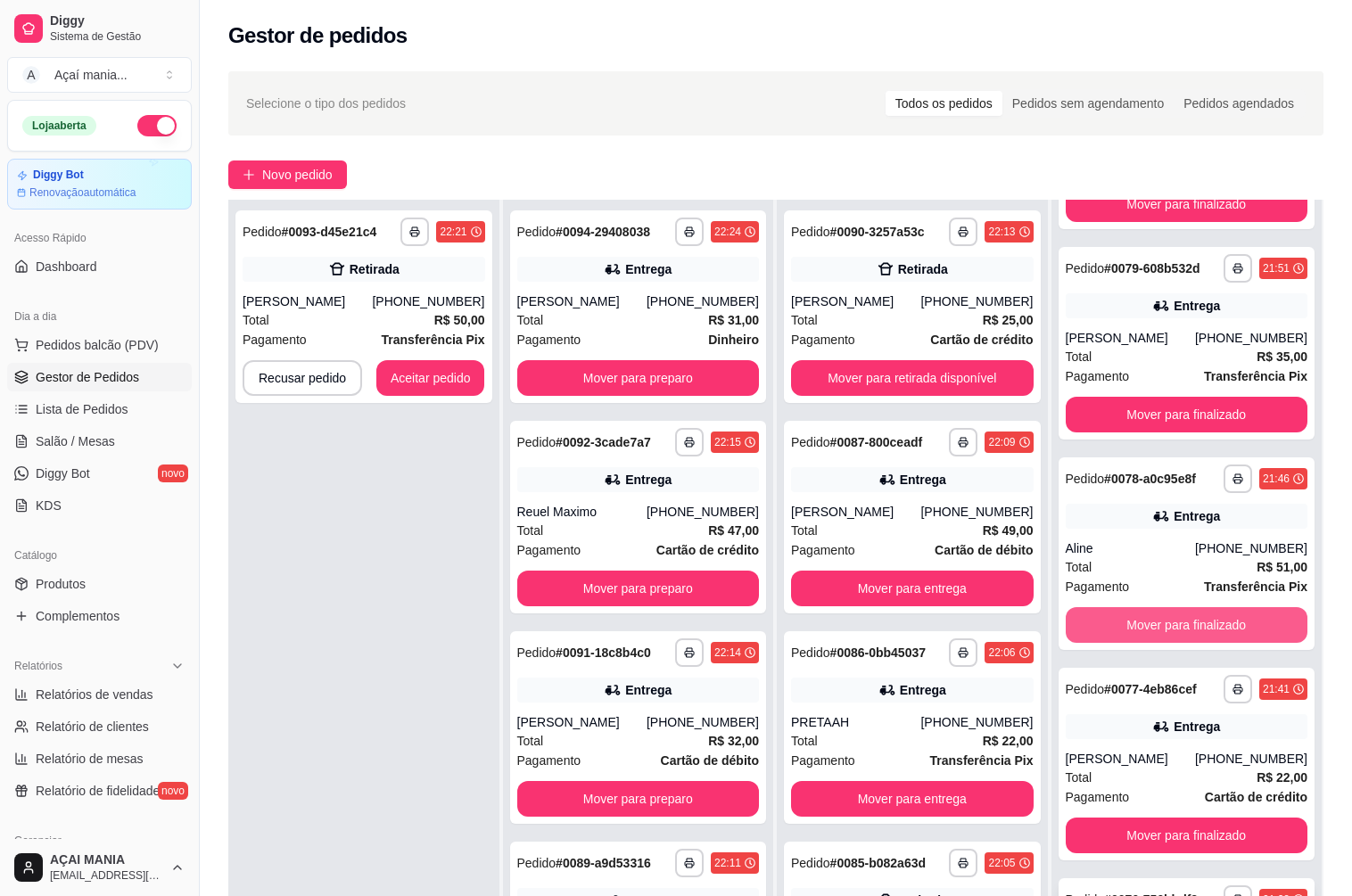
scroll to position [272, 0]
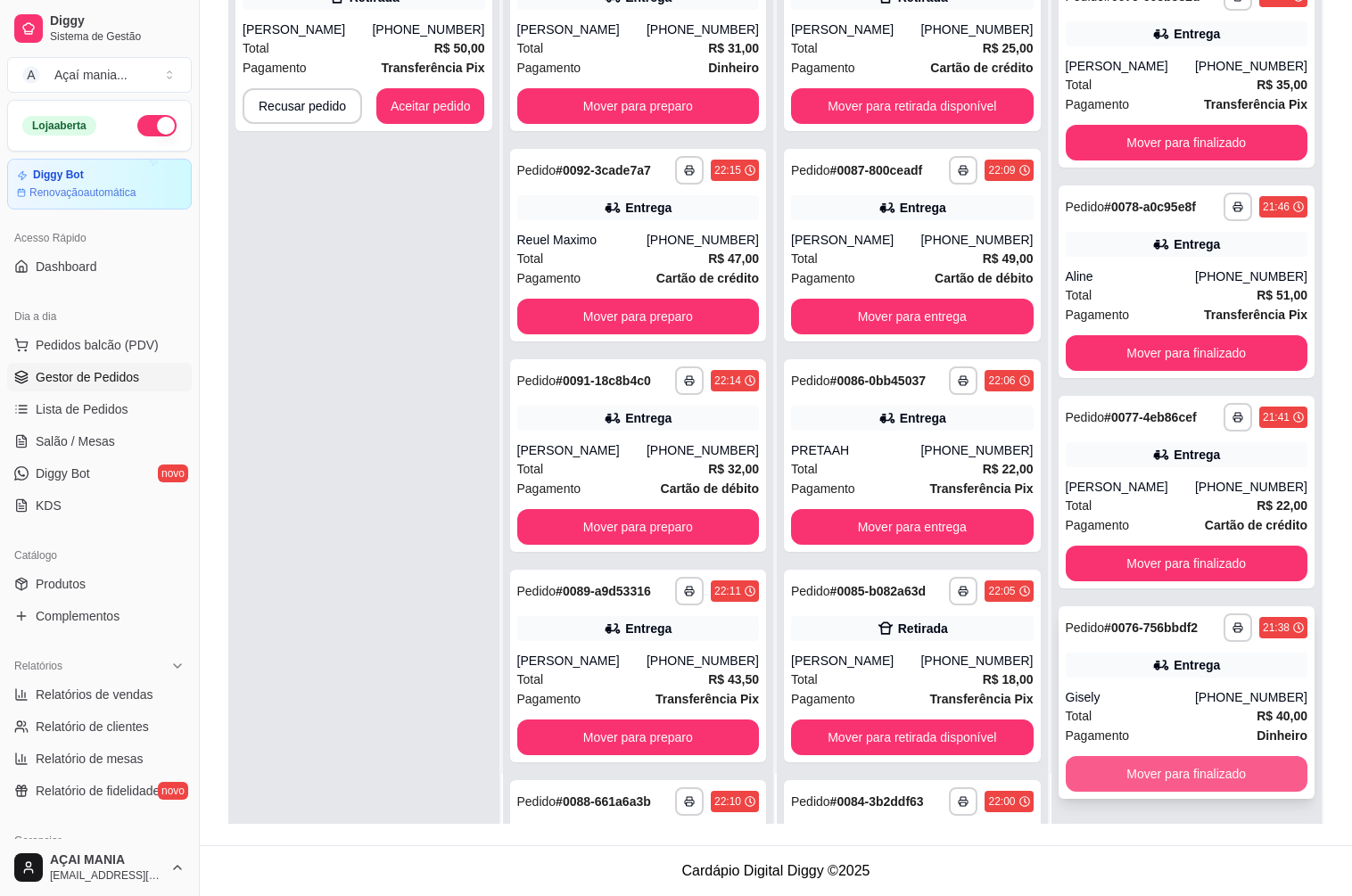
click at [1194, 774] on button "Mover para finalizado" at bounding box center [1187, 774] width 243 height 35
click at [1194, 774] on button "Mover para finalizado" at bounding box center [1186, 774] width 234 height 35
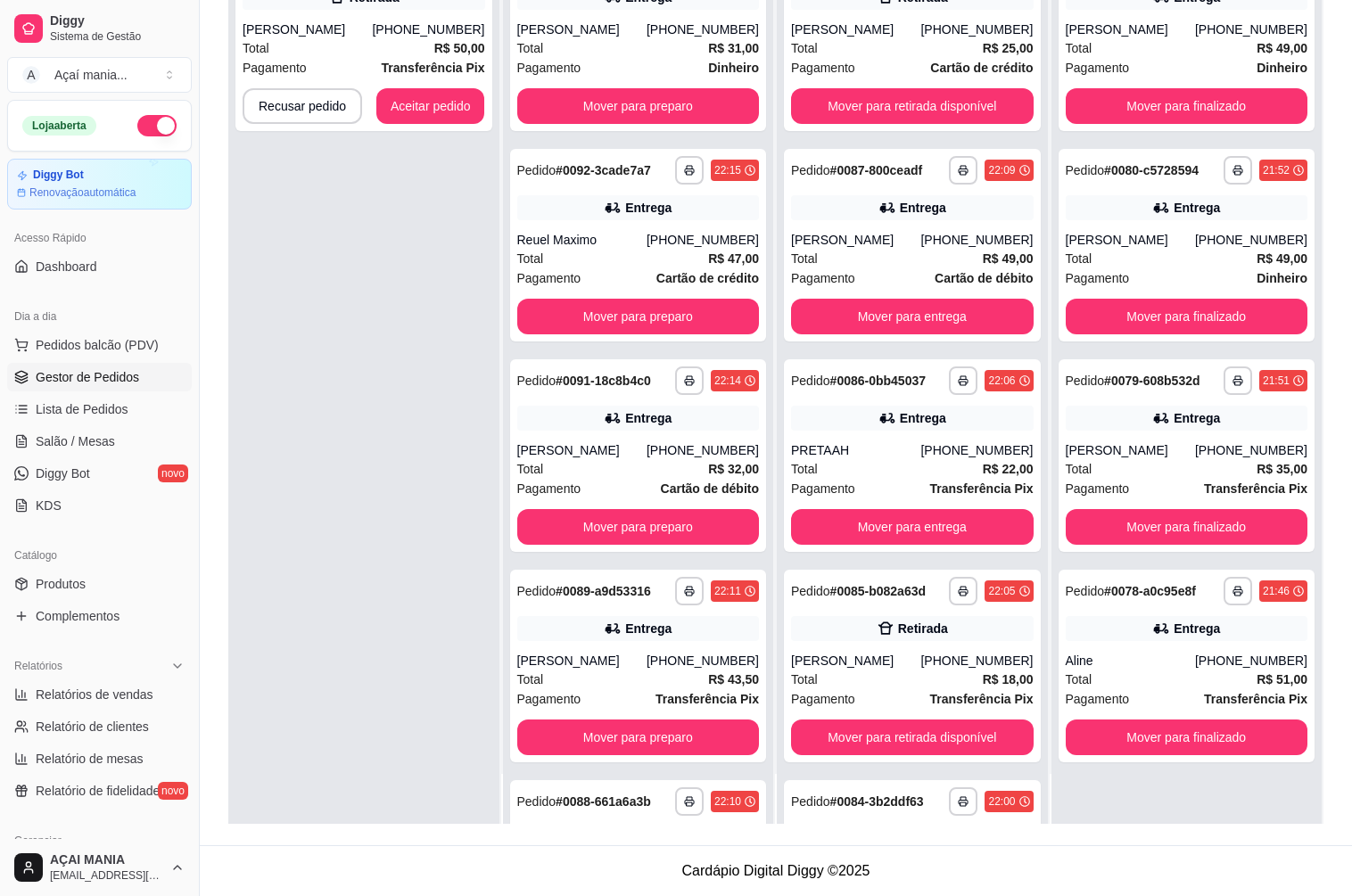
scroll to position [0, 0]
click at [1187, 733] on button "Mover para finalizado" at bounding box center [1187, 737] width 243 height 35
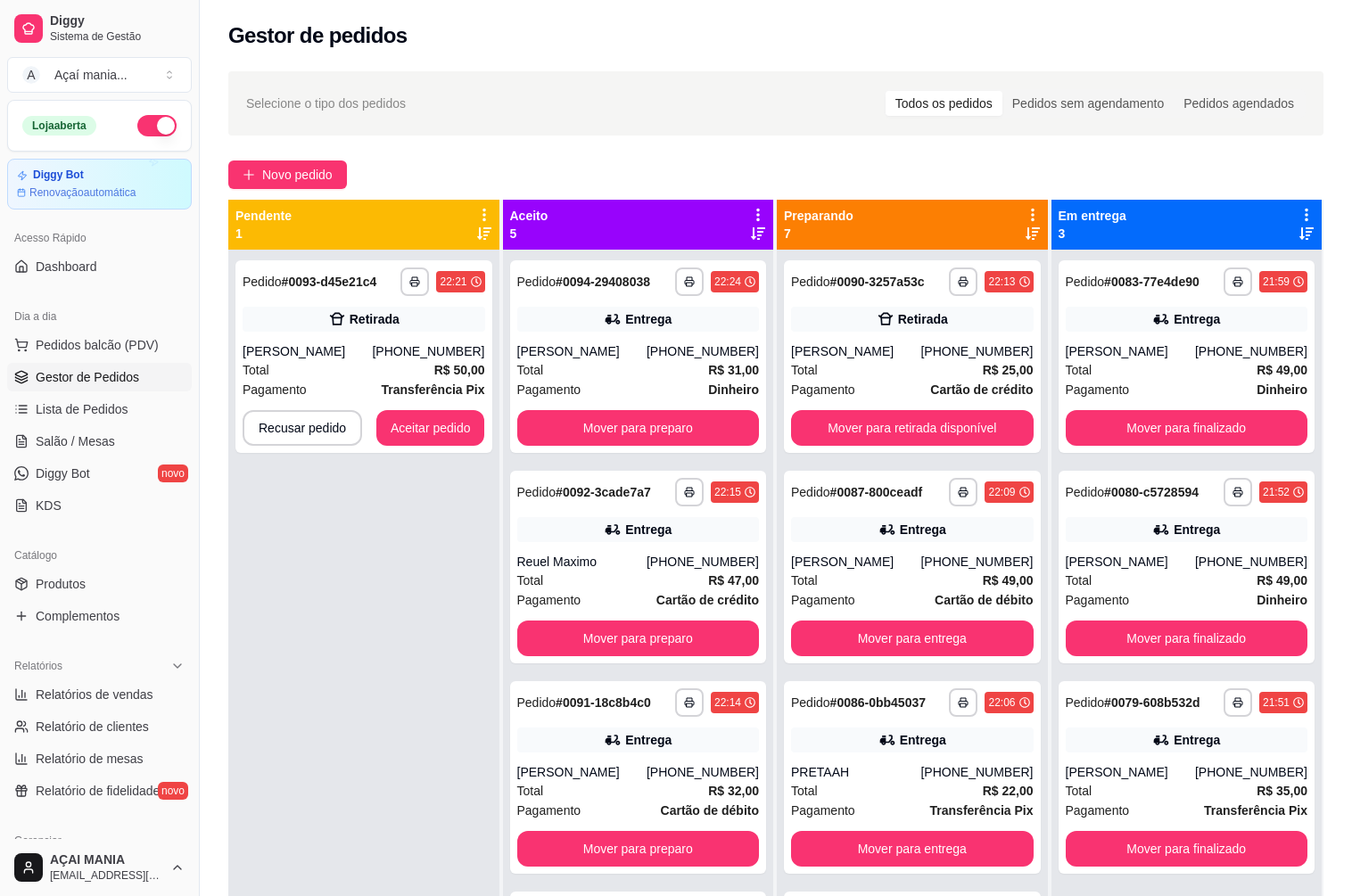
click at [420, 558] on div "**********" at bounding box center [363, 697] width 271 height 896
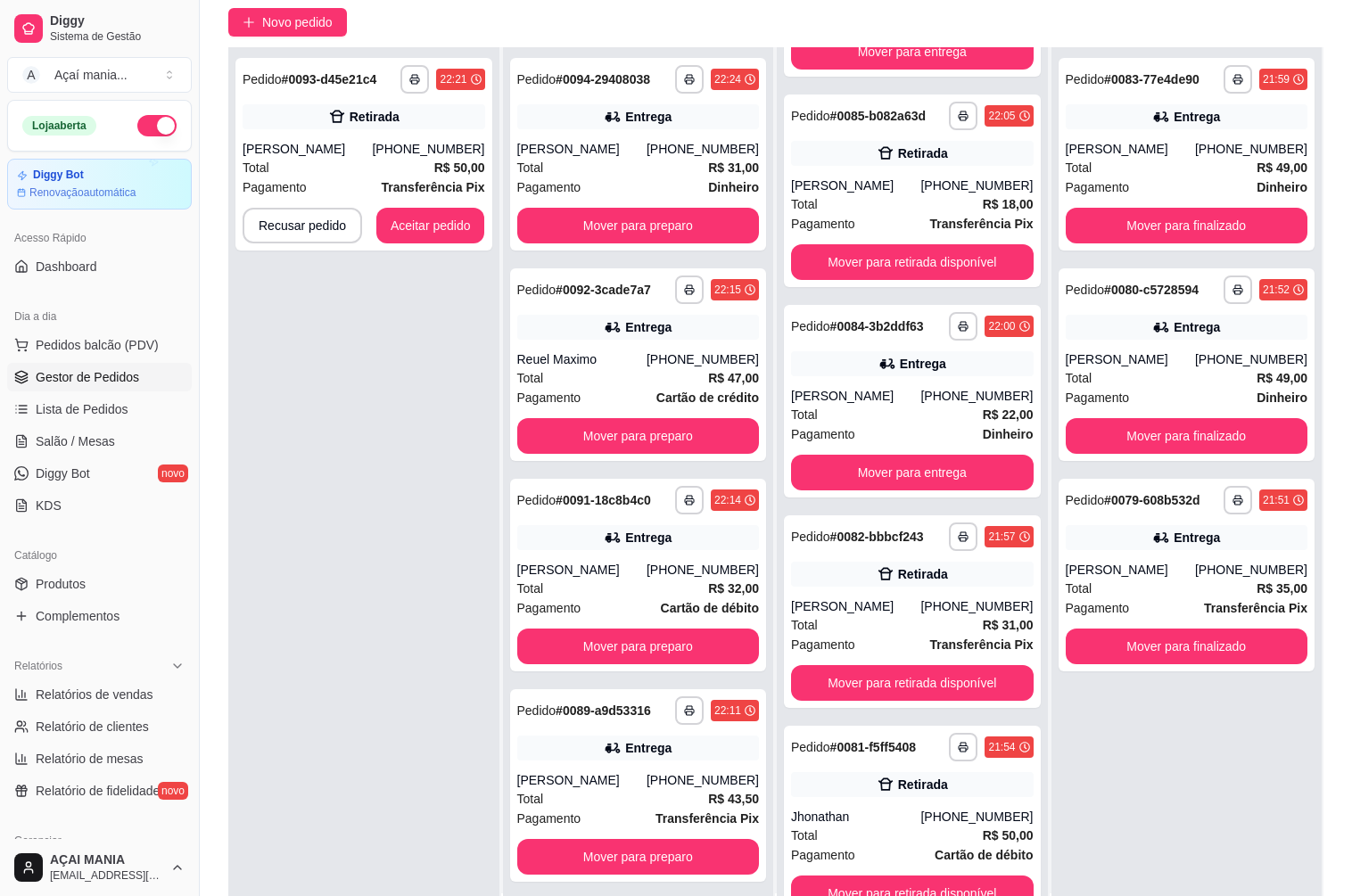
scroll to position [272, 0]
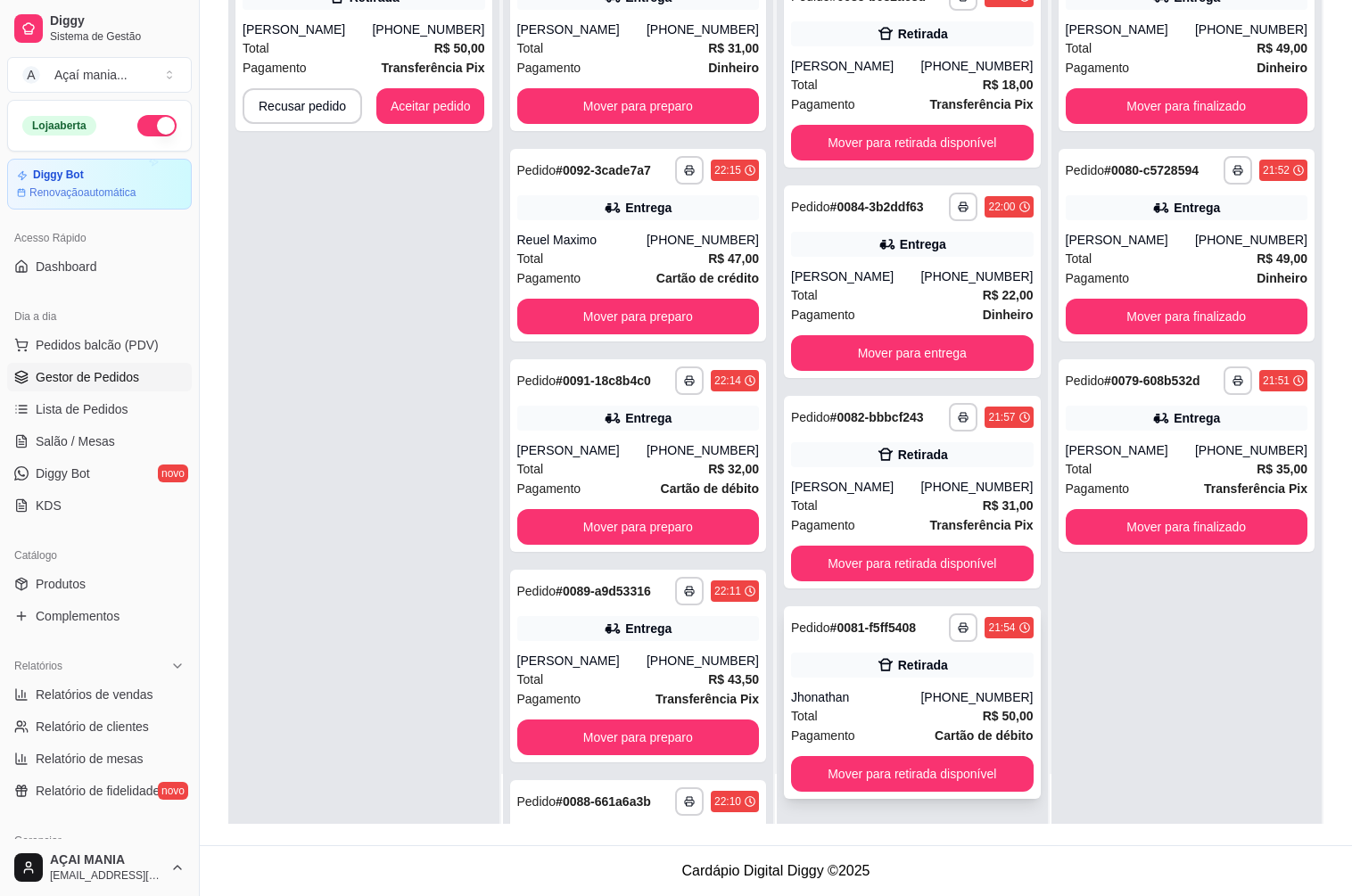
click at [866, 681] on div "**********" at bounding box center [911, 702] width 257 height 192
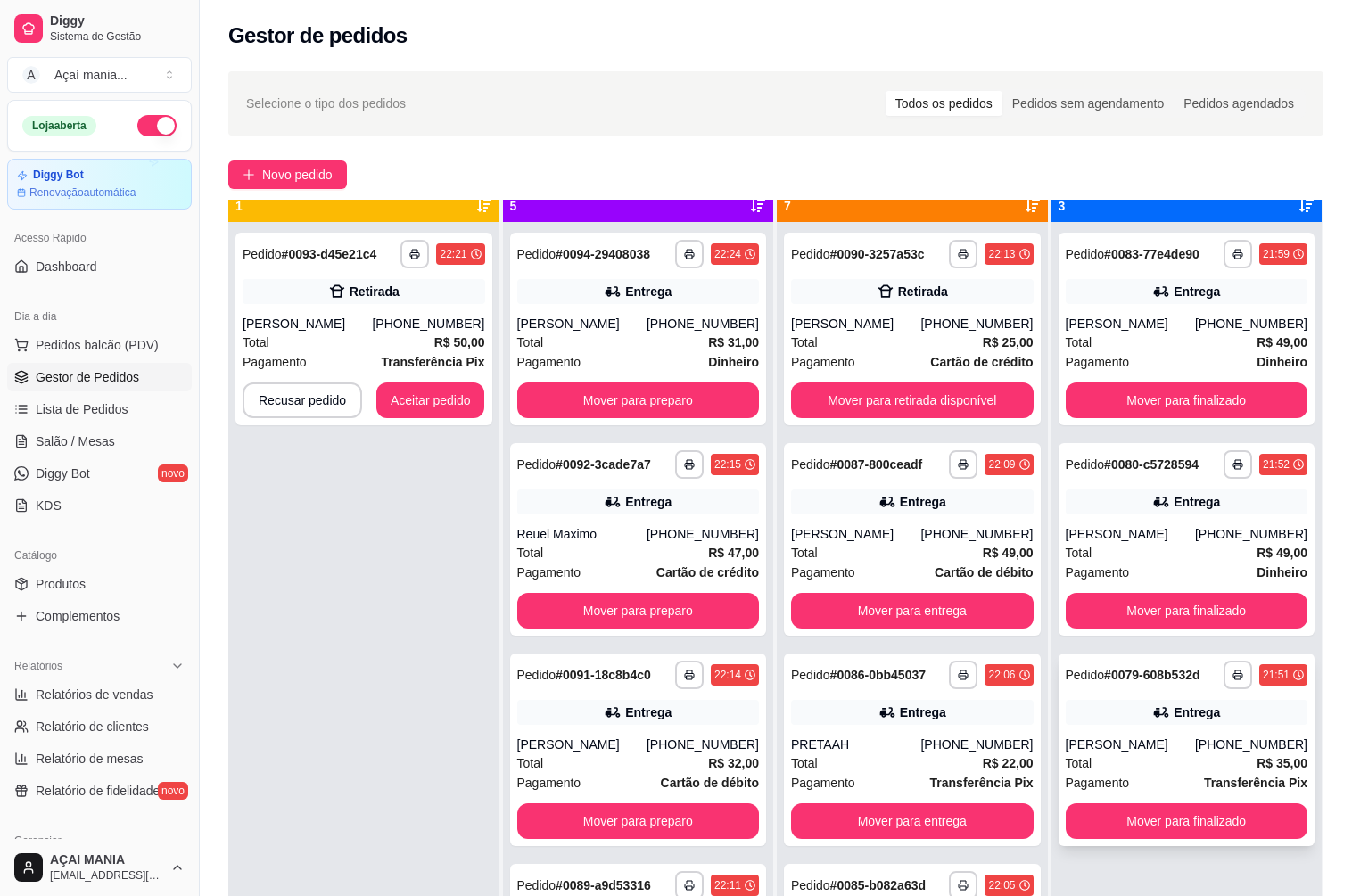
scroll to position [49, 0]
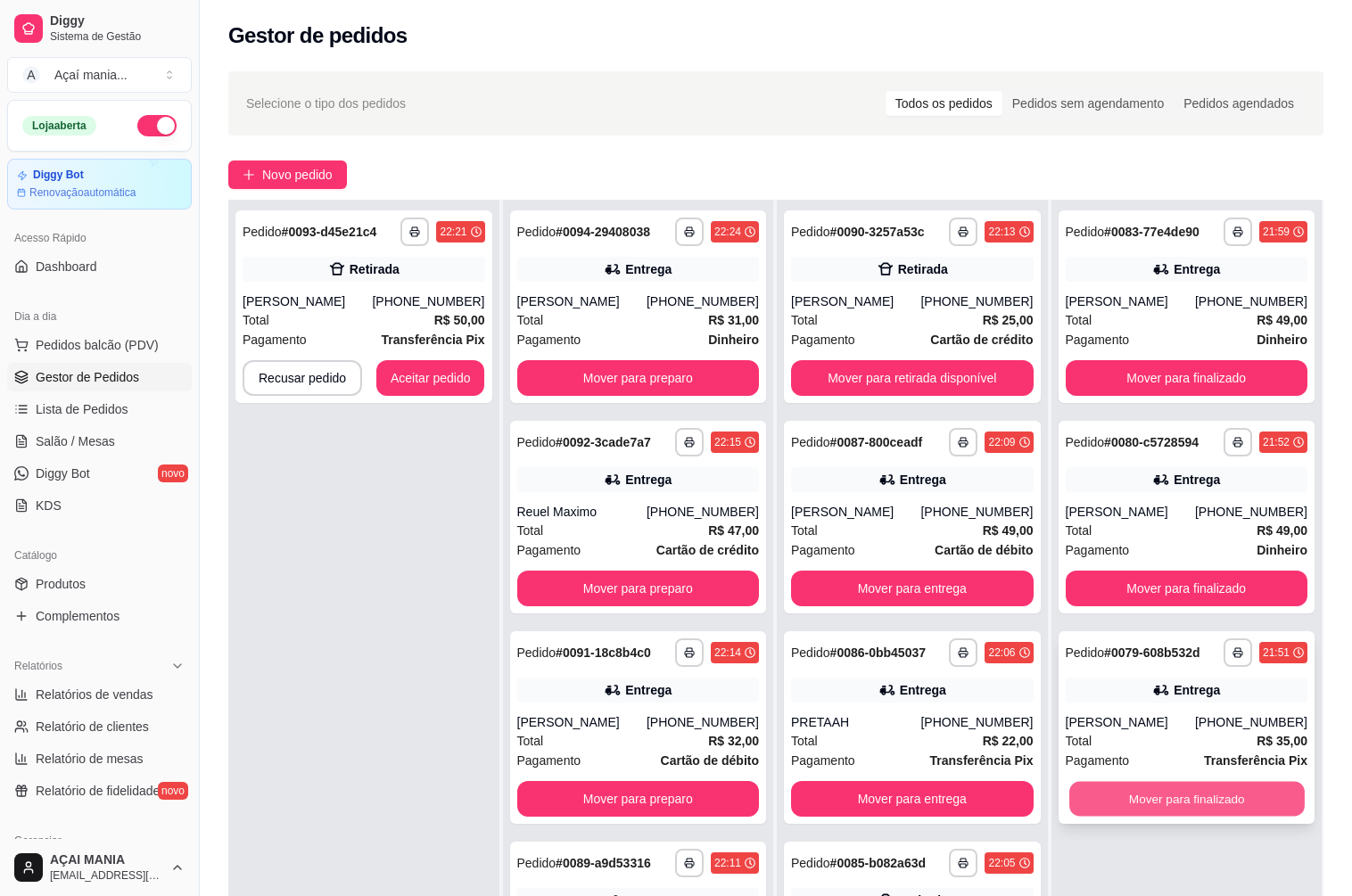
click at [1250, 791] on button "Mover para finalizado" at bounding box center [1186, 798] width 234 height 35
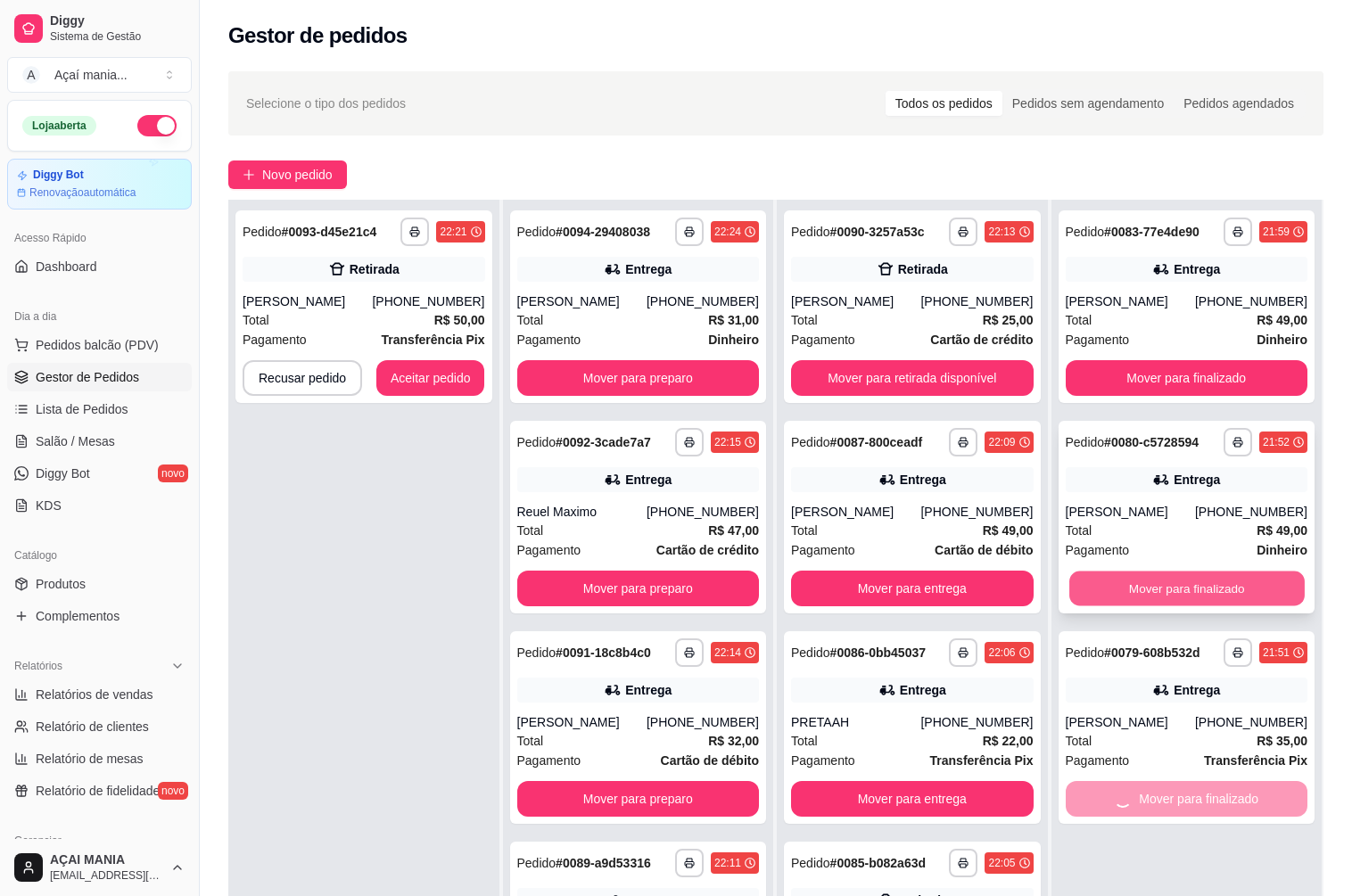
click at [1285, 577] on button "Mover para finalizado" at bounding box center [1186, 588] width 234 height 35
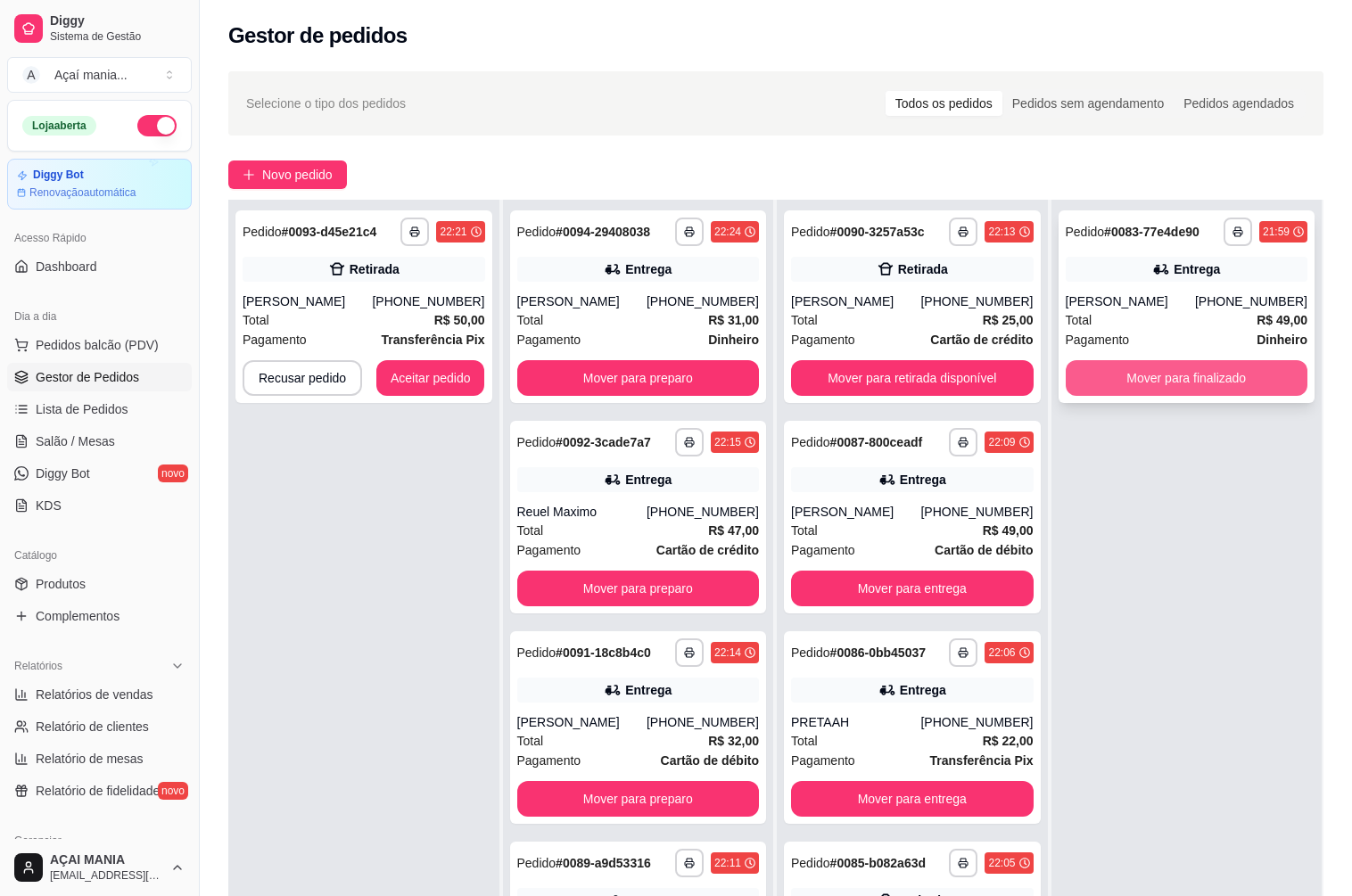
click at [1235, 371] on button "Mover para finalizado" at bounding box center [1187, 378] width 243 height 35
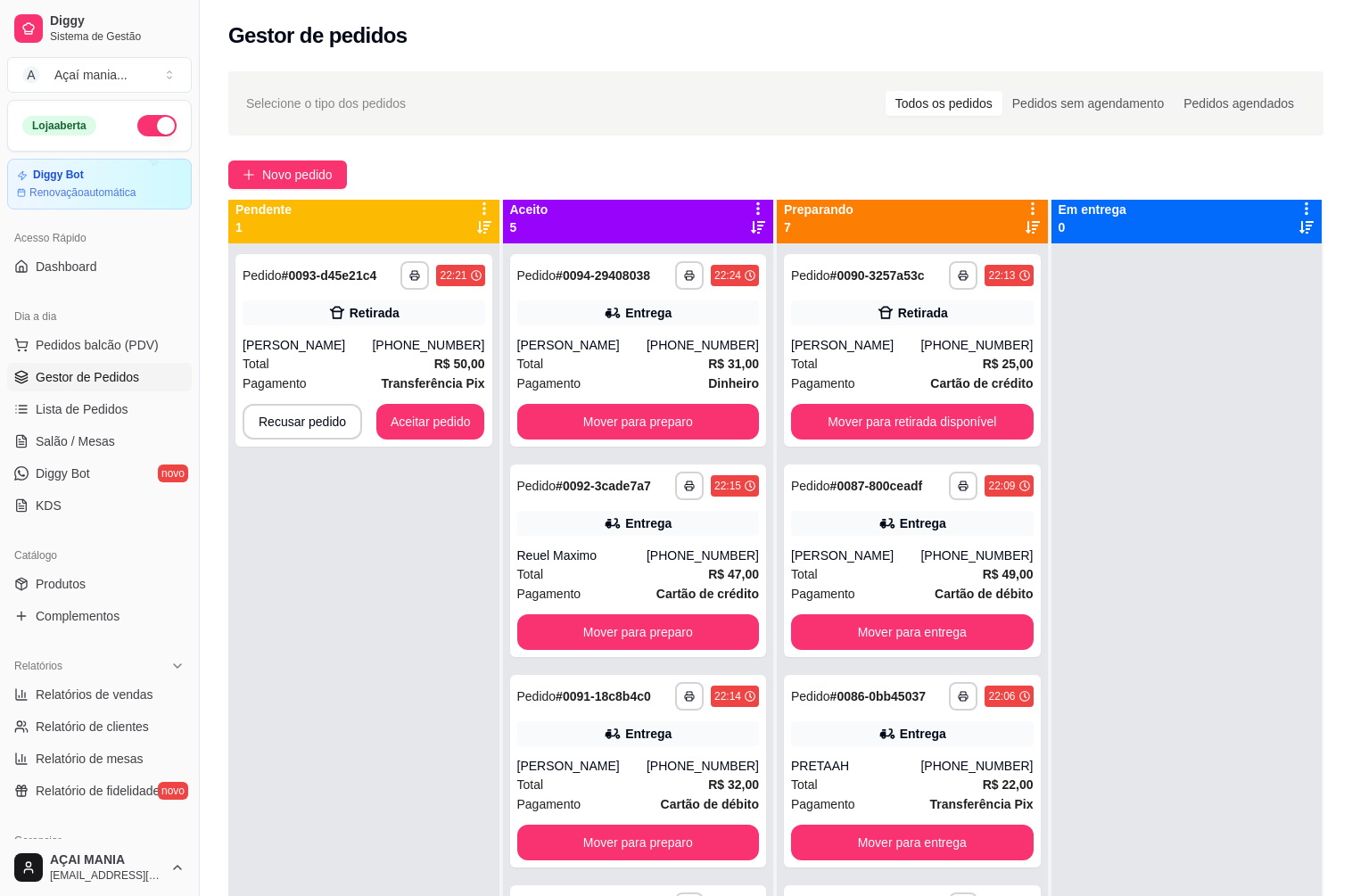
scroll to position [0, 0]
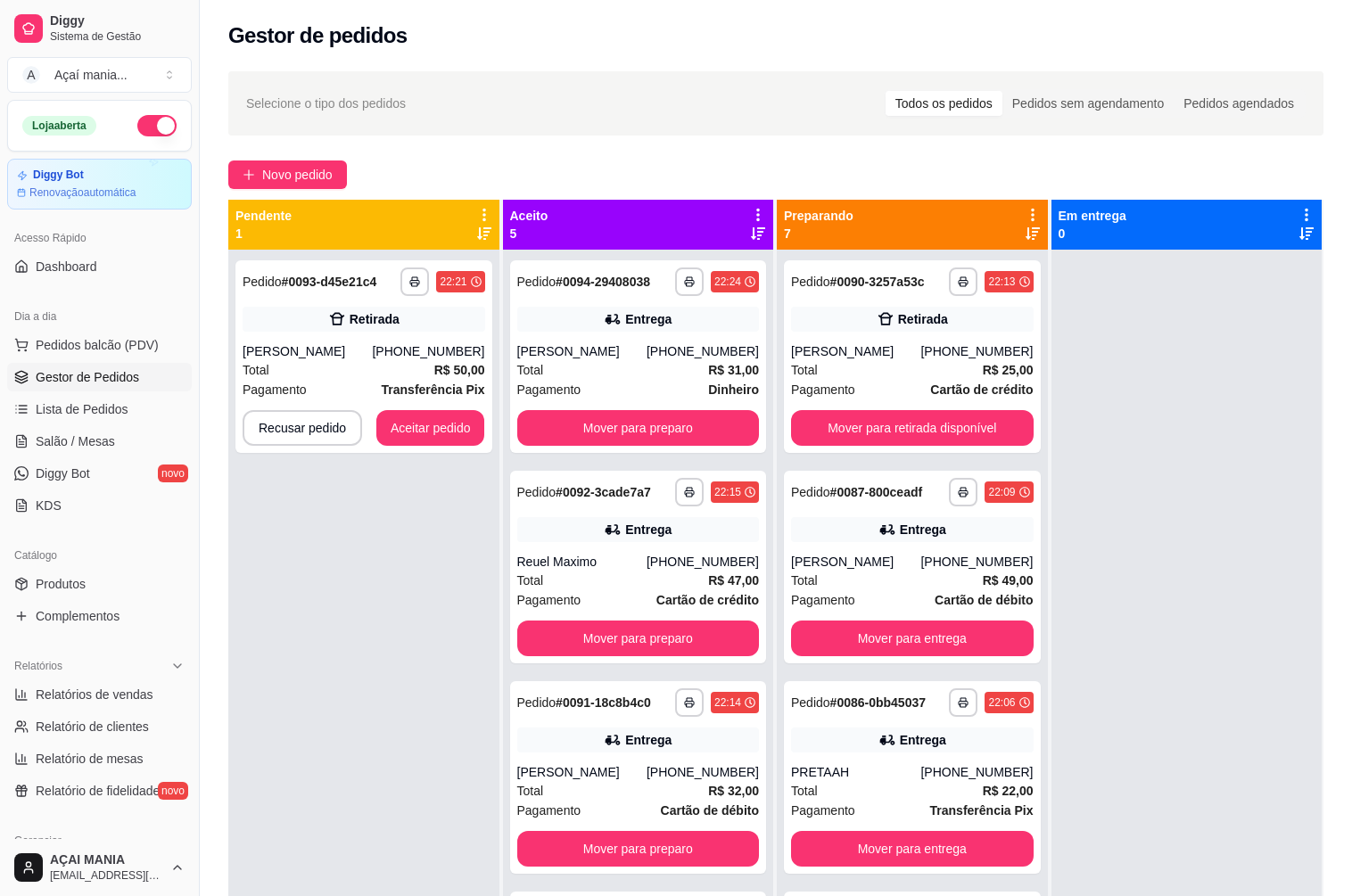
drag, startPoint x: 427, startPoint y: 596, endPoint x: 344, endPoint y: 599, distance: 83.1
click at [427, 596] on div "**********" at bounding box center [363, 697] width 271 height 896
click at [316, 593] on div "**********" at bounding box center [363, 697] width 271 height 896
click at [1216, 604] on div at bounding box center [1187, 697] width 271 height 896
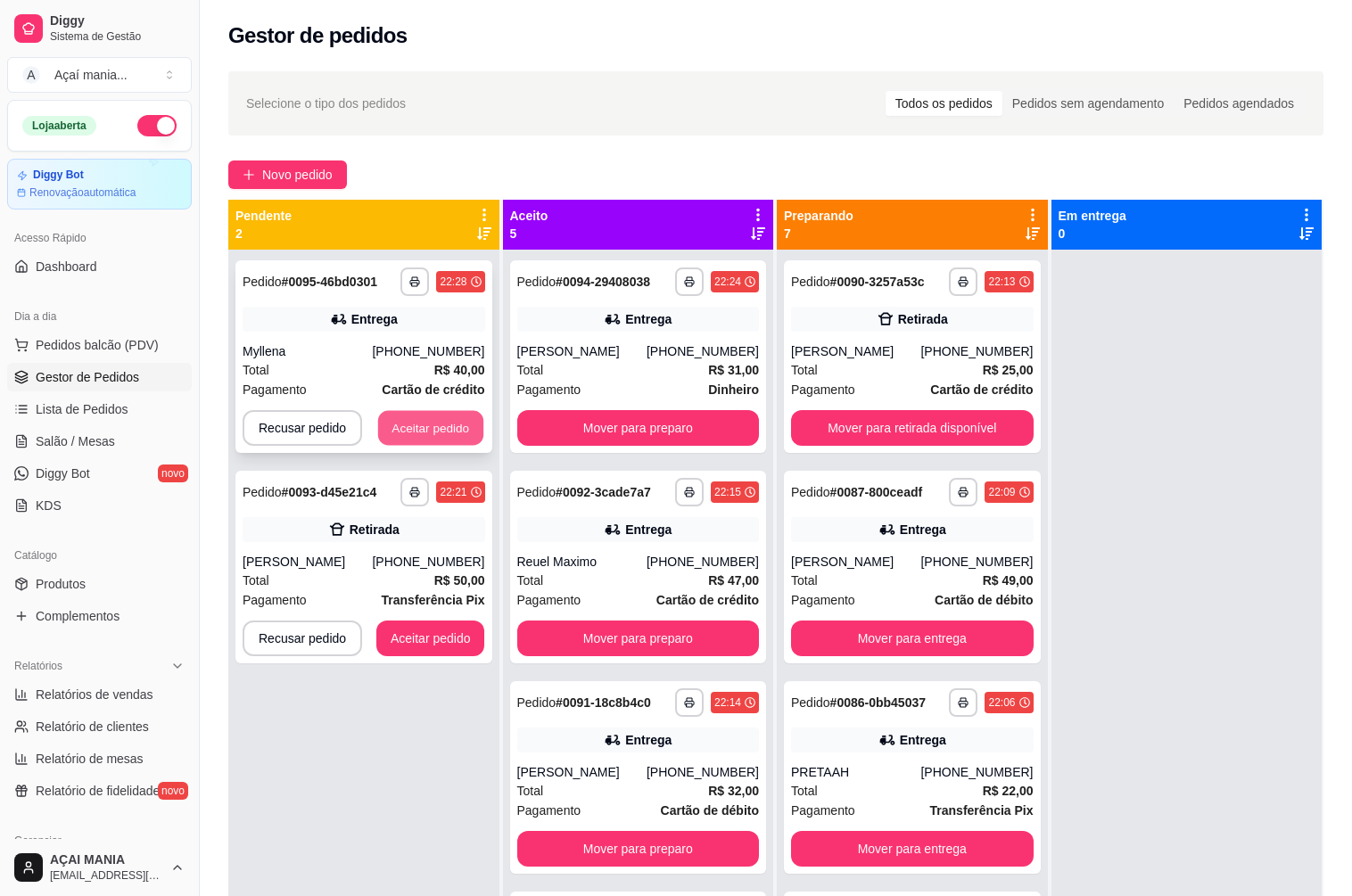
click at [418, 426] on button "Aceitar pedido" at bounding box center [430, 427] width 106 height 35
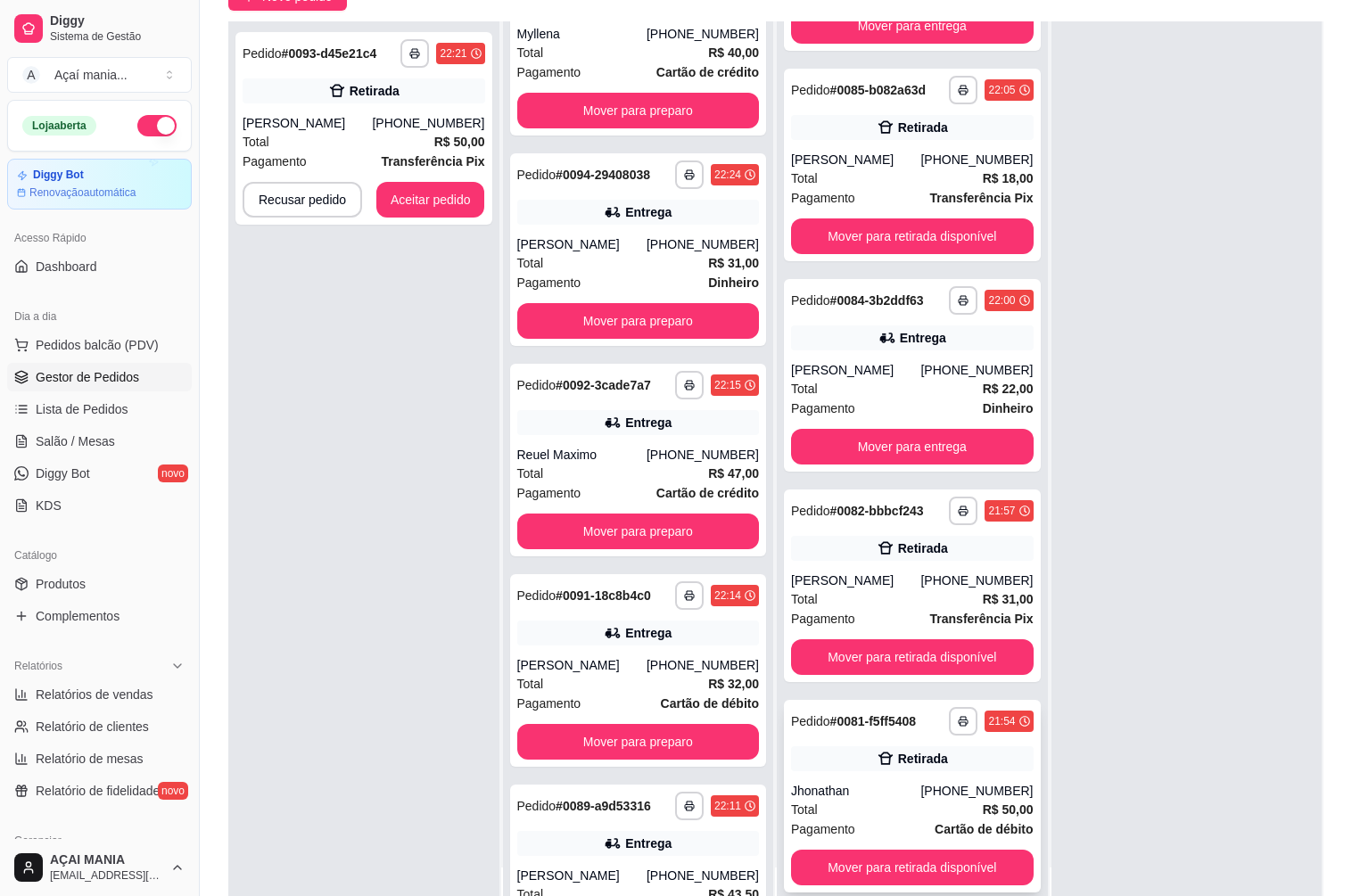
scroll to position [272, 0]
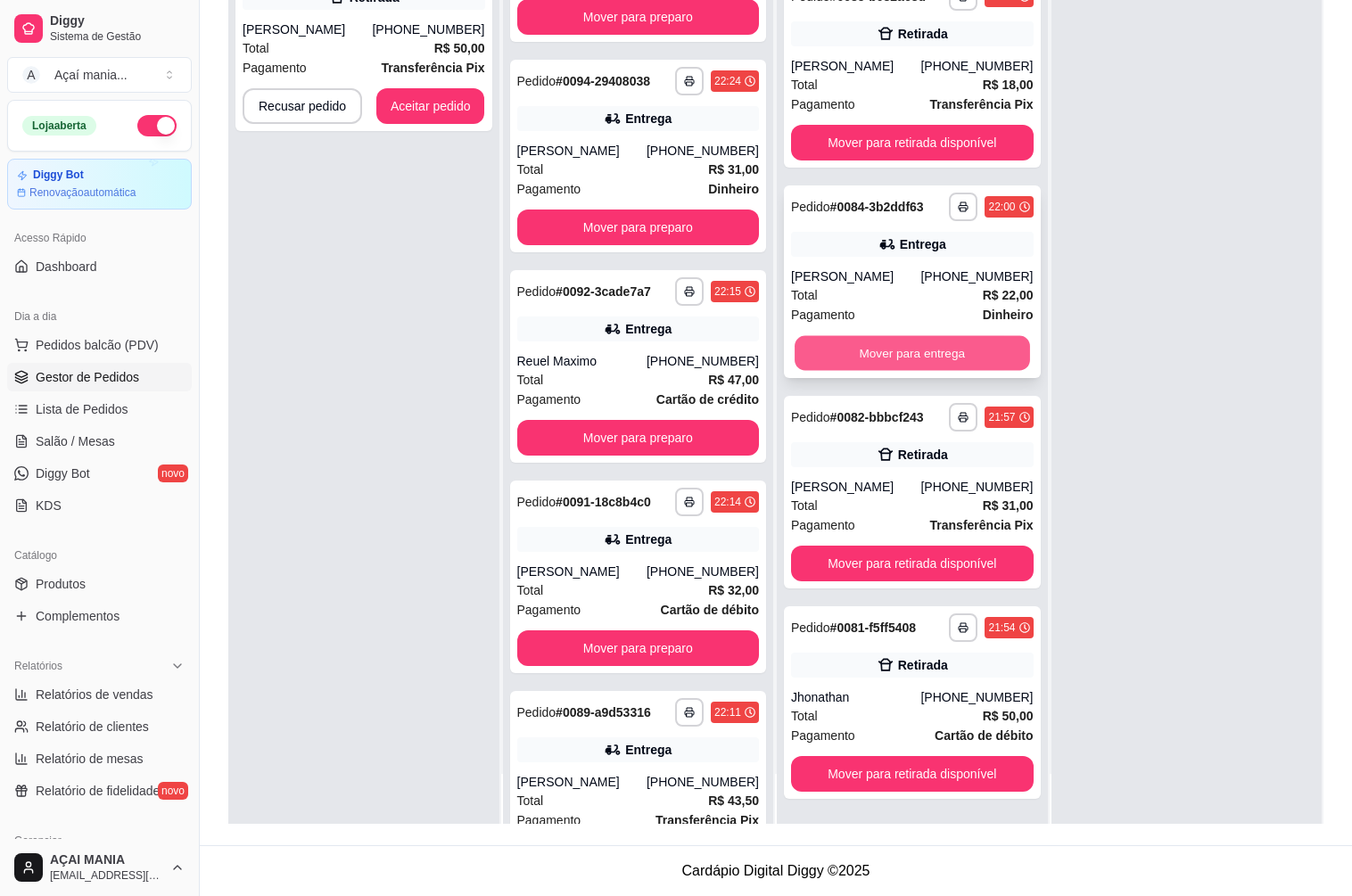
click at [901, 356] on button "Mover para entrega" at bounding box center [911, 353] width 234 height 35
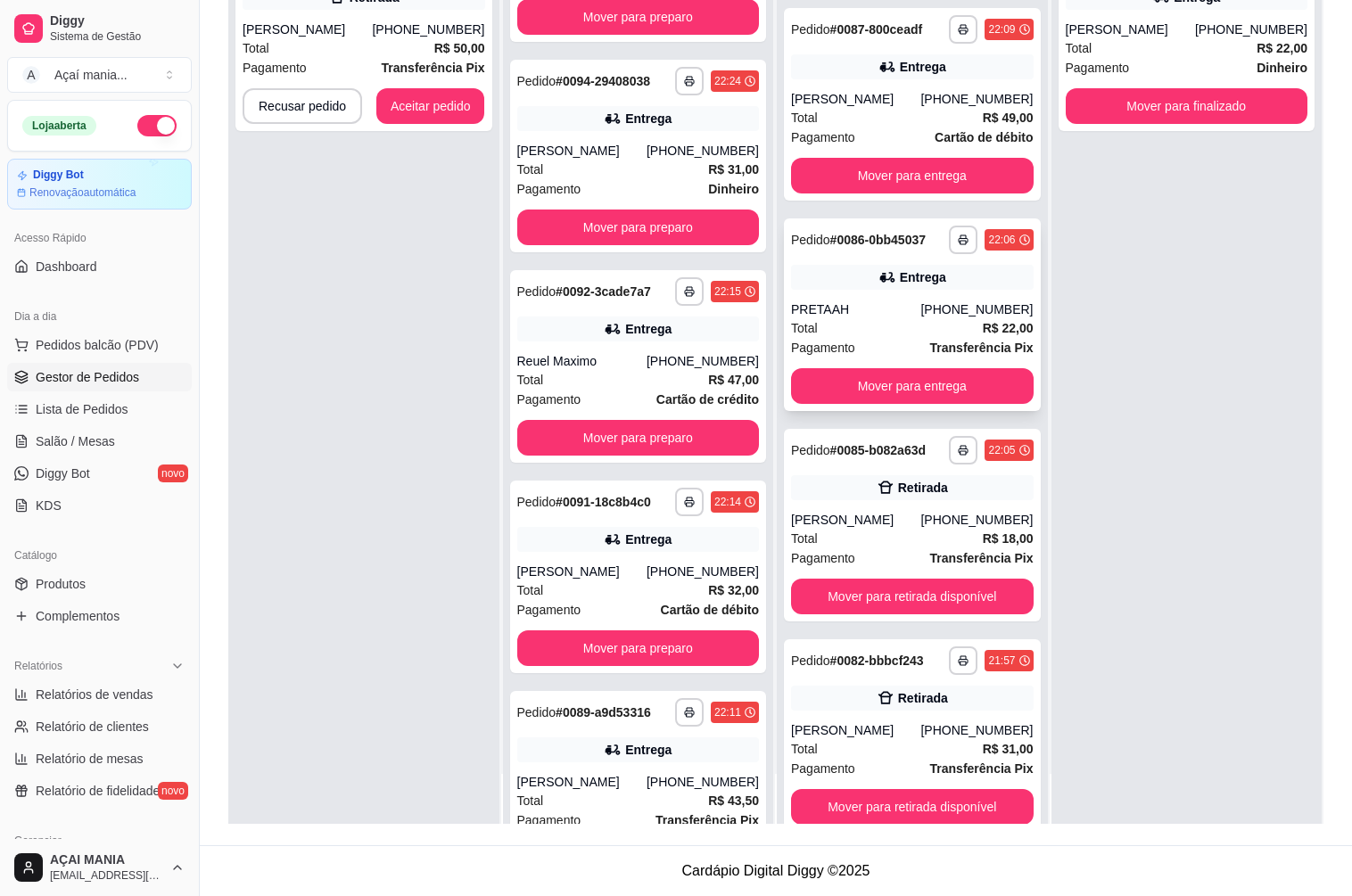
scroll to position [117, 0]
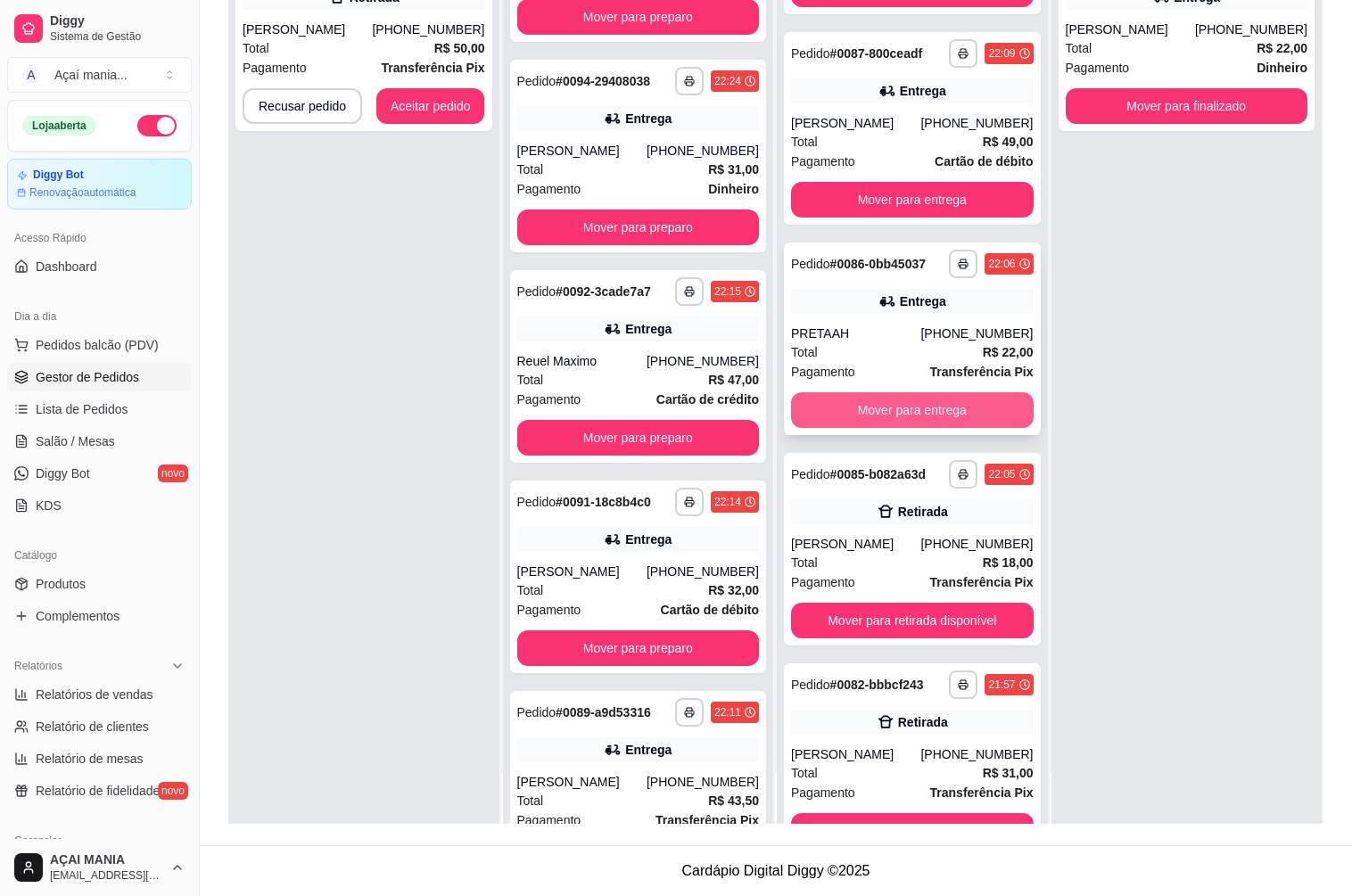
click at [853, 411] on button "Mover para entrega" at bounding box center [912, 410] width 243 height 35
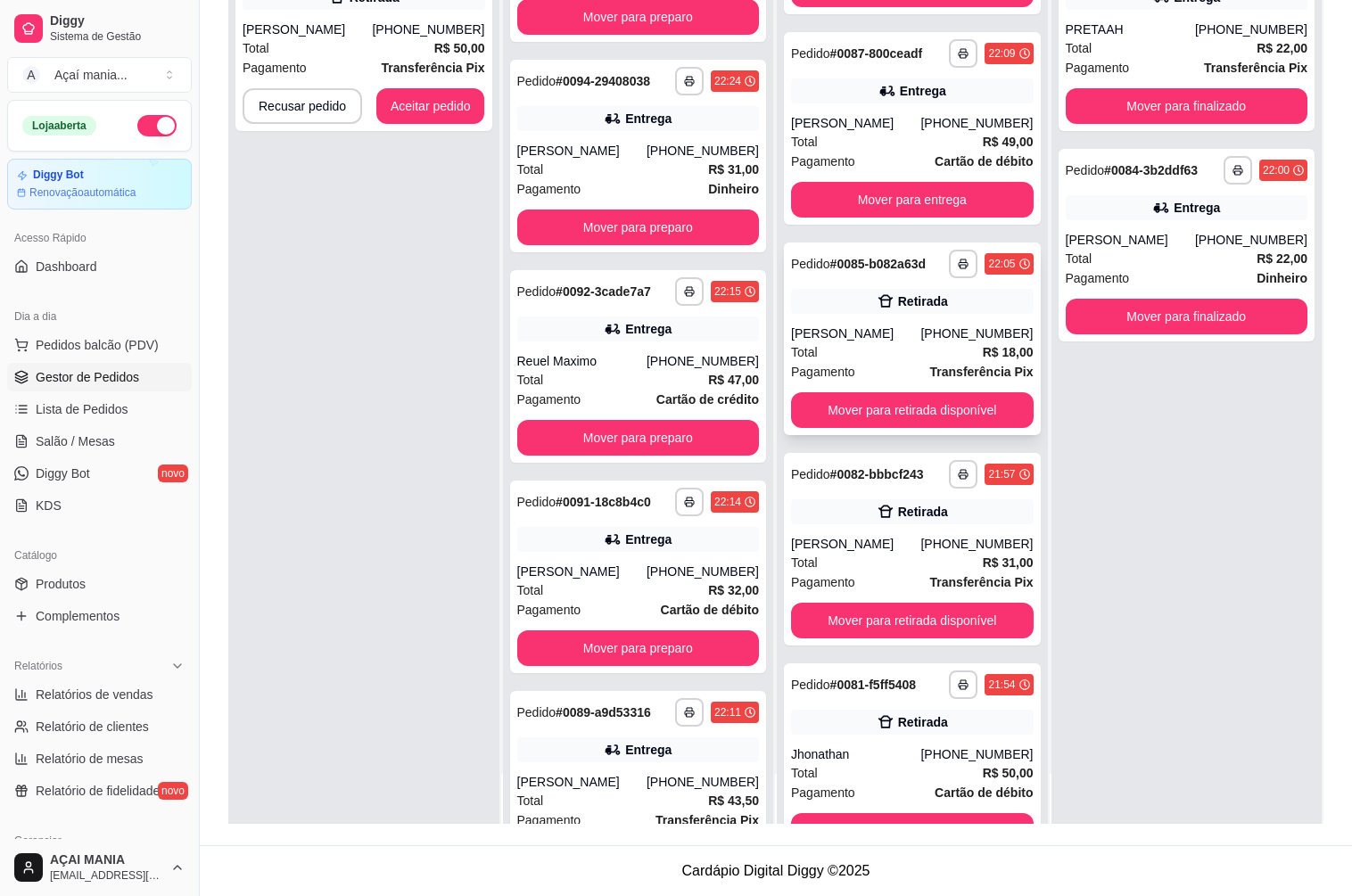
scroll to position [0, 0]
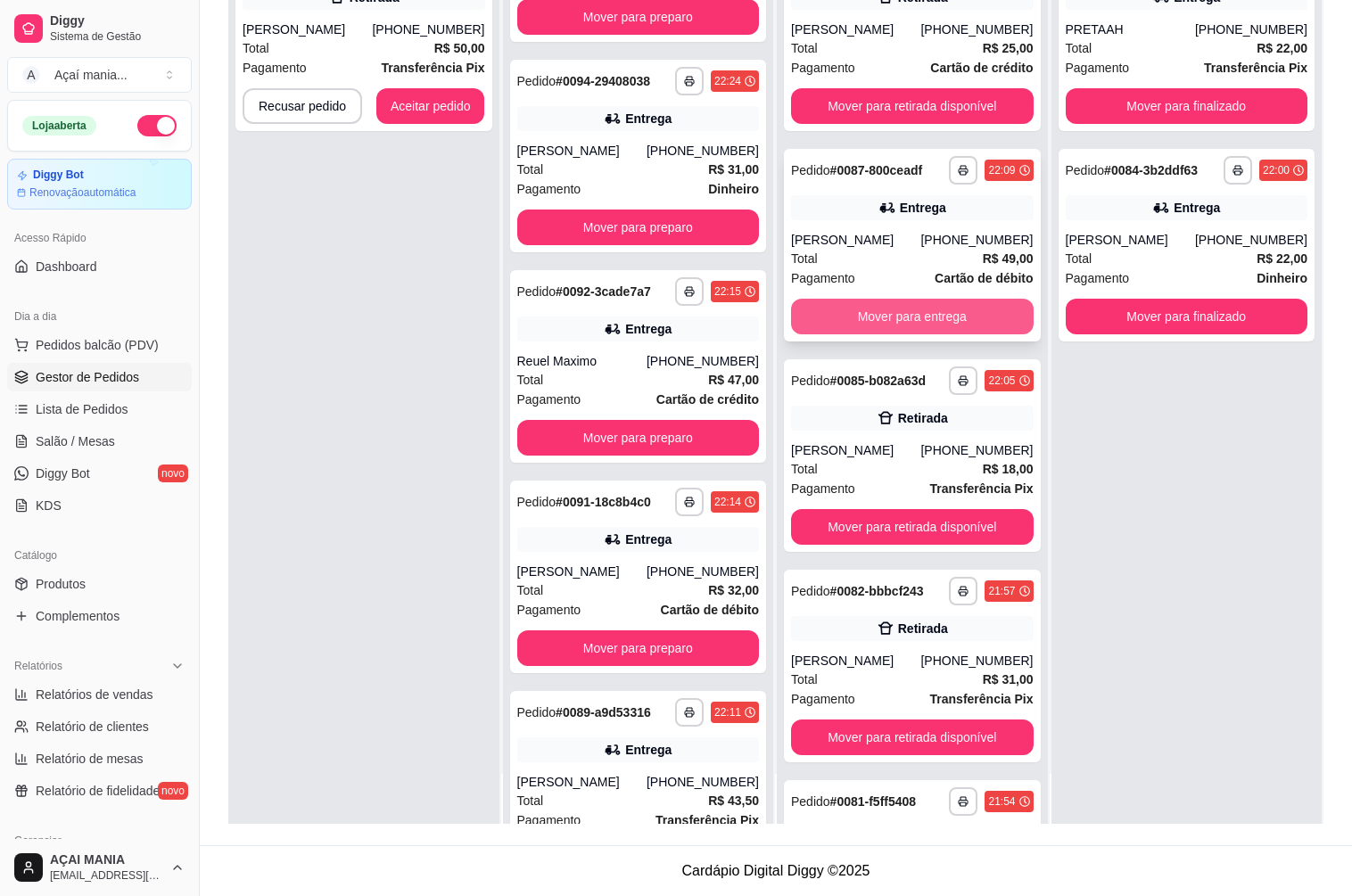
click at [860, 315] on button "Mover para entrega" at bounding box center [912, 316] width 243 height 35
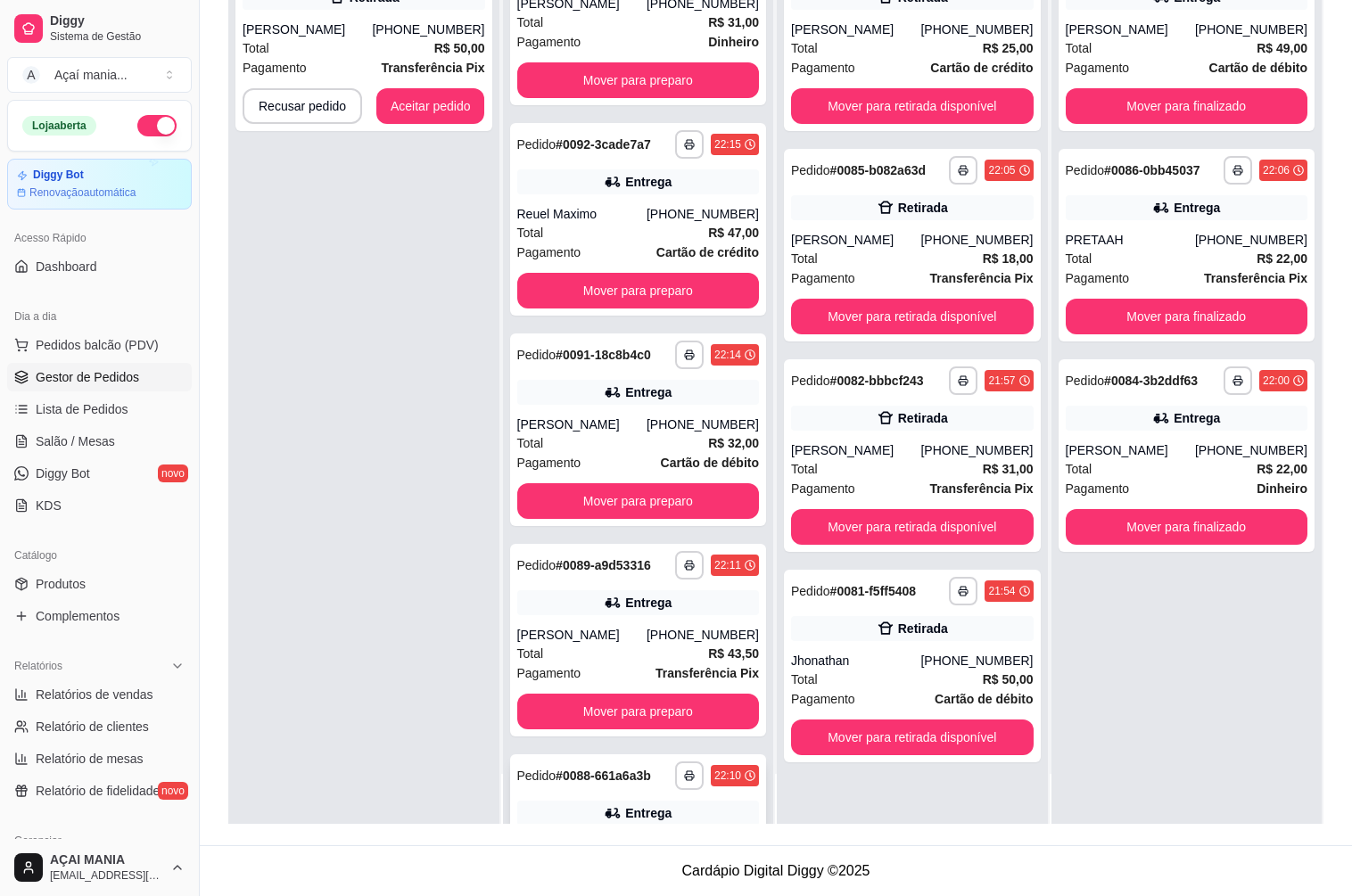
scroll to position [385, 0]
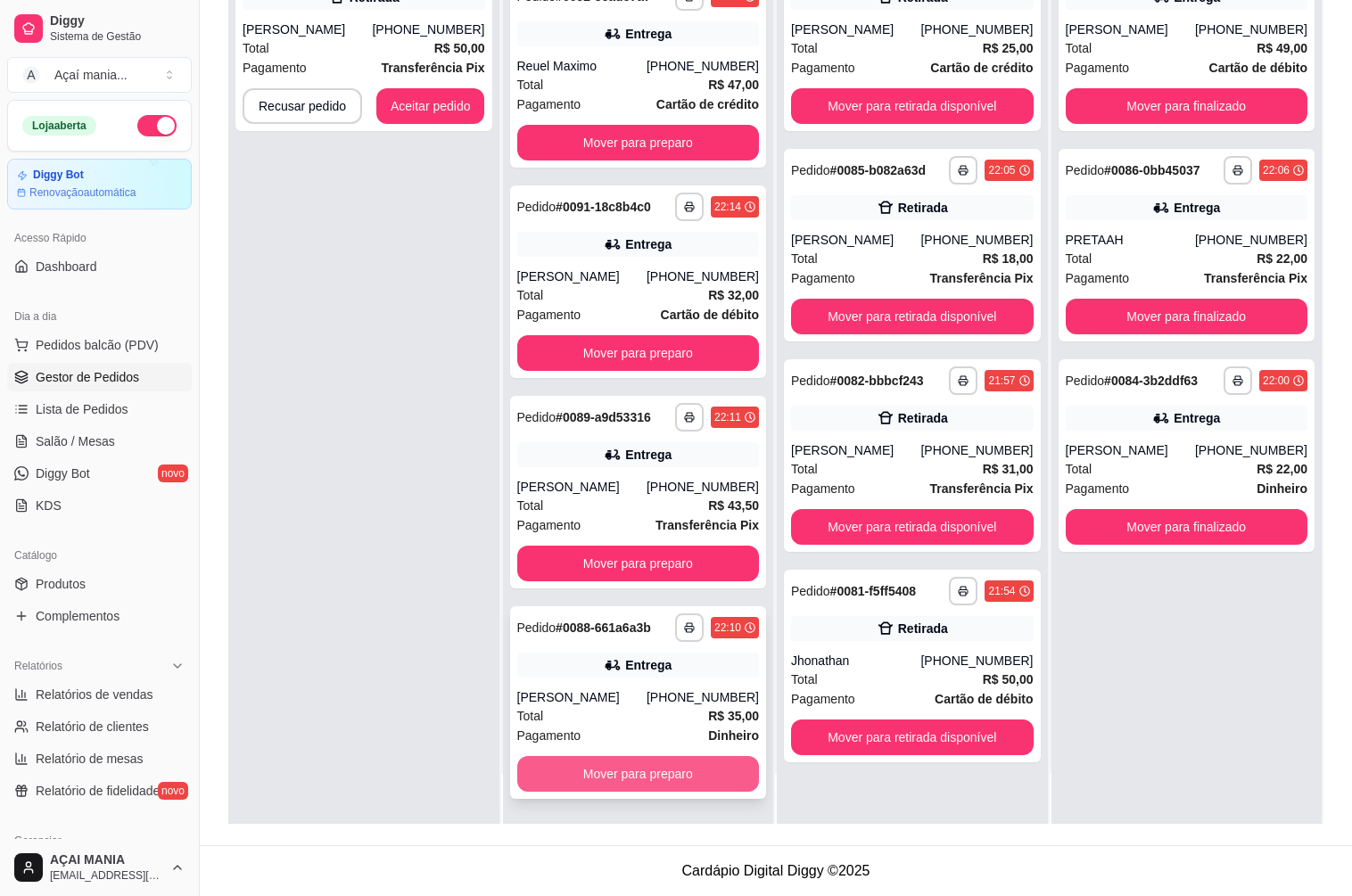
click at [620, 762] on button "Mover para preparo" at bounding box center [639, 774] width 243 height 35
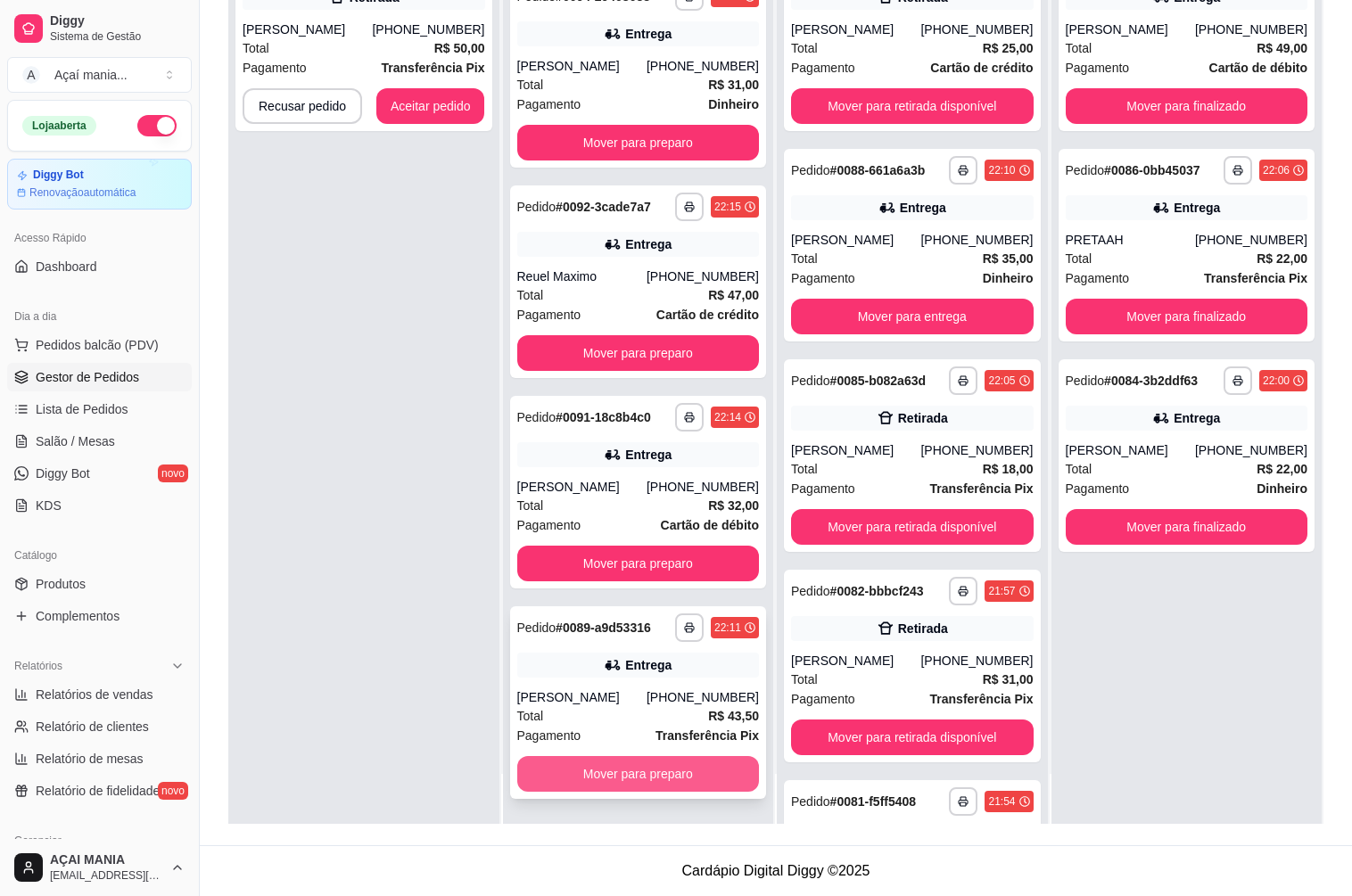
scroll to position [174, 0]
click at [603, 779] on button "Mover para preparo" at bounding box center [639, 774] width 243 height 35
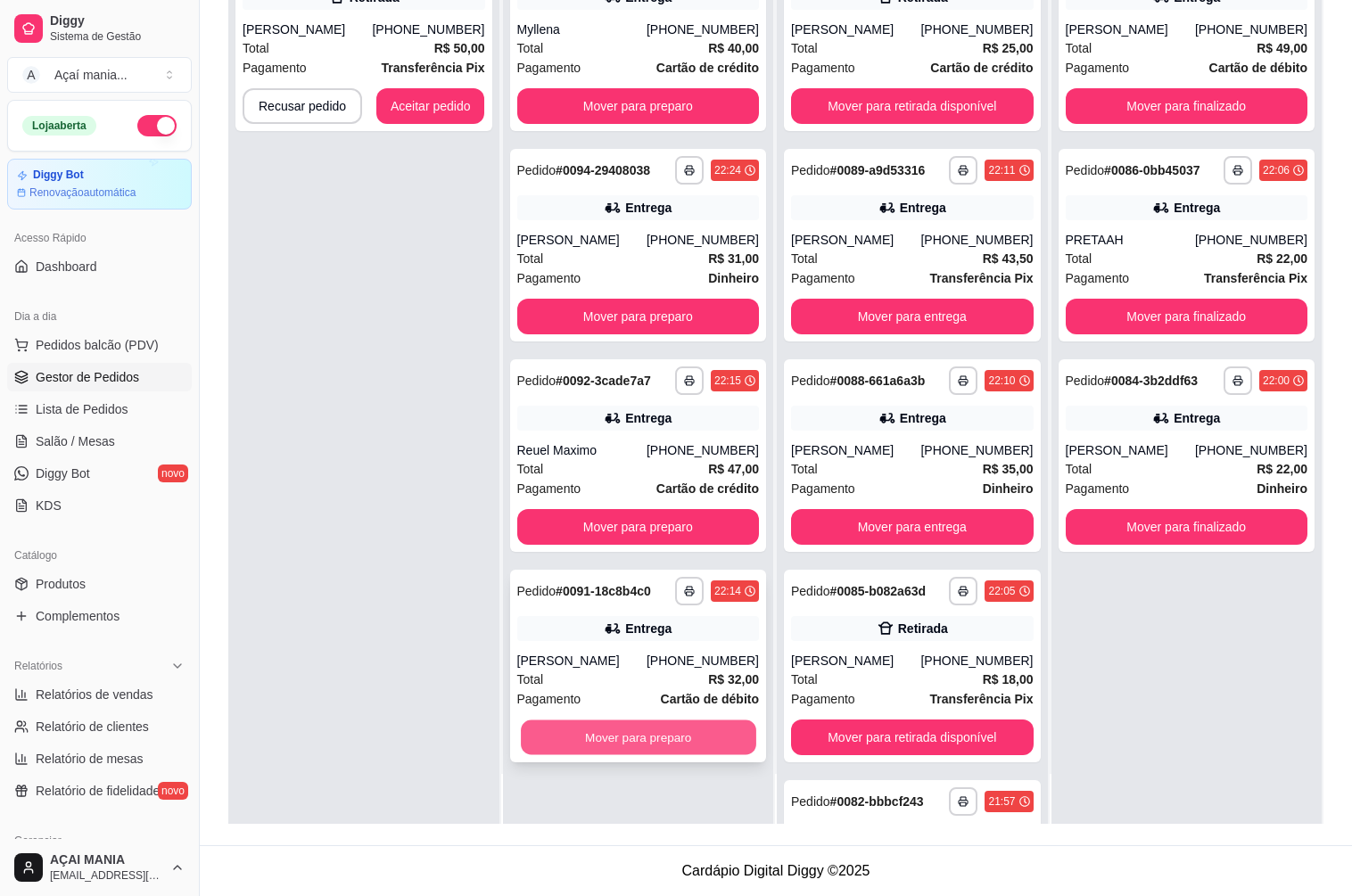
click at [604, 742] on button "Mover para preparo" at bounding box center [638, 737] width 234 height 35
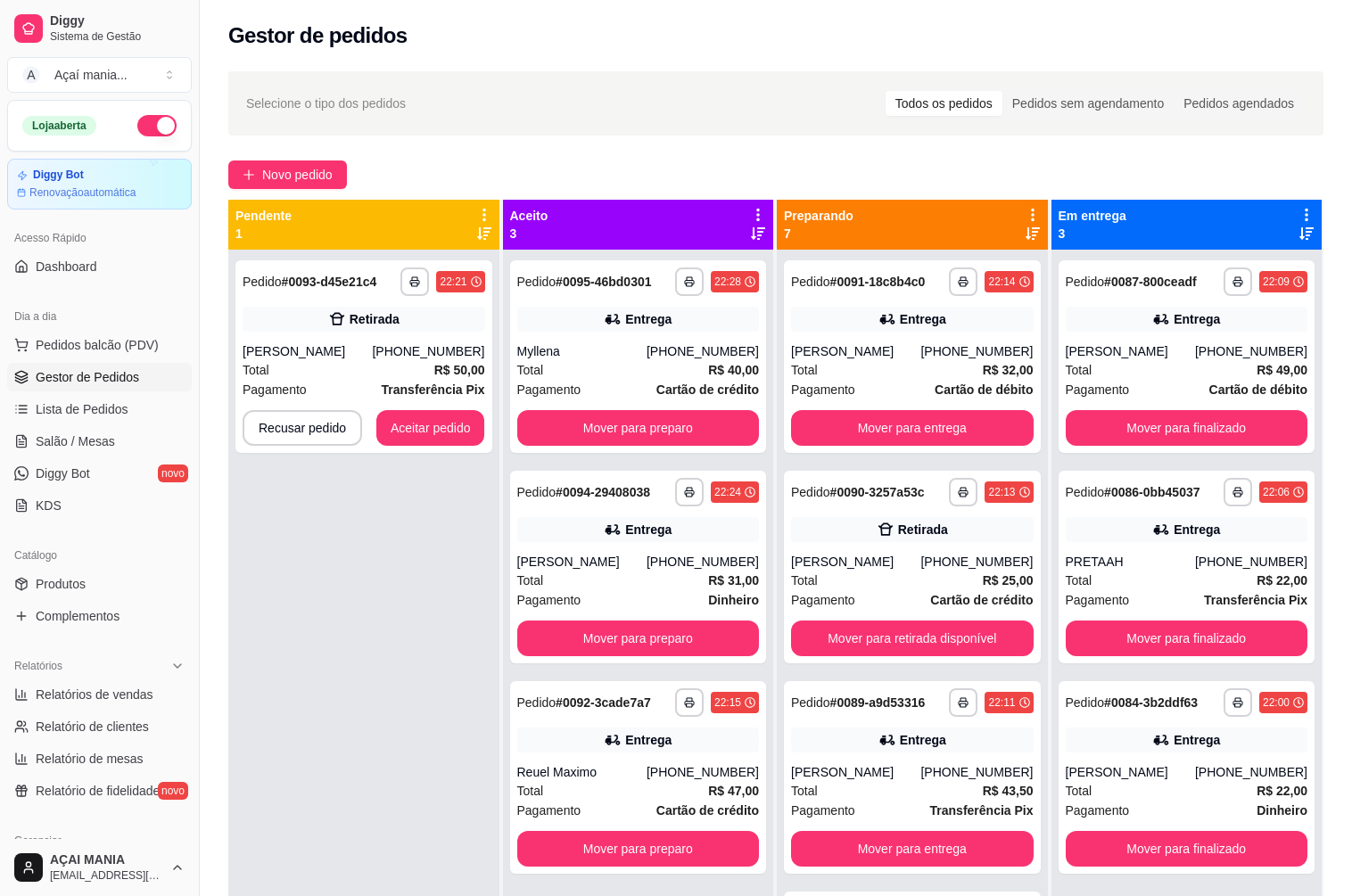
click at [303, 699] on div "**********" at bounding box center [363, 697] width 271 height 896
click at [366, 600] on div "**********" at bounding box center [363, 697] width 271 height 896
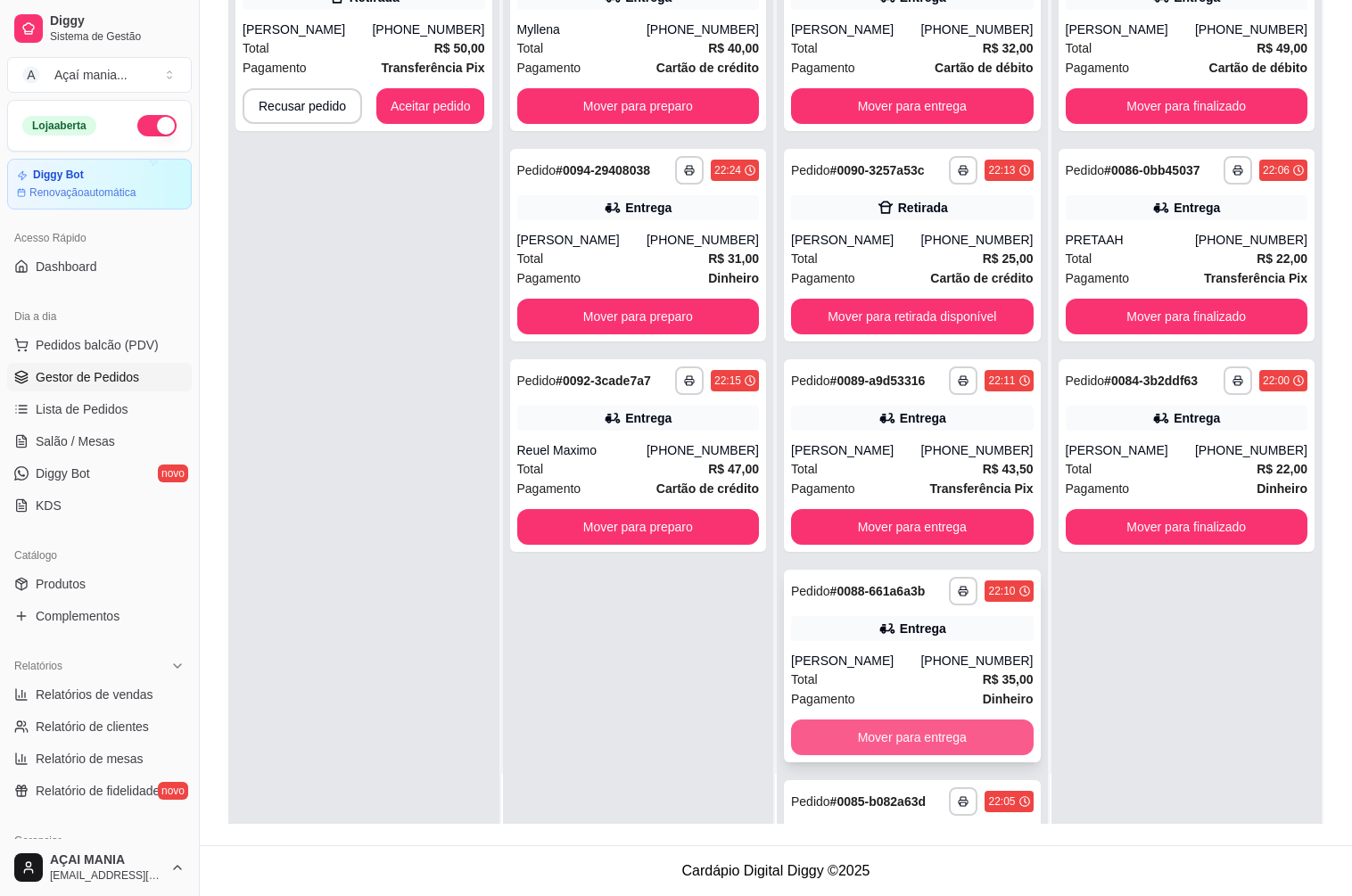
click at [873, 738] on button "Mover para entrega" at bounding box center [912, 737] width 243 height 35
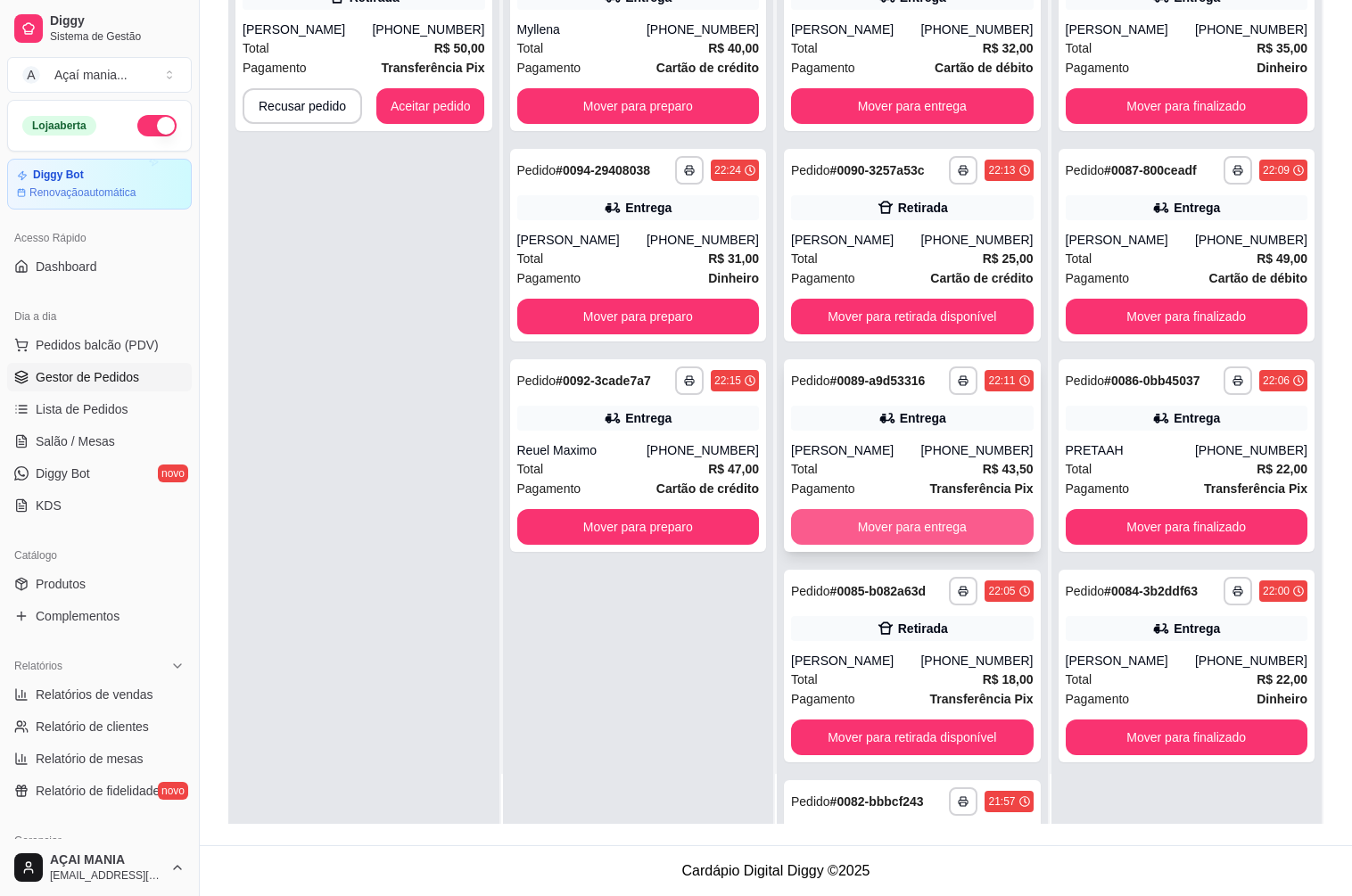
click at [877, 520] on button "Mover para entrega" at bounding box center [912, 526] width 243 height 35
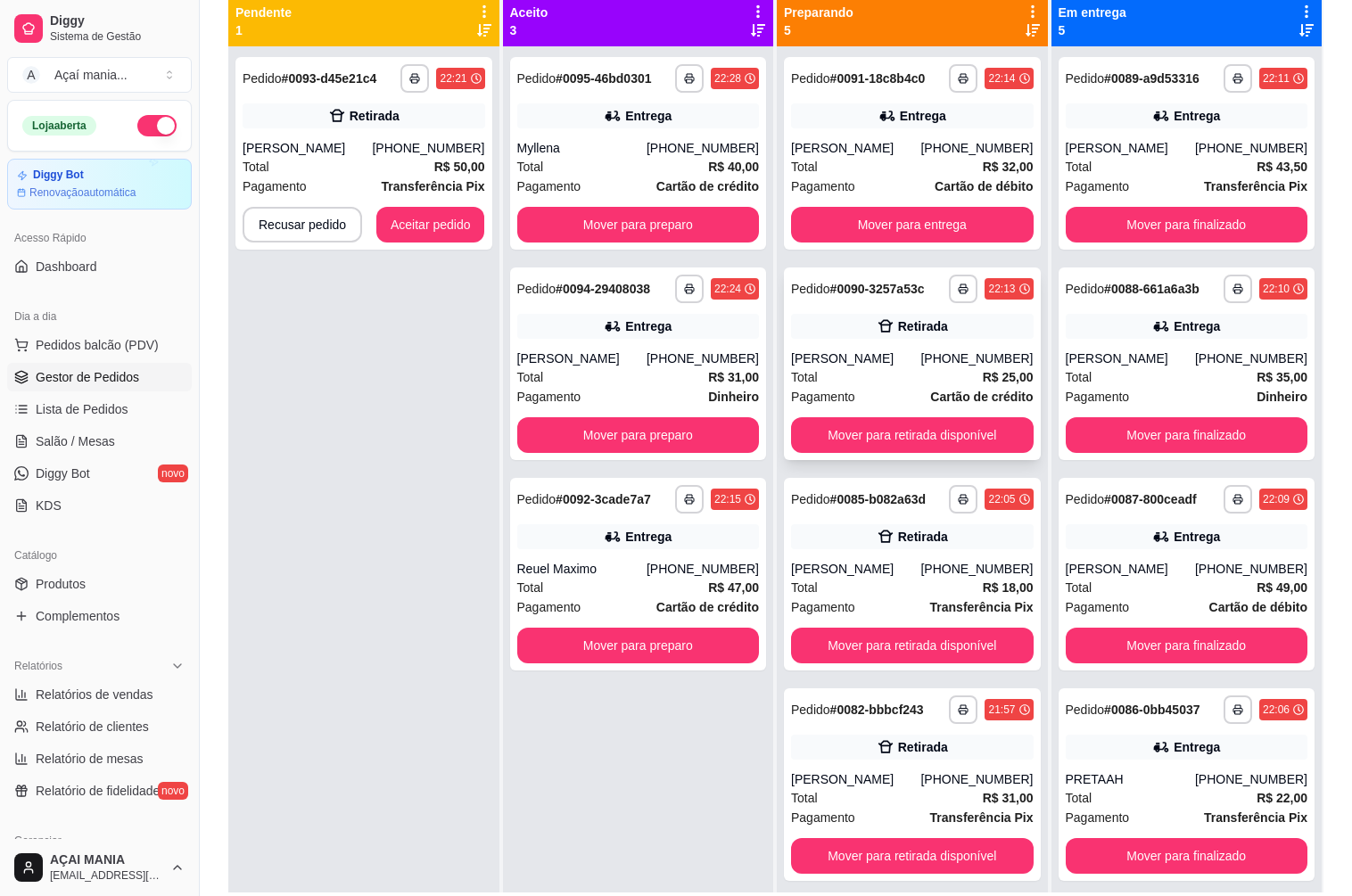
scroll to position [183, 0]
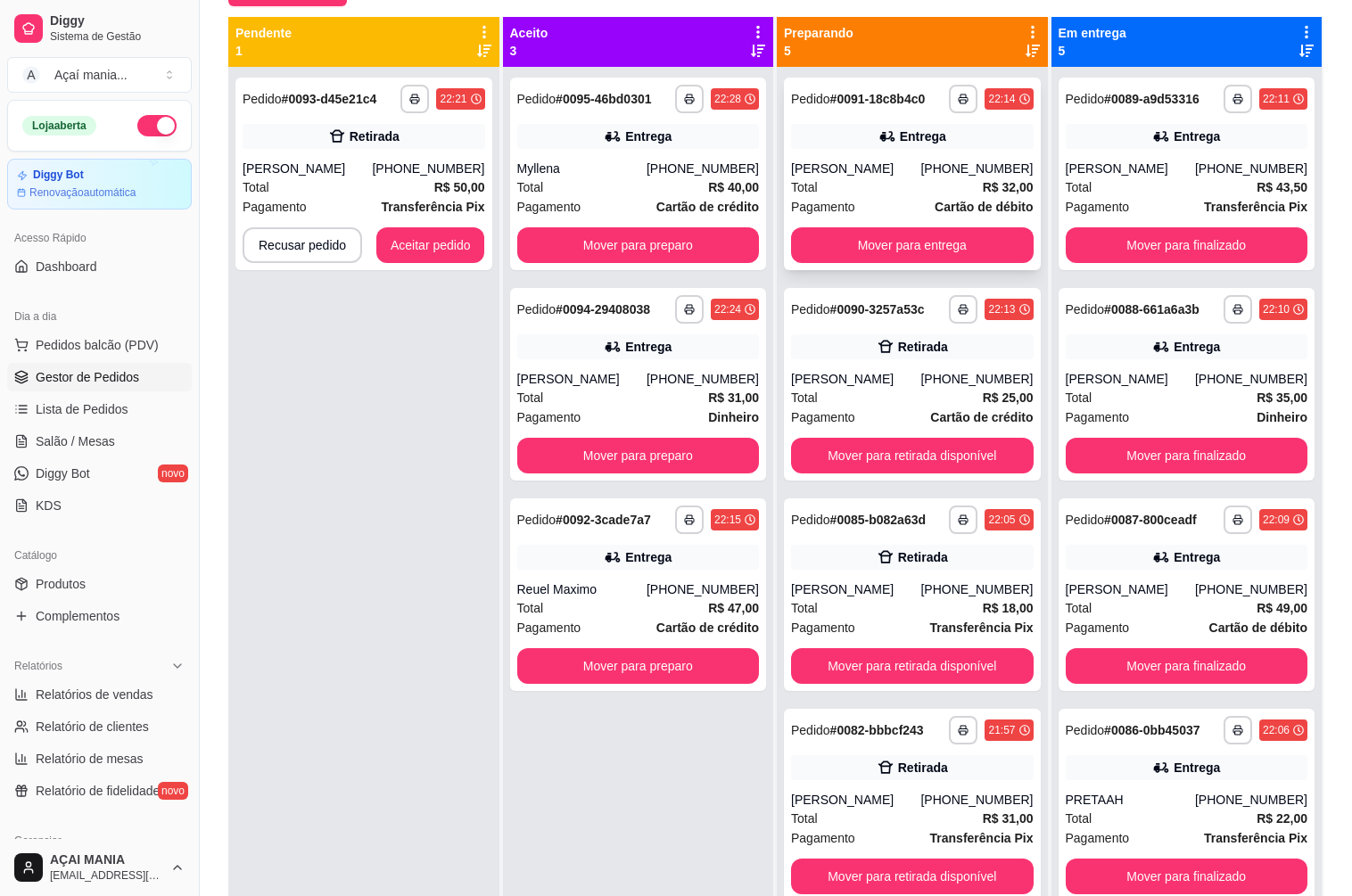
click at [863, 221] on div "**********" at bounding box center [911, 174] width 257 height 192
click at [908, 249] on button "Mover para entrega" at bounding box center [912, 245] width 243 height 35
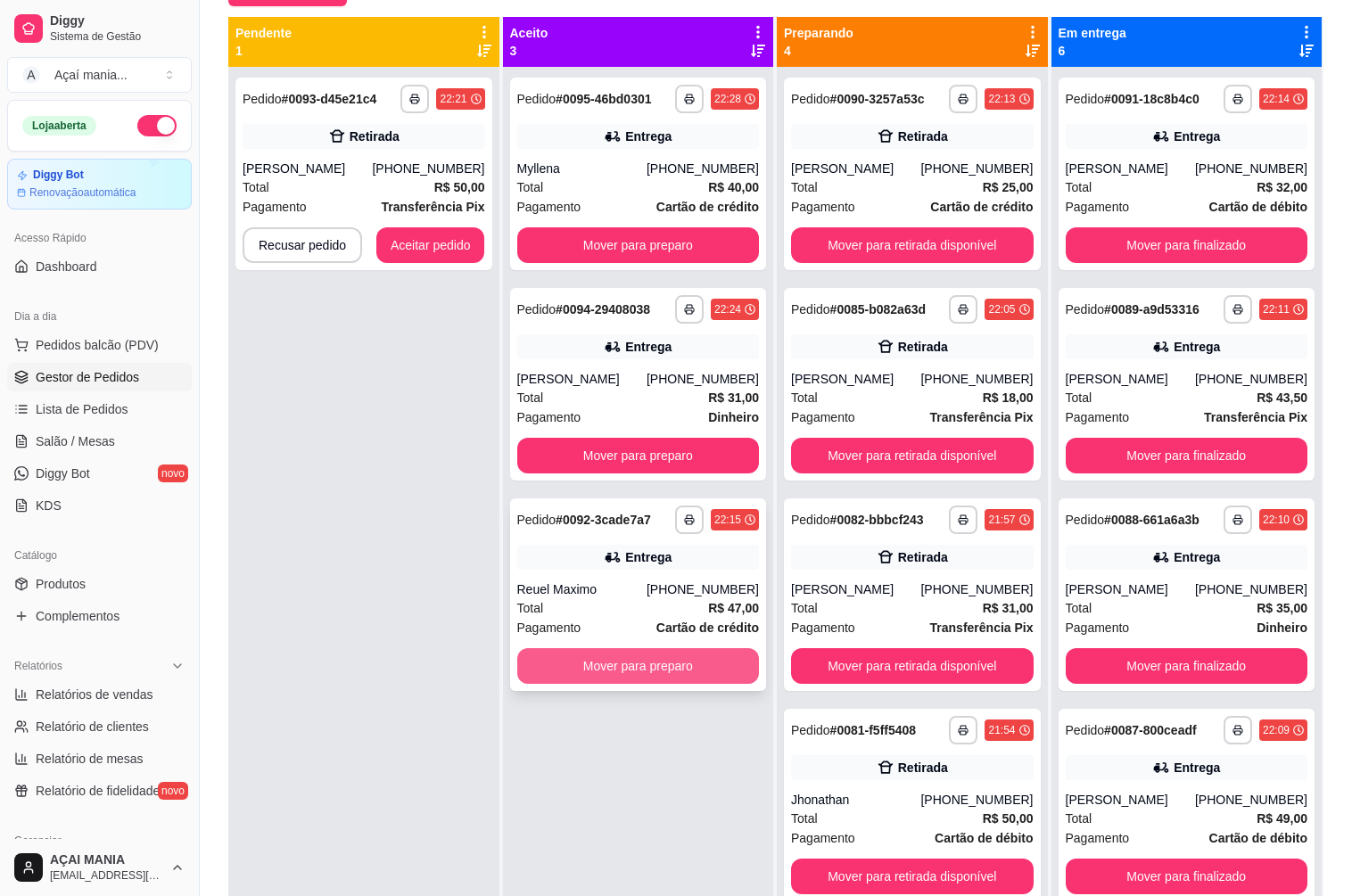
click at [623, 656] on button "Mover para preparo" at bounding box center [639, 665] width 243 height 35
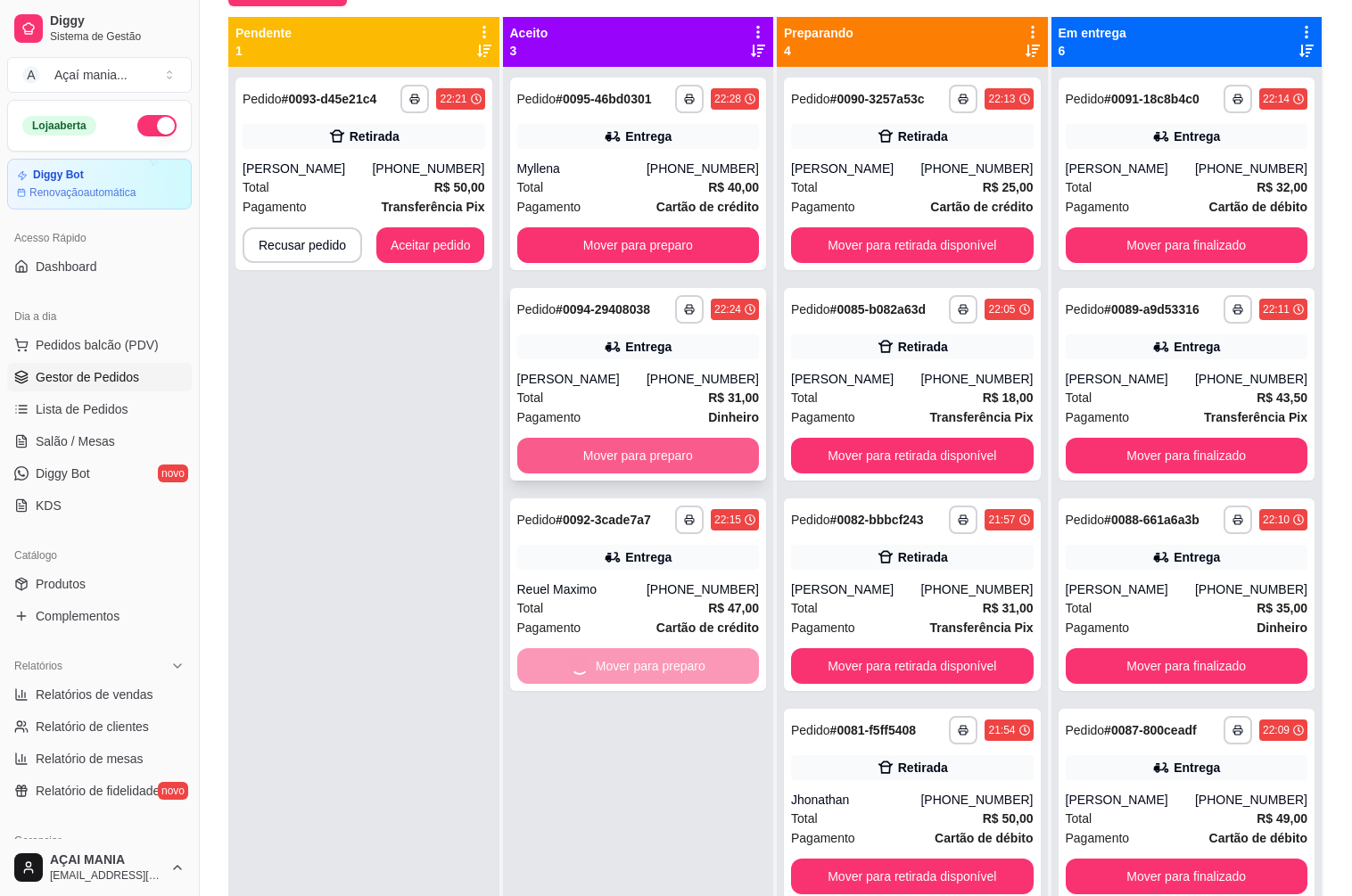
click at [645, 439] on button "Mover para preparo" at bounding box center [639, 455] width 243 height 35
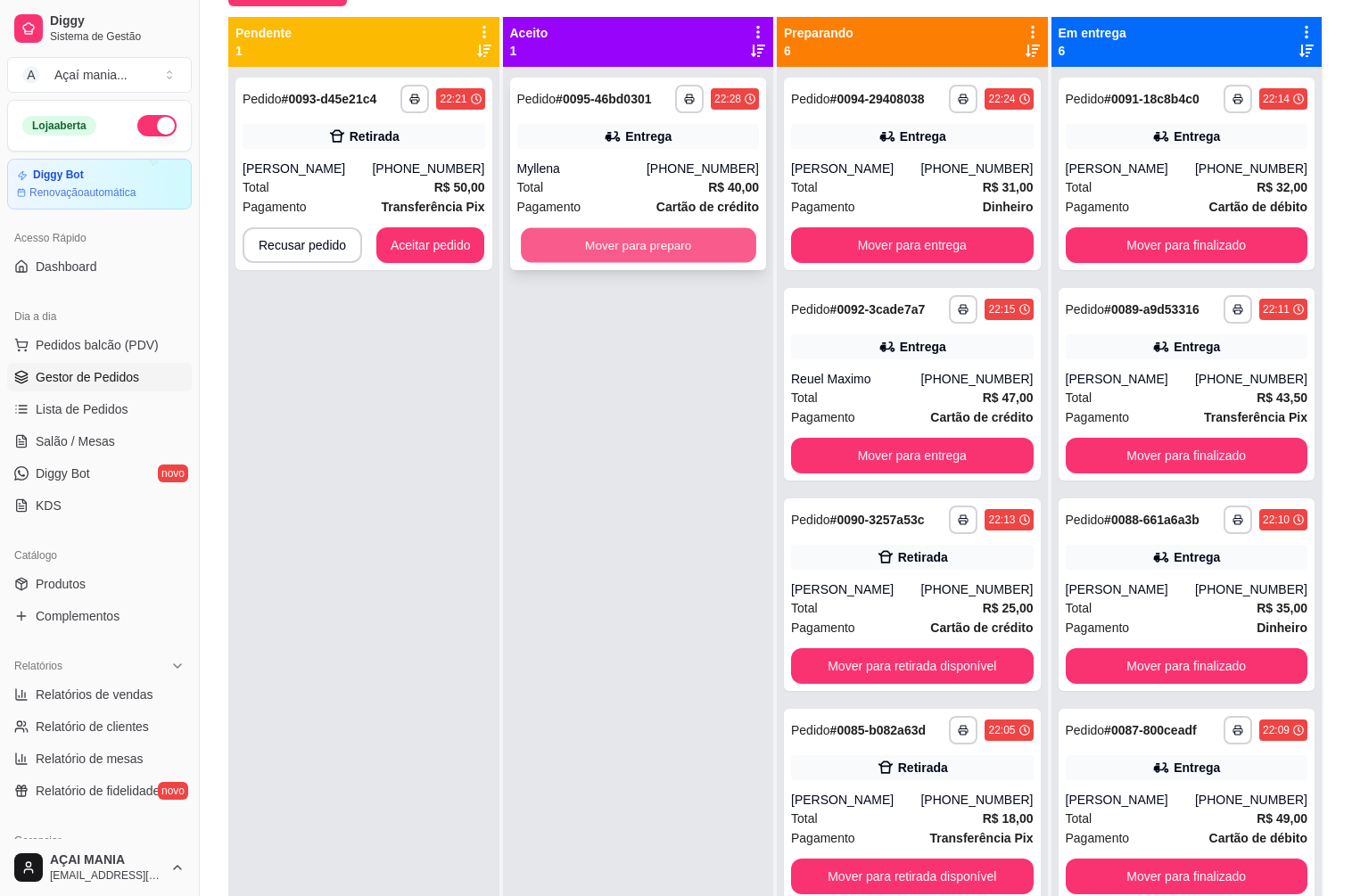
click at [709, 251] on button "Mover para preparo" at bounding box center [638, 245] width 234 height 35
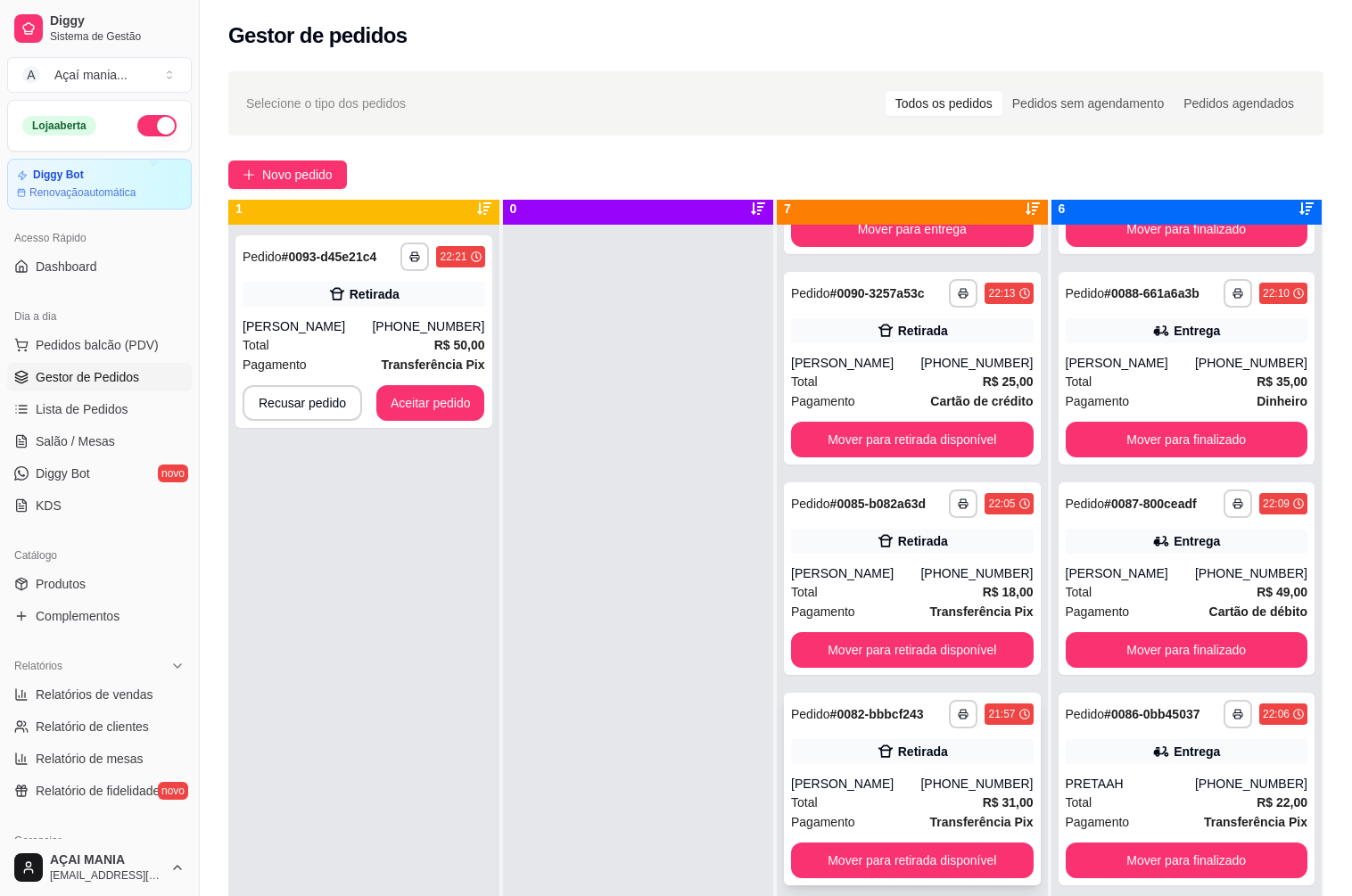
scroll to position [49, 0]
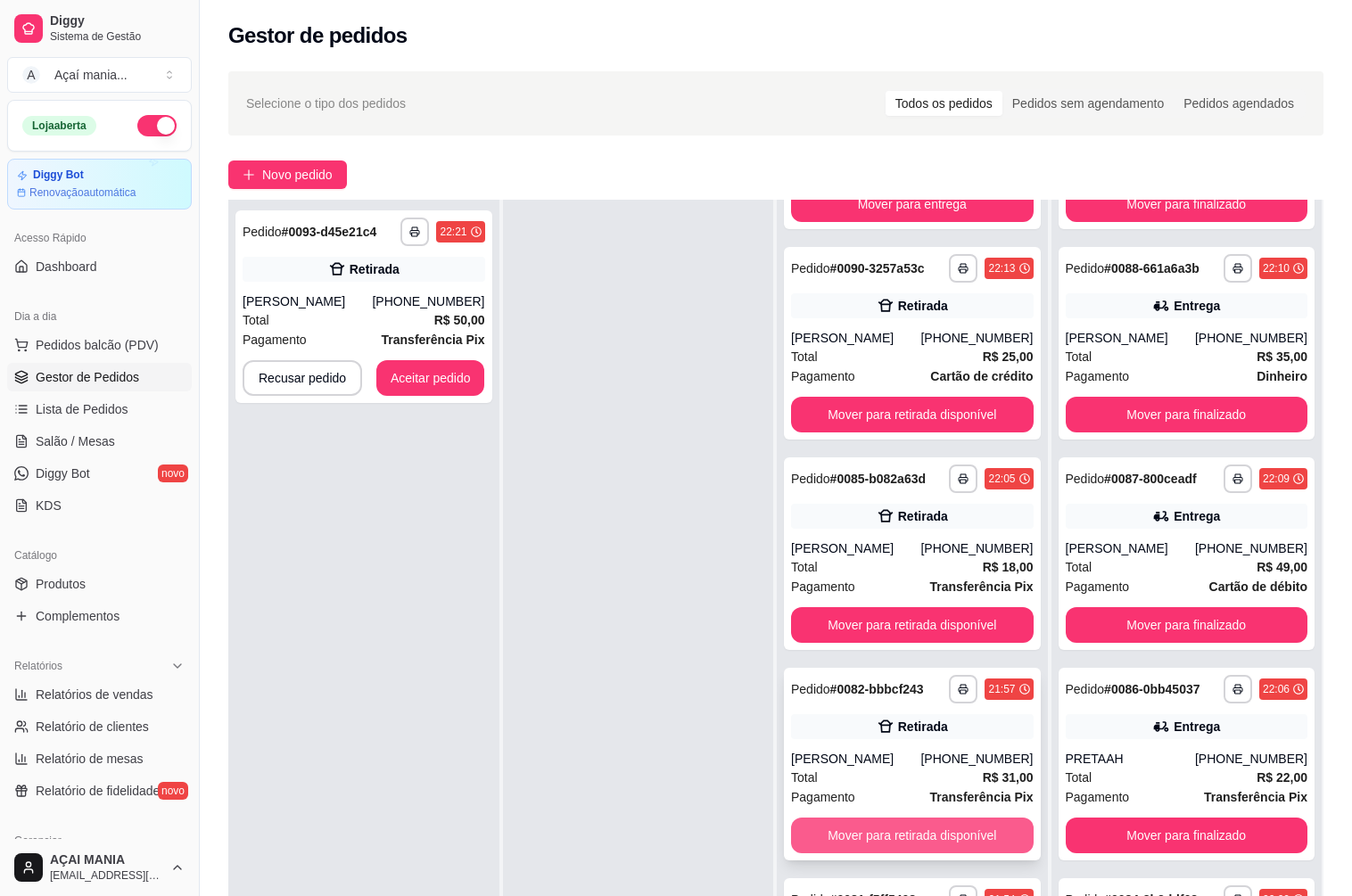
click at [862, 832] on button "Mover para retirada disponível" at bounding box center [912, 835] width 243 height 35
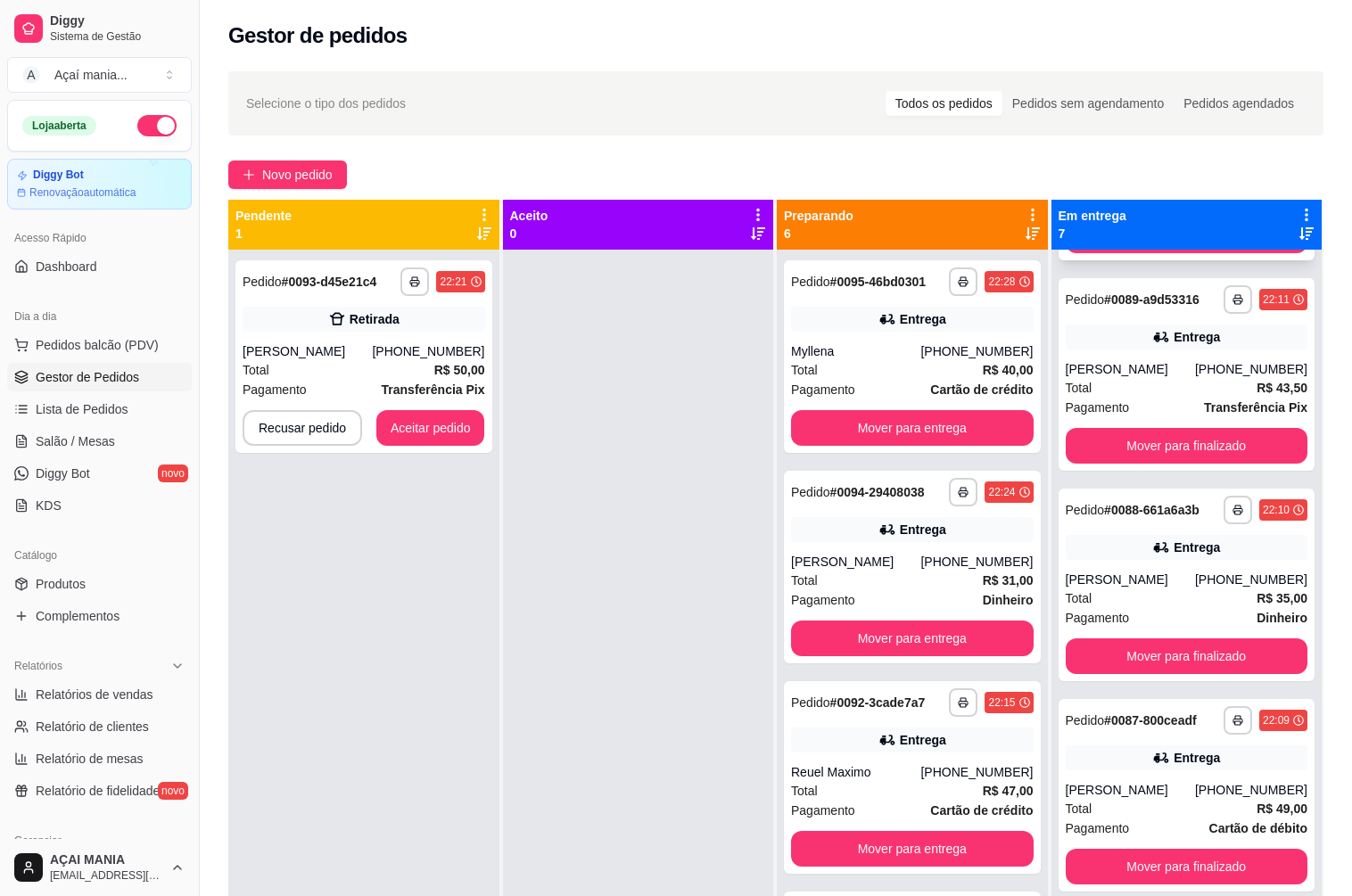
scroll to position [0, 0]
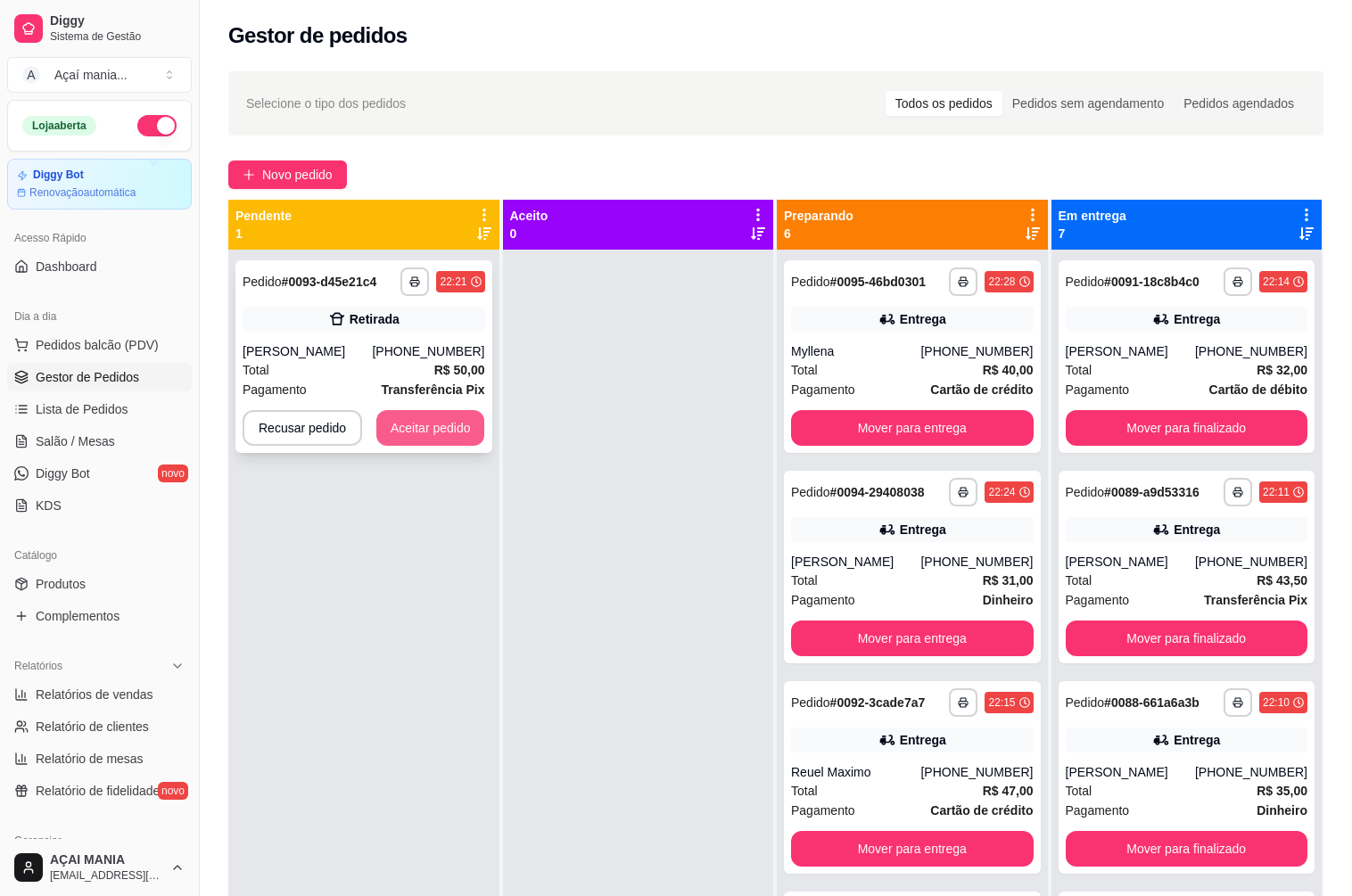
click at [425, 444] on button "Aceitar pedido" at bounding box center [430, 427] width 108 height 35
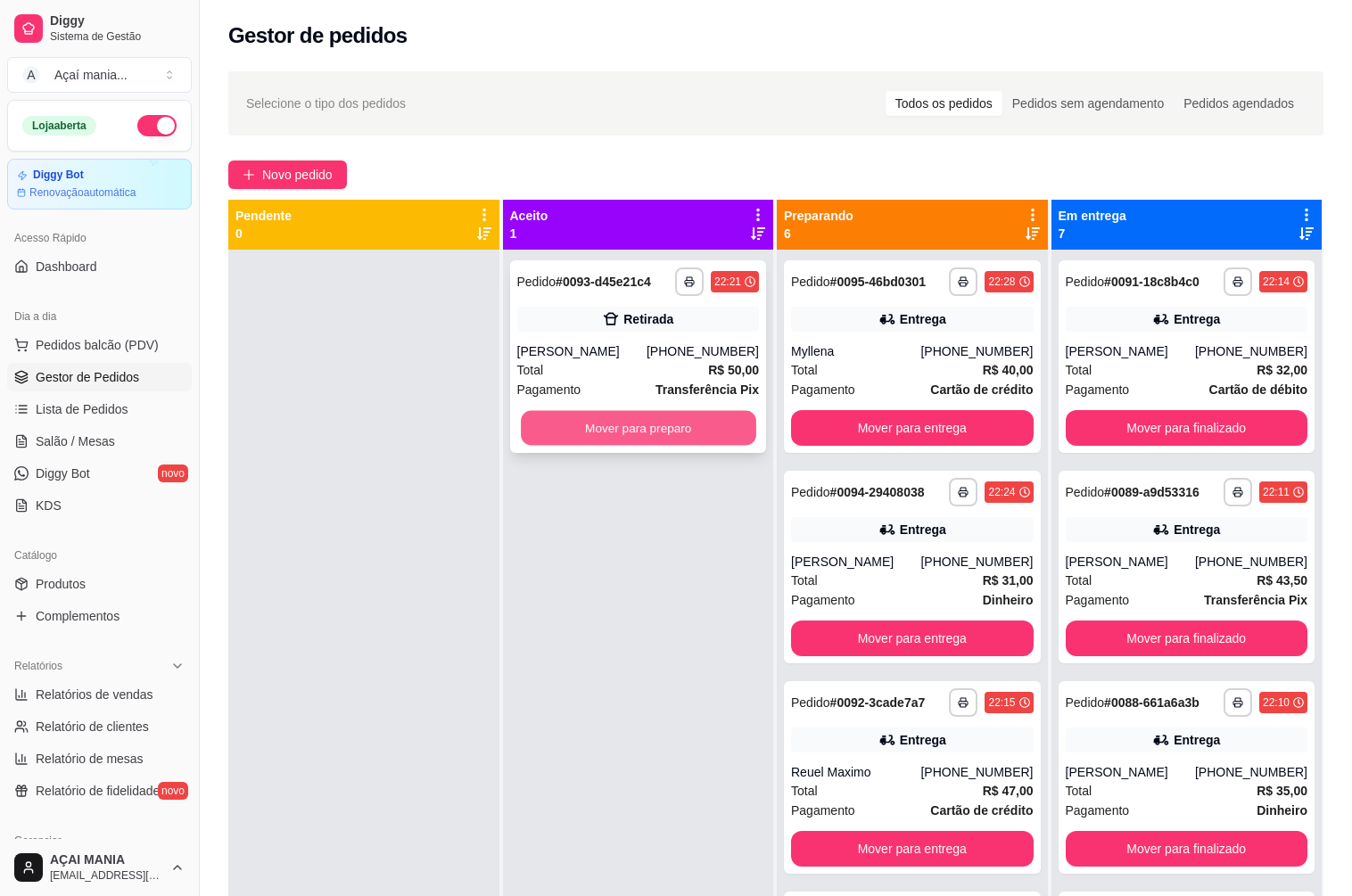
click at [720, 413] on button "Mover para preparo" at bounding box center [638, 427] width 234 height 35
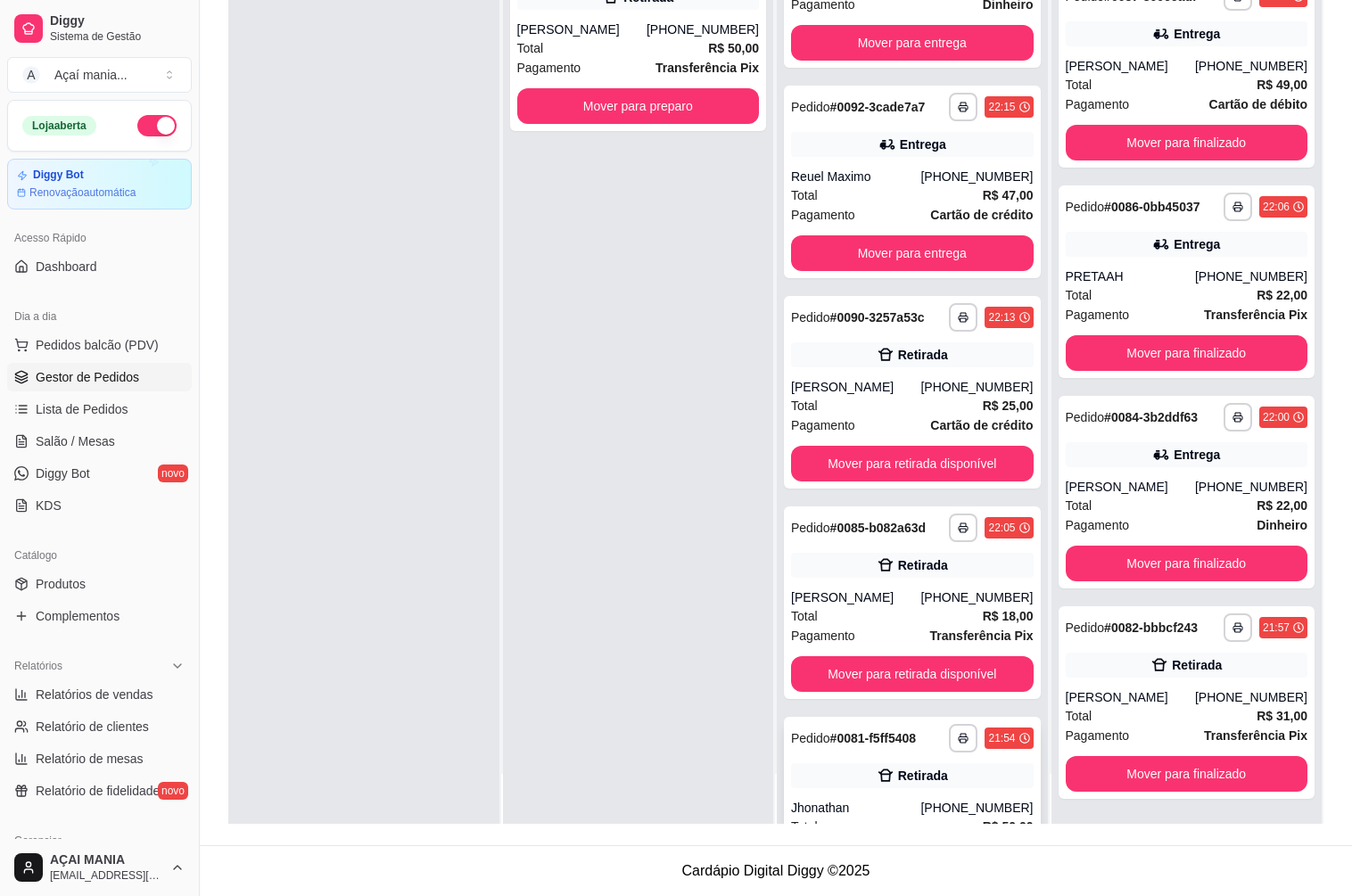
scroll to position [385, 0]
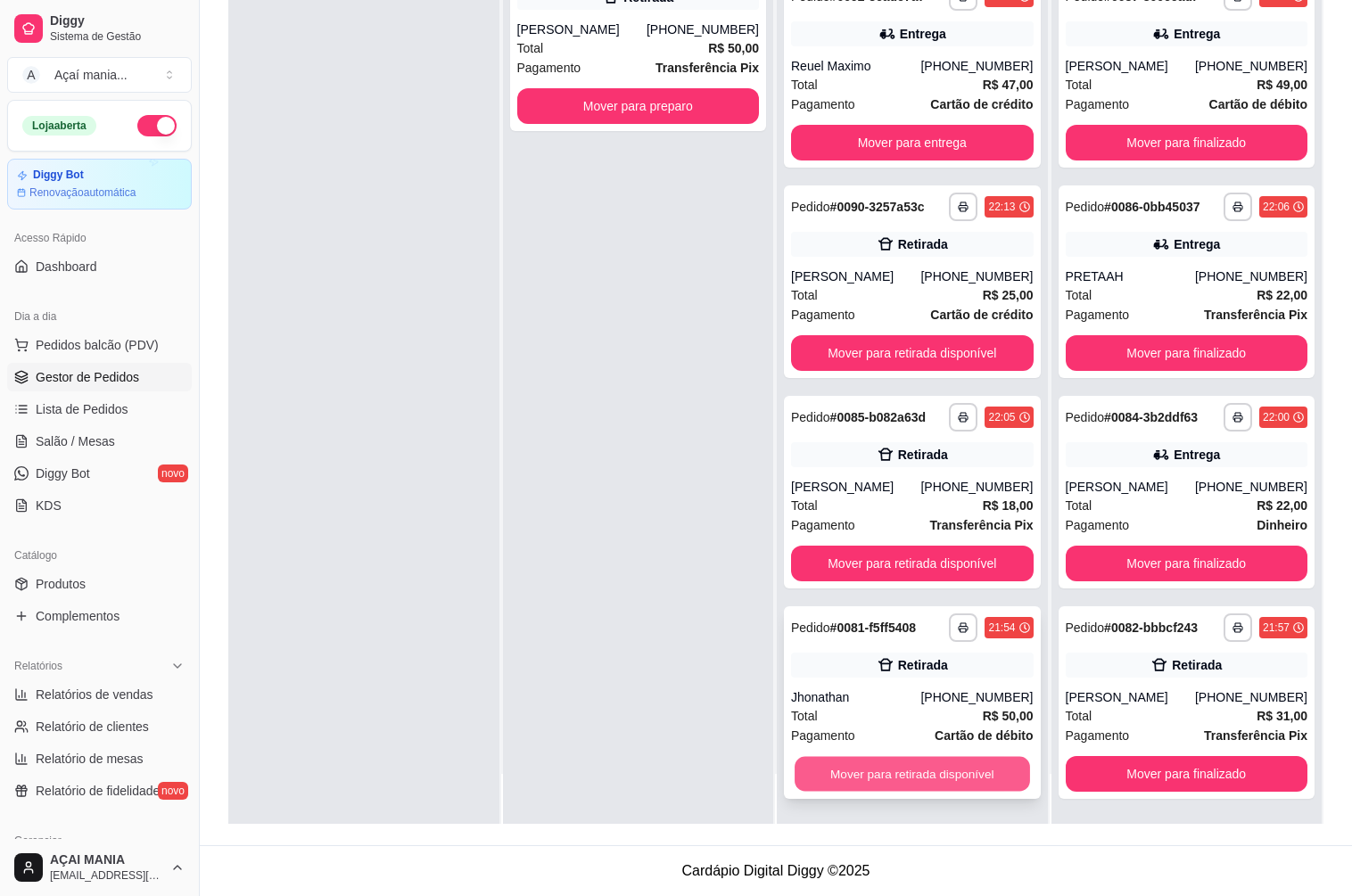
click at [839, 785] on button "Mover para retirada disponível" at bounding box center [911, 774] width 234 height 35
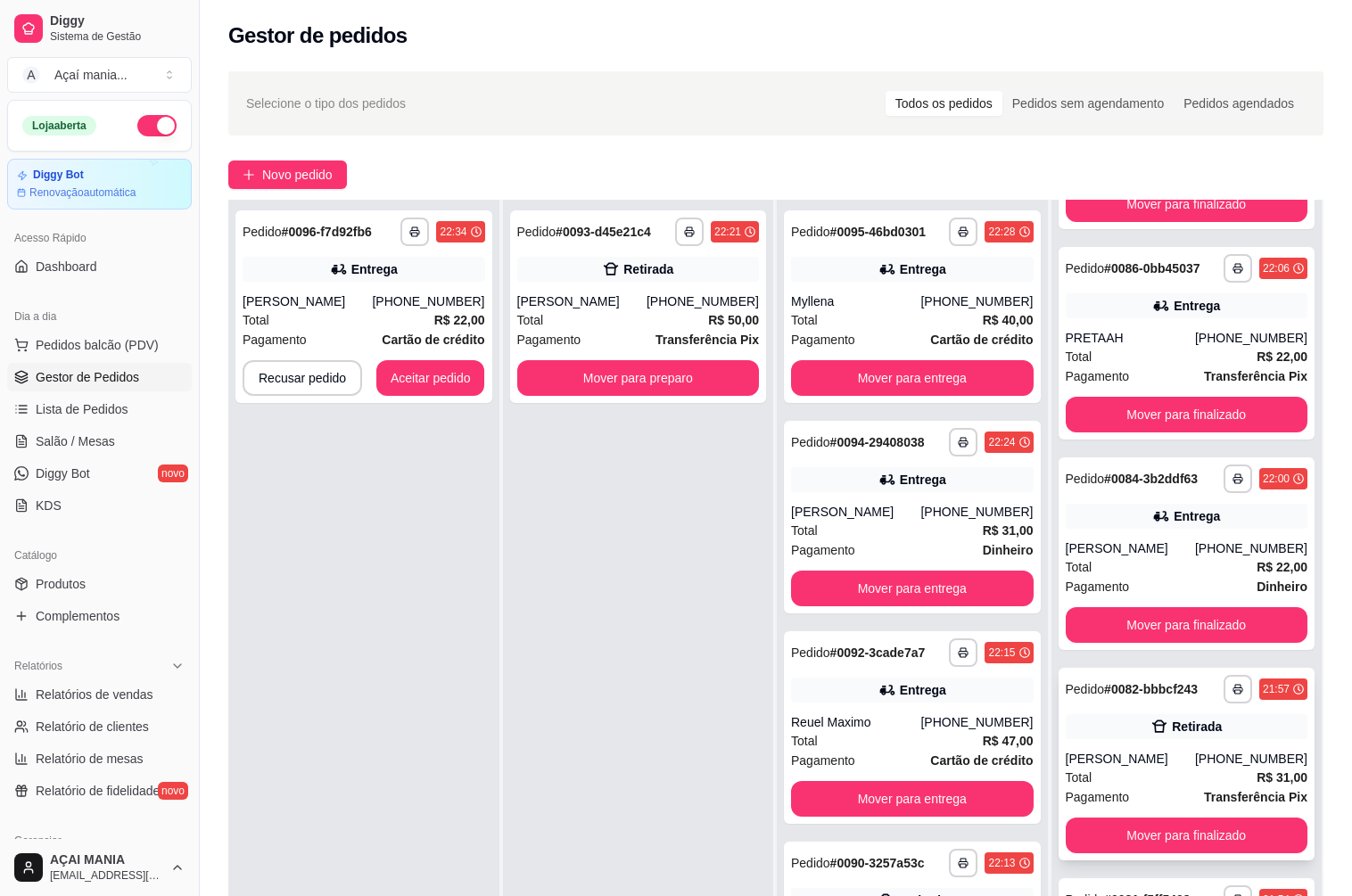
scroll to position [272, 0]
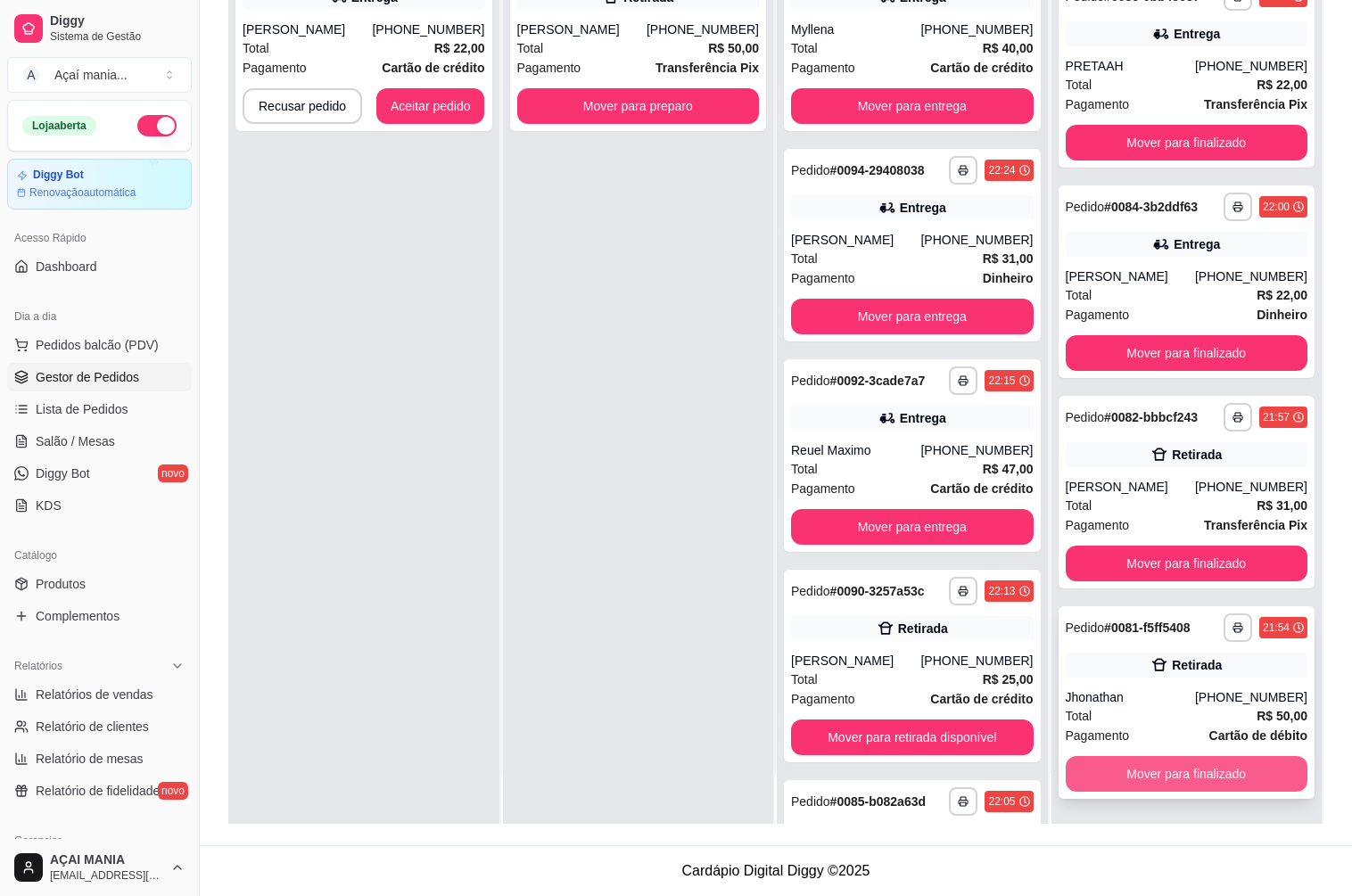
click at [1143, 774] on button "Mover para finalizado" at bounding box center [1187, 774] width 243 height 35
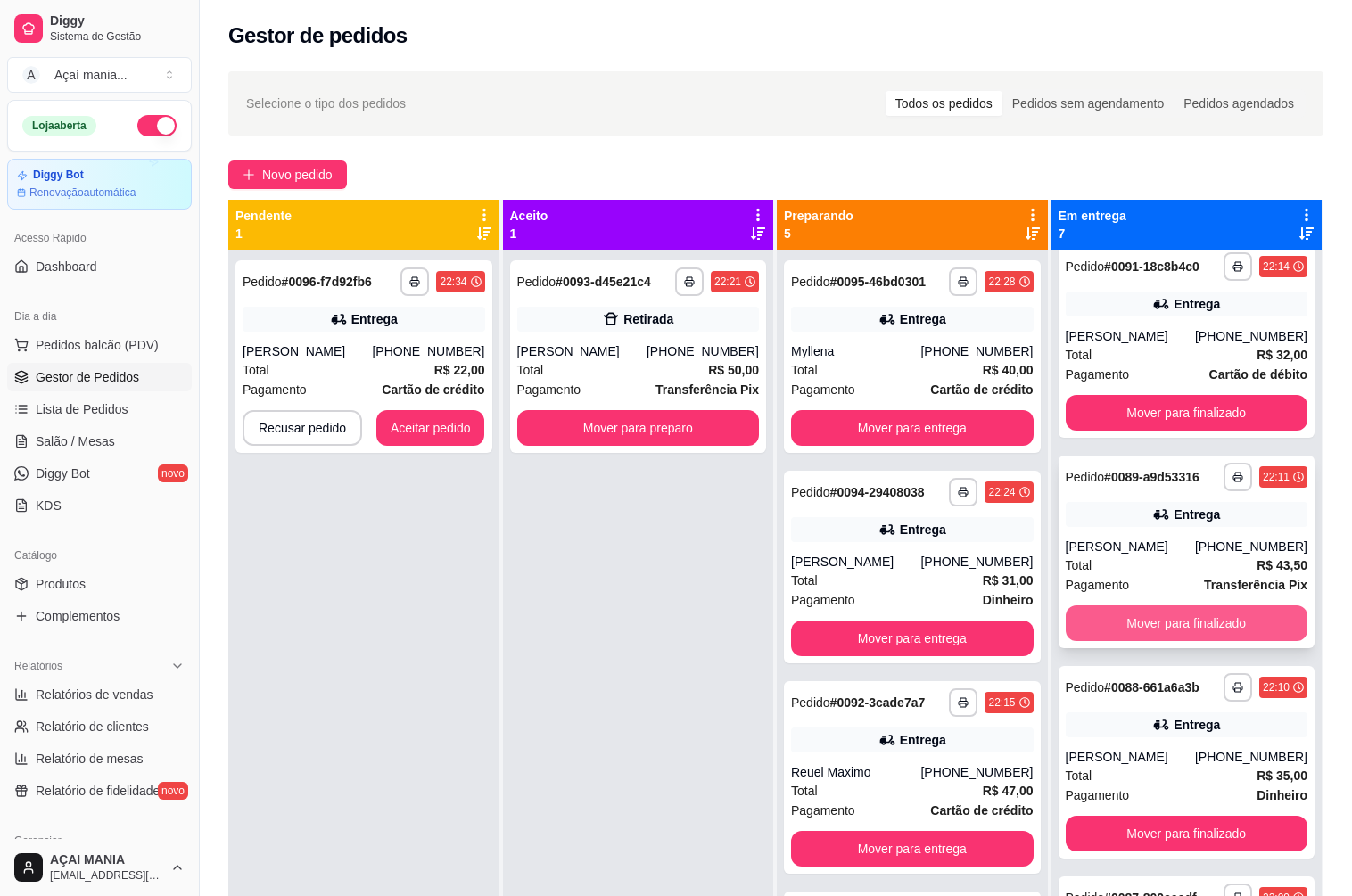
scroll to position [0, 0]
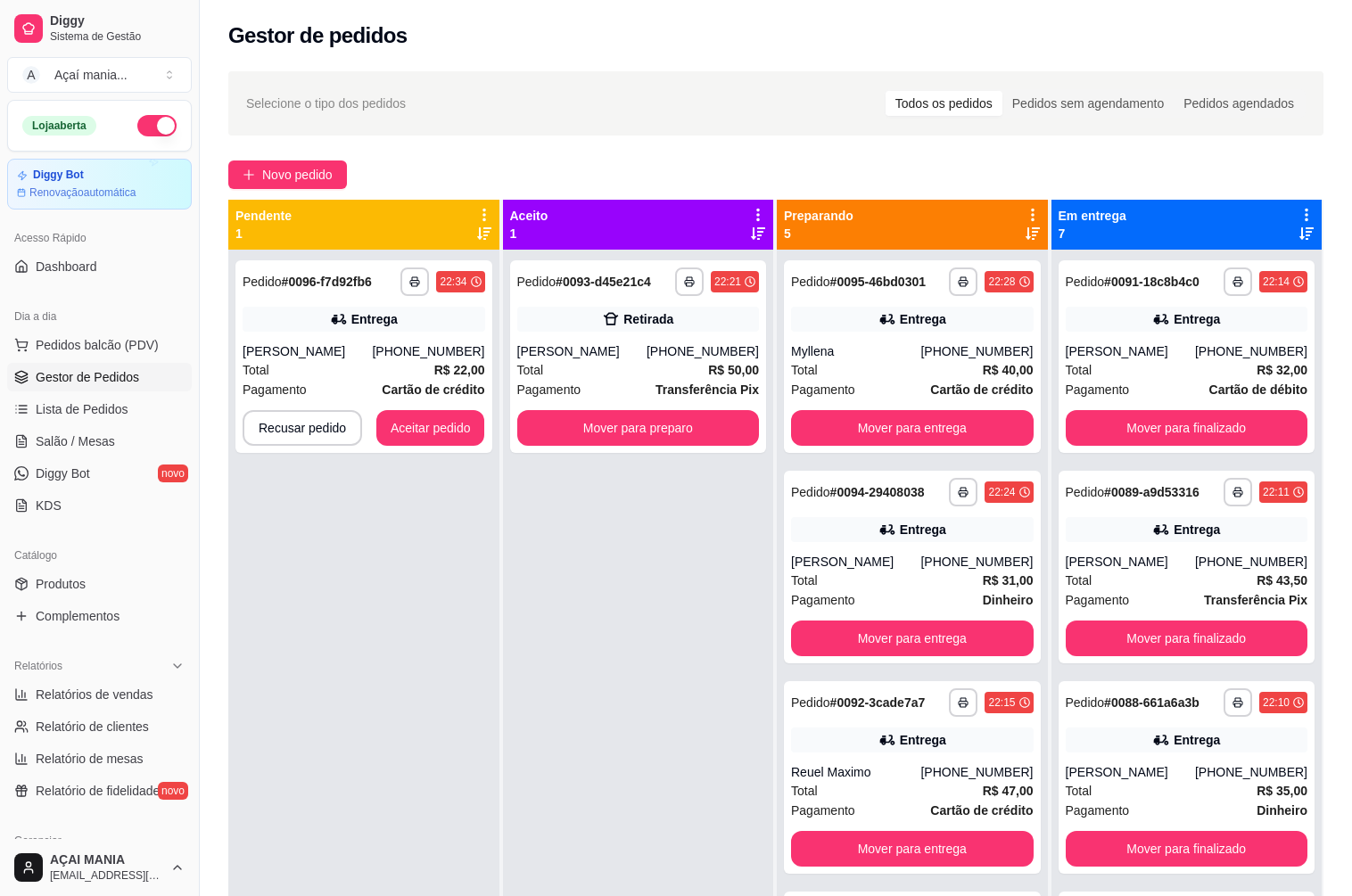
click at [401, 581] on div "**********" at bounding box center [363, 697] width 271 height 896
click at [431, 426] on button "Aceitar pedido" at bounding box center [430, 427] width 108 height 35
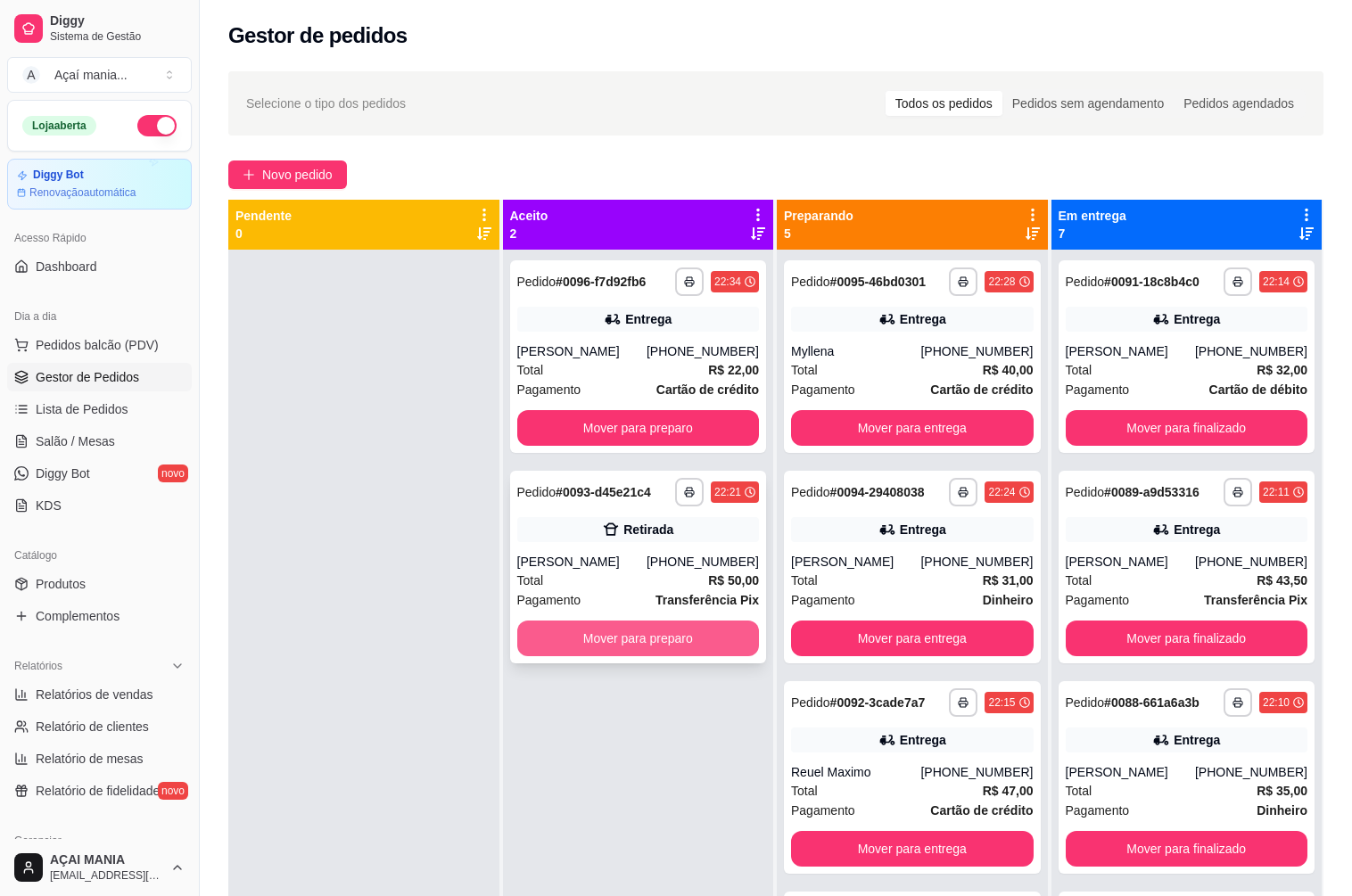
click at [653, 634] on button "Mover para preparo" at bounding box center [639, 638] width 243 height 35
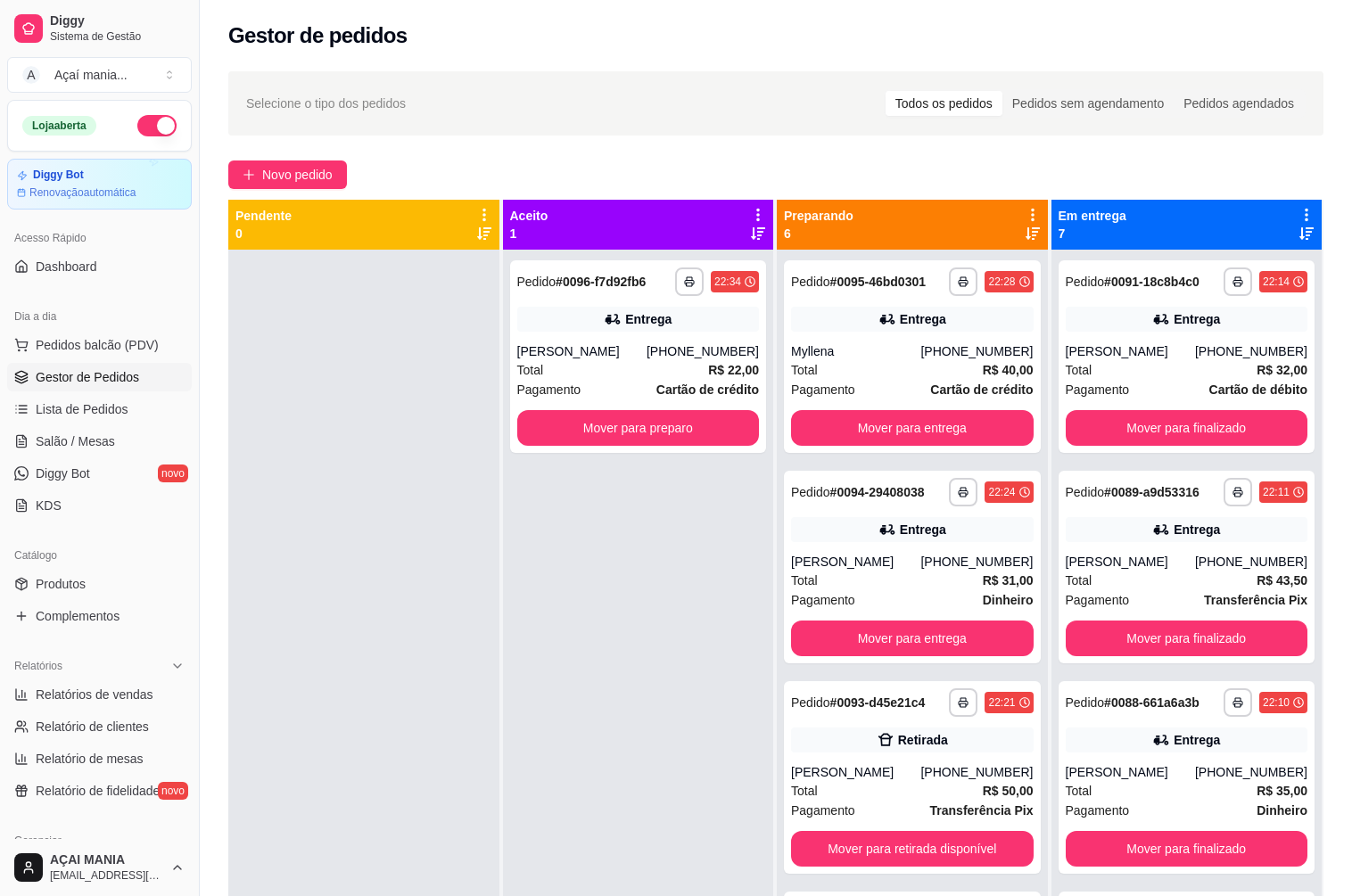
click at [401, 711] on div at bounding box center [363, 697] width 271 height 896
drag, startPoint x: 361, startPoint y: 482, endPoint x: 347, endPoint y: 455, distance: 30.4
click at [358, 473] on div at bounding box center [363, 697] width 271 height 896
click at [625, 701] on div "**********" at bounding box center [639, 697] width 271 height 896
click at [443, 743] on div at bounding box center [363, 697] width 271 height 896
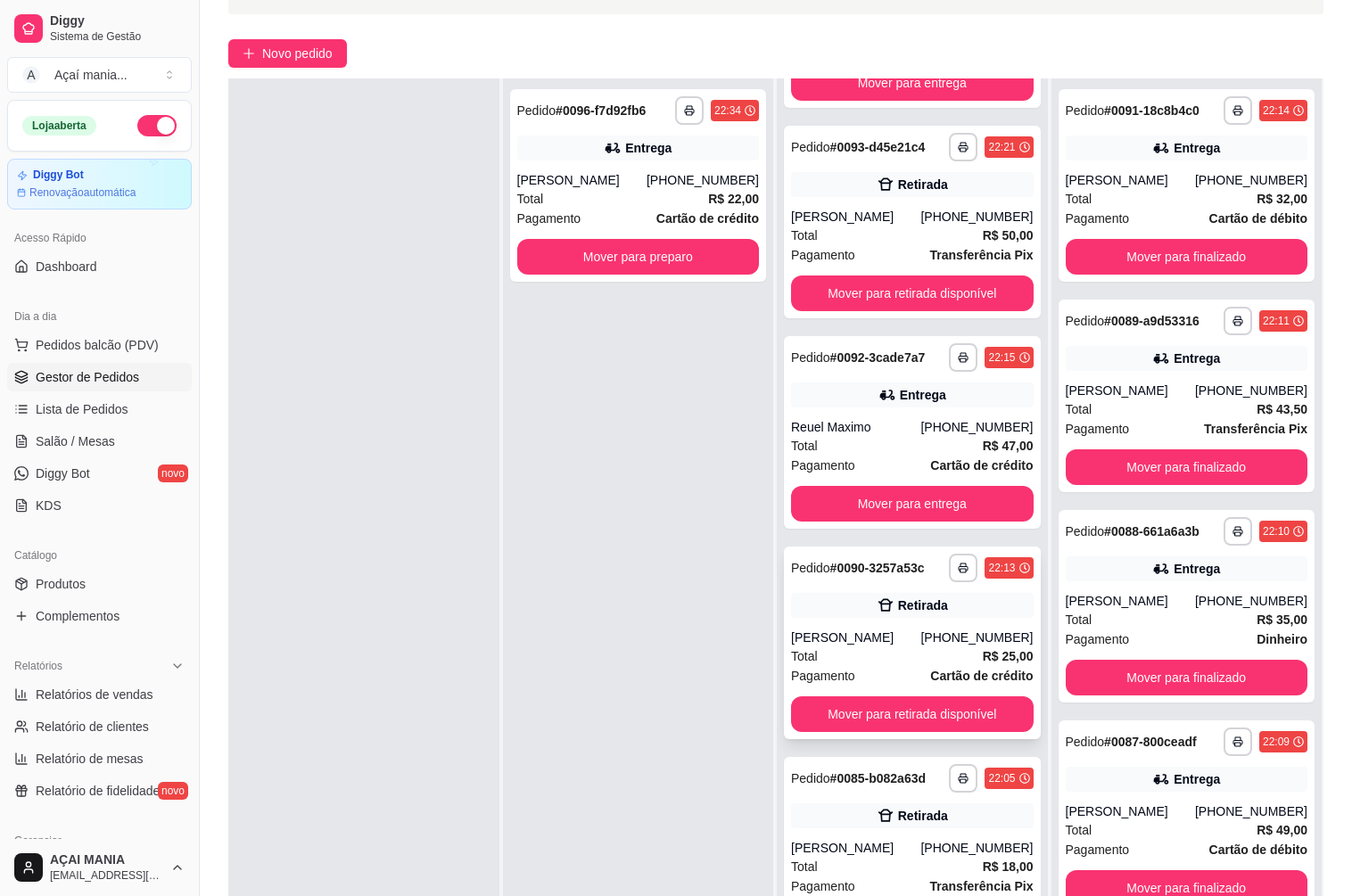
scroll to position [272, 0]
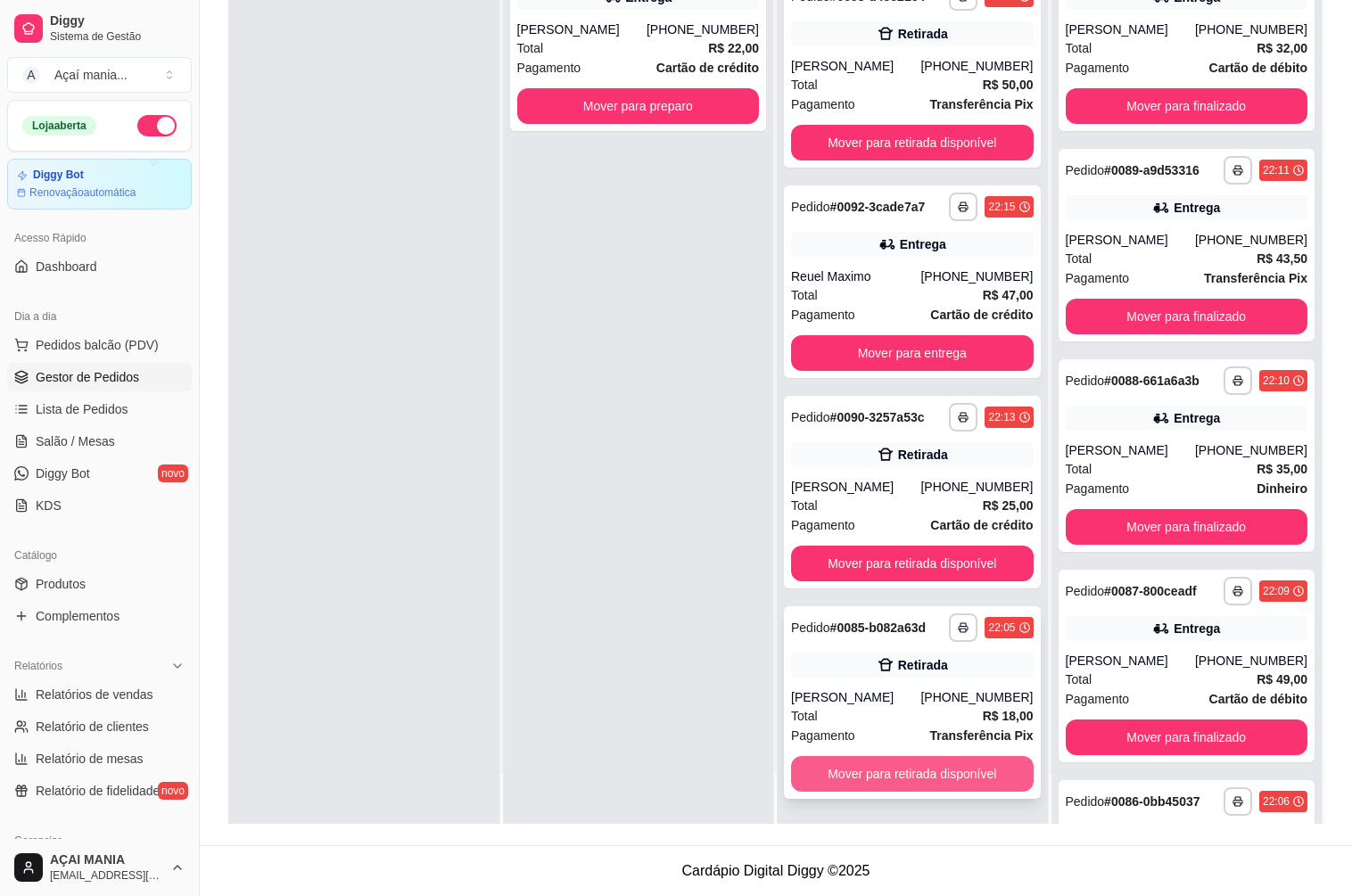
click at [865, 780] on button "Mover para retirada disponível" at bounding box center [912, 774] width 243 height 35
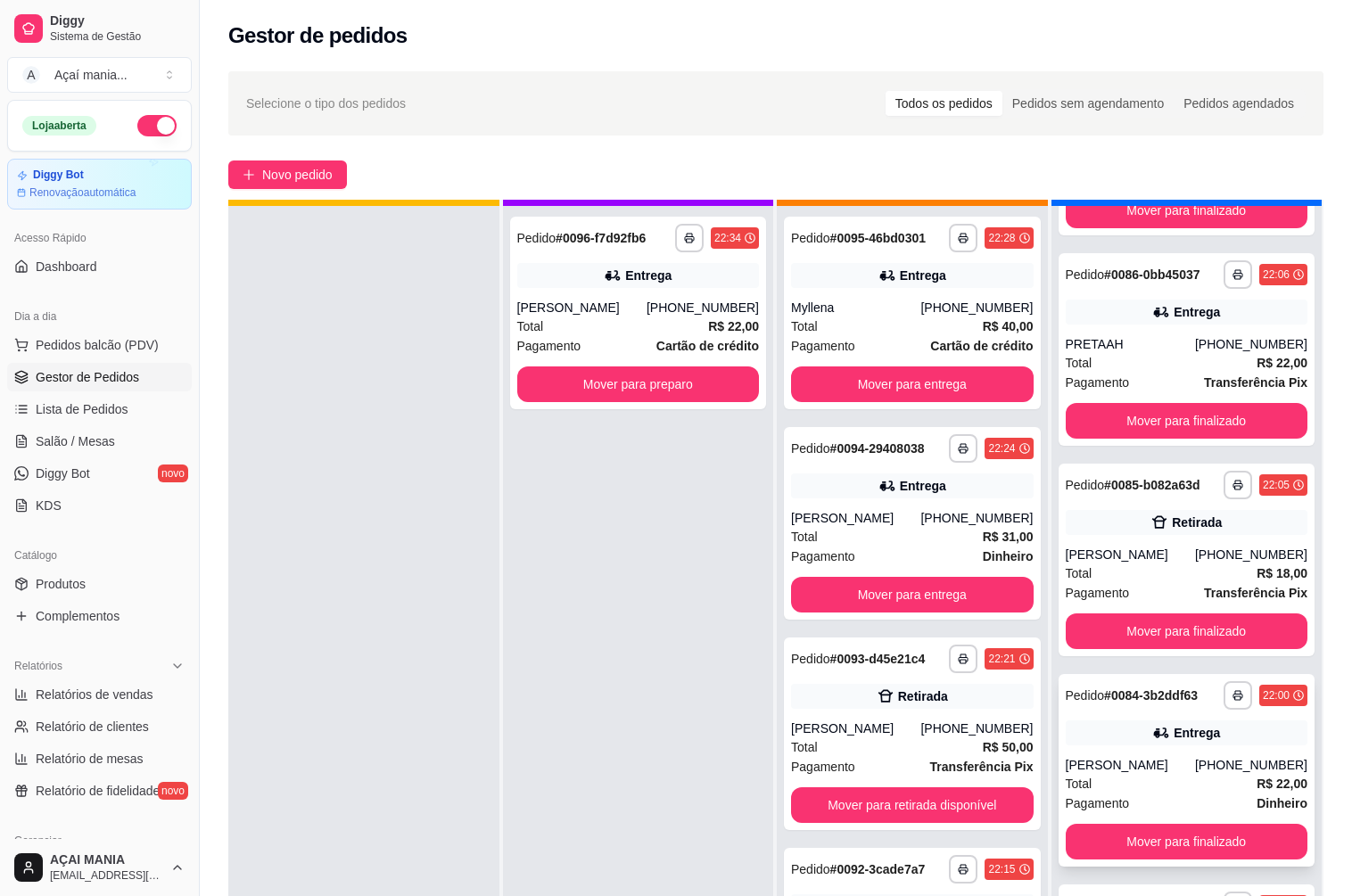
scroll to position [49, 0]
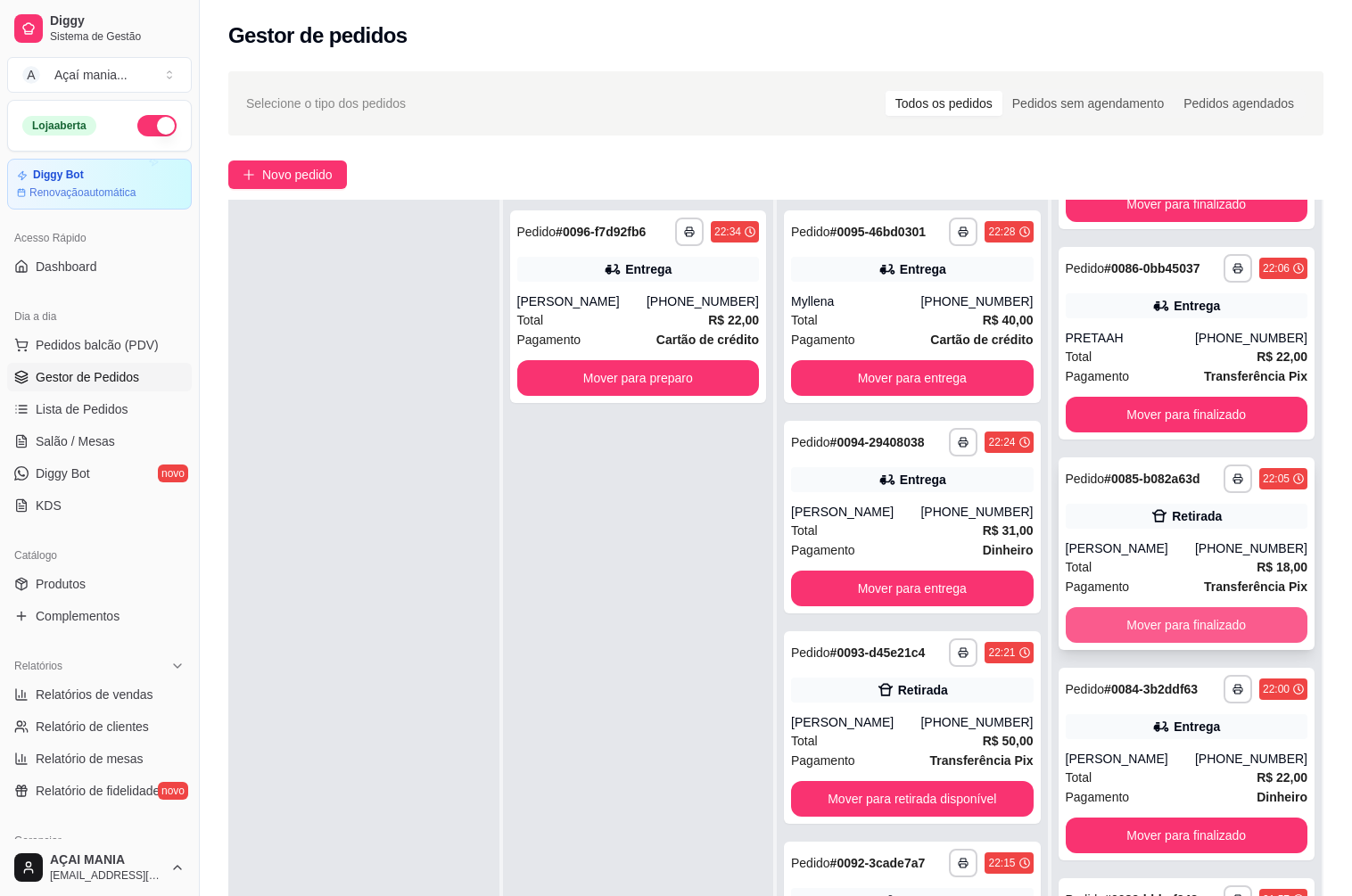
click at [1139, 607] on button "Mover para finalizado" at bounding box center [1187, 624] width 243 height 35
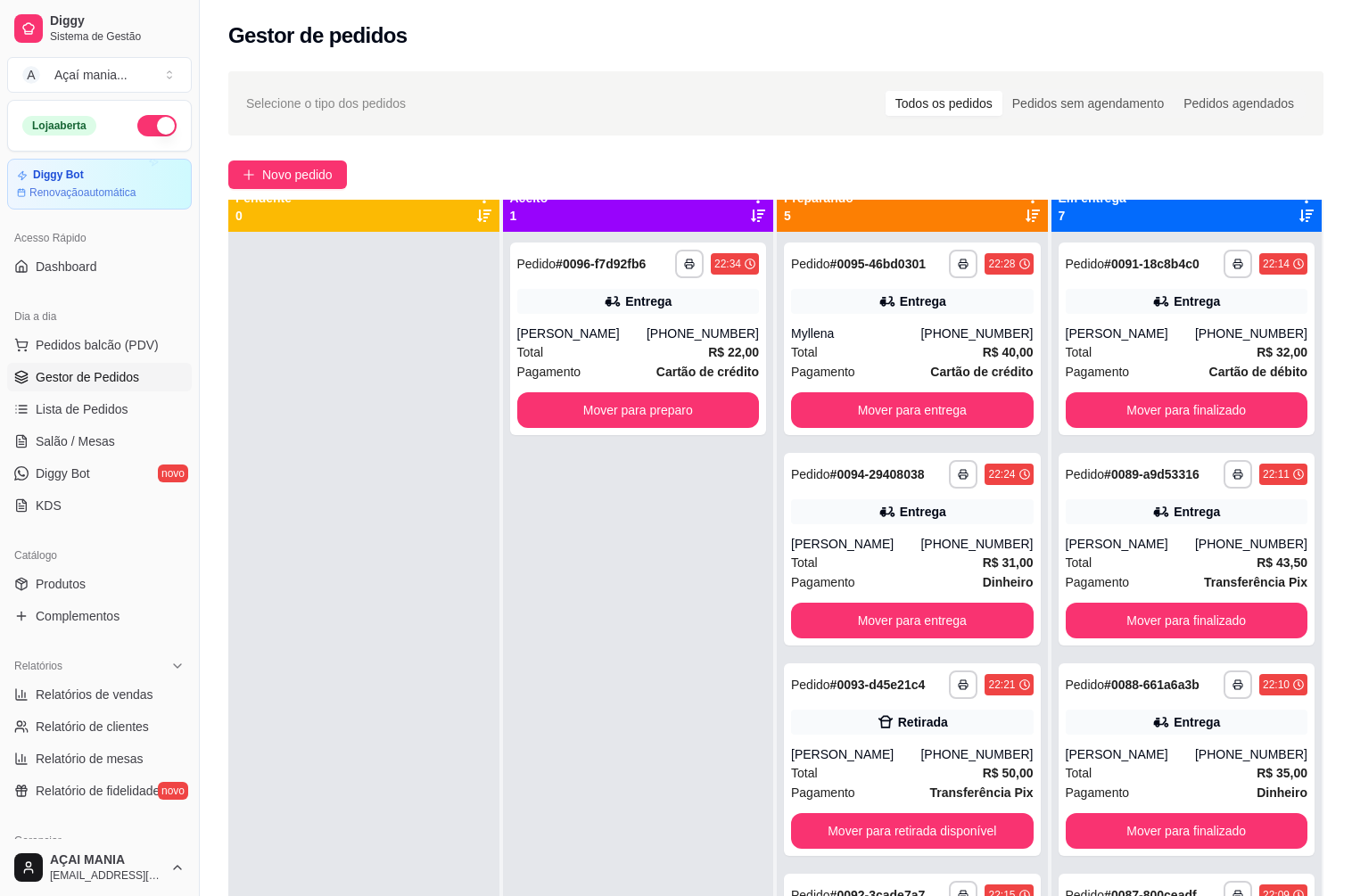
scroll to position [0, 0]
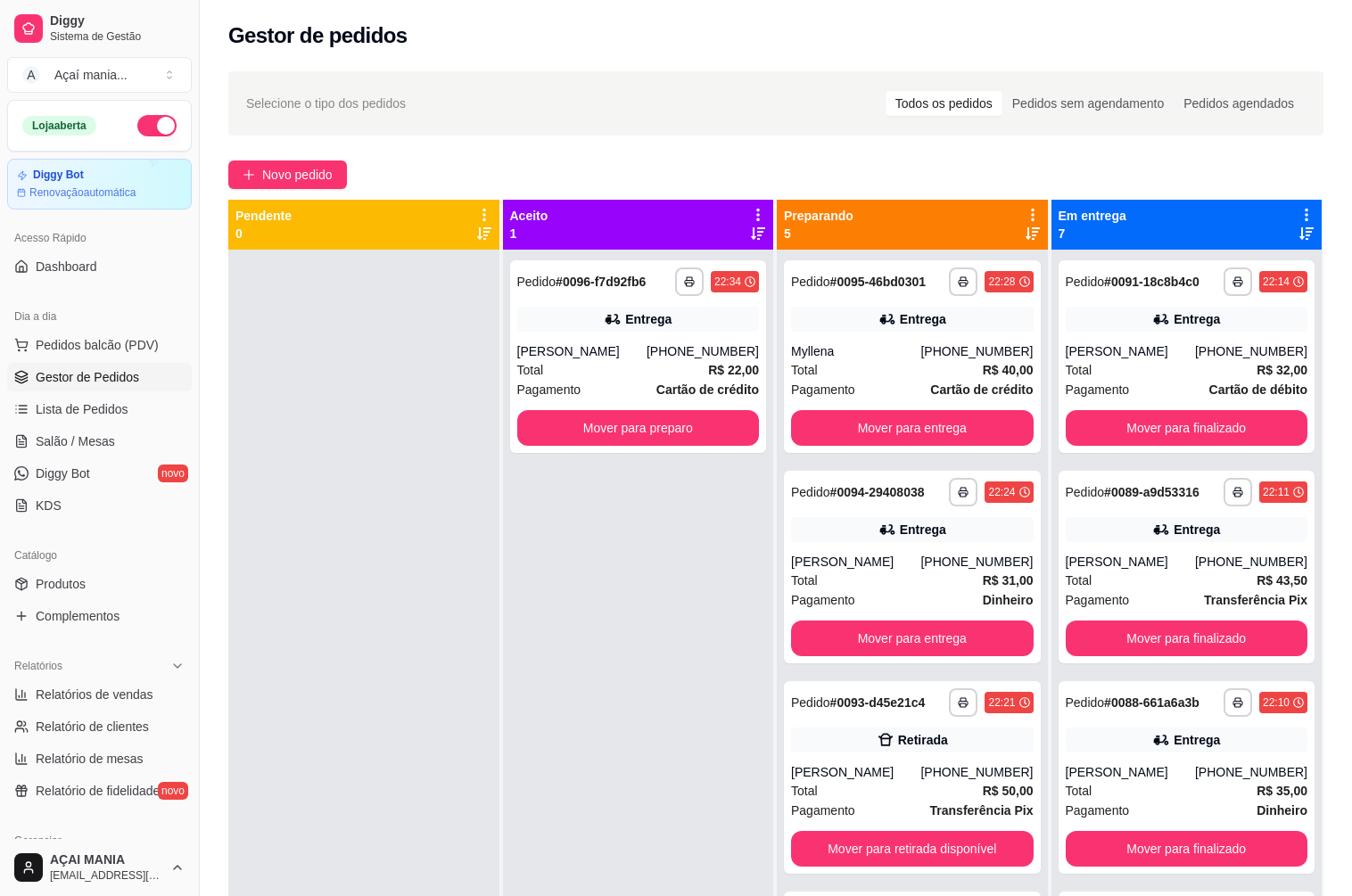
drag, startPoint x: 667, startPoint y: 634, endPoint x: 653, endPoint y: 603, distance: 34.0
click at [664, 633] on div "**********" at bounding box center [639, 697] width 271 height 896
click at [313, 511] on div at bounding box center [363, 697] width 271 height 896
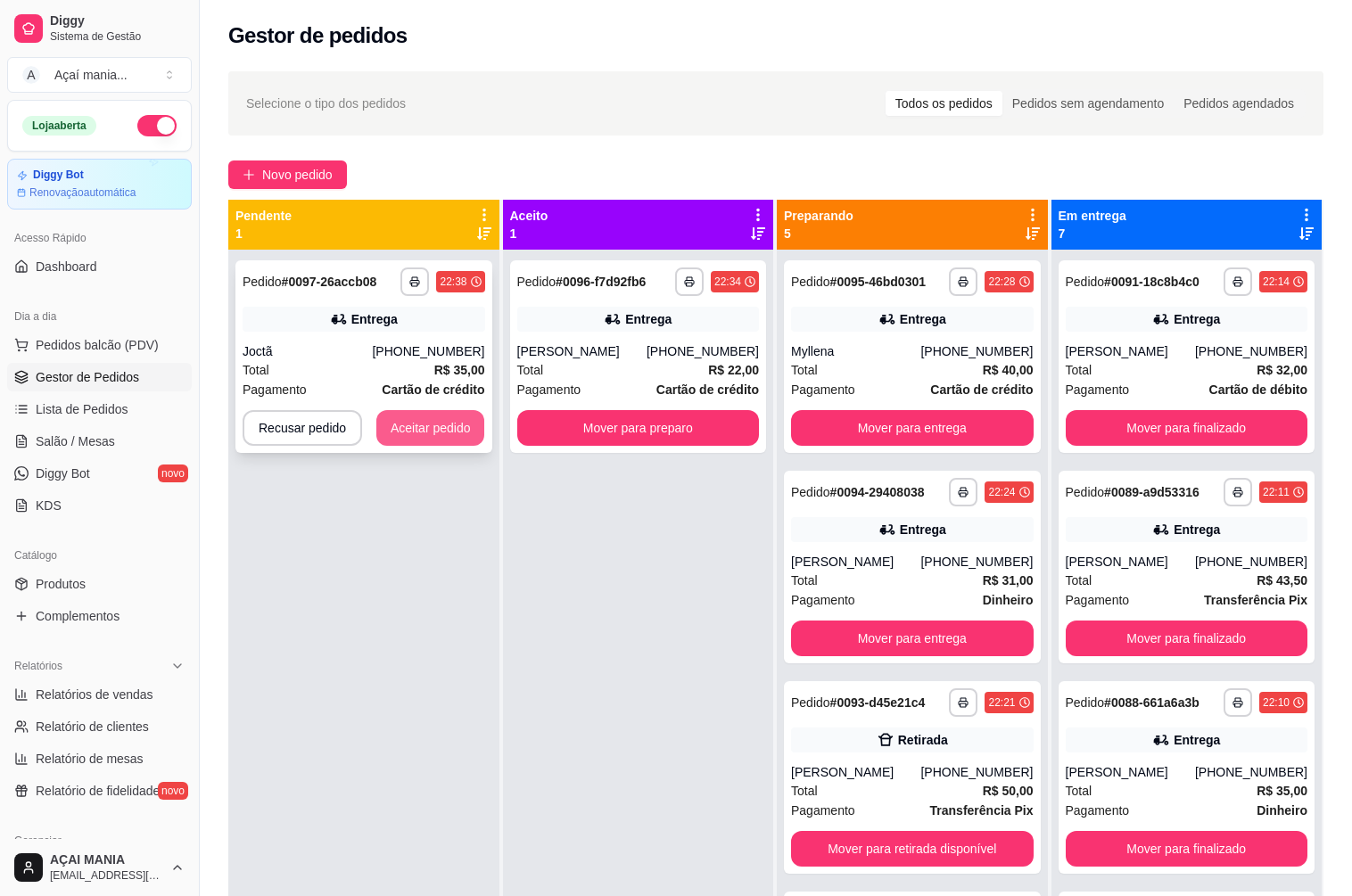
click at [439, 427] on button "Aceitar pedido" at bounding box center [430, 427] width 108 height 35
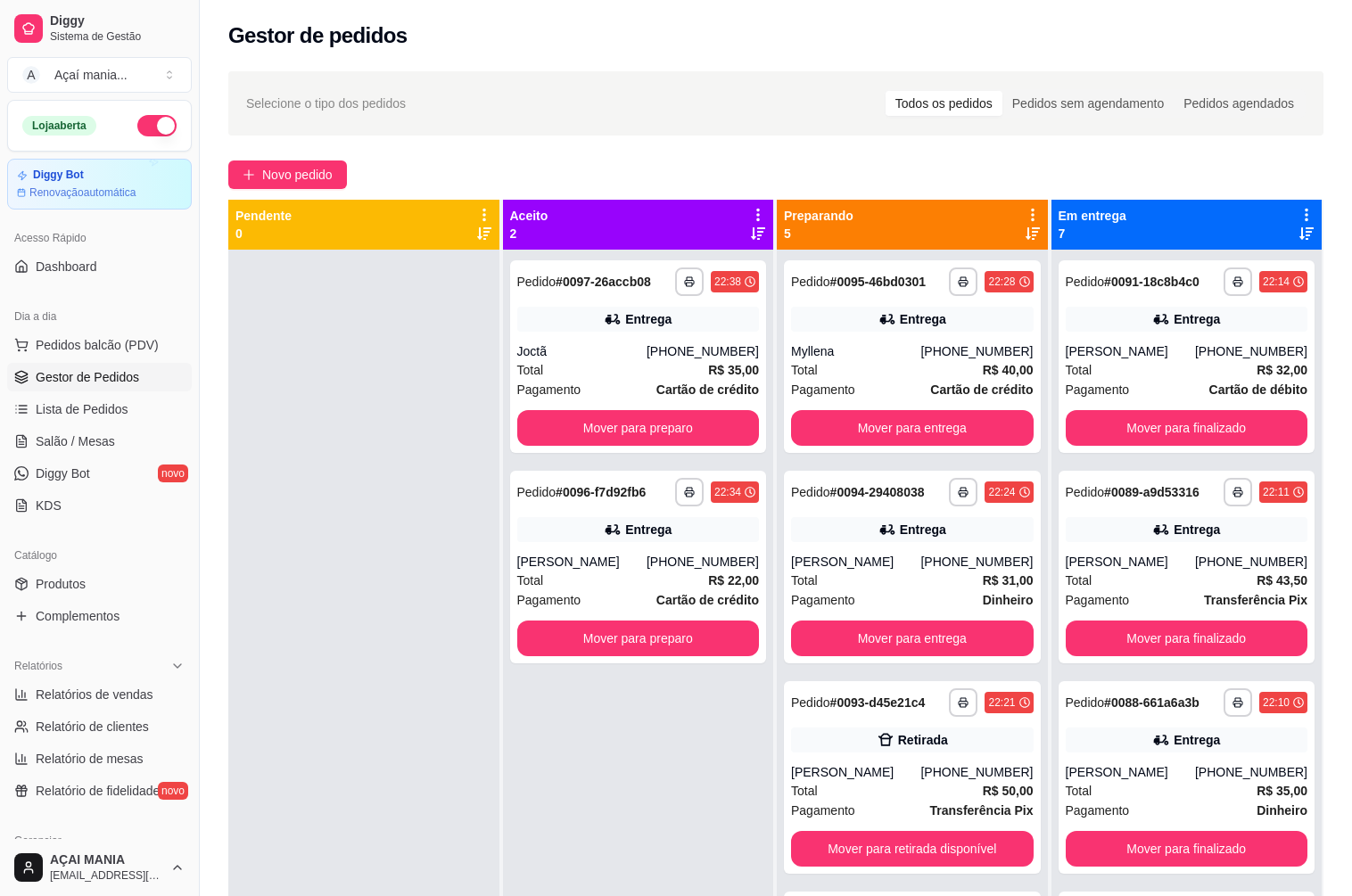
click at [439, 832] on div at bounding box center [363, 697] width 271 height 896
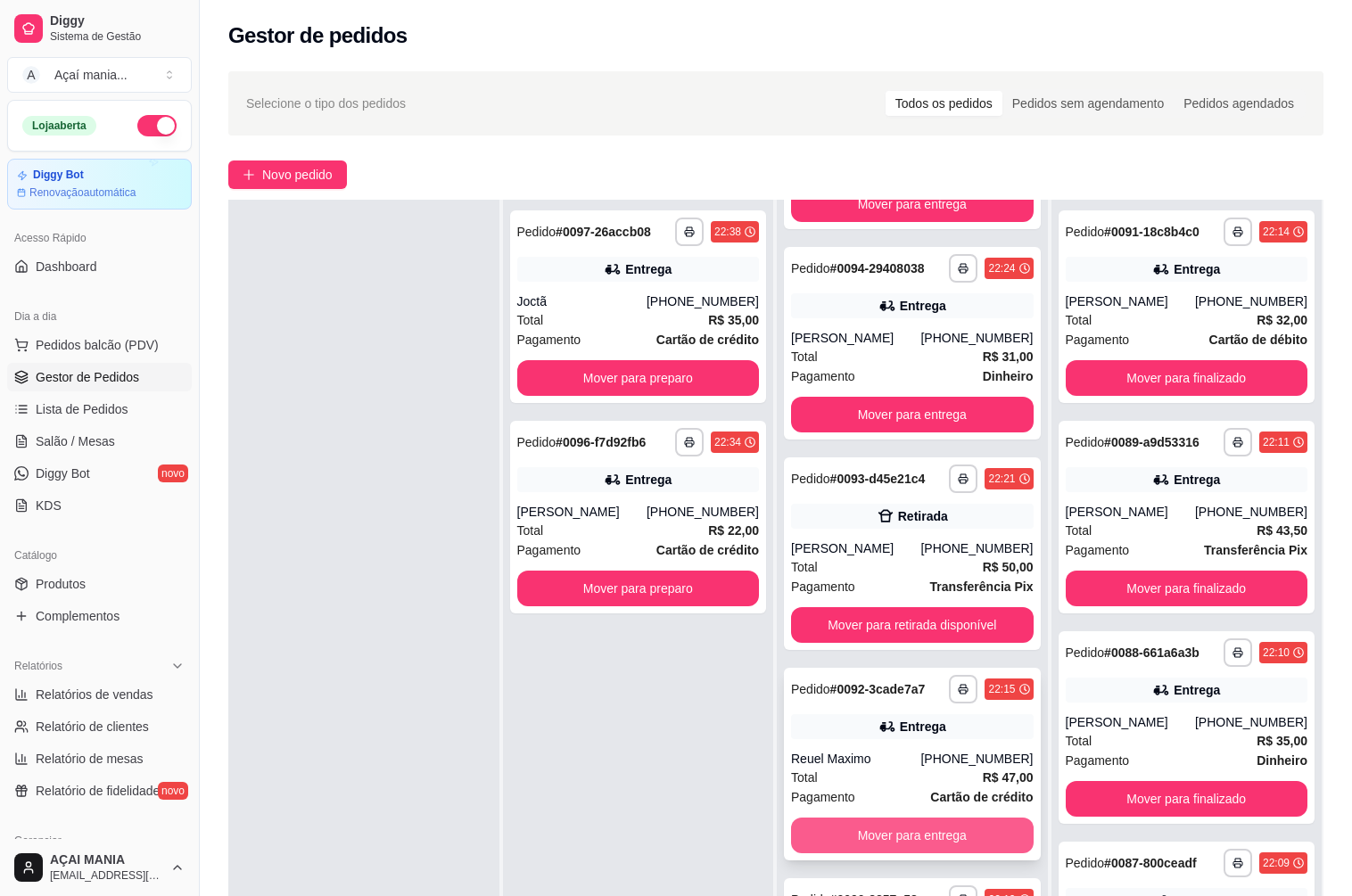
scroll to position [272, 0]
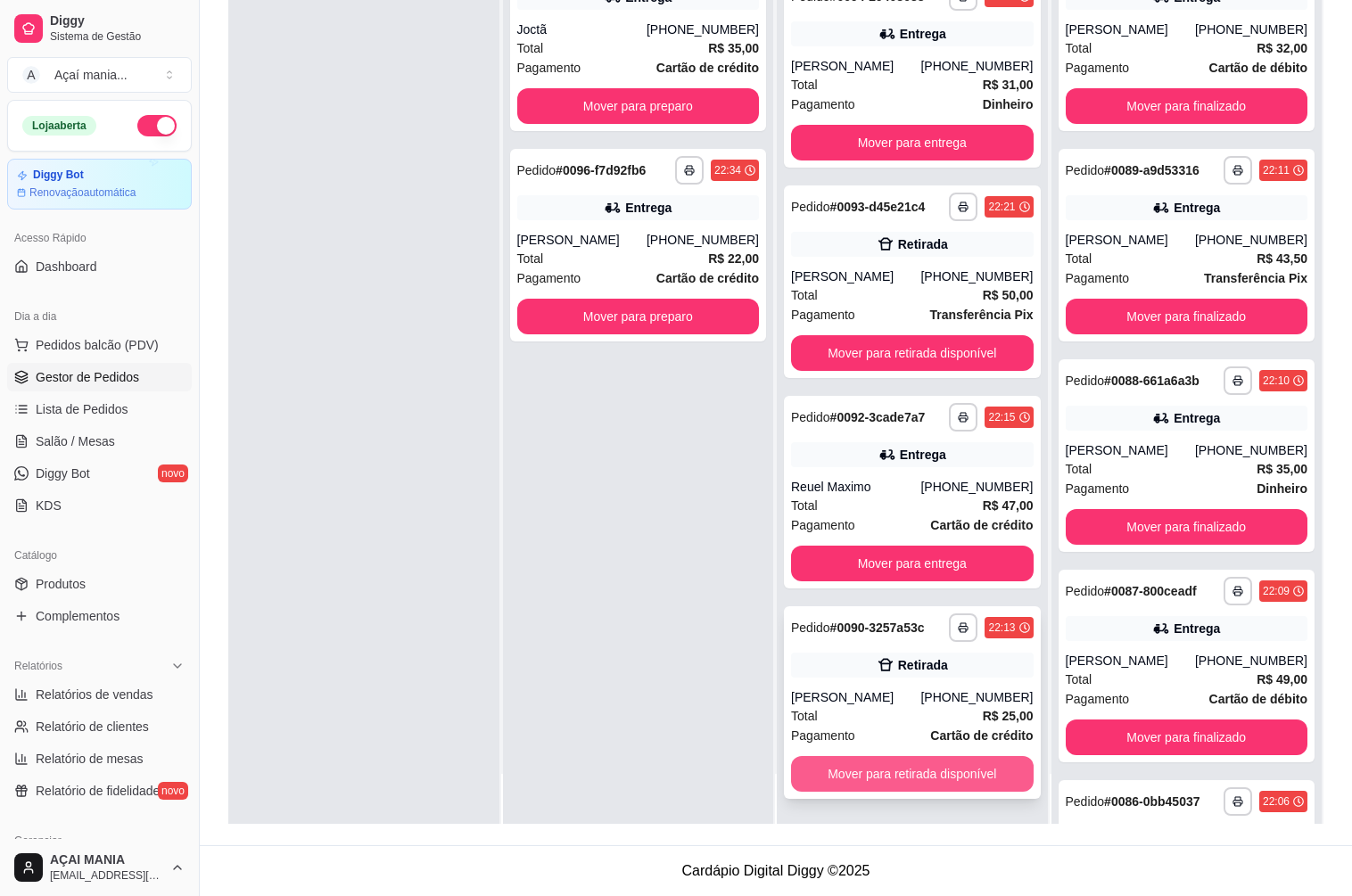
click at [862, 776] on button "Mover para retirada disponível" at bounding box center [912, 774] width 243 height 35
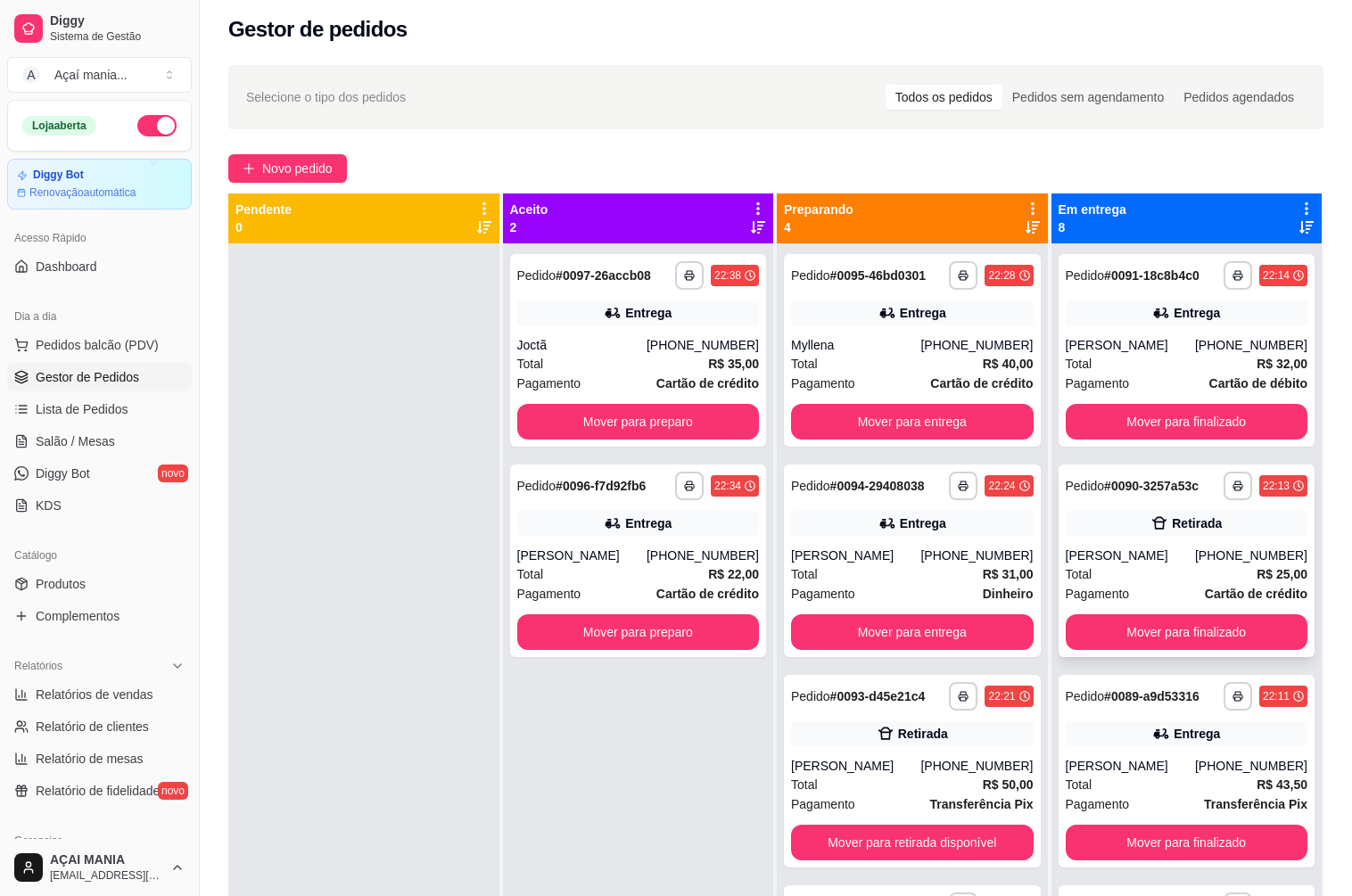
scroll to position [0, 0]
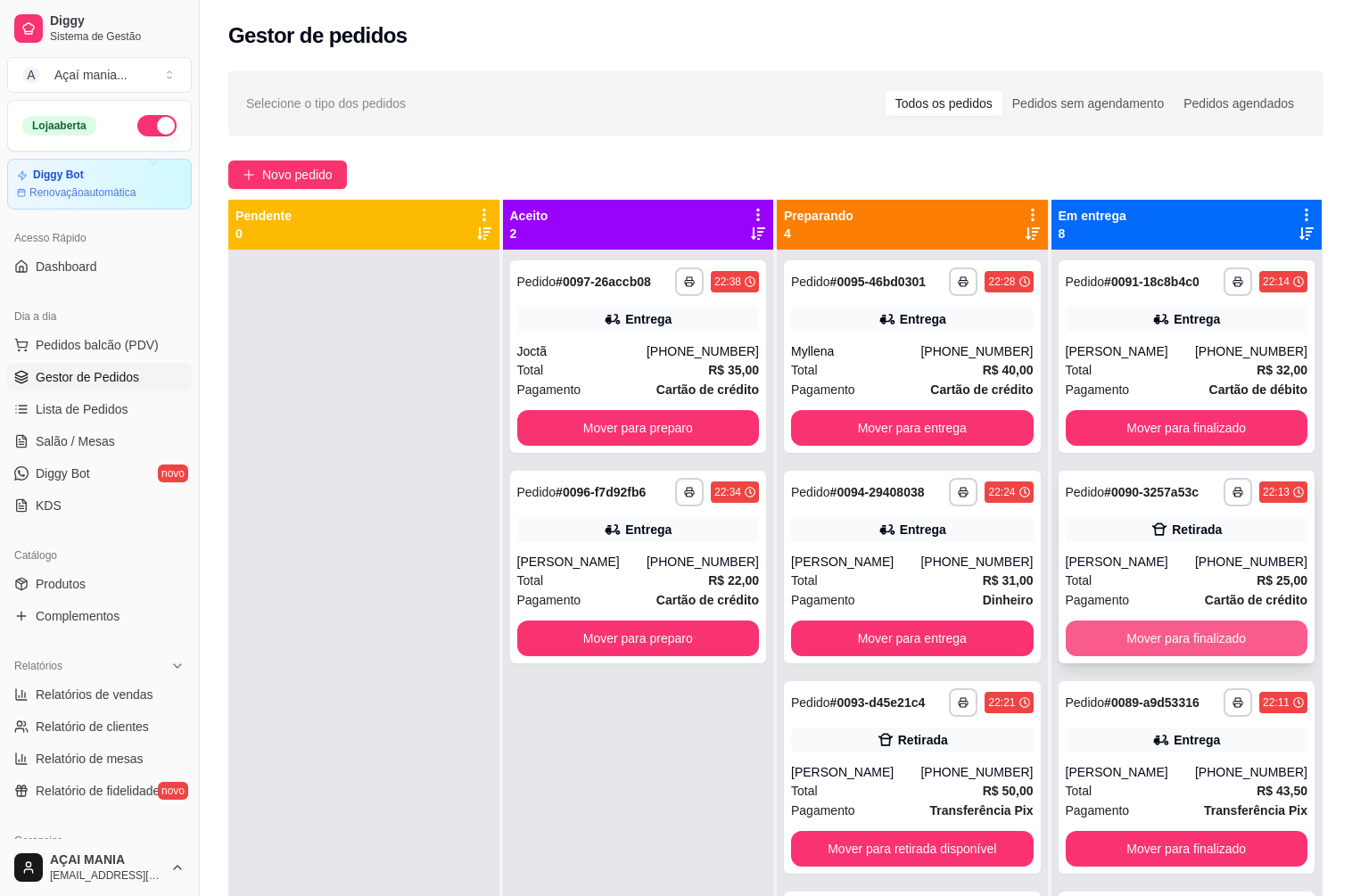
click at [1167, 643] on button "Mover para finalizado" at bounding box center [1187, 638] width 243 height 35
click at [338, 474] on div at bounding box center [363, 697] width 271 height 896
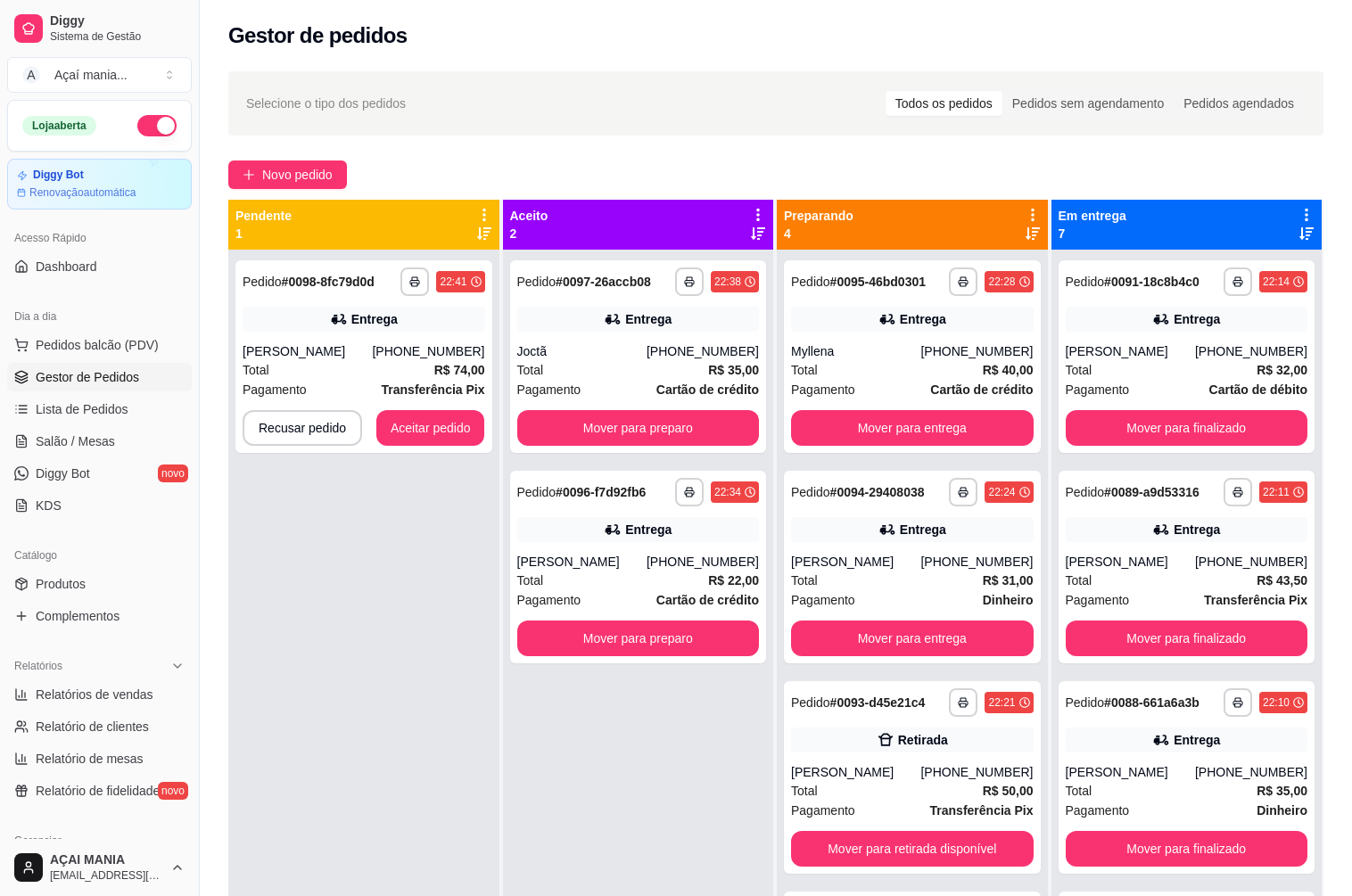
click at [323, 569] on div "**********" at bounding box center [363, 697] width 271 height 896
click at [431, 414] on button "Aceitar pedido" at bounding box center [430, 427] width 108 height 35
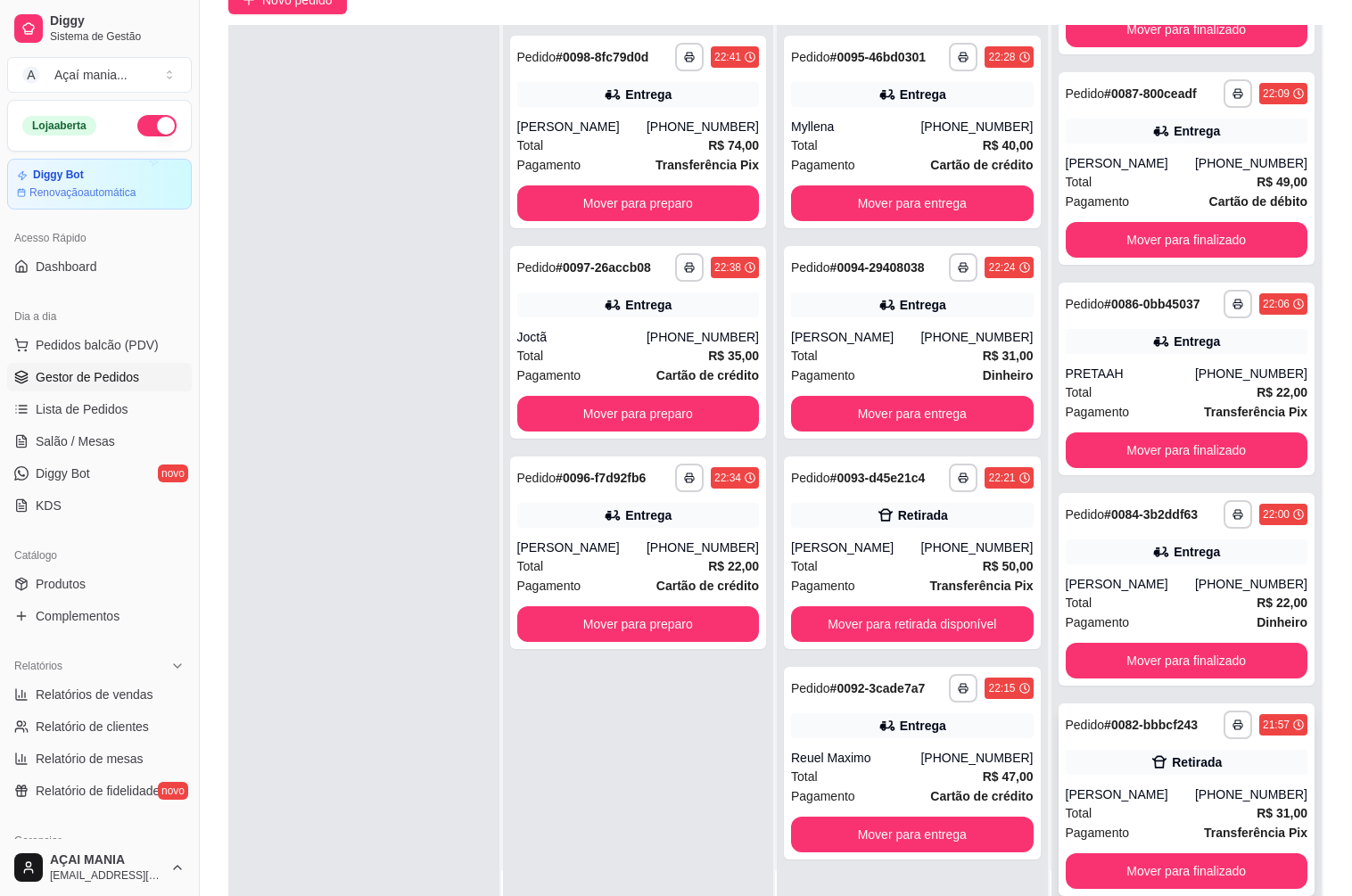
scroll to position [272, 0]
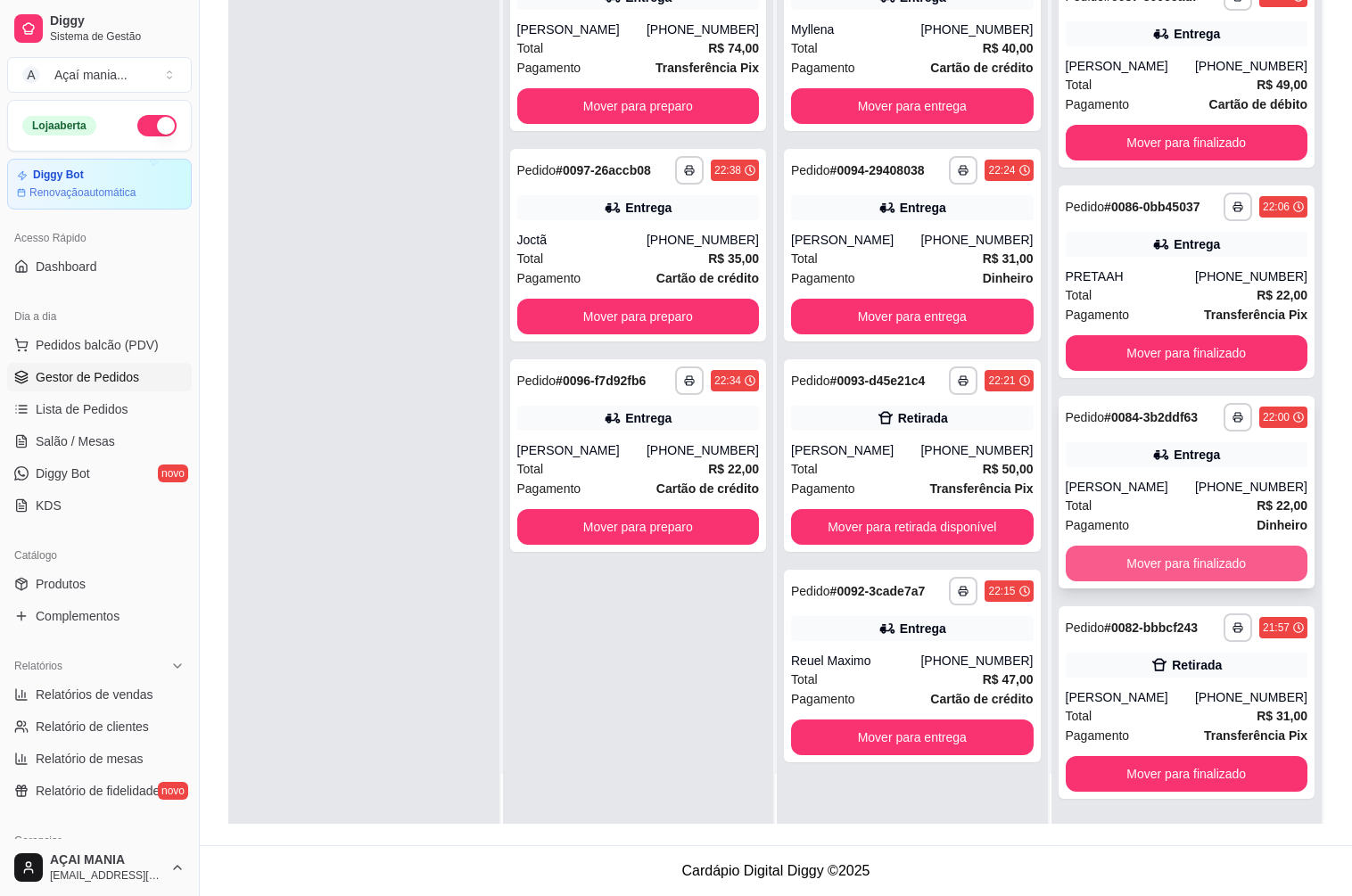
click at [1168, 553] on button "Mover para finalizado" at bounding box center [1187, 563] width 243 height 35
click at [1166, 553] on button "Mover para finalizado" at bounding box center [1187, 563] width 243 height 35
click at [1166, 555] on button "Mover para finalizado" at bounding box center [1187, 563] width 243 height 35
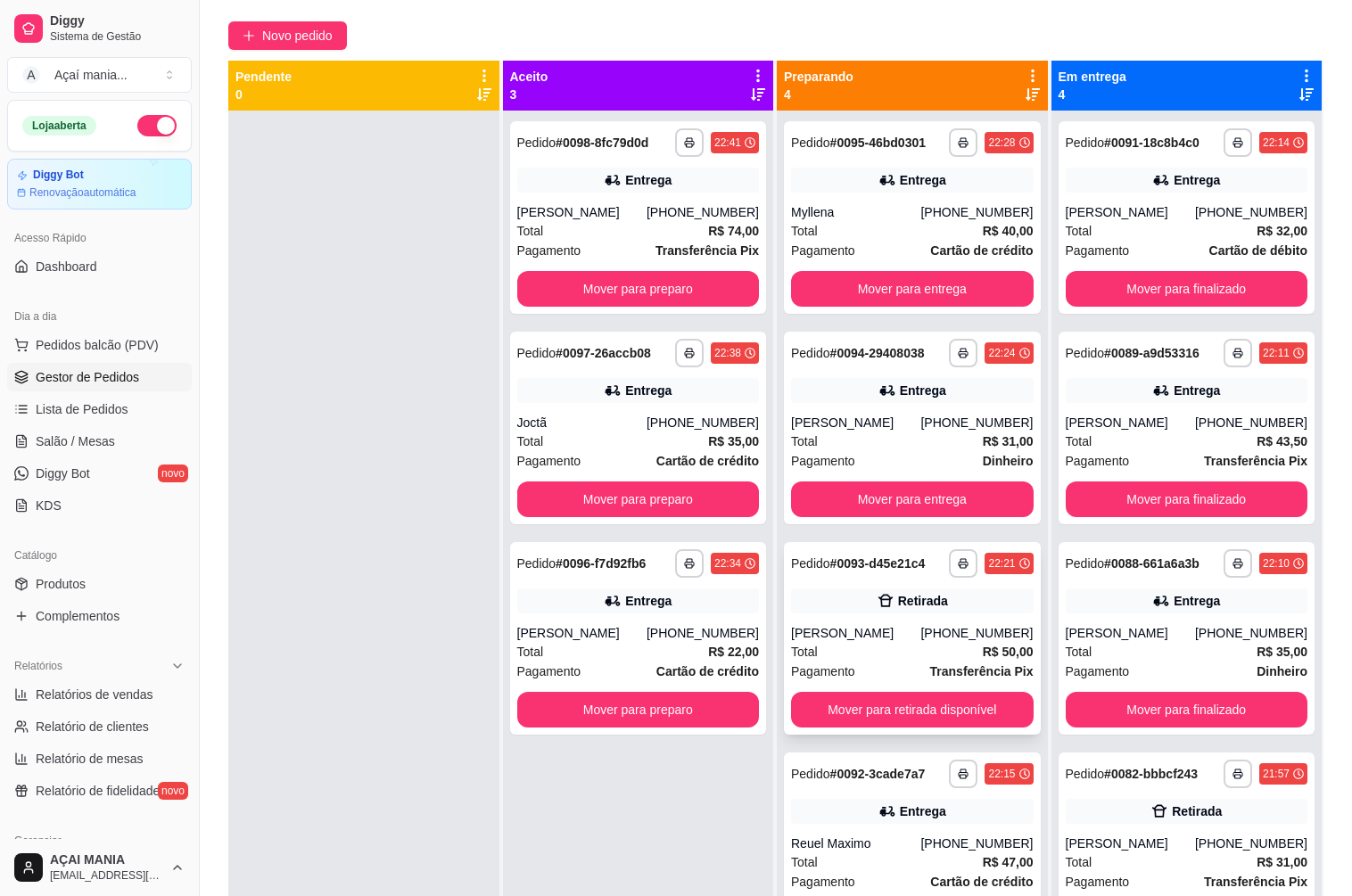
scroll to position [0, 0]
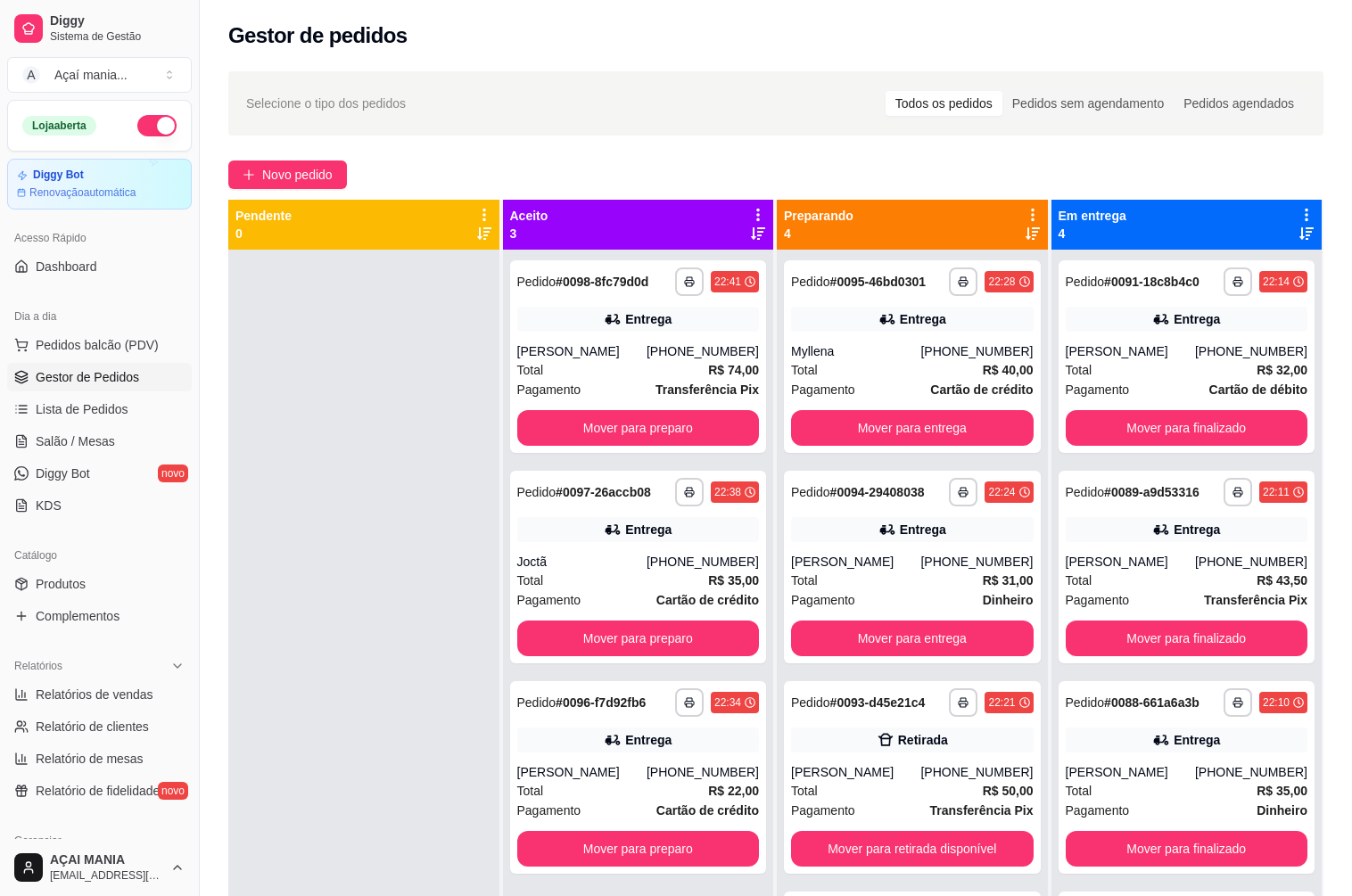
click at [381, 710] on div at bounding box center [363, 697] width 271 height 896
click at [457, 495] on div at bounding box center [363, 697] width 271 height 896
click at [872, 844] on button "Mover para retirada disponível" at bounding box center [911, 848] width 234 height 35
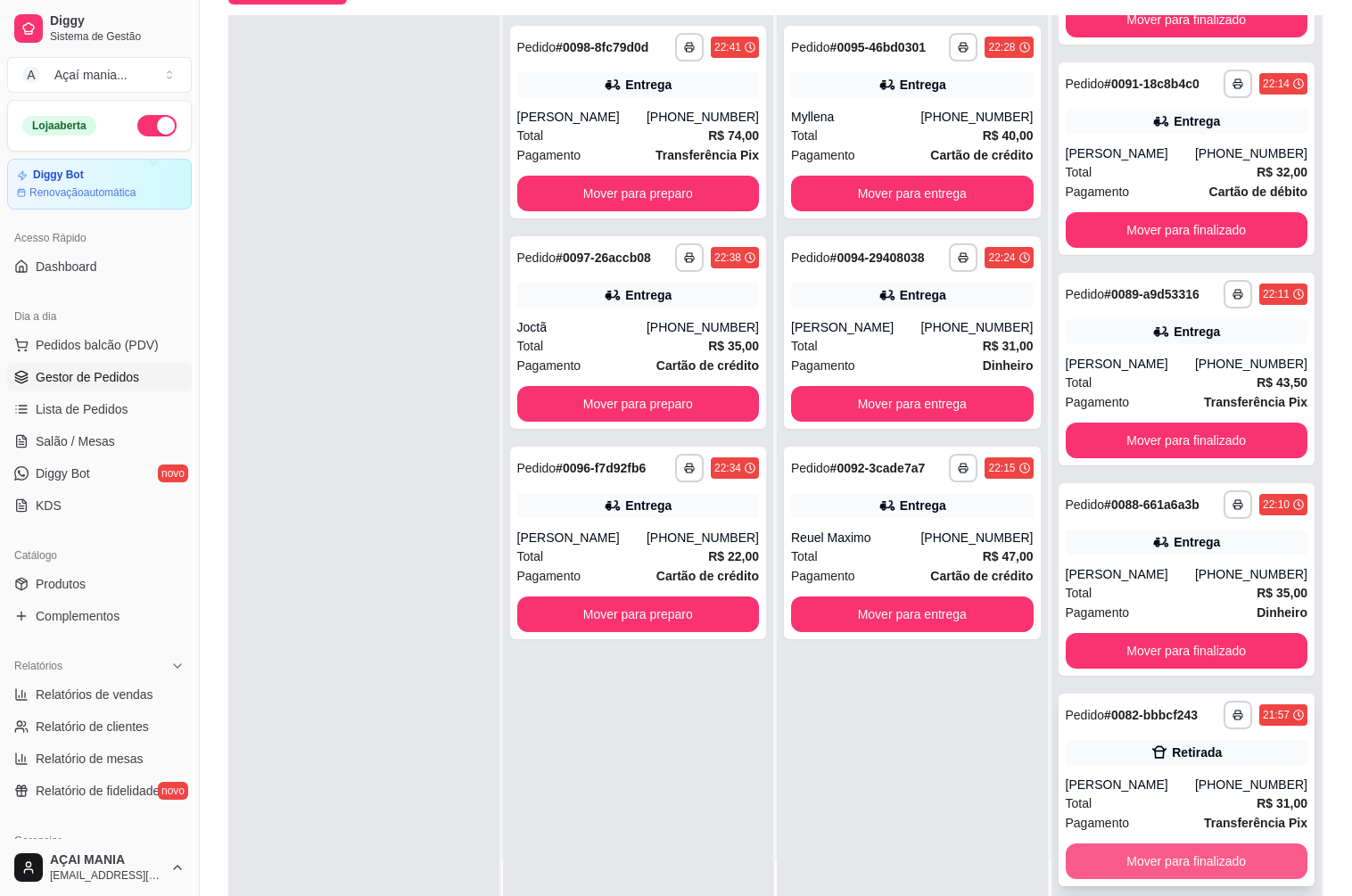
scroll to position [272, 0]
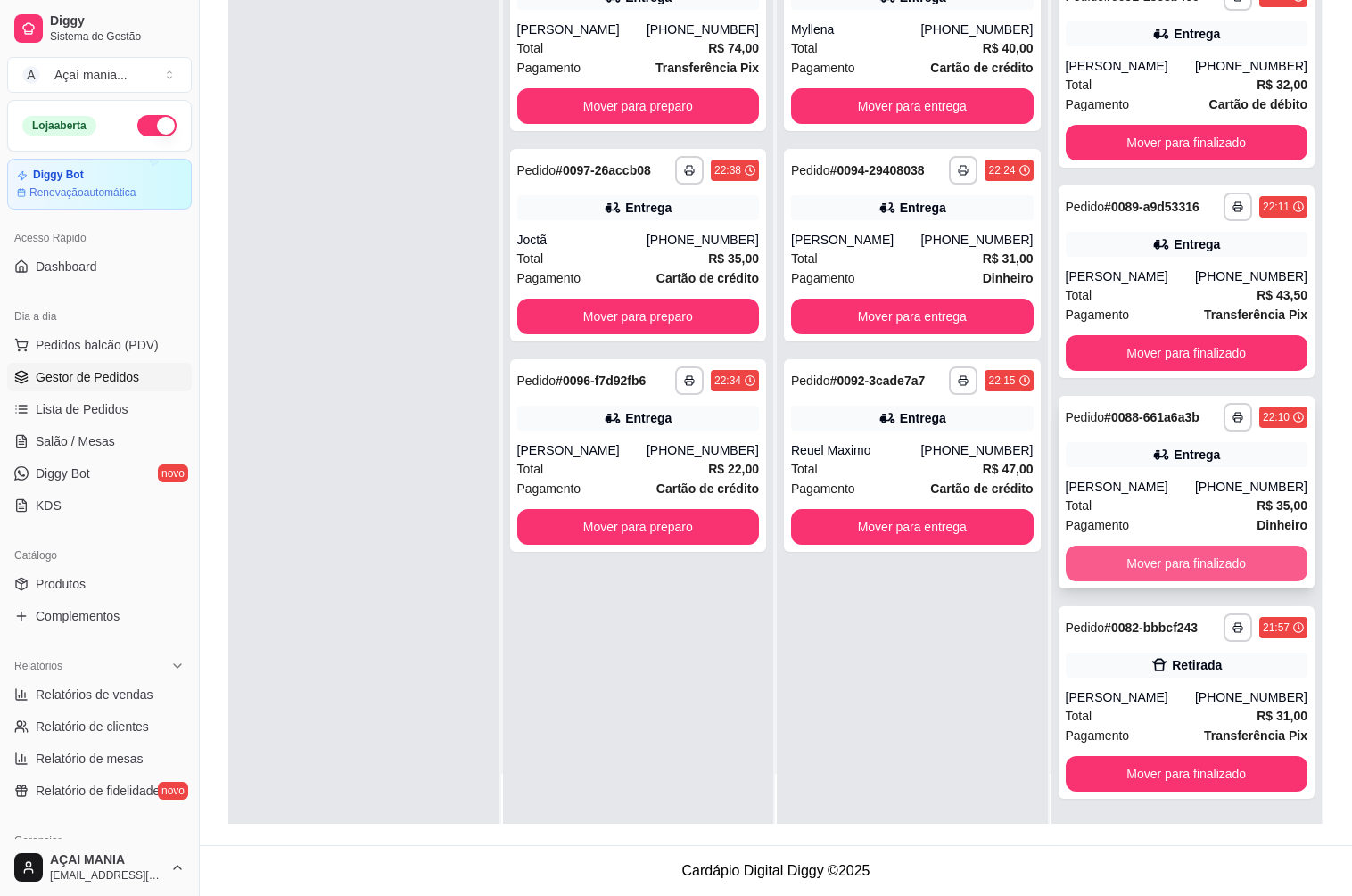
click at [1160, 565] on button "Mover para finalizado" at bounding box center [1187, 563] width 243 height 35
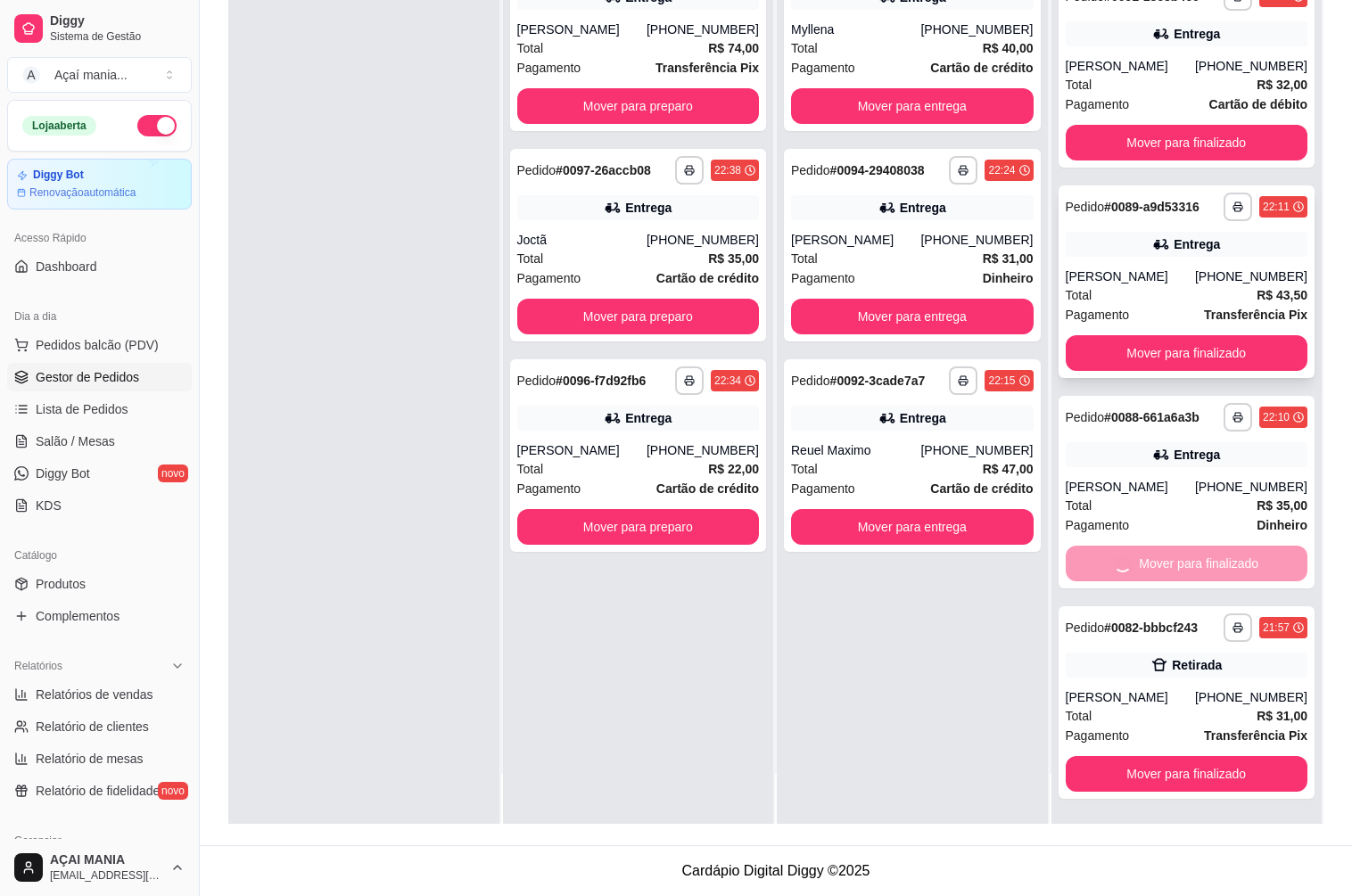
scroll to position [0, 0]
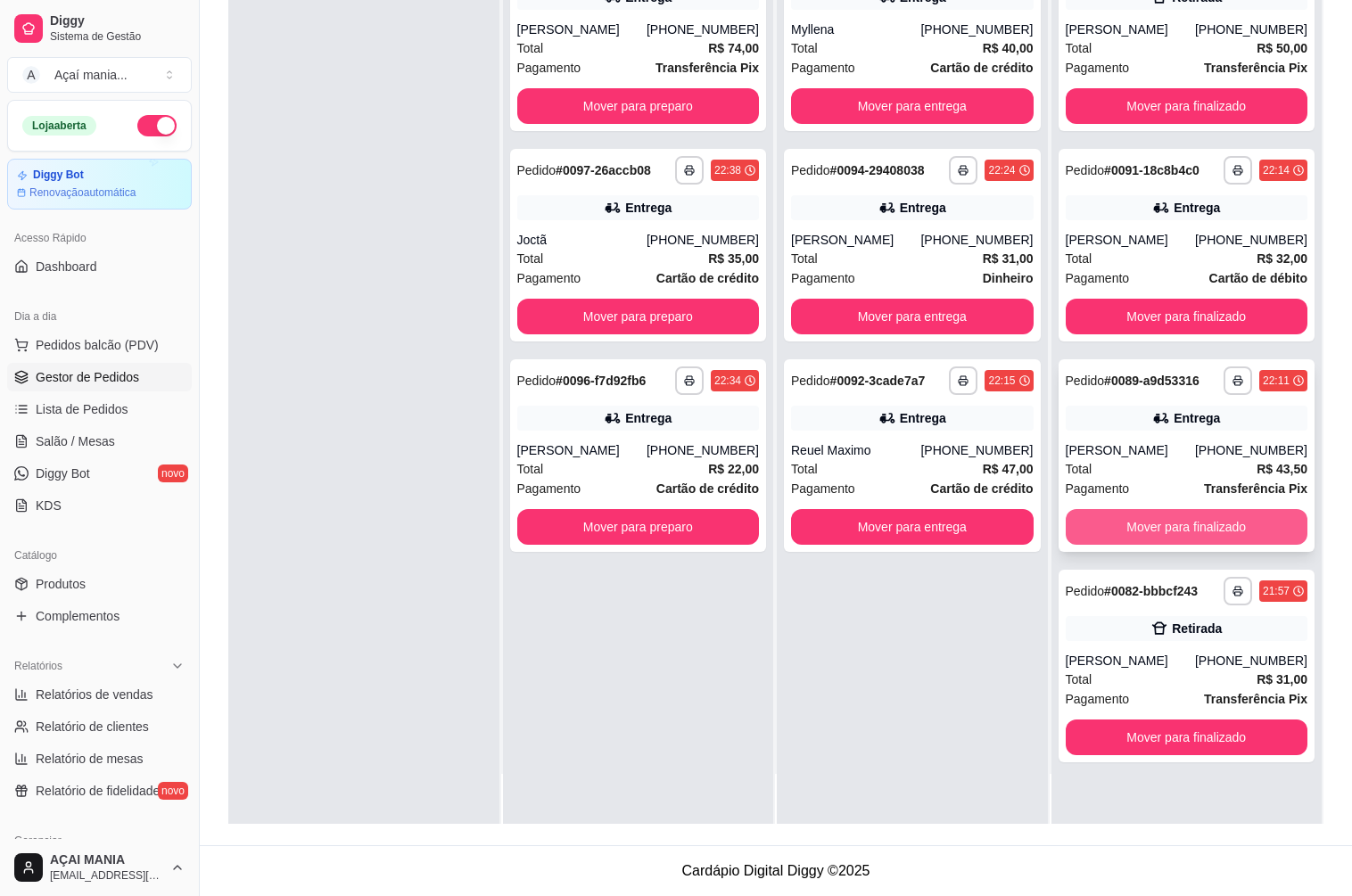
click at [1161, 525] on button "Mover para finalizado" at bounding box center [1187, 526] width 243 height 35
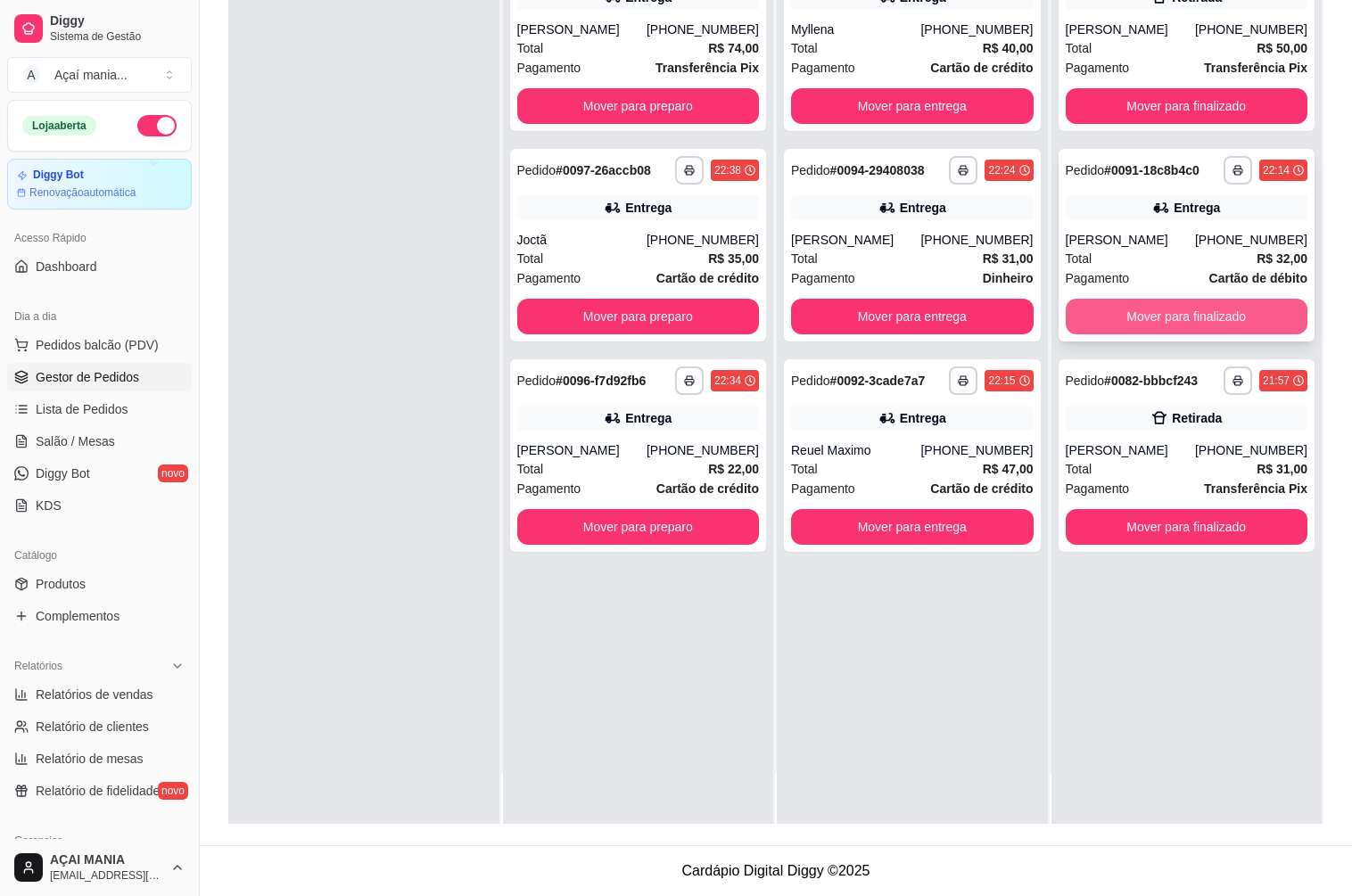
click at [1170, 313] on button "Mover para finalizado" at bounding box center [1187, 316] width 243 height 35
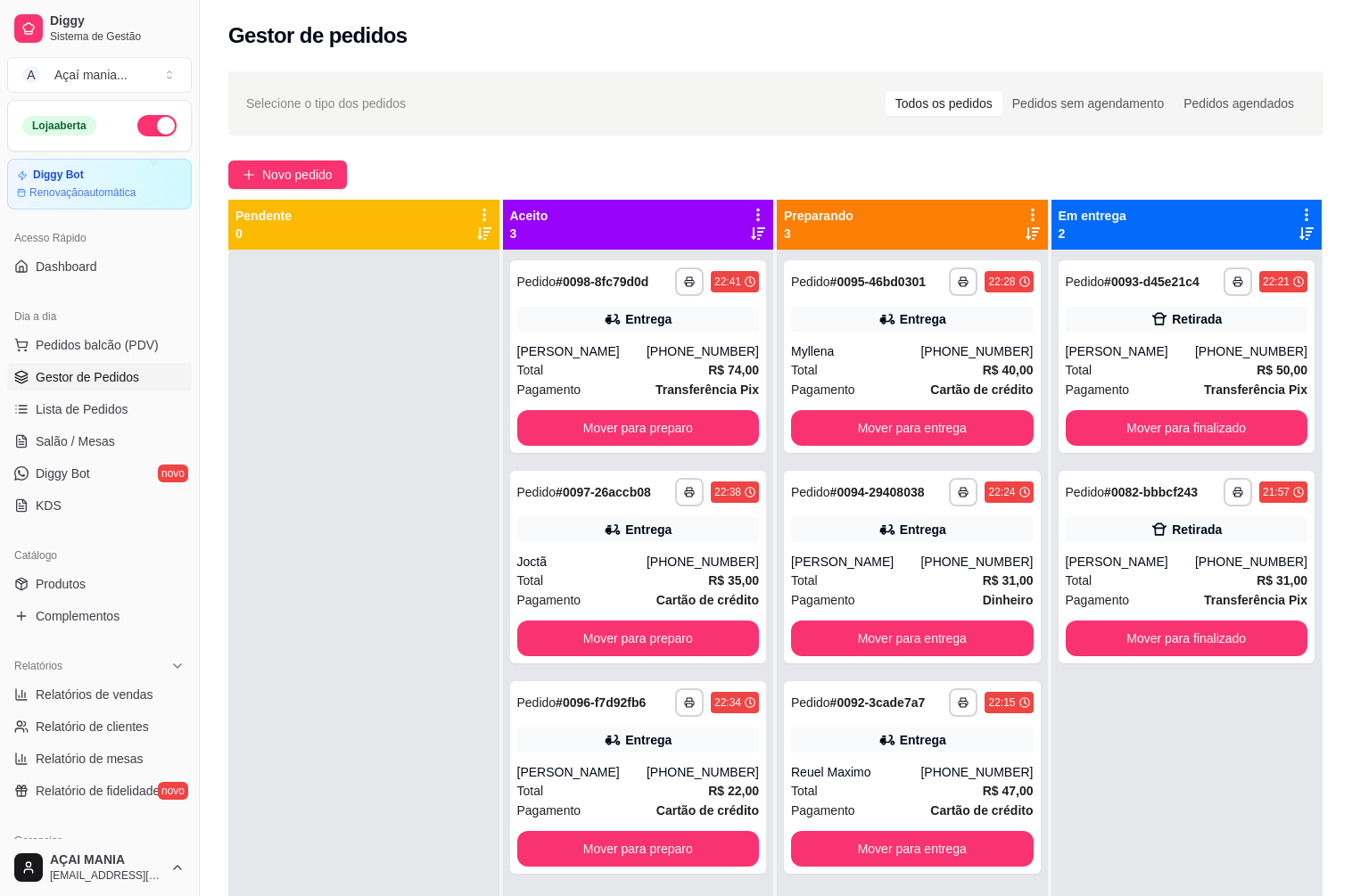
click at [420, 608] on div at bounding box center [363, 697] width 271 height 896
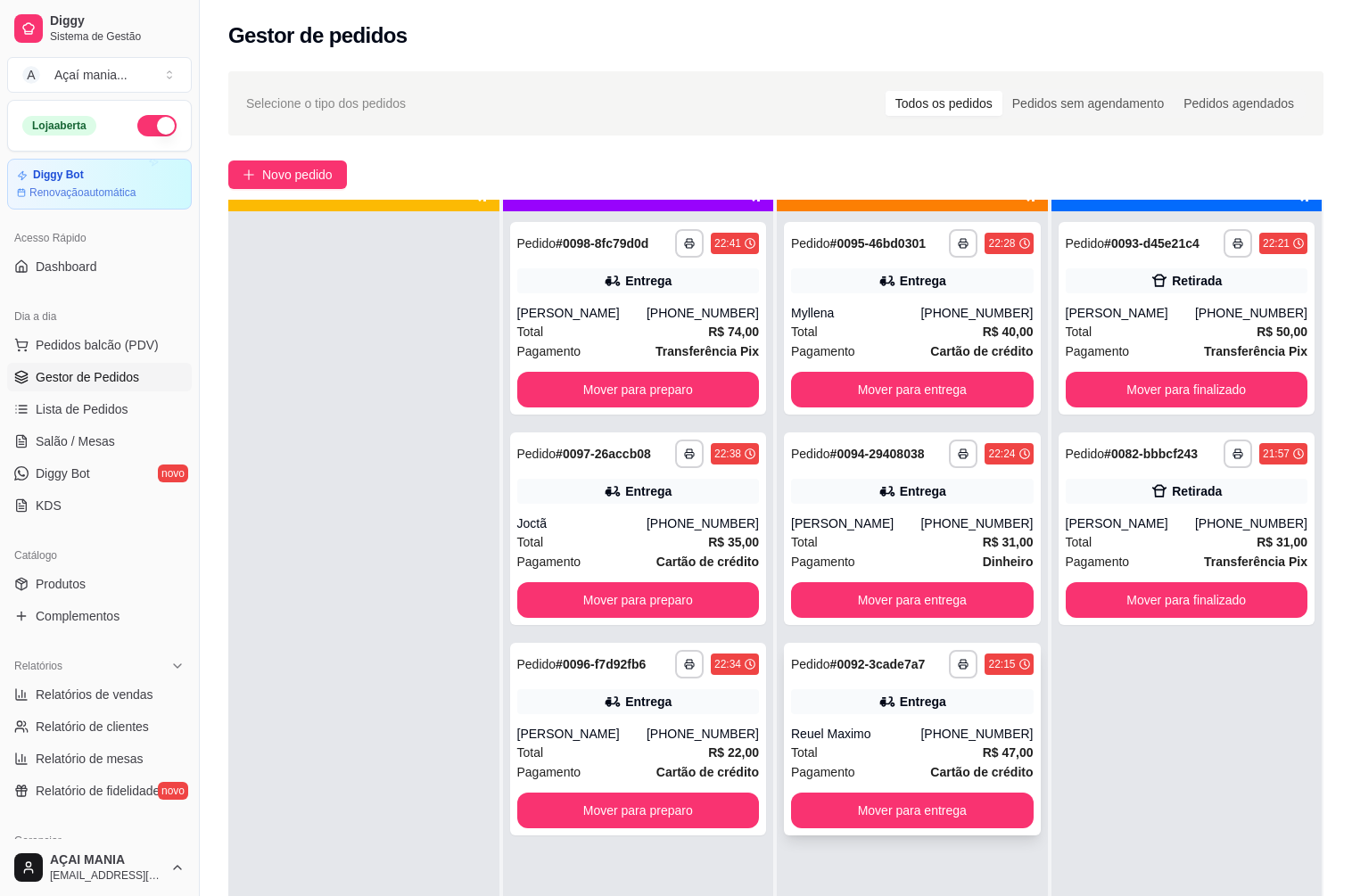
scroll to position [49, 0]
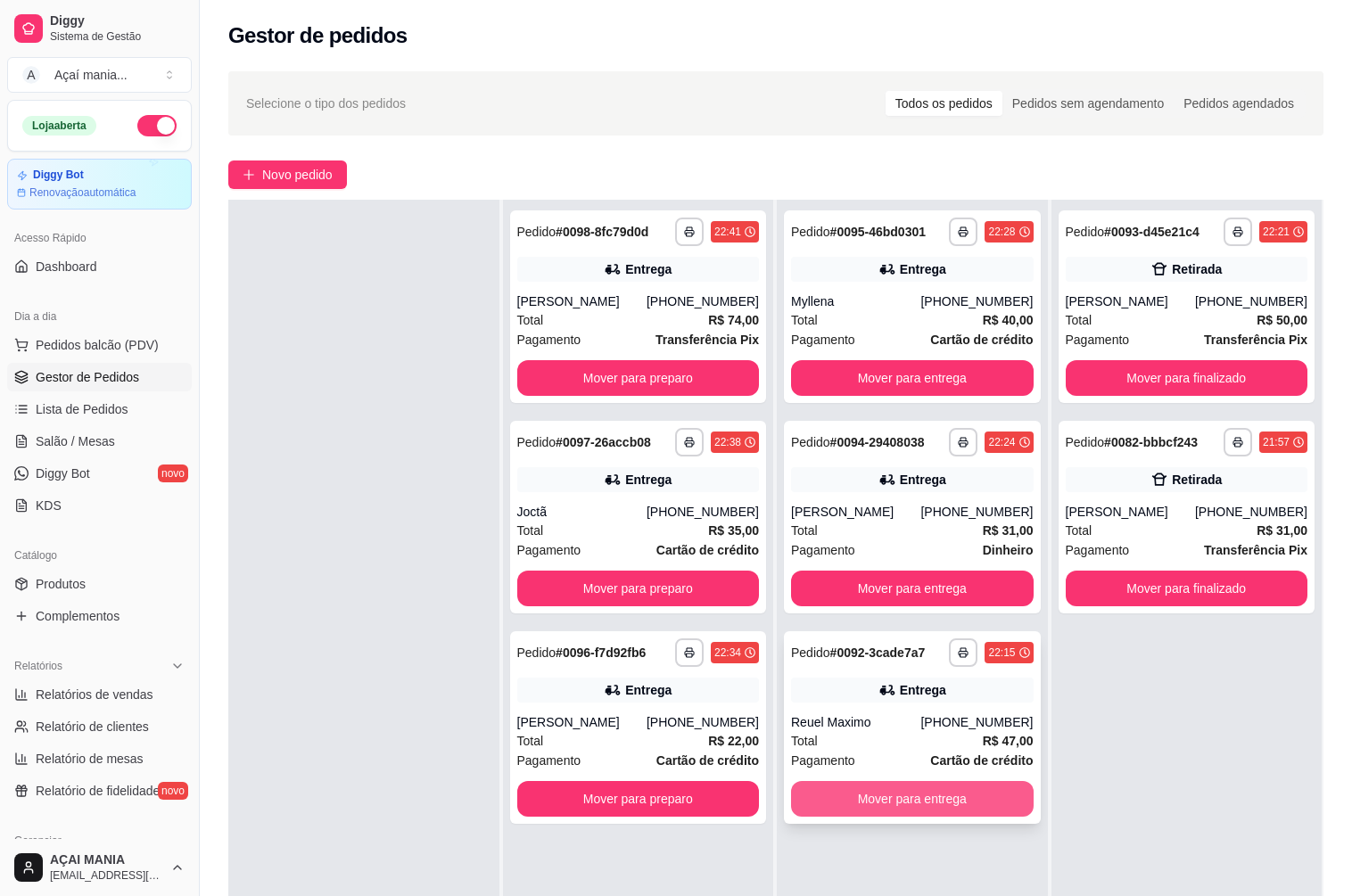
click at [959, 801] on button "Mover para entrega" at bounding box center [912, 798] width 243 height 35
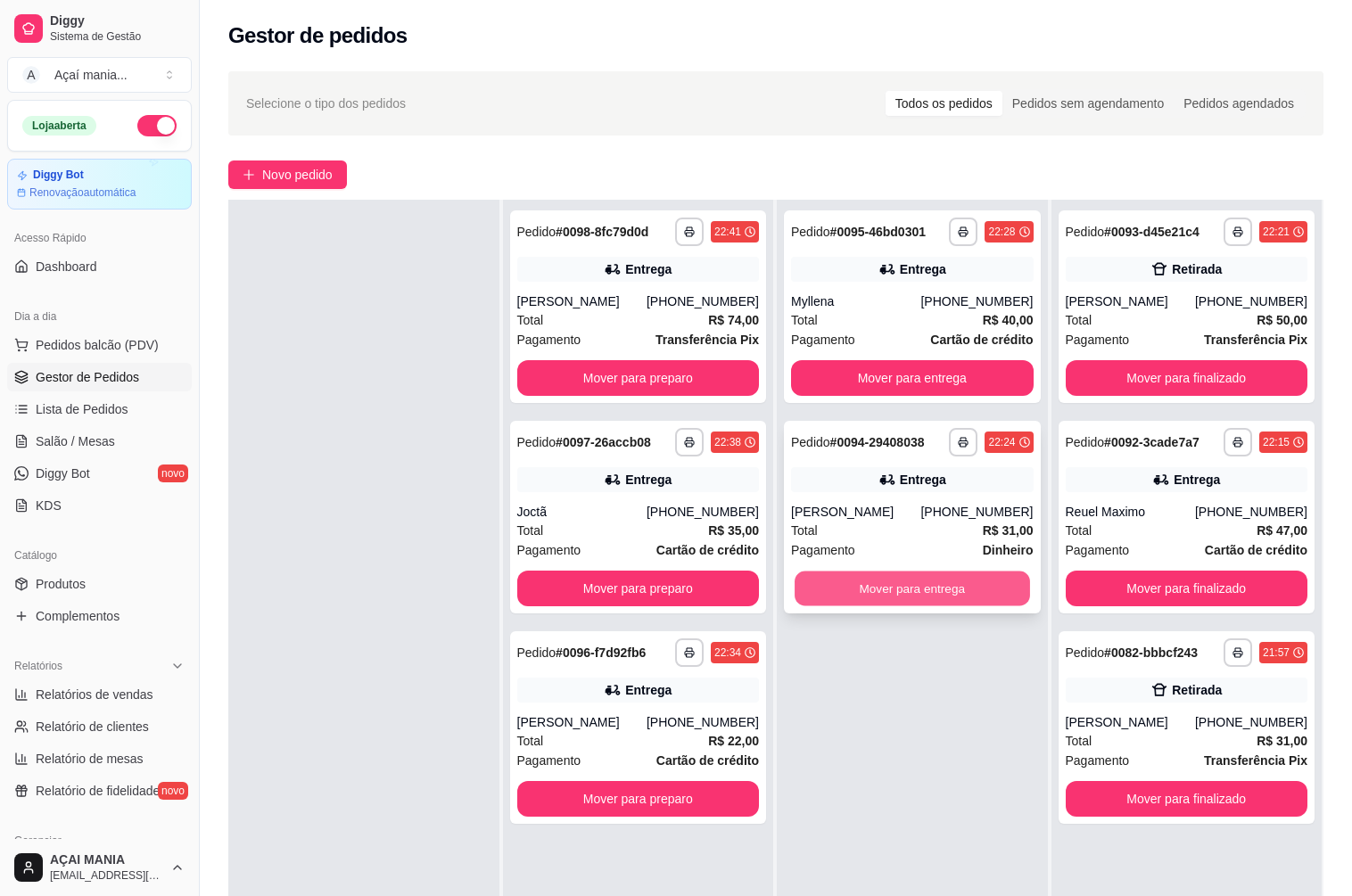
click at [939, 580] on button "Mover para entrega" at bounding box center [911, 588] width 234 height 35
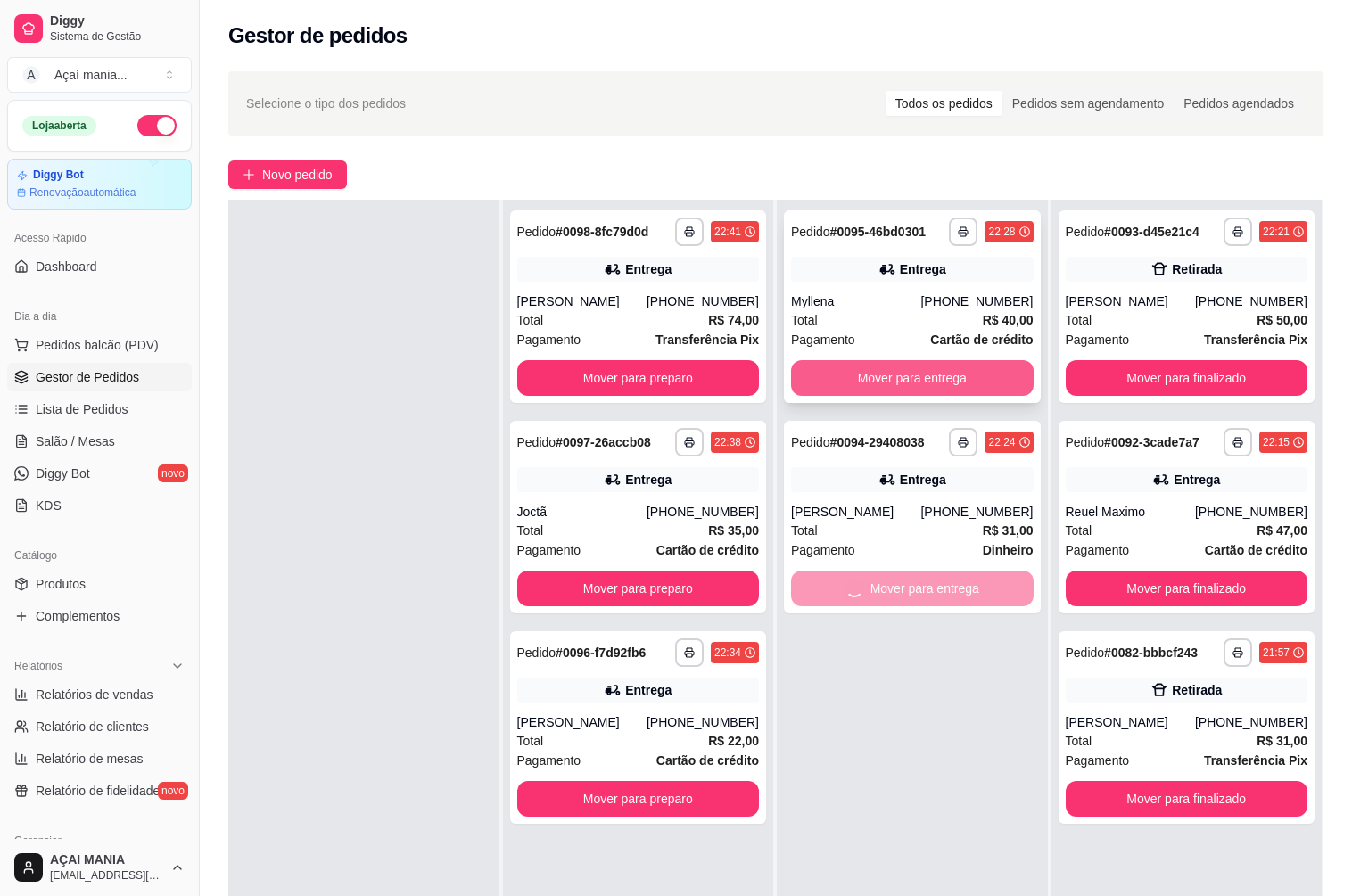
click at [940, 378] on button "Mover para entrega" at bounding box center [912, 378] width 243 height 35
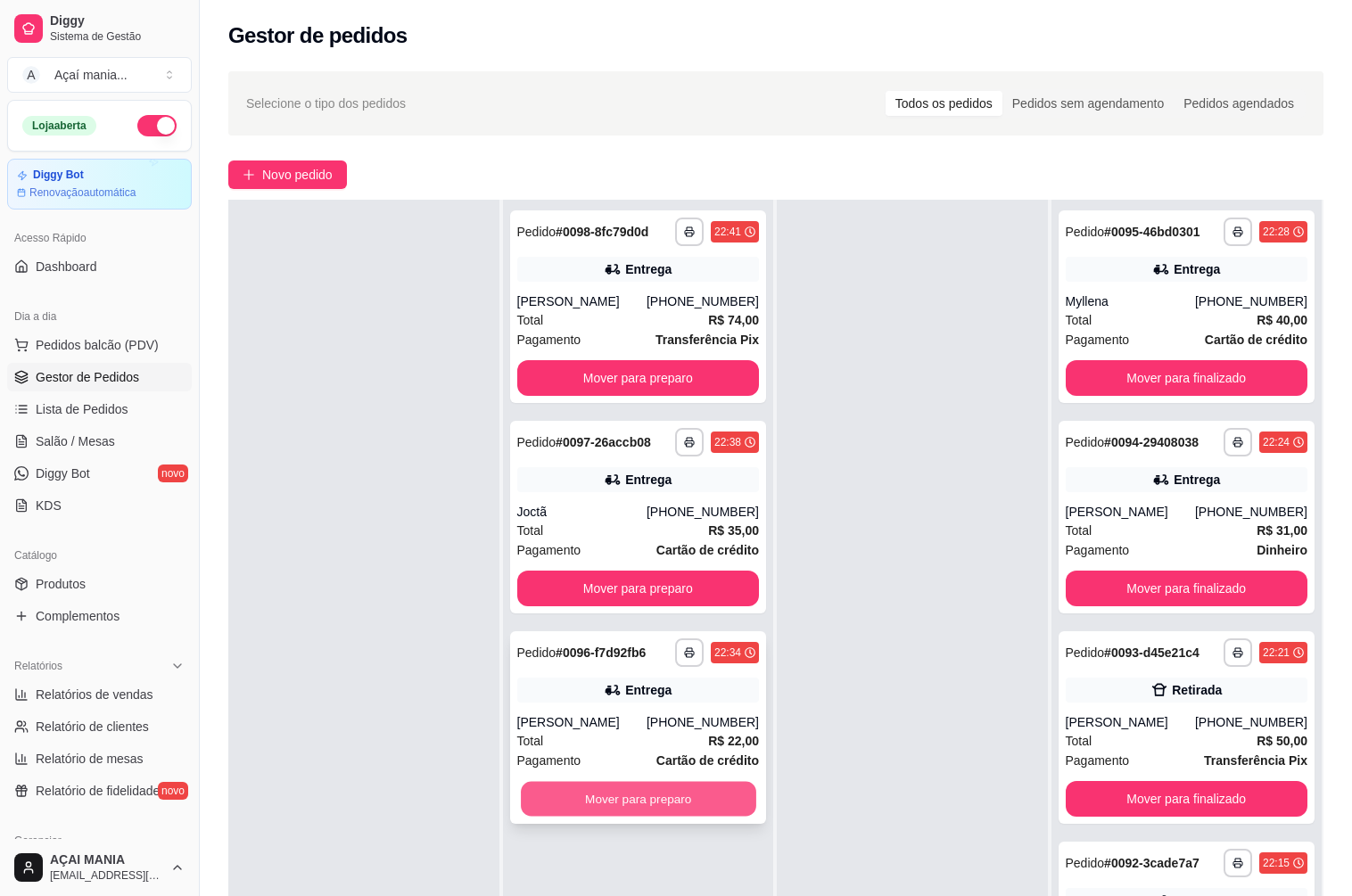
click at [681, 793] on button "Mover para preparo" at bounding box center [638, 798] width 234 height 35
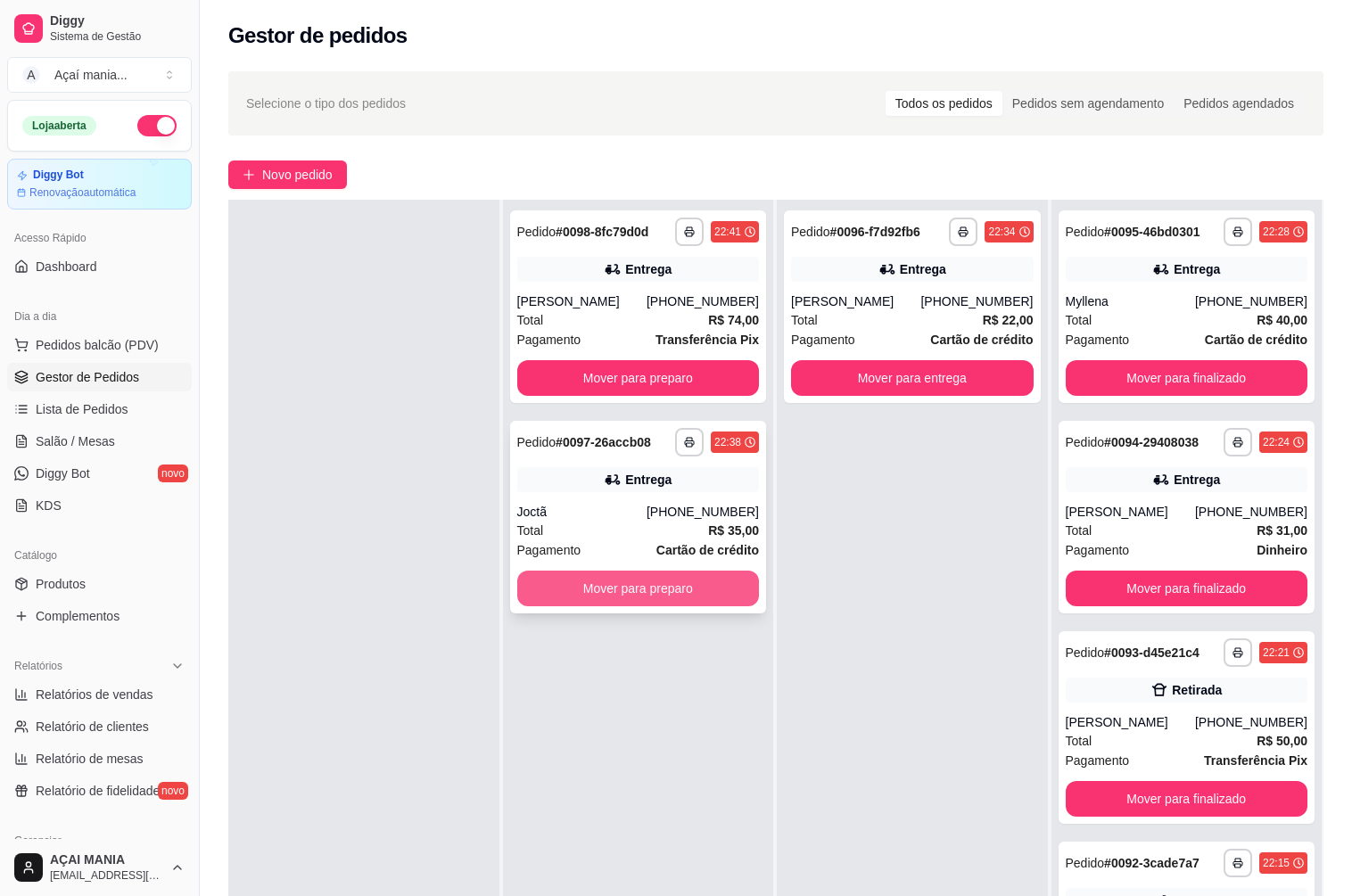
click at [665, 583] on button "Mover para preparo" at bounding box center [639, 588] width 243 height 35
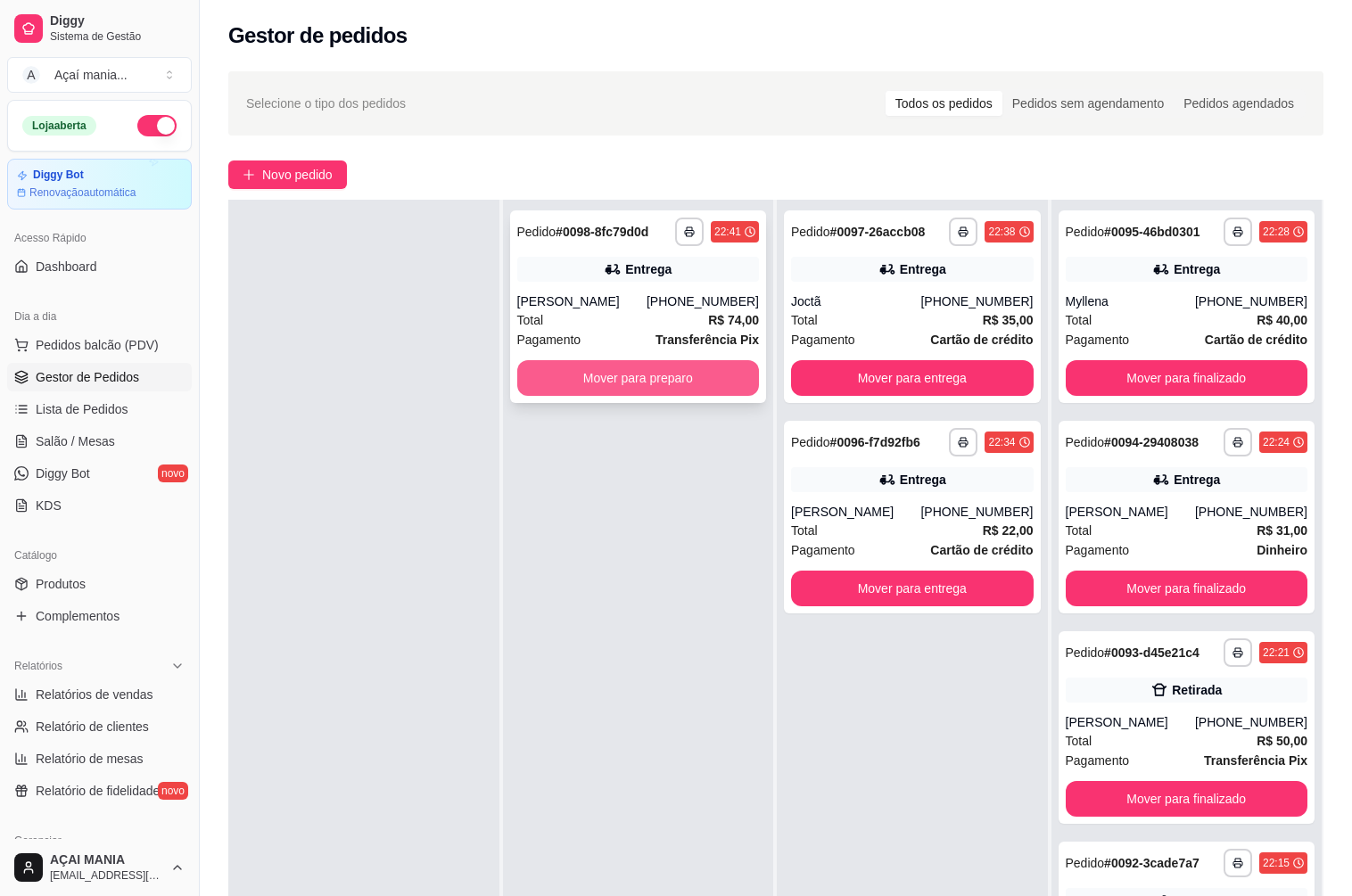
click at [684, 376] on button "Mover para preparo" at bounding box center [639, 378] width 243 height 35
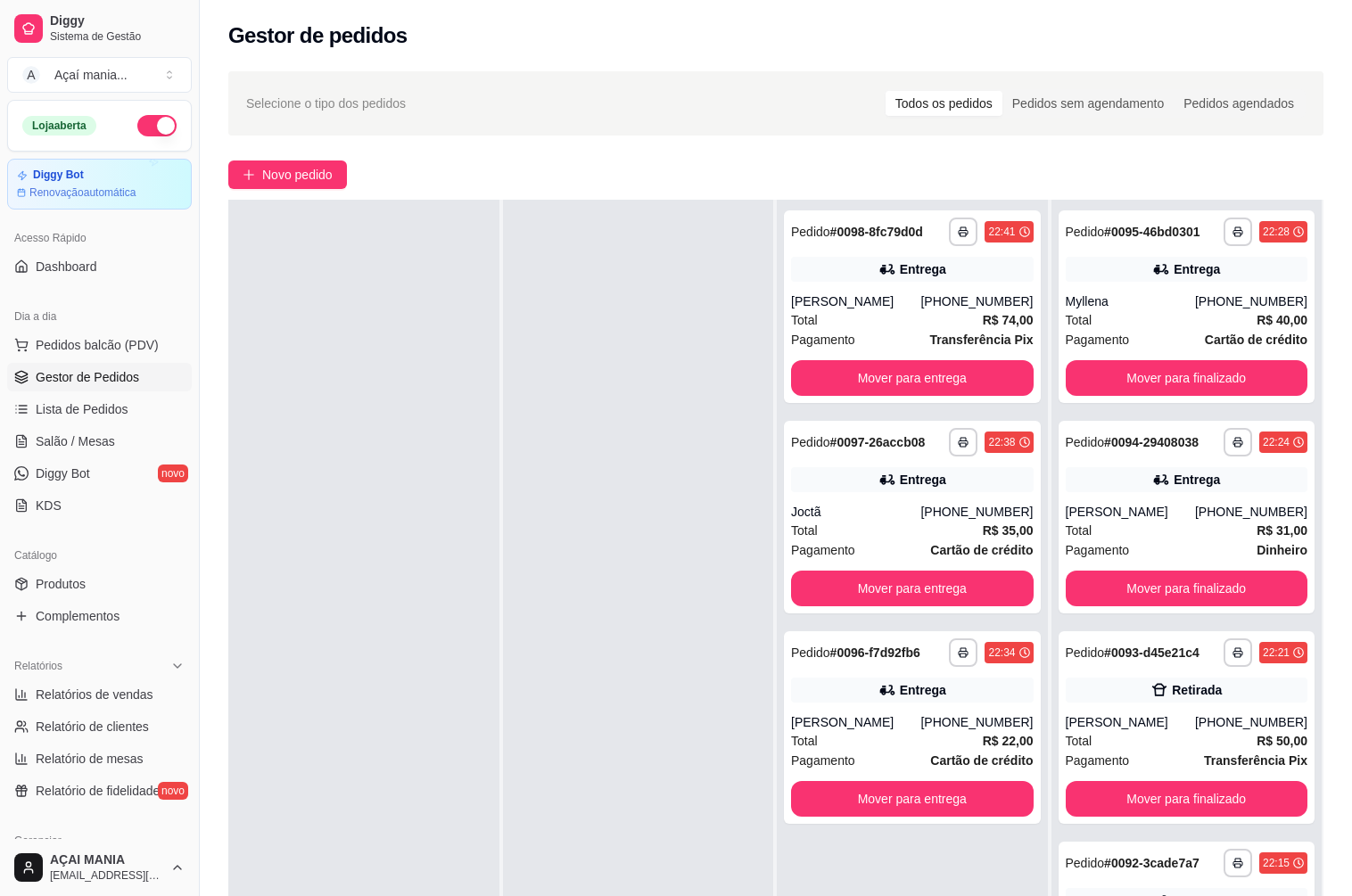
scroll to position [0, 0]
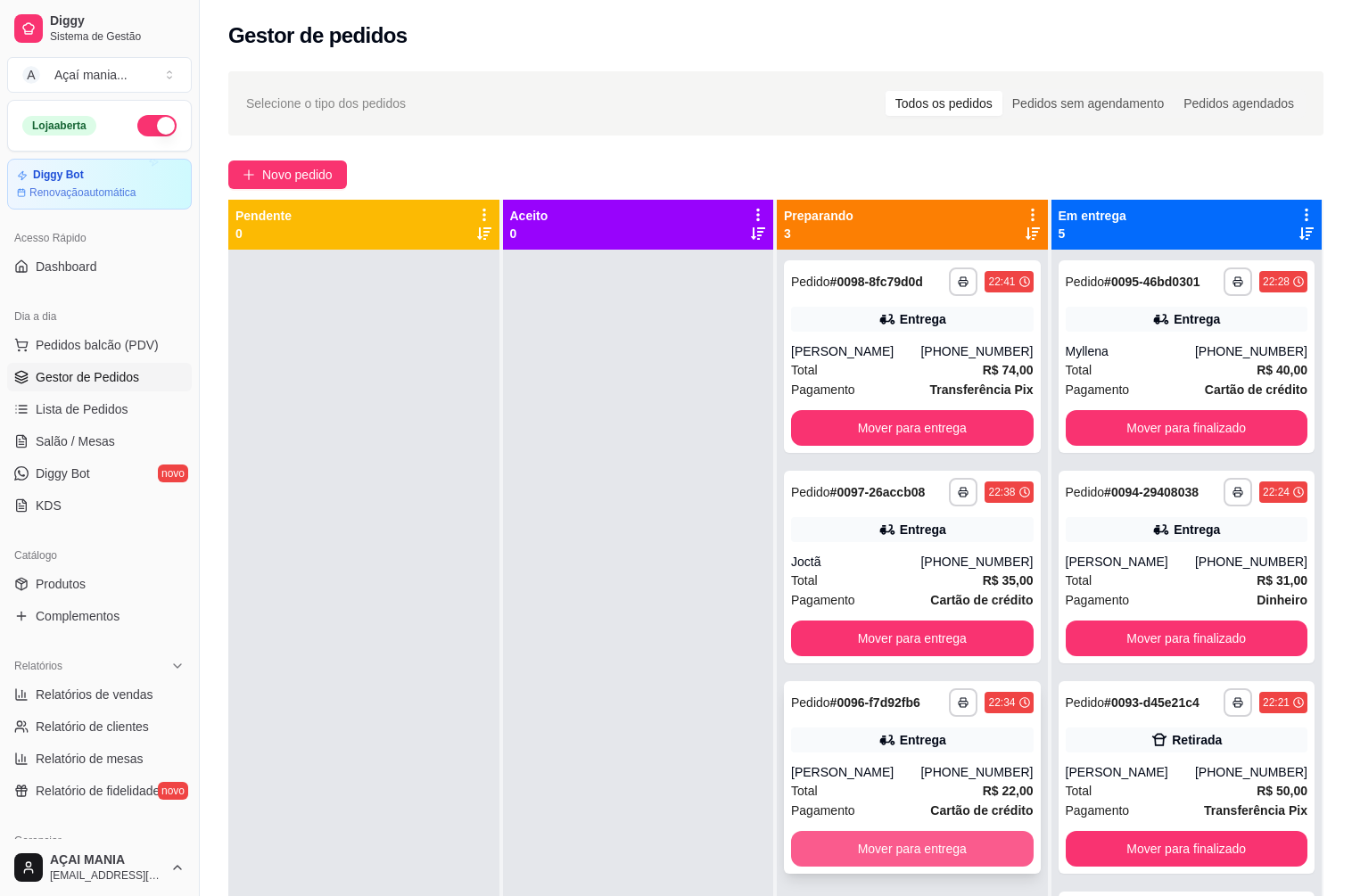
click at [846, 857] on button "Mover para entrega" at bounding box center [912, 848] width 243 height 35
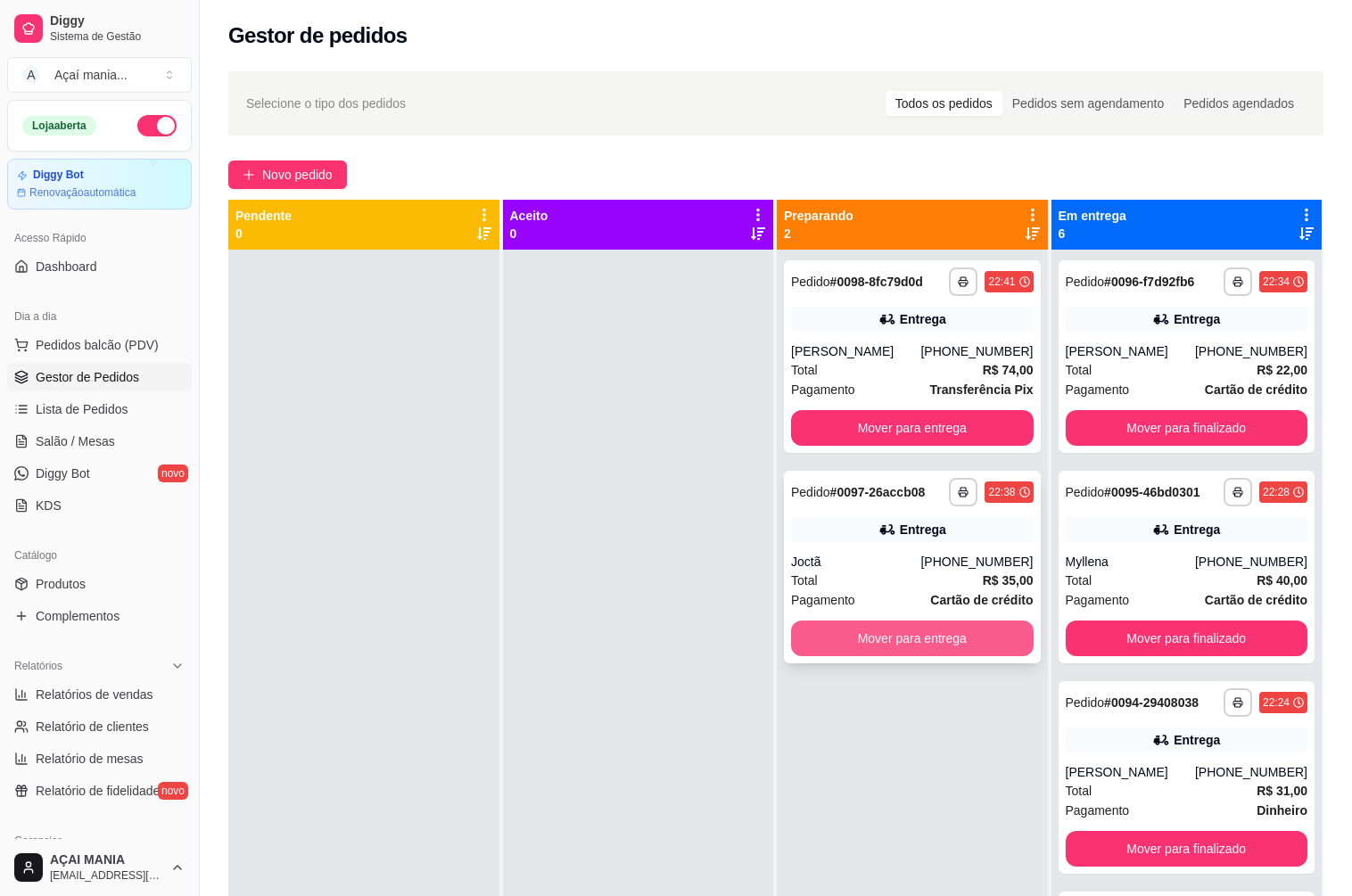
click at [892, 637] on button "Mover para entrega" at bounding box center [912, 638] width 243 height 35
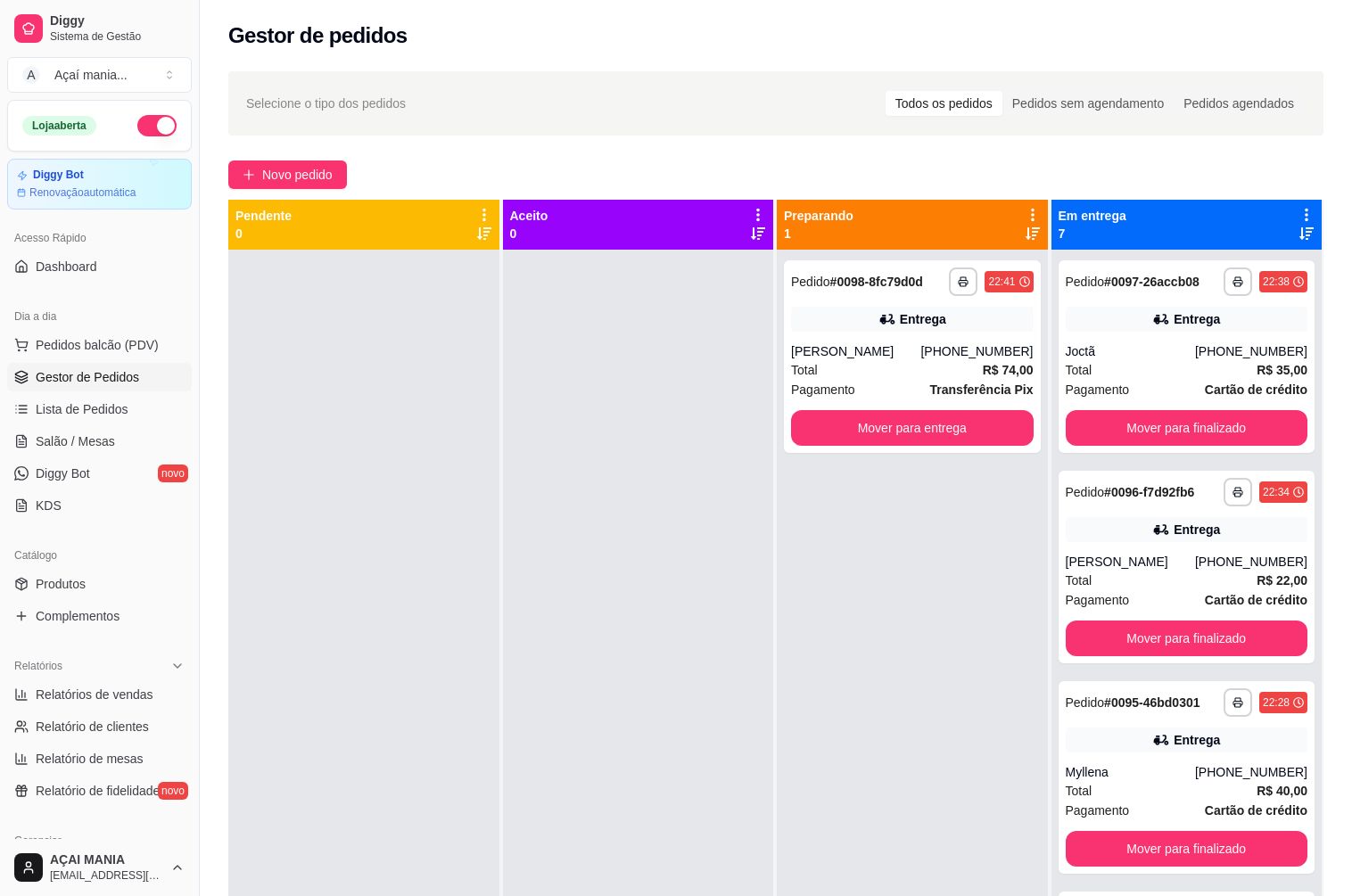
click at [546, 623] on div at bounding box center [639, 697] width 271 height 896
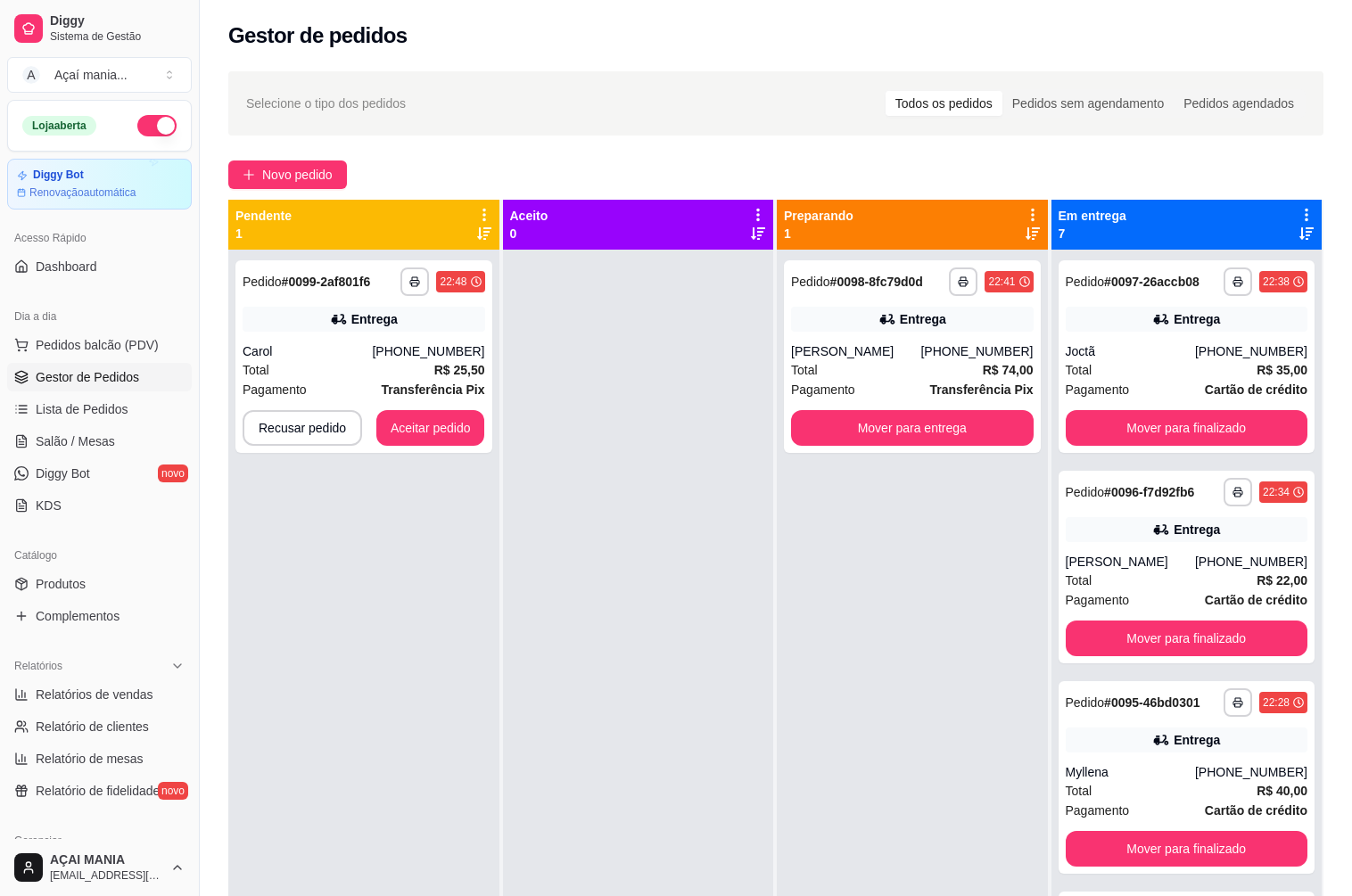
click at [756, 693] on div at bounding box center [639, 697] width 271 height 896
drag, startPoint x: 486, startPoint y: 657, endPoint x: 274, endPoint y: 679, distance: 213.1
click at [483, 657] on div "**********" at bounding box center [363, 697] width 271 height 896
click at [647, 623] on div at bounding box center [639, 697] width 271 height 896
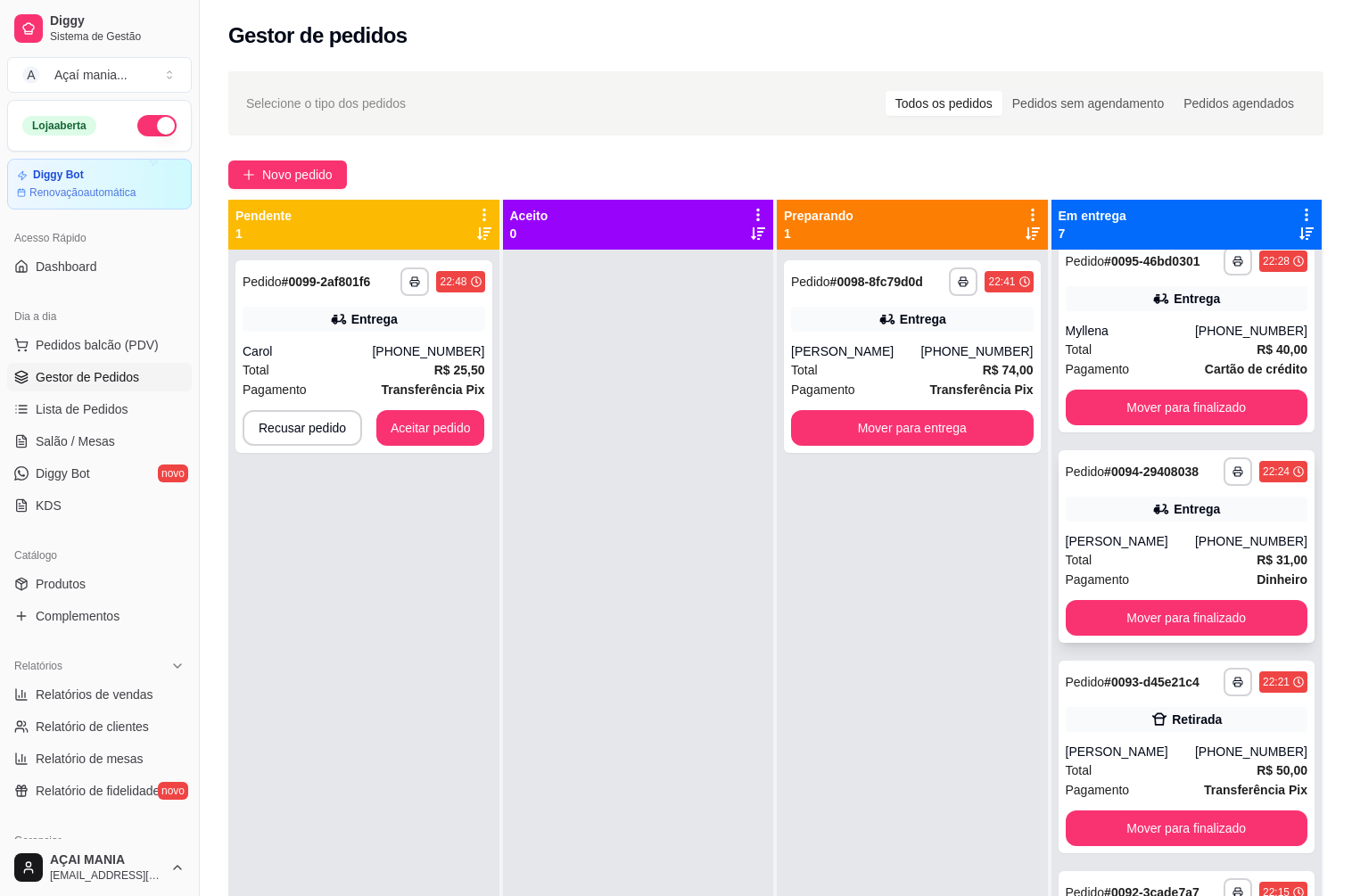
scroll to position [445, 0]
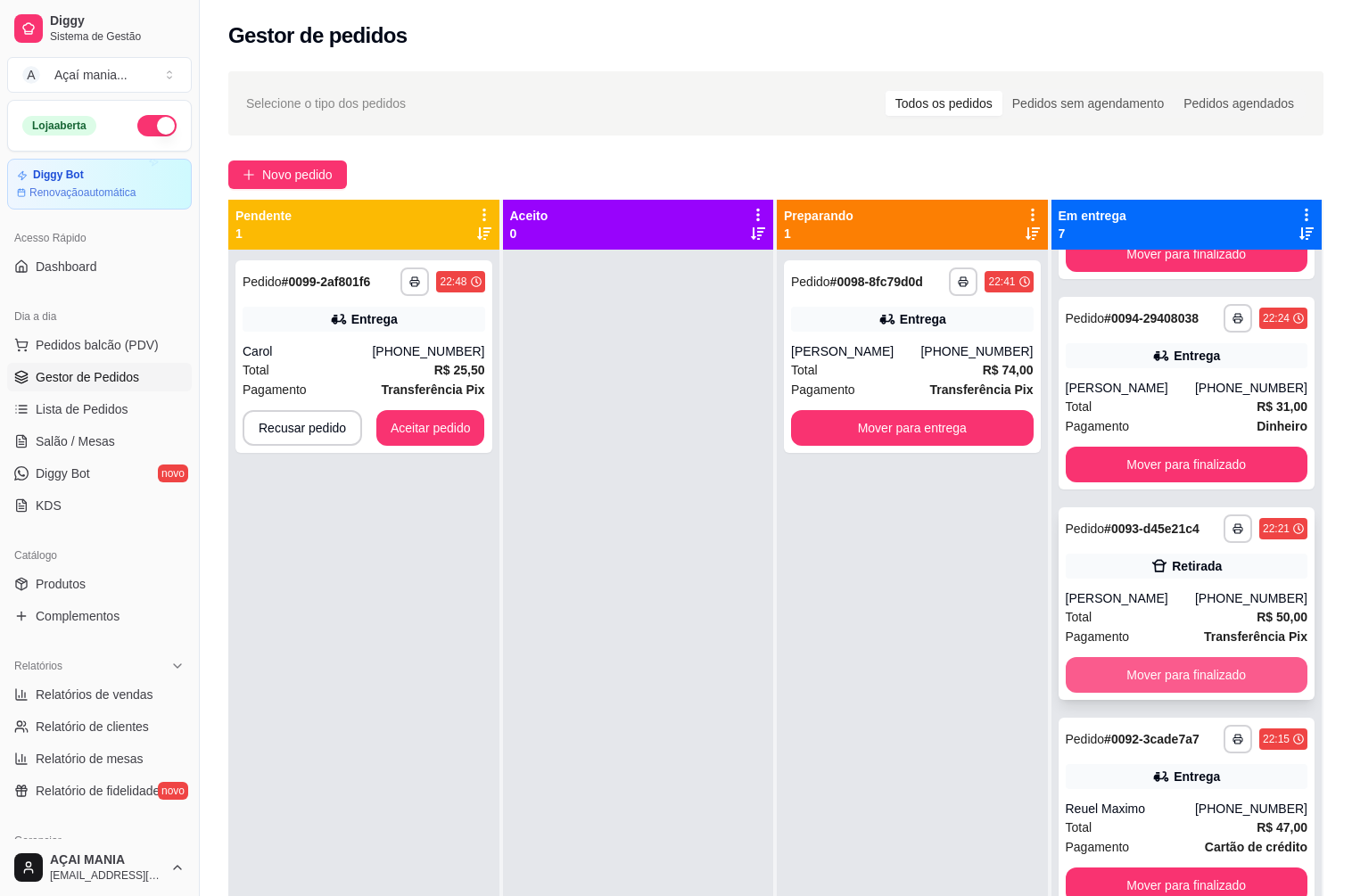
click at [1213, 682] on button "Mover para finalizado" at bounding box center [1187, 675] width 243 height 35
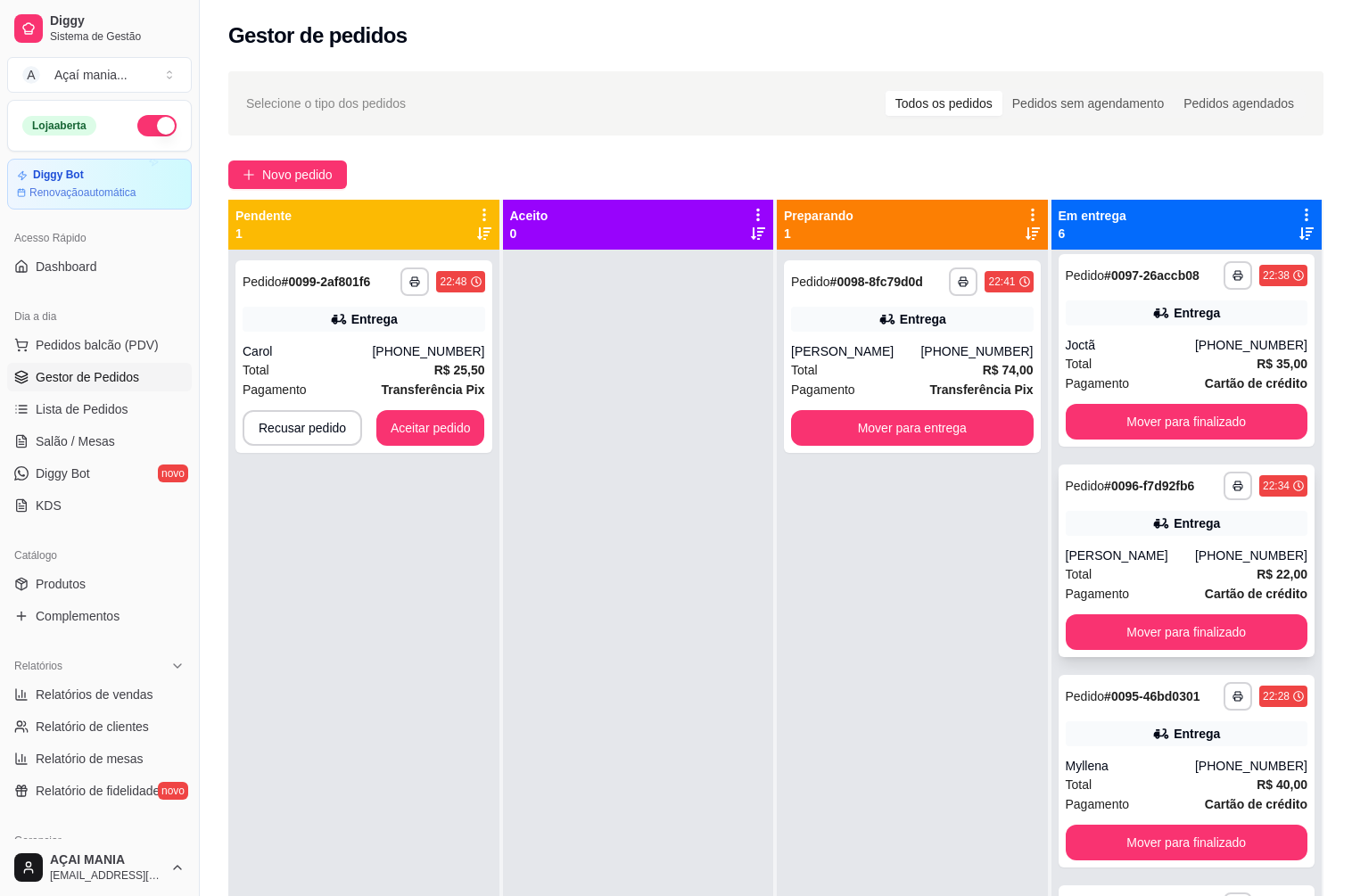
scroll to position [0, 0]
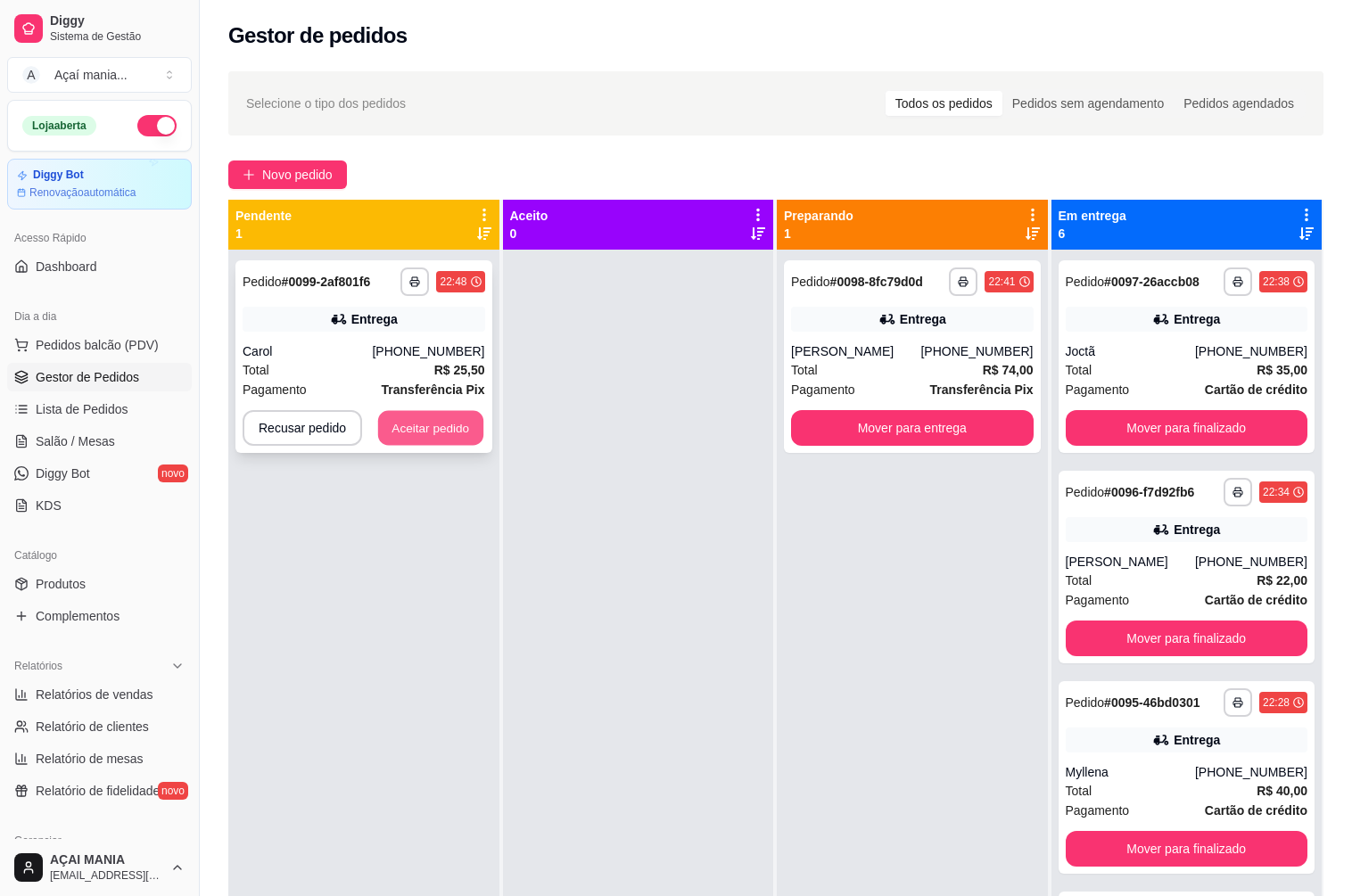
click at [398, 424] on button "Aceitar pedido" at bounding box center [430, 427] width 106 height 35
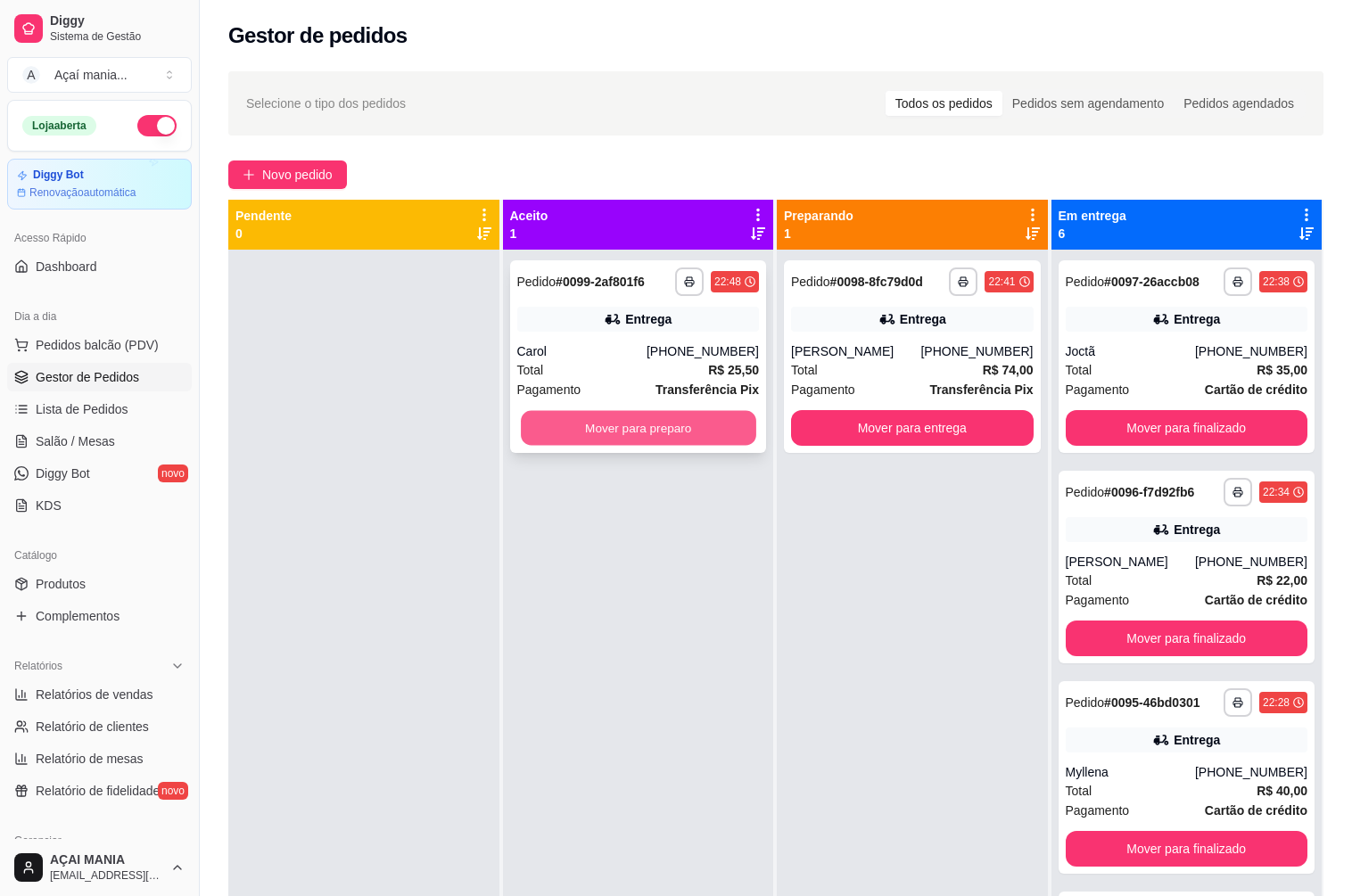
click at [594, 420] on button "Mover para preparo" at bounding box center [638, 427] width 234 height 35
click at [638, 436] on button "Mover para preparo" at bounding box center [638, 427] width 234 height 35
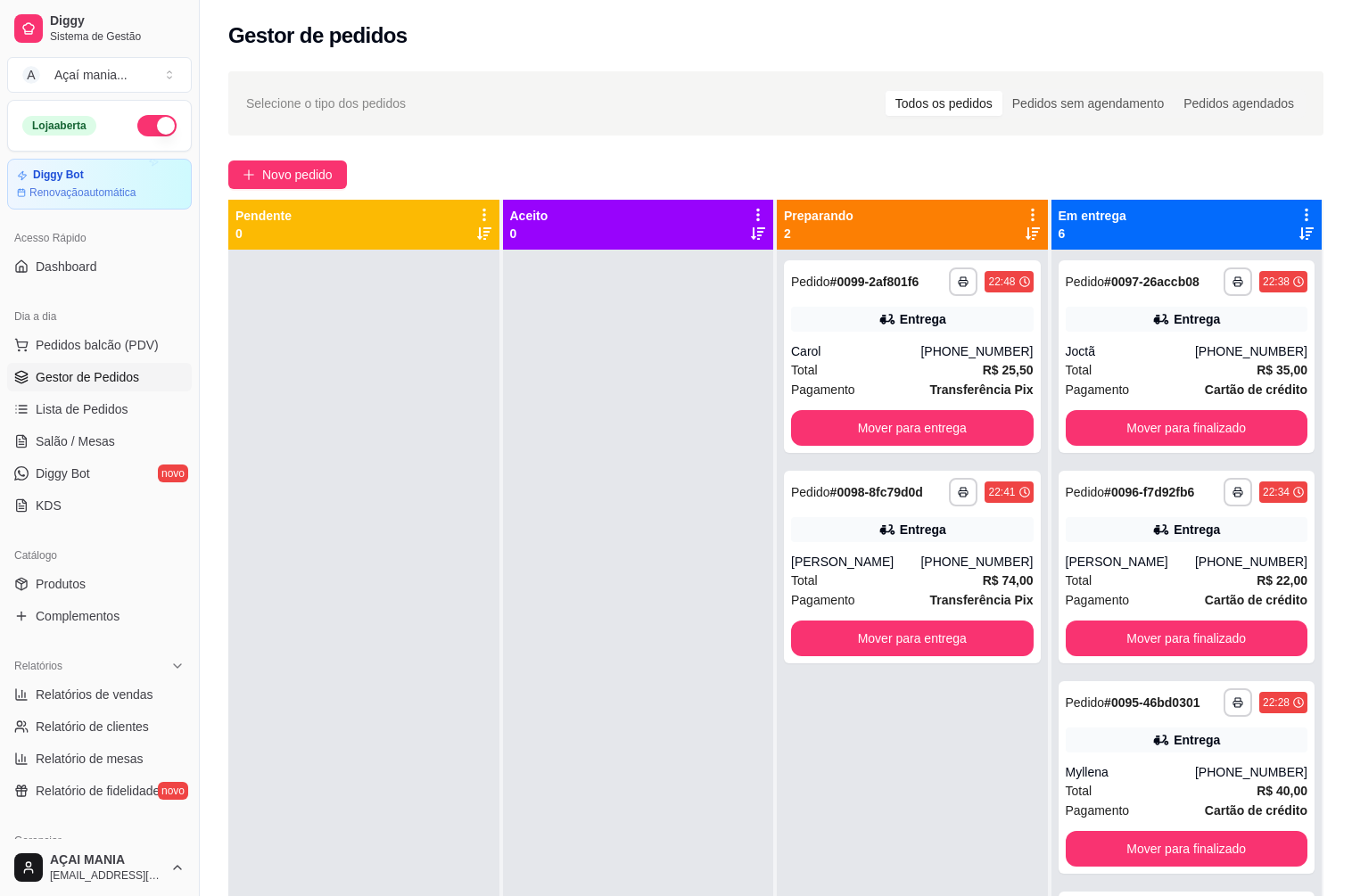
click at [418, 679] on div at bounding box center [363, 697] width 271 height 896
click at [417, 494] on div at bounding box center [363, 697] width 271 height 896
click at [92, 722] on span "Relatório de clientes" at bounding box center [92, 726] width 113 height 18
select select "30"
select select "HIGHEST_TOTAL_SPENT_WITH_ORDERS"
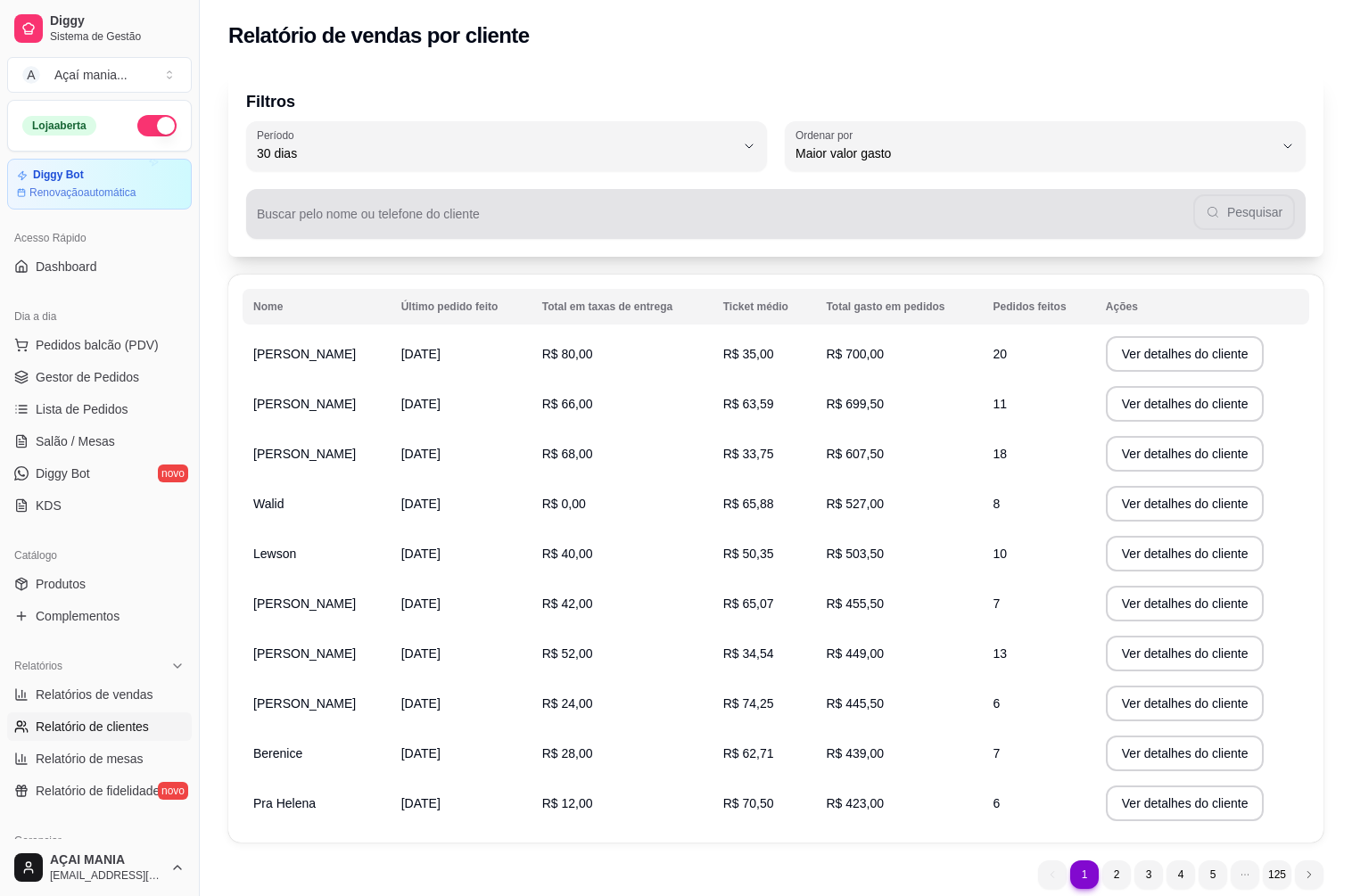
click at [449, 206] on div "Pesquisar" at bounding box center [776, 214] width 1038 height 35
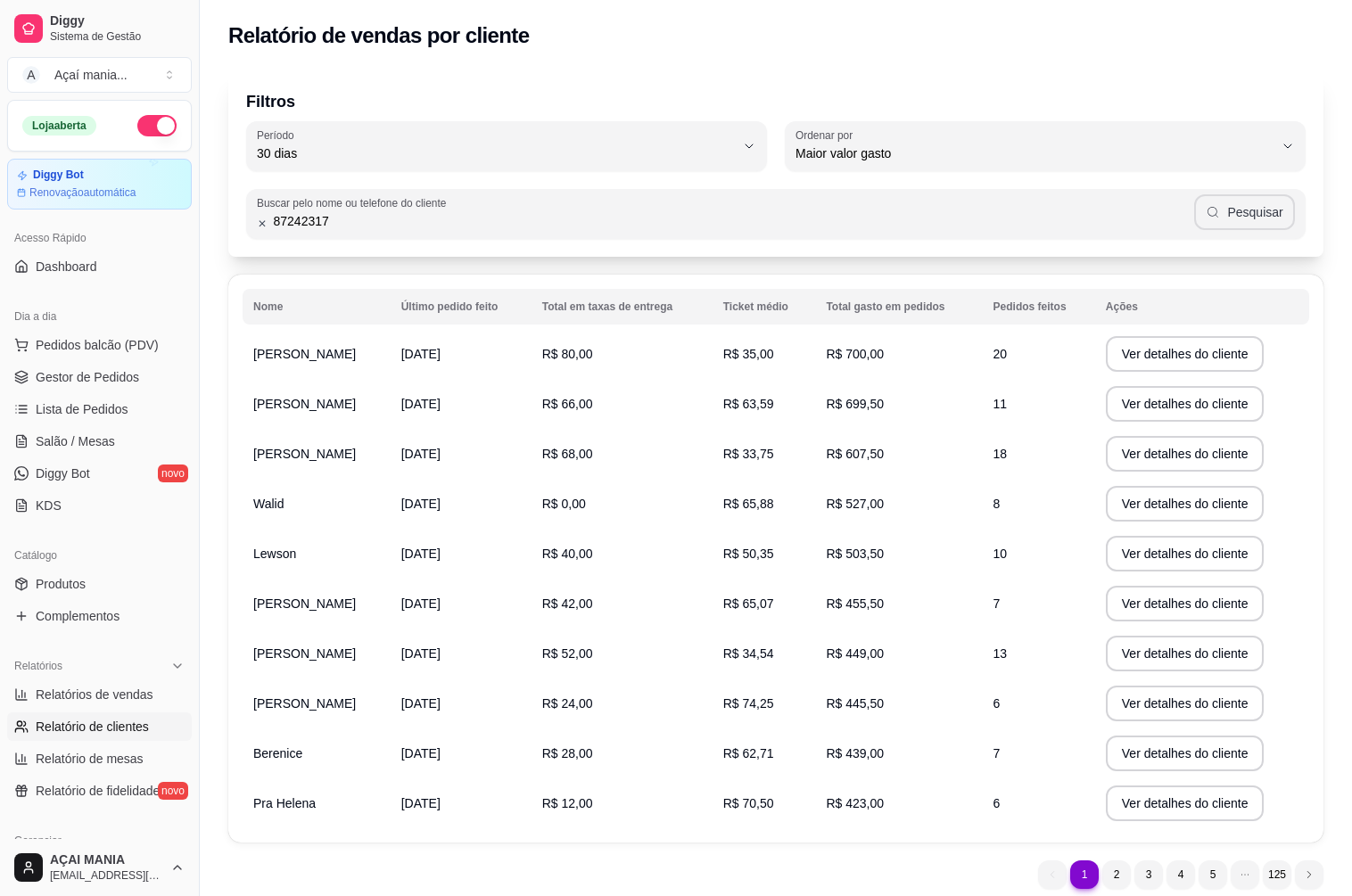
click at [1266, 203] on button "Pesquisar" at bounding box center [1245, 212] width 101 height 35
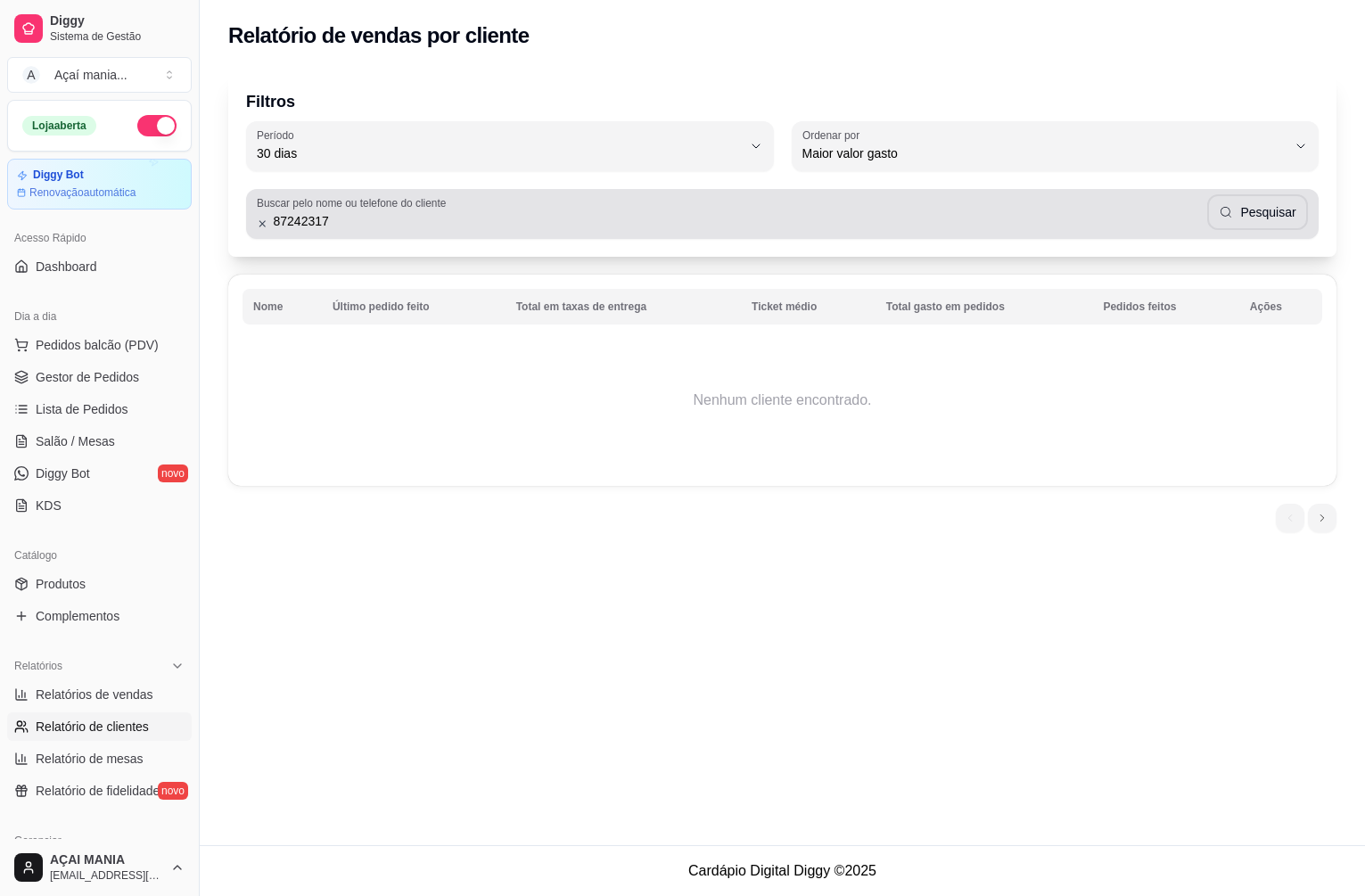
click at [272, 222] on input "87242317" at bounding box center [738, 220] width 939 height 18
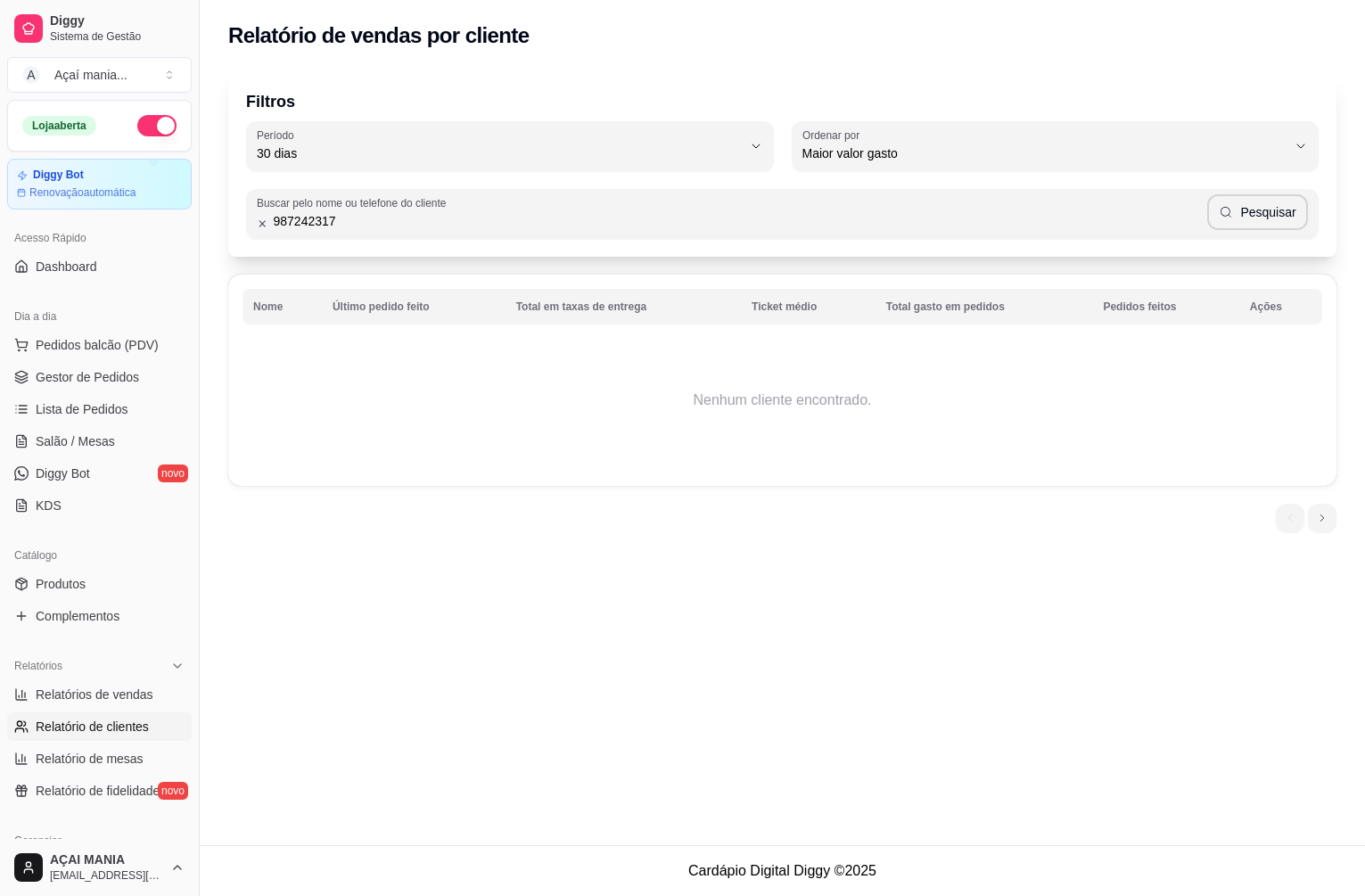
type input "987242317"
click at [1251, 221] on button "Pesquisar" at bounding box center [1258, 212] width 101 height 35
drag, startPoint x: 373, startPoint y: 226, endPoint x: 187, endPoint y: 242, distance: 186.7
click at [131, 233] on div "Diggy Sistema de Gestão A Açaí mania ... Loja aberta Diggy Bot Renovação automá…" at bounding box center [682, 448] width 1365 height 896
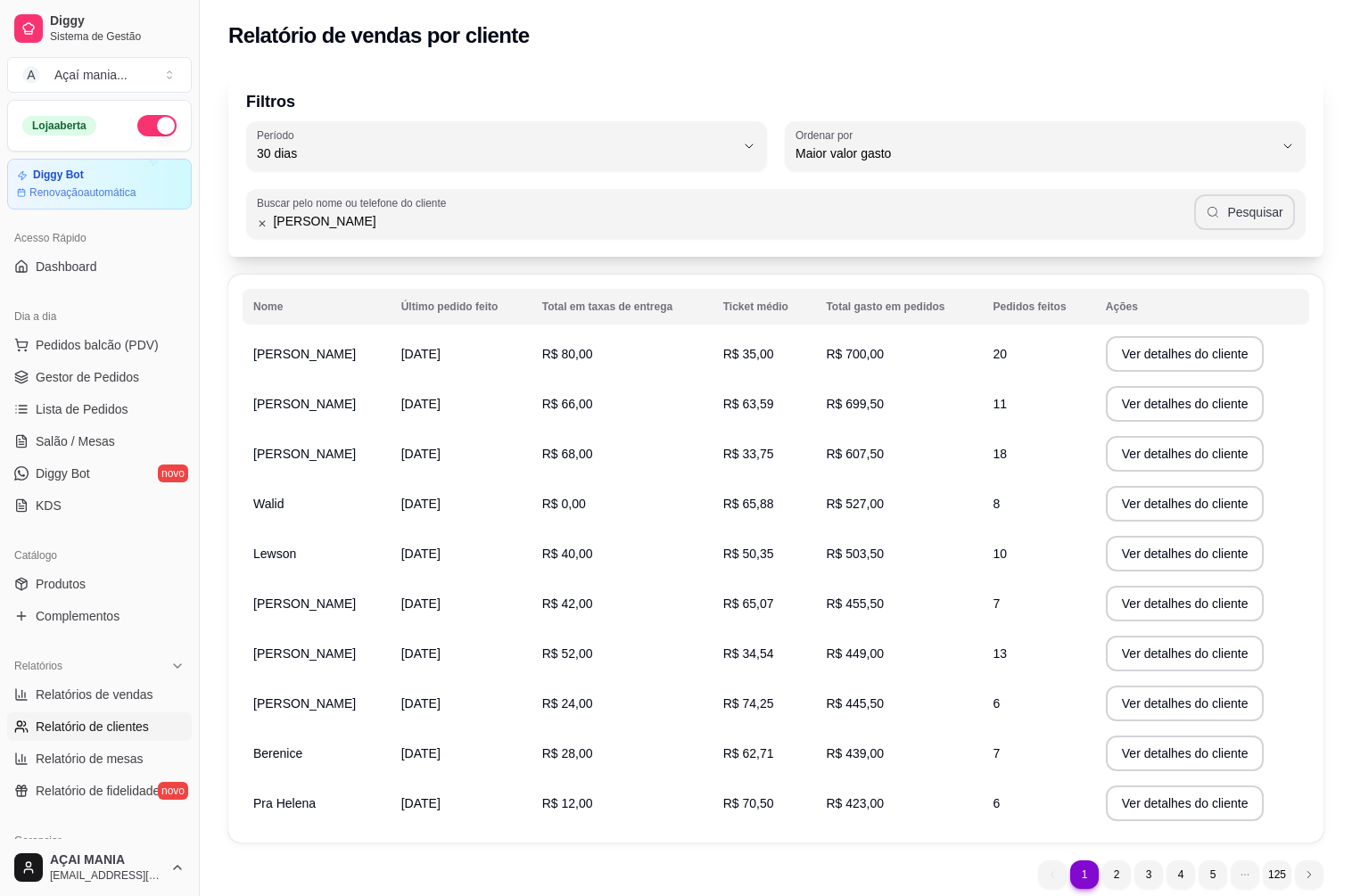
type input "[PERSON_NAME]"
click at [1247, 203] on button "Pesquisar" at bounding box center [1245, 212] width 101 height 35
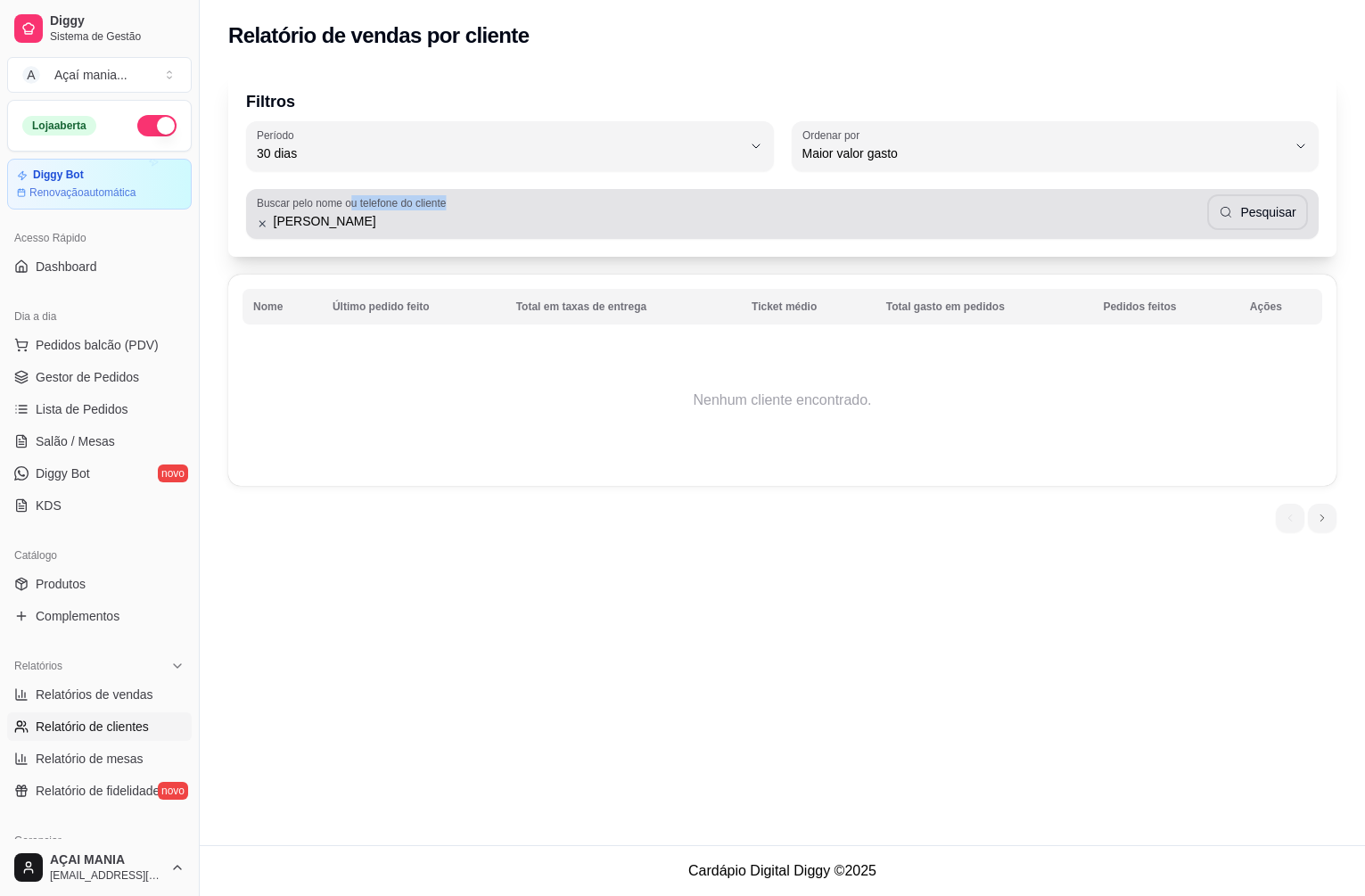
drag, startPoint x: 308, startPoint y: 219, endPoint x: 224, endPoint y: 214, distance: 84.1
click at [225, 214] on div "Filtros 30 Período Hoje Ontem 7 dias 15 dias 30 dias 45 dias 60 dias Período 30…" at bounding box center [782, 307] width 1165 height 493
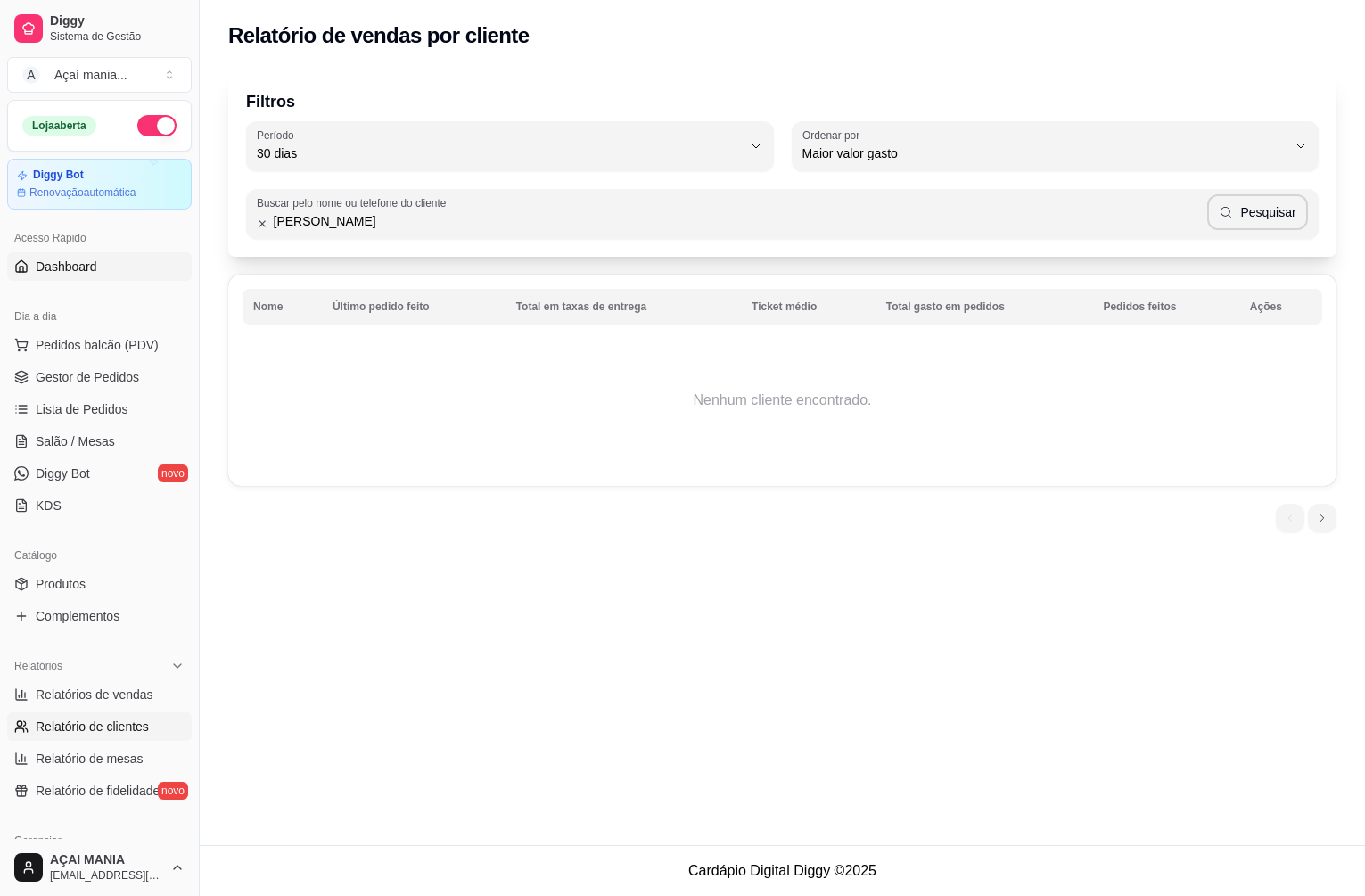
drag, startPoint x: 364, startPoint y: 229, endPoint x: 48, endPoint y: 275, distance: 319.3
click at [48, 275] on div "Diggy Sistema de Gestão A Açaí mania ... Loja aberta Diggy Bot Renovação automá…" at bounding box center [682, 448] width 1365 height 896
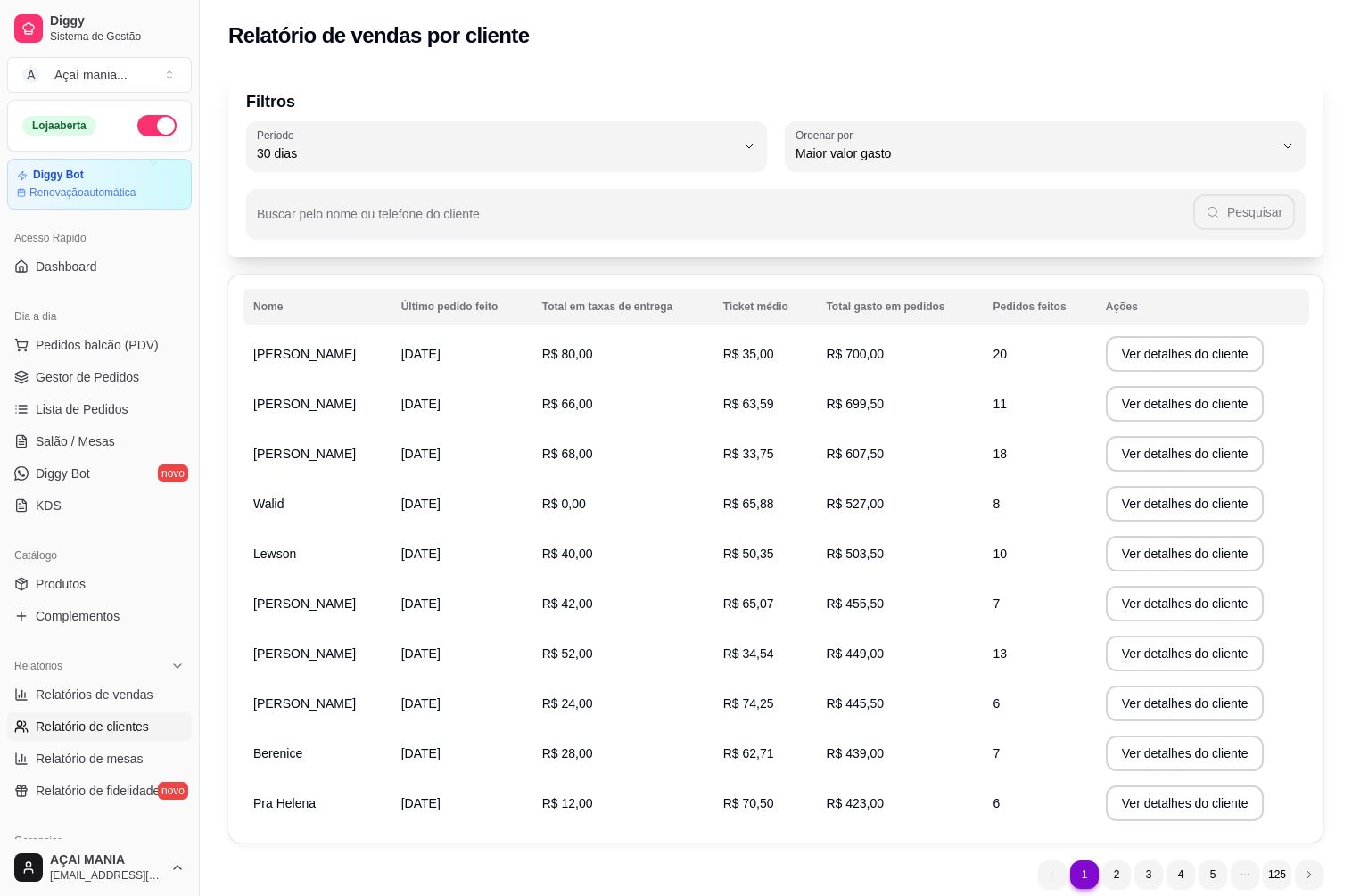
click at [486, 227] on input "Buscar pelo nome ou telefone do cliente" at bounding box center [725, 220] width 937 height 18
drag, startPoint x: 127, startPoint y: 382, endPoint x: 199, endPoint y: 416, distance: 79.6
click at [127, 382] on span "Gestor de Pedidos" at bounding box center [87, 376] width 104 height 18
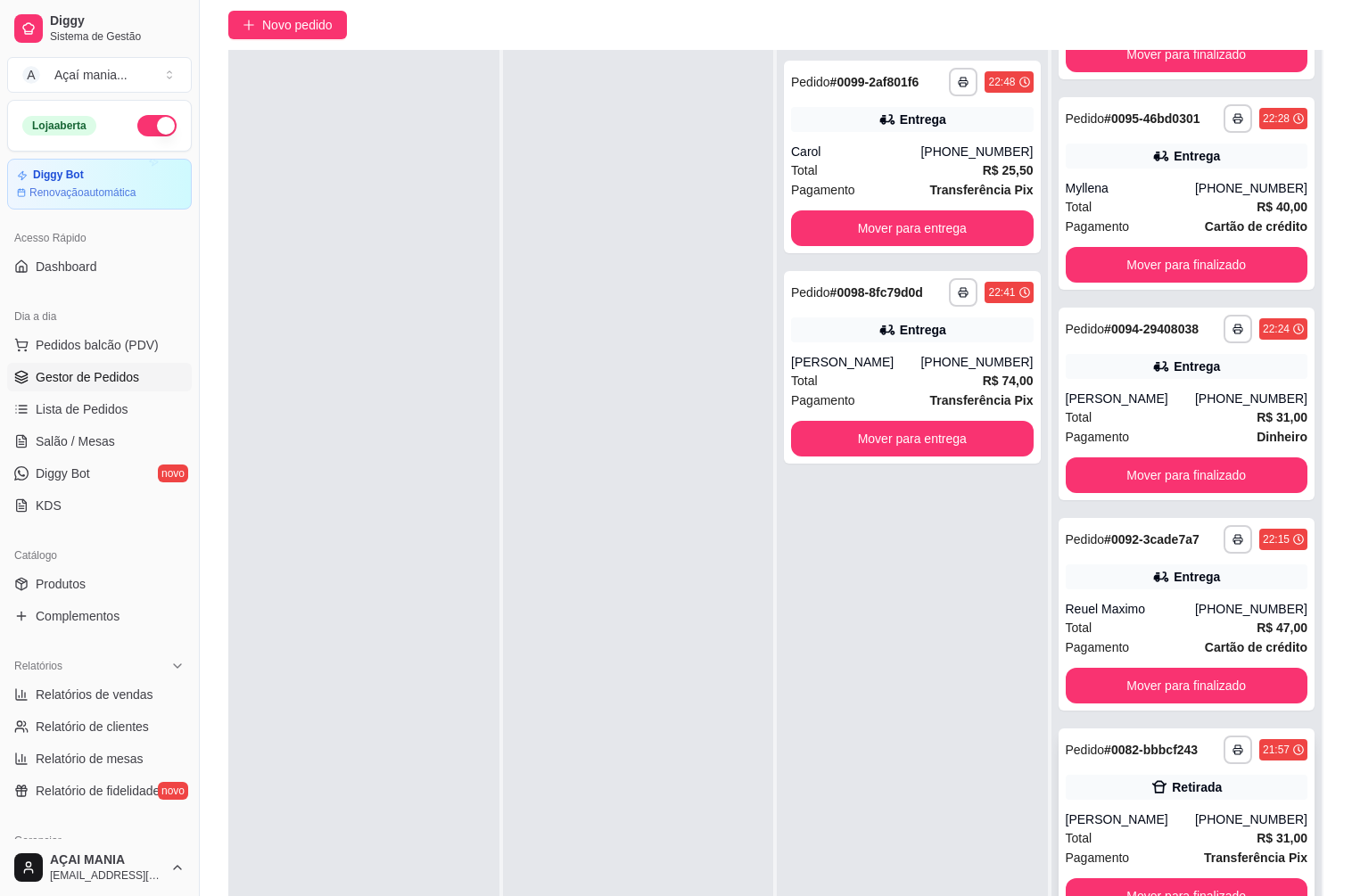
scroll to position [272, 0]
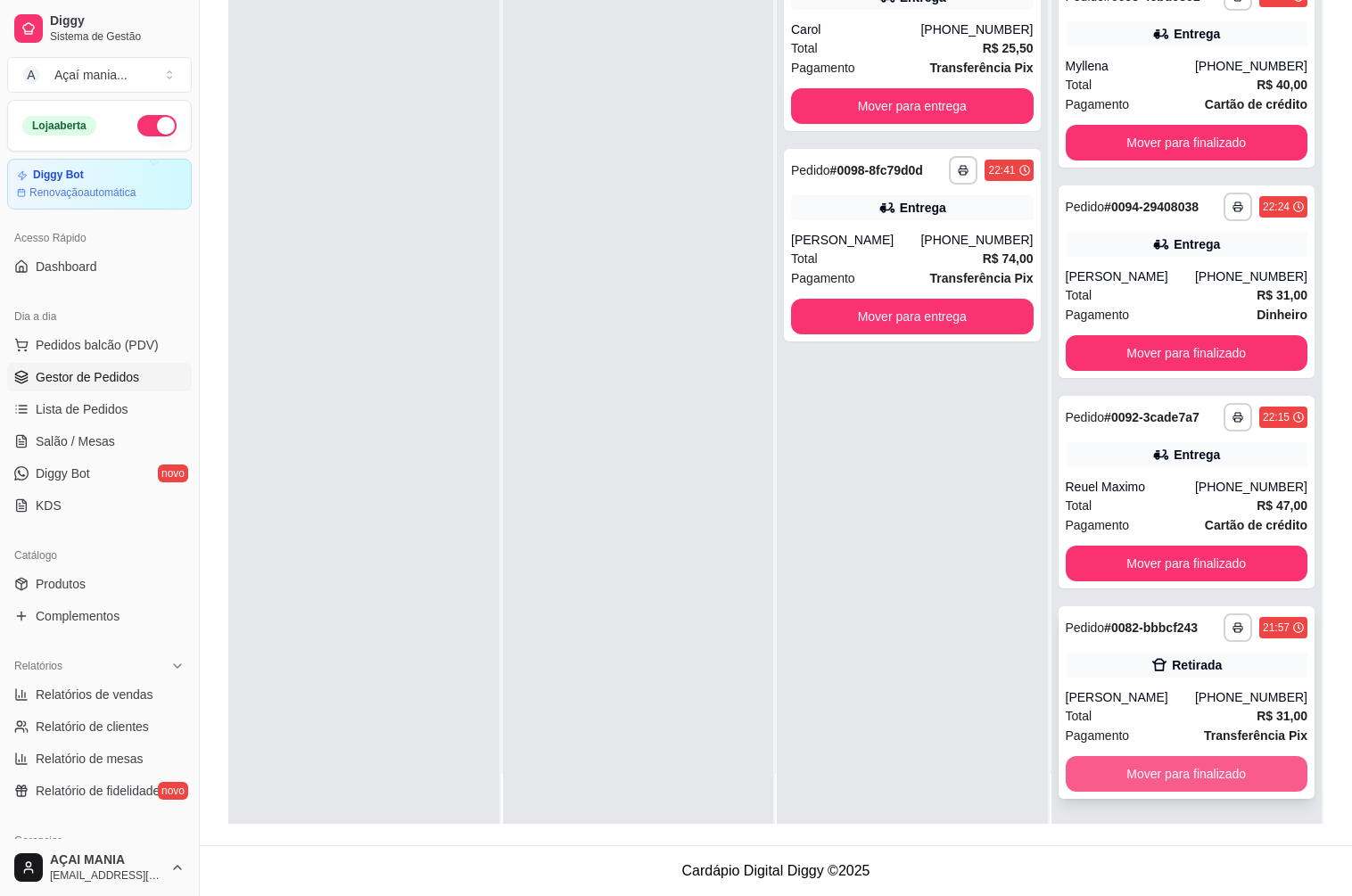
click at [1160, 776] on button "Mover para finalizado" at bounding box center [1187, 774] width 243 height 35
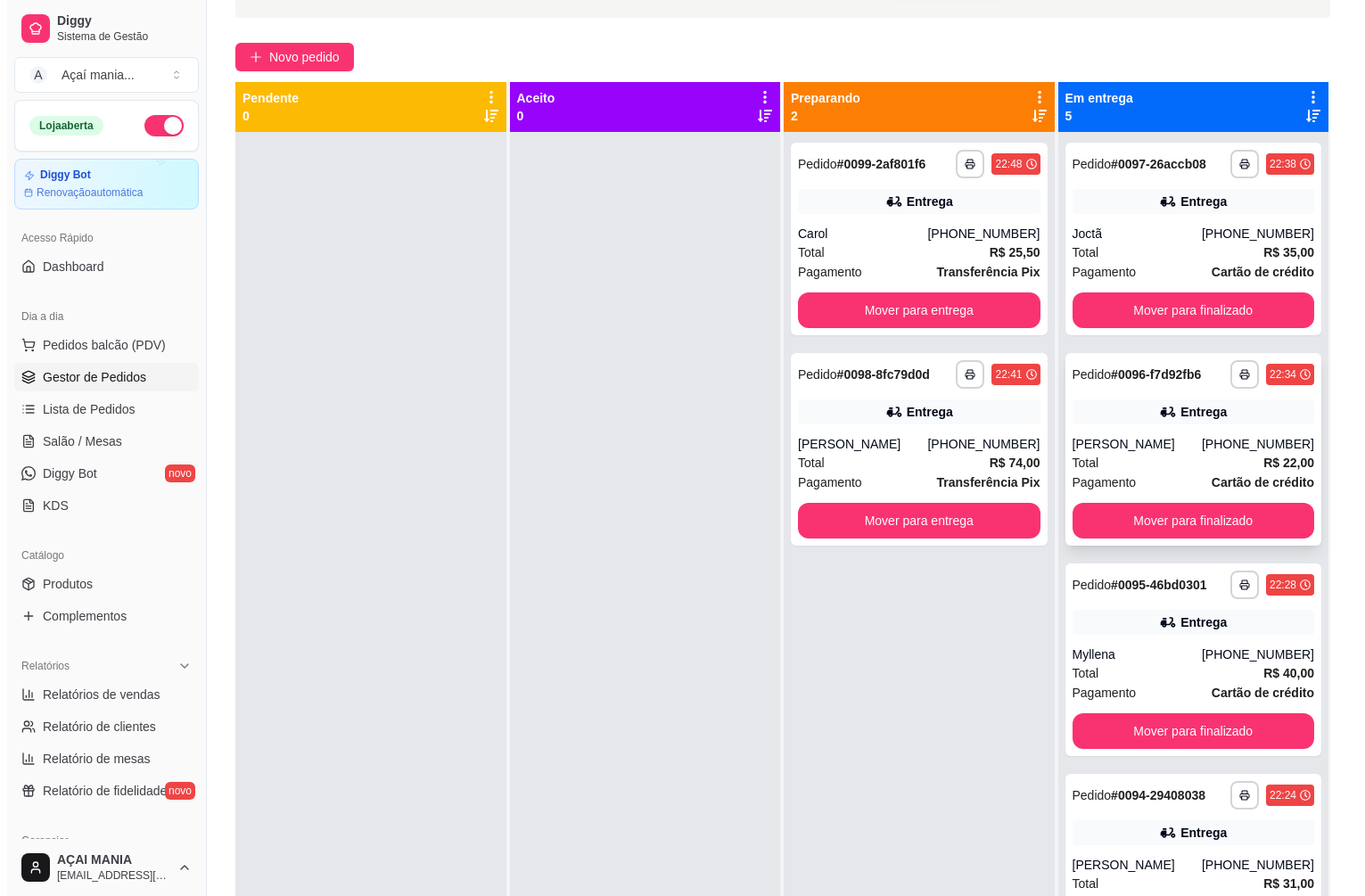
scroll to position [0, 0]
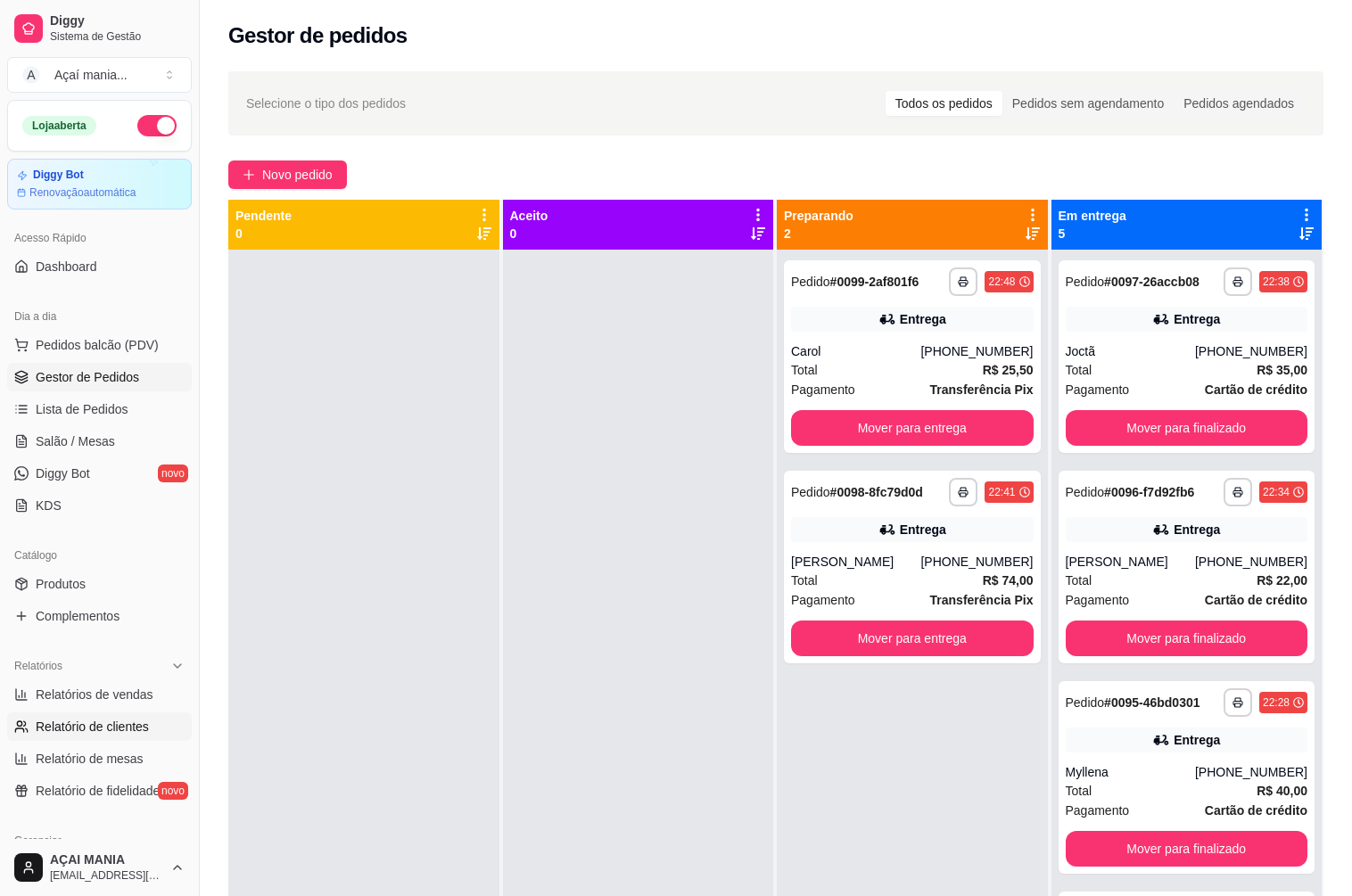
click at [88, 725] on span "Relatório de clientes" at bounding box center [92, 726] width 113 height 18
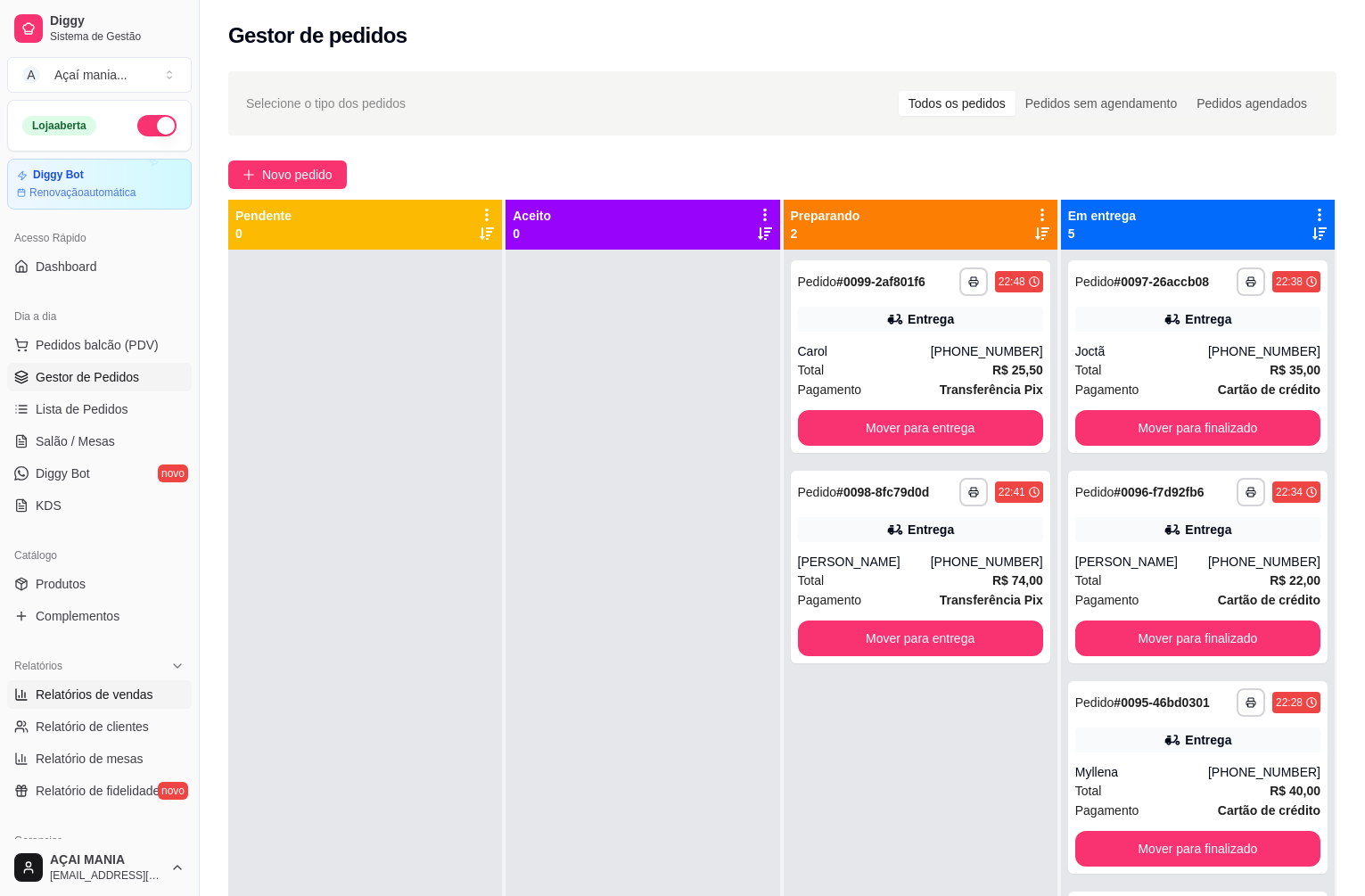
select select "30"
select select "HIGHEST_TOTAL_SPENT_WITH_ORDERS"
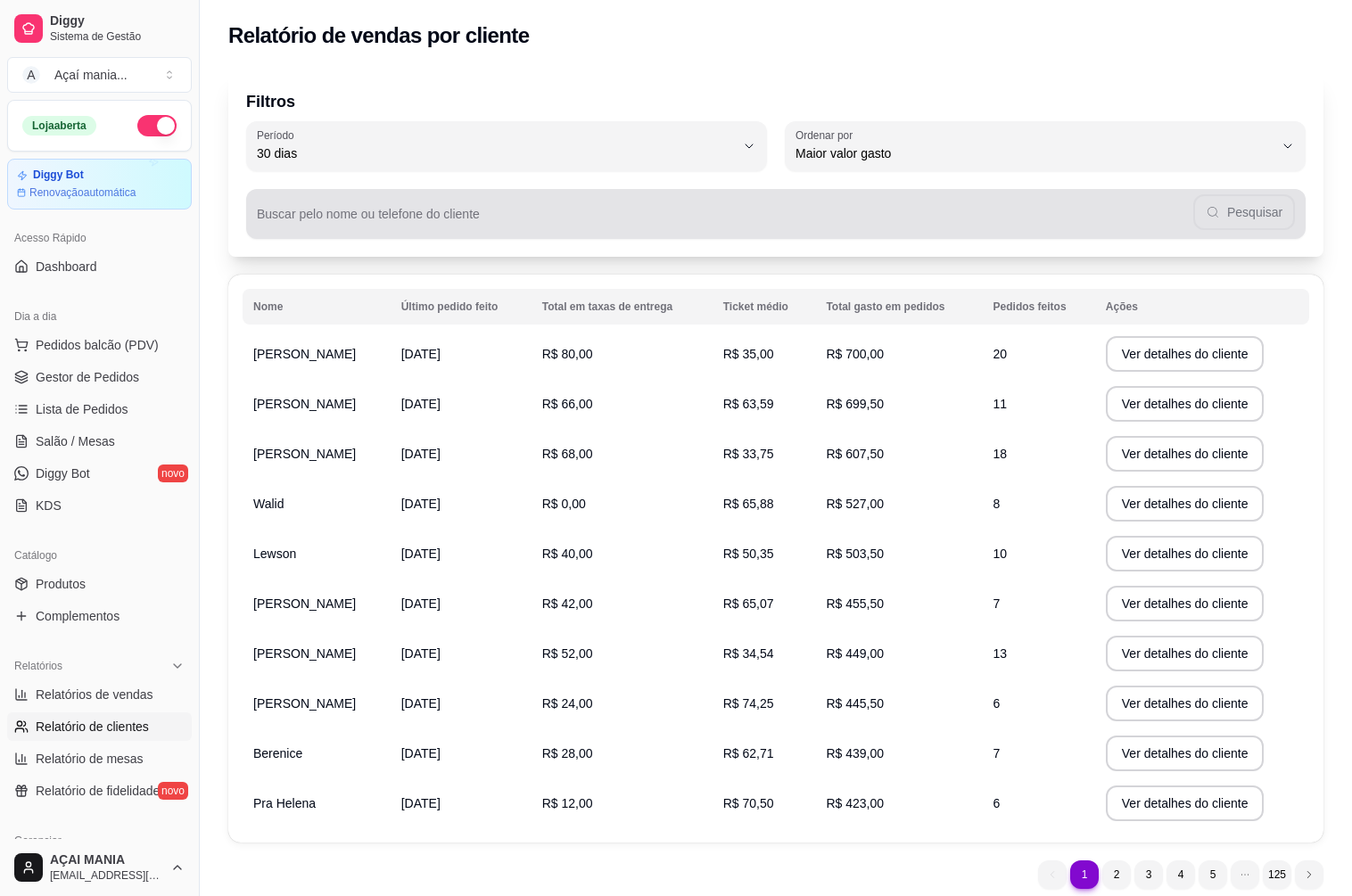
click at [422, 220] on input "Buscar pelo nome ou telefone do cliente" at bounding box center [725, 220] width 937 height 18
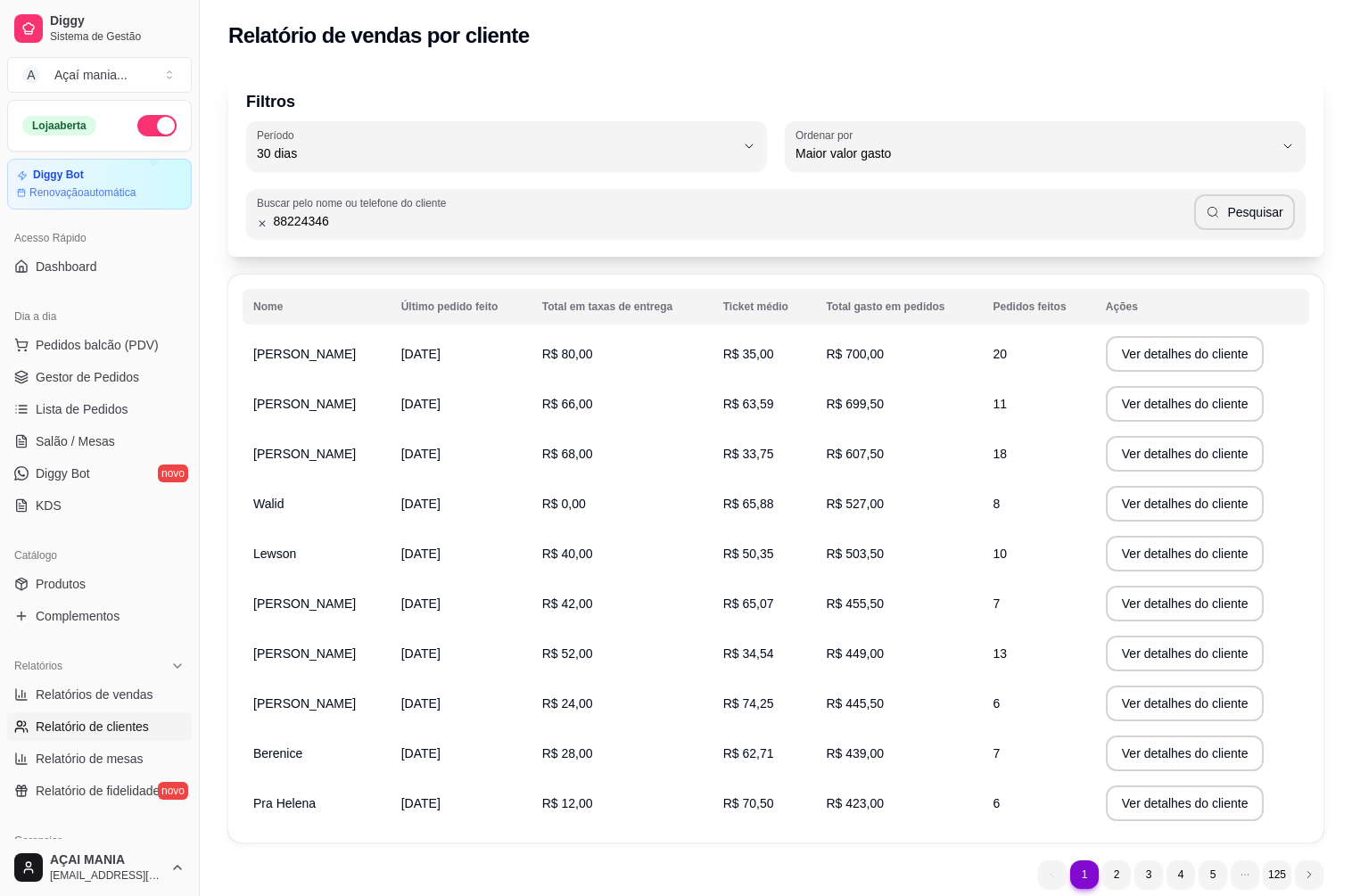
type input "88224346"
click at [1282, 203] on button "Pesquisar" at bounding box center [1245, 212] width 101 height 35
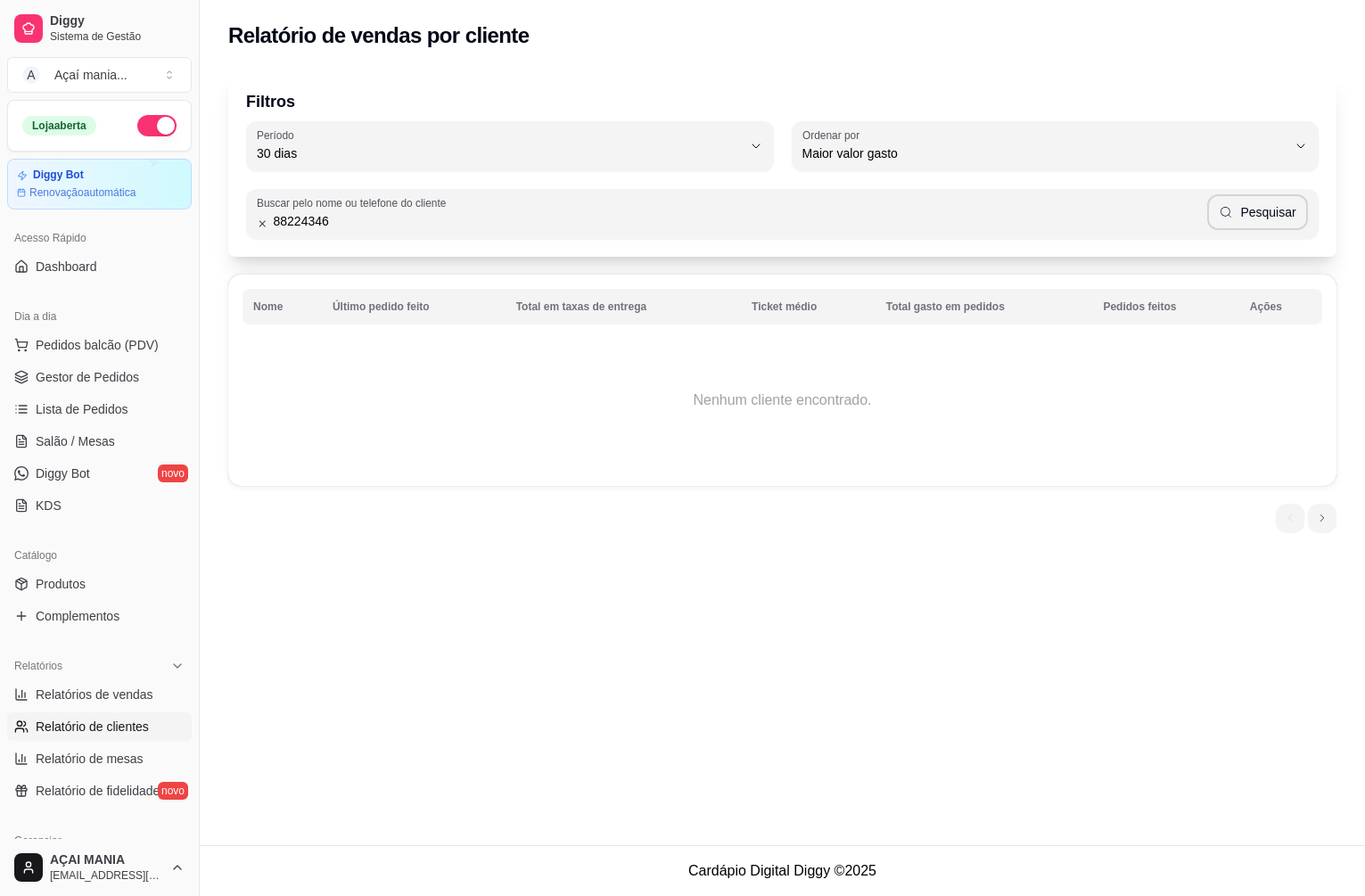
click at [340, 220] on input "88224346" at bounding box center [738, 220] width 939 height 18
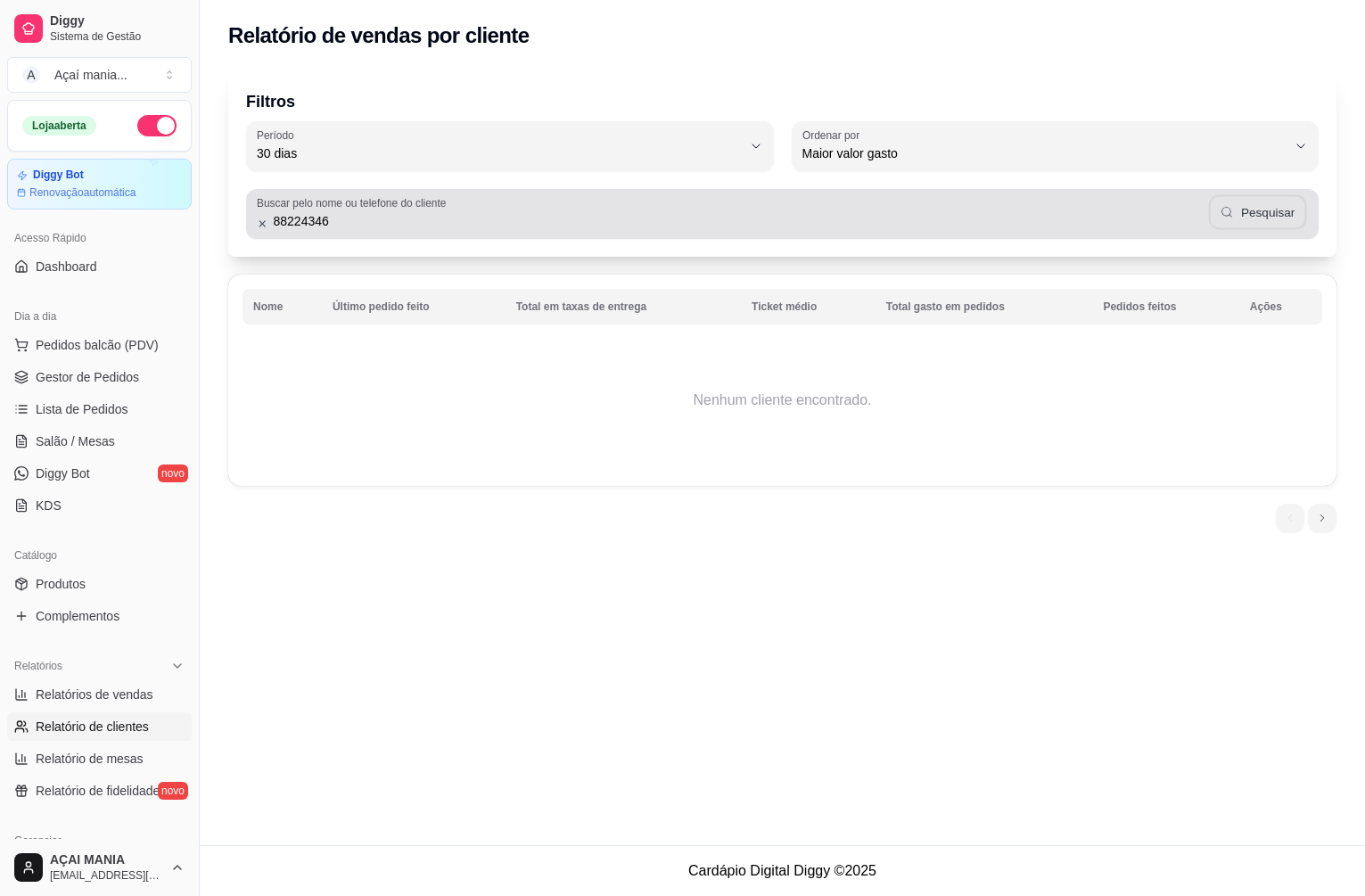
click at [1277, 214] on button "Pesquisar" at bounding box center [1258, 212] width 98 height 35
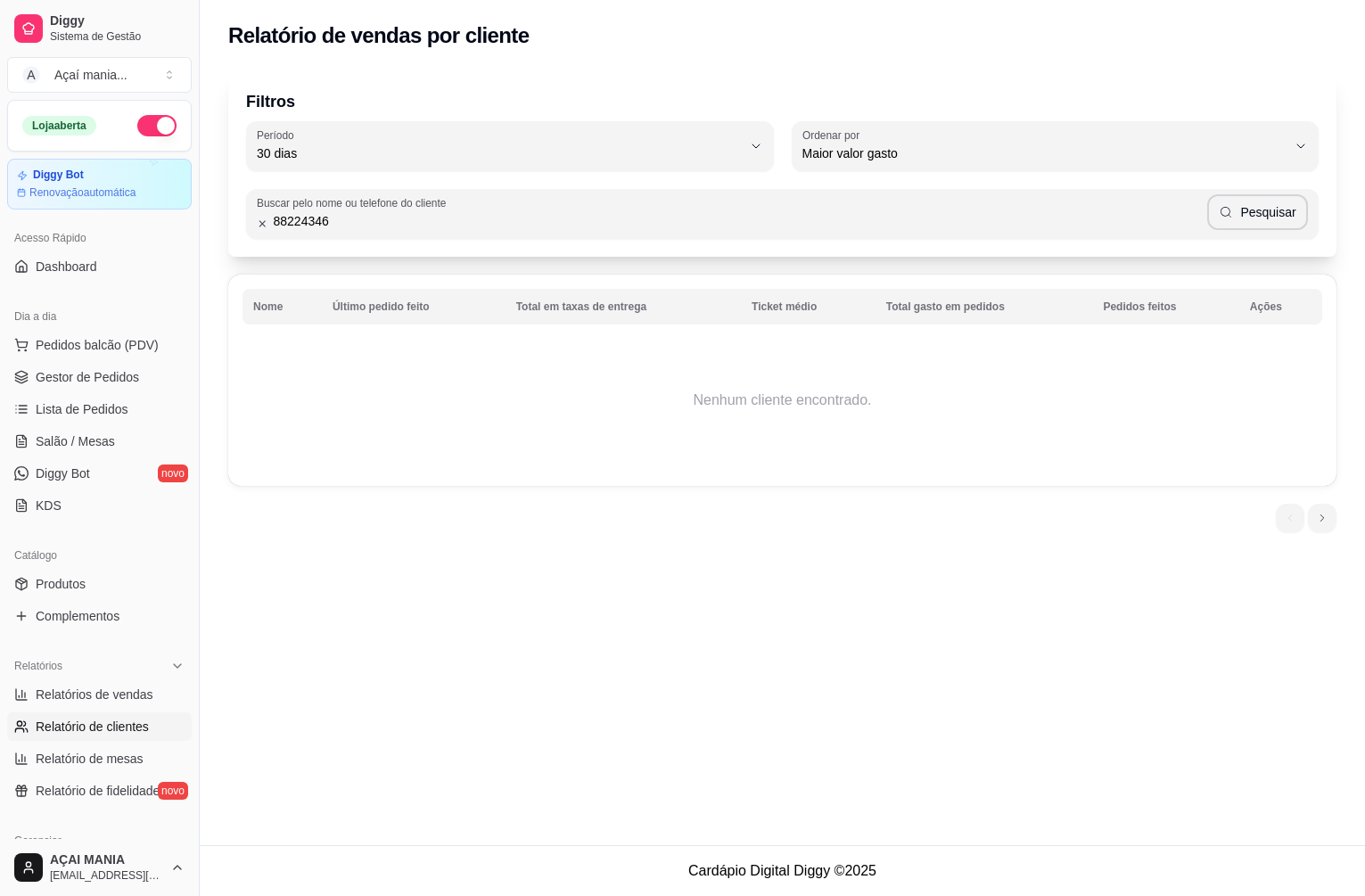
drag, startPoint x: 346, startPoint y: 232, endPoint x: 227, endPoint y: 241, distance: 119.3
click at [228, 242] on div "Filtros 30 Período Hoje Ontem 7 dias 15 dias 30 dias 45 dias 60 dias Período 30…" at bounding box center [782, 307] width 1165 height 493
drag, startPoint x: 347, startPoint y: 221, endPoint x: 265, endPoint y: 213, distance: 82.4
click at [265, 213] on div "88224346 Pesquisar" at bounding box center [782, 214] width 1051 height 35
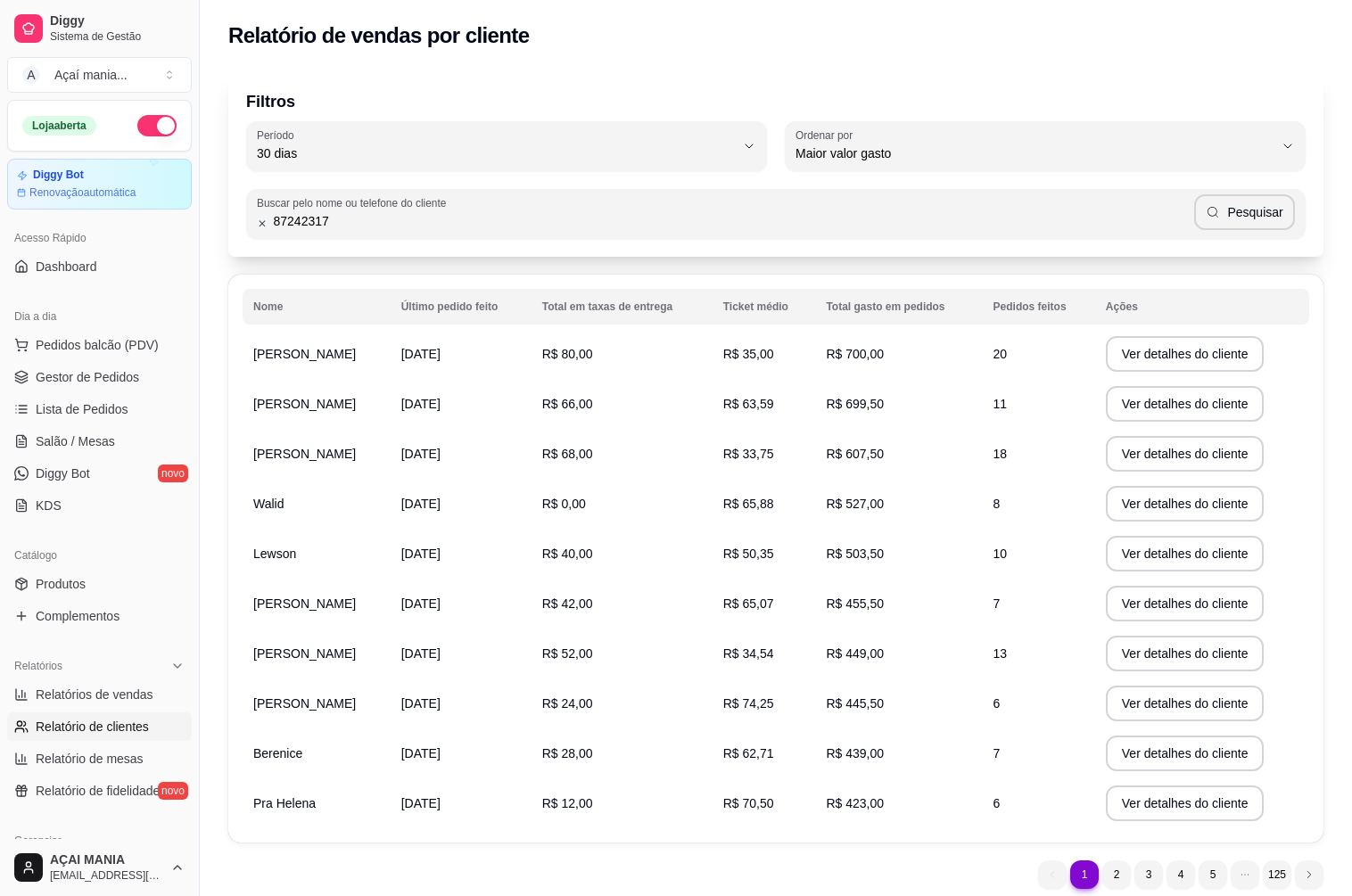
type input "87242317"
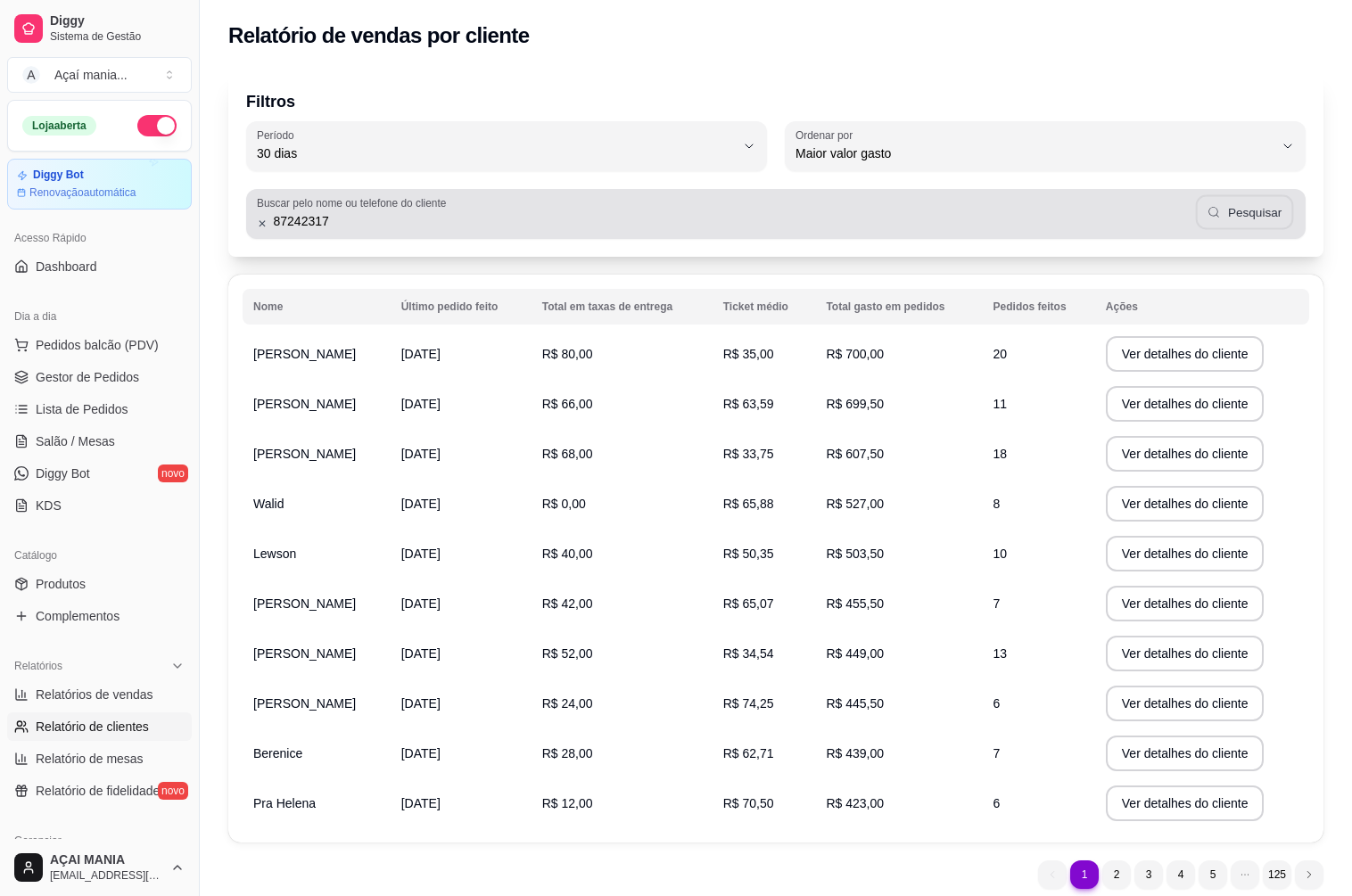
click at [1260, 206] on button "Pesquisar" at bounding box center [1245, 212] width 97 height 35
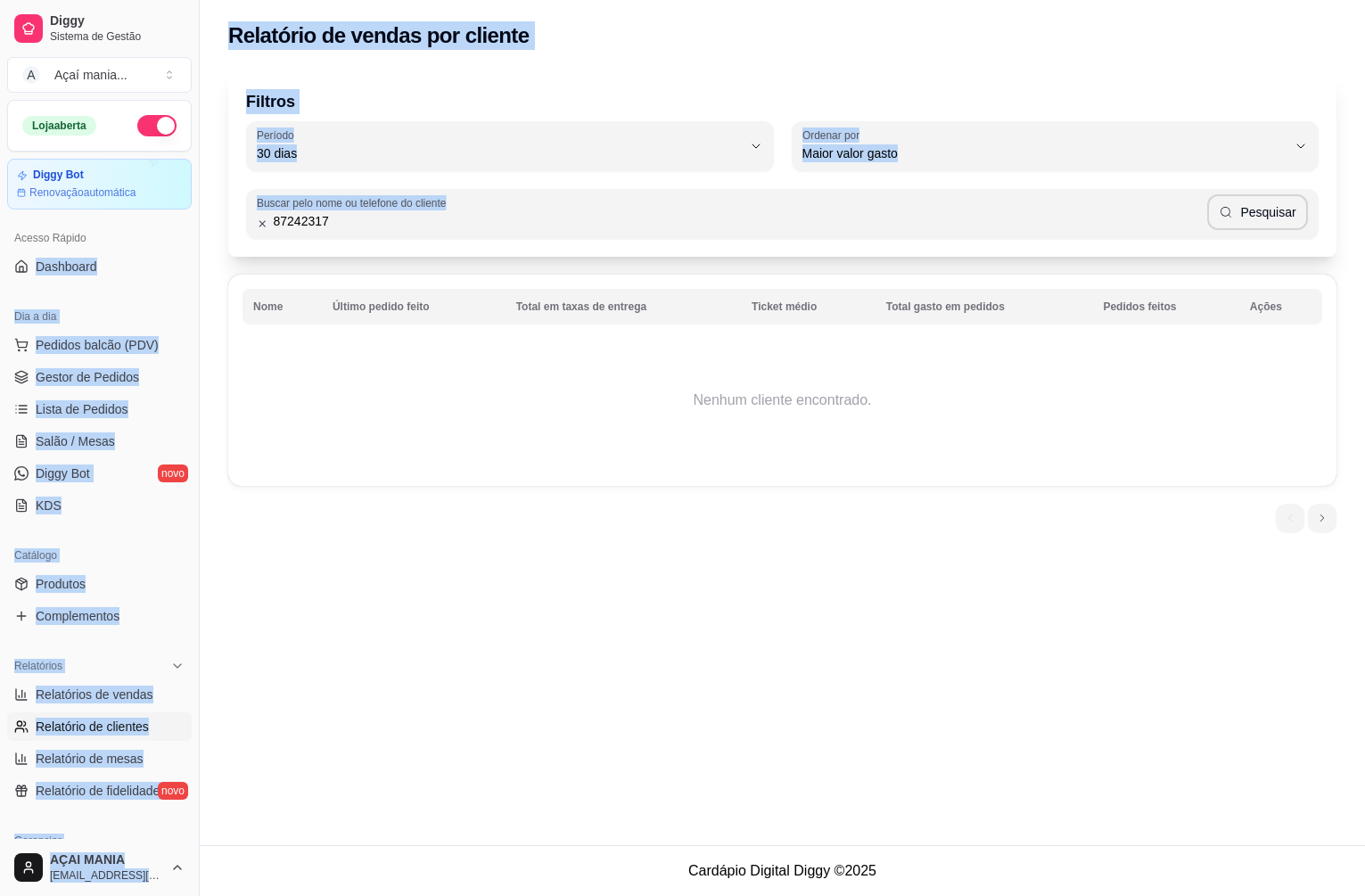
drag, startPoint x: 377, startPoint y: 210, endPoint x: 152, endPoint y: 225, distance: 225.5
click at [152, 225] on div "Diggy Sistema de Gestão A Açaí mania ... Loja aberta Diggy Bot Renovação automá…" at bounding box center [682, 448] width 1365 height 896
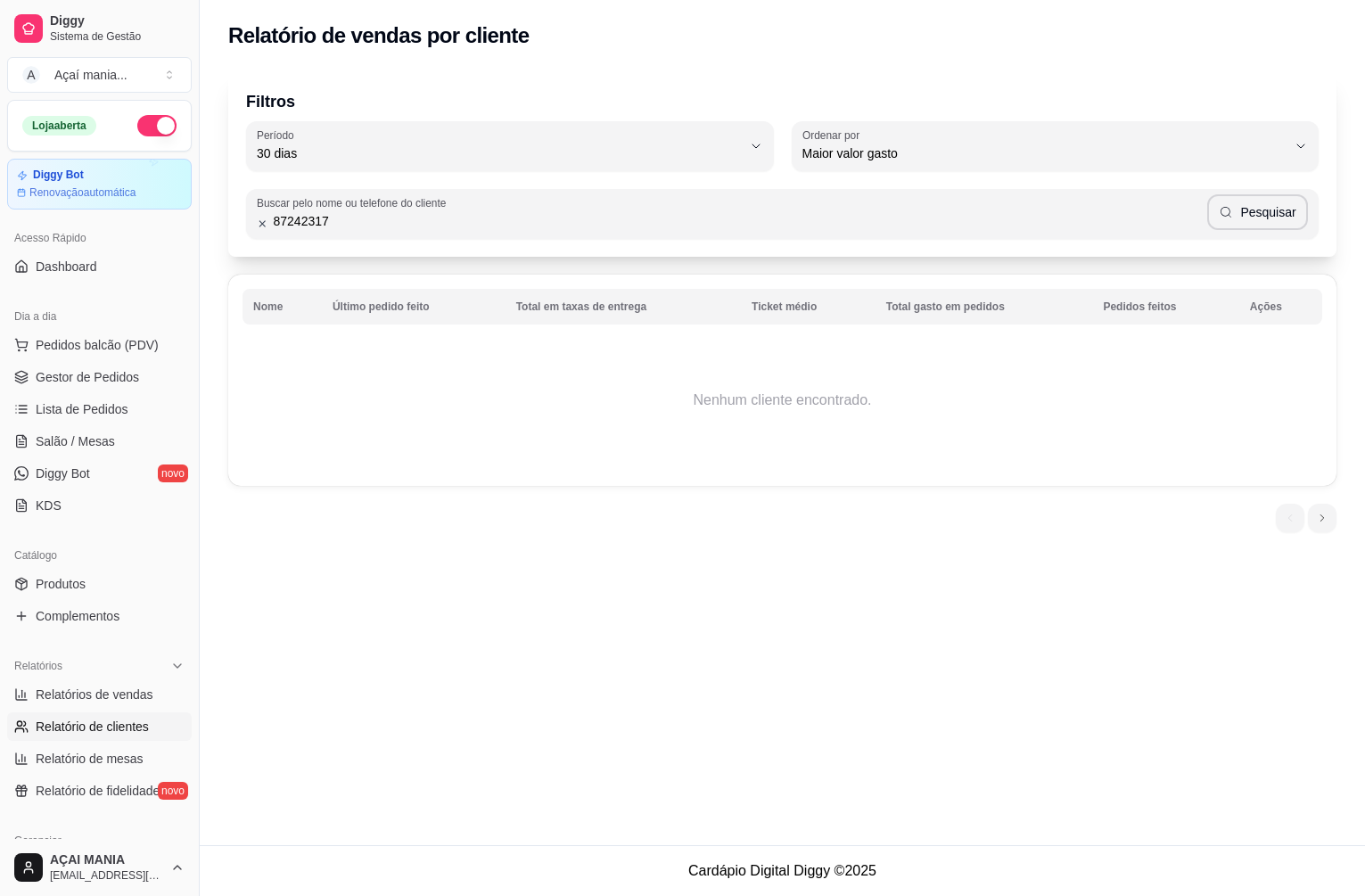
click at [353, 226] on input "87242317" at bounding box center [738, 220] width 939 height 18
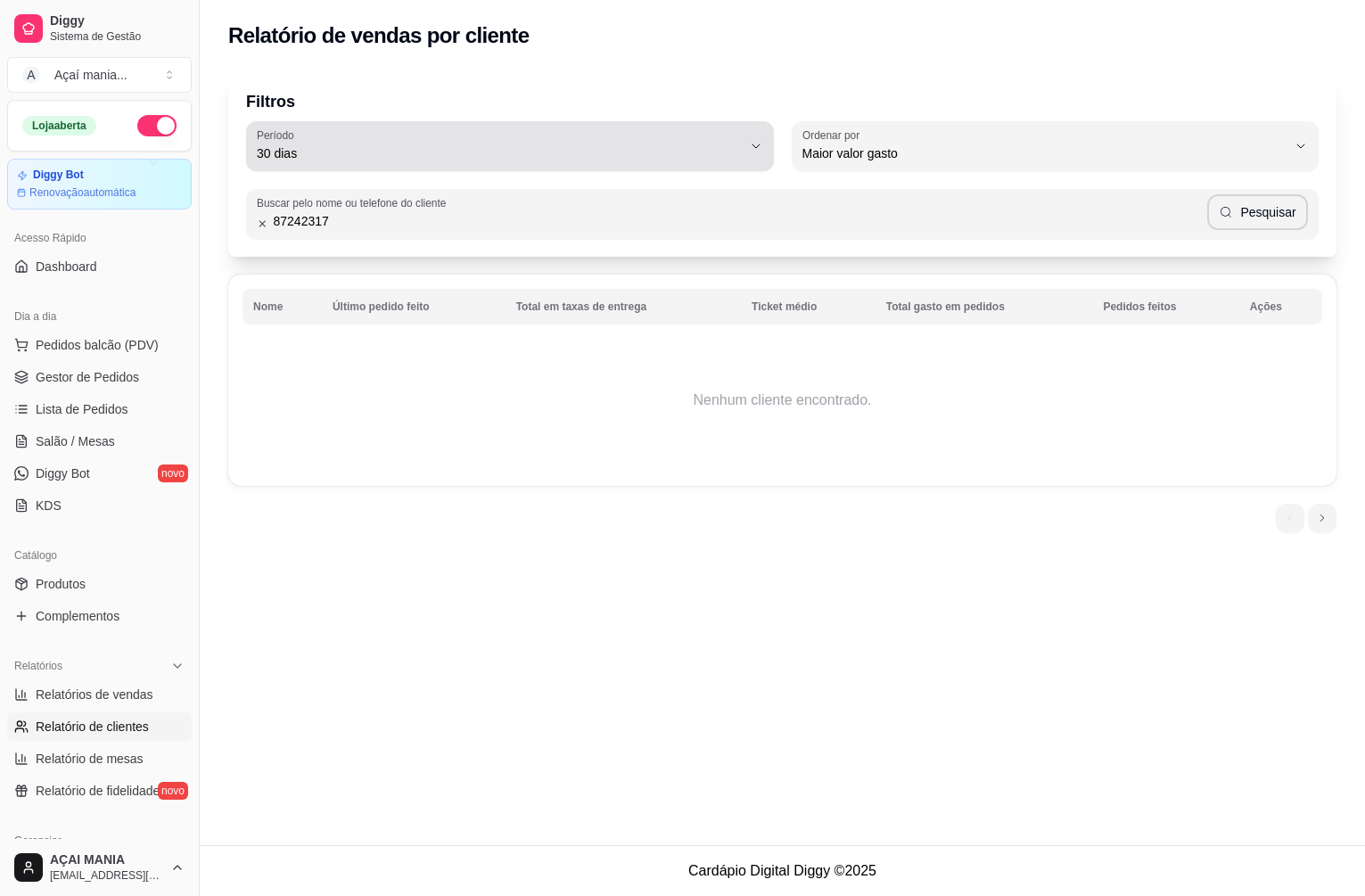
click at [586, 154] on span "30 dias" at bounding box center [499, 153] width 485 height 18
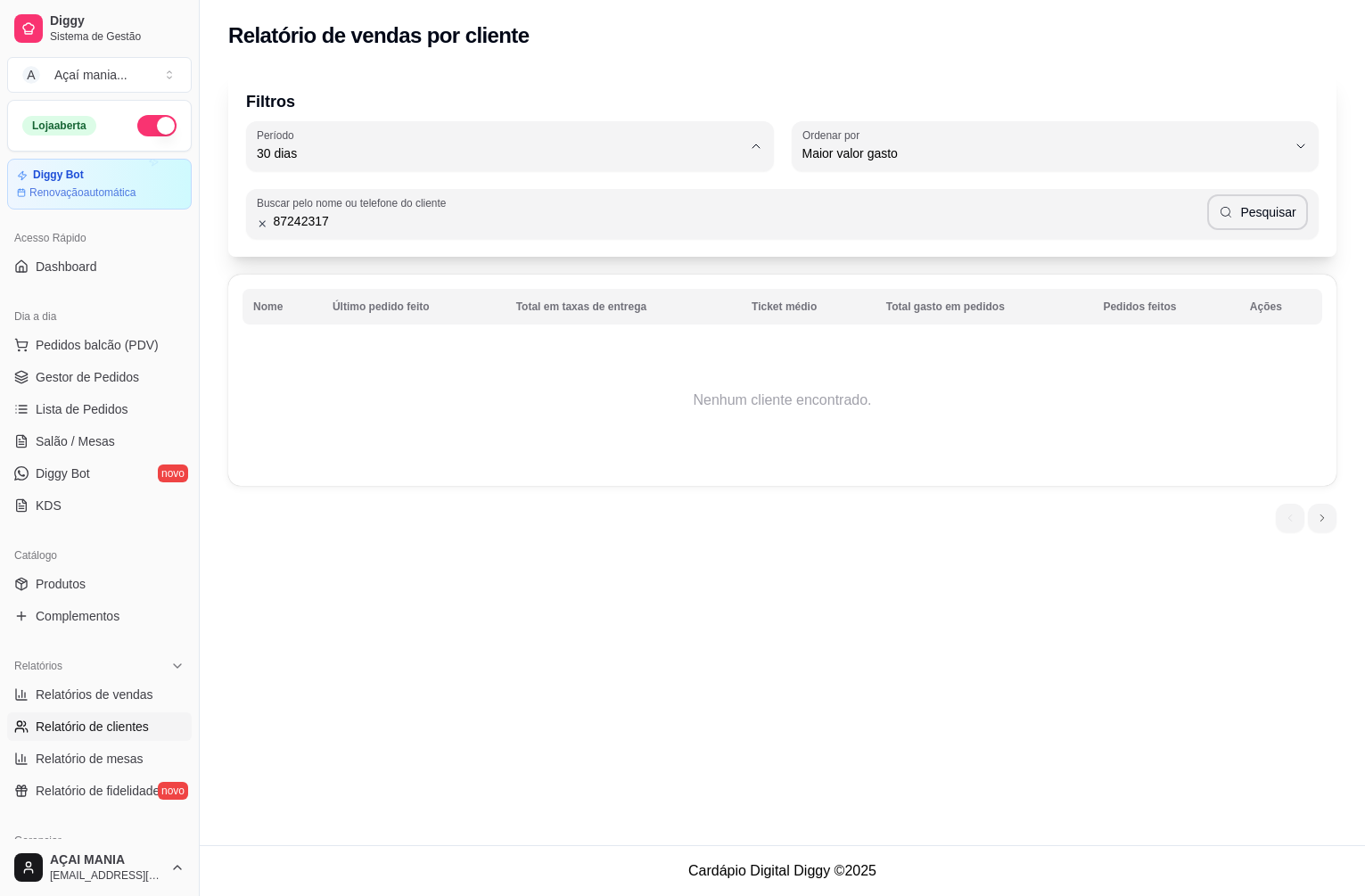
click at [324, 376] on span "60 dias" at bounding box center [500, 371] width 462 height 17
type input "60"
select select "60"
drag, startPoint x: 415, startPoint y: 217, endPoint x: 265, endPoint y: 222, distance: 150.1
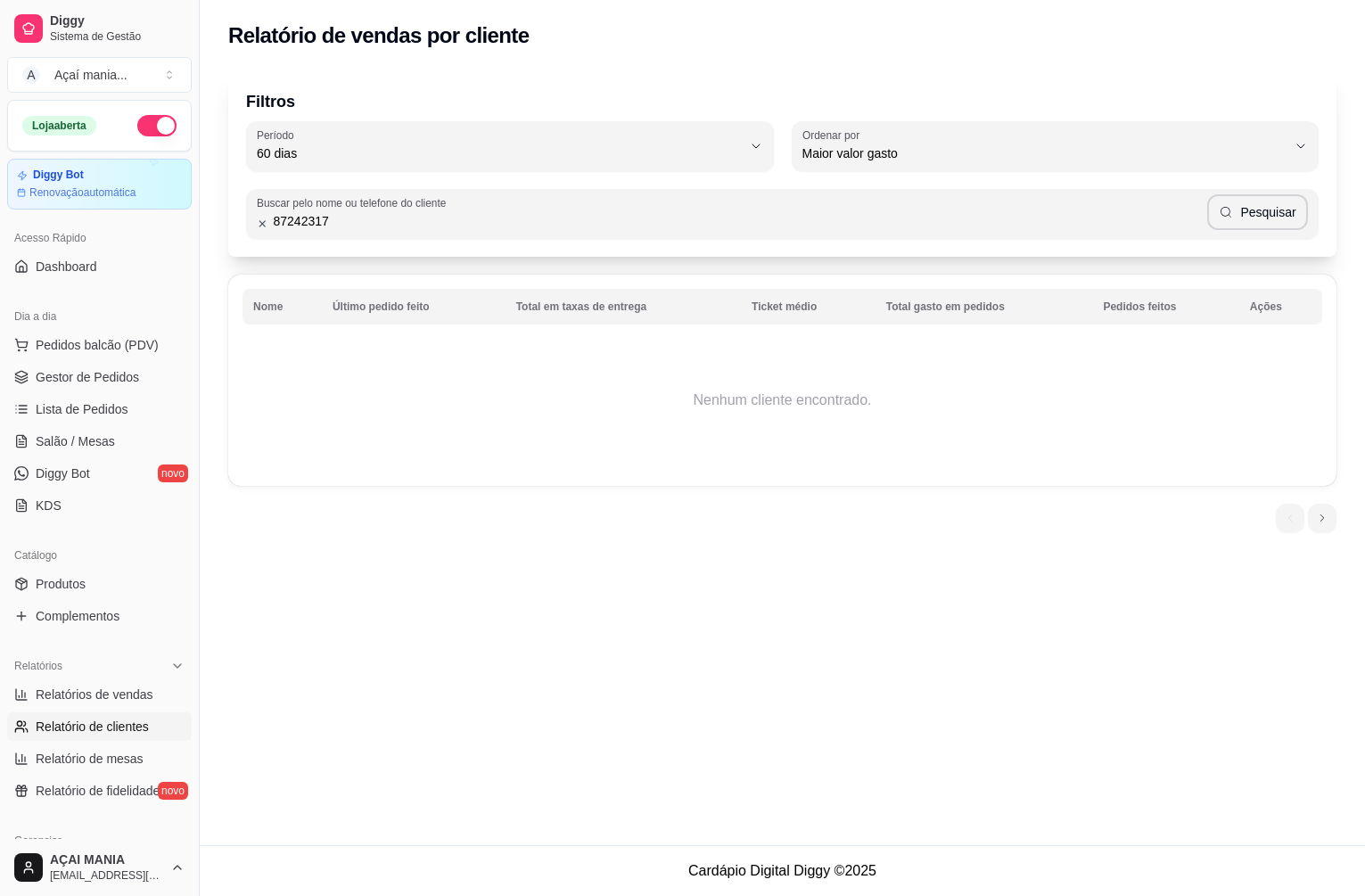
click at [265, 222] on div "87242317 Pesquisar" at bounding box center [782, 214] width 1051 height 35
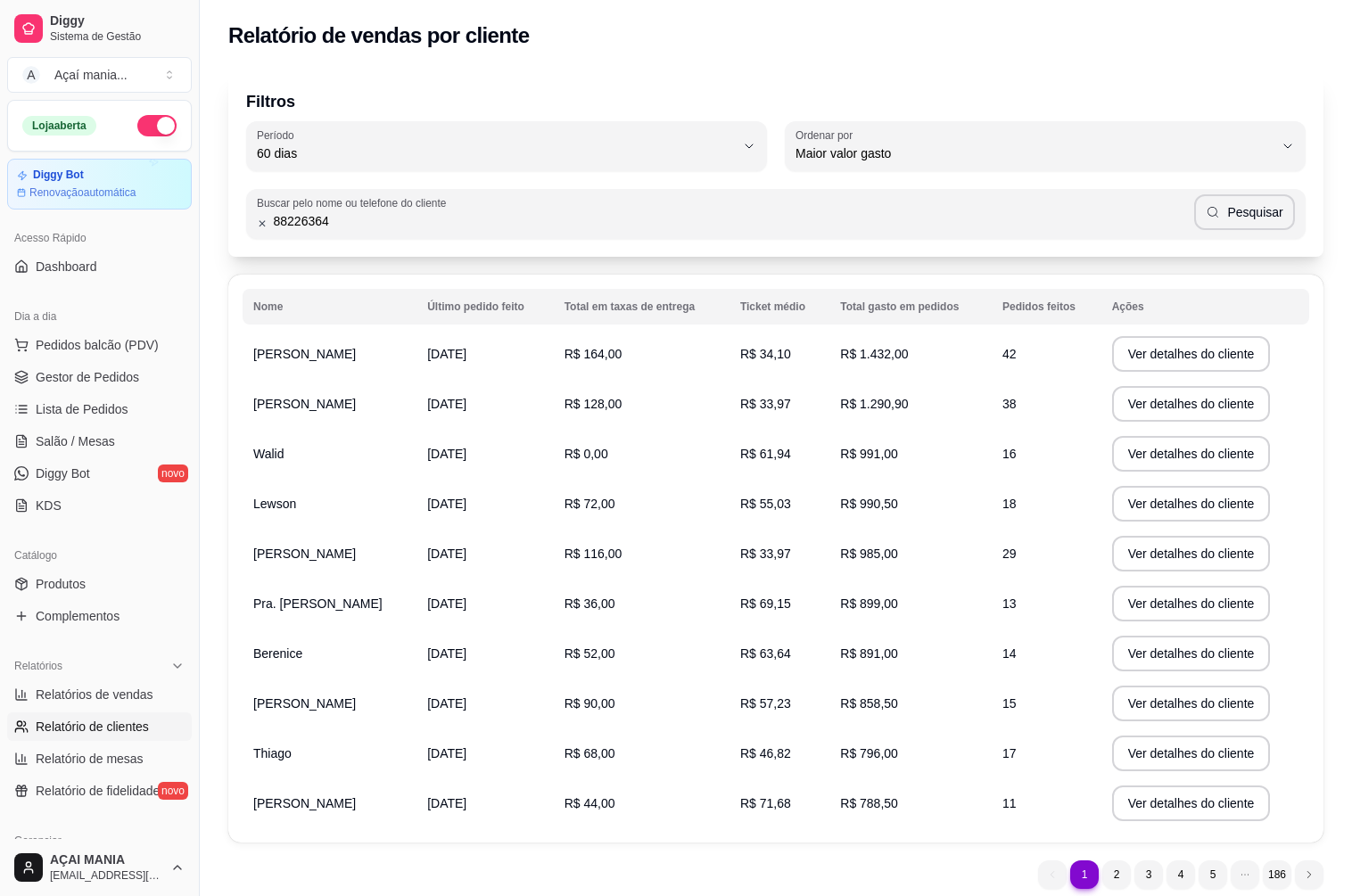
type input "88226364"
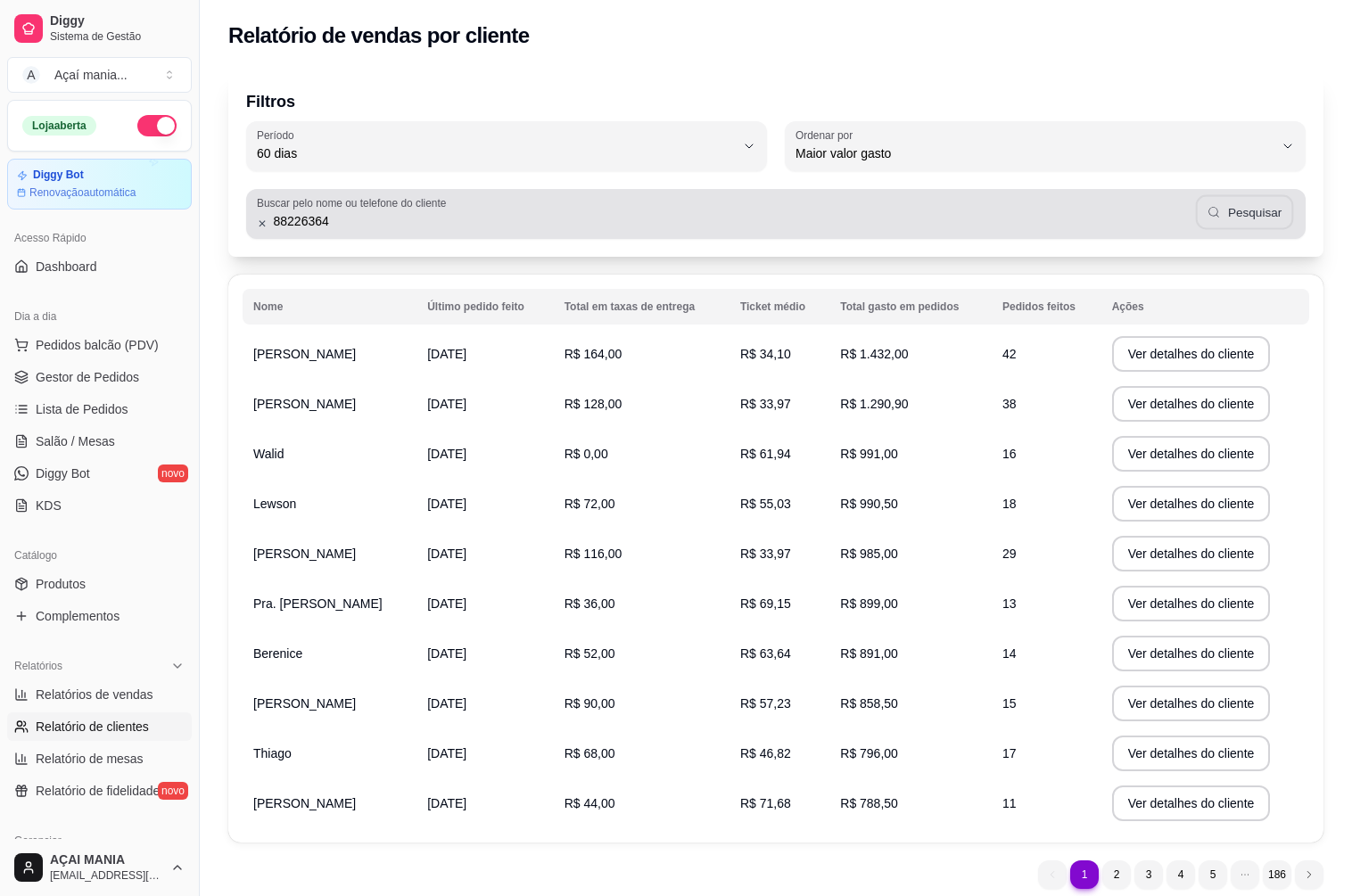
click at [1231, 227] on button "Pesquisar" at bounding box center [1245, 212] width 97 height 35
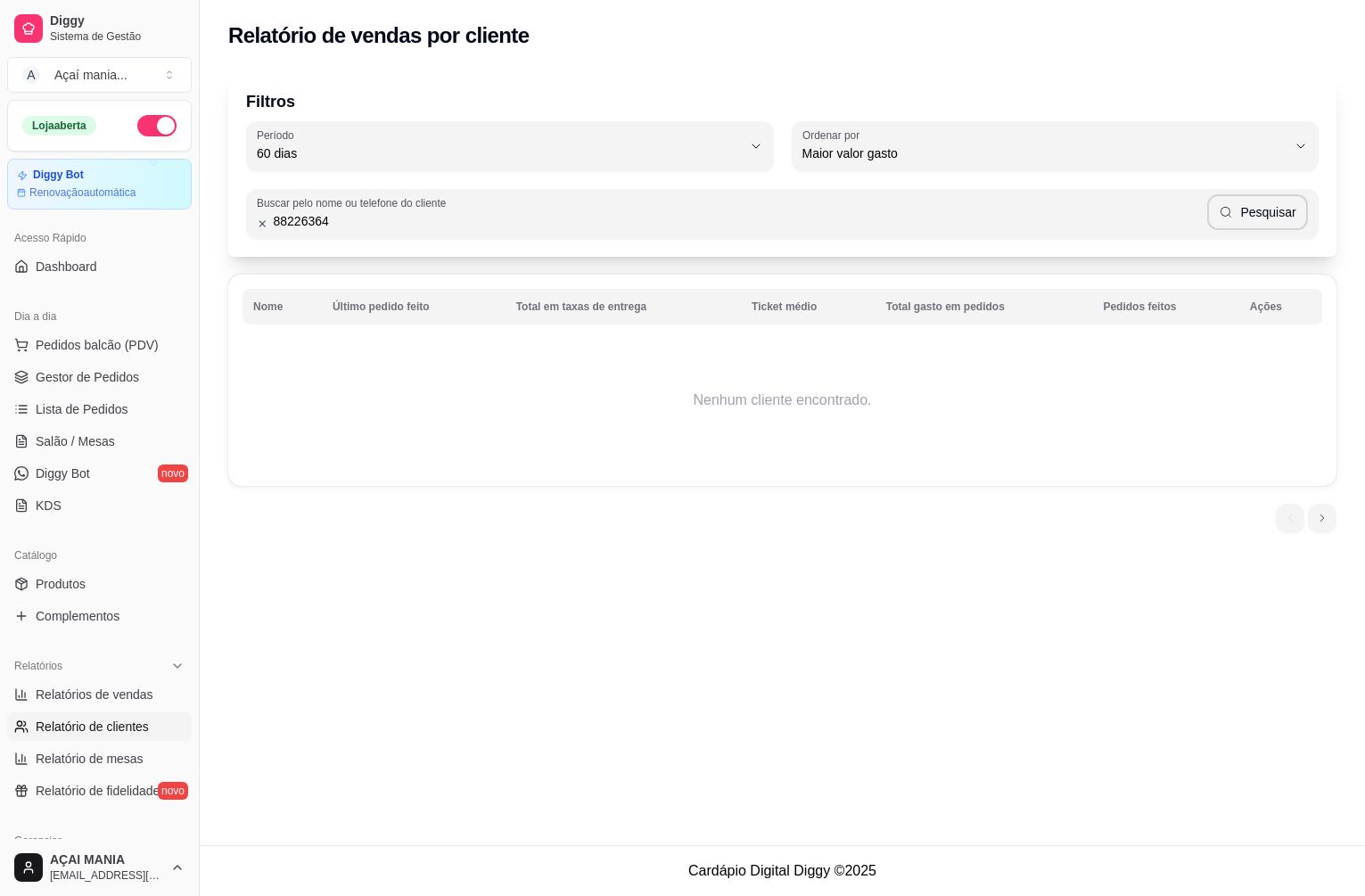
drag, startPoint x: 333, startPoint y: 228, endPoint x: 209, endPoint y: 230, distance: 124.0
click at [206, 233] on div "Filtros 60 Período Hoje Ontem 7 dias 15 dias 30 dias 45 dias 60 dias Período 60…" at bounding box center [782, 307] width 1165 height 493
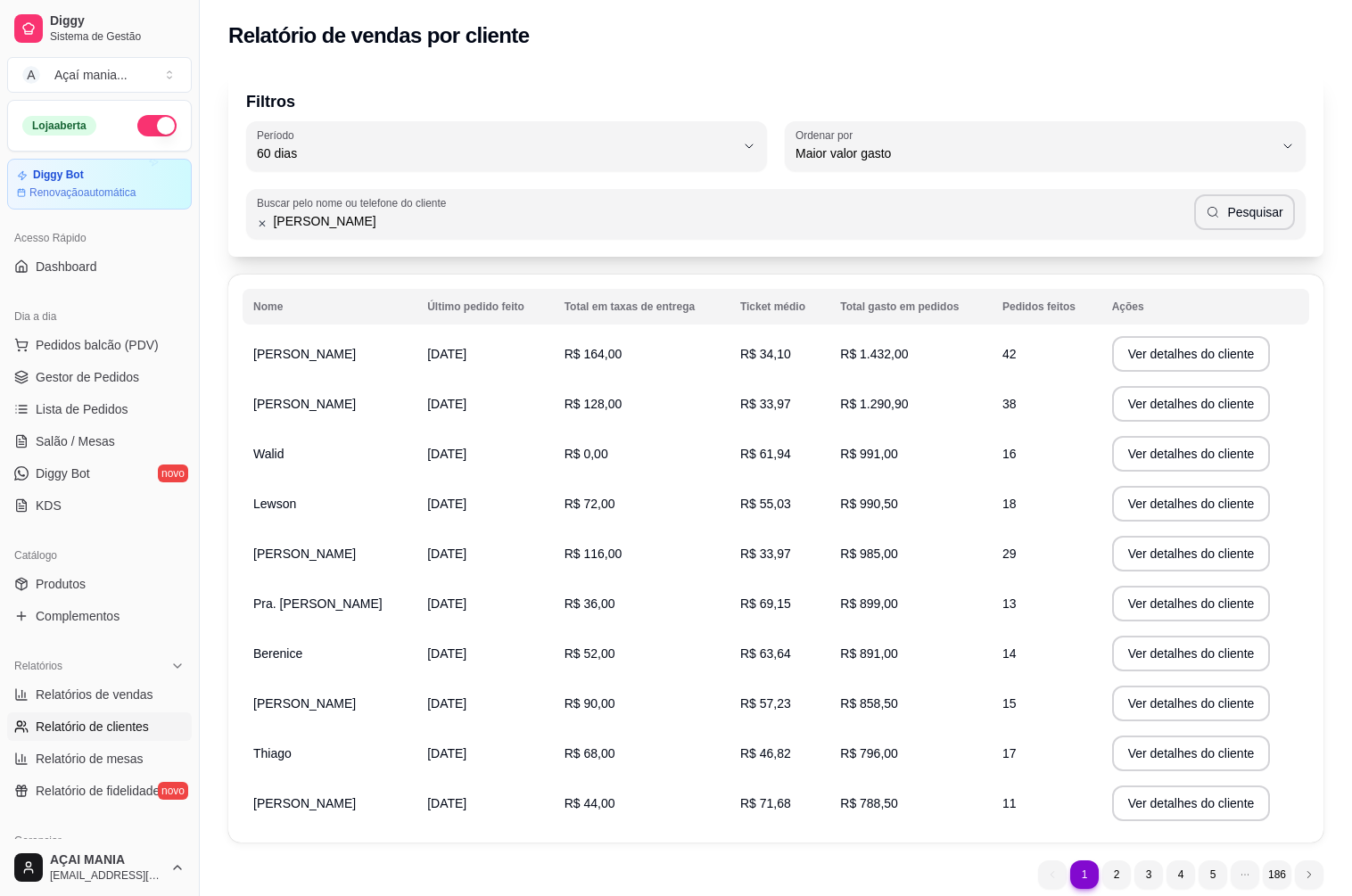
type input "[PERSON_NAME]"
click at [1227, 210] on button "Pesquisar" at bounding box center [1245, 212] width 101 height 35
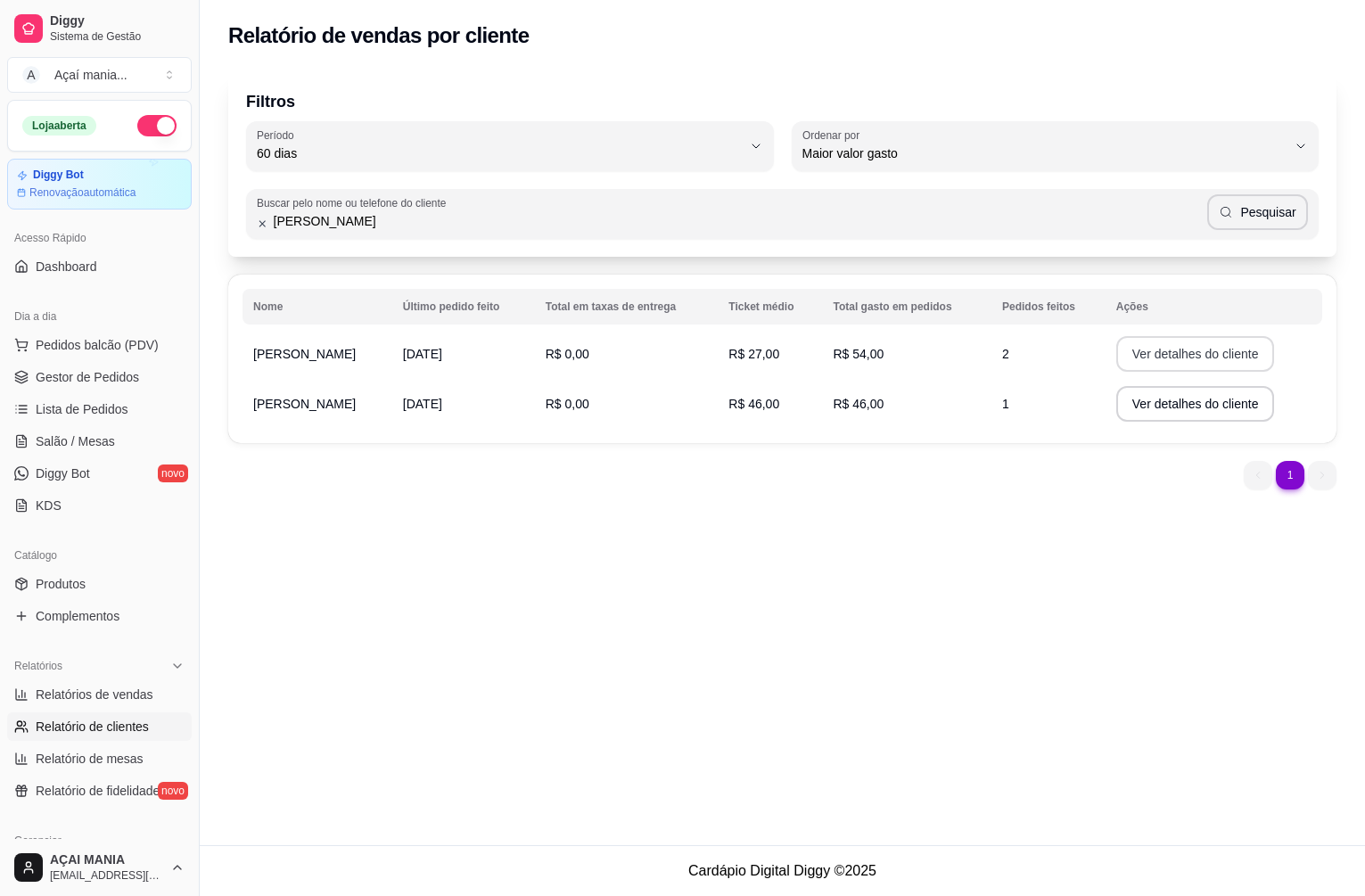
click at [1130, 365] on button "Ver detalhes do cliente" at bounding box center [1196, 354] width 159 height 35
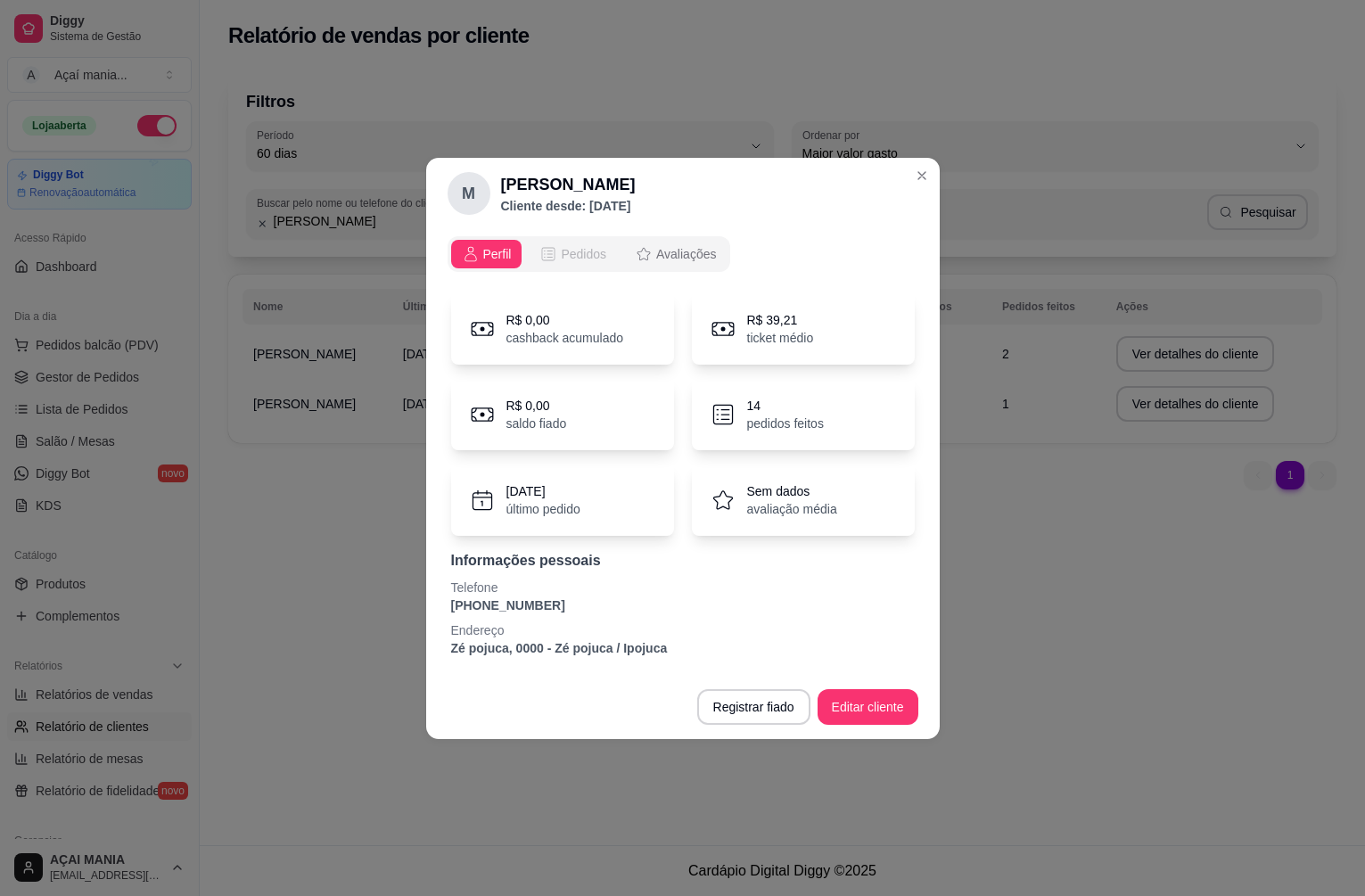
click at [557, 254] on div "Pedidos" at bounding box center [573, 254] width 67 height 18
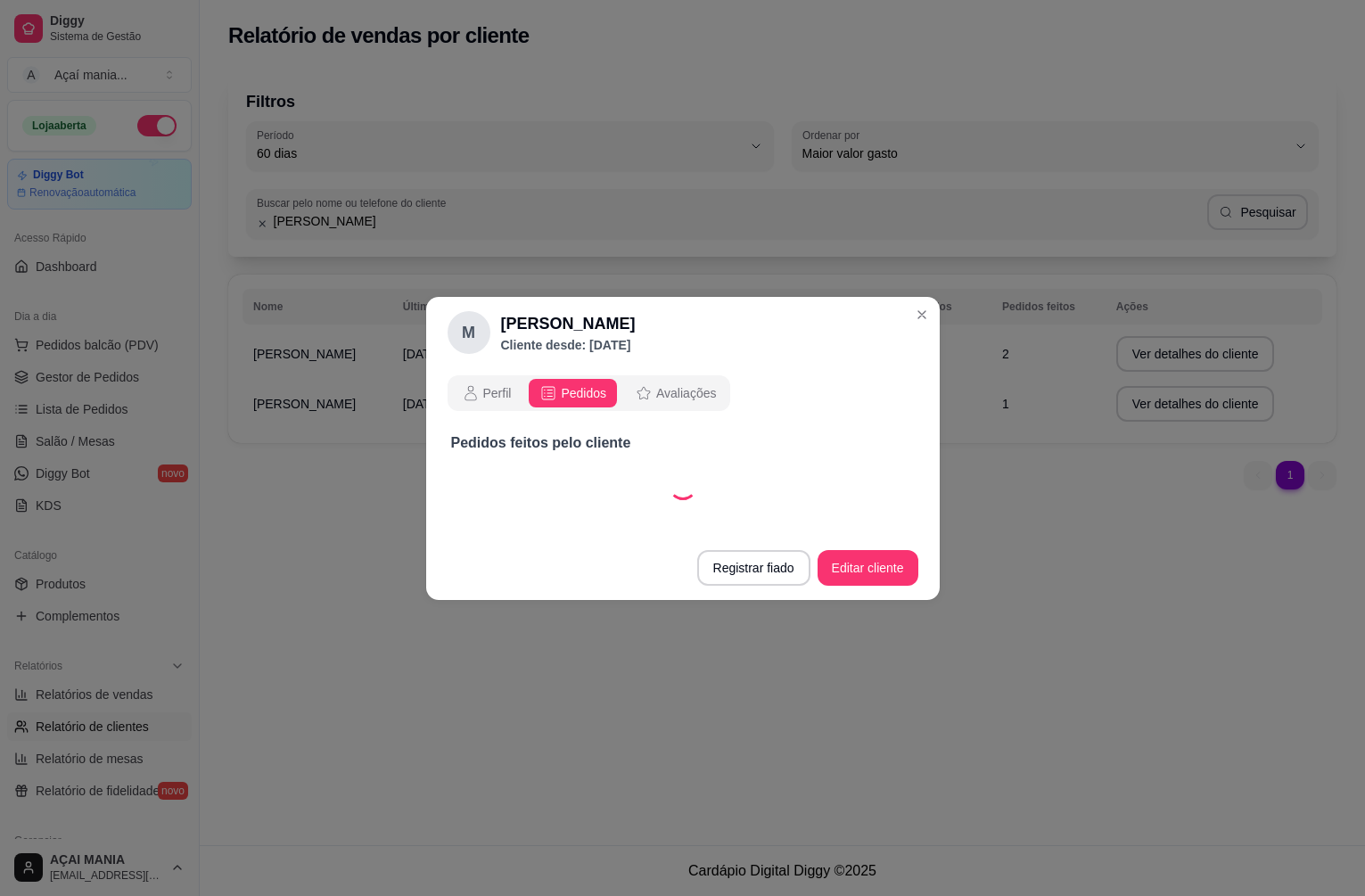
select select "30"
select select "ALL"
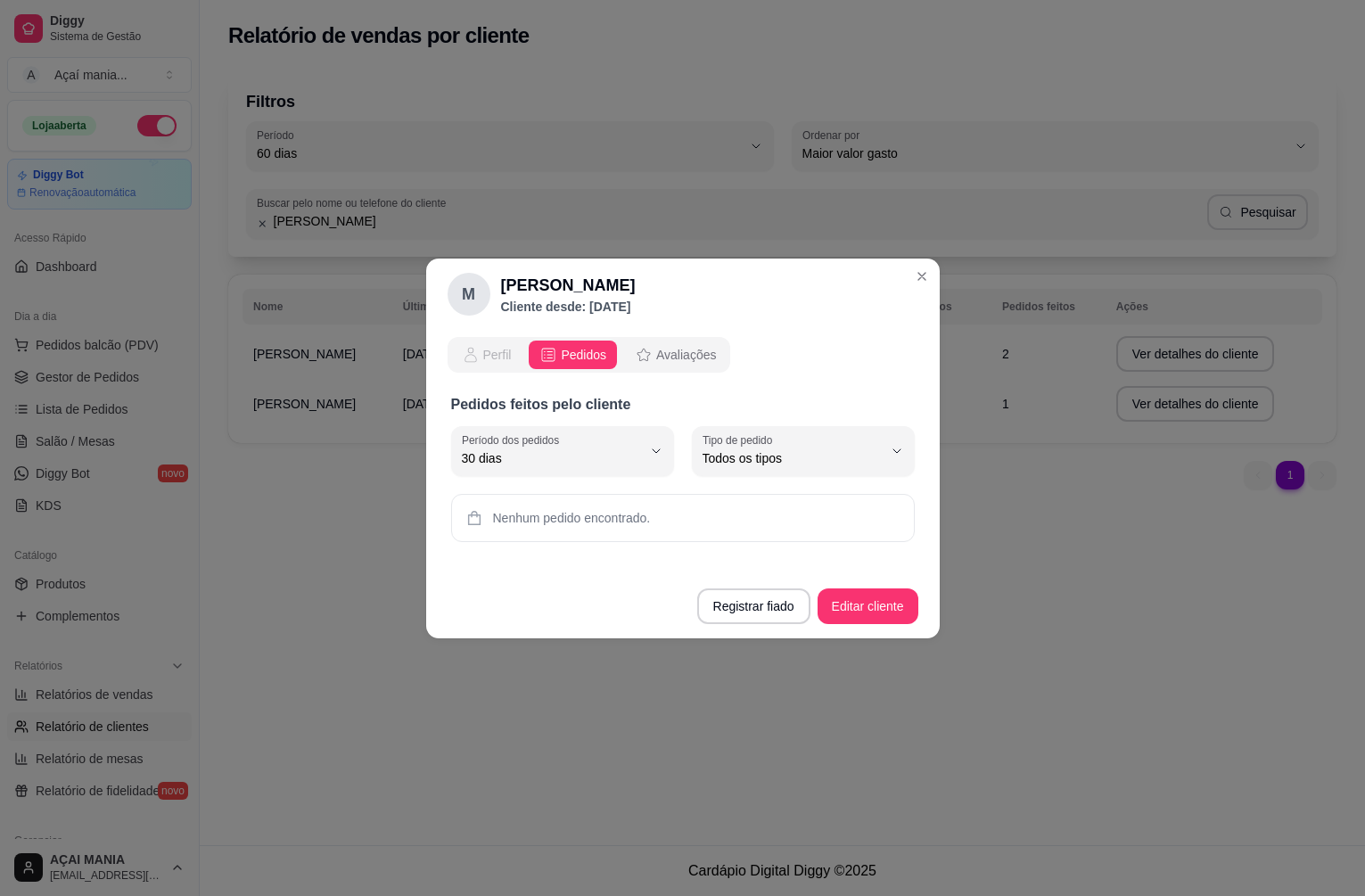
click at [485, 357] on span "Perfil" at bounding box center [498, 355] width 29 height 18
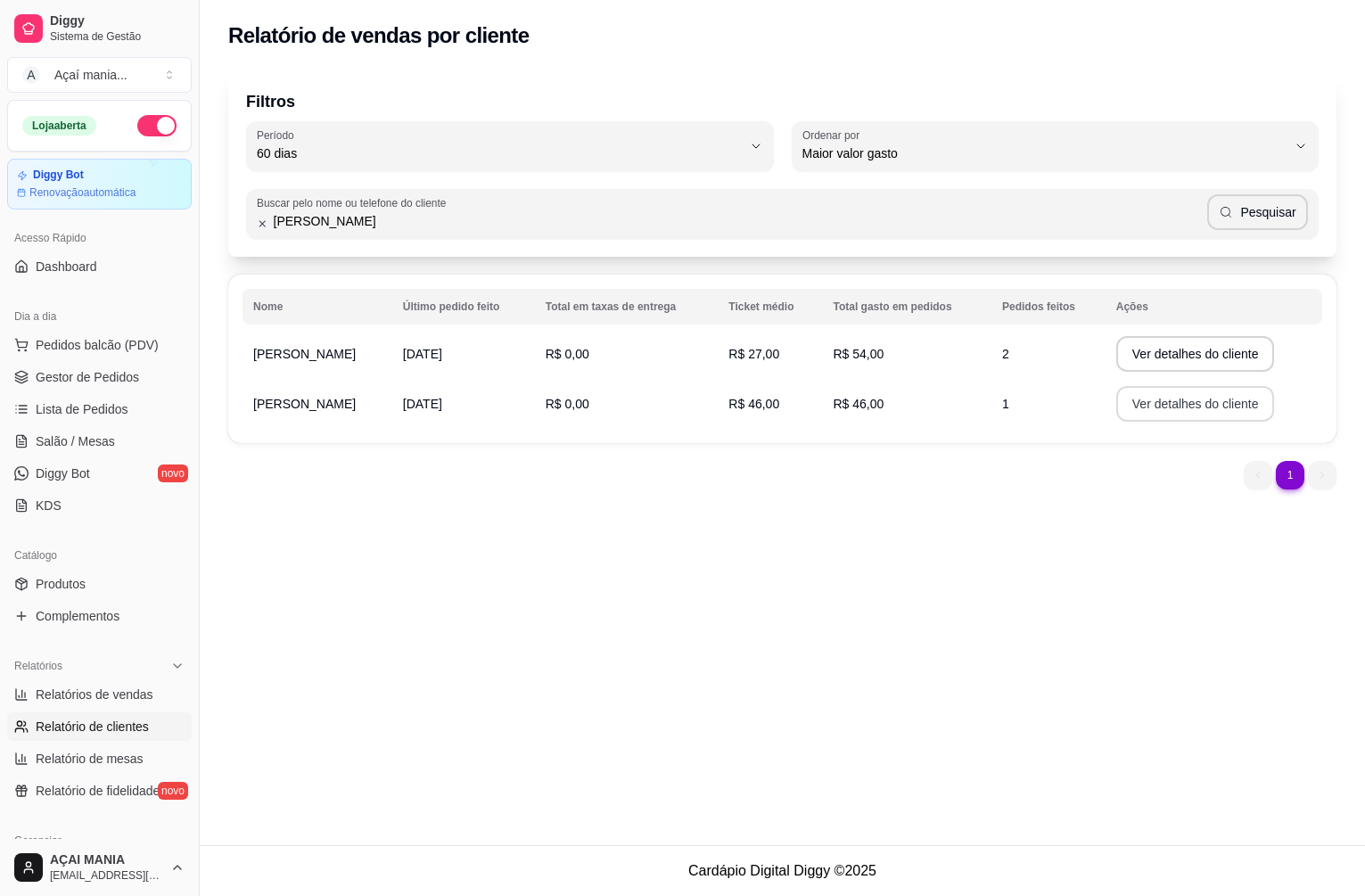
click at [1125, 407] on button "Ver detalhes do cliente" at bounding box center [1196, 403] width 159 height 35
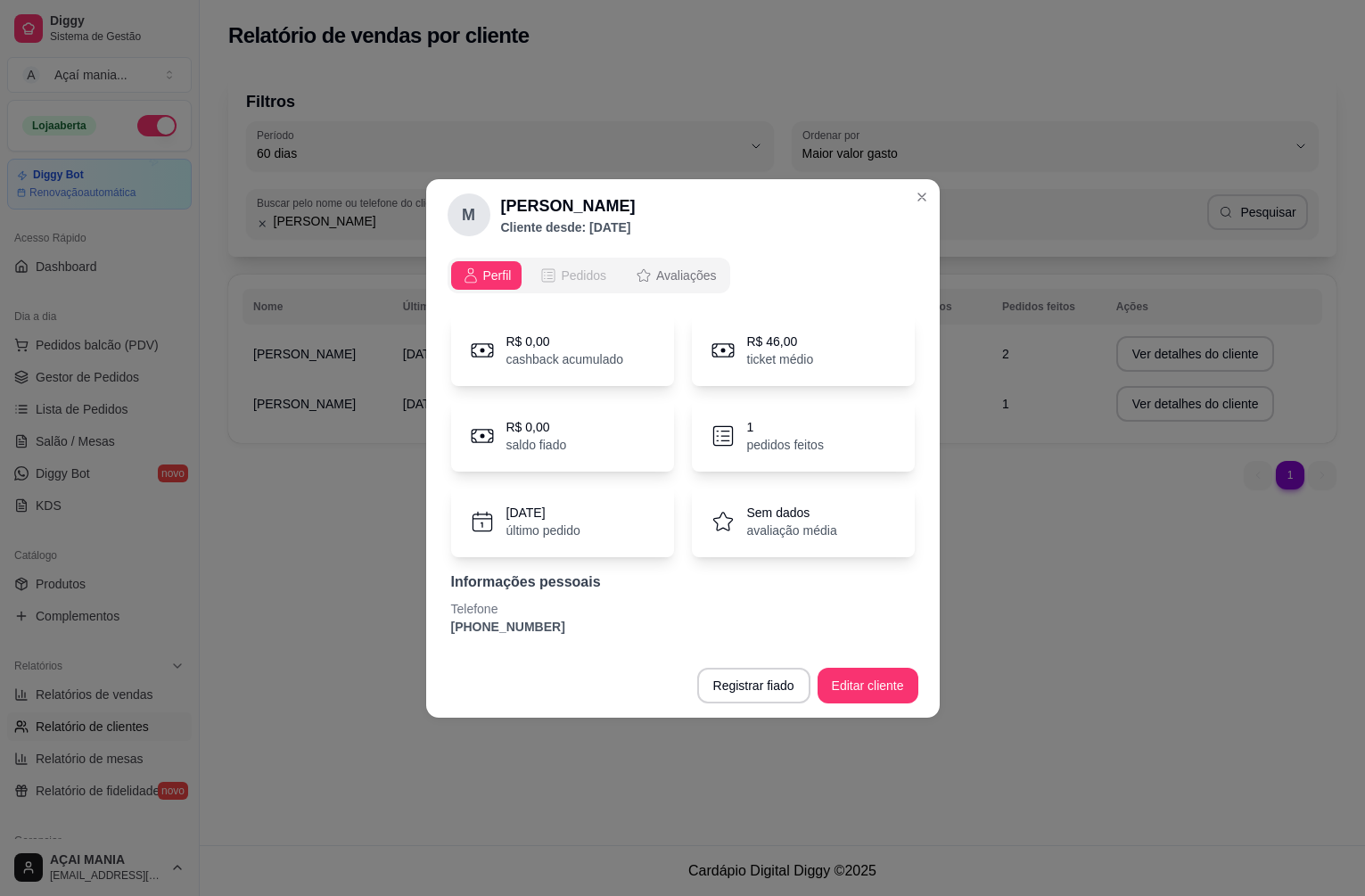
click at [577, 279] on span "Pedidos" at bounding box center [584, 275] width 46 height 18
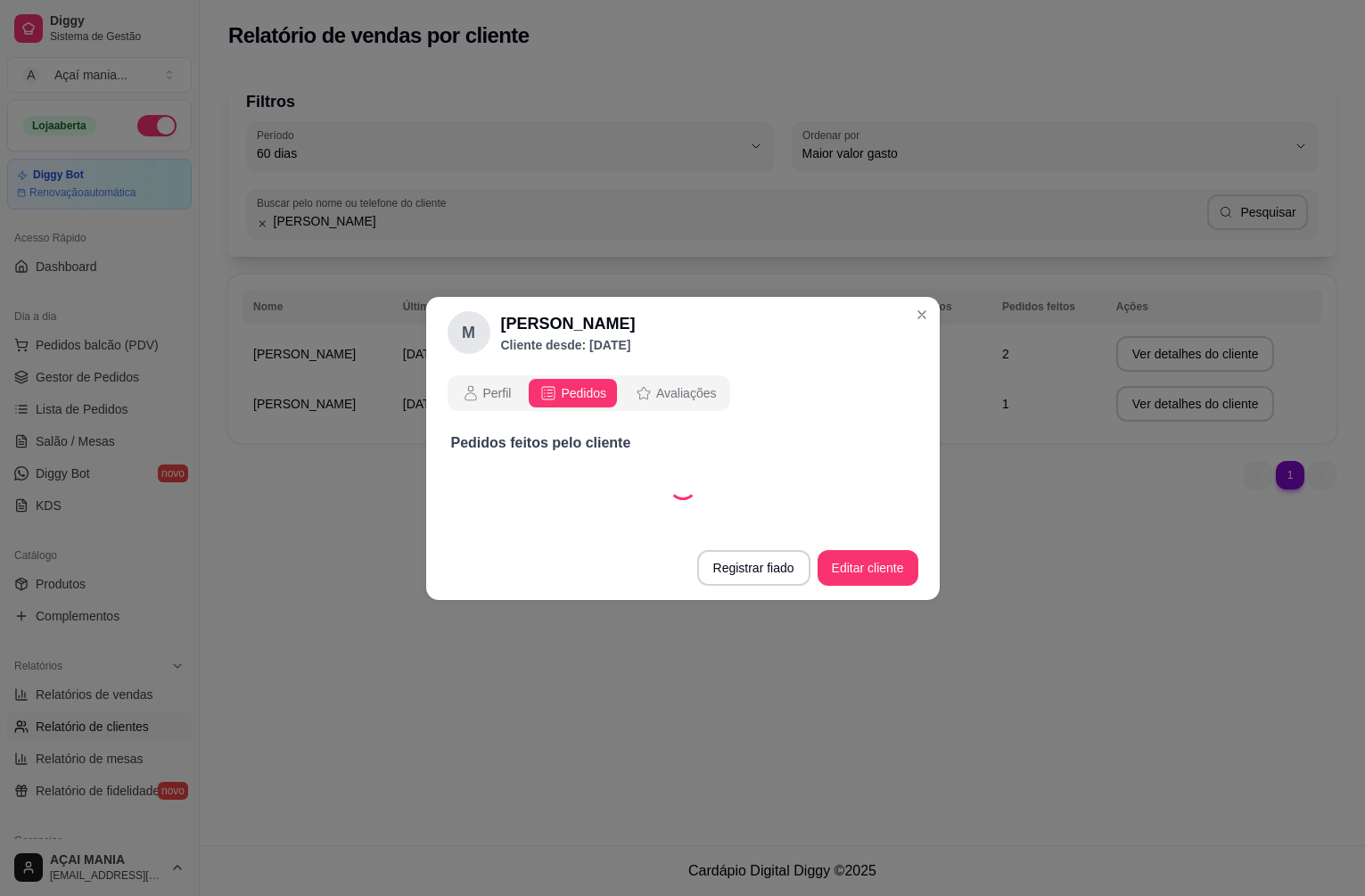
select select "30"
select select "ALL"
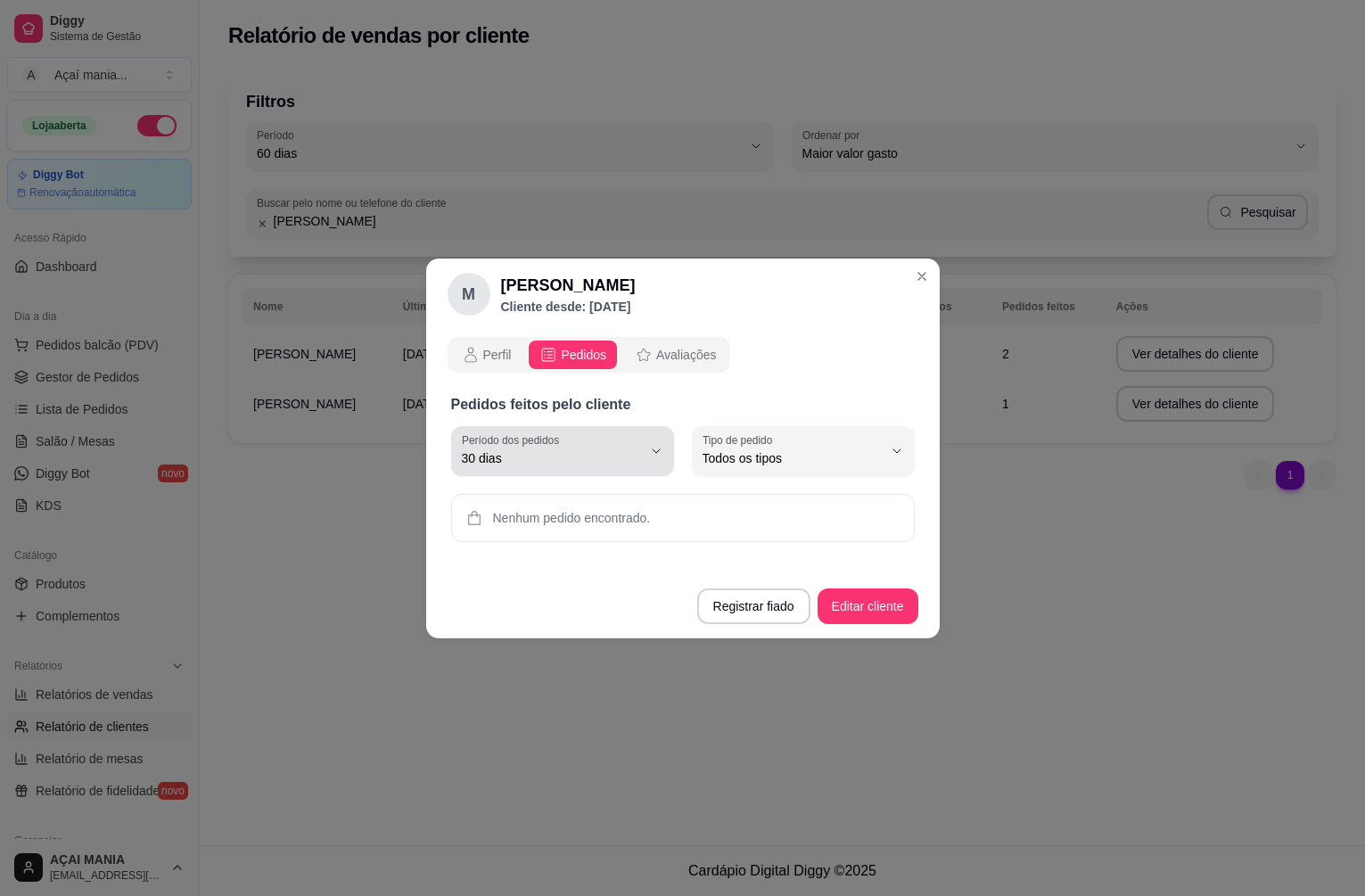
click at [574, 465] on span "30 dias" at bounding box center [552, 457] width 180 height 18
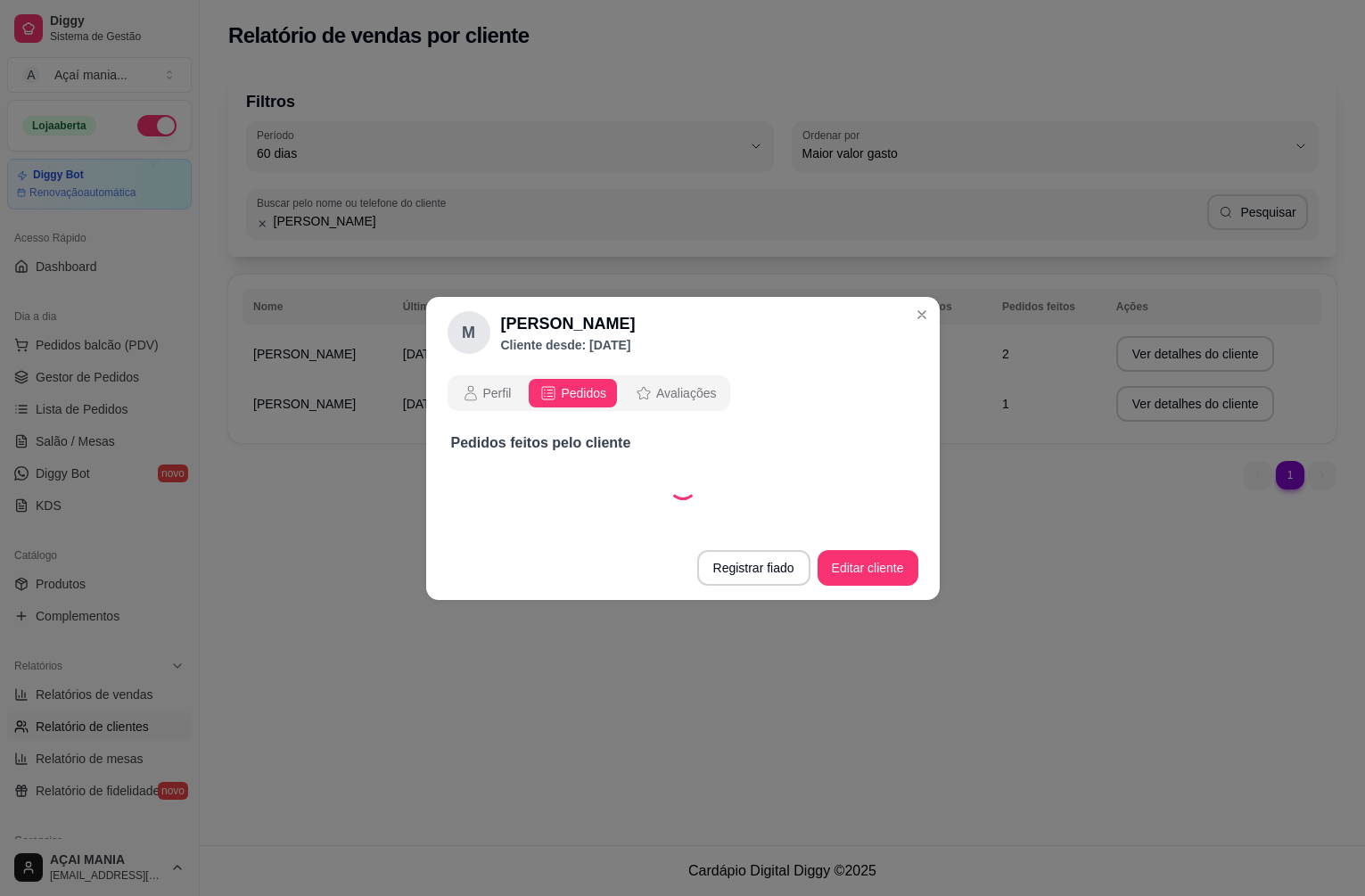
select select "60"
select select "ALL"
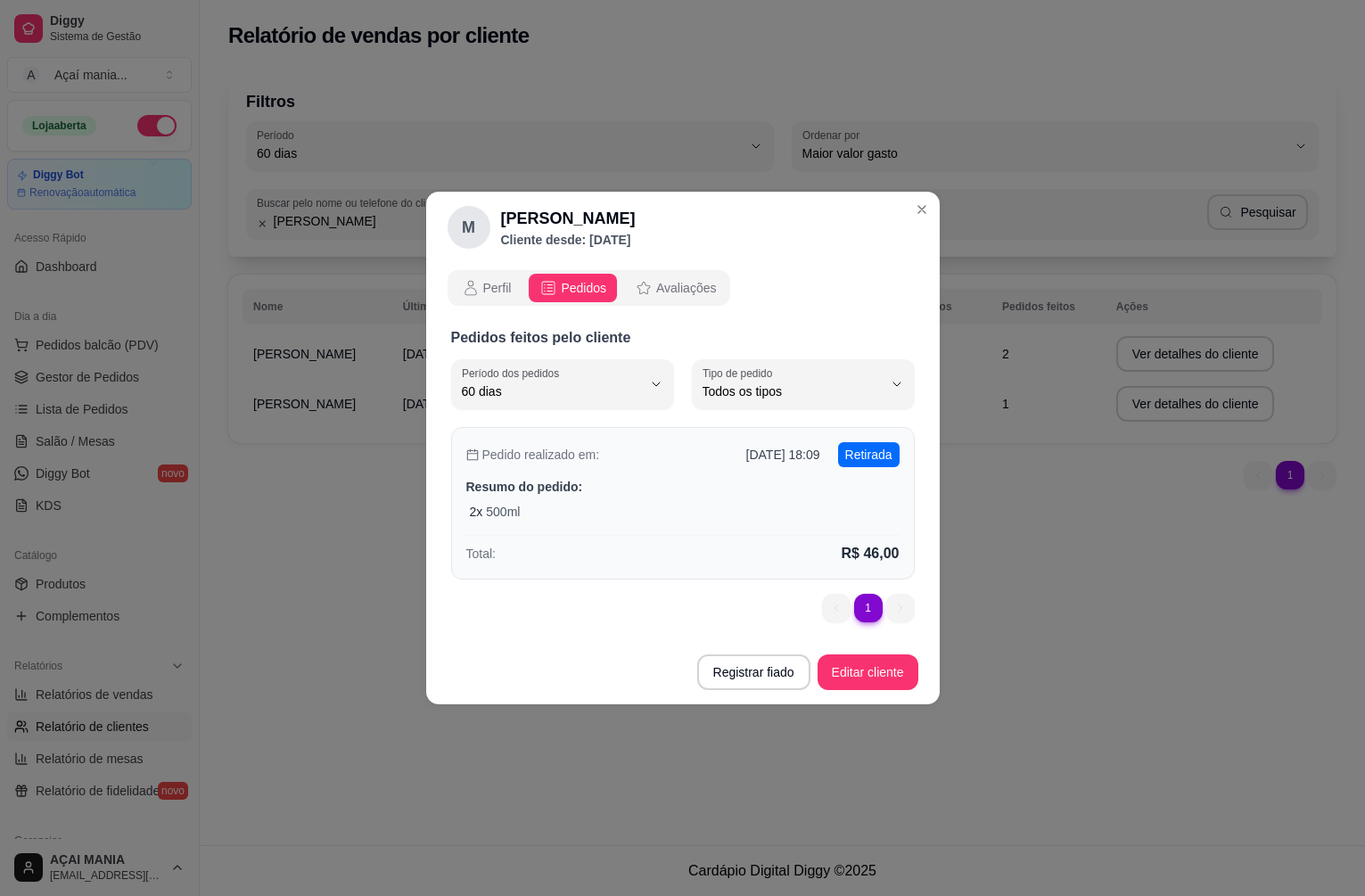
click at [552, 494] on p "Resumo do pedido:" at bounding box center [682, 486] width 433 height 18
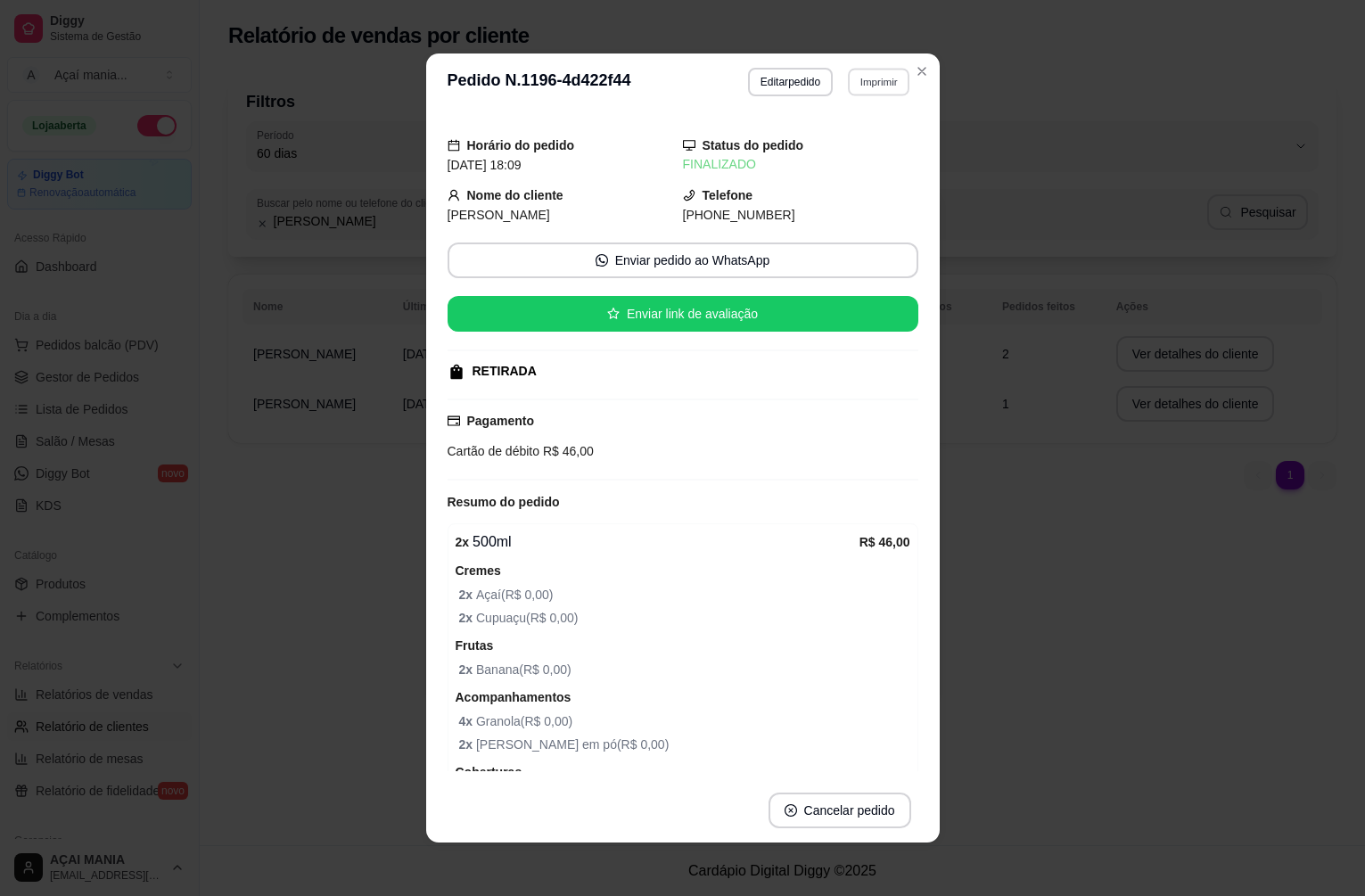
click at [857, 88] on button "Imprimir" at bounding box center [879, 82] width 62 height 28
click at [846, 141] on button "IMPRESSORA" at bounding box center [841, 144] width 129 height 29
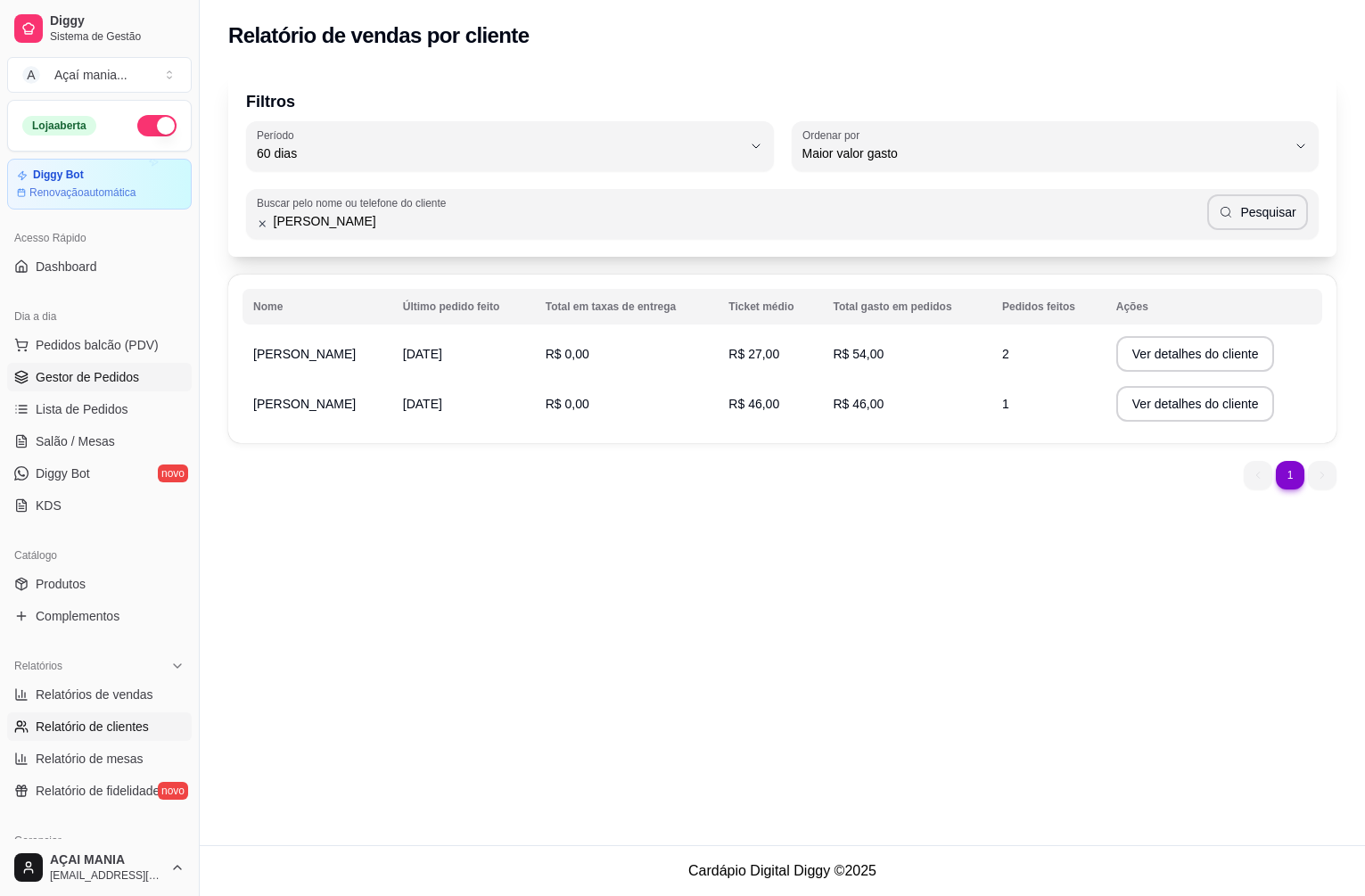
click at [68, 366] on link "Gestor de Pedidos" at bounding box center [100, 377] width 185 height 29
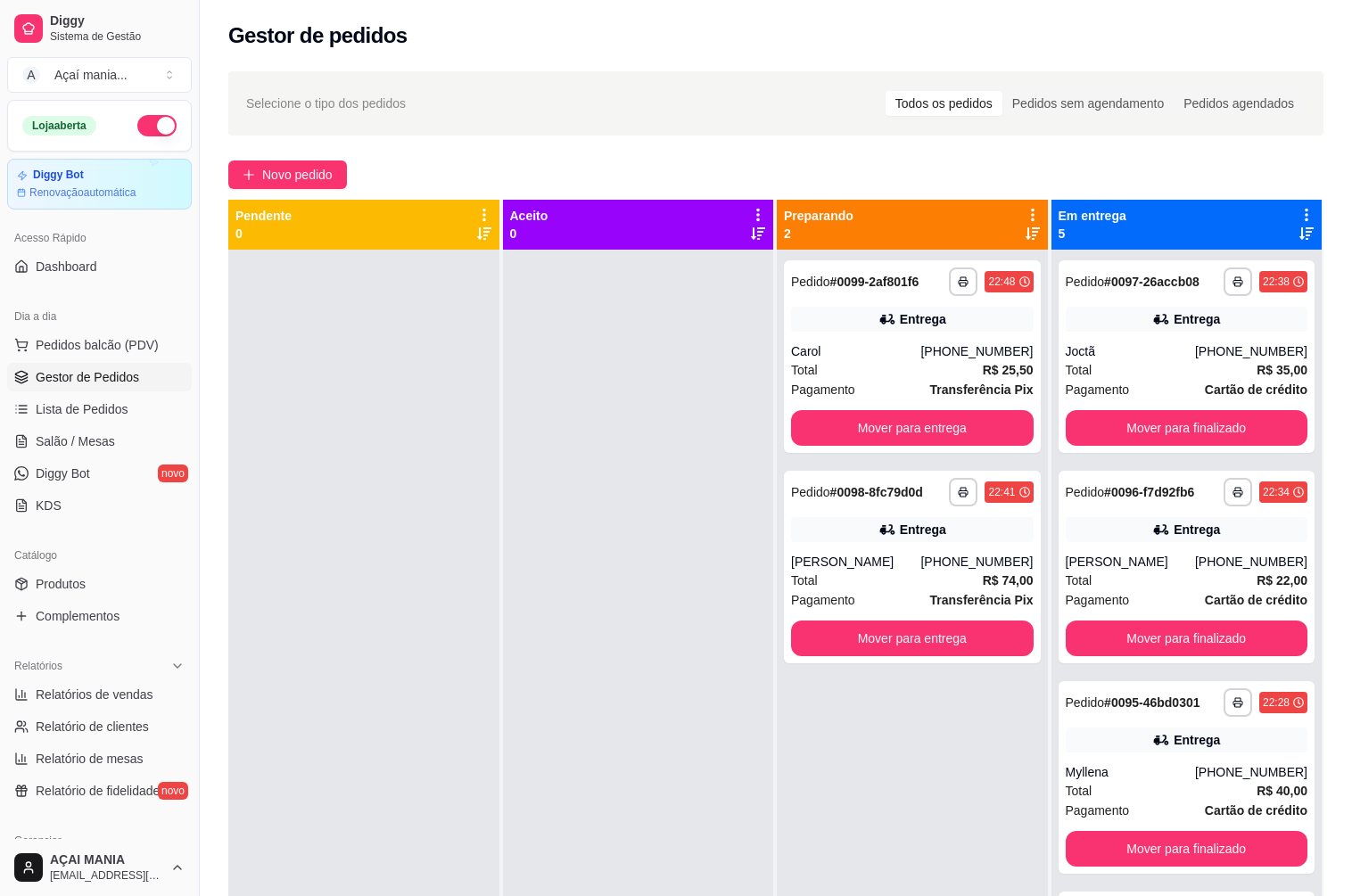
click at [436, 577] on div at bounding box center [363, 697] width 271 height 896
click at [576, 563] on div at bounding box center [639, 697] width 271 height 896
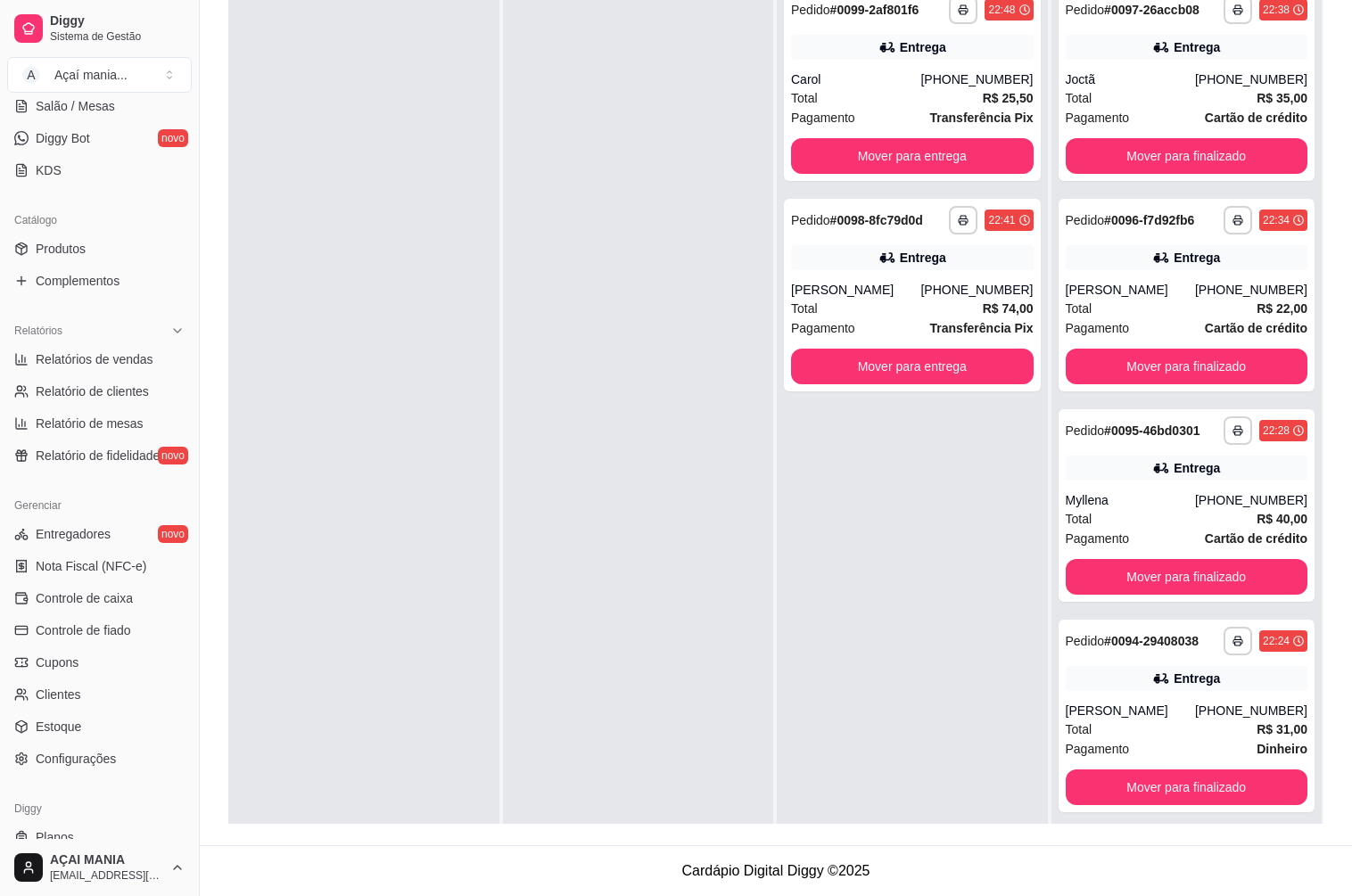
scroll to position [386, 0]
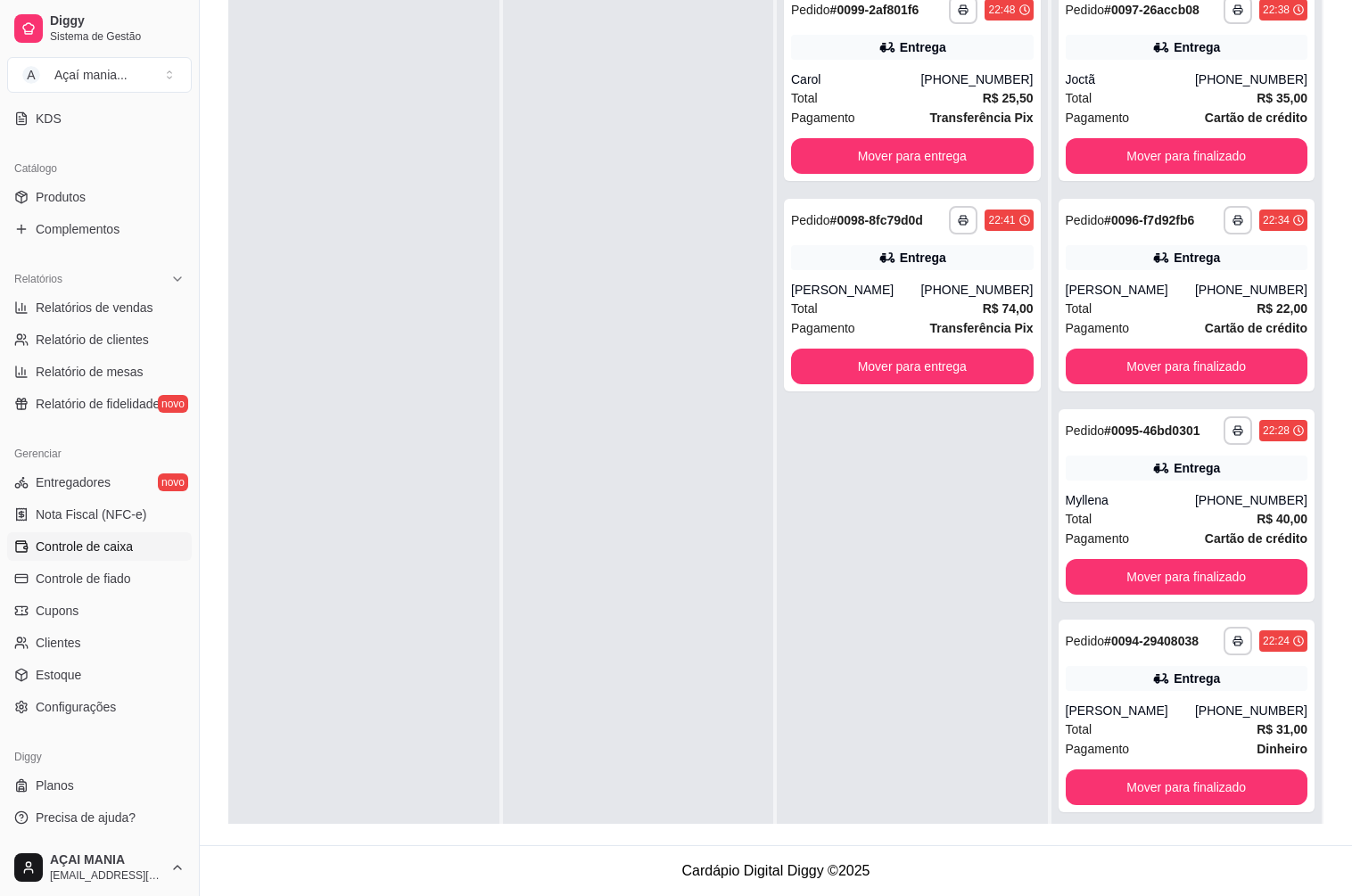
click at [83, 543] on span "Controle de caixa" at bounding box center [84, 546] width 97 height 18
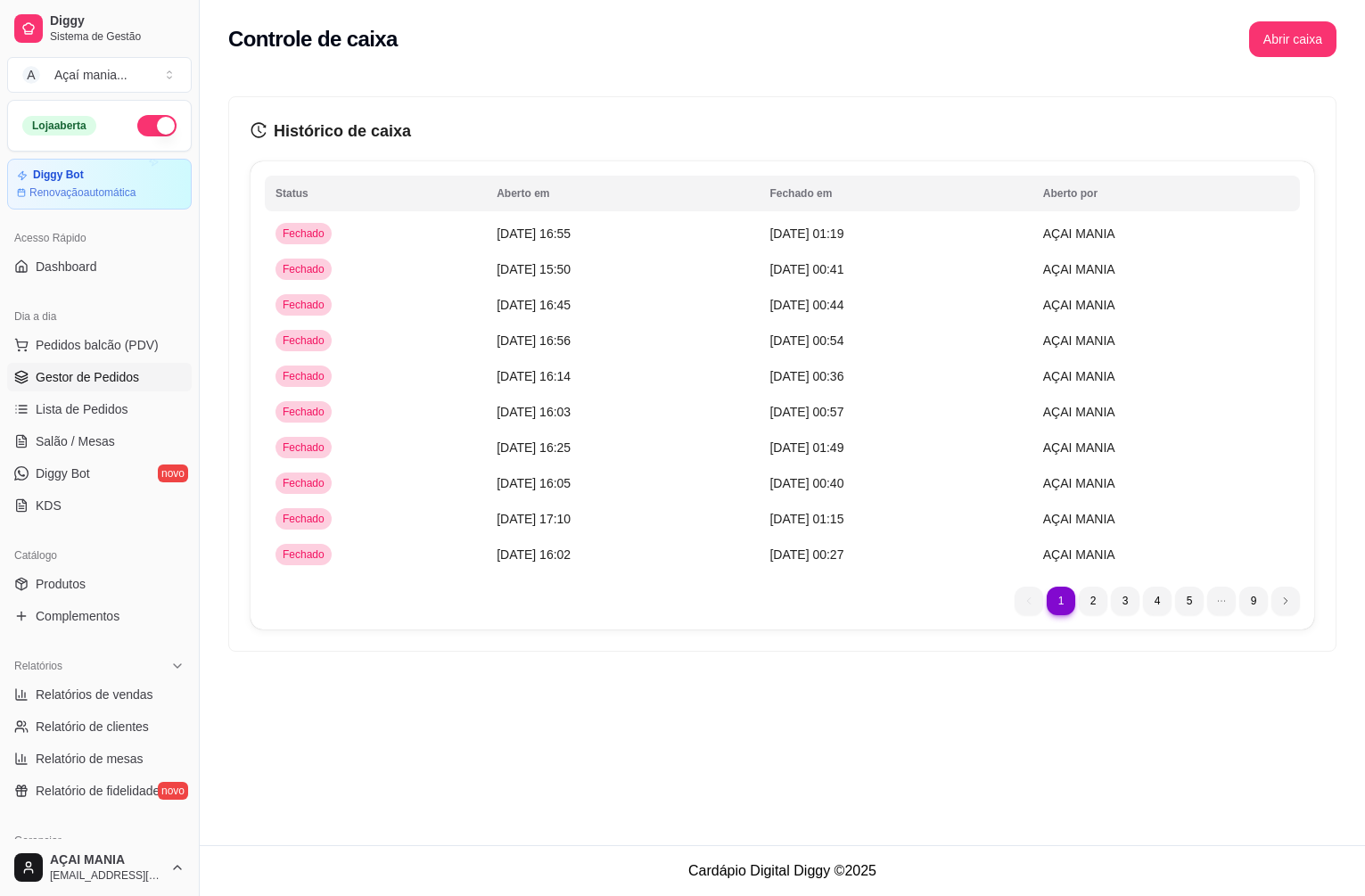
click at [64, 381] on span "Gestor de Pedidos" at bounding box center [87, 376] width 104 height 18
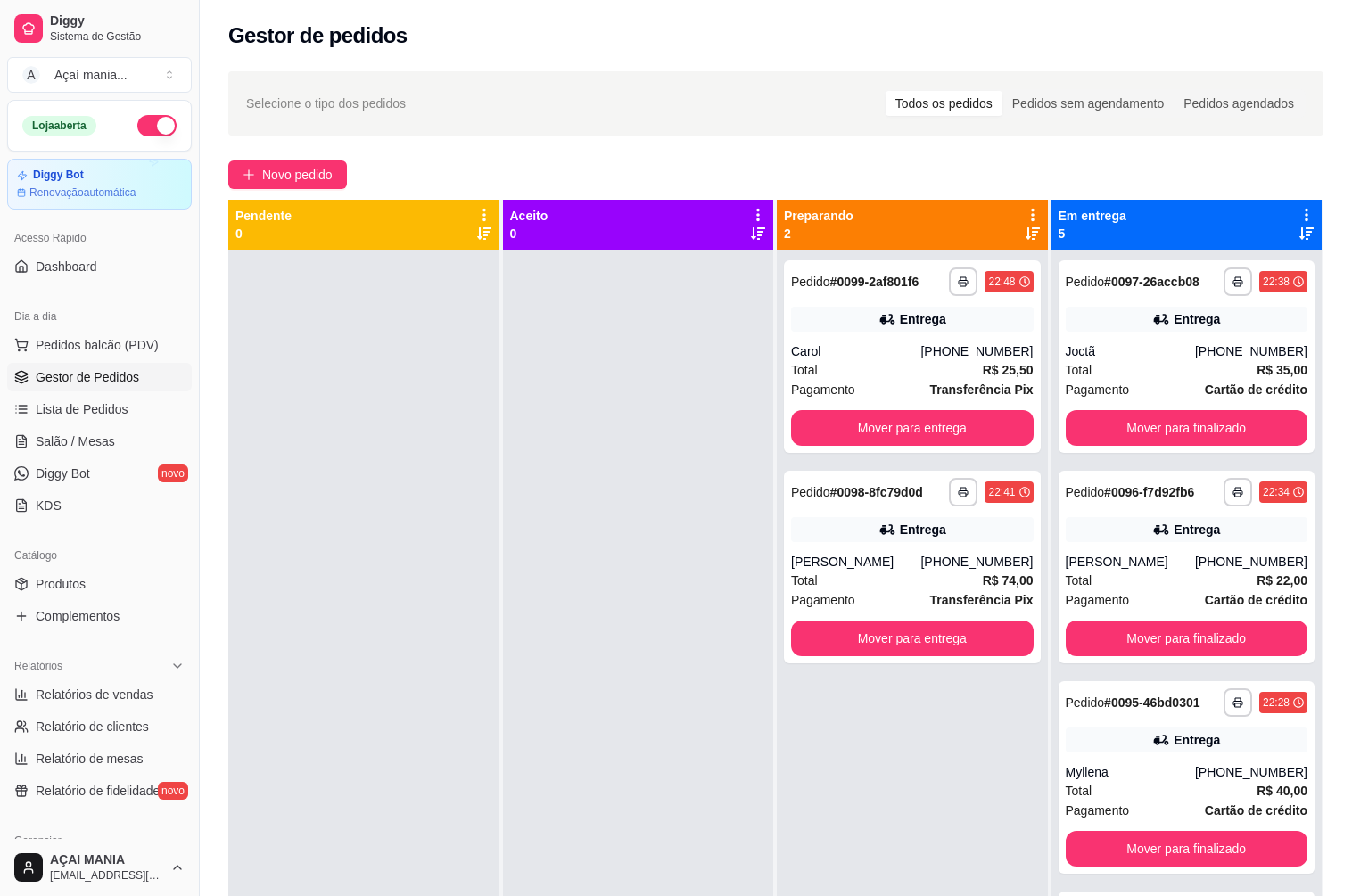
click at [563, 708] on div at bounding box center [639, 697] width 271 height 896
click at [1146, 429] on button "Mover para finalizado" at bounding box center [1186, 427] width 234 height 35
click at [1146, 421] on button "Mover para finalizado" at bounding box center [1187, 427] width 243 height 35
click at [393, 766] on div at bounding box center [363, 697] width 271 height 896
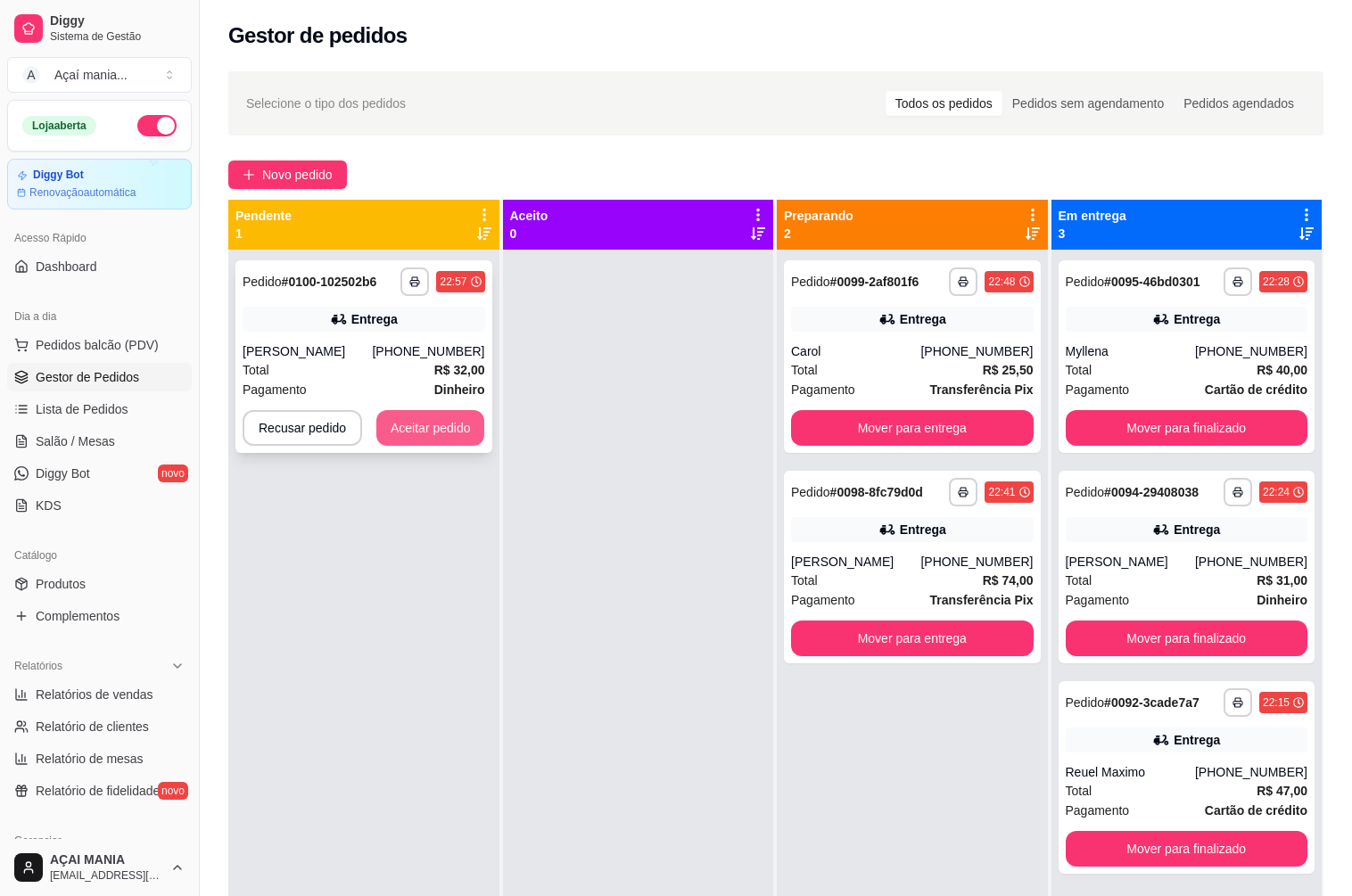
click at [444, 426] on button "Aceitar pedido" at bounding box center [430, 427] width 108 height 35
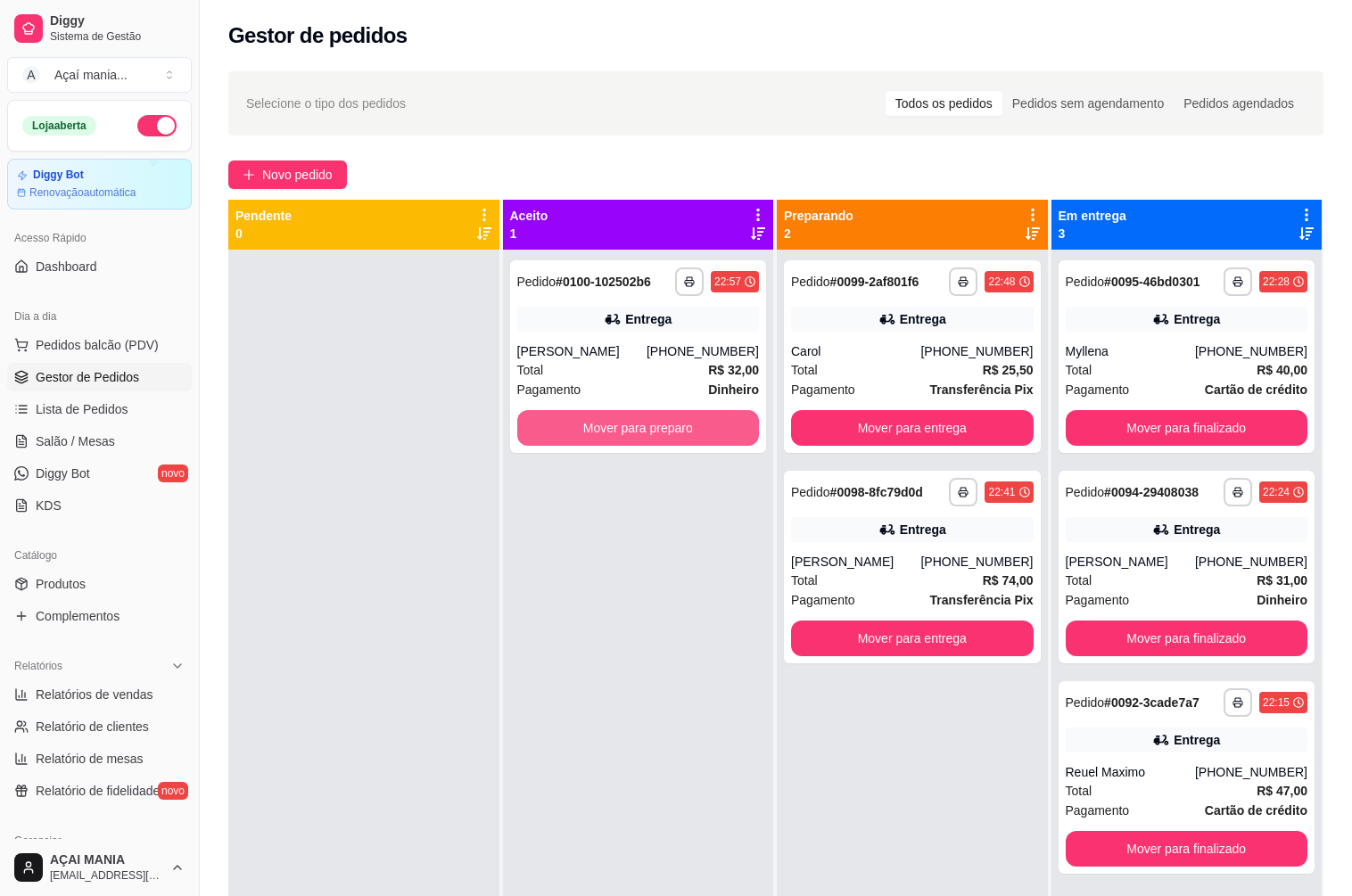
click at [664, 425] on button "Mover para preparo" at bounding box center [639, 427] width 243 height 35
click at [655, 426] on button "Mover para preparo" at bounding box center [639, 427] width 243 height 35
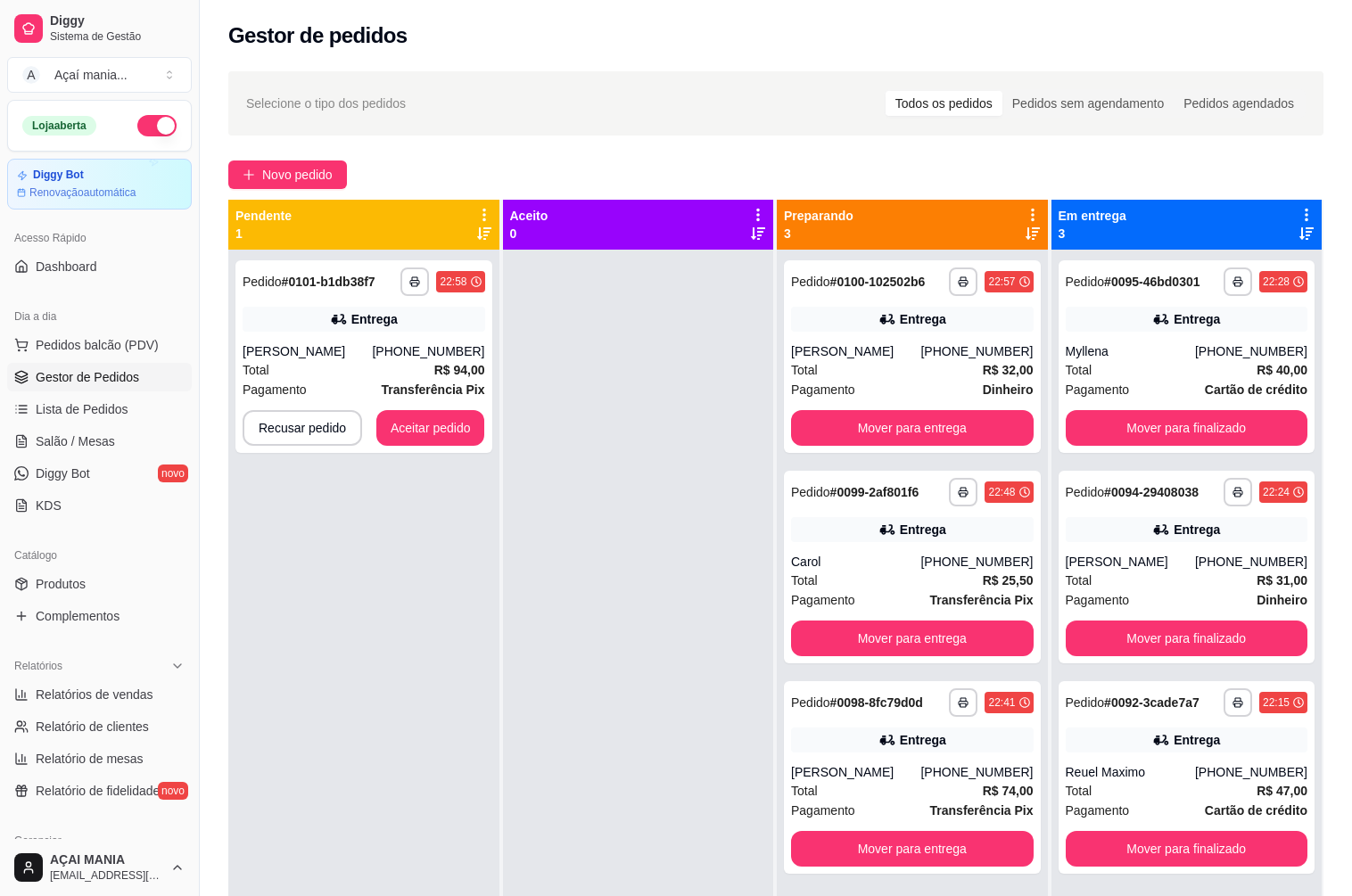
click at [505, 769] on div at bounding box center [639, 697] width 271 height 896
click at [364, 576] on div "**********" at bounding box center [363, 697] width 271 height 896
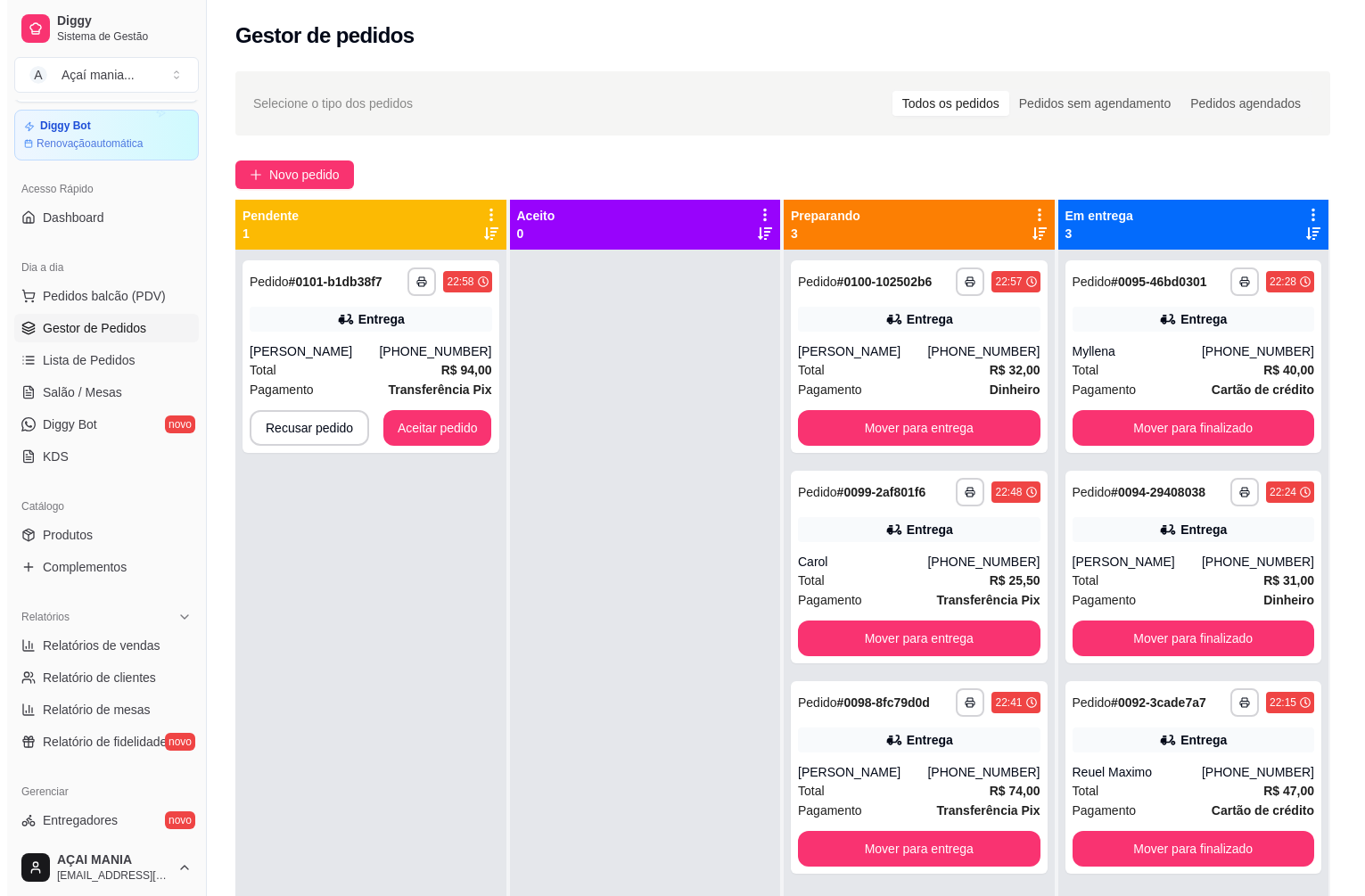
scroll to position [178, 0]
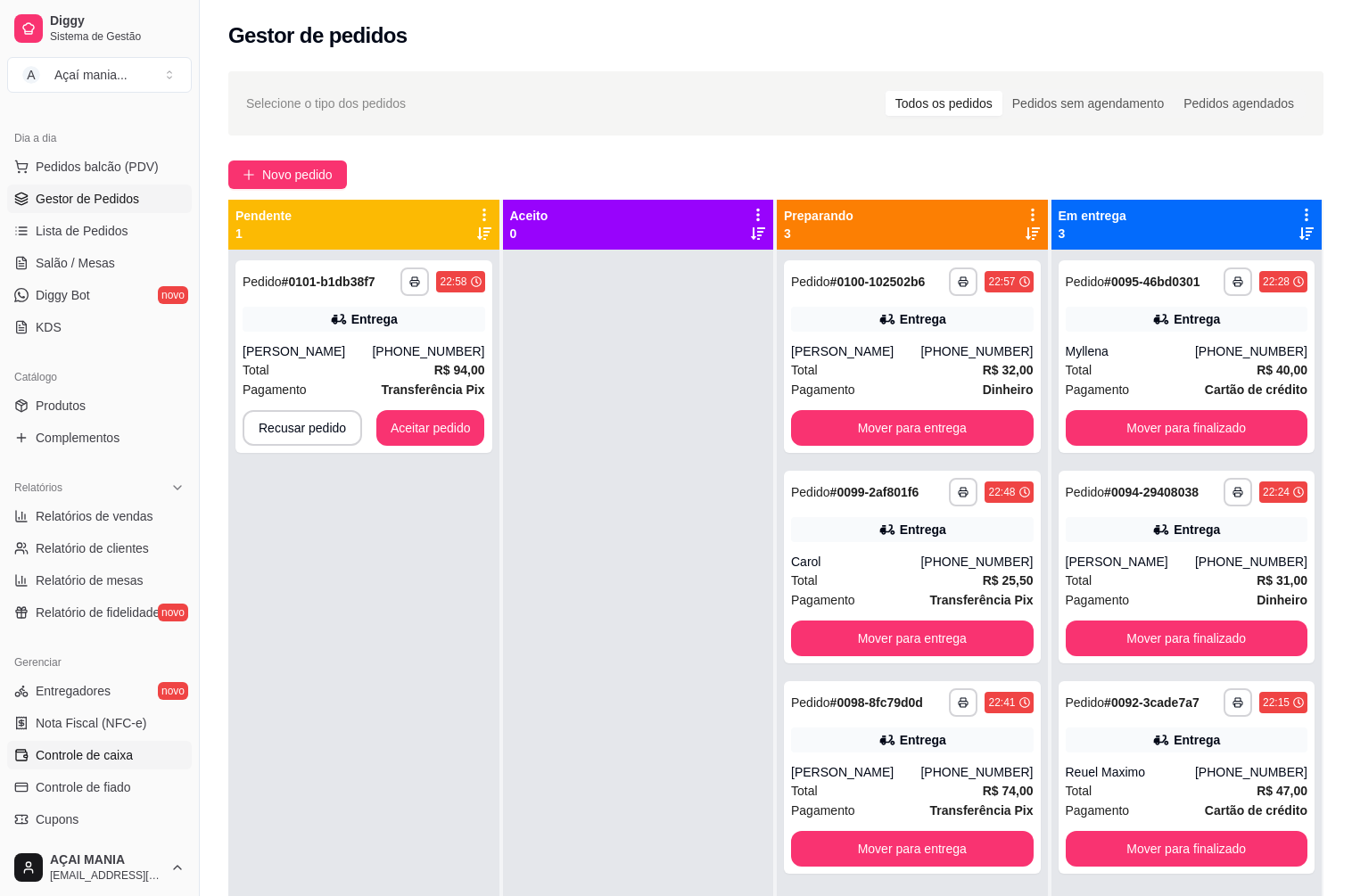
click at [104, 749] on span "Controle de caixa" at bounding box center [84, 754] width 97 height 18
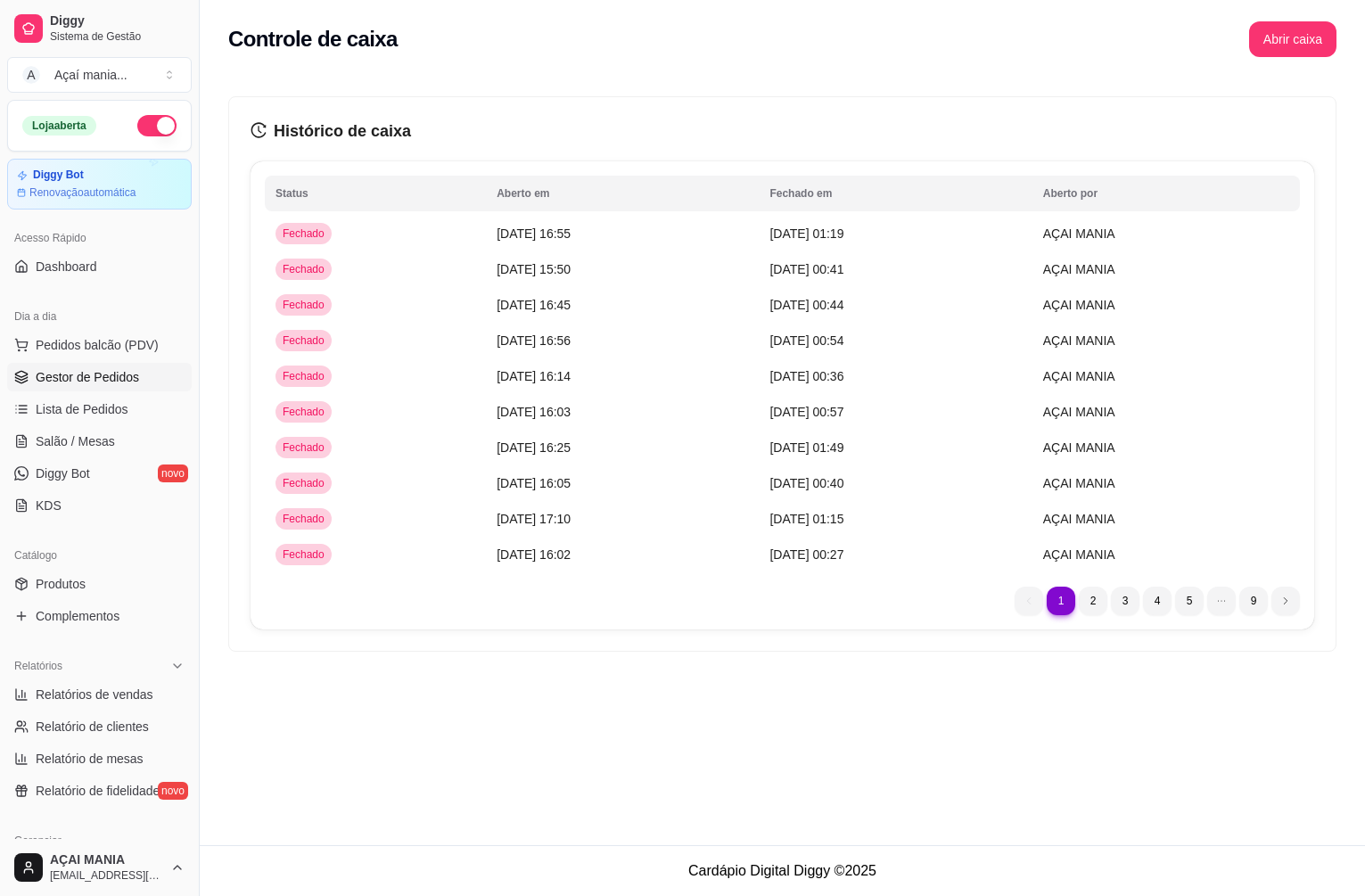
click at [86, 385] on link "Gestor de Pedidos" at bounding box center [100, 377] width 185 height 29
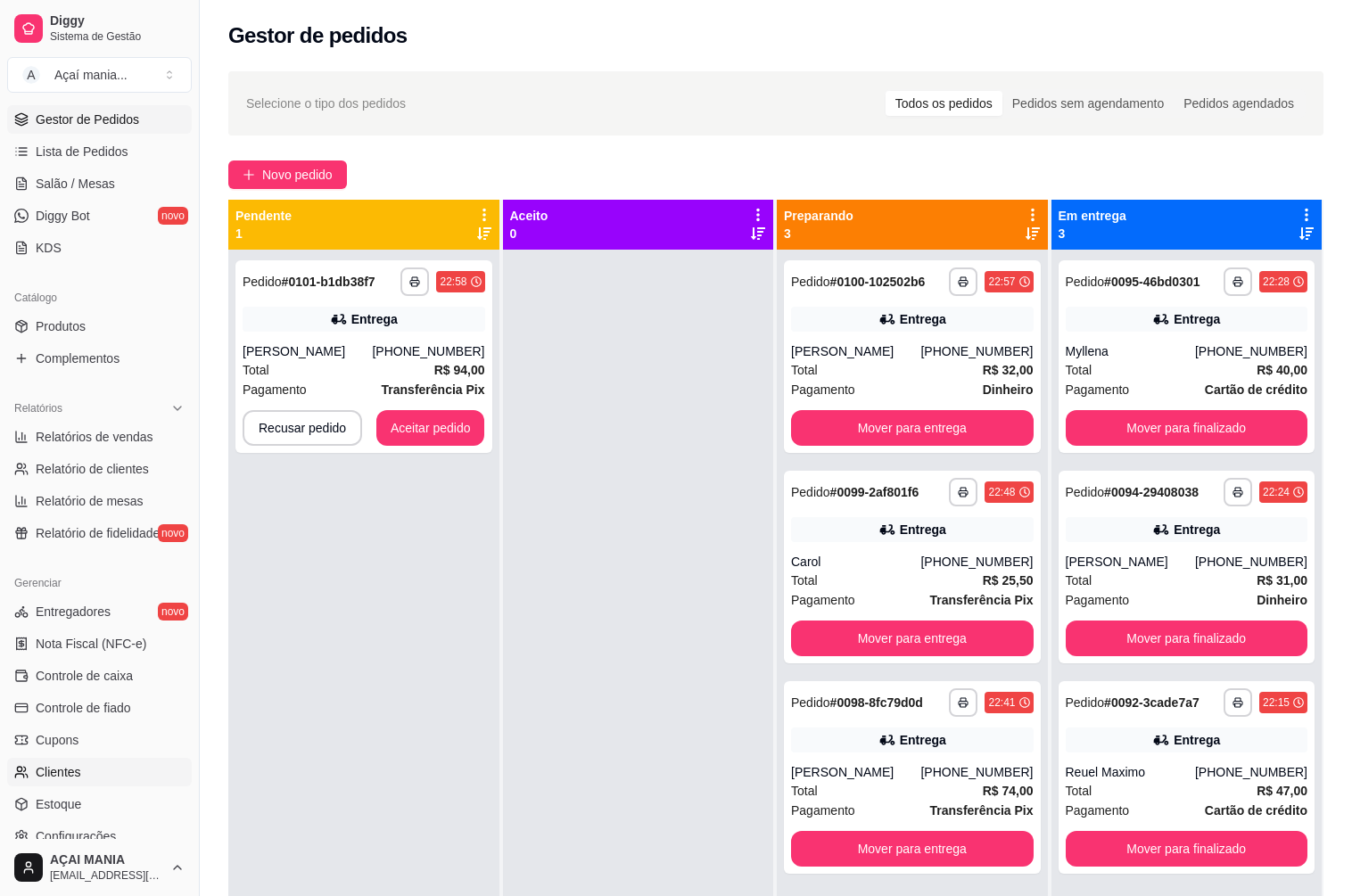
scroll to position [267, 0]
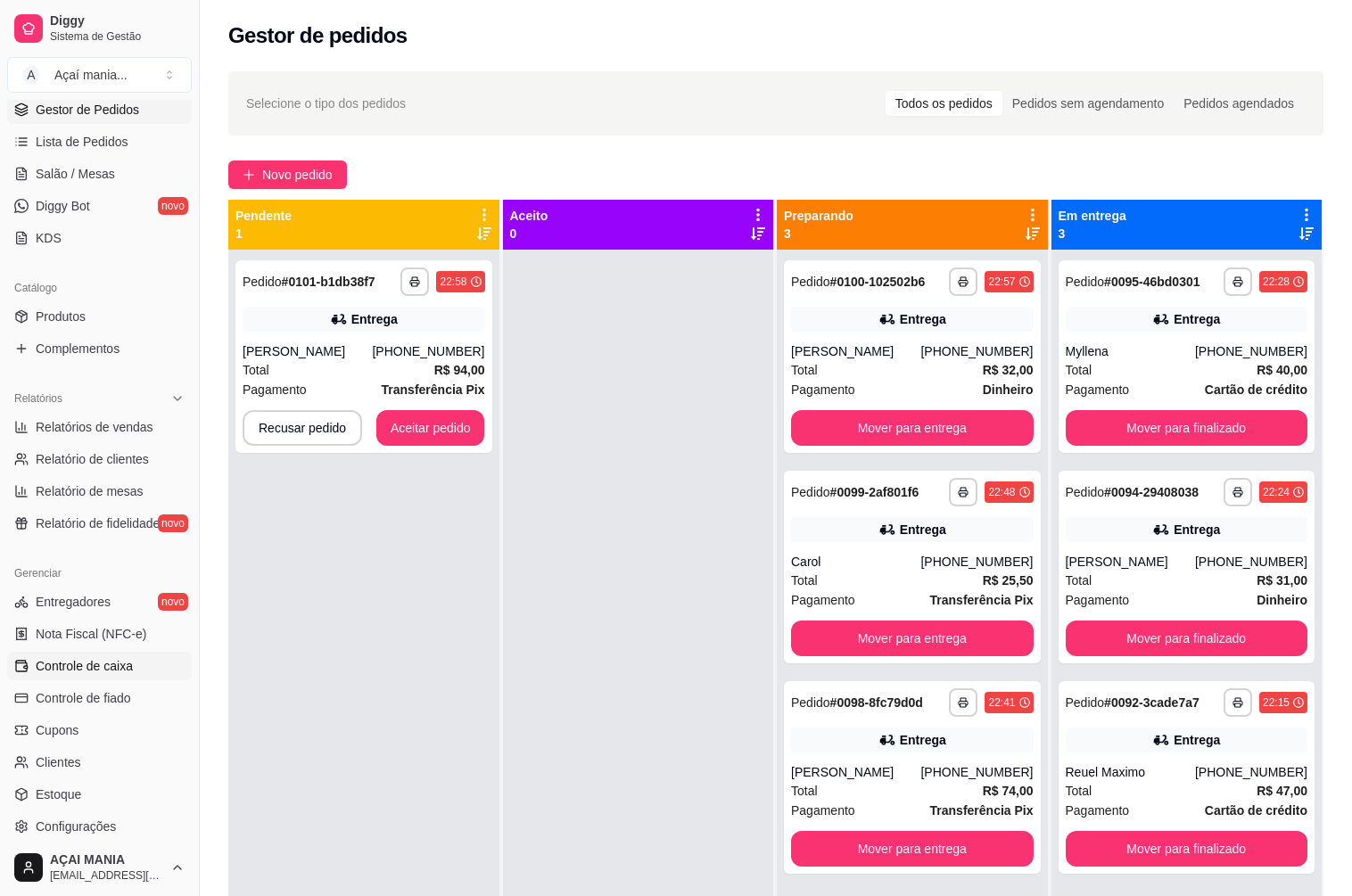
click at [99, 665] on span "Controle de caixa" at bounding box center [84, 665] width 97 height 18
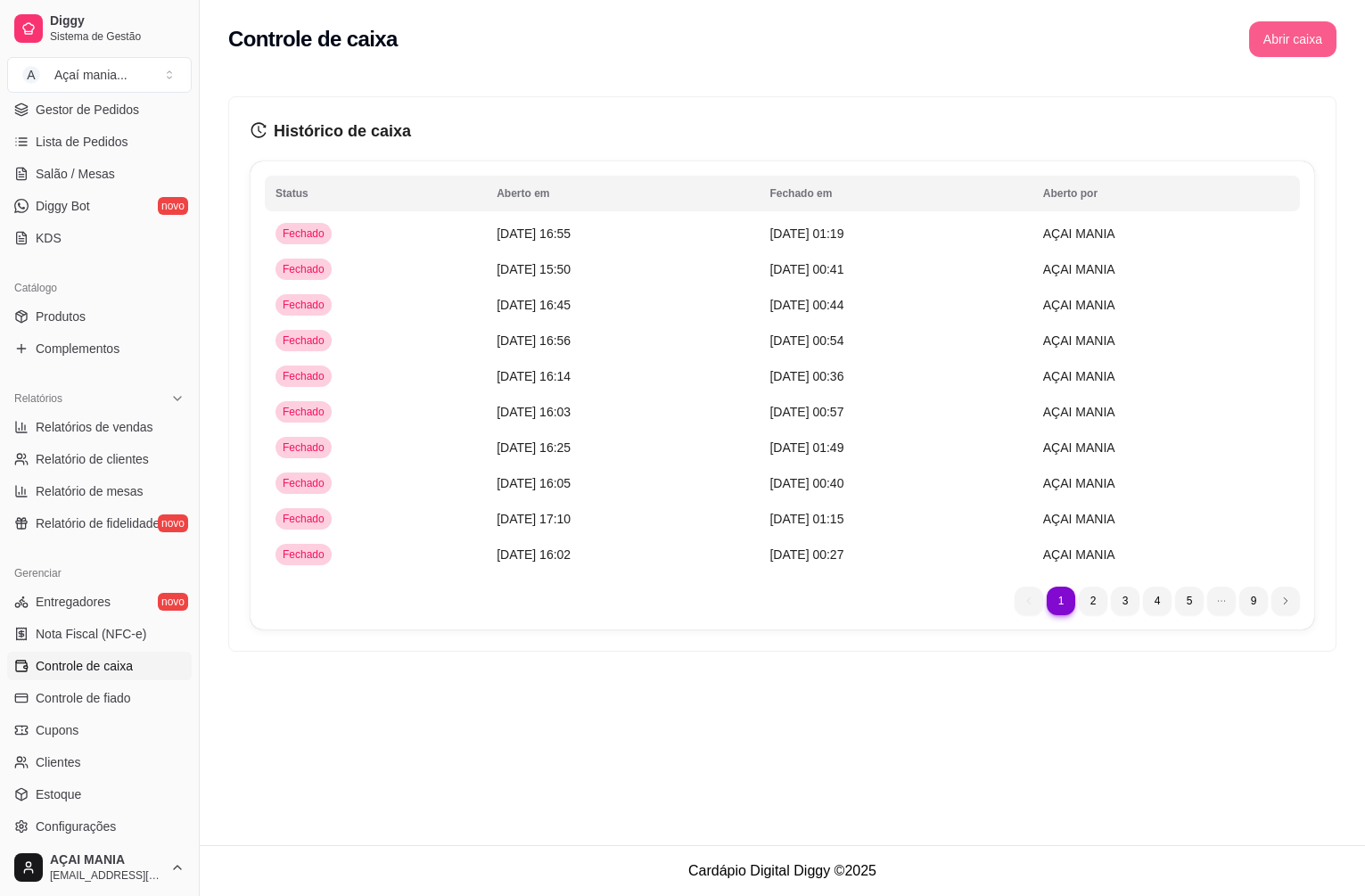
click at [1288, 40] on button "Abrir caixa" at bounding box center [1293, 39] width 88 height 35
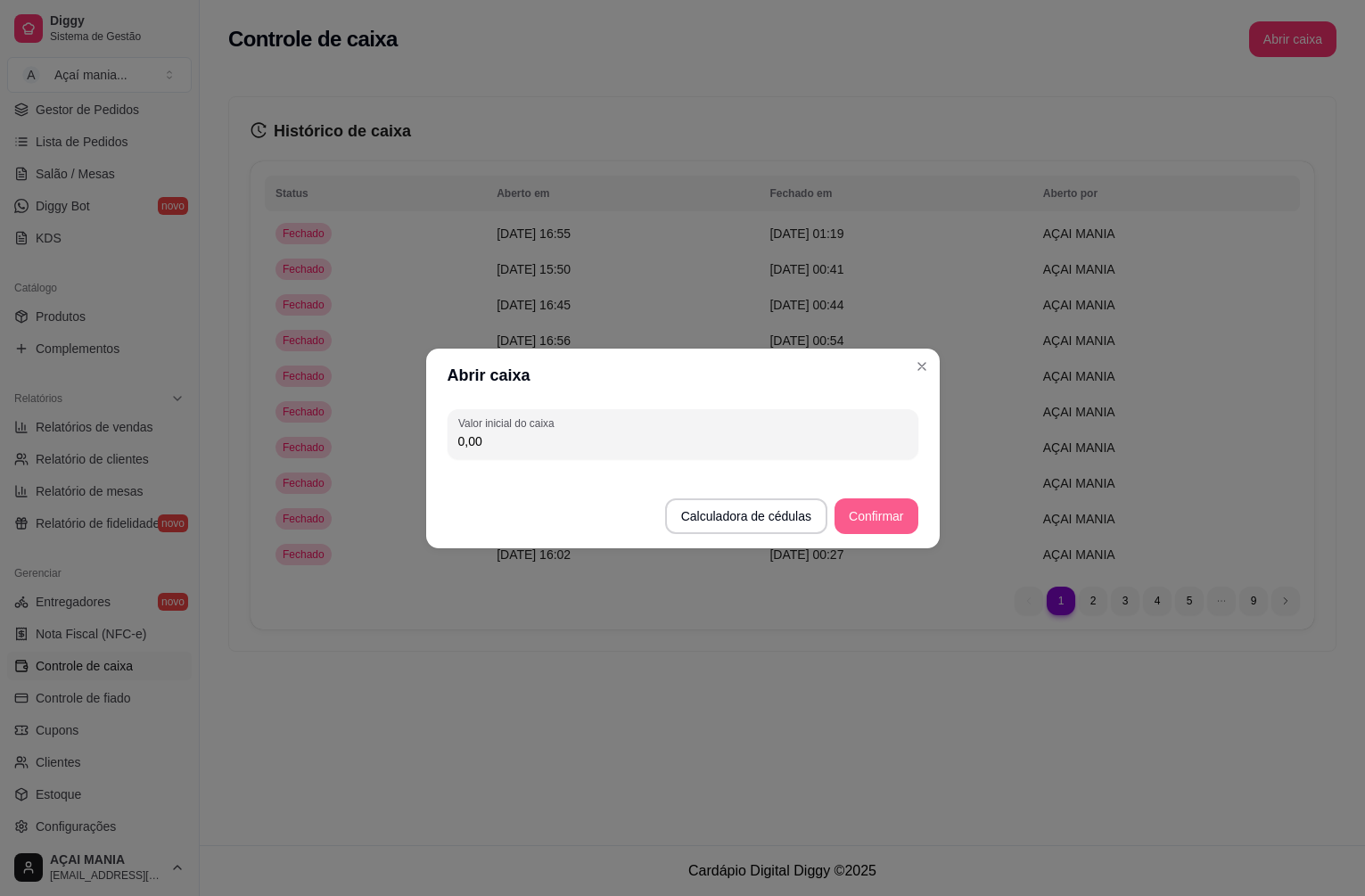
click at [871, 511] on button "Confirmar" at bounding box center [876, 516] width 83 height 35
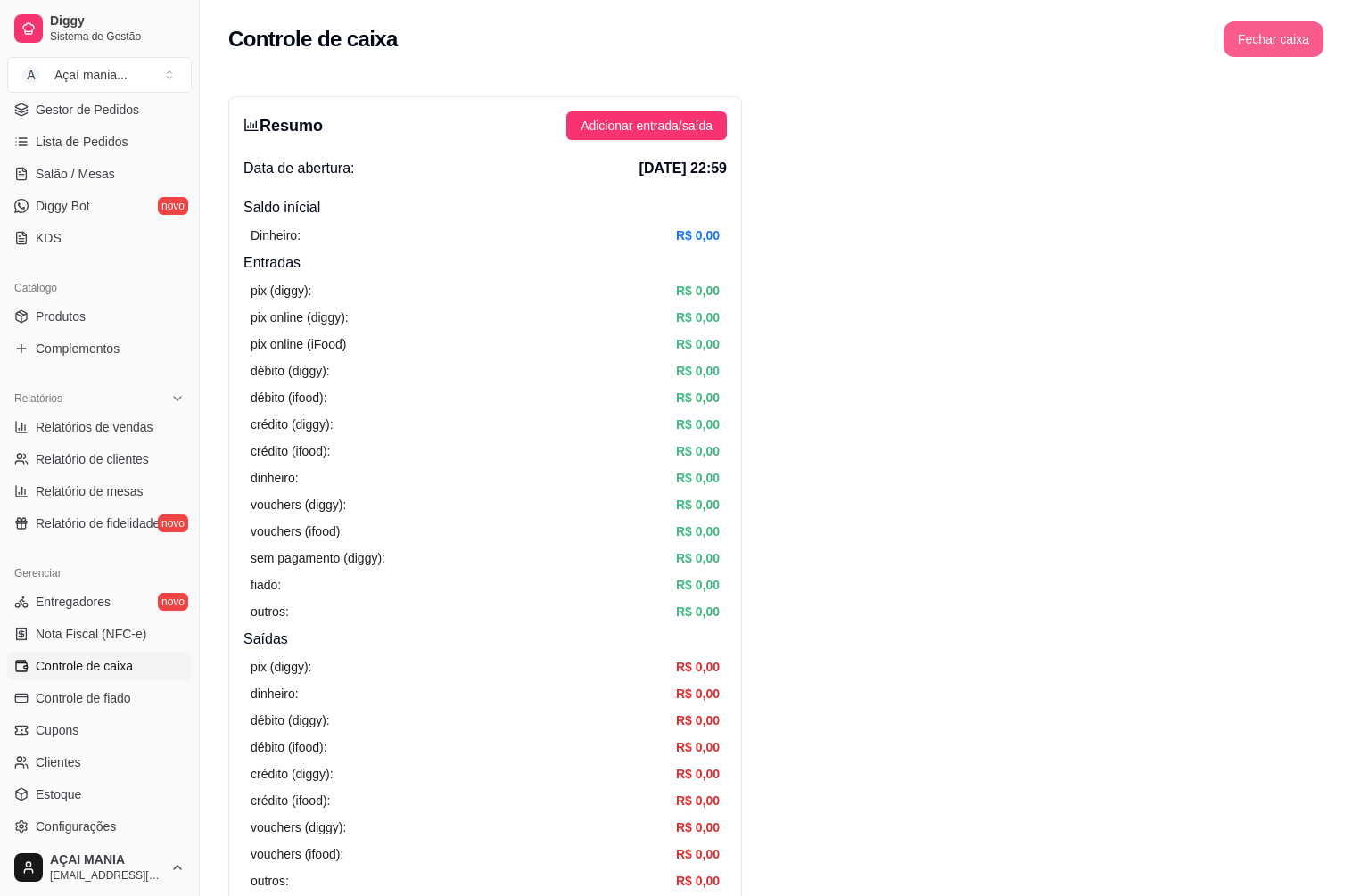
click at [1289, 37] on button "Fechar caixa" at bounding box center [1273, 39] width 100 height 35
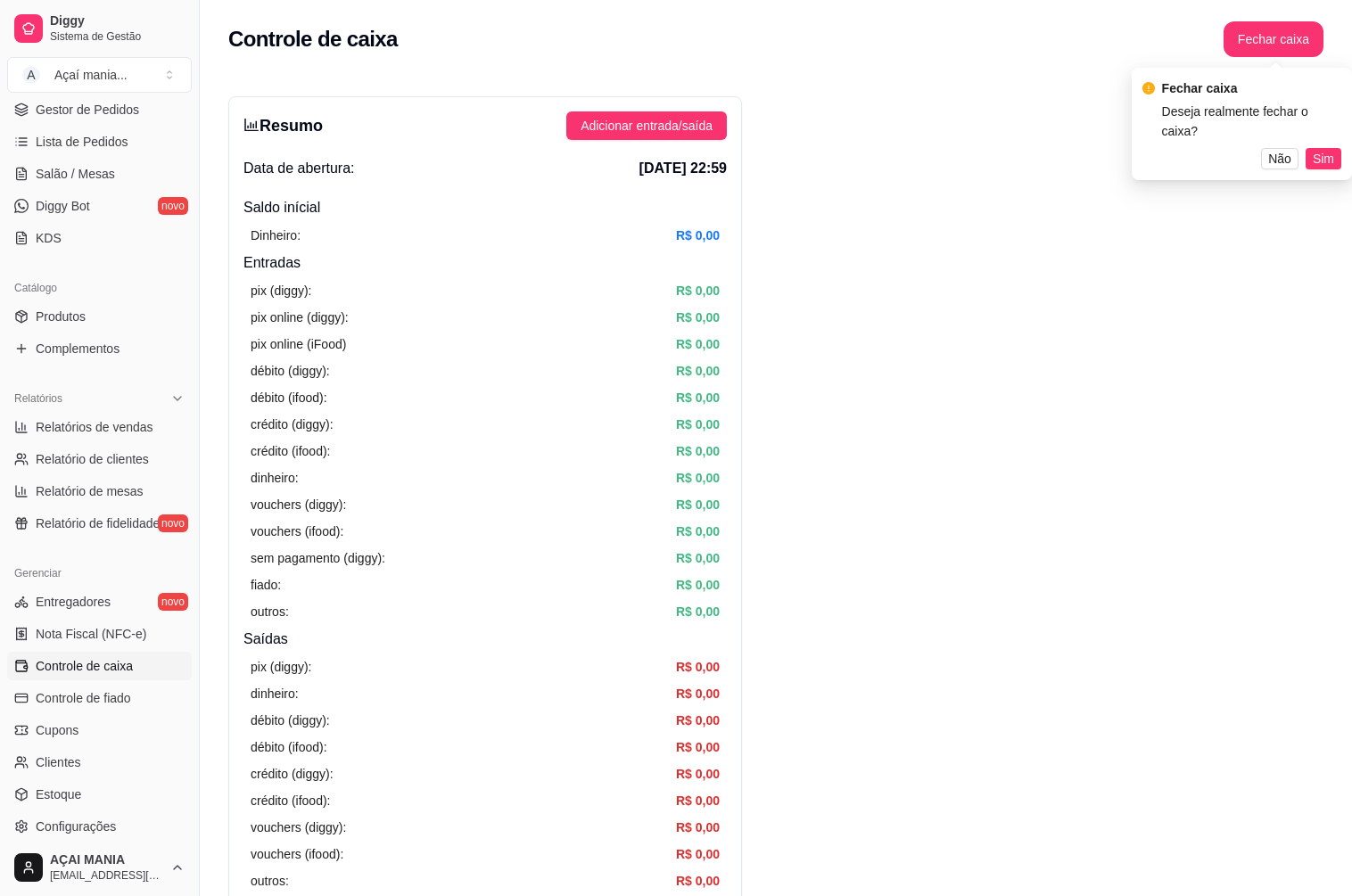
drag, startPoint x: 1328, startPoint y: 131, endPoint x: 1303, endPoint y: 168, distance: 44.7
click at [1328, 148] on span "Sim" at bounding box center [1323, 158] width 21 height 20
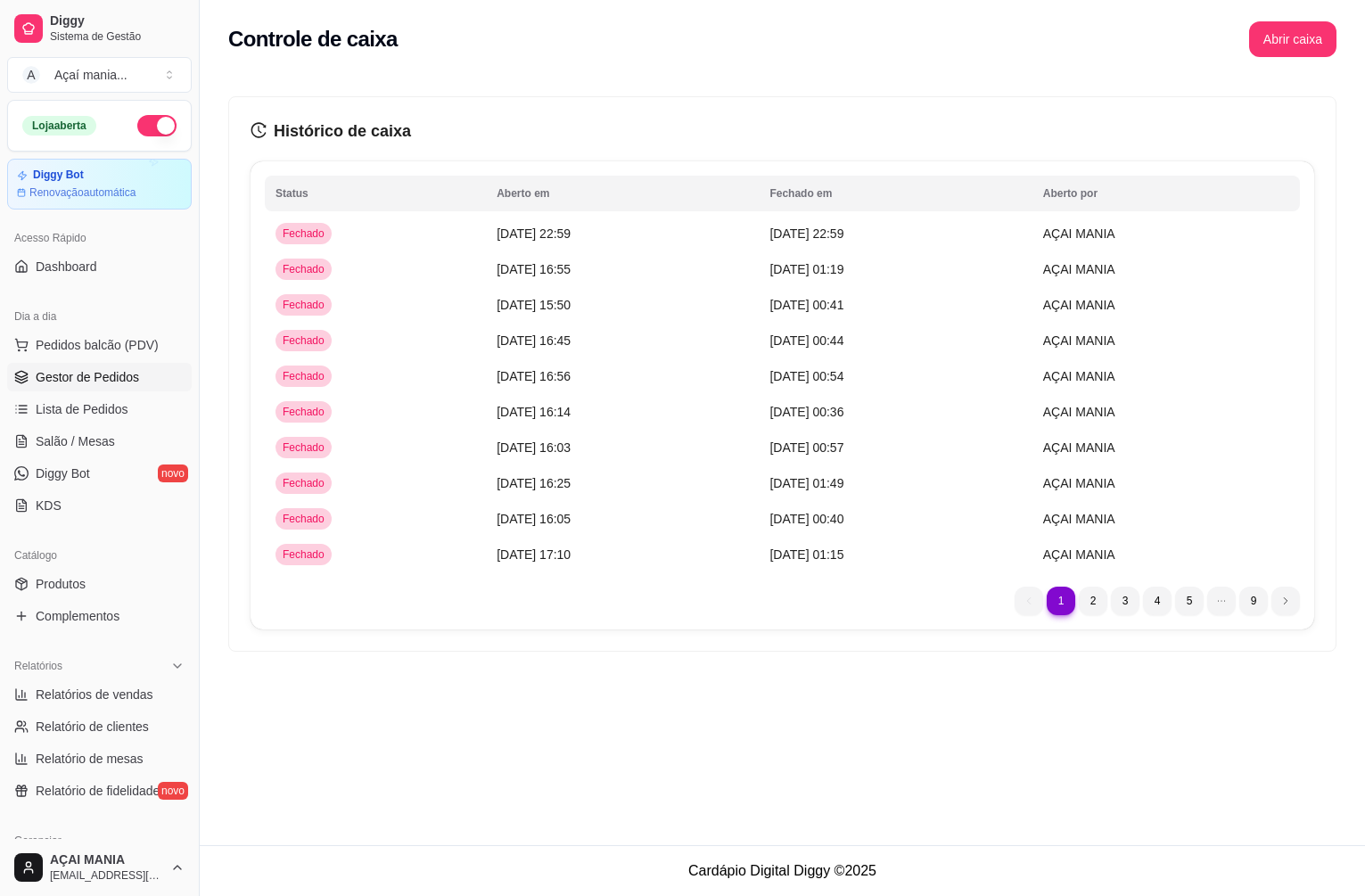
click at [103, 377] on span "Gestor de Pedidos" at bounding box center [87, 376] width 104 height 18
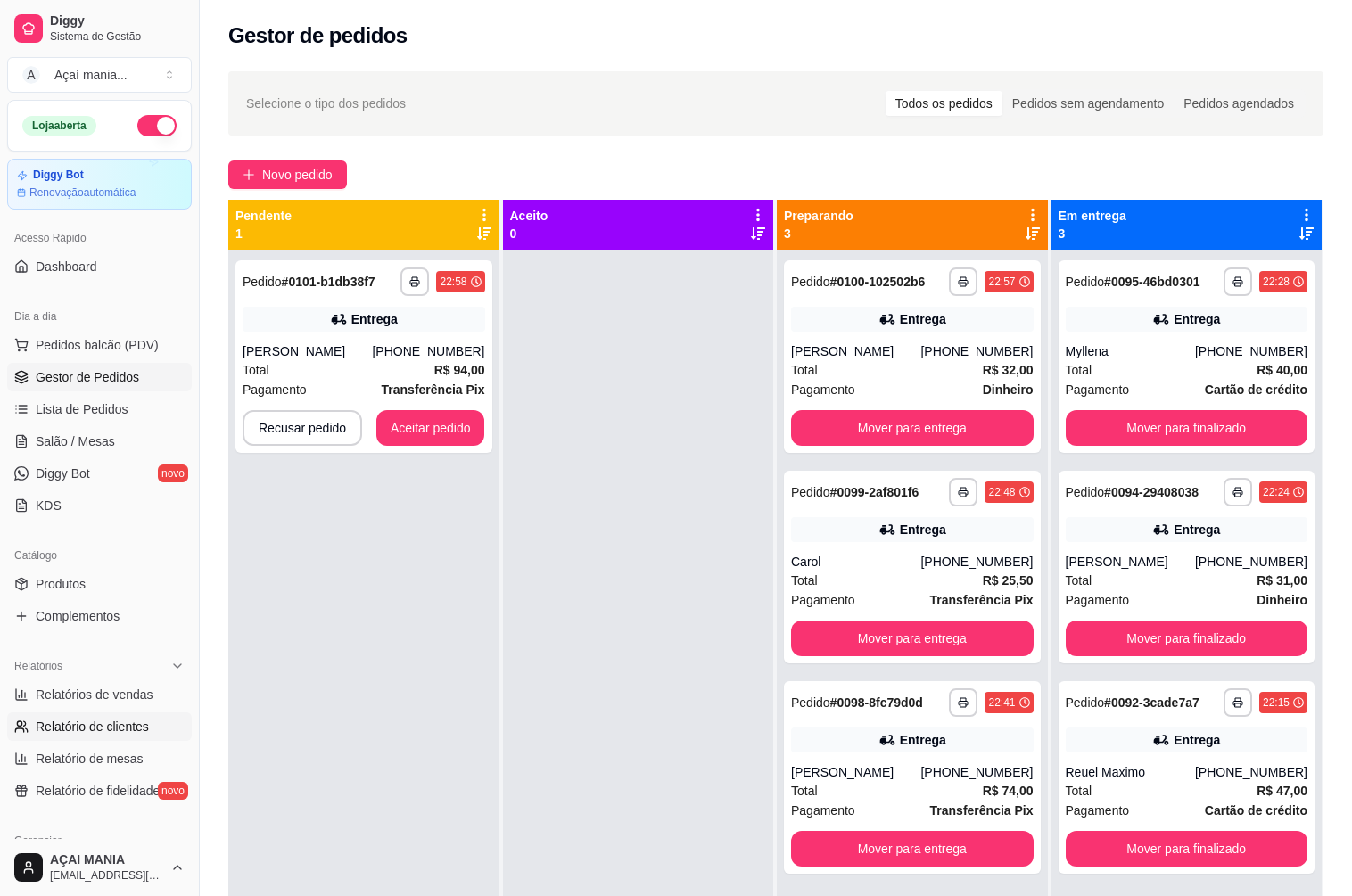
click at [63, 722] on span "Relatório de clientes" at bounding box center [92, 726] width 113 height 18
select select "30"
select select "HIGHEST_TOTAL_SPENT_WITH_ORDERS"
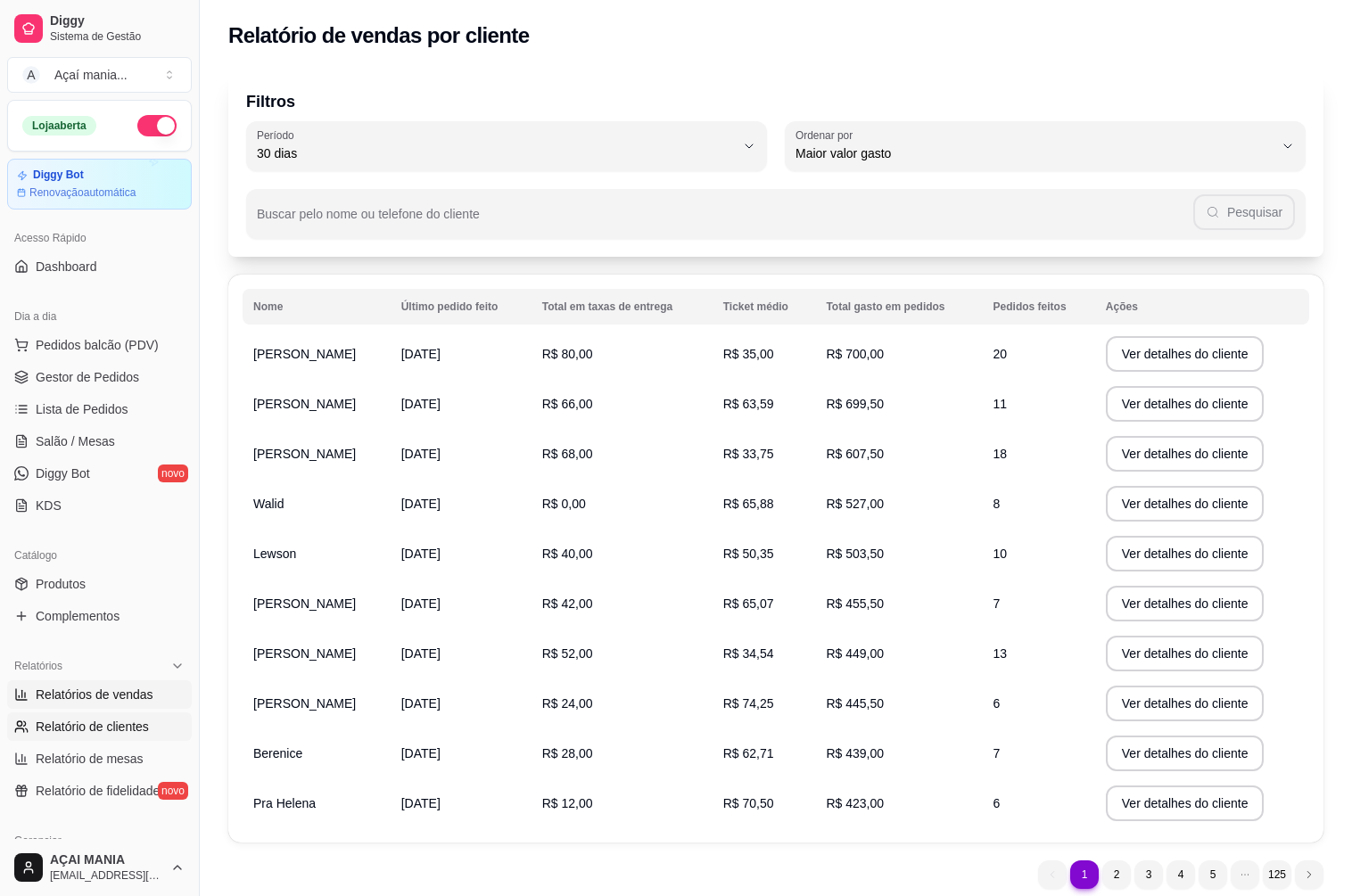
click at [113, 695] on span "Relatórios de vendas" at bounding box center [94, 693] width 118 height 18
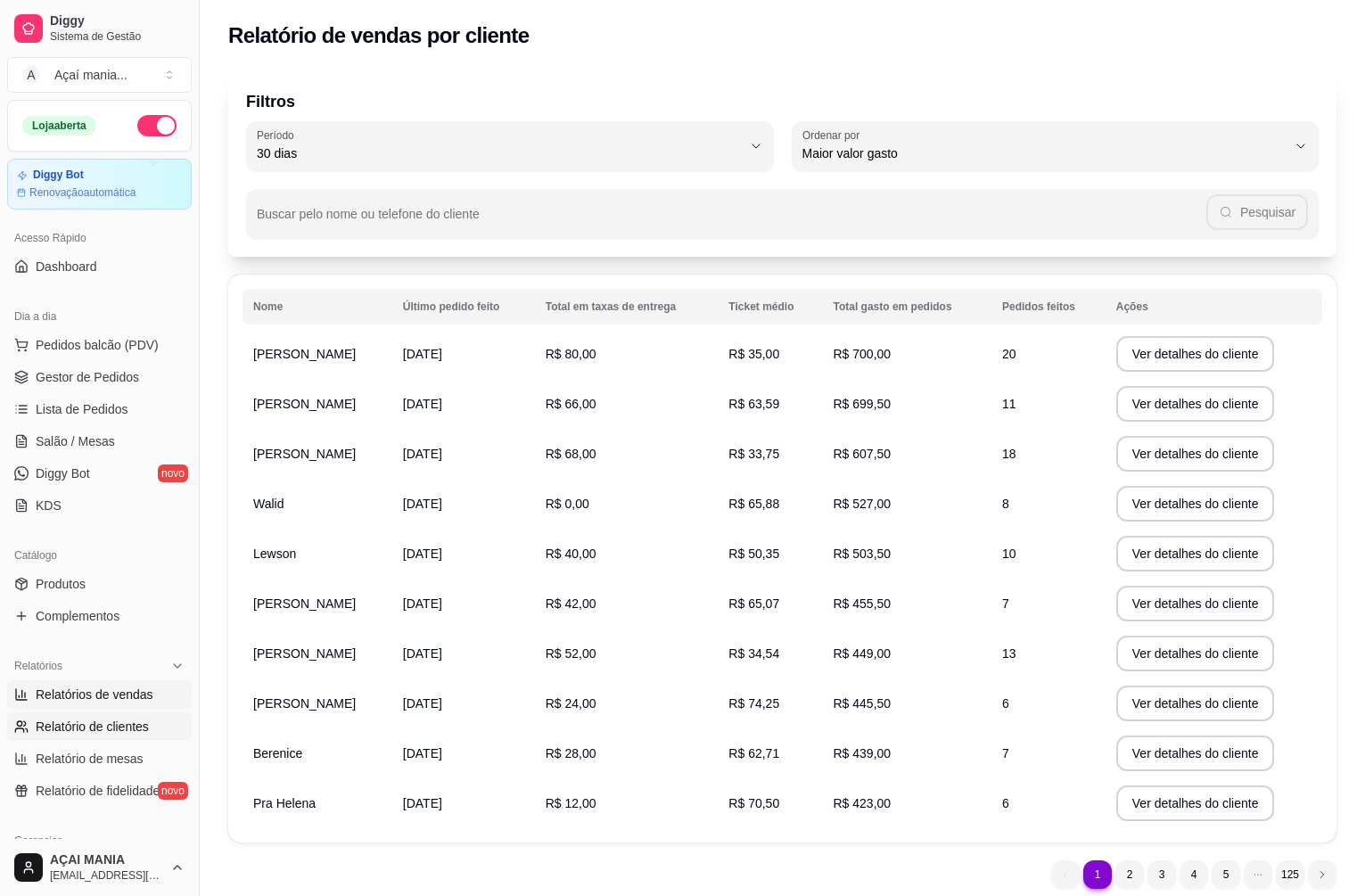
select select "ALL"
select select "0"
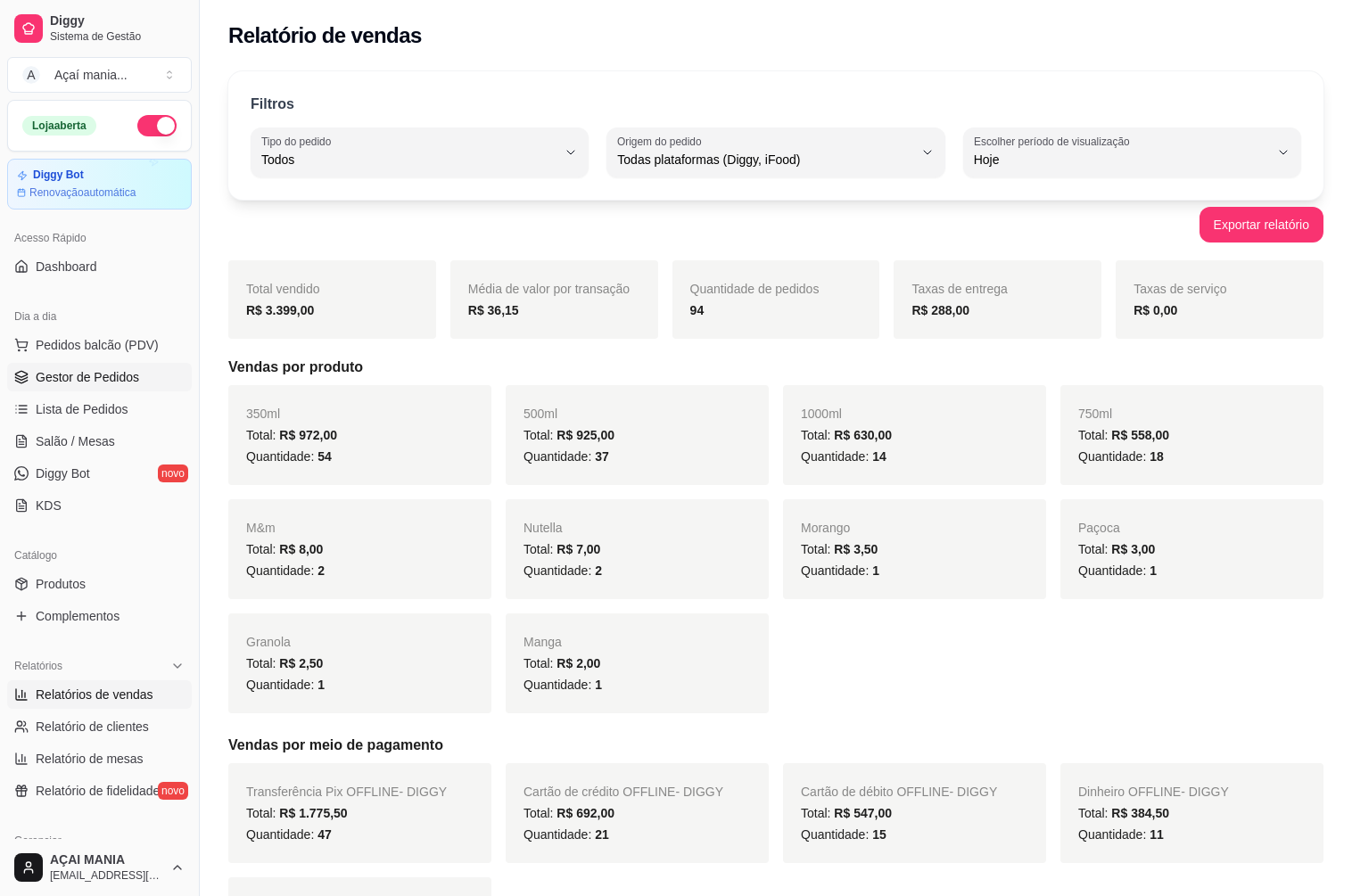
click at [49, 372] on span "Gestor de Pedidos" at bounding box center [87, 376] width 104 height 18
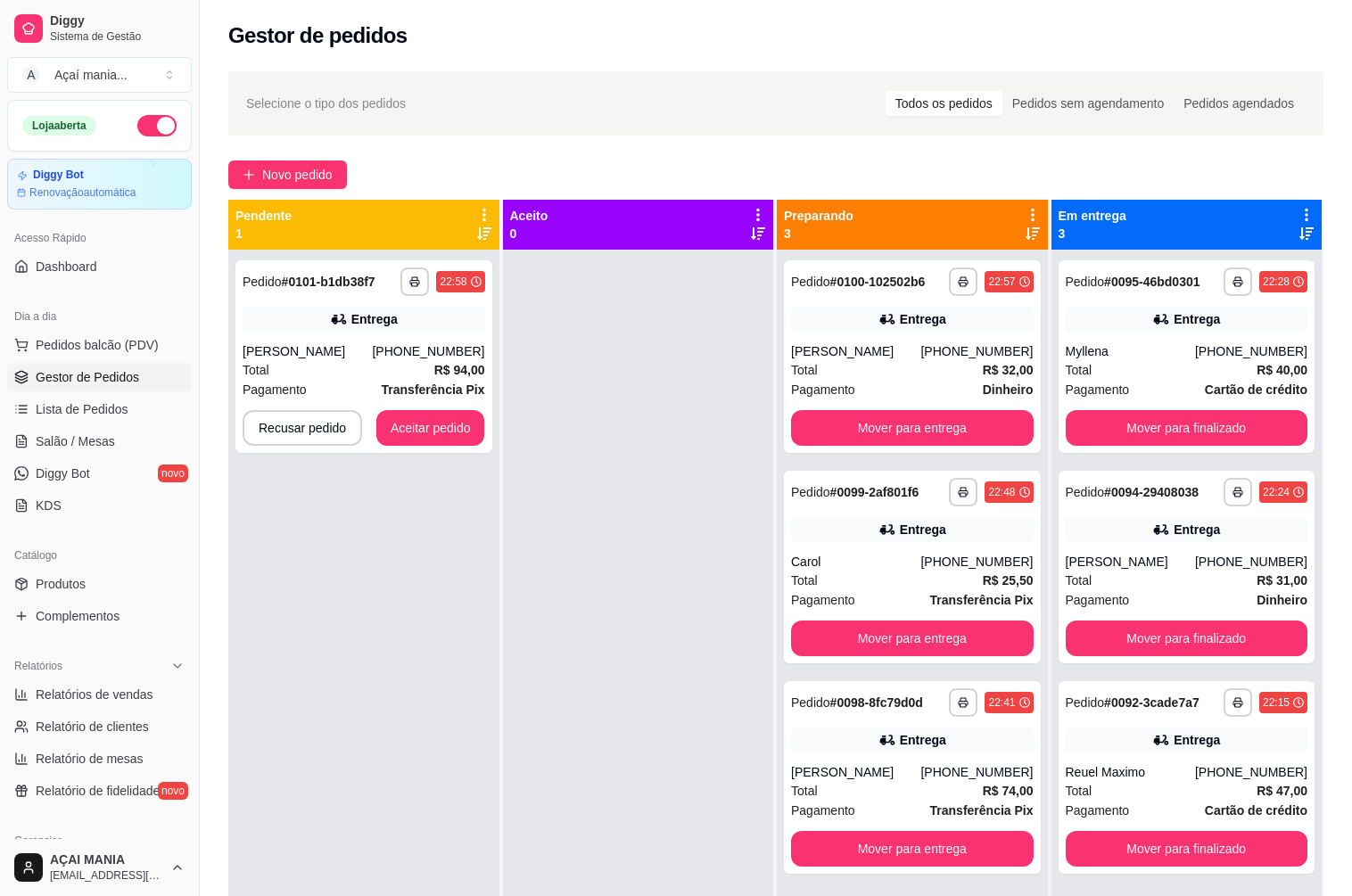
click at [366, 732] on div "**********" at bounding box center [363, 697] width 271 height 896
click at [627, 702] on div at bounding box center [639, 697] width 271 height 896
click at [358, 601] on div "**********" at bounding box center [363, 697] width 271 height 896
click at [441, 747] on div "**********" at bounding box center [363, 697] width 271 height 896
click at [430, 429] on button "Aceitar pedido" at bounding box center [430, 427] width 106 height 35
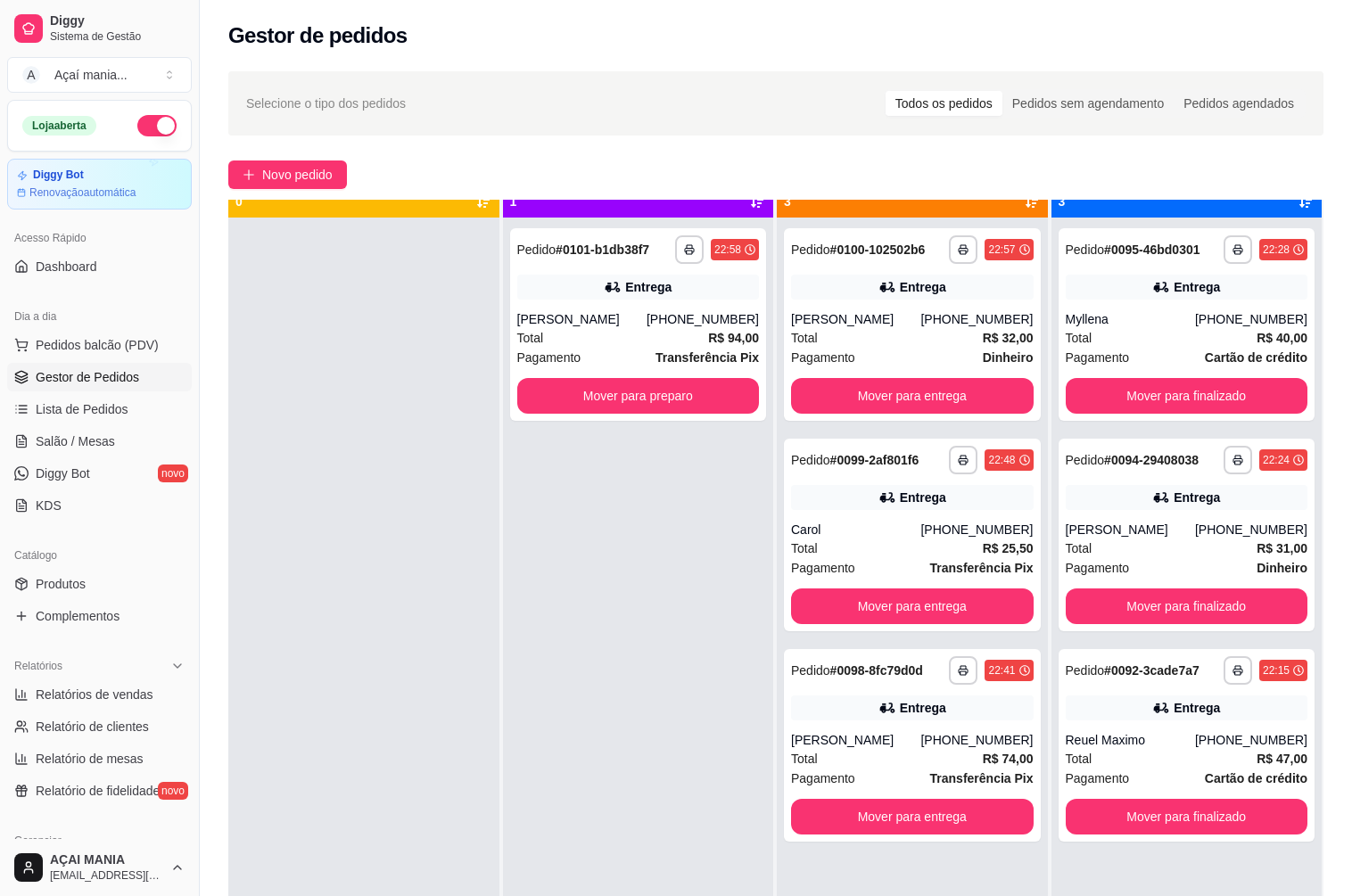
scroll to position [49, 0]
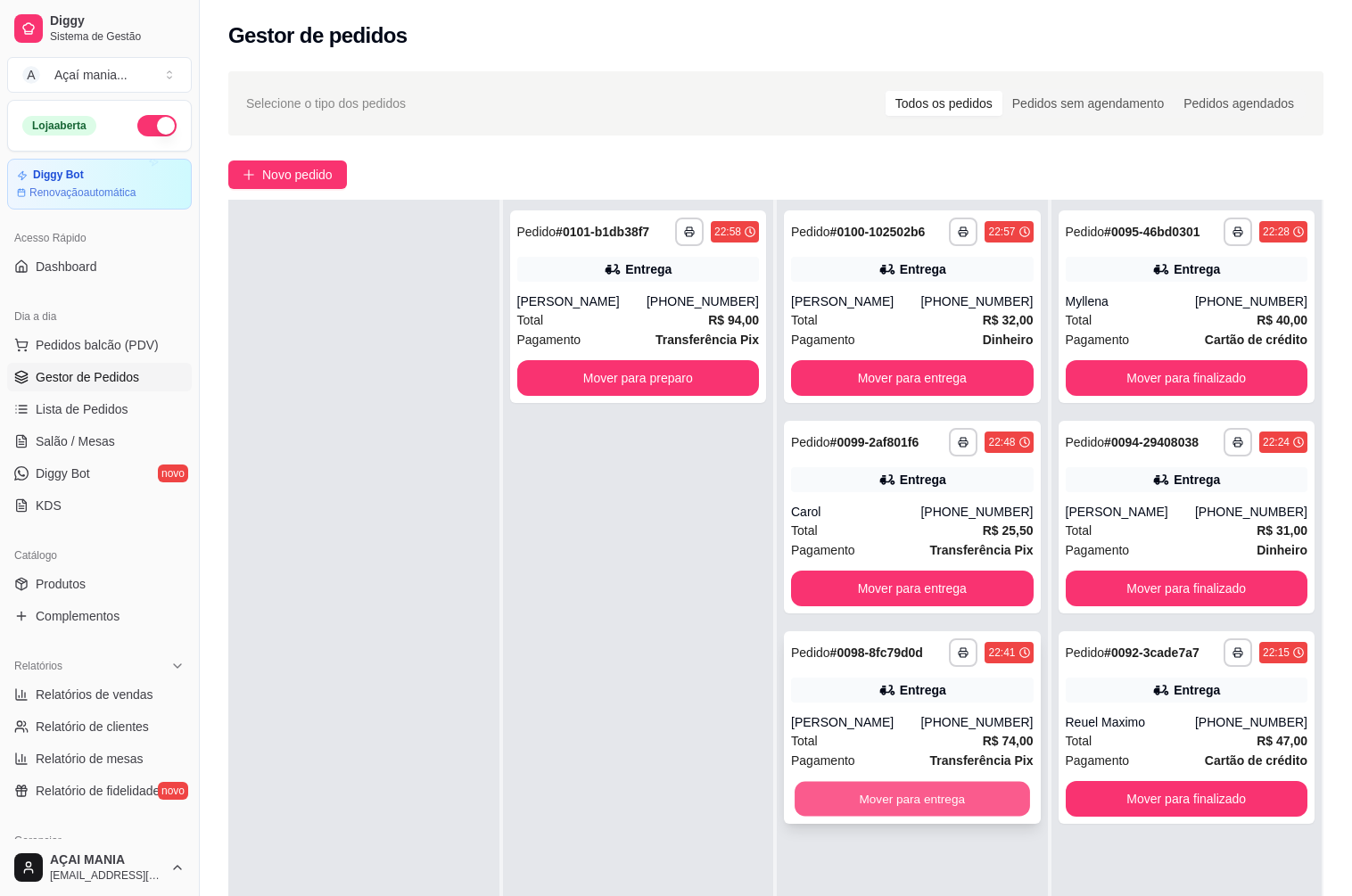
click at [960, 792] on button "Mover para entrega" at bounding box center [911, 798] width 234 height 35
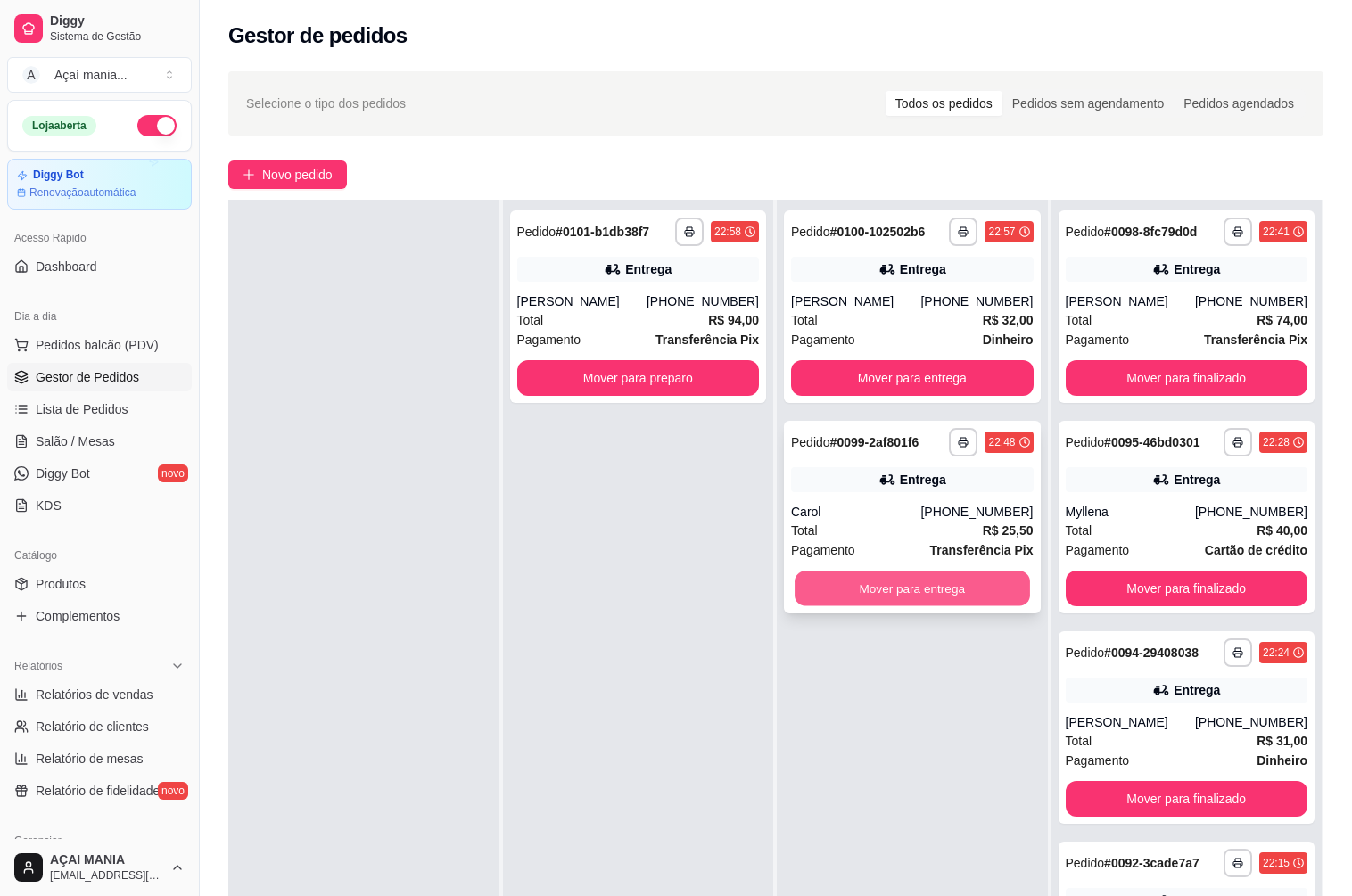
click at [949, 579] on button "Mover para entrega" at bounding box center [911, 588] width 234 height 35
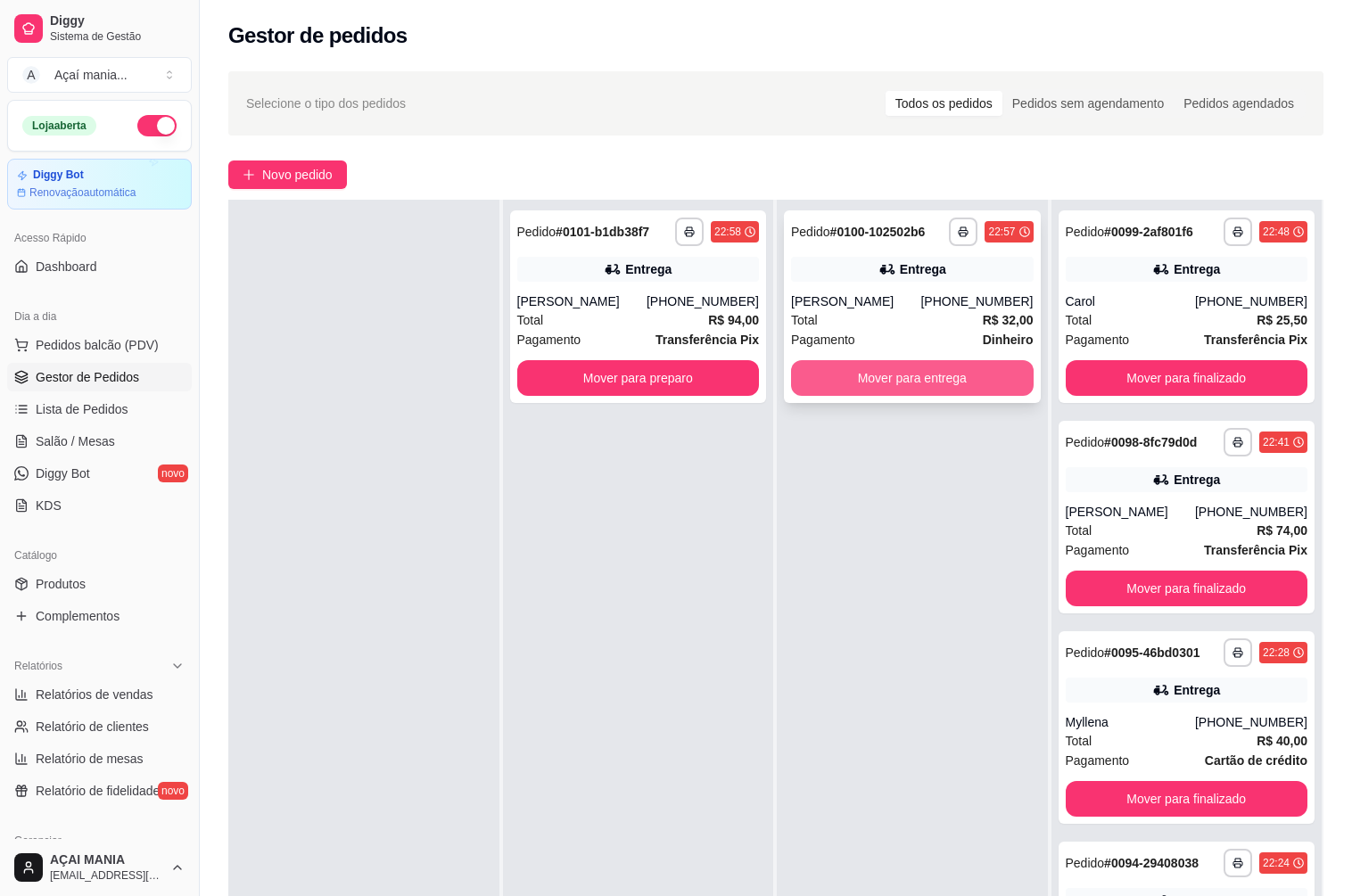
click at [932, 384] on button "Mover para entrega" at bounding box center [912, 378] width 243 height 35
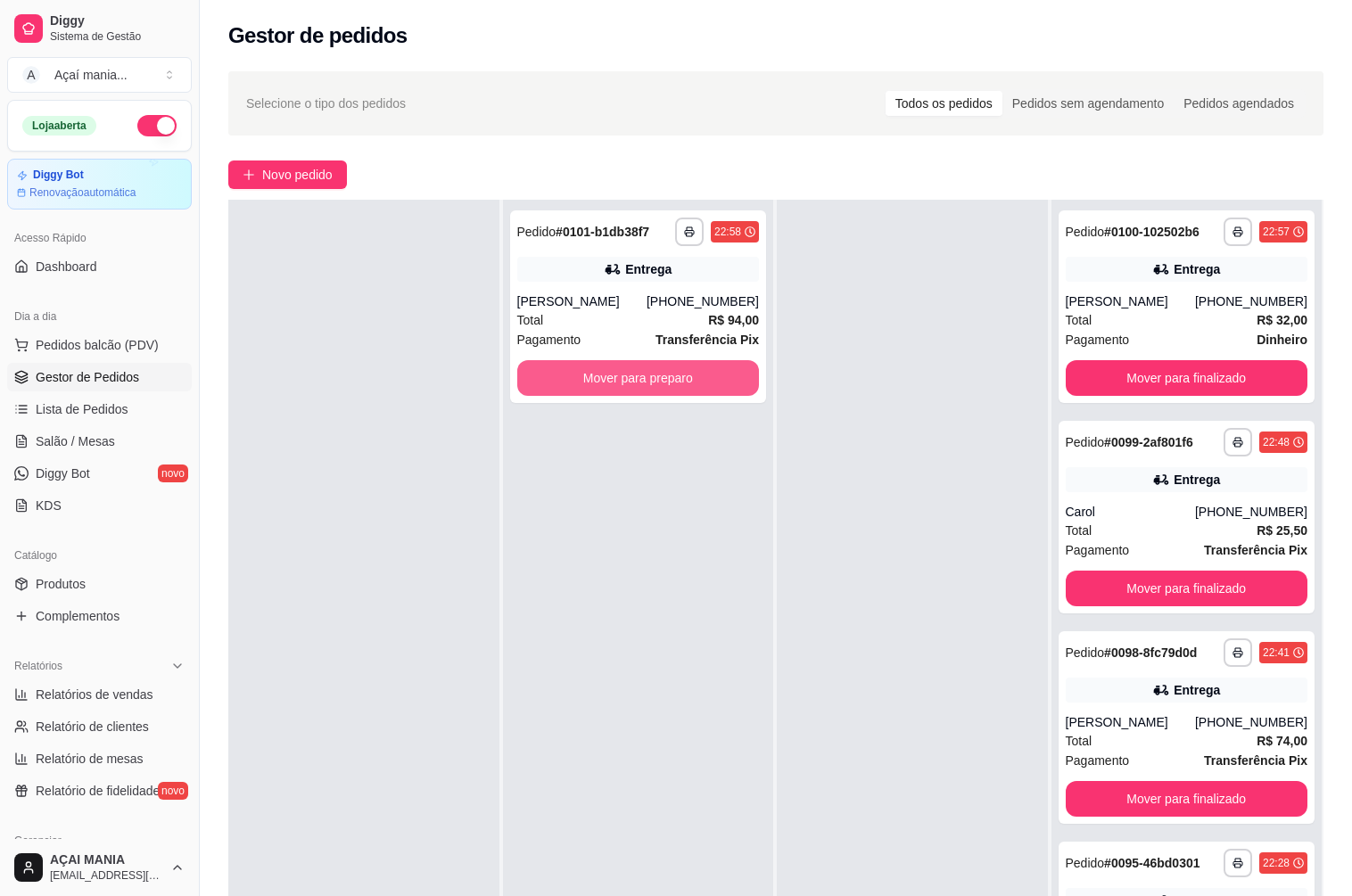
click at [641, 377] on button "Mover para preparo" at bounding box center [639, 378] width 243 height 35
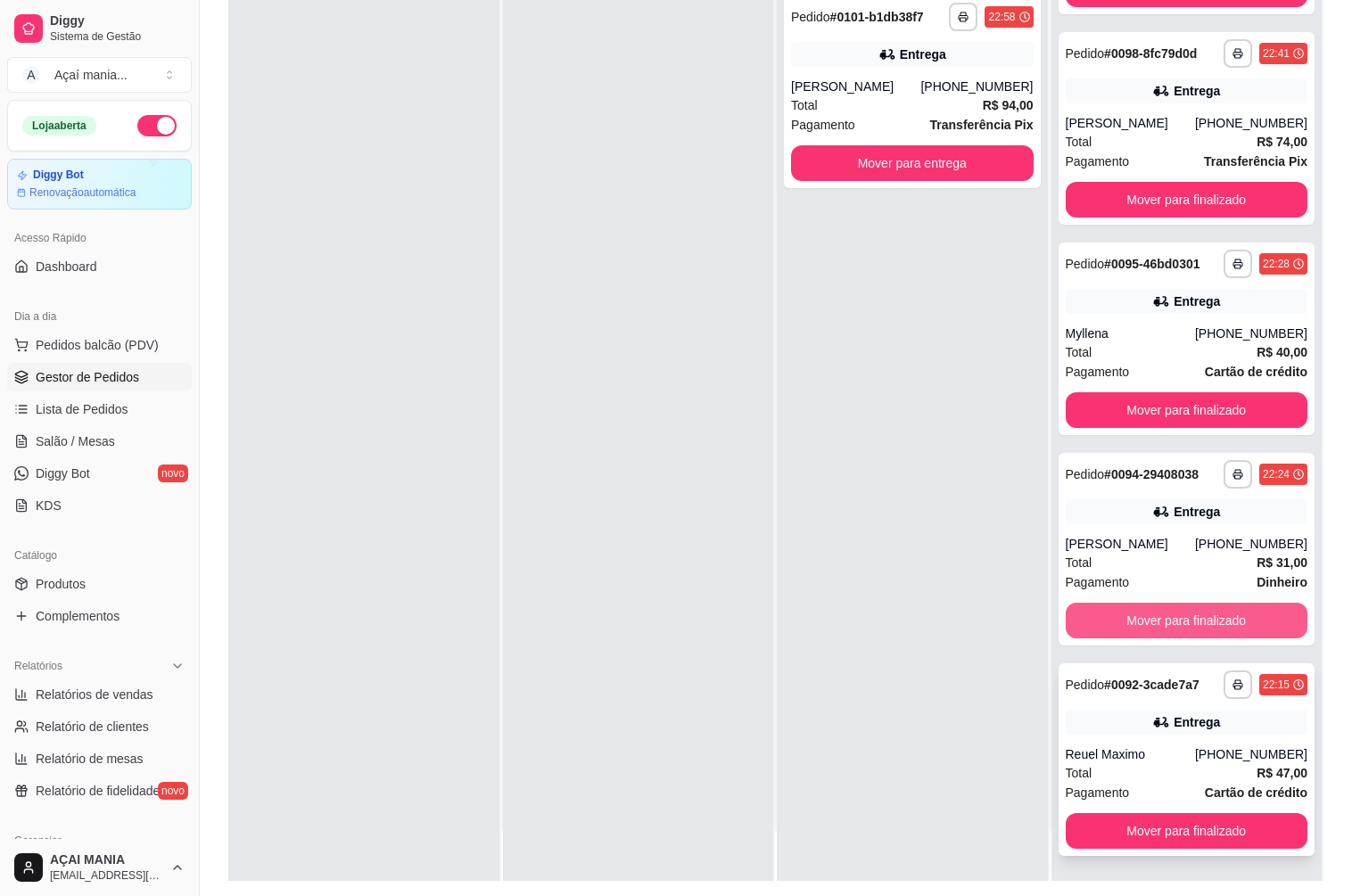
scroll to position [272, 0]
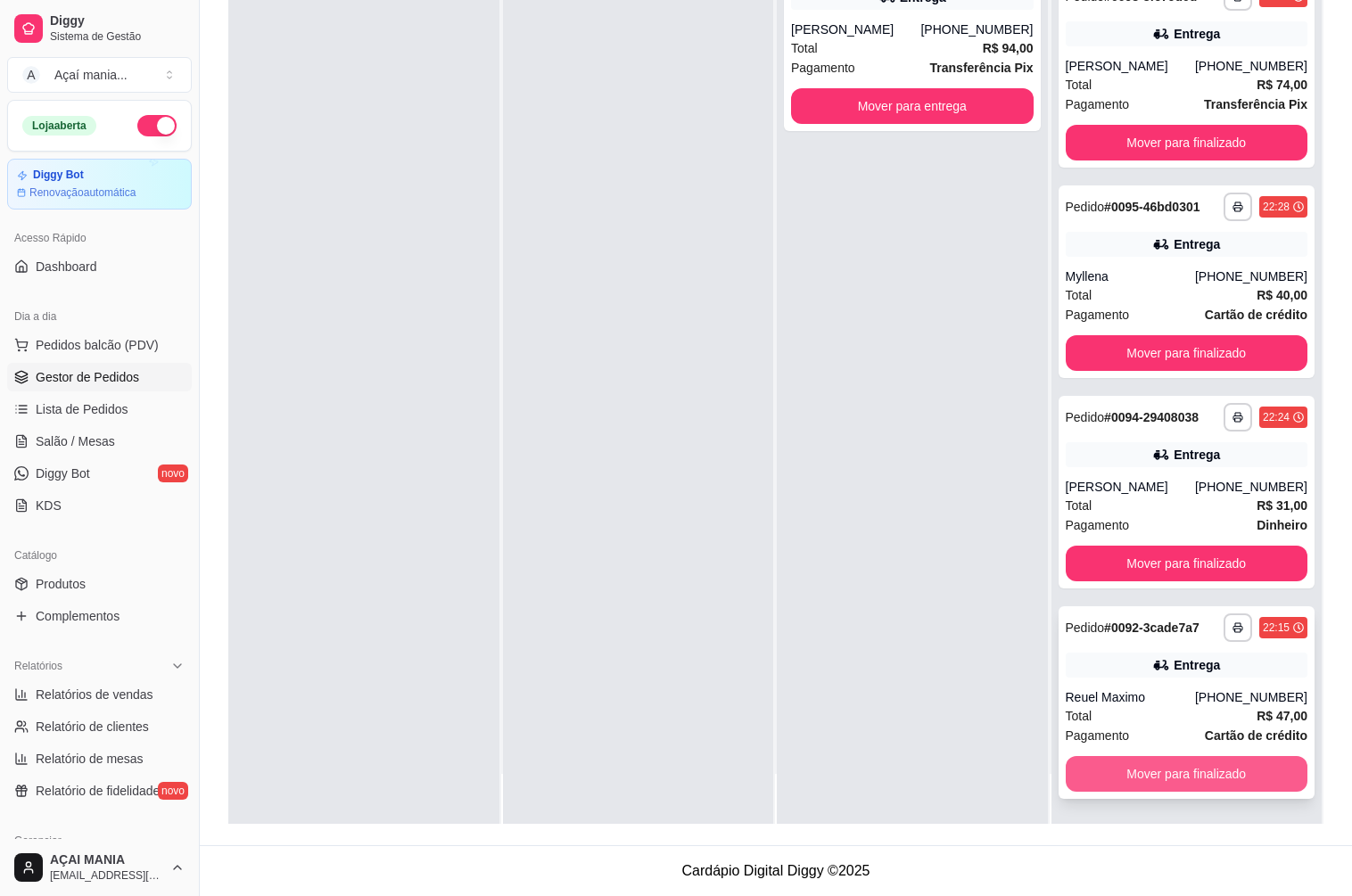
click at [1163, 770] on button "Mover para finalizado" at bounding box center [1187, 774] width 243 height 35
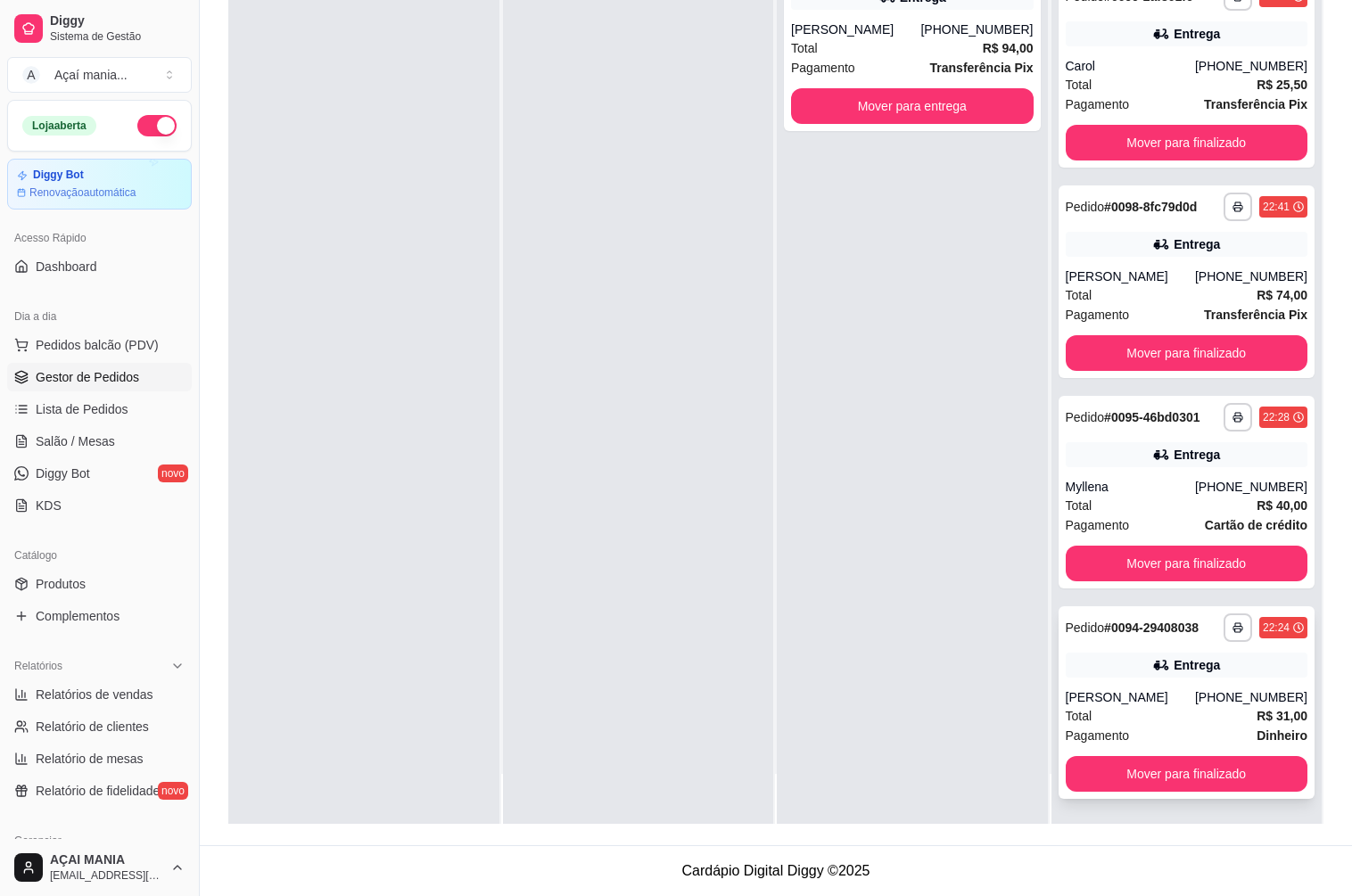
click at [1149, 759] on div "**********" at bounding box center [1186, 702] width 257 height 192
click at [1135, 772] on button "Mover para finalizado" at bounding box center [1186, 774] width 234 height 35
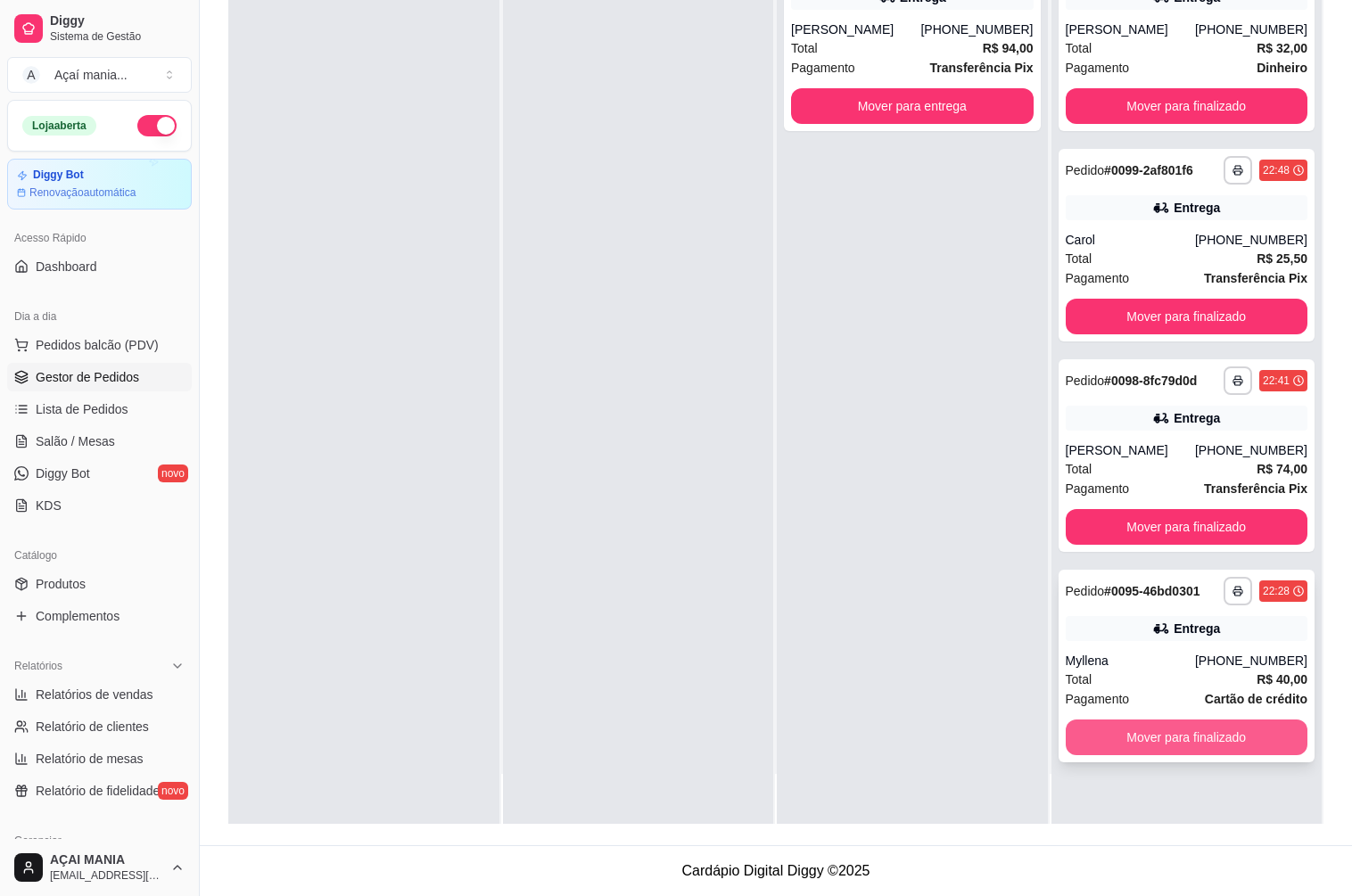
click at [1127, 732] on button "Mover para finalizado" at bounding box center [1187, 737] width 243 height 35
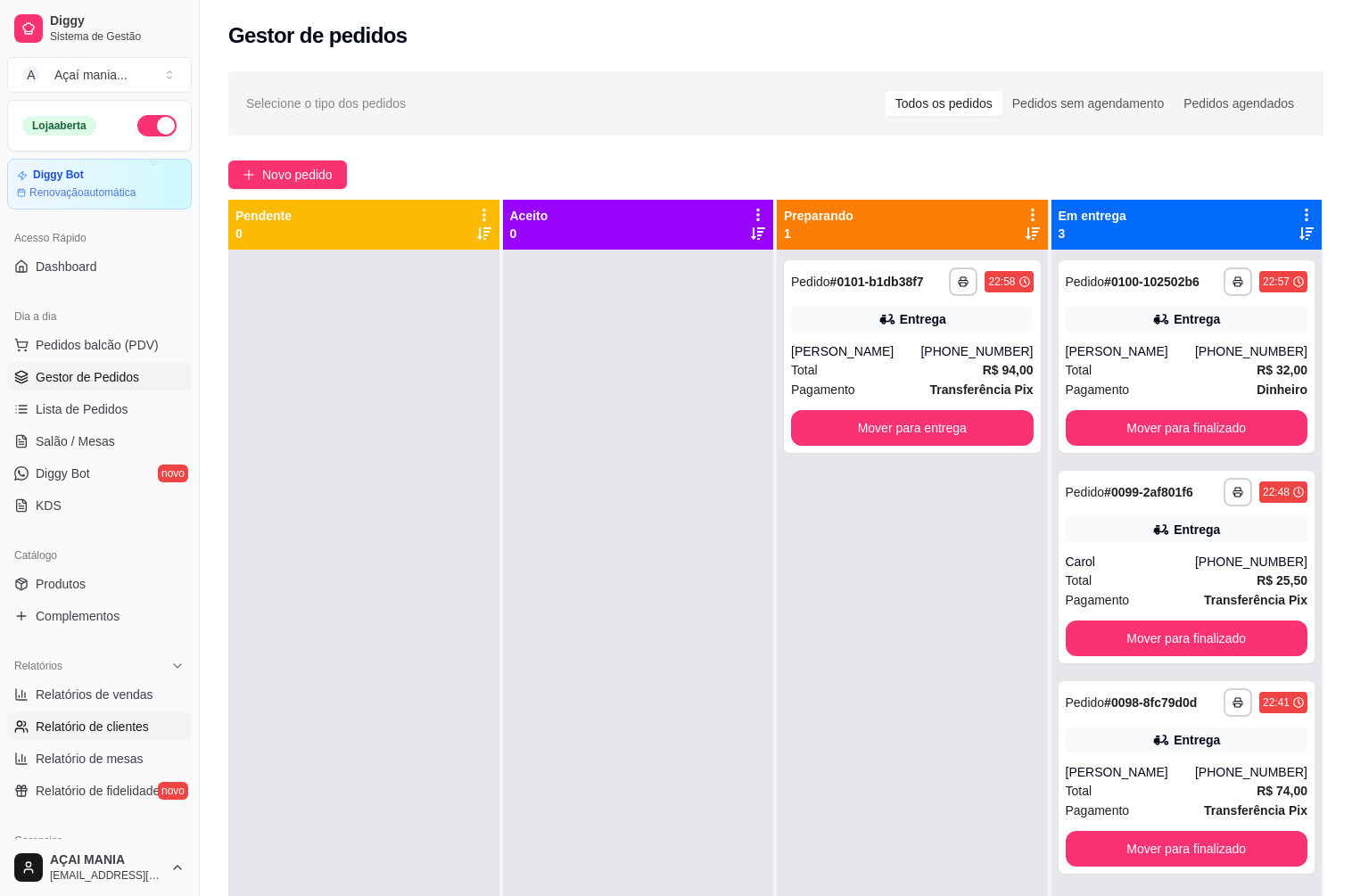
click at [83, 721] on span "Relatório de clientes" at bounding box center [92, 726] width 113 height 18
select select "30"
select select "HIGHEST_TOTAL_SPENT_WITH_ORDERS"
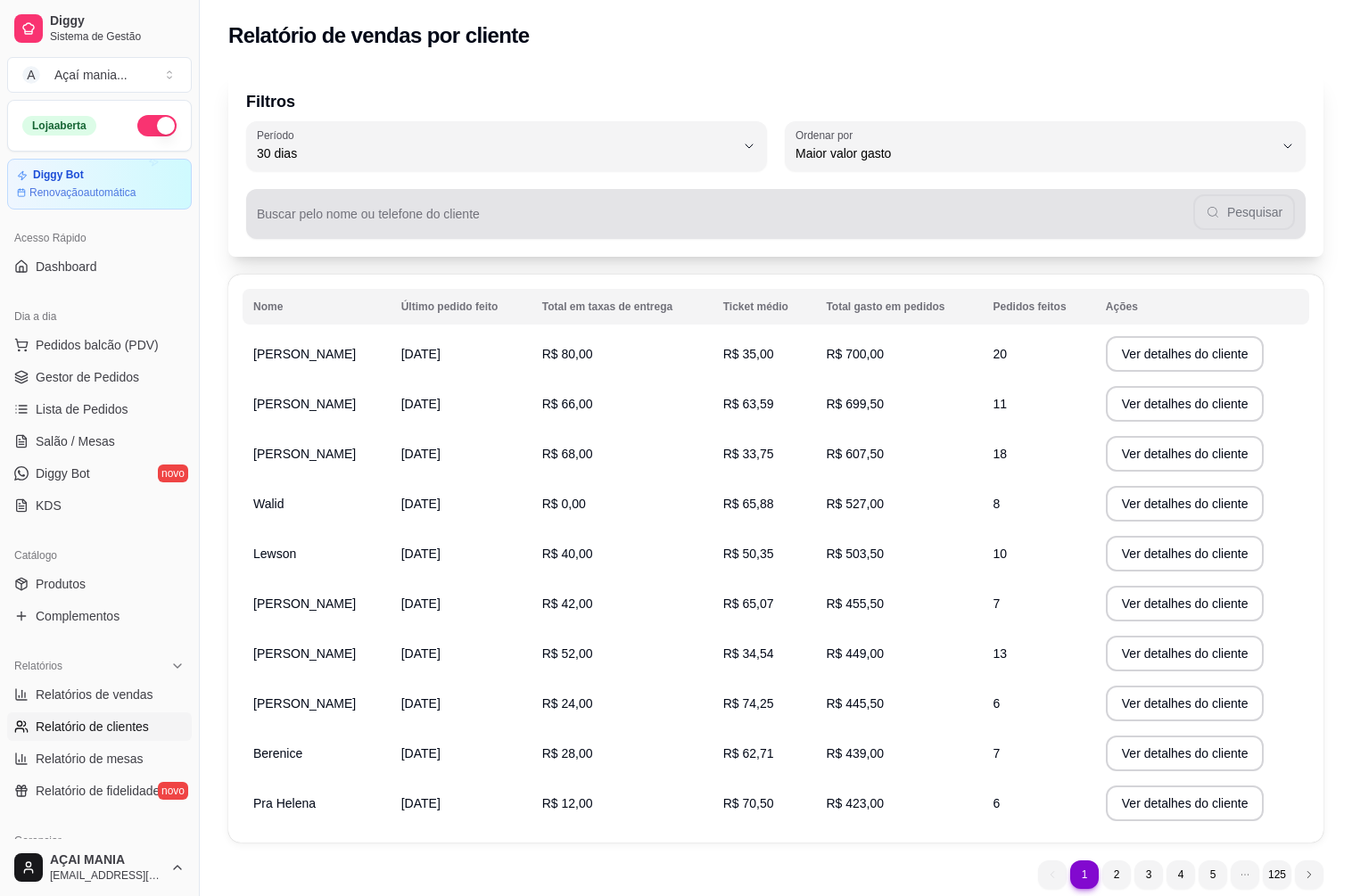
click at [349, 217] on input "Buscar pelo nome ou telefone do cliente" at bounding box center [725, 220] width 937 height 18
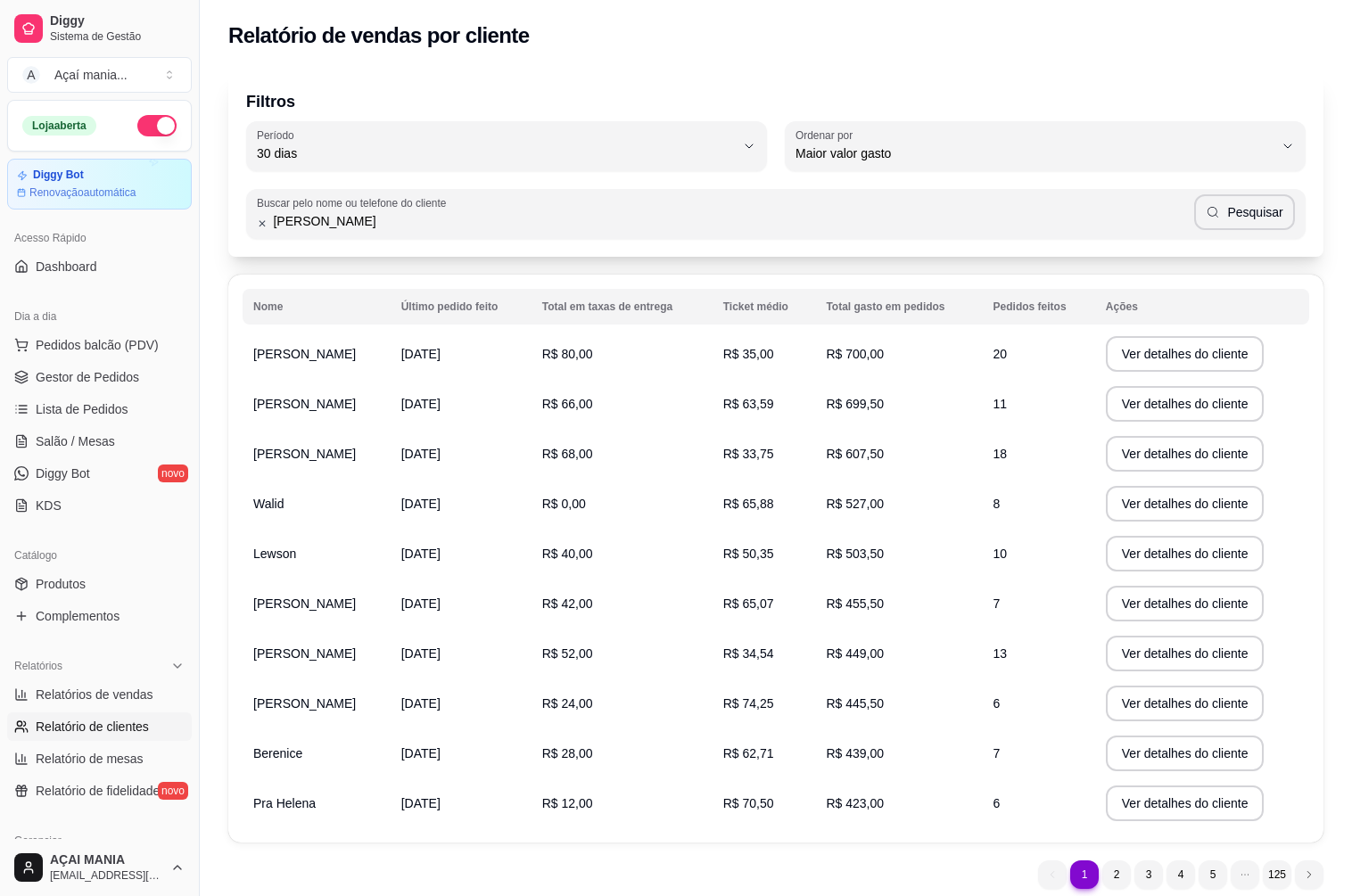
type input "[PERSON_NAME]"
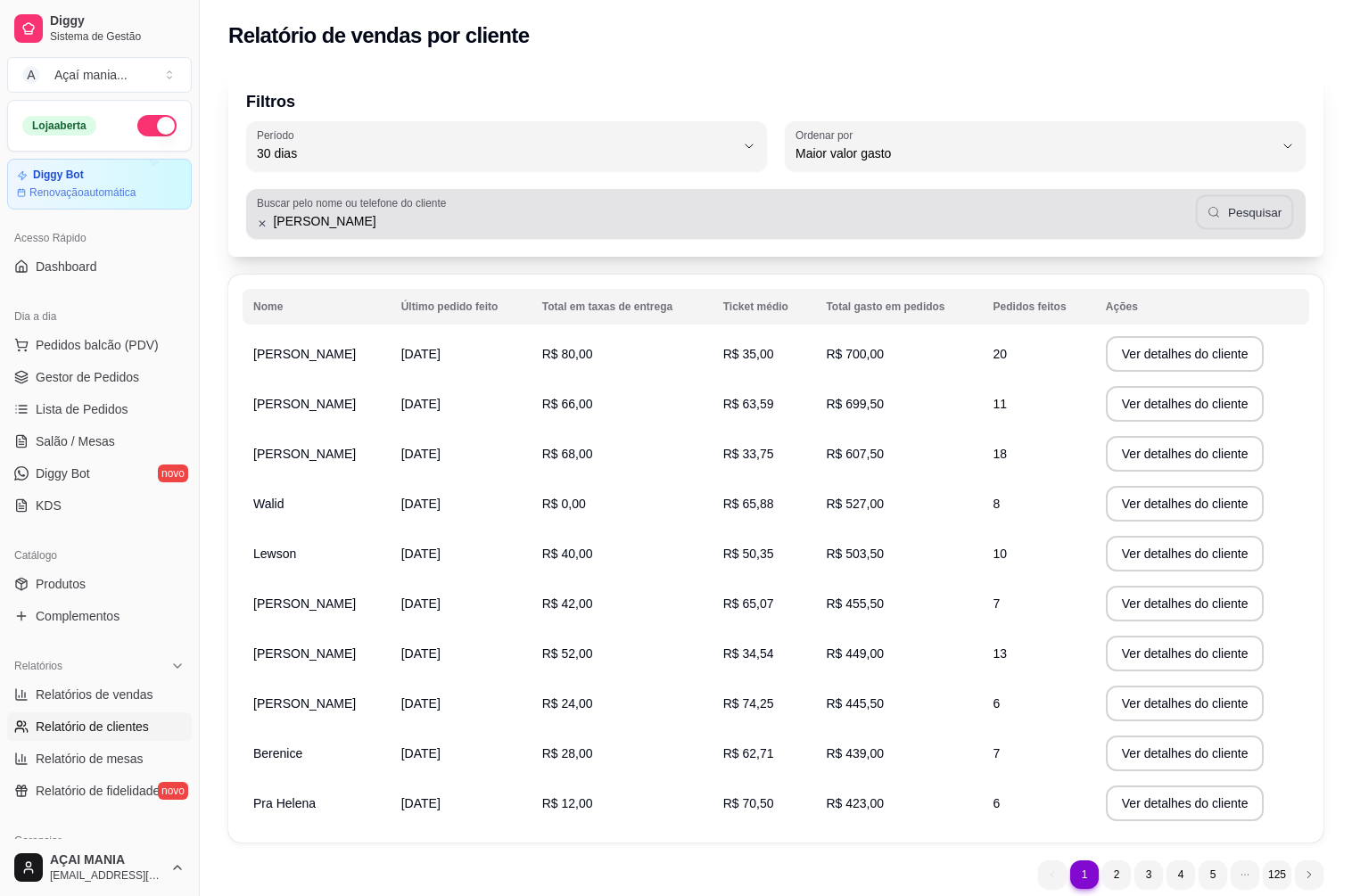
click at [1216, 207] on icon "button" at bounding box center [1214, 212] width 14 height 14
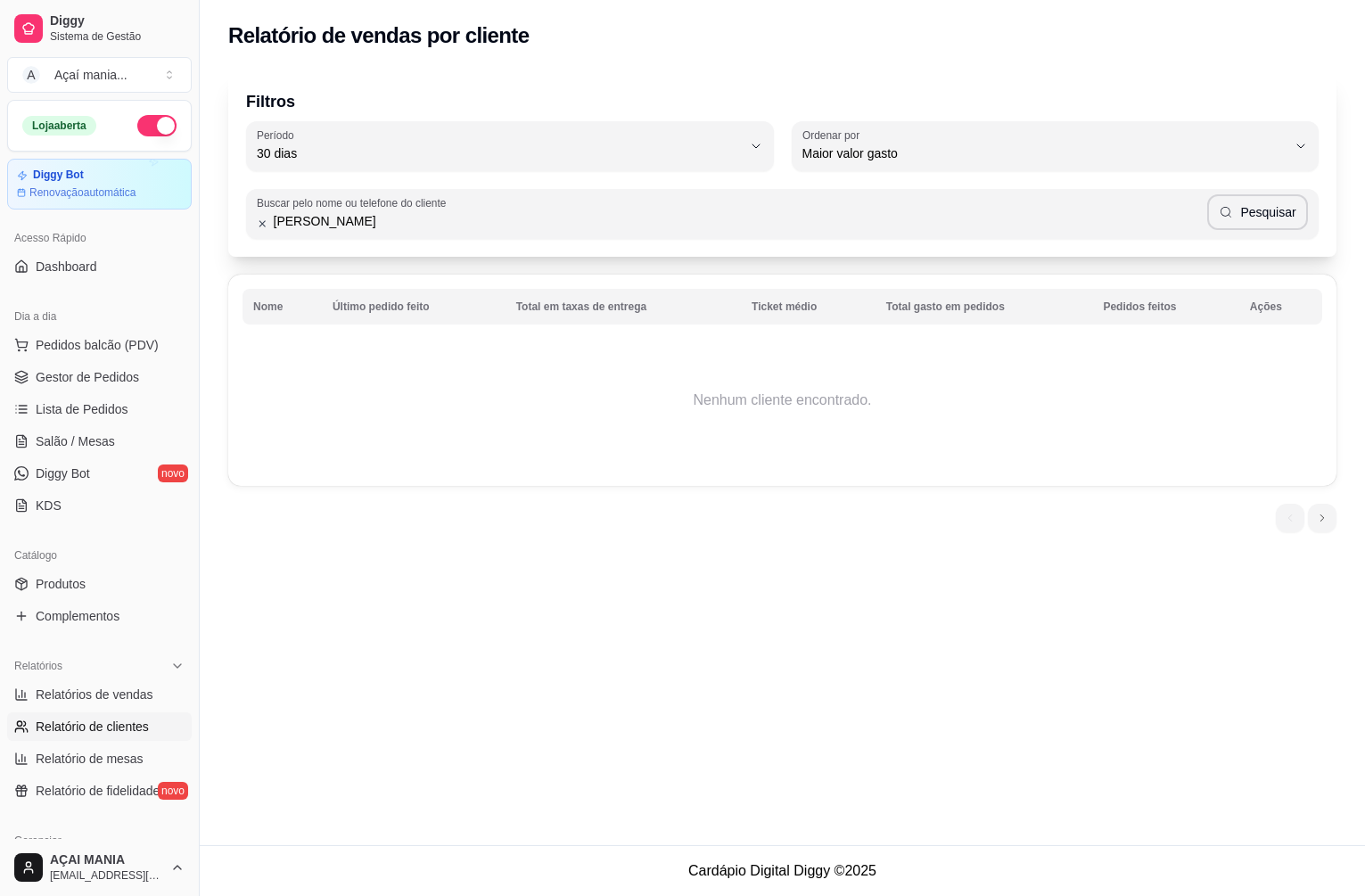
drag, startPoint x: 335, startPoint y: 219, endPoint x: 228, endPoint y: 234, distance: 108.0
click at [228, 234] on div "Filtros 30 Período Hoje Ontem 7 dias 15 dias 30 dias 45 dias 60 dias Período 30…" at bounding box center [782, 307] width 1165 height 493
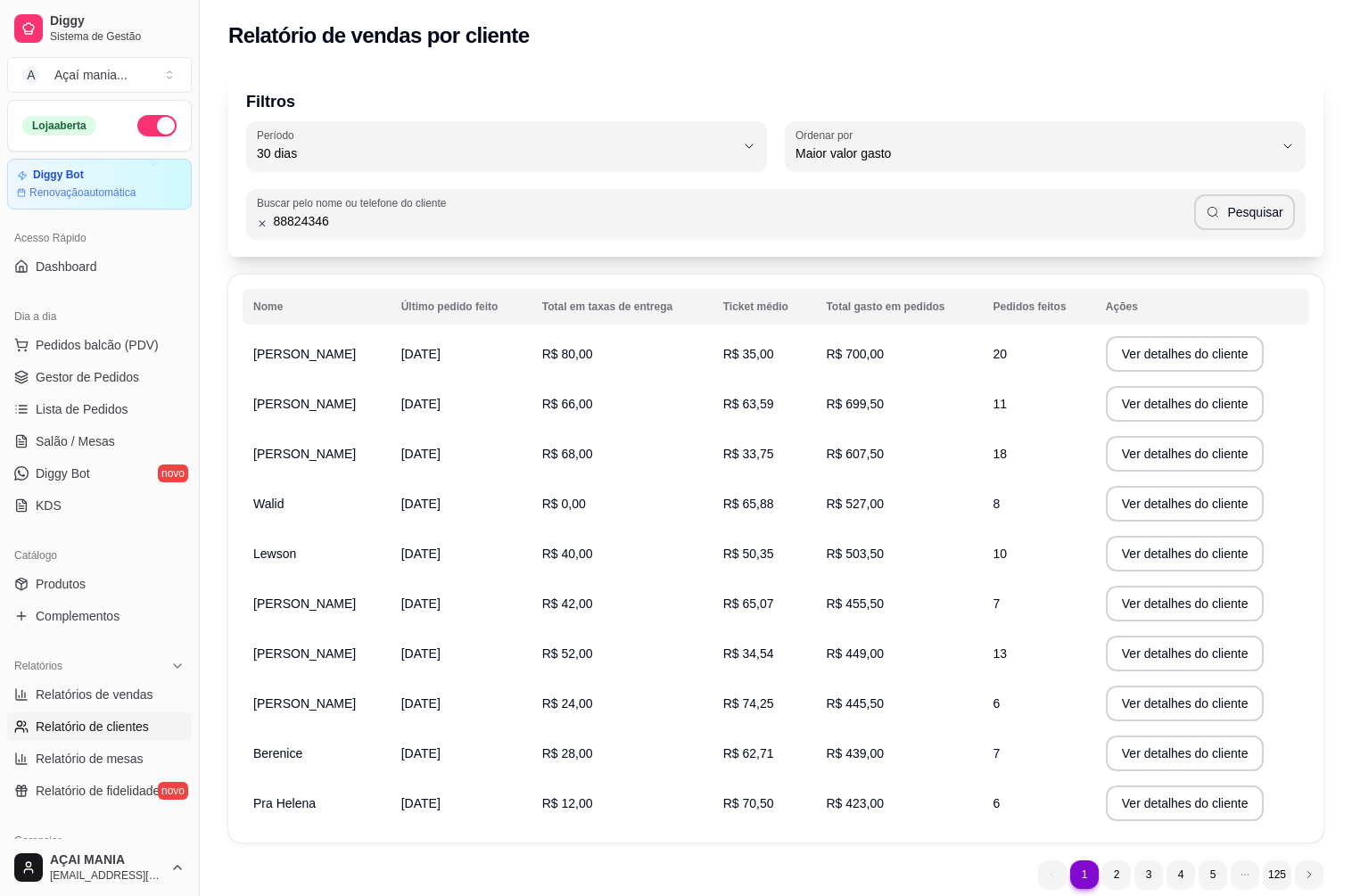
type input "88824346"
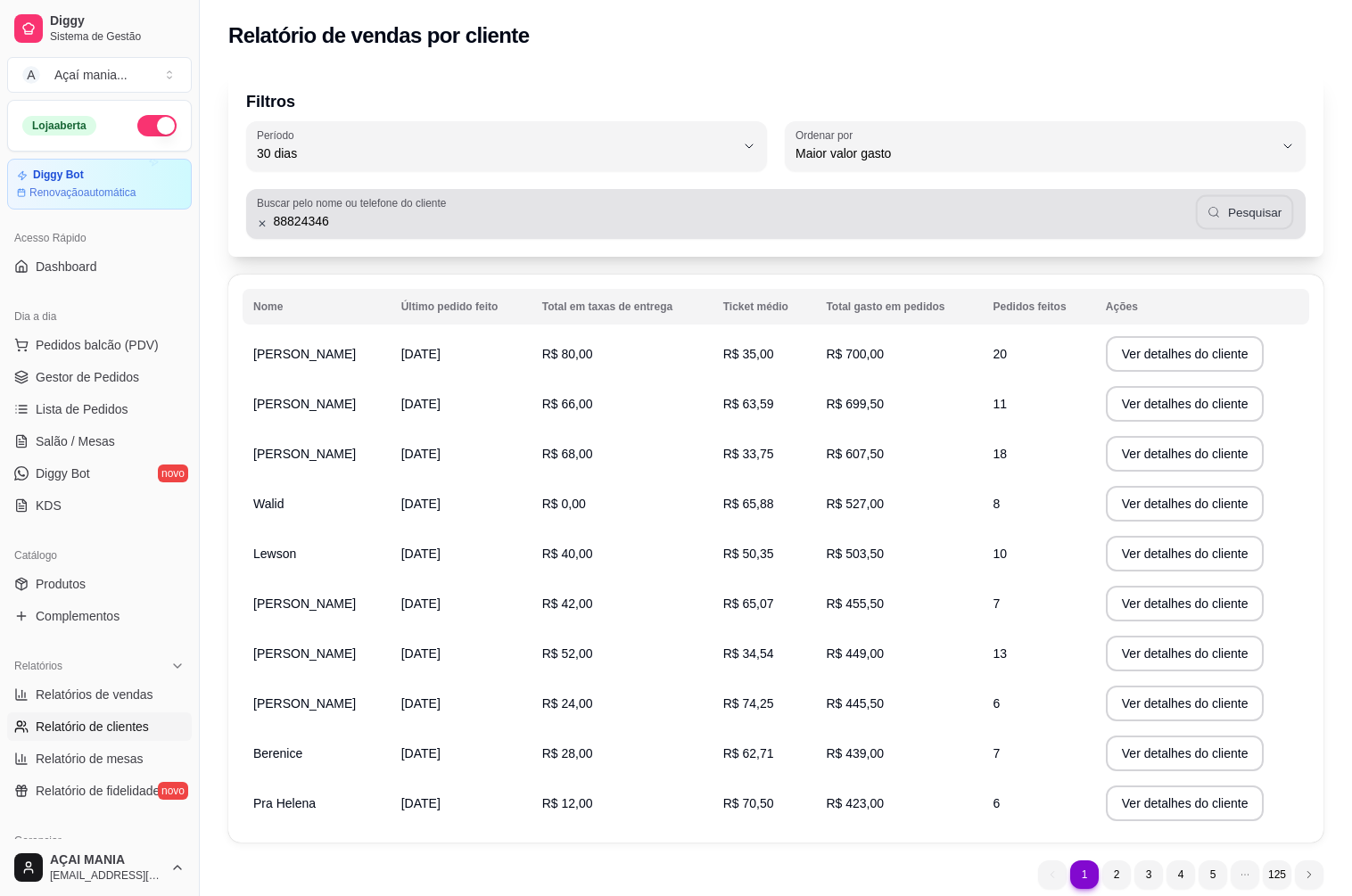
click at [1254, 212] on button "Pesquisar" at bounding box center [1245, 212] width 97 height 35
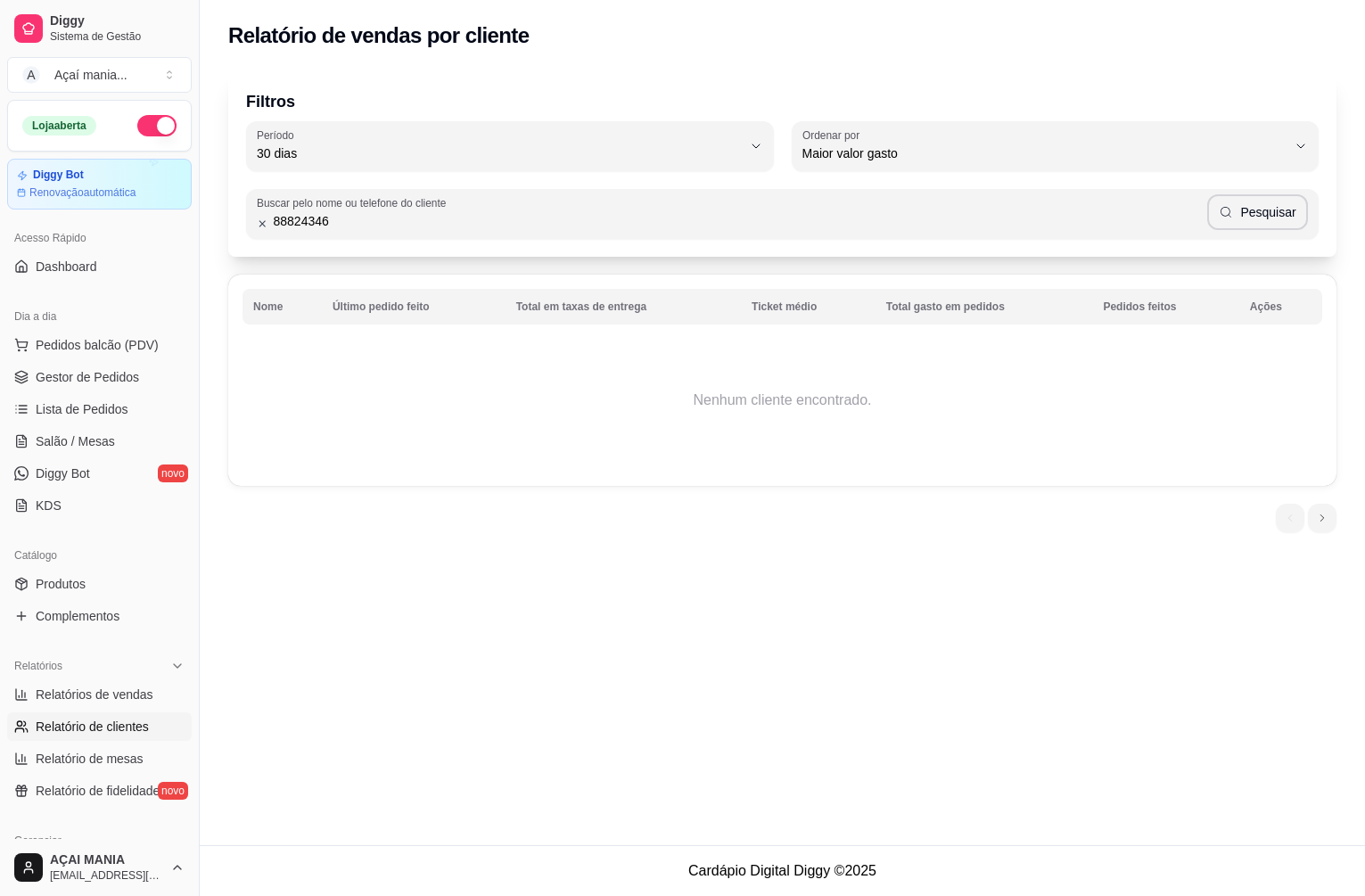
drag, startPoint x: 450, startPoint y: 221, endPoint x: -31, endPoint y: 267, distance: 483.2
click at [0, 267] on html "Diggy Sistema de Gestão A Açaí mania ... Loja aberta Diggy Bot Renovação automá…" at bounding box center [682, 448] width 1365 height 896
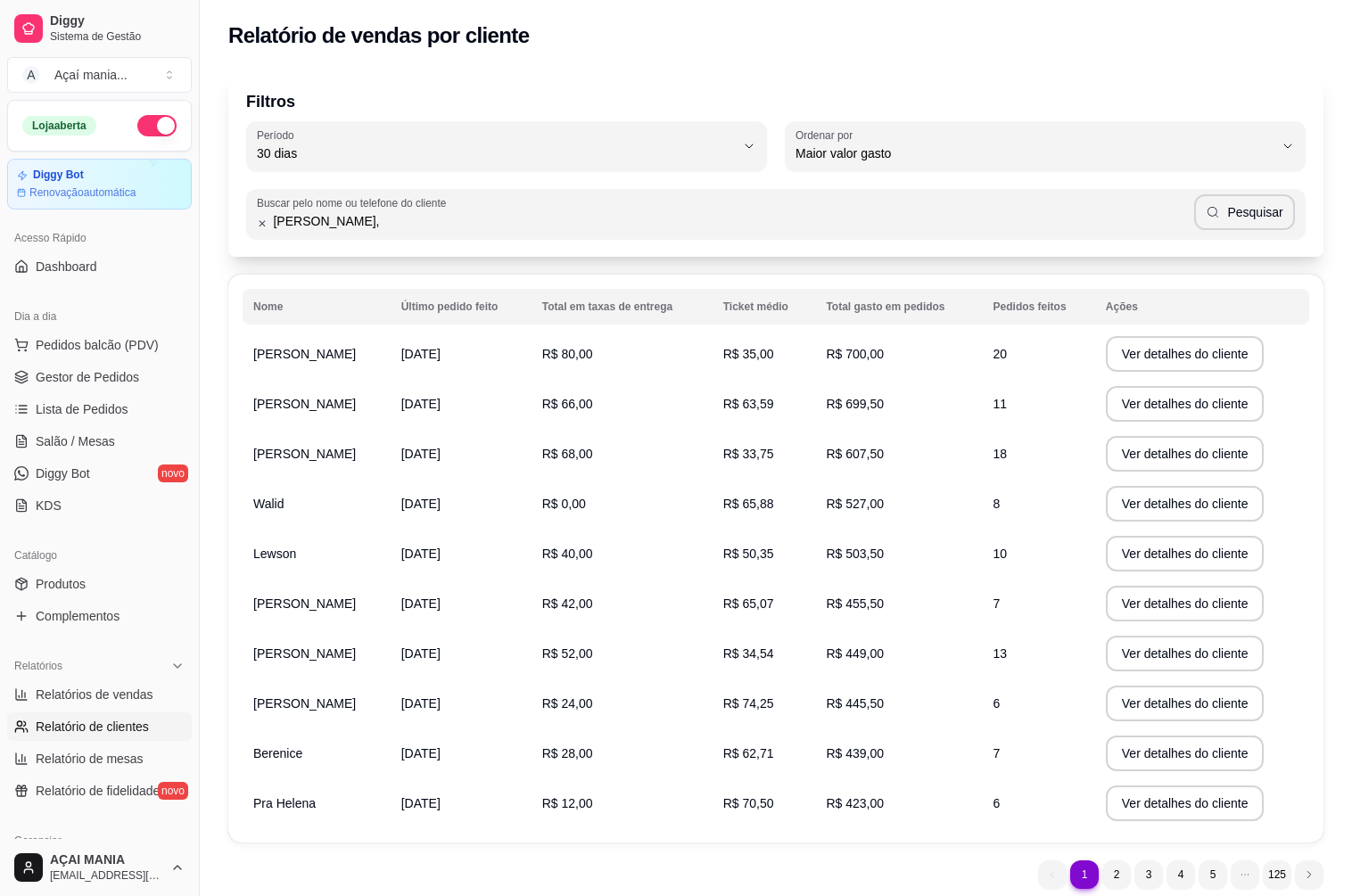
type input "[PERSON_NAME]"
click at [1279, 217] on button "Pesquisar" at bounding box center [1245, 212] width 101 height 35
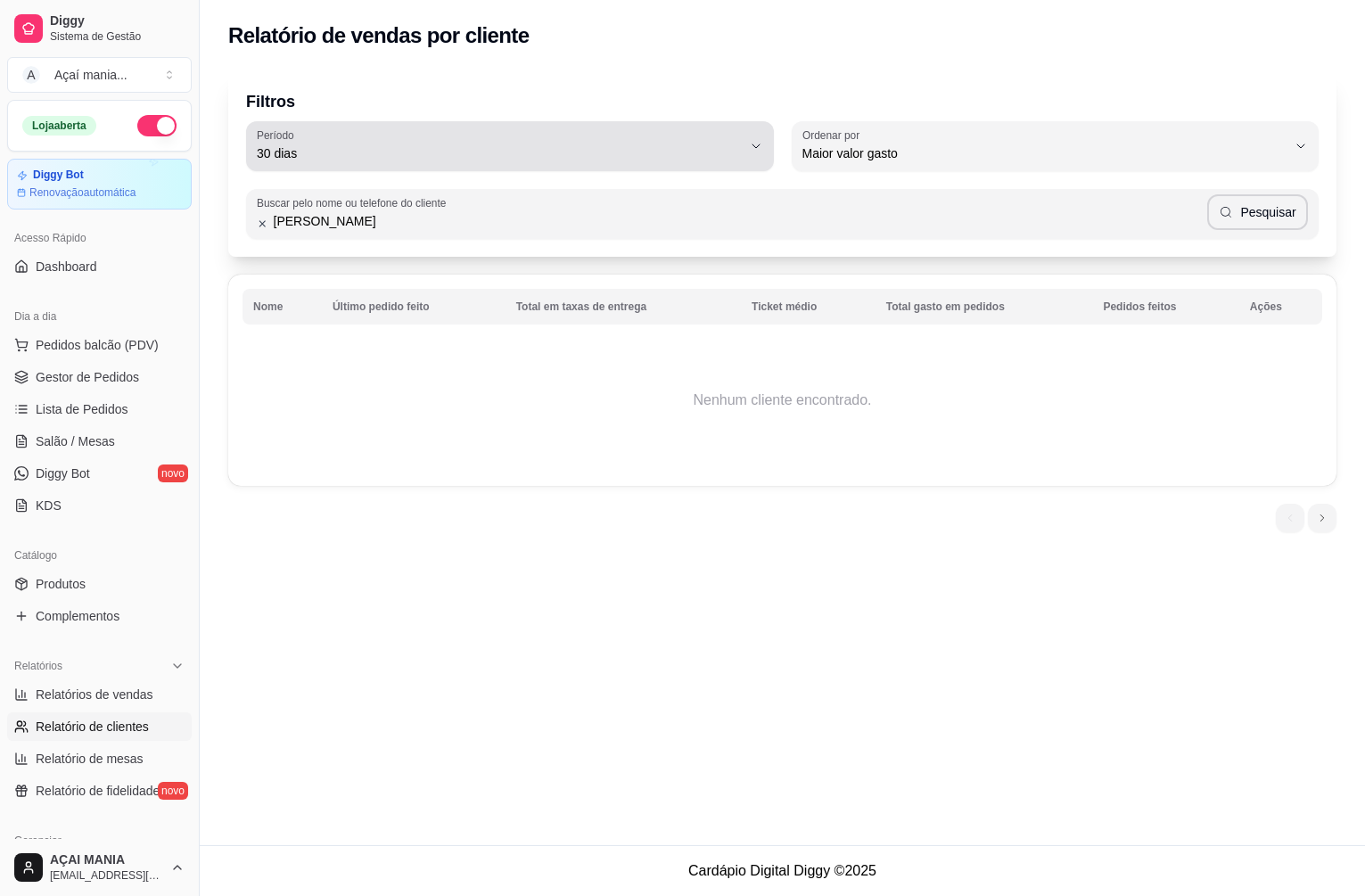
click at [373, 153] on span "30 dias" at bounding box center [499, 153] width 485 height 18
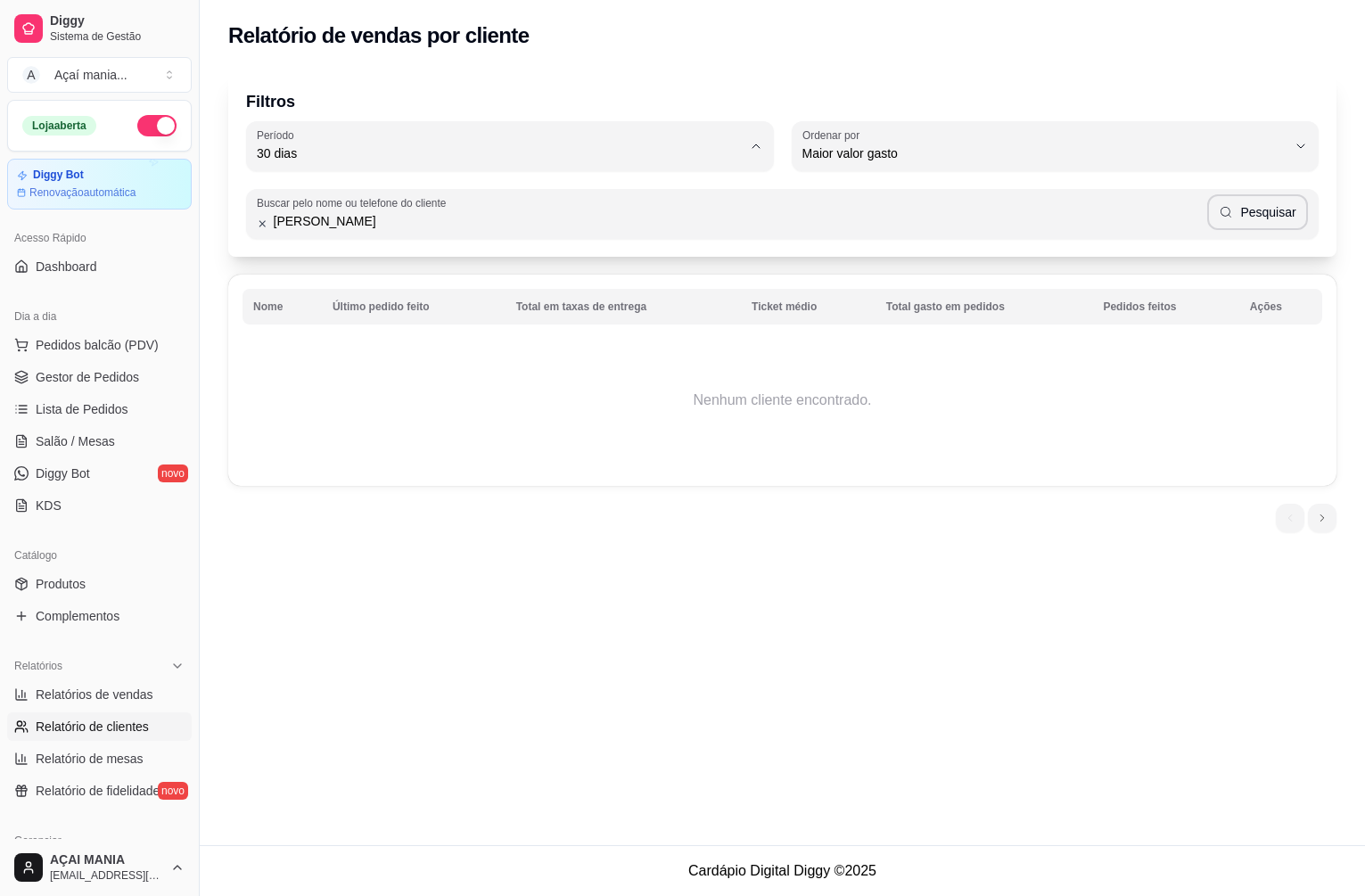
click at [368, 379] on span "60 dias" at bounding box center [500, 371] width 462 height 17
type input "60"
select select "60"
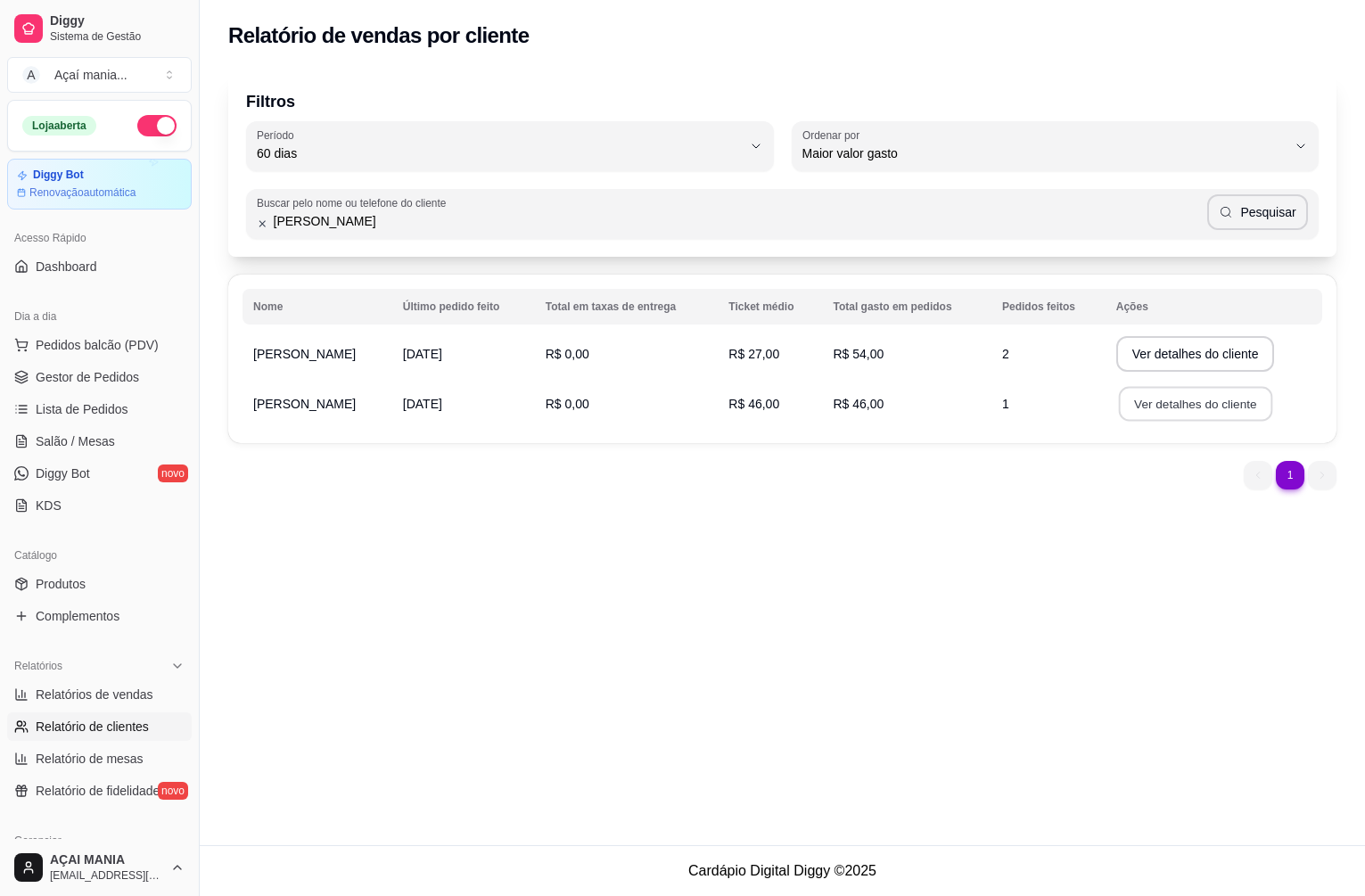
click at [1166, 408] on button "Ver detalhes do cliente" at bounding box center [1194, 403] width 153 height 35
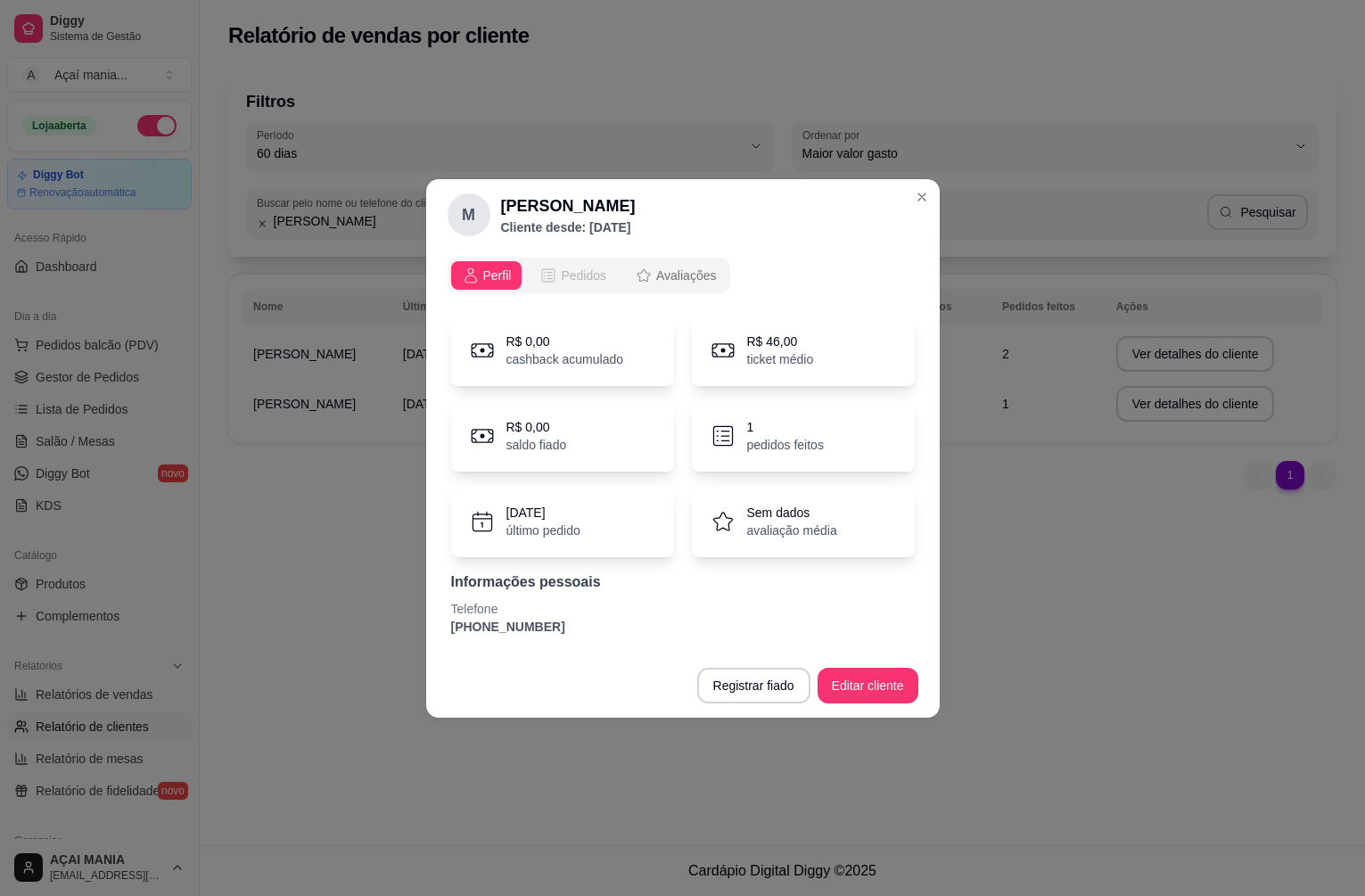
click at [561, 273] on div "Pedidos" at bounding box center [573, 275] width 67 height 18
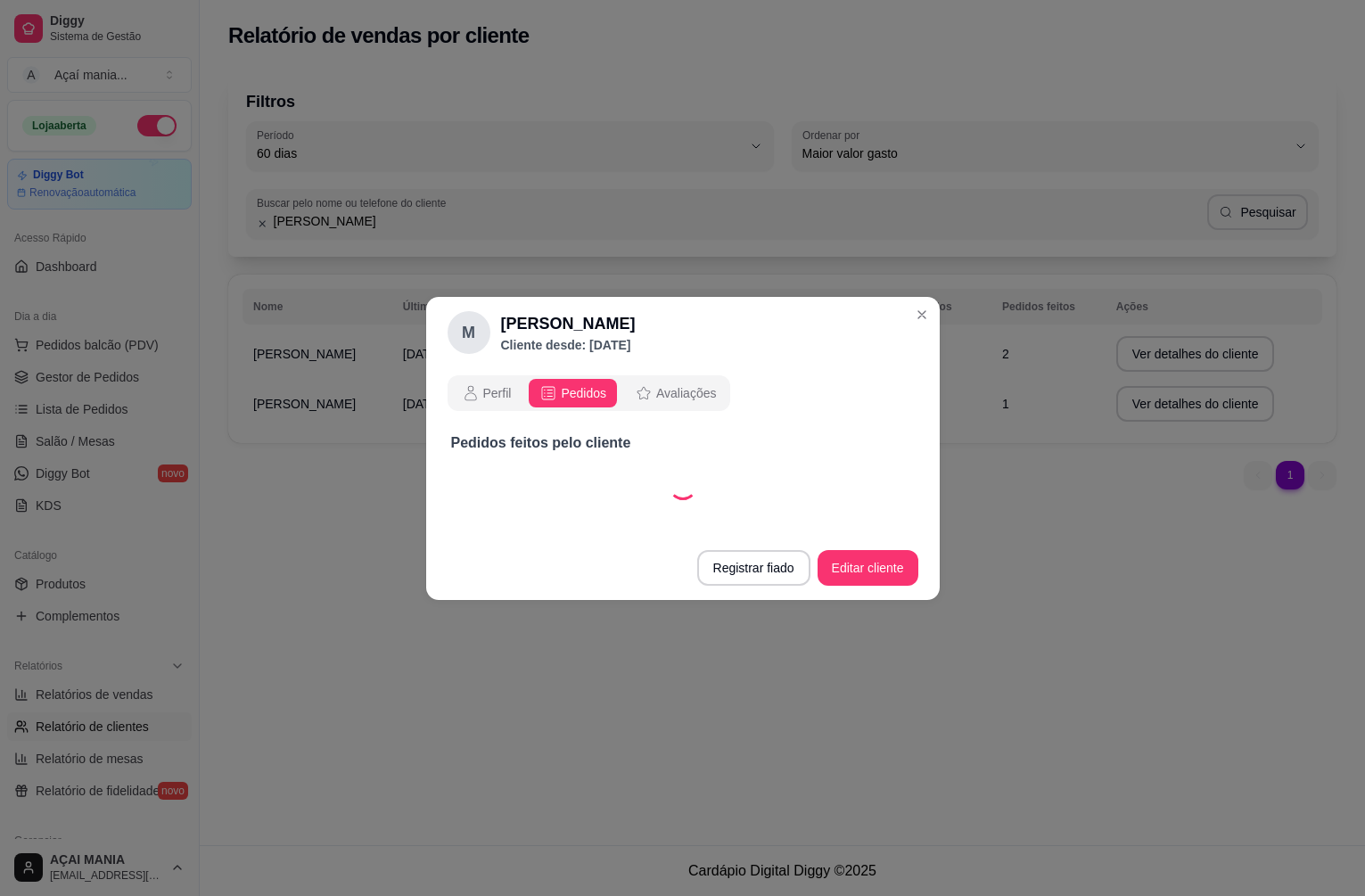
select select "30"
select select "ALL"
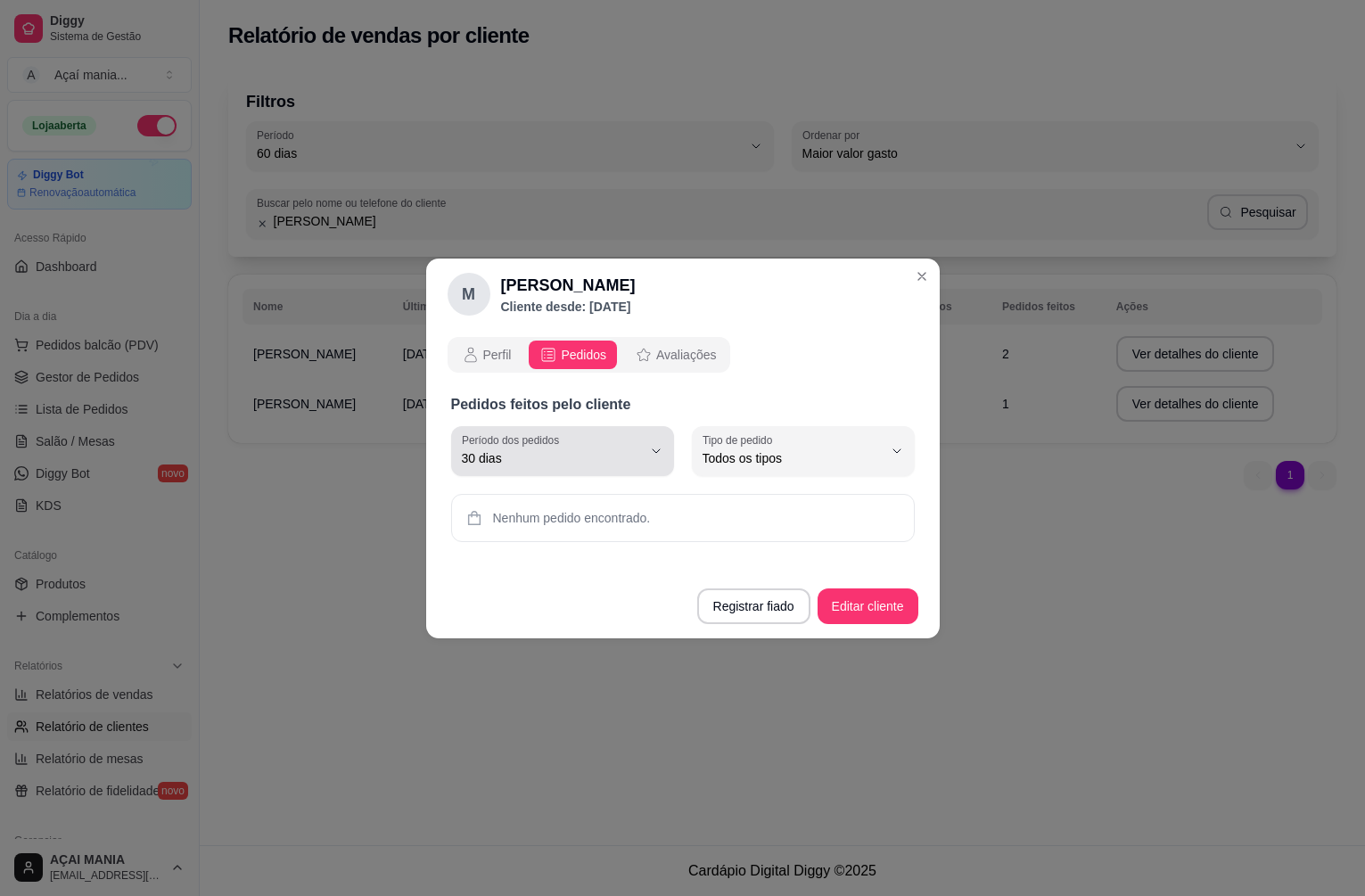
click at [631, 449] on span "30 dias" at bounding box center [552, 457] width 180 height 18
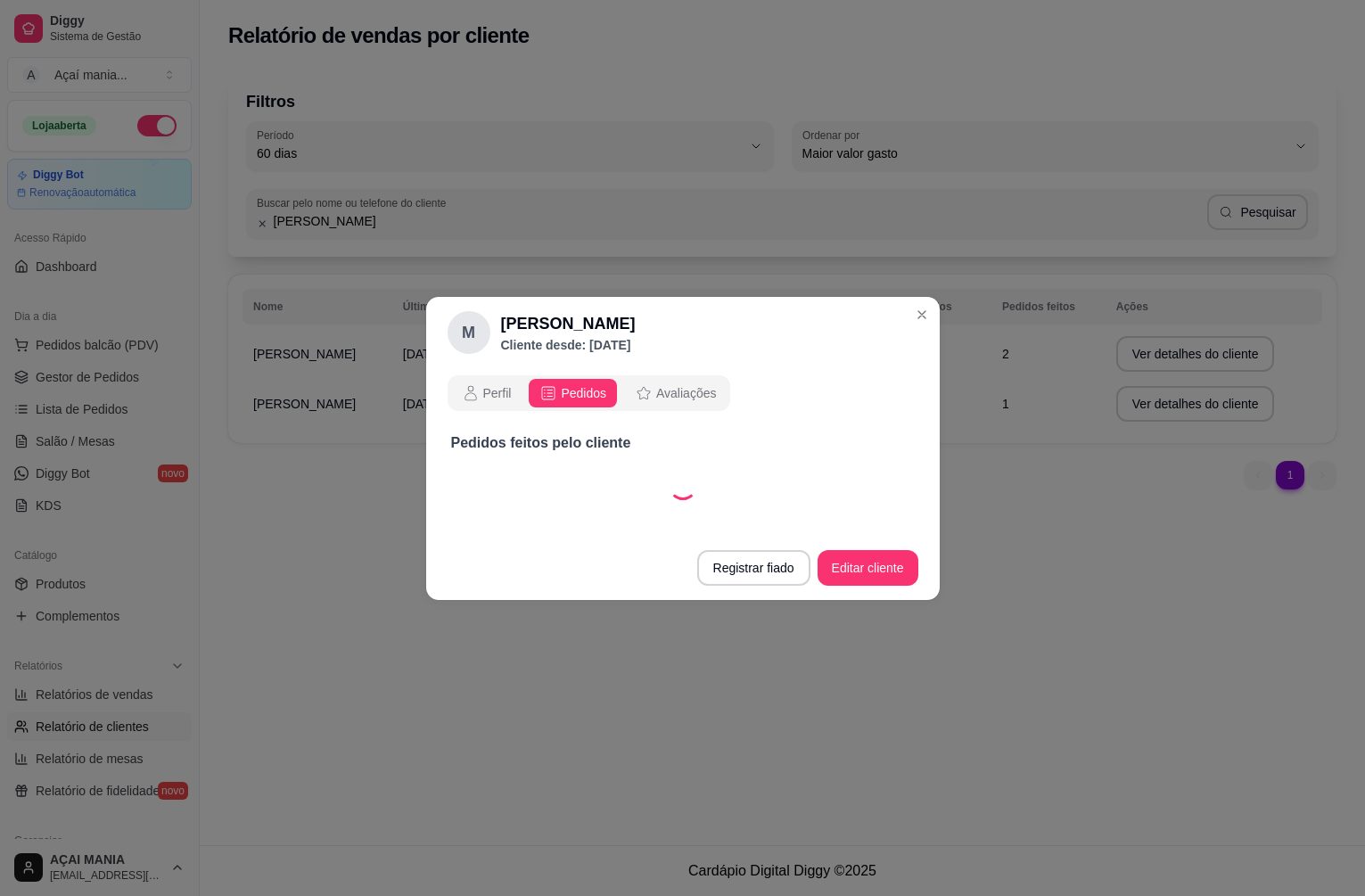
select select "60"
select select "ALL"
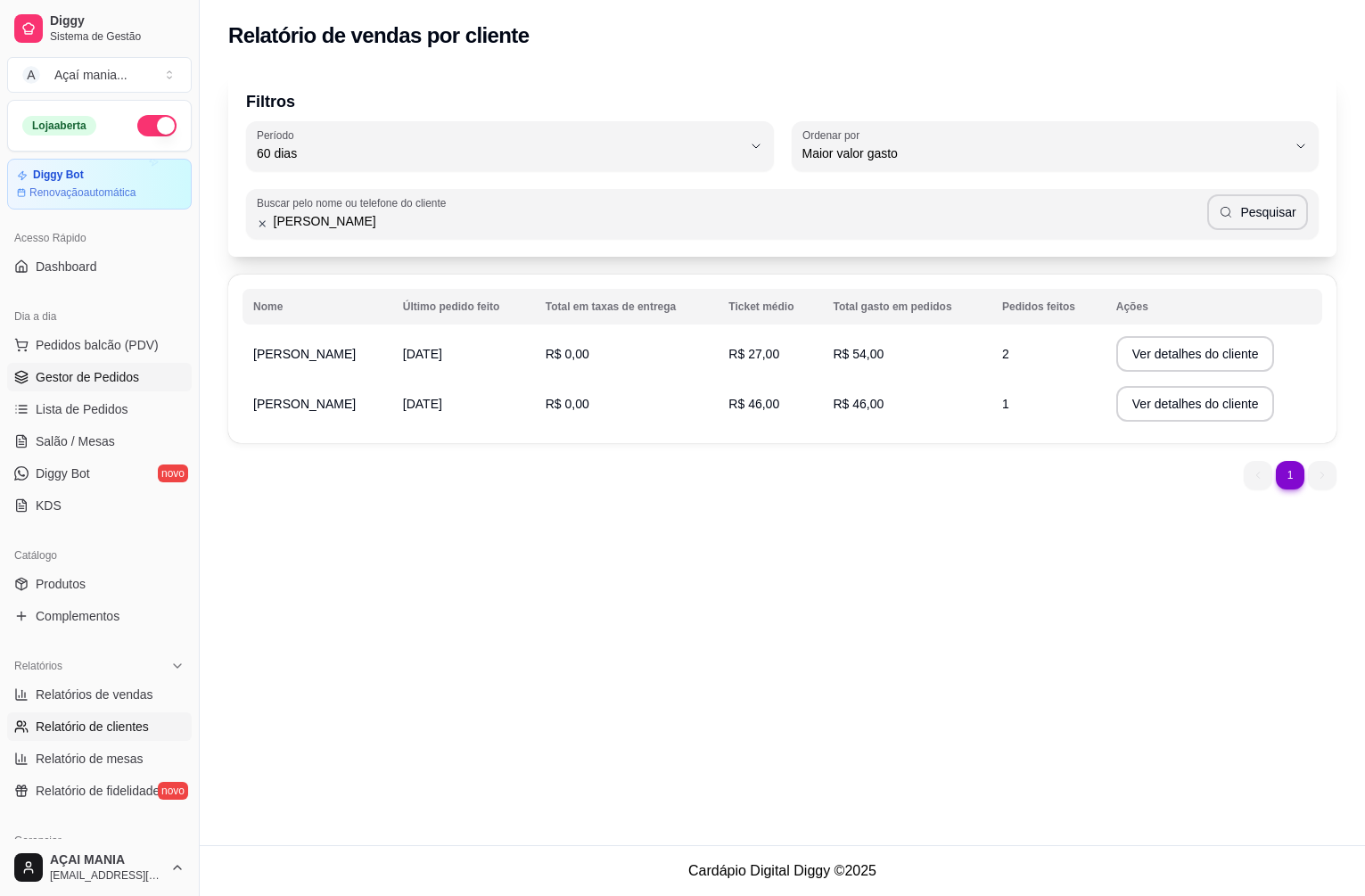
click at [58, 385] on span "Gestor de Pedidos" at bounding box center [87, 376] width 104 height 18
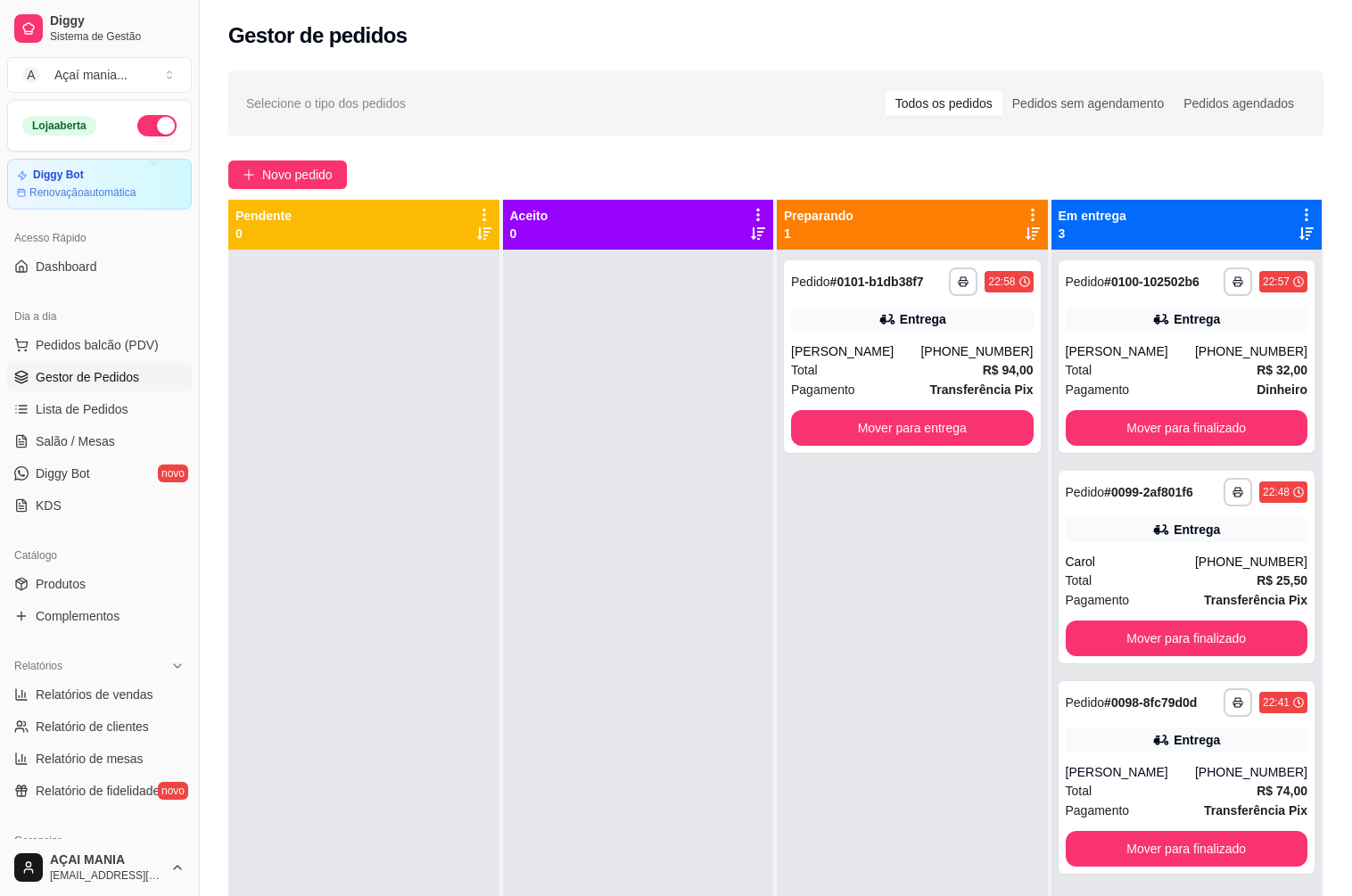
drag, startPoint x: 611, startPoint y: 638, endPoint x: 600, endPoint y: 642, distance: 11.7
click at [608, 638] on div at bounding box center [639, 697] width 271 height 896
click at [485, 502] on div at bounding box center [363, 697] width 271 height 896
click at [525, 497] on div at bounding box center [639, 697] width 271 height 896
click at [90, 699] on span "Relatórios de vendas" at bounding box center [94, 693] width 118 height 18
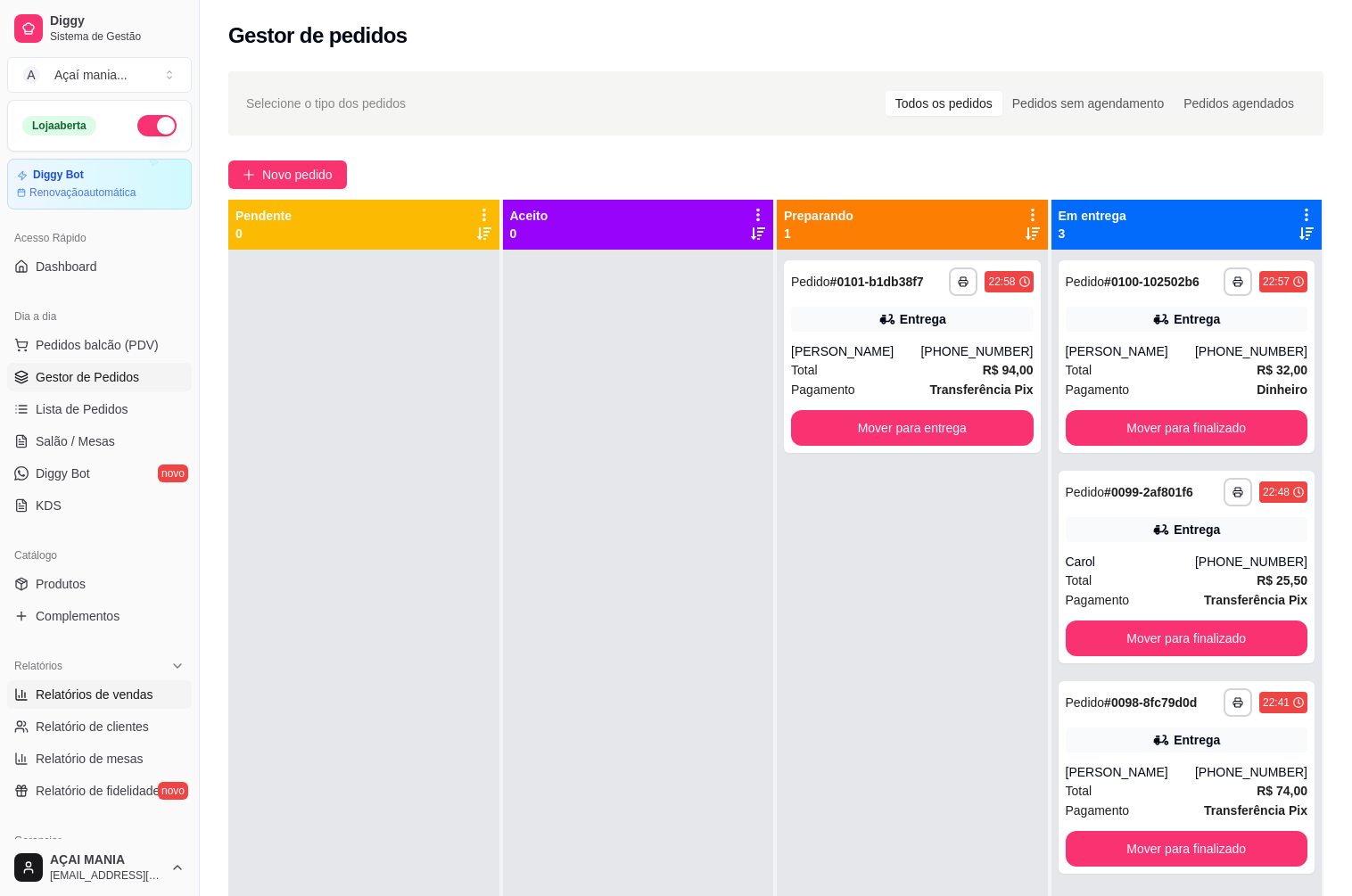
select select "ALL"
select select "0"
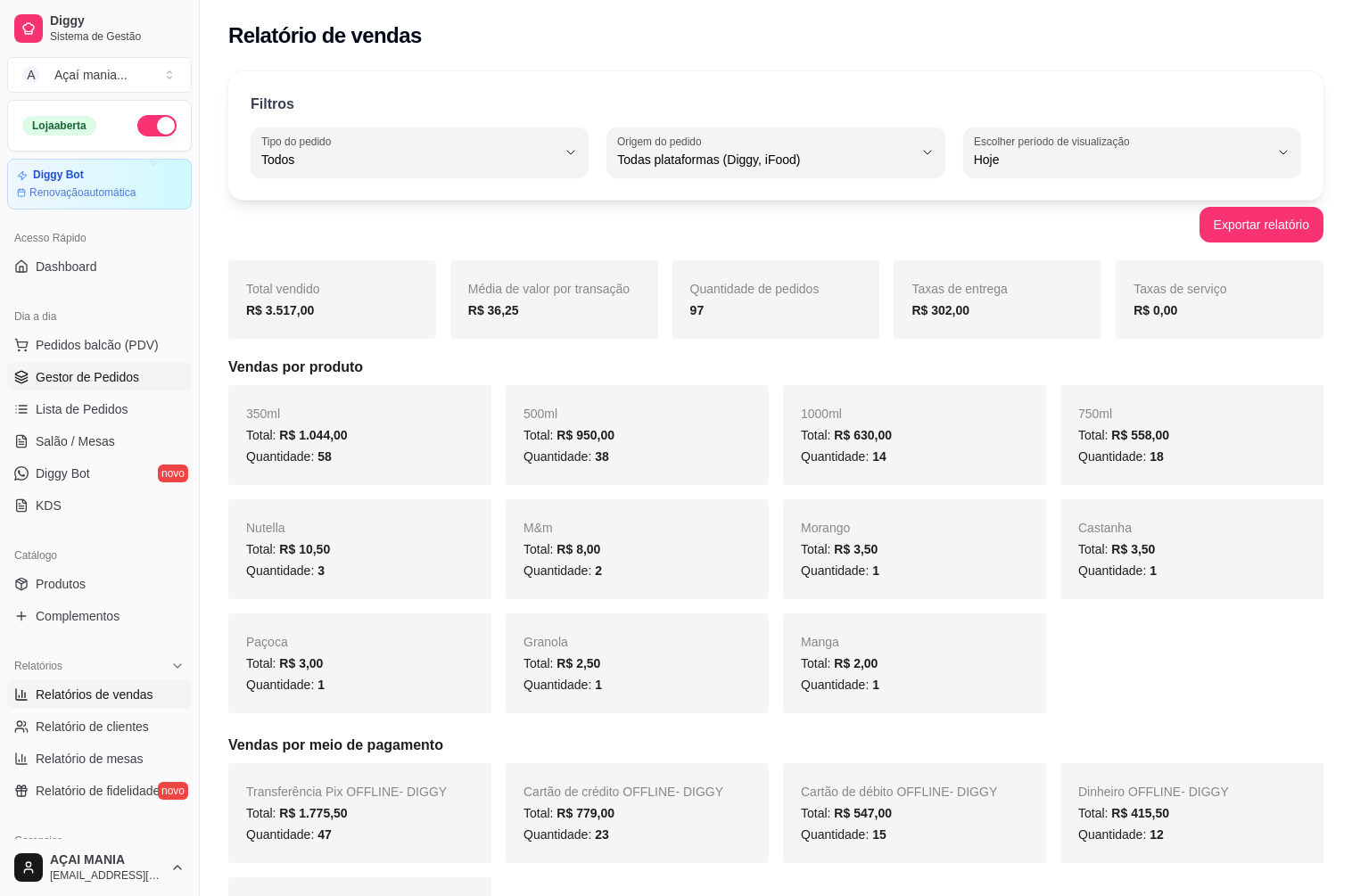
click at [75, 376] on span "Gestor de Pedidos" at bounding box center [87, 376] width 104 height 18
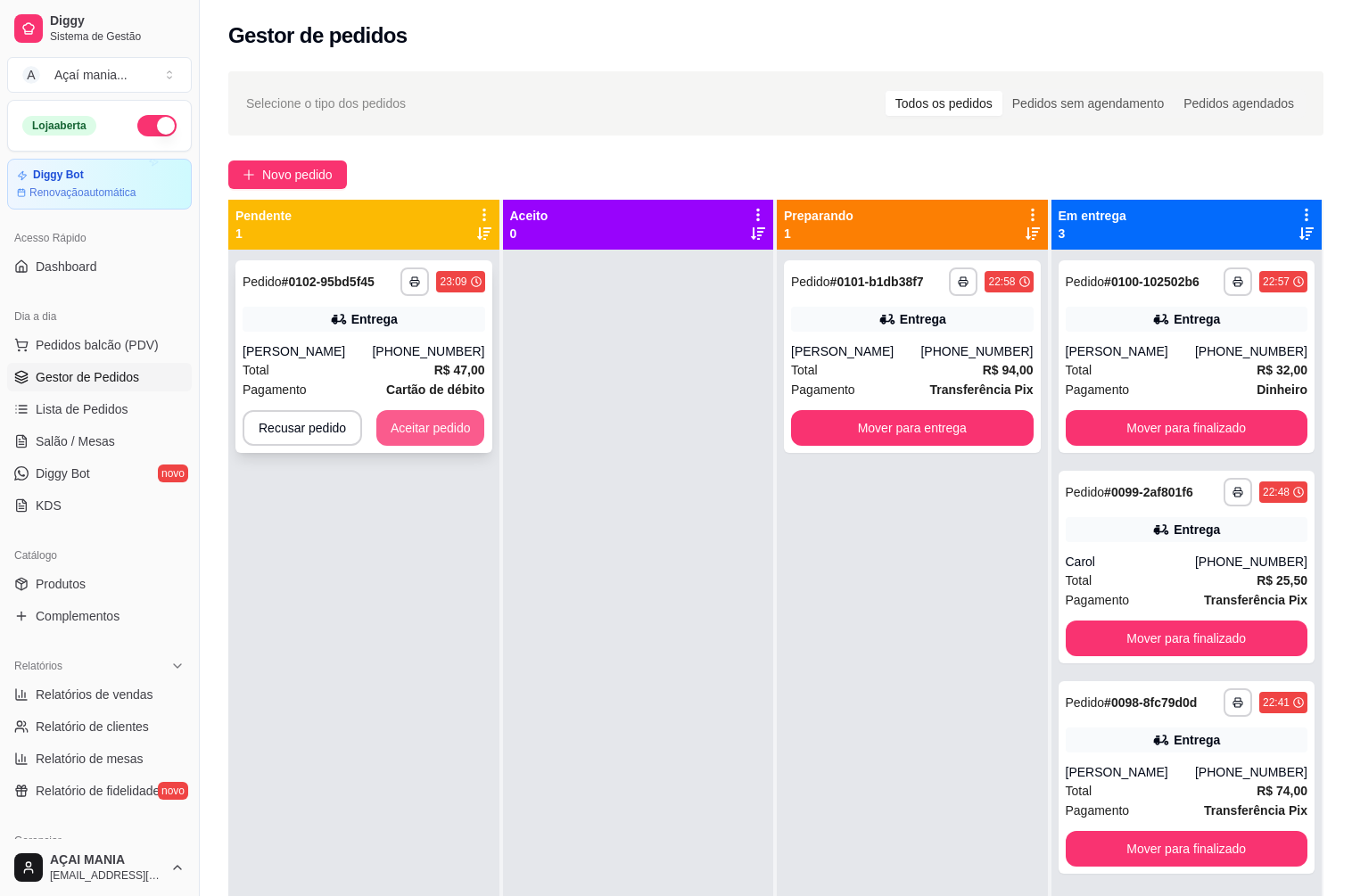
click at [429, 415] on button "Aceitar pedido" at bounding box center [430, 427] width 108 height 35
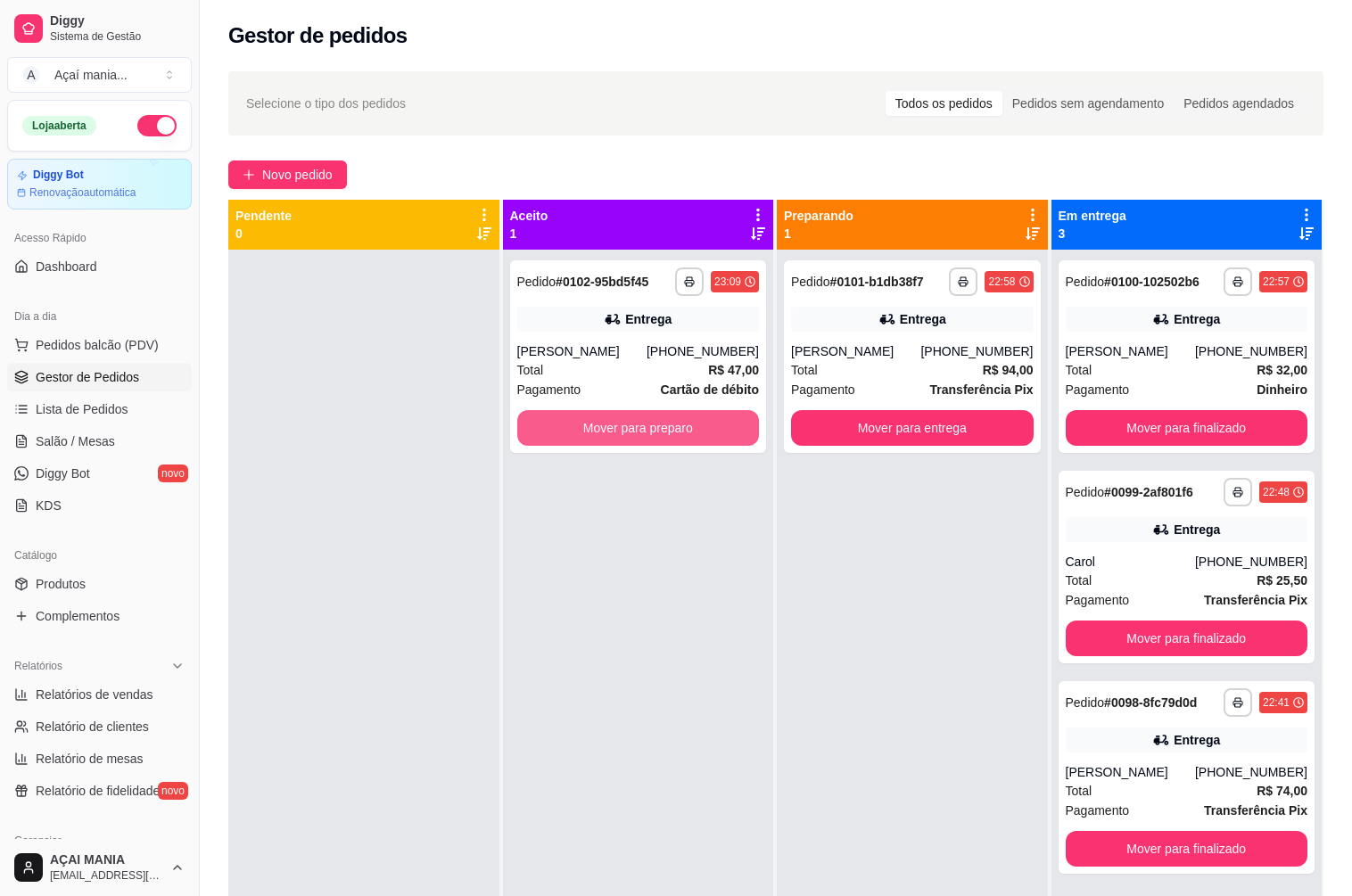
click at [603, 418] on button "Mover para preparo" at bounding box center [639, 427] width 243 height 35
click at [605, 427] on button "Mover para preparo" at bounding box center [639, 427] width 243 height 35
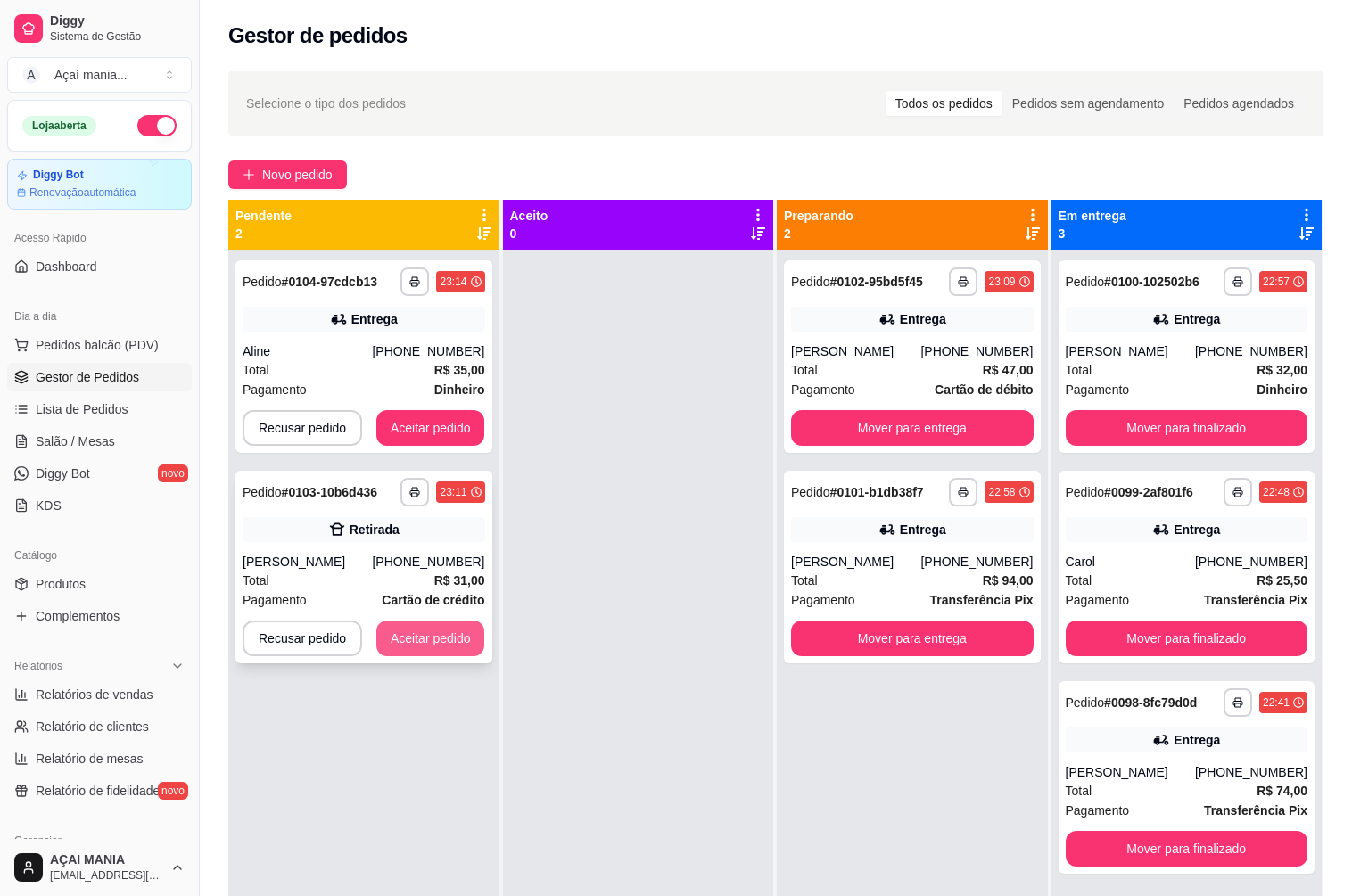
click at [440, 650] on button "Aceitar pedido" at bounding box center [430, 638] width 108 height 35
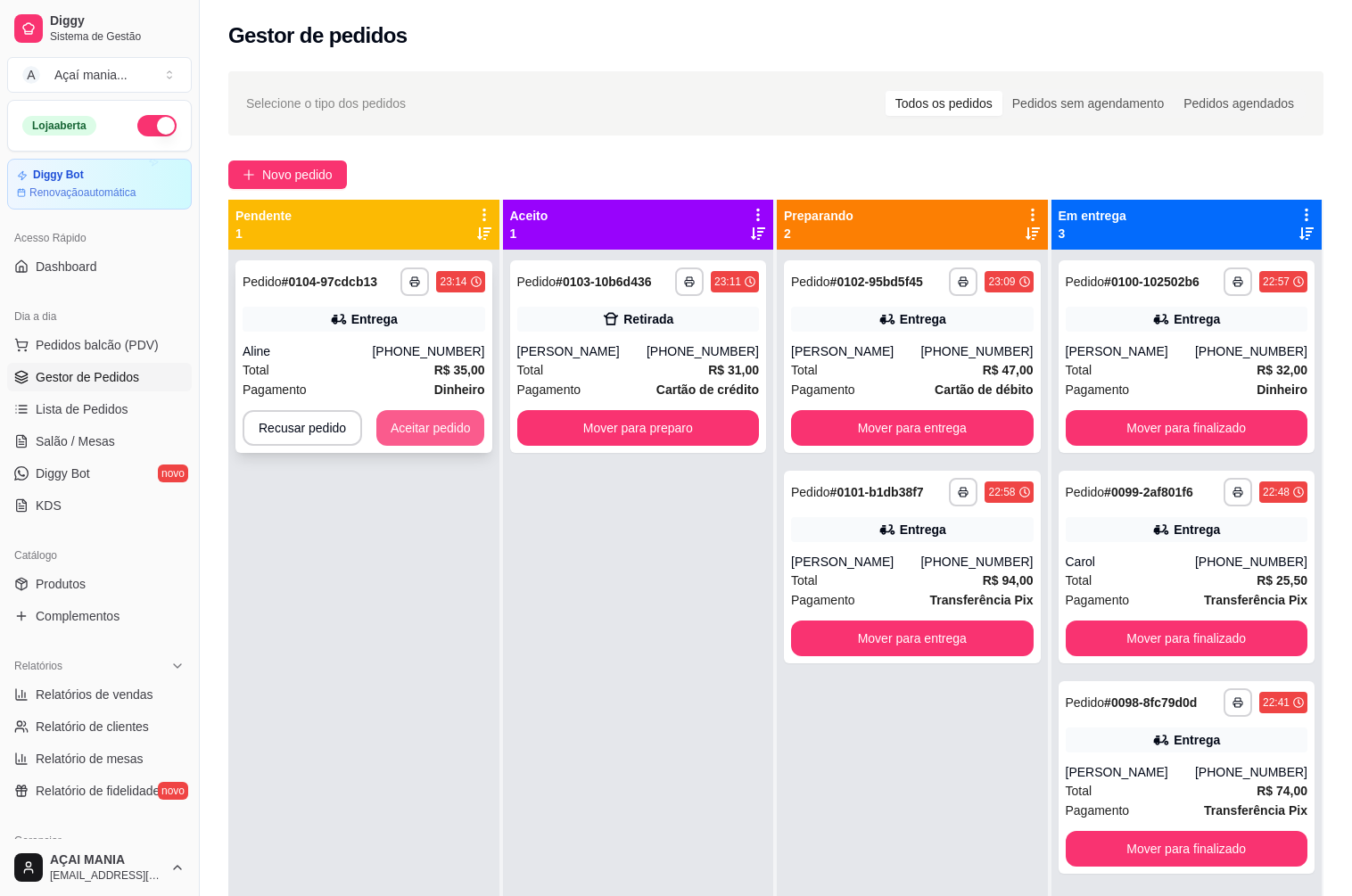
click at [465, 425] on button "Aceitar pedido" at bounding box center [430, 427] width 108 height 35
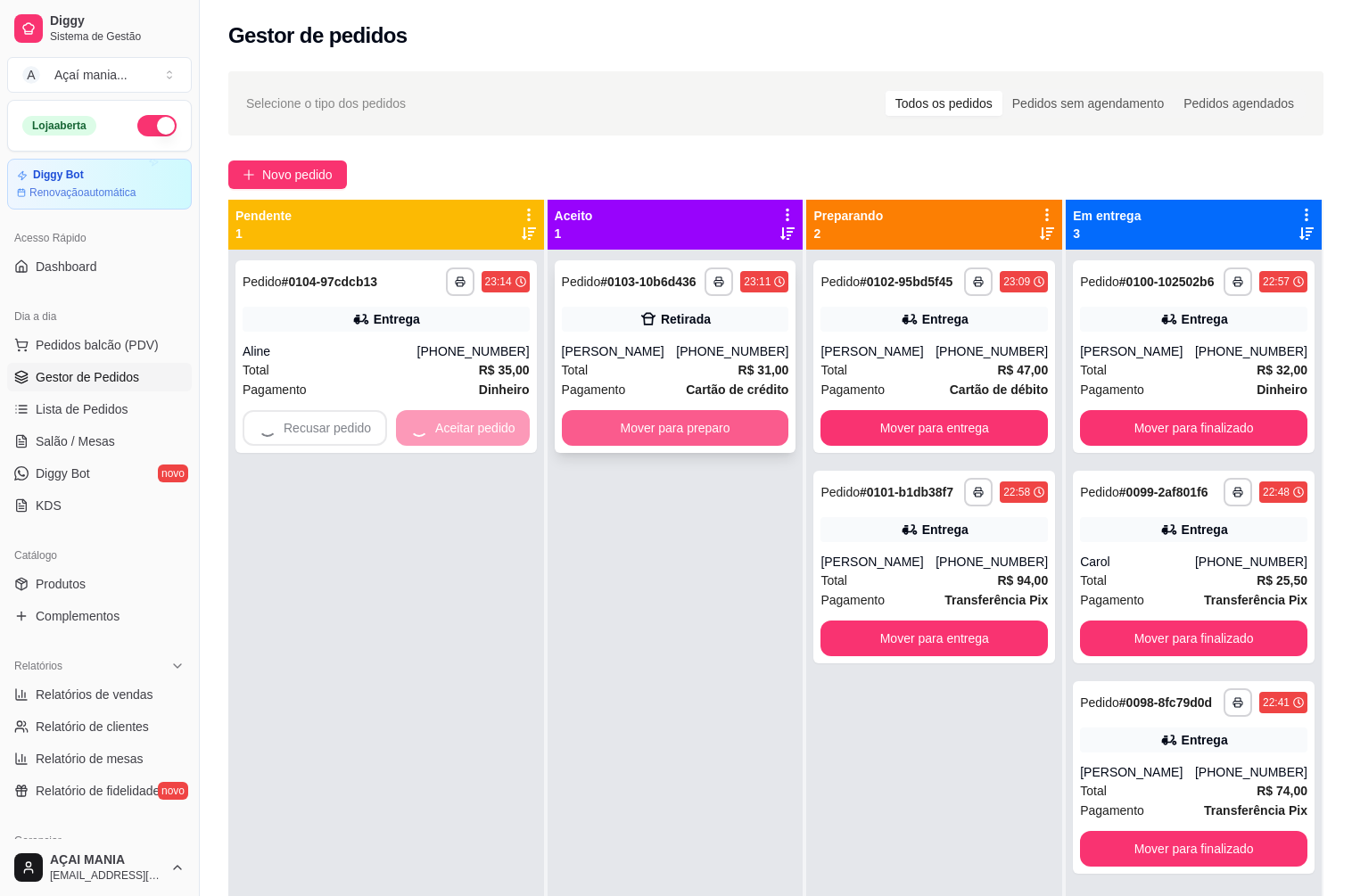
click at [627, 427] on div "**********" at bounding box center [675, 697] width 256 height 896
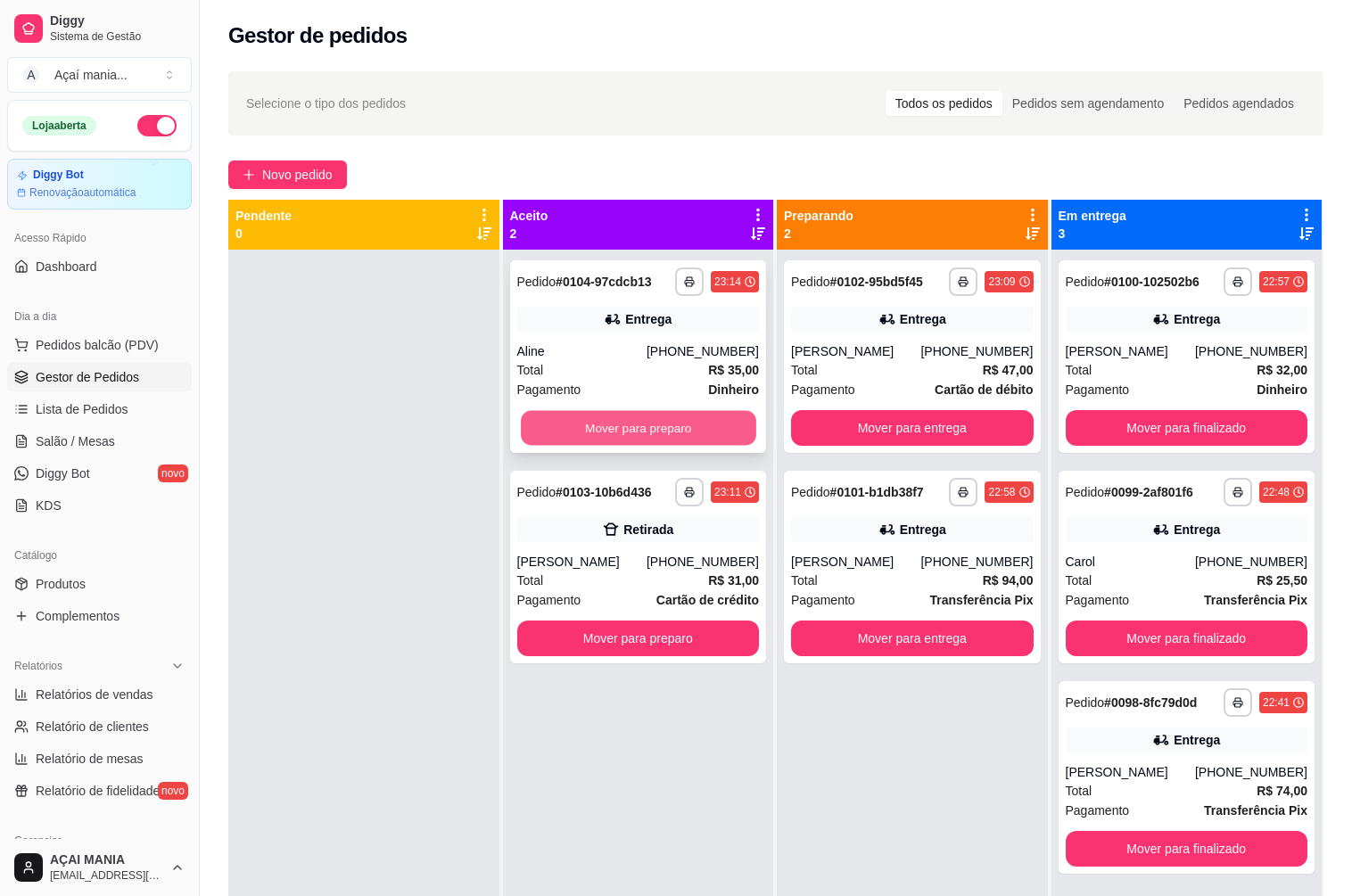
click at [583, 438] on button "Mover para preparo" at bounding box center [638, 427] width 234 height 35
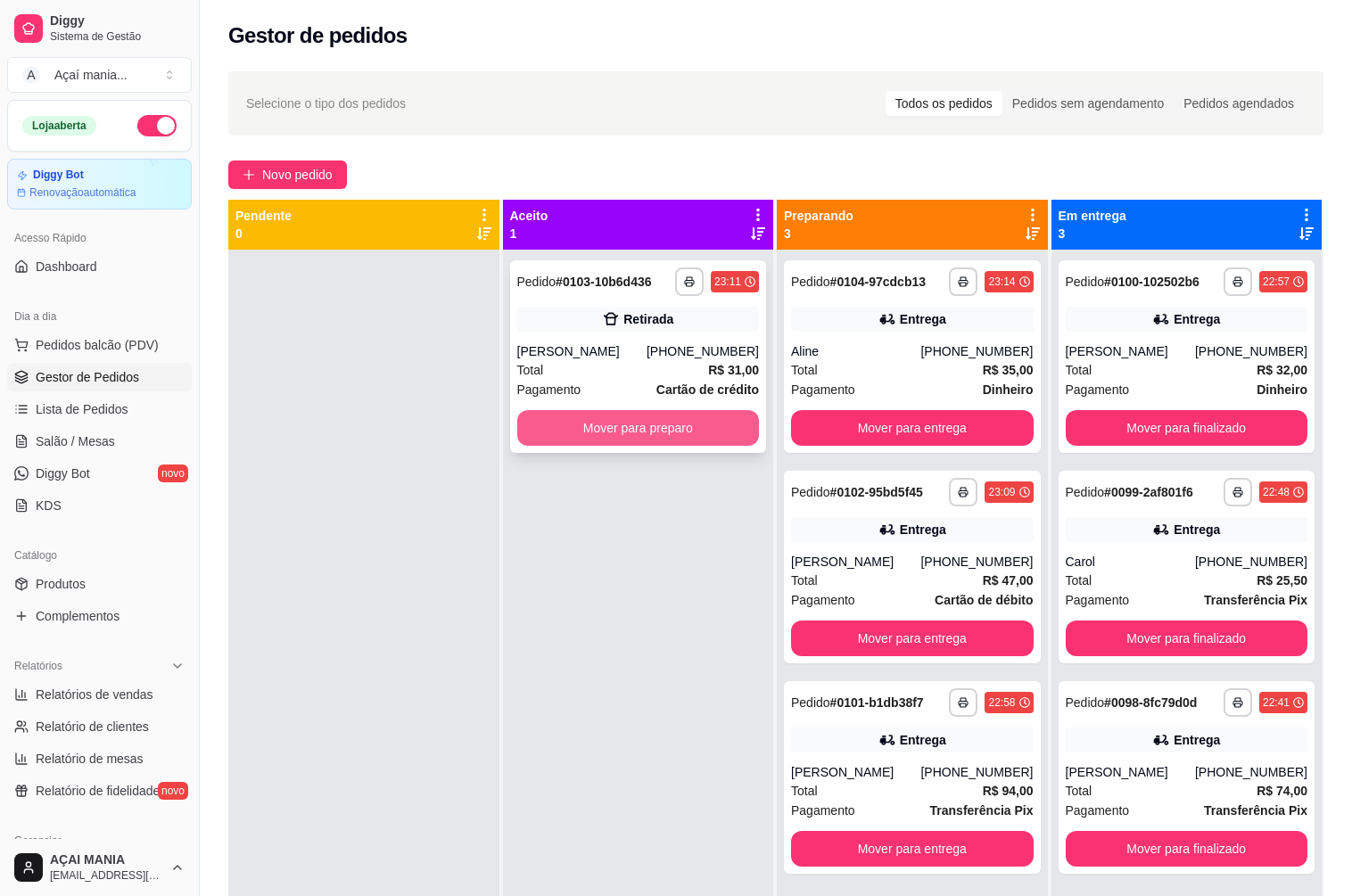
click at [592, 432] on button "Mover para preparo" at bounding box center [639, 427] width 243 height 35
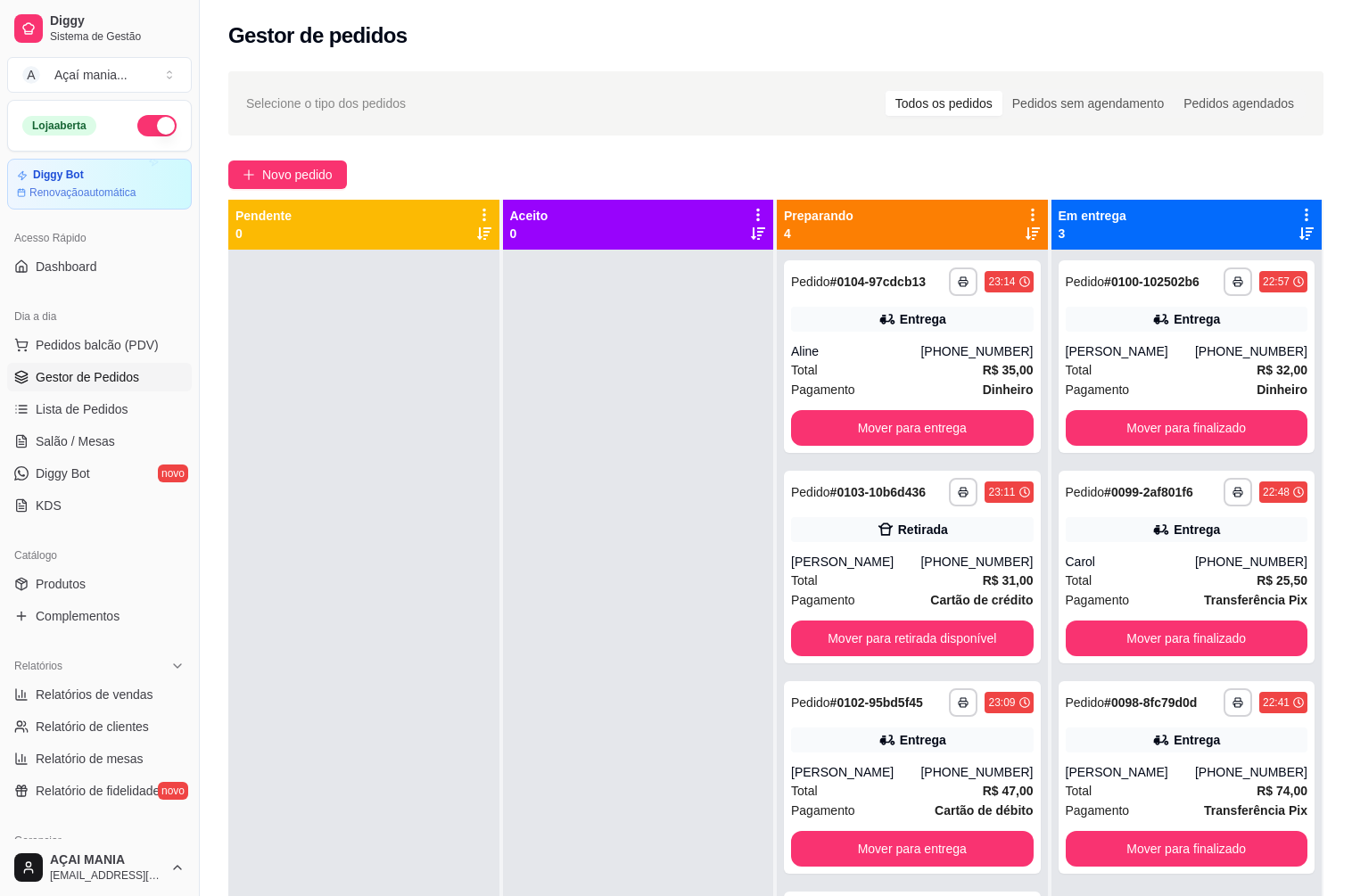
click at [472, 518] on div at bounding box center [363, 697] width 271 height 896
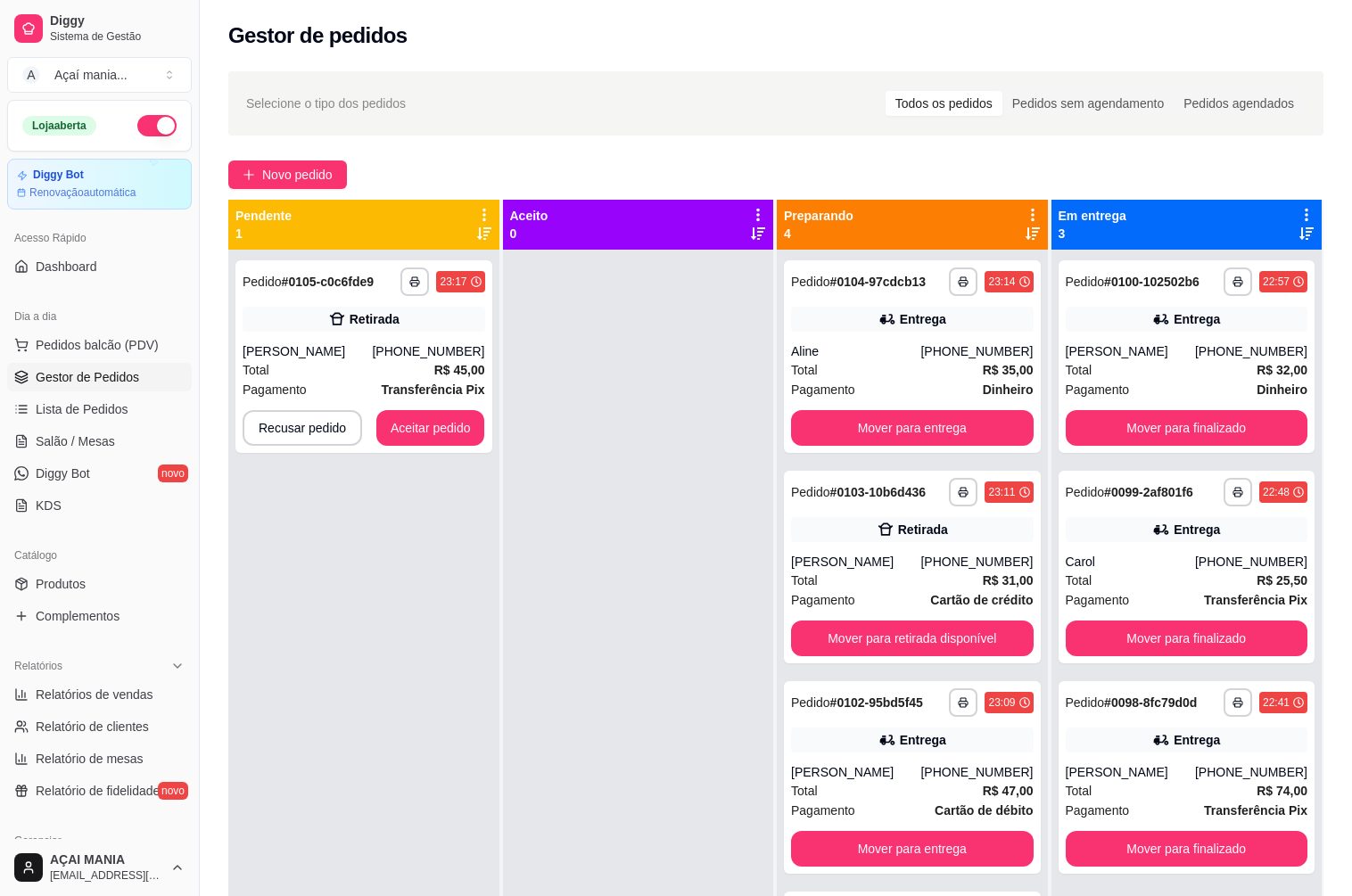
click at [551, 656] on div at bounding box center [639, 697] width 271 height 896
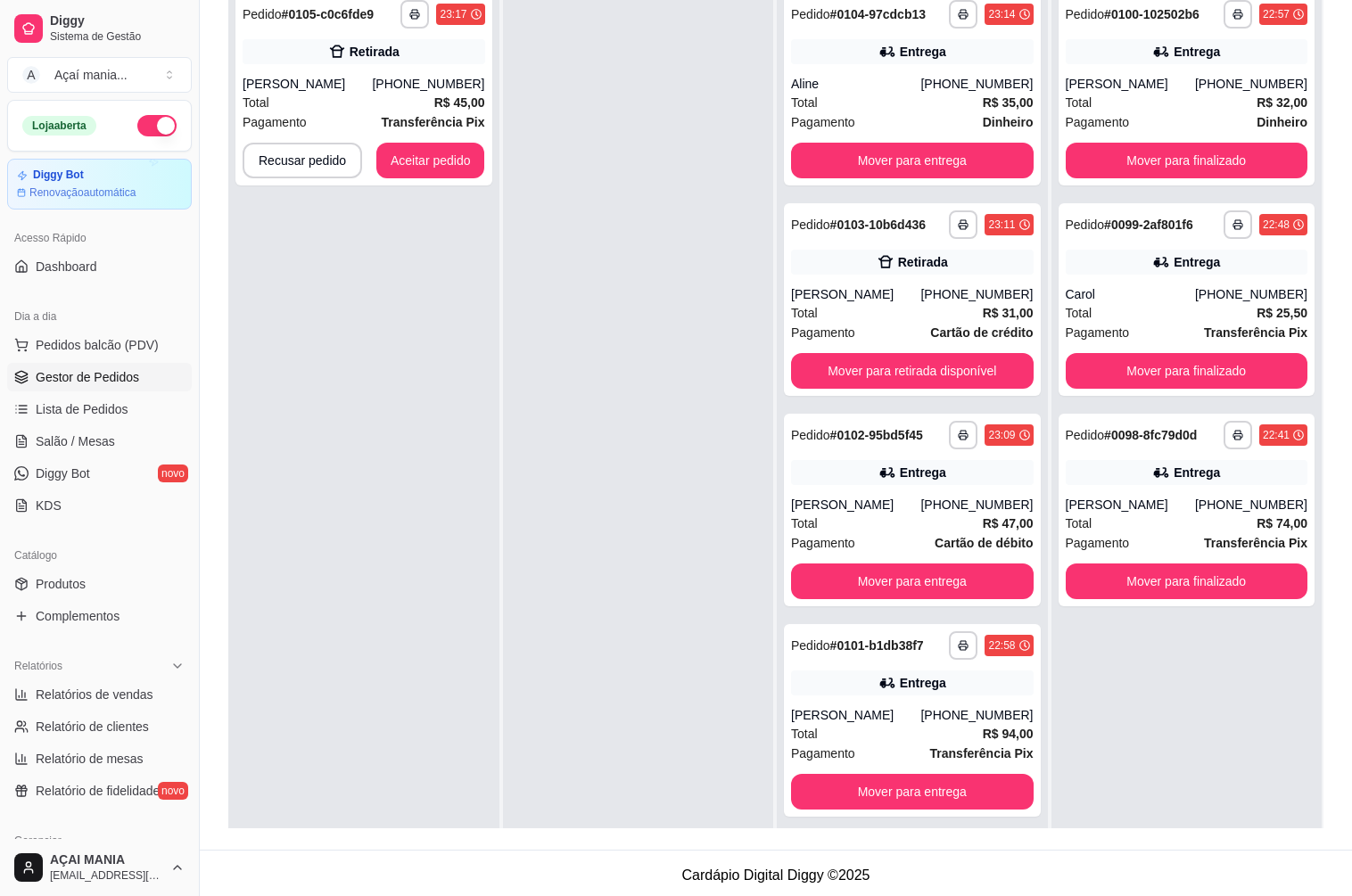
click at [419, 607] on div "**********" at bounding box center [363, 430] width 271 height 896
click at [159, 691] on link "Relatórios de vendas" at bounding box center [100, 694] width 185 height 29
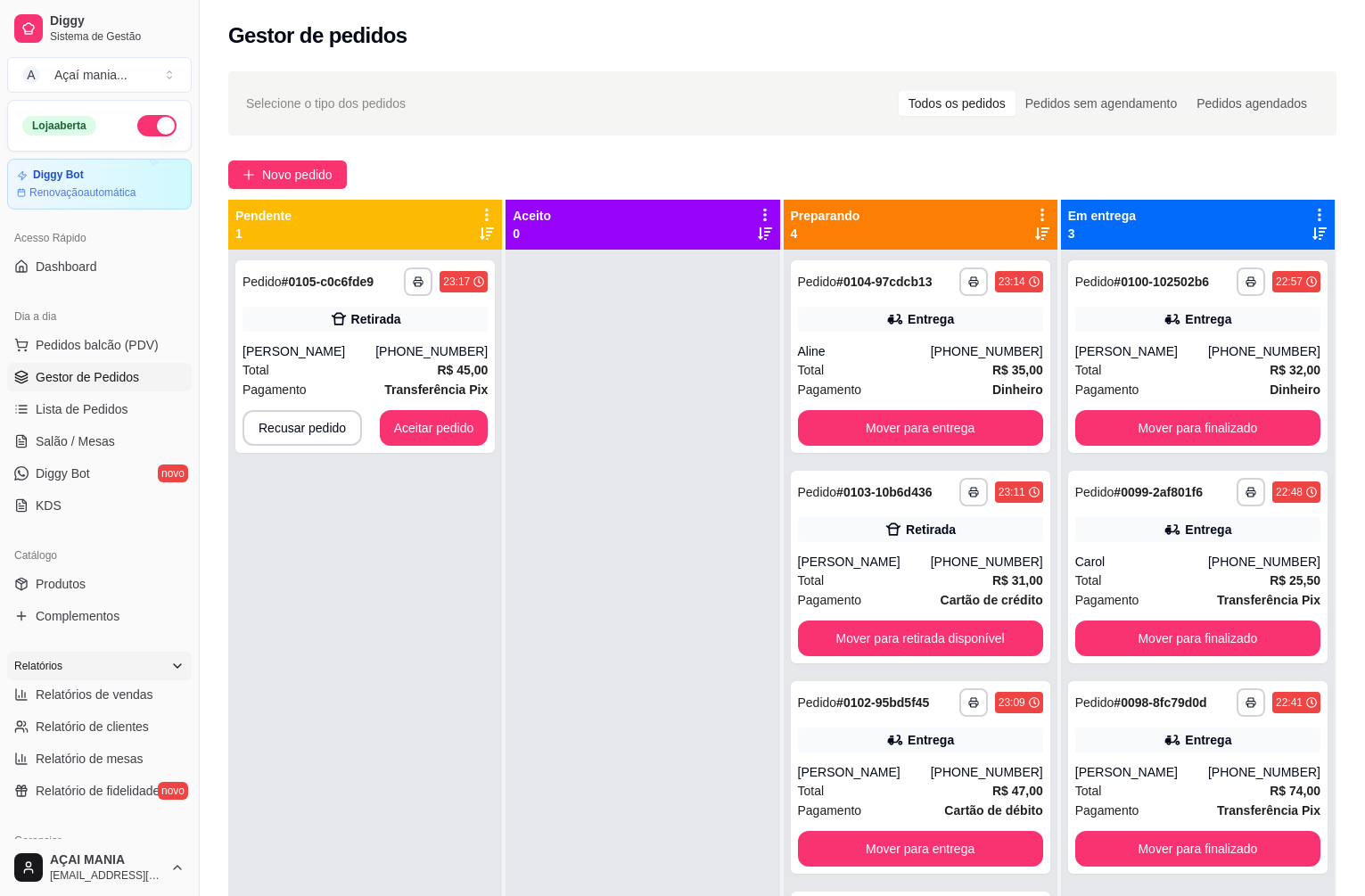
select select "ALL"
select select "0"
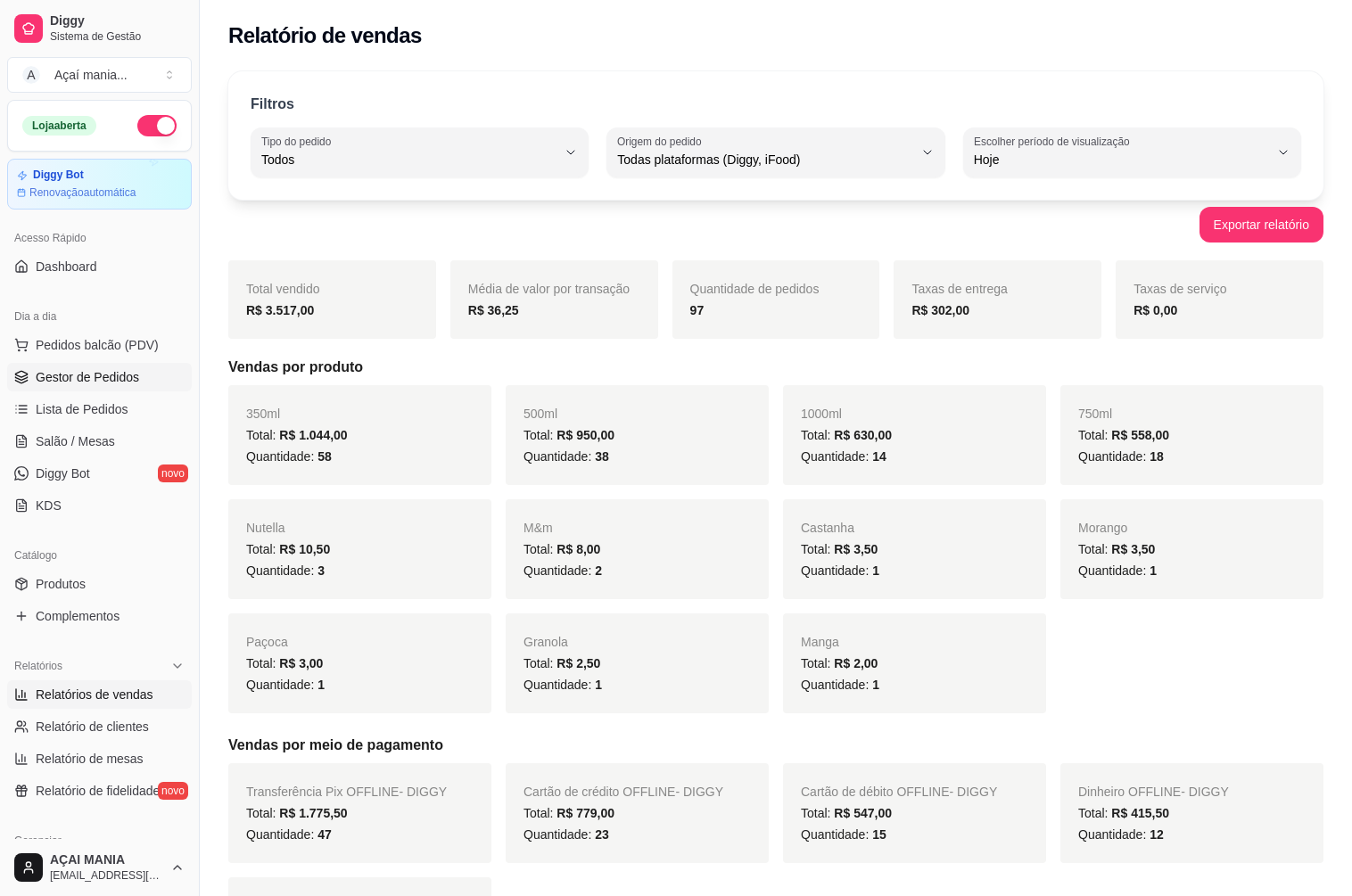
click at [106, 384] on span "Gestor de Pedidos" at bounding box center [87, 376] width 104 height 18
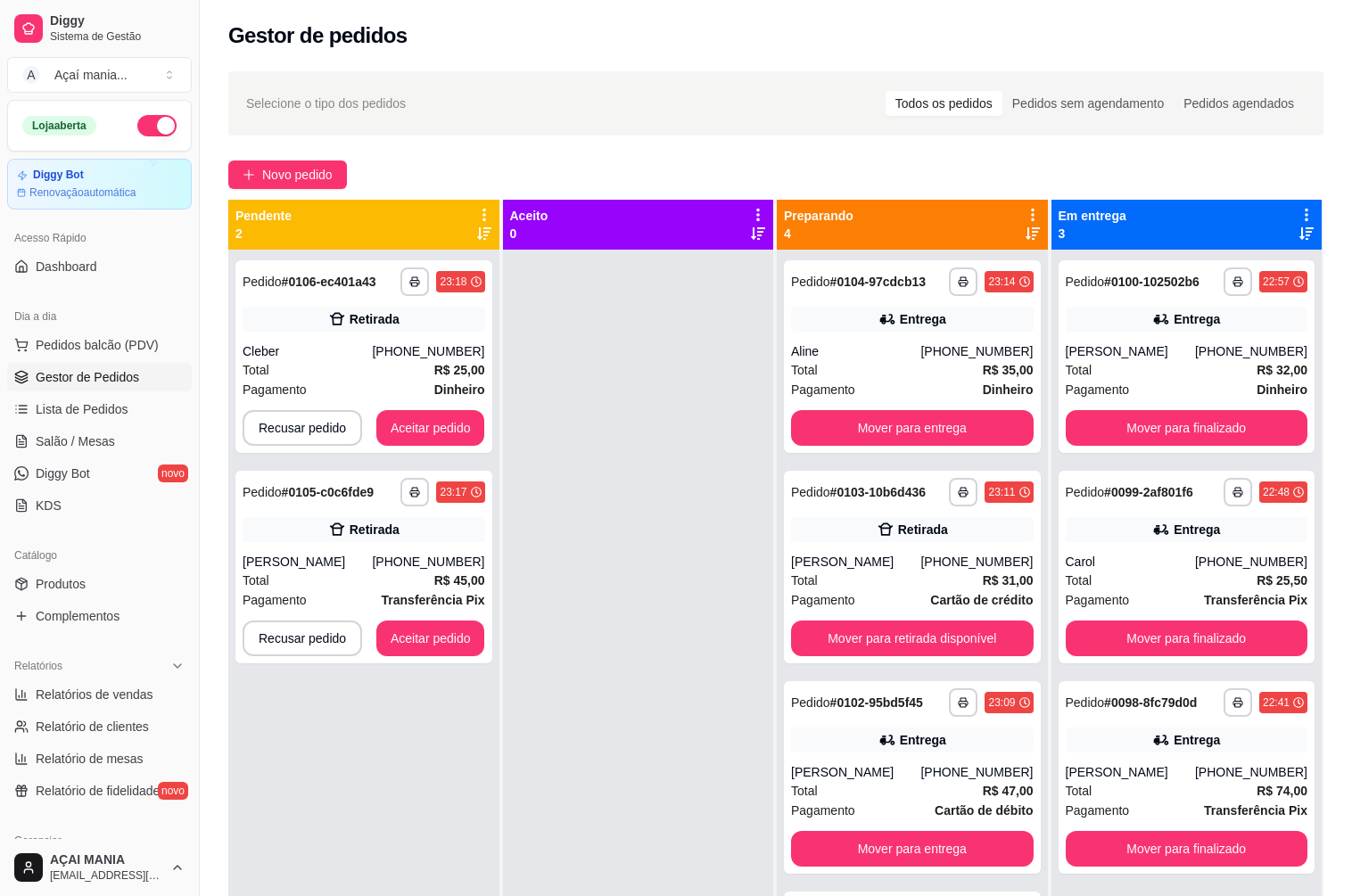
click at [299, 827] on div "**********" at bounding box center [363, 697] width 271 height 896
click at [452, 647] on button "Aceitar pedido" at bounding box center [430, 638] width 108 height 35
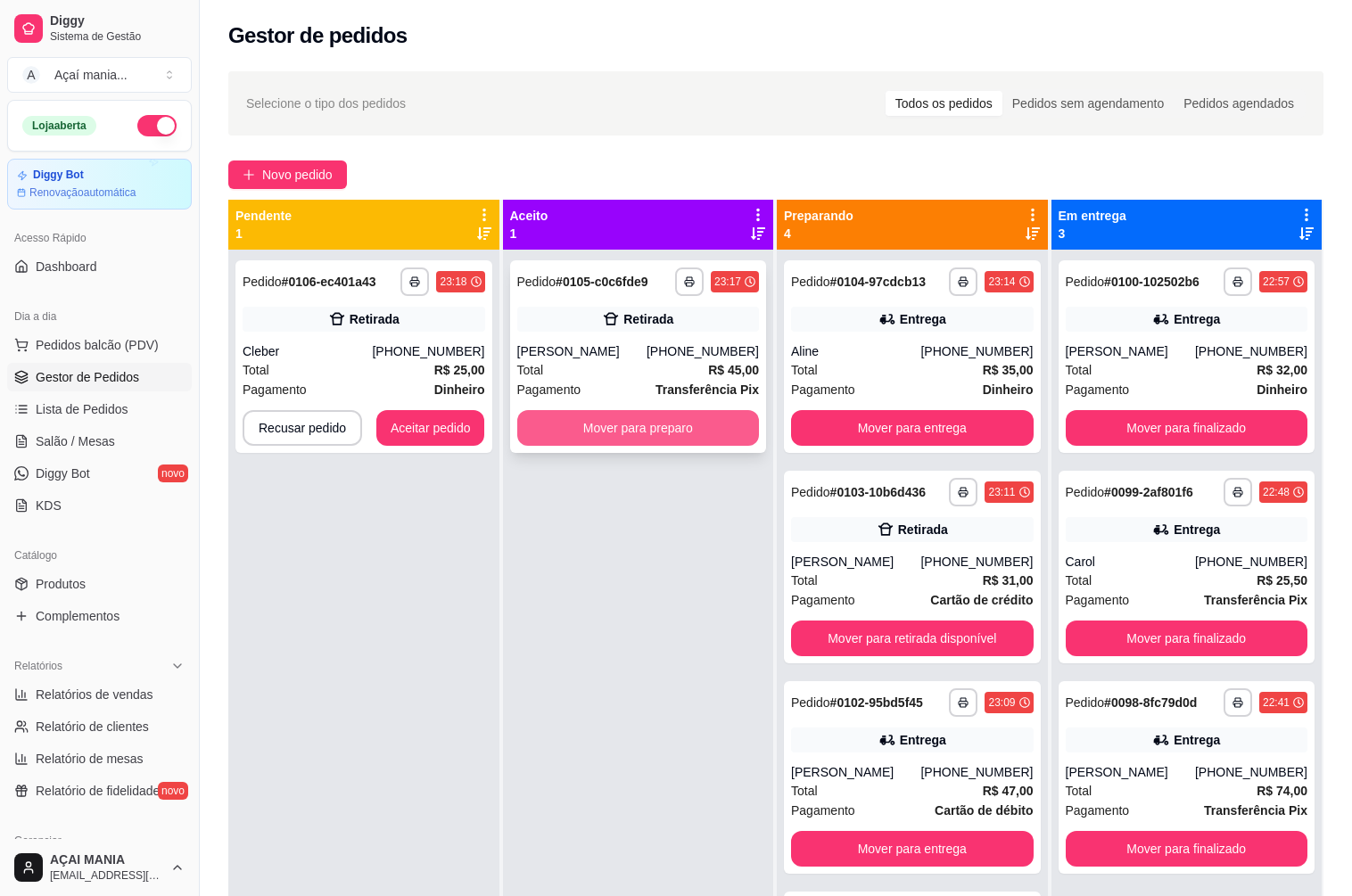
click at [716, 436] on button "Mover para preparo" at bounding box center [639, 427] width 243 height 35
click at [549, 416] on button "Mover para preparo" at bounding box center [639, 427] width 243 height 35
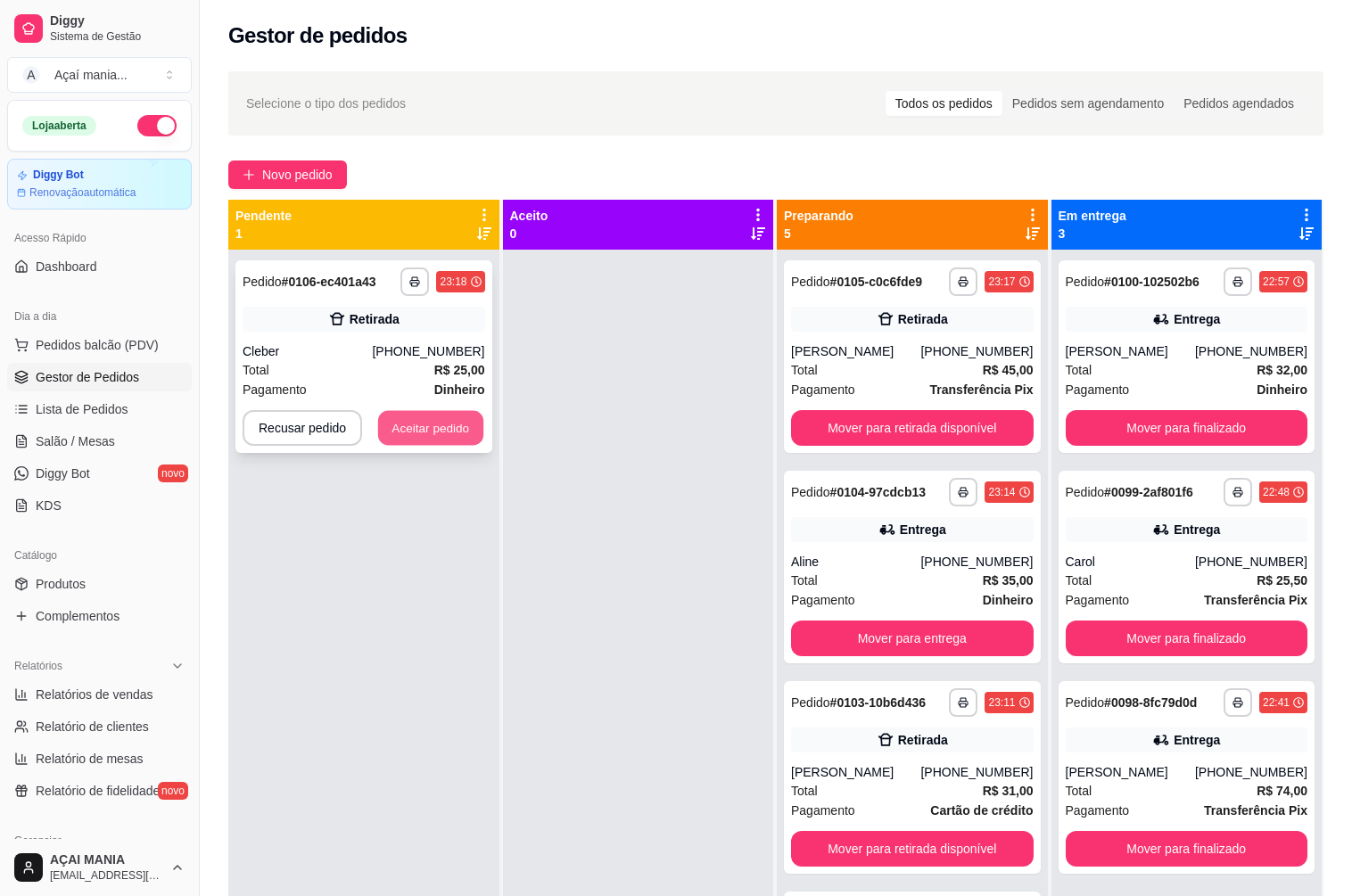
click at [430, 427] on button "Aceitar pedido" at bounding box center [430, 427] width 106 height 35
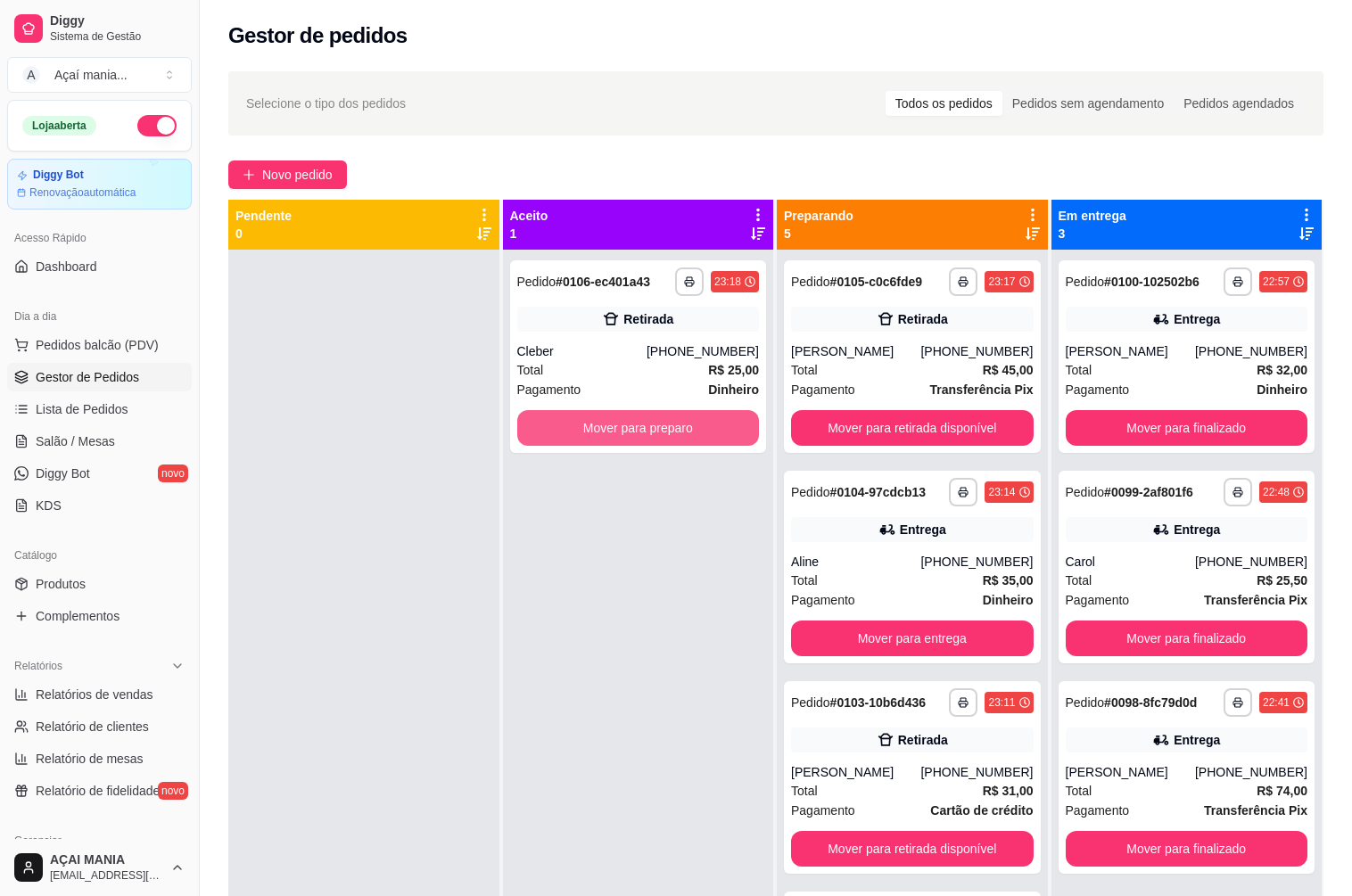
click at [620, 425] on button "Mover para preparo" at bounding box center [639, 427] width 243 height 35
click at [690, 416] on button "Mover para preparo" at bounding box center [638, 427] width 234 height 35
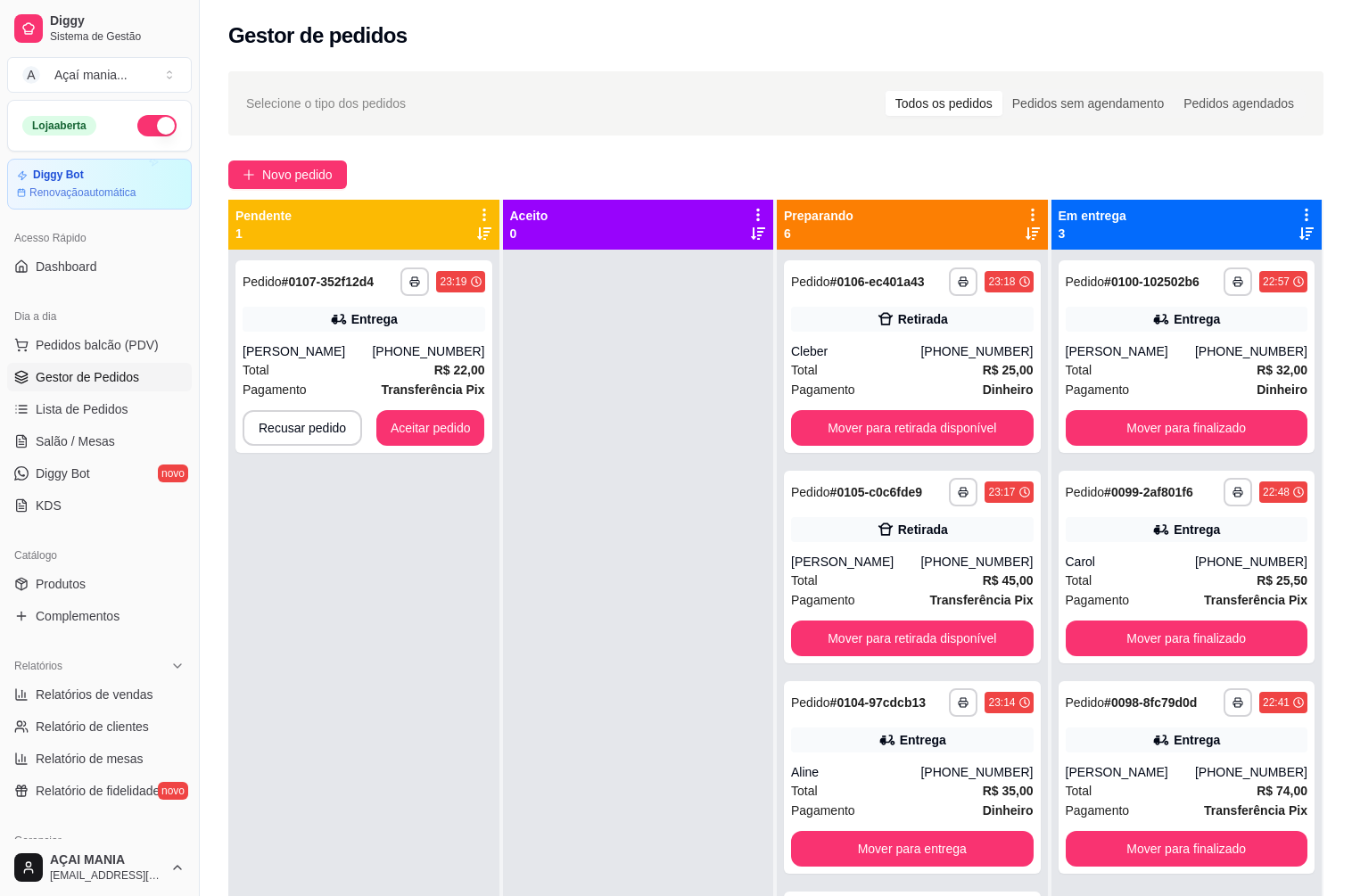
click at [301, 602] on div "**********" at bounding box center [363, 697] width 271 height 896
click at [405, 426] on button "Aceitar pedido" at bounding box center [430, 427] width 108 height 35
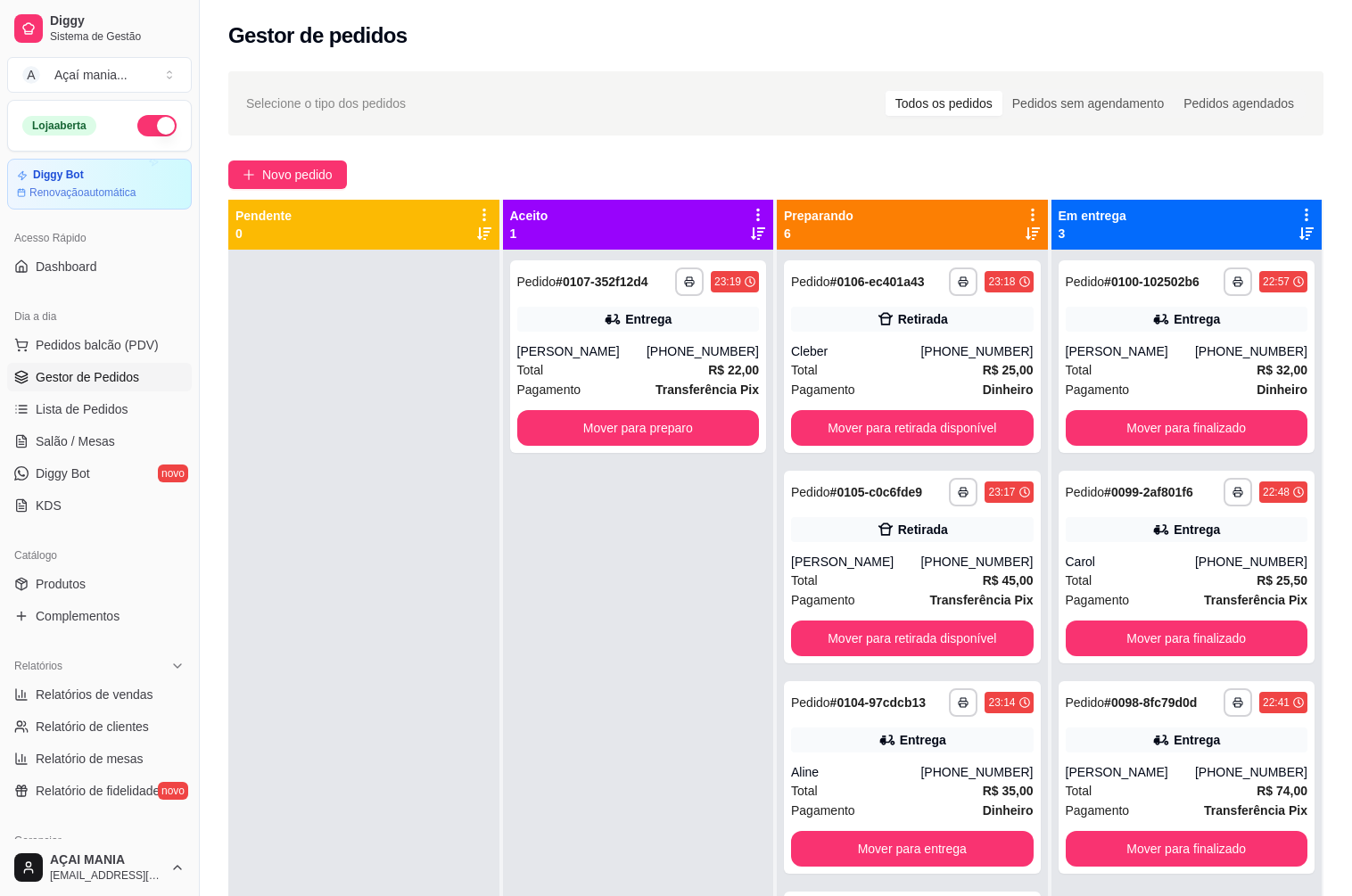
click at [556, 684] on div "**********" at bounding box center [639, 697] width 271 height 896
click at [280, 392] on div at bounding box center [363, 697] width 271 height 896
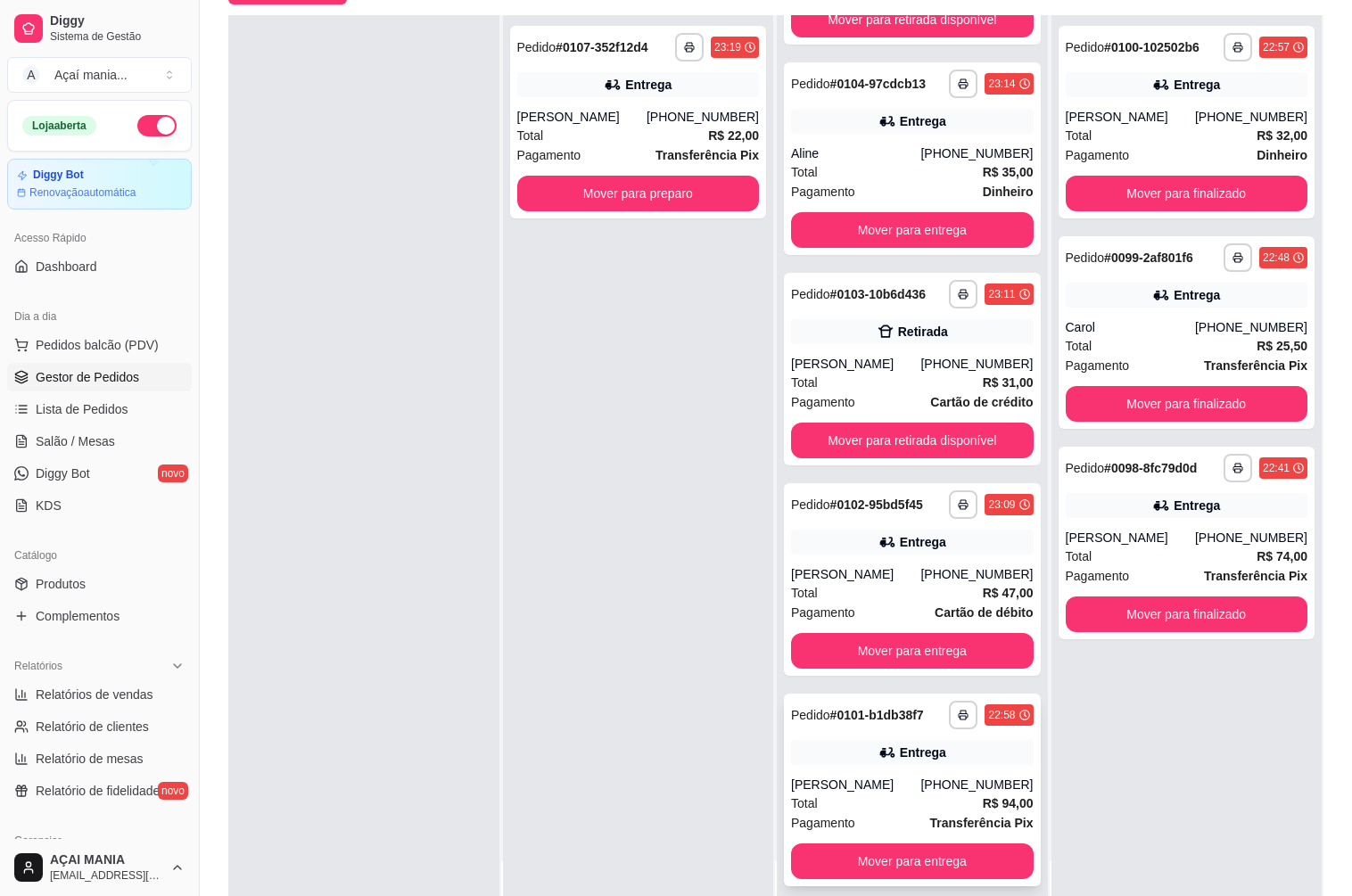
scroll to position [272, 0]
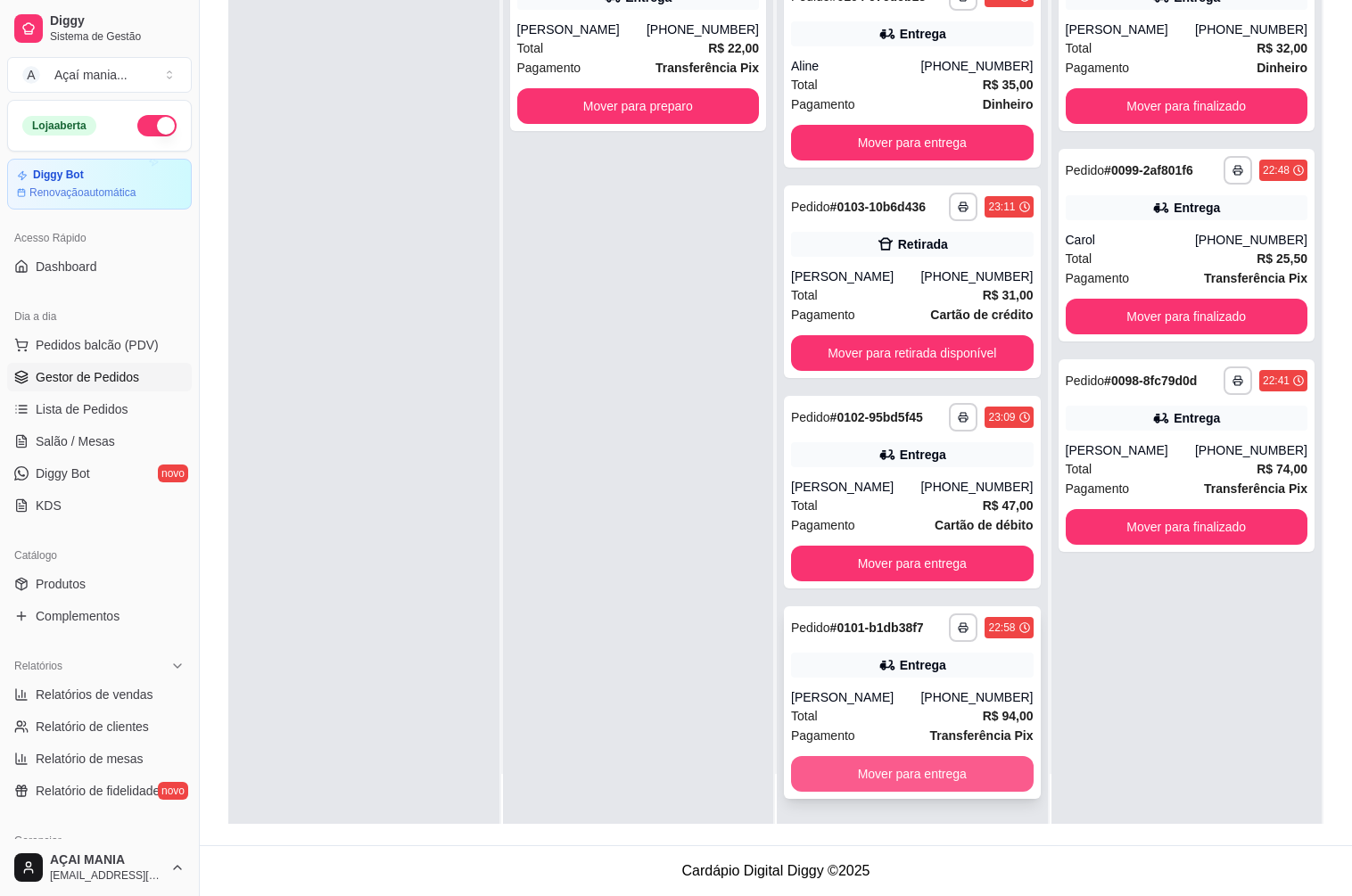
click at [912, 783] on button "Mover para entrega" at bounding box center [912, 774] width 243 height 35
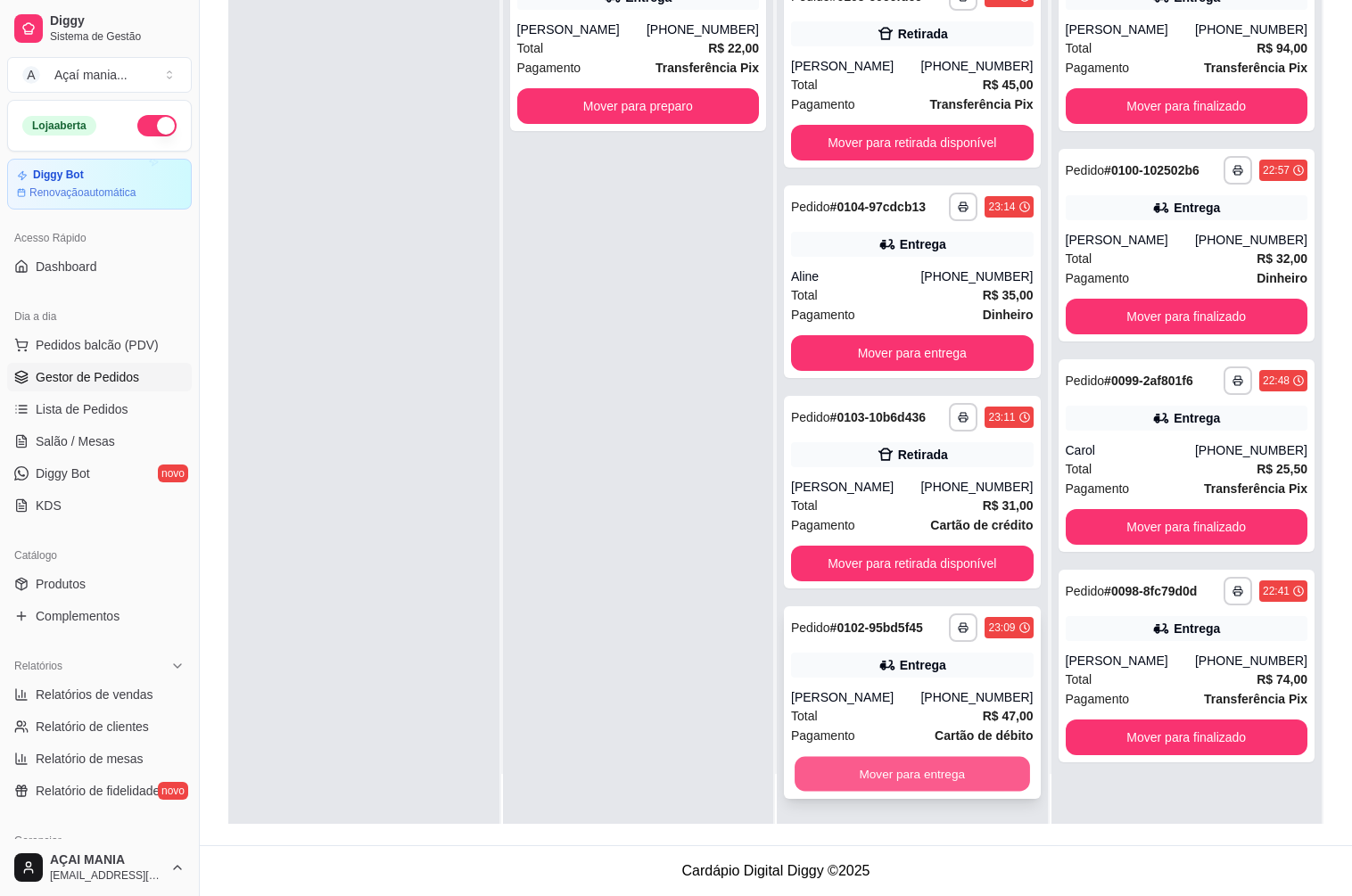
click at [892, 771] on button "Mover para entrega" at bounding box center [911, 774] width 234 height 35
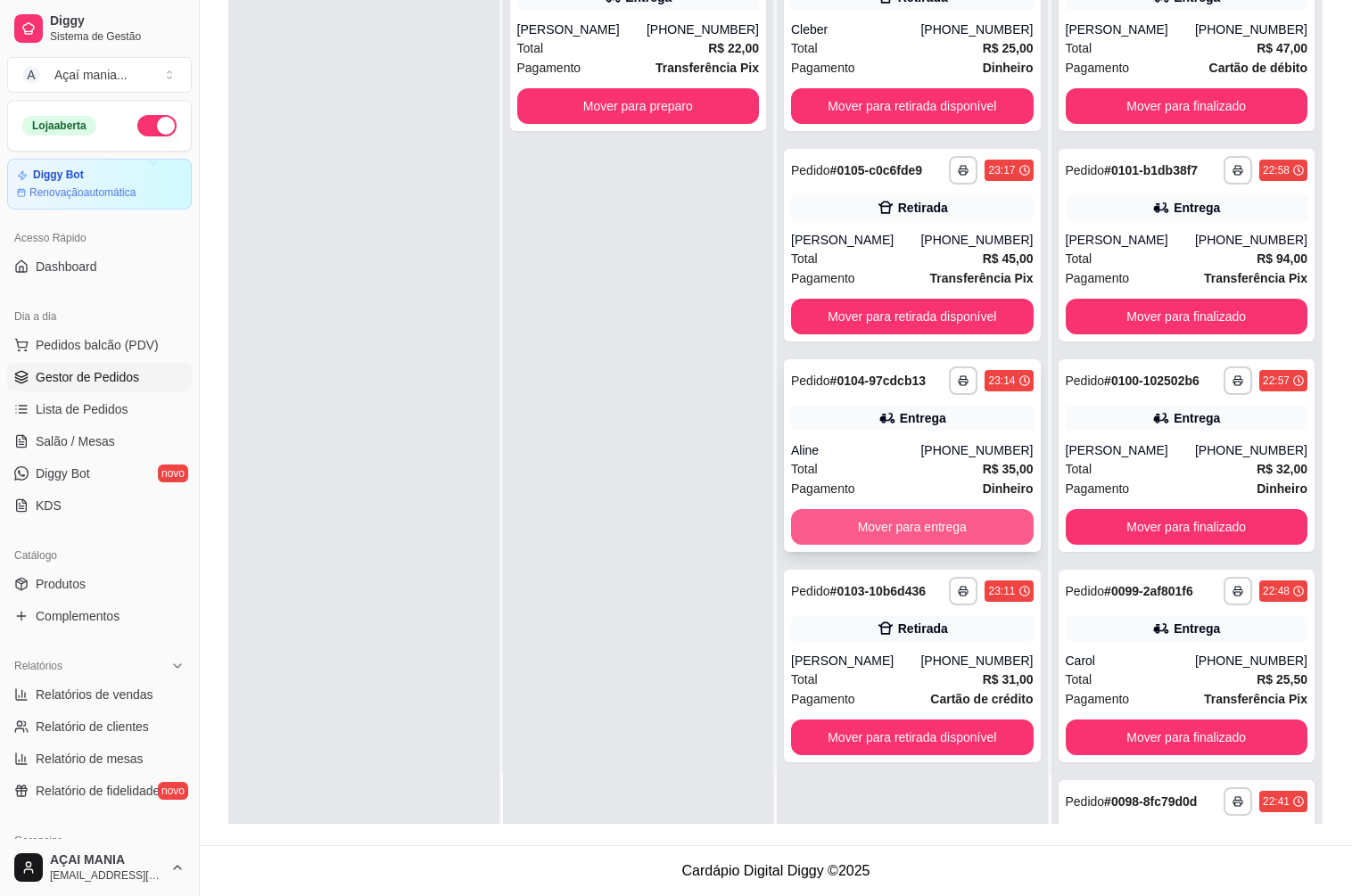
click at [871, 536] on button "Mover para entrega" at bounding box center [912, 526] width 243 height 35
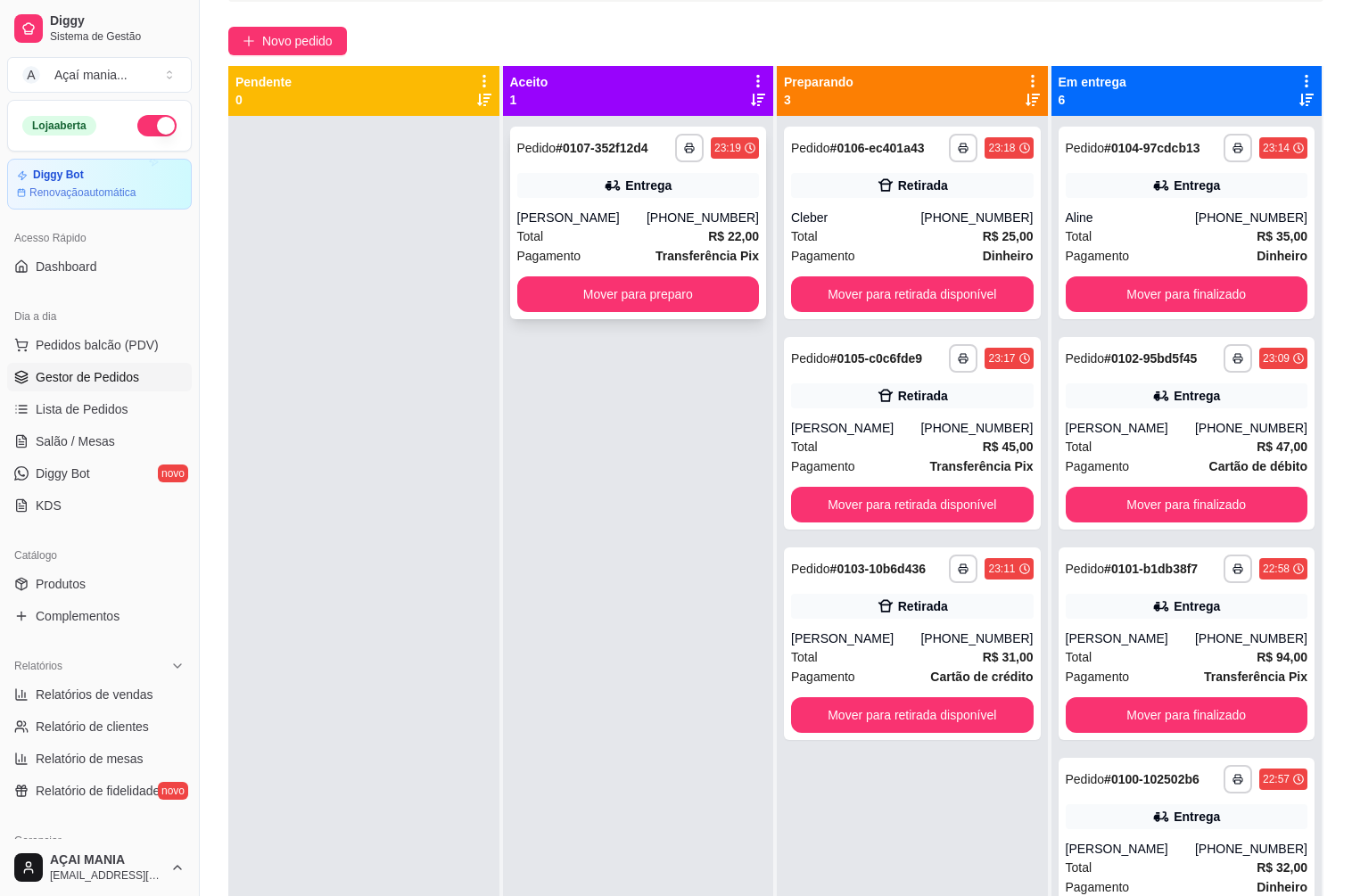
scroll to position [5, 0]
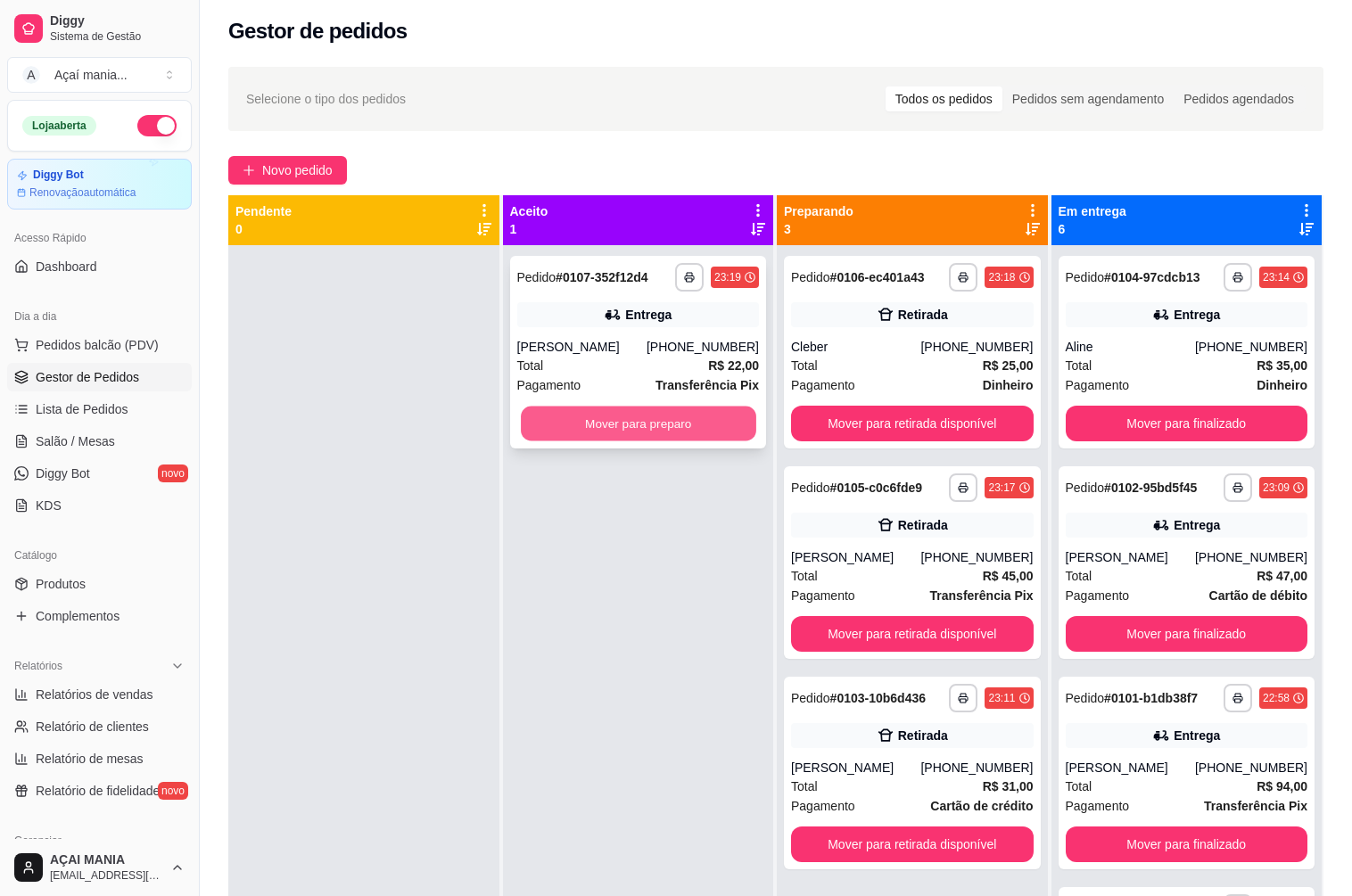
click at [691, 417] on button "Mover para preparo" at bounding box center [638, 423] width 234 height 35
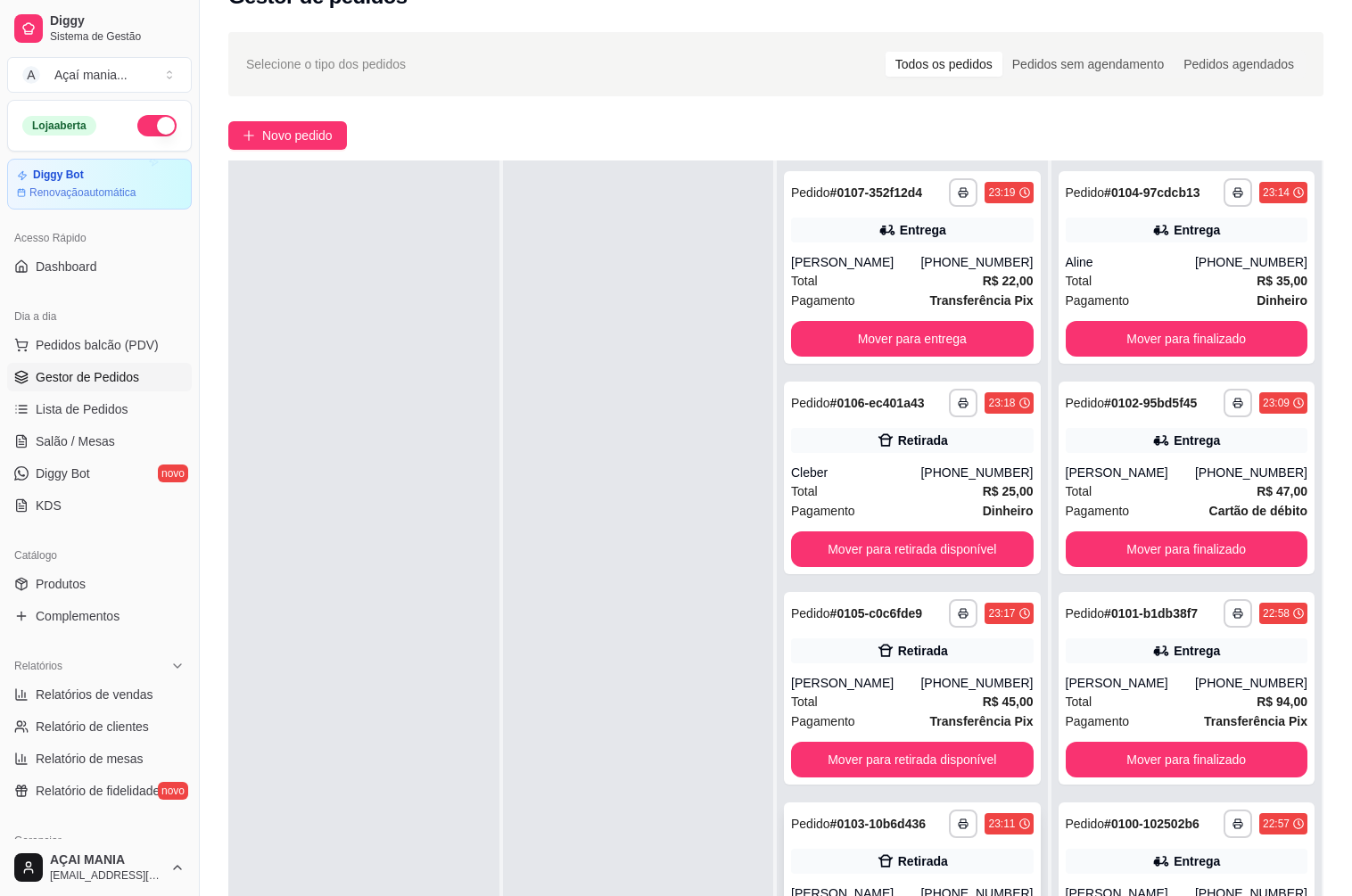
scroll to position [272, 0]
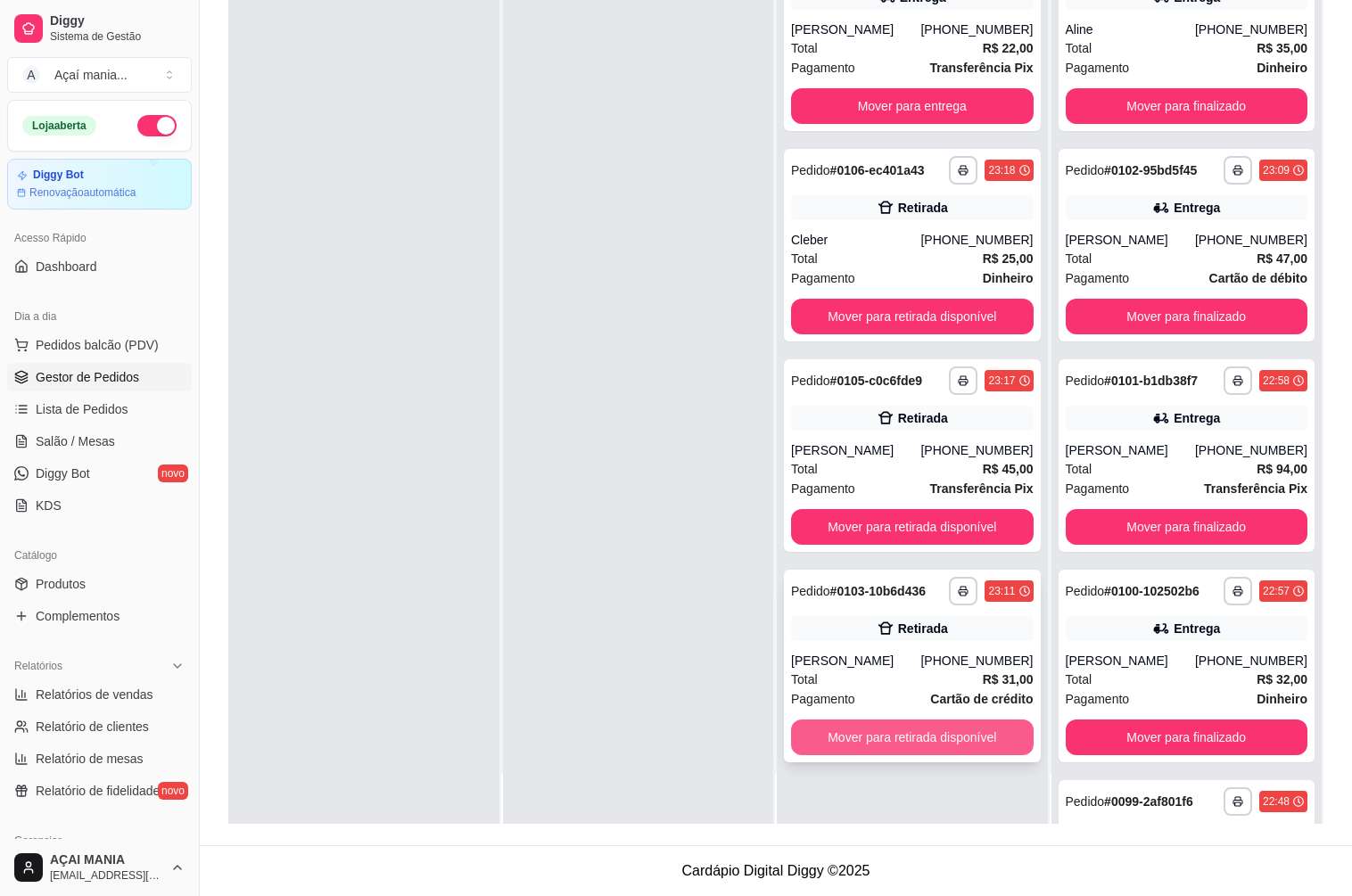
click at [923, 735] on button "Mover para retirada disponível" at bounding box center [912, 737] width 243 height 35
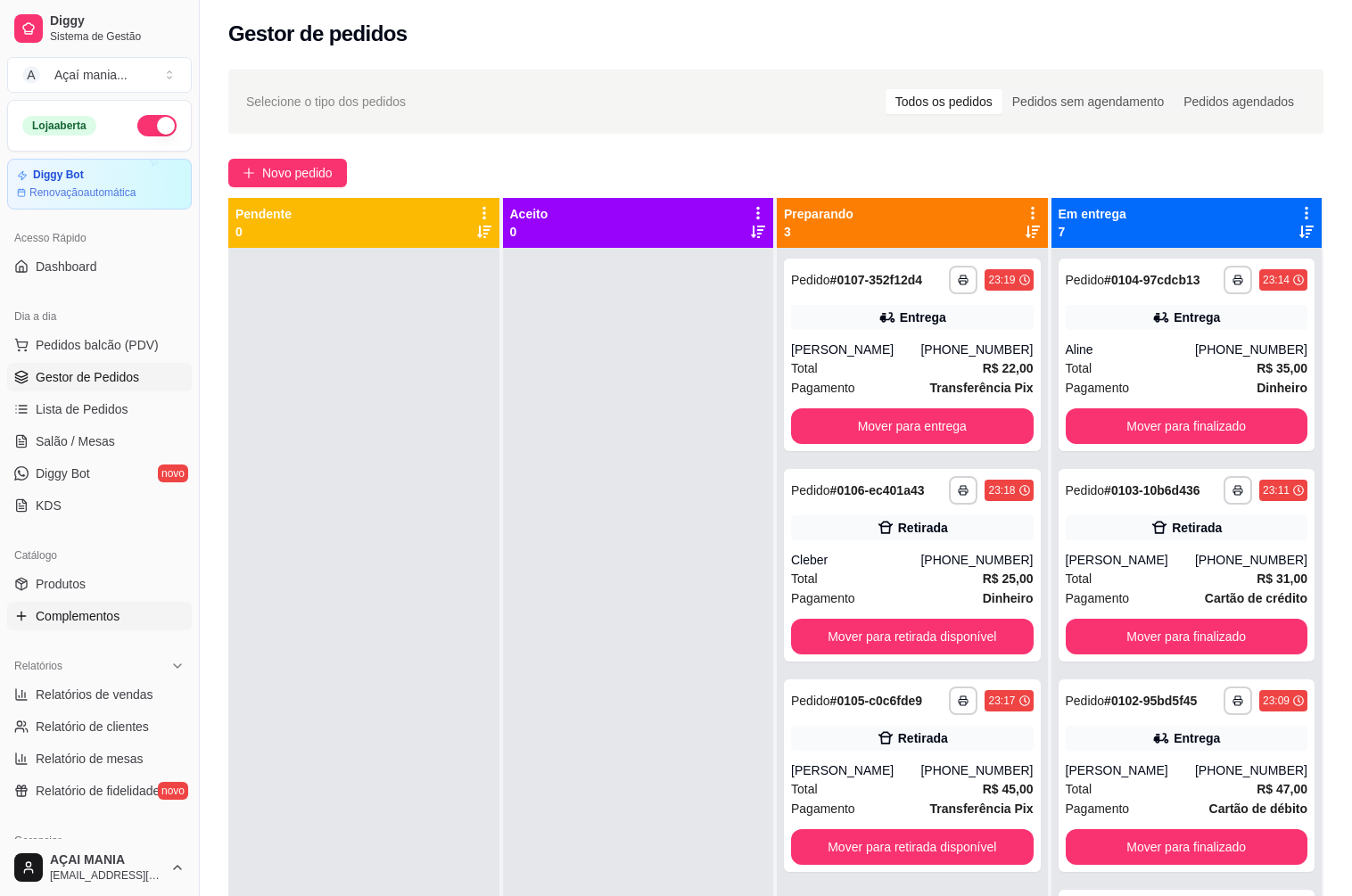
scroll to position [0, 0]
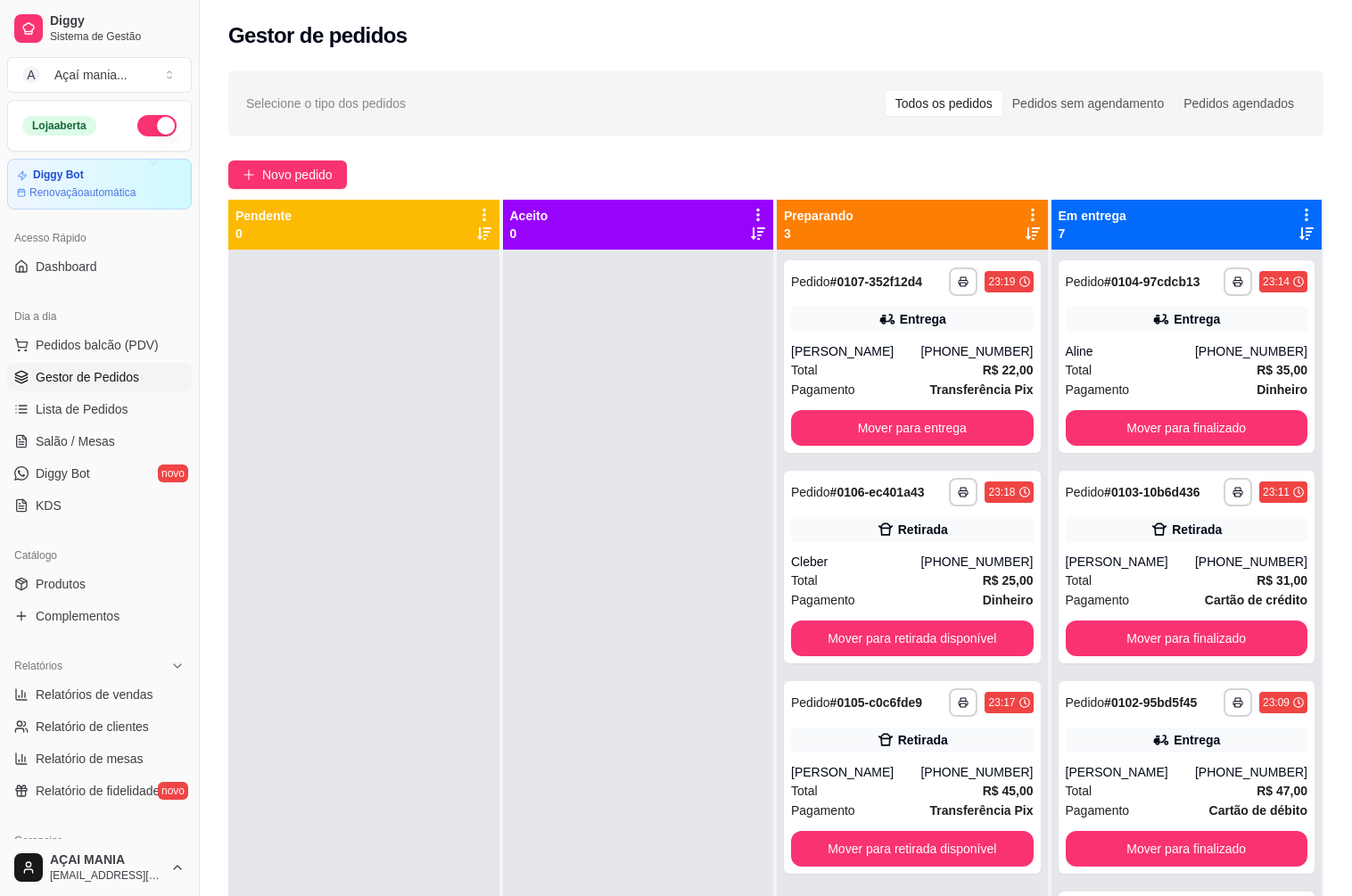
drag, startPoint x: 397, startPoint y: 456, endPoint x: 299, endPoint y: 508, distance: 110.9
click at [397, 457] on div at bounding box center [363, 697] width 271 height 896
click at [466, 481] on div at bounding box center [363, 697] width 271 height 896
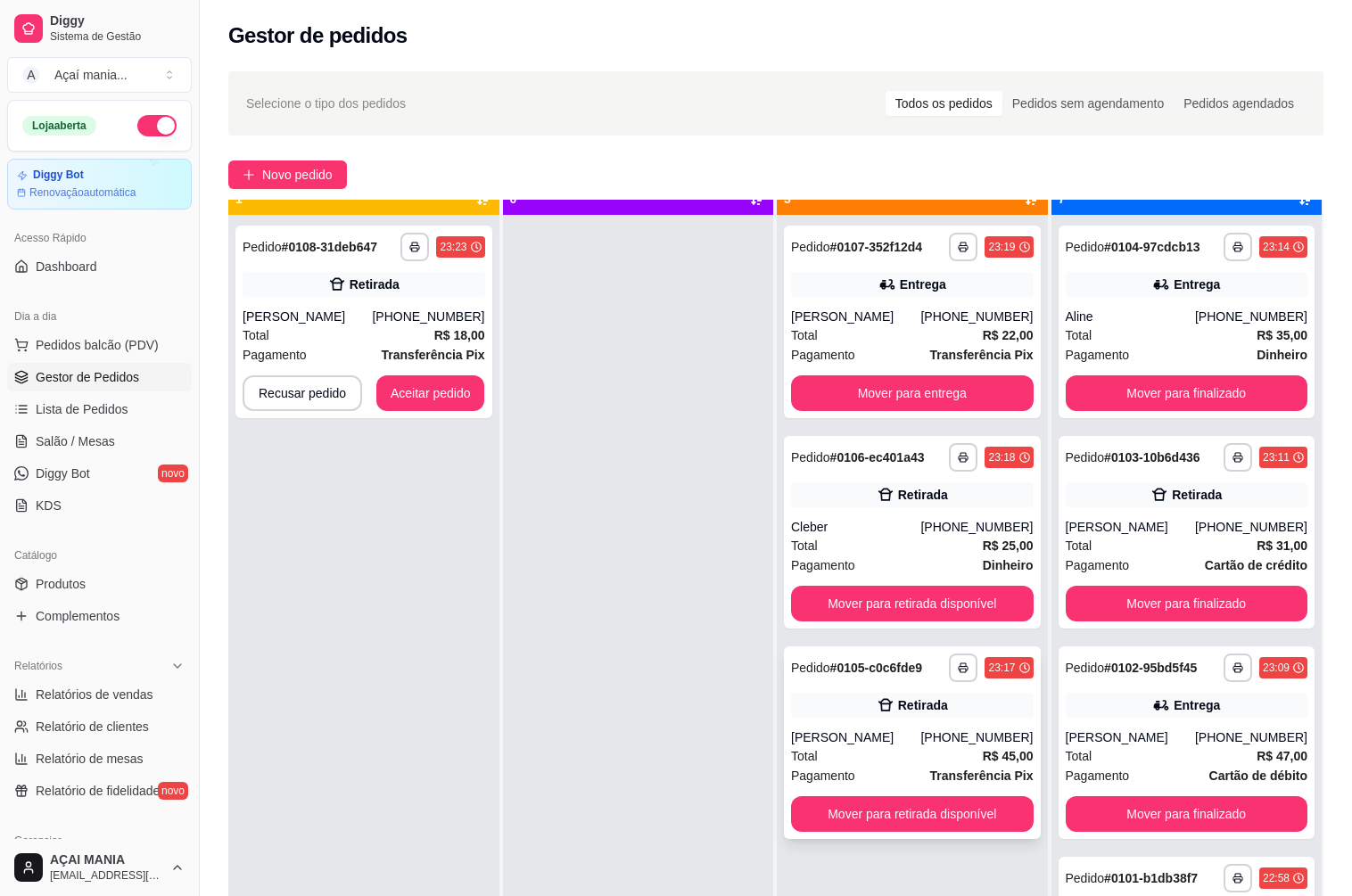
scroll to position [49, 0]
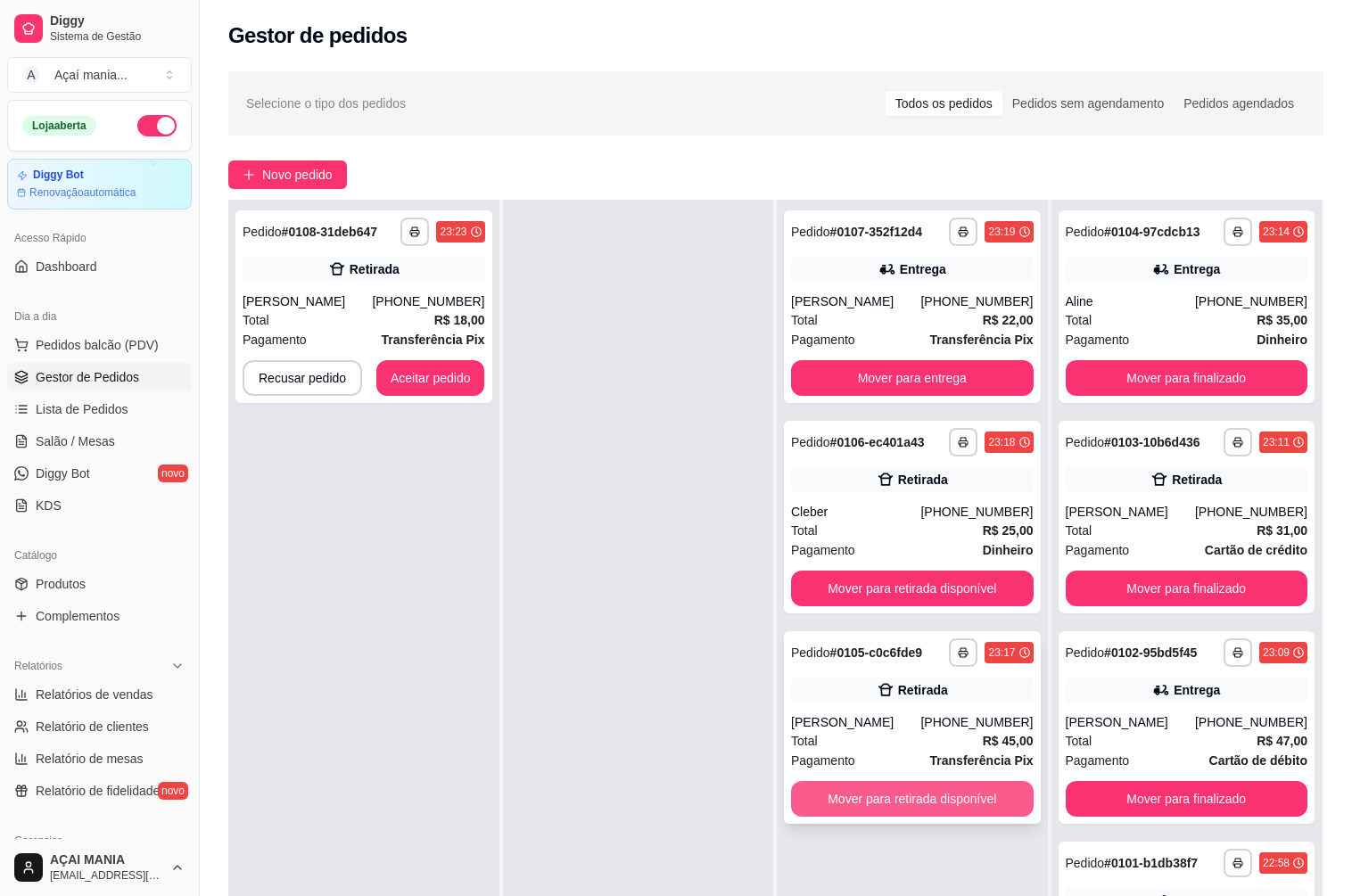
click at [920, 805] on button "Mover para retirada disponível" at bounding box center [912, 798] width 243 height 35
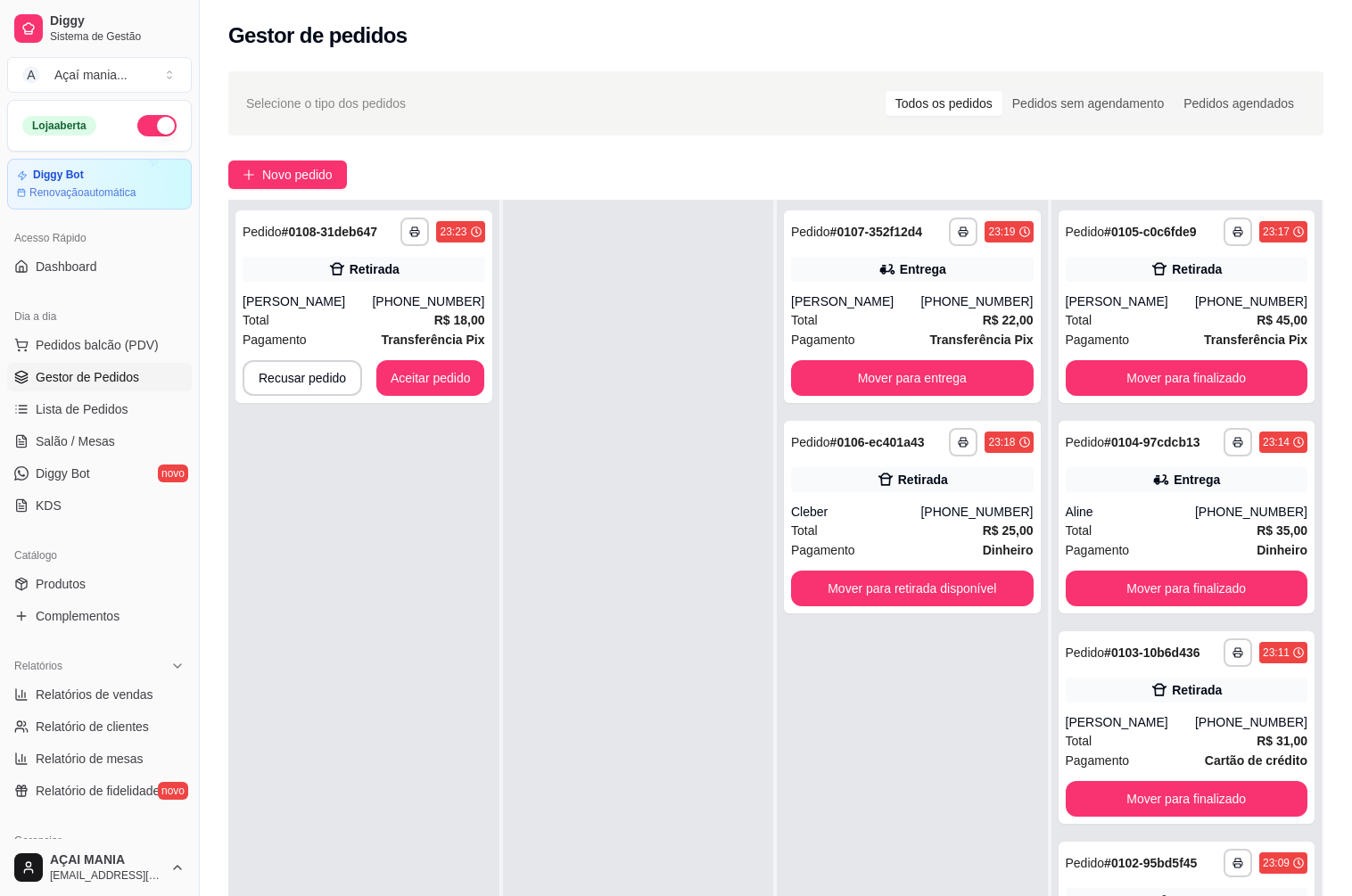
drag, startPoint x: 504, startPoint y: 607, endPoint x: 498, endPoint y: 626, distance: 19.9
click at [504, 607] on div at bounding box center [639, 648] width 271 height 896
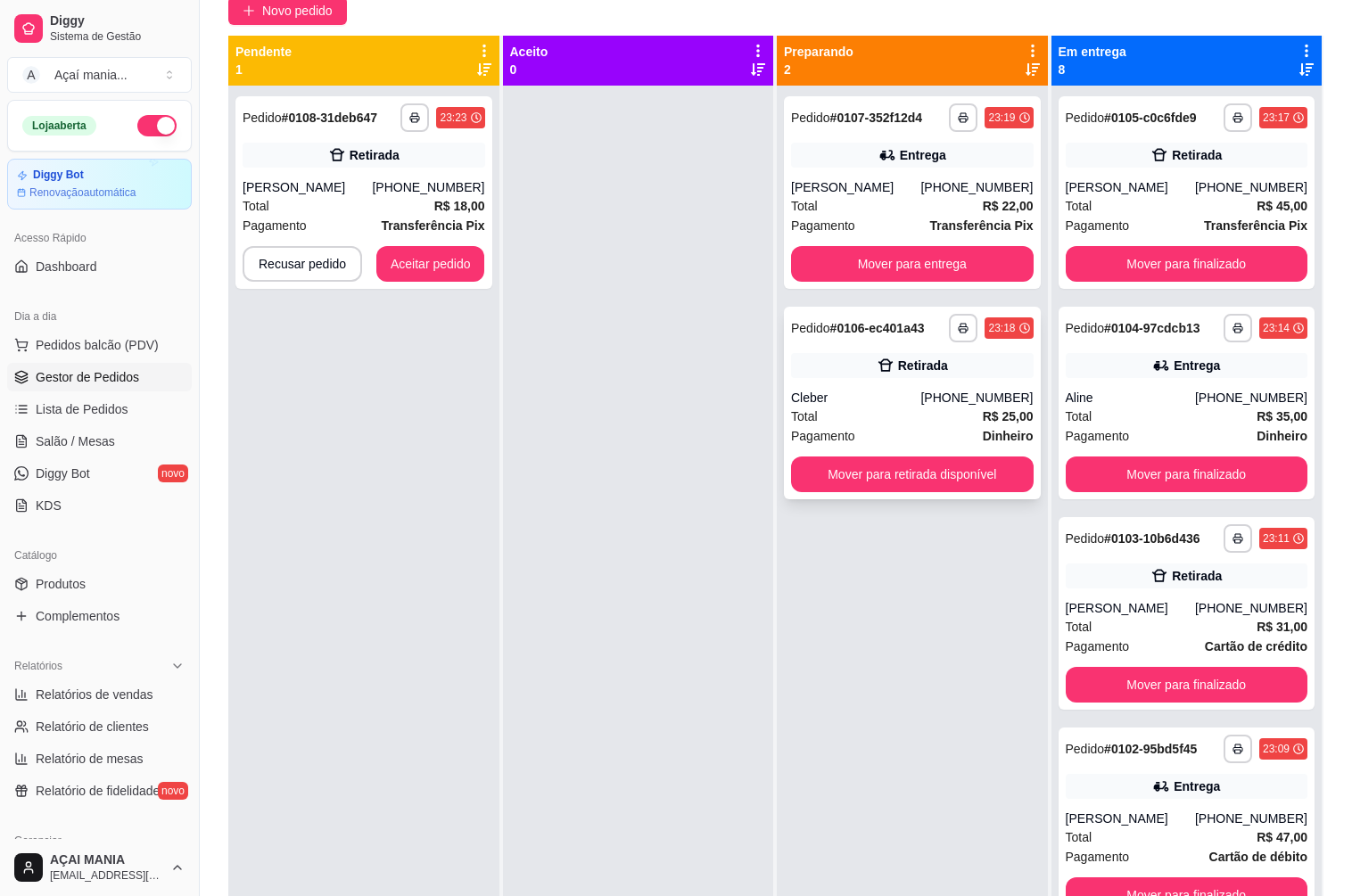
scroll to position [0, 0]
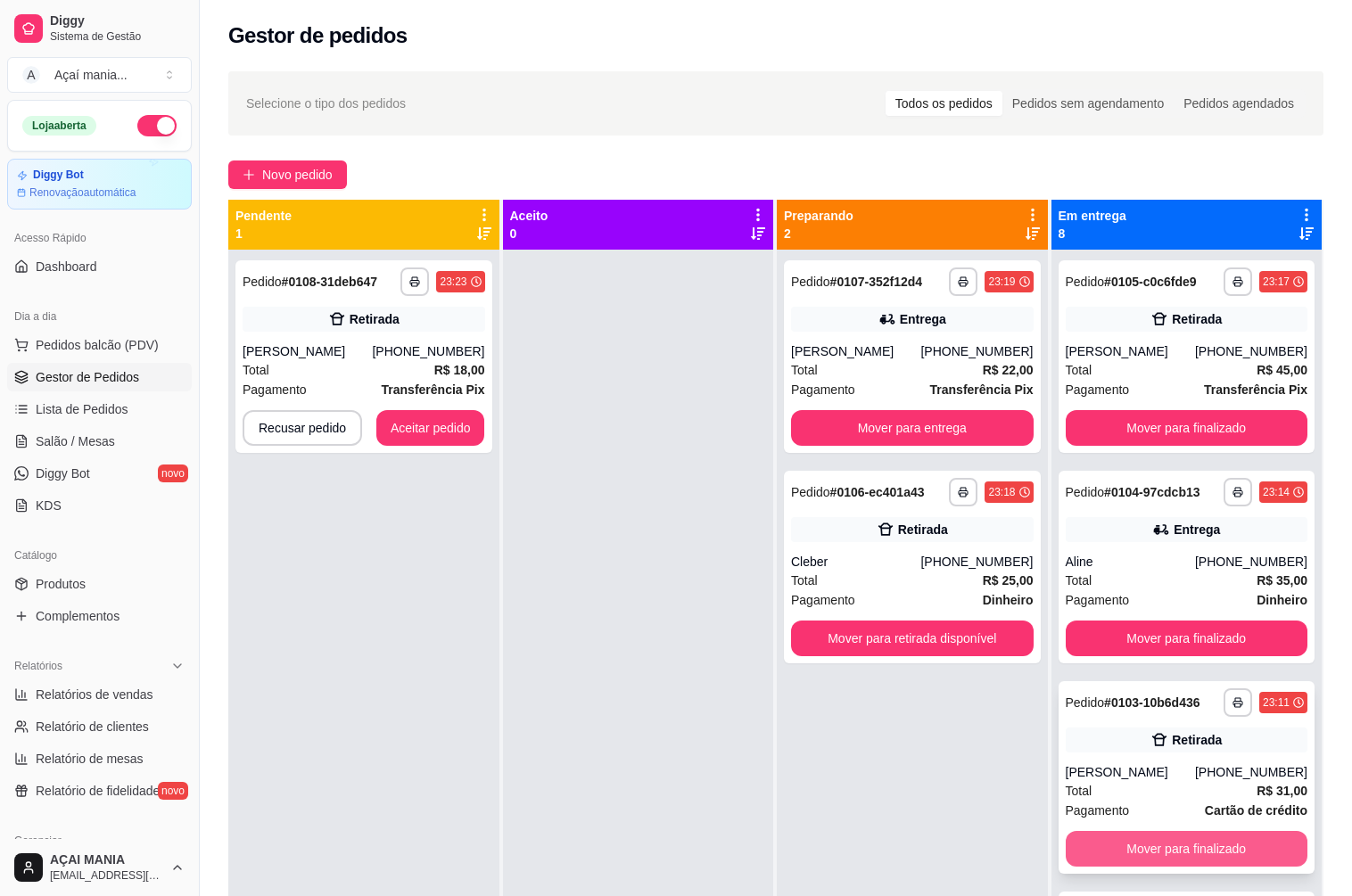
click at [1148, 840] on button "Mover para finalizado" at bounding box center [1187, 848] width 243 height 35
click at [444, 647] on div "**********" at bounding box center [363, 697] width 271 height 896
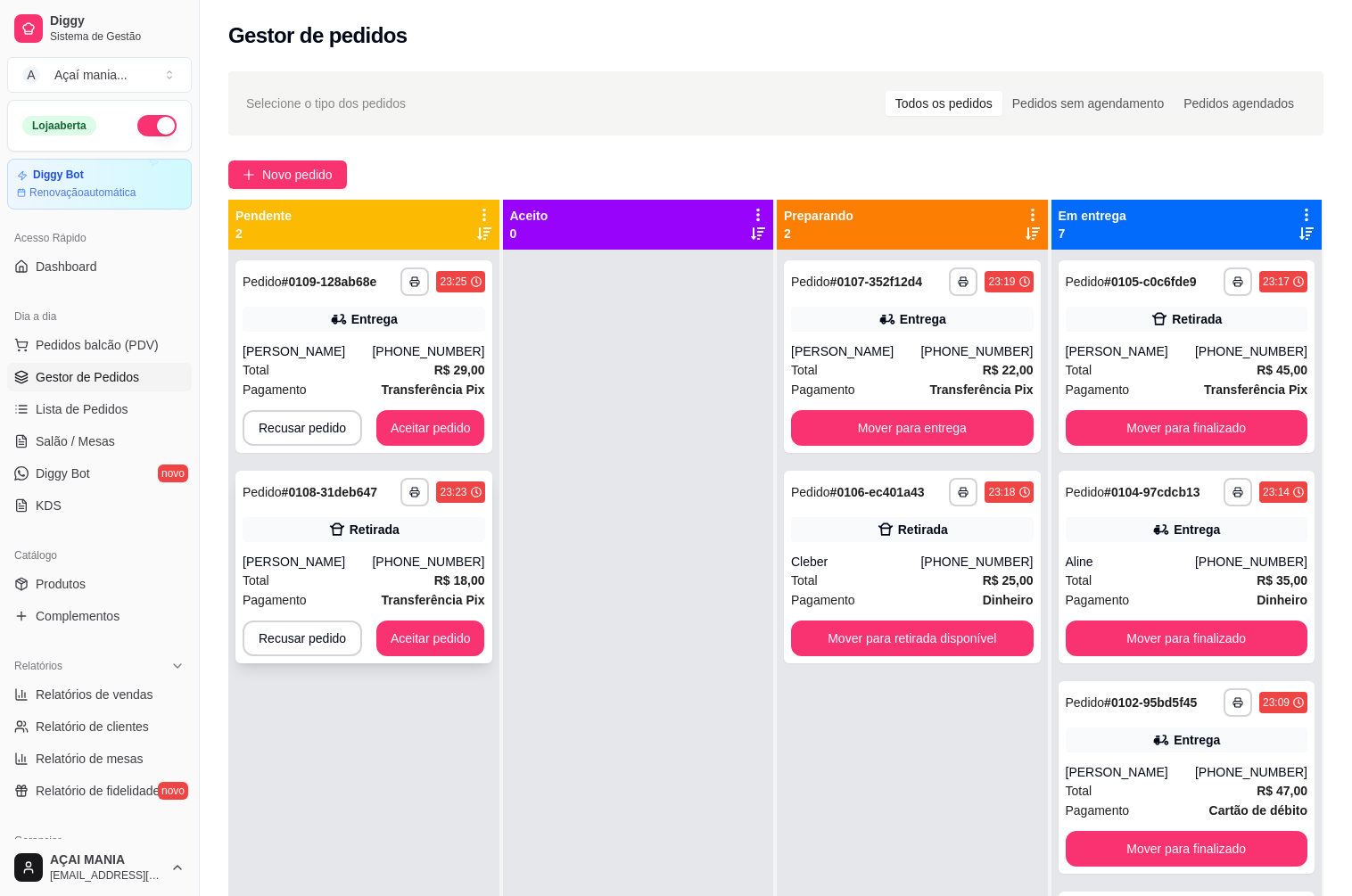
click at [437, 662] on div "**********" at bounding box center [363, 567] width 257 height 192
click at [383, 642] on button "Aceitar pedido" at bounding box center [430, 638] width 108 height 35
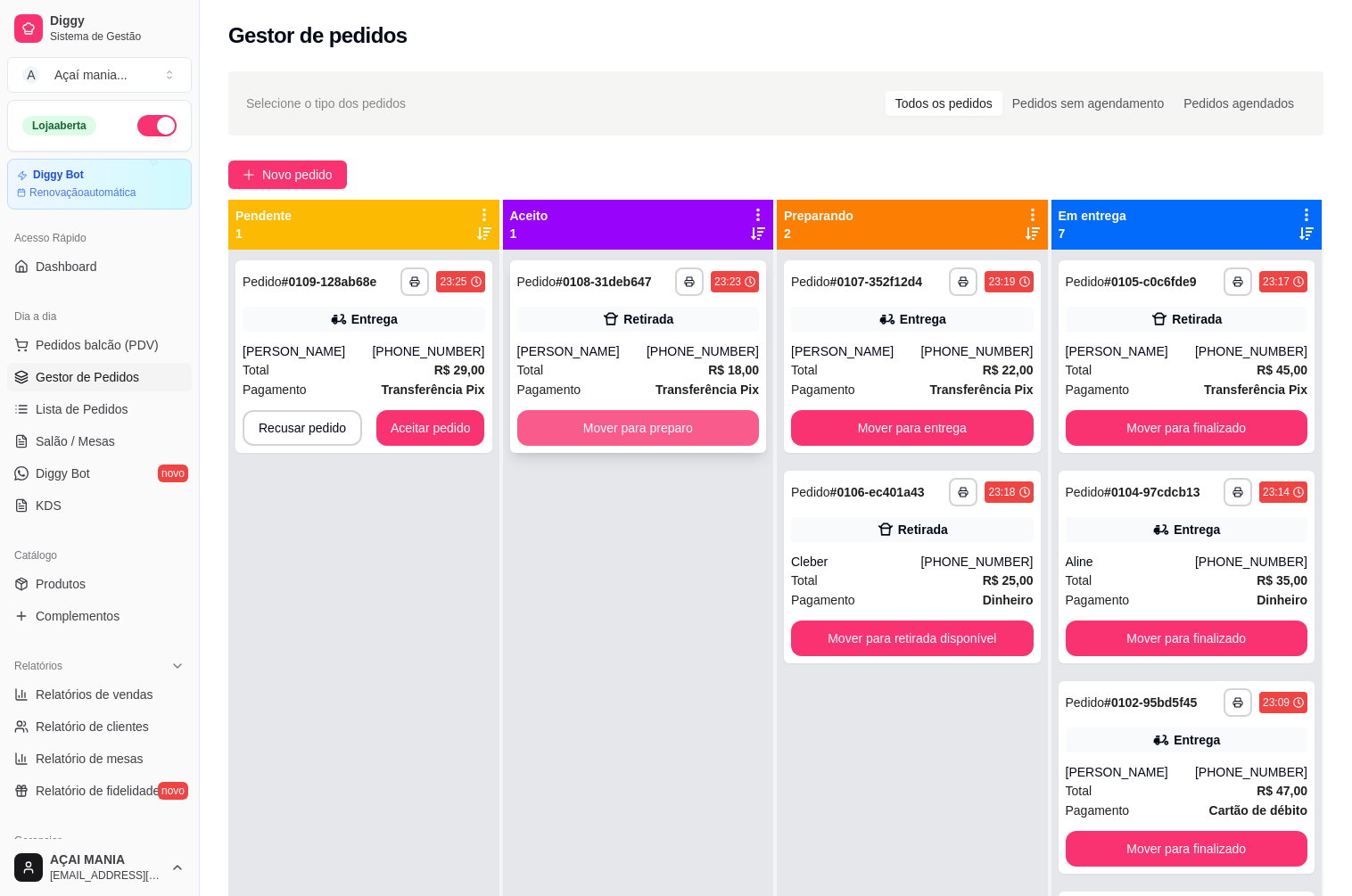
click at [656, 431] on button "Mover para preparo" at bounding box center [639, 427] width 243 height 35
click at [656, 425] on button "Mover para preparo" at bounding box center [639, 427] width 243 height 35
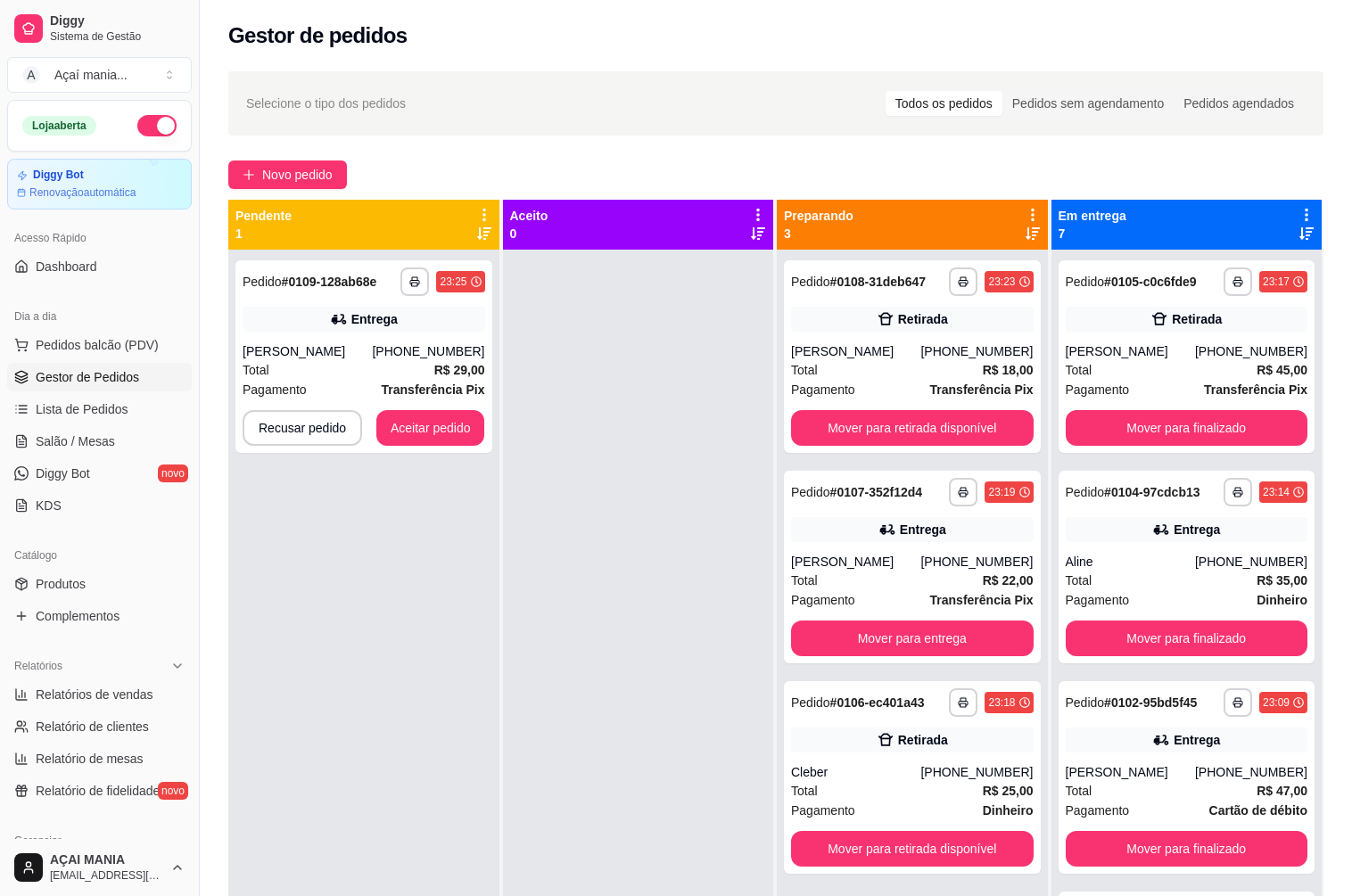
click at [619, 622] on div at bounding box center [639, 697] width 271 height 896
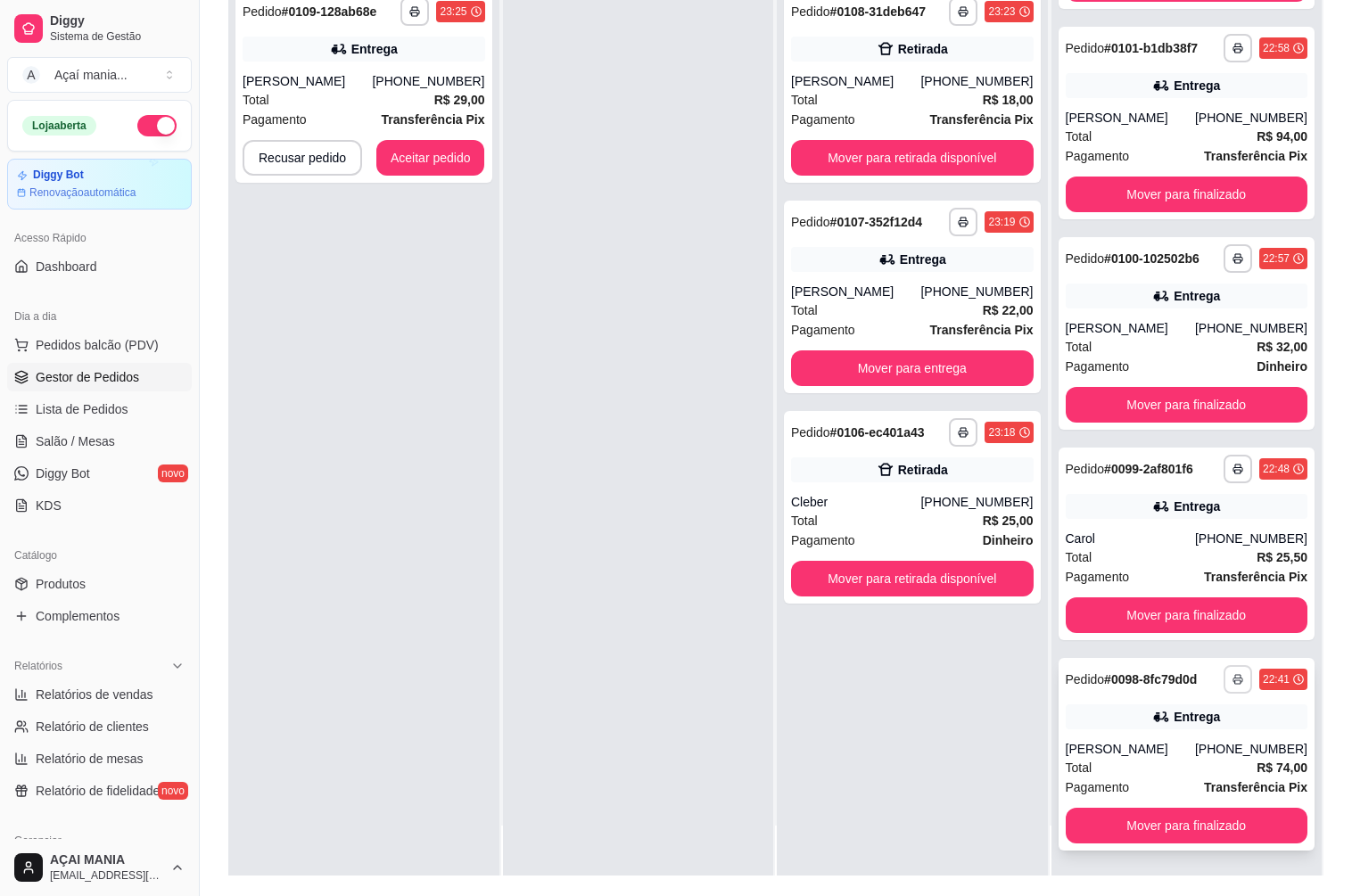
scroll to position [272, 0]
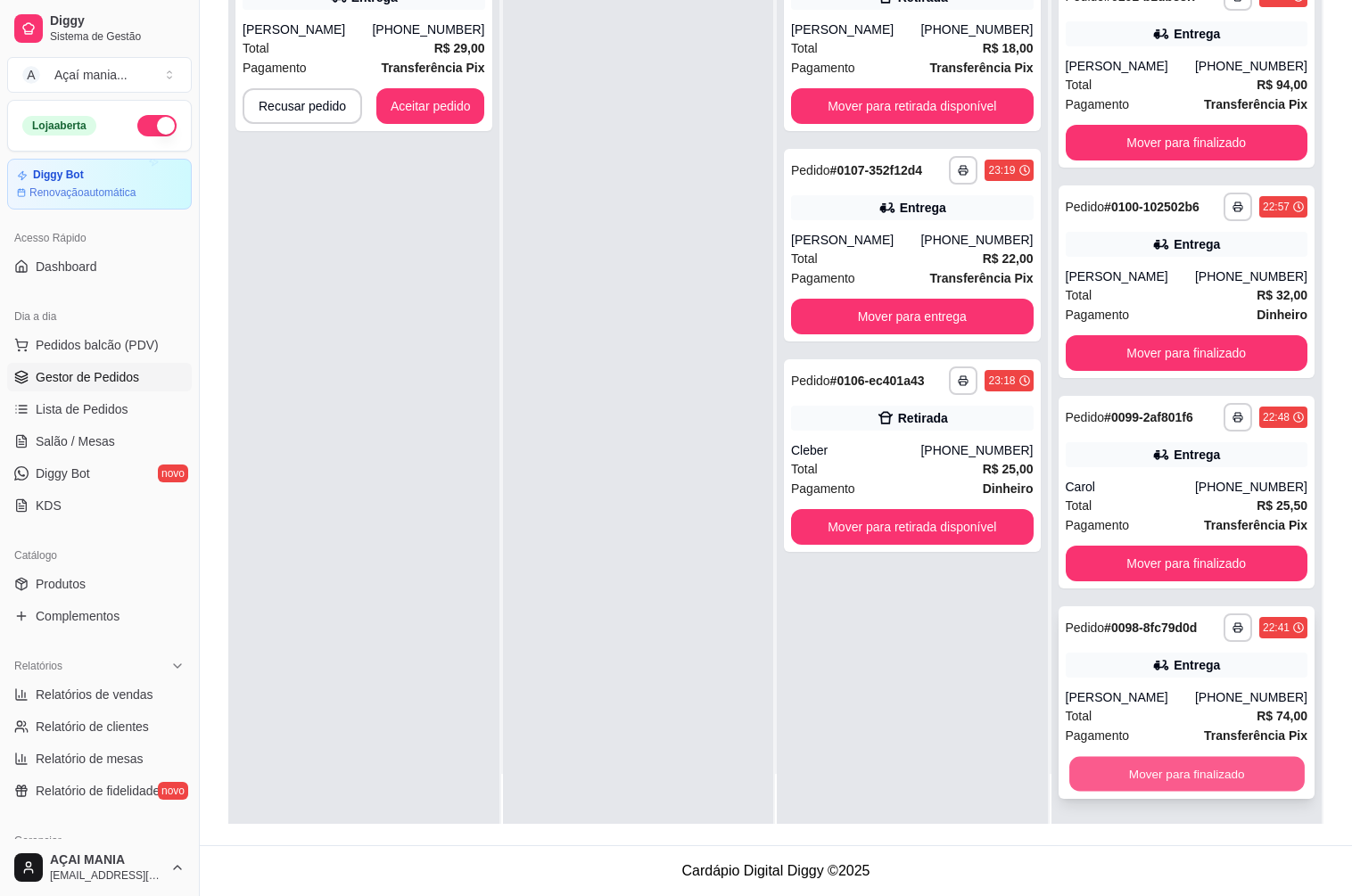
click at [1190, 777] on button "Mover para finalizado" at bounding box center [1186, 774] width 234 height 35
click at [1190, 777] on button "Mover para finalizado" at bounding box center [1187, 774] width 243 height 35
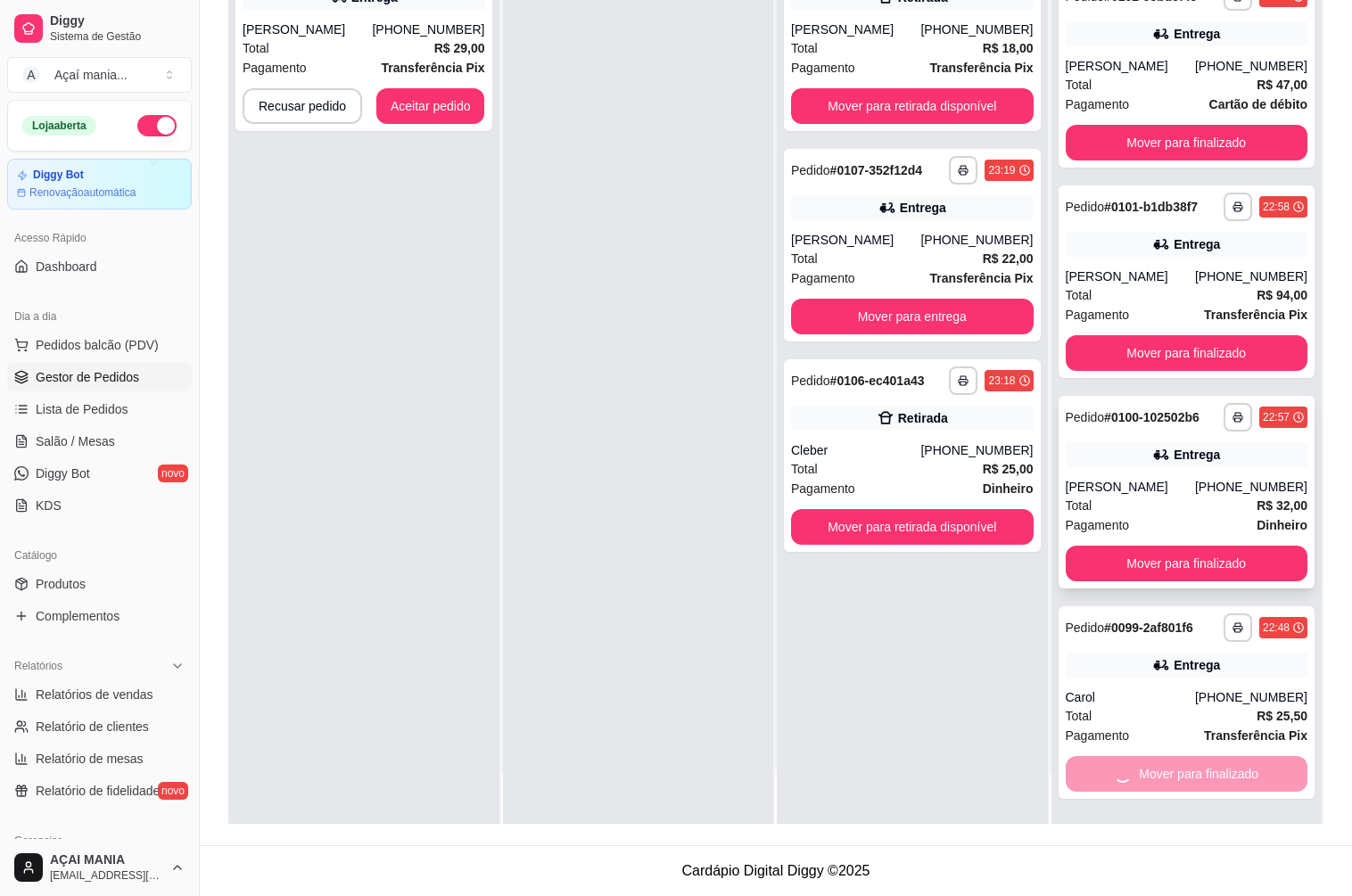
scroll to position [174, 0]
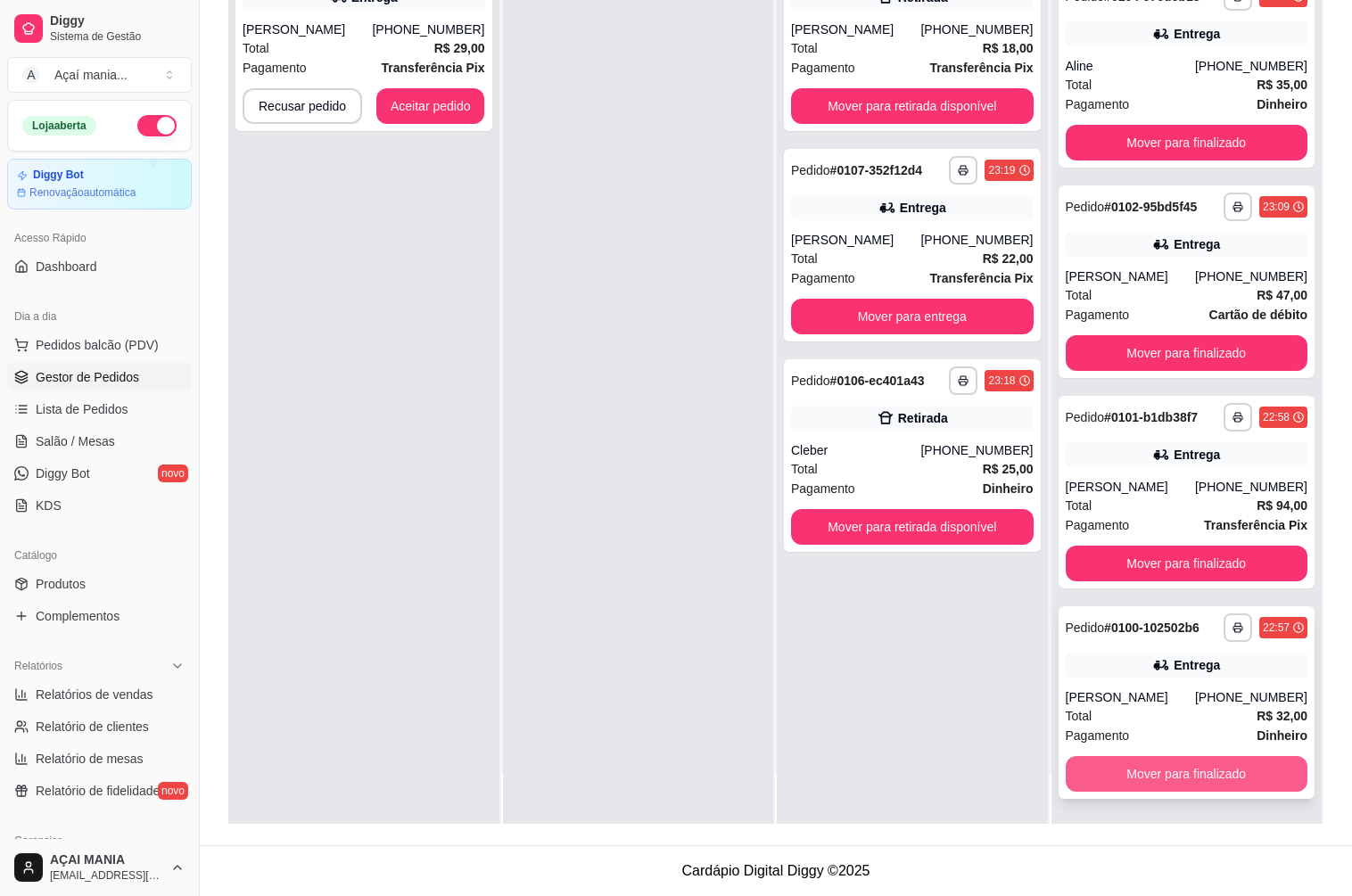
click at [1192, 777] on button "Mover para finalizado" at bounding box center [1187, 774] width 243 height 35
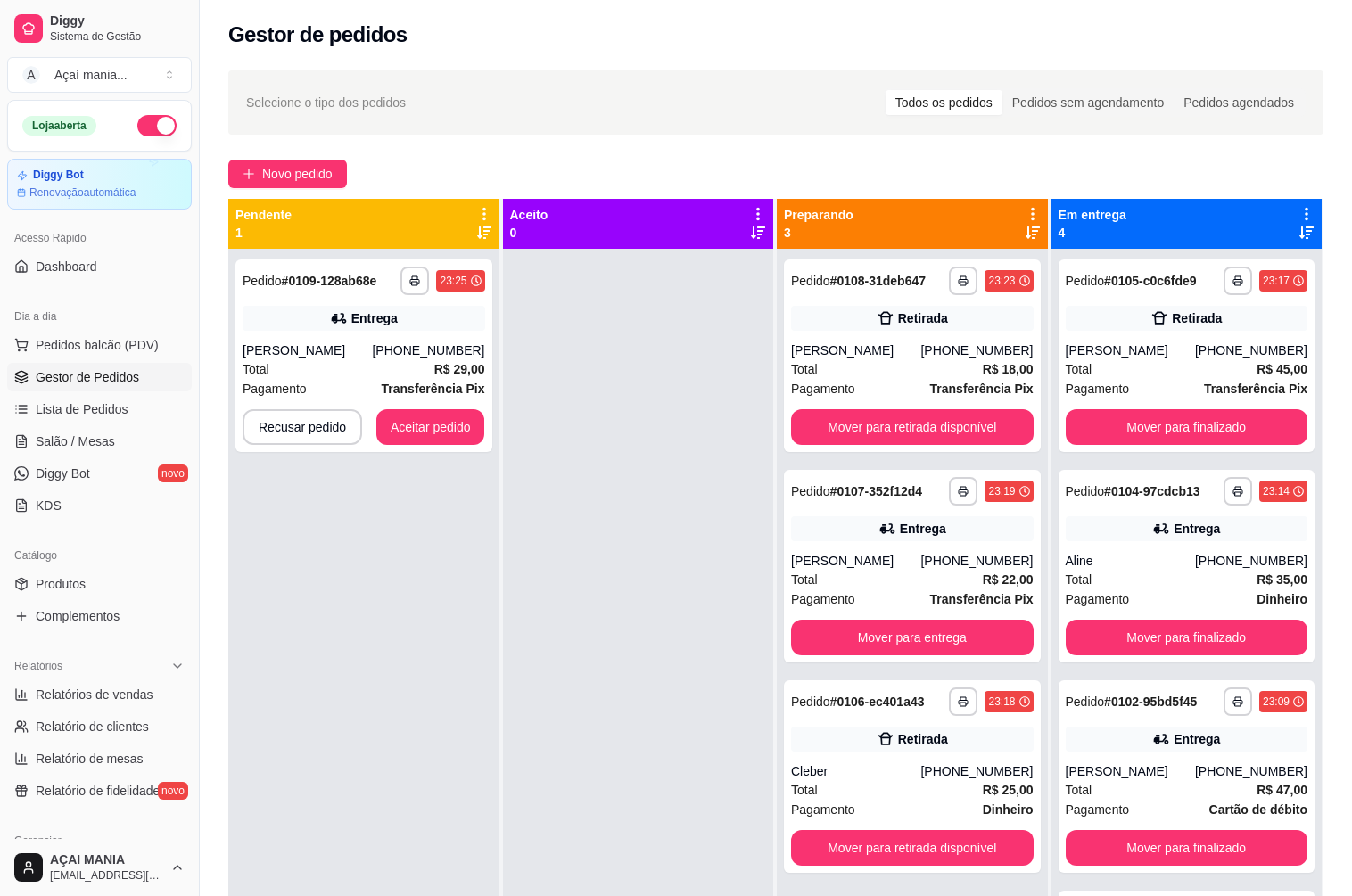
scroll to position [0, 0]
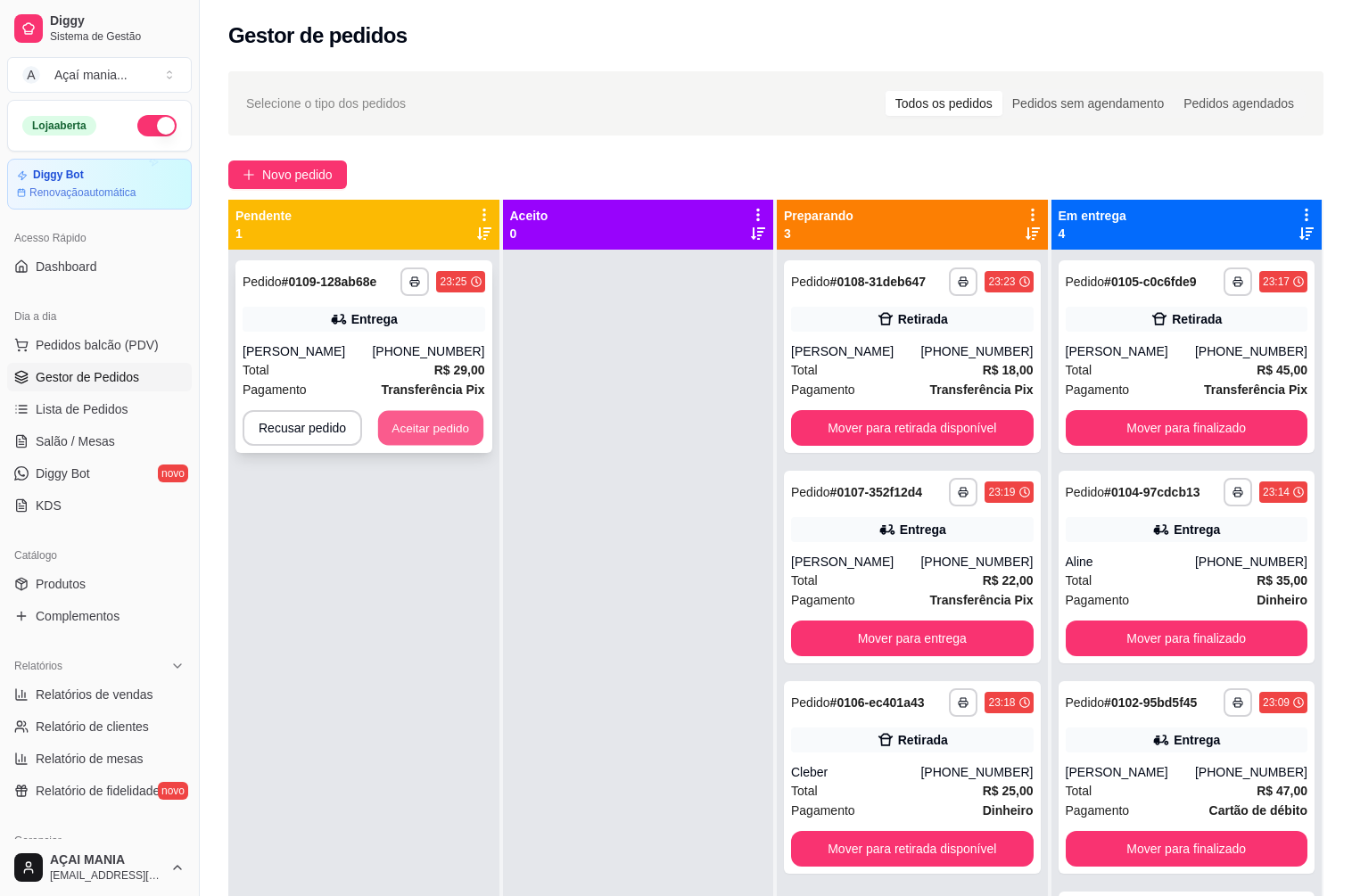
click at [422, 426] on button "Aceitar pedido" at bounding box center [430, 427] width 106 height 35
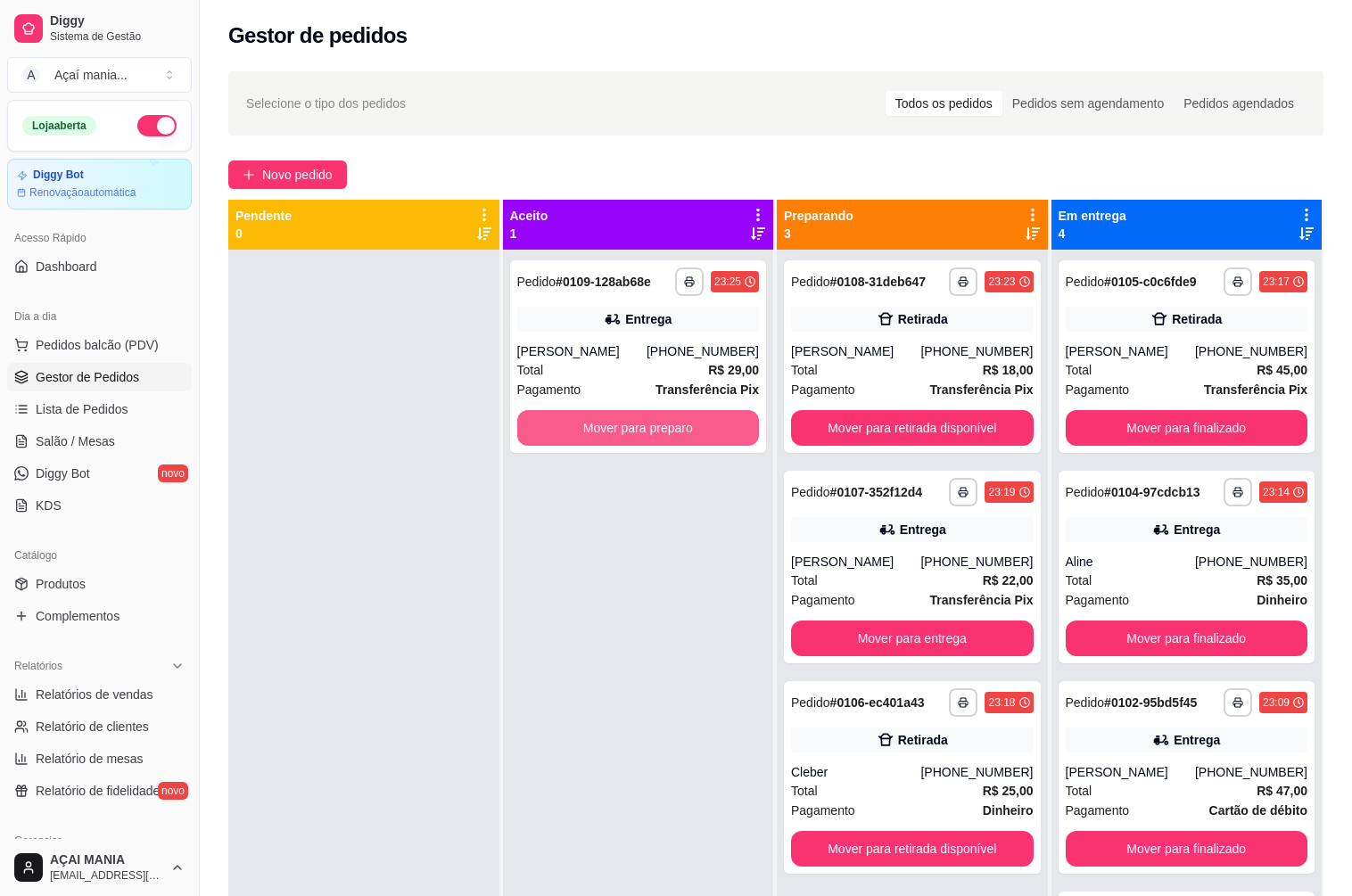
click at [589, 435] on button "Mover para preparo" at bounding box center [639, 427] width 243 height 35
click at [595, 425] on button "Mover para preparo" at bounding box center [638, 427] width 234 height 35
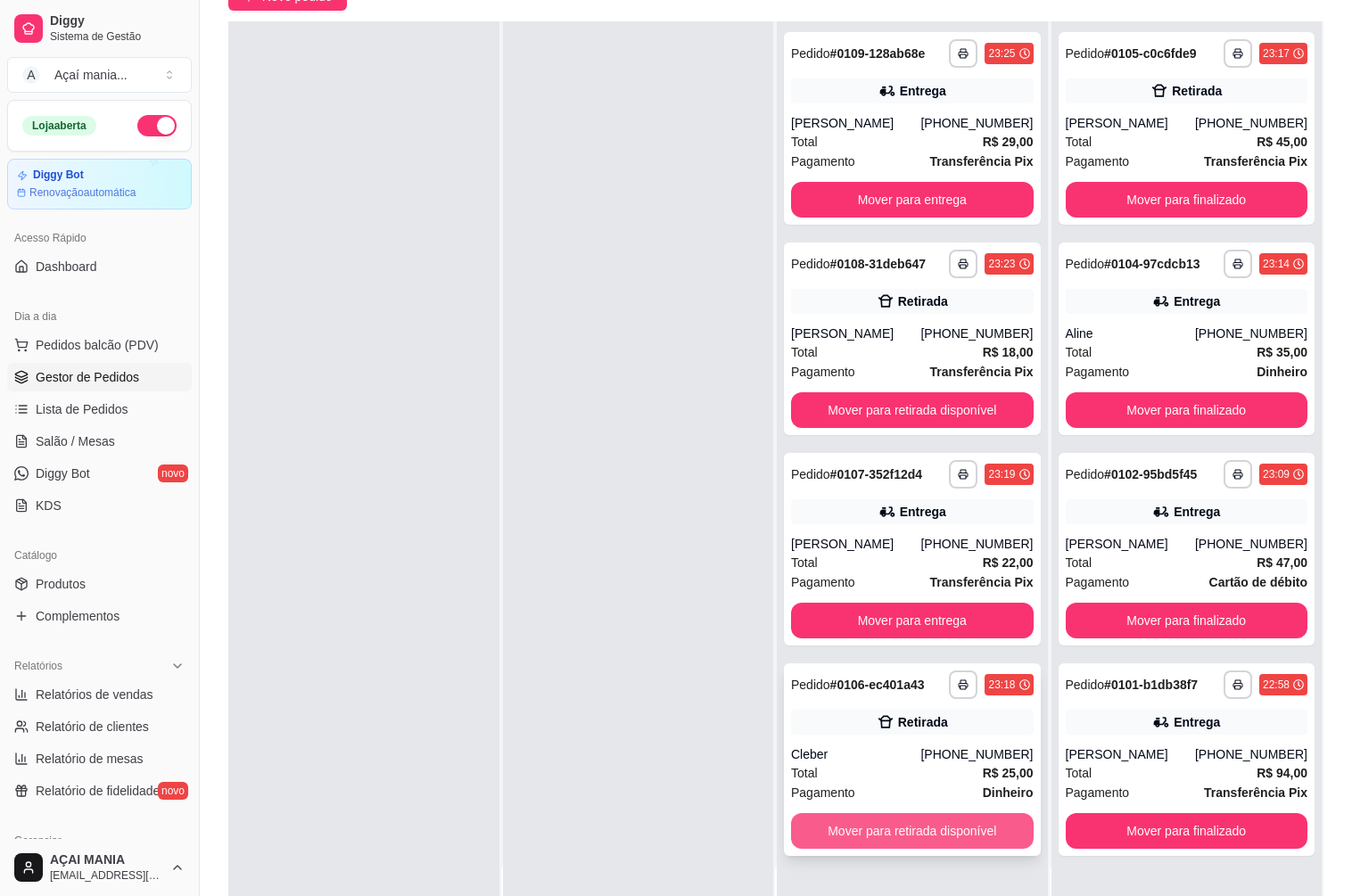
click at [937, 838] on button "Mover para retirada disponível" at bounding box center [912, 831] width 243 height 35
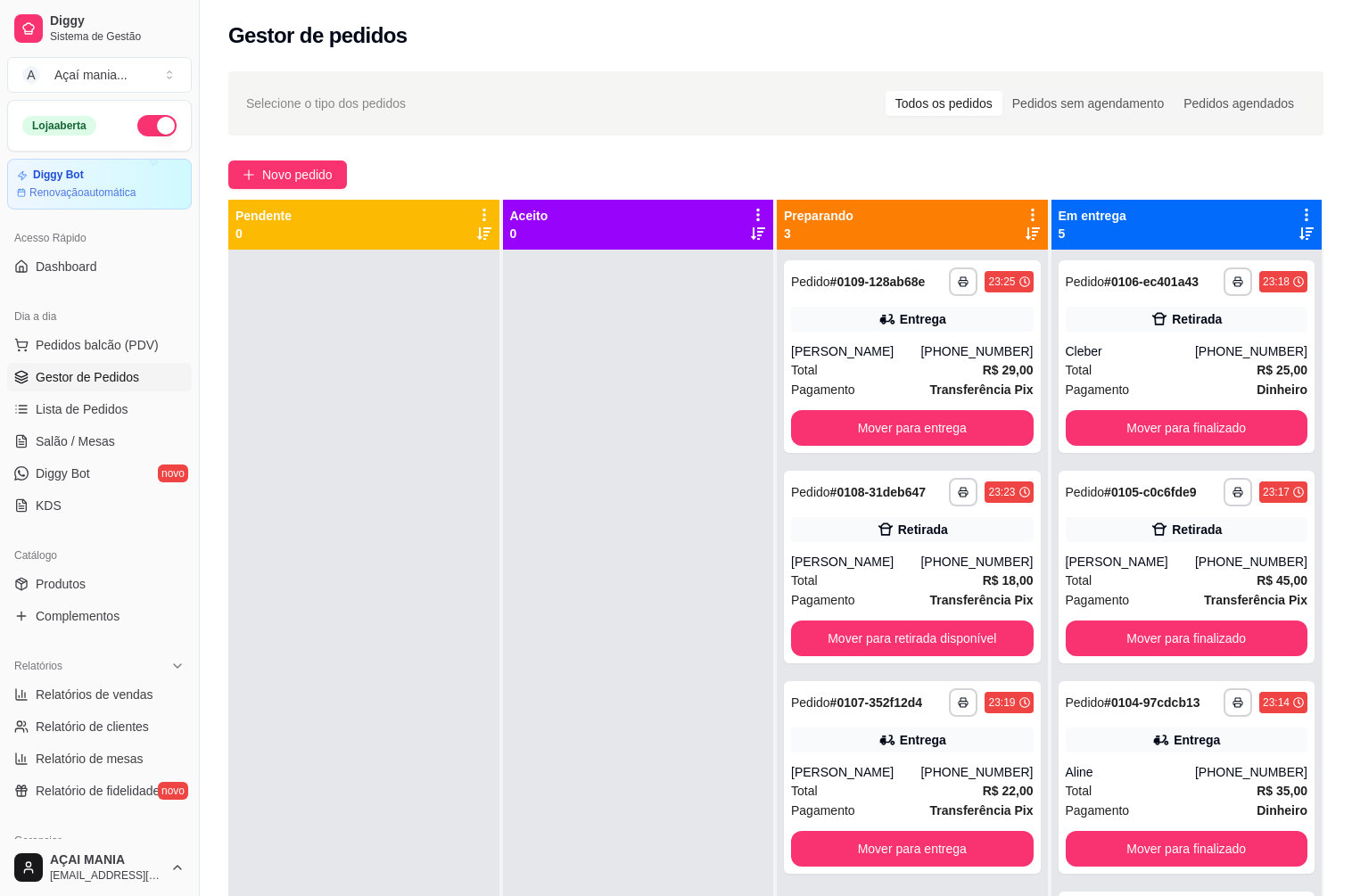
click at [584, 511] on div at bounding box center [639, 697] width 271 height 896
click at [517, 488] on div at bounding box center [639, 697] width 271 height 896
drag, startPoint x: 519, startPoint y: 542, endPoint x: 511, endPoint y: 558, distance: 17.9
click at [519, 546] on div at bounding box center [639, 697] width 271 height 896
drag, startPoint x: 296, startPoint y: 562, endPoint x: 309, endPoint y: 553, distance: 15.8
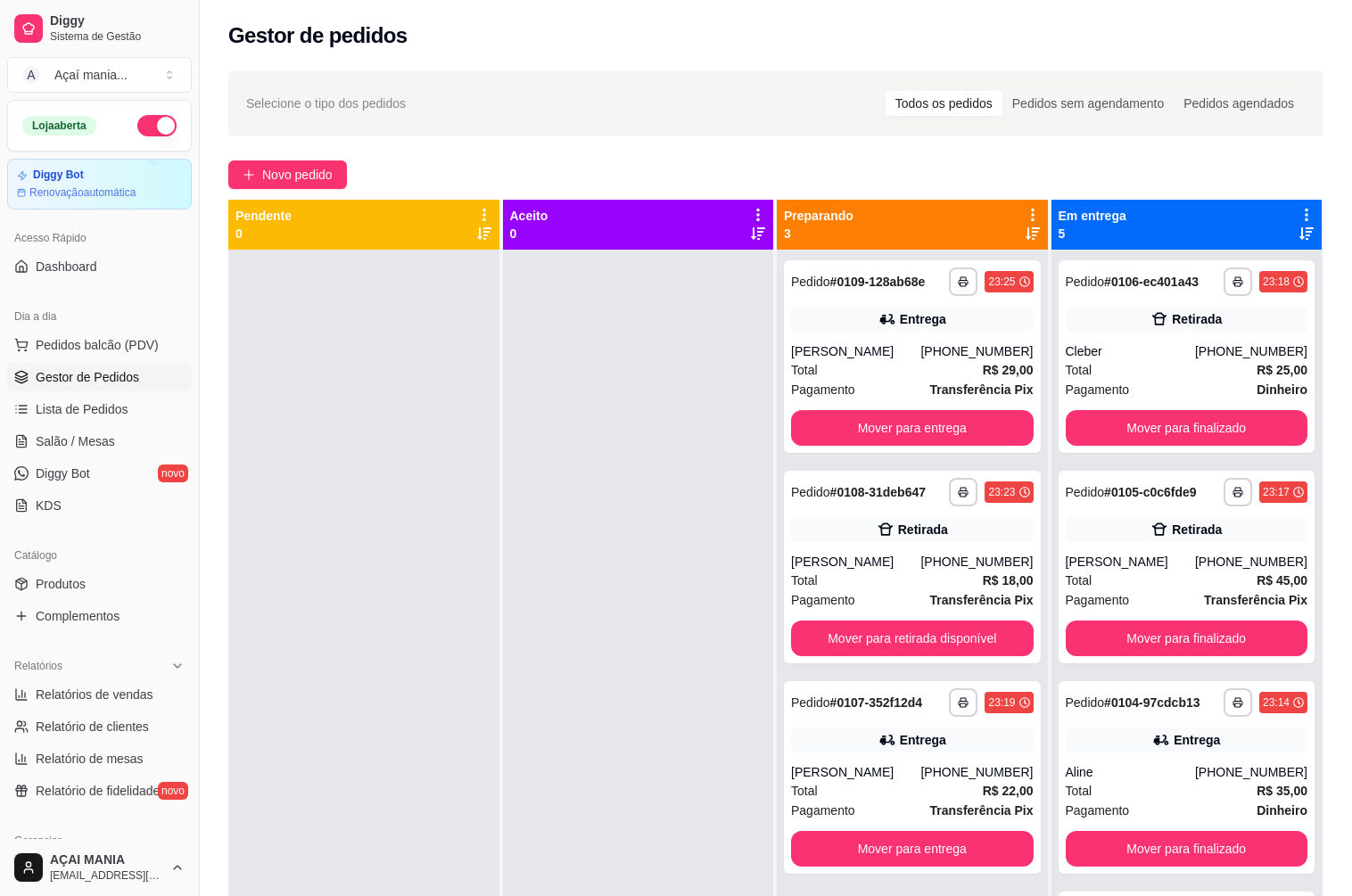
click at [297, 561] on div at bounding box center [363, 697] width 271 height 896
click at [880, 637] on button "Mover para retirada disponível" at bounding box center [911, 638] width 234 height 35
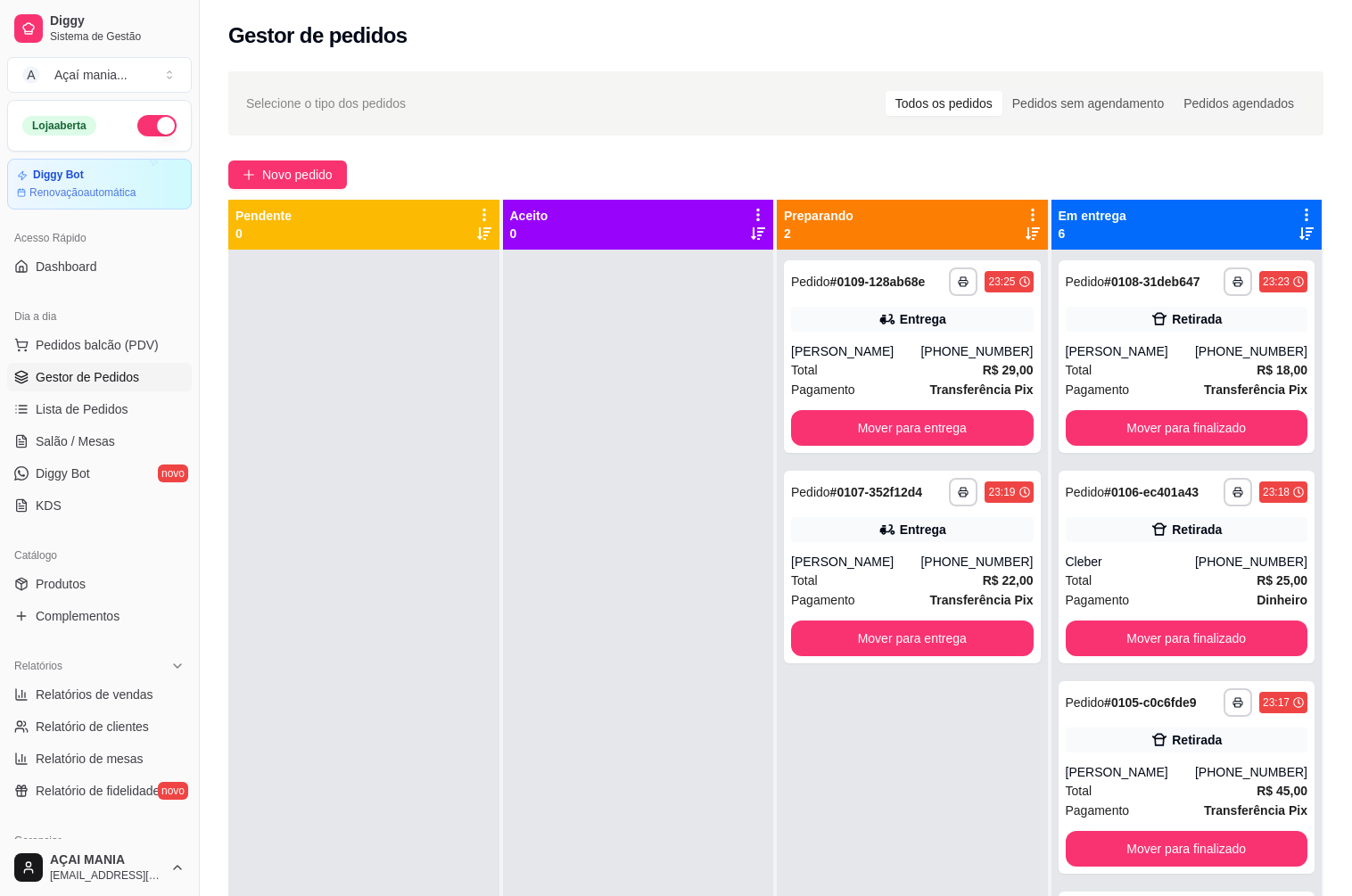
drag, startPoint x: 580, startPoint y: 544, endPoint x: 385, endPoint y: 570, distance: 196.7
click at [577, 543] on div at bounding box center [639, 697] width 271 height 896
click at [494, 489] on div at bounding box center [363, 697] width 271 height 896
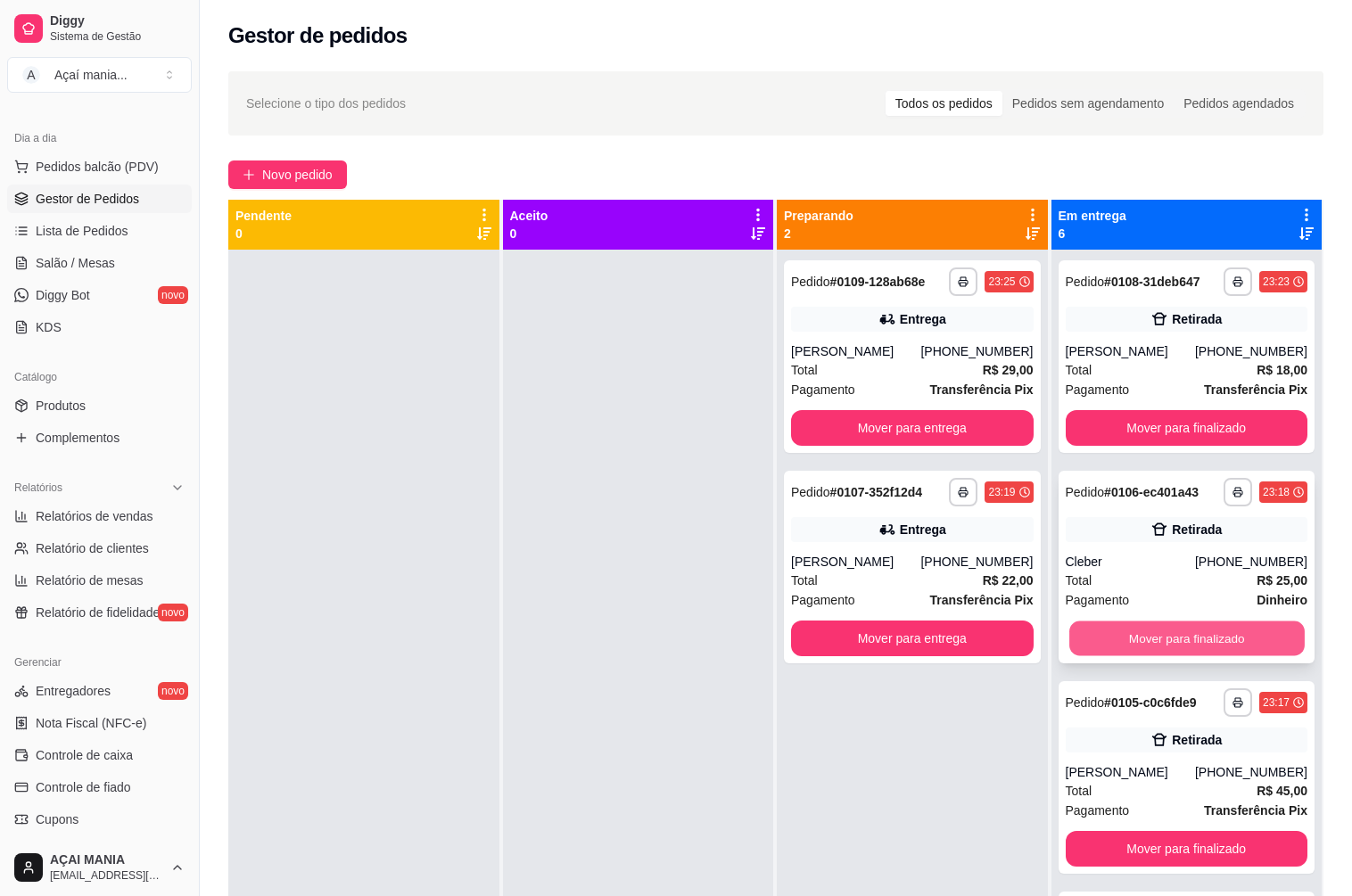
click at [1194, 631] on button "Mover para finalizado" at bounding box center [1186, 638] width 234 height 35
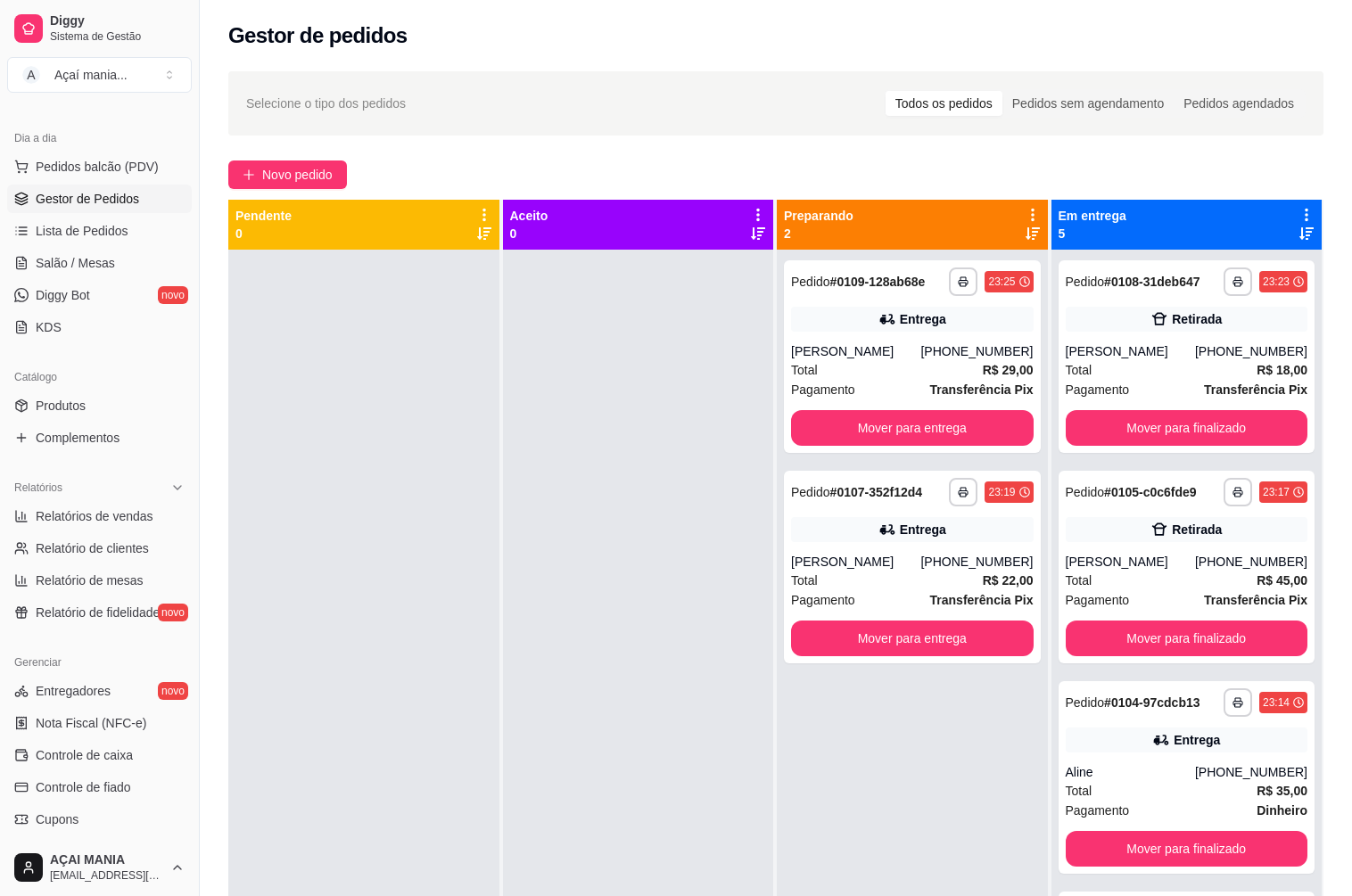
click at [514, 597] on div at bounding box center [639, 697] width 271 height 896
click at [1224, 427] on button "Mover para finalizado" at bounding box center [1187, 427] width 243 height 35
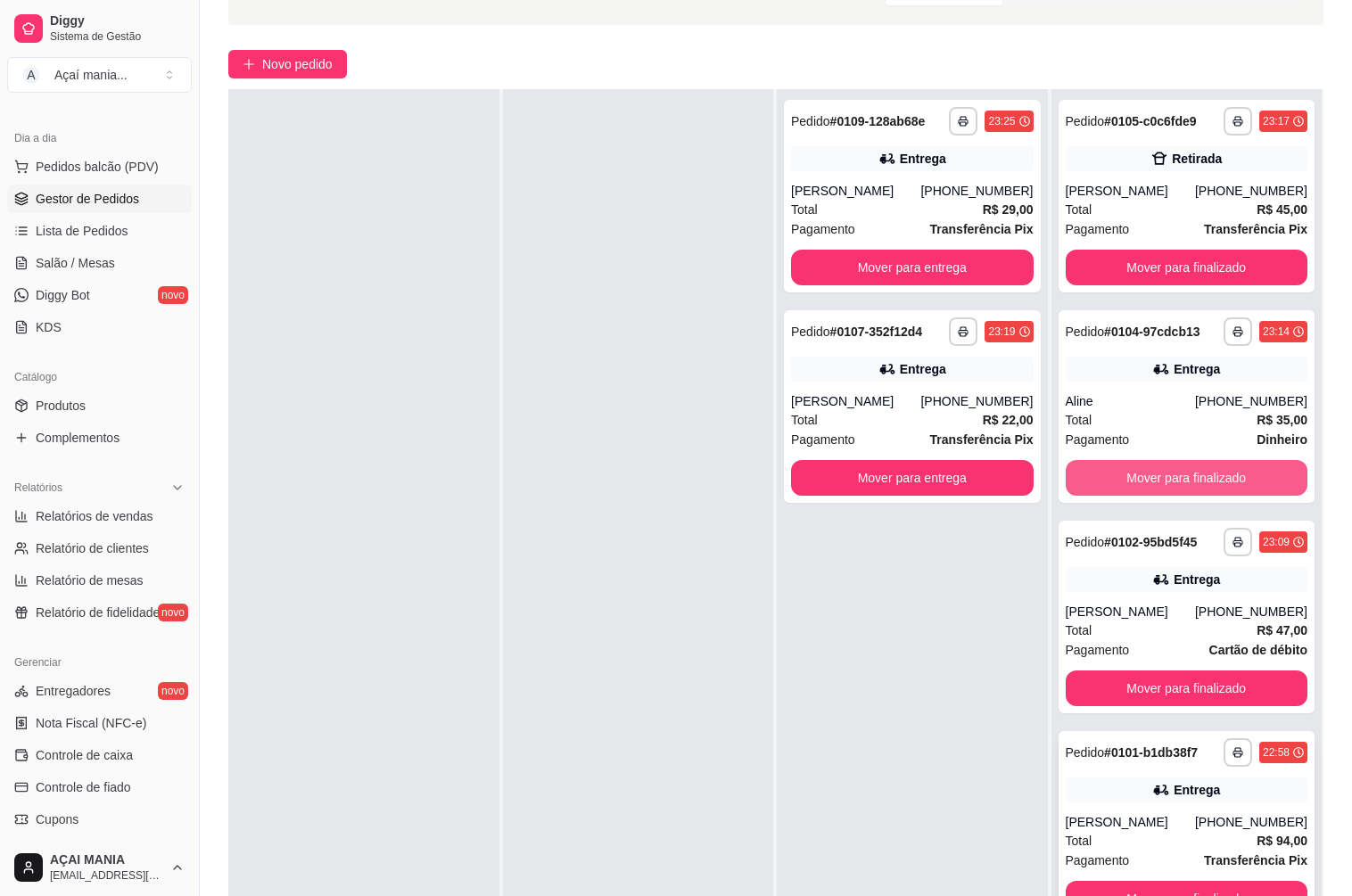
scroll to position [272, 0]
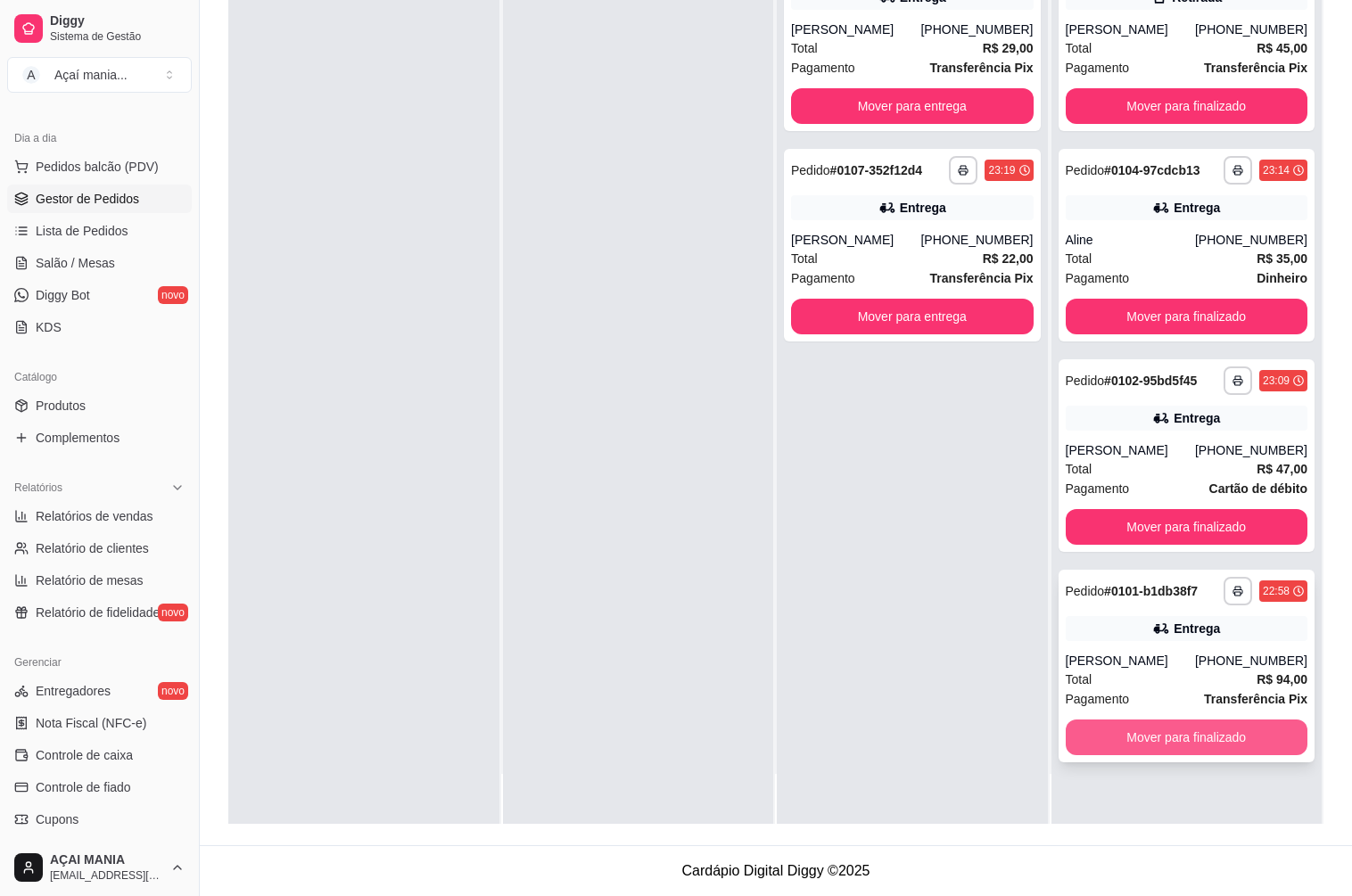
click at [1215, 737] on button "Mover para finalizado" at bounding box center [1187, 737] width 243 height 35
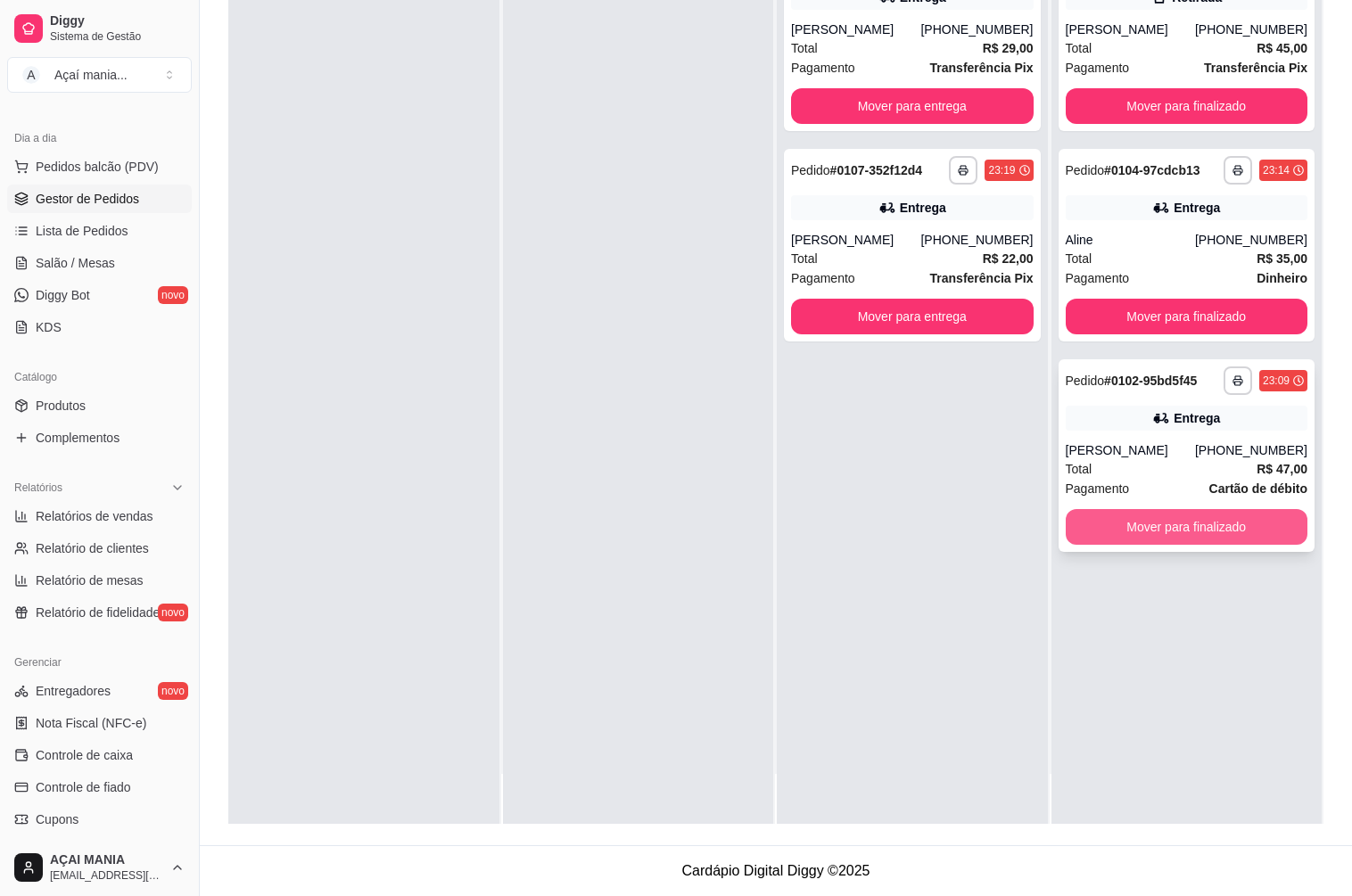
click at [1175, 526] on button "Mover para finalizado" at bounding box center [1187, 526] width 243 height 35
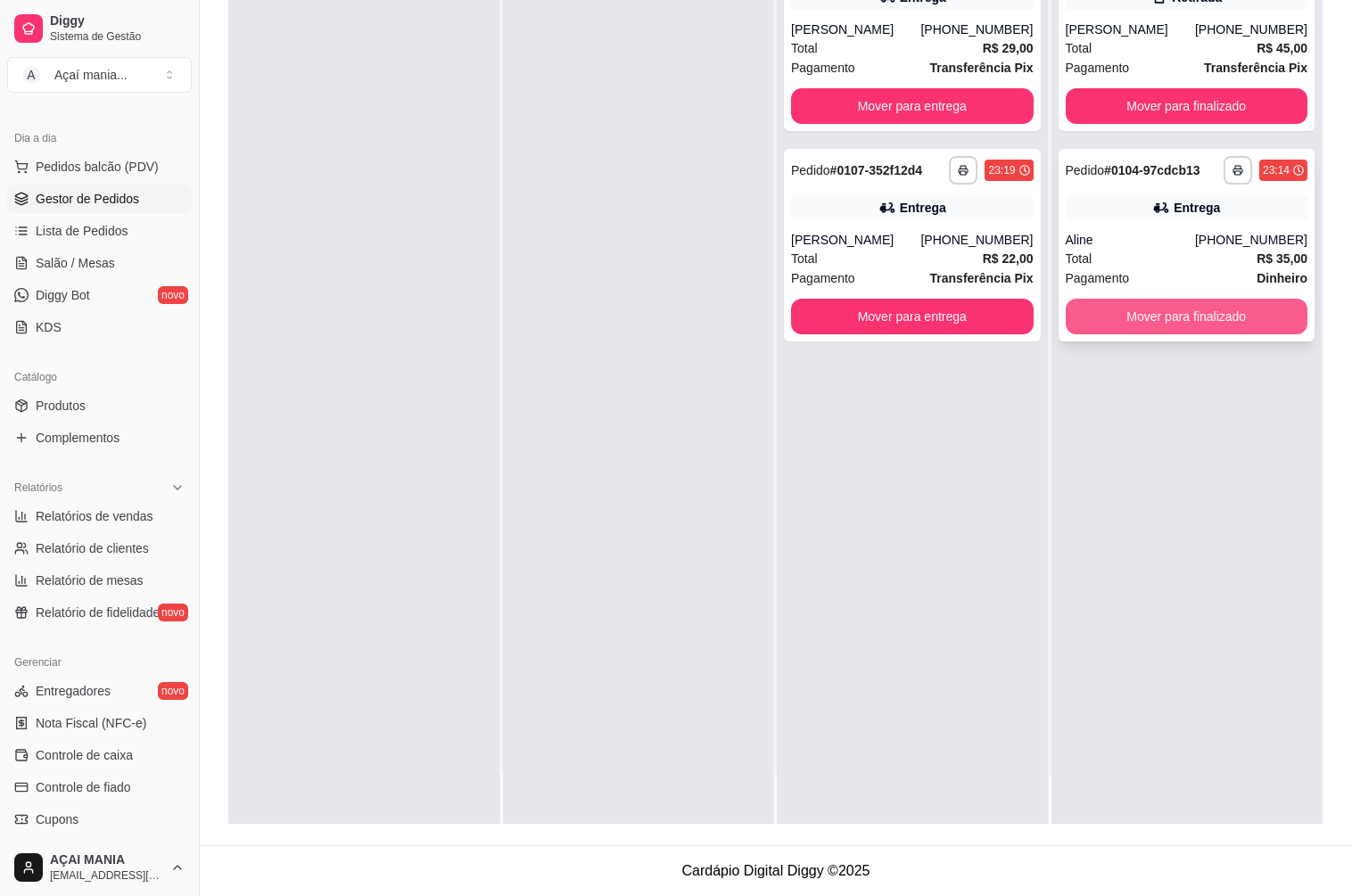
click at [1175, 306] on button "Mover para finalizado" at bounding box center [1187, 316] width 243 height 35
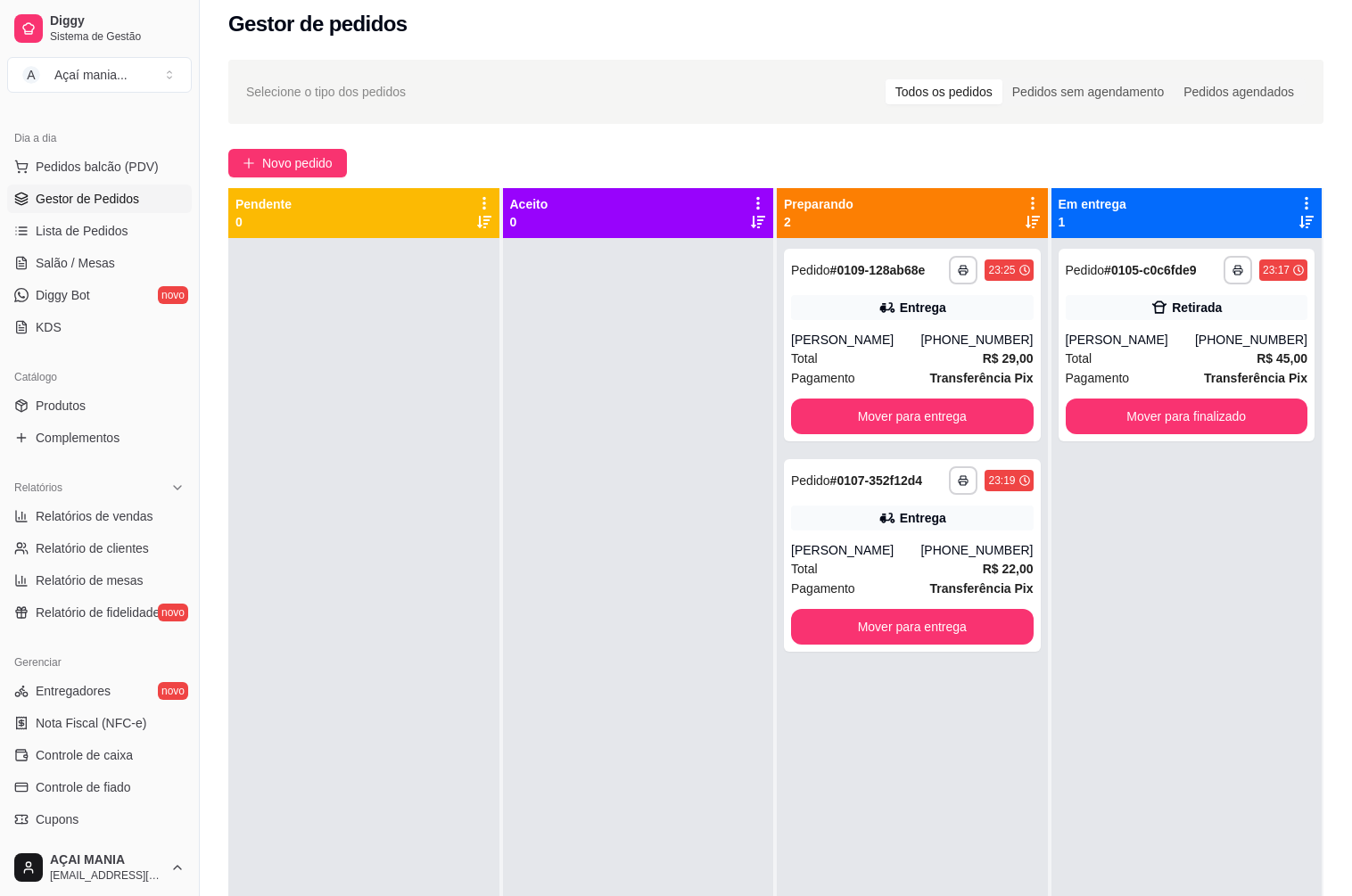
scroll to position [0, 0]
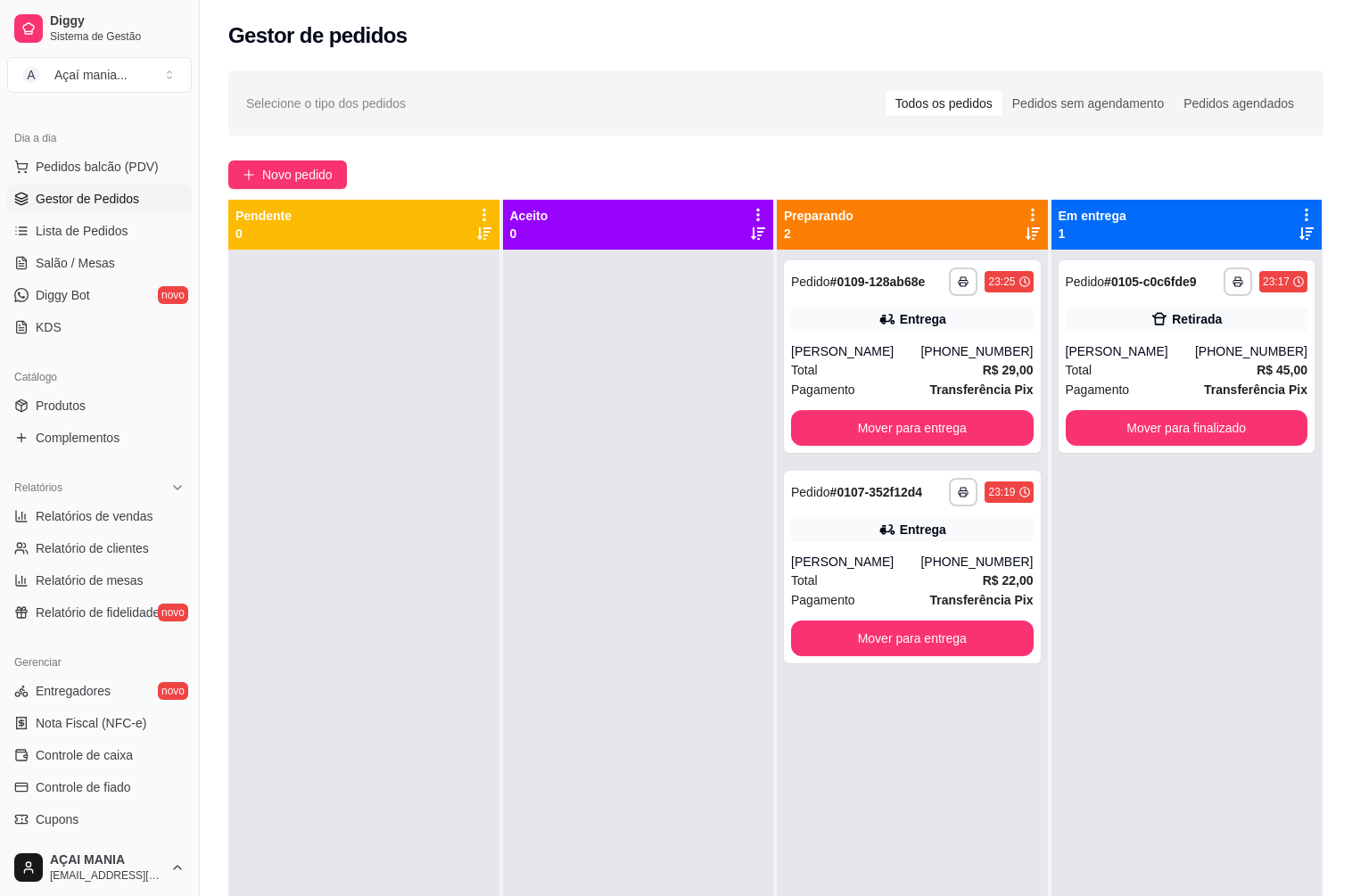
click at [518, 529] on div at bounding box center [639, 697] width 271 height 896
click at [475, 475] on div at bounding box center [363, 697] width 271 height 896
click at [568, 713] on div at bounding box center [639, 697] width 271 height 896
click at [438, 586] on div at bounding box center [363, 697] width 271 height 896
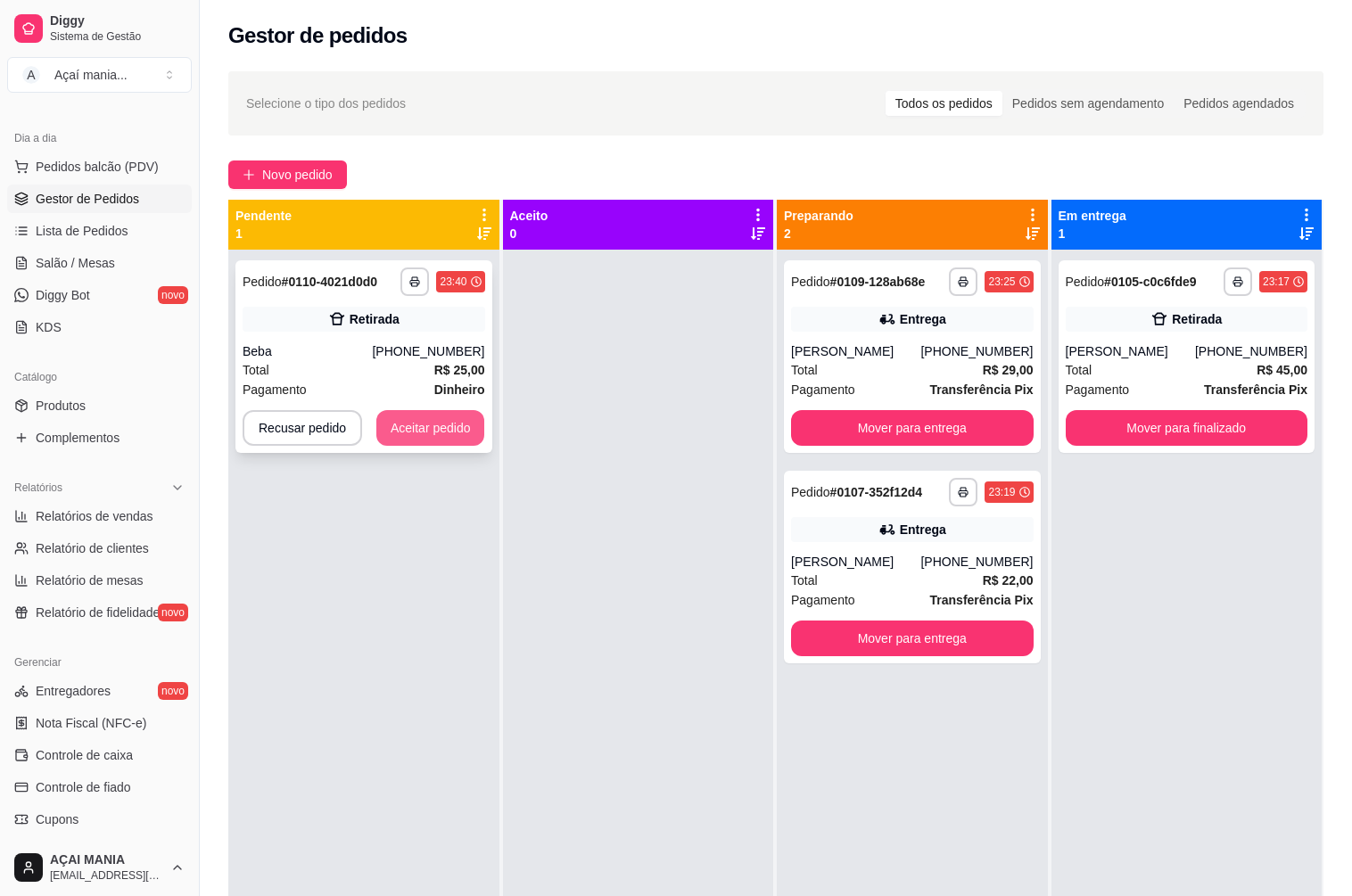
click at [430, 430] on button "Aceitar pedido" at bounding box center [430, 427] width 108 height 35
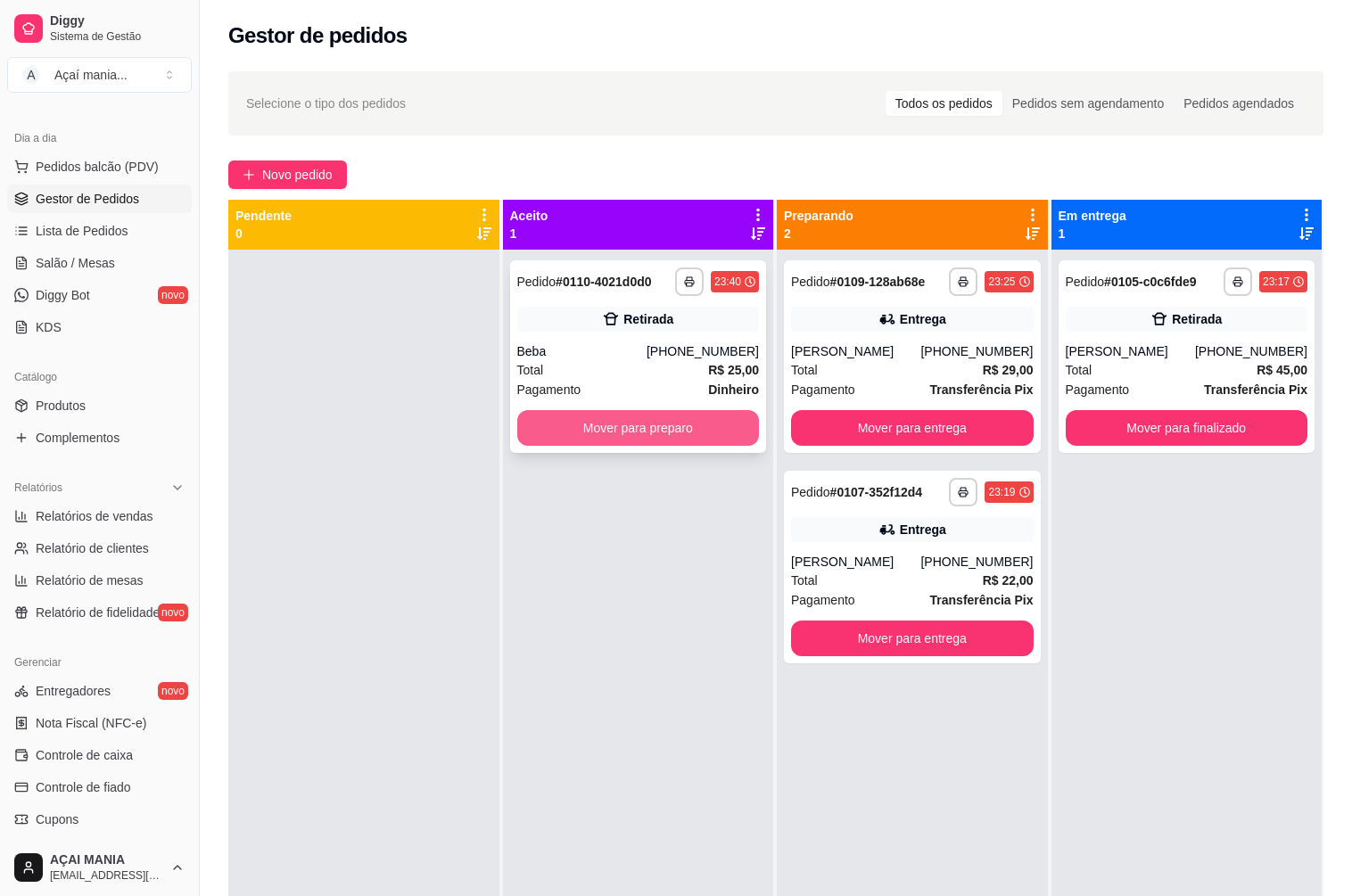
click at [632, 425] on button "Mover para preparo" at bounding box center [639, 427] width 243 height 35
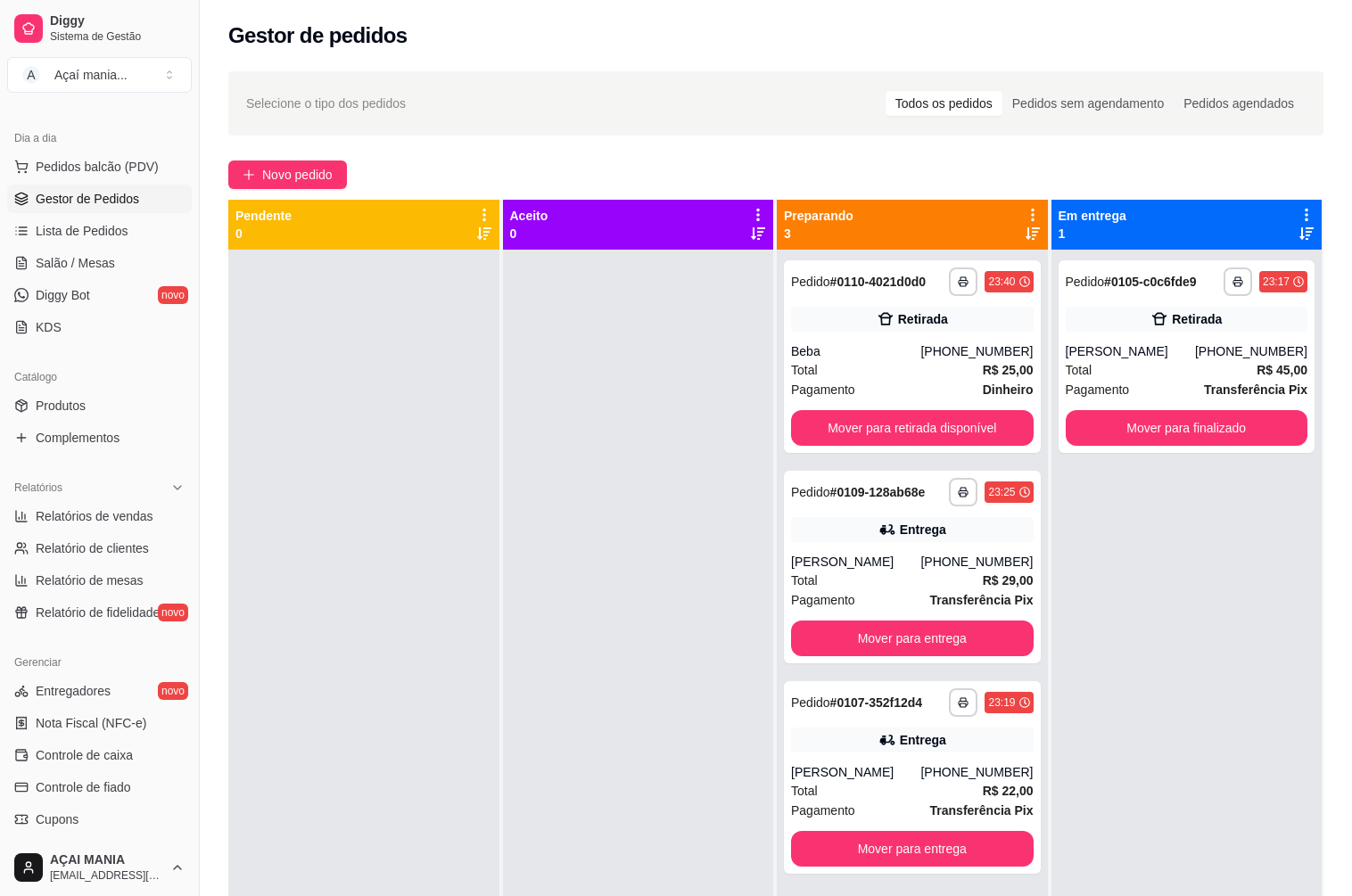
click at [467, 702] on div at bounding box center [363, 697] width 271 height 896
click at [389, 680] on div at bounding box center [363, 697] width 271 height 896
click at [116, 512] on span "Relatórios de vendas" at bounding box center [94, 515] width 118 height 18
select select "ALL"
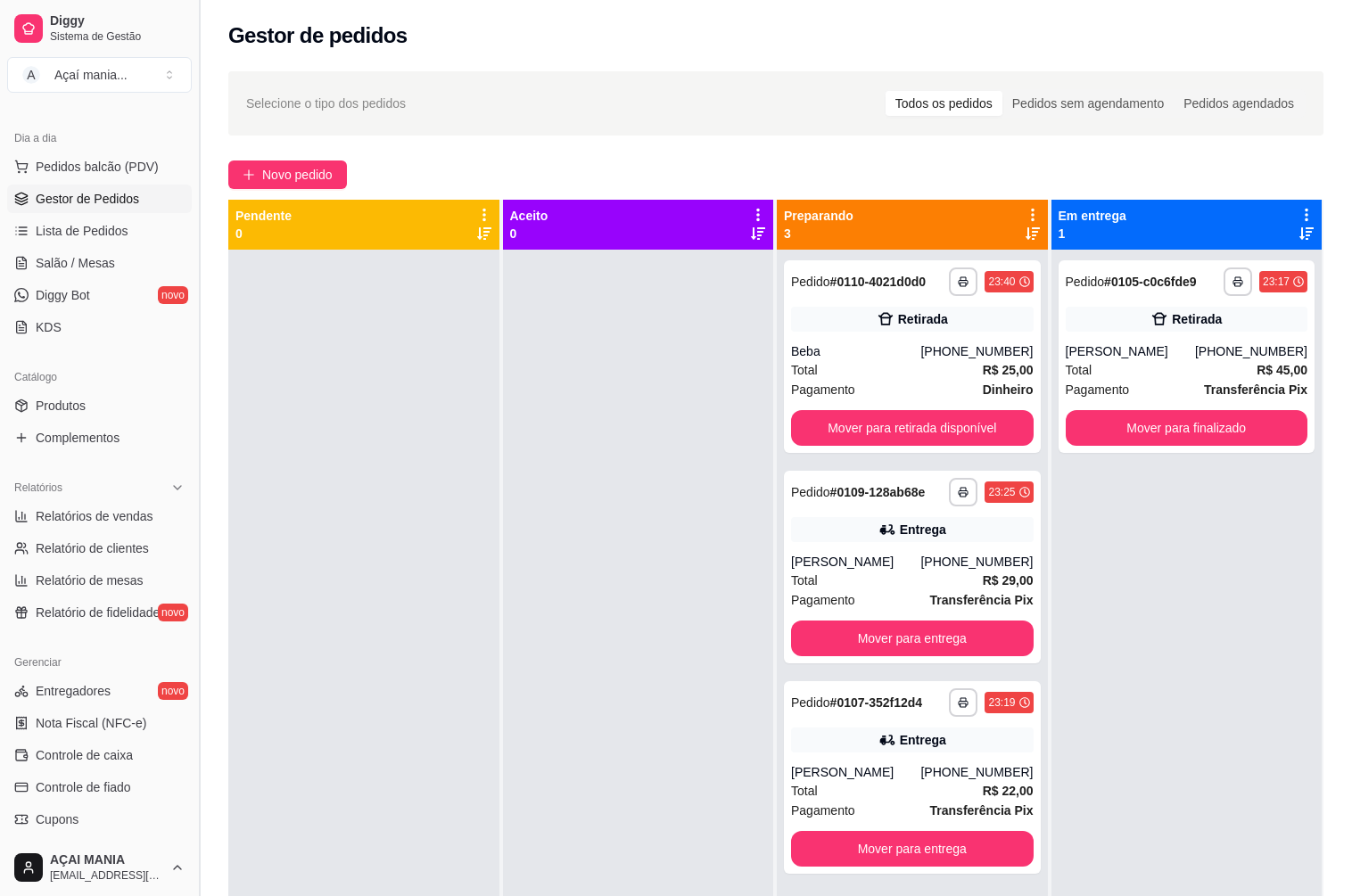
select select "0"
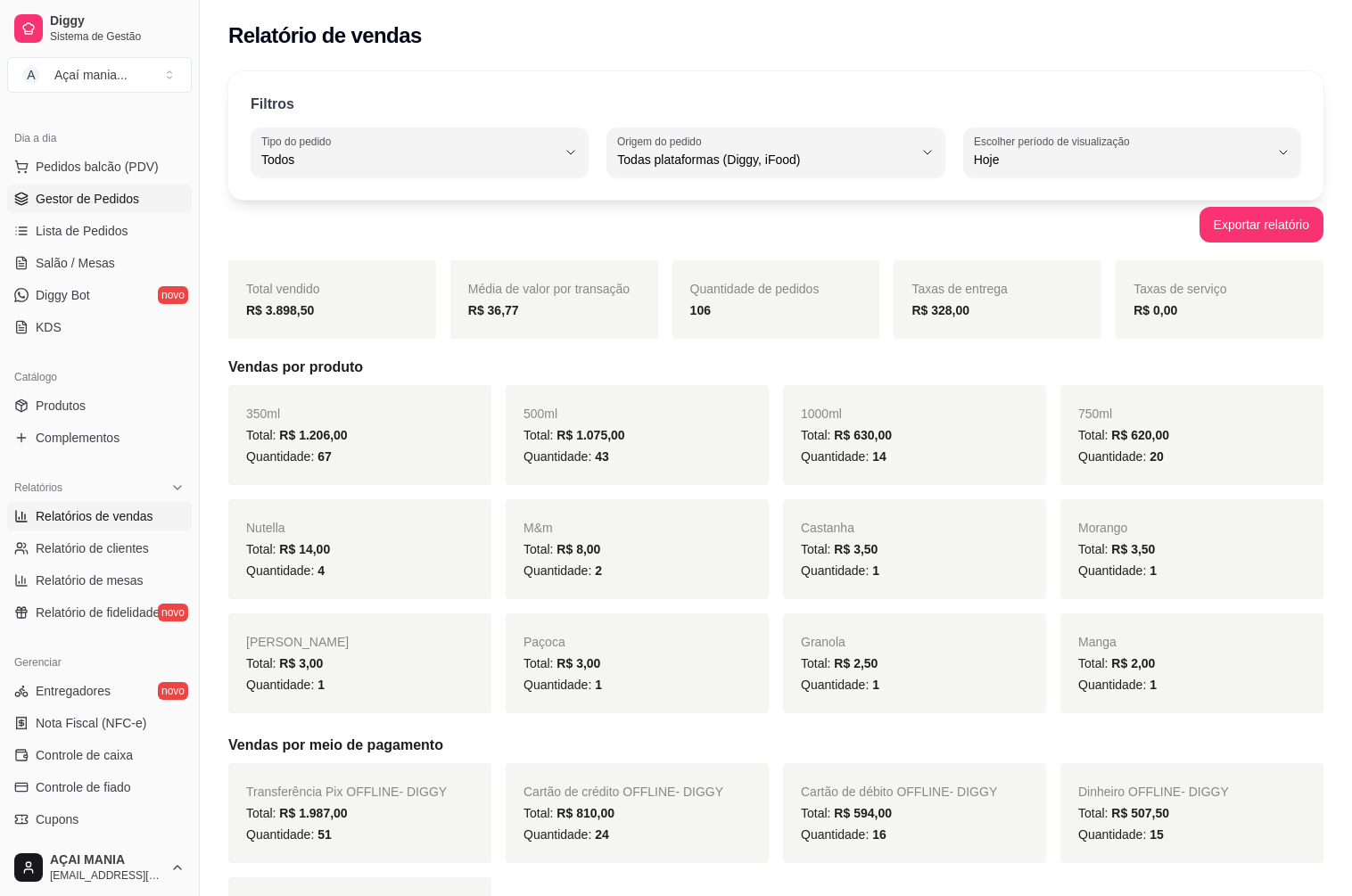
click at [124, 202] on span "Gestor de Pedidos" at bounding box center [87, 198] width 104 height 18
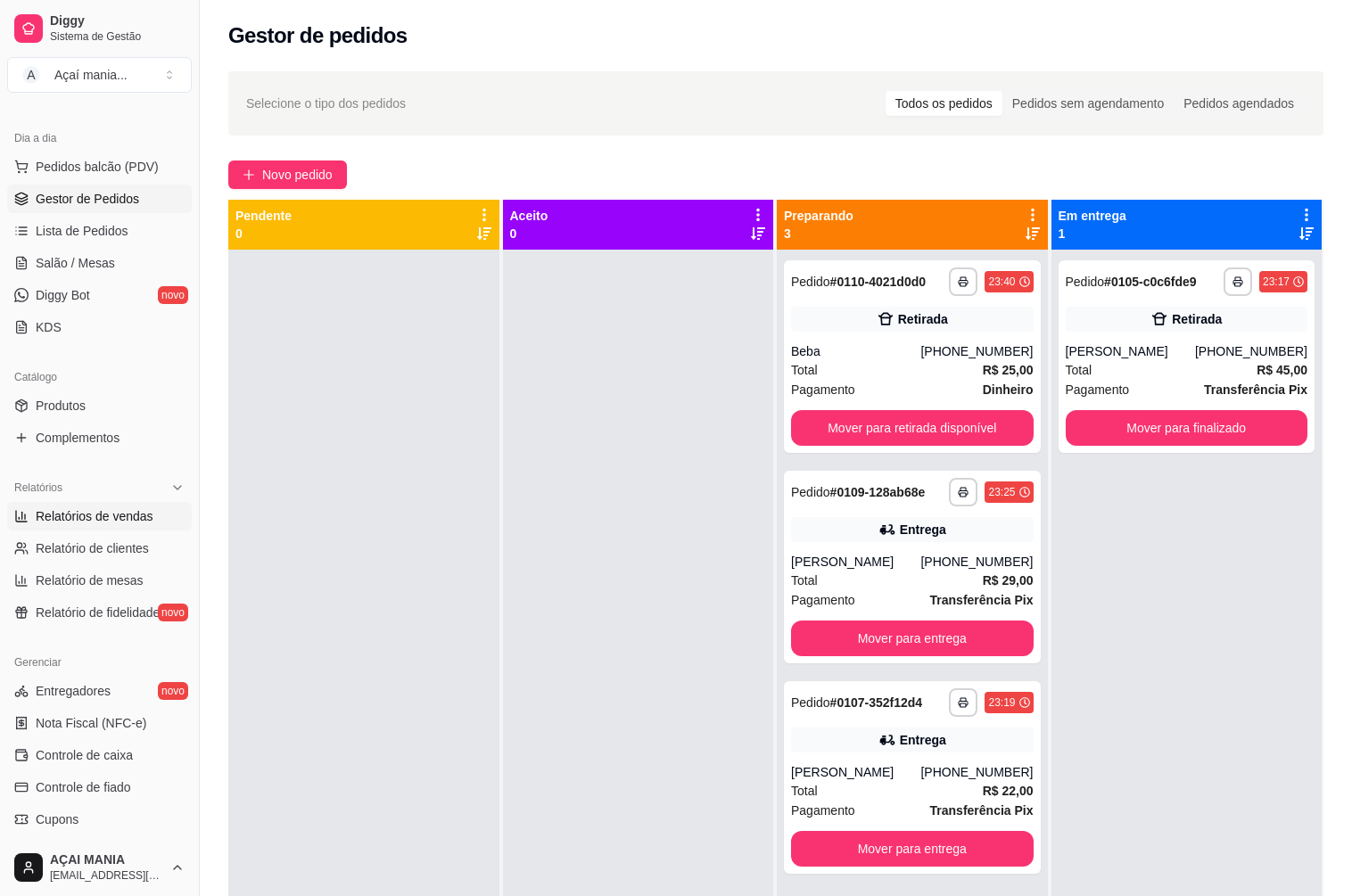
click at [114, 511] on span "Relatórios de vendas" at bounding box center [94, 515] width 118 height 18
select select "ALL"
select select "0"
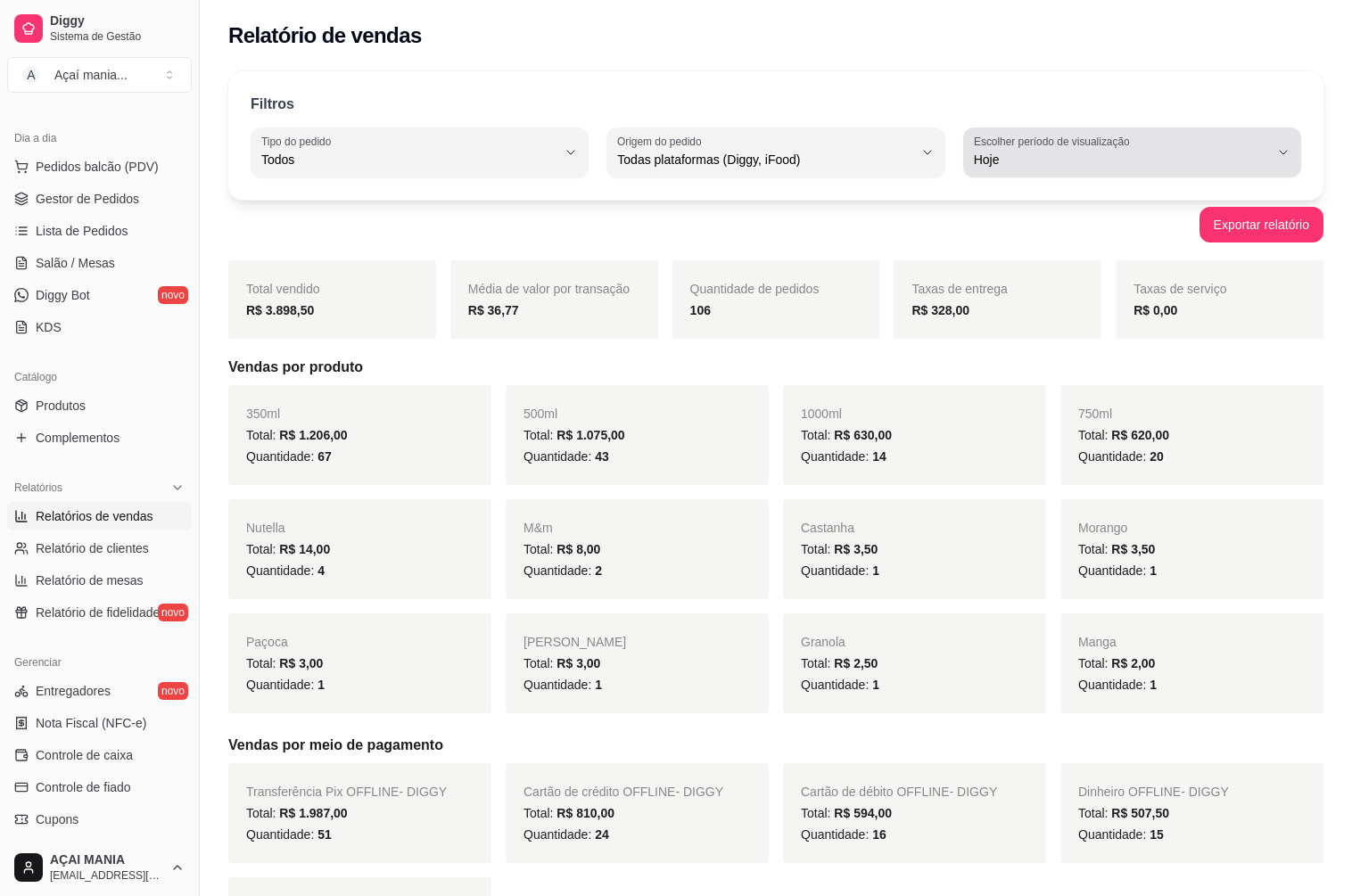
click at [1031, 151] on span "Hoje" at bounding box center [1121, 159] width 295 height 18
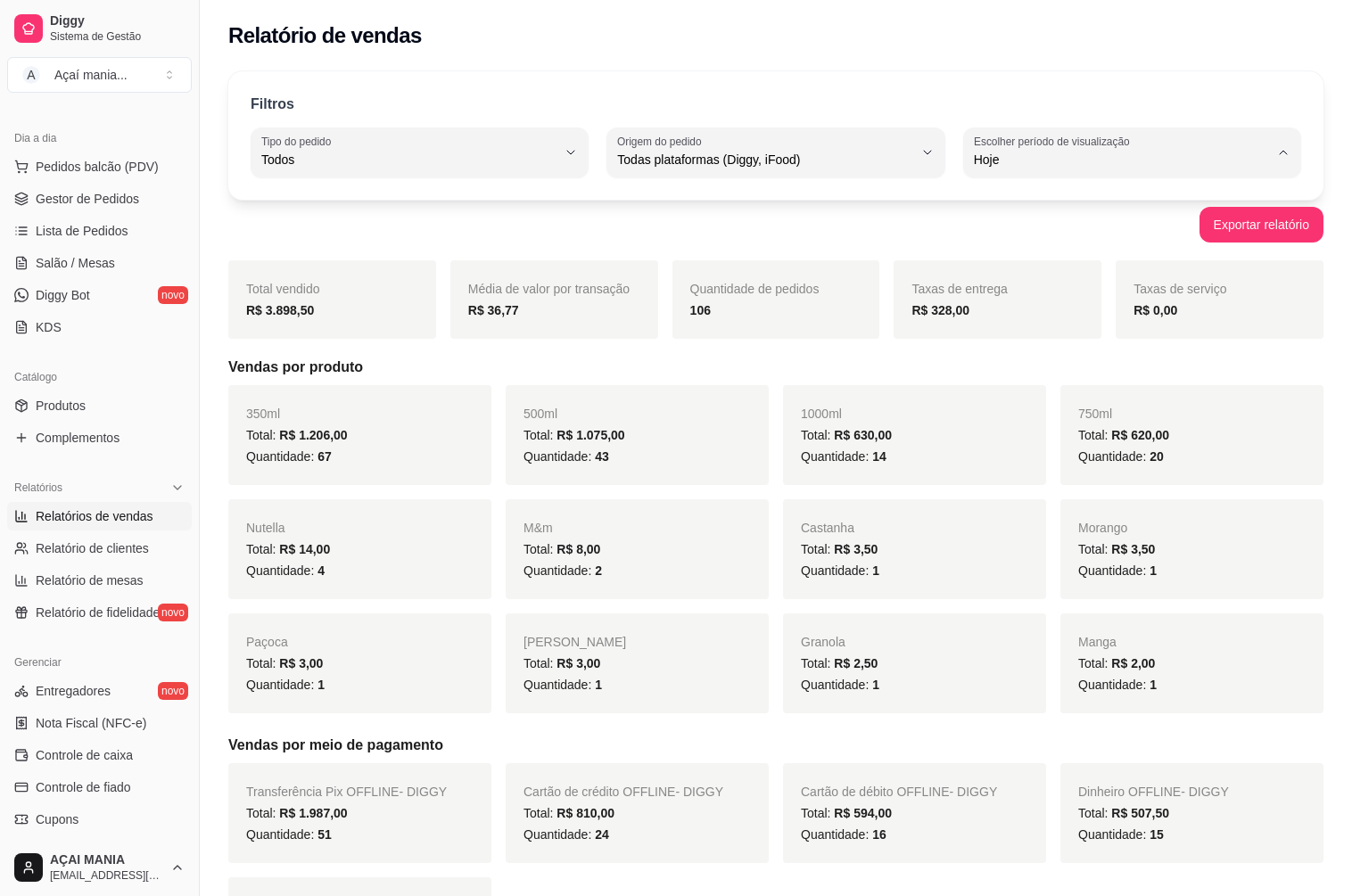
click at [1034, 385] on span "Customizado" at bounding box center [1123, 376] width 280 height 17
type input "-1"
select select "-1"
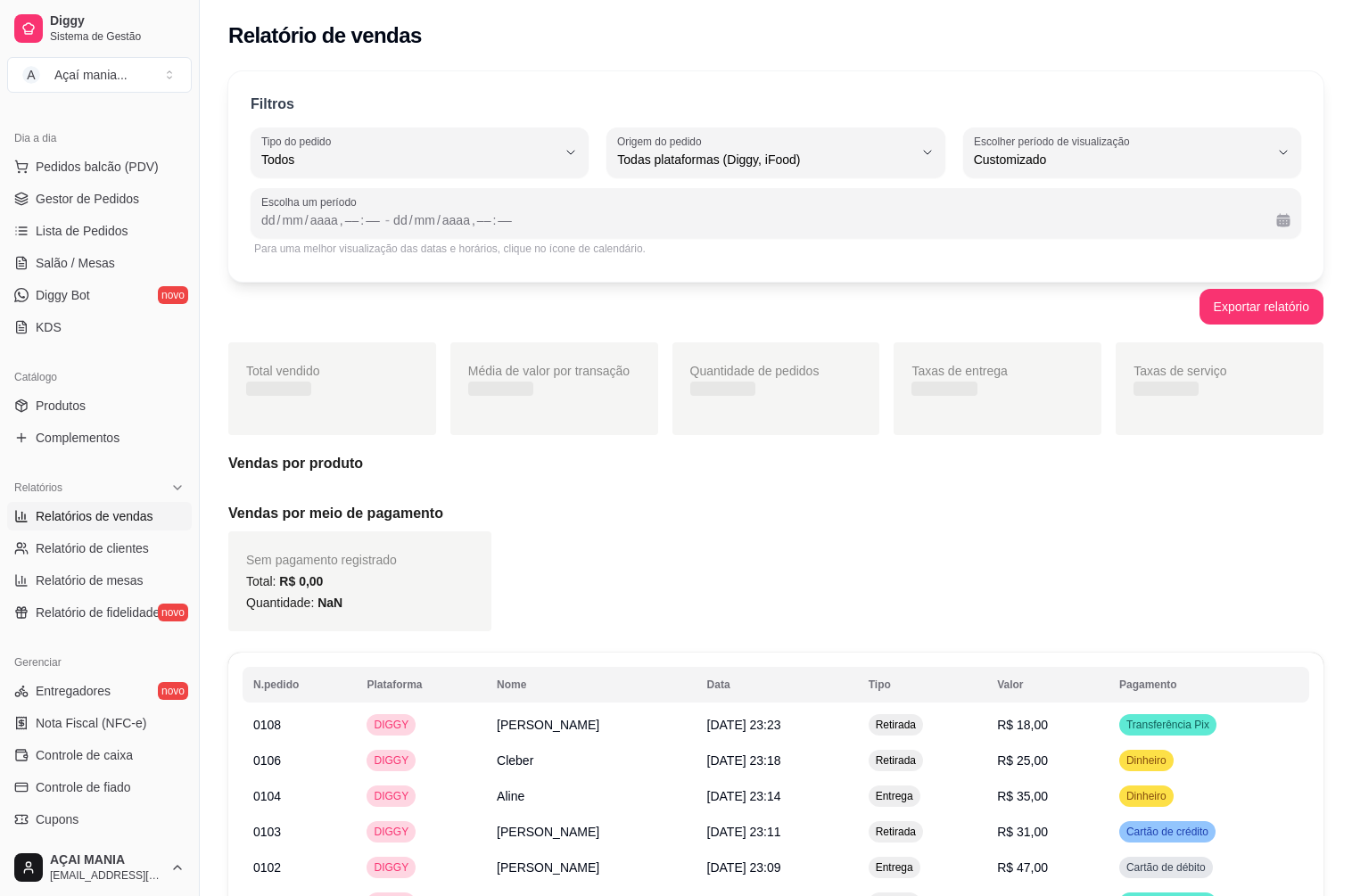
scroll to position [17, 0]
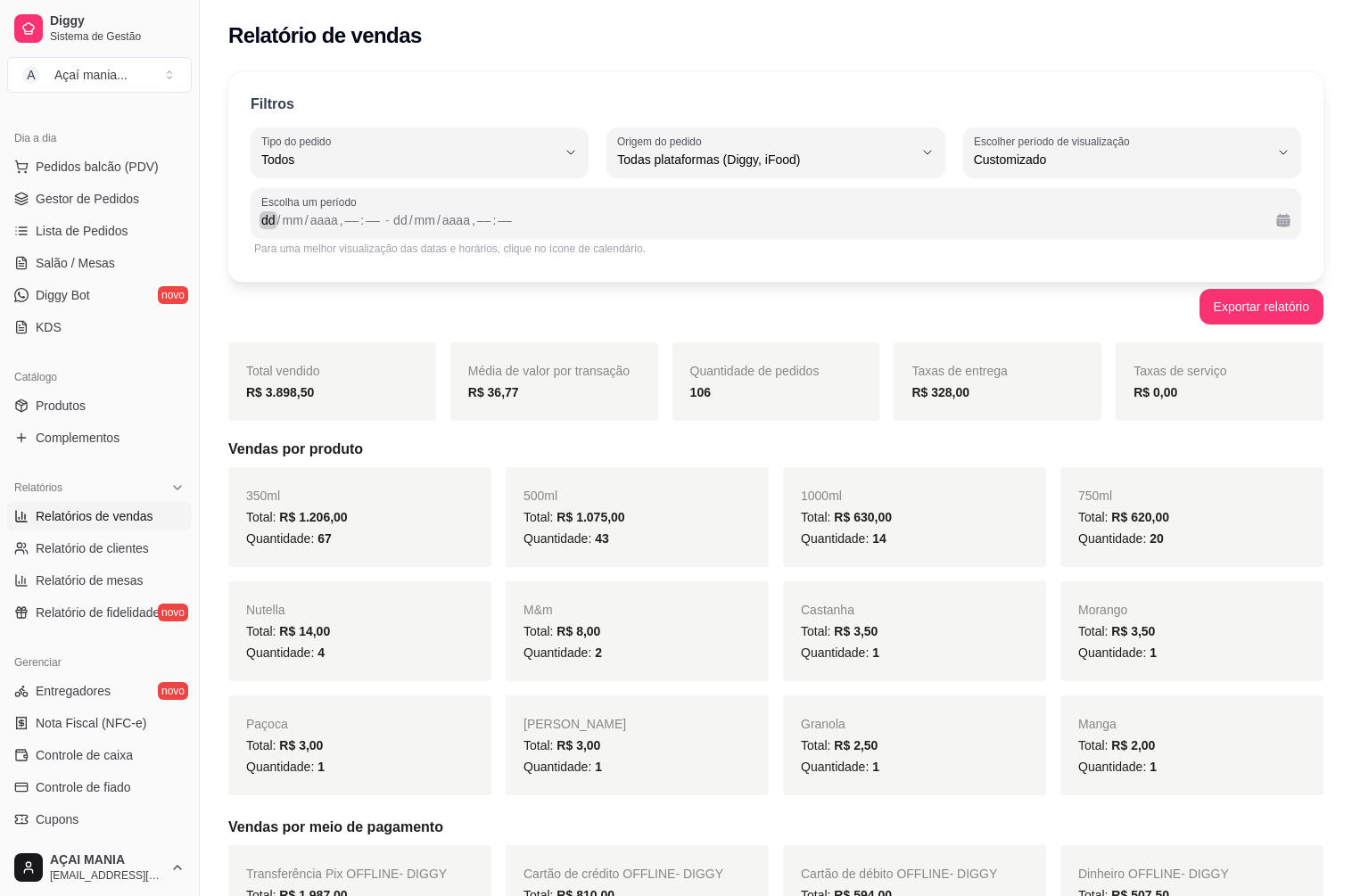
click at [275, 218] on div "/" at bounding box center [279, 219] width 7 height 18
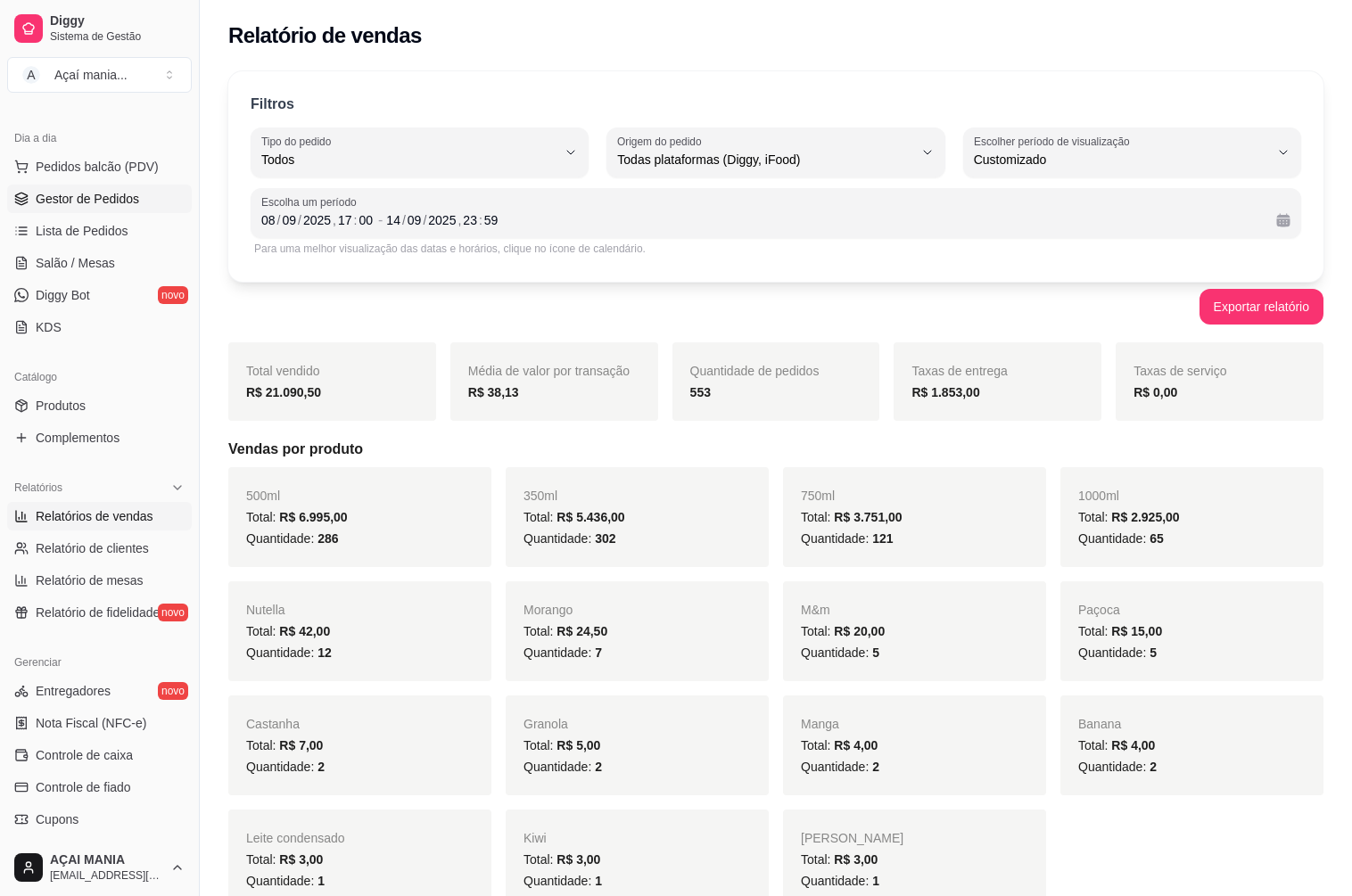
click at [100, 193] on span "Gestor de Pedidos" at bounding box center [87, 198] width 104 height 18
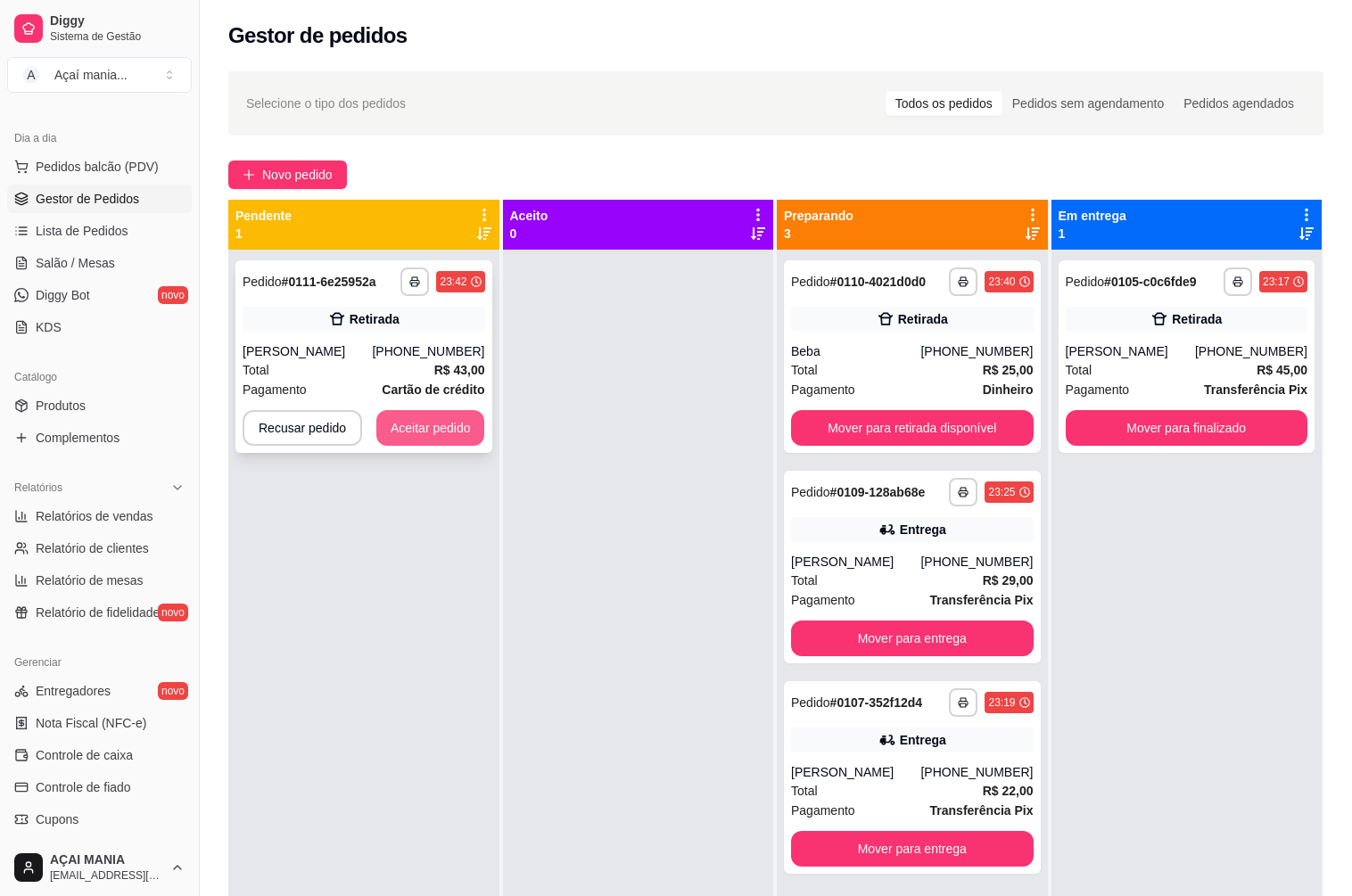
click at [407, 412] on button "Aceitar pedido" at bounding box center [430, 427] width 108 height 35
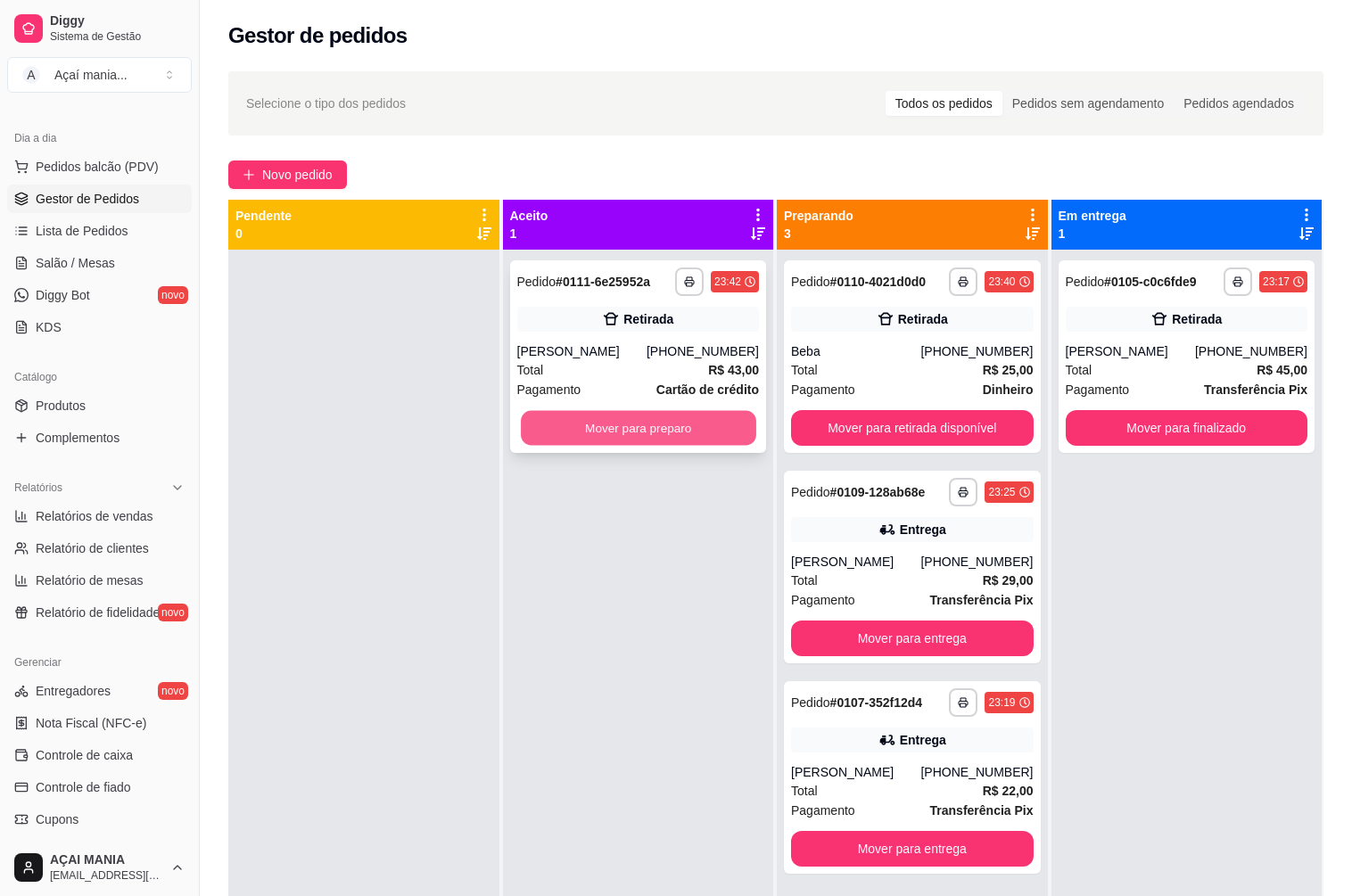
click at [702, 424] on button "Mover para preparo" at bounding box center [638, 427] width 234 height 35
click at [705, 427] on button "Mover para preparo" at bounding box center [639, 427] width 243 height 35
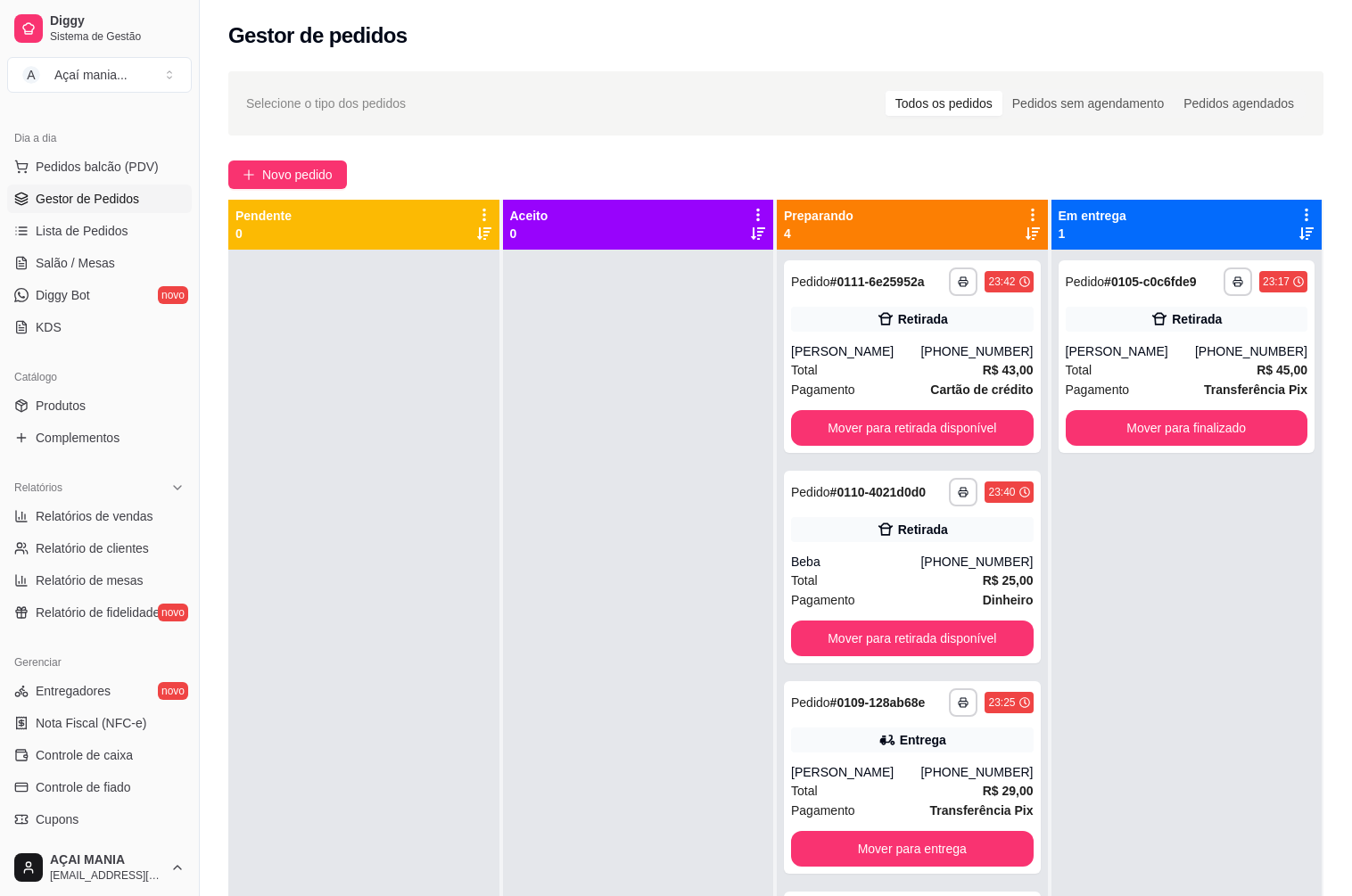
click at [471, 653] on div at bounding box center [363, 697] width 271 height 896
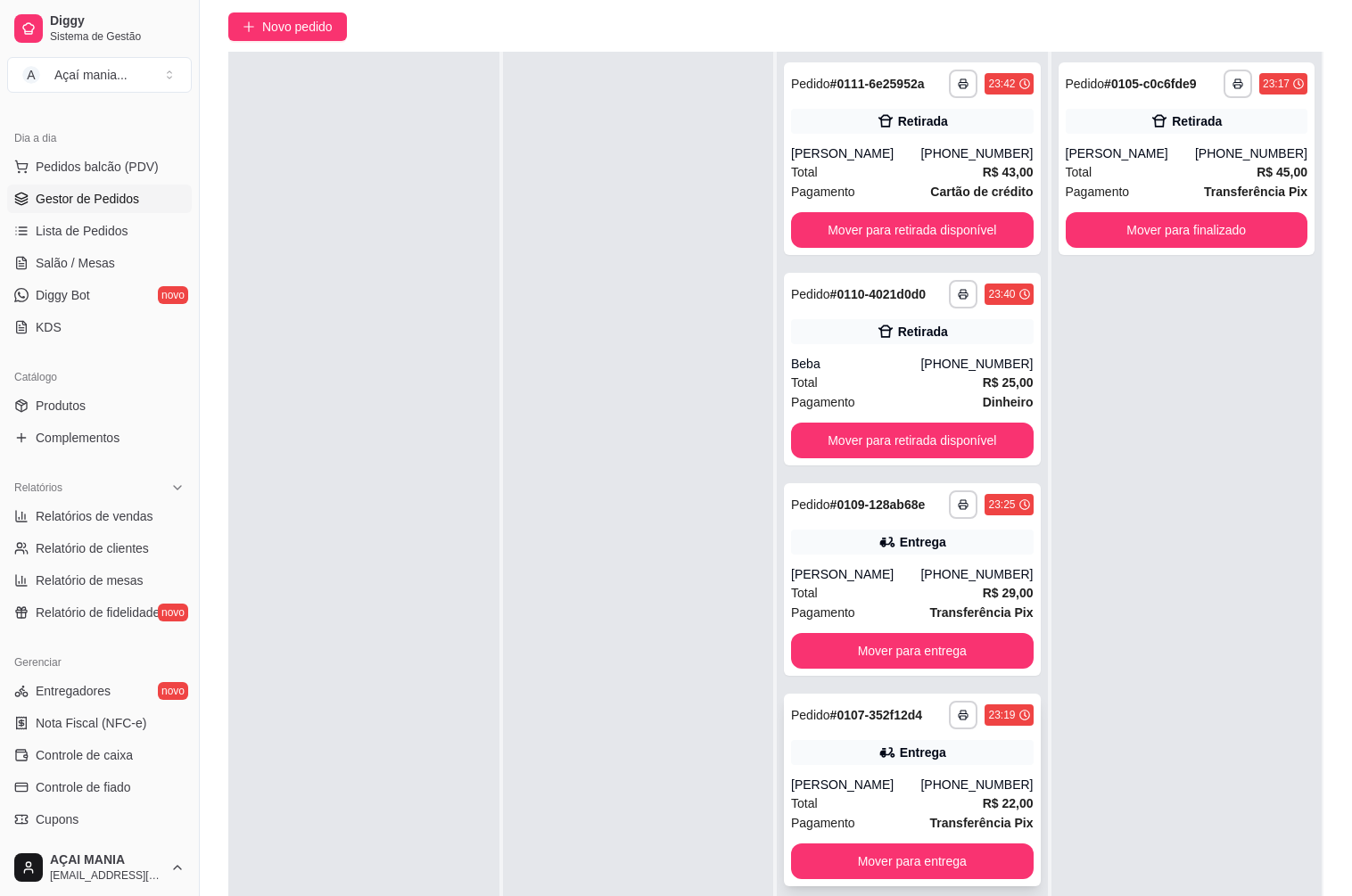
scroll to position [272, 0]
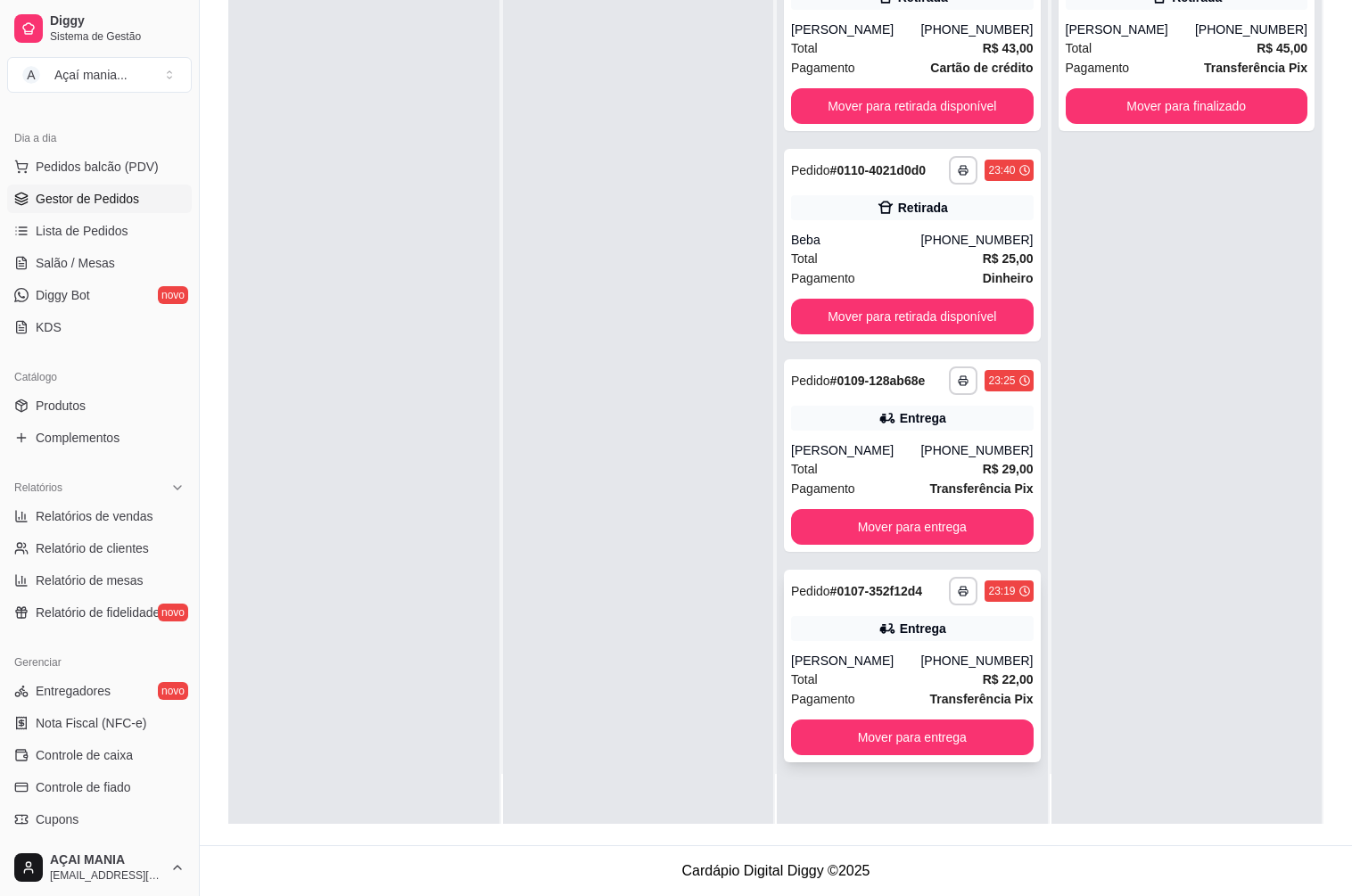
click at [863, 667] on div "[PERSON_NAME]" at bounding box center [855, 660] width 129 height 18
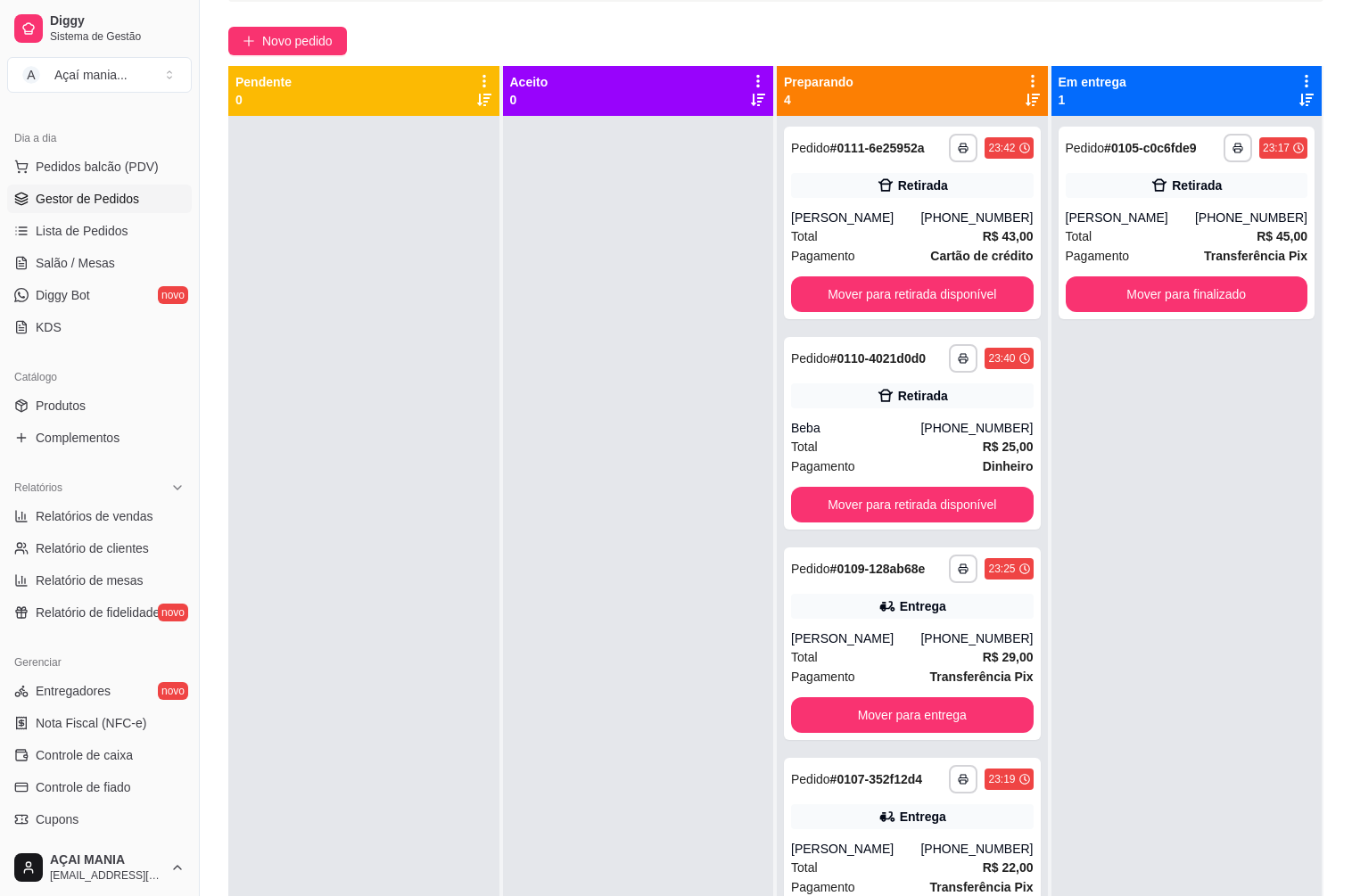
scroll to position [5, 0]
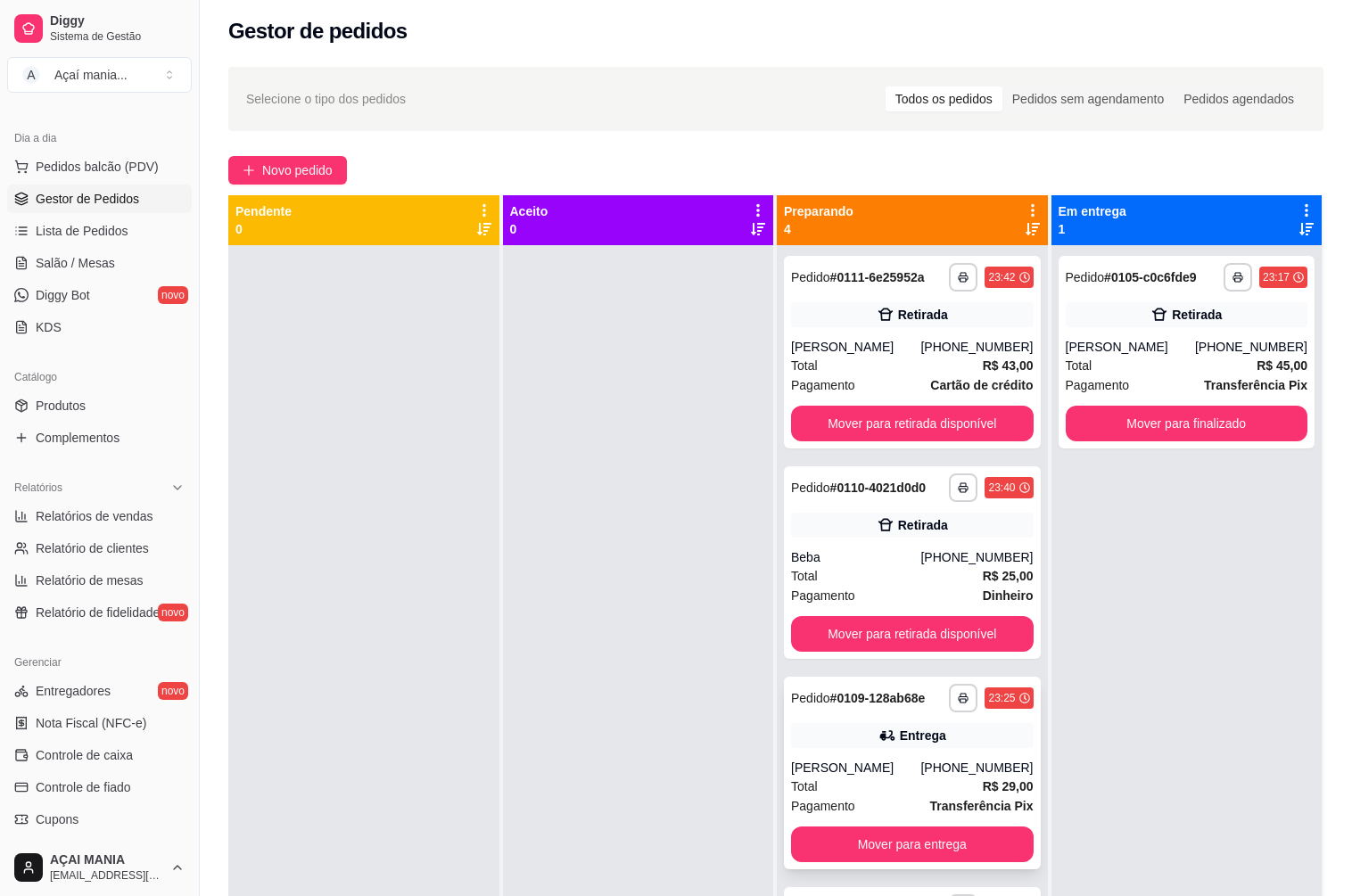
click at [882, 740] on icon at bounding box center [887, 735] width 18 height 18
click at [596, 511] on div at bounding box center [639, 693] width 271 height 896
click at [1105, 426] on button "Mover para finalizado" at bounding box center [1186, 423] width 234 height 35
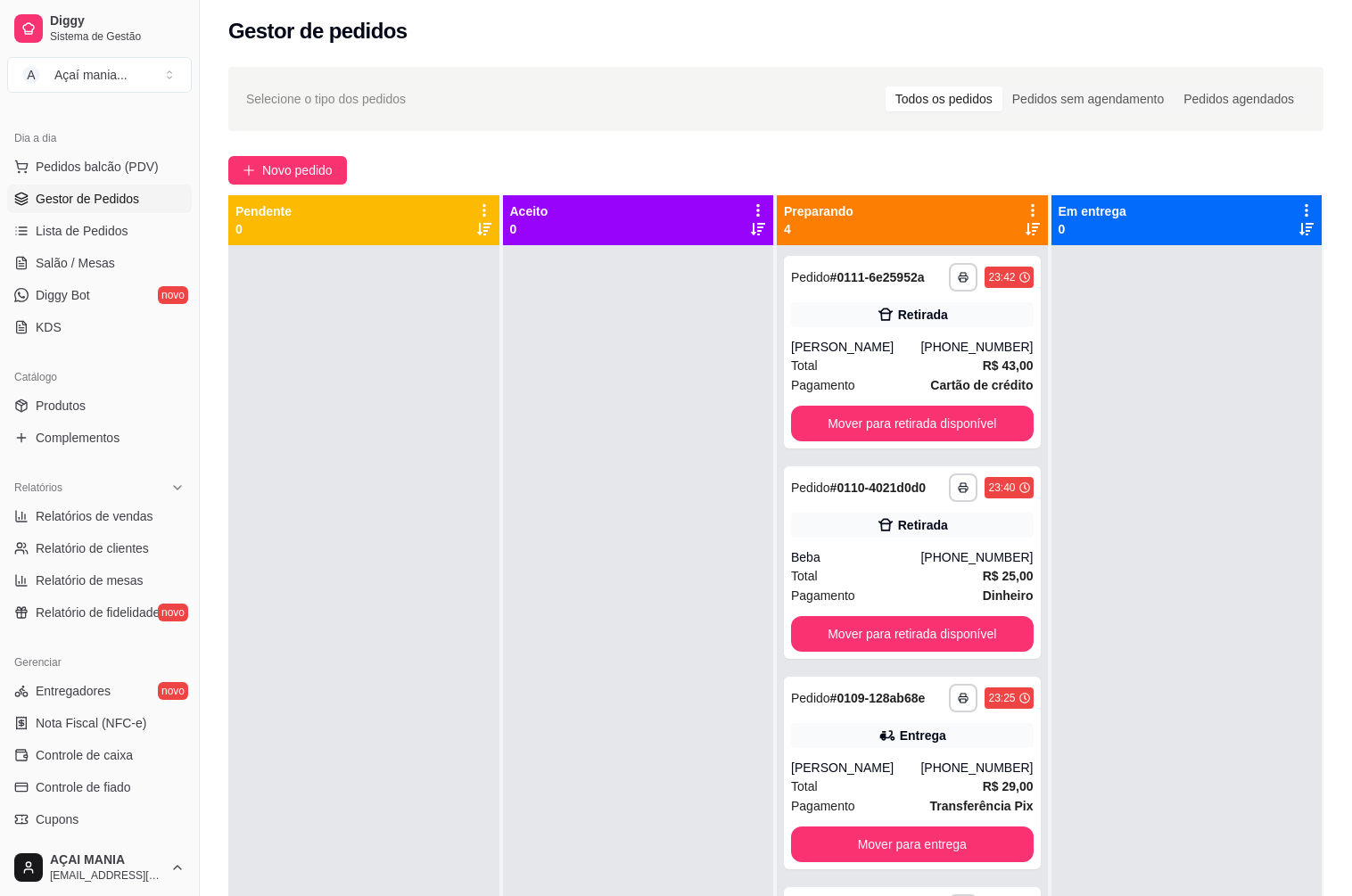
click at [635, 686] on div at bounding box center [639, 693] width 271 height 896
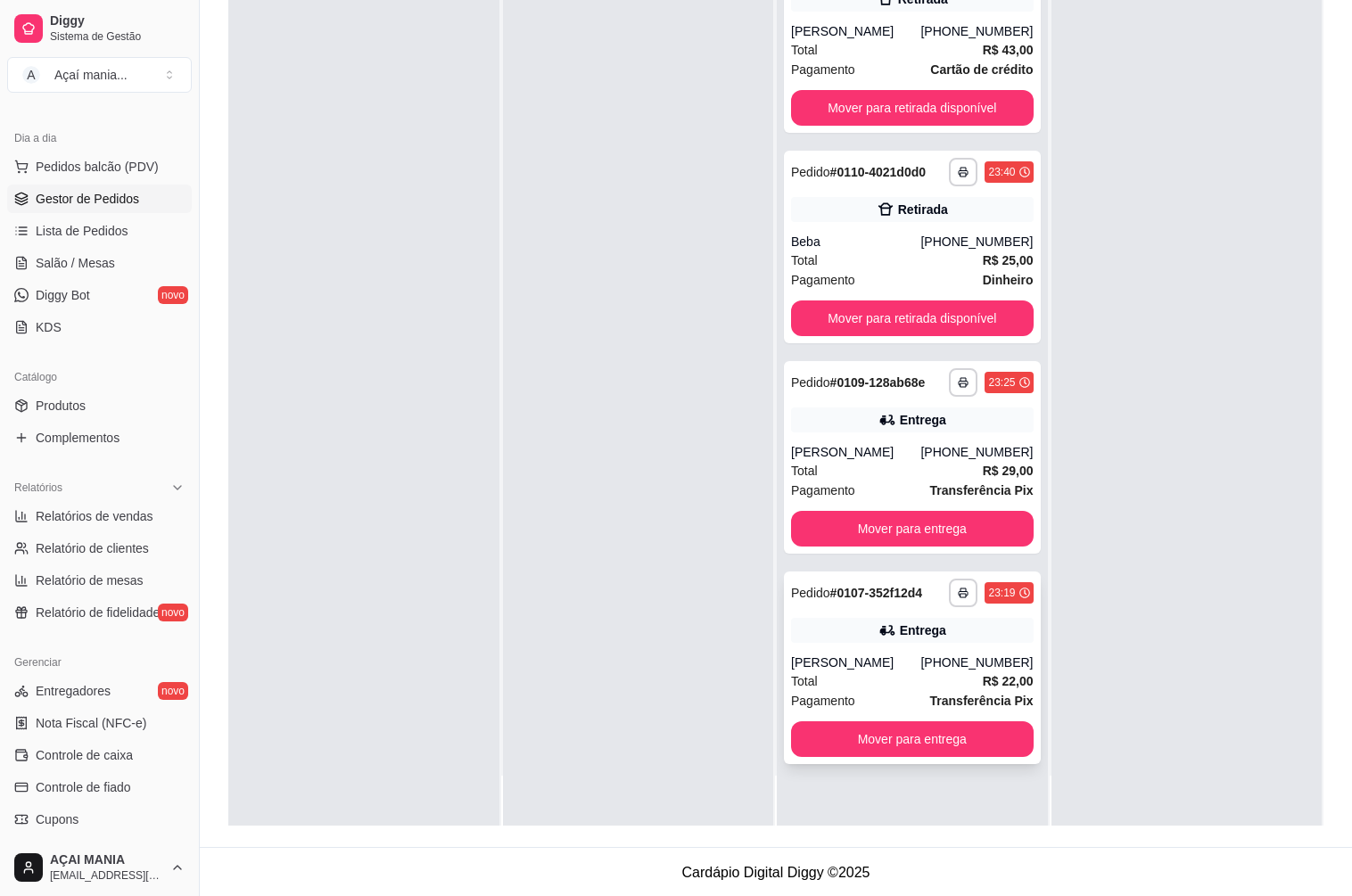
scroll to position [272, 0]
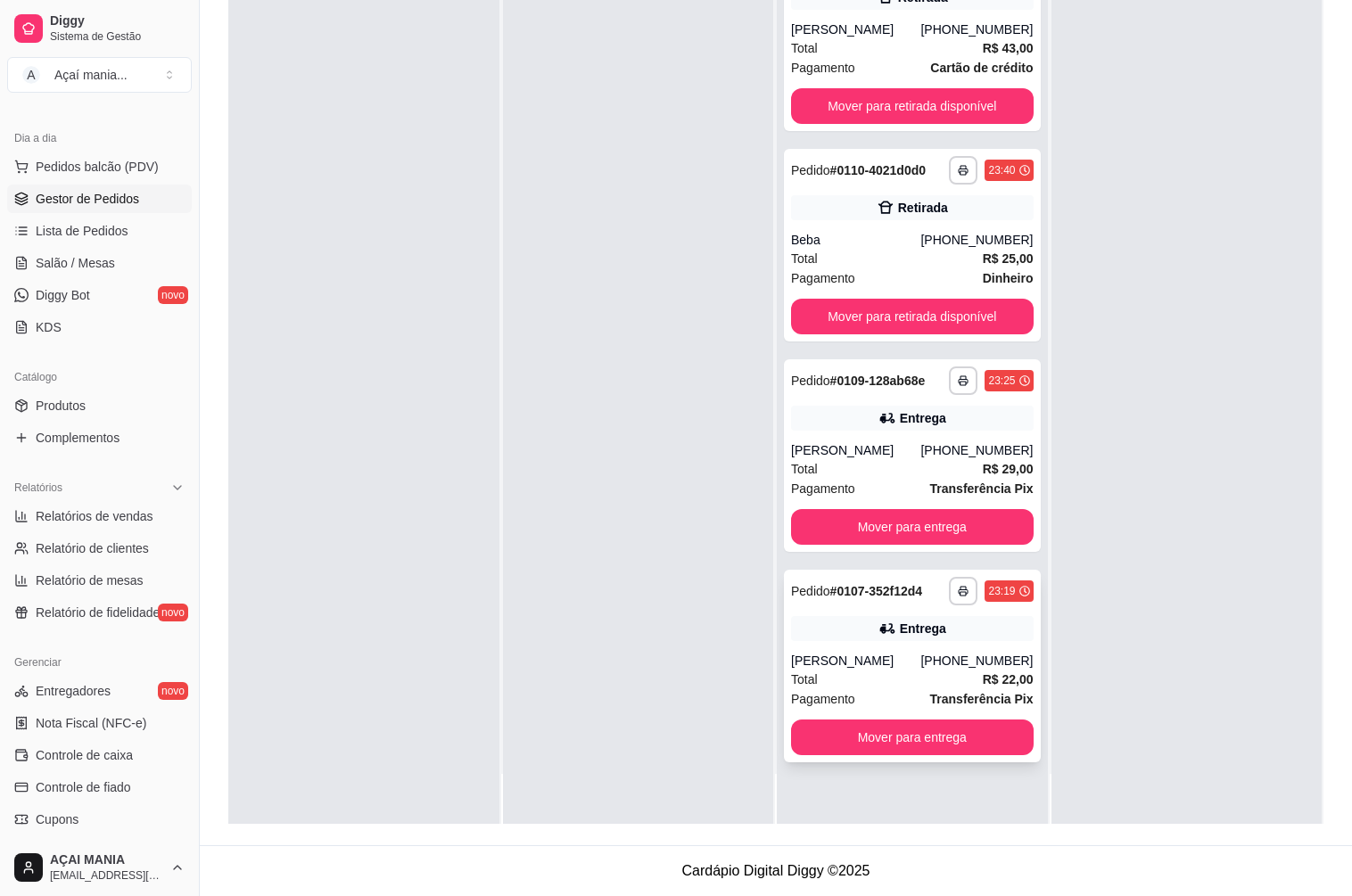
click at [899, 671] on div "Total R$ 22,00" at bounding box center [912, 679] width 243 height 20
click at [899, 471] on div "Total R$ 29,00" at bounding box center [912, 469] width 243 height 20
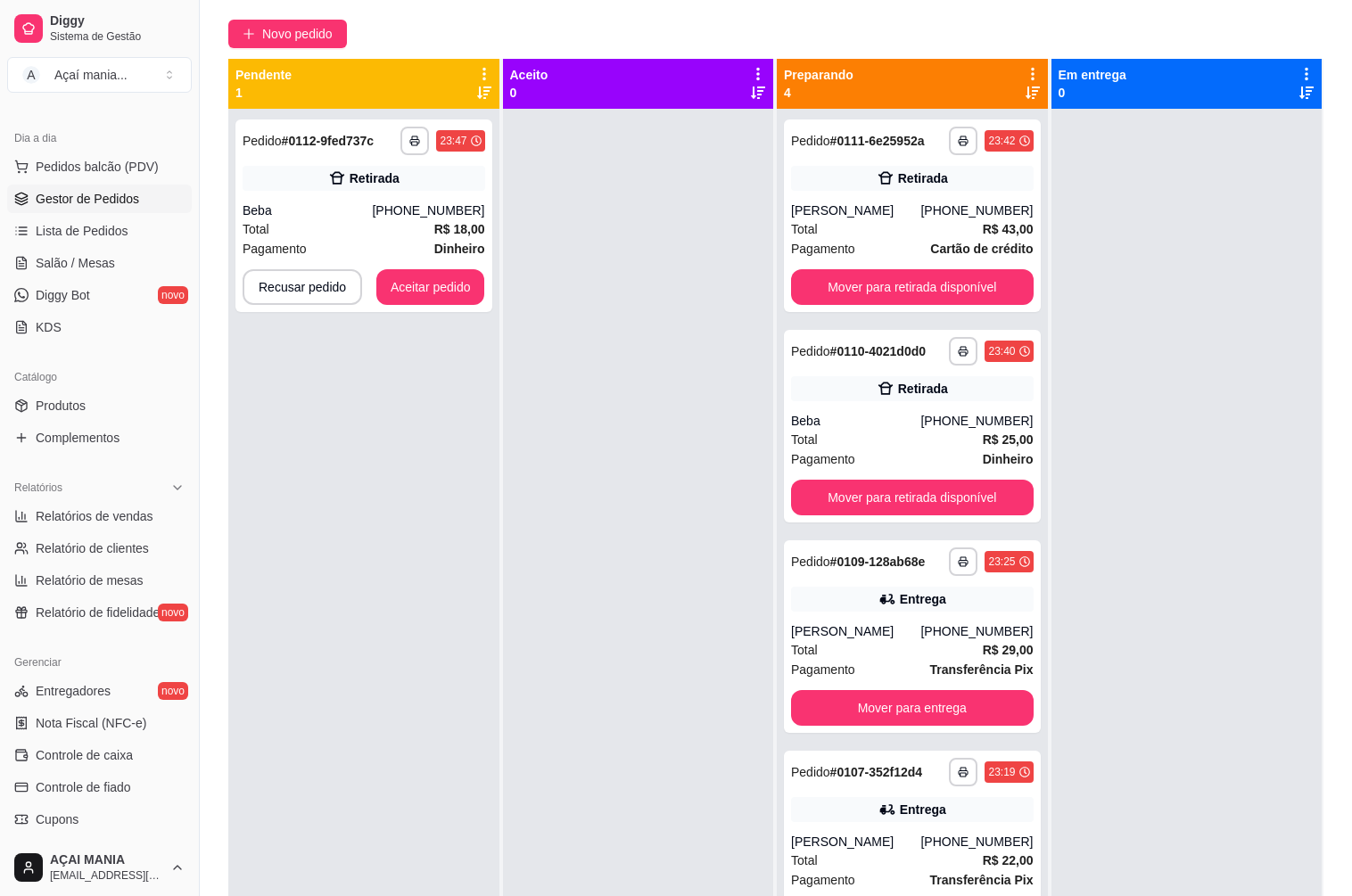
scroll to position [0, 0]
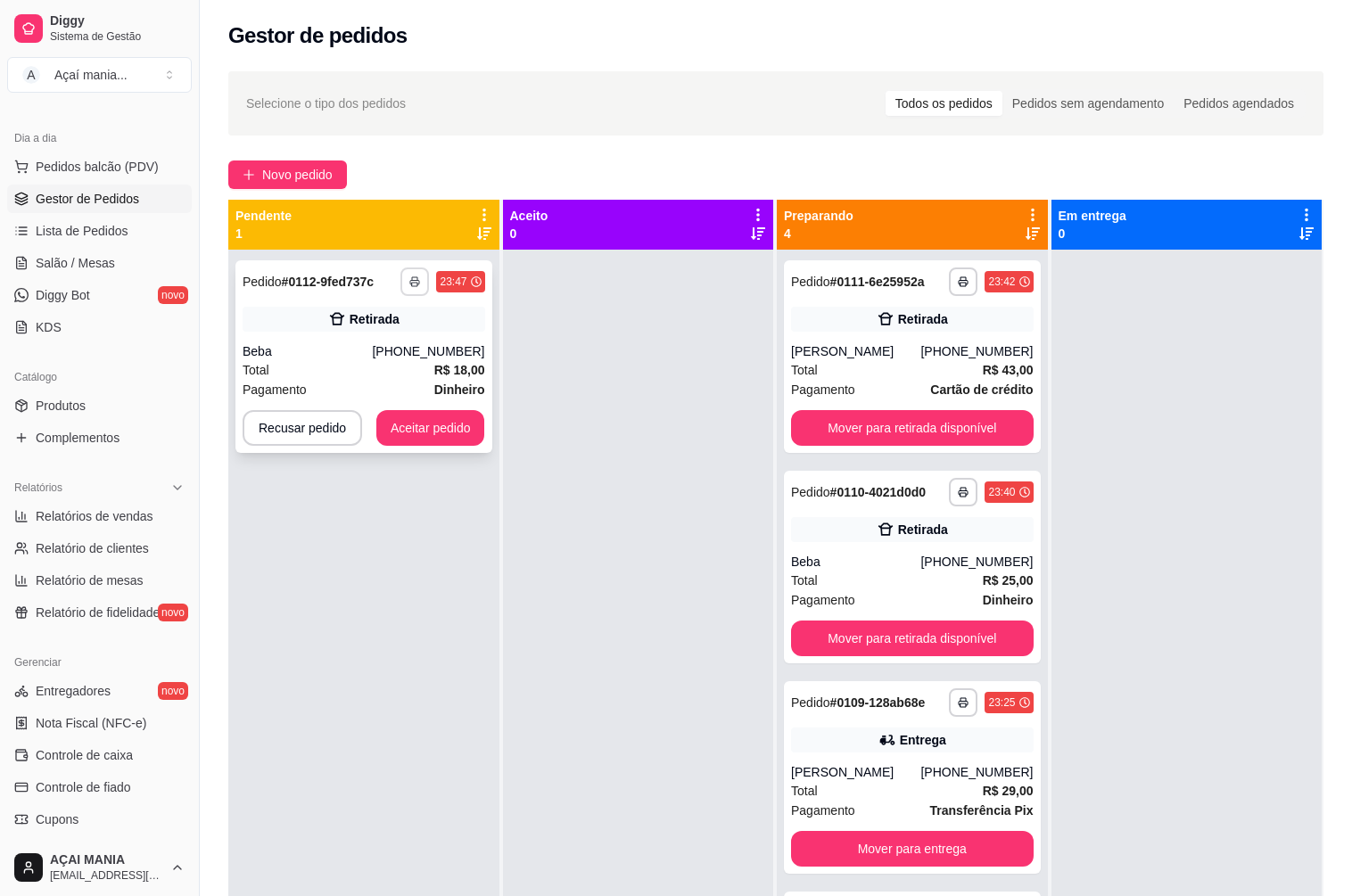
click at [415, 273] on button "button" at bounding box center [415, 281] width 29 height 29
click at [343, 345] on button "IMPRESSORA" at bounding box center [365, 343] width 129 height 29
click at [426, 428] on button "Aceitar pedido" at bounding box center [430, 427] width 108 height 35
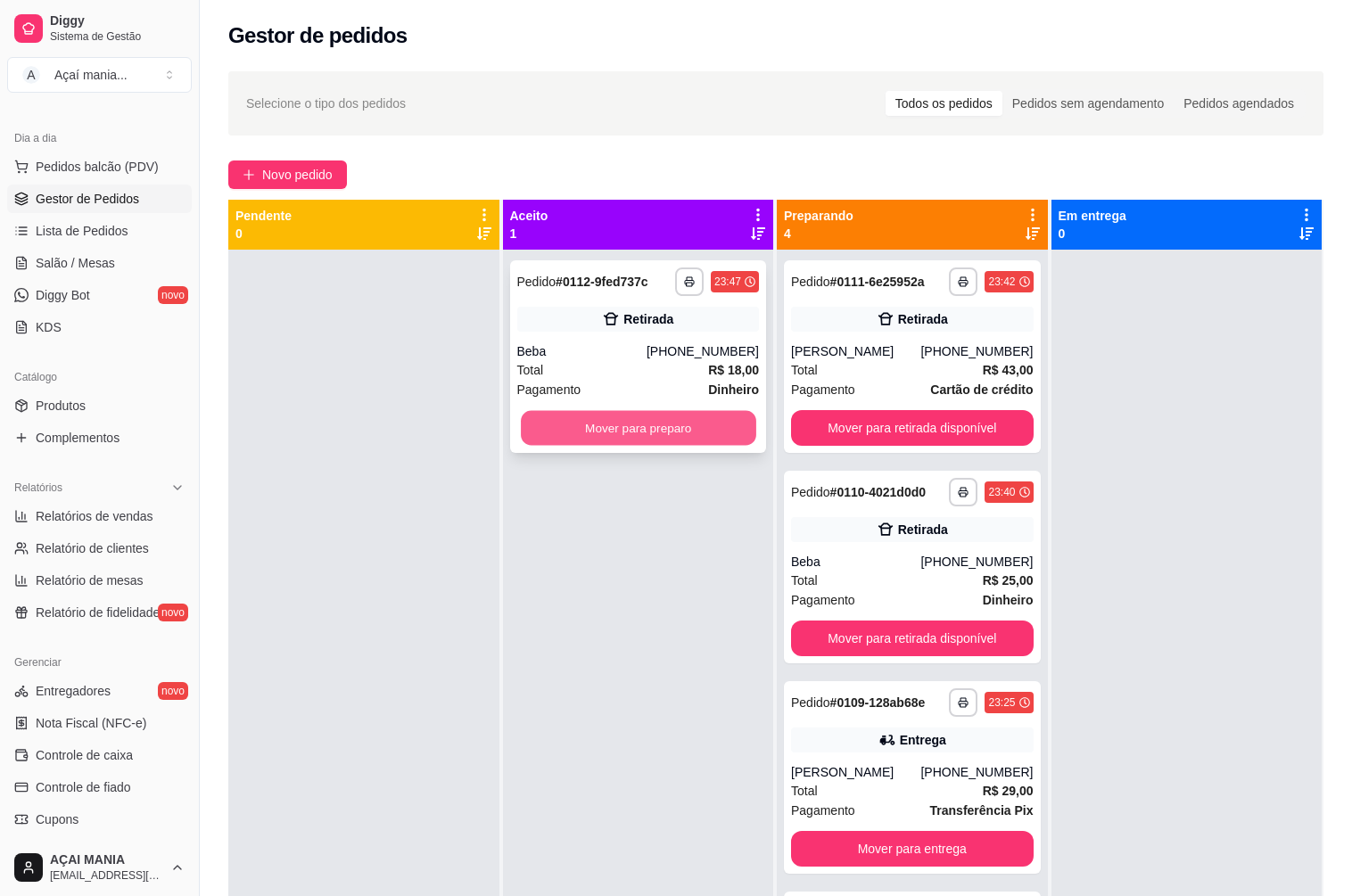
click at [634, 424] on button "Mover para preparo" at bounding box center [638, 427] width 234 height 35
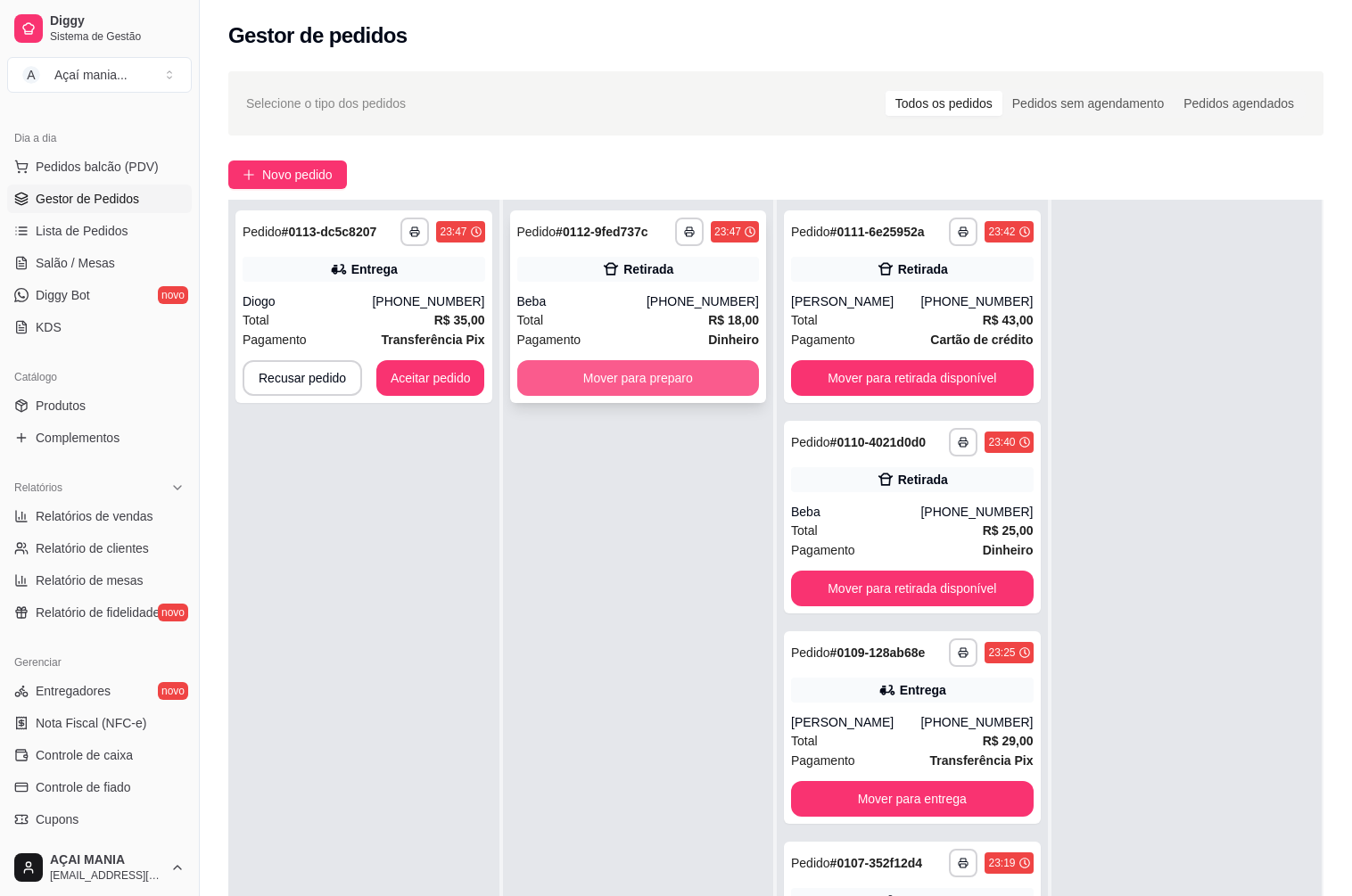
click at [686, 365] on button "Mover para preparo" at bounding box center [639, 378] width 243 height 35
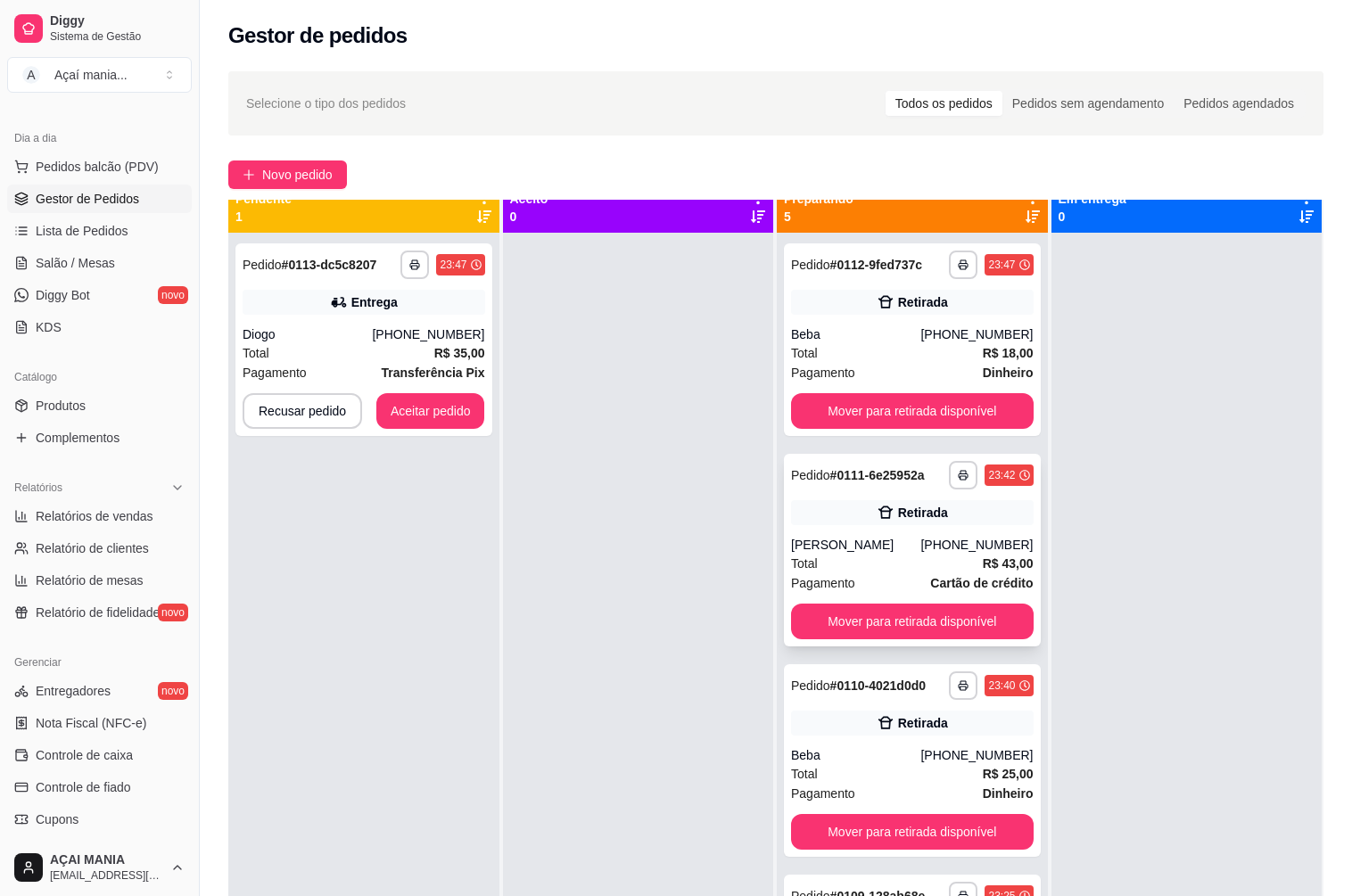
scroll to position [0, 0]
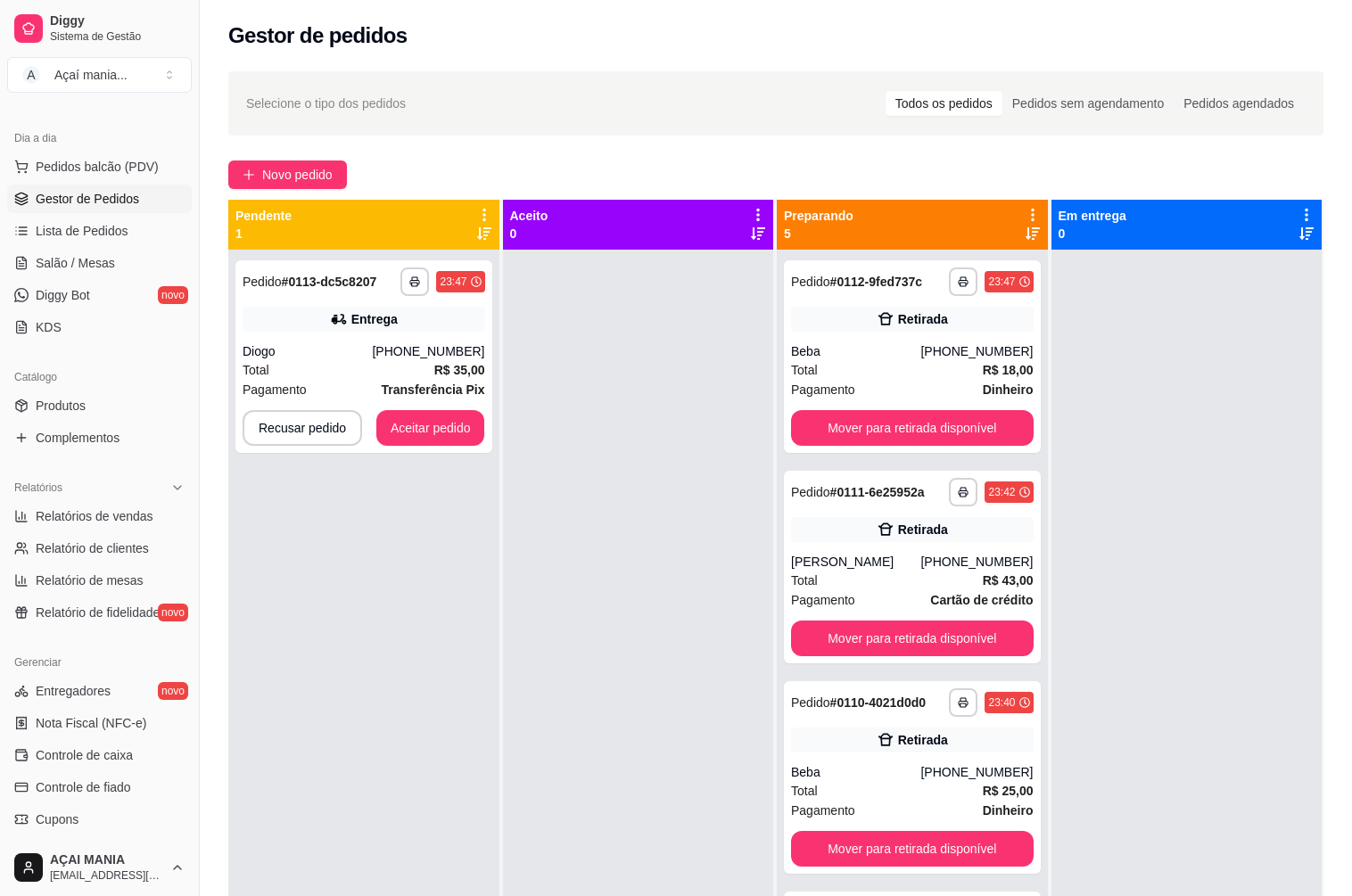
click at [584, 666] on div at bounding box center [639, 697] width 271 height 896
click at [427, 559] on div "**********" at bounding box center [363, 697] width 271 height 896
click at [472, 426] on button "Aceitar pedido" at bounding box center [430, 427] width 108 height 35
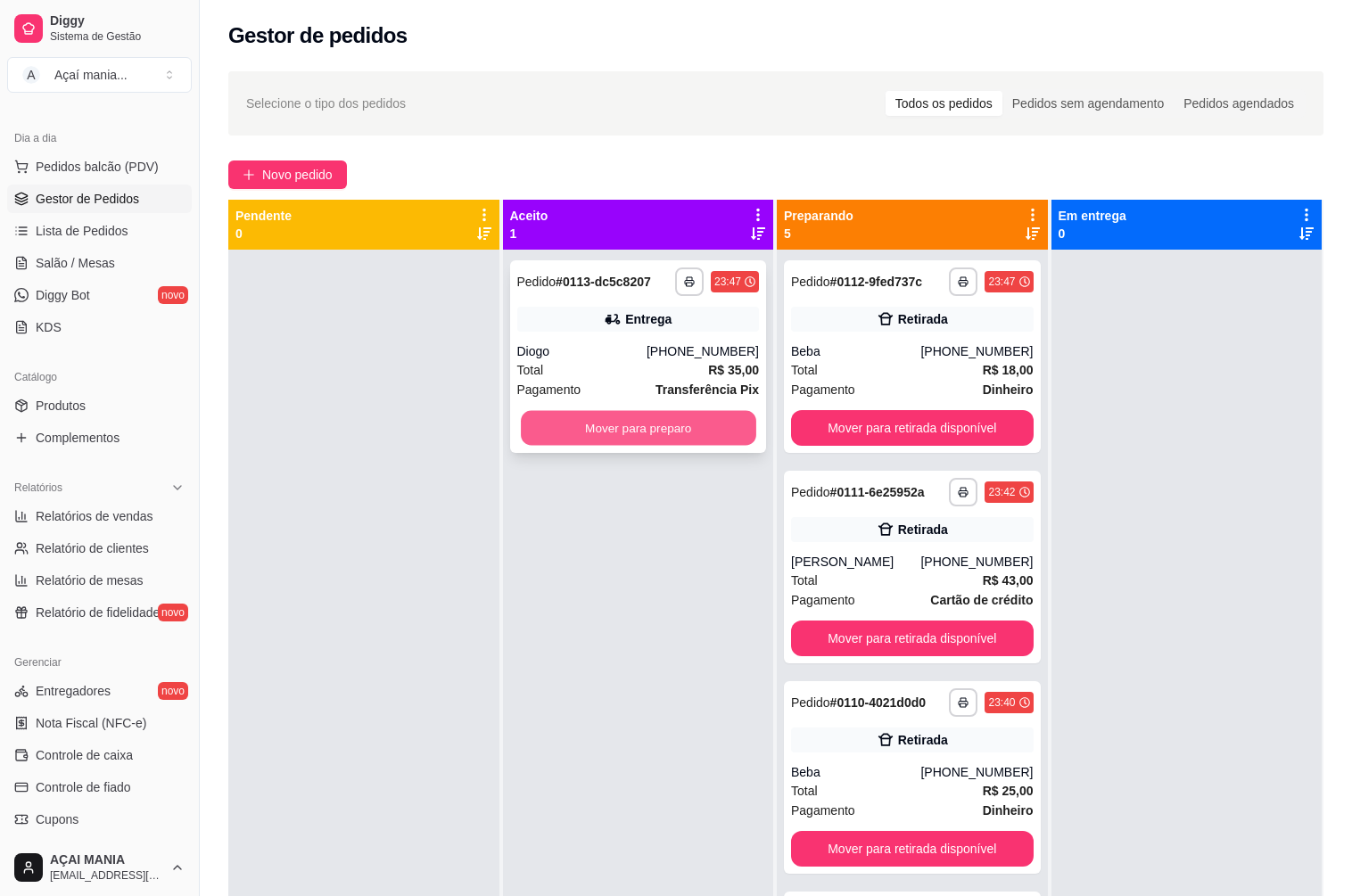
click at [630, 429] on button "Mover para preparo" at bounding box center [638, 427] width 234 height 35
click at [683, 426] on button "Mover para preparo" at bounding box center [639, 427] width 243 height 35
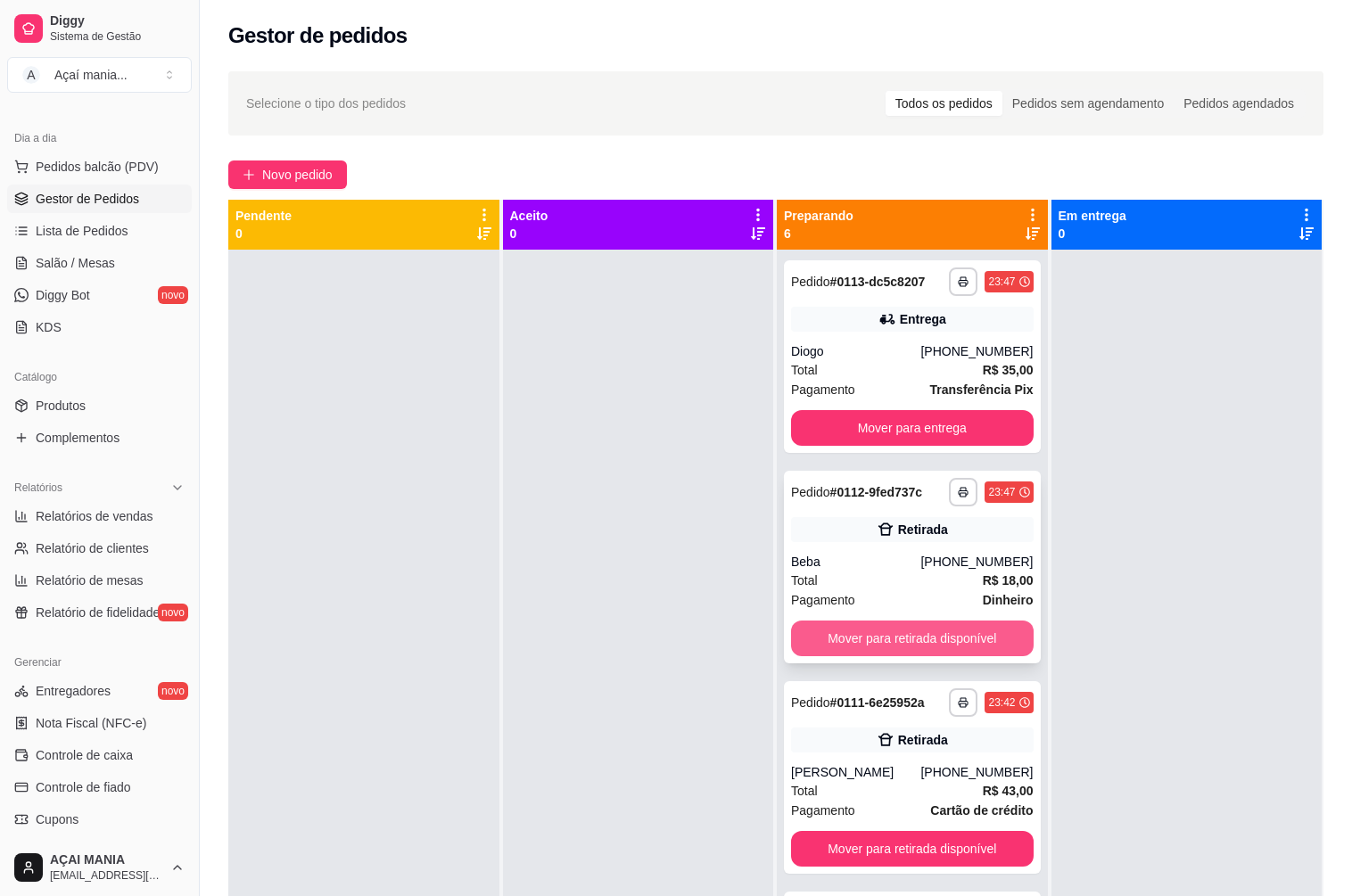
click at [860, 632] on button "Mover para retirada disponível" at bounding box center [912, 638] width 243 height 35
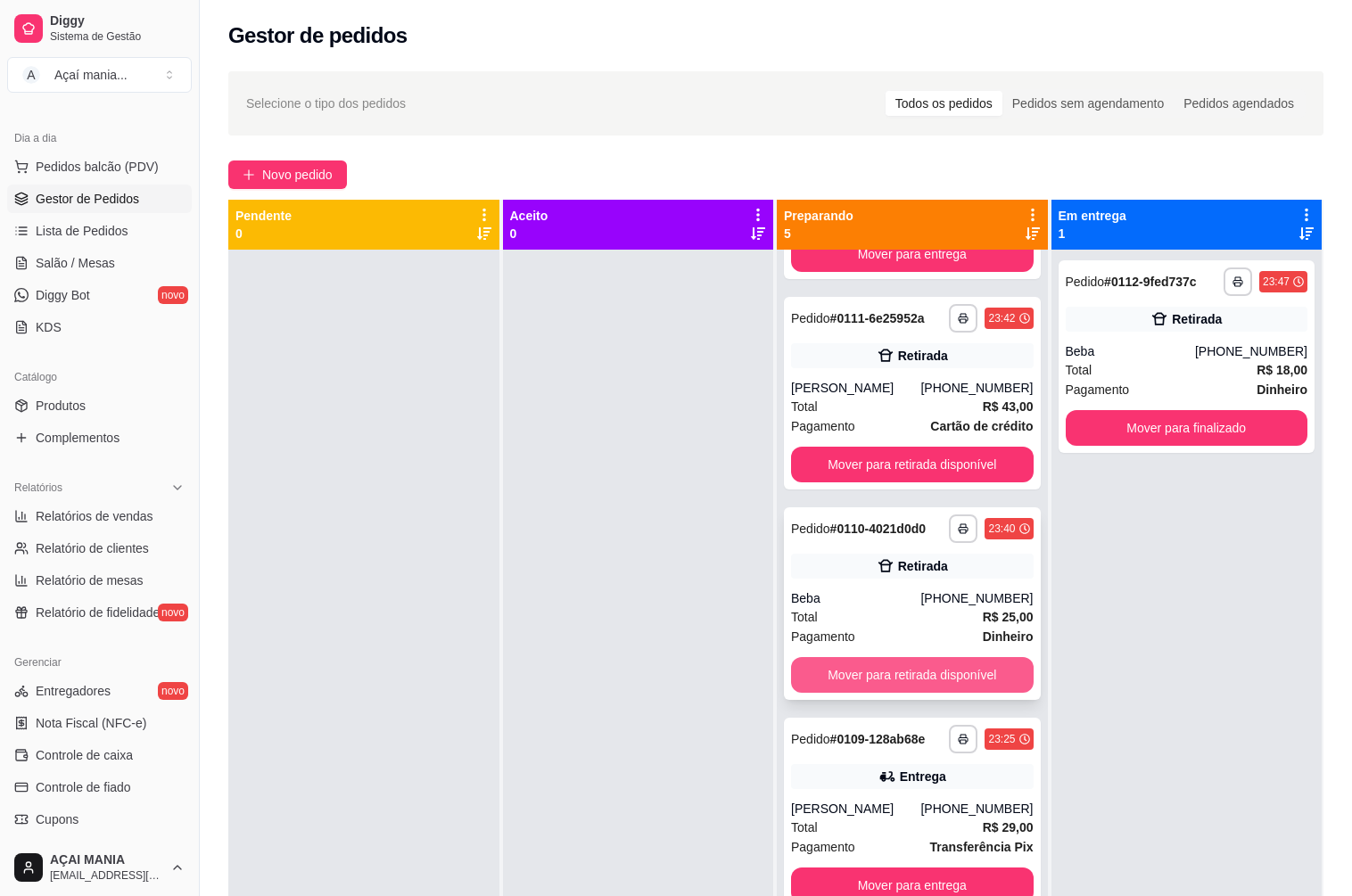
click at [865, 680] on button "Mover para retirada disponível" at bounding box center [912, 675] width 243 height 35
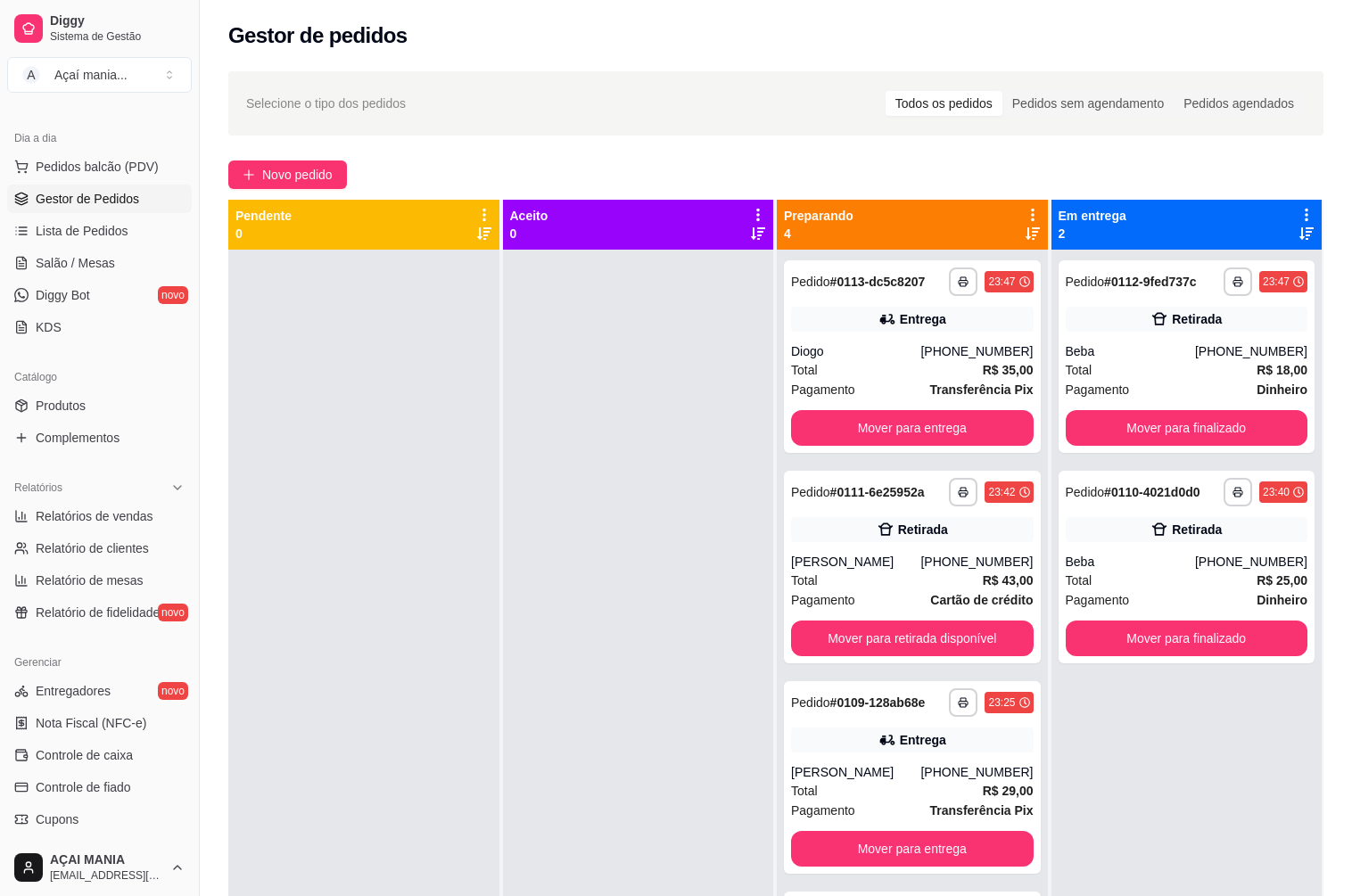
click at [477, 449] on div at bounding box center [363, 697] width 271 height 896
click at [455, 494] on div at bounding box center [363, 697] width 271 height 896
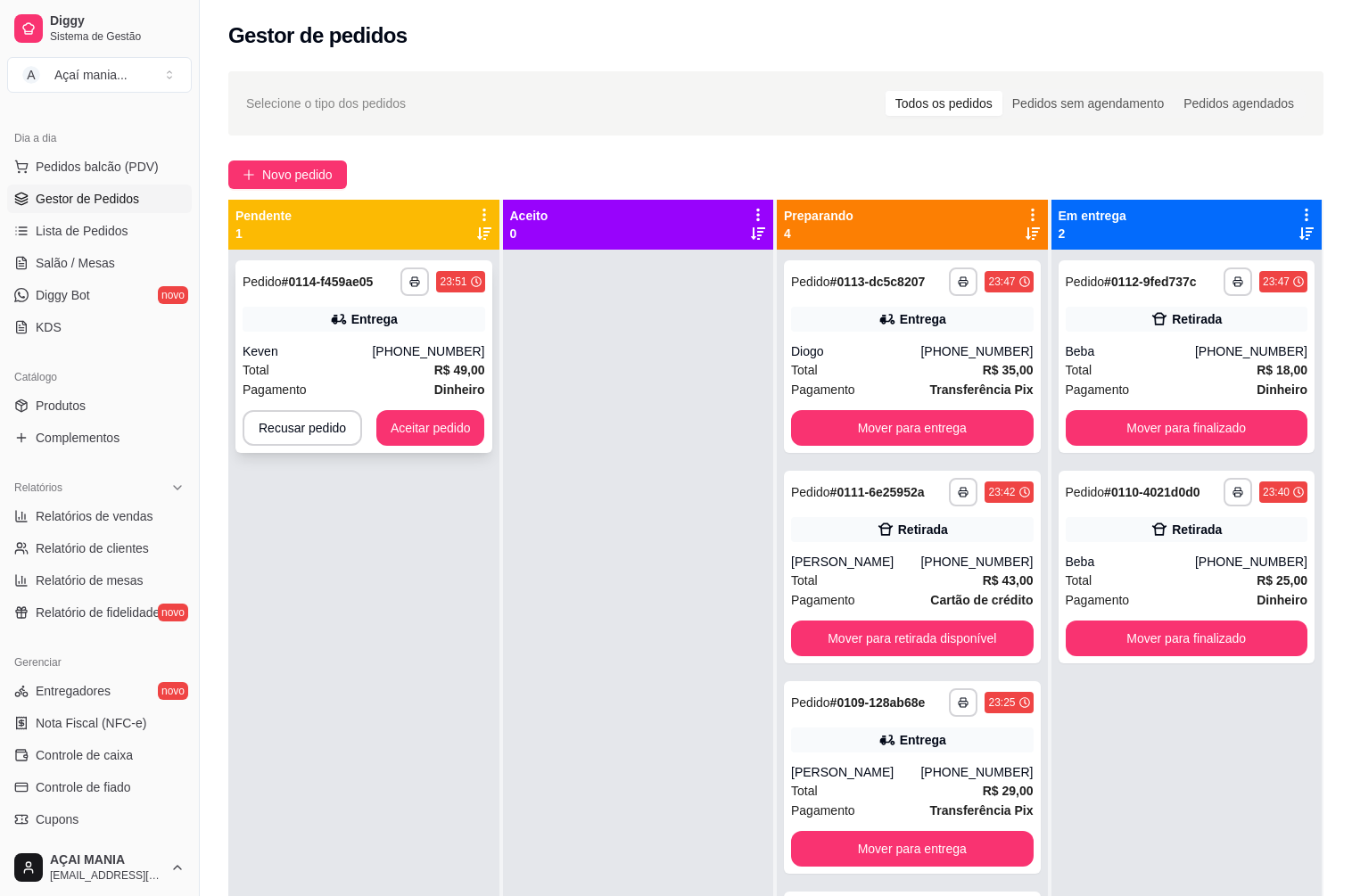
click at [438, 430] on button "Aceitar pedido" at bounding box center [430, 427] width 108 height 35
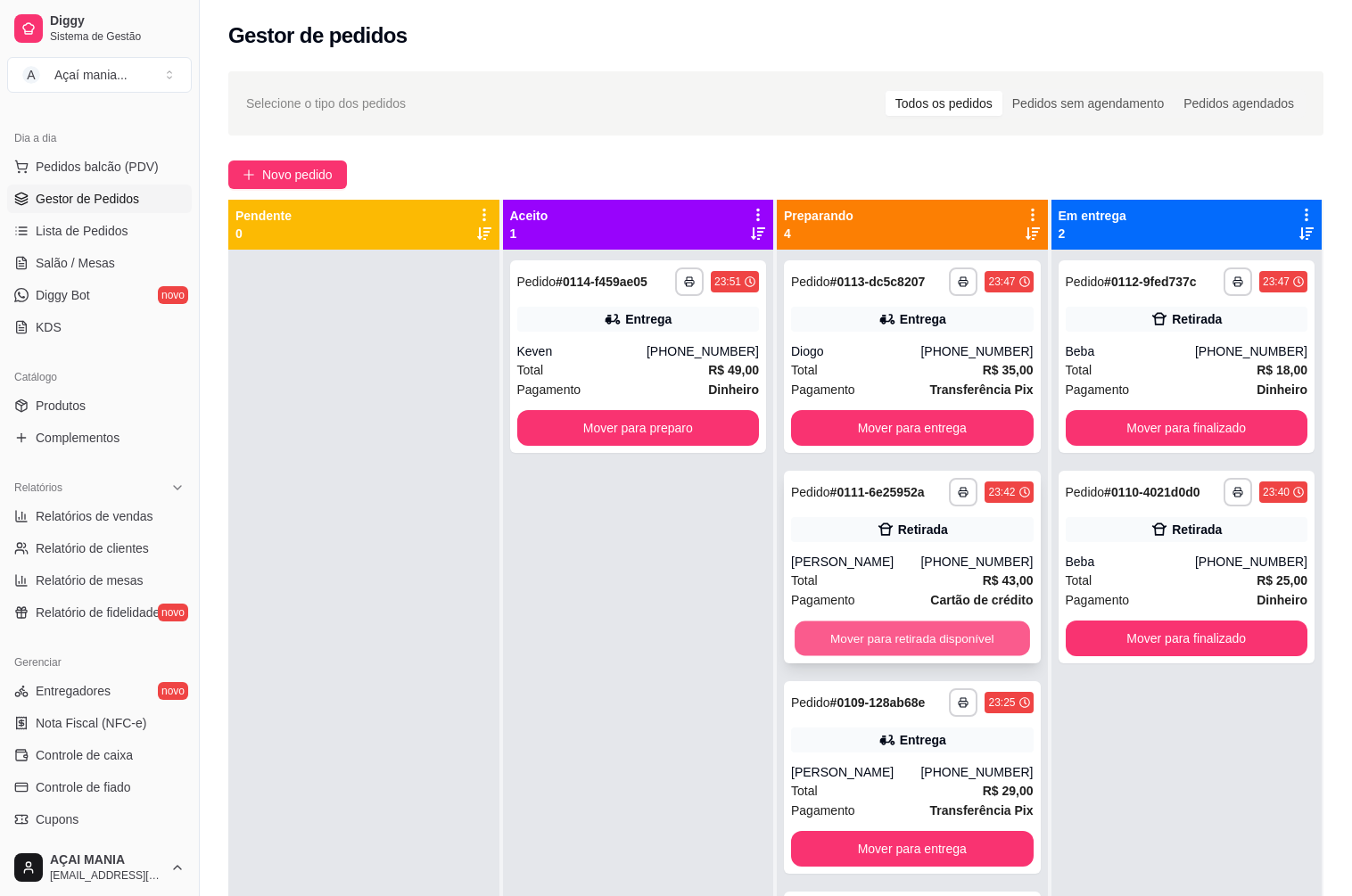
click at [934, 639] on button "Mover para retirada disponível" at bounding box center [911, 638] width 234 height 35
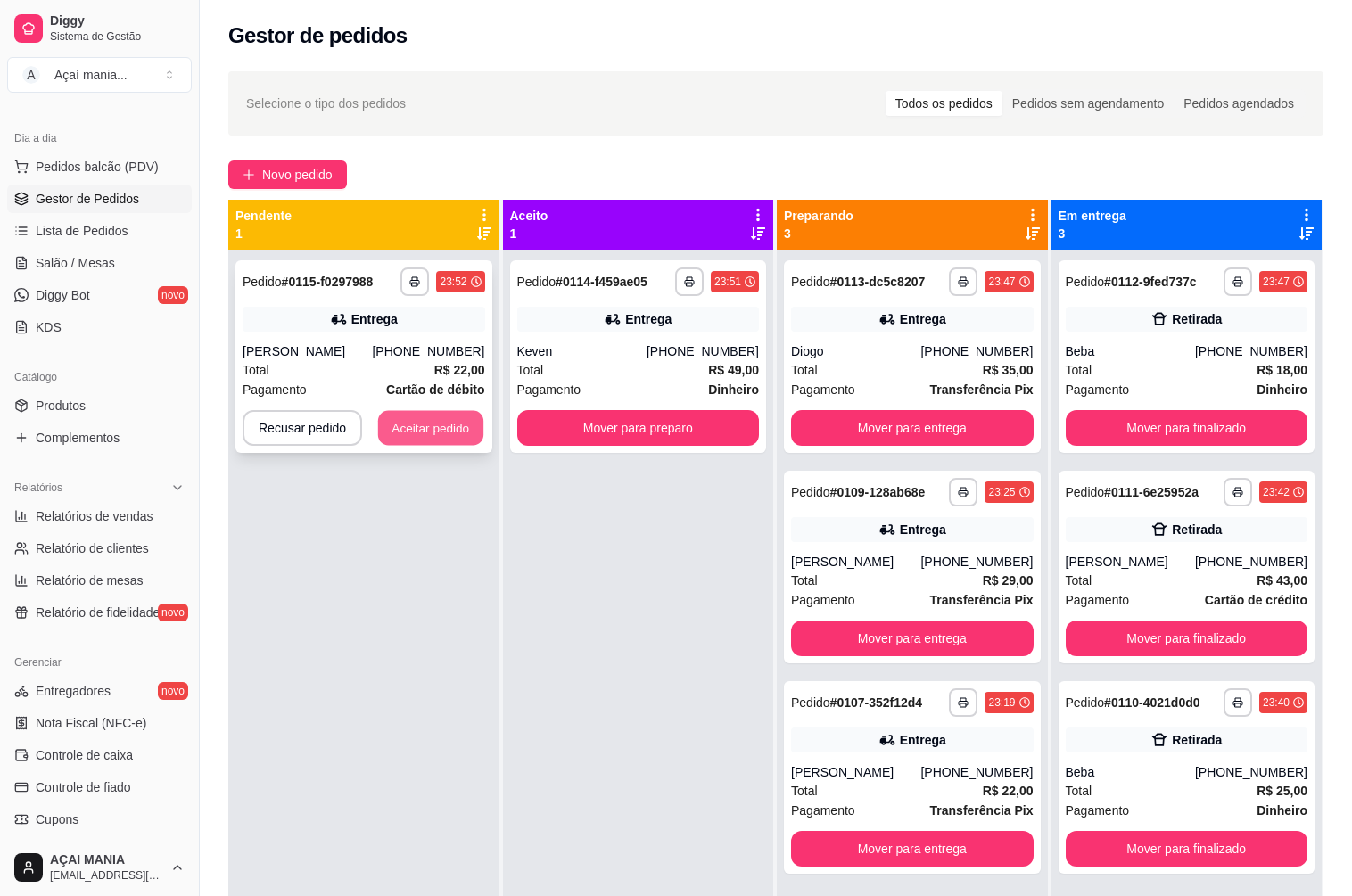
click at [400, 425] on button "Aceitar pedido" at bounding box center [430, 427] width 106 height 35
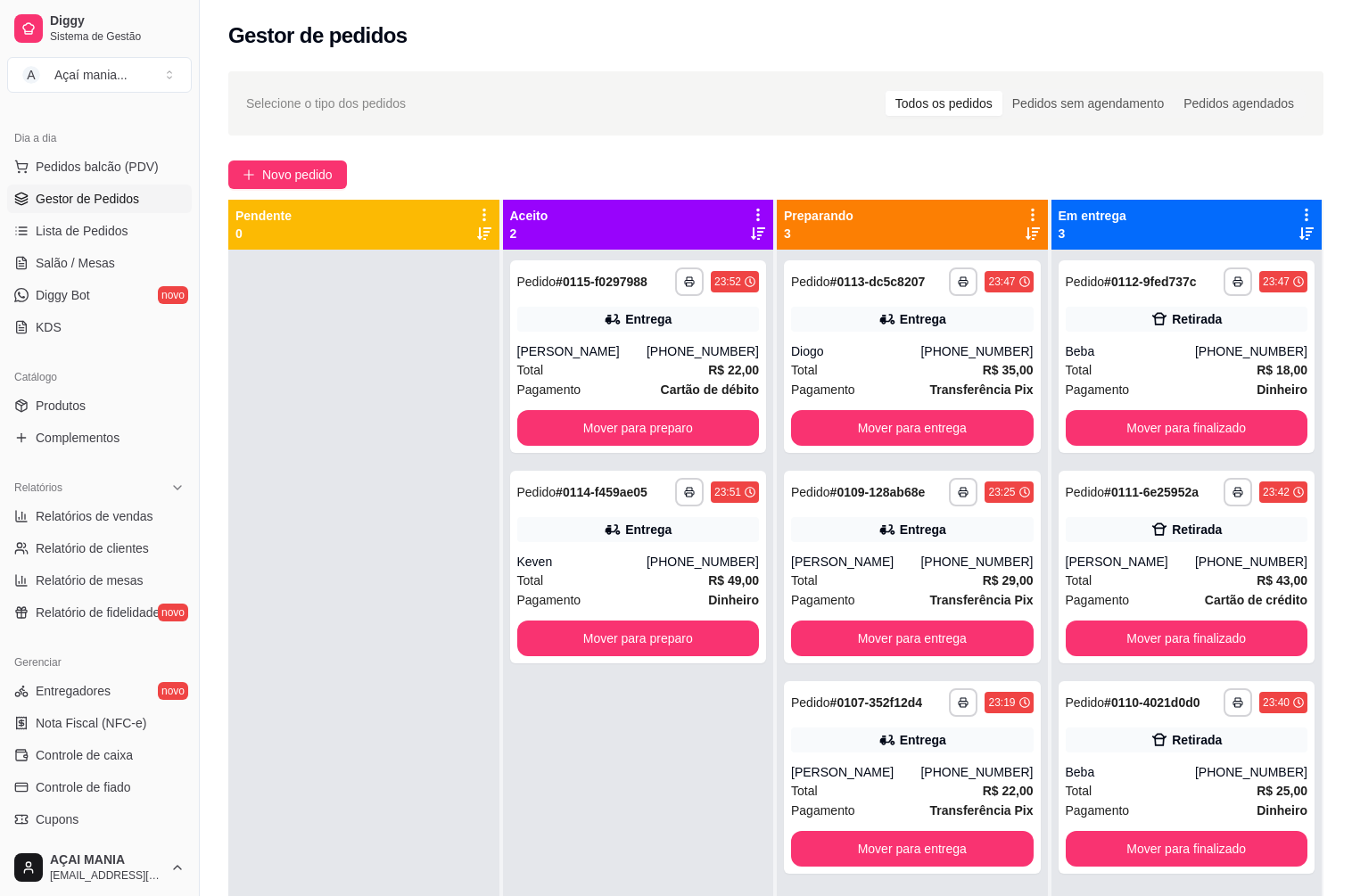
click at [305, 525] on div at bounding box center [363, 697] width 271 height 896
drag, startPoint x: 364, startPoint y: 476, endPoint x: 353, endPoint y: 477, distance: 11.0
click at [364, 476] on div at bounding box center [363, 697] width 271 height 896
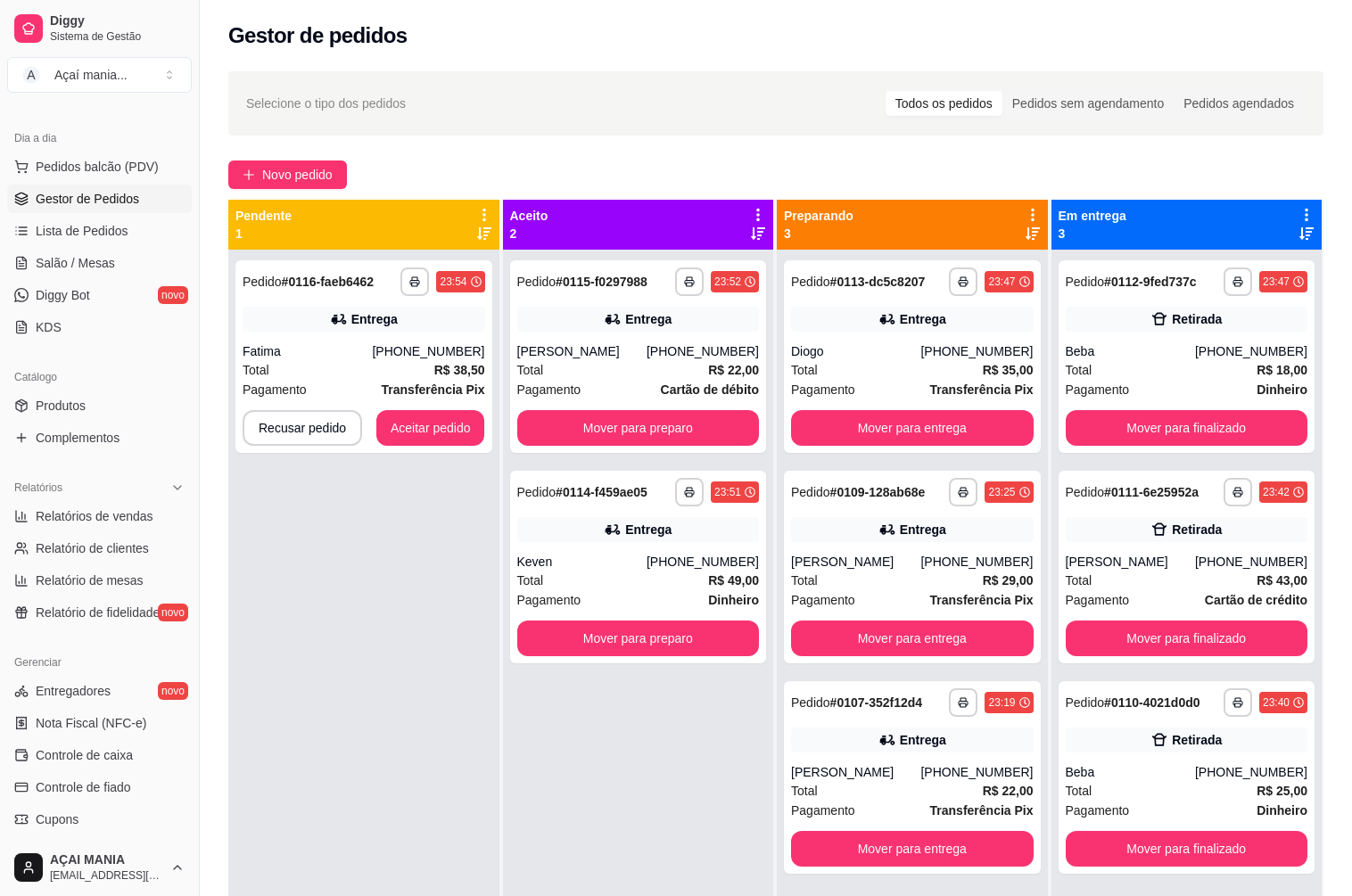
click at [311, 640] on div "**********" at bounding box center [363, 697] width 271 height 896
click at [342, 566] on div "**********" at bounding box center [363, 697] width 271 height 896
click at [405, 431] on button "Aceitar pedido" at bounding box center [430, 427] width 106 height 35
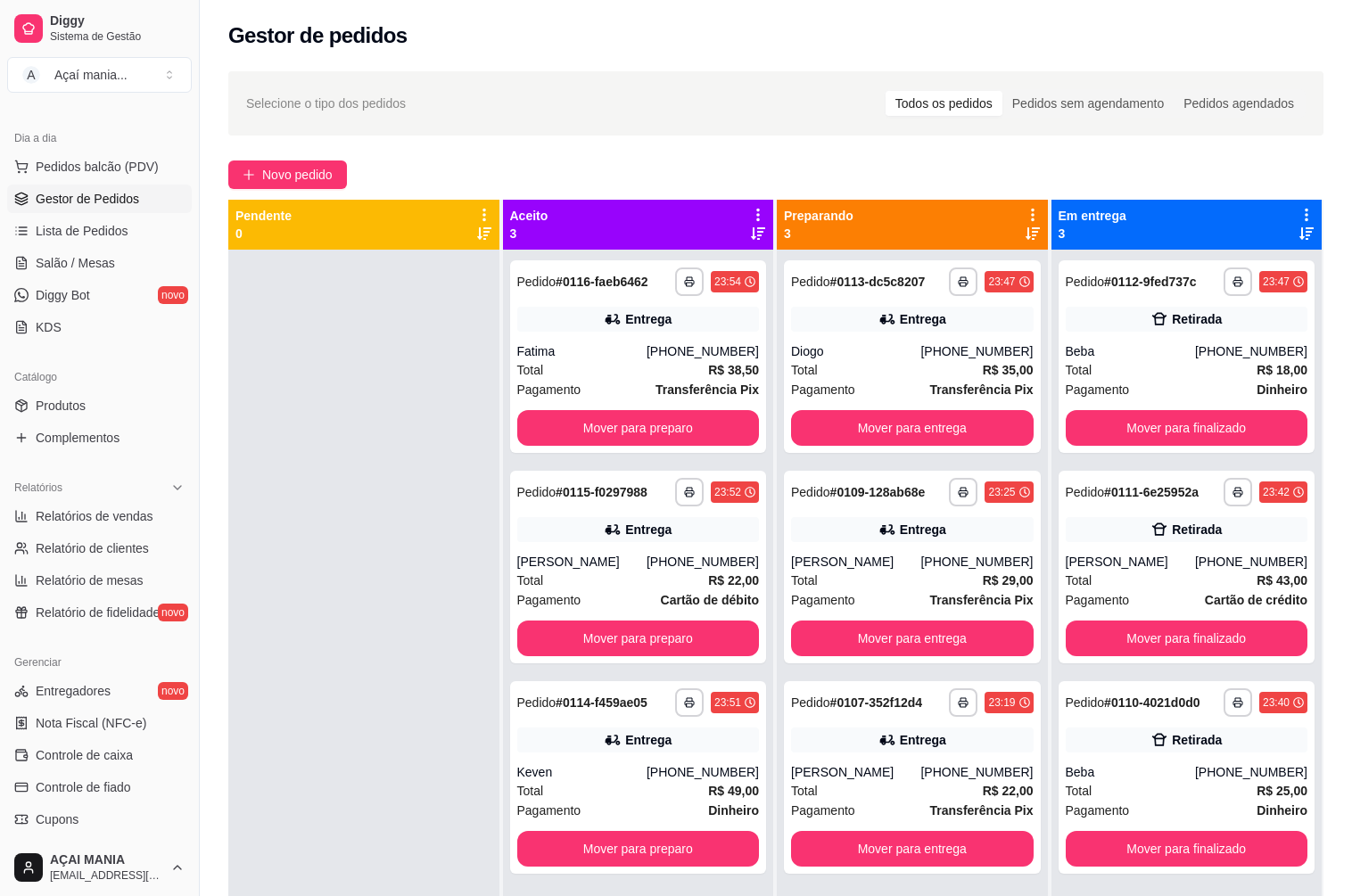
click at [343, 505] on div at bounding box center [363, 697] width 271 height 896
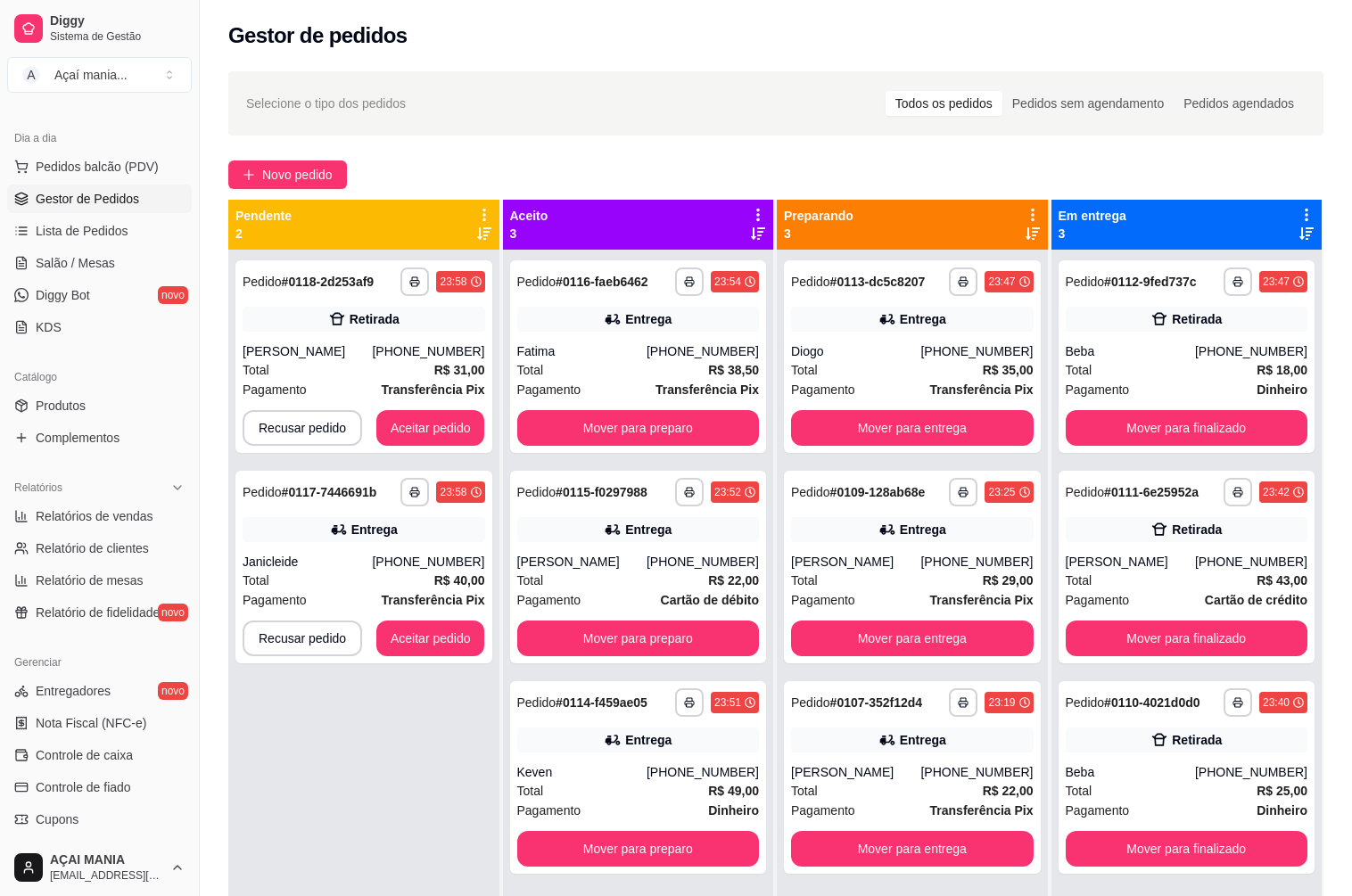
click at [381, 773] on div "**********" at bounding box center [363, 697] width 271 height 896
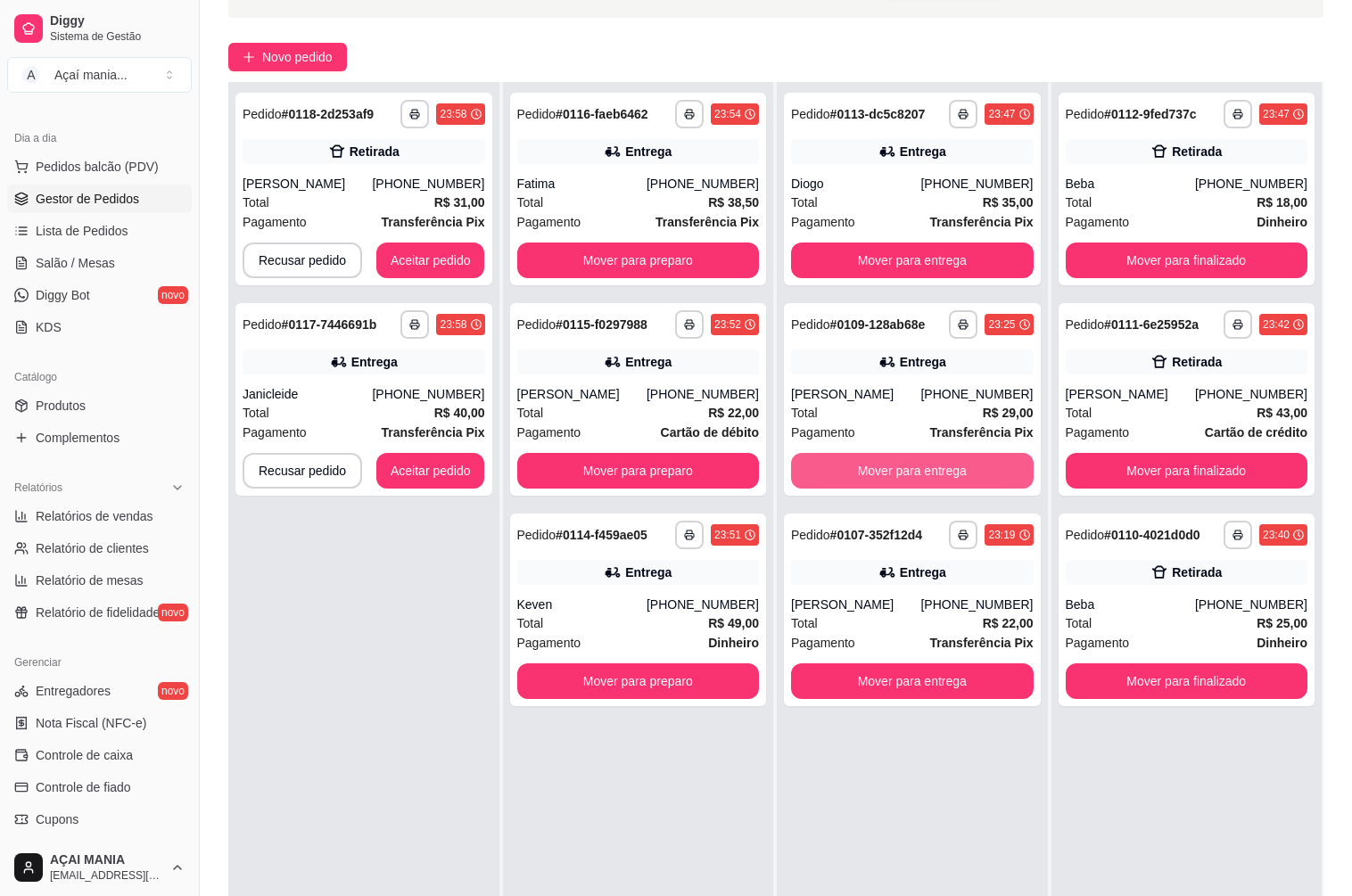
scroll to position [272, 0]
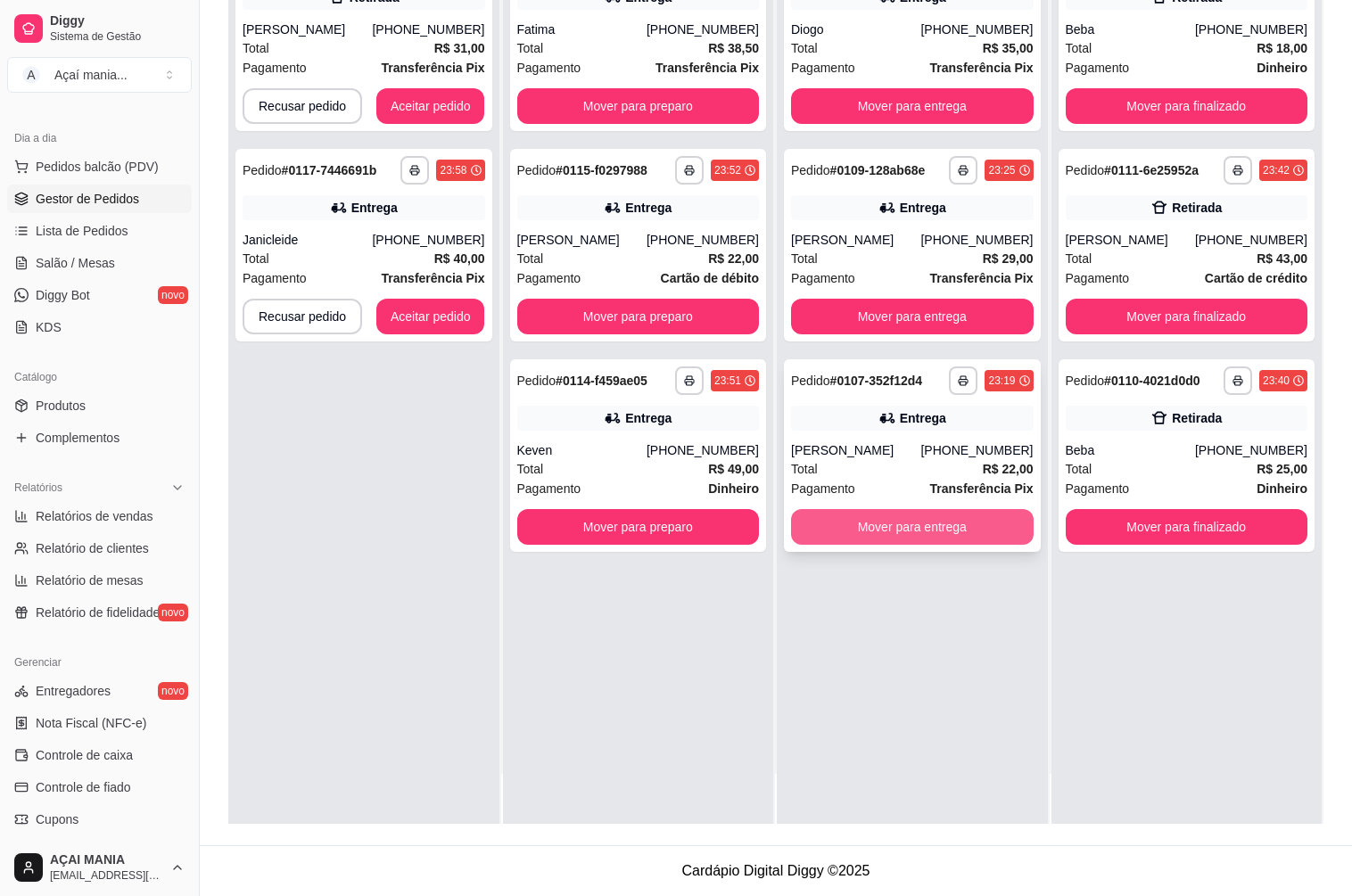
click at [897, 516] on button "Mover para entrega" at bounding box center [912, 526] width 243 height 35
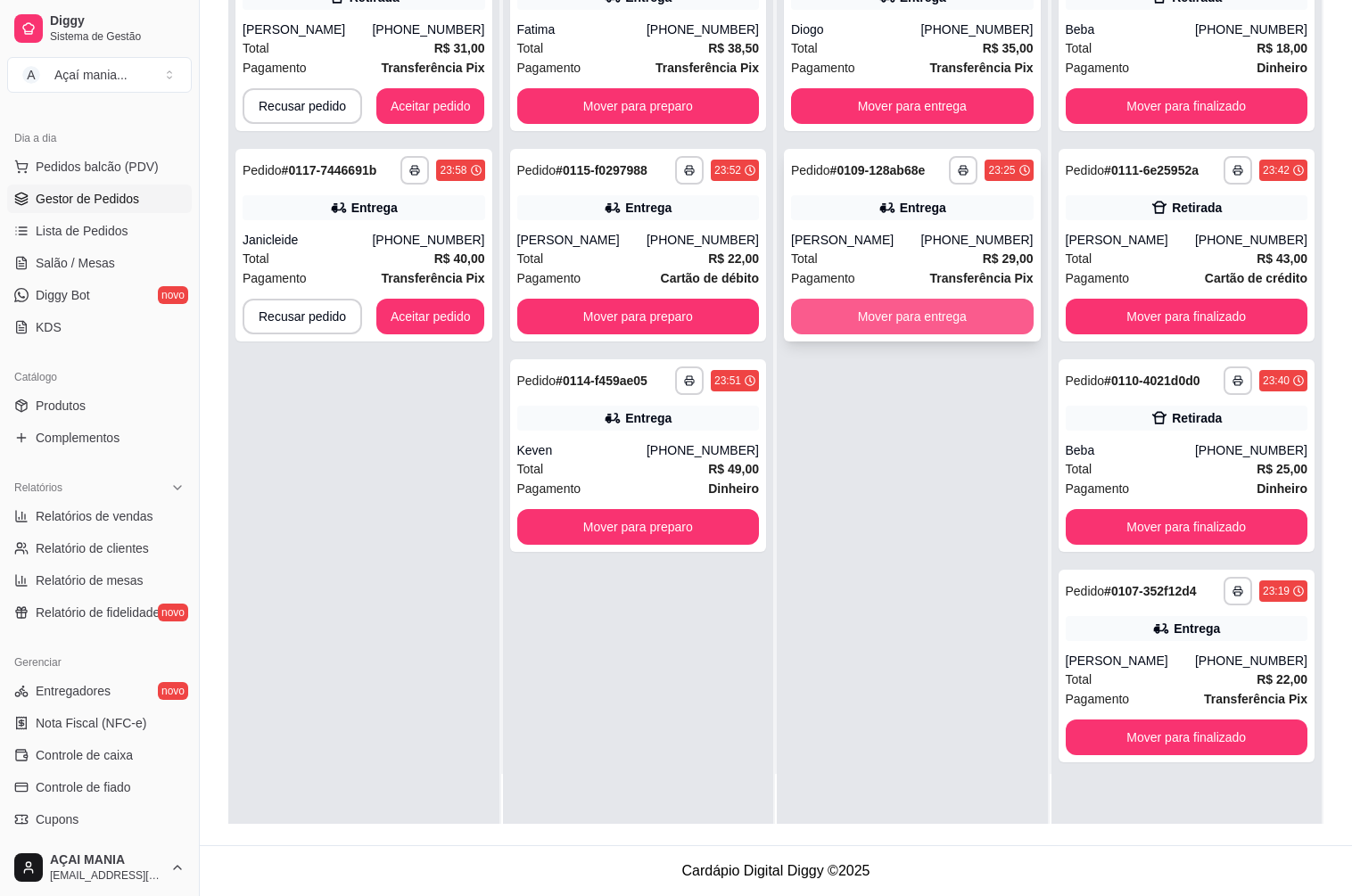
click at [879, 313] on button "Mover para entrega" at bounding box center [912, 316] width 243 height 35
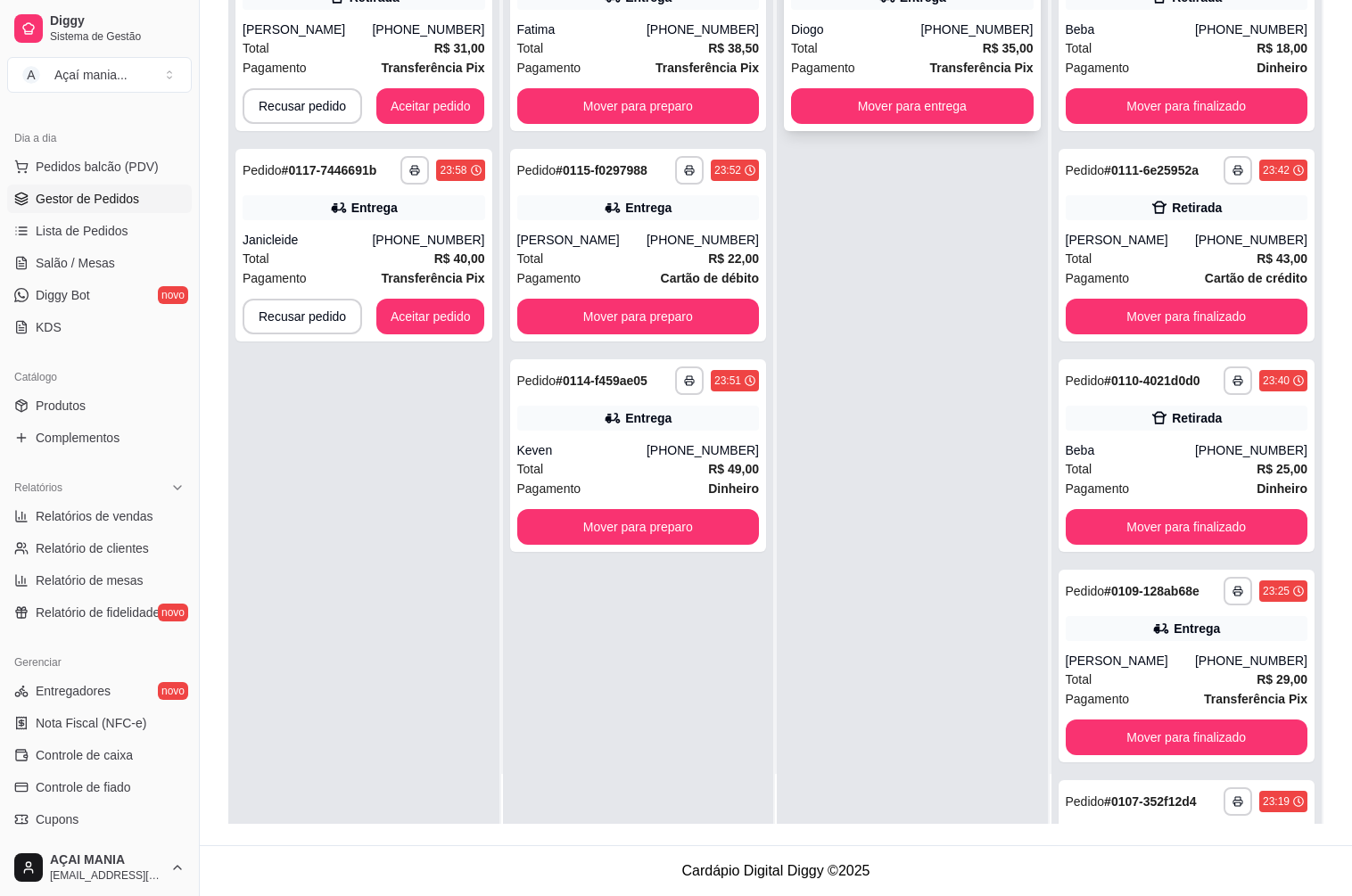
click at [857, 91] on button "Mover para entrega" at bounding box center [912, 106] width 243 height 35
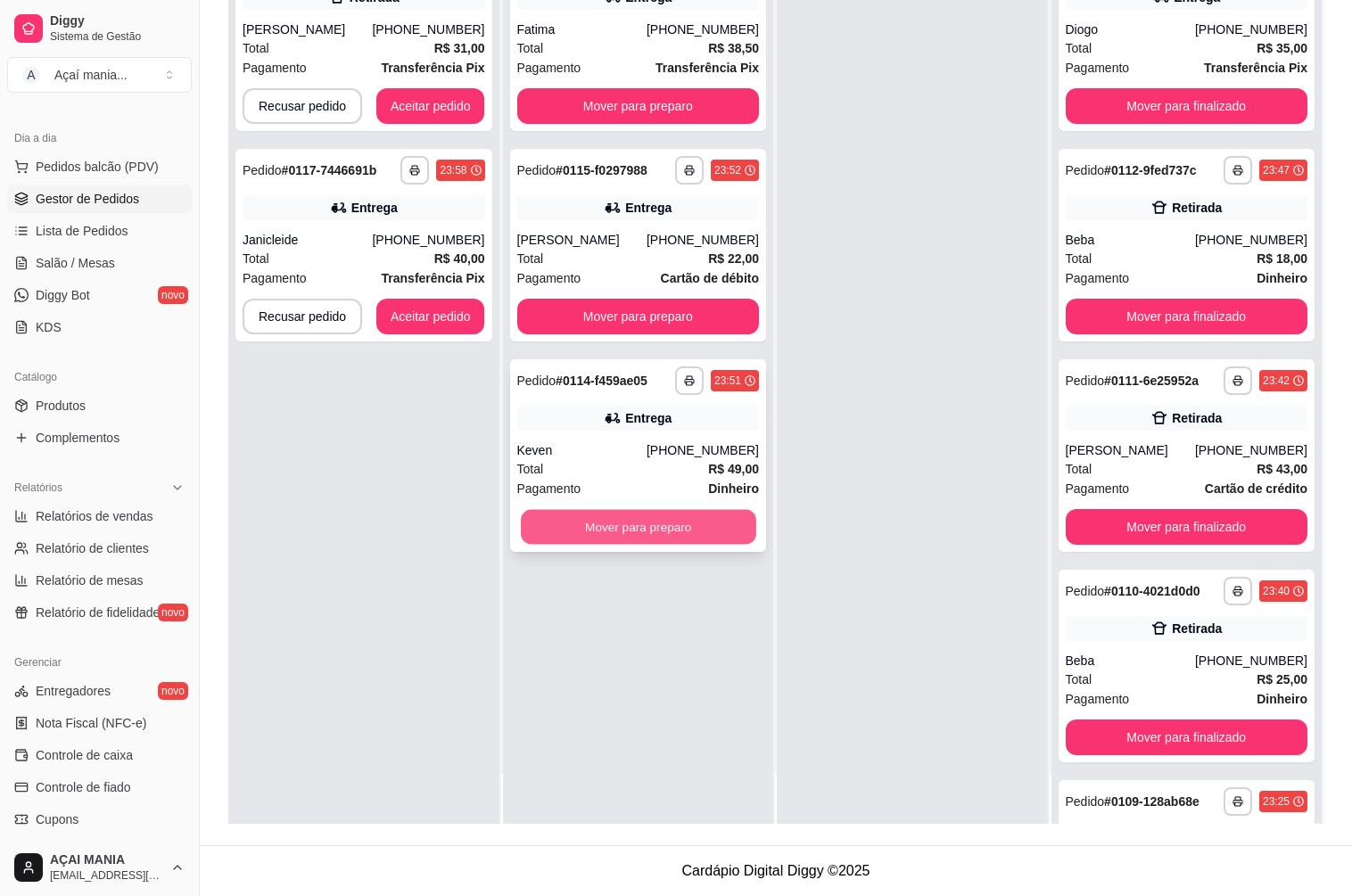
click at [671, 533] on button "Mover para preparo" at bounding box center [638, 526] width 234 height 35
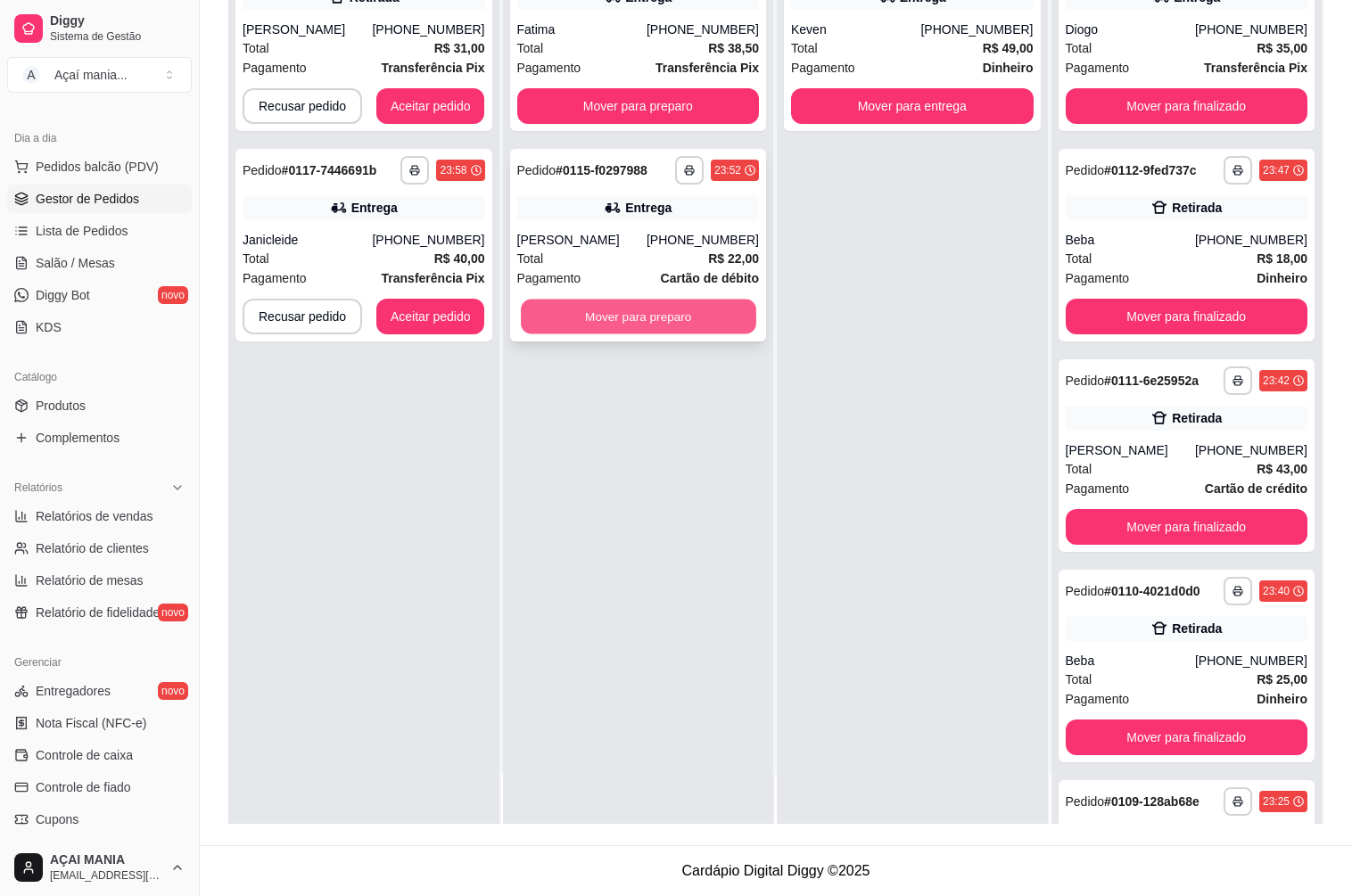
click at [655, 310] on button "Mover para preparo" at bounding box center [638, 316] width 234 height 35
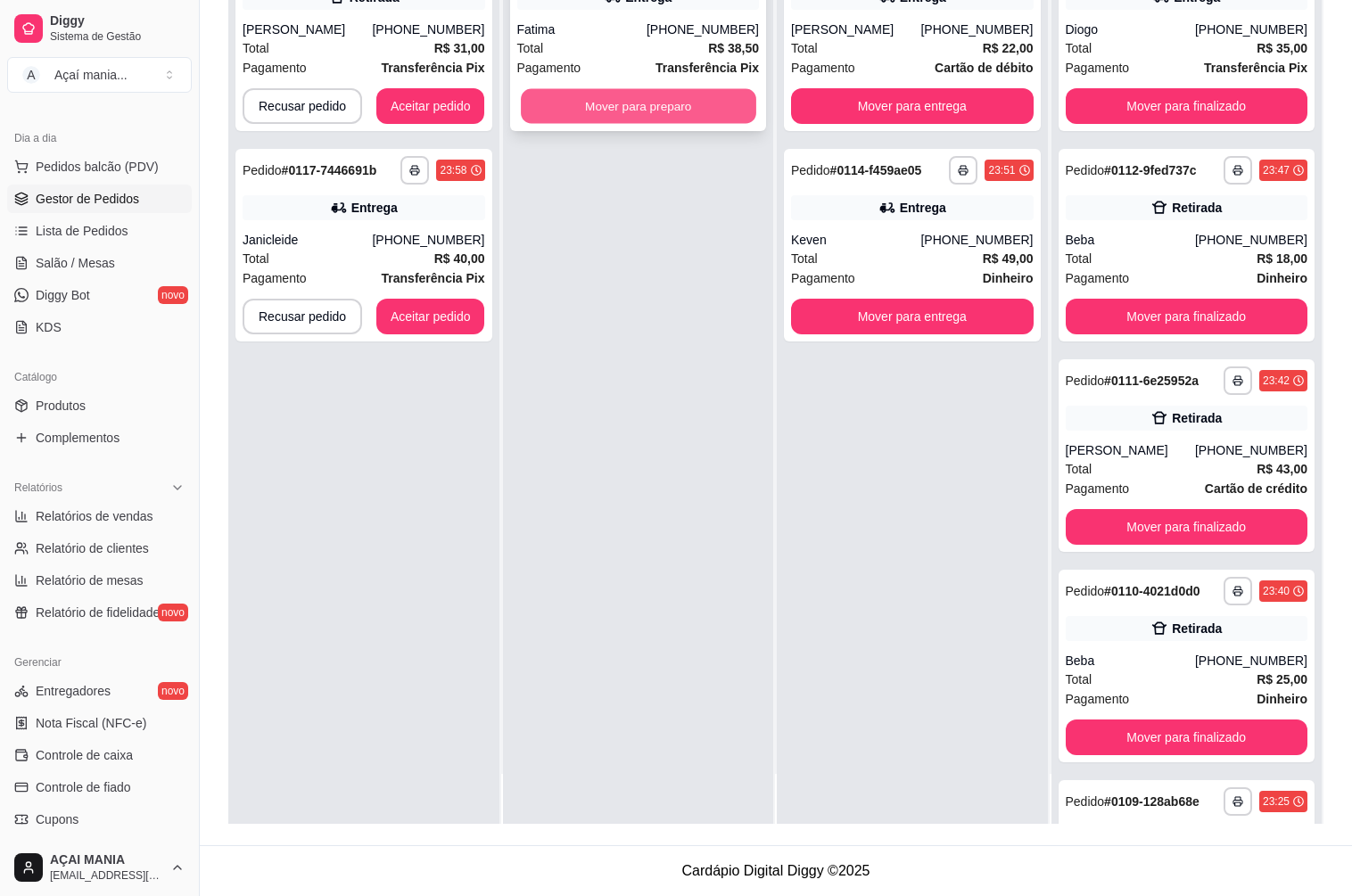
click at [697, 112] on button "Mover para preparo" at bounding box center [638, 105] width 234 height 35
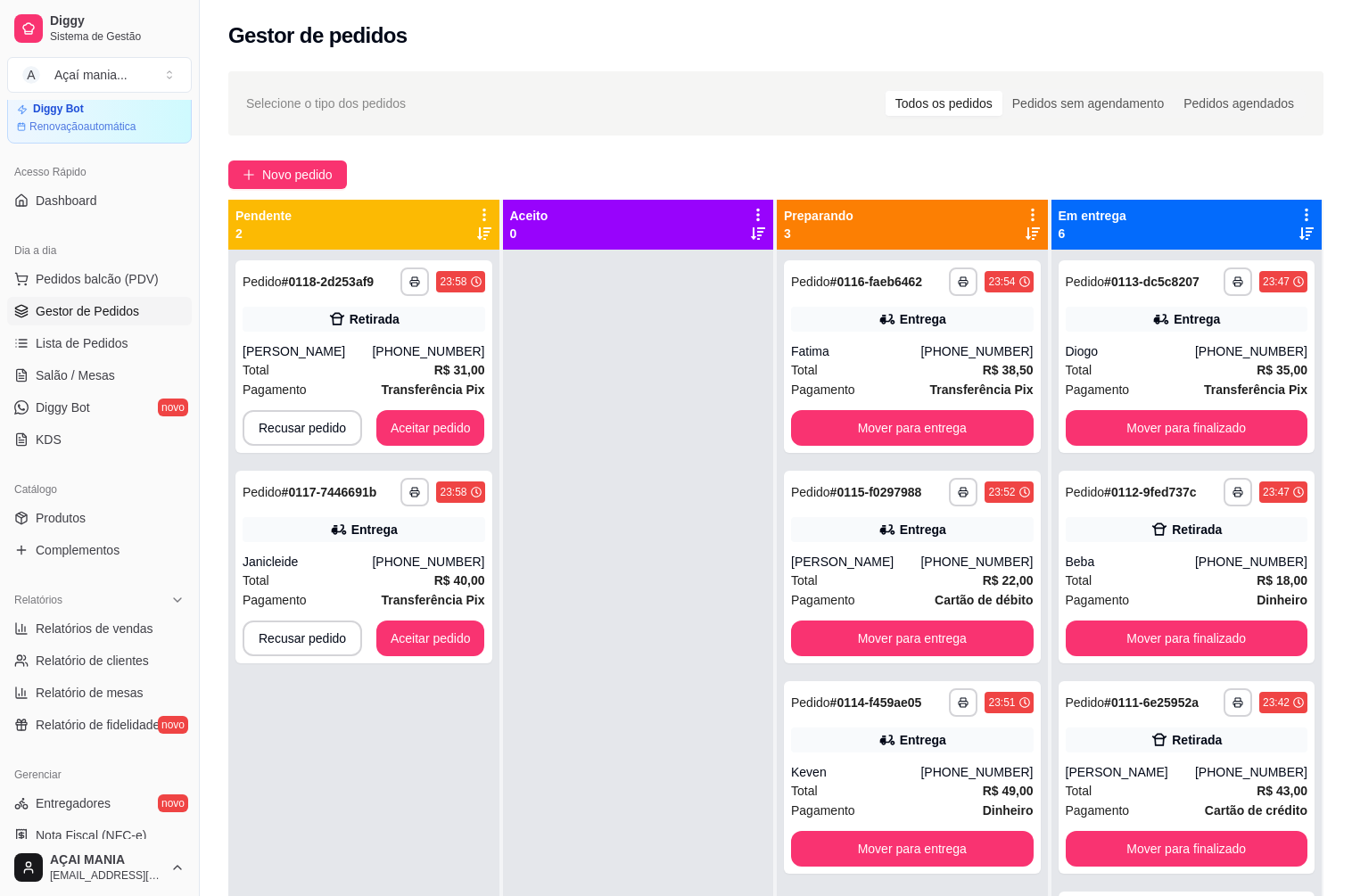
scroll to position [0, 0]
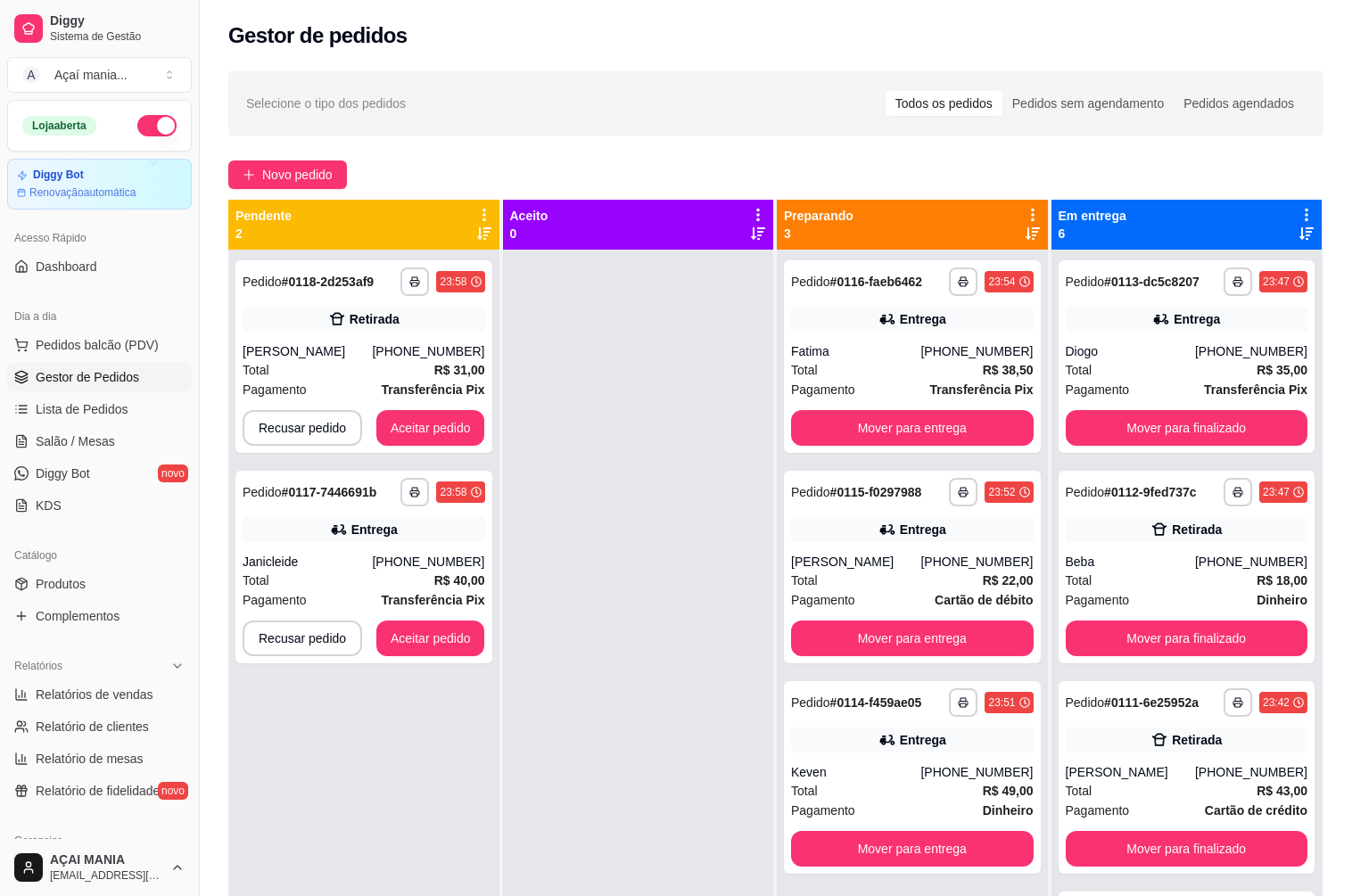
click at [148, 134] on button "button" at bounding box center [157, 125] width 39 height 21
click at [417, 633] on button "Aceitar pedido" at bounding box center [430, 638] width 108 height 35
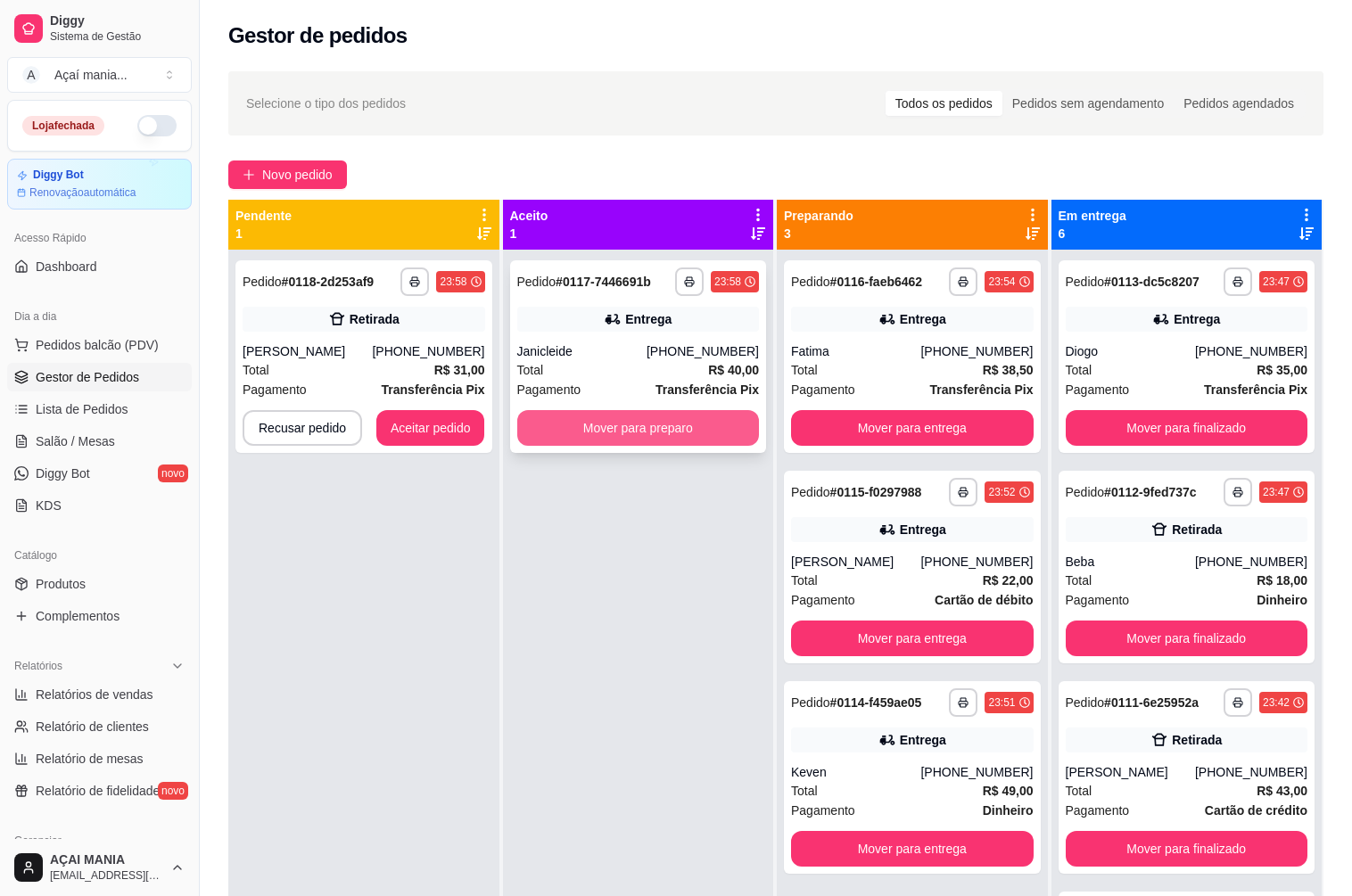
click at [649, 421] on button "Mover para preparo" at bounding box center [639, 427] width 243 height 35
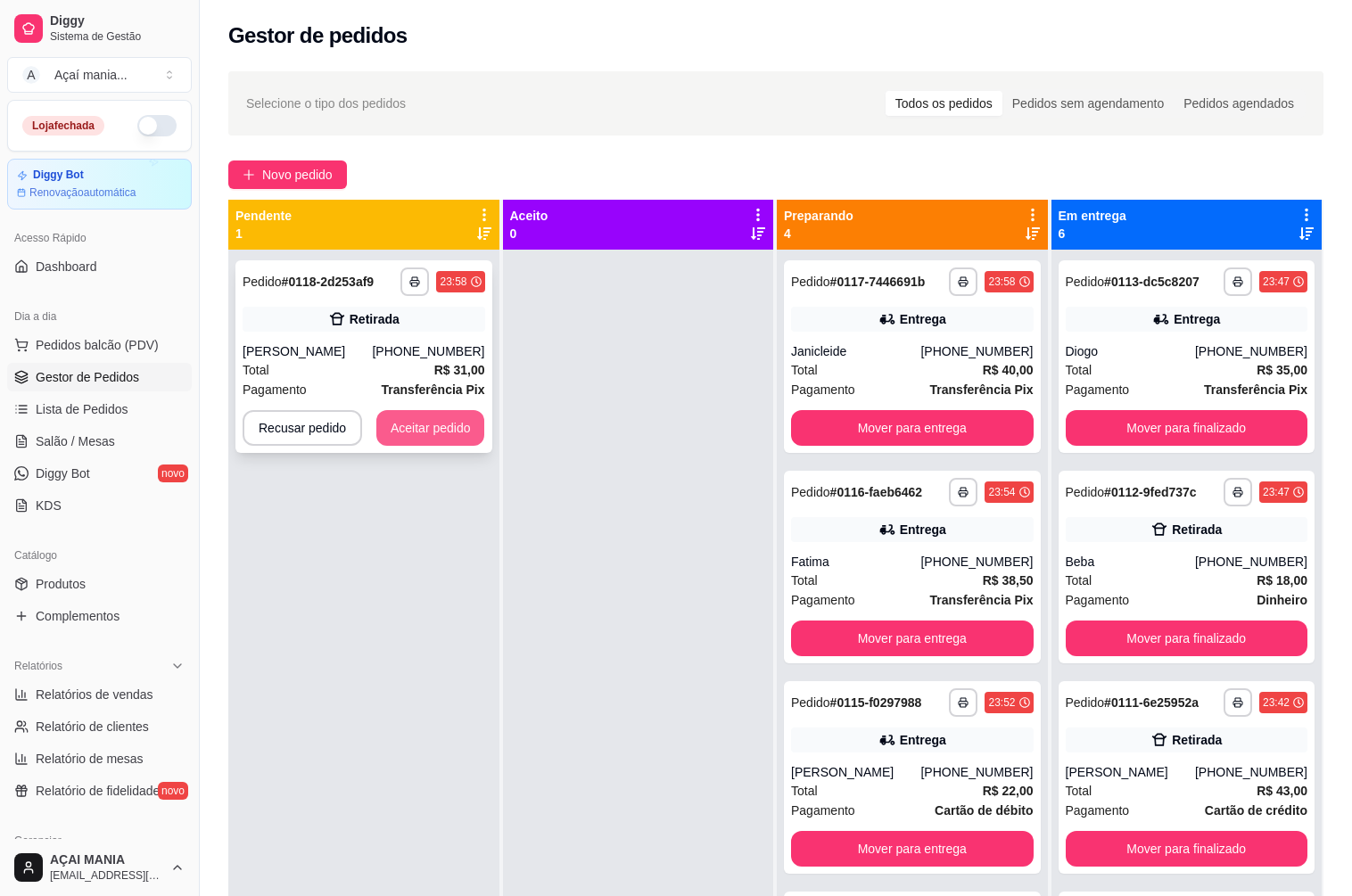
click at [448, 417] on button "Aceitar pedido" at bounding box center [430, 427] width 108 height 35
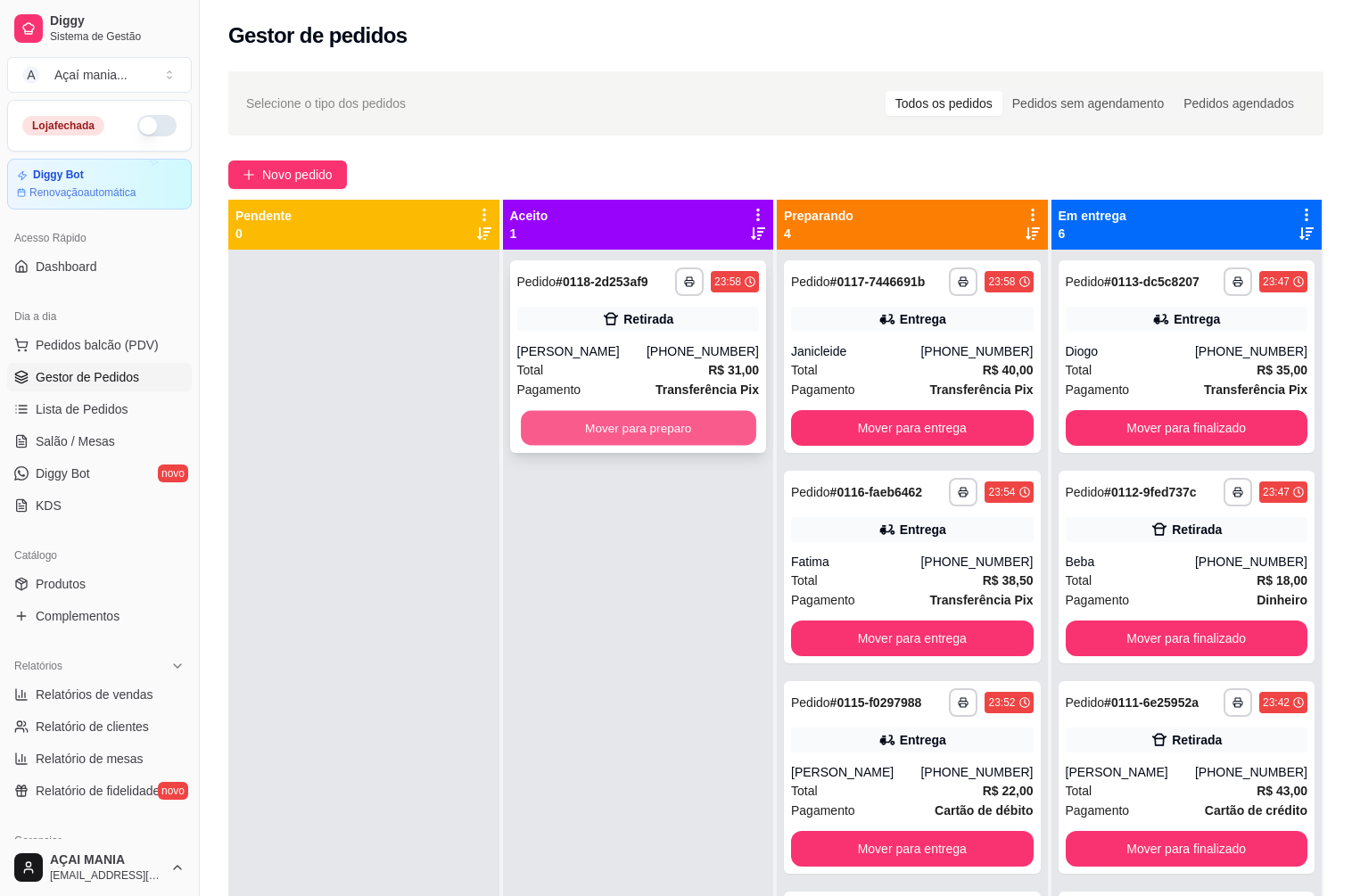
click at [654, 425] on button "Mover para preparo" at bounding box center [638, 427] width 234 height 35
click at [676, 426] on button "Mover para preparo" at bounding box center [639, 427] width 243 height 35
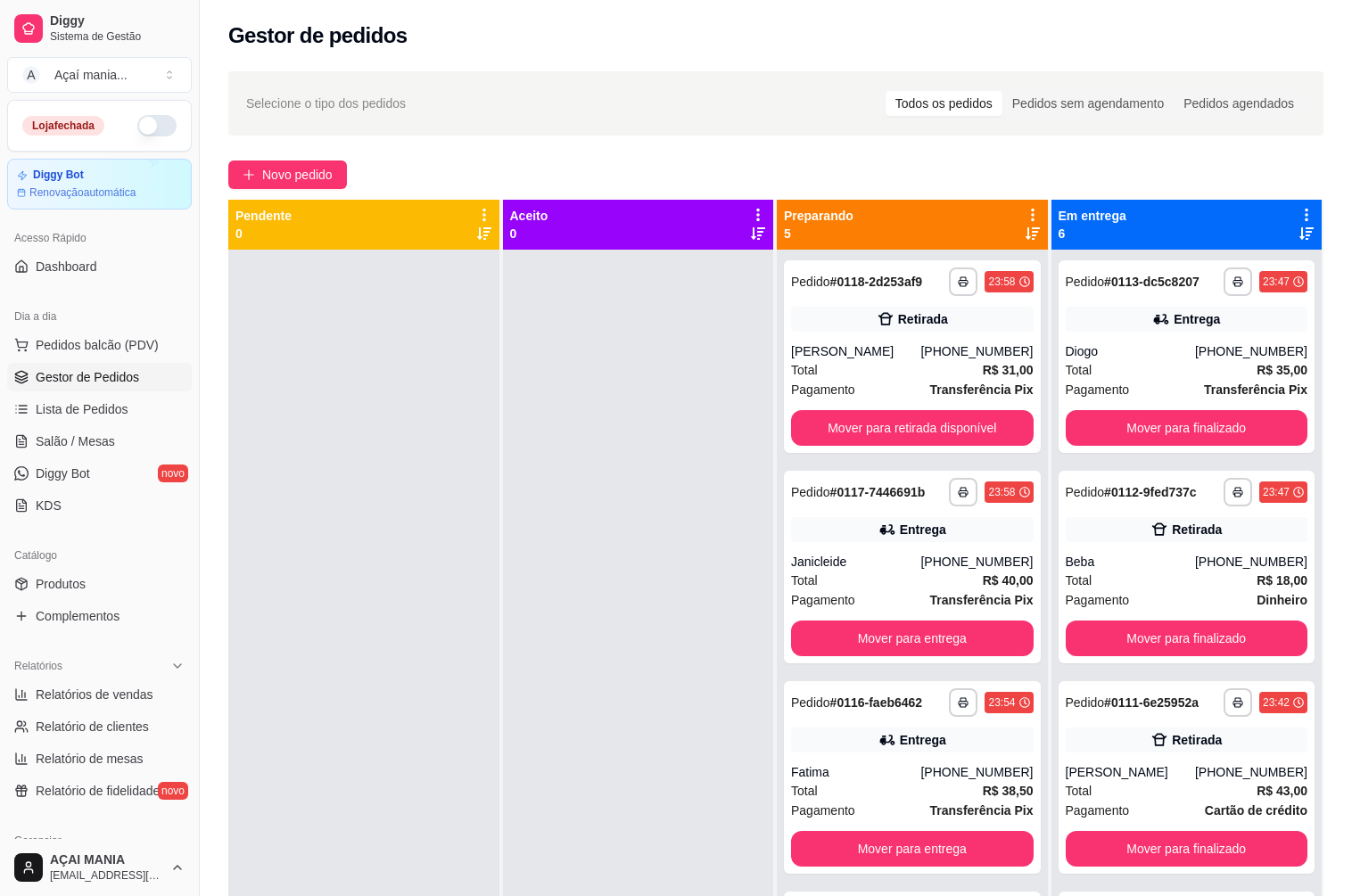
click at [777, 681] on div "**********" at bounding box center [912, 697] width 271 height 896
click at [504, 530] on div at bounding box center [639, 697] width 271 height 896
click at [1181, 841] on button "Mover para finalizado" at bounding box center [1186, 848] width 234 height 35
click at [358, 563] on div at bounding box center [363, 697] width 271 height 896
click at [1155, 643] on button "Mover para finalizado" at bounding box center [1187, 638] width 243 height 35
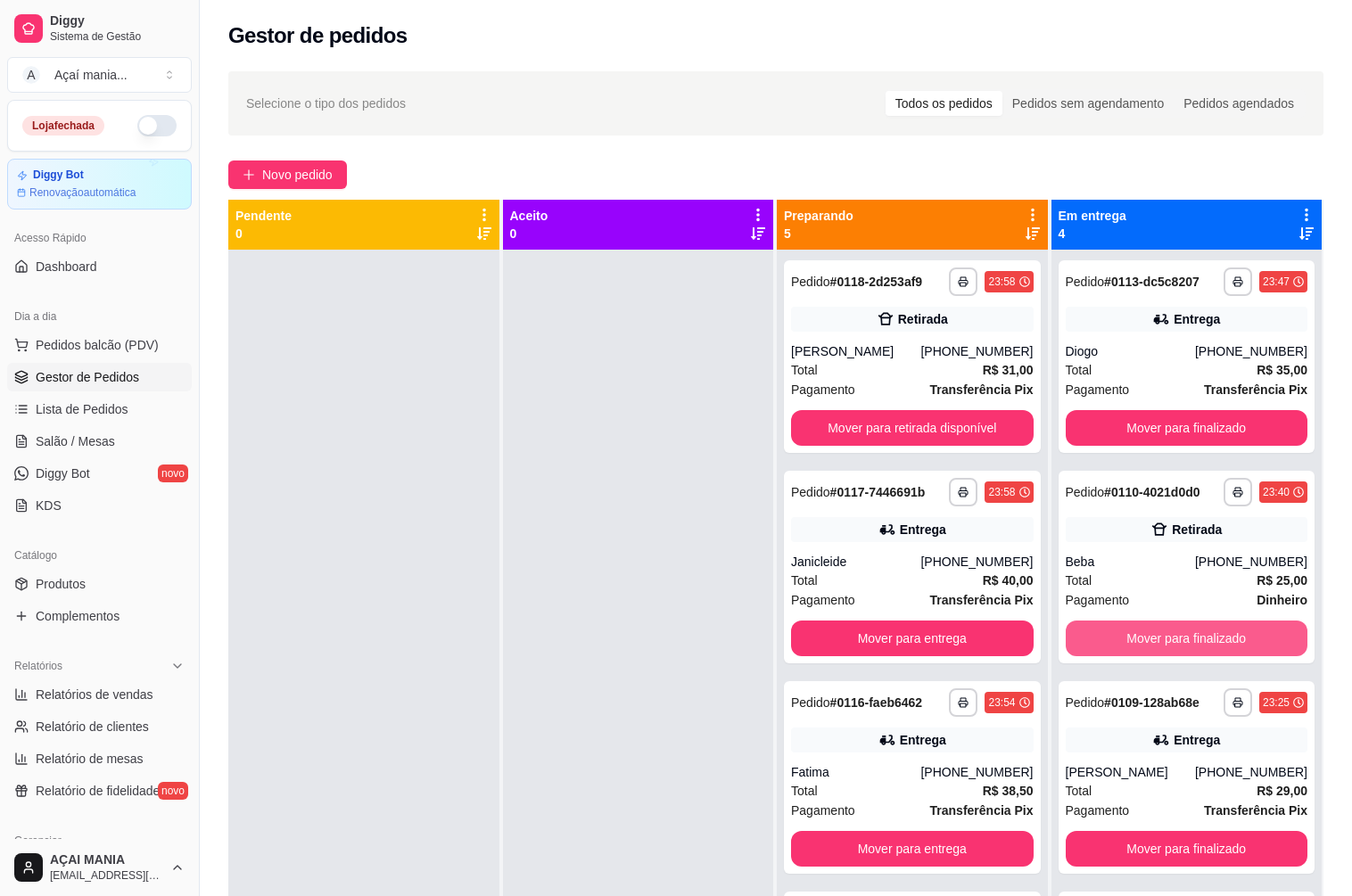
click at [1157, 645] on button "Mover para finalizado" at bounding box center [1187, 638] width 243 height 35
drag, startPoint x: 1134, startPoint y: 679, endPoint x: 1166, endPoint y: 660, distance: 37.2
click at [1136, 631] on div "**********" at bounding box center [1187, 697] width 271 height 896
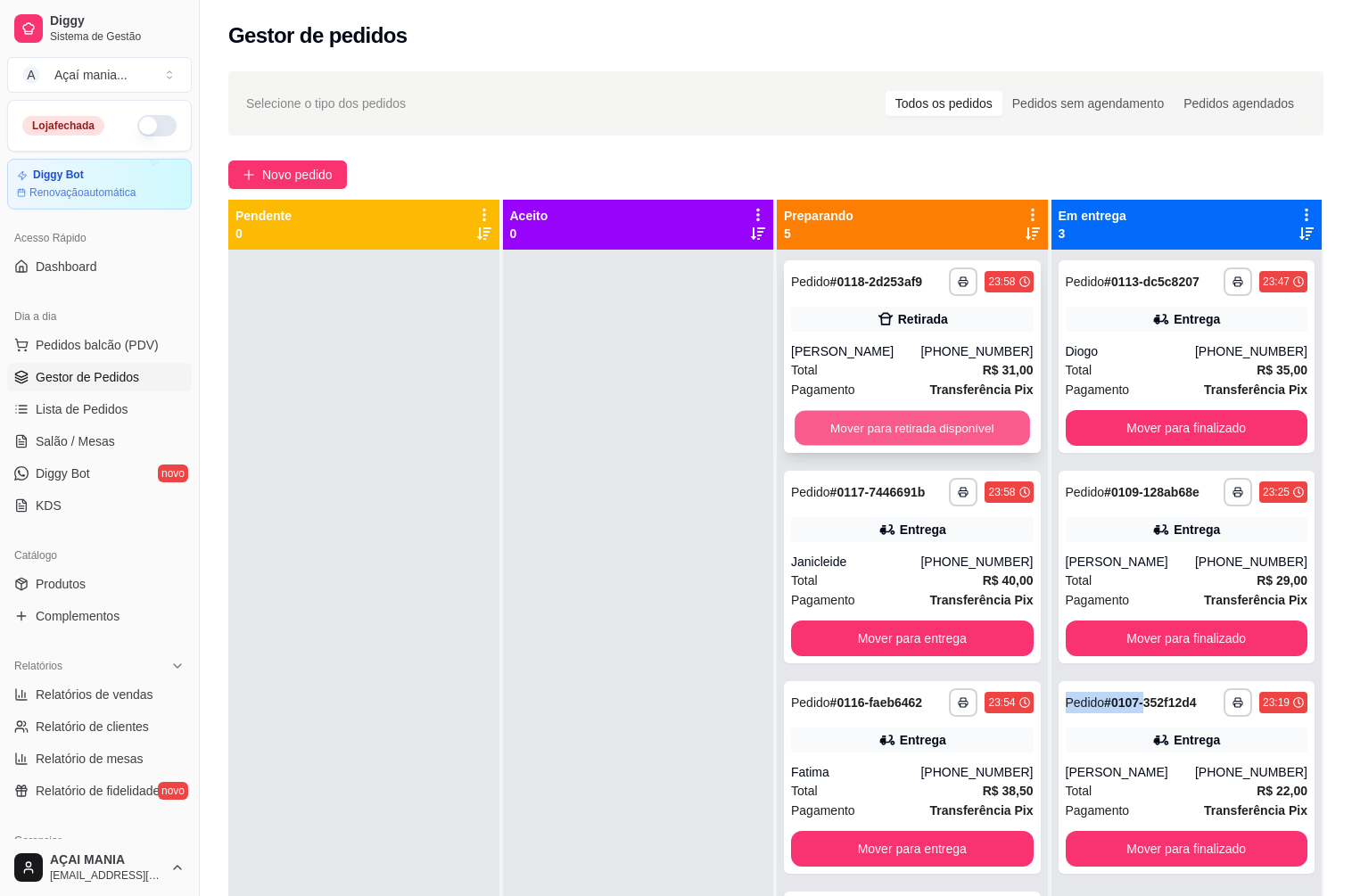
click at [950, 423] on button "Mover para retirada disponível" at bounding box center [911, 427] width 234 height 35
click at [950, 431] on button "Mover para entrega" at bounding box center [911, 427] width 234 height 35
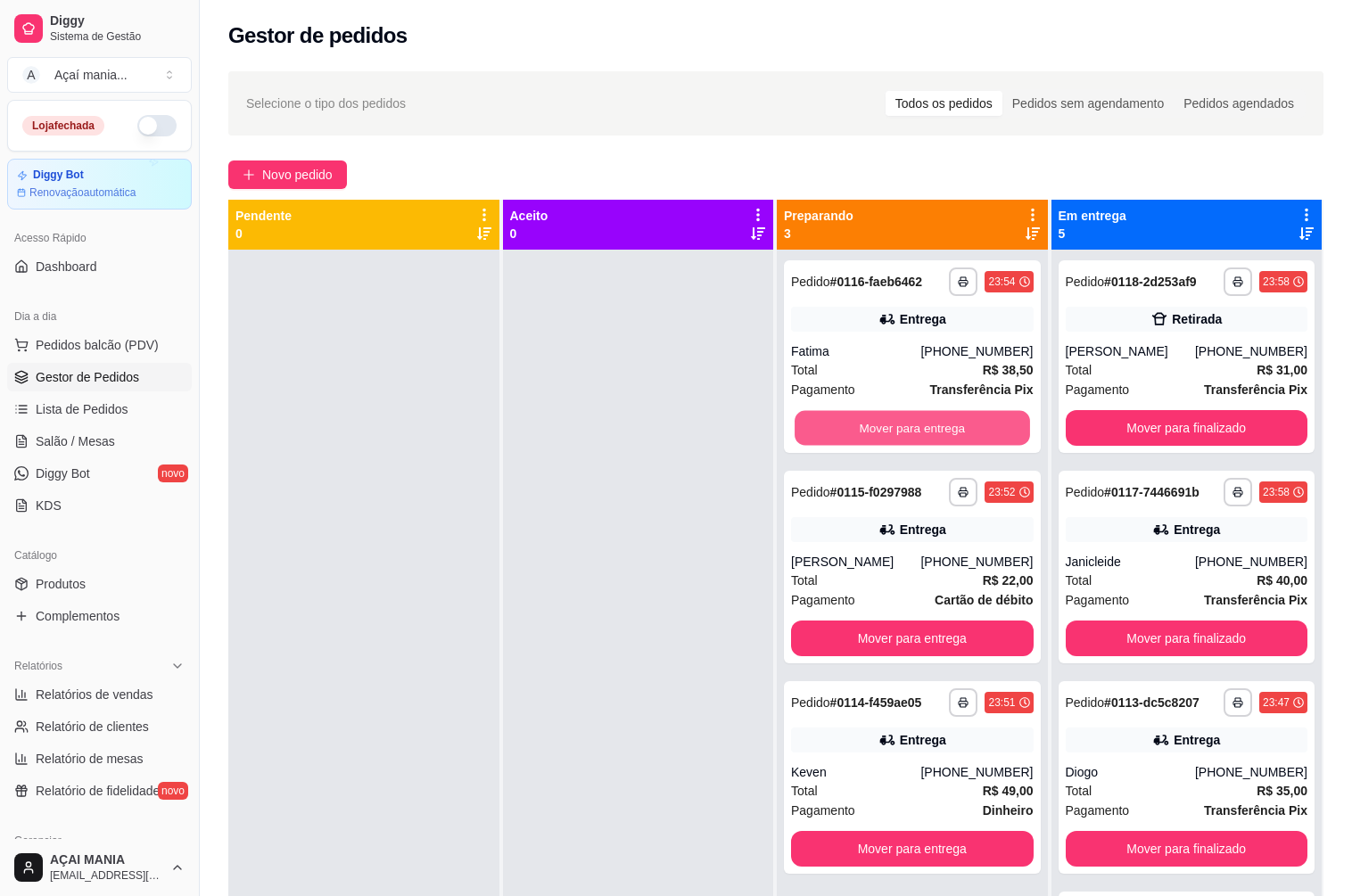
click at [947, 433] on button "Mover para entrega" at bounding box center [911, 427] width 234 height 35
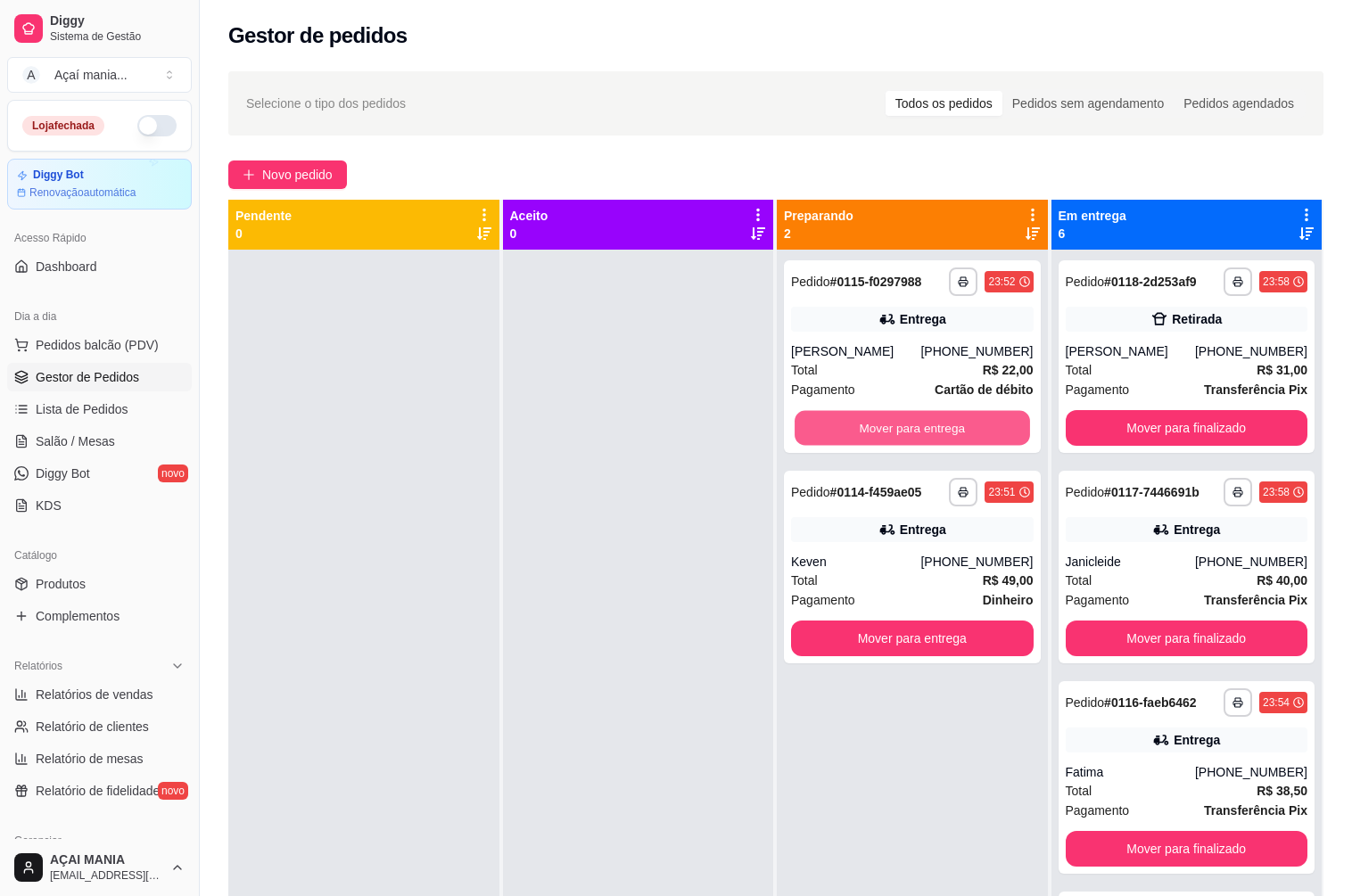
click at [947, 433] on button "Mover para entrega" at bounding box center [911, 427] width 234 height 35
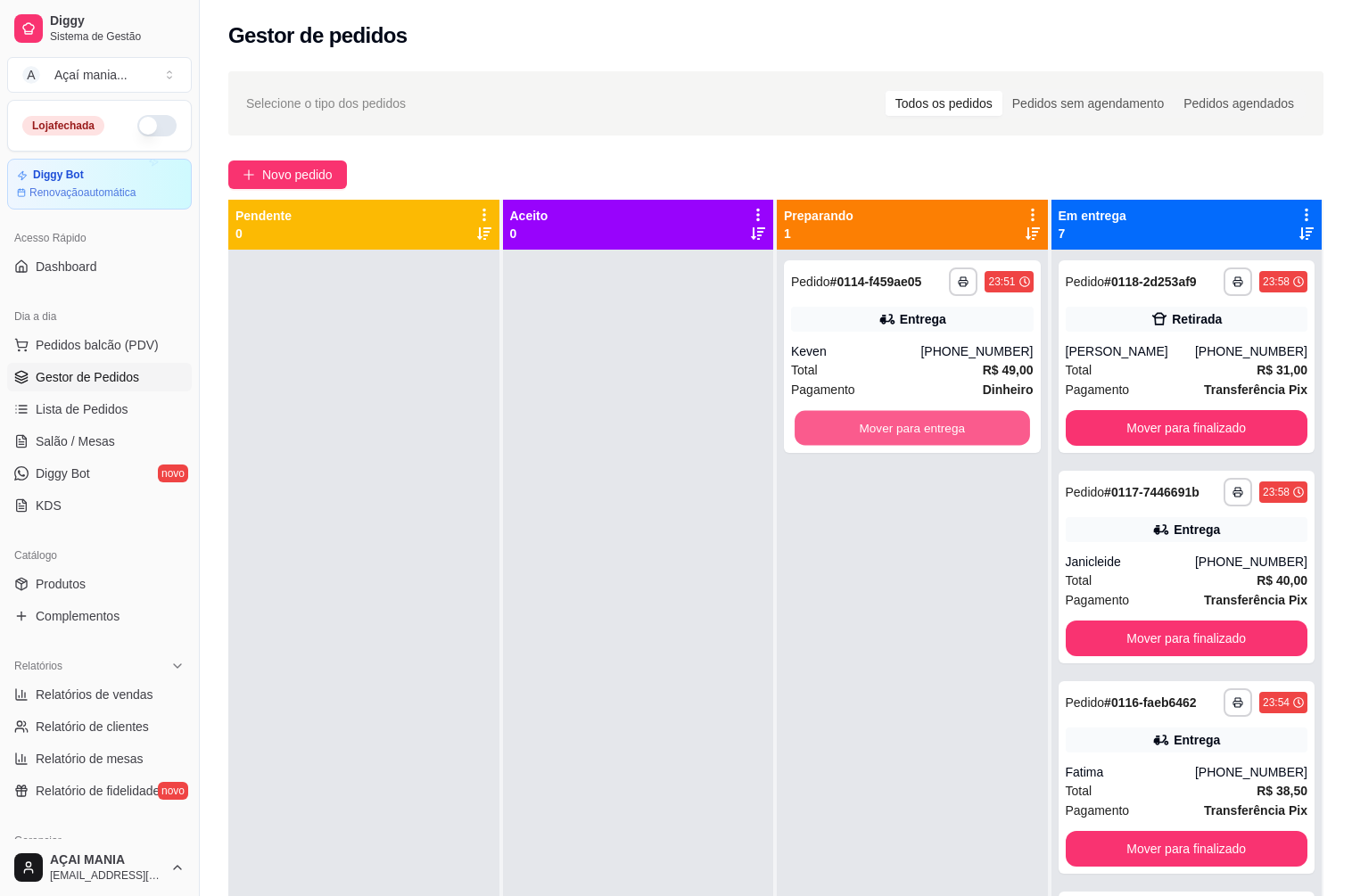
click at [943, 429] on button "Mover para entrega" at bounding box center [911, 427] width 234 height 35
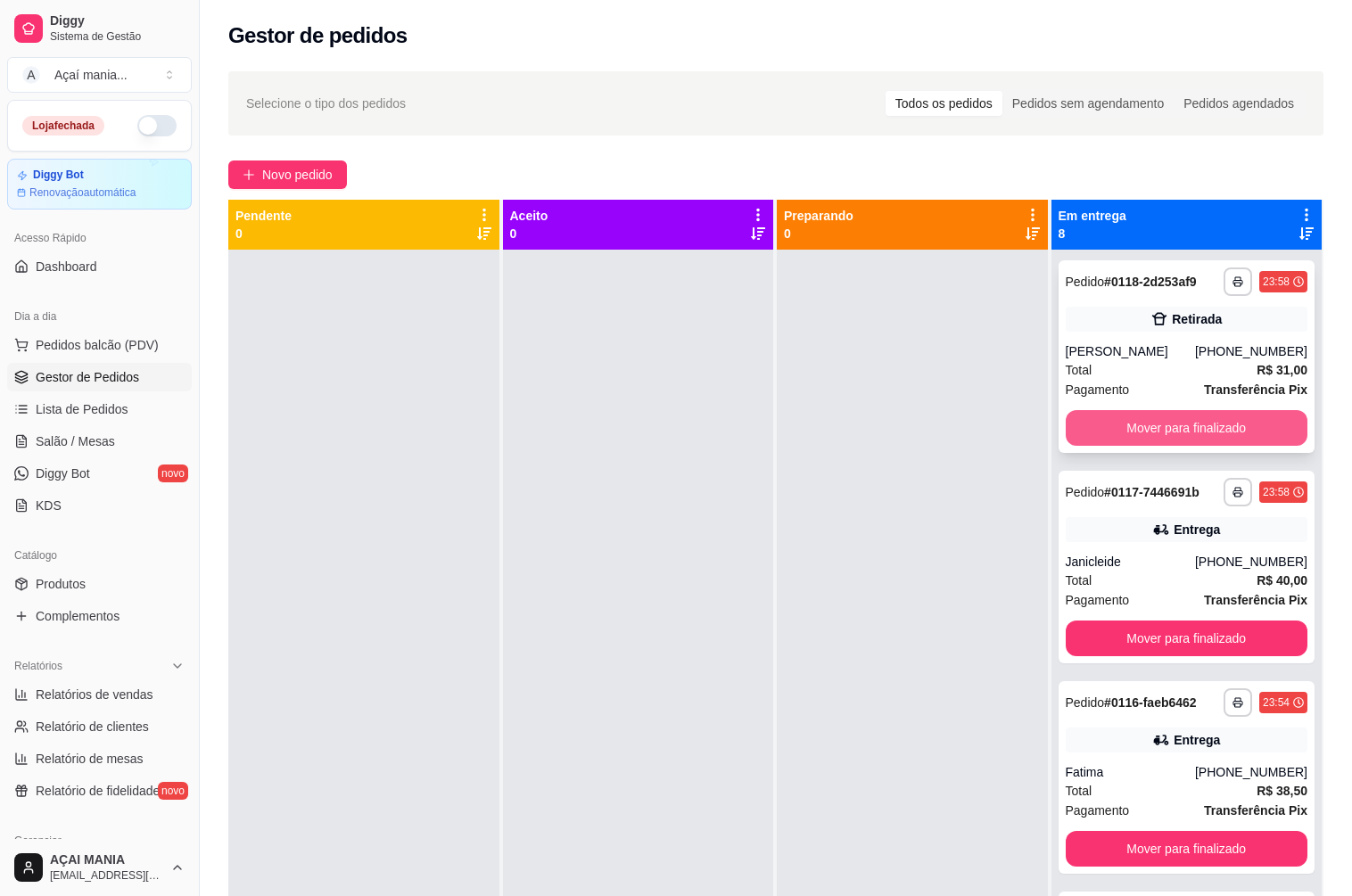
click at [1172, 418] on button "Mover para finalizado" at bounding box center [1187, 427] width 243 height 35
click at [1175, 421] on button "Mover para finalizado" at bounding box center [1186, 427] width 234 height 35
click at [1175, 430] on button "Mover para finalizado" at bounding box center [1186, 427] width 234 height 35
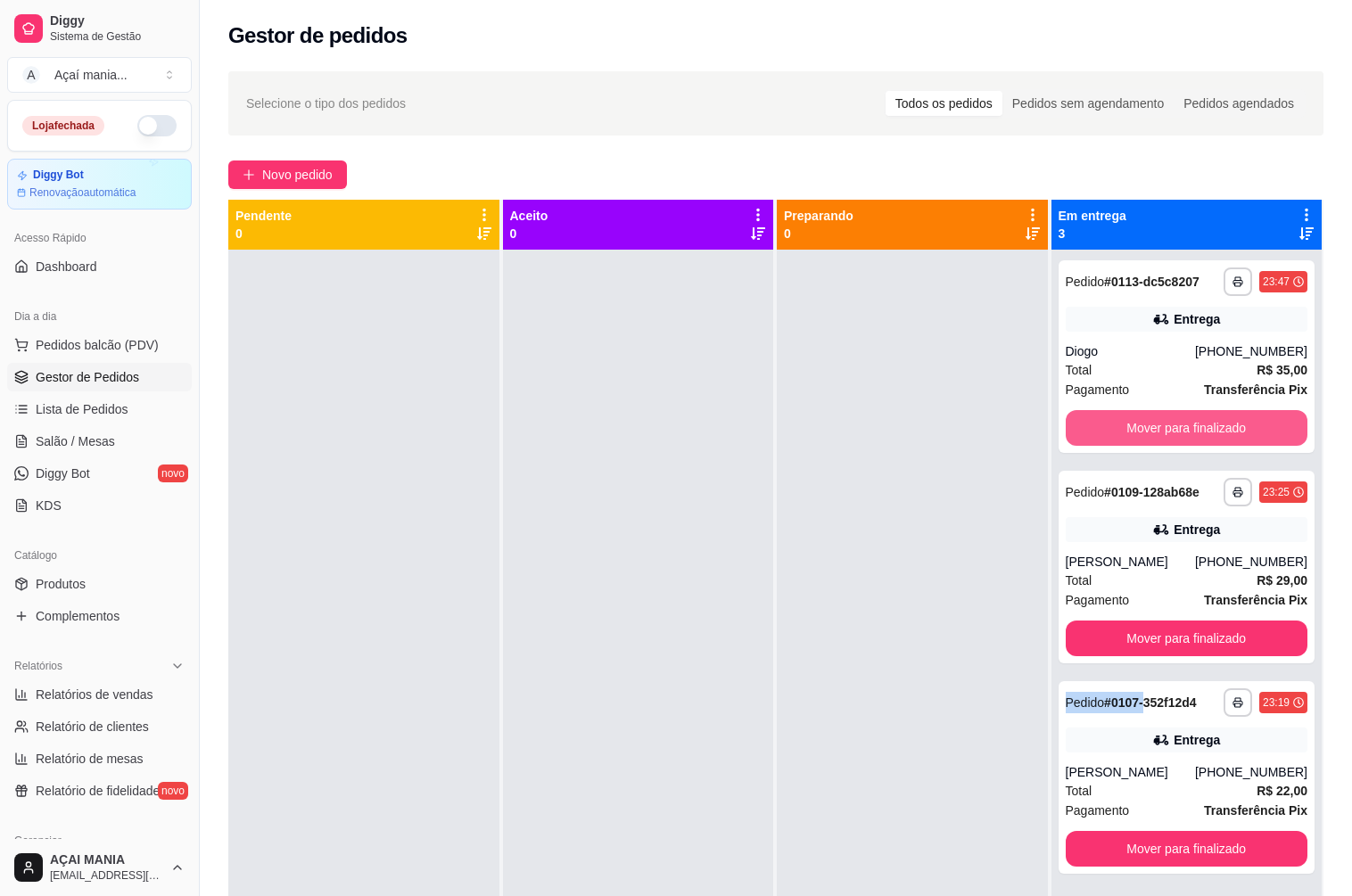
click at [1175, 430] on button "Mover para finalizado" at bounding box center [1187, 427] width 243 height 35
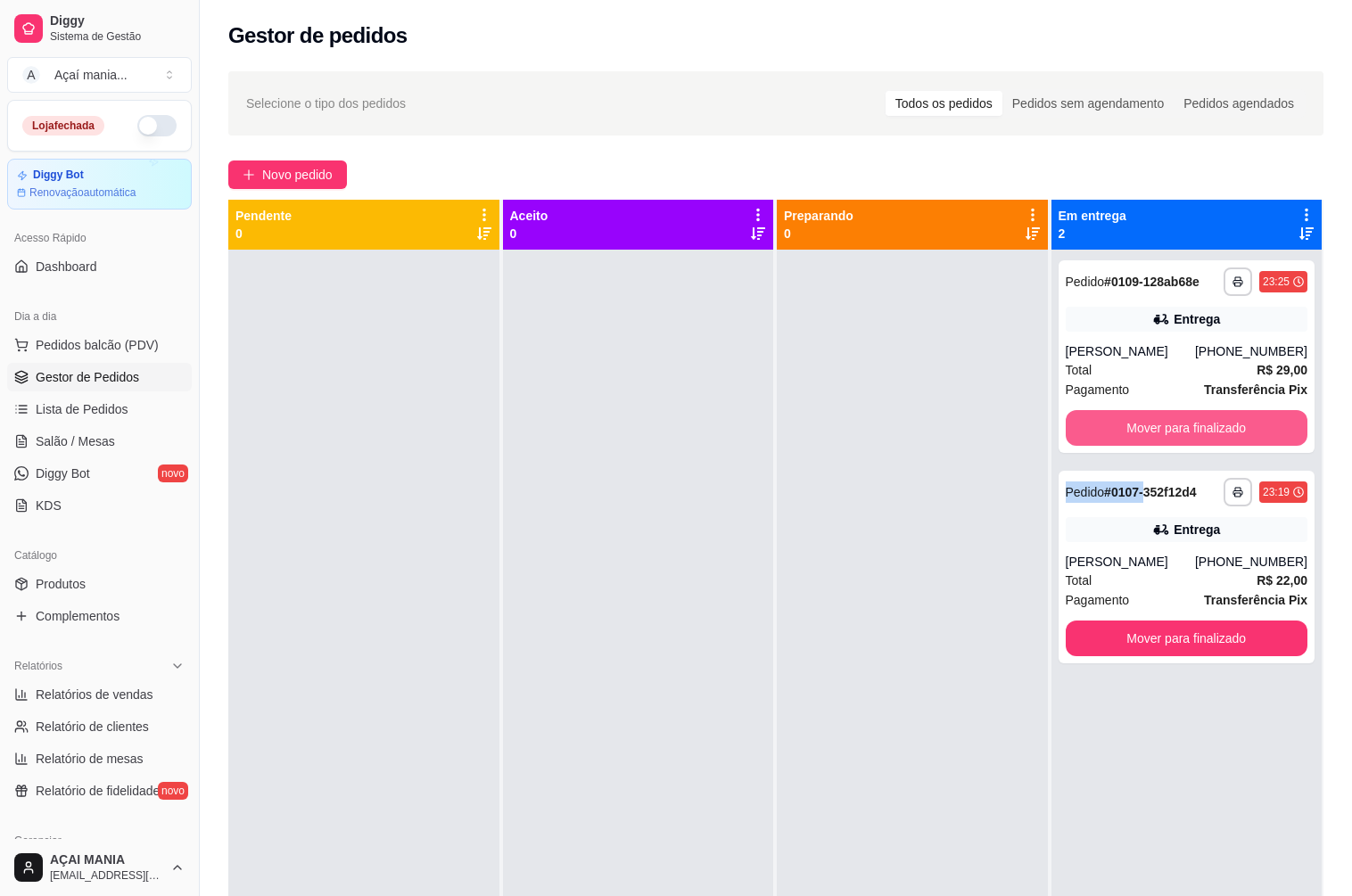
click at [1173, 430] on button "Mover para finalizado" at bounding box center [1187, 427] width 243 height 35
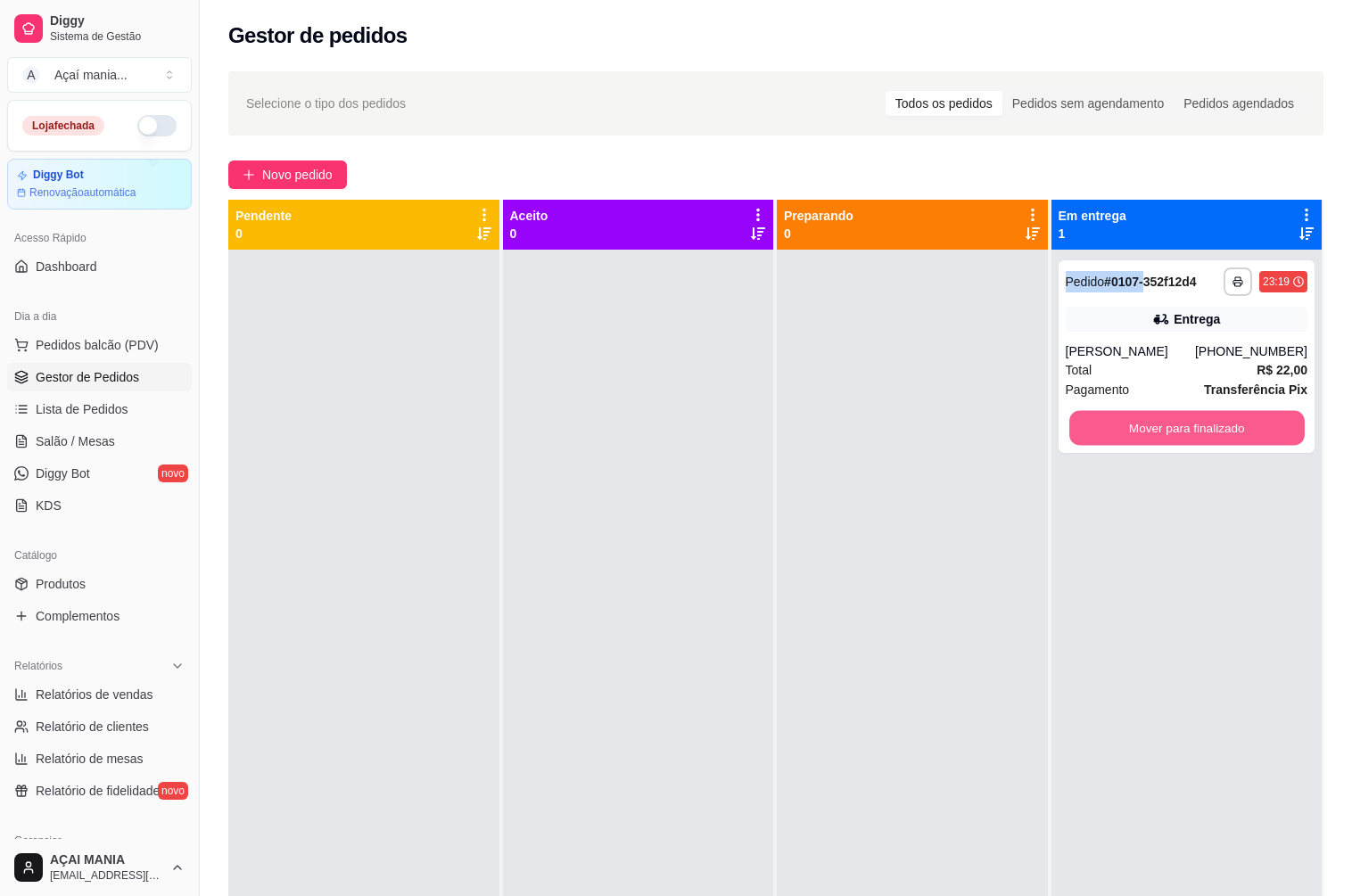
click at [1173, 430] on button "Mover para finalizado" at bounding box center [1186, 427] width 234 height 35
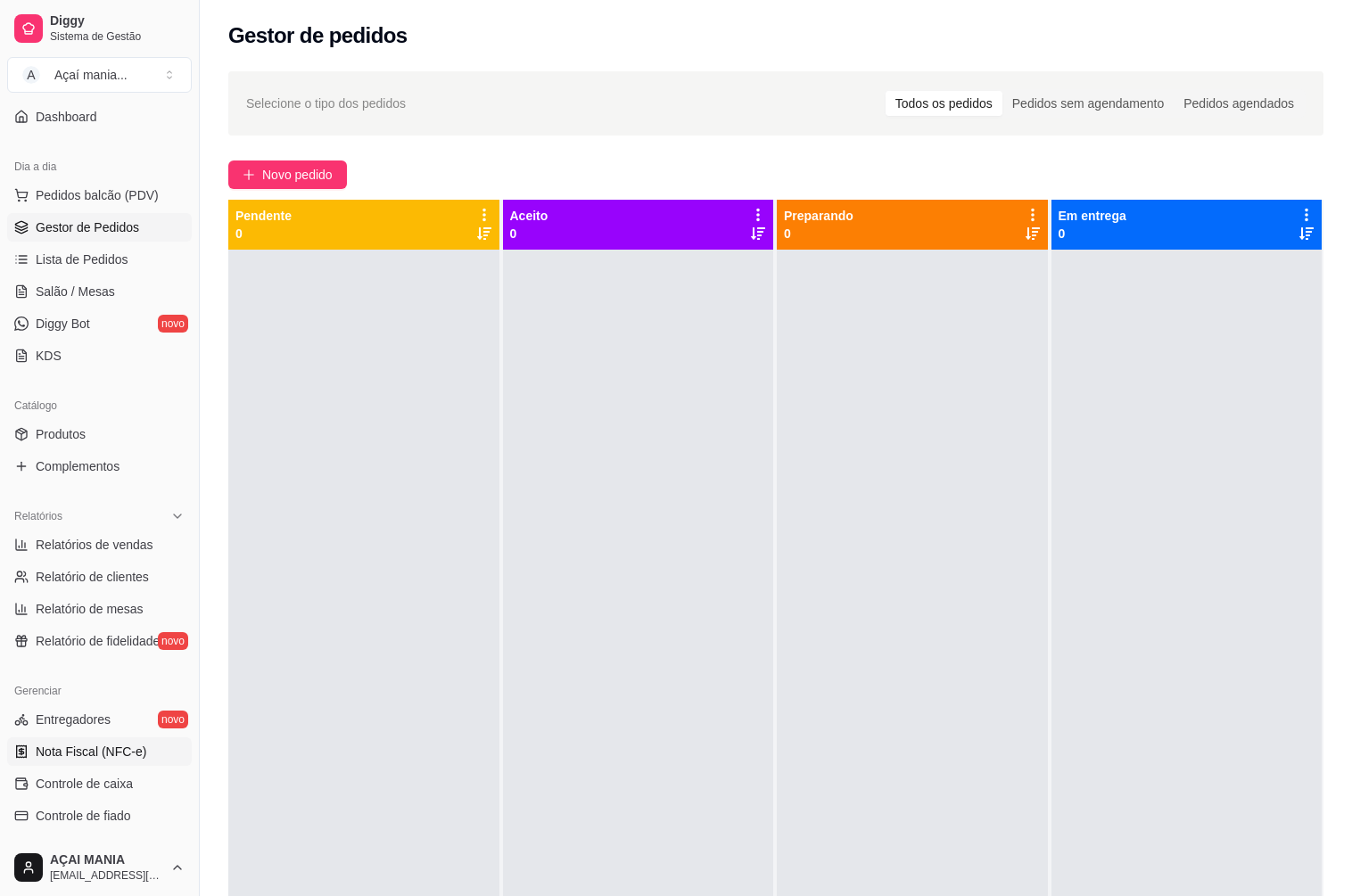
scroll to position [267, 0]
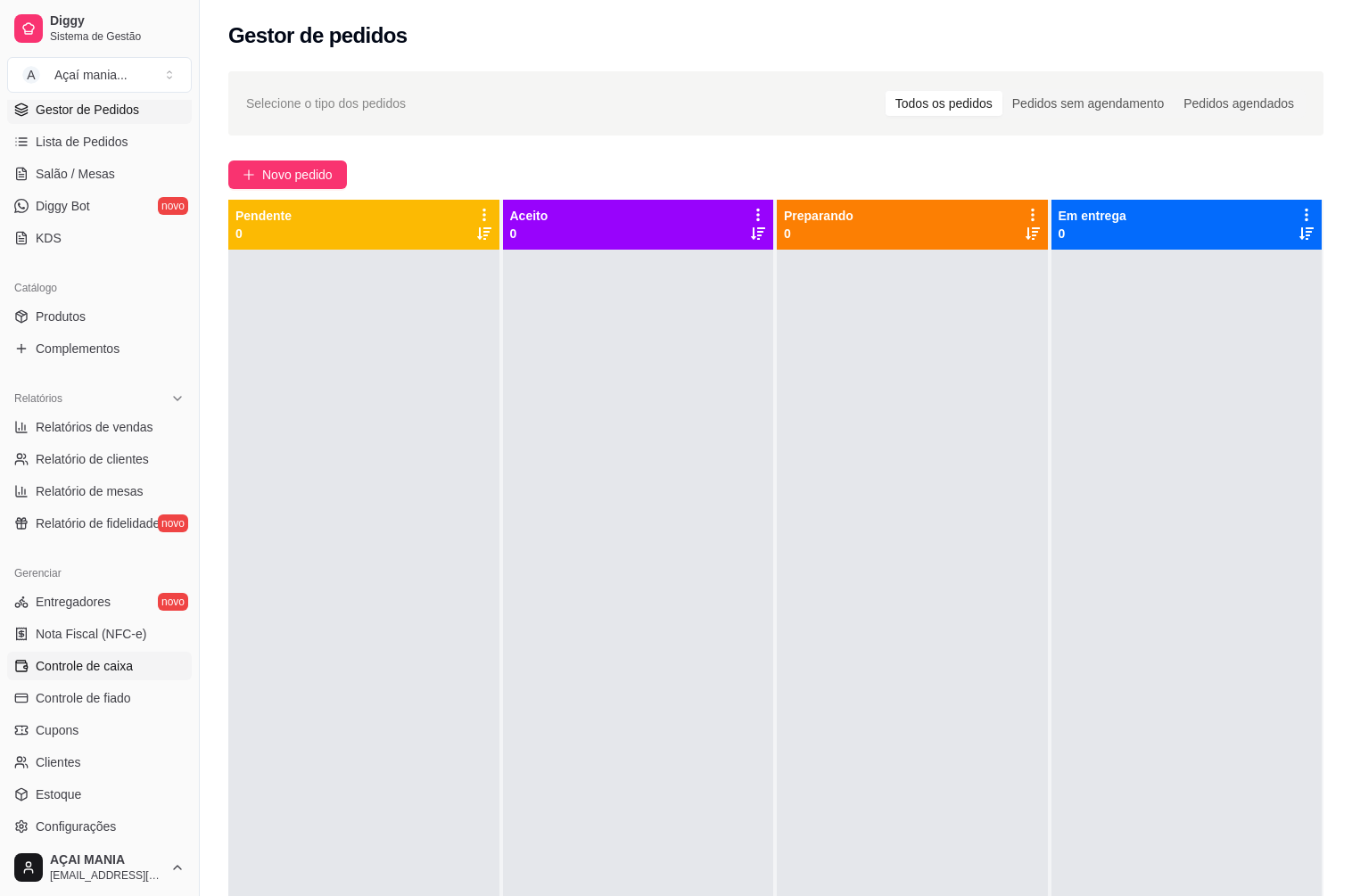
click at [134, 667] on link "Controle de caixa" at bounding box center [100, 665] width 185 height 29
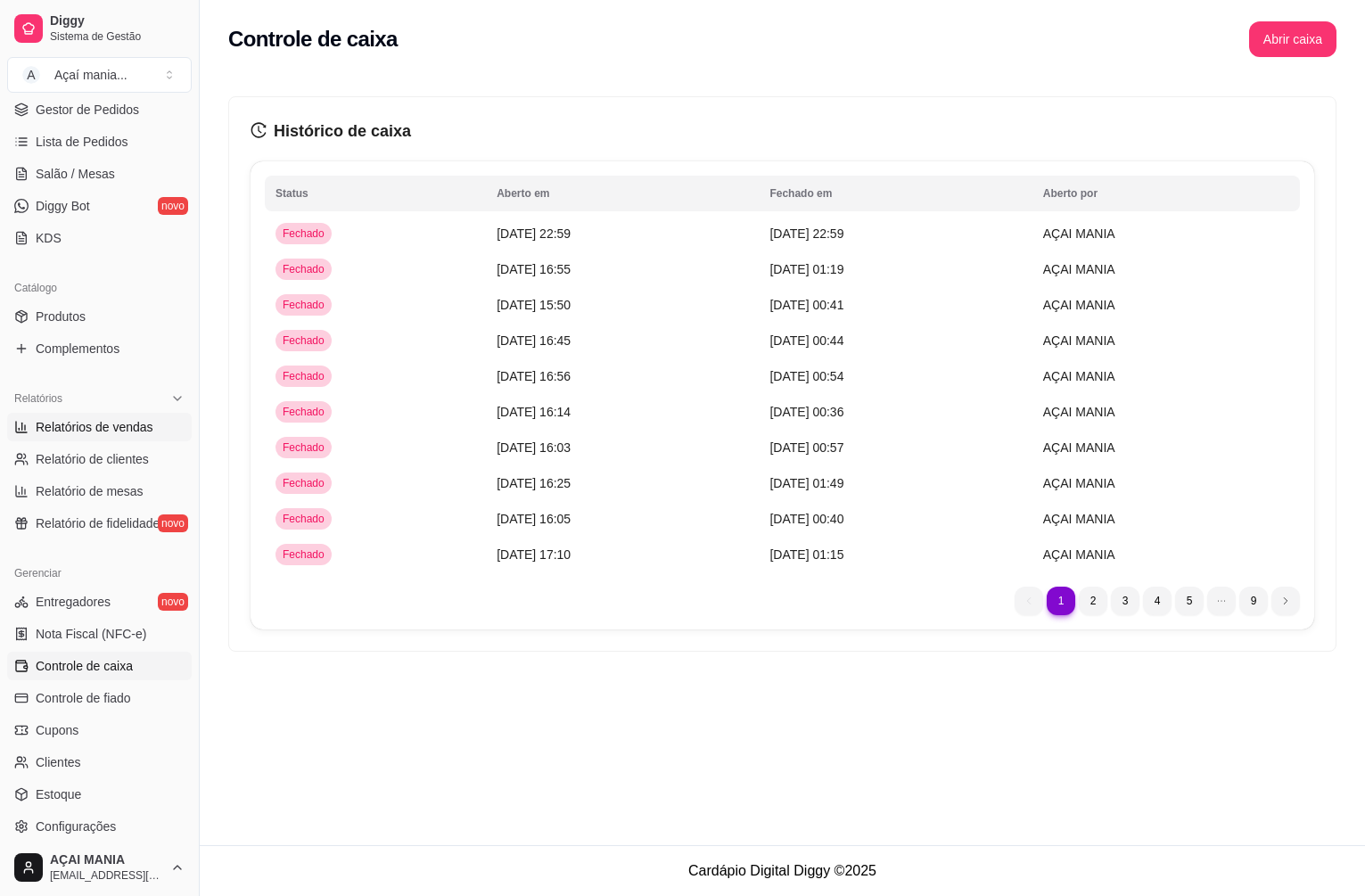
click at [119, 419] on span "Relatórios de vendas" at bounding box center [94, 427] width 118 height 18
select select "ALL"
select select "0"
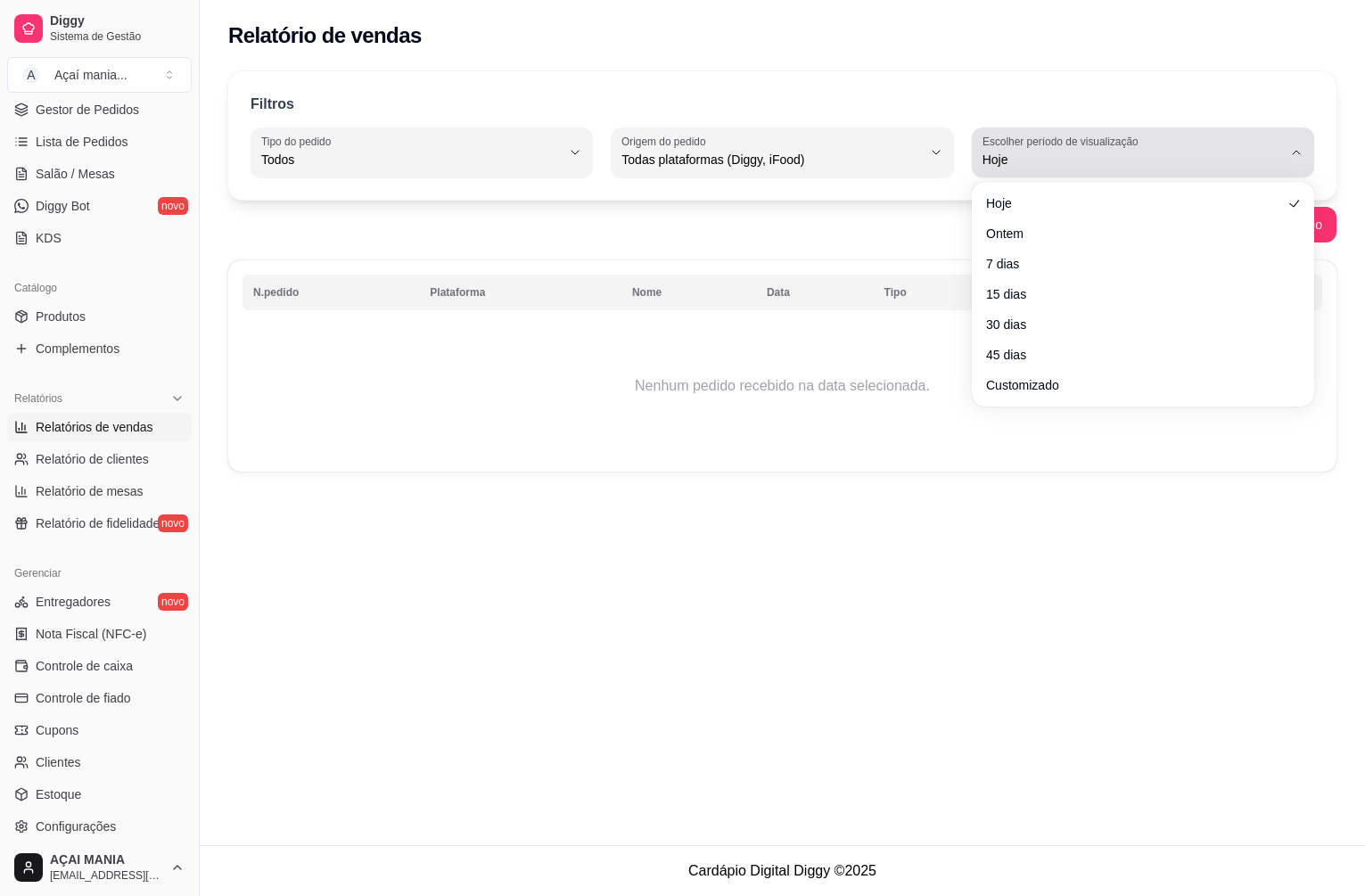
click at [1215, 170] on button "Escolher período de visualização Hoje" at bounding box center [1143, 152] width 343 height 49
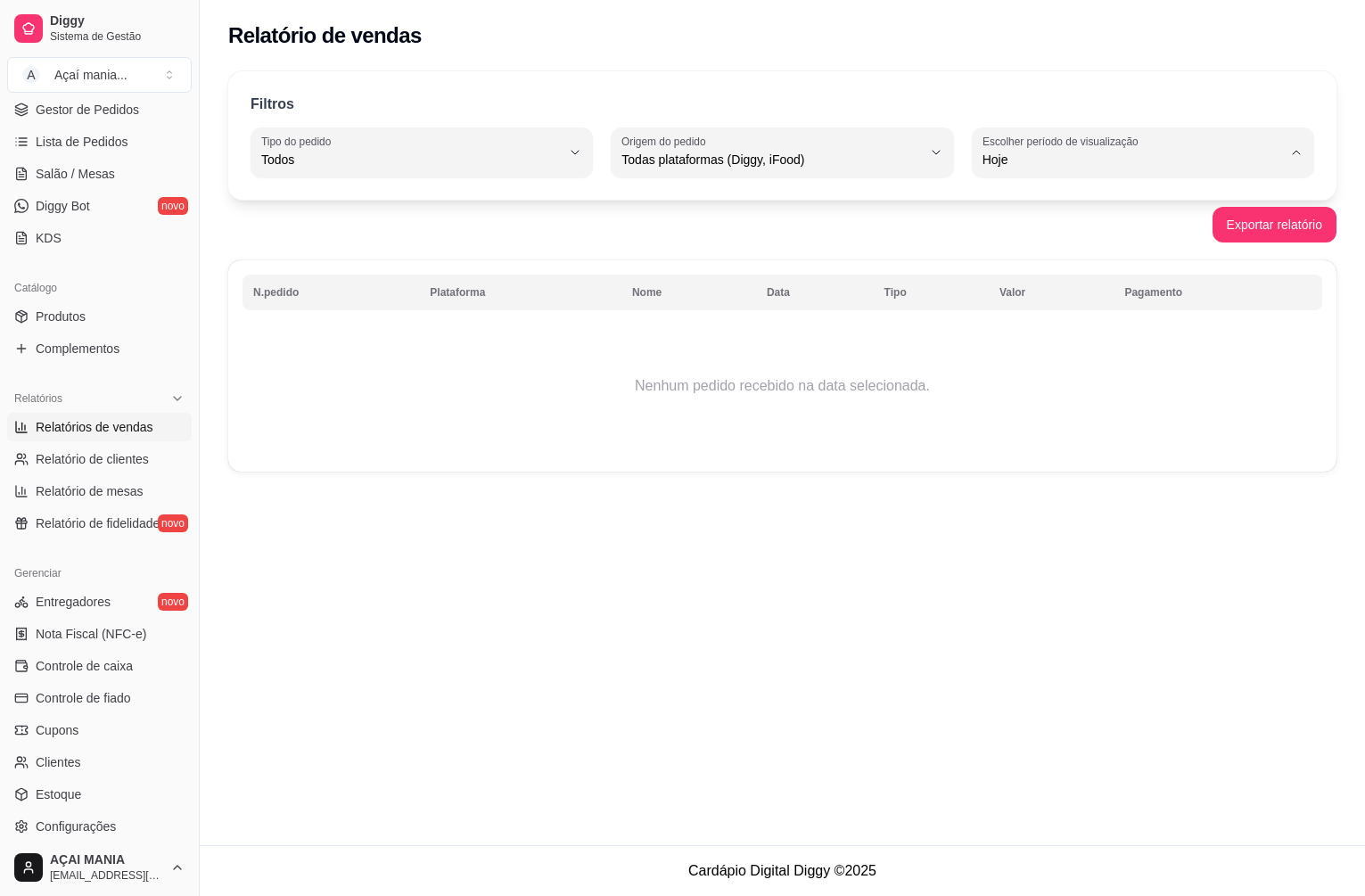
click at [1001, 240] on span "Ontem" at bounding box center [1134, 231] width 285 height 17
type input "1"
select select "1"
